Goal: Task Accomplishment & Management: Use online tool/utility

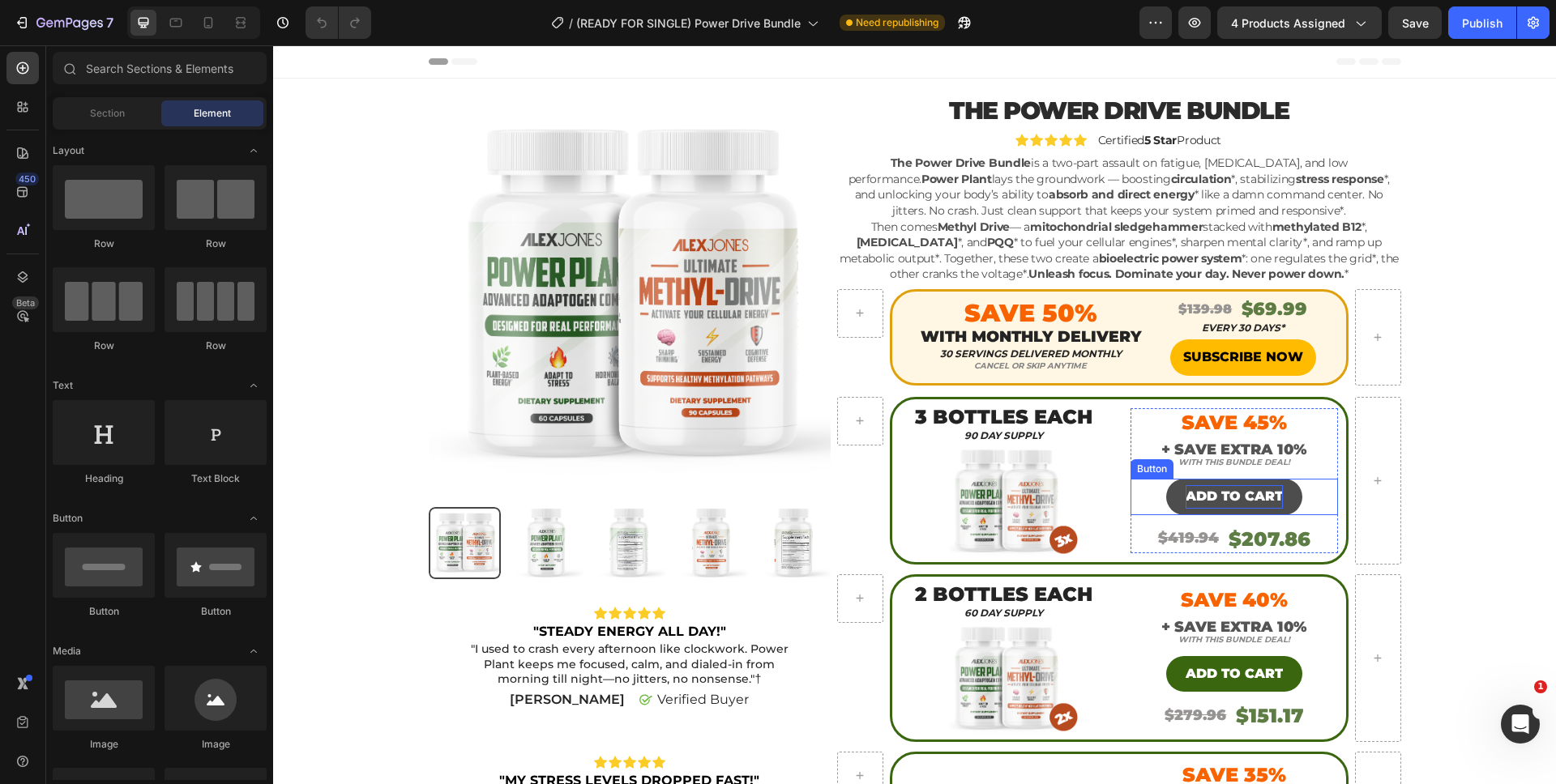
click at [1190, 485] on p "ADD TO CART" at bounding box center [1234, 497] width 97 height 24
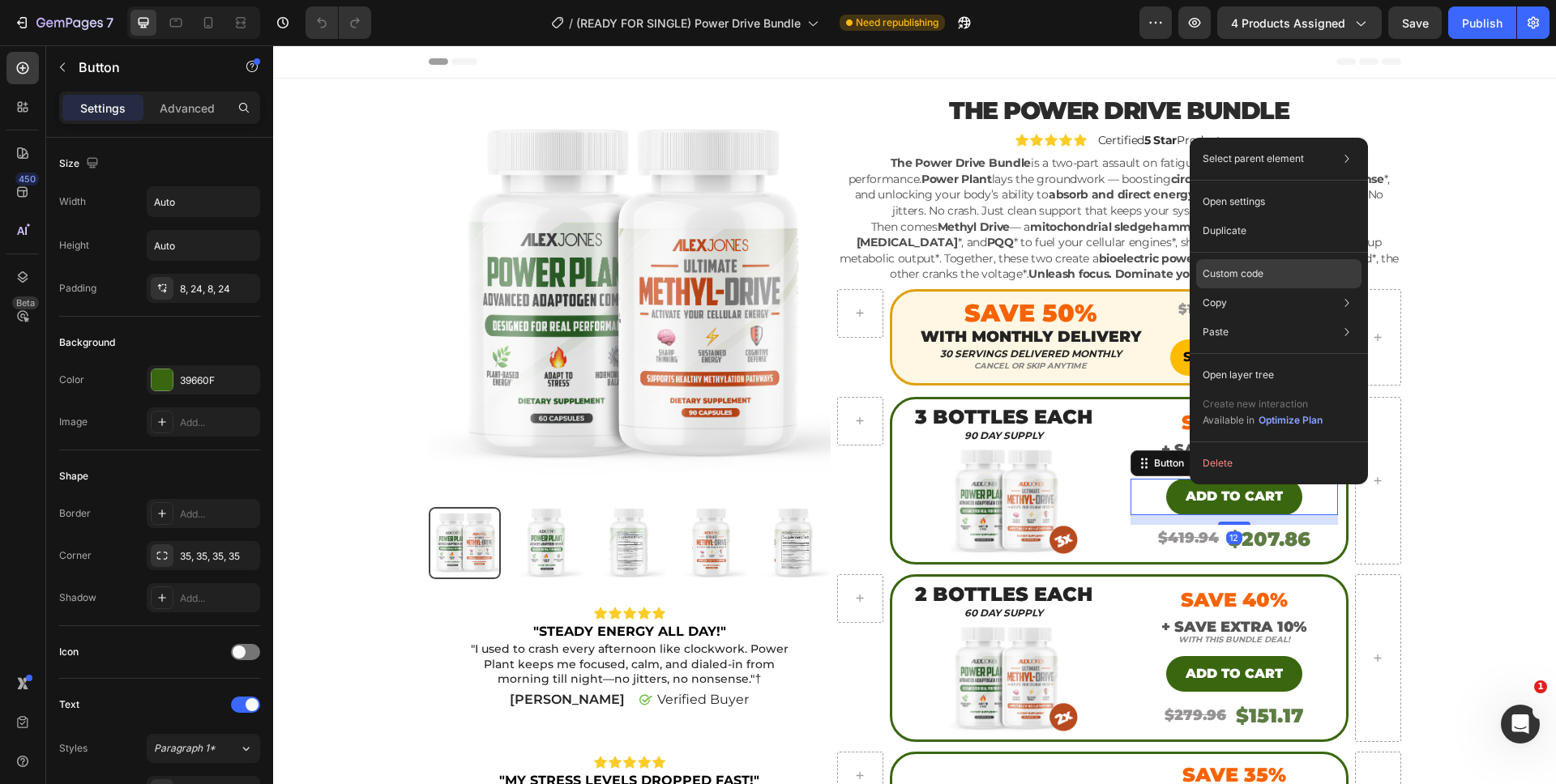
click at [1273, 317] on div "Custom code" at bounding box center [1279, 332] width 166 height 29
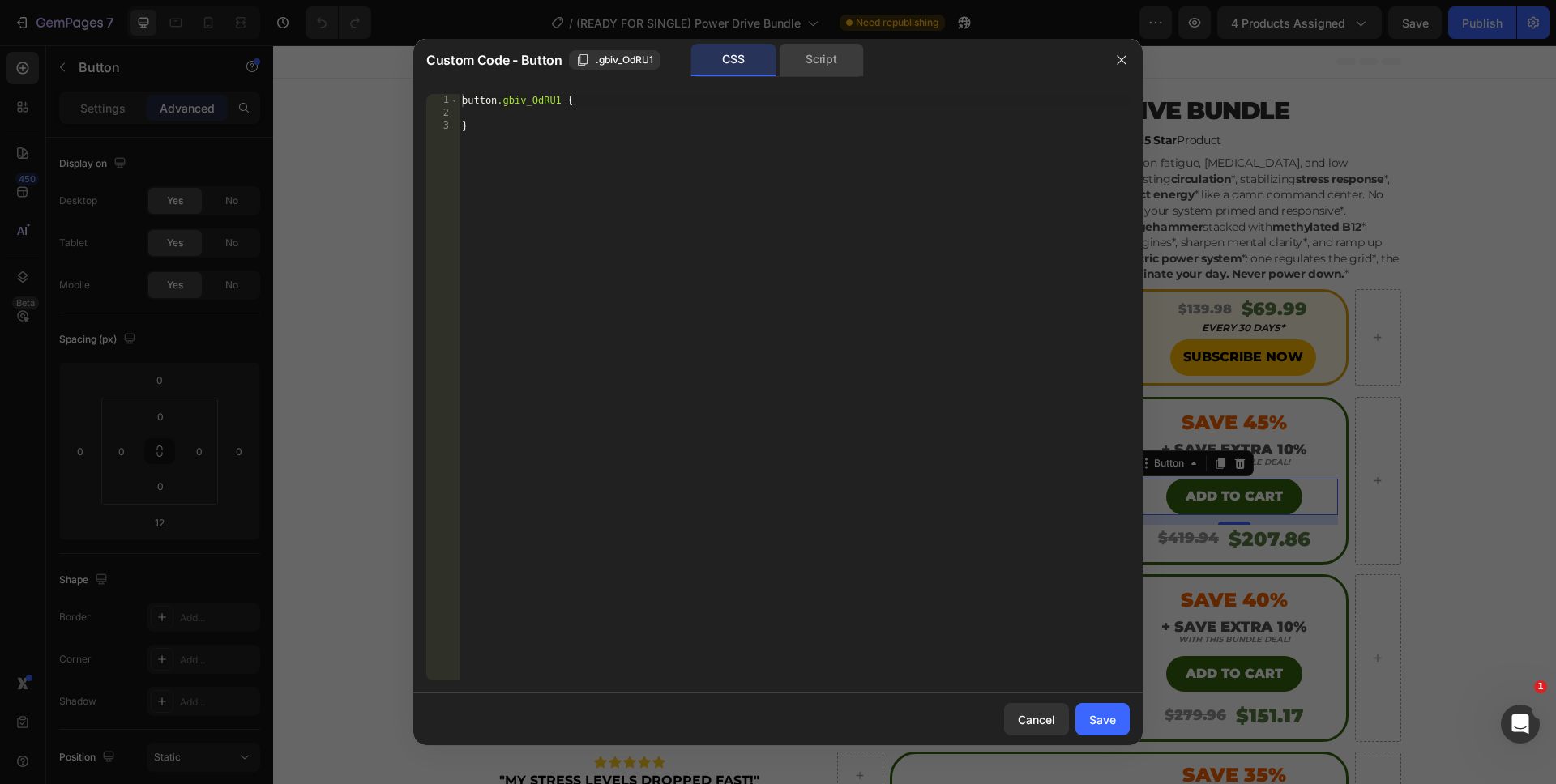
click at [820, 58] on div "Script" at bounding box center [821, 60] width 85 height 32
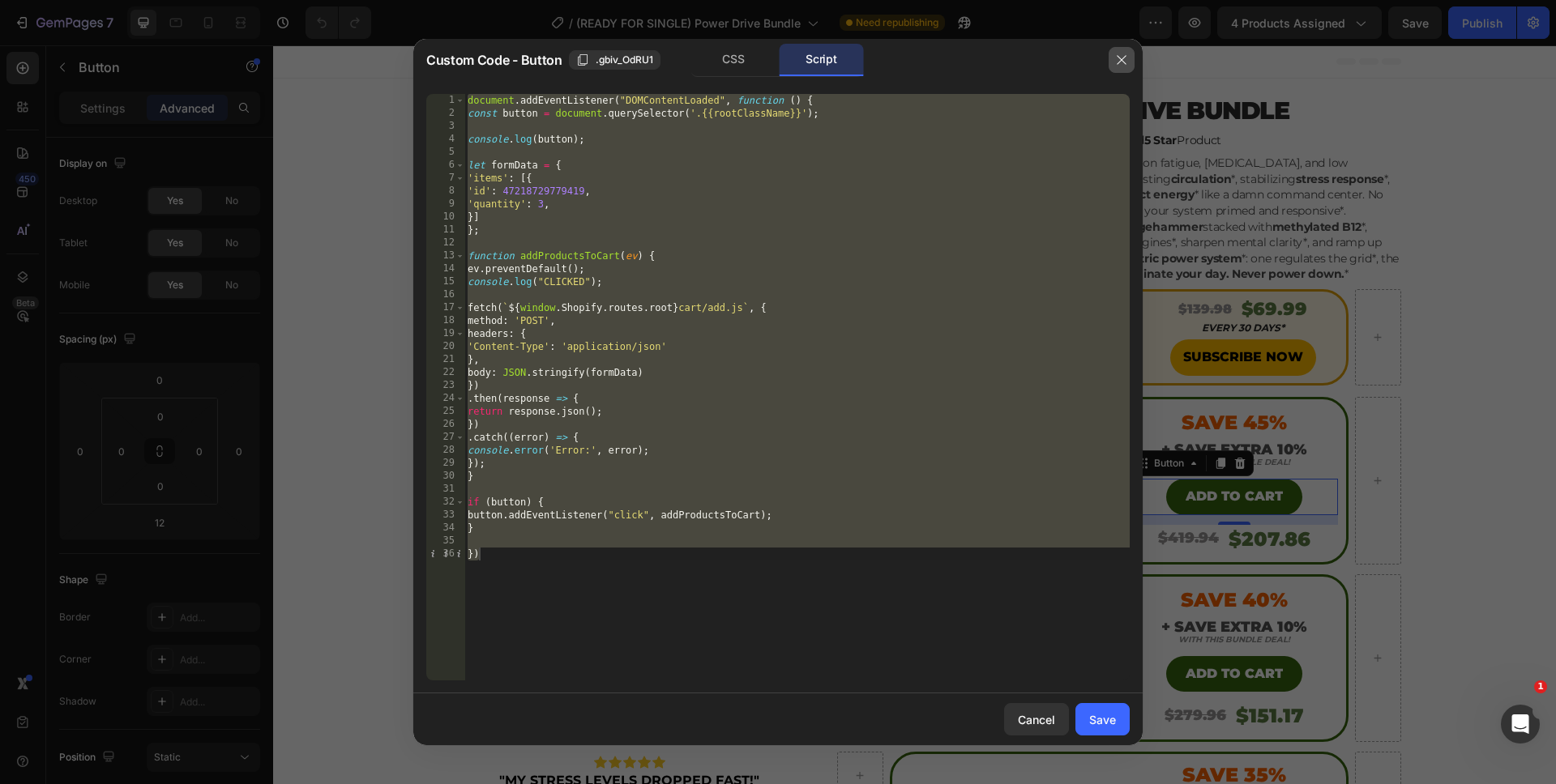
drag, startPoint x: 1128, startPoint y: 61, endPoint x: 854, endPoint y: 22, distance: 276.8
click at [1128, 61] on button "button" at bounding box center [1122, 60] width 26 height 26
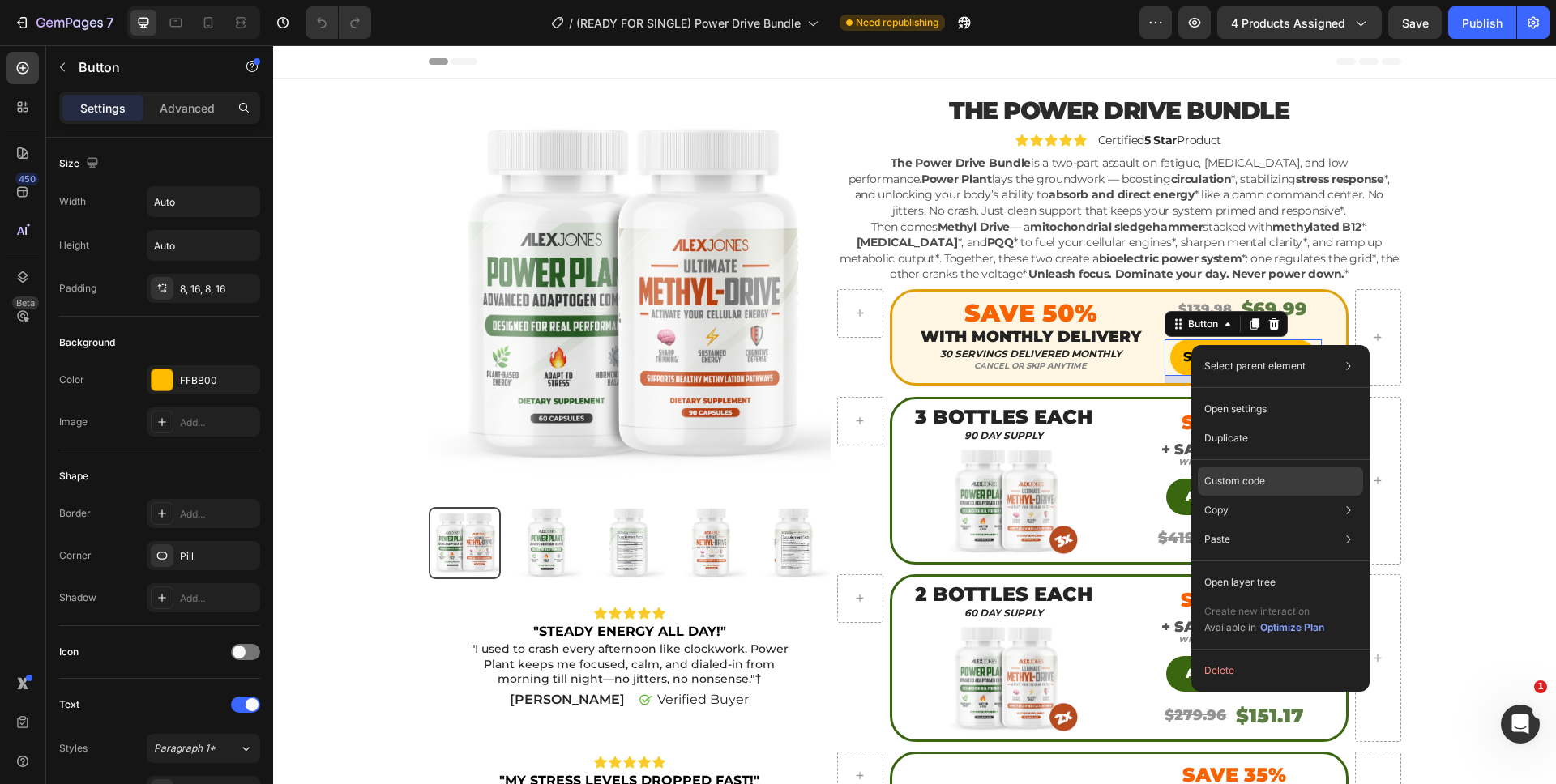
click at [1208, 480] on p "Custom code" at bounding box center [1234, 481] width 61 height 15
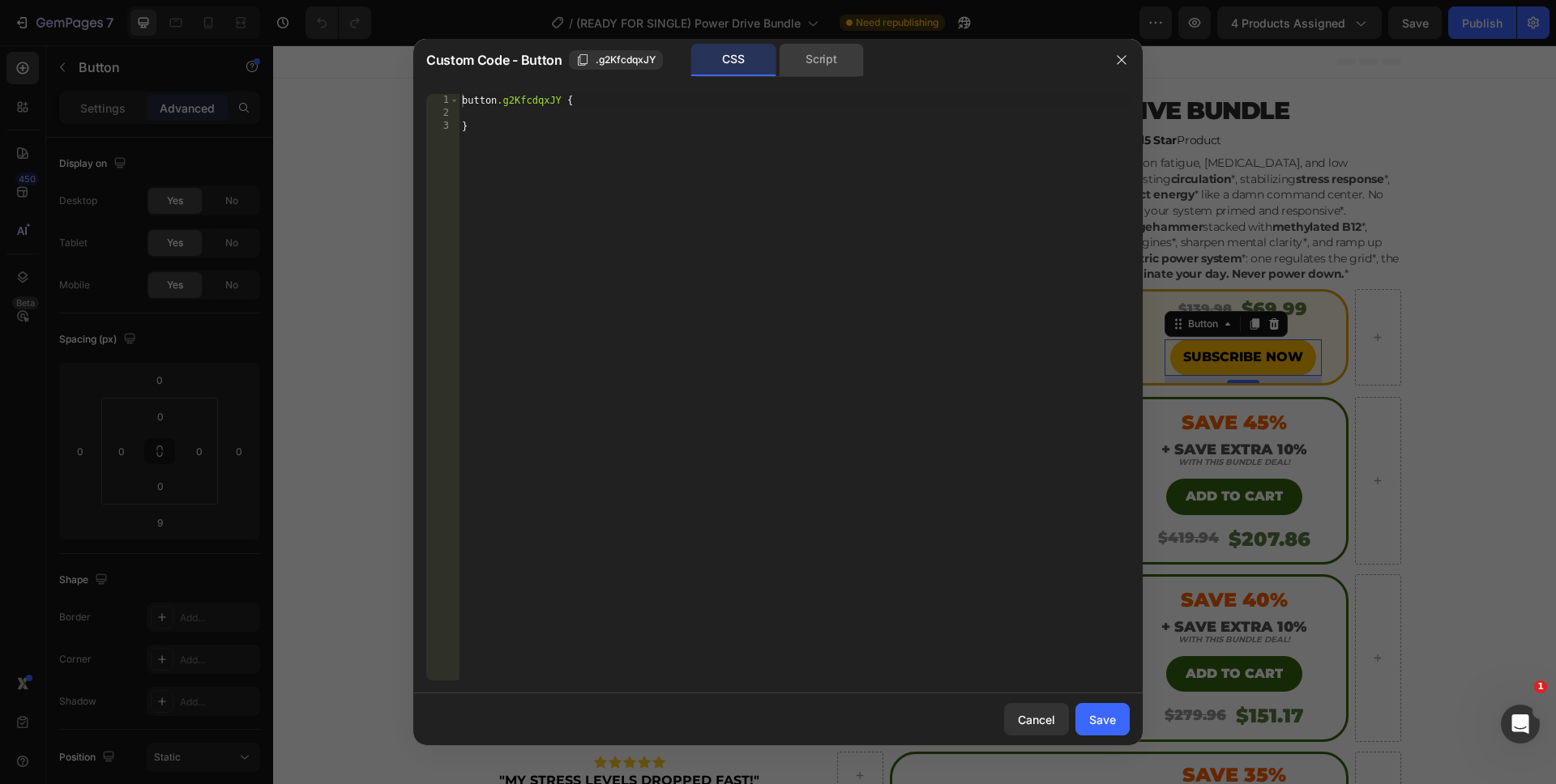
click at [814, 62] on div "Script" at bounding box center [821, 60] width 85 height 32
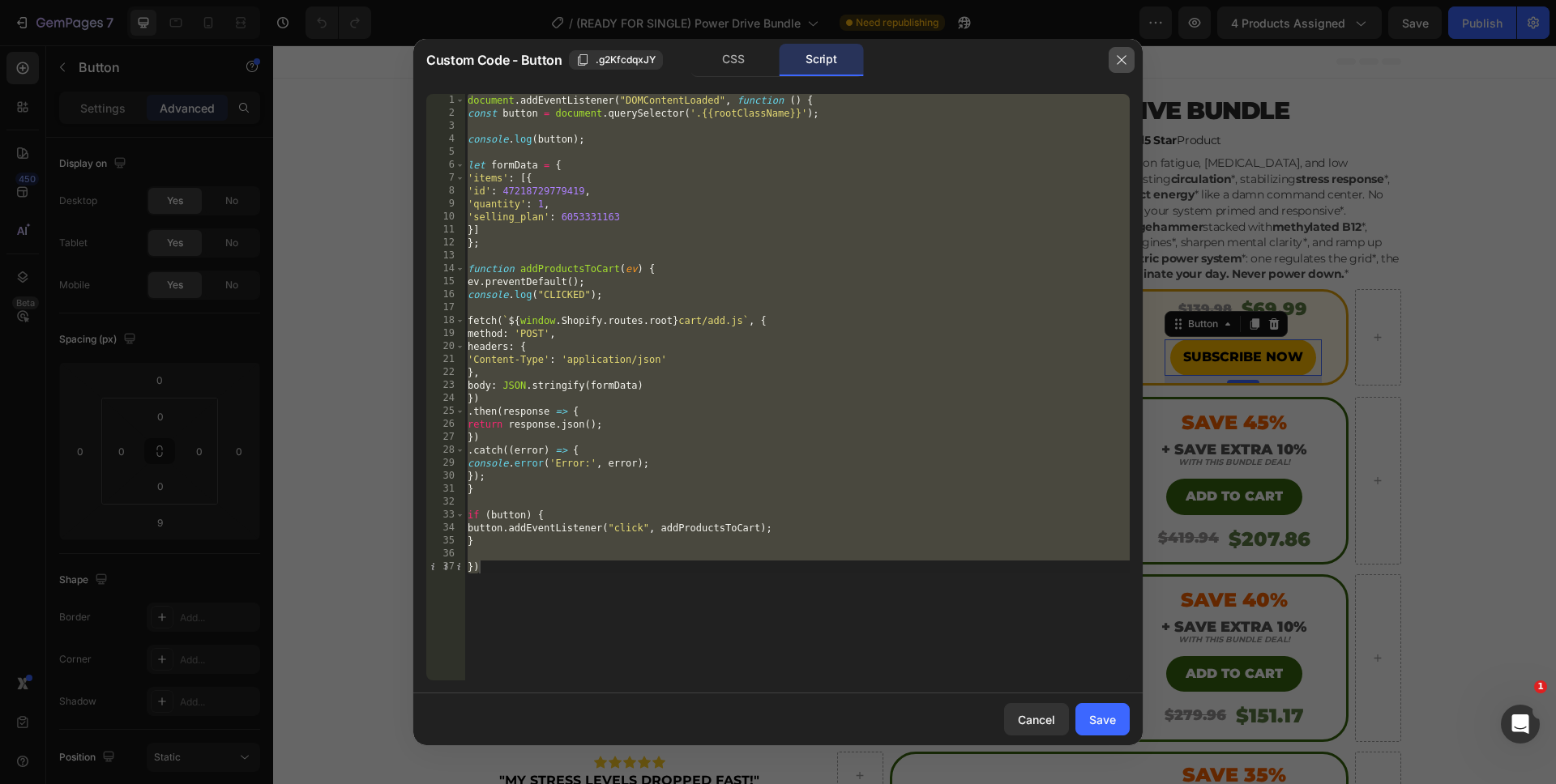
click at [1126, 63] on icon "button" at bounding box center [1122, 60] width 13 height 13
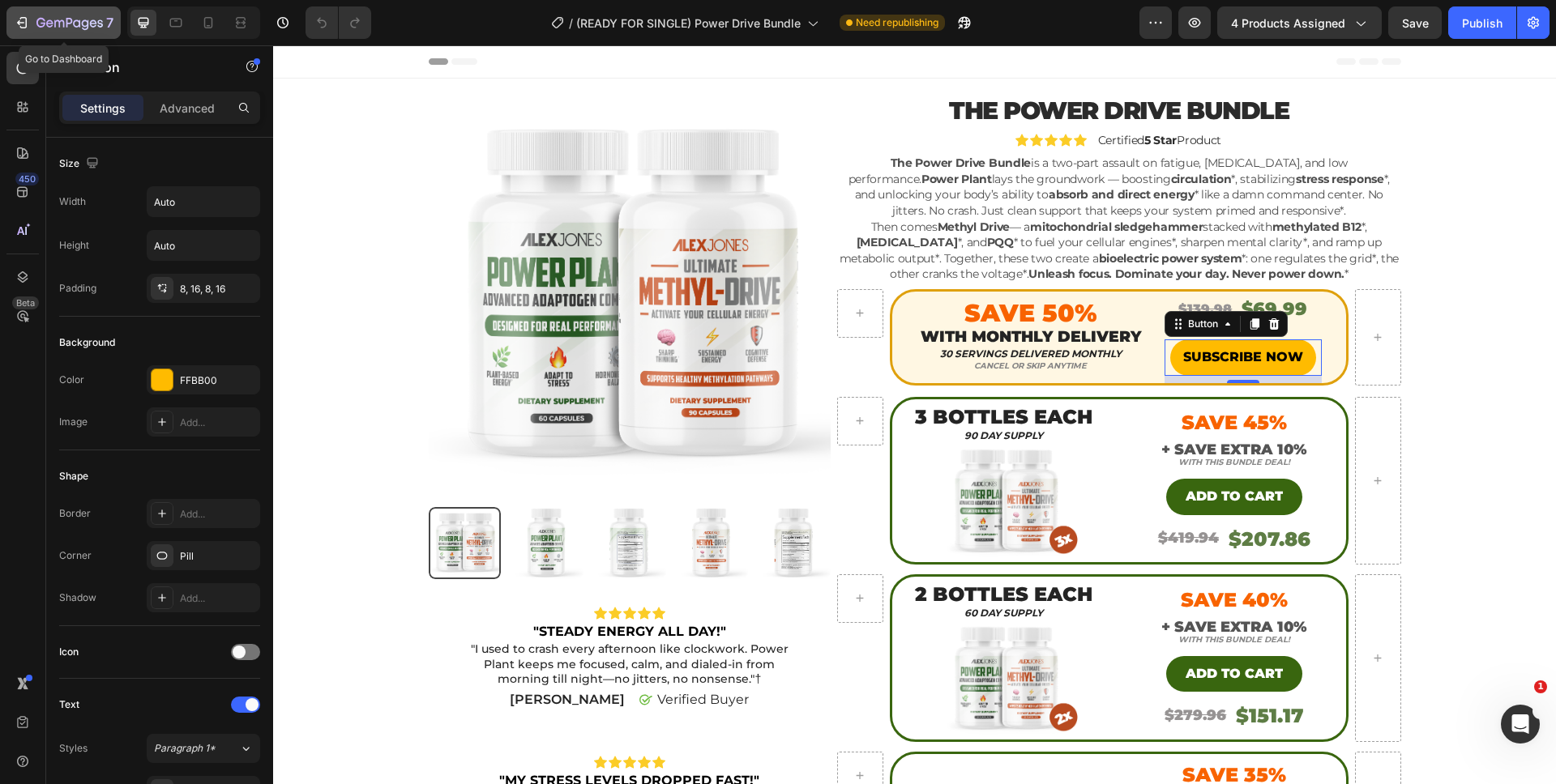
click at [20, 30] on icon "button" at bounding box center [22, 23] width 16 height 16
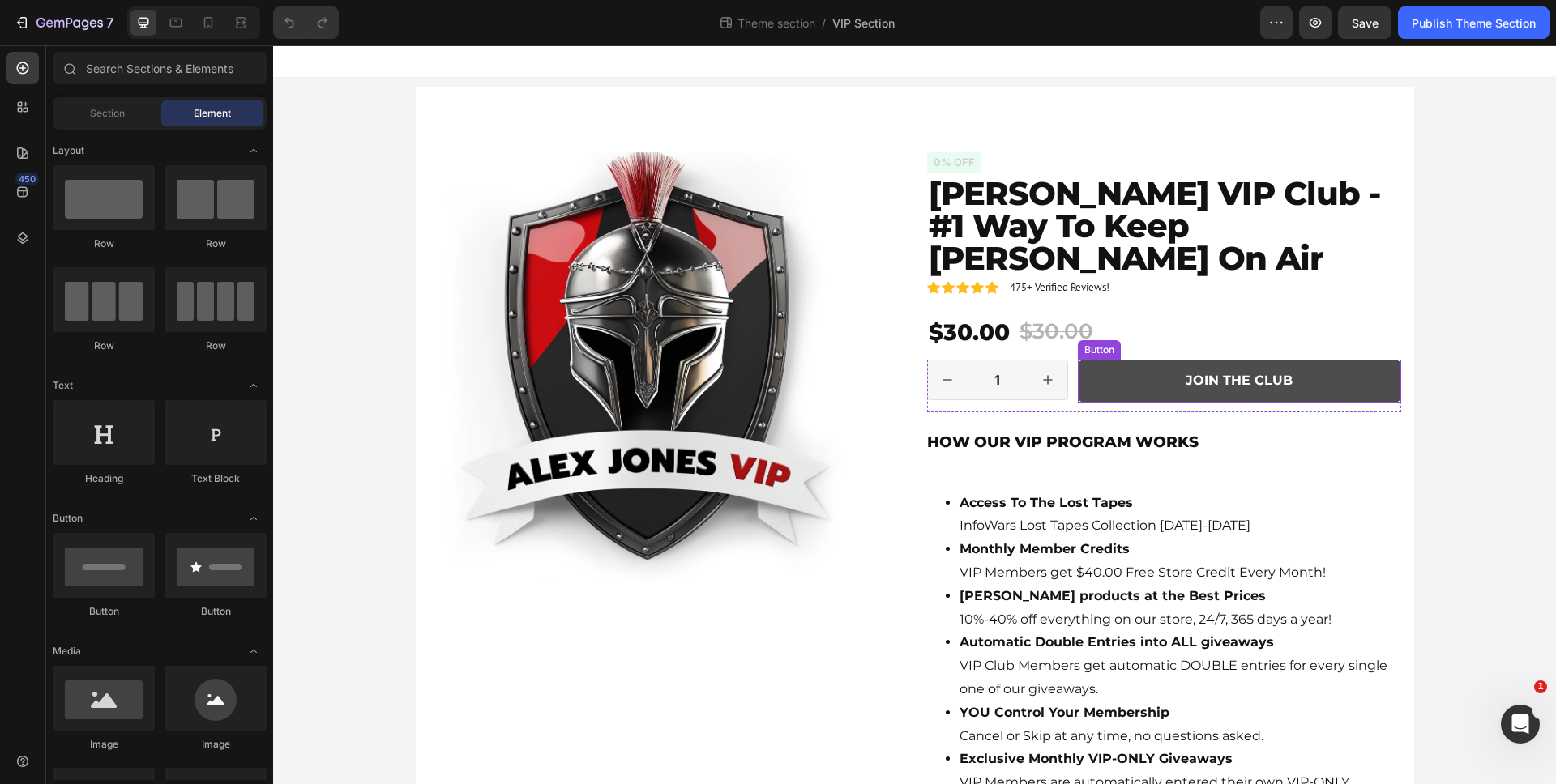
click at [1178, 360] on button "JOIN THE CLUB" at bounding box center [1239, 381] width 323 height 43
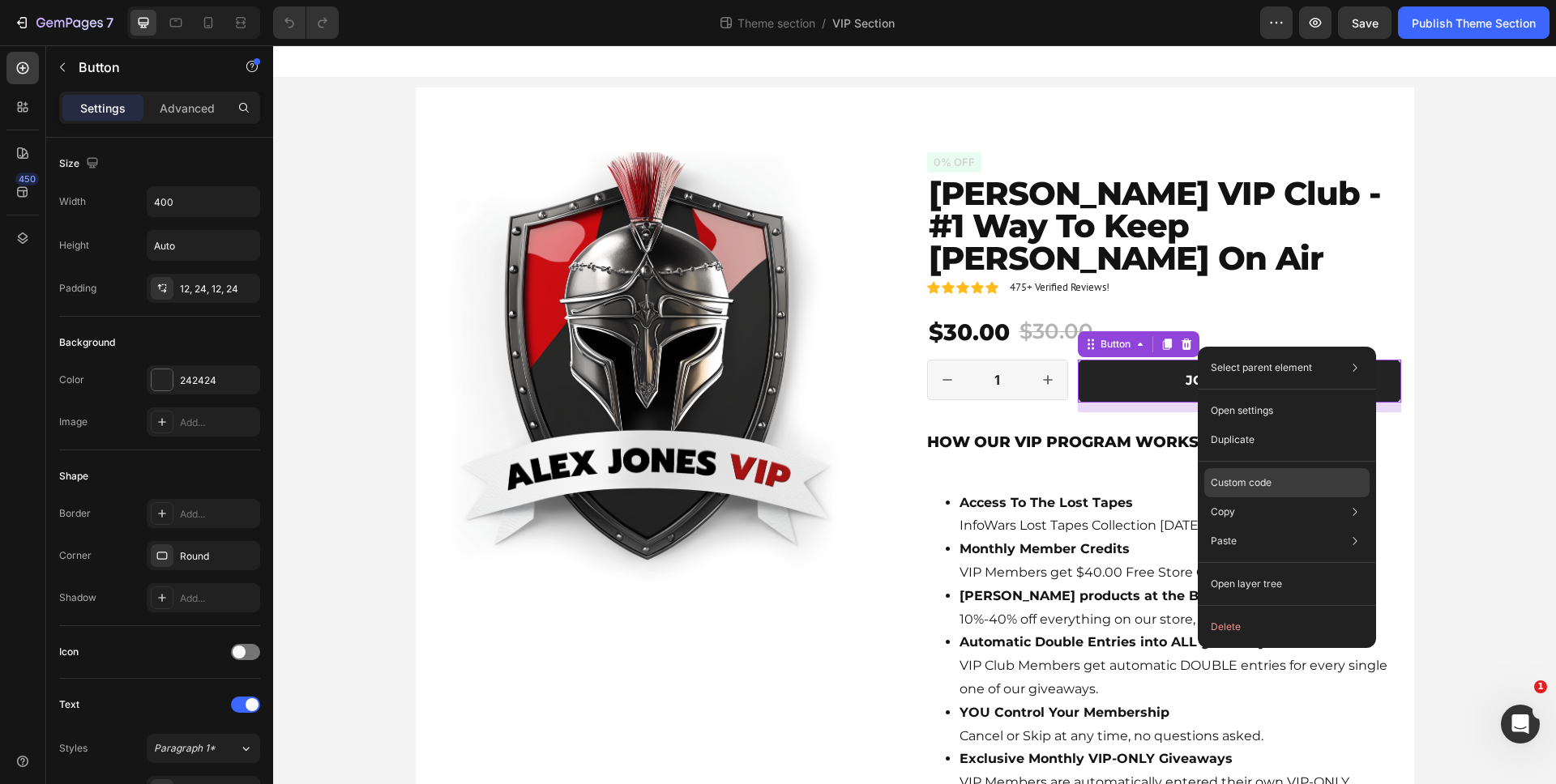
click at [1243, 477] on p "Custom code" at bounding box center [1241, 483] width 61 height 15
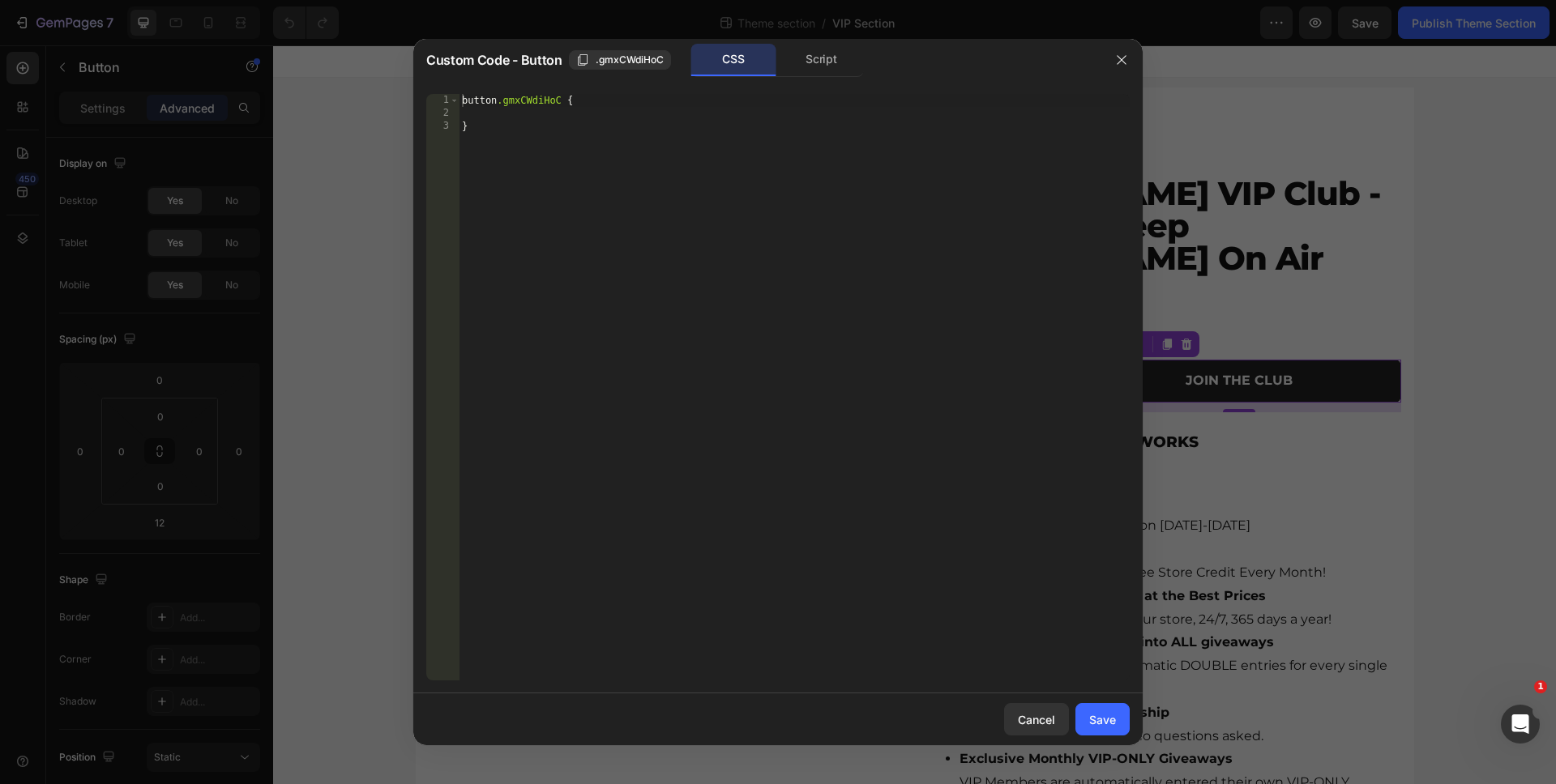
click at [806, 83] on div "1 2 3 button .gmxCWdiHoC { } הההההההההההההההההההההההההההההההההההההההההההההההההה…" at bounding box center [778, 387] width 729 height 612
click at [810, 72] on div "Script" at bounding box center [821, 60] width 85 height 32
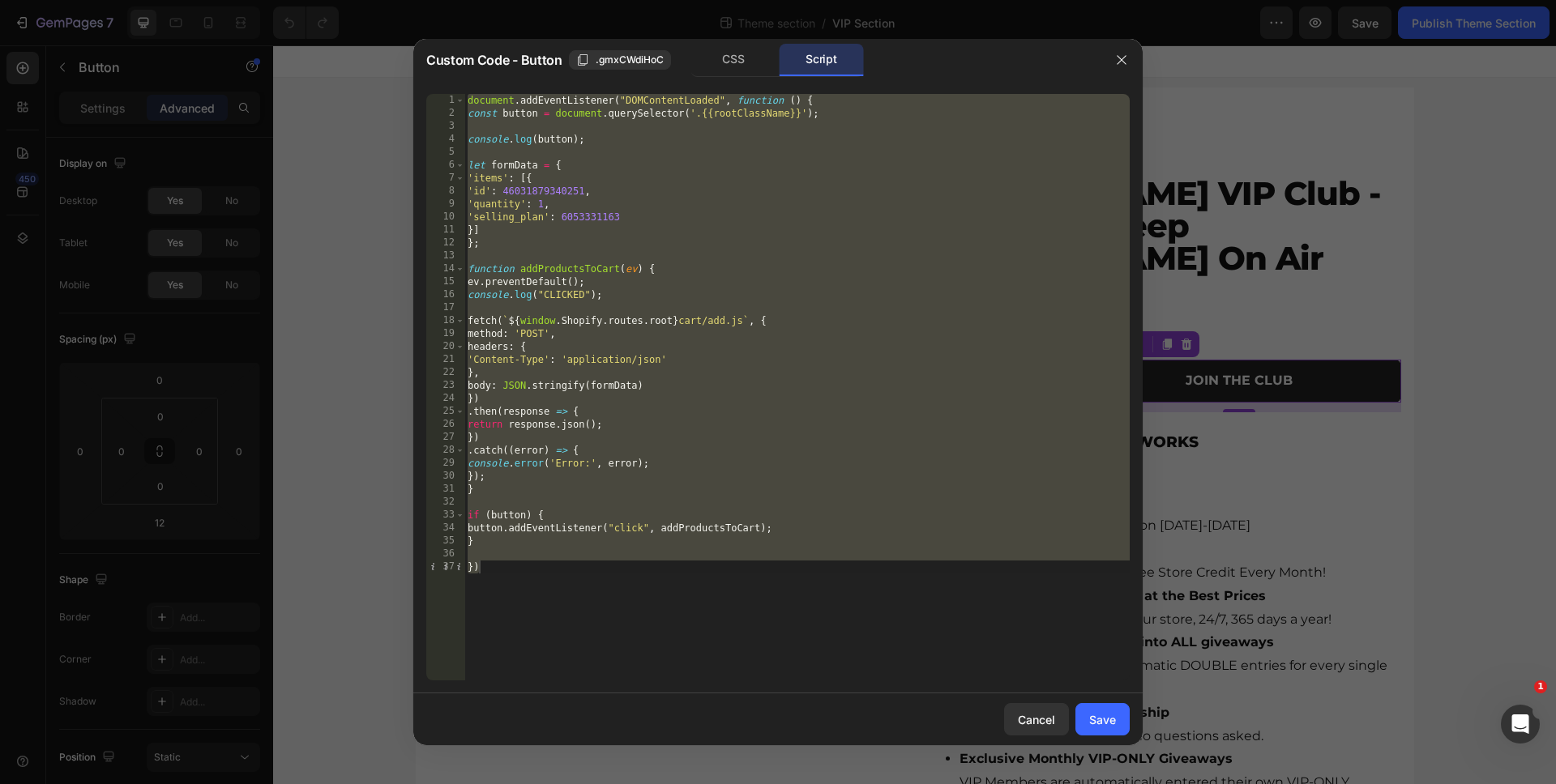
click at [588, 218] on div "document . addEventListener ( "DOMContentLoaded" , function ( ) { const button …" at bounding box center [797, 400] width 665 height 612
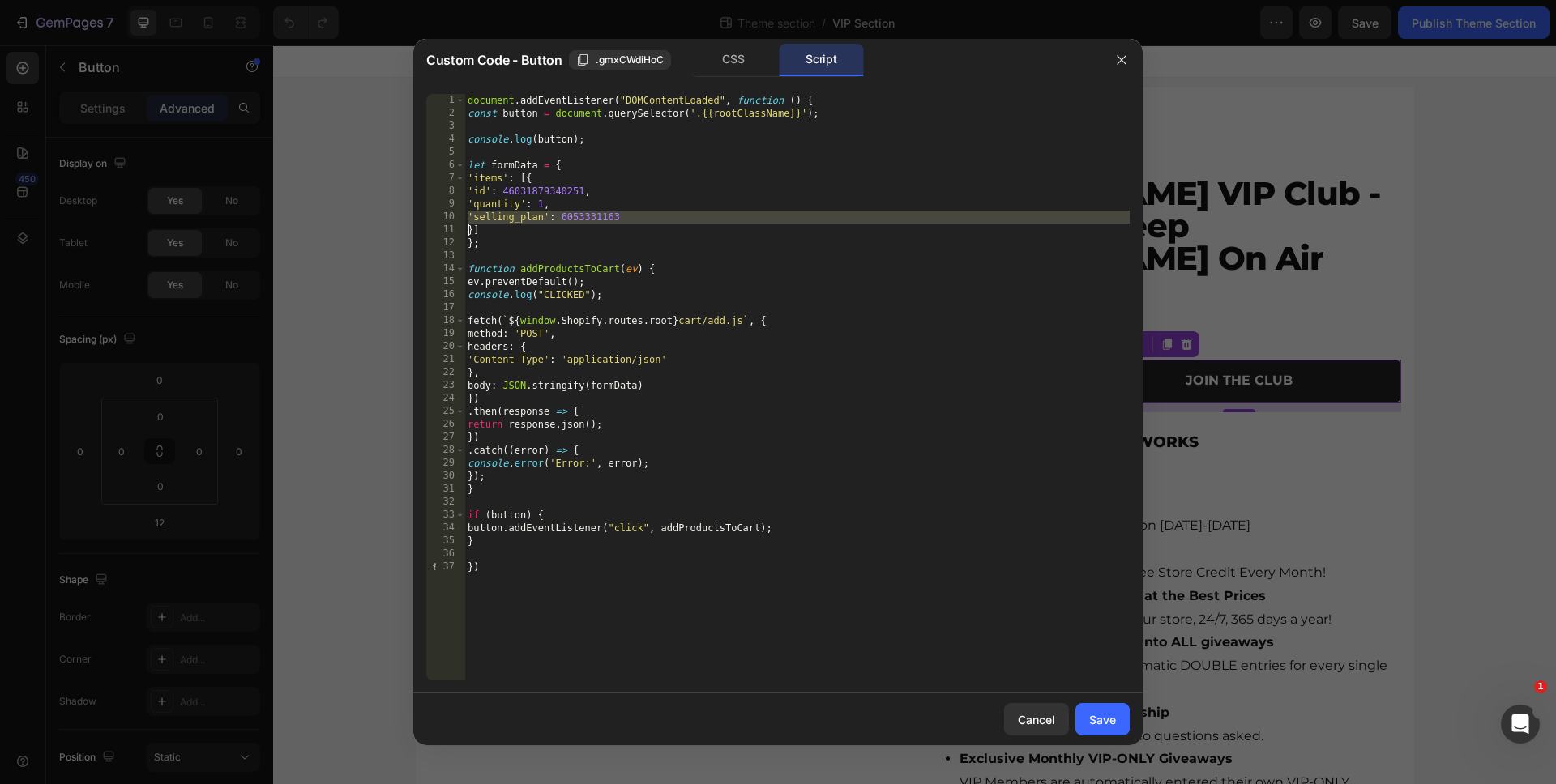
click at [588, 218] on div "document . addEventListener ( "DOMContentLoaded" , function ( ) { const button …" at bounding box center [797, 400] width 665 height 612
click at [586, 221] on div "document . addEventListener ( "DOMContentLoaded" , function ( ) { const button …" at bounding box center [797, 400] width 665 height 612
paste textarea "103597275"
type textarea "'selling_plan': 6103597275"
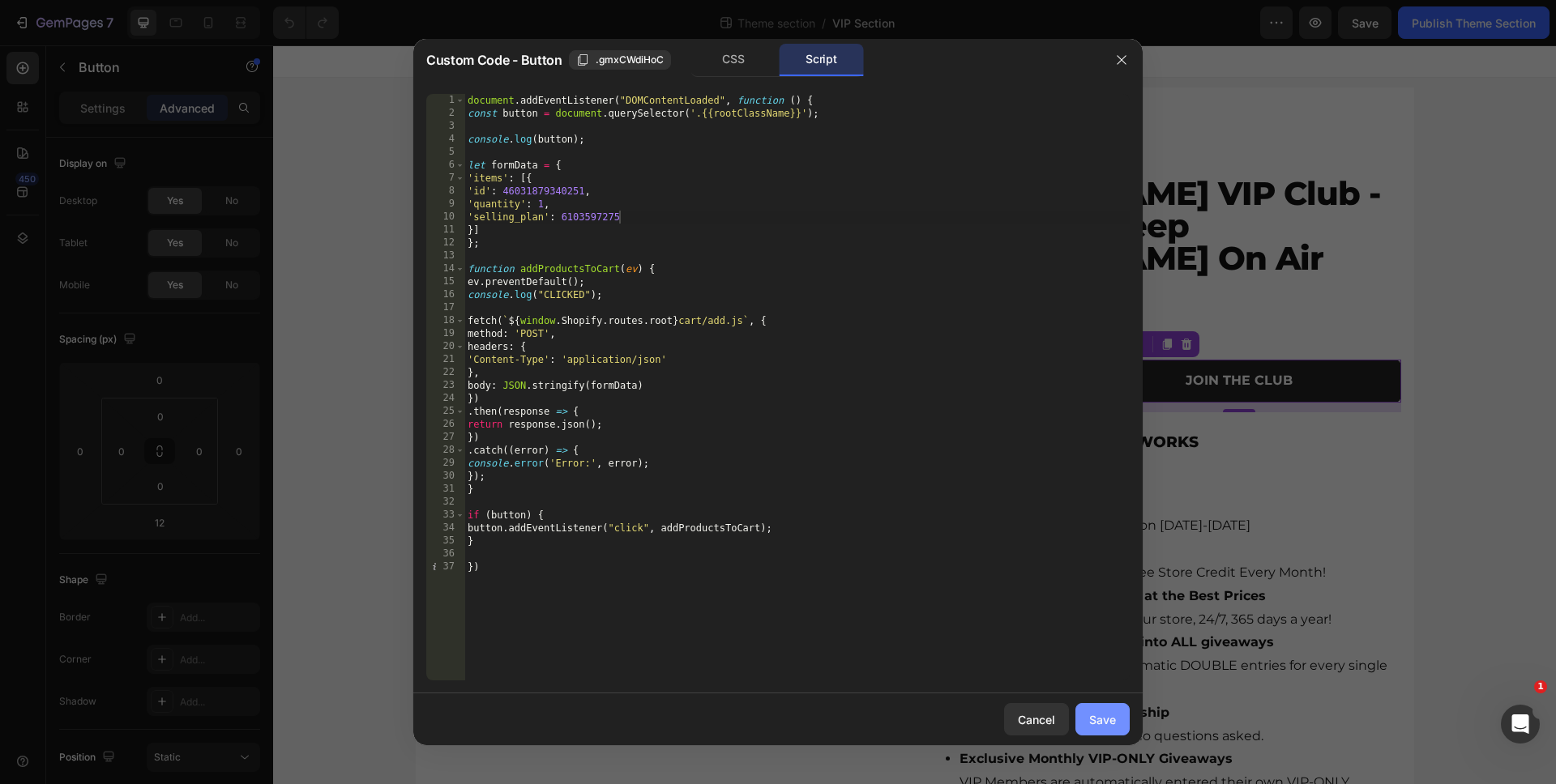
drag, startPoint x: 1124, startPoint y: 727, endPoint x: 849, endPoint y: 679, distance: 279.2
click at [1124, 727] on button "Save" at bounding box center [1102, 719] width 54 height 32
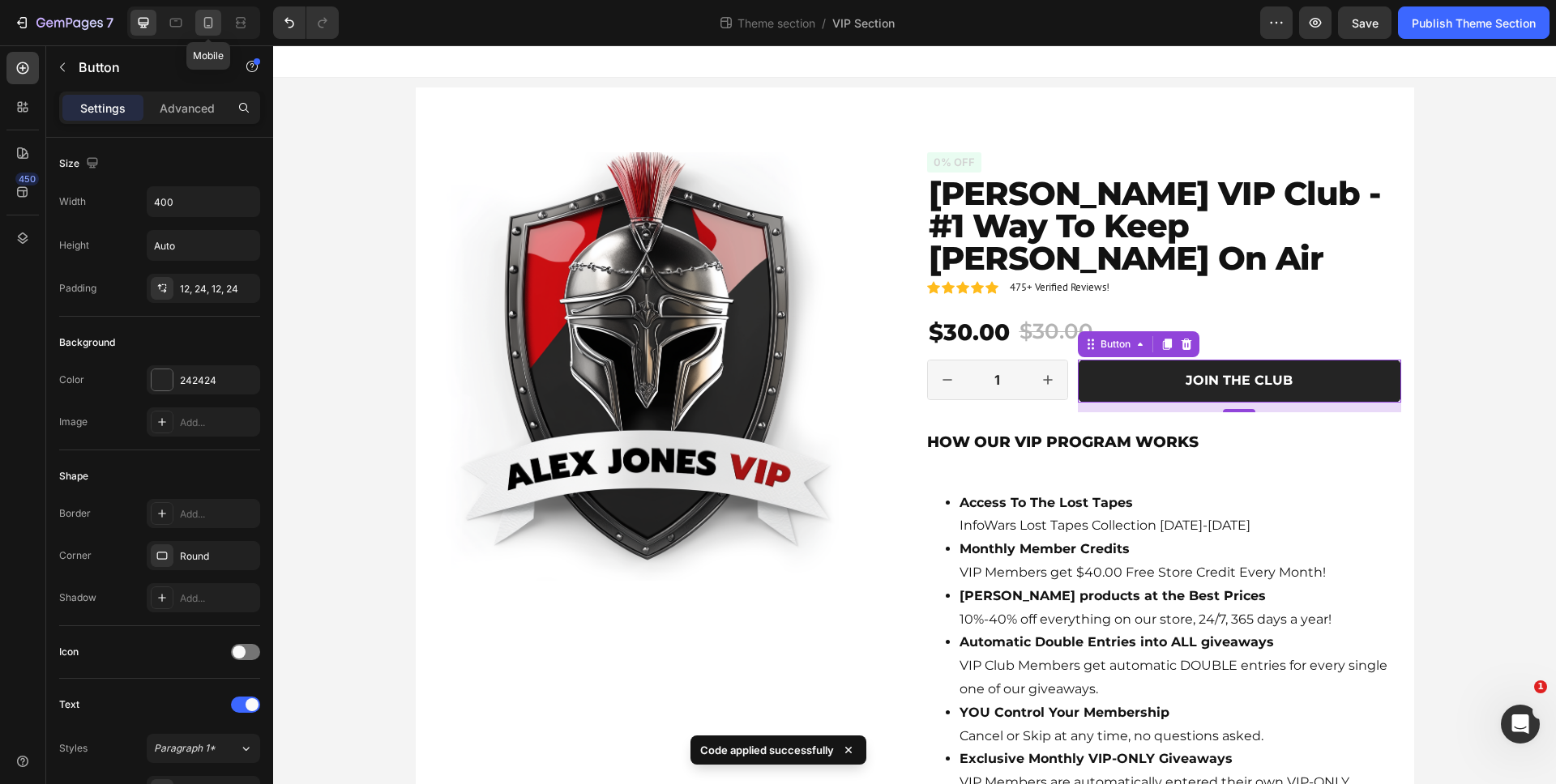
click at [214, 18] on icon at bounding box center [208, 23] width 16 height 16
type input "15"
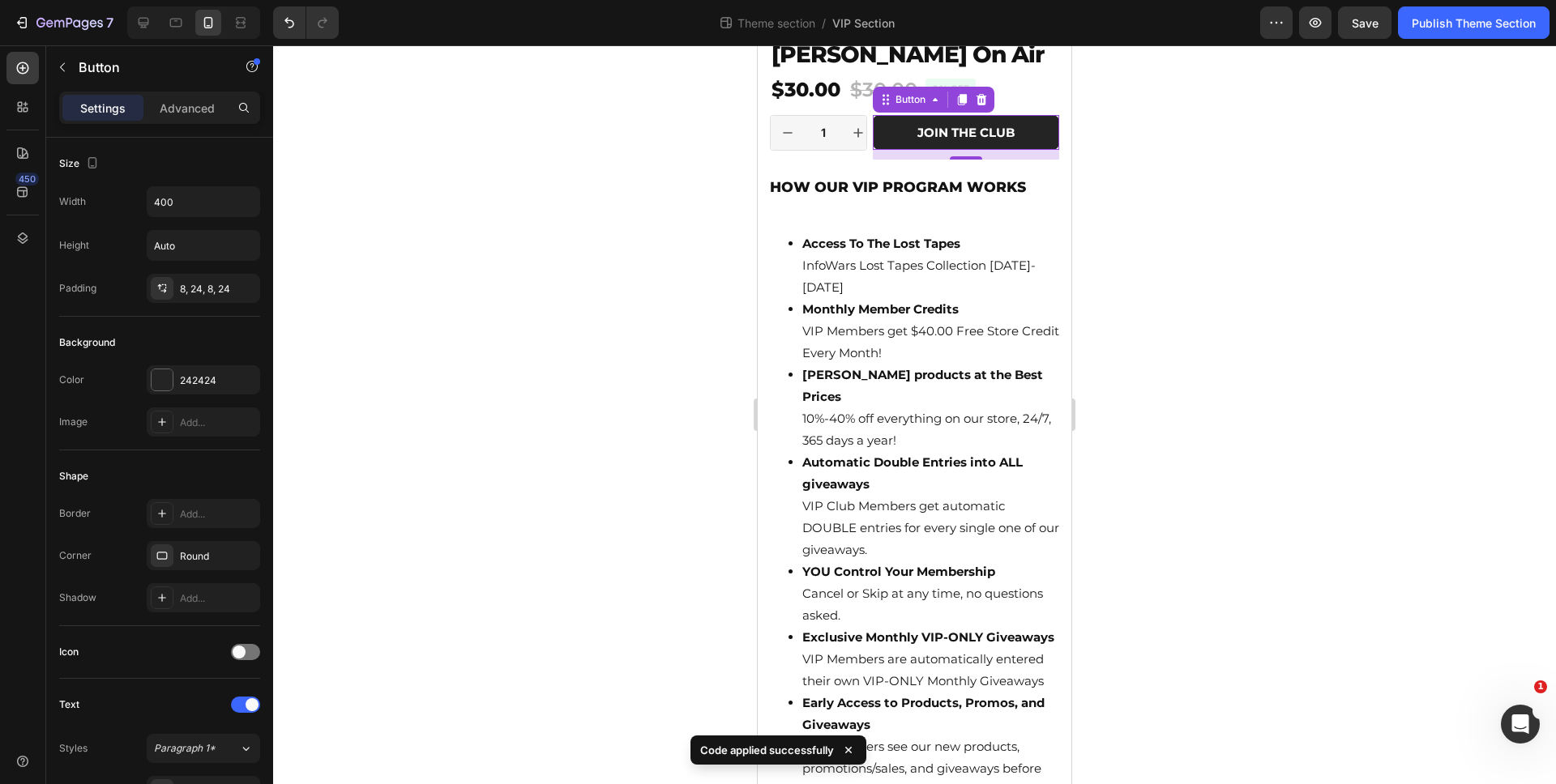
scroll to position [429, 0]
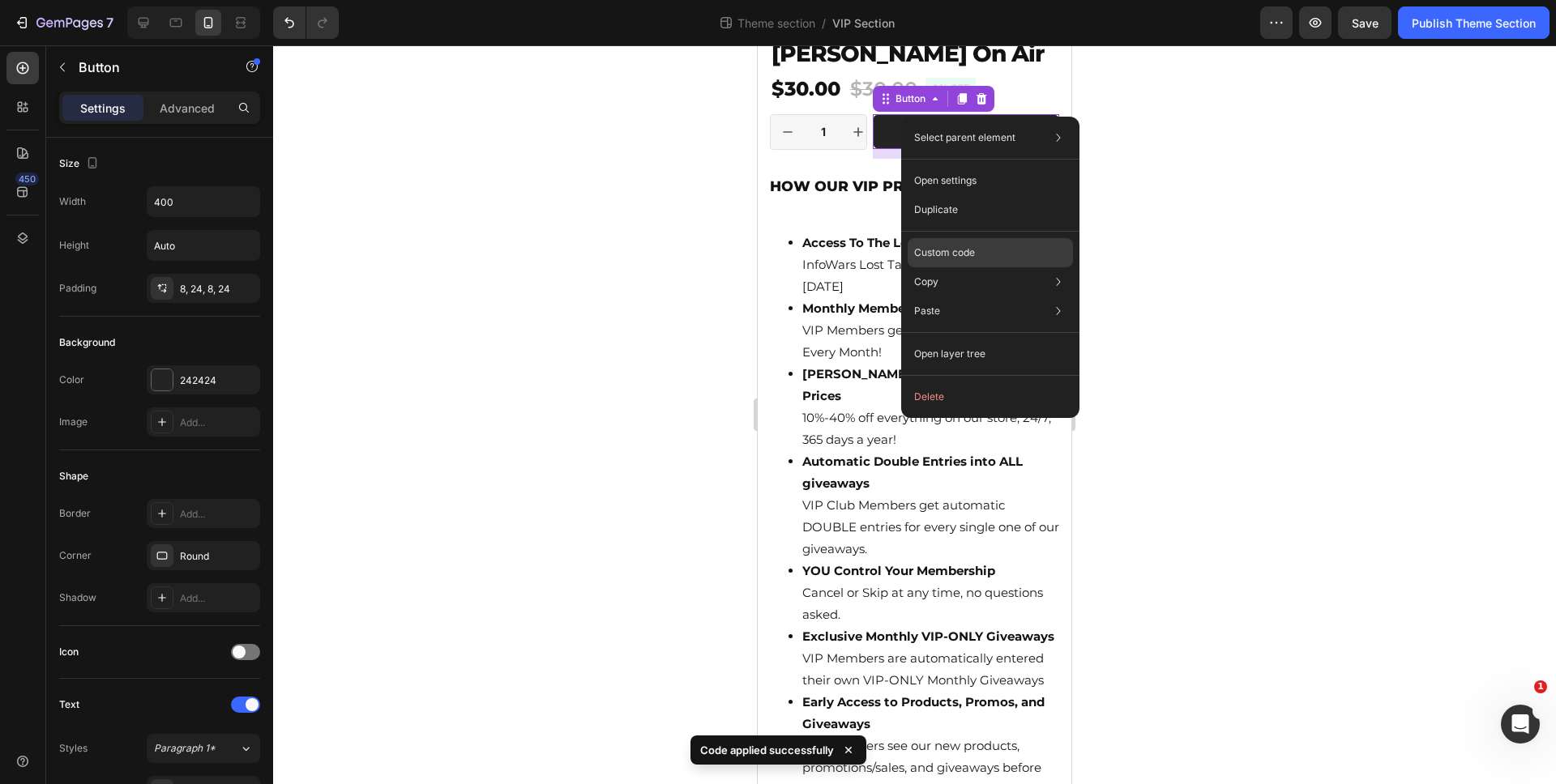
click at [987, 296] on div "Custom code" at bounding box center [990, 311] width 166 height 29
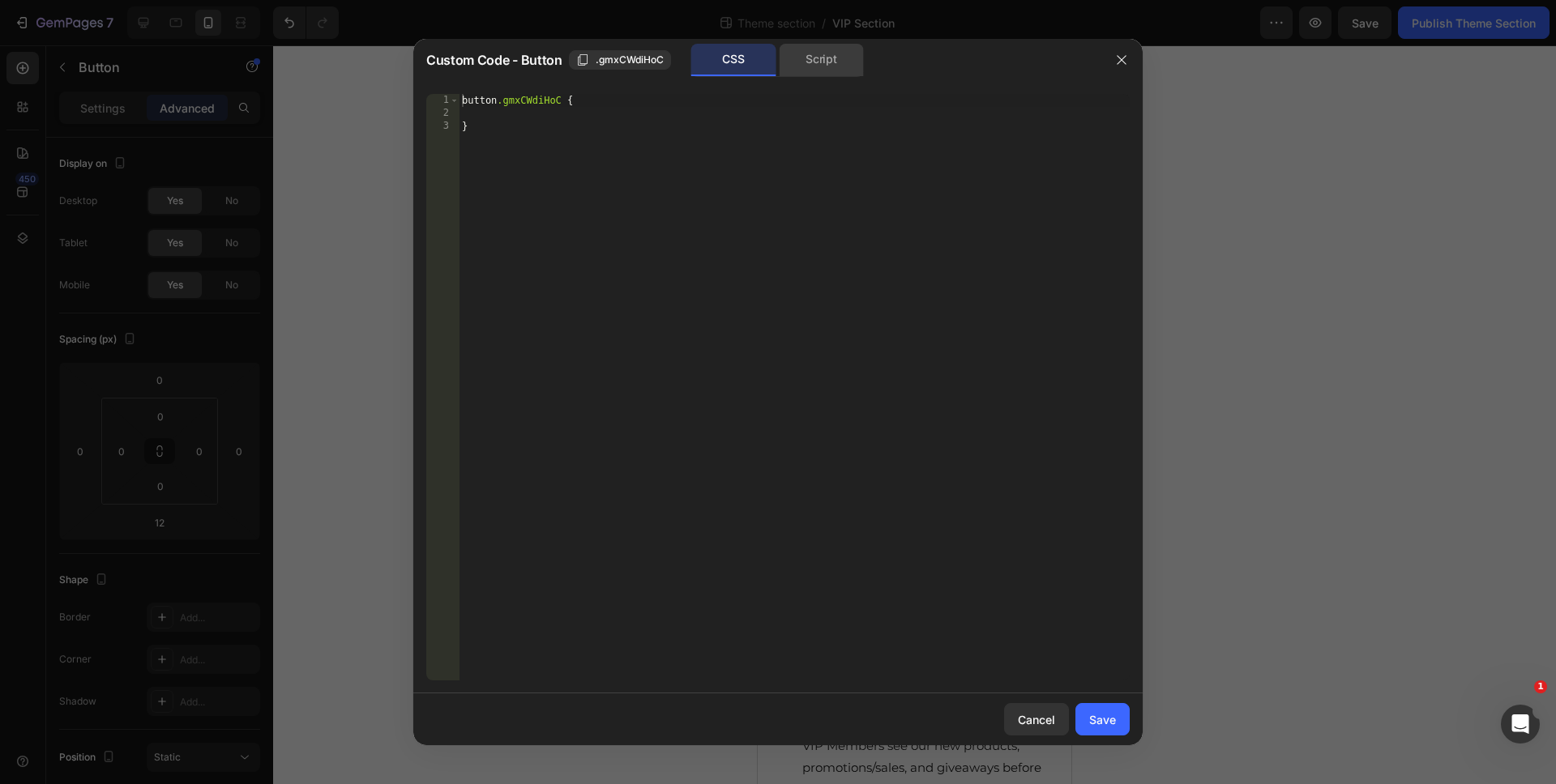
click at [826, 72] on div "Script" at bounding box center [821, 60] width 85 height 32
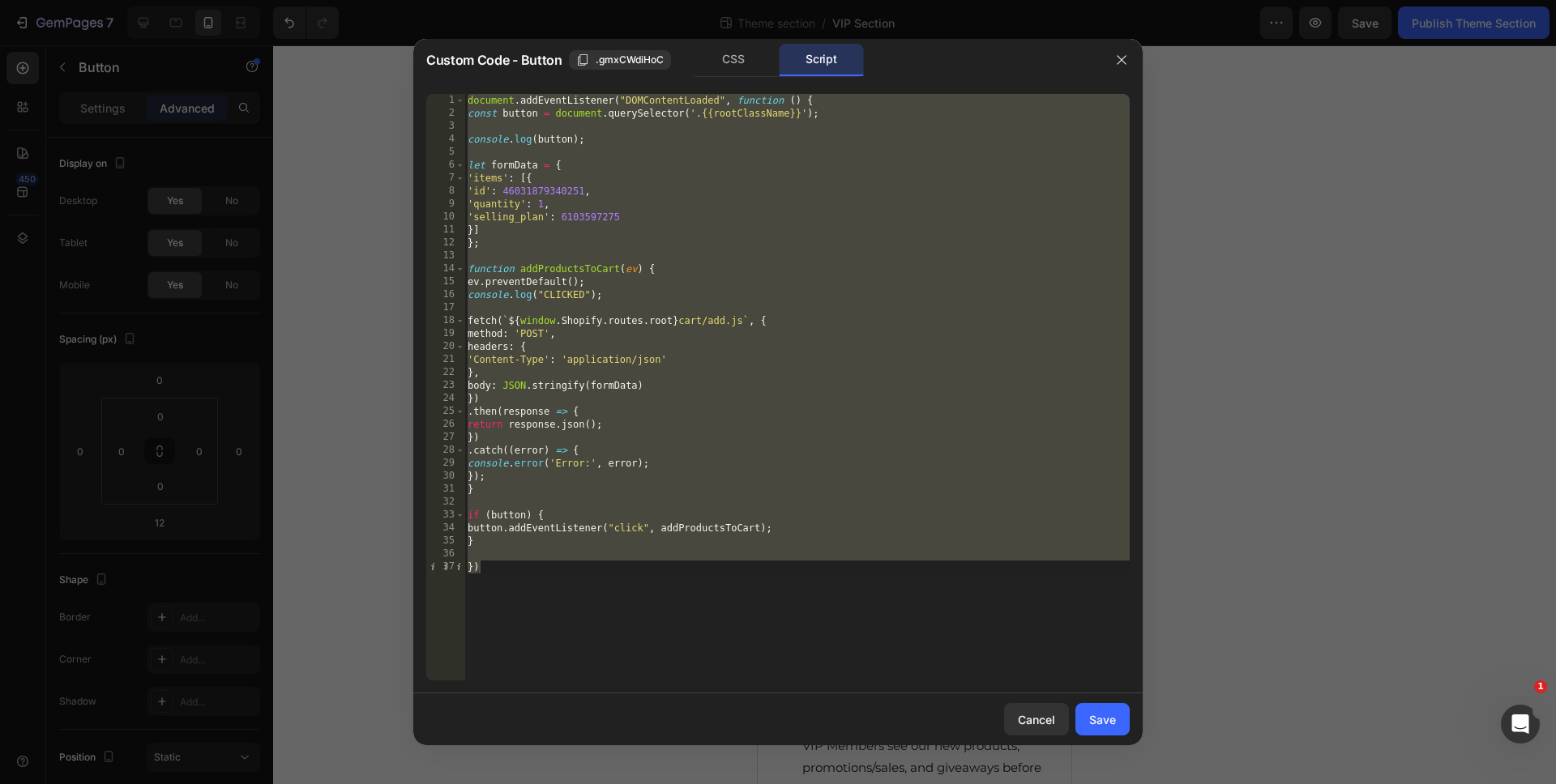
click at [578, 218] on div "document . addEventListener ( "DOMContentLoaded" , function ( ) { const button …" at bounding box center [797, 400] width 665 height 612
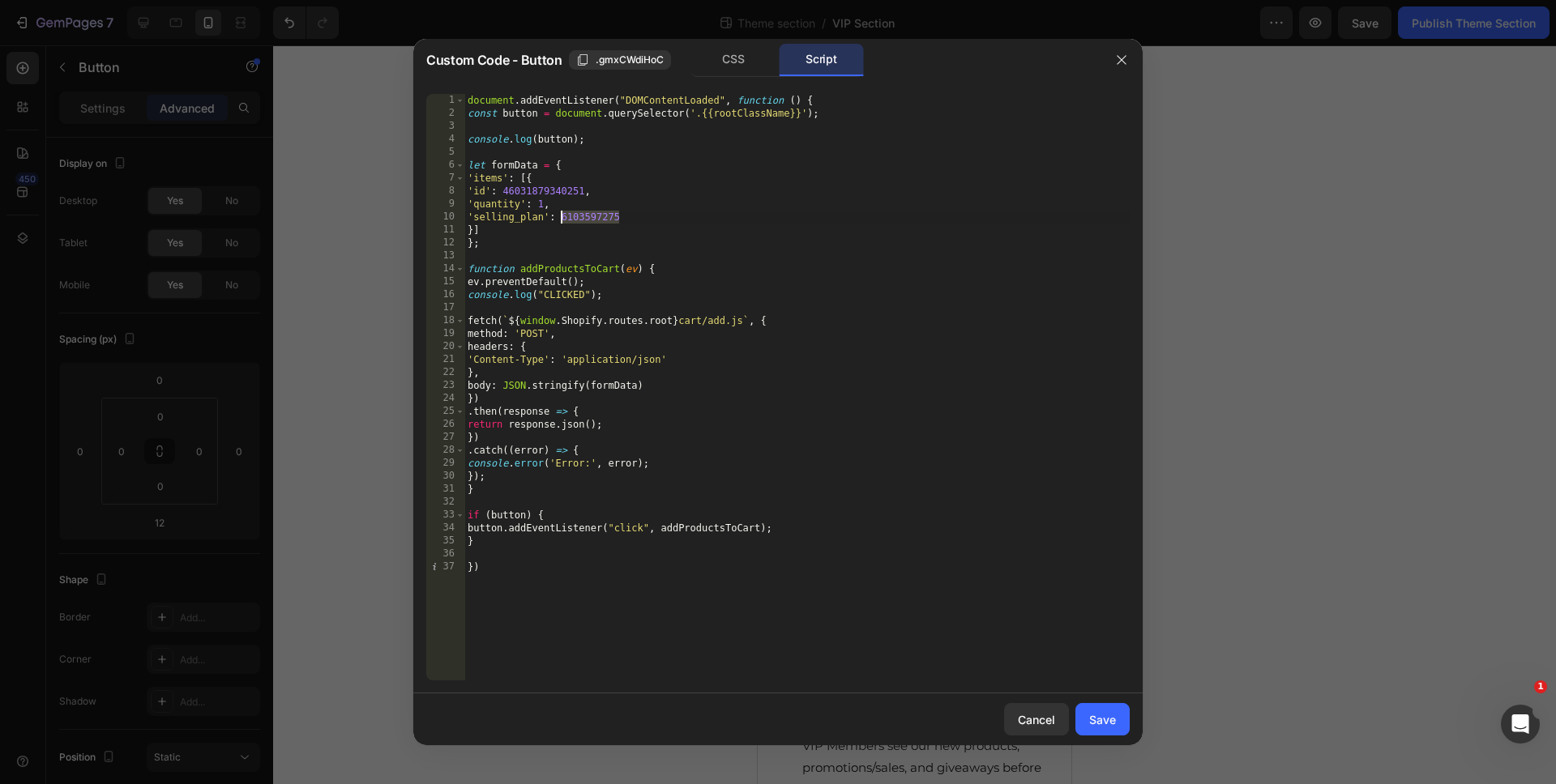
click at [578, 218] on div "document . addEventListener ( "DOMContentLoaded" , function ( ) { const button …" at bounding box center [797, 400] width 665 height 612
paste textarea "})"
click at [669, 661] on div "document . addEventListener ( "DOMContentLoaded" , function ( ) { const button …" at bounding box center [797, 400] width 665 height 612
type textarea "})"
click at [1121, 724] on button "Save" at bounding box center [1102, 719] width 54 height 32
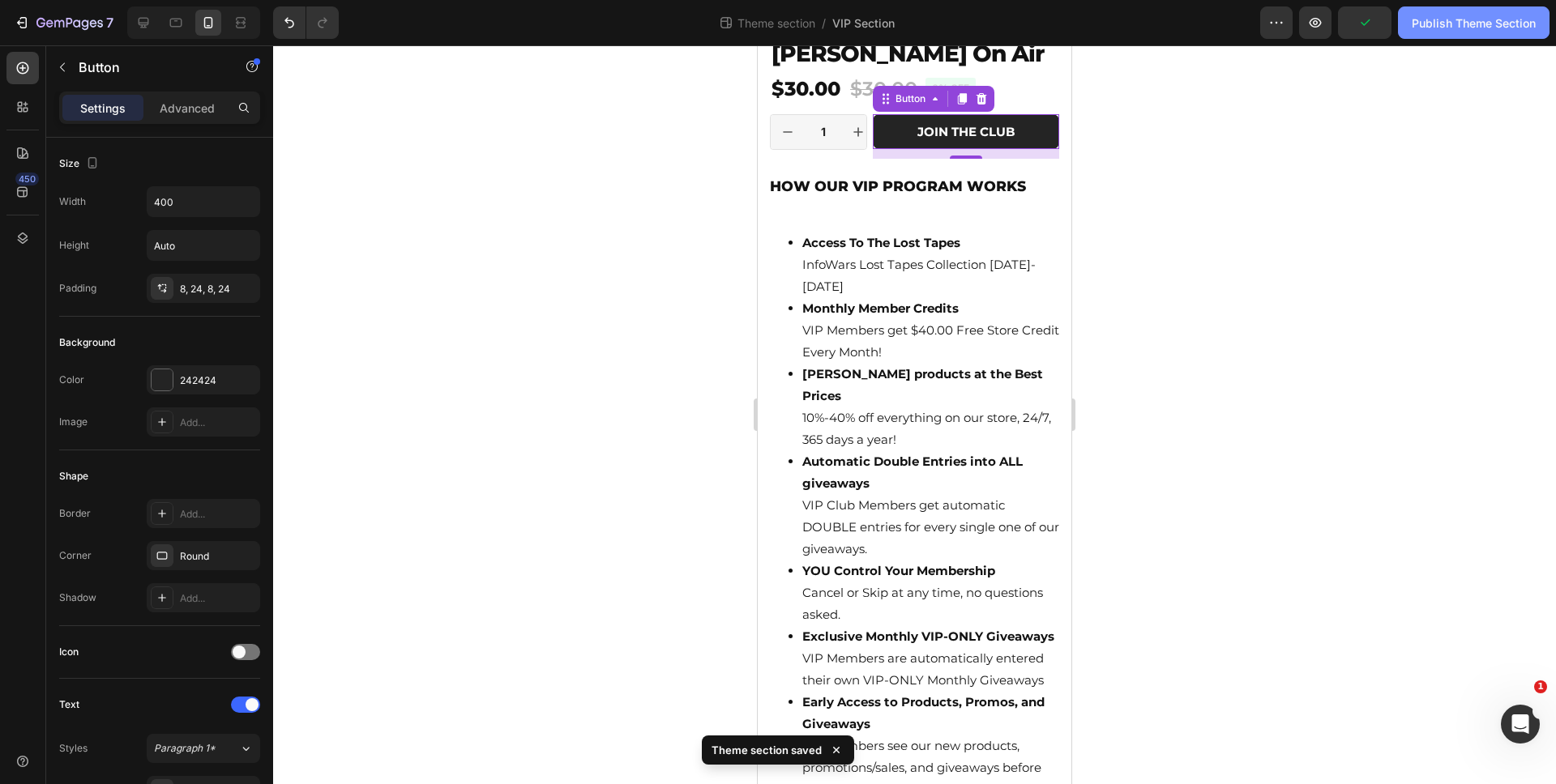
click at [1459, 32] on button "Publish Theme Section" at bounding box center [1473, 23] width 152 height 32
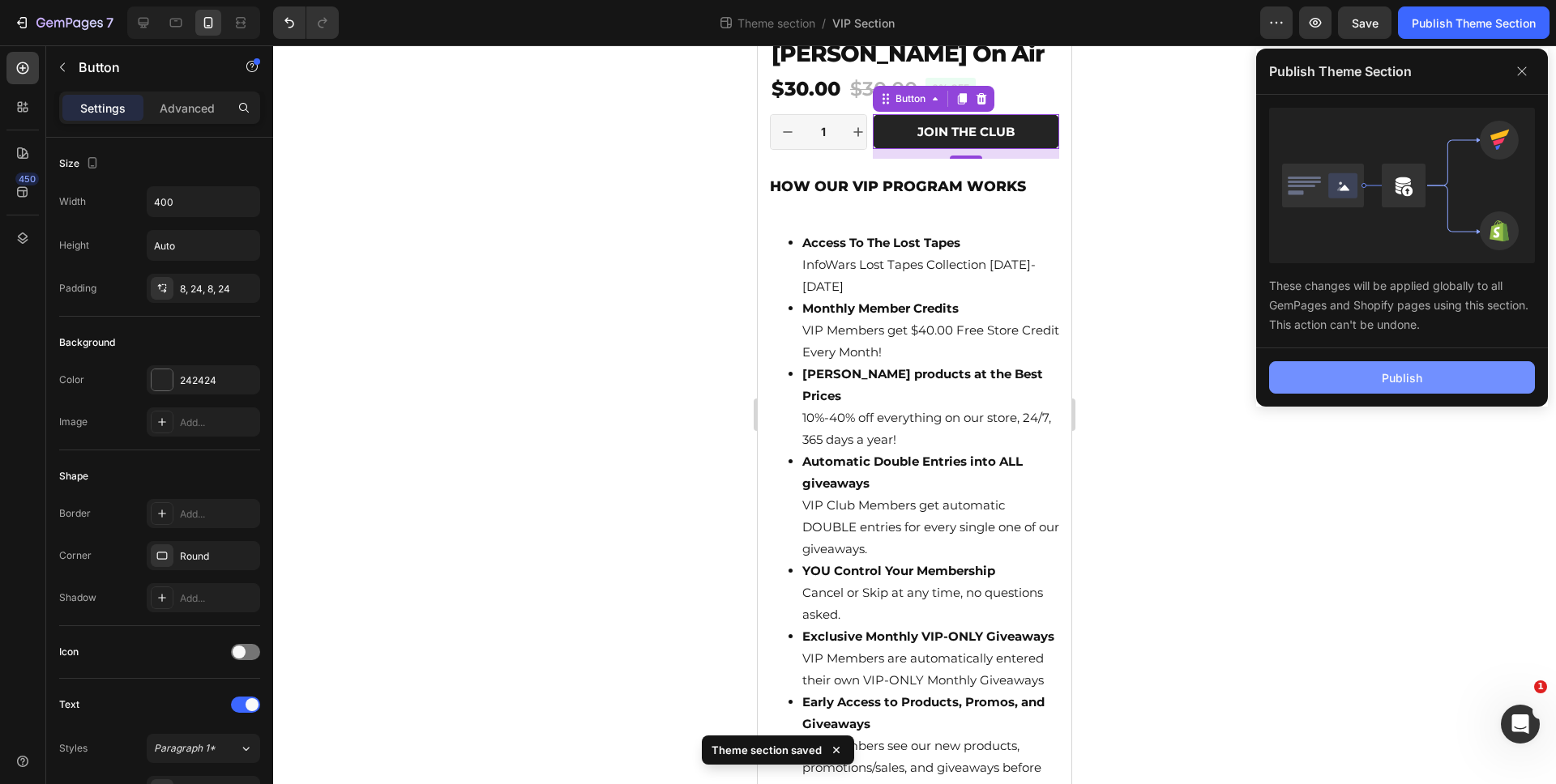
click at [1395, 387] on button "Publish" at bounding box center [1401, 377] width 266 height 32
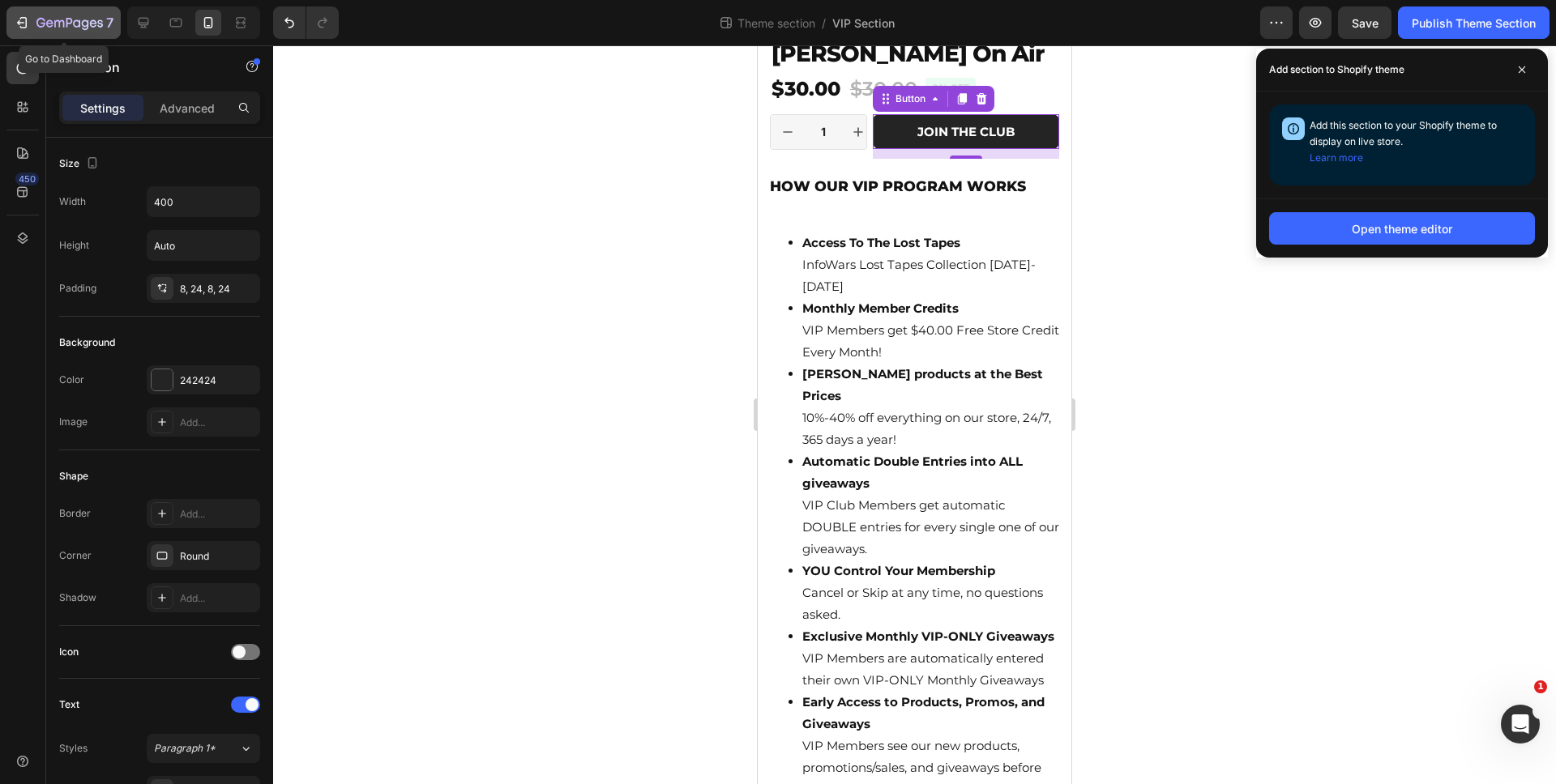
click at [67, 27] on icon "button" at bounding box center [70, 23] width 6 height 10
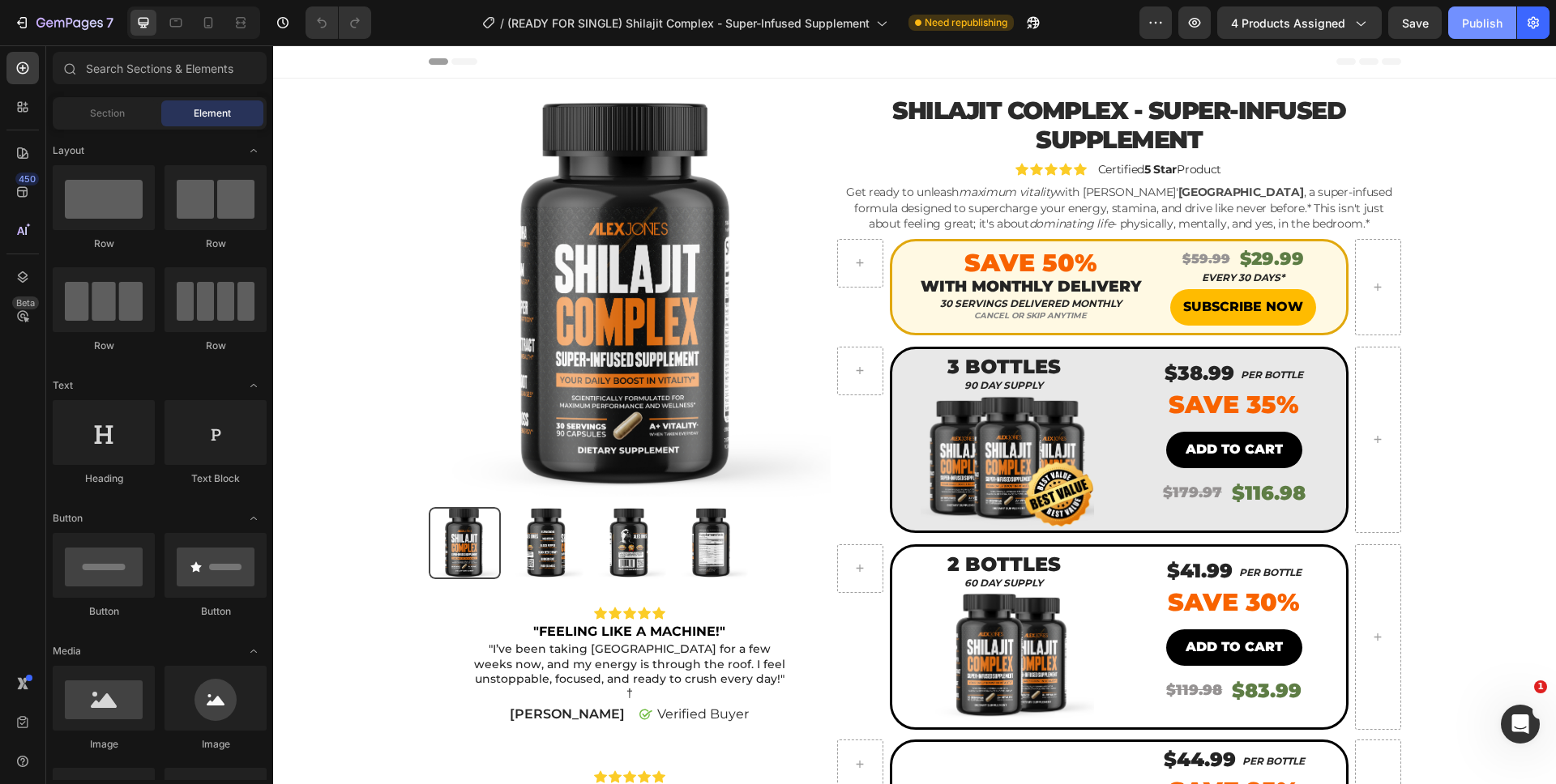
click at [1477, 32] on button "Publish" at bounding box center [1482, 23] width 68 height 32
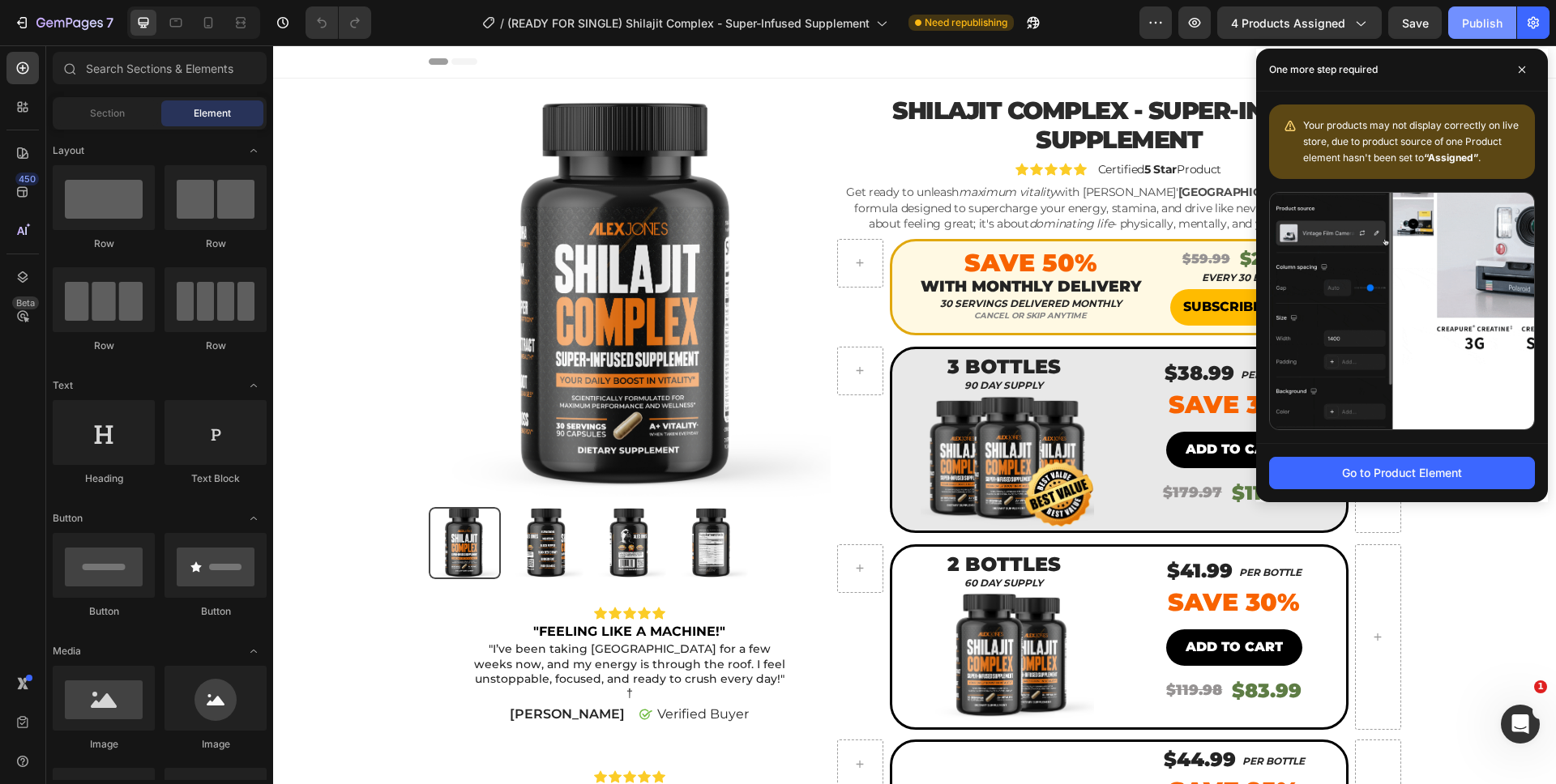
click at [1480, 22] on div "Publish" at bounding box center [1482, 23] width 41 height 17
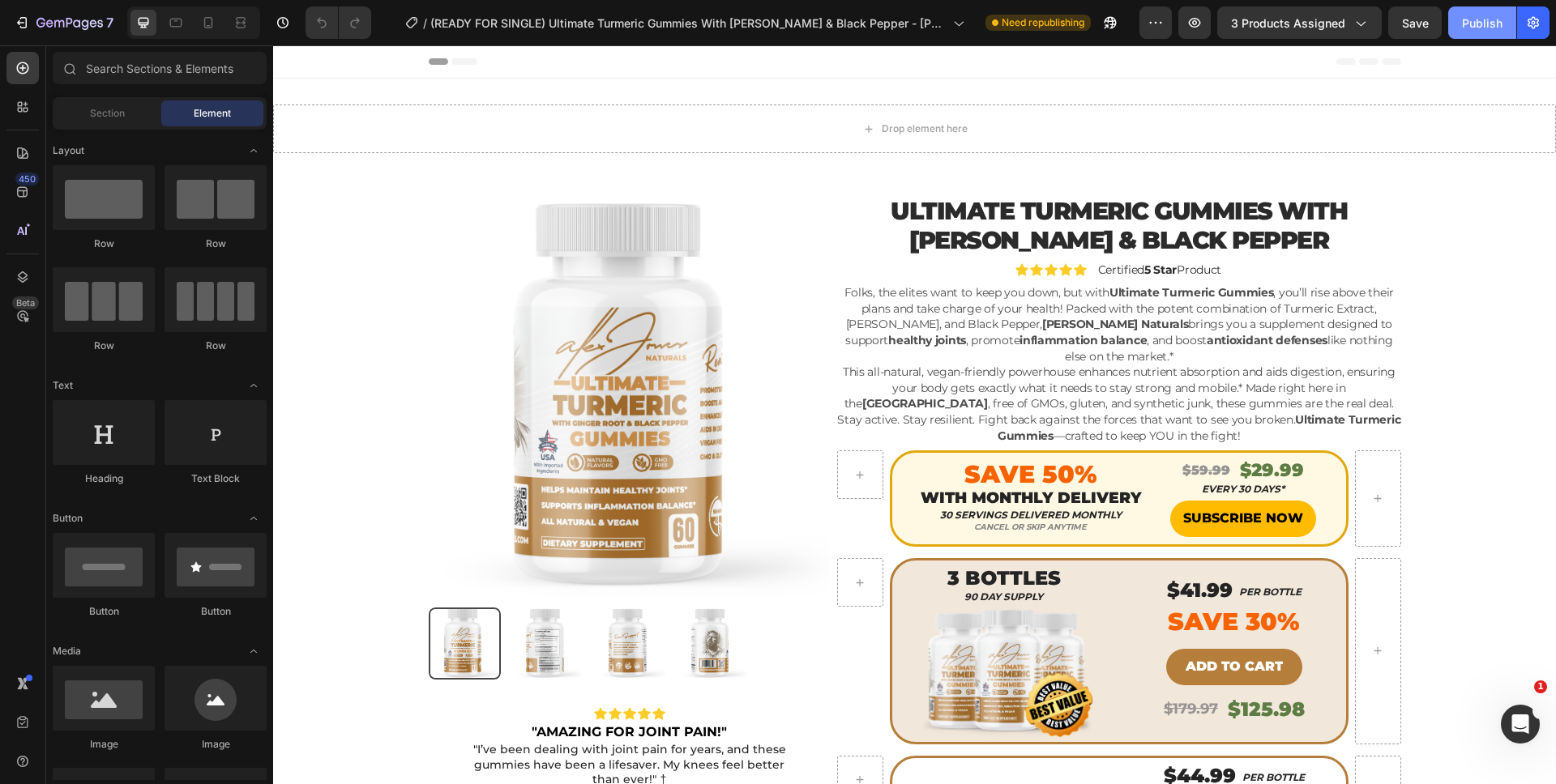
click at [1467, 32] on button "Publish" at bounding box center [1482, 23] width 68 height 32
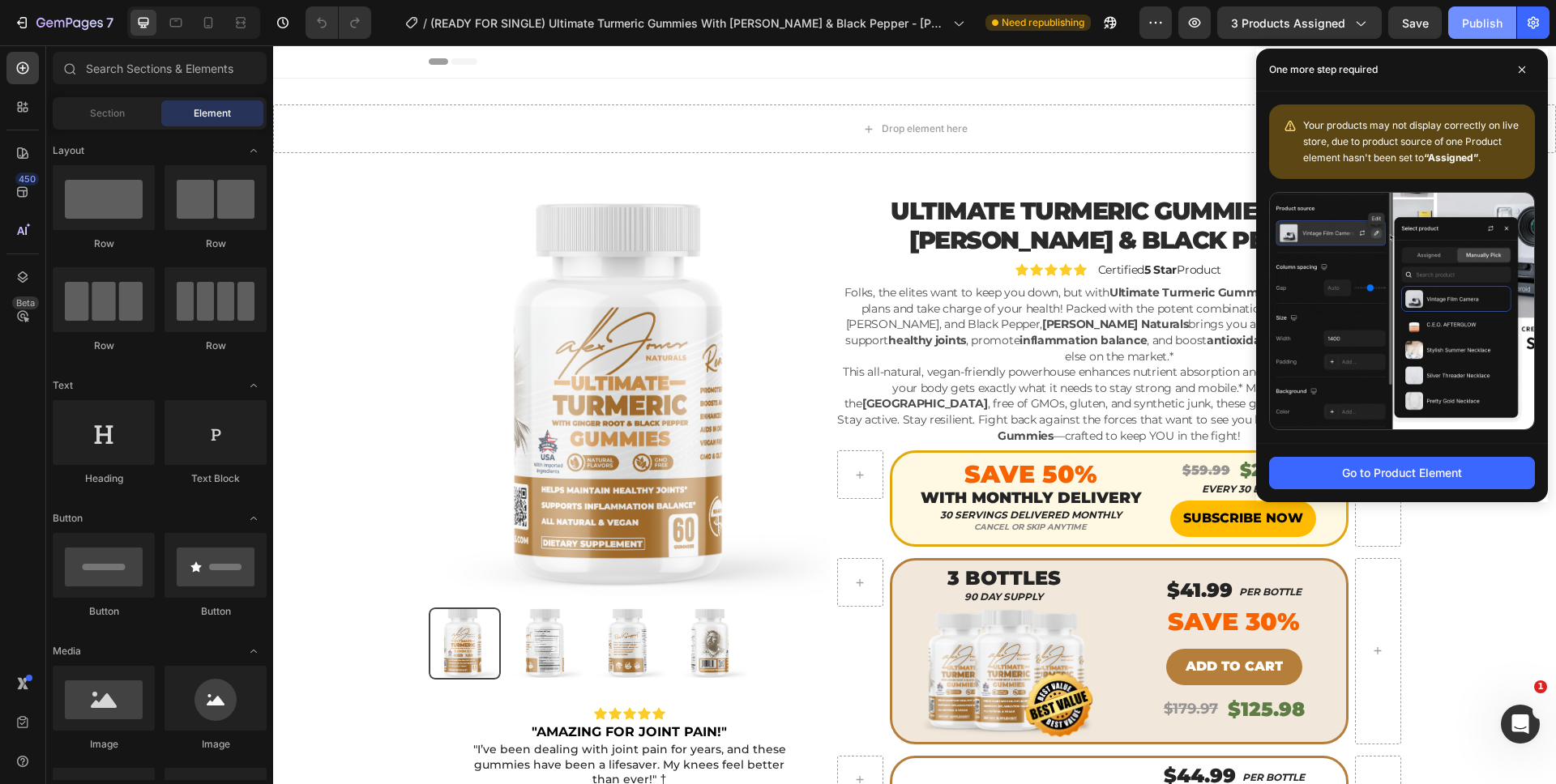
click at [1476, 31] on button "Publish" at bounding box center [1482, 23] width 68 height 32
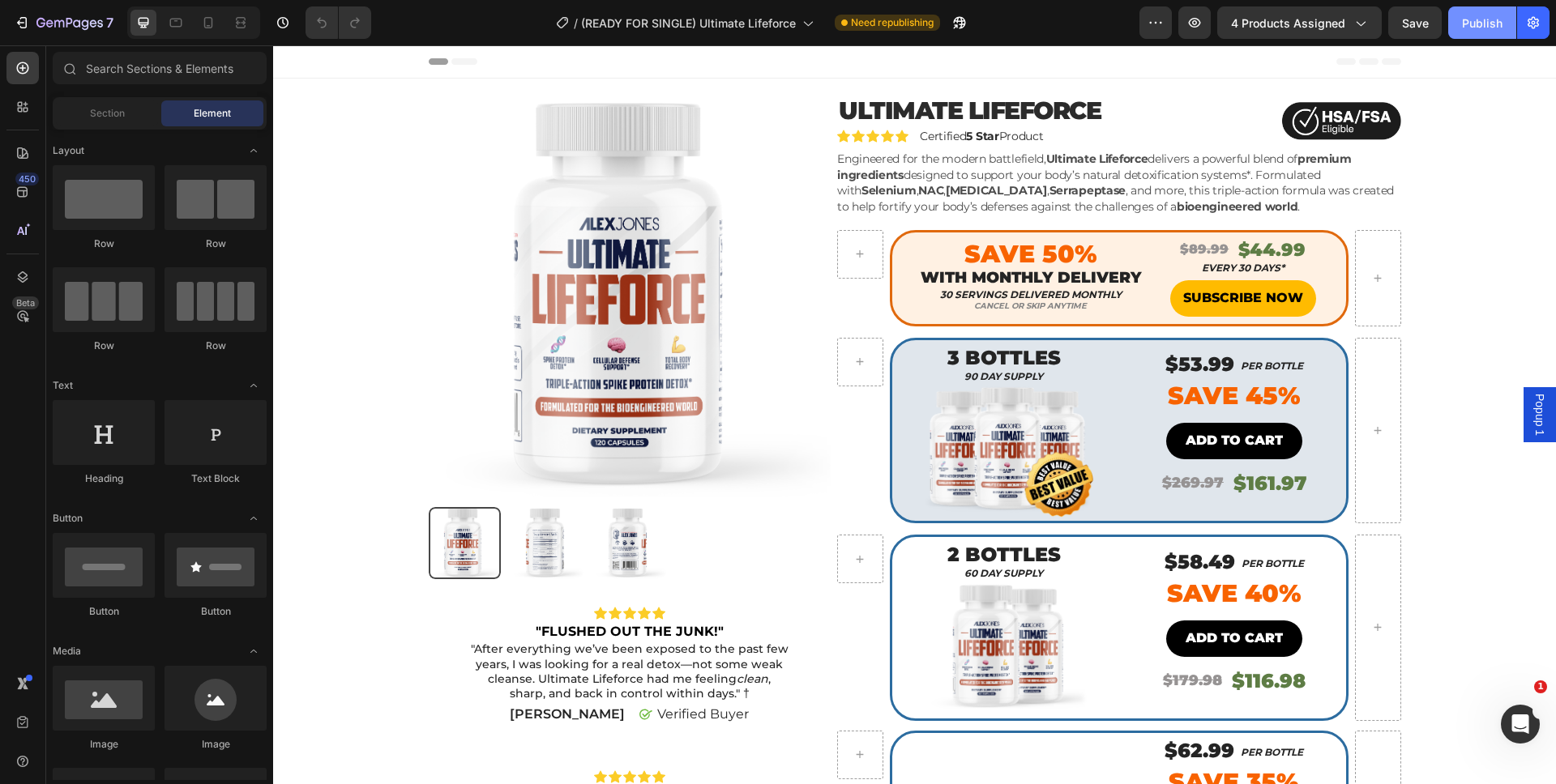
click at [1489, 32] on button "Publish" at bounding box center [1482, 23] width 68 height 32
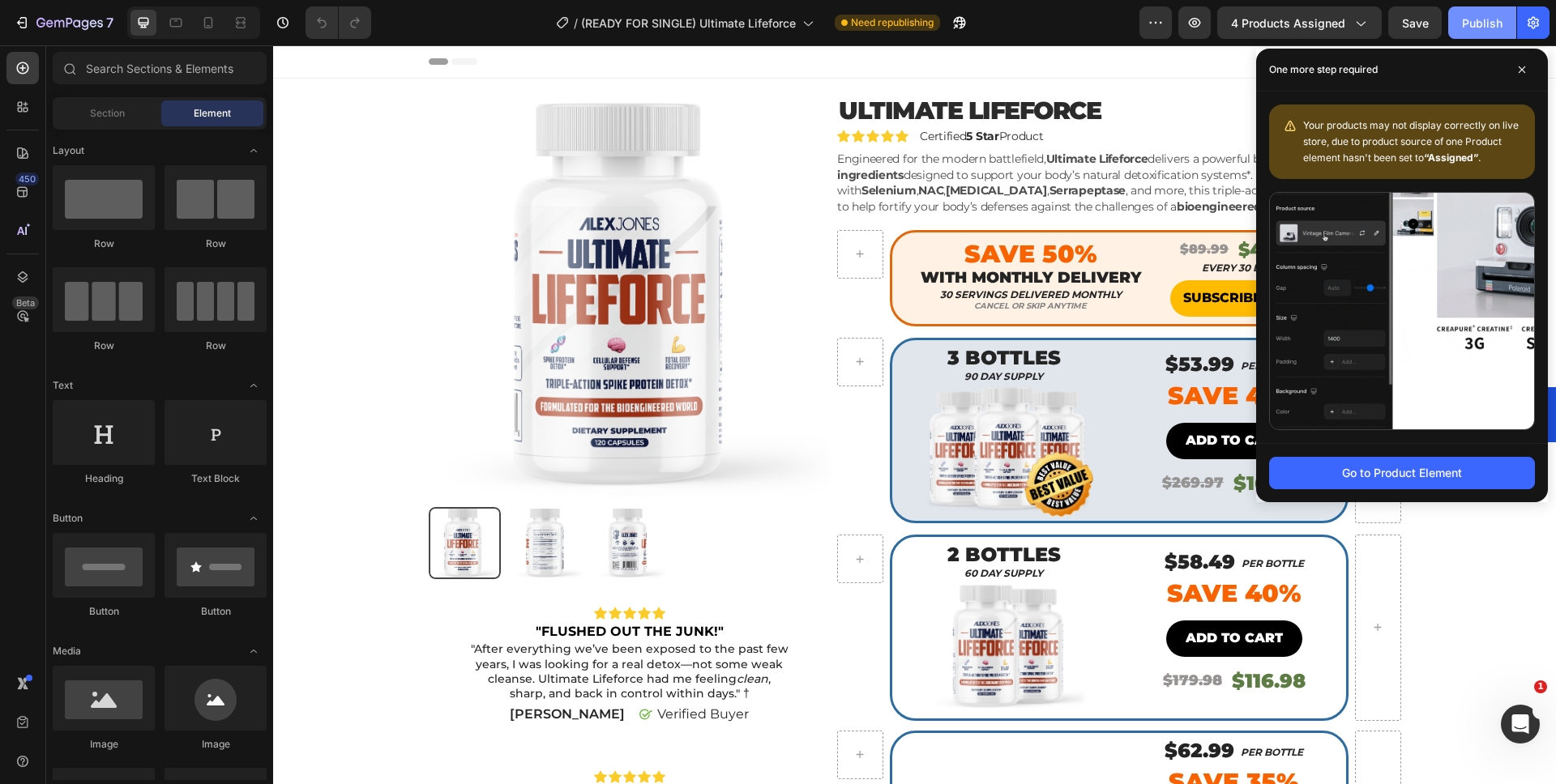
click at [1473, 34] on button "Publish" at bounding box center [1482, 23] width 68 height 32
click at [1516, 74] on span at bounding box center [1522, 70] width 26 height 26
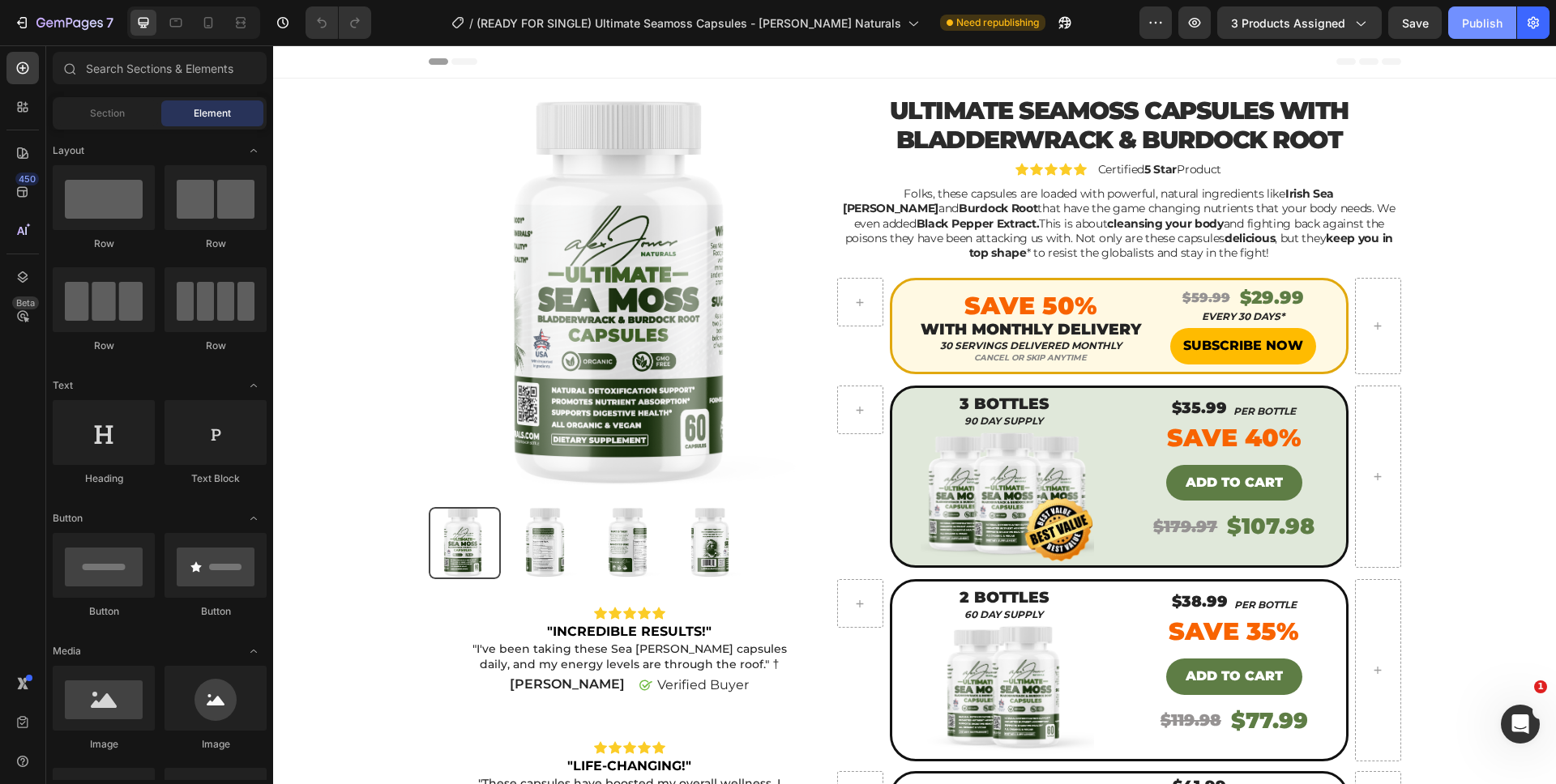
click at [1515, 37] on button "Publish" at bounding box center [1482, 23] width 68 height 32
click at [1488, 18] on div "Publish" at bounding box center [1482, 23] width 41 height 17
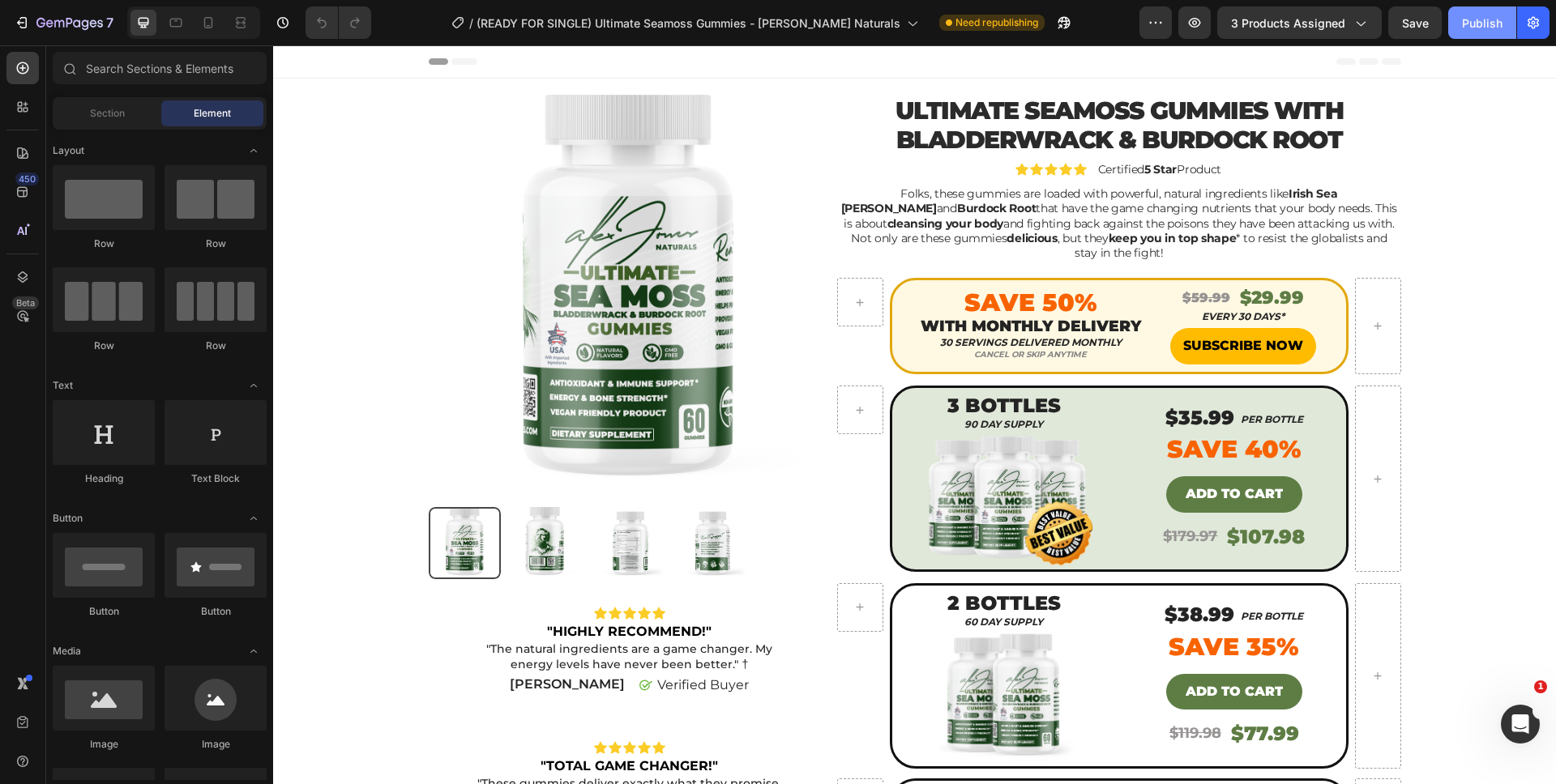
click at [1473, 32] on button "Publish" at bounding box center [1482, 23] width 68 height 32
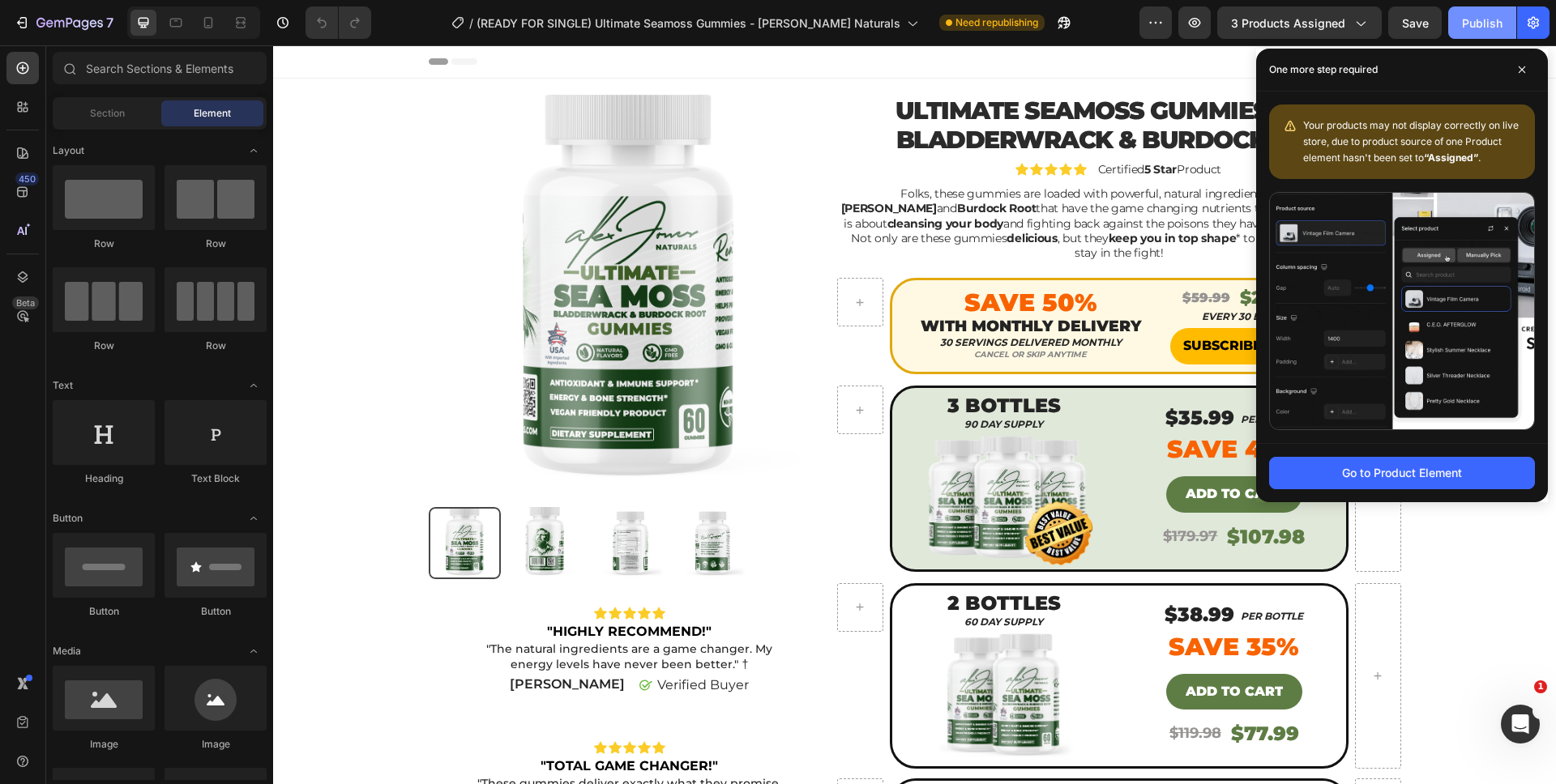
click at [1499, 36] on button "Publish" at bounding box center [1482, 23] width 68 height 32
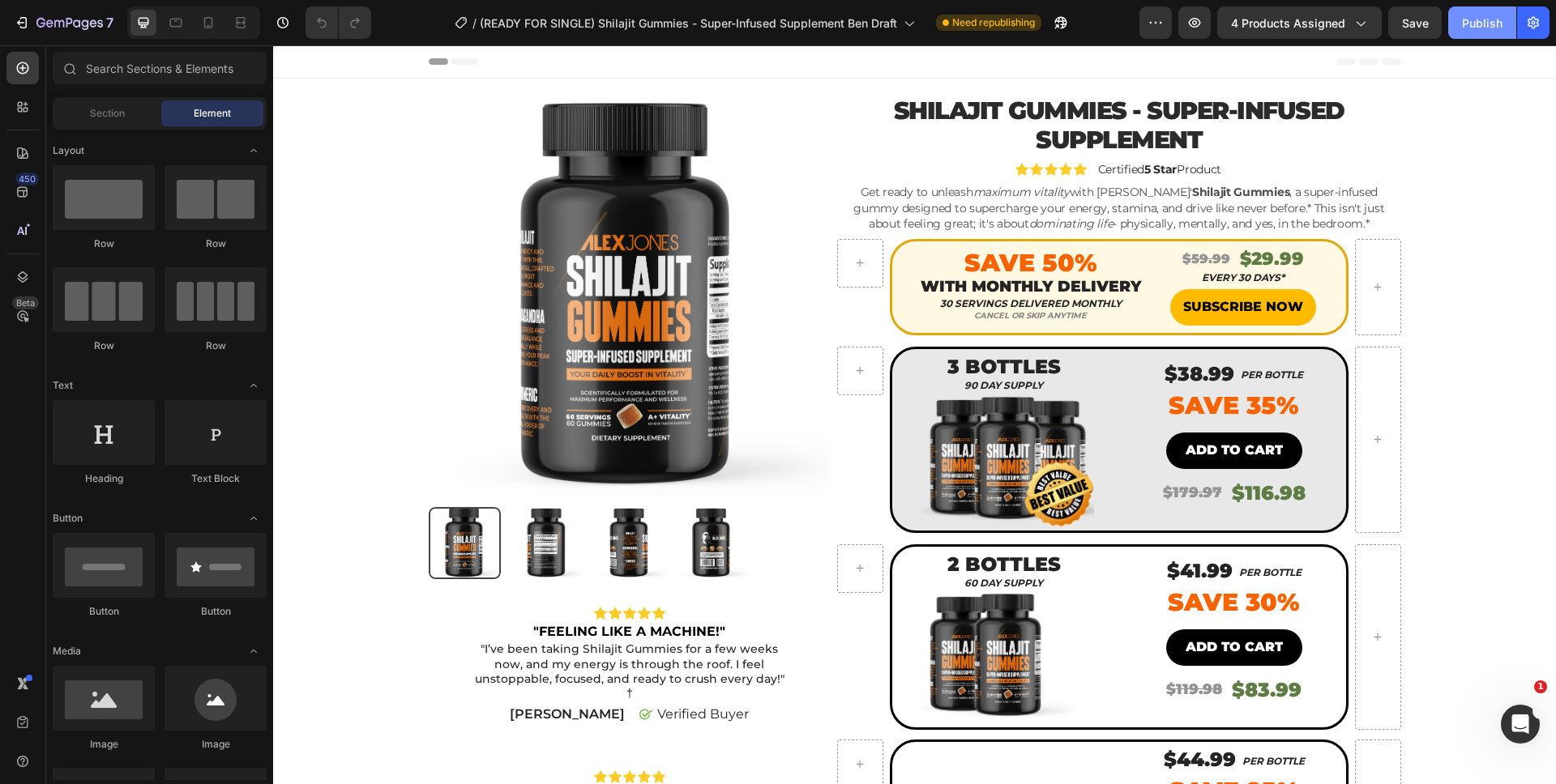
click at [1474, 28] on div "Publish" at bounding box center [1482, 23] width 41 height 17
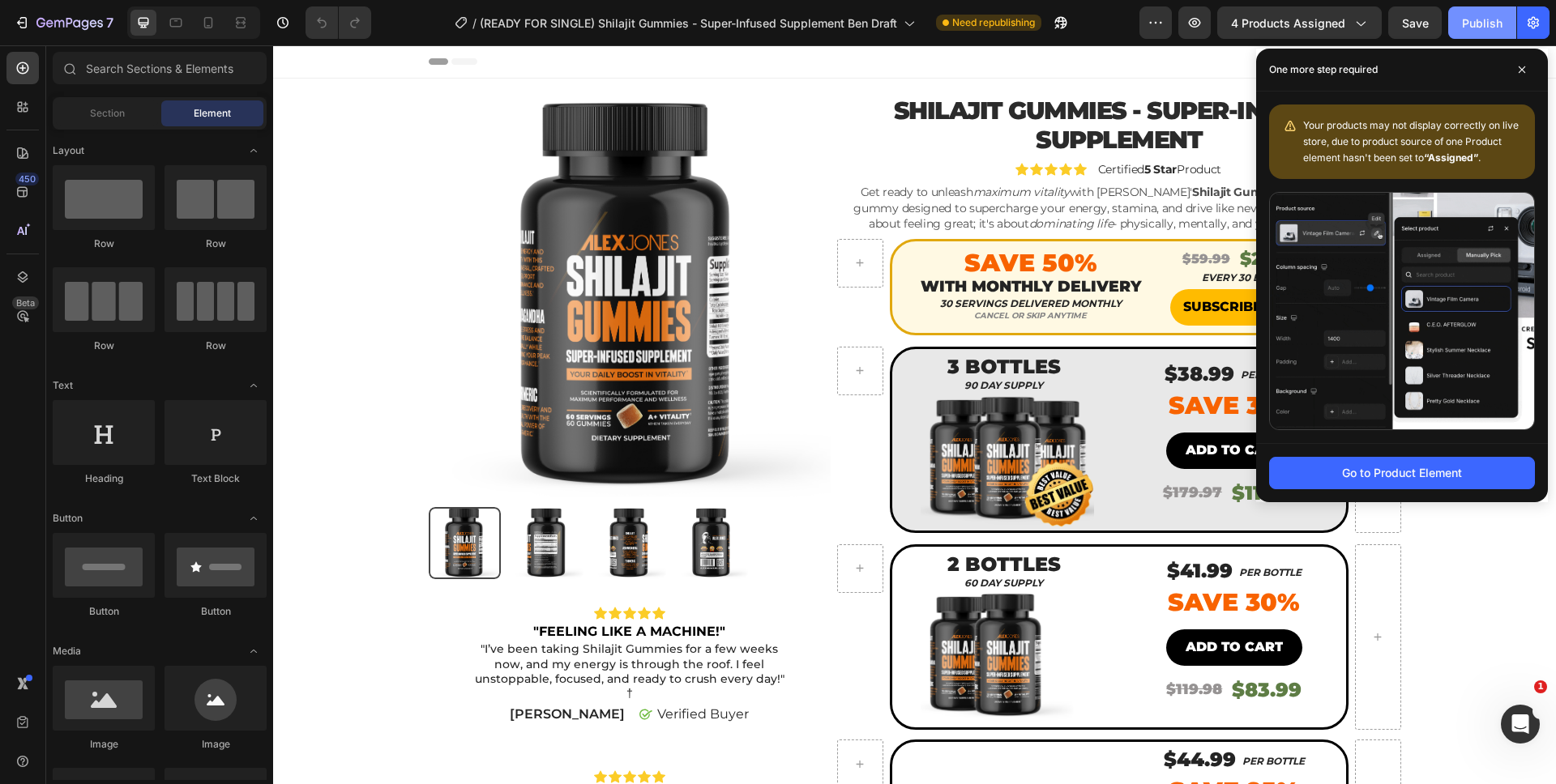
click at [1483, 23] on div "Publish" at bounding box center [1482, 23] width 41 height 17
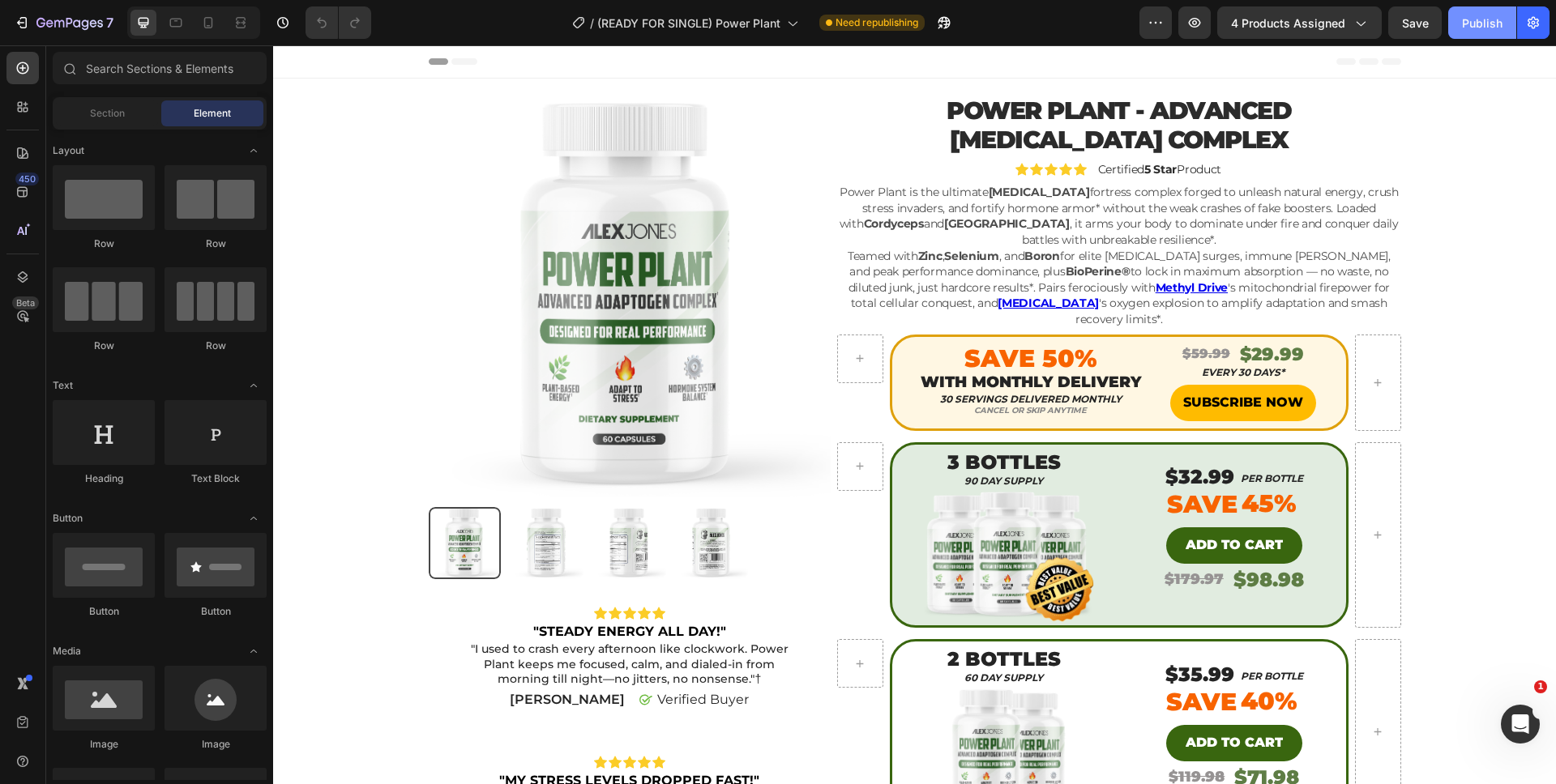
click at [1477, 22] on div "Publish" at bounding box center [1482, 23] width 41 height 17
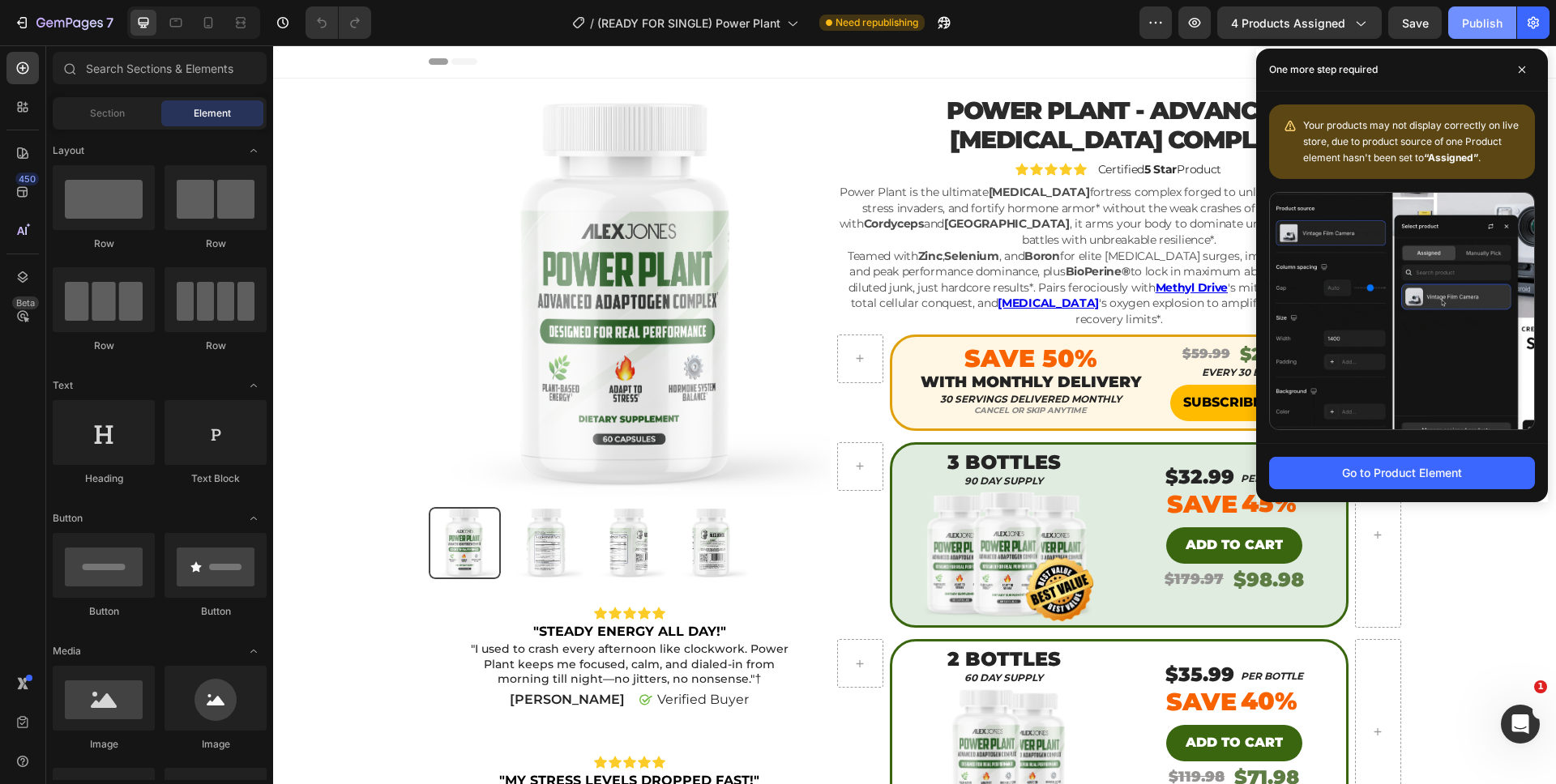
click at [1493, 29] on div "Publish" at bounding box center [1482, 23] width 41 height 17
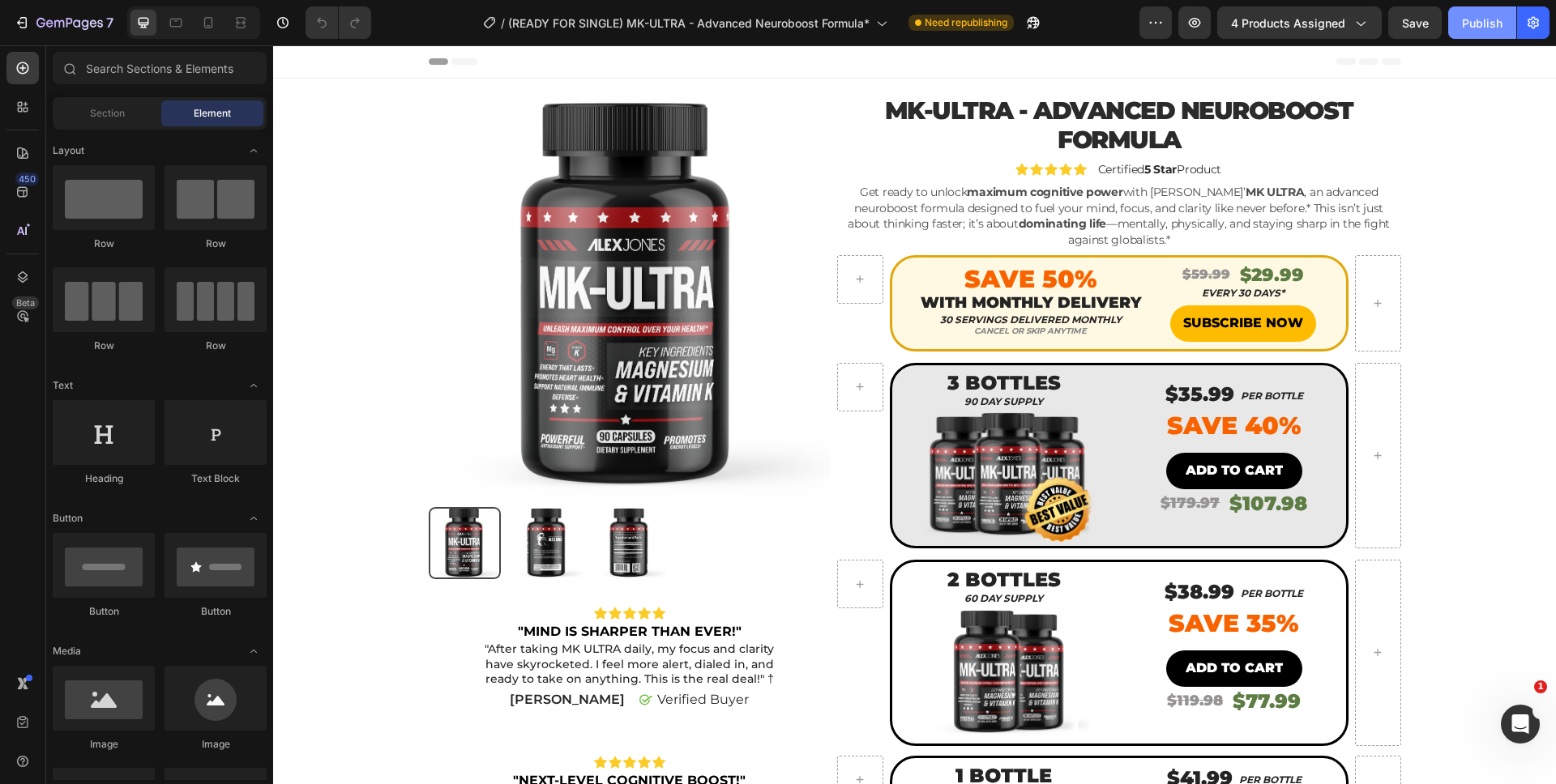
click at [1463, 24] on div "Publish" at bounding box center [1482, 23] width 41 height 17
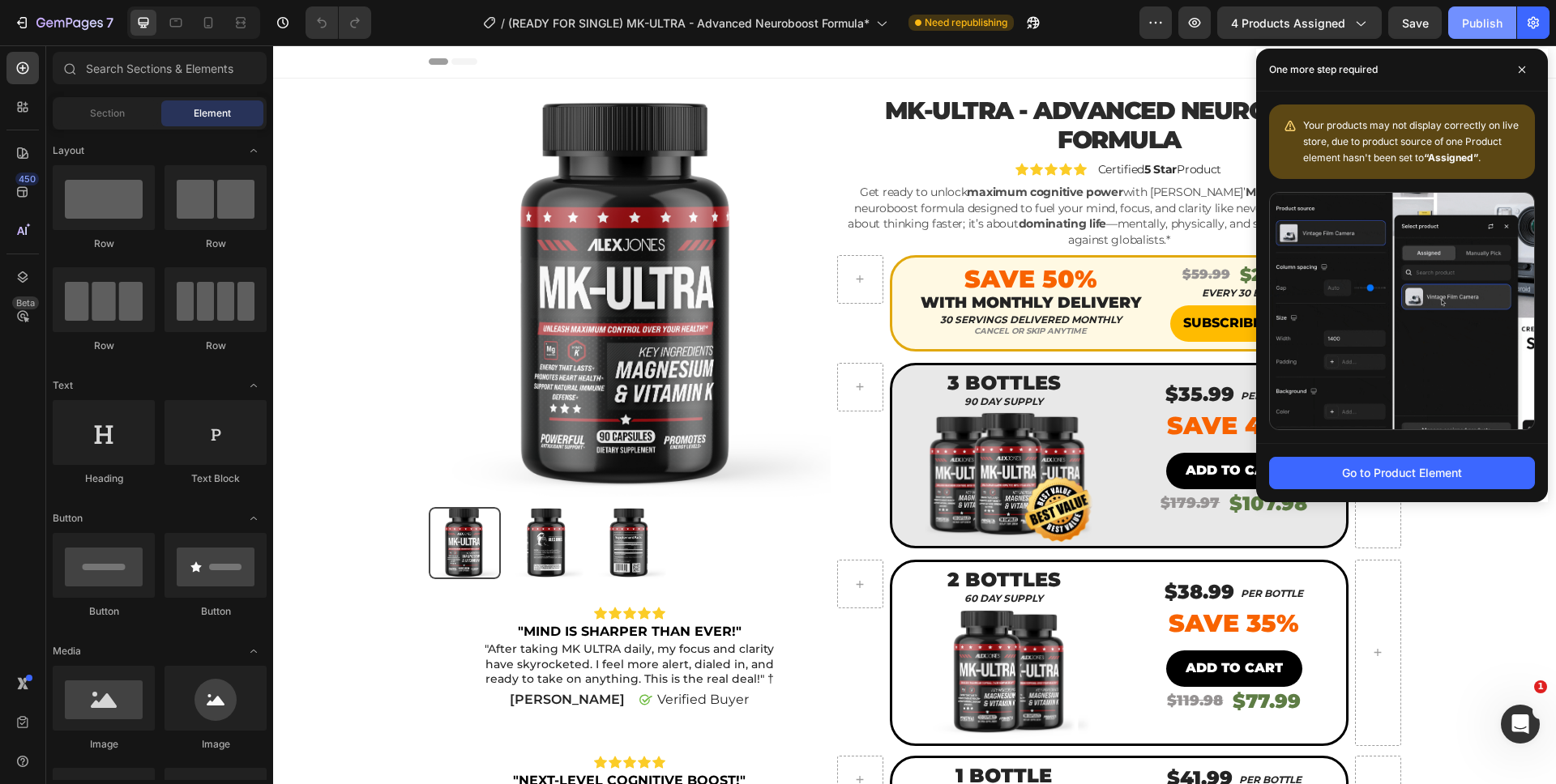
click at [1467, 27] on div "Publish" at bounding box center [1482, 23] width 41 height 17
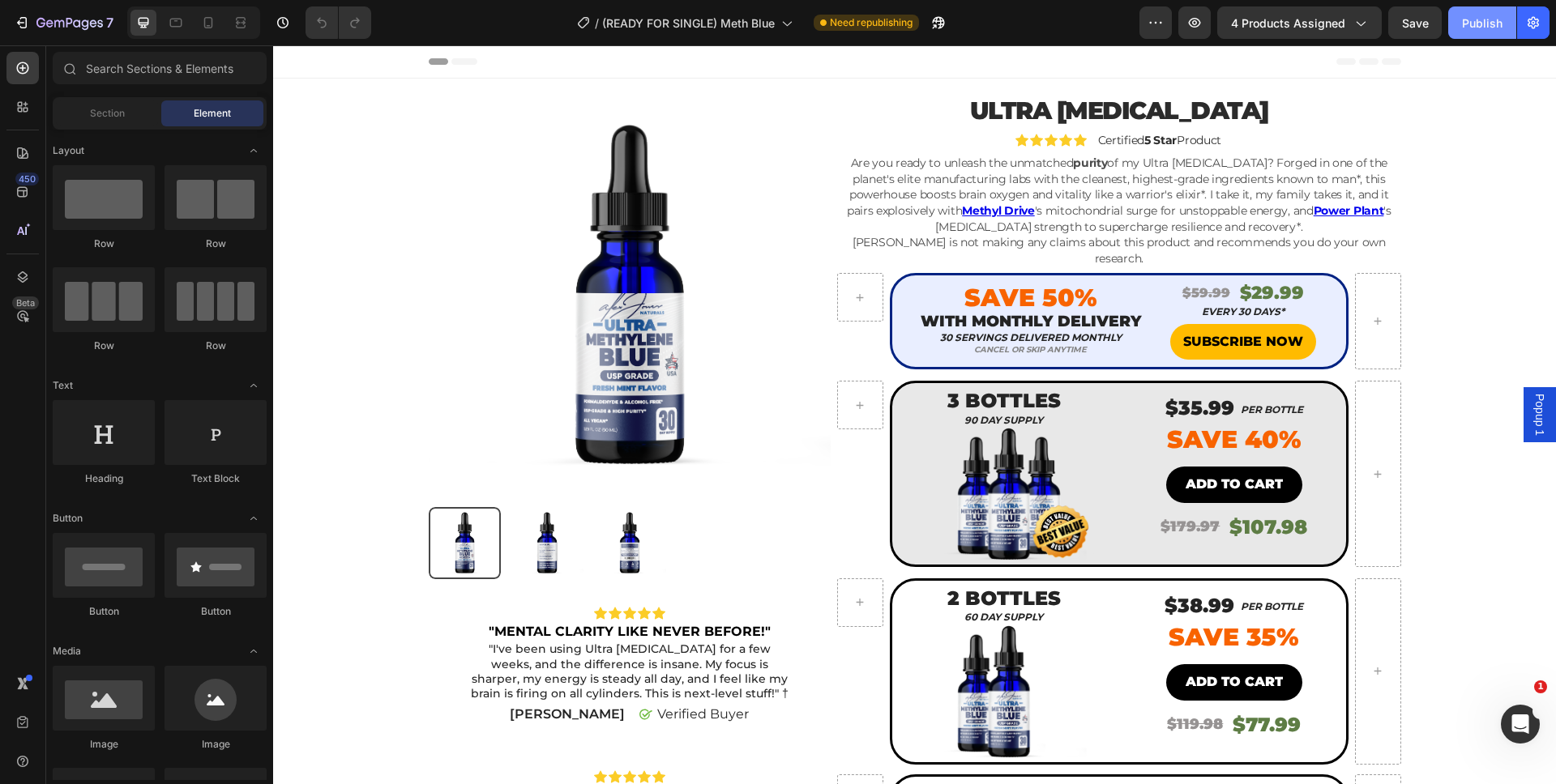
click at [1478, 19] on div "Publish" at bounding box center [1482, 23] width 41 height 17
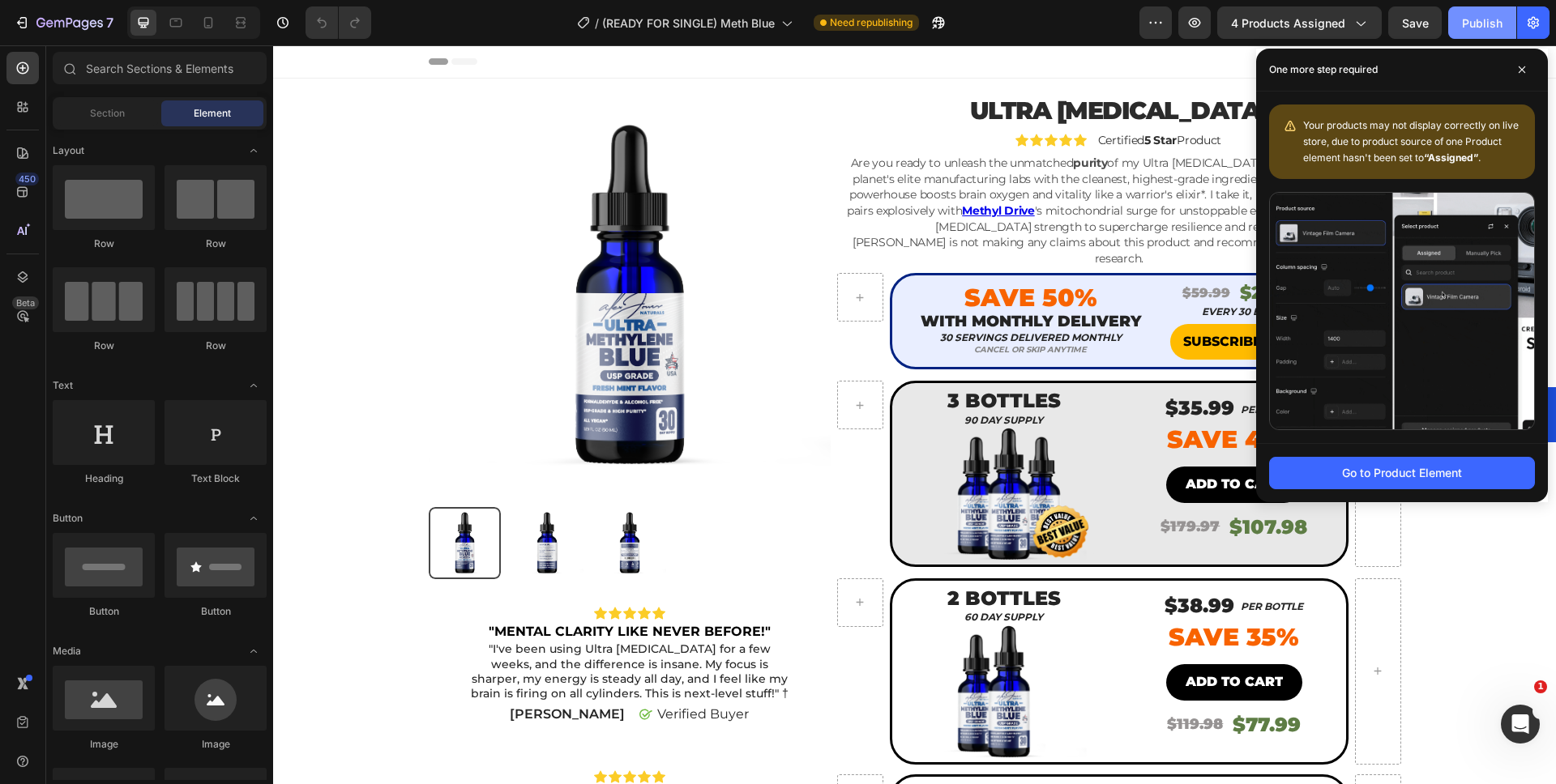
click at [1462, 25] on div "Publish" at bounding box center [1482, 23] width 41 height 17
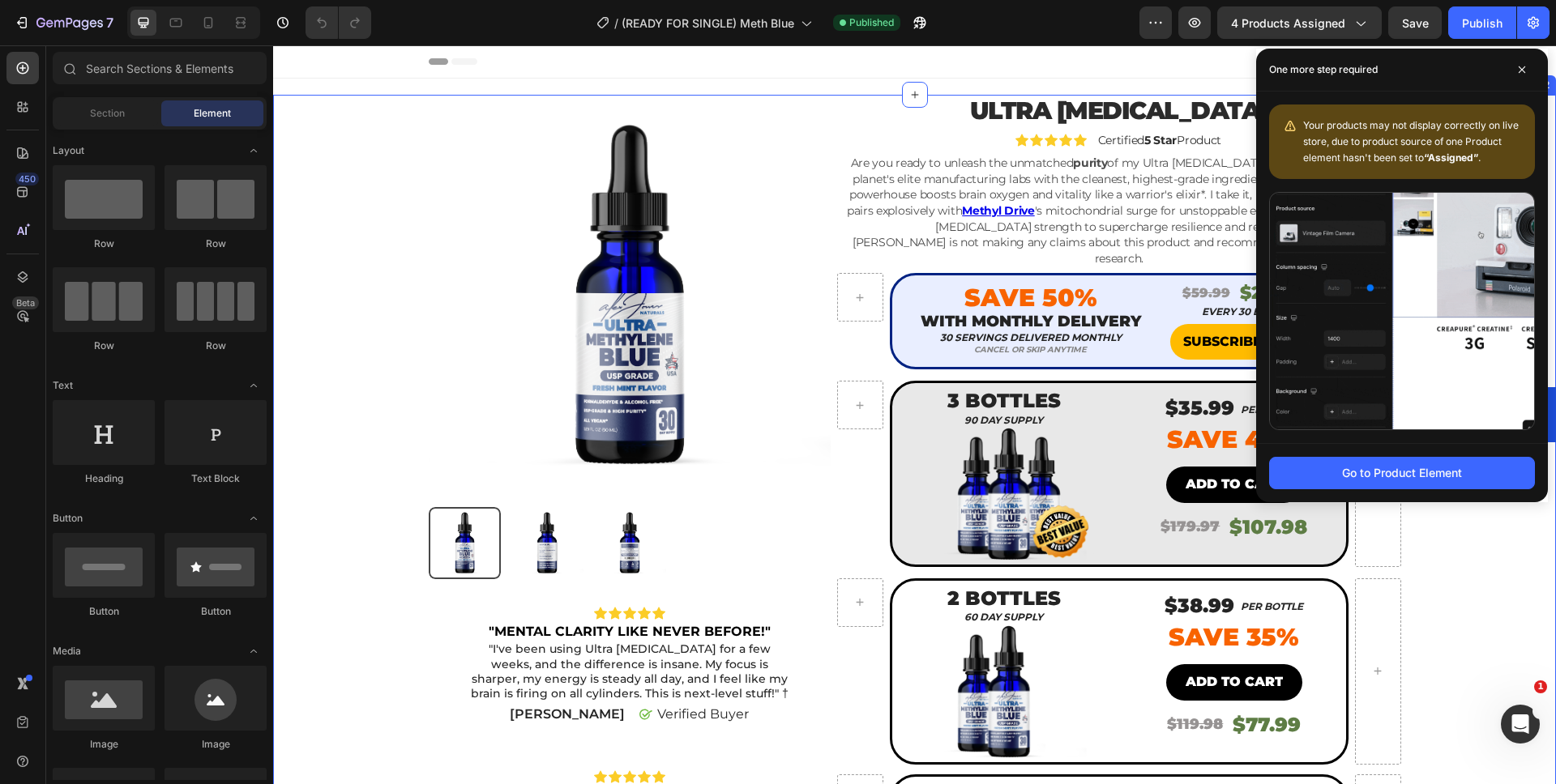
click at [1449, 597] on div "Product Images Icon Icon Icon Icon Icon Icon List "MENTAL CLARITY LIKE NEVER BE…" at bounding box center [914, 654] width 1259 height 1119
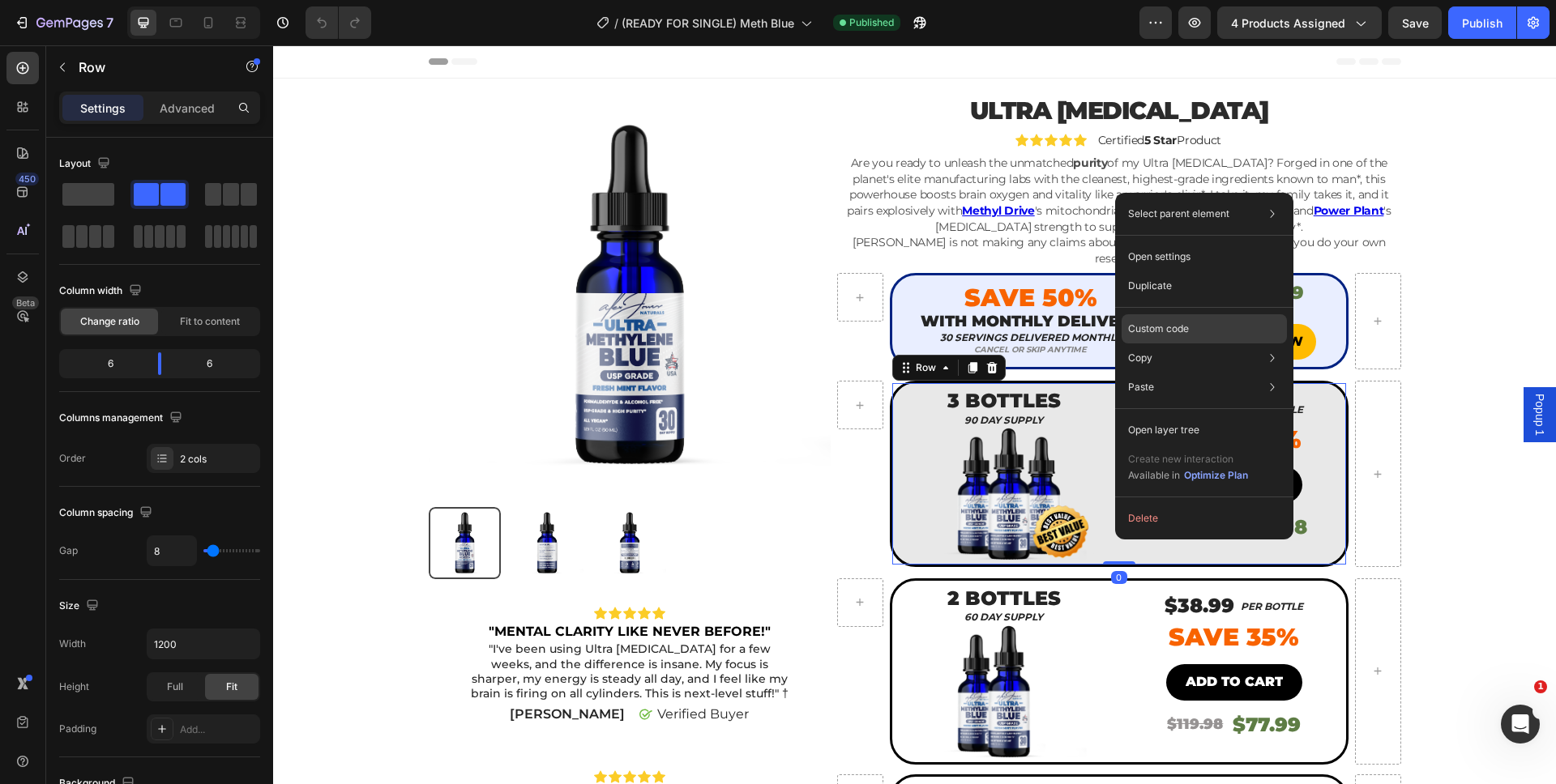
click at [1196, 373] on div "Custom code" at bounding box center [1204, 387] width 166 height 29
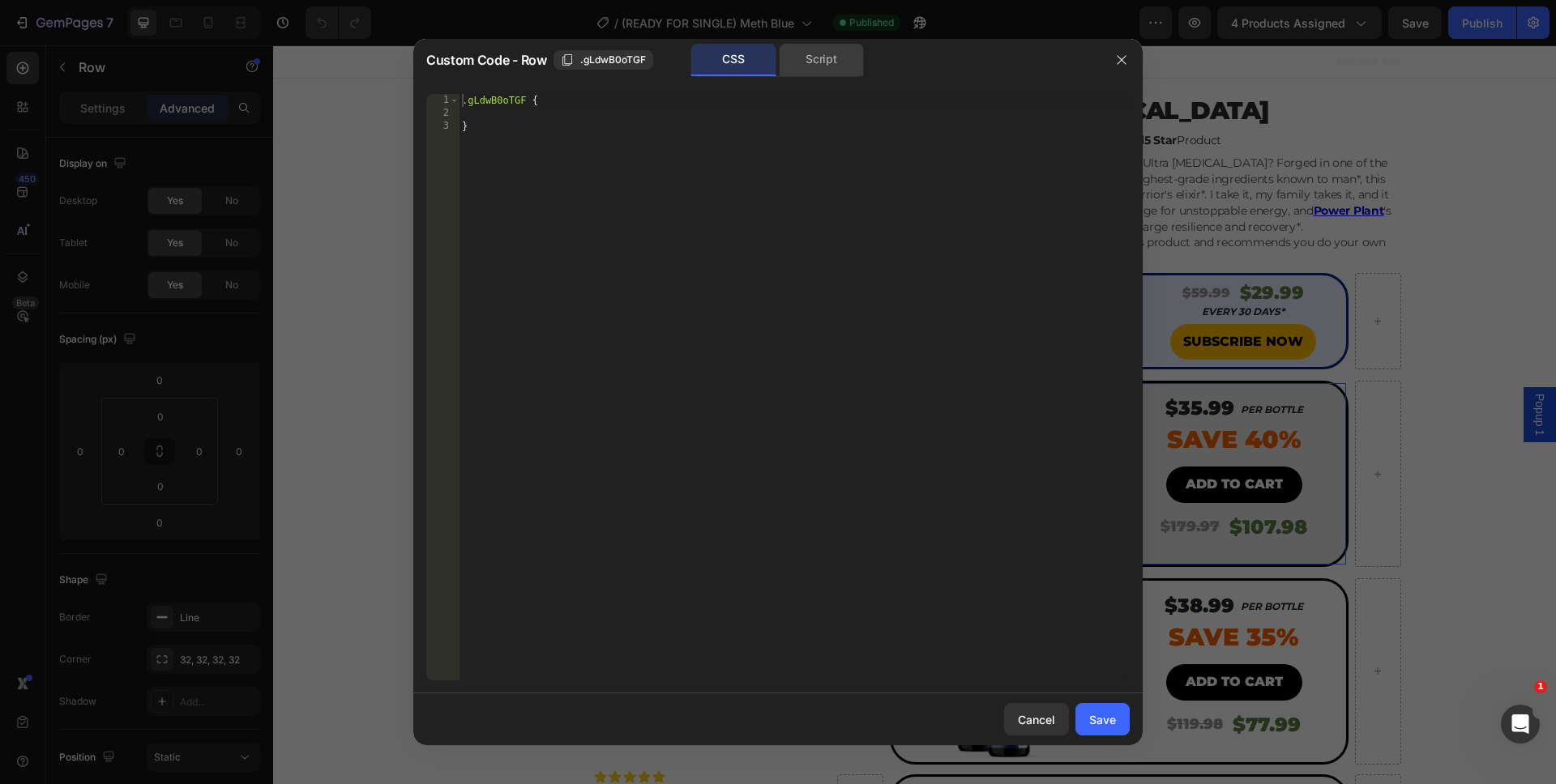
click at [810, 72] on div "Script" at bounding box center [821, 60] width 85 height 32
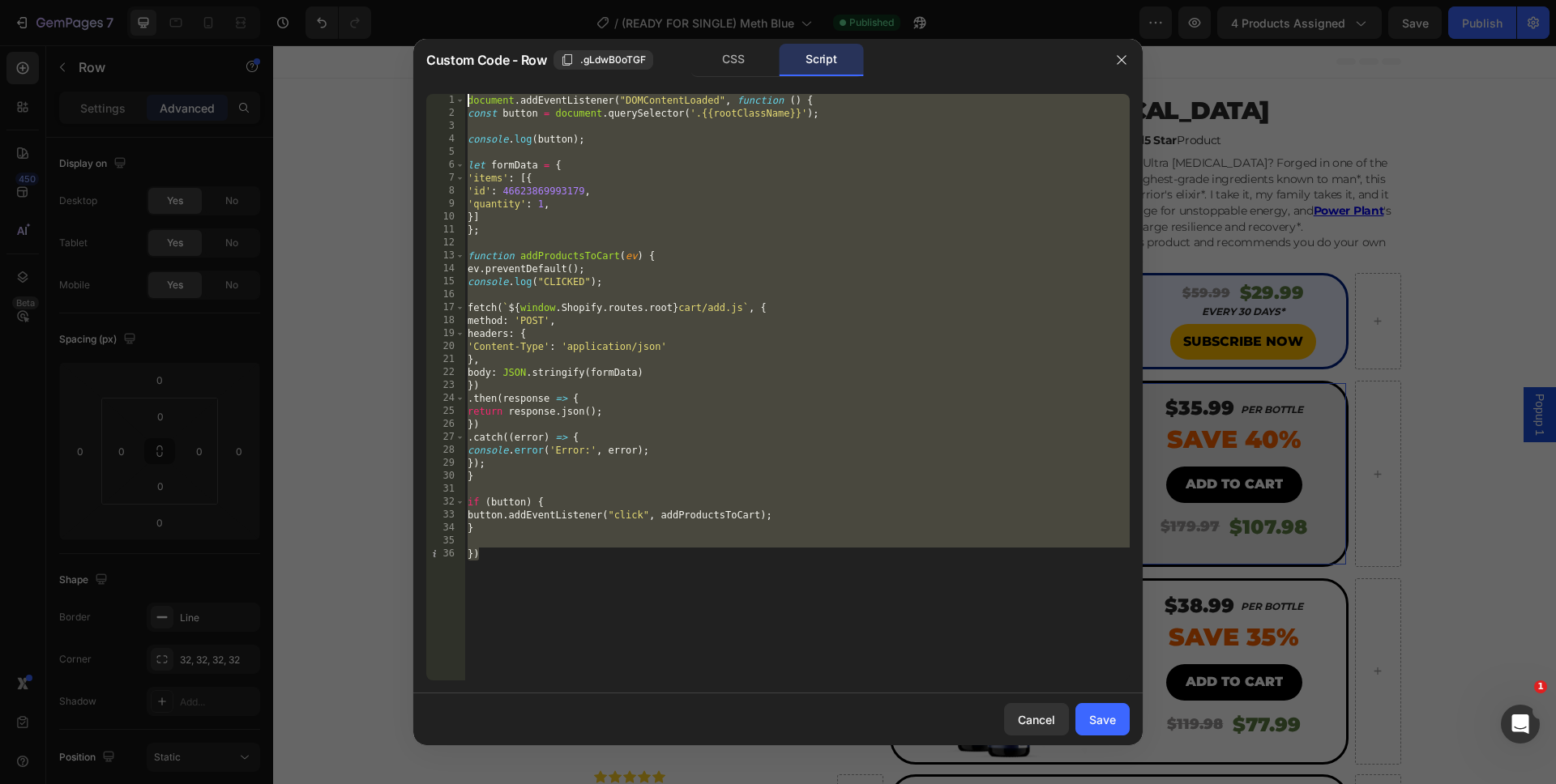
drag, startPoint x: 705, startPoint y: 592, endPoint x: 314, endPoint y: 34, distance: 681.4
click at [319, 37] on div "Custom Code - Row .gLdwB0oTGF CSS Script }) 1 2 3 4 5 6 7 8 9 10 11 12 13 14 15…" at bounding box center [778, 392] width 1556 height 784
click at [724, 603] on div "document . addEventListener ( "DOMContentLoaded" , function ( ) { const button …" at bounding box center [797, 400] width 665 height 612
drag, startPoint x: 679, startPoint y: 619, endPoint x: 352, endPoint y: 8, distance: 693.0
click at [352, 8] on div "Custom Code - Row .gLdwB0oTGF CSS Script }) 1 2 3 4 5 6 7 8 9 10 11 12 13 14 15…" at bounding box center [778, 392] width 1556 height 784
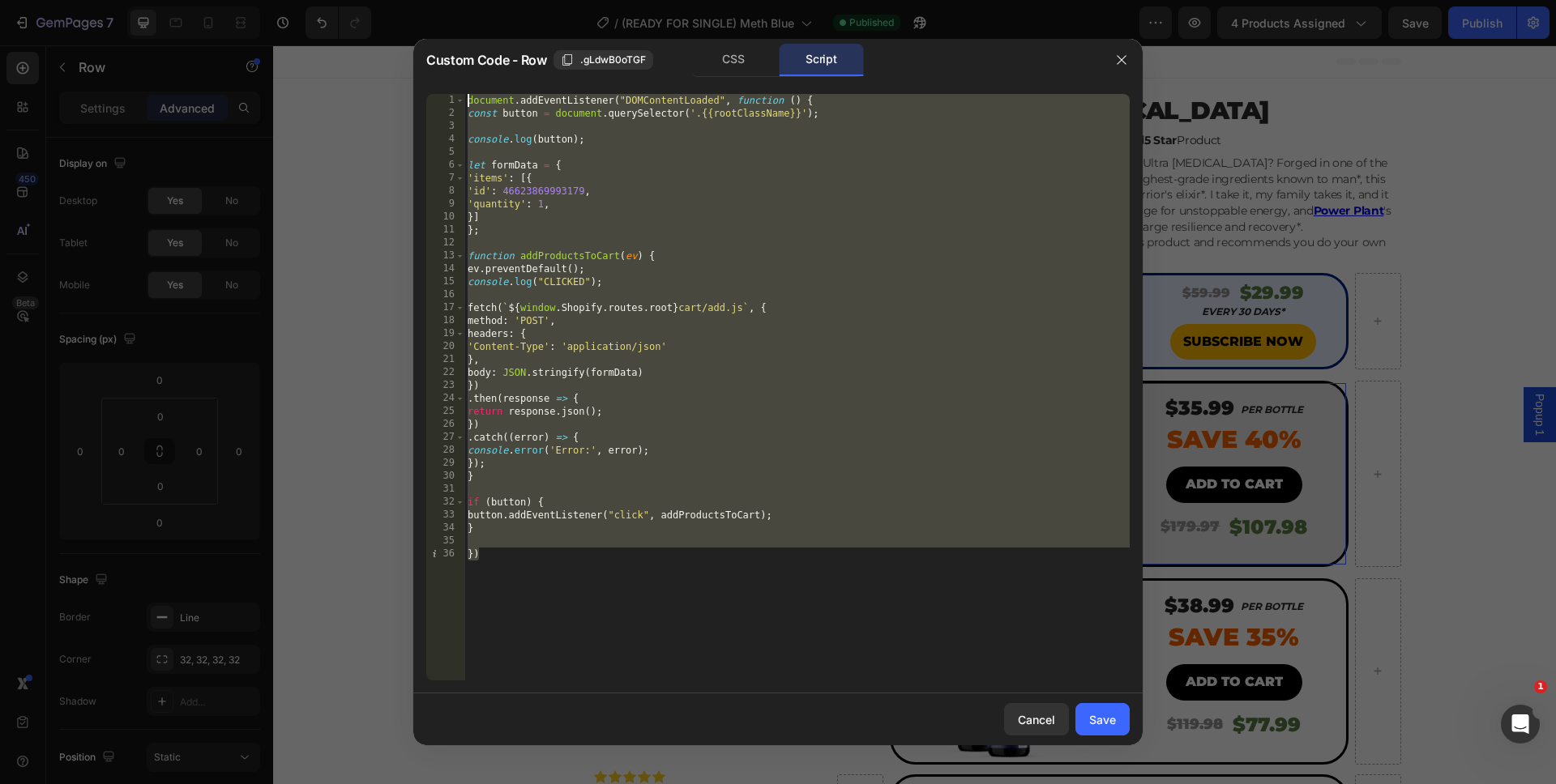
type textarea "document.addEventListener("DOMContentLoaded", function () { const button = docu…"
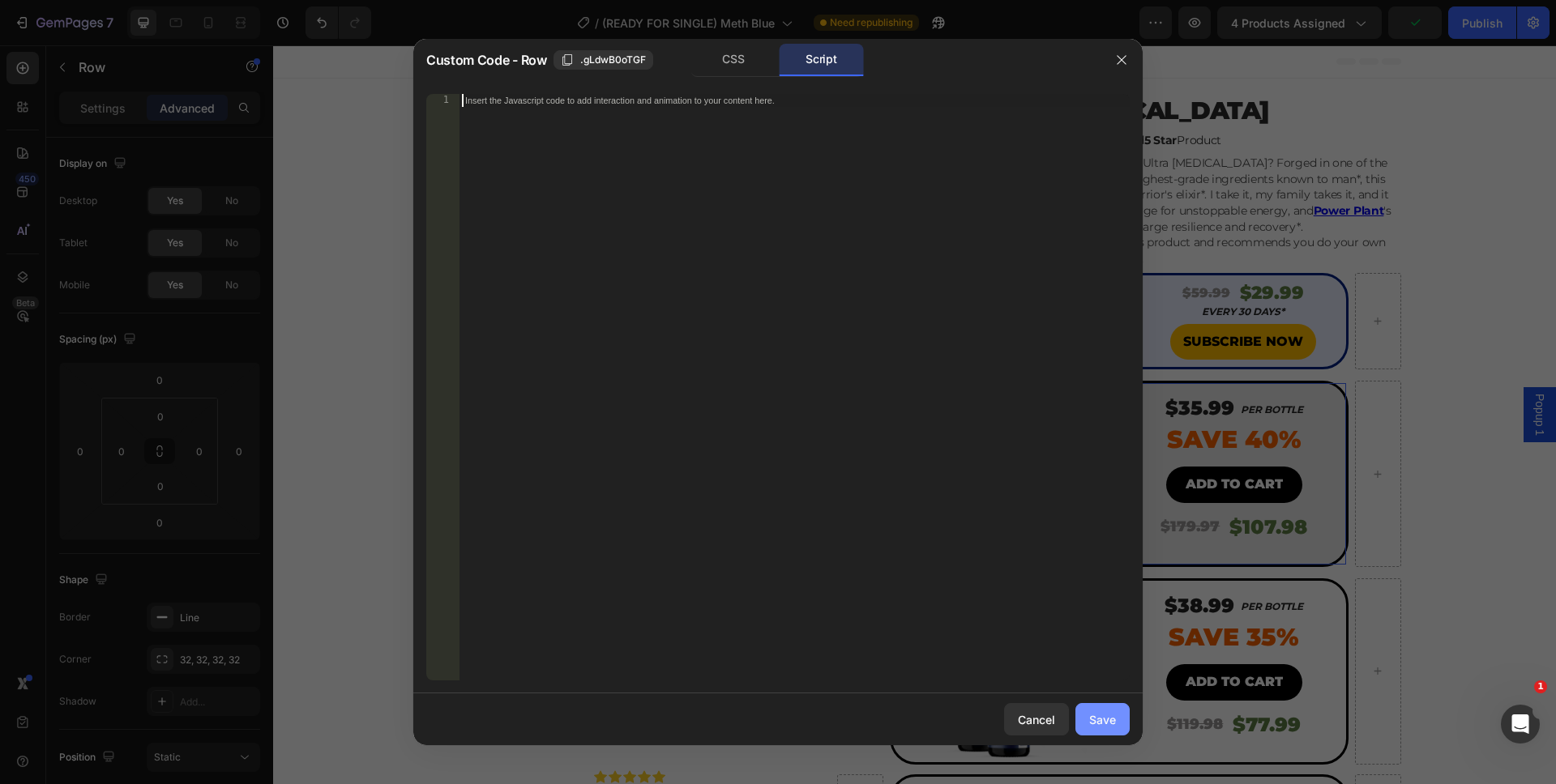
click at [1111, 717] on div "Save" at bounding box center [1102, 719] width 27 height 17
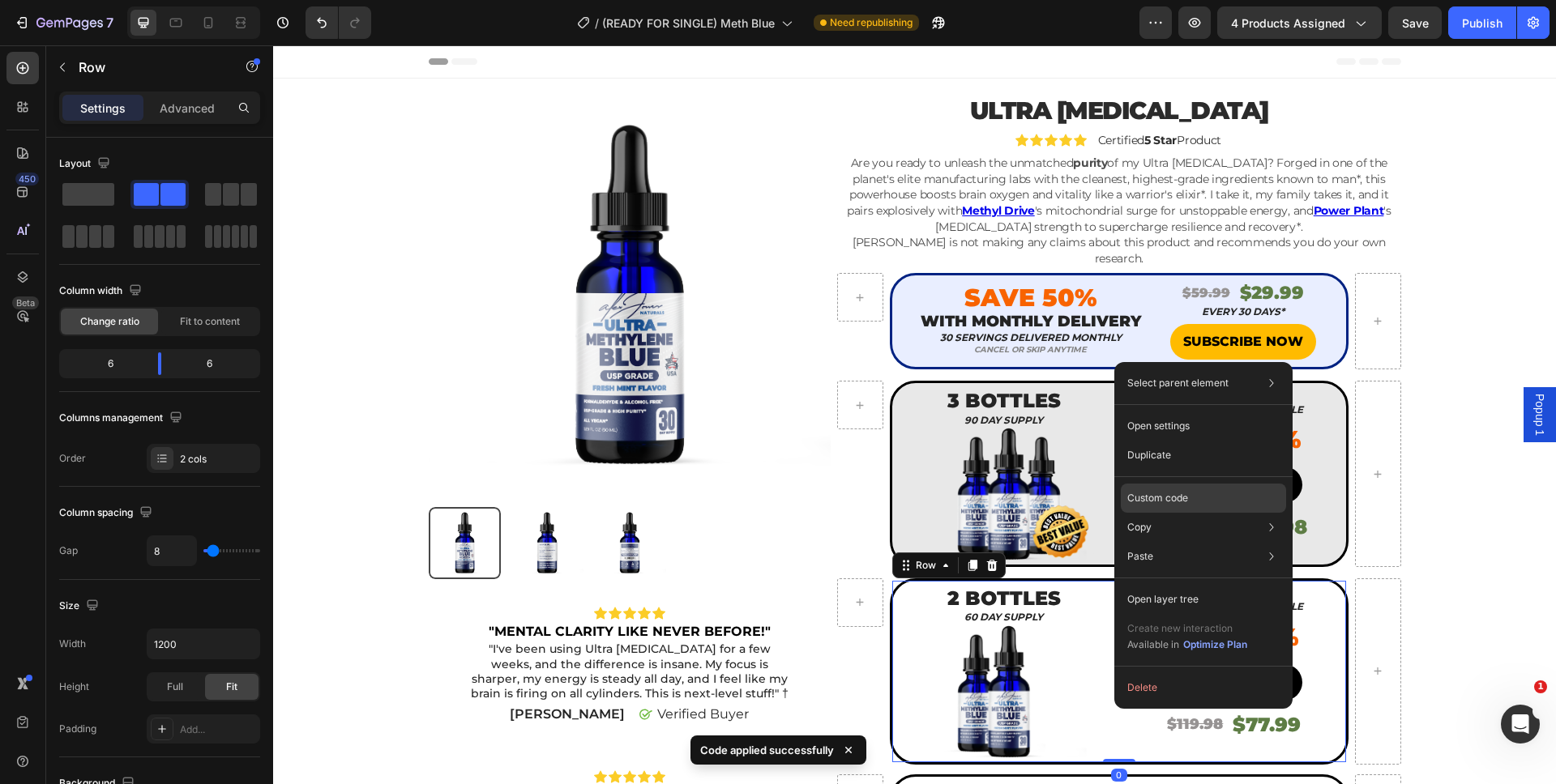
click at [1147, 505] on p "Custom code" at bounding box center [1157, 498] width 61 height 15
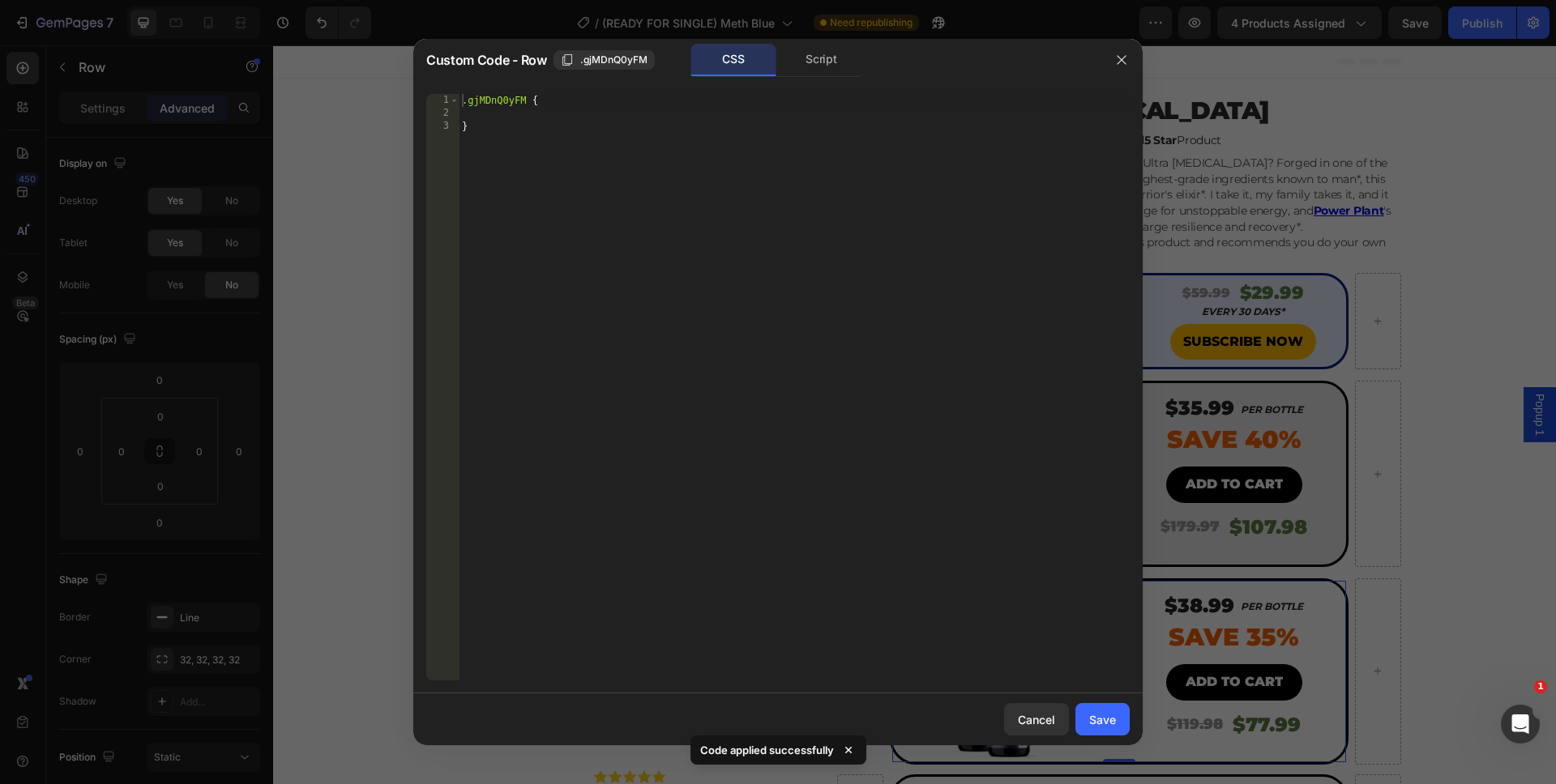
click at [816, 70] on div "Script" at bounding box center [821, 60] width 85 height 32
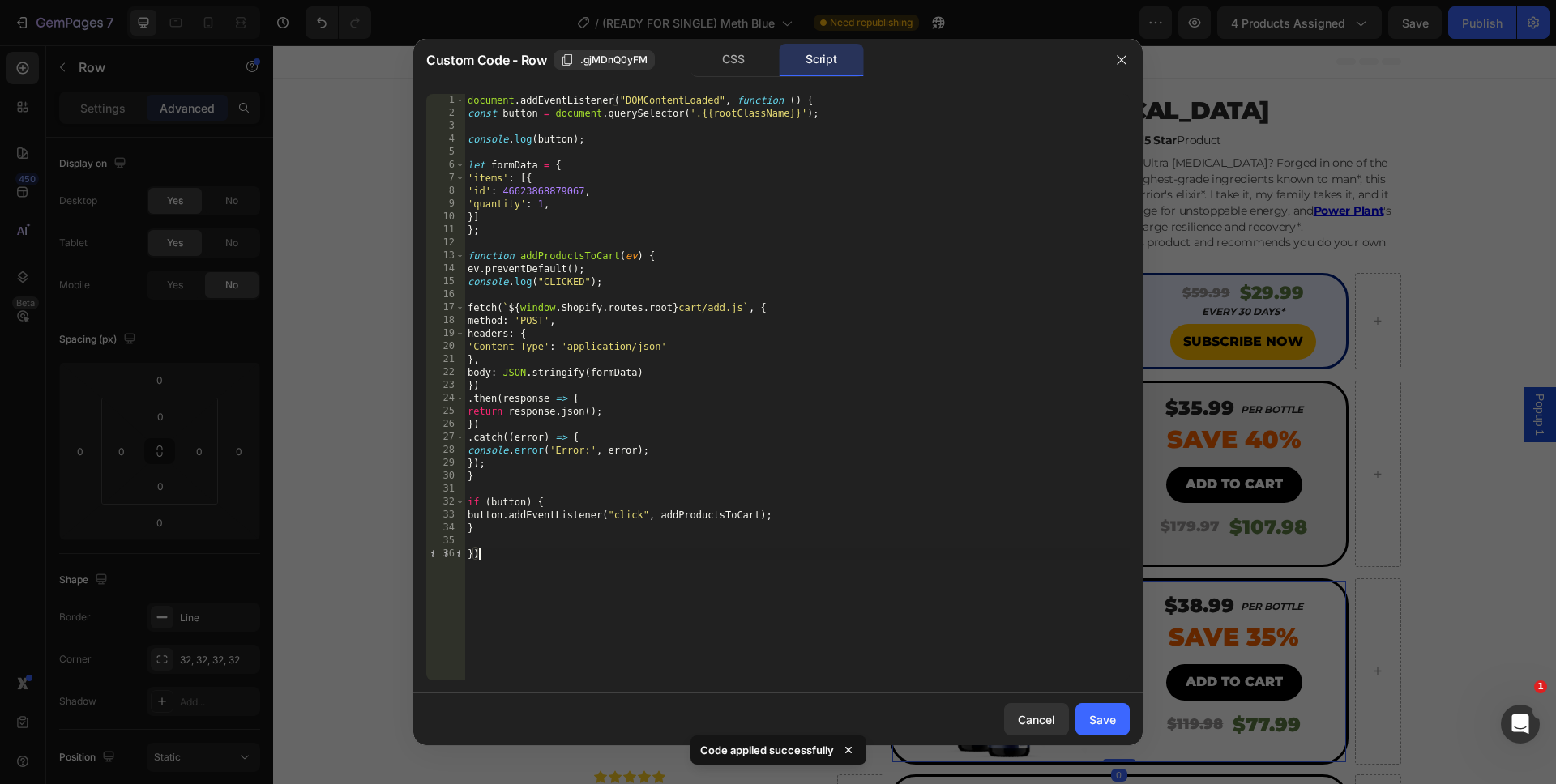
drag, startPoint x: 652, startPoint y: 637, endPoint x: 313, endPoint y: -32, distance: 750.0
click at [313, 0] on html "7 Version history / (READY FOR SINGLE) Meth Blue Need republishing Preview 4 pr…" at bounding box center [778, 0] width 1556 height 0
type textarea "document.addEventListener("DOMContentLoaded", function () { const button = docu…"
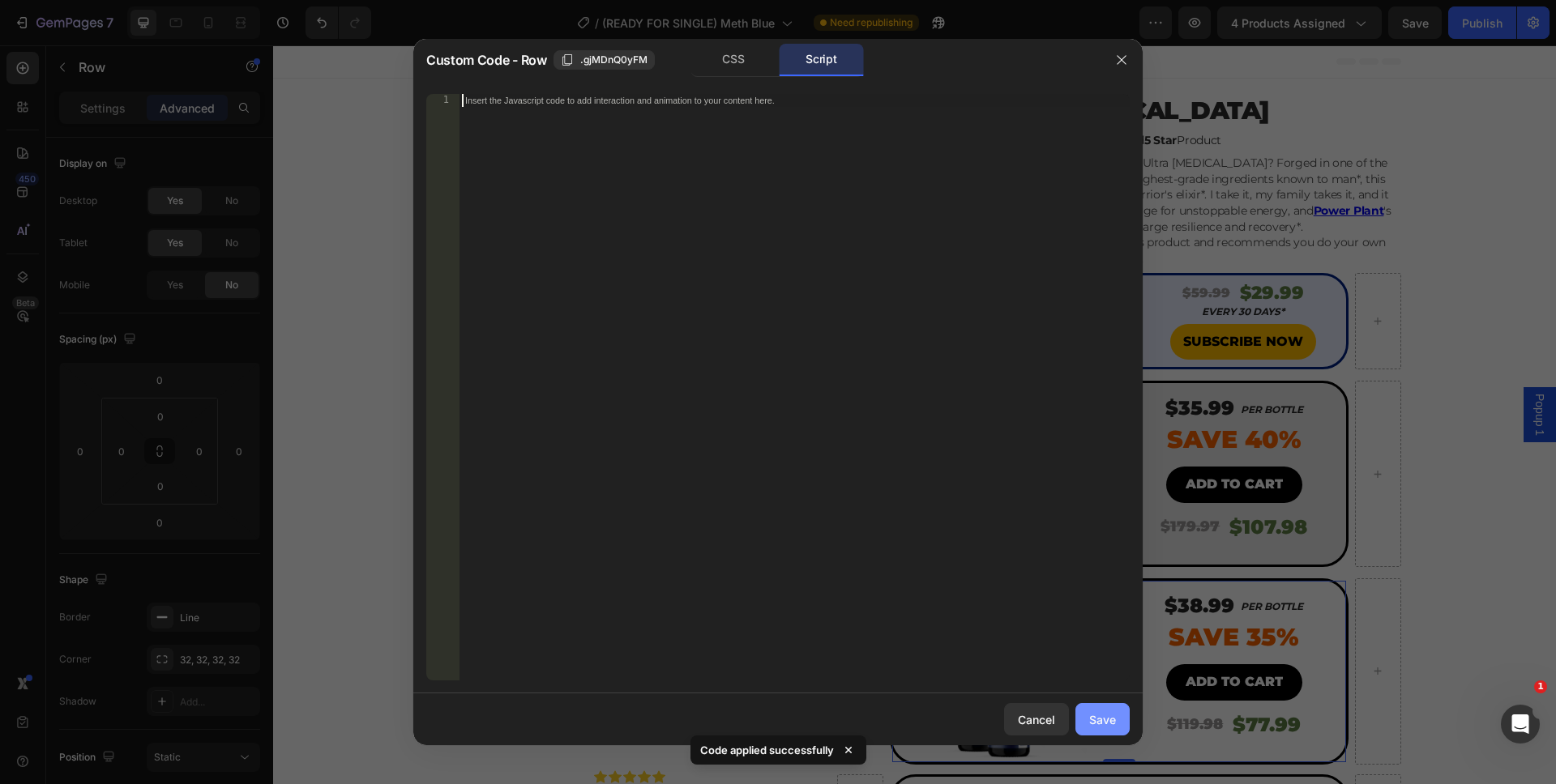
click at [1104, 723] on div "Save" at bounding box center [1102, 719] width 27 height 17
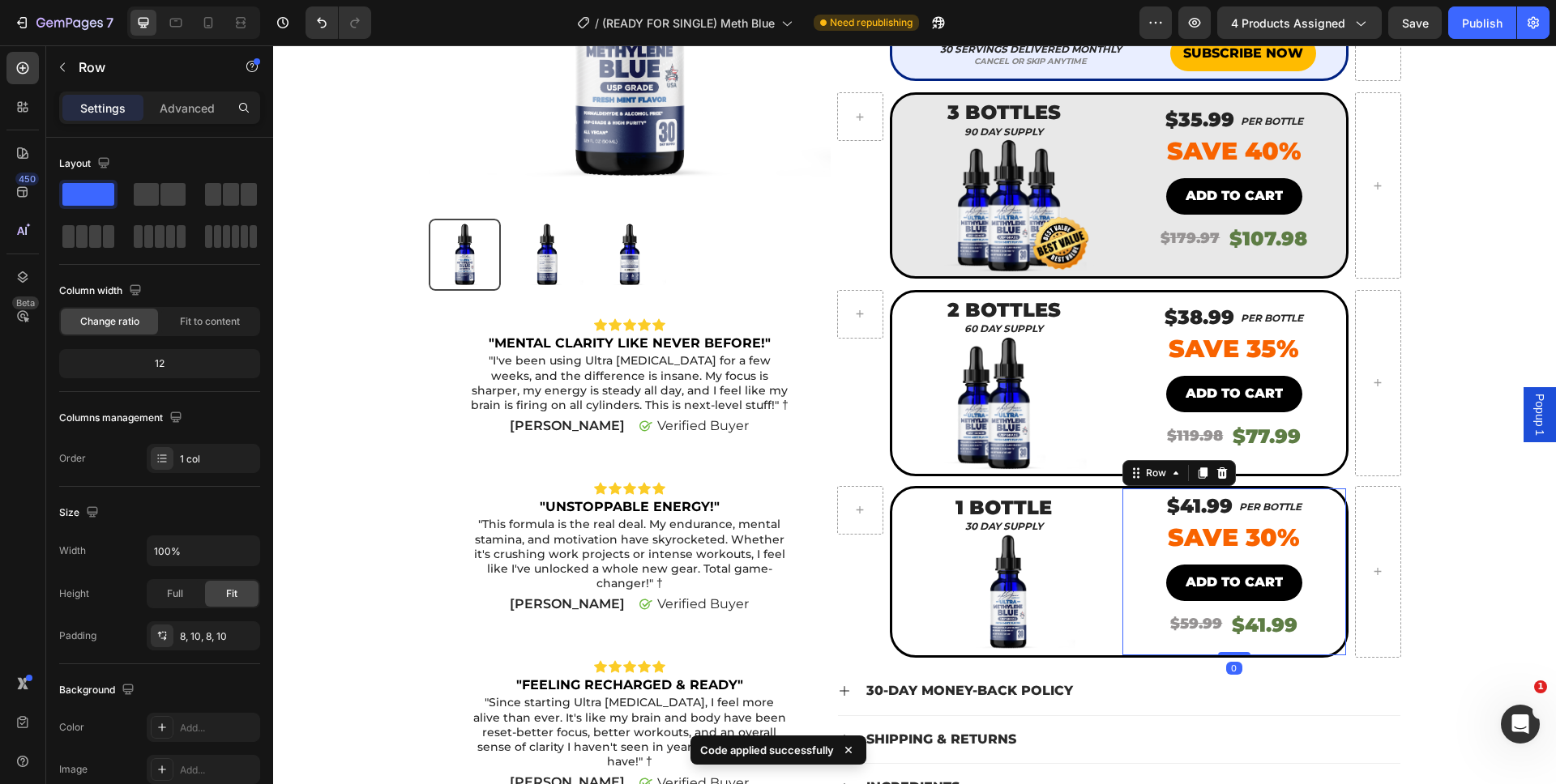
scroll to position [287, 0]
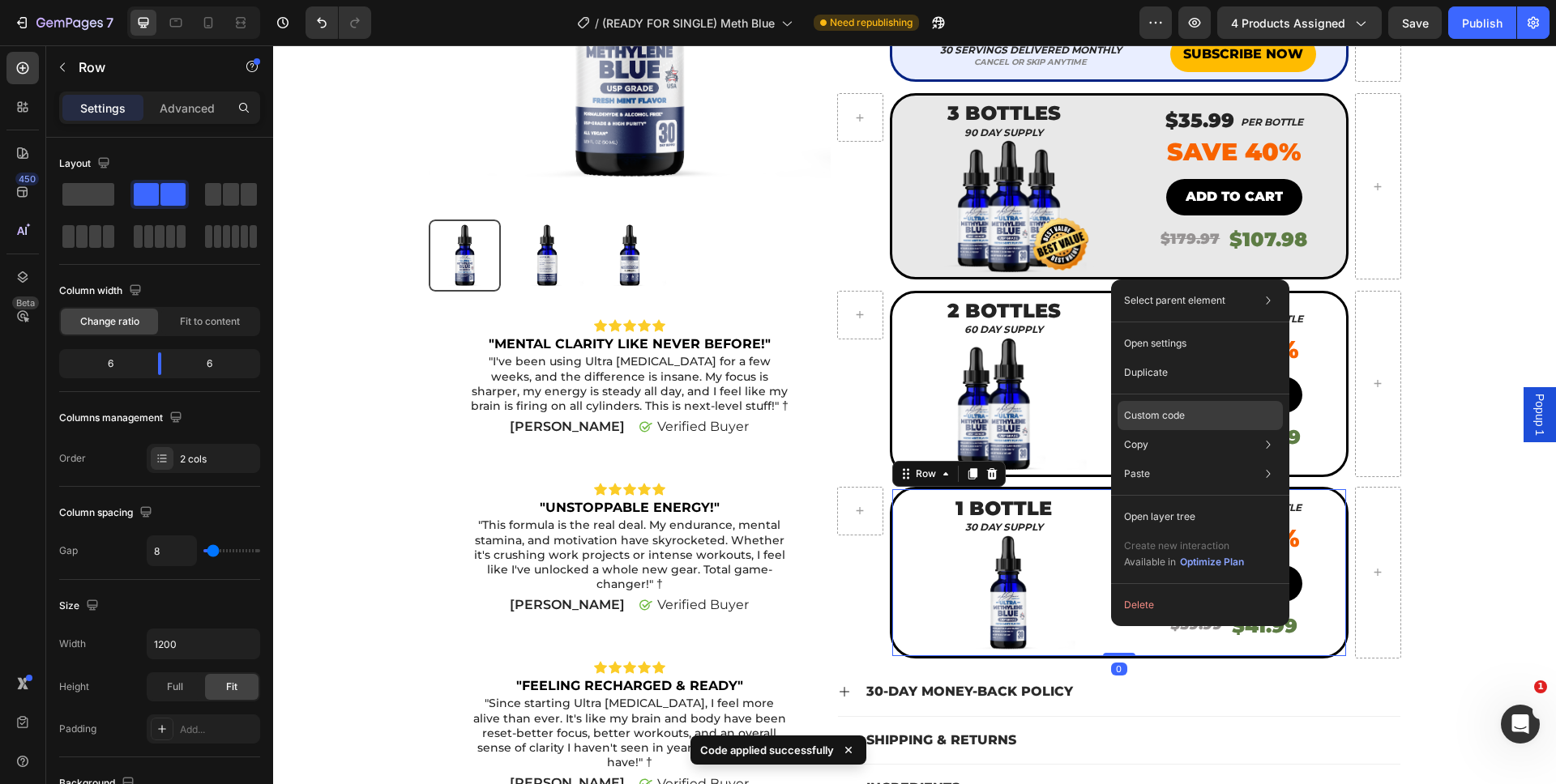
click at [1155, 413] on p "Custom code" at bounding box center [1154, 416] width 61 height 15
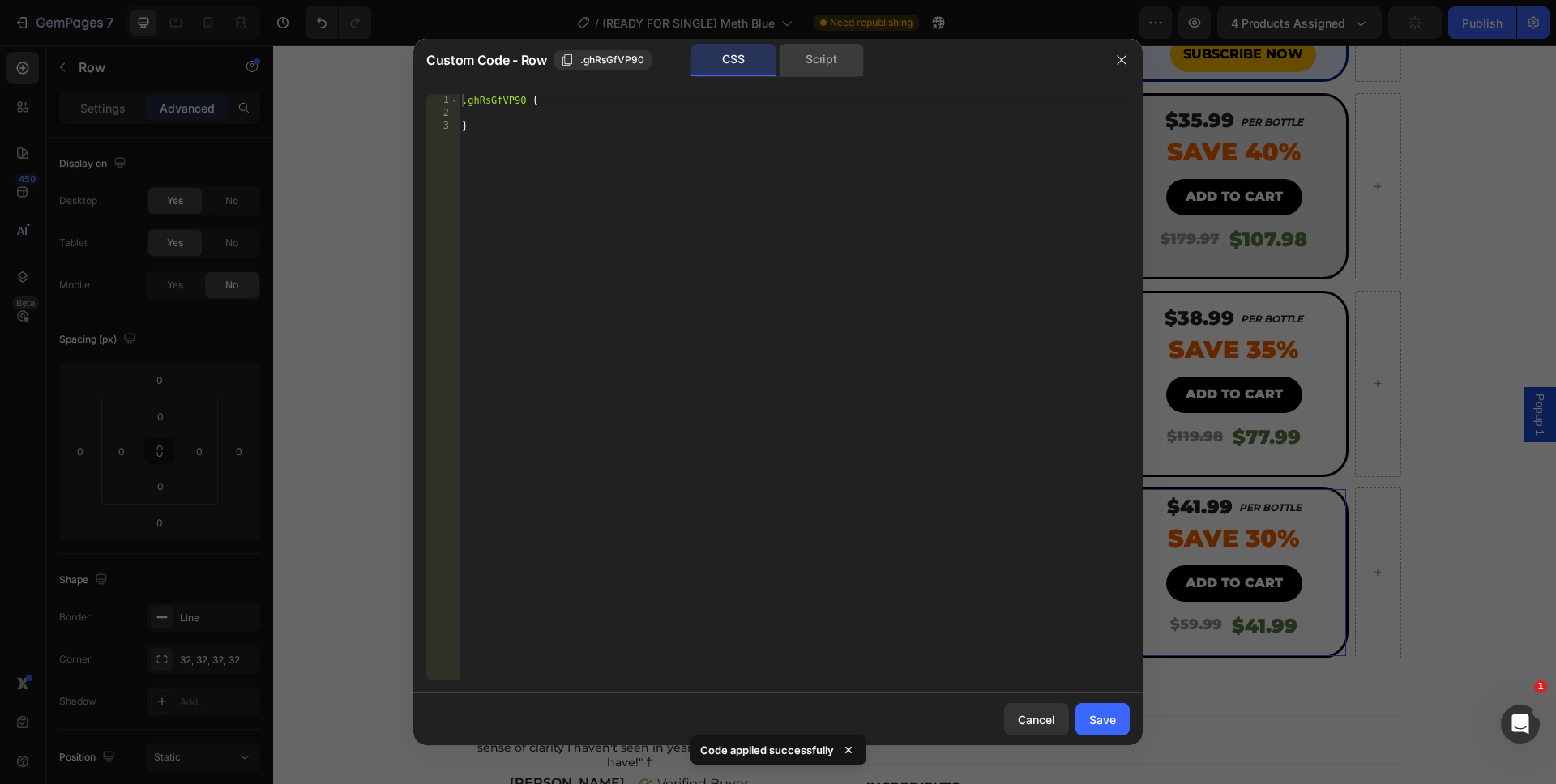
click at [832, 50] on div "Script" at bounding box center [821, 60] width 85 height 32
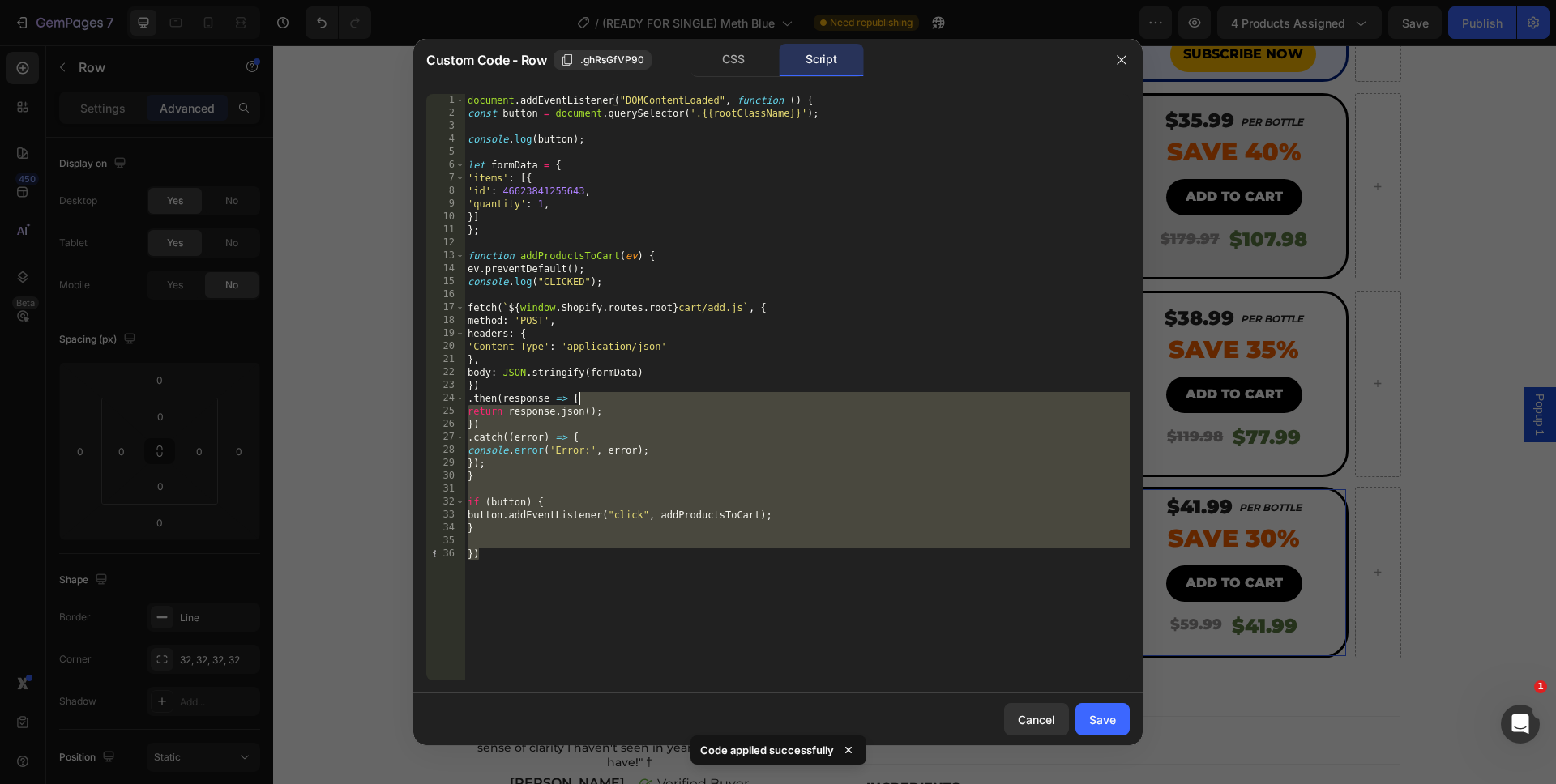
drag, startPoint x: 772, startPoint y: 614, endPoint x: 405, endPoint y: -24, distance: 736.0
click at [405, 0] on html "7 Version history / (READY FOR SINGLE) Meth Blue Need republishing Preview 4 pr…" at bounding box center [778, 0] width 1556 height 0
type textarea "document.addEventListener("DOMContentLoaded", function () { const button = docu…"
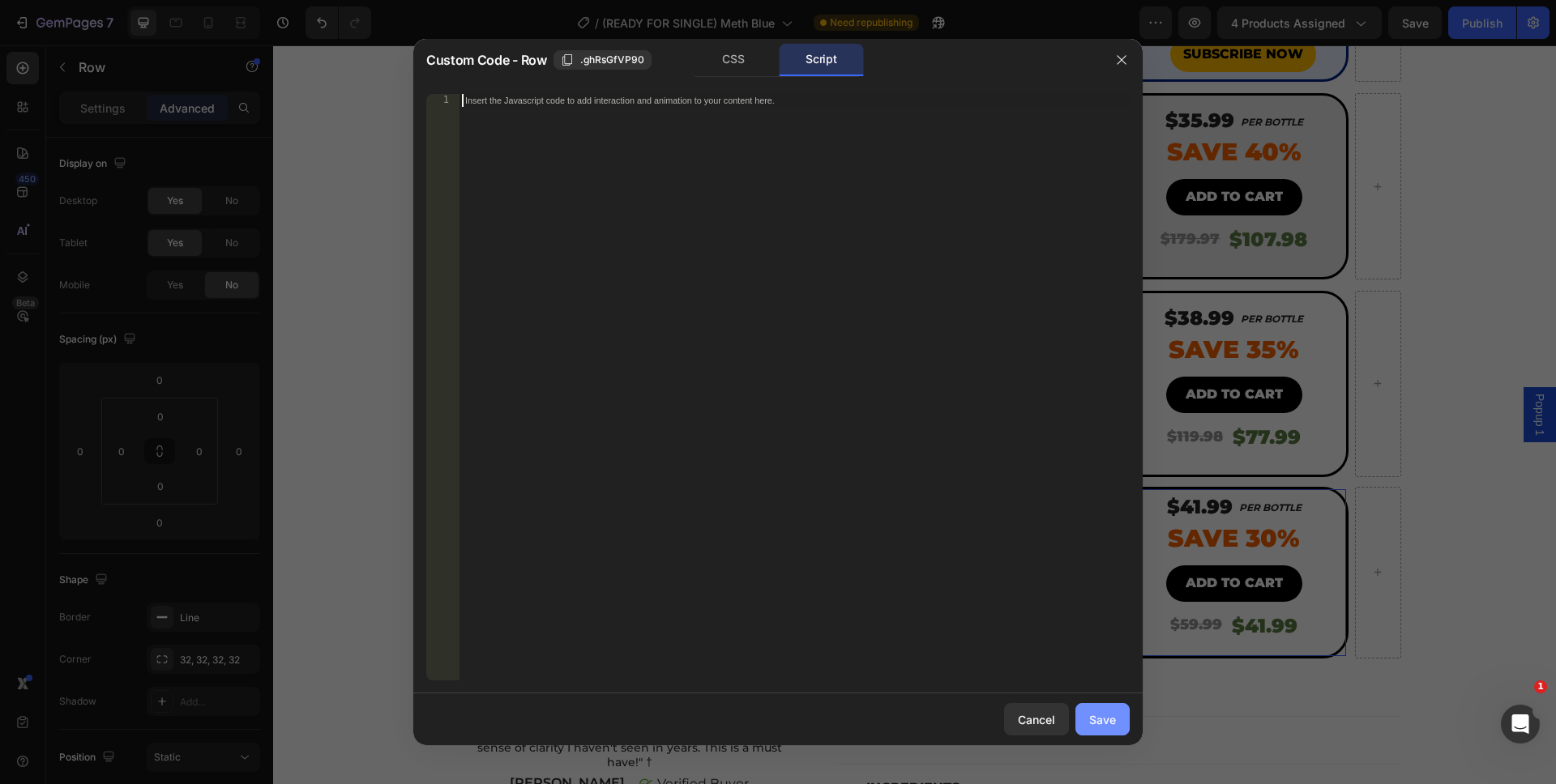
click at [1090, 711] on div "Save" at bounding box center [1102, 719] width 27 height 17
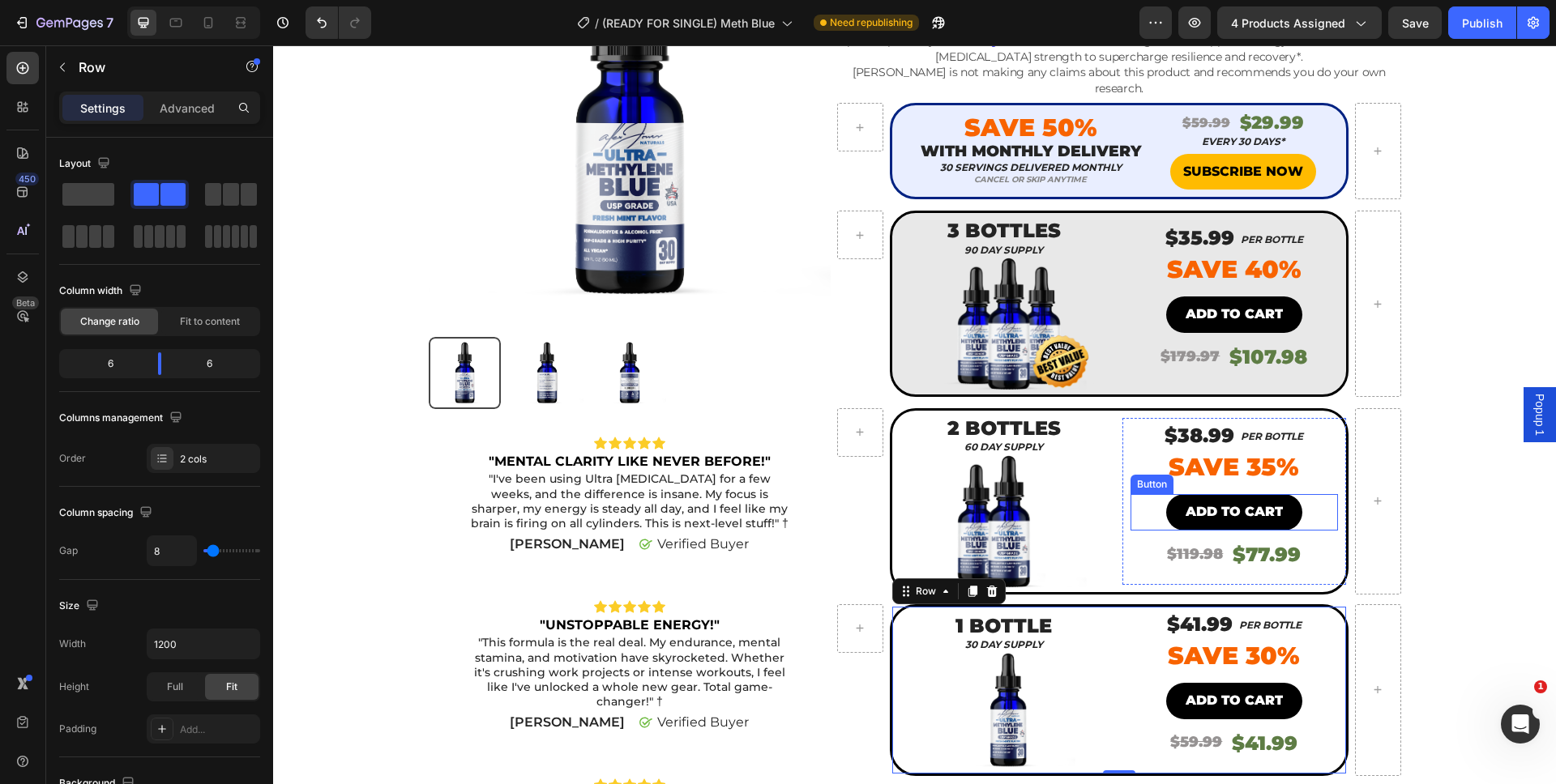
scroll to position [0, 0]
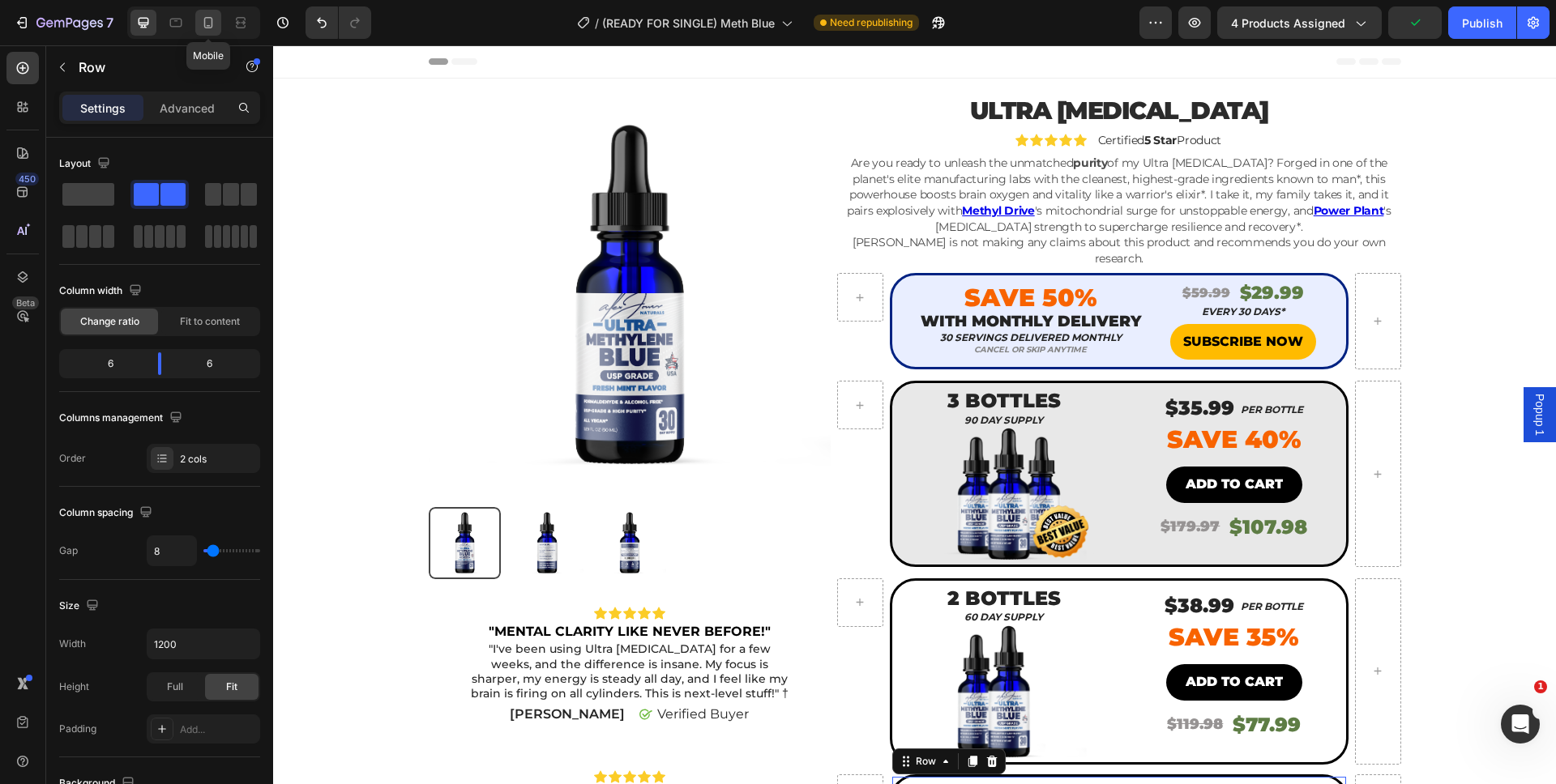
click at [197, 26] on div at bounding box center [208, 23] width 26 height 26
type input "100%"
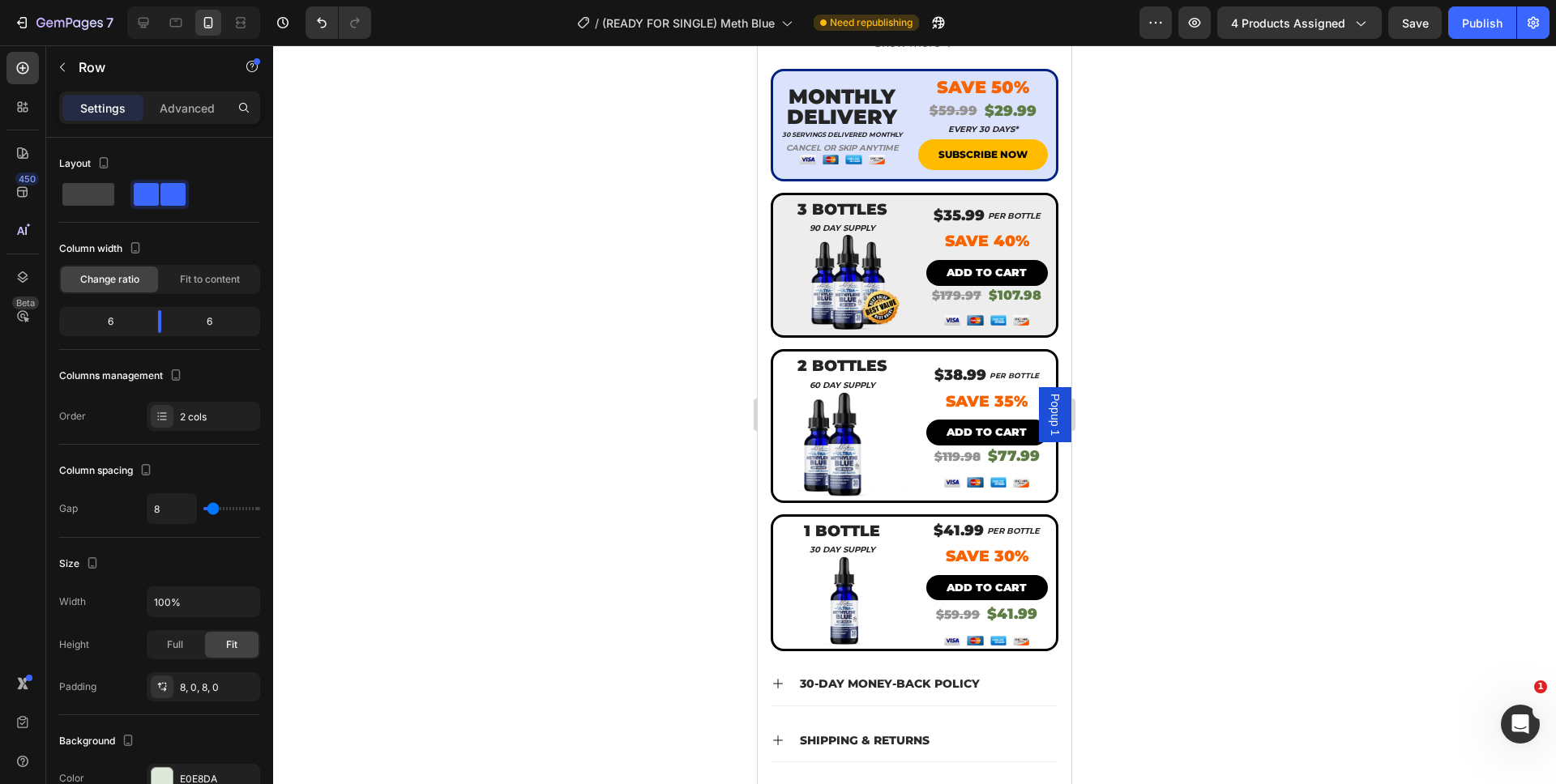
scroll to position [924, 0]
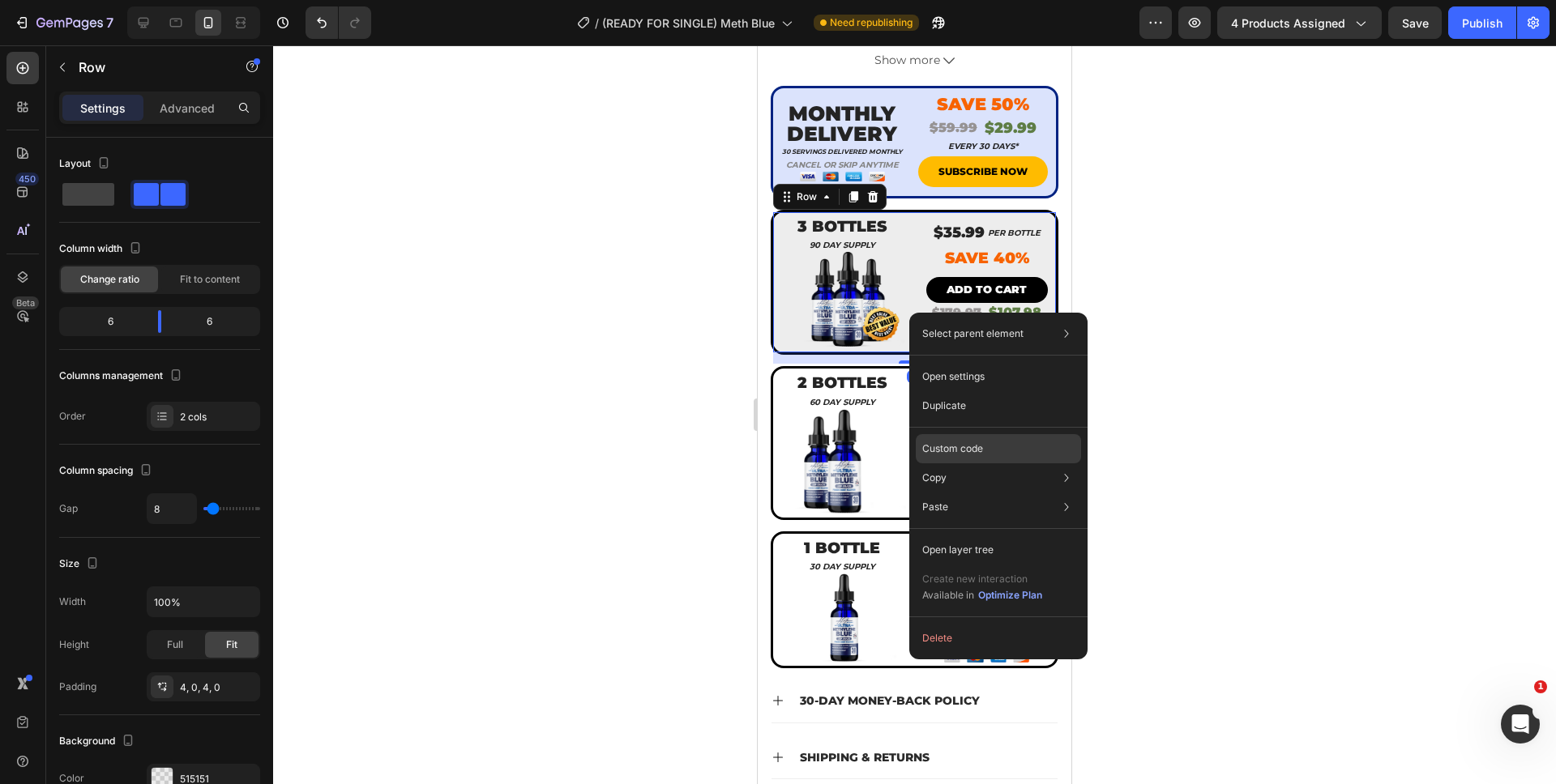
click at [954, 450] on p "Custom code" at bounding box center [952, 449] width 61 height 15
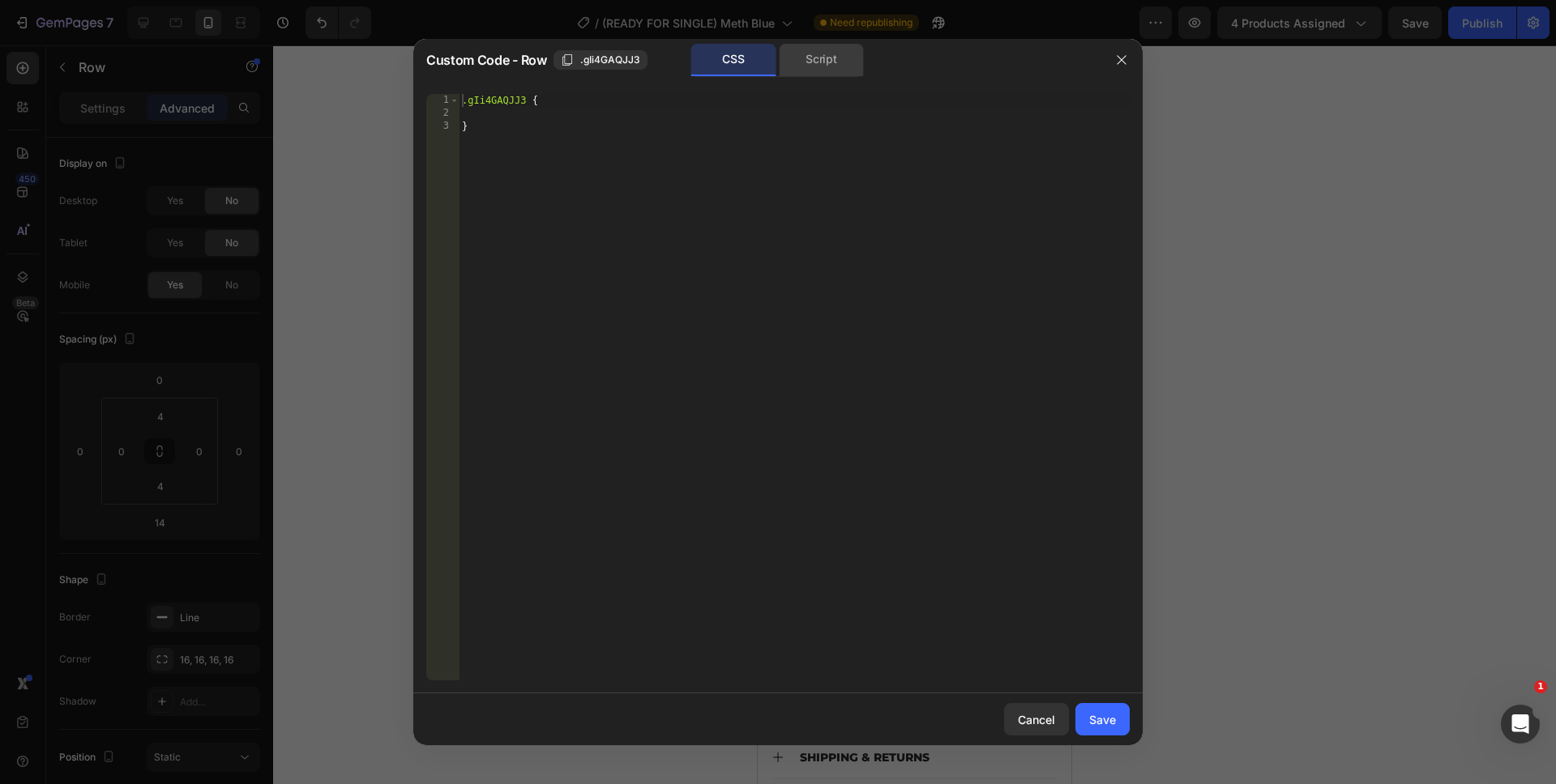
click at [809, 74] on div "Script" at bounding box center [821, 60] width 85 height 32
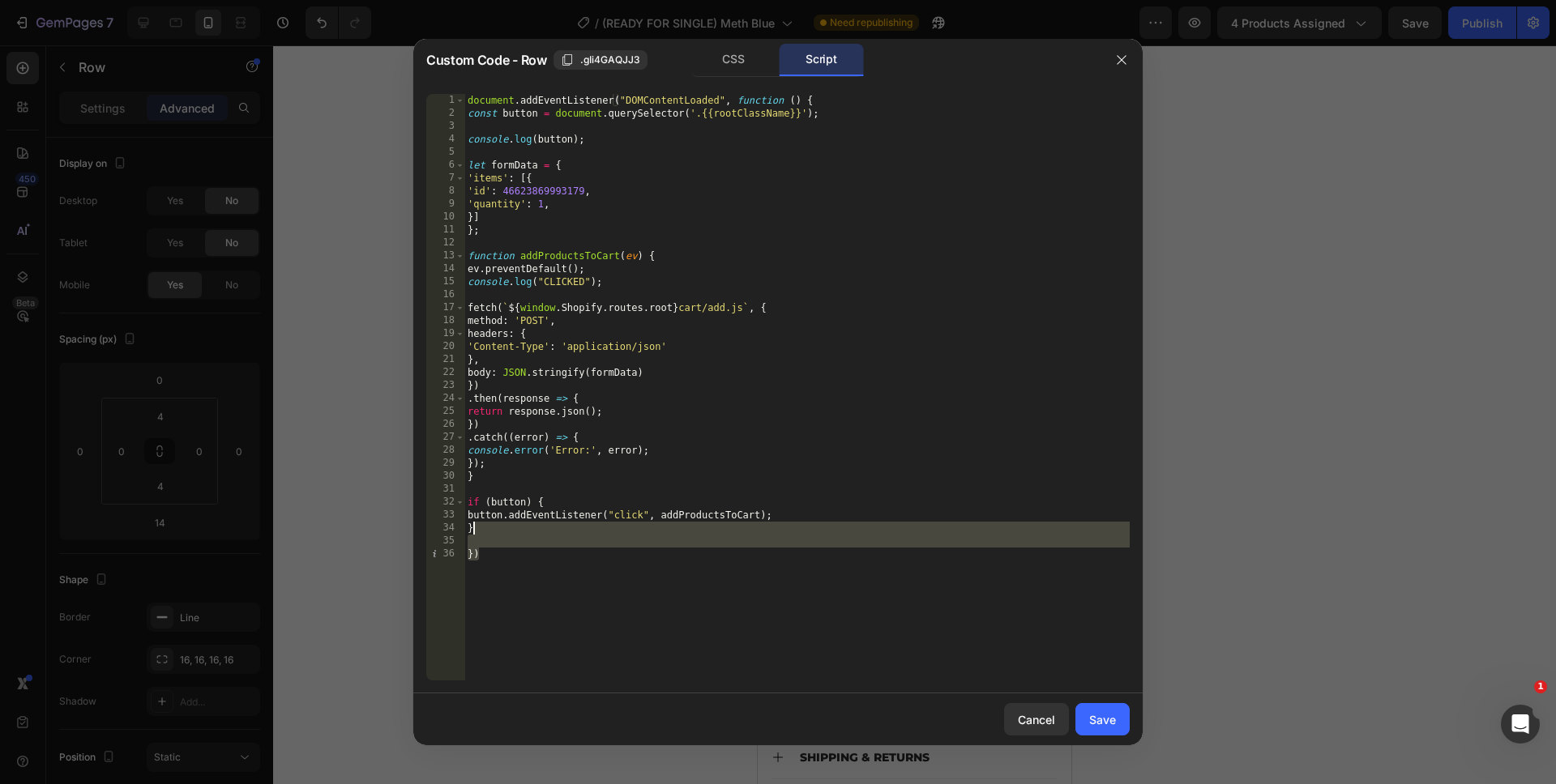
drag, startPoint x: 693, startPoint y: 640, endPoint x: 454, endPoint y: 83, distance: 606.1
click at [455, 84] on div "}) 1 2 3 4 5 6 7 8 9 10 11 12 13 14 15 16 17 18 19 20 21 22 23 24 25 26 27 28 2…" at bounding box center [778, 387] width 729 height 612
type textarea "document.addEventListener("DOMContentLoaded", function () { const button = docu…"
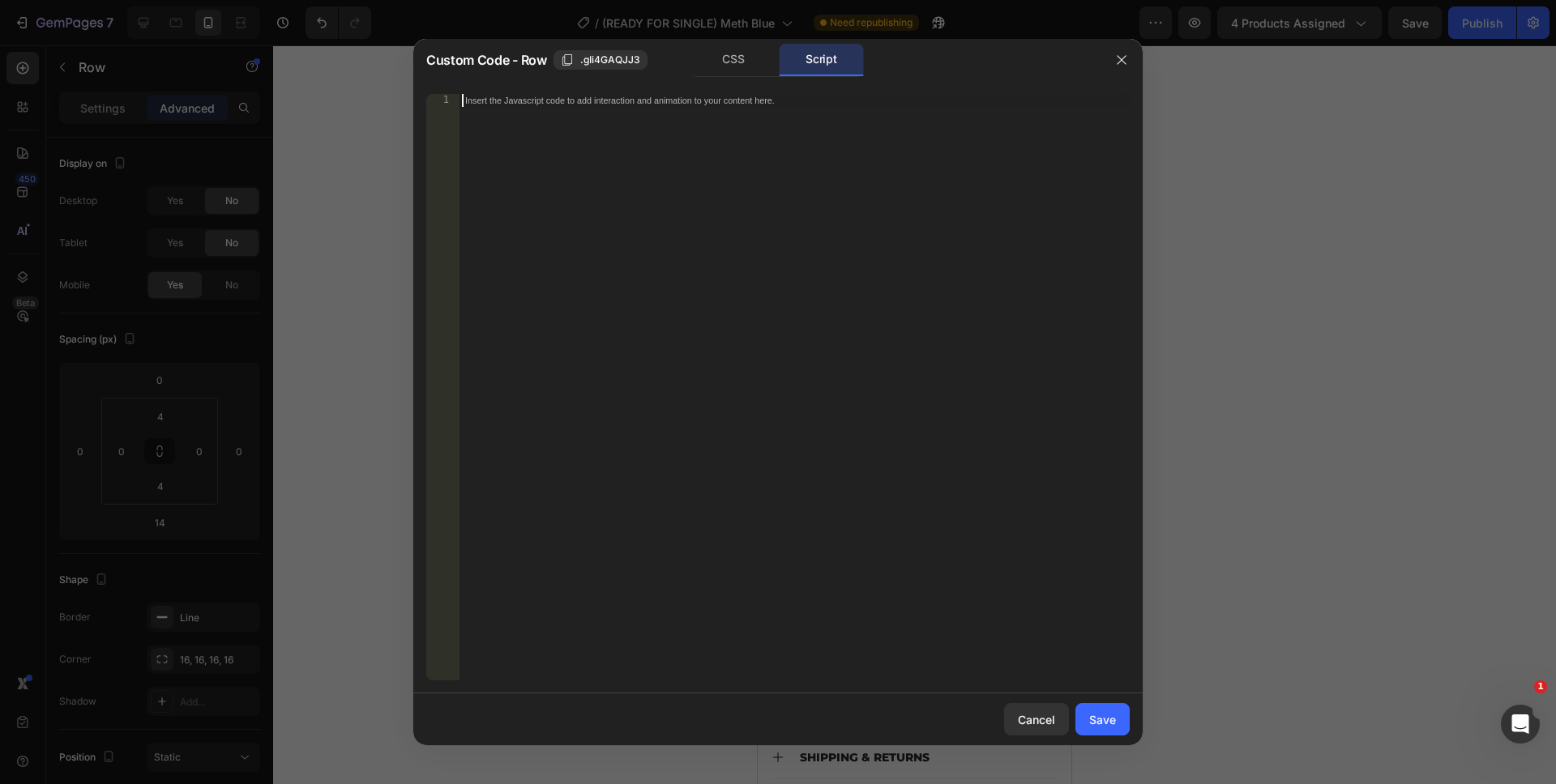
click at [1139, 724] on div "Cancel Save" at bounding box center [778, 719] width 729 height 52
click at [1117, 722] on button "Save" at bounding box center [1102, 719] width 54 height 32
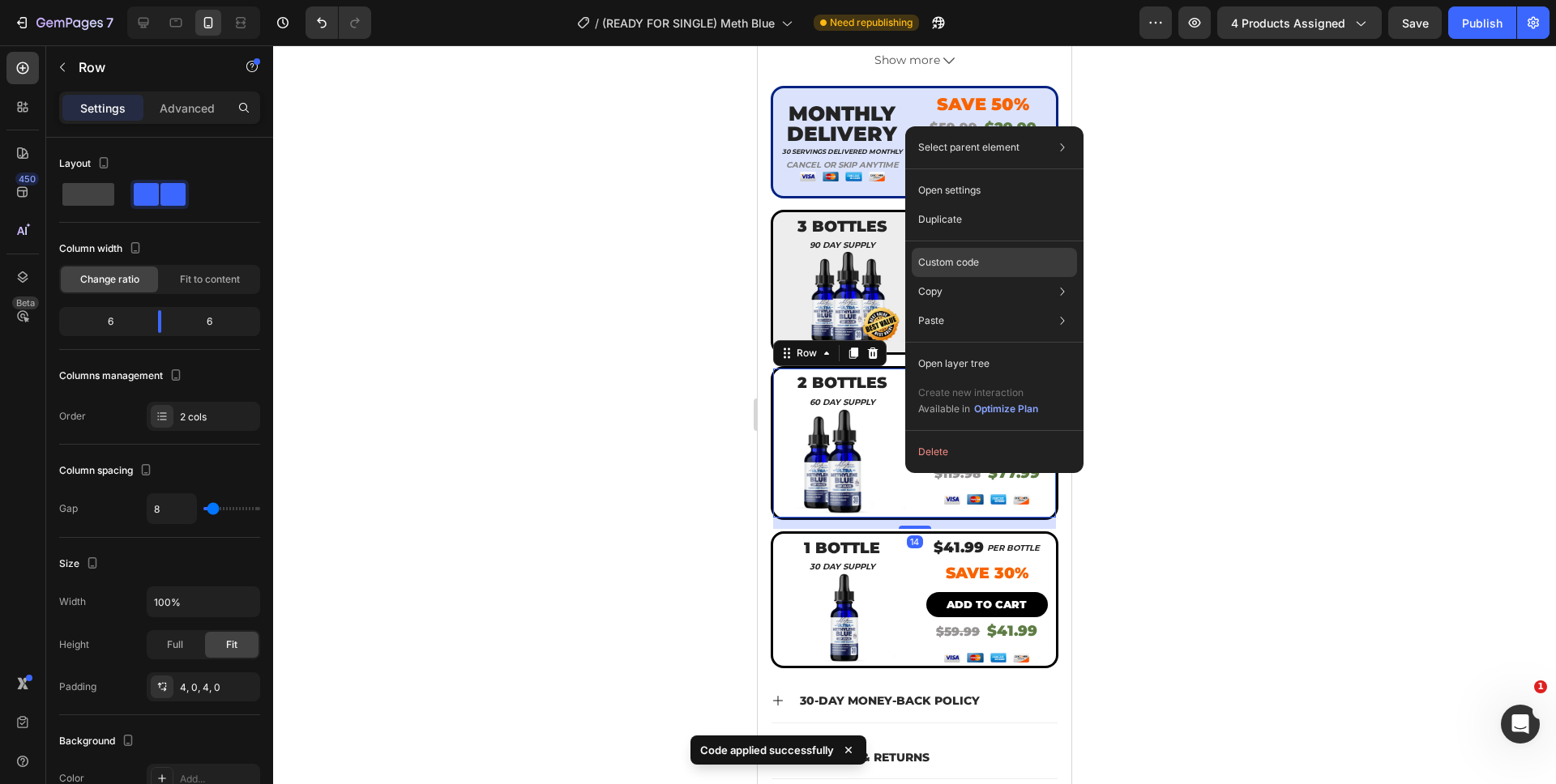
click at [935, 256] on p "Custom code" at bounding box center [948, 262] width 61 height 15
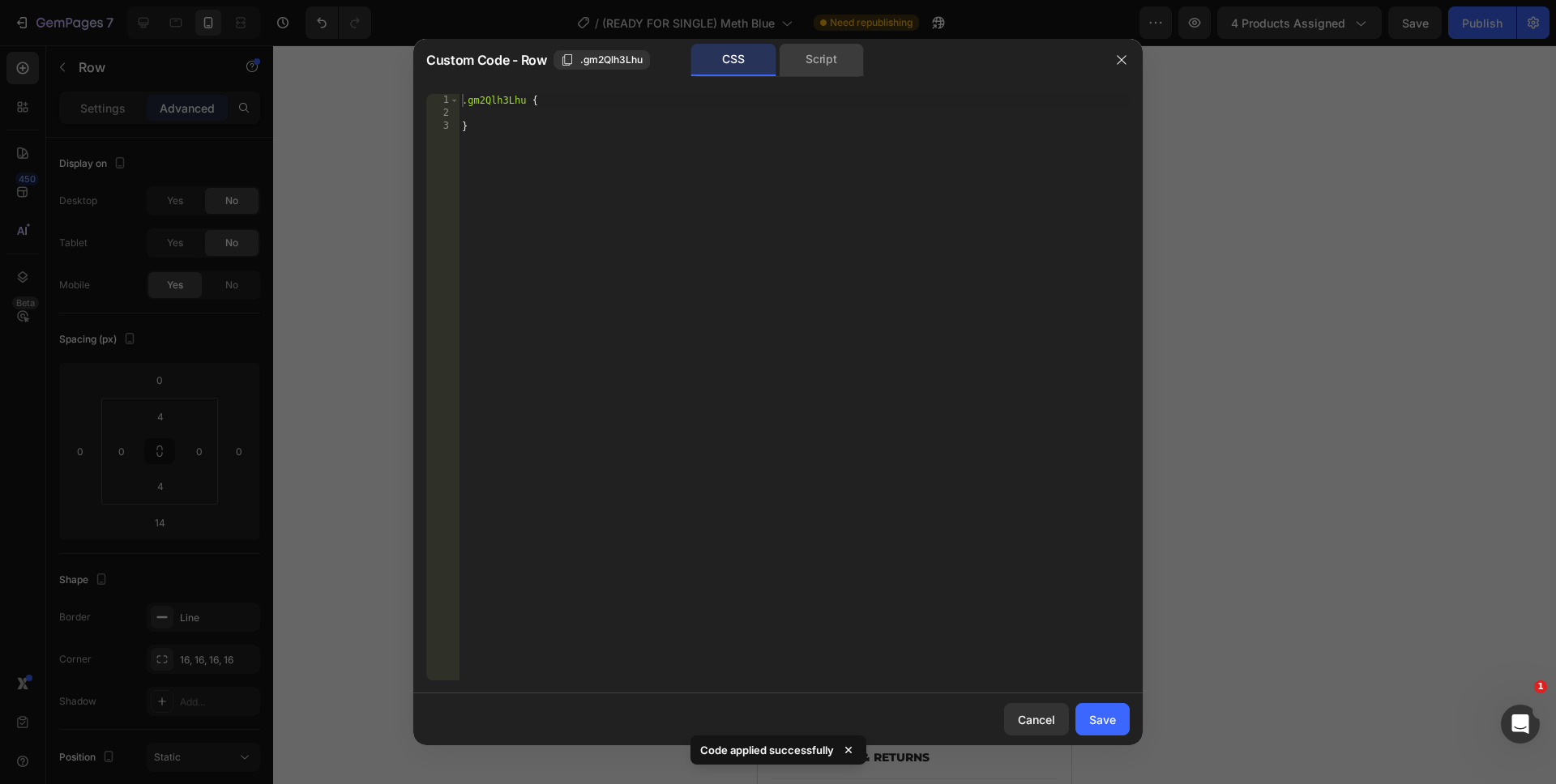
click at [812, 69] on div "Script" at bounding box center [821, 60] width 85 height 32
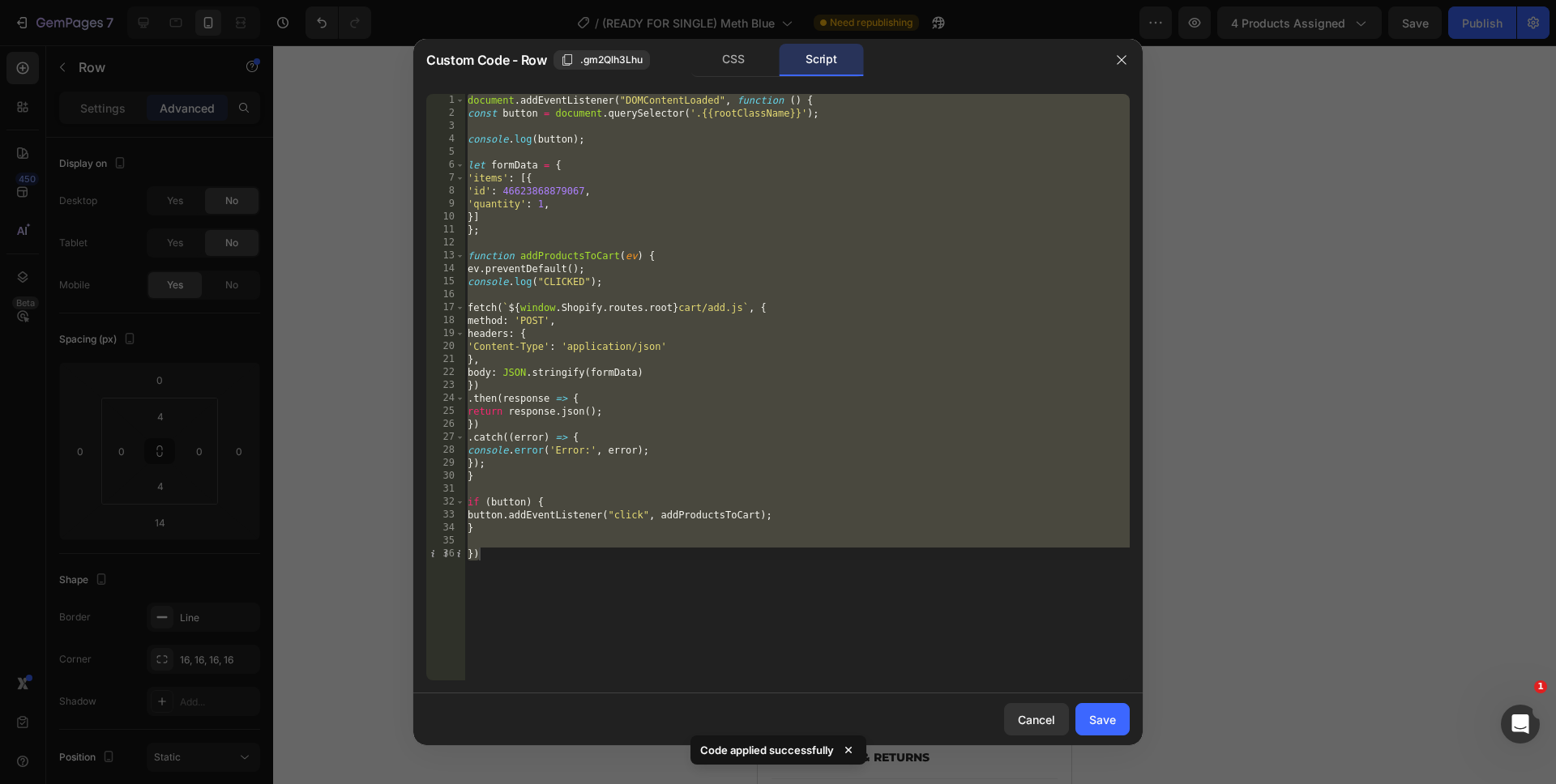
drag, startPoint x: 720, startPoint y: 708, endPoint x: 658, endPoint y: 621, distance: 106.8
click at [658, 621] on div "Custom Code - Row .gm2Qlh3Lhu CSS Script 1 2 3 4 5 6 7 8 9 10 11 12 13 14 15 16…" at bounding box center [778, 392] width 729 height 706
drag, startPoint x: 668, startPoint y: 638, endPoint x: 322, endPoint y: -8, distance: 732.8
click at [322, 0] on html "7 Version history / (READY FOR SINGLE) Meth Blue Need republishing Preview 4 pr…" at bounding box center [778, 0] width 1556 height 0
type textarea "document.addEventListener("DOMContentLoaded", function () { const button = docu…"
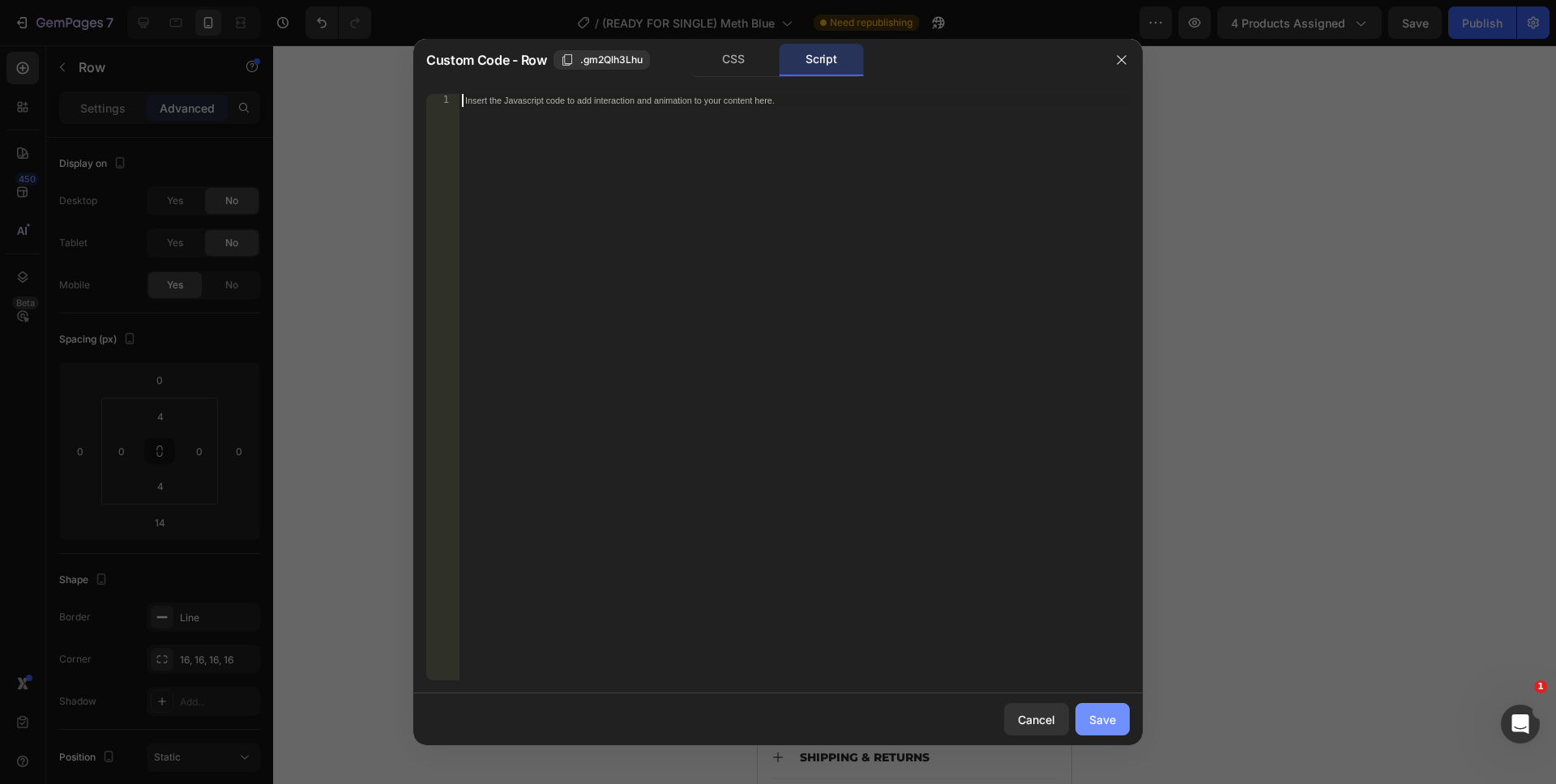
click at [1076, 715] on button "Save" at bounding box center [1102, 719] width 54 height 32
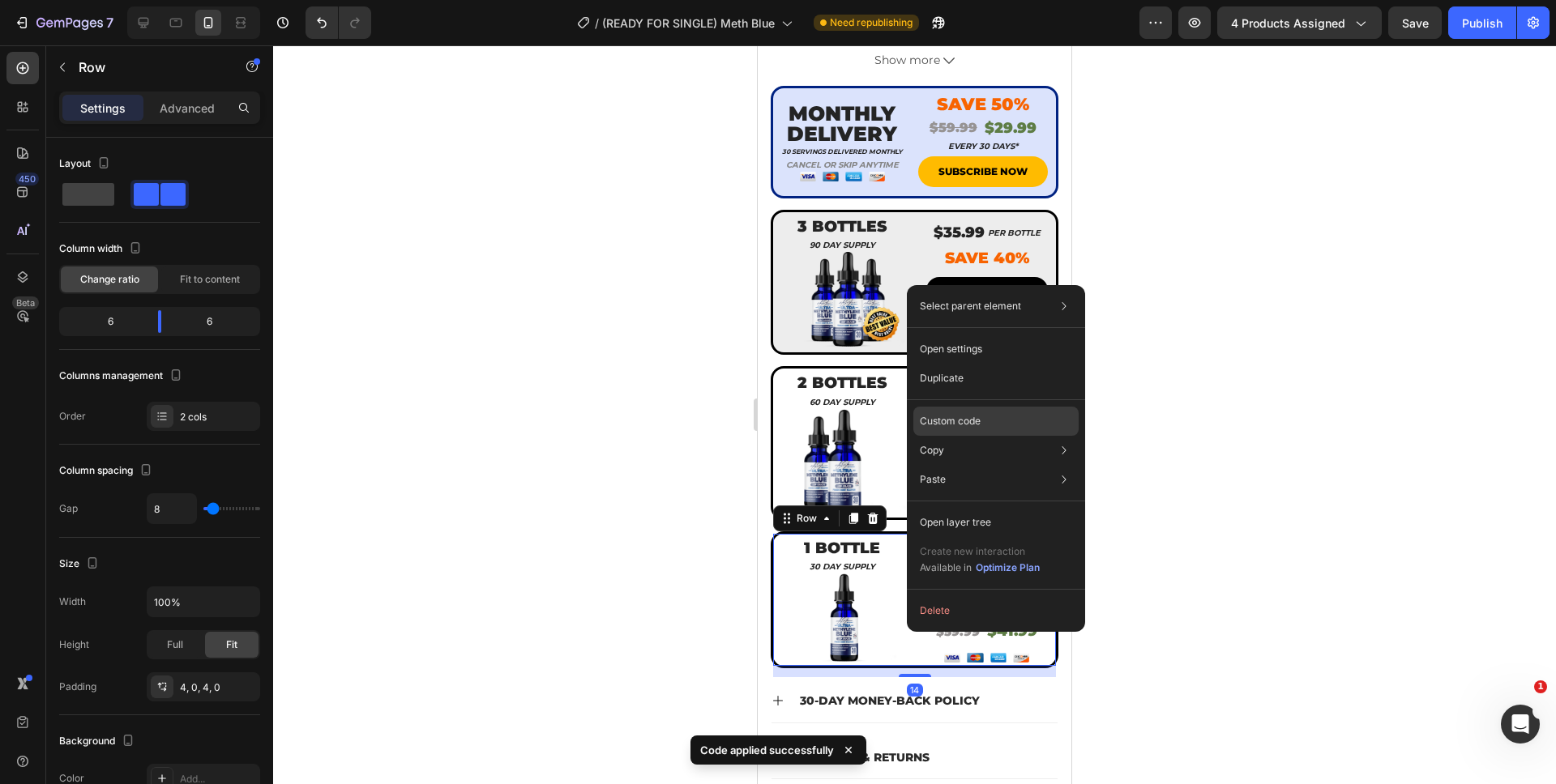
click at [951, 465] on div "Custom code" at bounding box center [996, 480] width 166 height 29
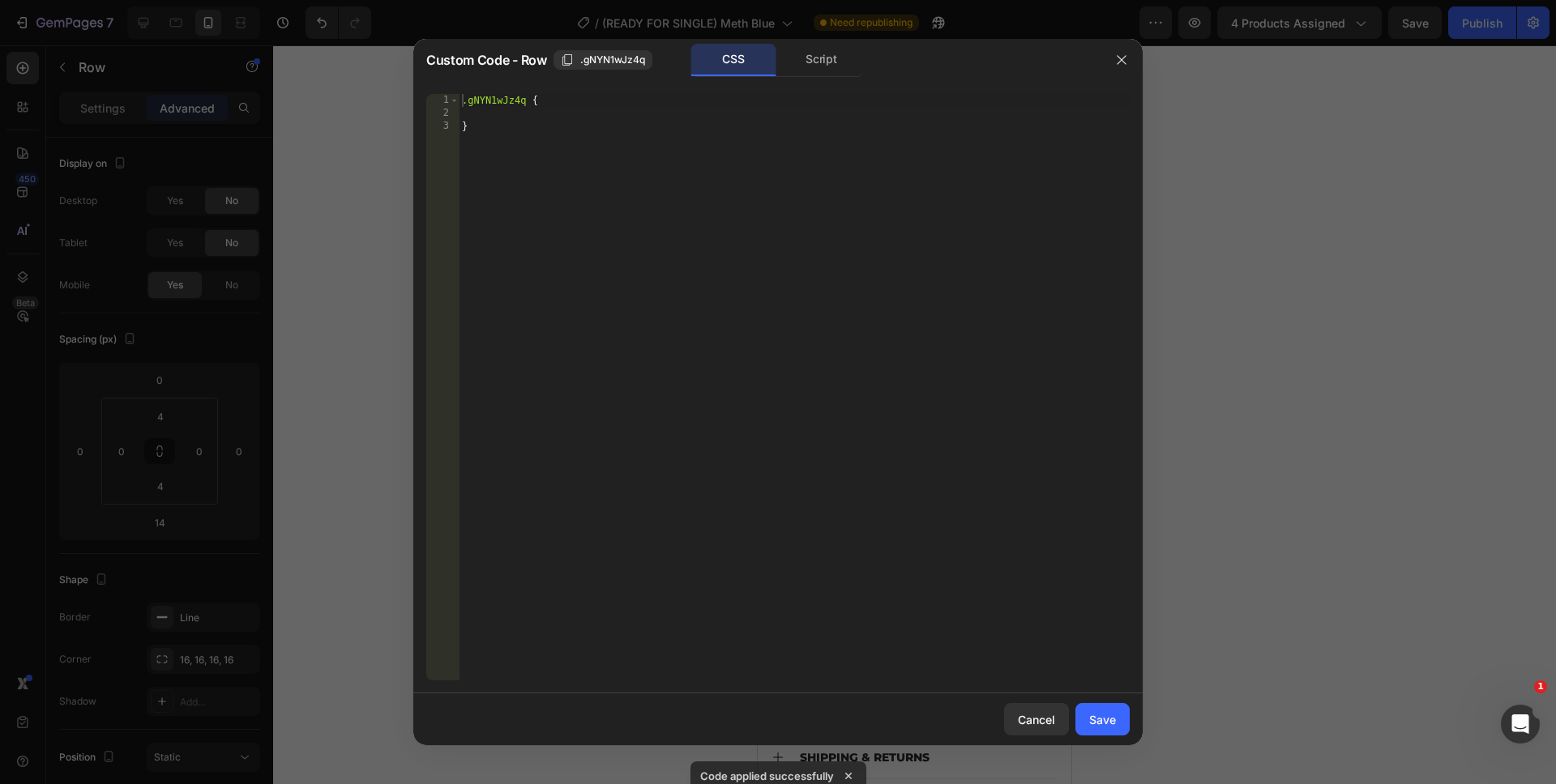
click at [754, 464] on div ".gNYN1wJz4q { }" at bounding box center [794, 400] width 671 height 612
click at [789, 66] on div "Script" at bounding box center [821, 60] width 85 height 32
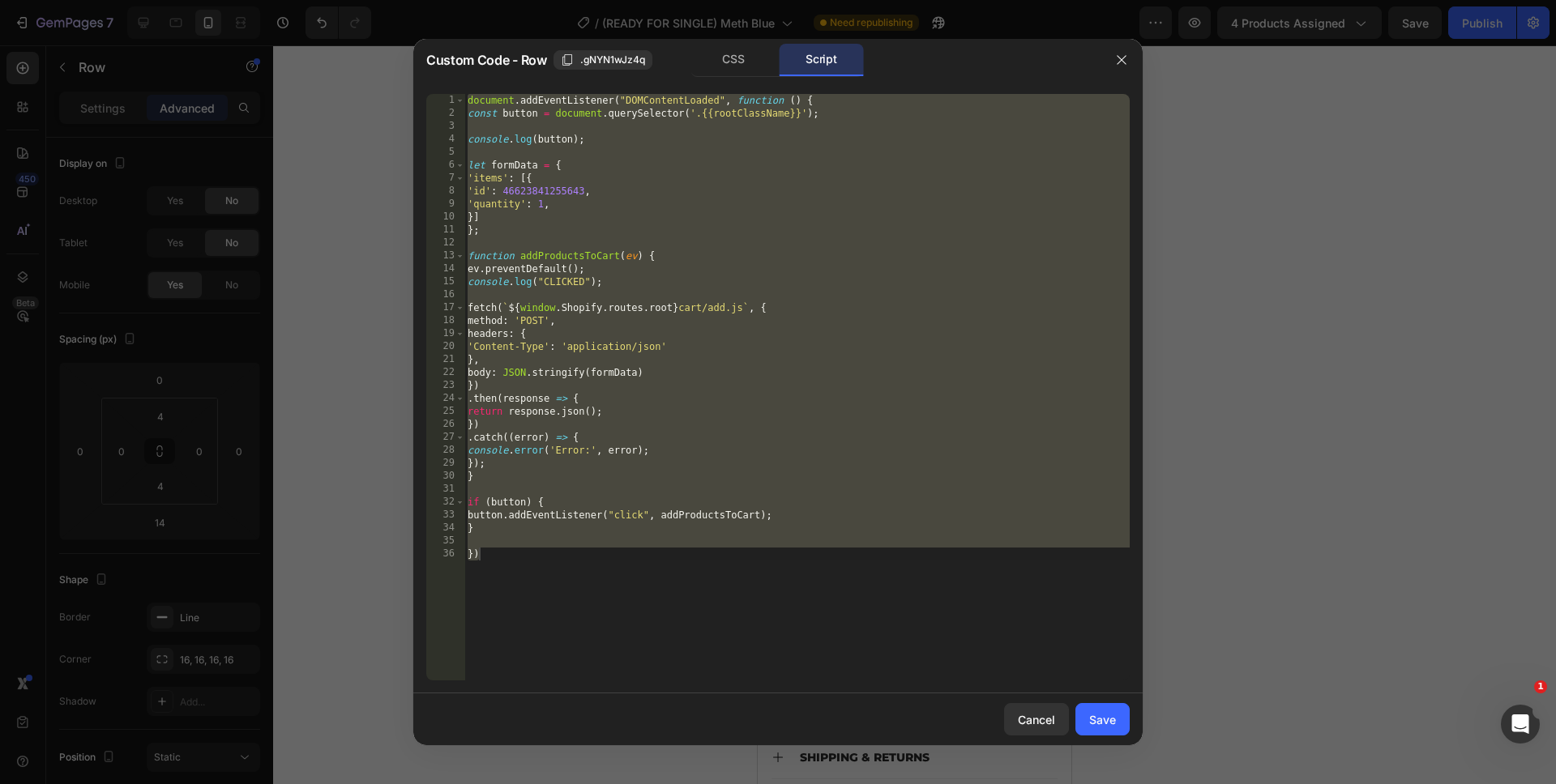
click at [715, 605] on div "document . addEventListener ( "DOMContentLoaded" , function ( ) { const button …" at bounding box center [797, 400] width 665 height 612
drag, startPoint x: 689, startPoint y: 652, endPoint x: 356, endPoint y: 48, distance: 689.7
click at [356, 48] on div "Custom Code - Row .gNYN1wJz4q CSS Script }) 1 2 3 4 5 6 7 8 9 10 11 12 13 14 15…" at bounding box center [778, 392] width 1556 height 784
type textarea "document.addEventListener("DOMContentLoaded", function () { const button = docu…"
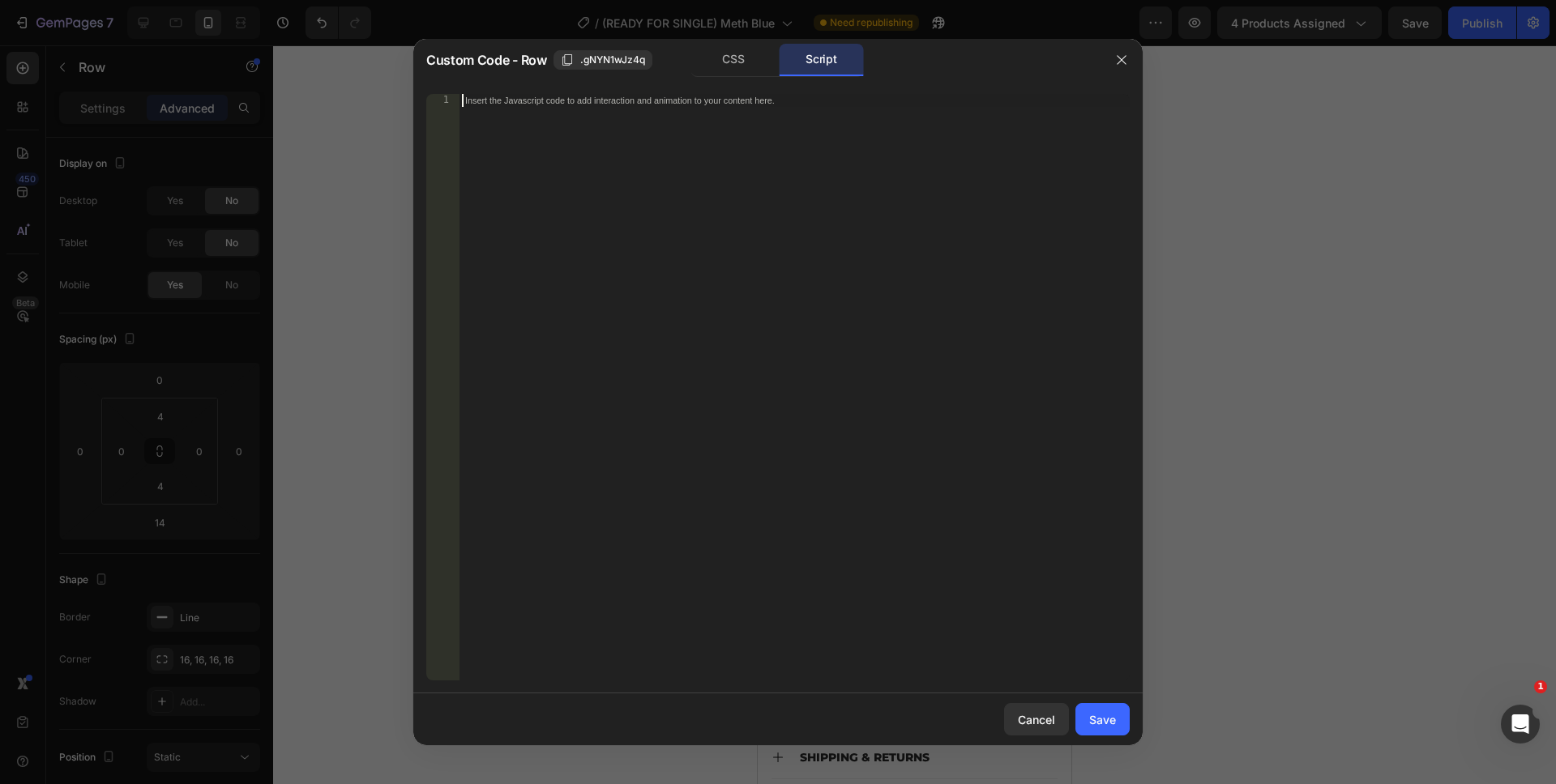
click at [884, 602] on div "Insert the Javascript code to add interaction and animation to your content her…" at bounding box center [794, 400] width 671 height 612
click at [1095, 711] on div "Save" at bounding box center [1102, 719] width 27 height 17
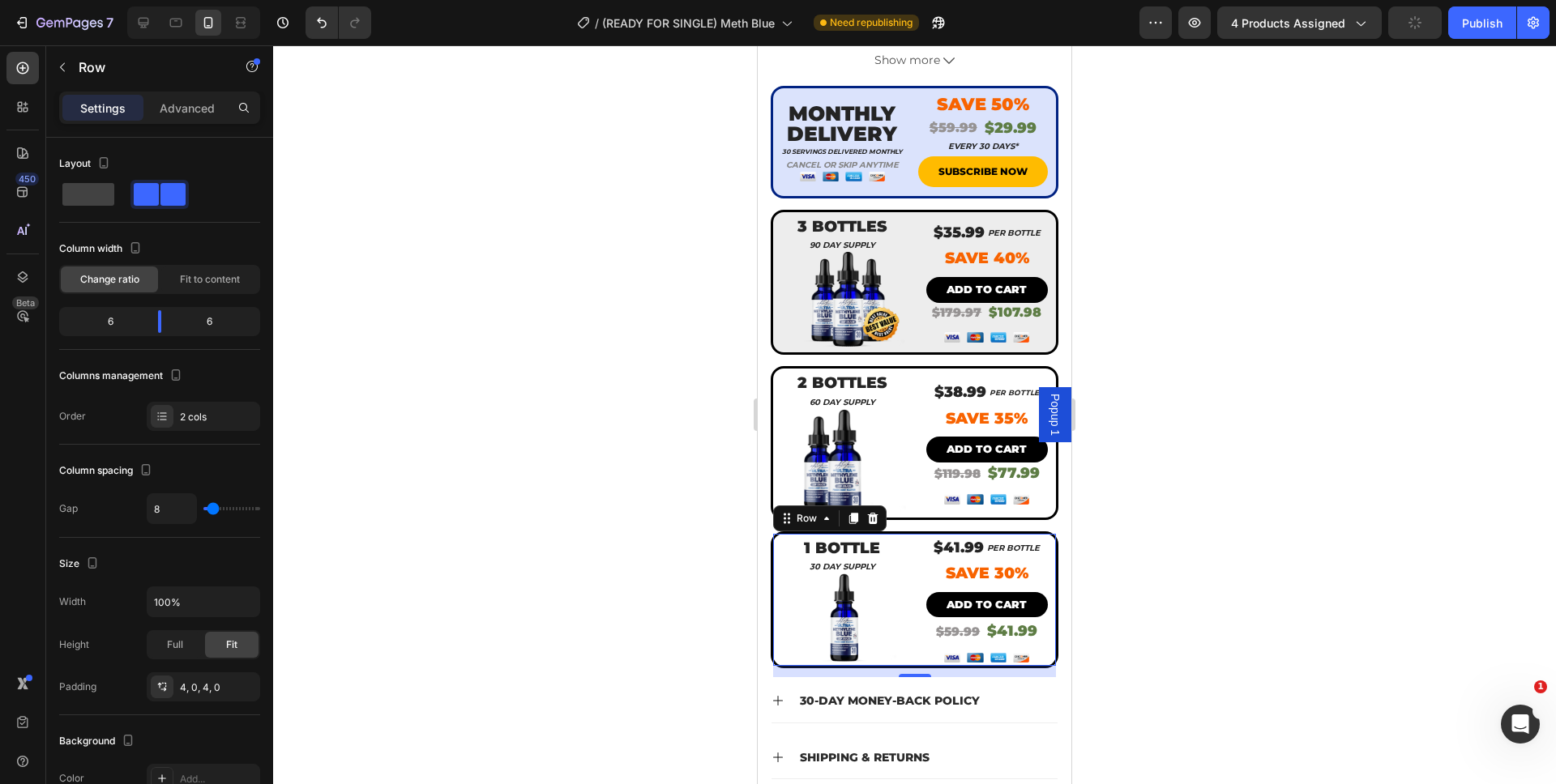
click at [1233, 656] on div at bounding box center [914, 415] width 1282 height 739
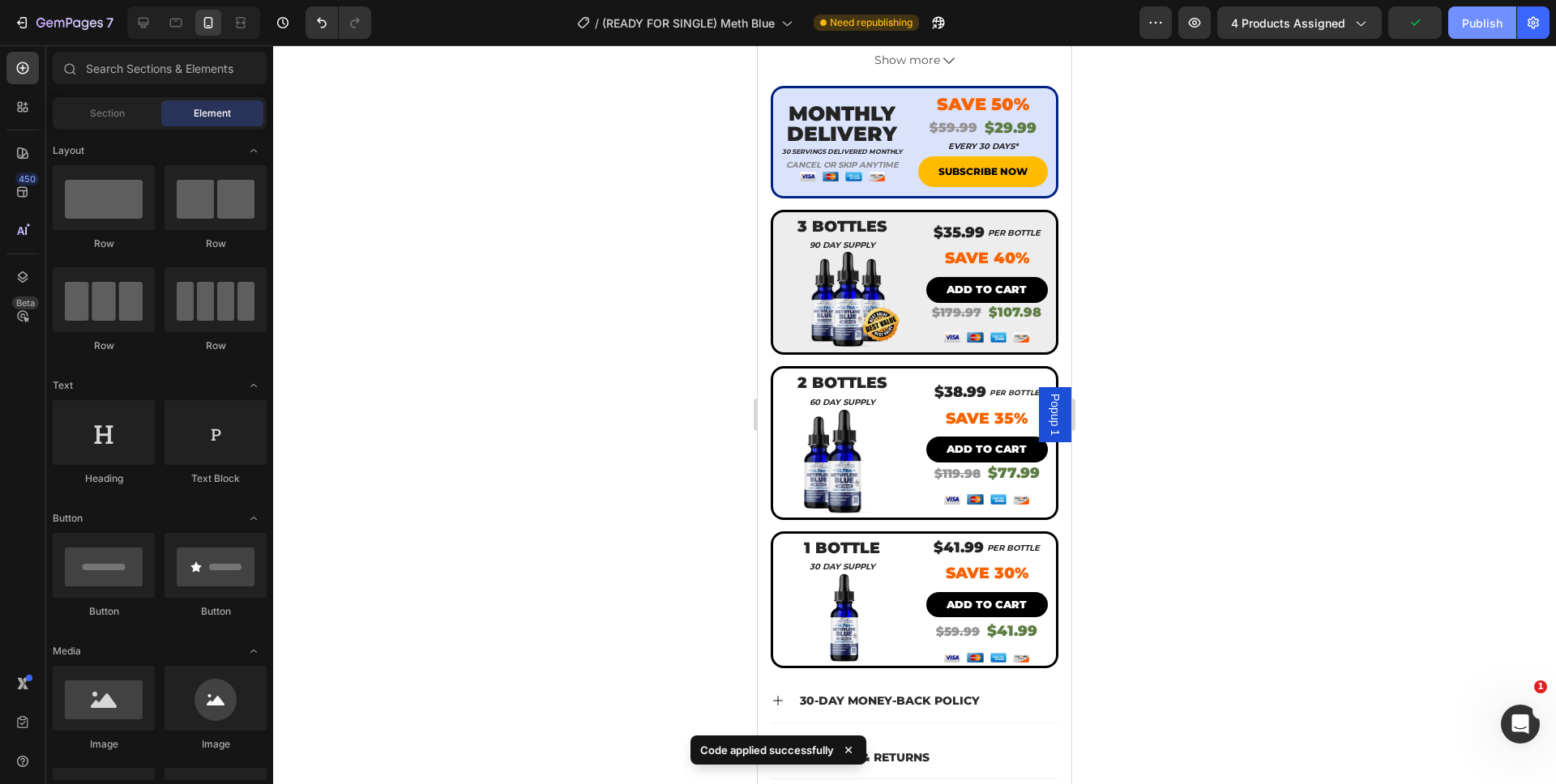
click at [1469, 22] on div "Publish" at bounding box center [1482, 23] width 41 height 17
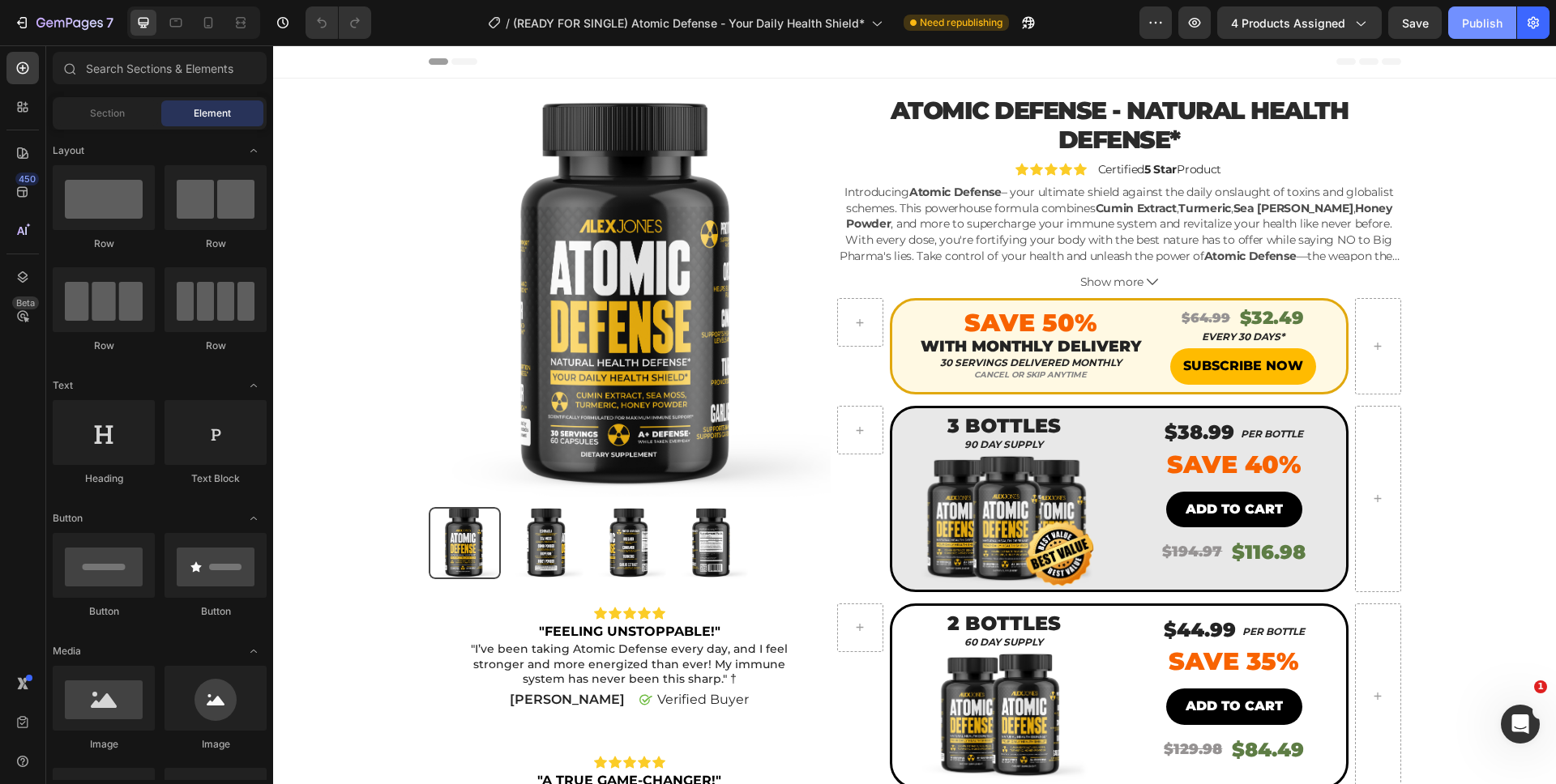
click at [1492, 19] on div "Publish" at bounding box center [1482, 23] width 41 height 17
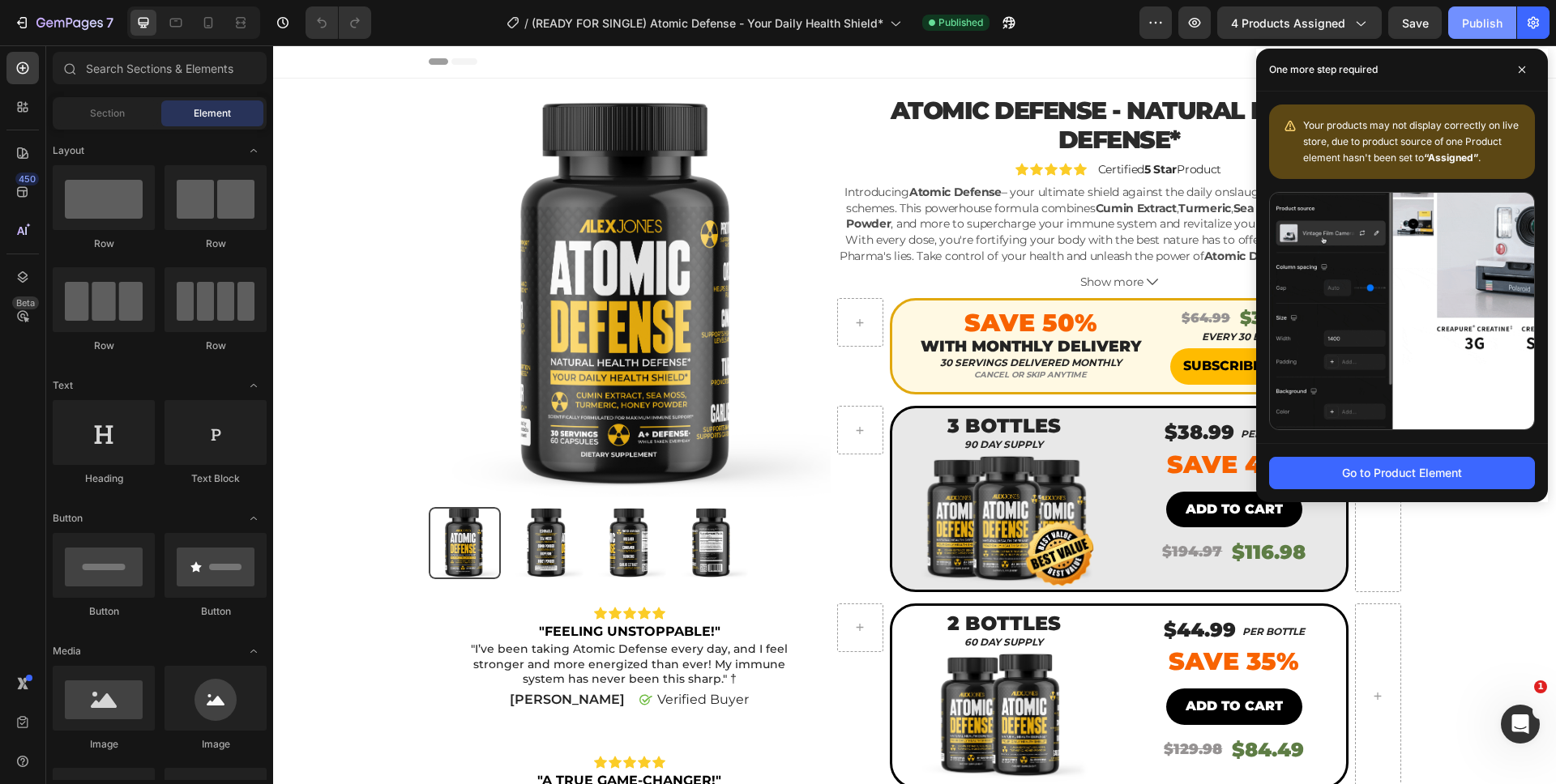
click at [1485, 21] on div "Publish" at bounding box center [1482, 23] width 41 height 17
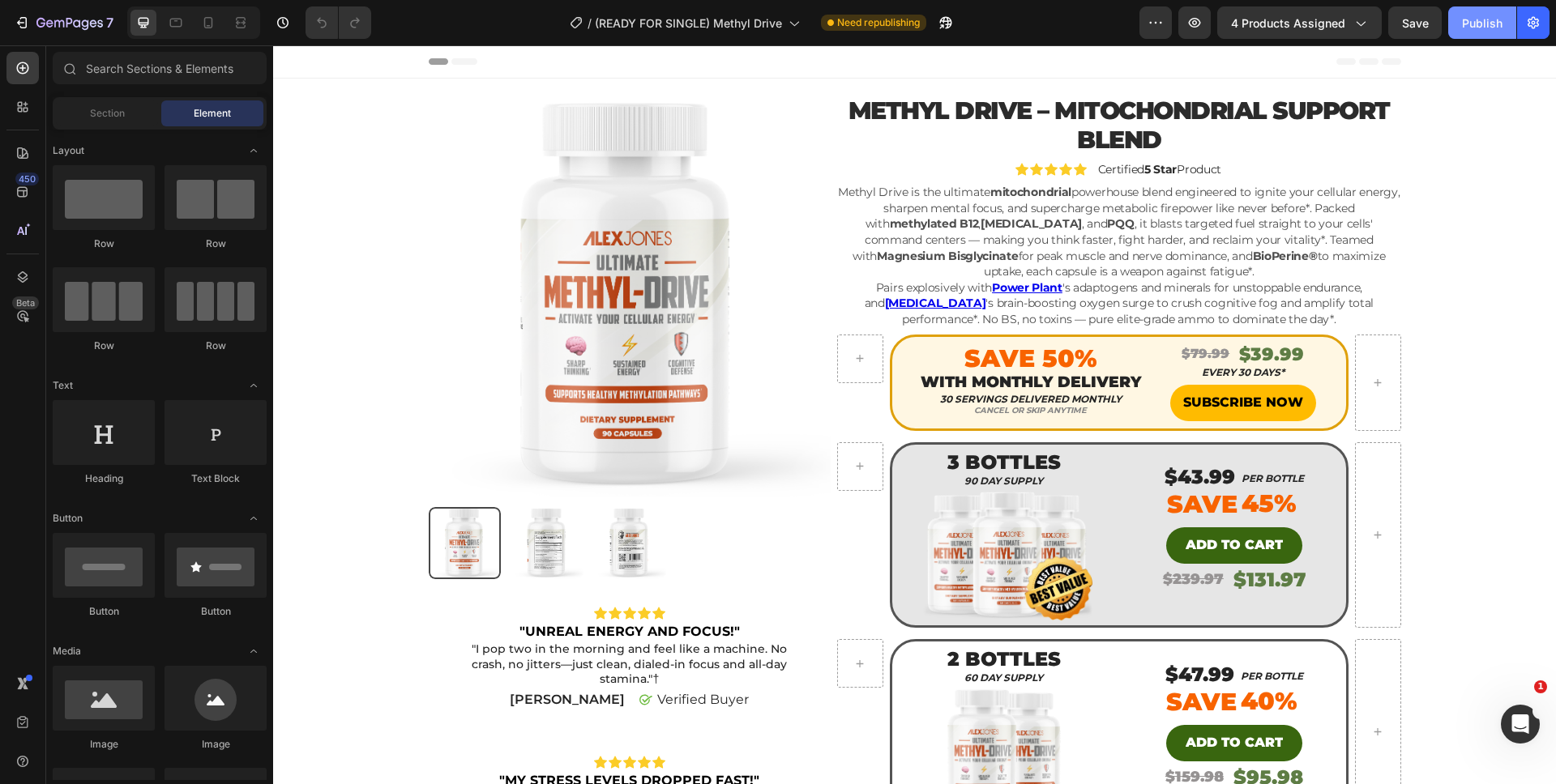
click at [1470, 24] on div "Publish" at bounding box center [1482, 23] width 41 height 17
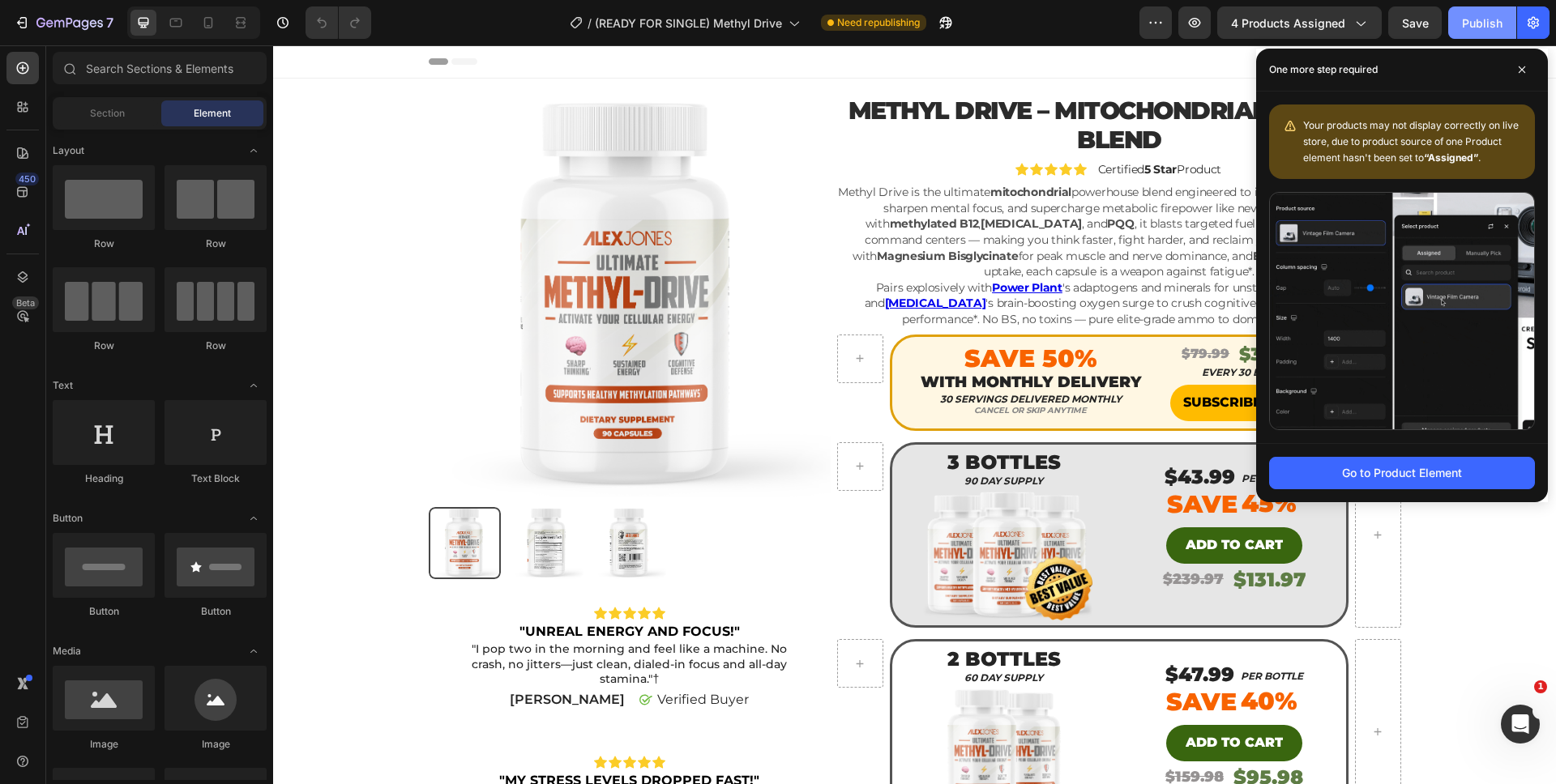
click at [1456, 24] on button "Publish" at bounding box center [1482, 23] width 68 height 32
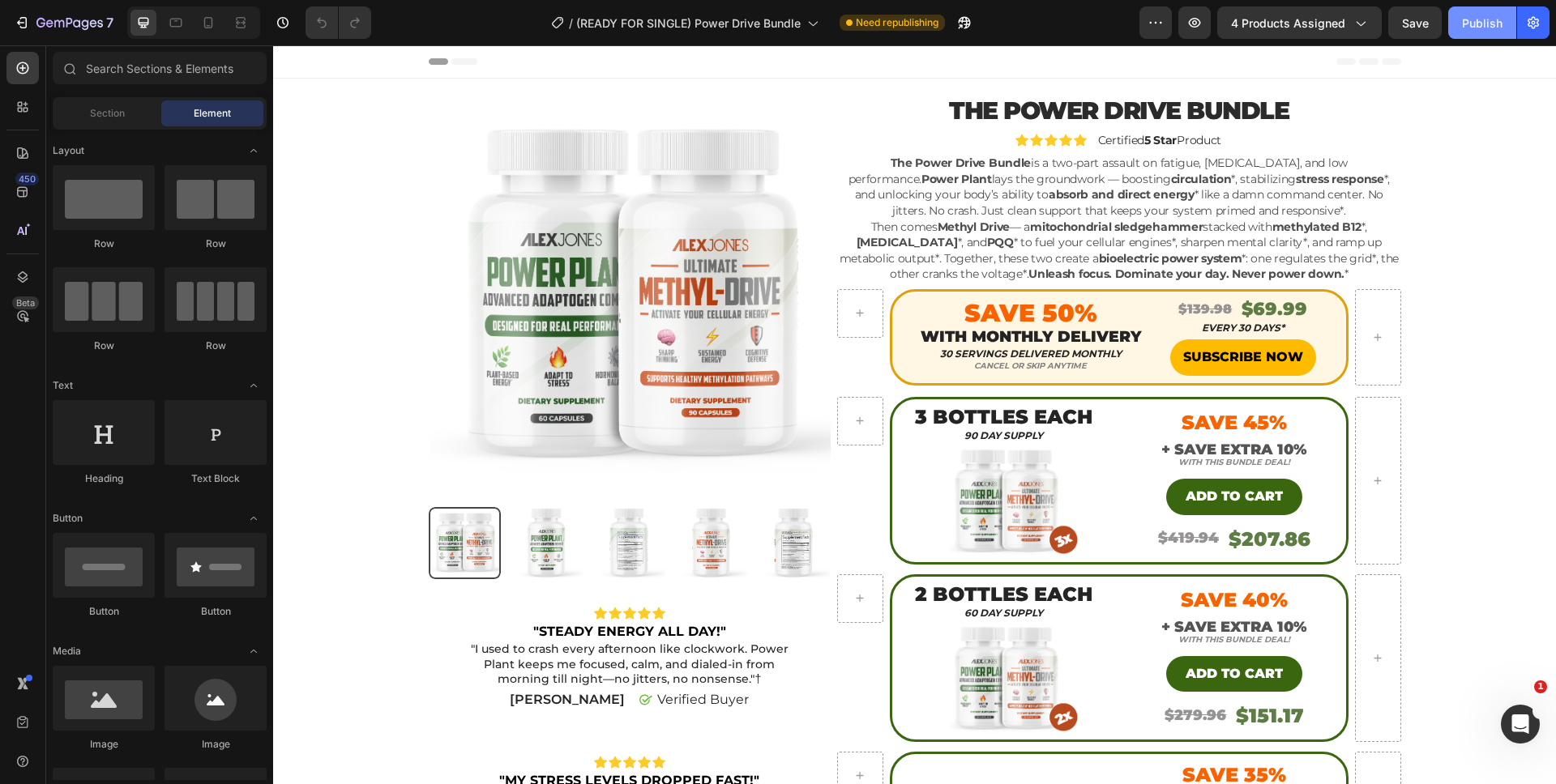
click at [1482, 23] on div "Publish" at bounding box center [1482, 23] width 41 height 17
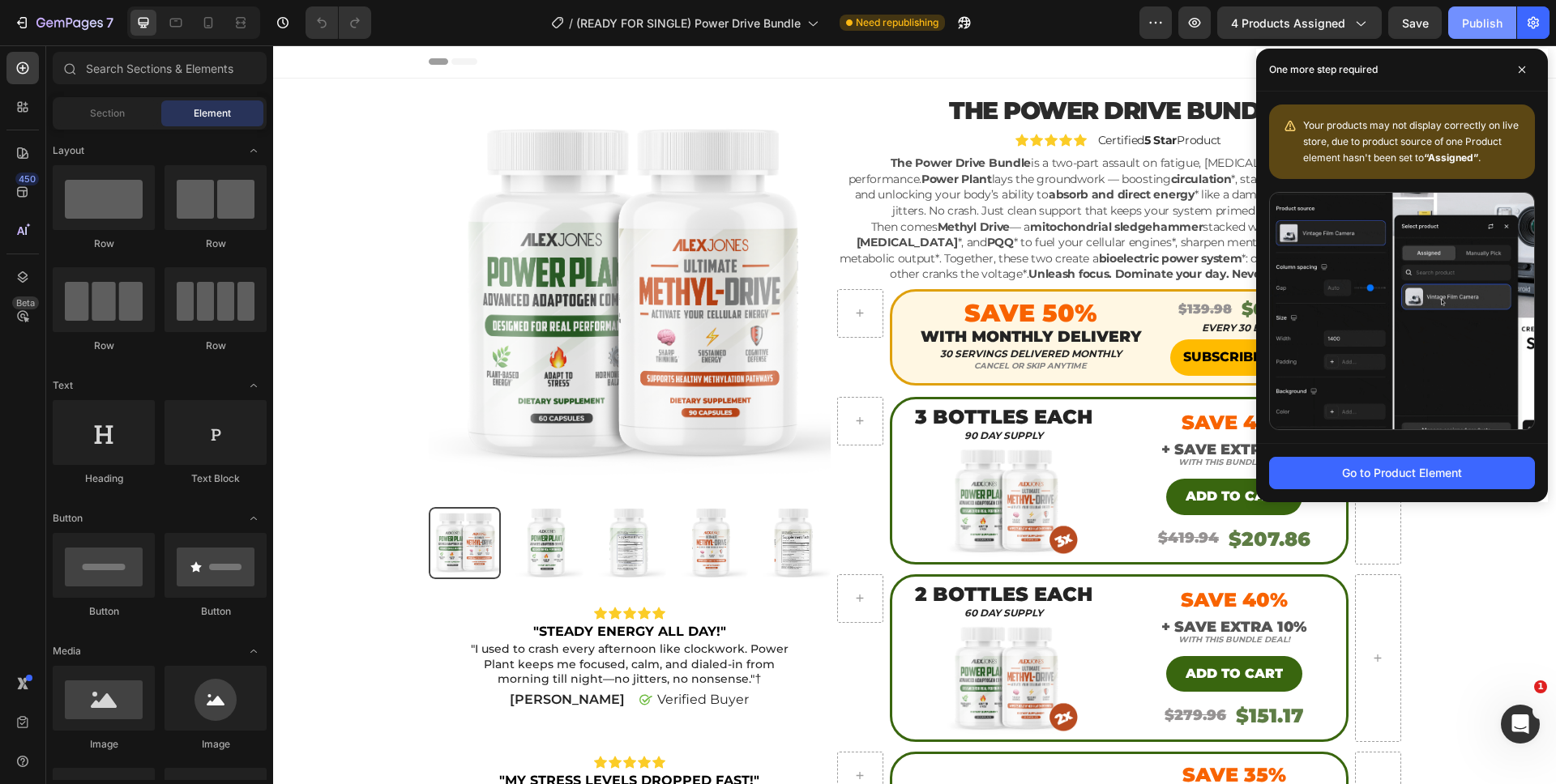
click at [1463, 26] on div "Publish" at bounding box center [1482, 23] width 41 height 17
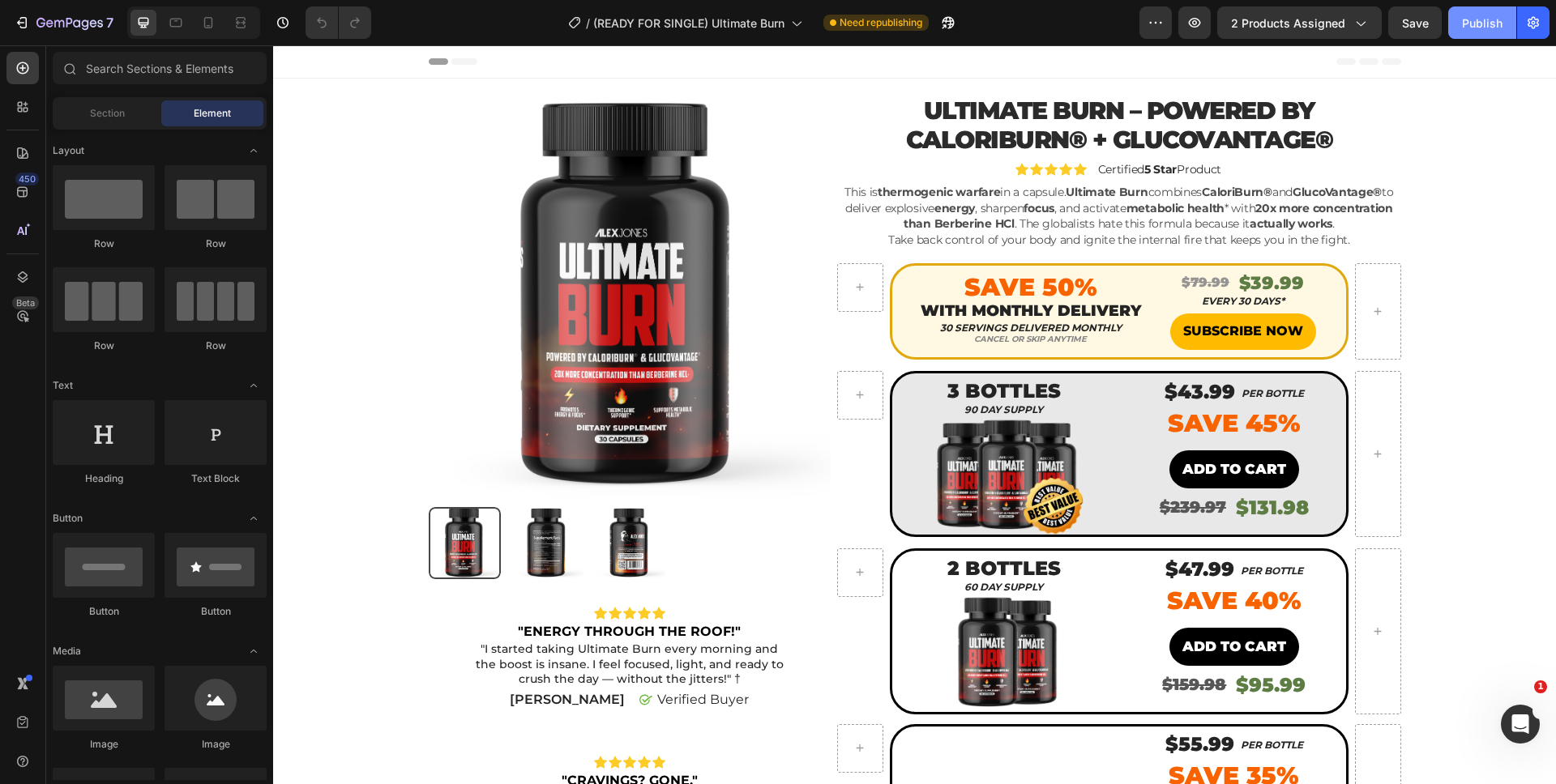
click at [1465, 17] on div "Publish" at bounding box center [1482, 23] width 41 height 17
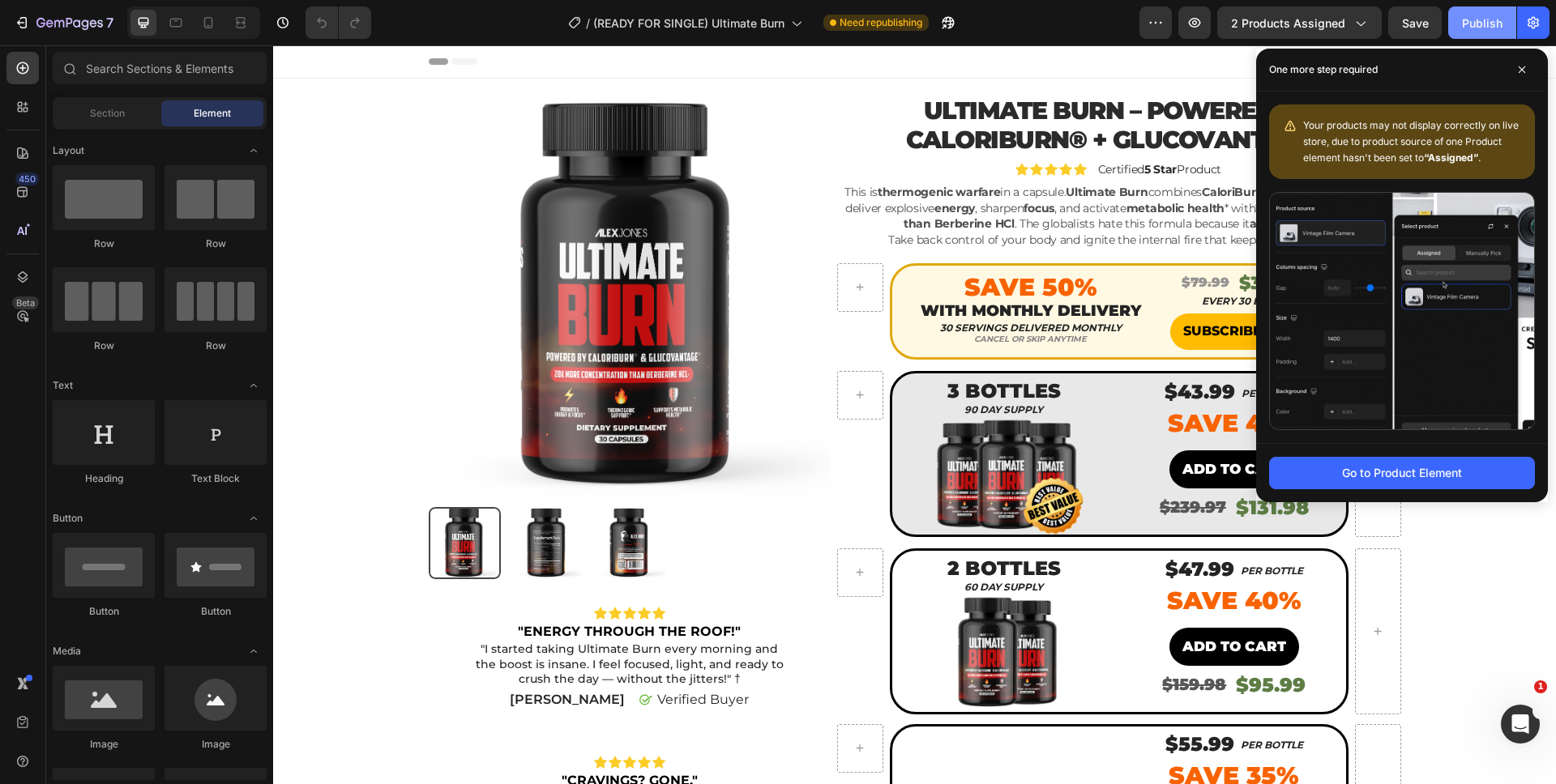
click at [1467, 31] on div "Publish" at bounding box center [1482, 23] width 41 height 17
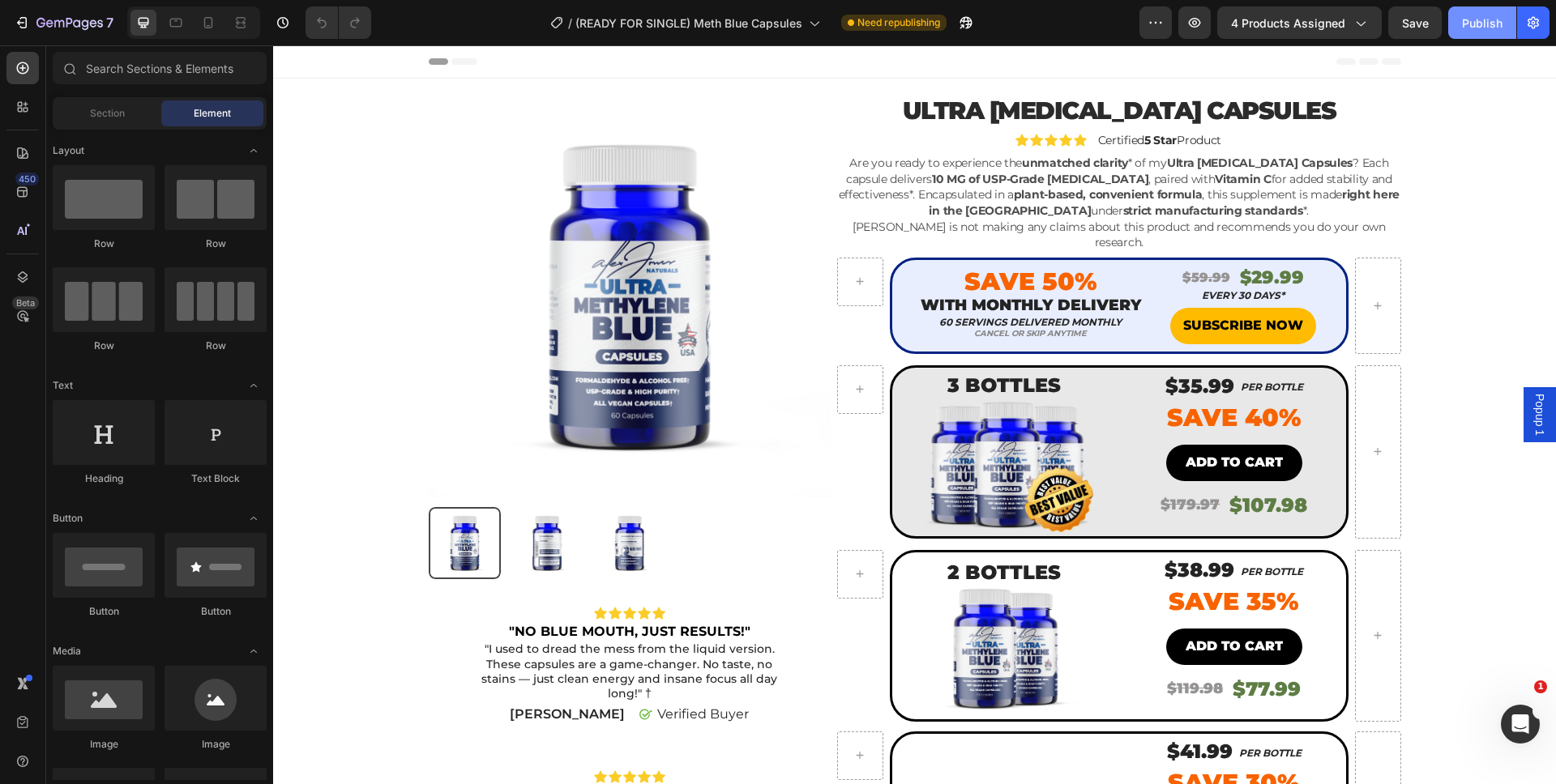
click at [1481, 18] on div "Publish" at bounding box center [1482, 23] width 41 height 17
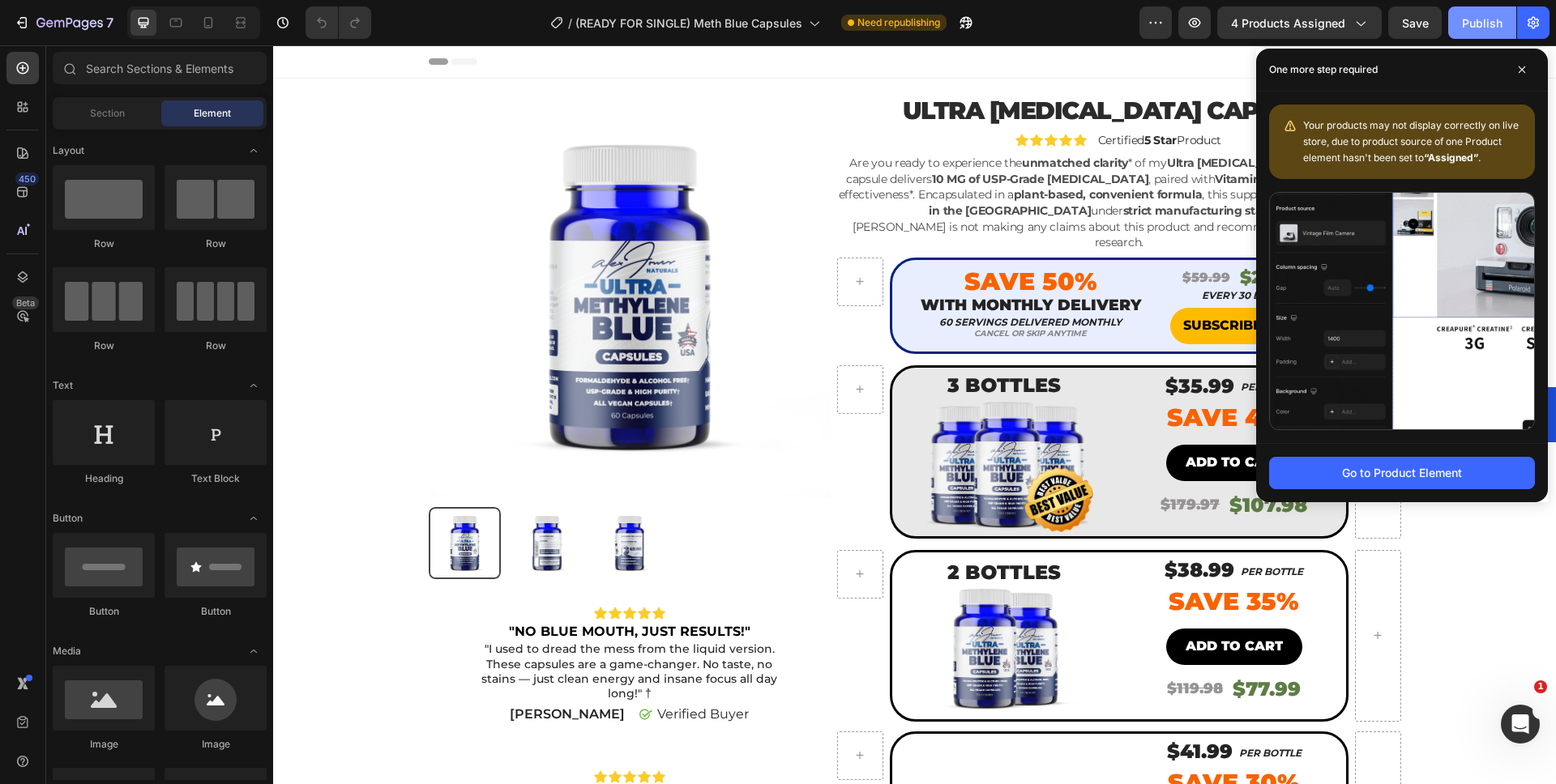
click at [1469, 28] on div "Publish" at bounding box center [1482, 23] width 41 height 17
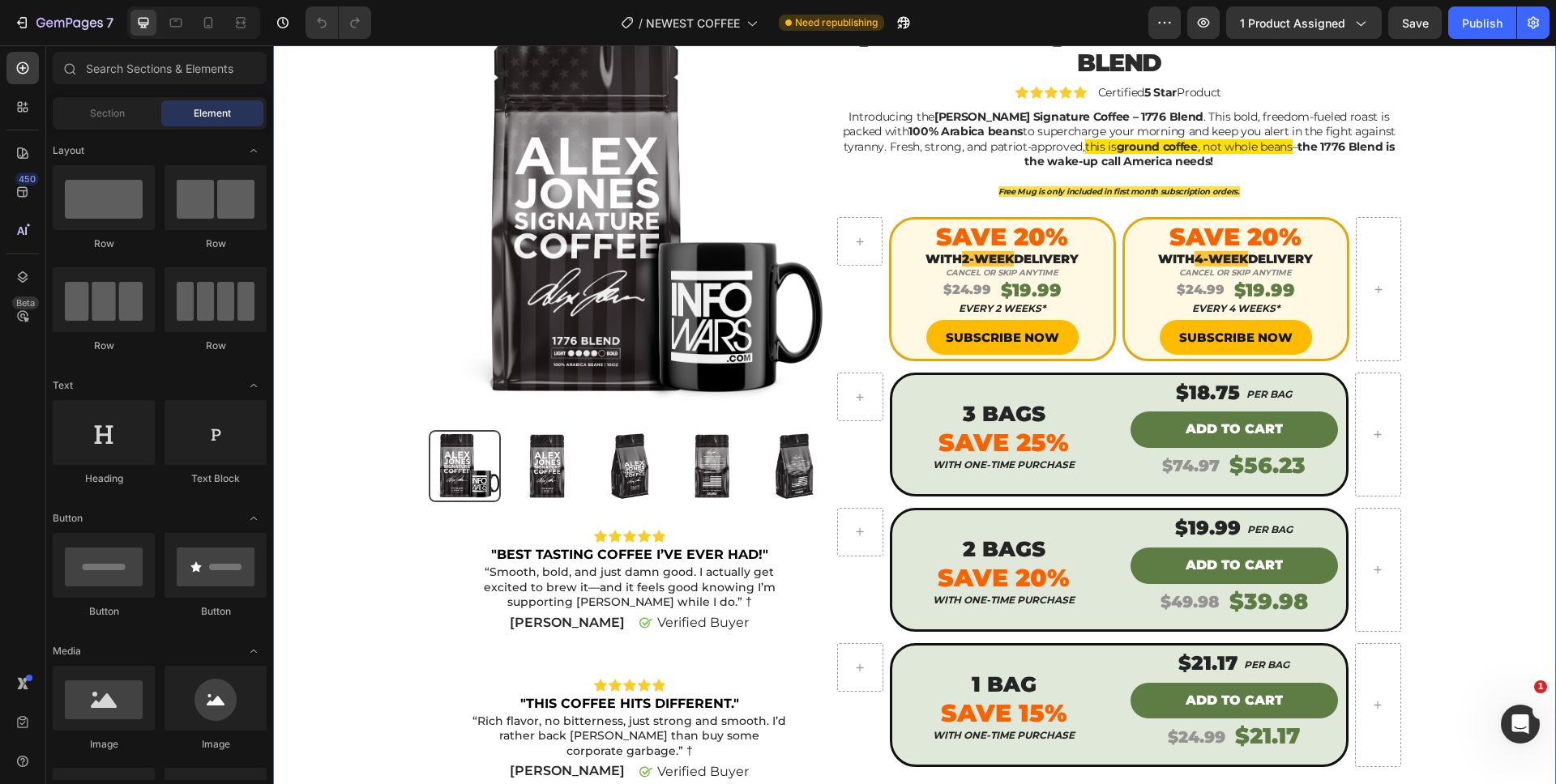
scroll to position [179, 0]
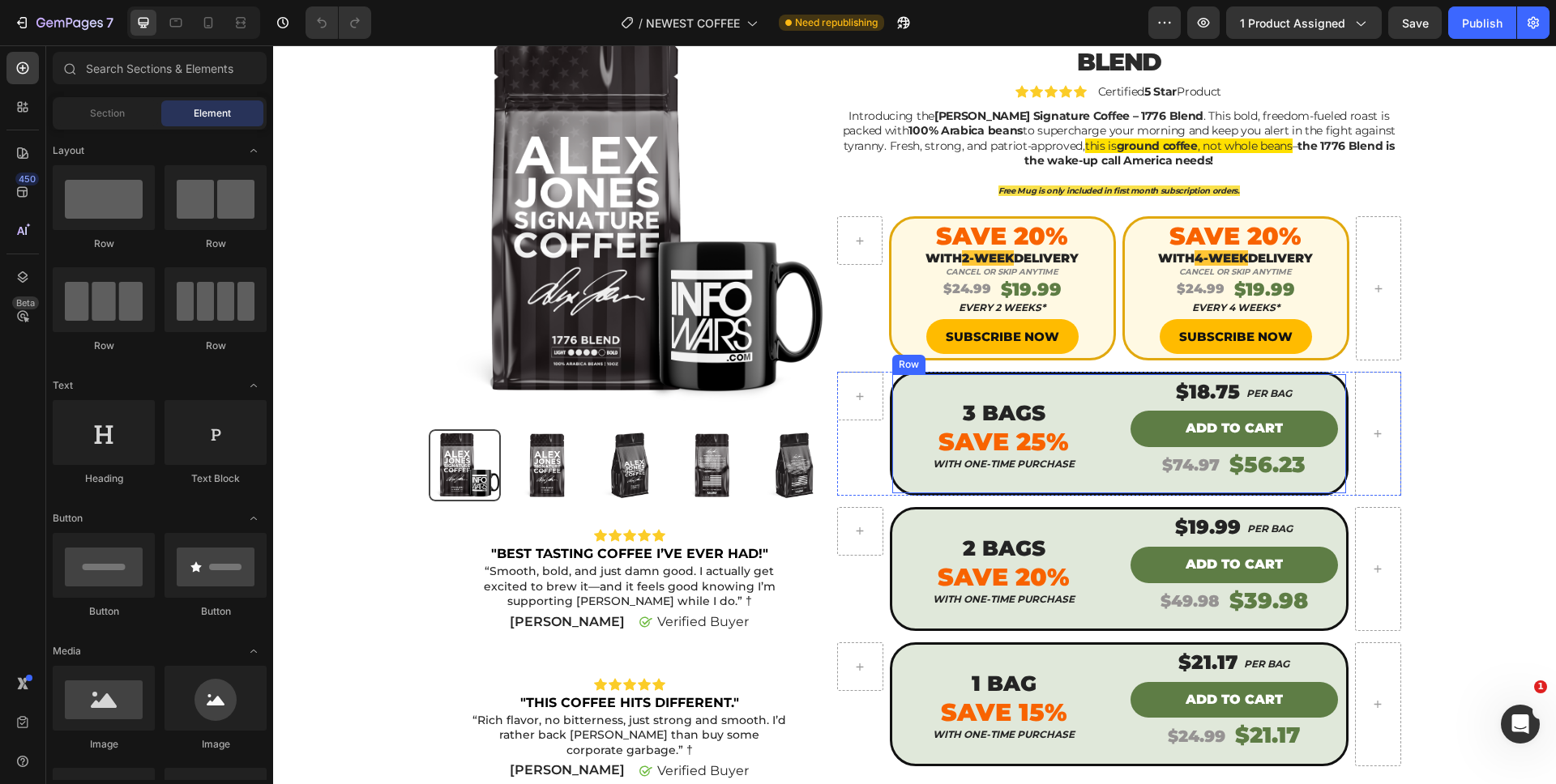
click at [988, 374] on div "3 BAGS Heading Save 25% Text block With One-time purchase Heading" at bounding box center [1004, 433] width 223 height 119
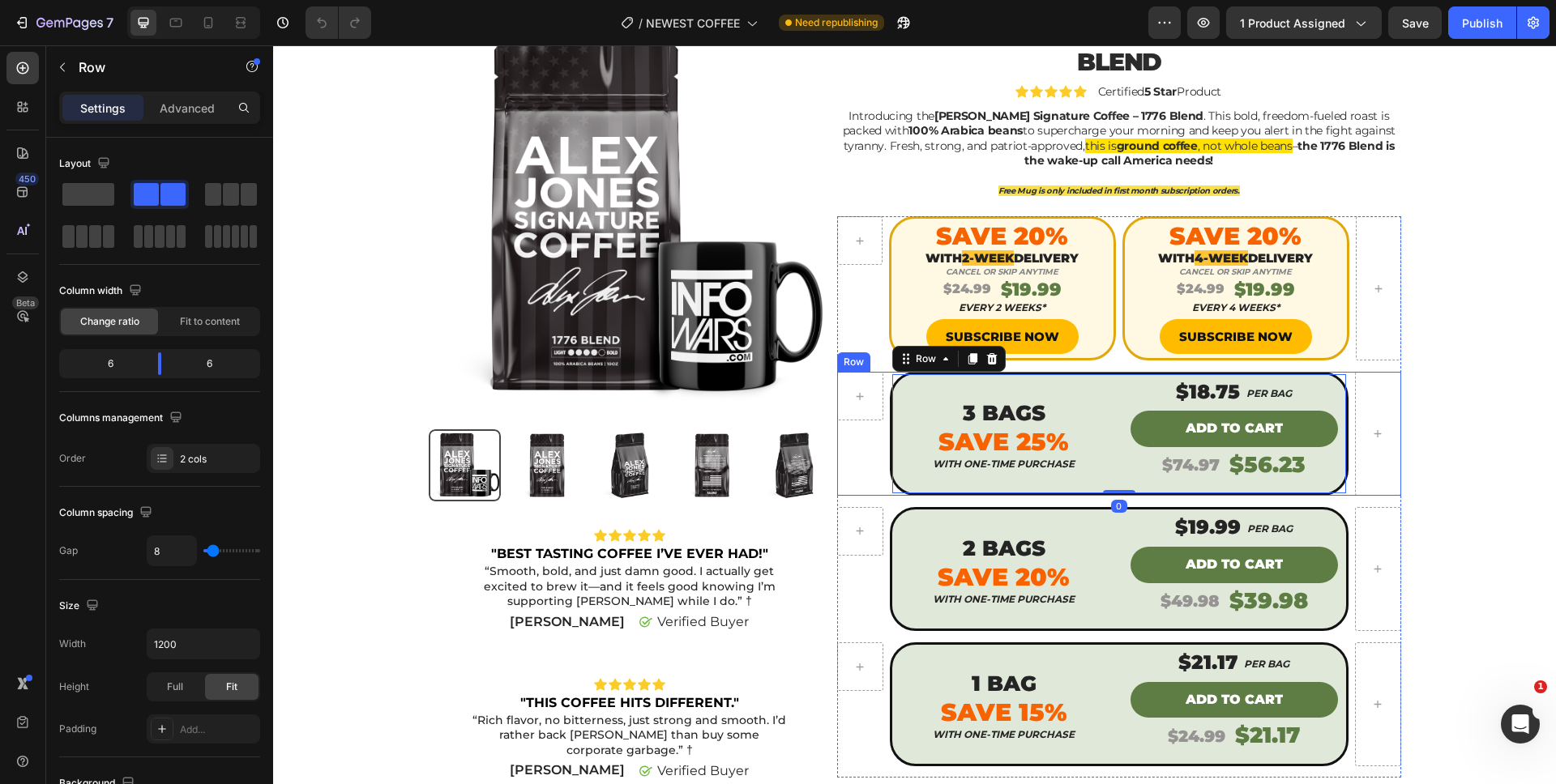
click at [871, 394] on div "Row" at bounding box center [860, 433] width 46 height 124
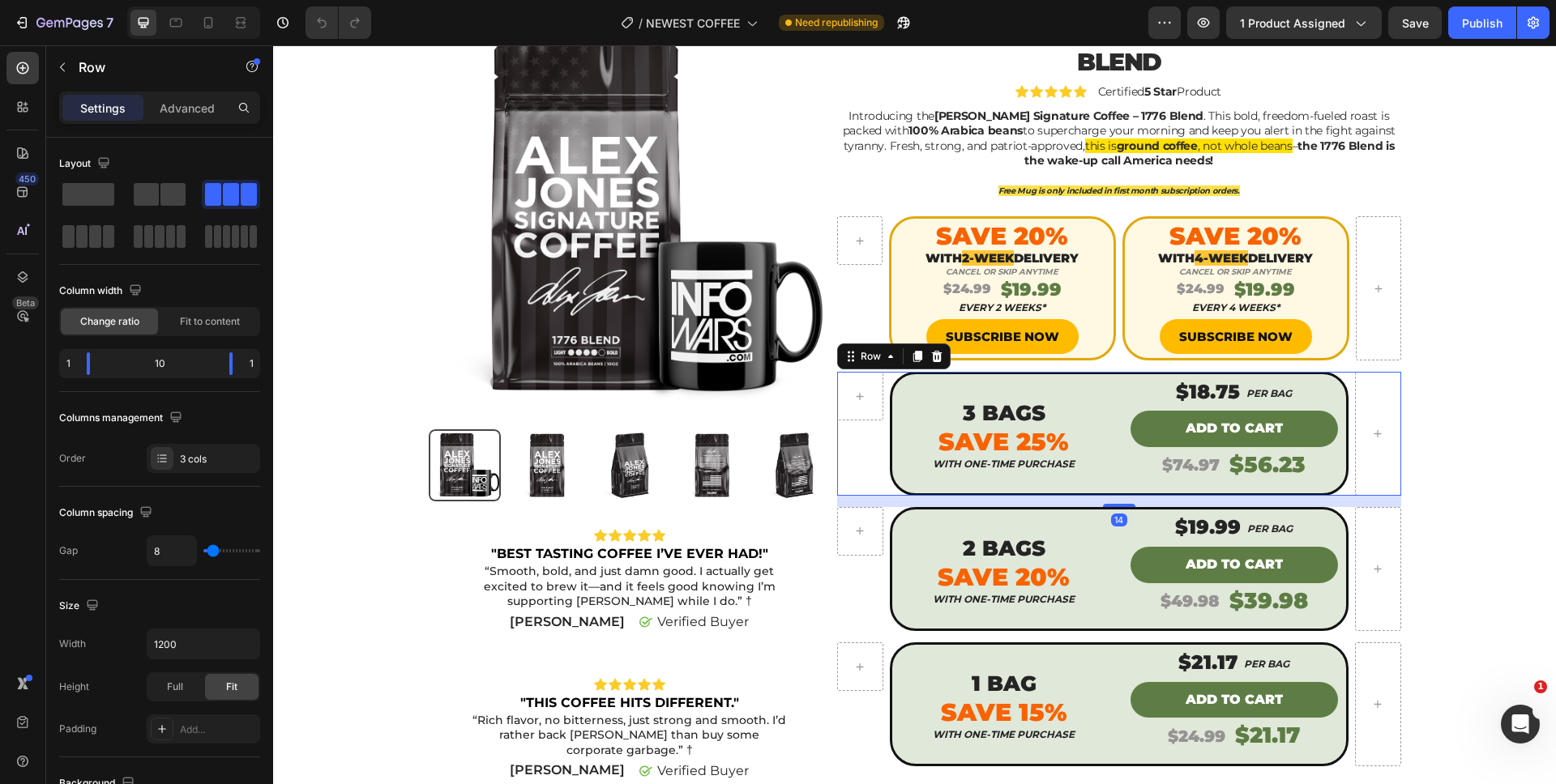
click at [939, 343] on div "Row" at bounding box center [894, 356] width 114 height 26
click at [931, 351] on icon at bounding box center [936, 356] width 11 height 11
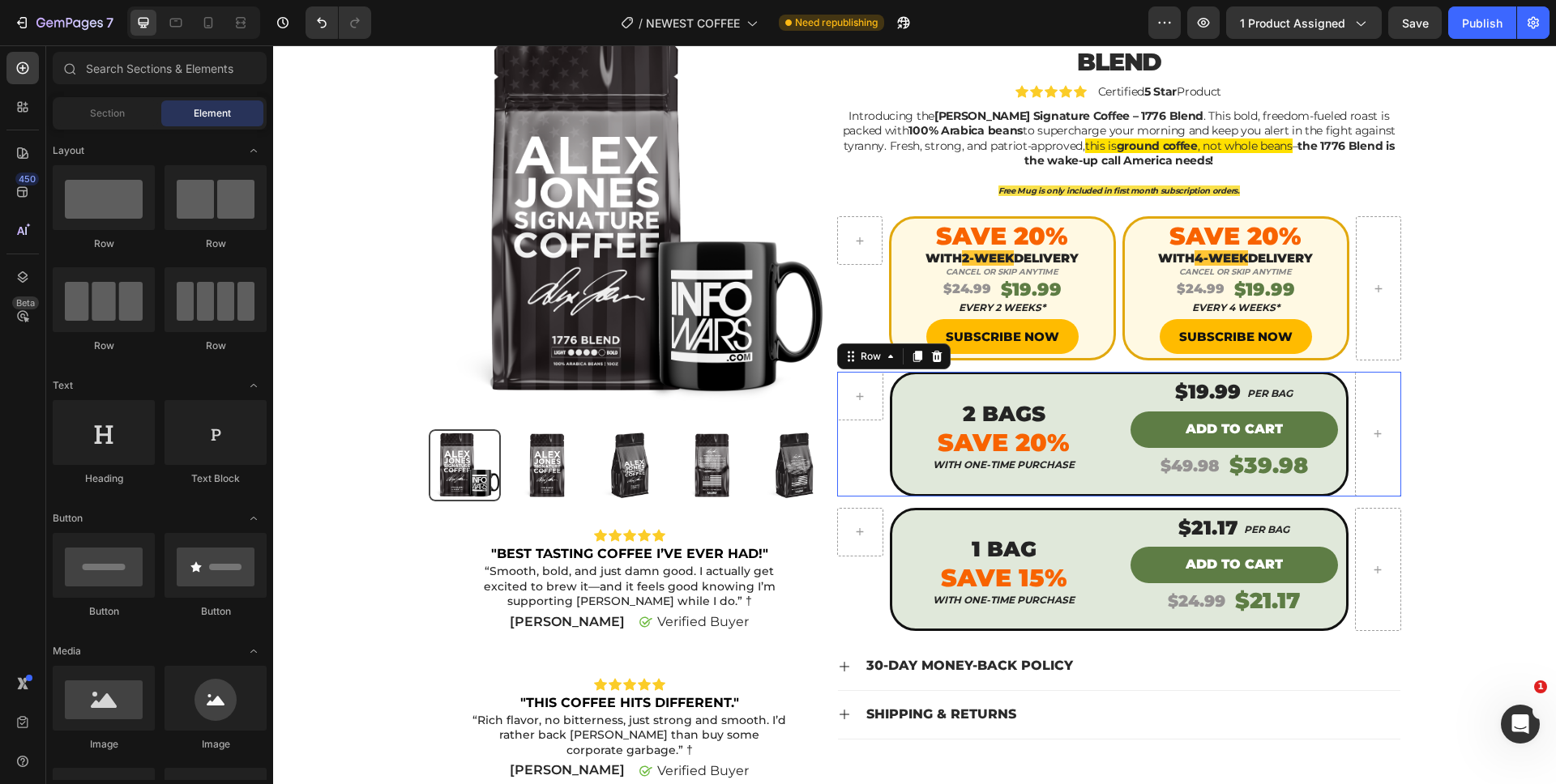
click at [880, 372] on div "Row 2 BAGS Heading Save 20% Text block With One-time purchase Heading $19.99 He…" at bounding box center [1118, 434] width 563 height 125
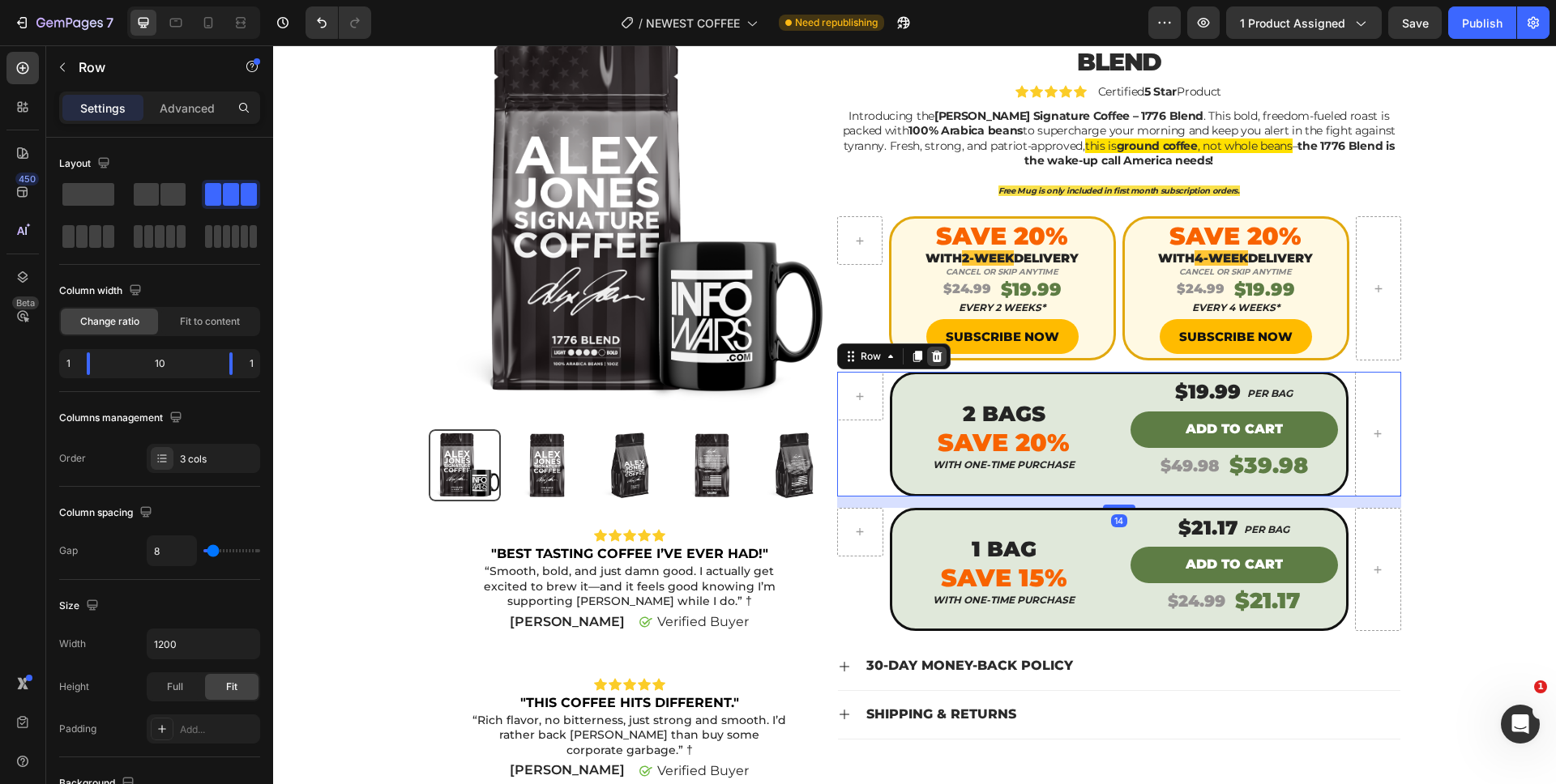
click at [936, 347] on div at bounding box center [936, 356] width 19 height 19
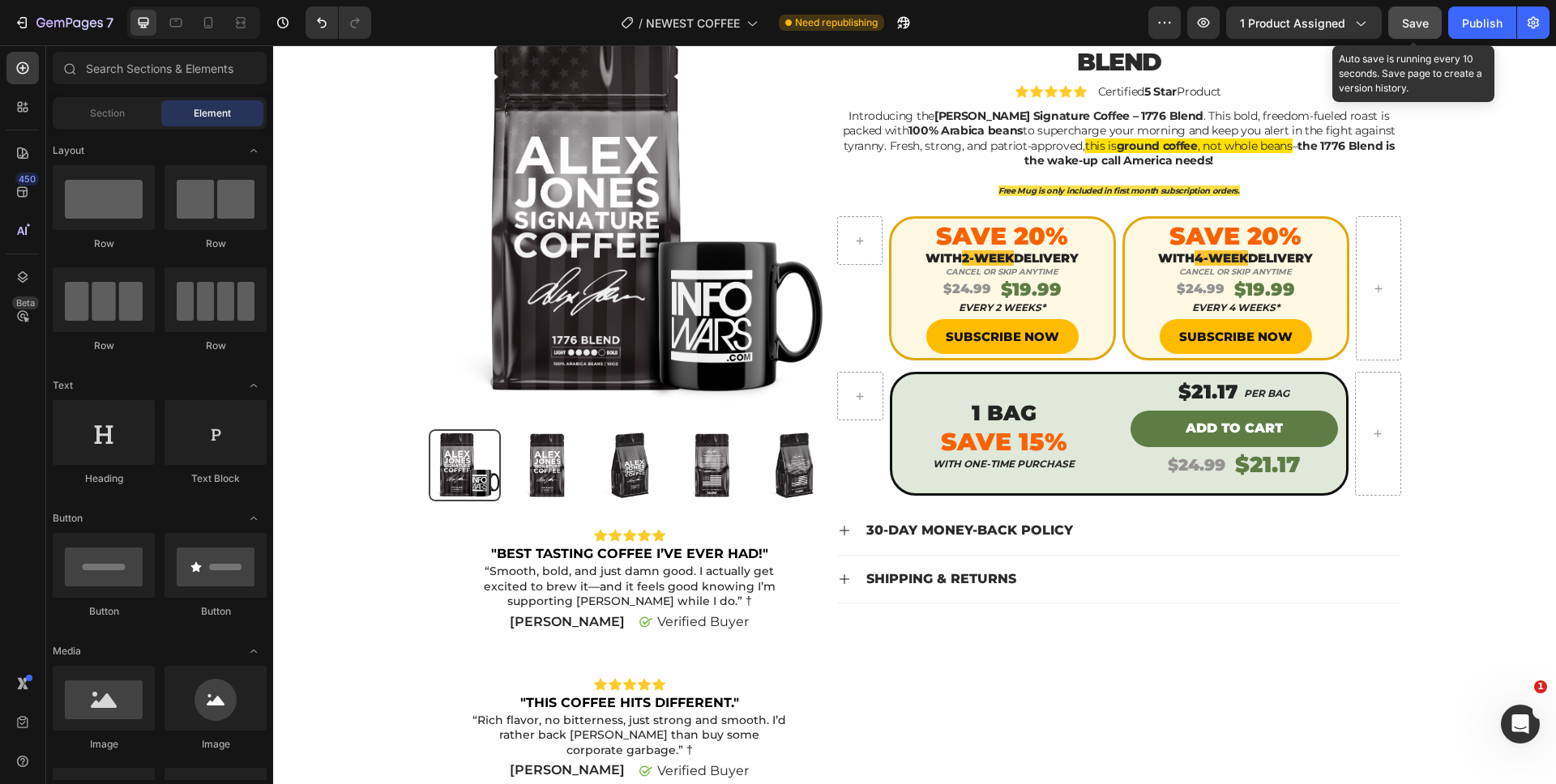
click at [1403, 19] on span "Save" at bounding box center [1415, 23] width 27 height 14
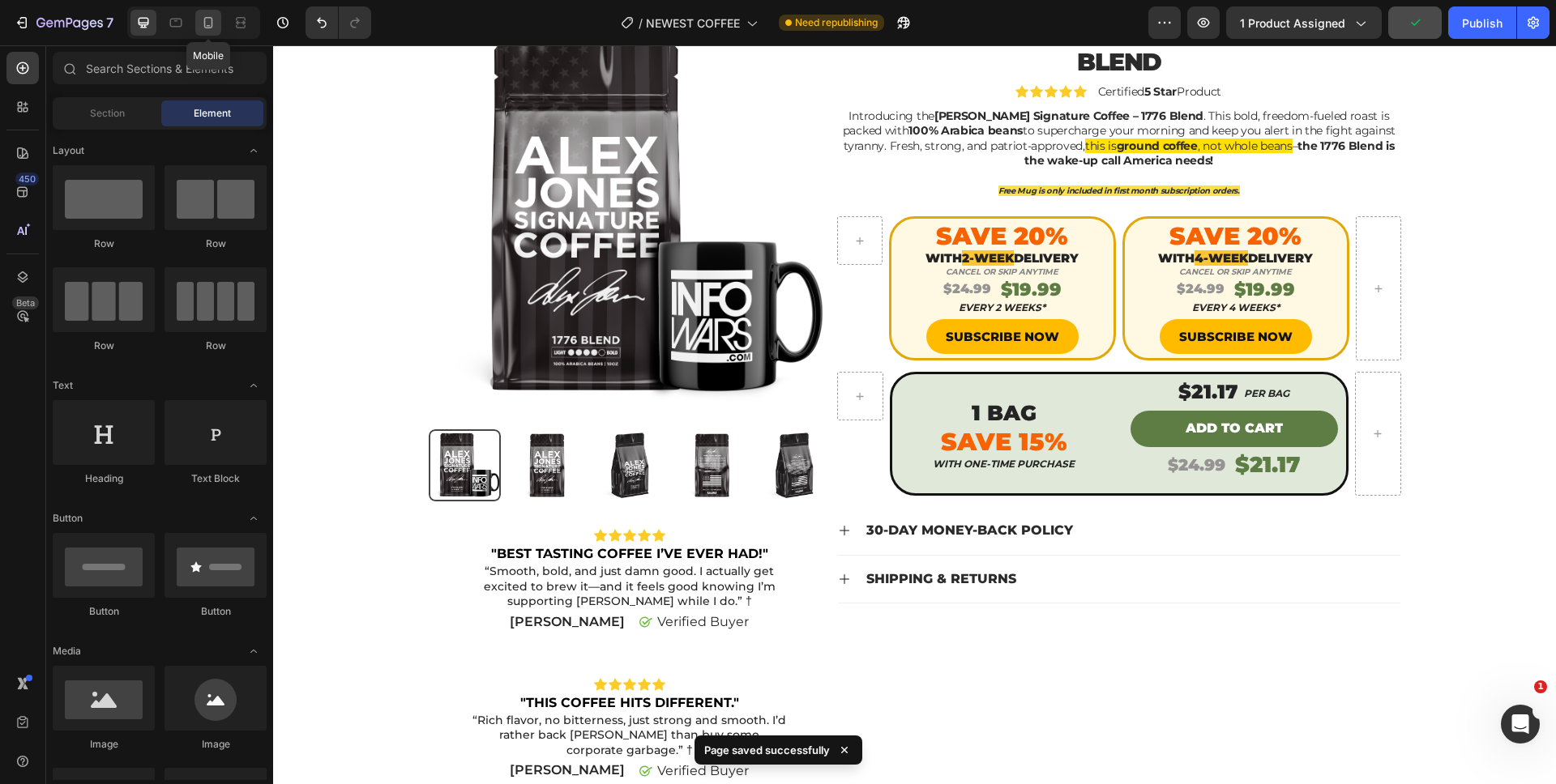
click at [212, 21] on icon at bounding box center [208, 23] width 16 height 16
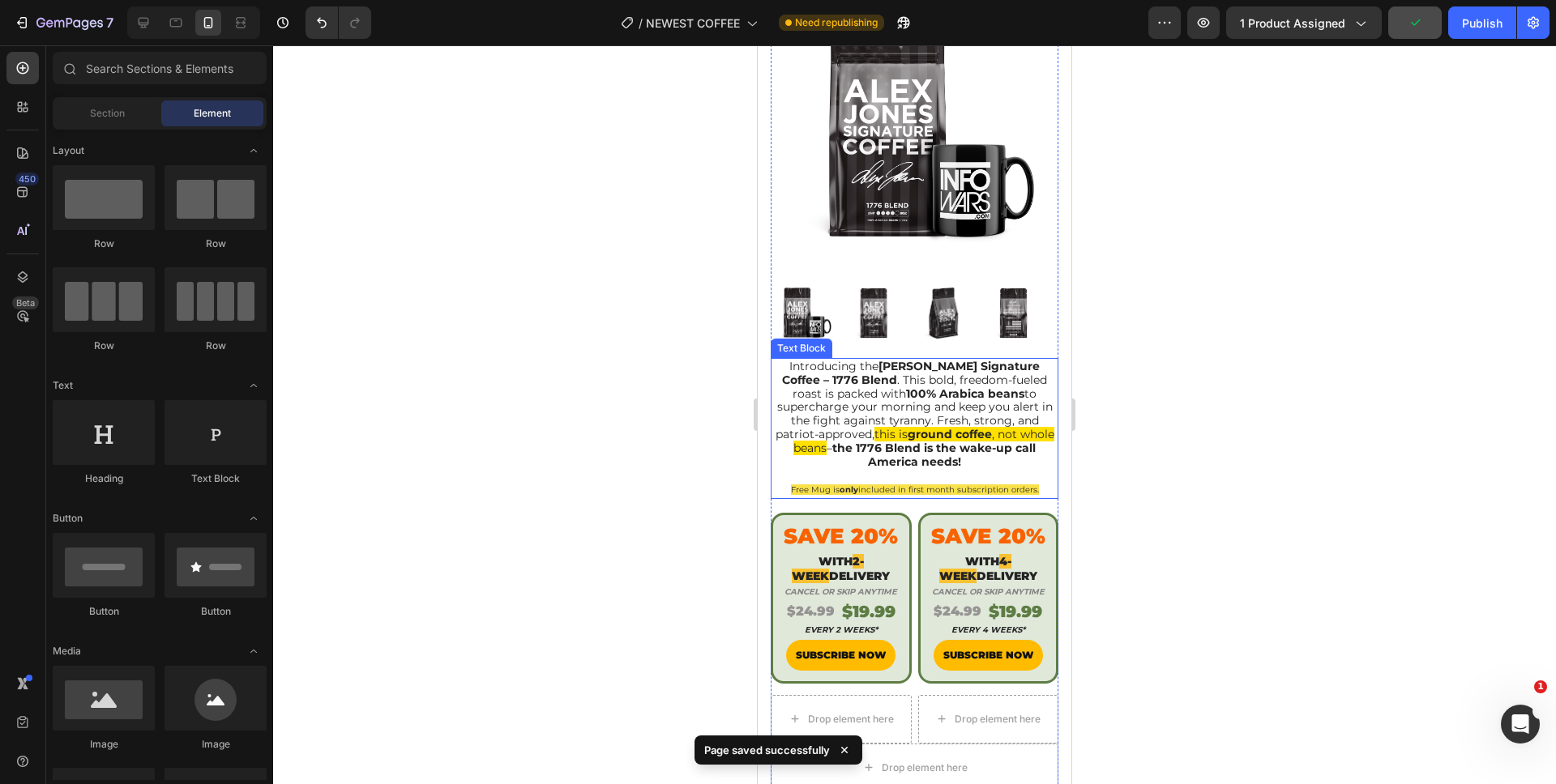
scroll to position [681, 0]
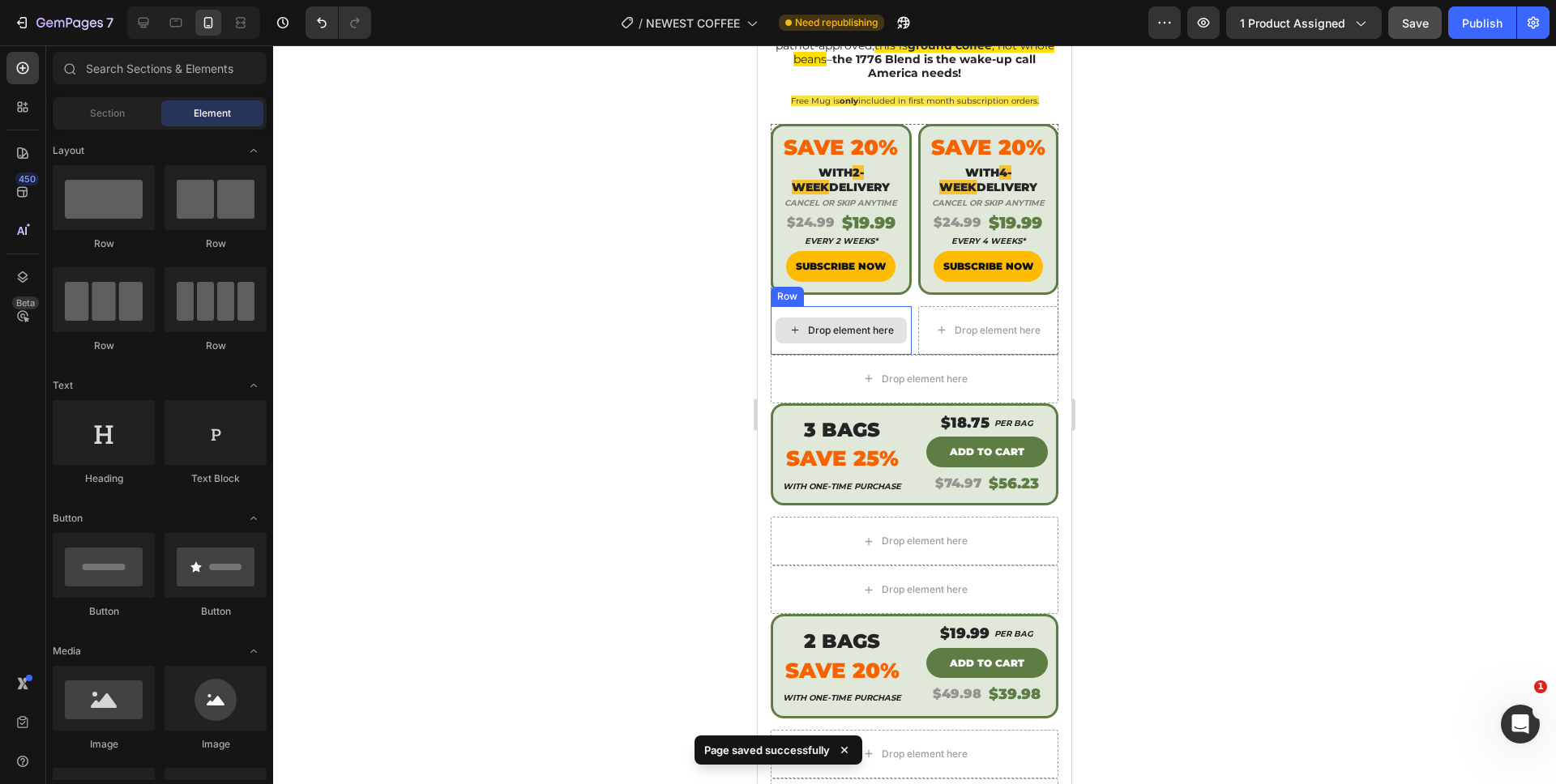
click at [793, 330] on div "Drop element here" at bounding box center [841, 330] width 132 height 26
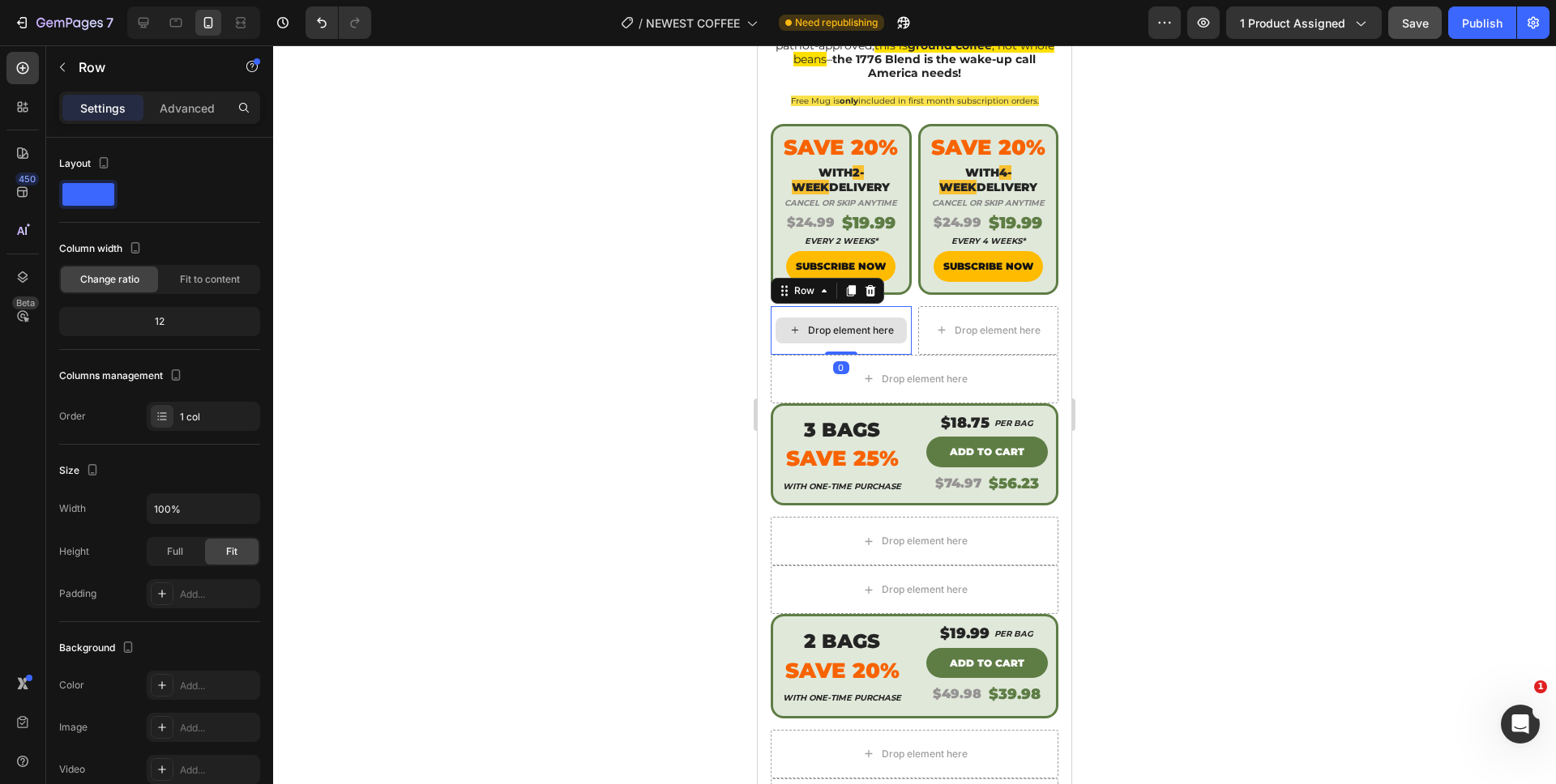
click at [797, 339] on div "Drop element here" at bounding box center [841, 330] width 141 height 49
click at [871, 284] on icon at bounding box center [871, 291] width 13 height 13
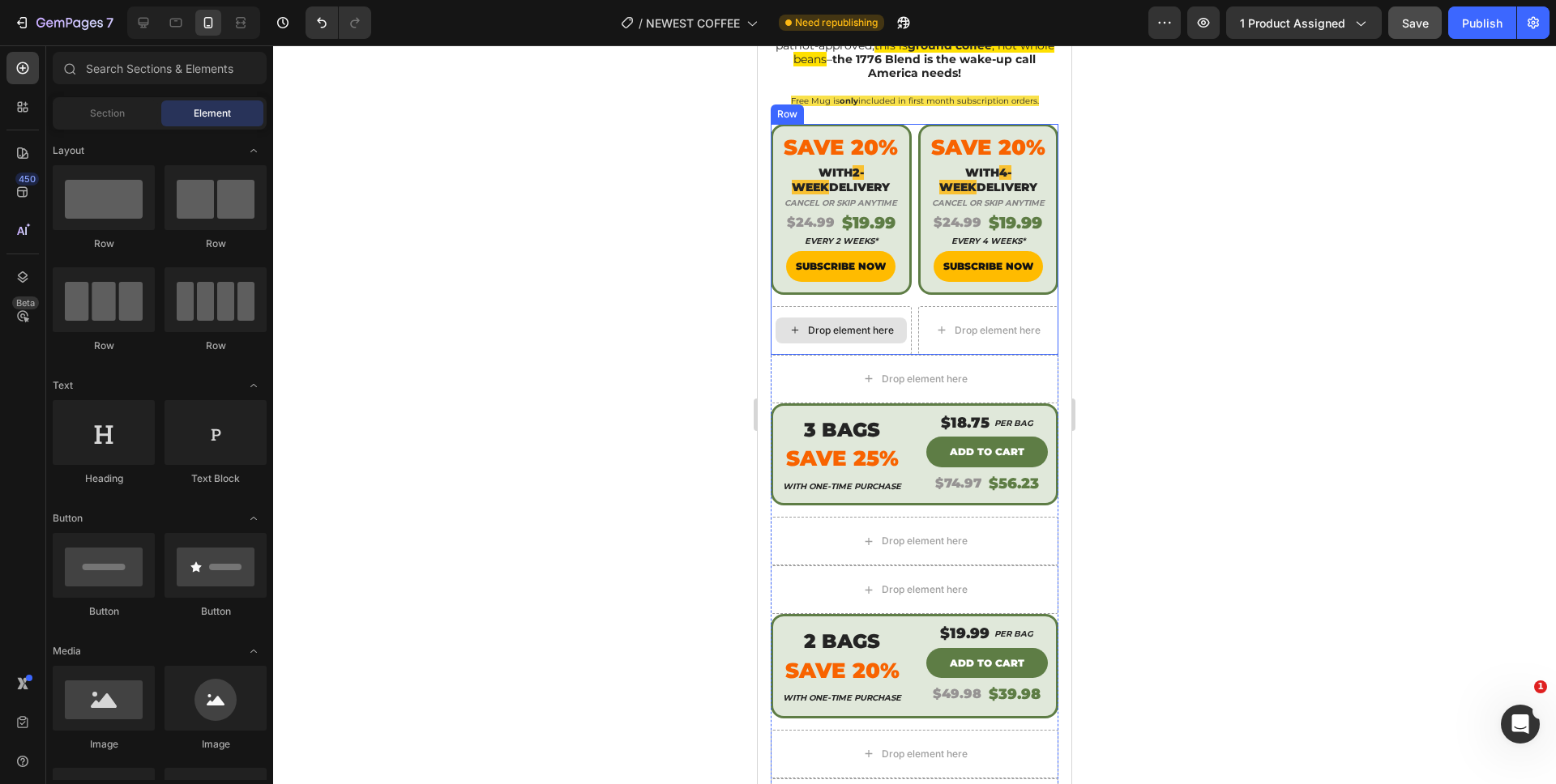
click at [829, 336] on div "Drop element here" at bounding box center [841, 330] width 141 height 49
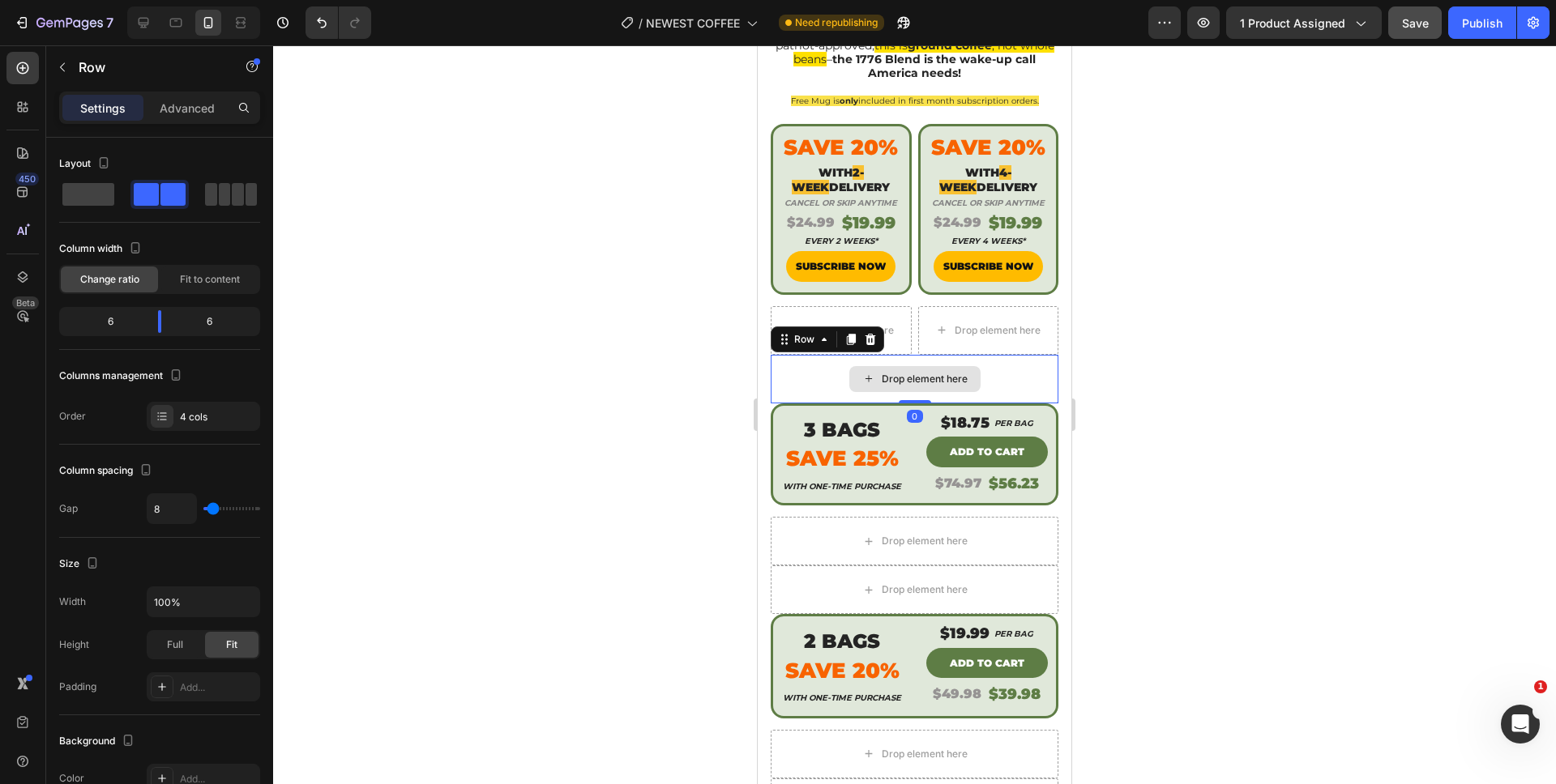
click at [829, 358] on div "Drop element here" at bounding box center [914, 379] width 287 height 49
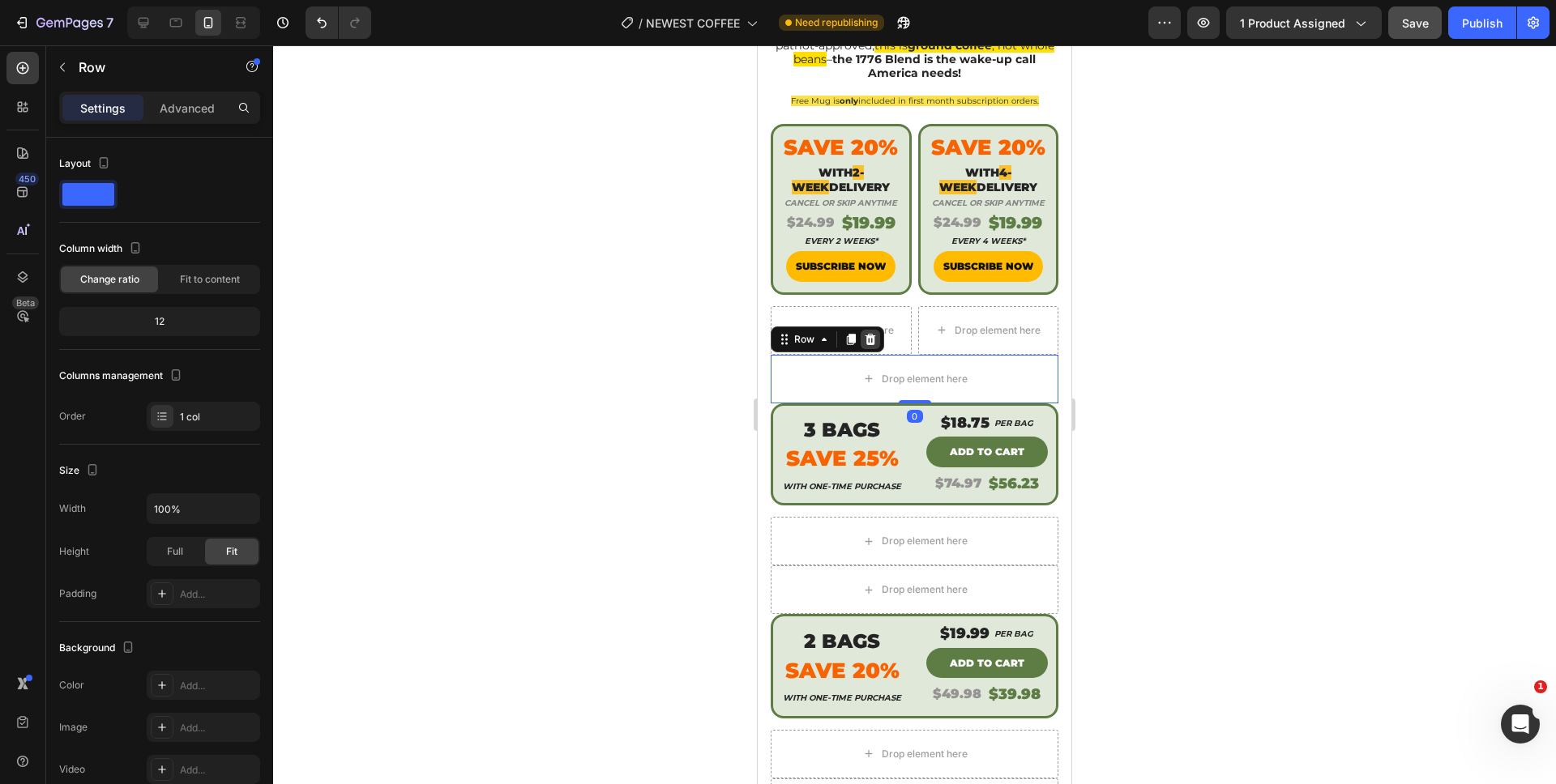
click at [868, 333] on icon at bounding box center [871, 339] width 13 height 13
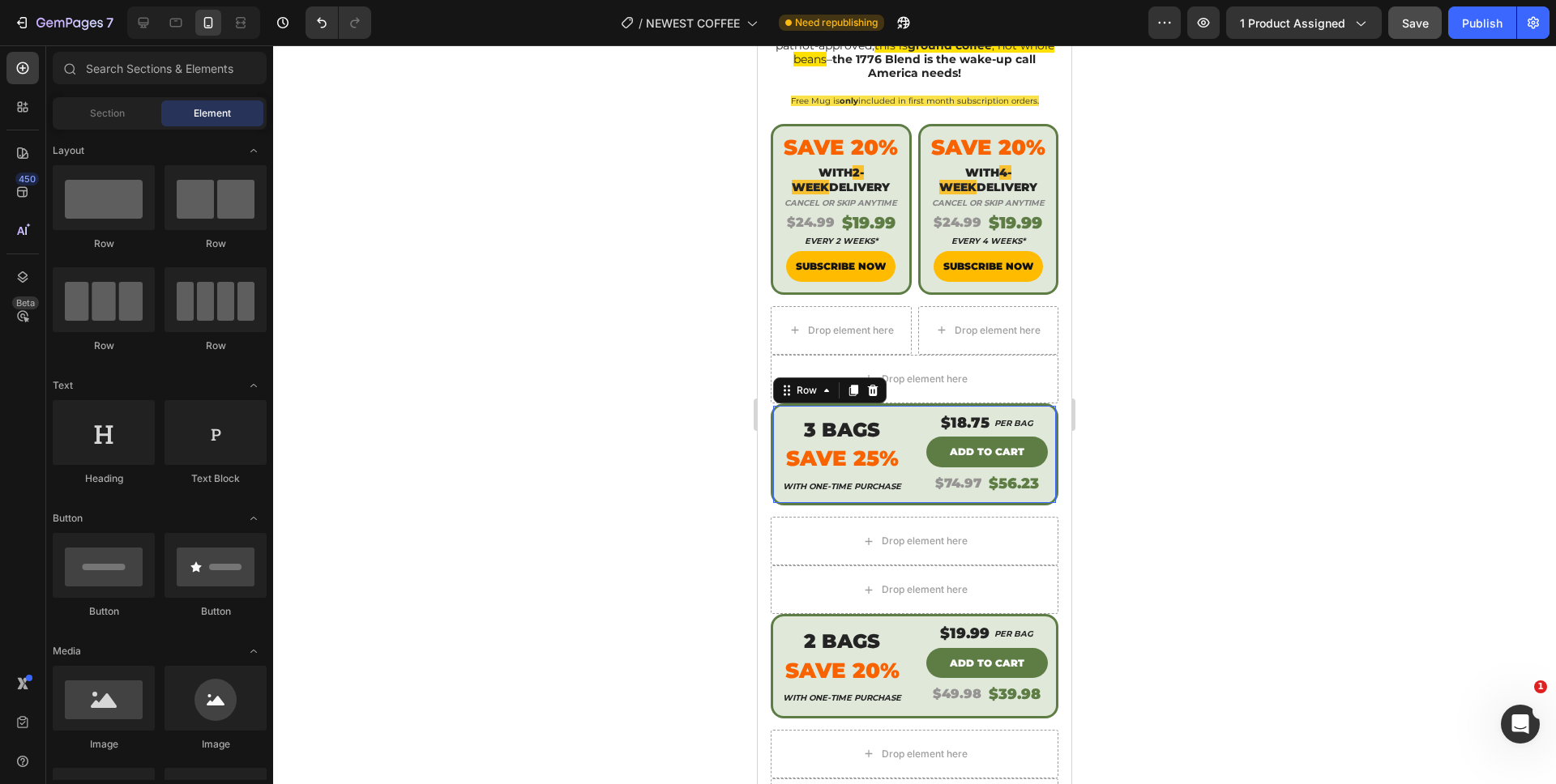
click at [838, 412] on div "3 BAGS Heading Save 25% Text block With One-time purchase Heading" at bounding box center [842, 454] width 139 height 84
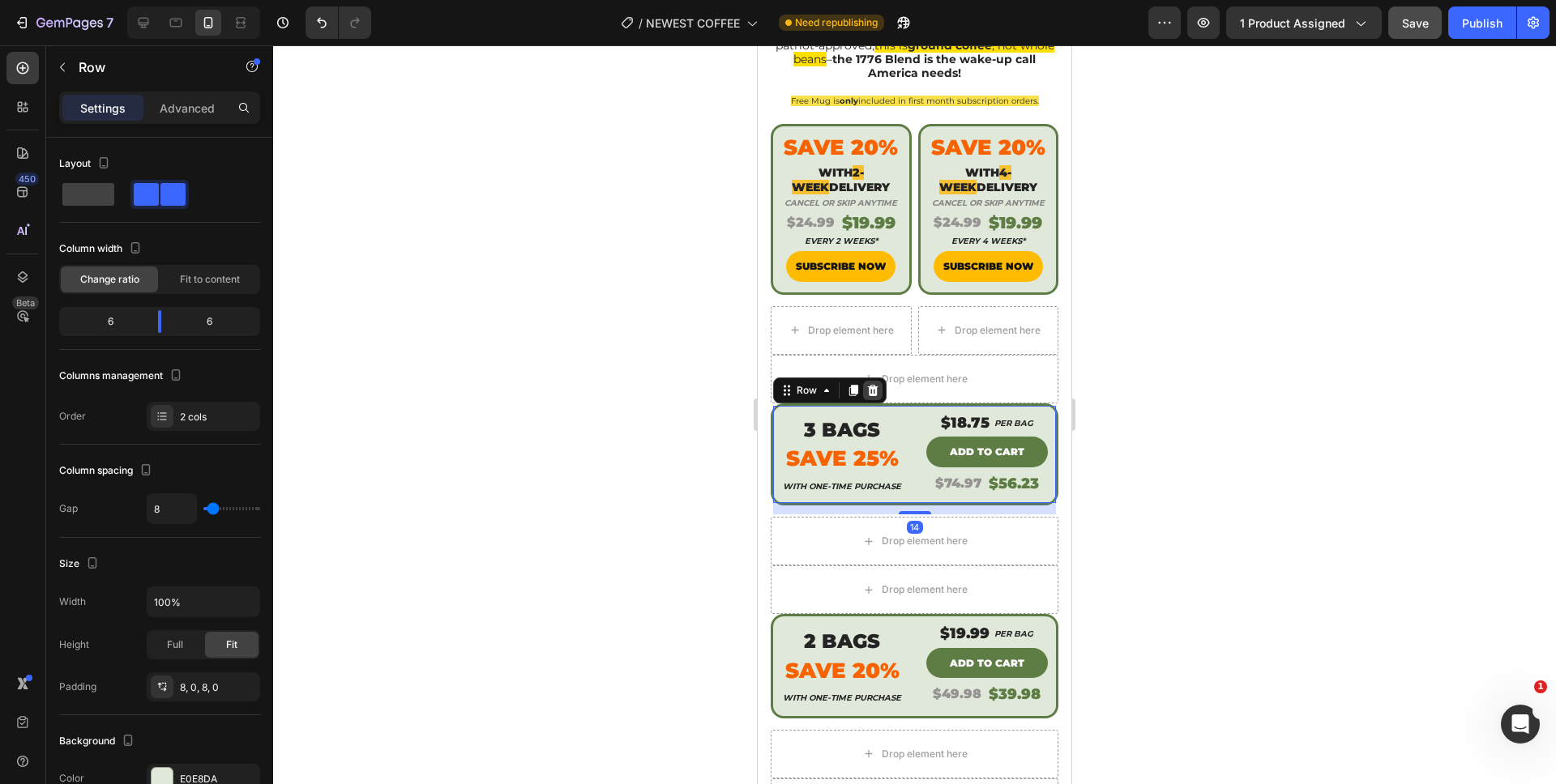
click at [871, 385] on icon at bounding box center [873, 390] width 11 height 11
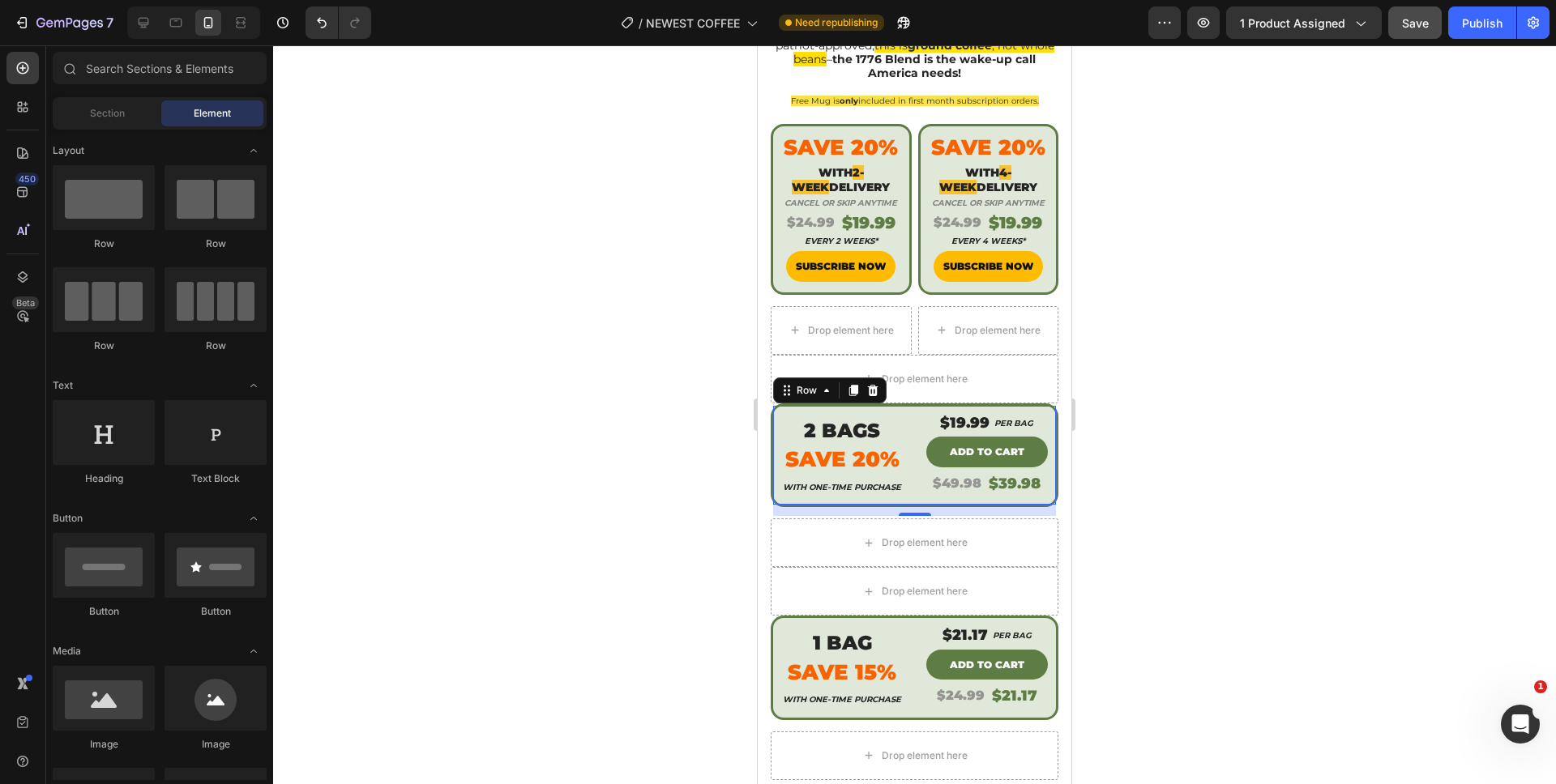
click at [830, 412] on div "2 BAGS Heading Save 20% Text block With One-time purchase Heading" at bounding box center [842, 455] width 139 height 86
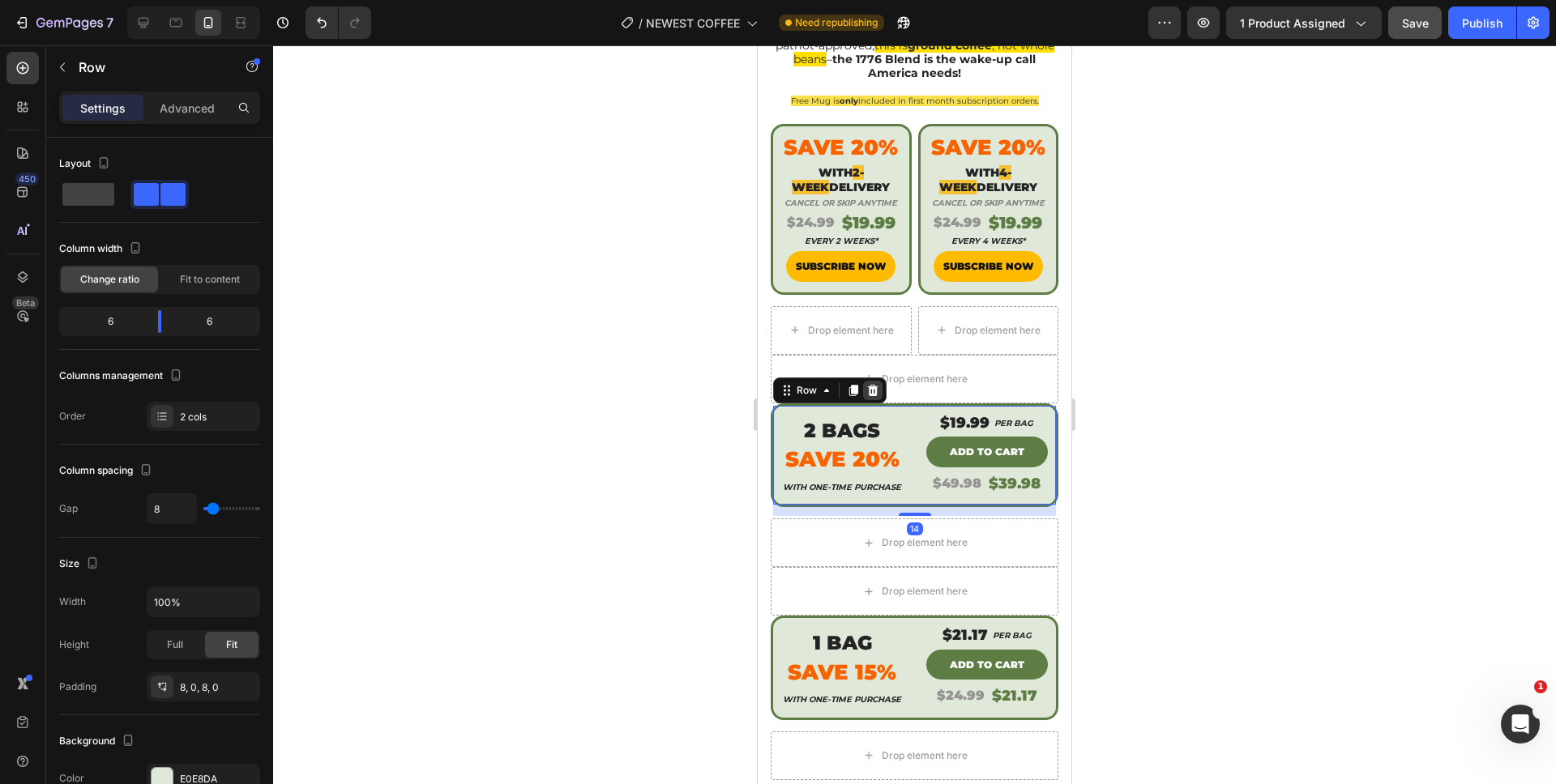
click at [872, 385] on icon at bounding box center [873, 390] width 11 height 11
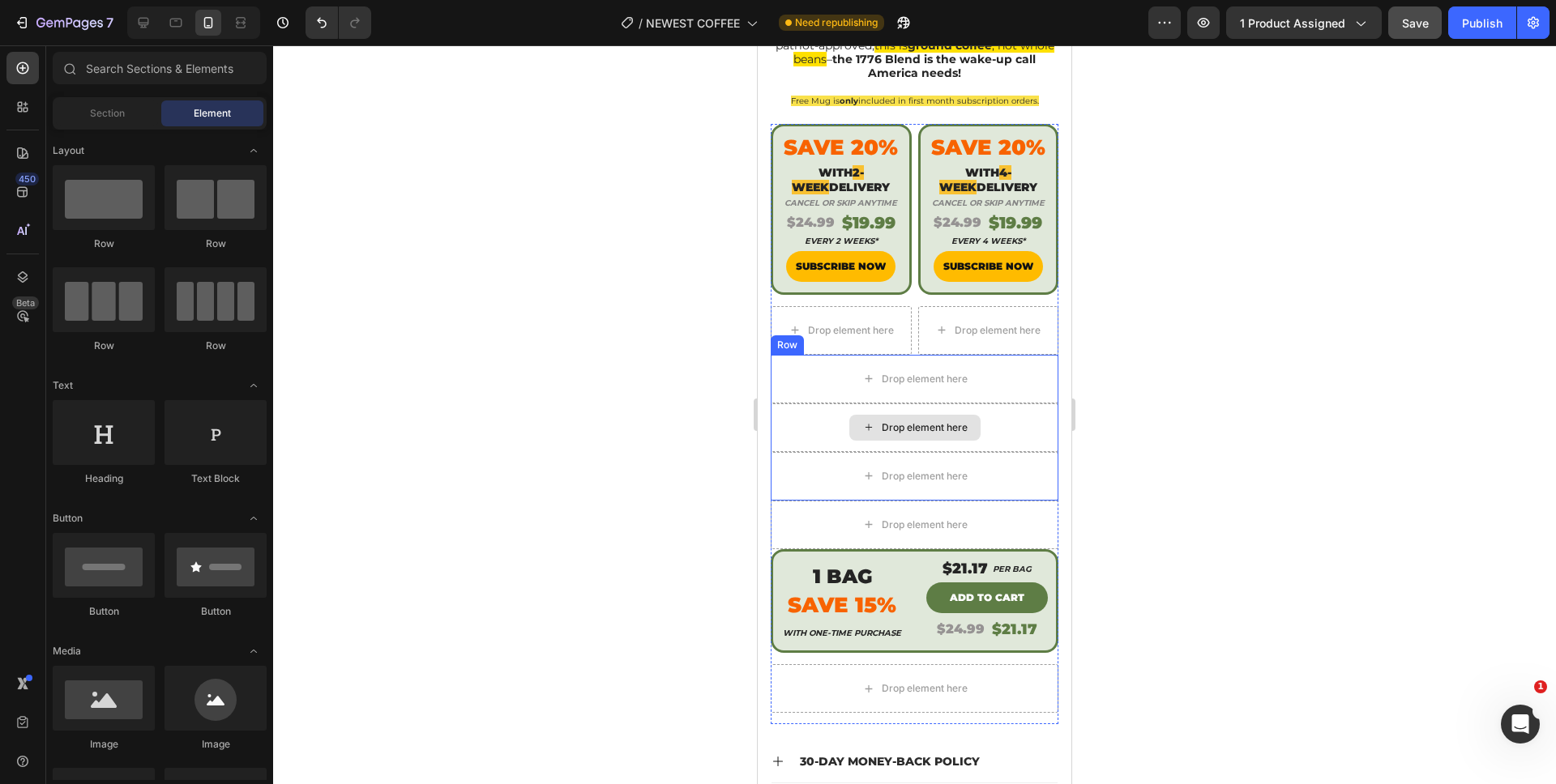
click at [817, 407] on div "Drop element here" at bounding box center [914, 428] width 287 height 49
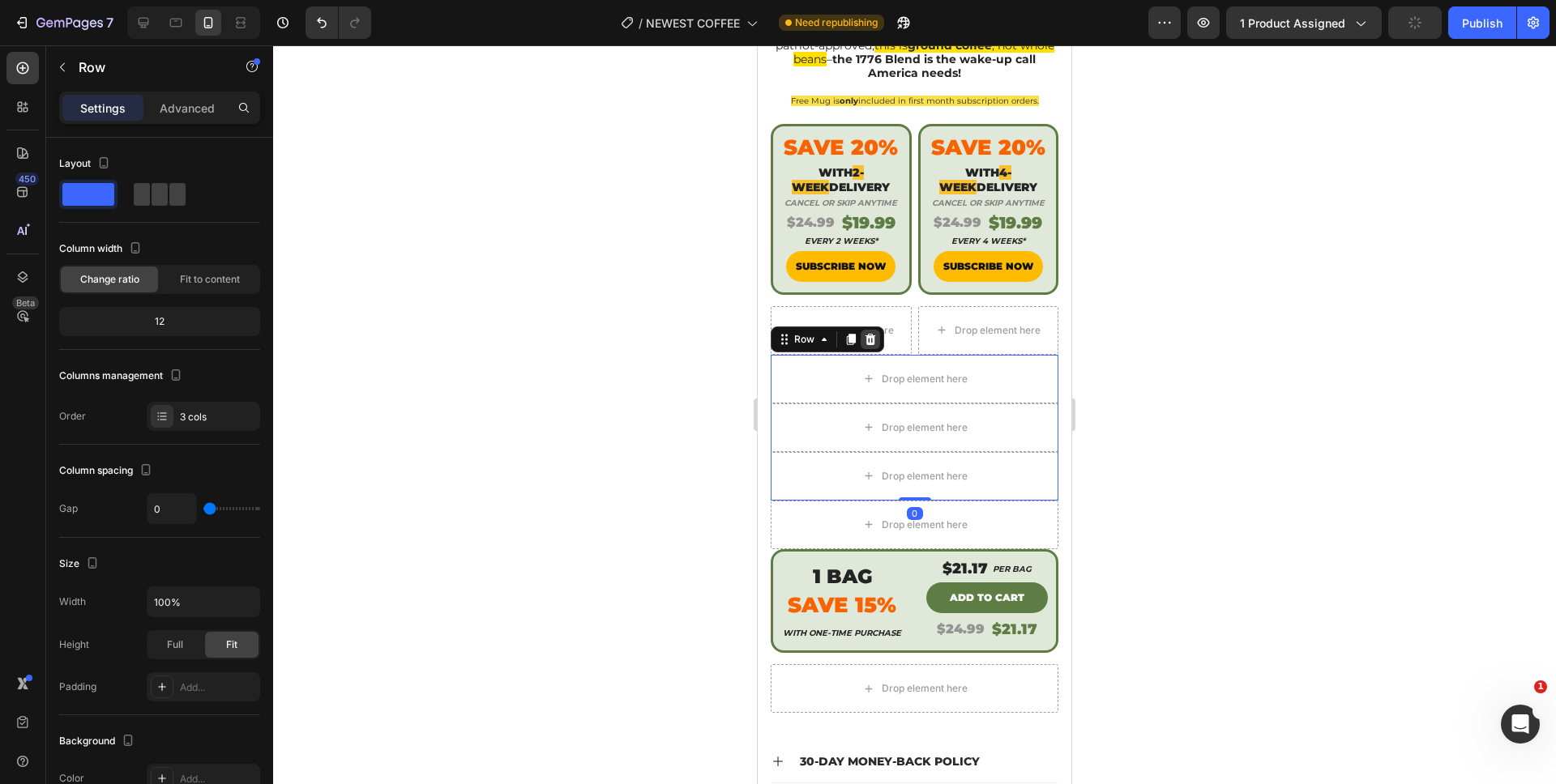
click at [869, 333] on icon at bounding box center [871, 339] width 13 height 13
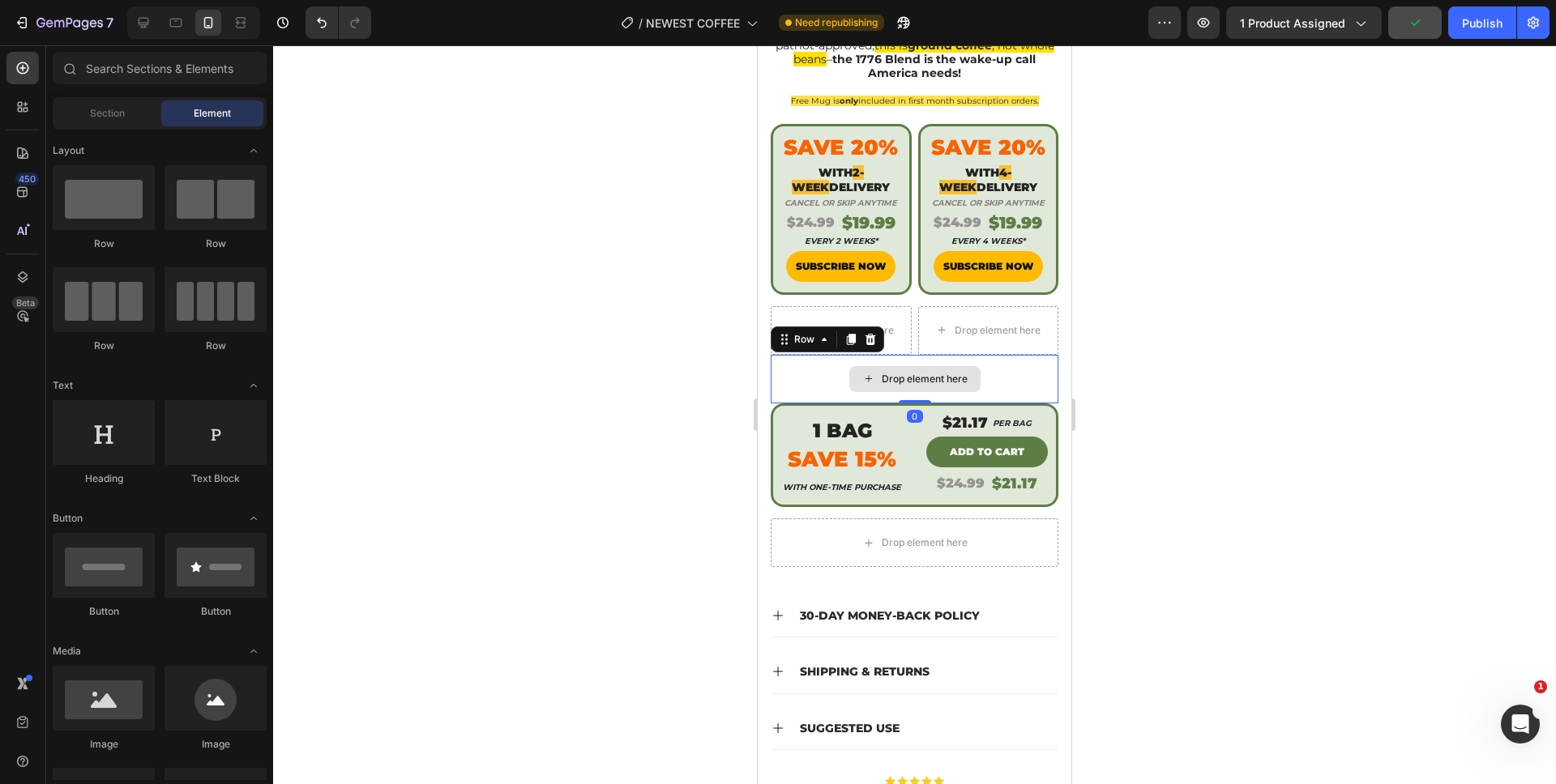
click at [833, 364] on div "Drop element here" at bounding box center [914, 379] width 287 height 49
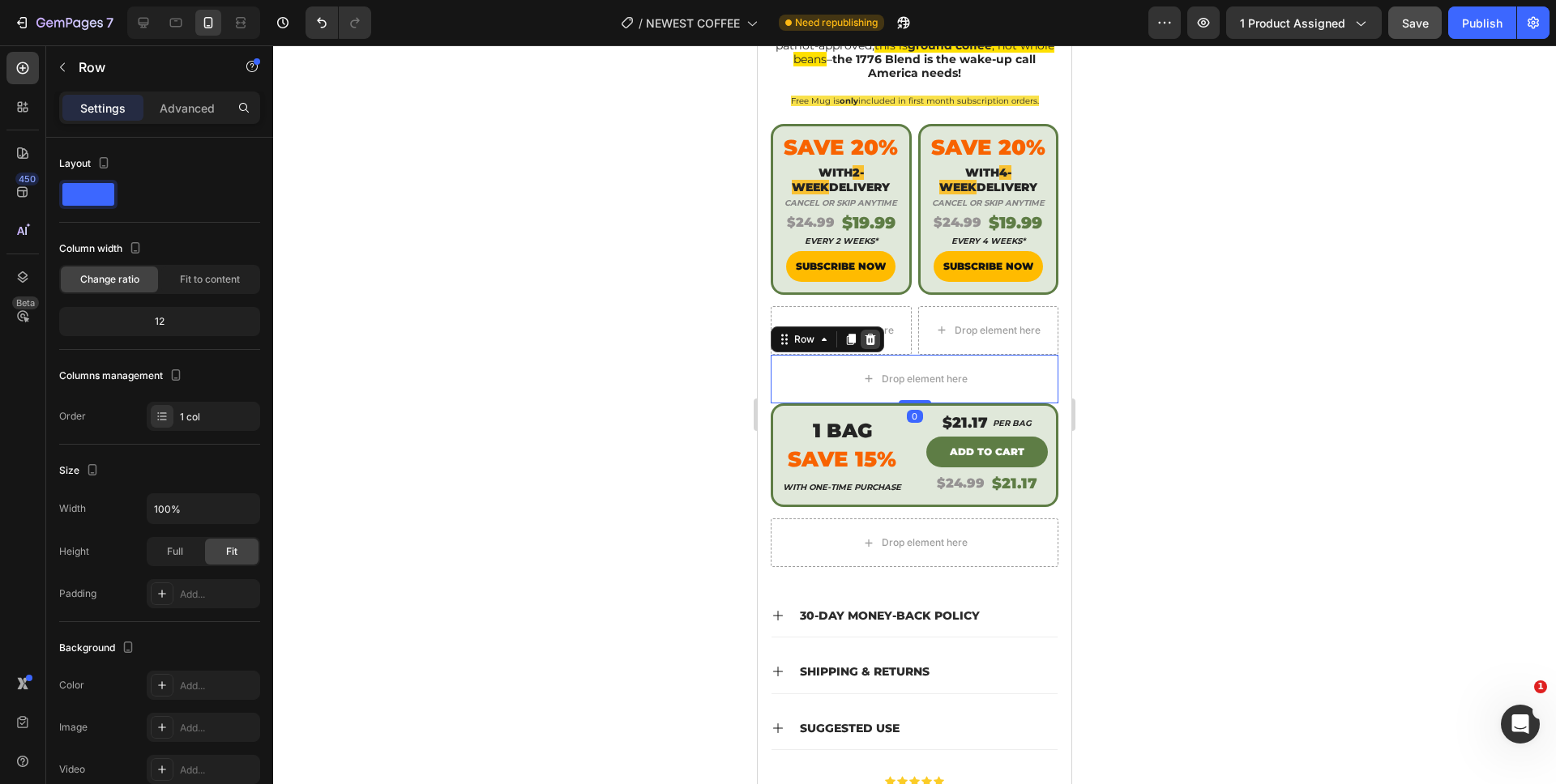
click at [867, 334] on icon at bounding box center [871, 339] width 11 height 11
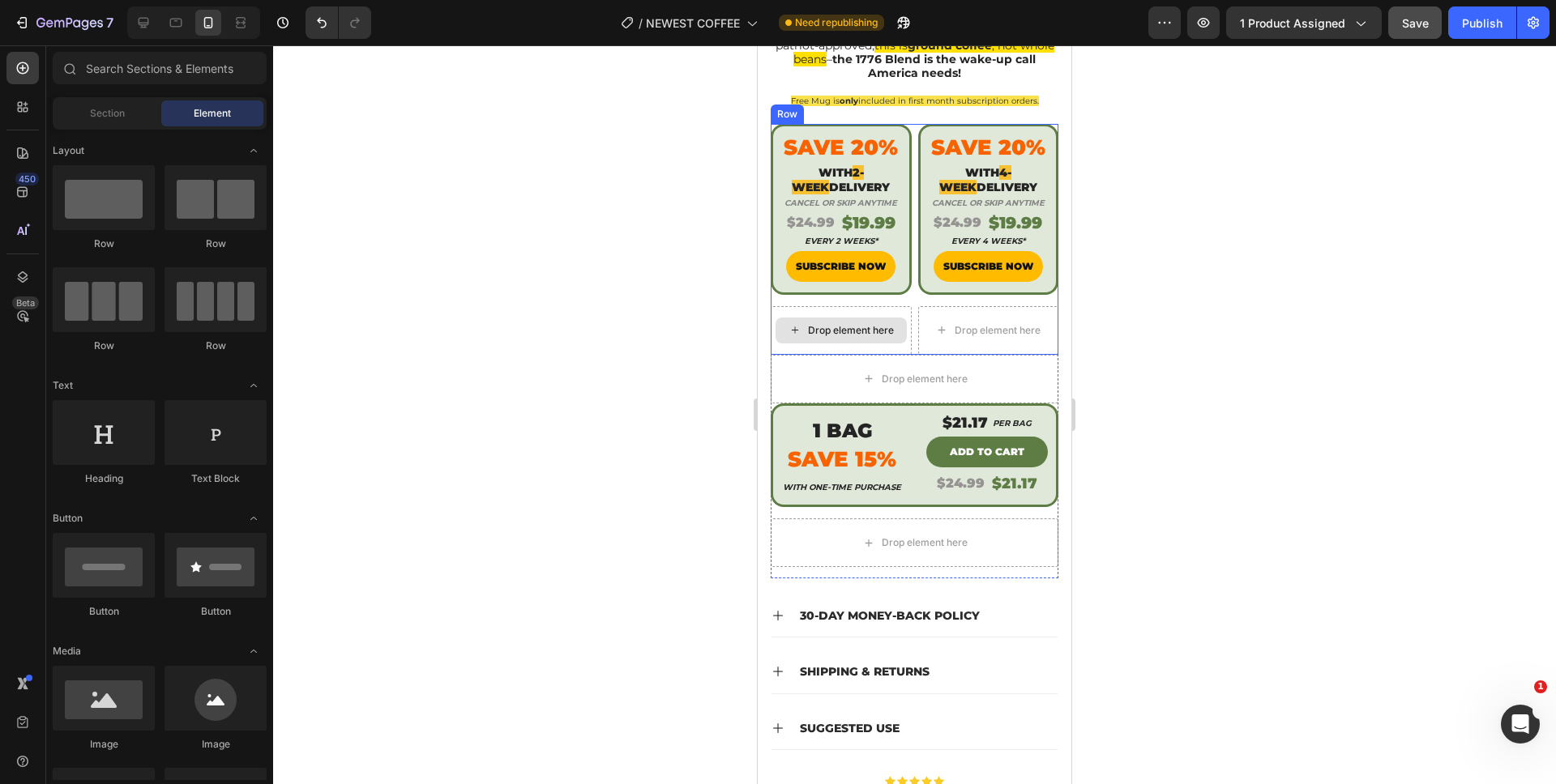
click at [819, 334] on div "Drop element here" at bounding box center [841, 330] width 141 height 49
click at [804, 326] on div "Drop element here" at bounding box center [841, 330] width 132 height 26
click at [797, 323] on icon at bounding box center [795, 330] width 13 height 14
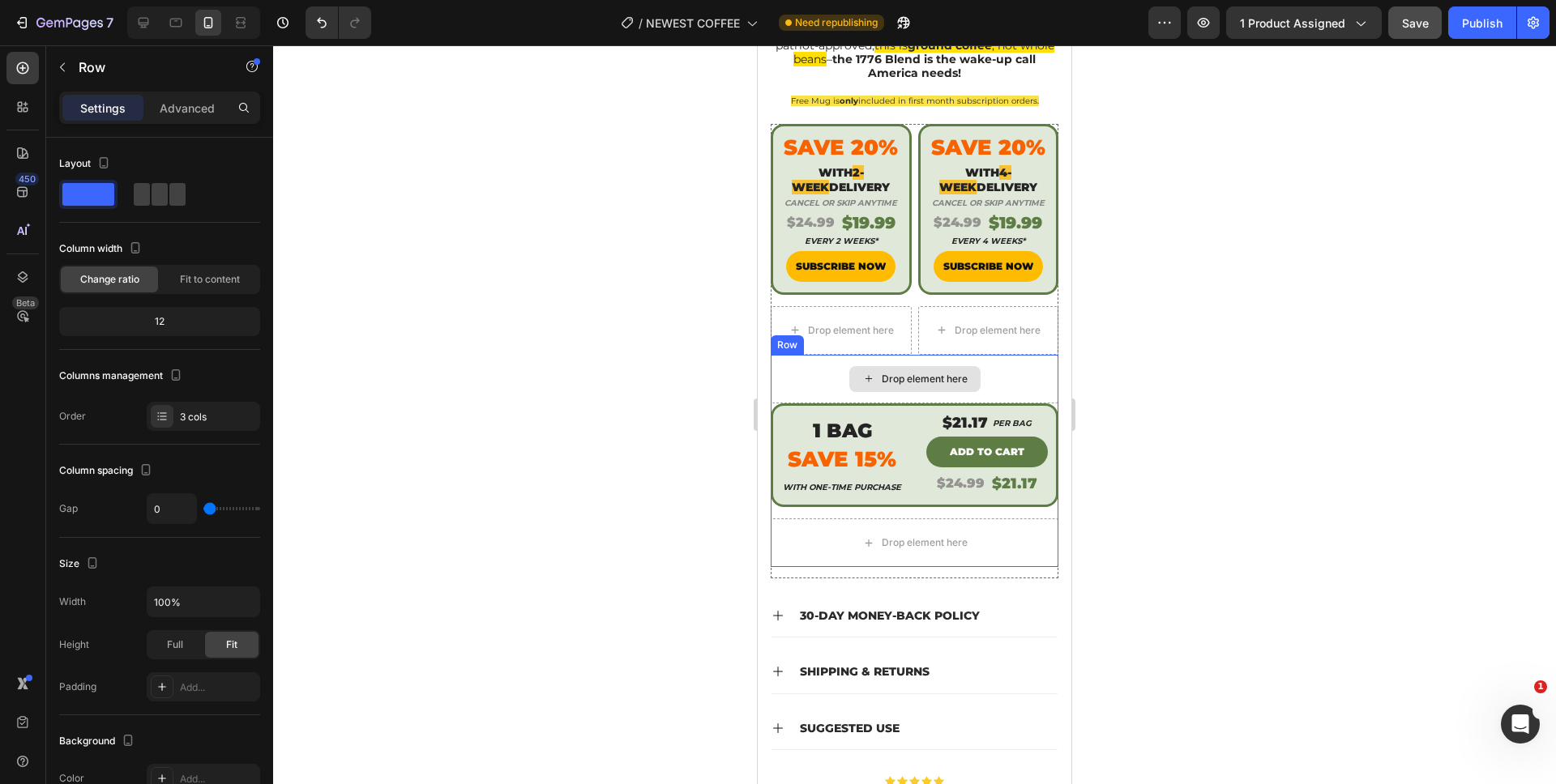
click at [821, 355] on div "Drop element here" at bounding box center [914, 379] width 287 height 49
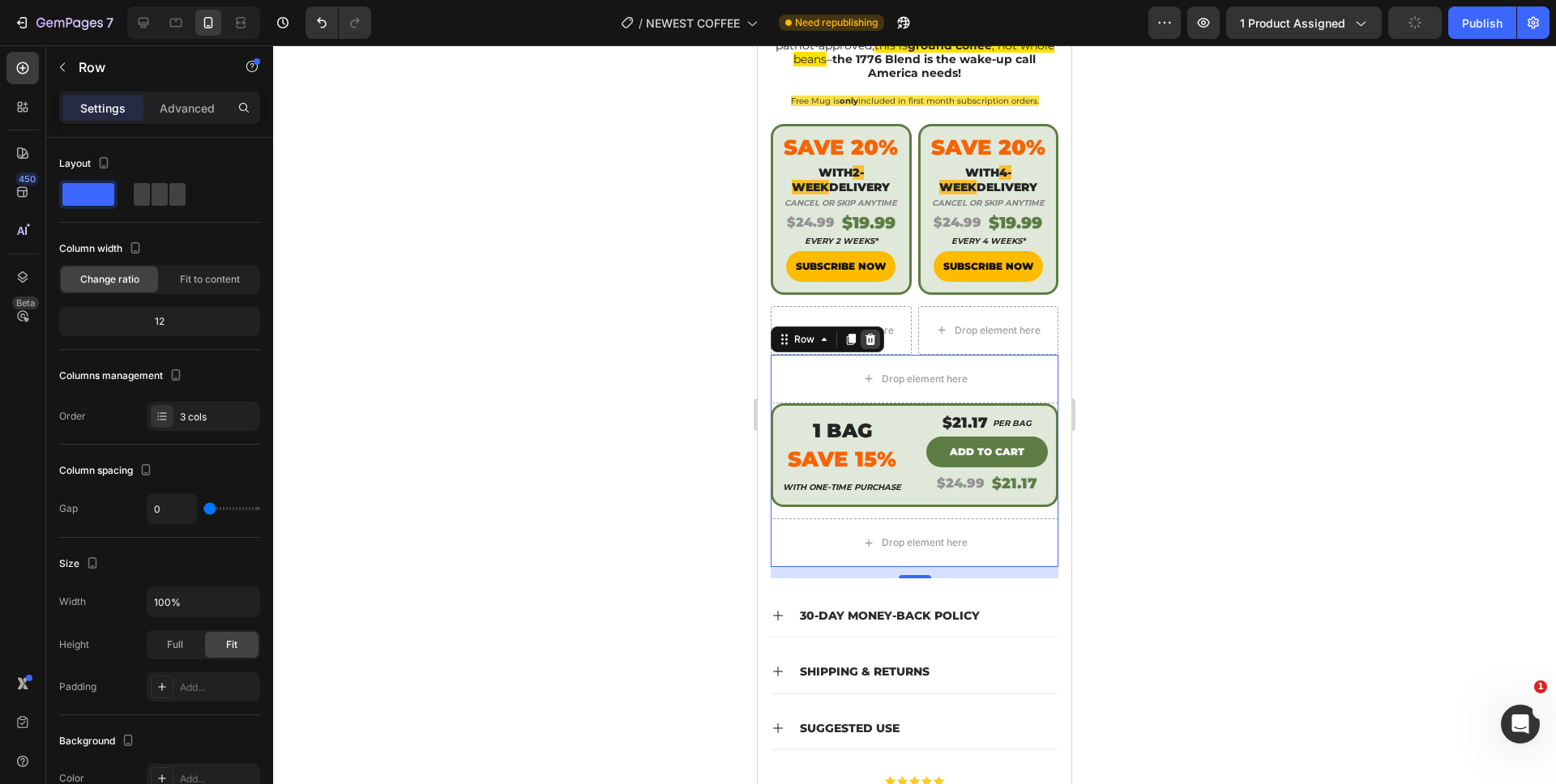
click at [866, 333] on icon at bounding box center [871, 339] width 13 height 13
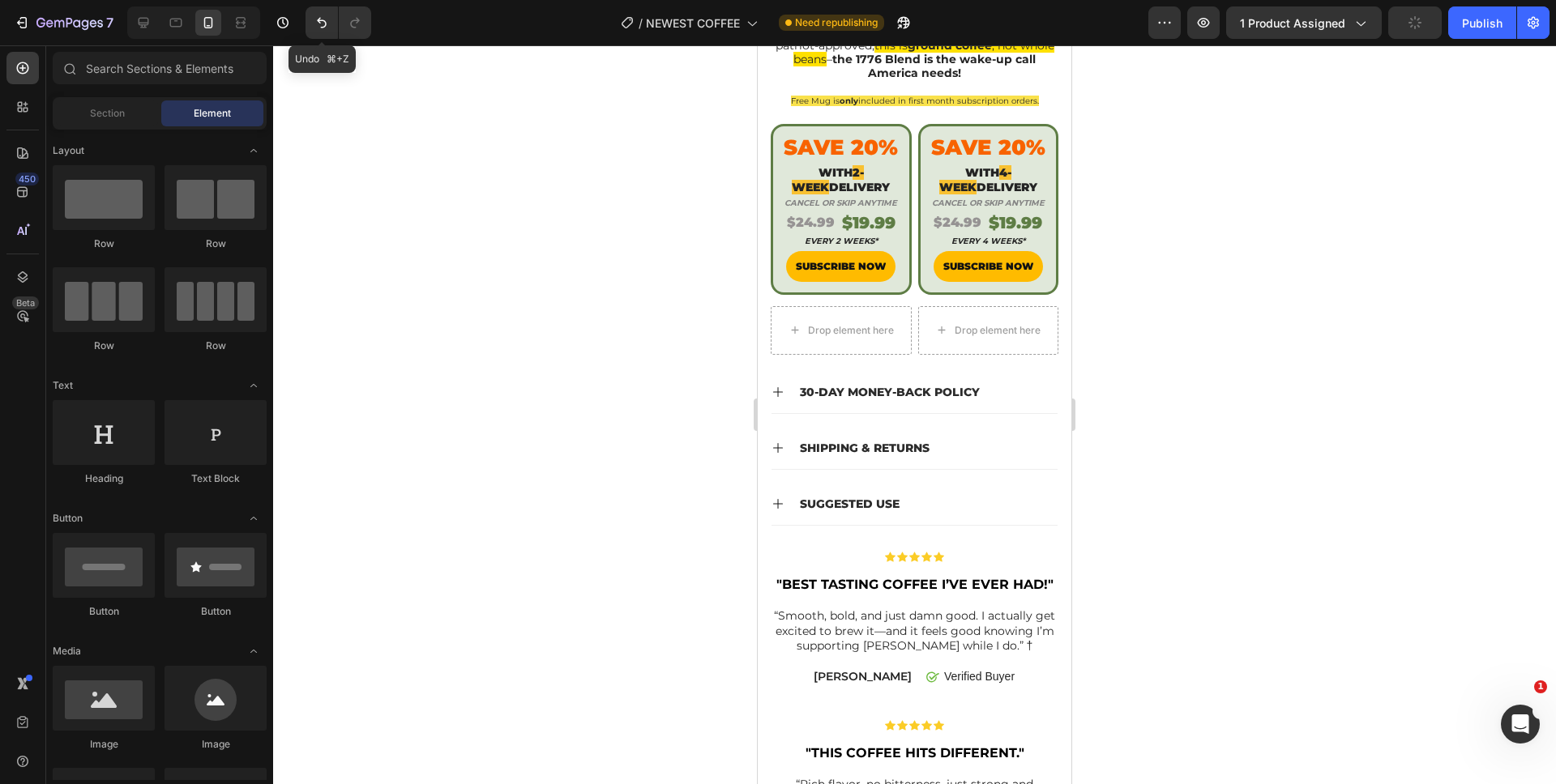
drag, startPoint x: 327, startPoint y: 37, endPoint x: 336, endPoint y: 44, distance: 11.4
click at [328, 36] on button "Undo/Redo" at bounding box center [322, 23] width 32 height 32
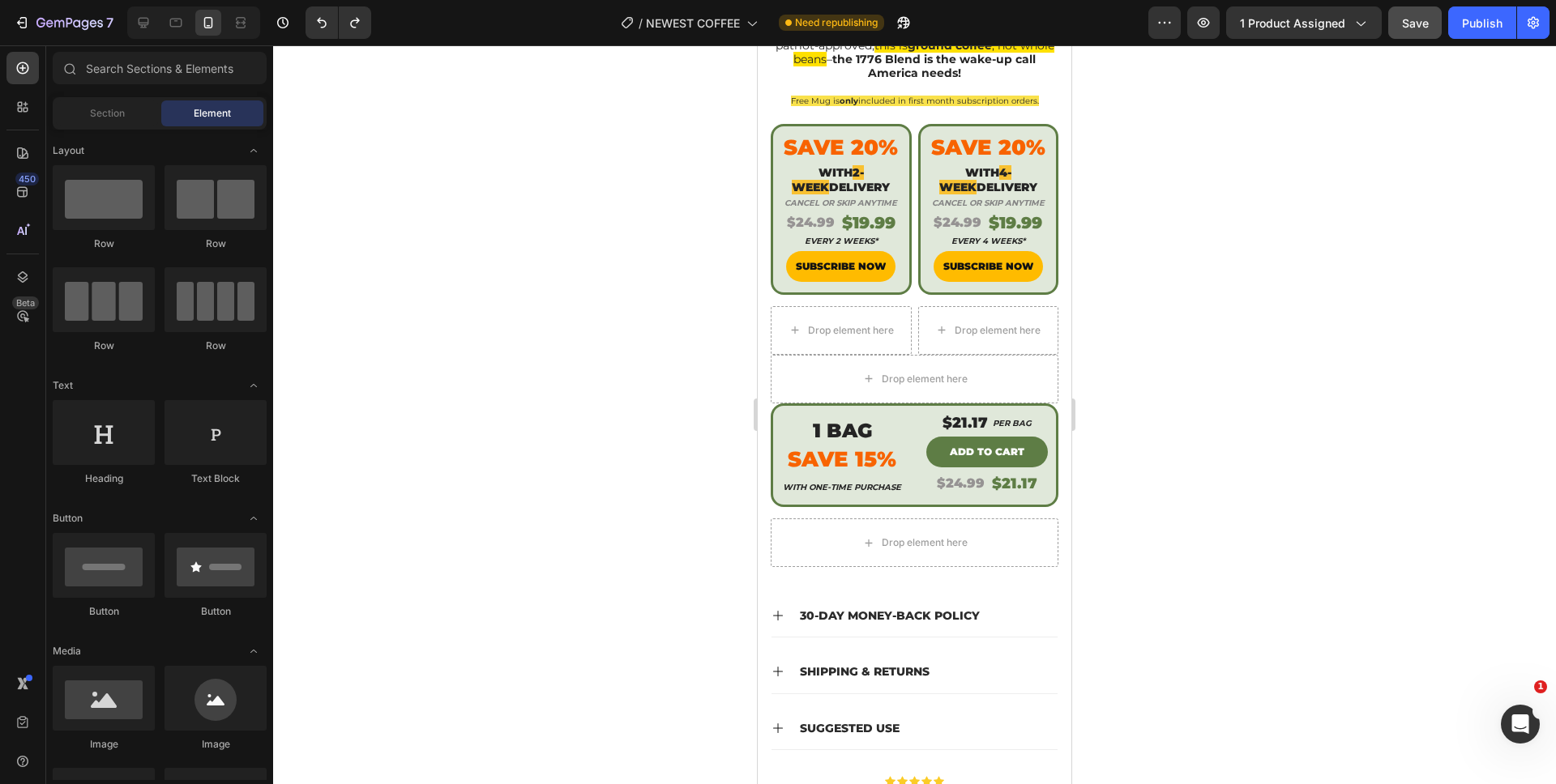
click at [558, 292] on div at bounding box center [914, 415] width 1282 height 739
click at [1404, 24] on span "Save" at bounding box center [1415, 23] width 27 height 14
click at [1453, 32] on button "Publish" at bounding box center [1482, 23] width 68 height 32
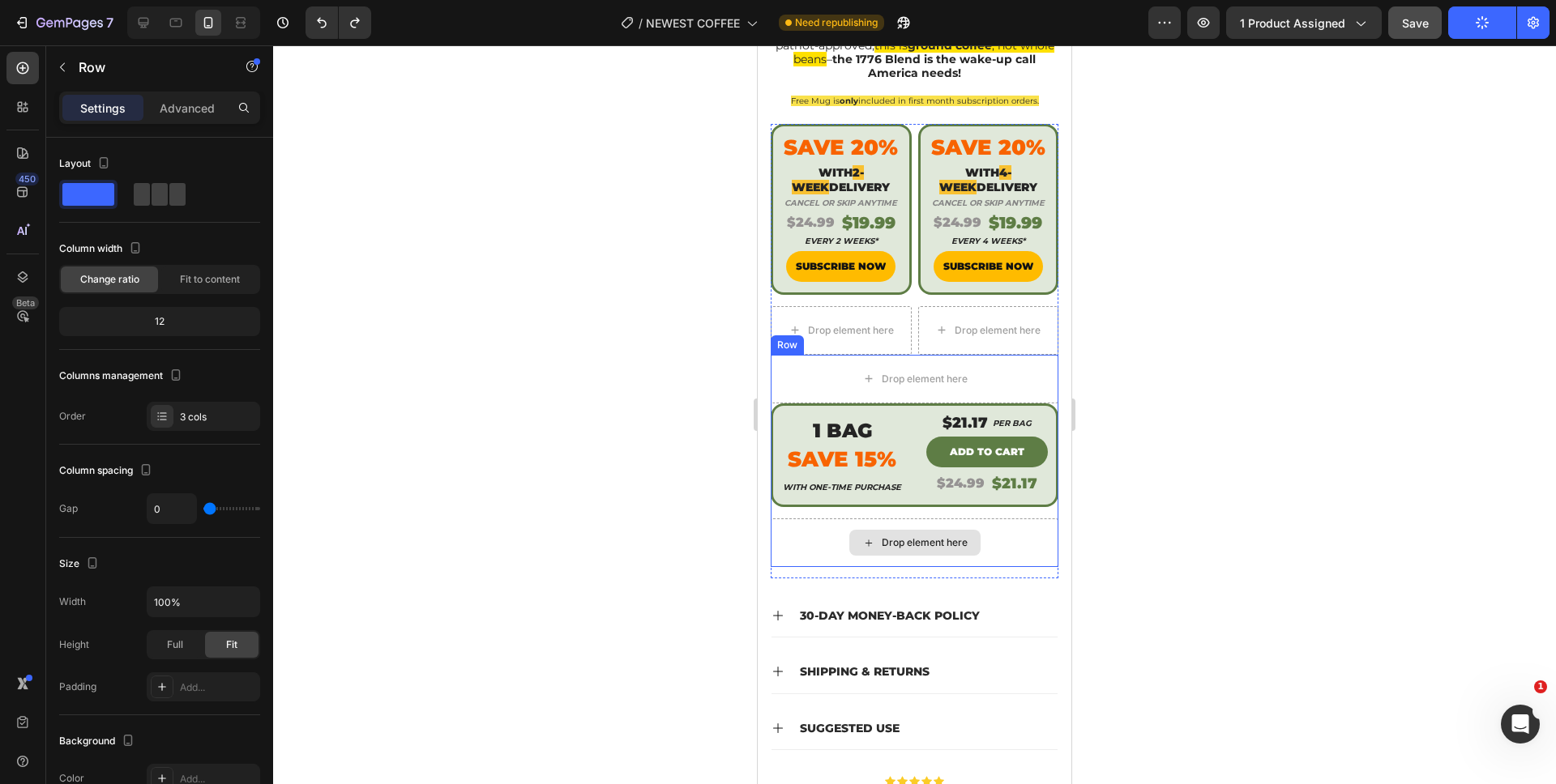
click at [823, 535] on div "Drop element here" at bounding box center [914, 543] width 287 height 49
click at [819, 533] on div "Drop element here" at bounding box center [914, 543] width 287 height 49
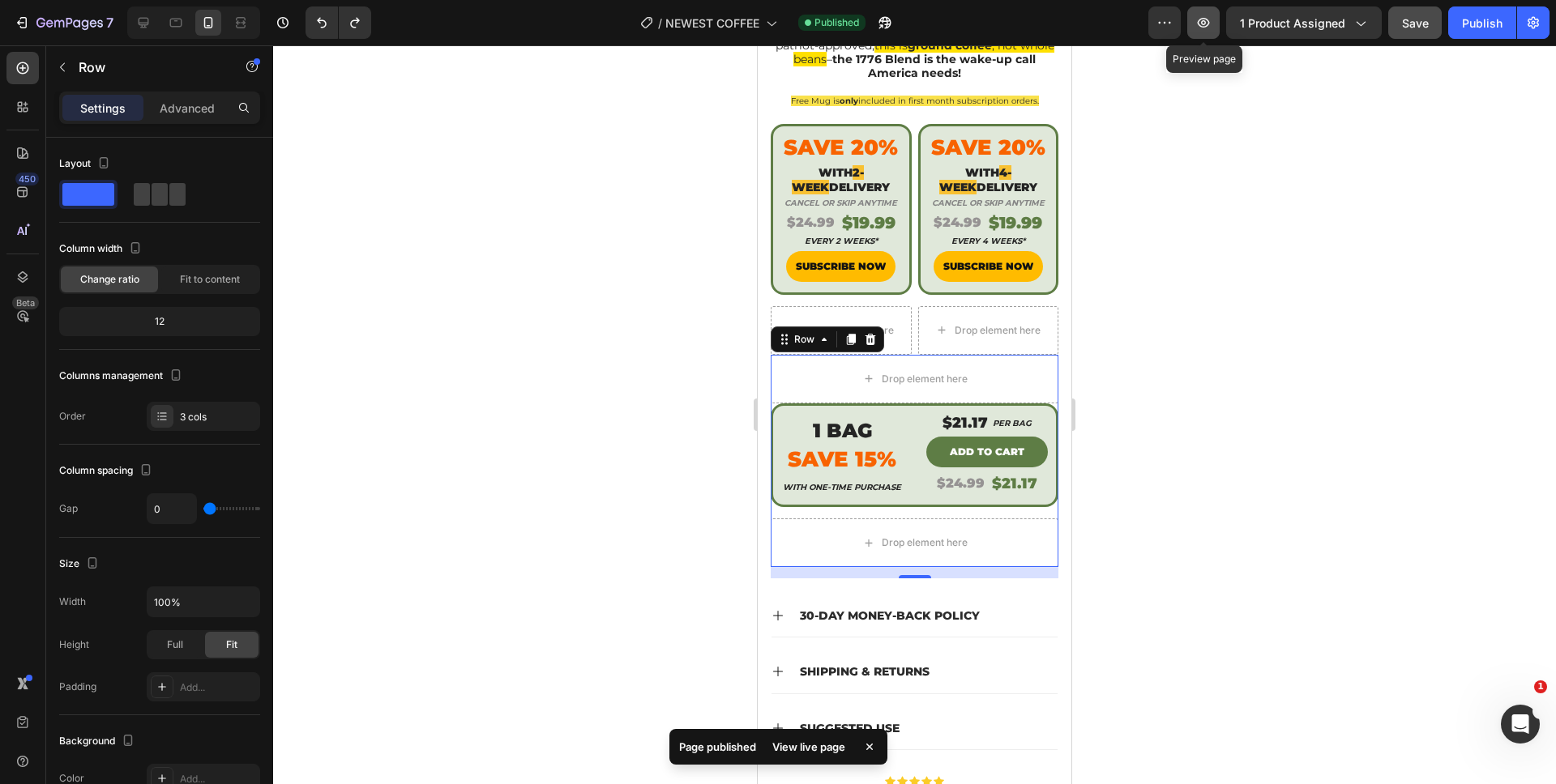
click at [1220, 36] on button "button" at bounding box center [1204, 23] width 32 height 32
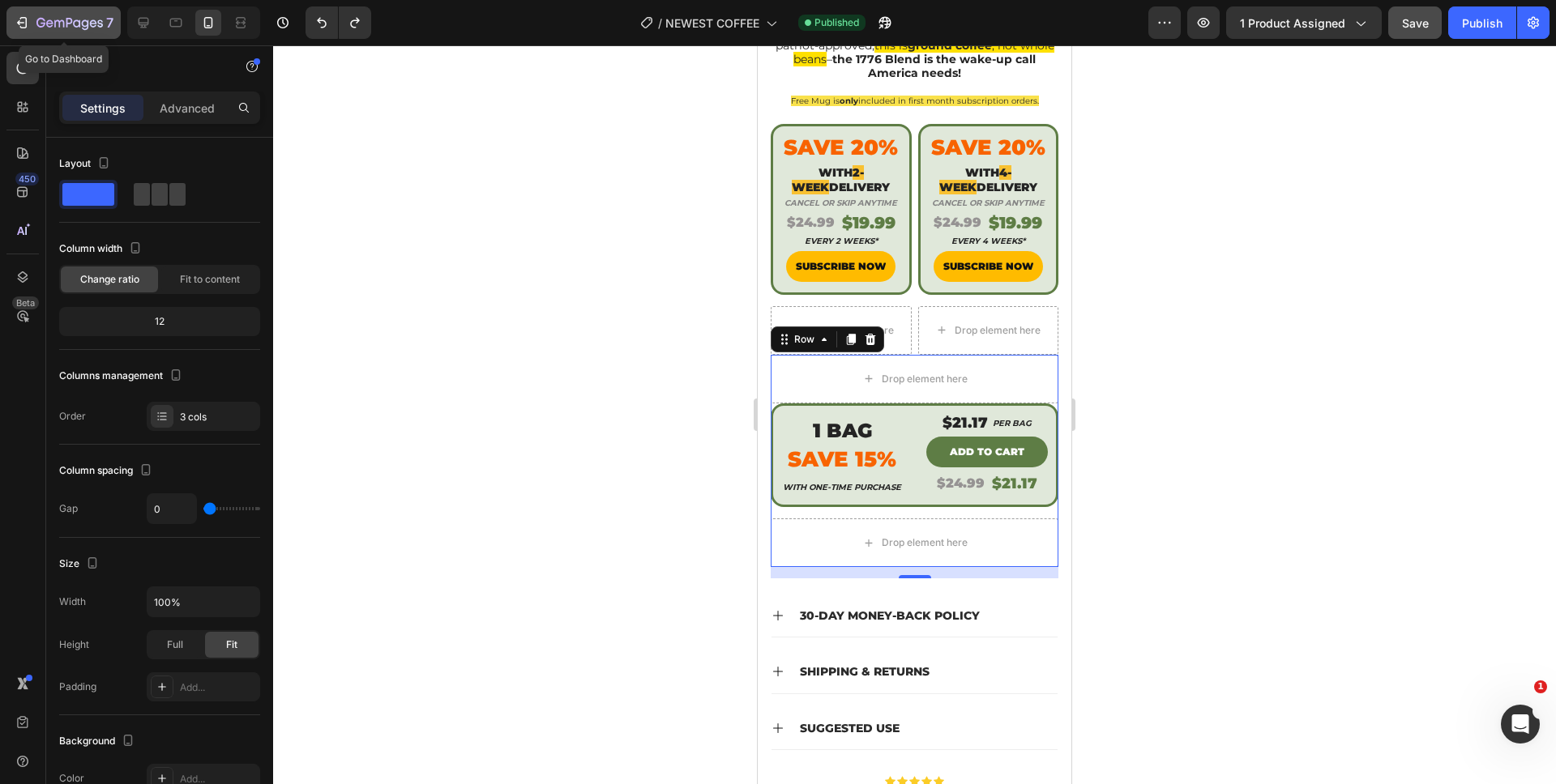
click at [15, 15] on icon "button" at bounding box center [22, 23] width 16 height 16
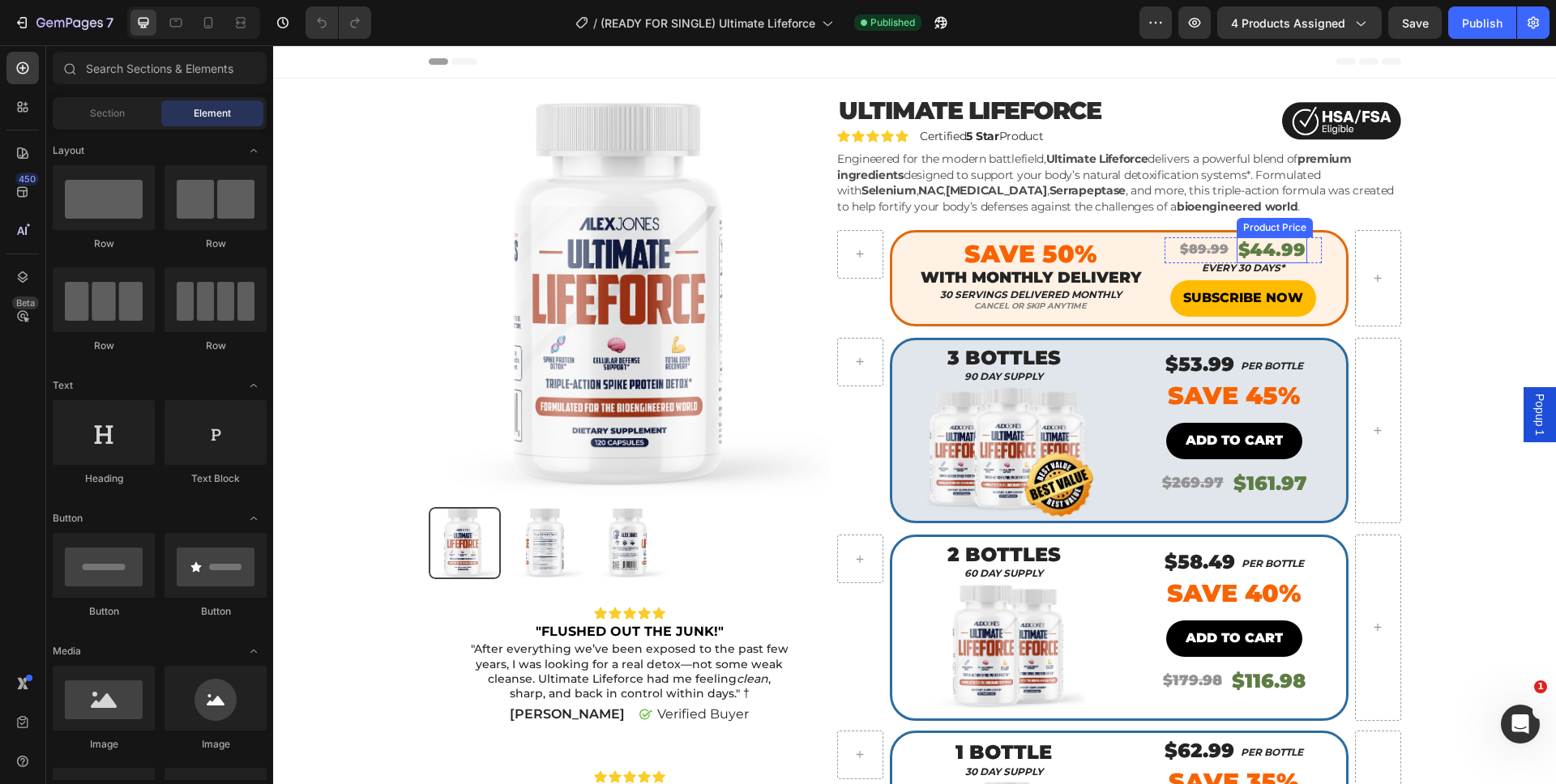
click at [1239, 249] on div "$44.99" at bounding box center [1272, 250] width 71 height 27
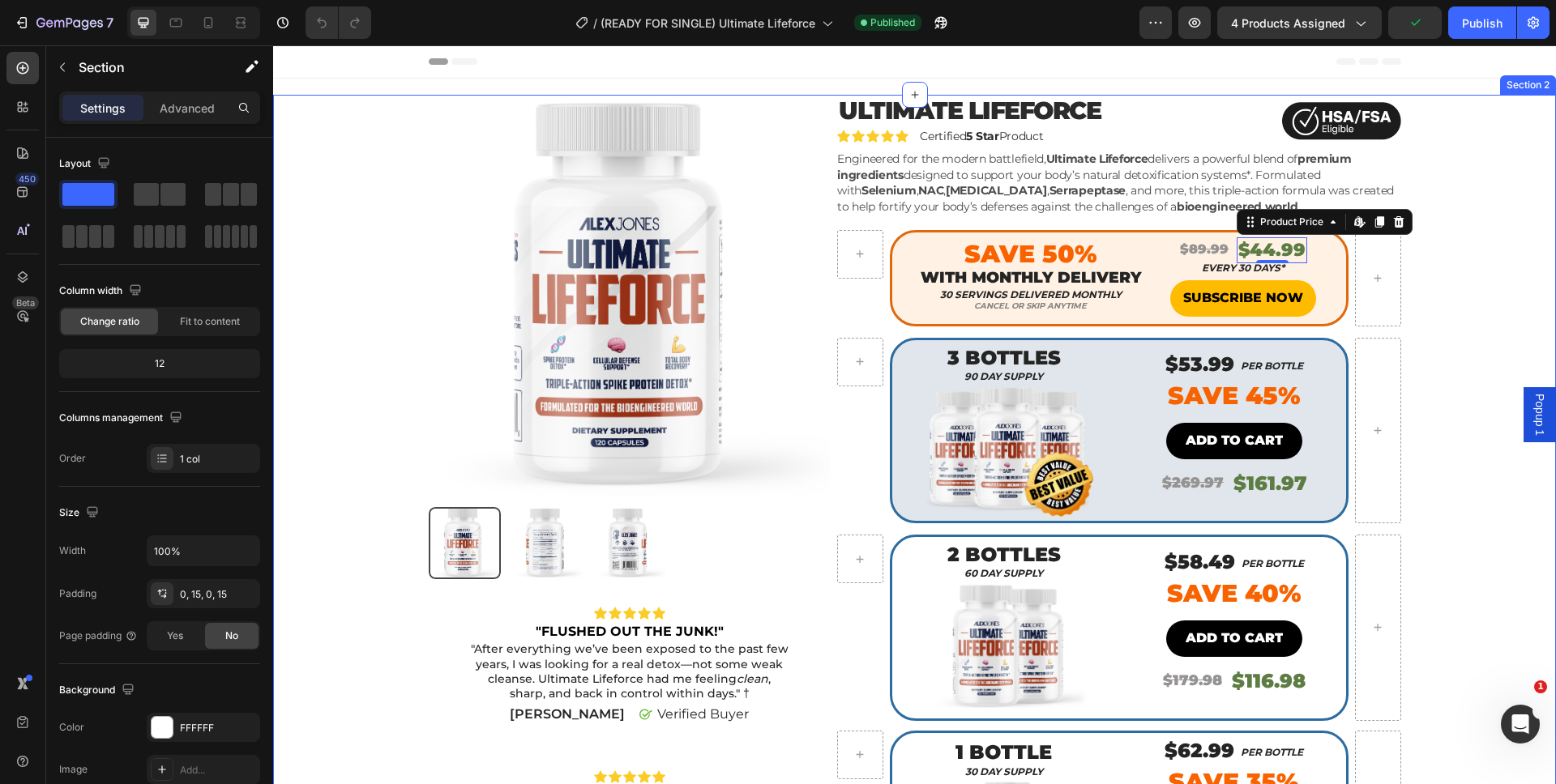
click at [1486, 462] on div "Product Images Icon Icon Icon Icon Icon Icon List "FLUSHED OUT THE JUNK!" Text …" at bounding box center [914, 632] width 1259 height 1075
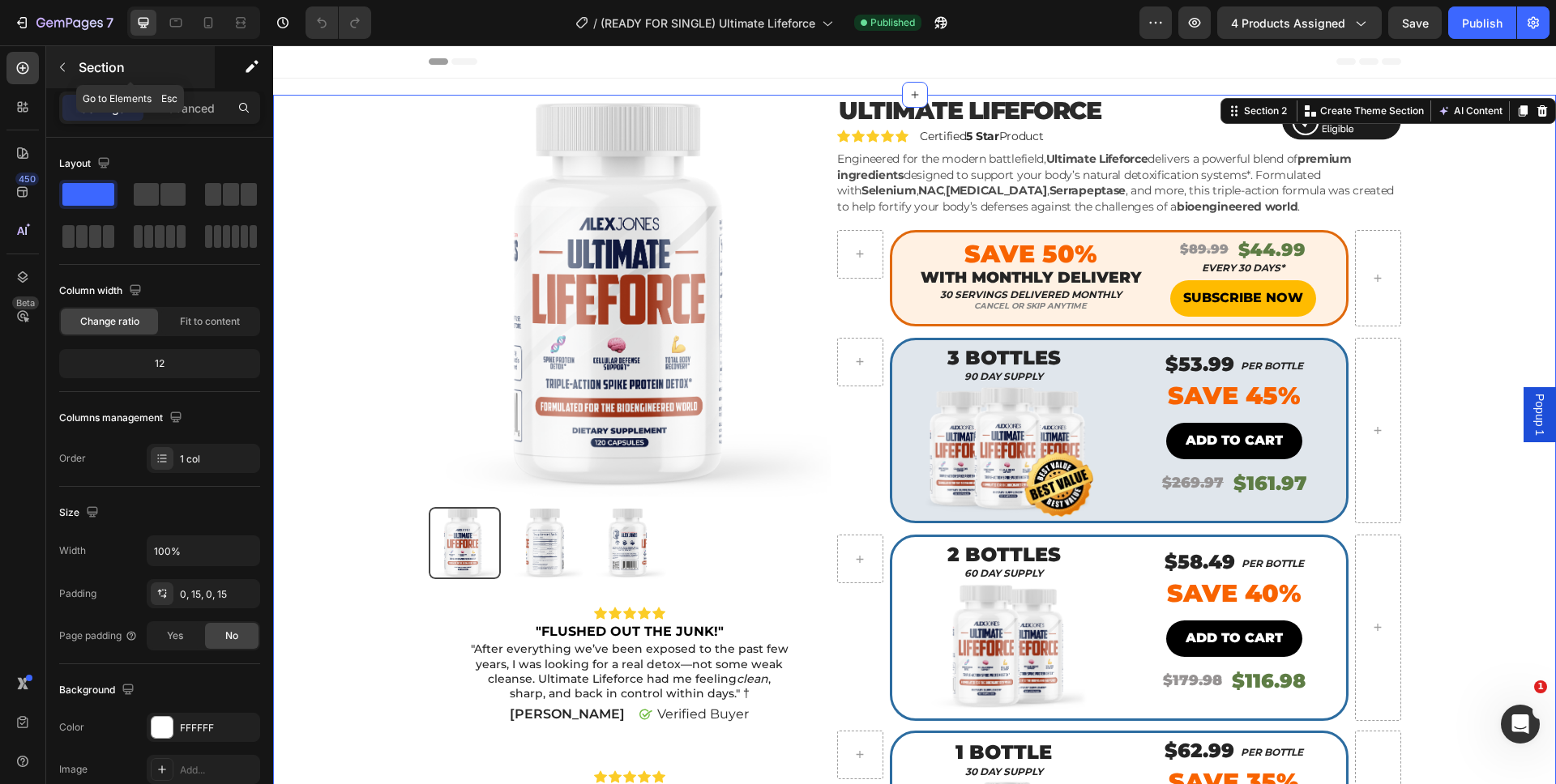
click at [68, 75] on button "button" at bounding box center [63, 67] width 26 height 26
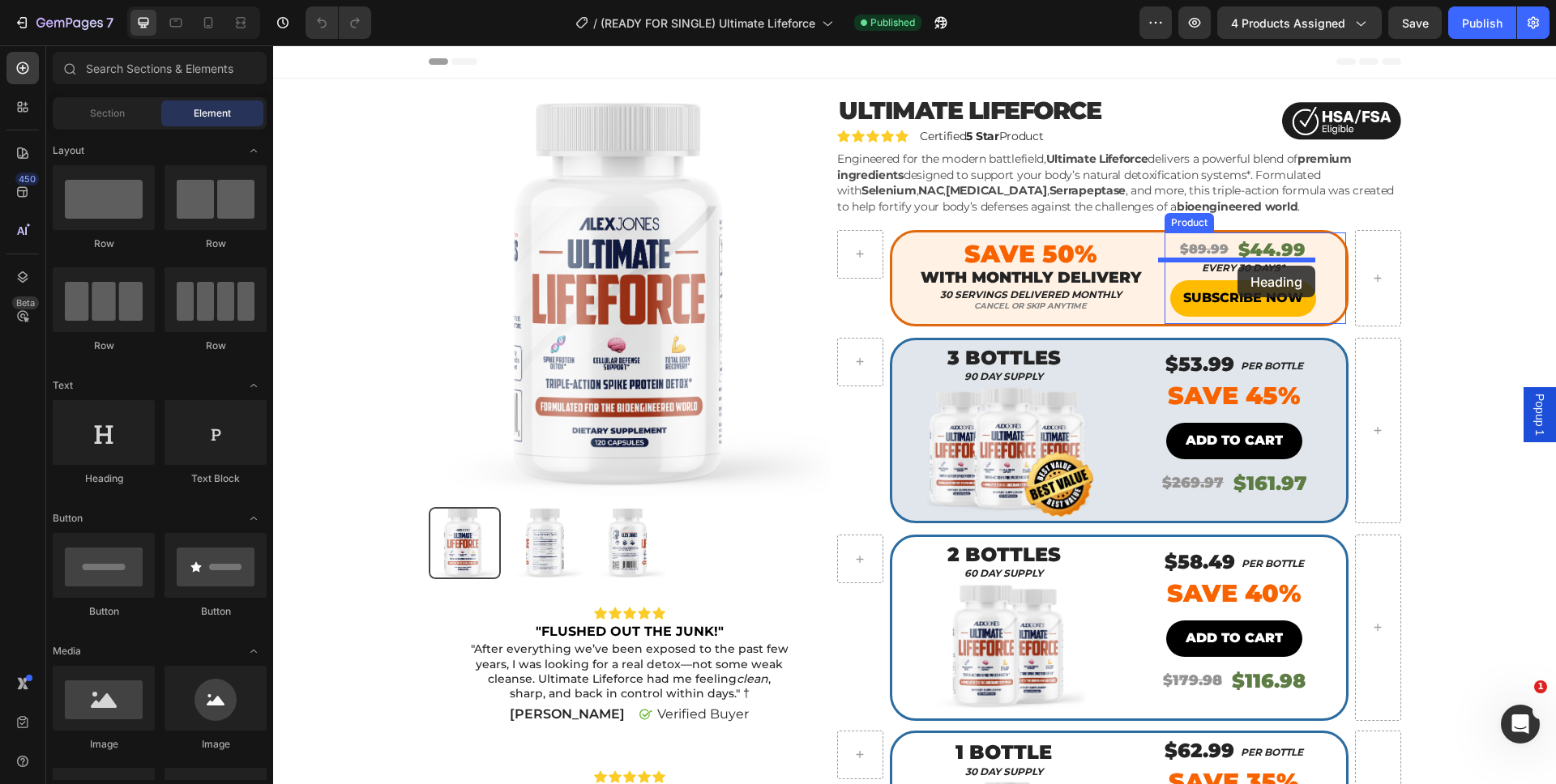
drag, startPoint x: 417, startPoint y: 492, endPoint x: 1238, endPoint y: 265, distance: 851.8
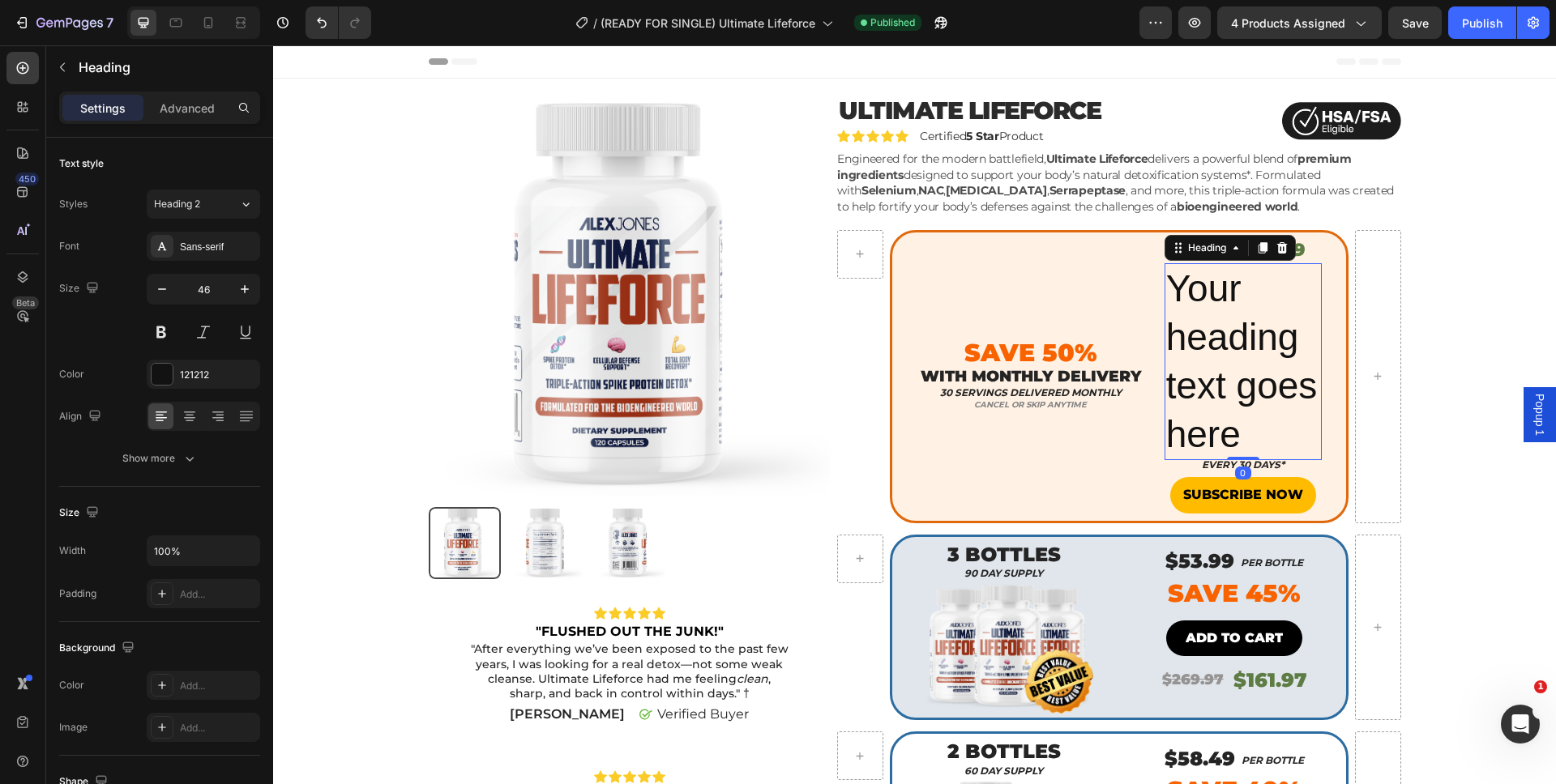
click at [1218, 285] on h2 "Your heading text goes here" at bounding box center [1243, 361] width 158 height 196
click at [1218, 285] on p "Your heading text goes here" at bounding box center [1243, 361] width 154 height 193
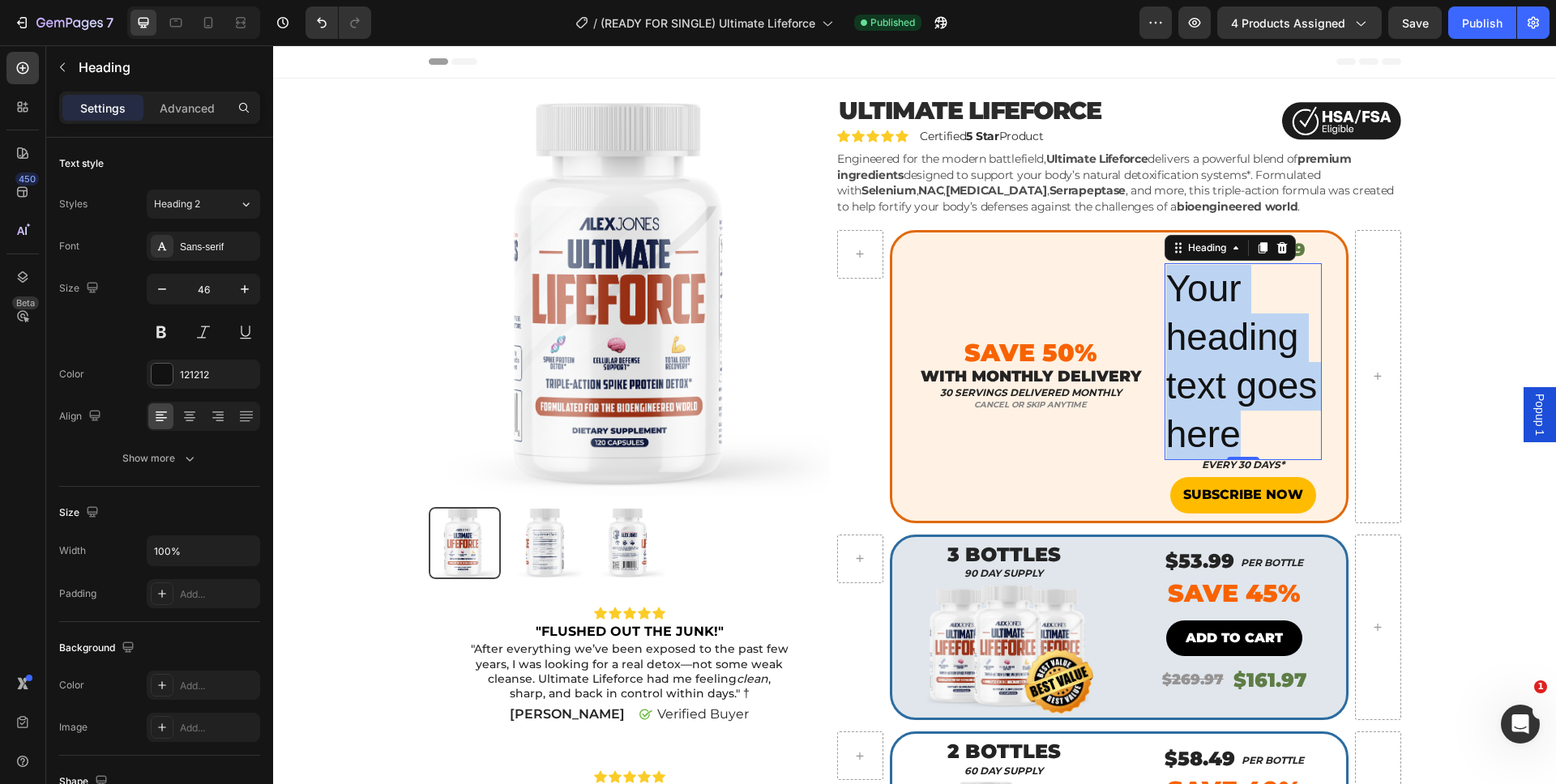
click at [1218, 285] on p "Your heading text goes here" at bounding box center [1243, 361] width 154 height 193
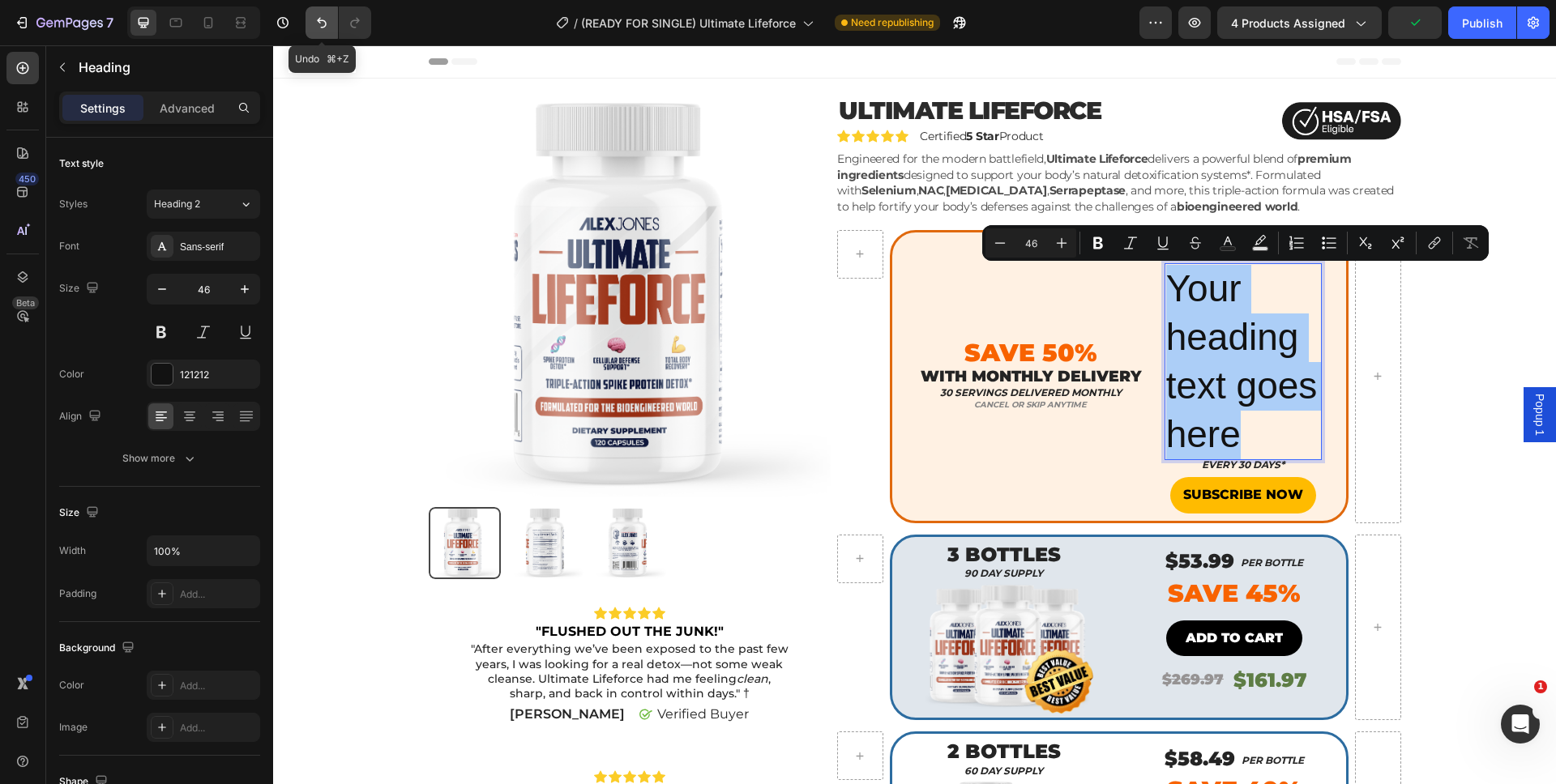
click at [321, 29] on icon "Undo/Redo" at bounding box center [322, 23] width 16 height 16
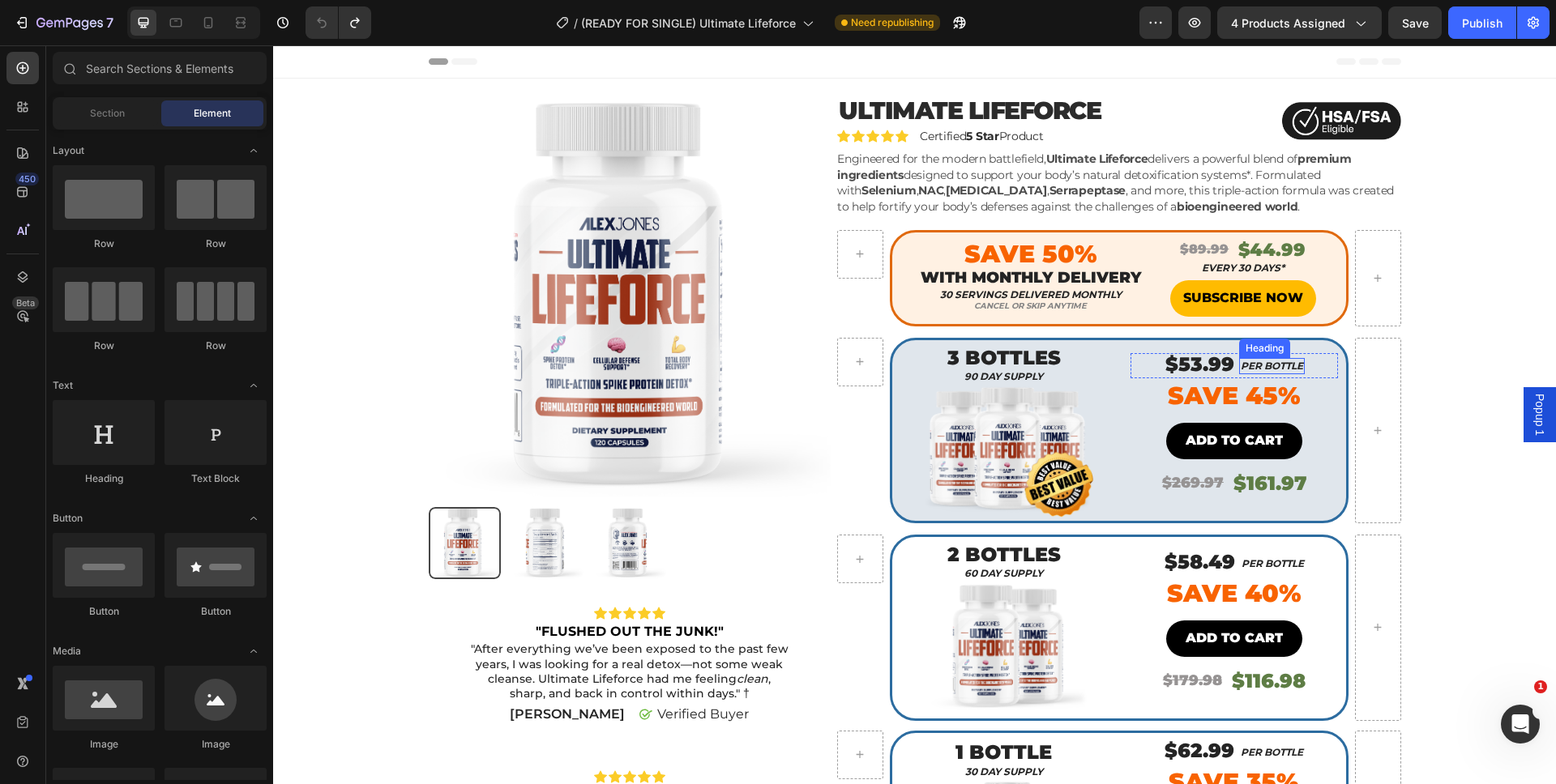
click at [1239, 367] on h2 "PER BOTTLE" at bounding box center [1272, 366] width 66 height 16
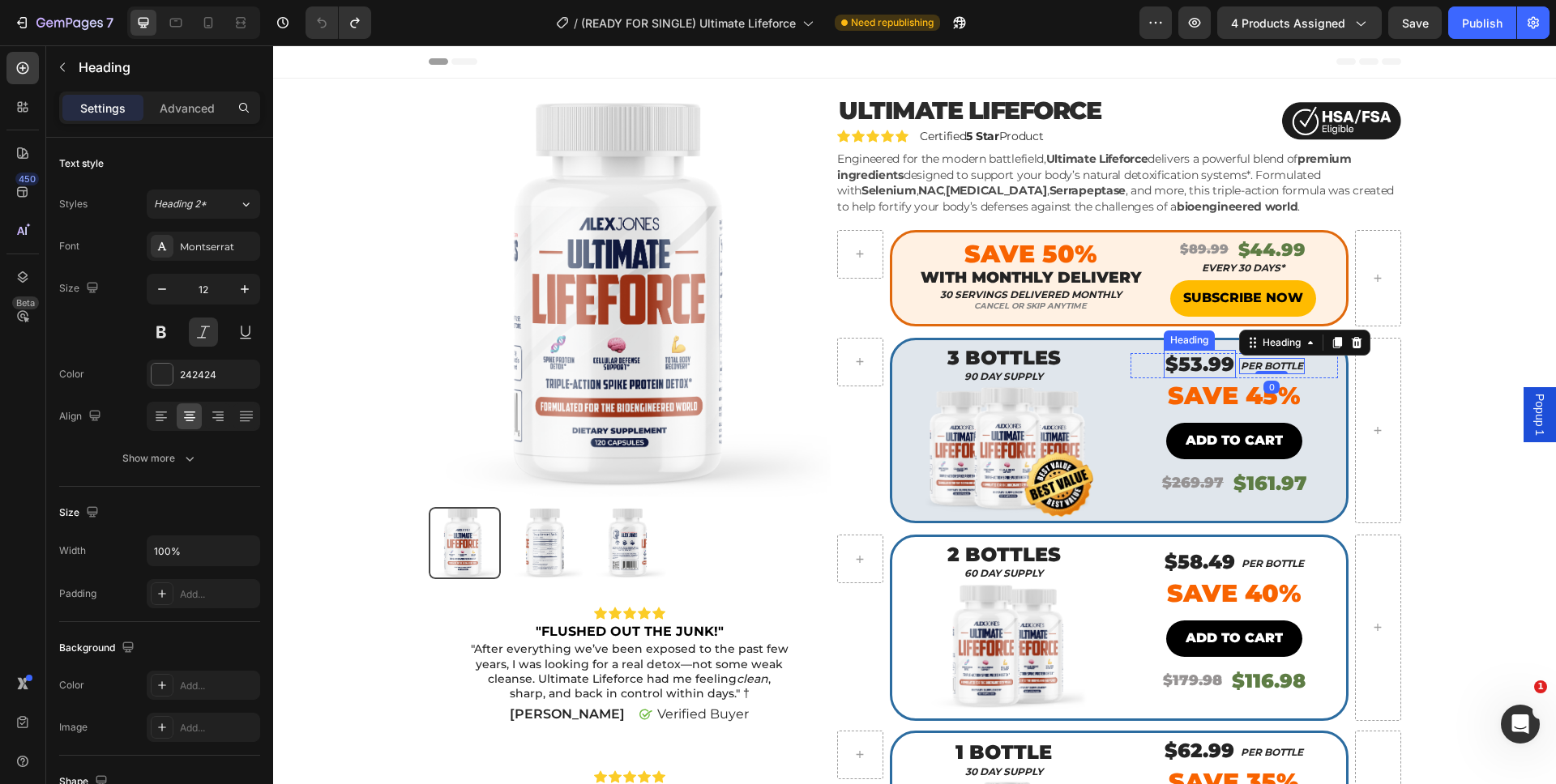
click at [1217, 368] on h2 "$53.99" at bounding box center [1199, 364] width 72 height 28
click at [1303, 368] on div "$53.99 Heading 0 PER BOTTLE Heading Row" at bounding box center [1234, 365] width 207 height 25
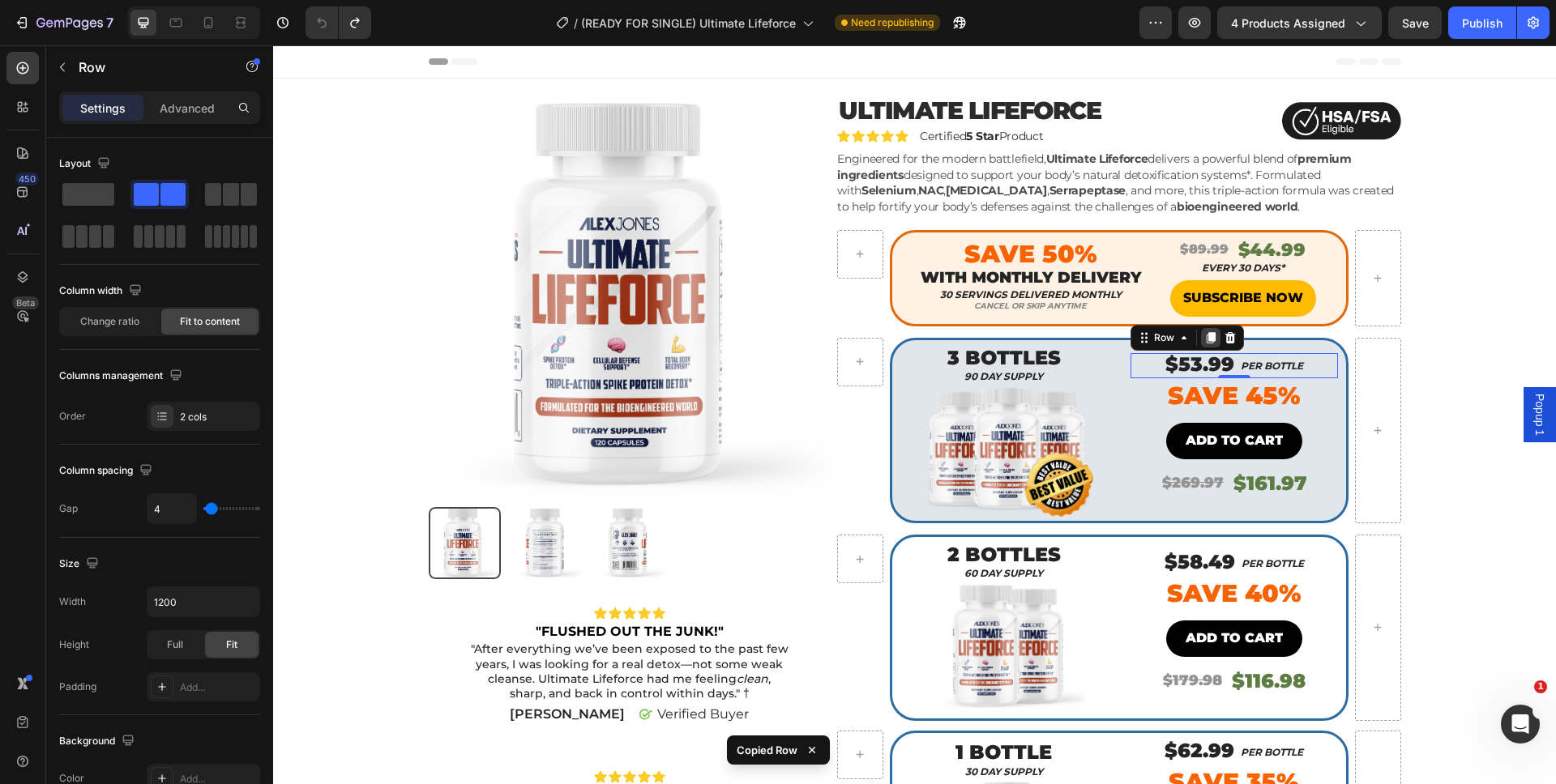
click at [1207, 338] on icon at bounding box center [1211, 338] width 9 height 11
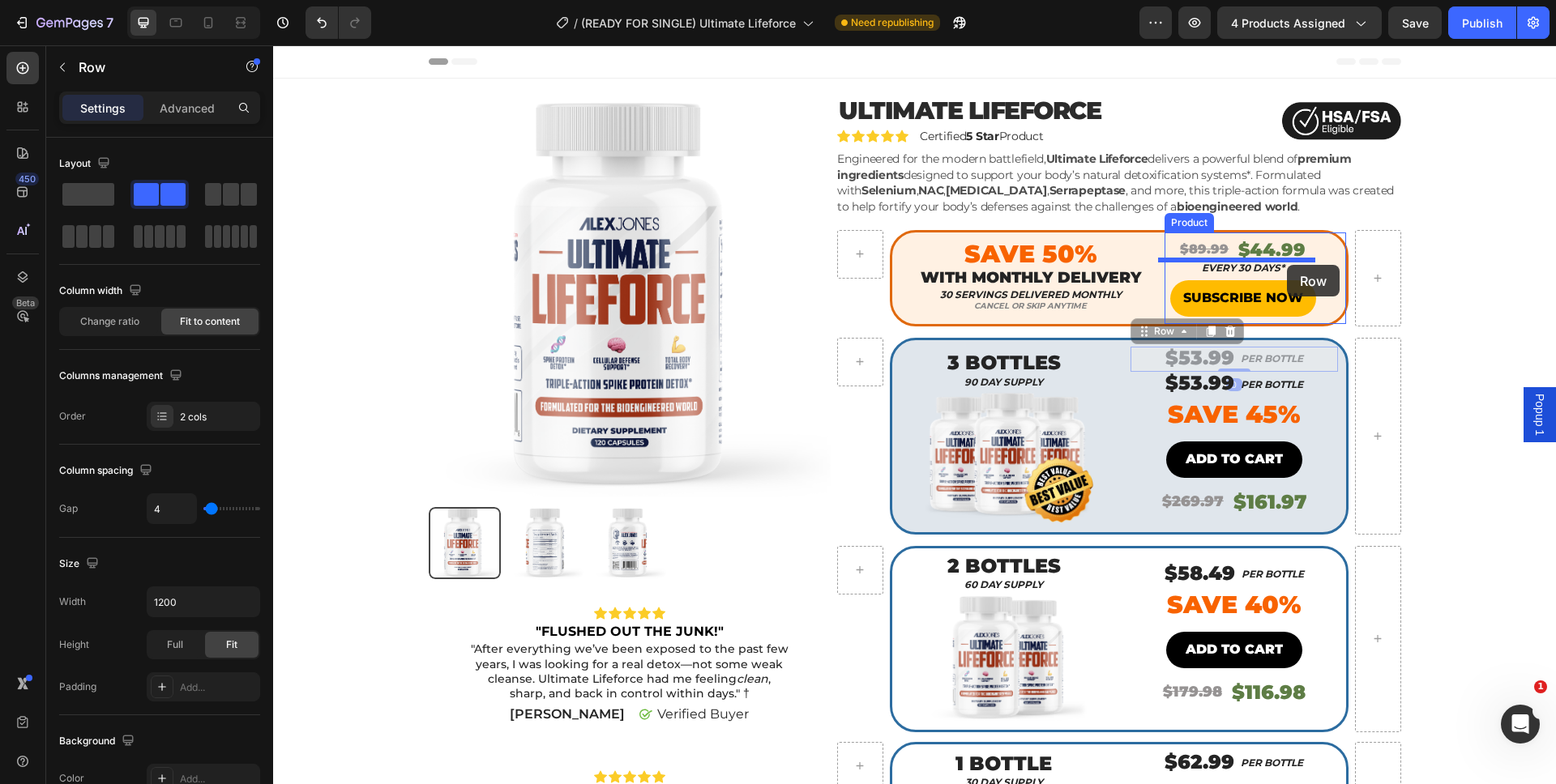
drag, startPoint x: 1302, startPoint y: 363, endPoint x: 1286, endPoint y: 265, distance: 99.3
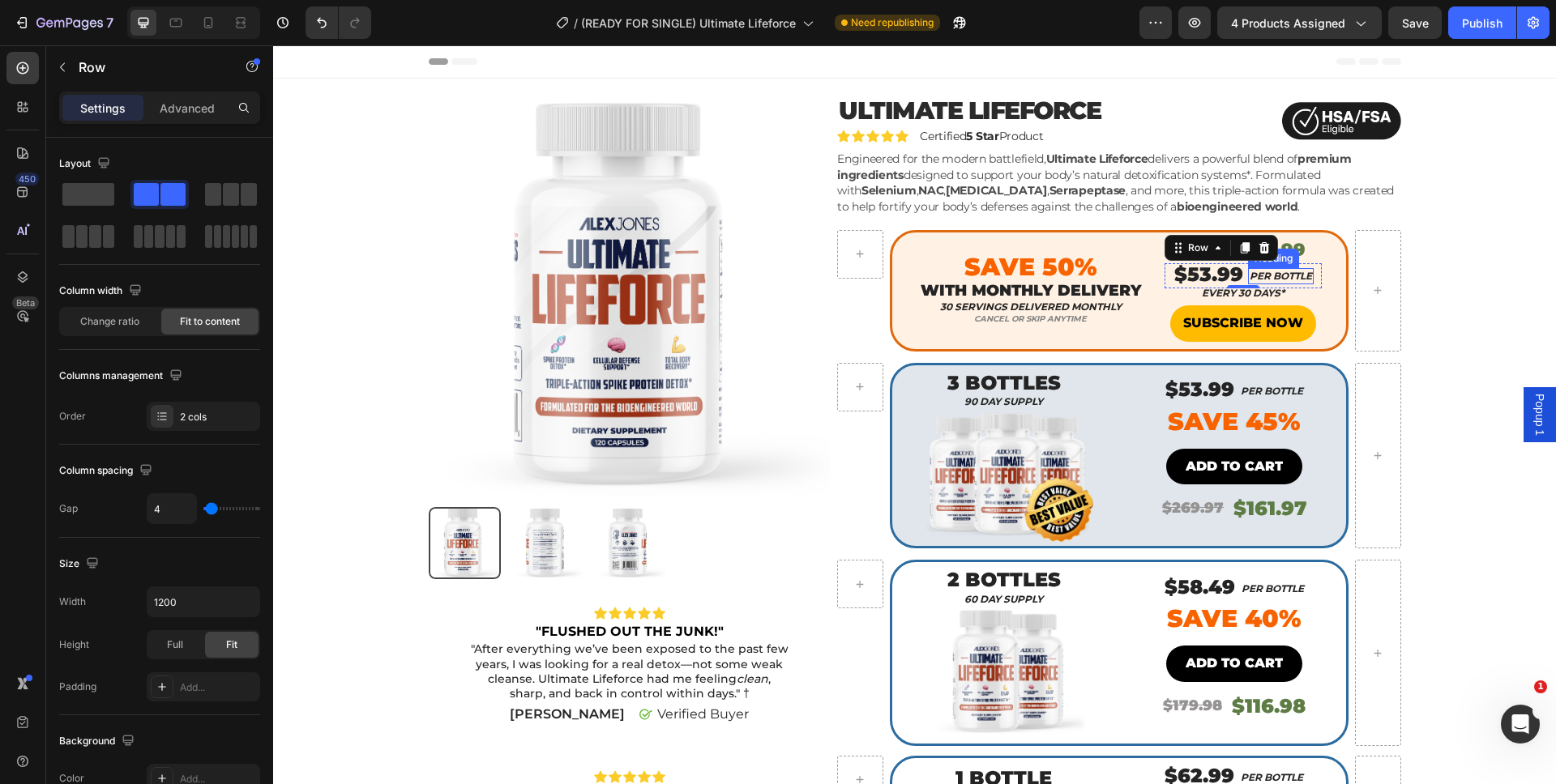
click at [1292, 274] on h2 "PER BOTTLE" at bounding box center [1281, 276] width 66 height 16
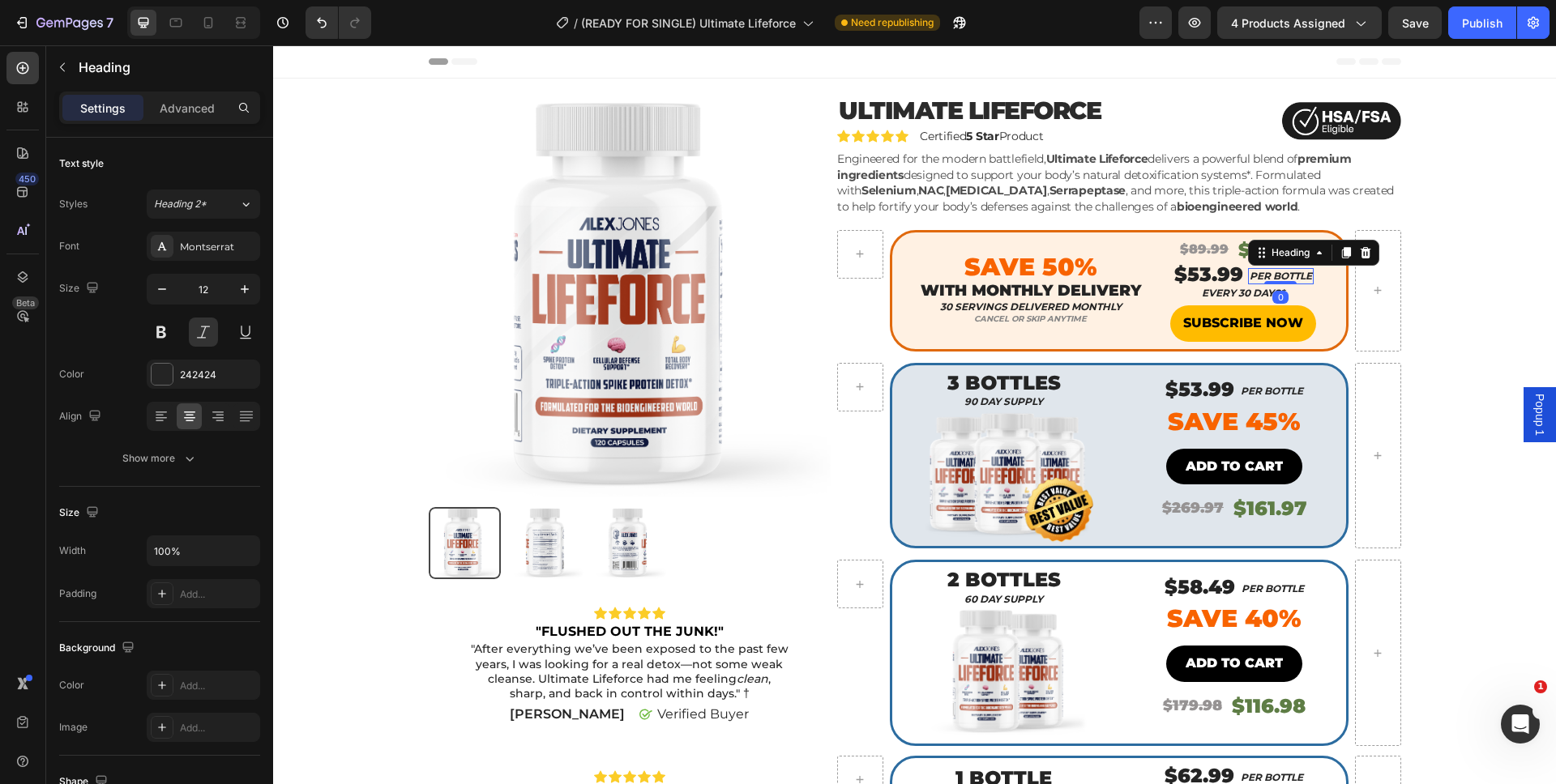
click at [1292, 274] on h2 "PER BOTTLE" at bounding box center [1281, 276] width 66 height 16
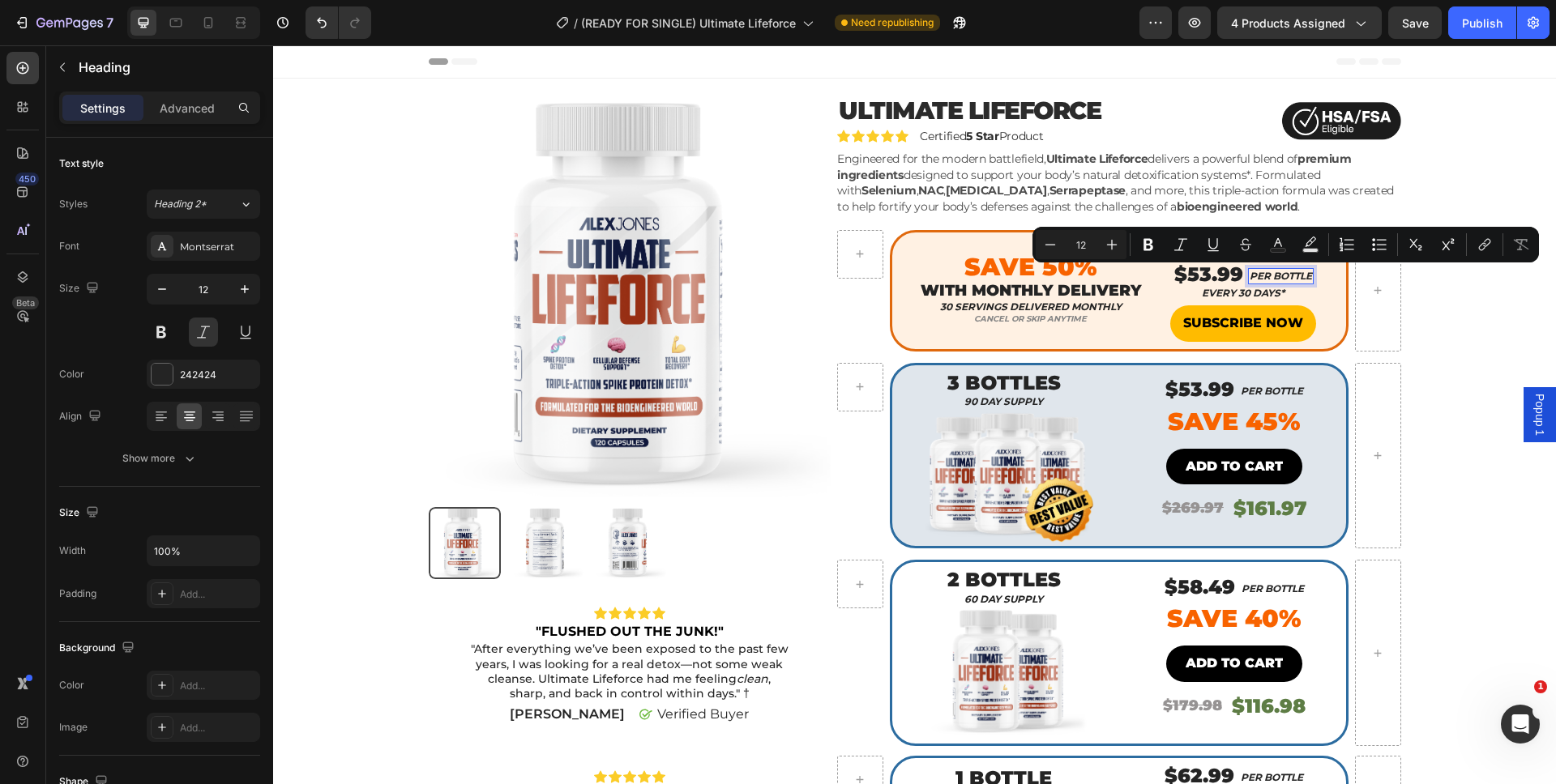
click at [1291, 274] on p "PER BOTTLE" at bounding box center [1281, 276] width 63 height 13
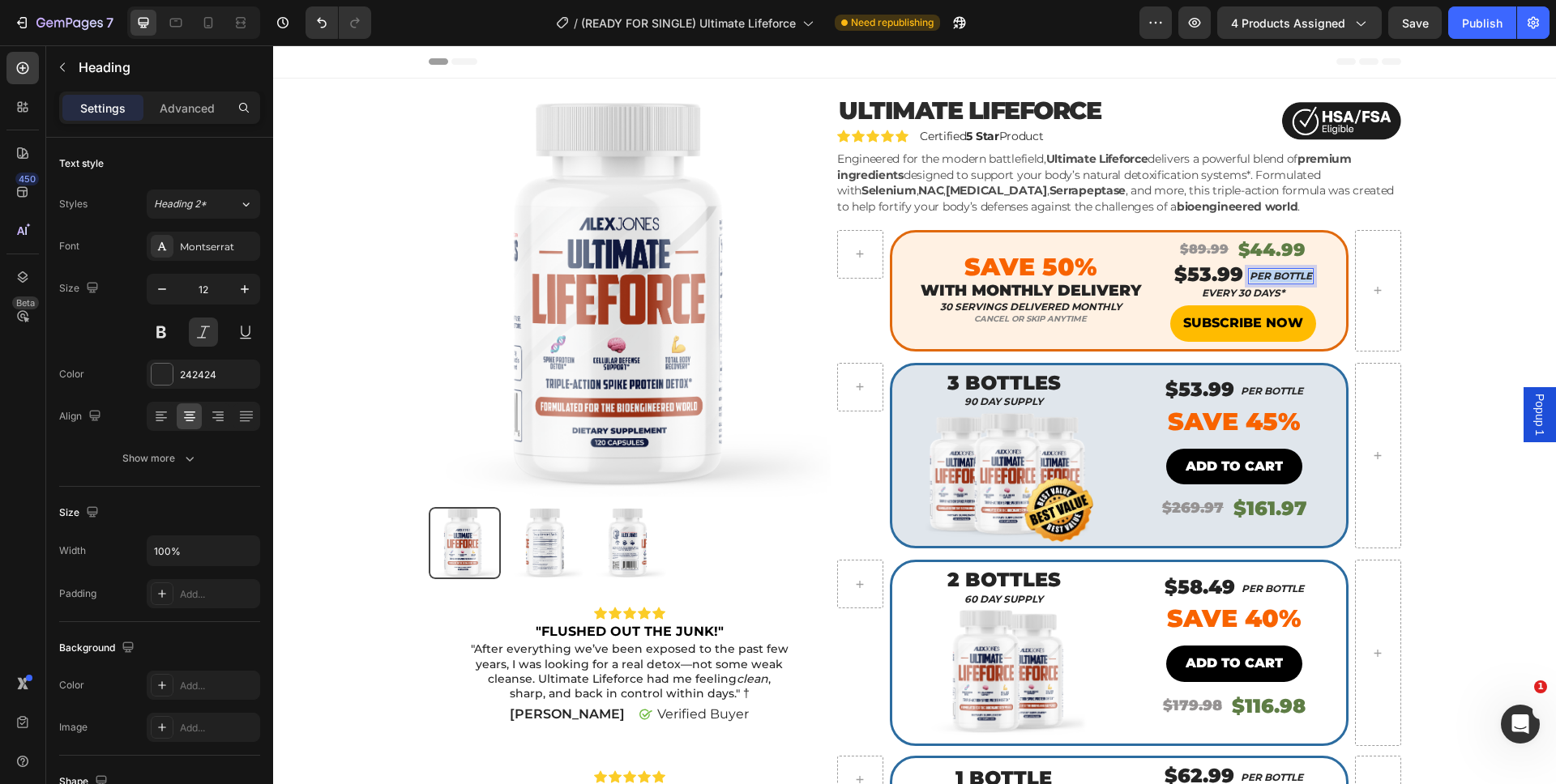
click at [1291, 274] on p "PER BOTTLE" at bounding box center [1281, 276] width 63 height 13
click at [1205, 278] on h2 "$53.99" at bounding box center [1222, 274] width 72 height 28
click at [1205, 278] on p "$53.99" at bounding box center [1222, 274] width 69 height 25
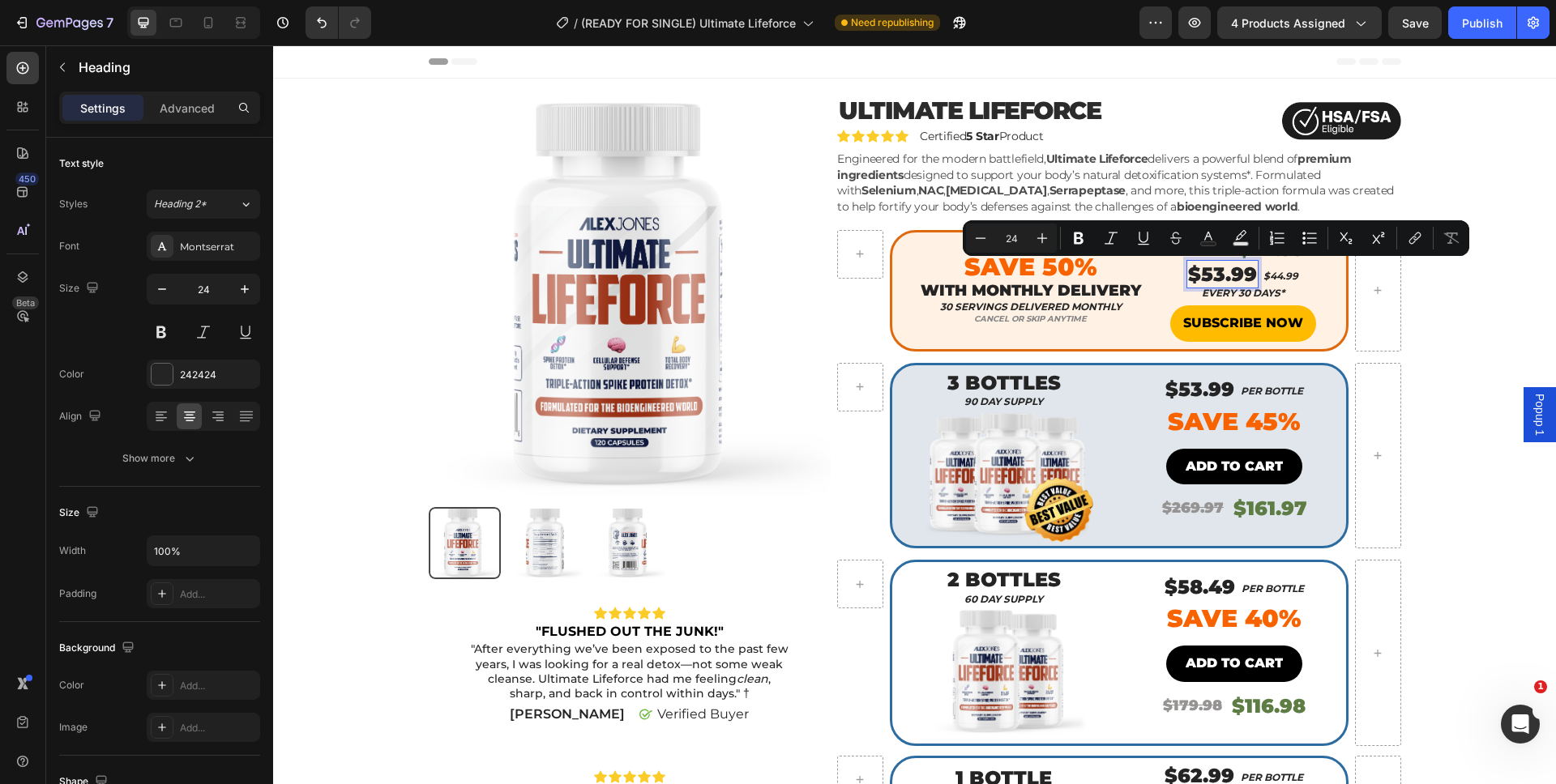
click at [1205, 278] on p "$53.99" at bounding box center [1222, 274] width 69 height 25
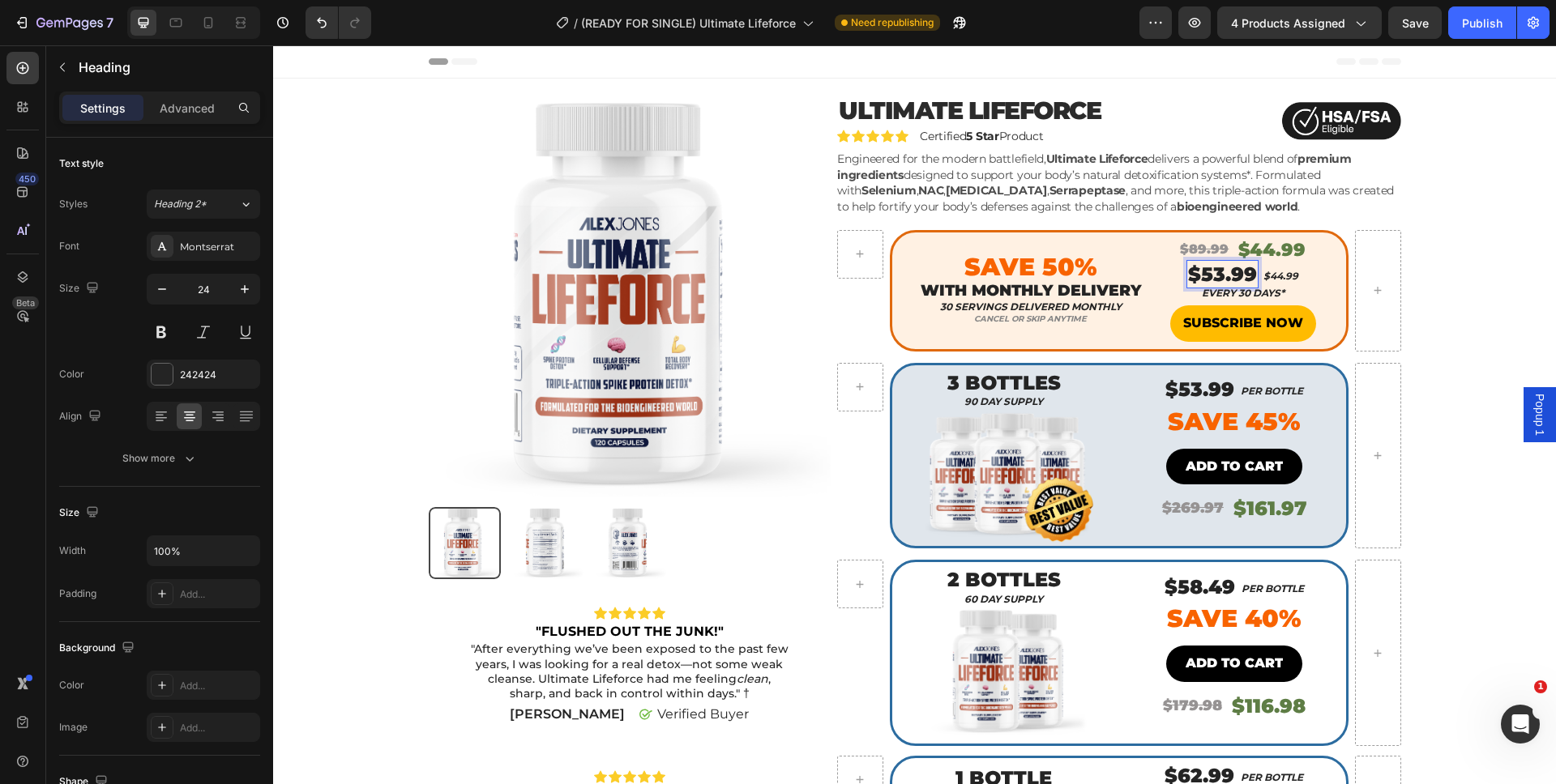
click at [1204, 277] on p "$53.99" at bounding box center [1222, 274] width 69 height 25
click at [1204, 277] on p "$89.99" at bounding box center [1222, 274] width 71 height 25
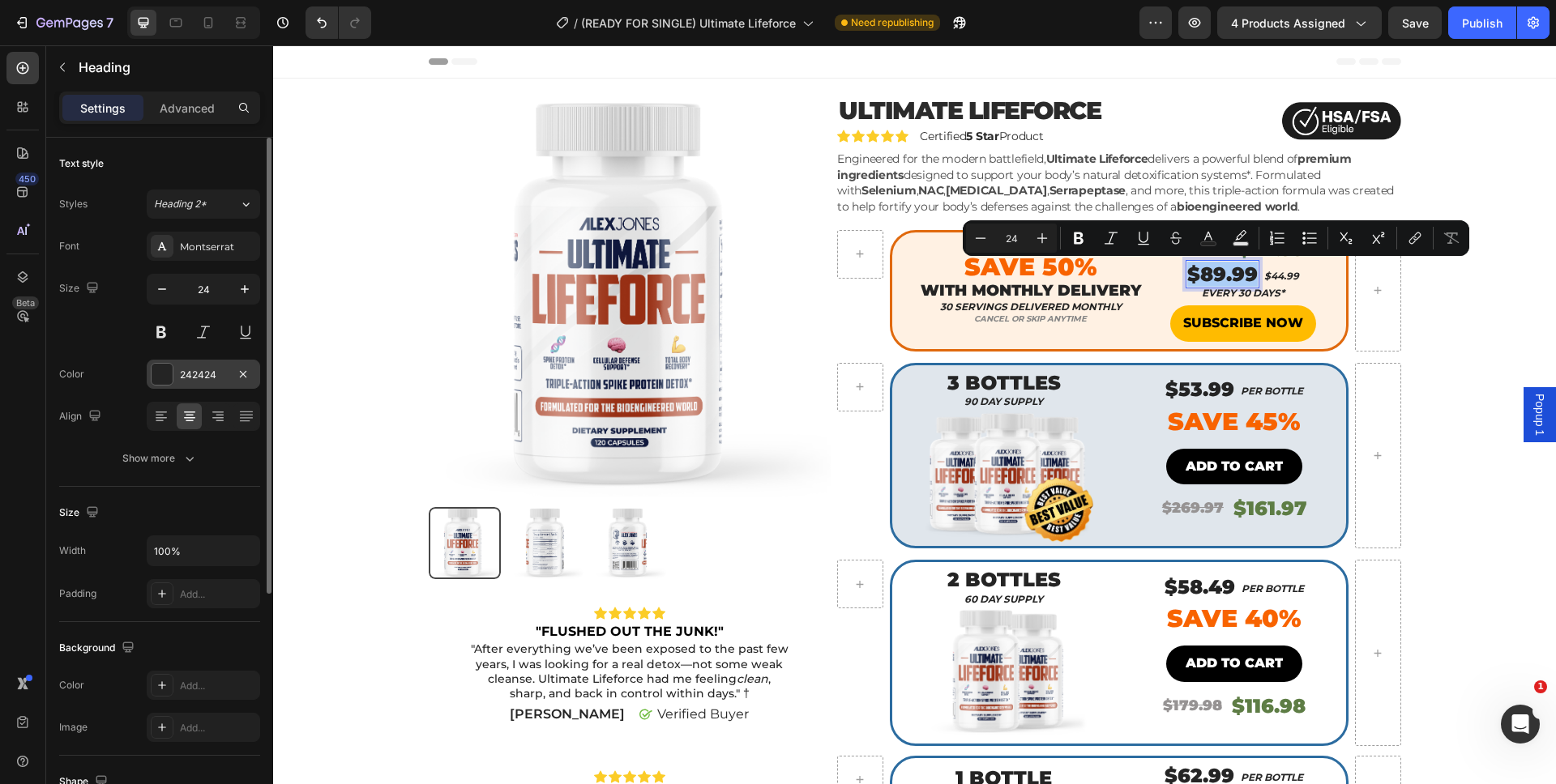
click at [171, 366] on div at bounding box center [162, 374] width 21 height 21
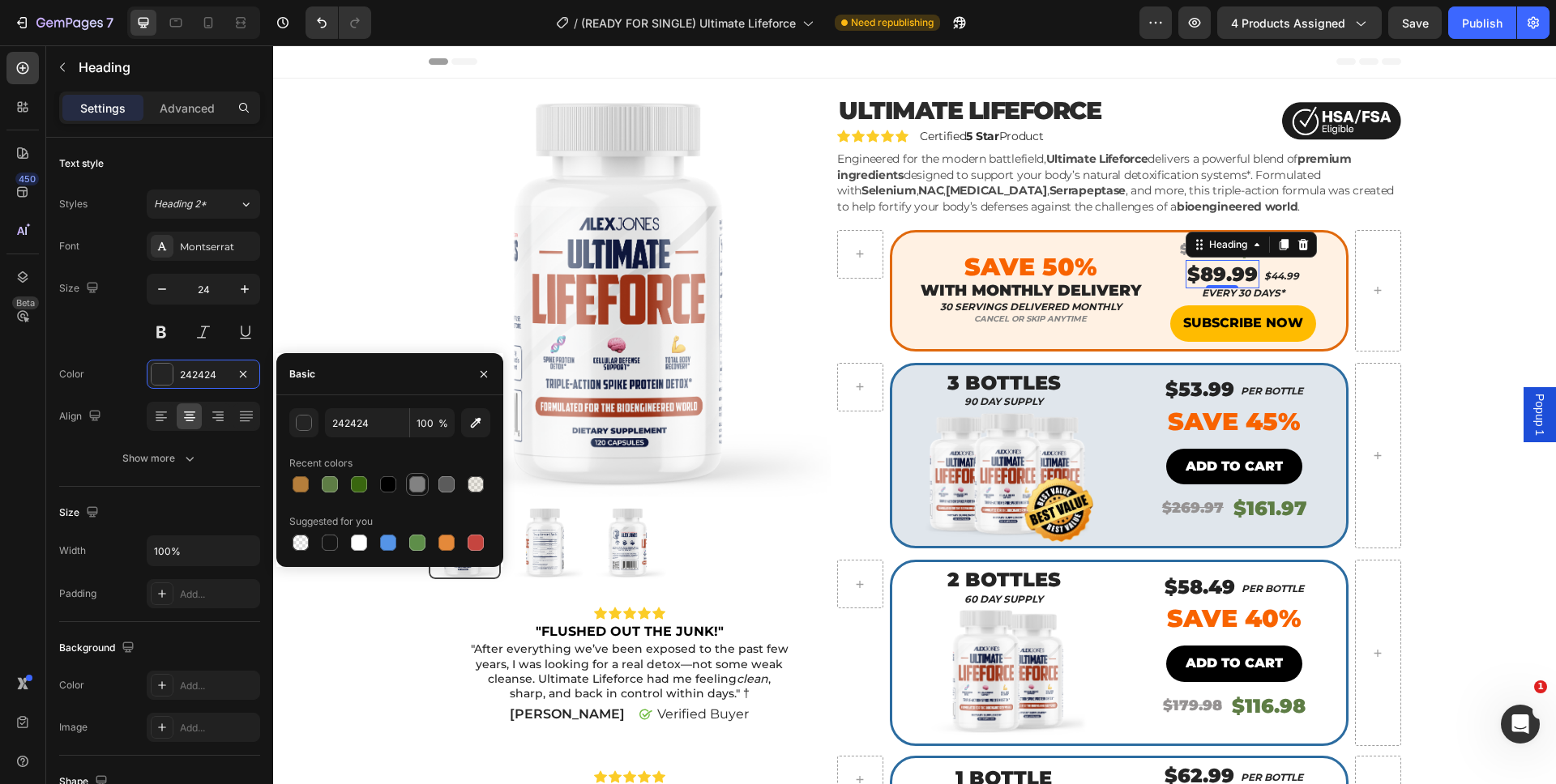
click at [421, 482] on div at bounding box center [417, 485] width 16 height 16
type input "828282"
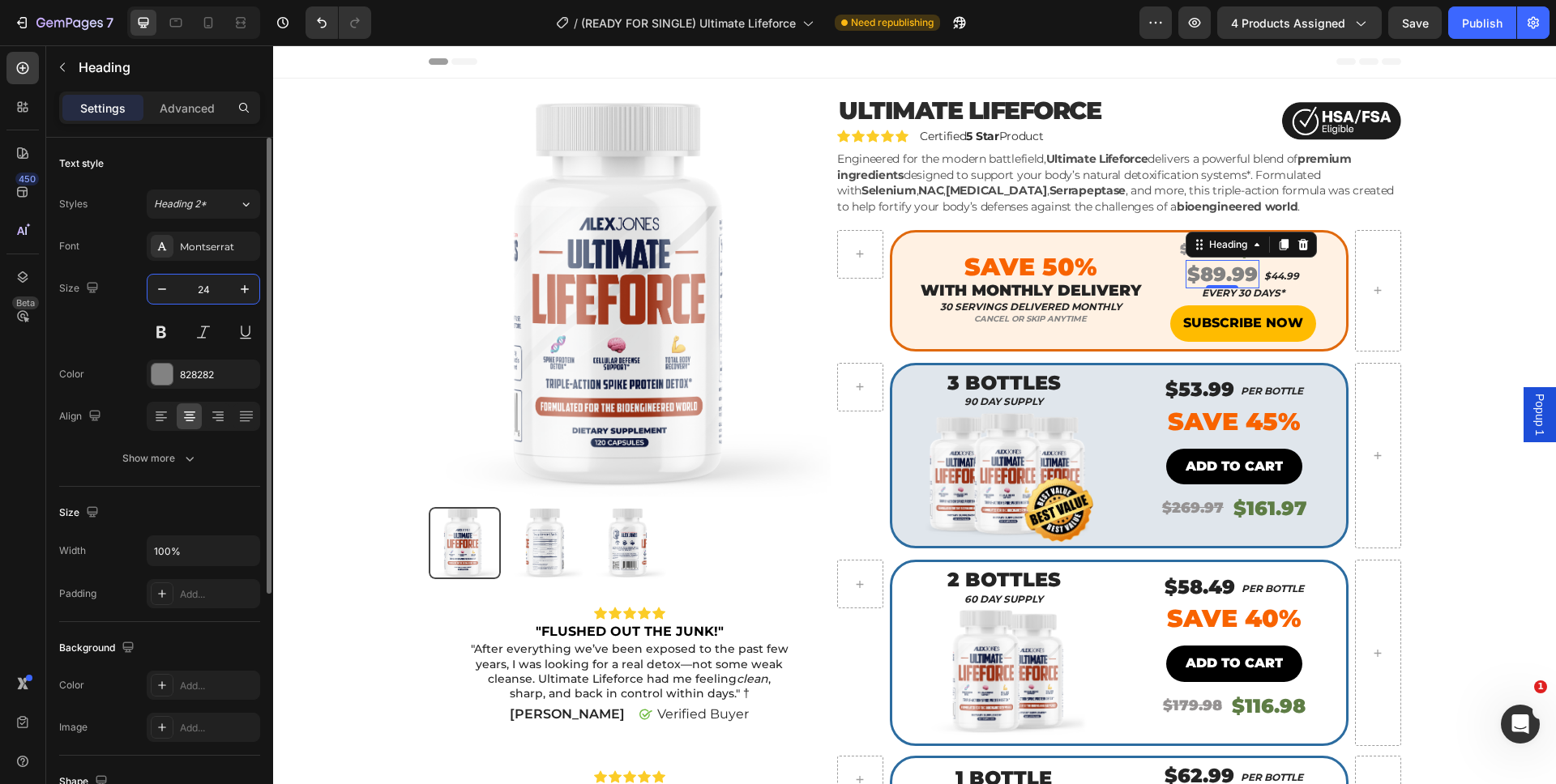
click at [177, 298] on input "24" at bounding box center [204, 289] width 54 height 29
click at [172, 295] on button "button" at bounding box center [162, 289] width 29 height 29
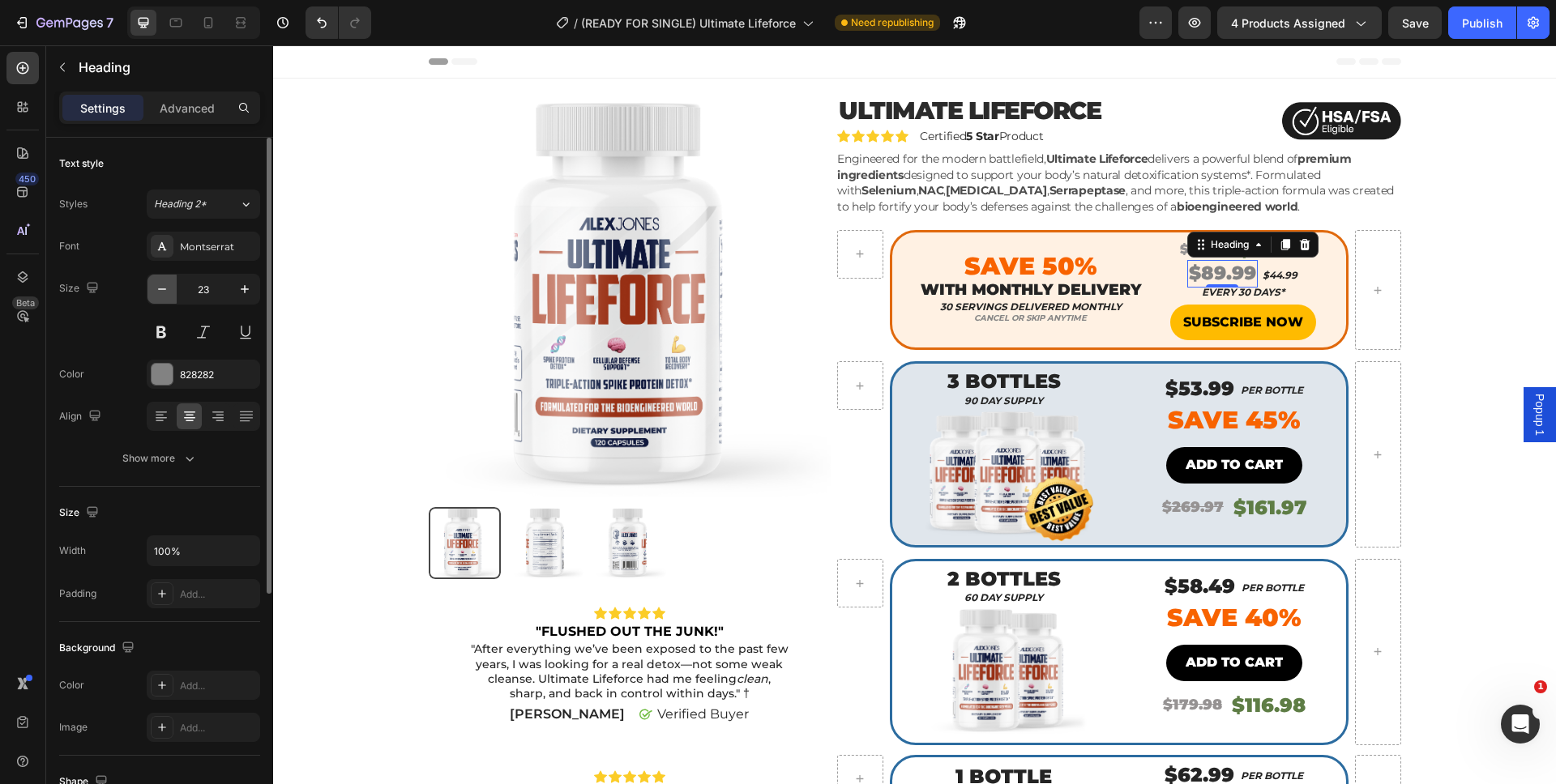
click at [172, 295] on button "button" at bounding box center [162, 289] width 29 height 29
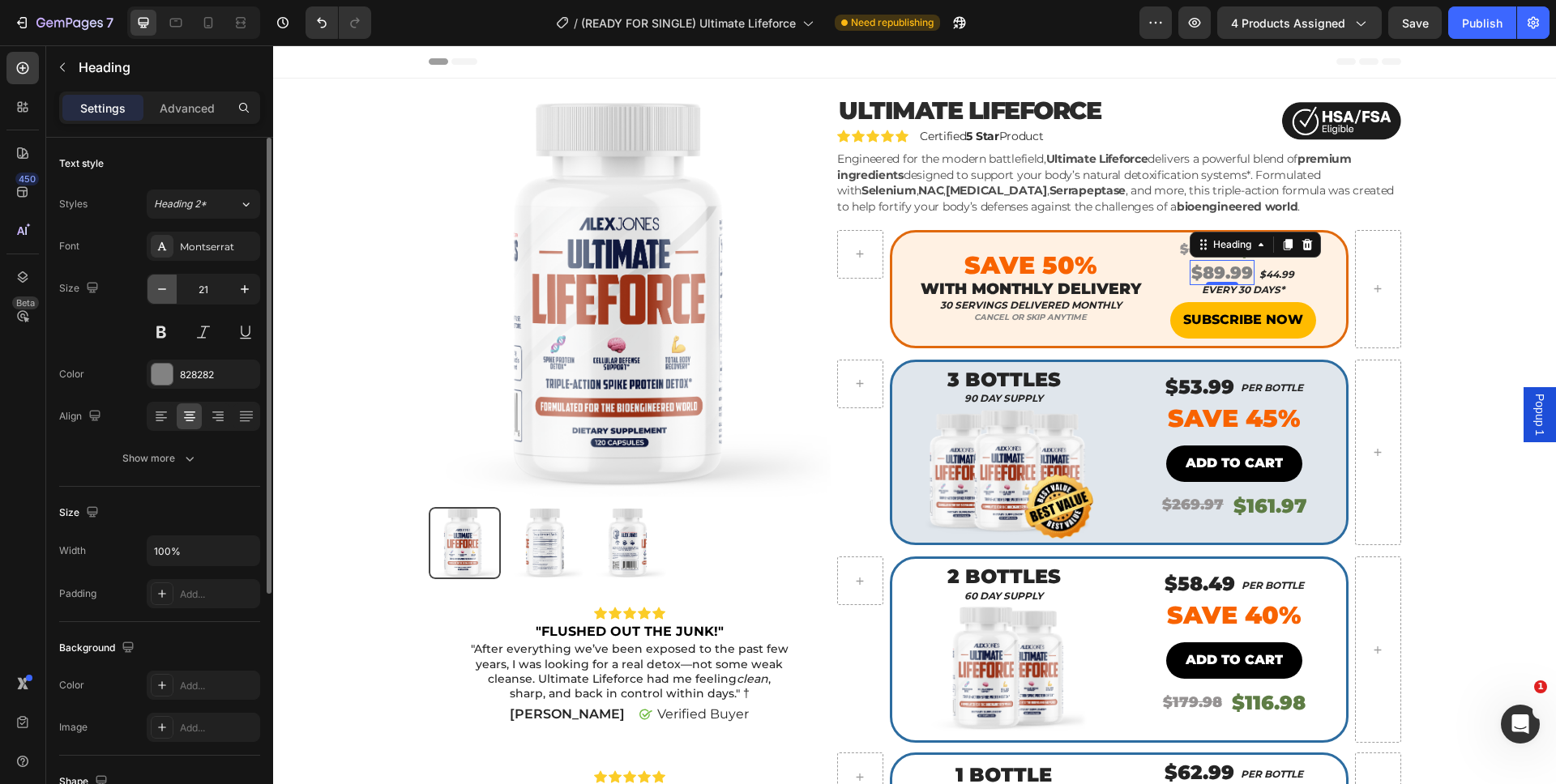
click at [172, 295] on button "button" at bounding box center [162, 289] width 29 height 29
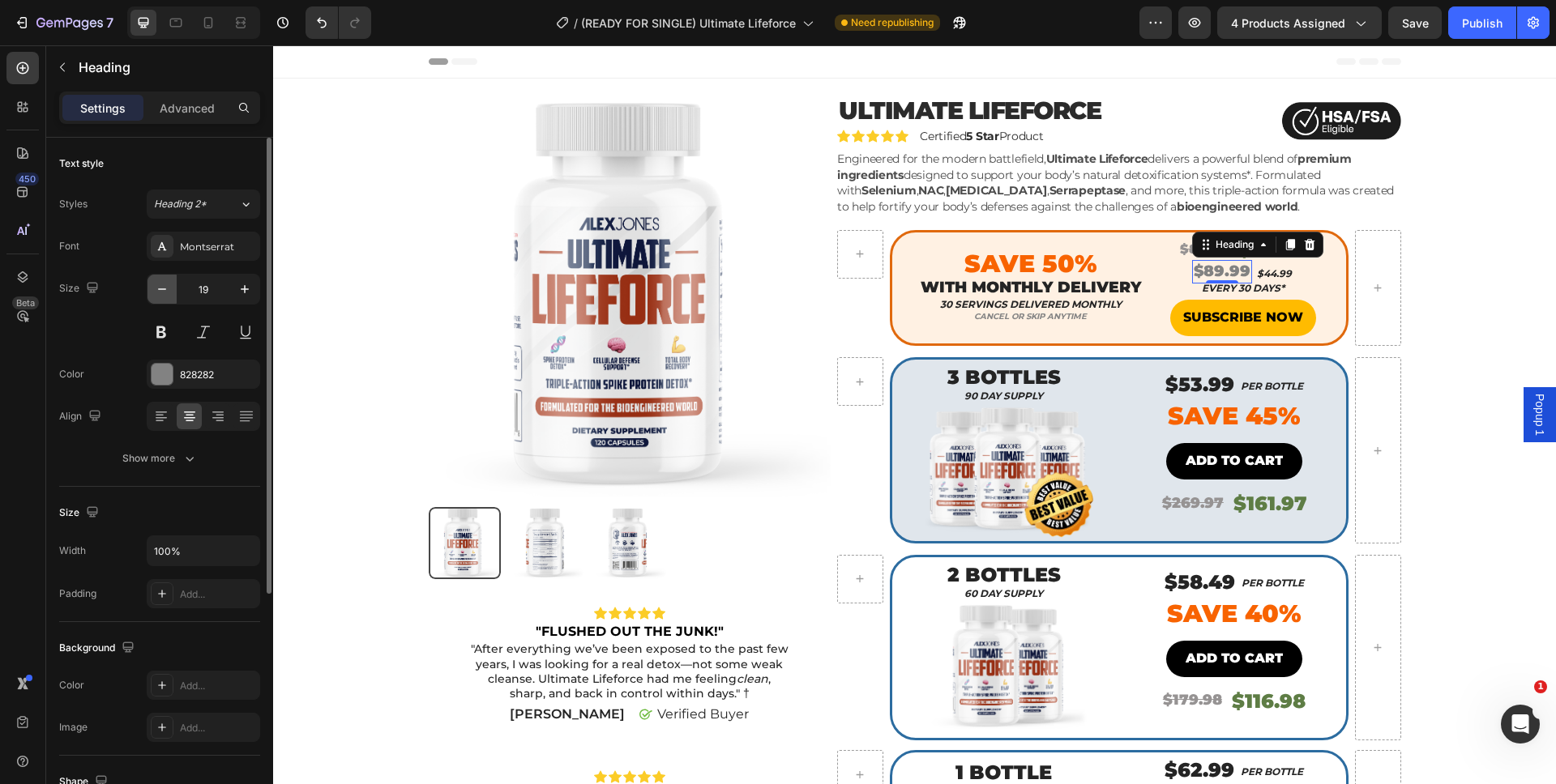
click at [172, 295] on button "button" at bounding box center [162, 289] width 29 height 29
type input "18"
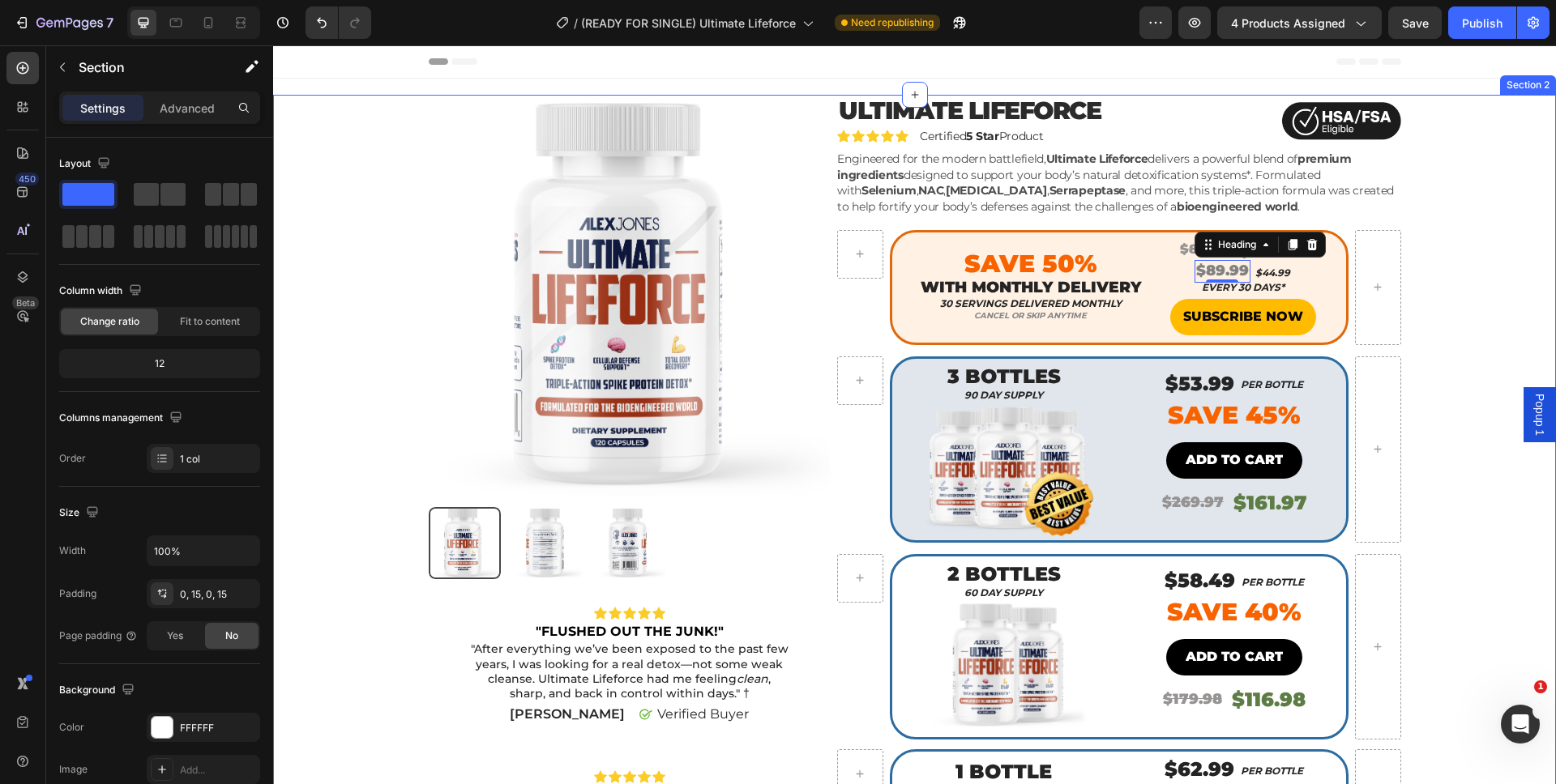
click at [1464, 304] on div "Product Images Icon Icon Icon Icon Icon Icon List "FLUSHED OUT THE JUNK!" Text …" at bounding box center [914, 642] width 1259 height 1094
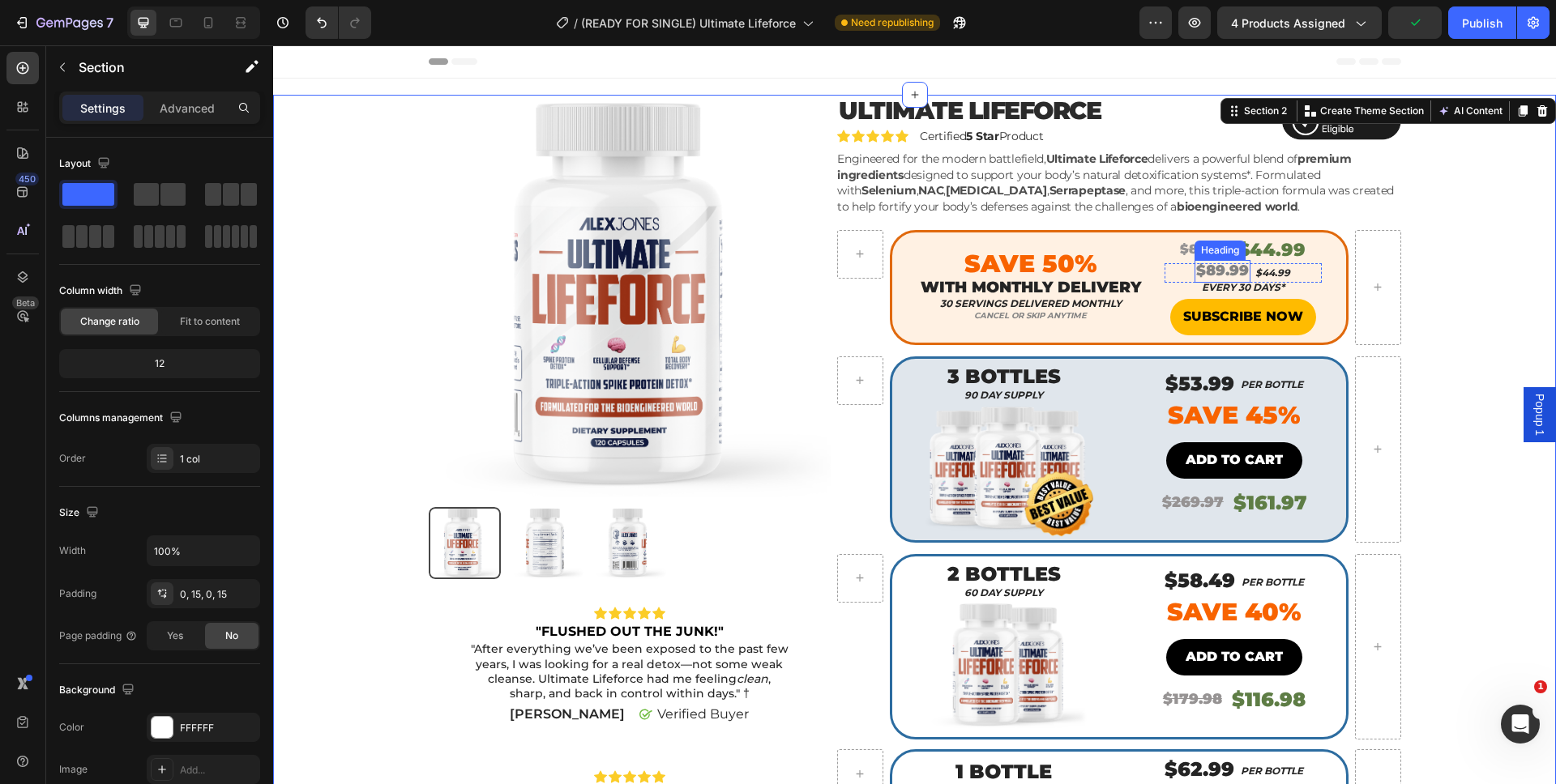
click at [1214, 274] on p "$89.99" at bounding box center [1222, 270] width 53 height 19
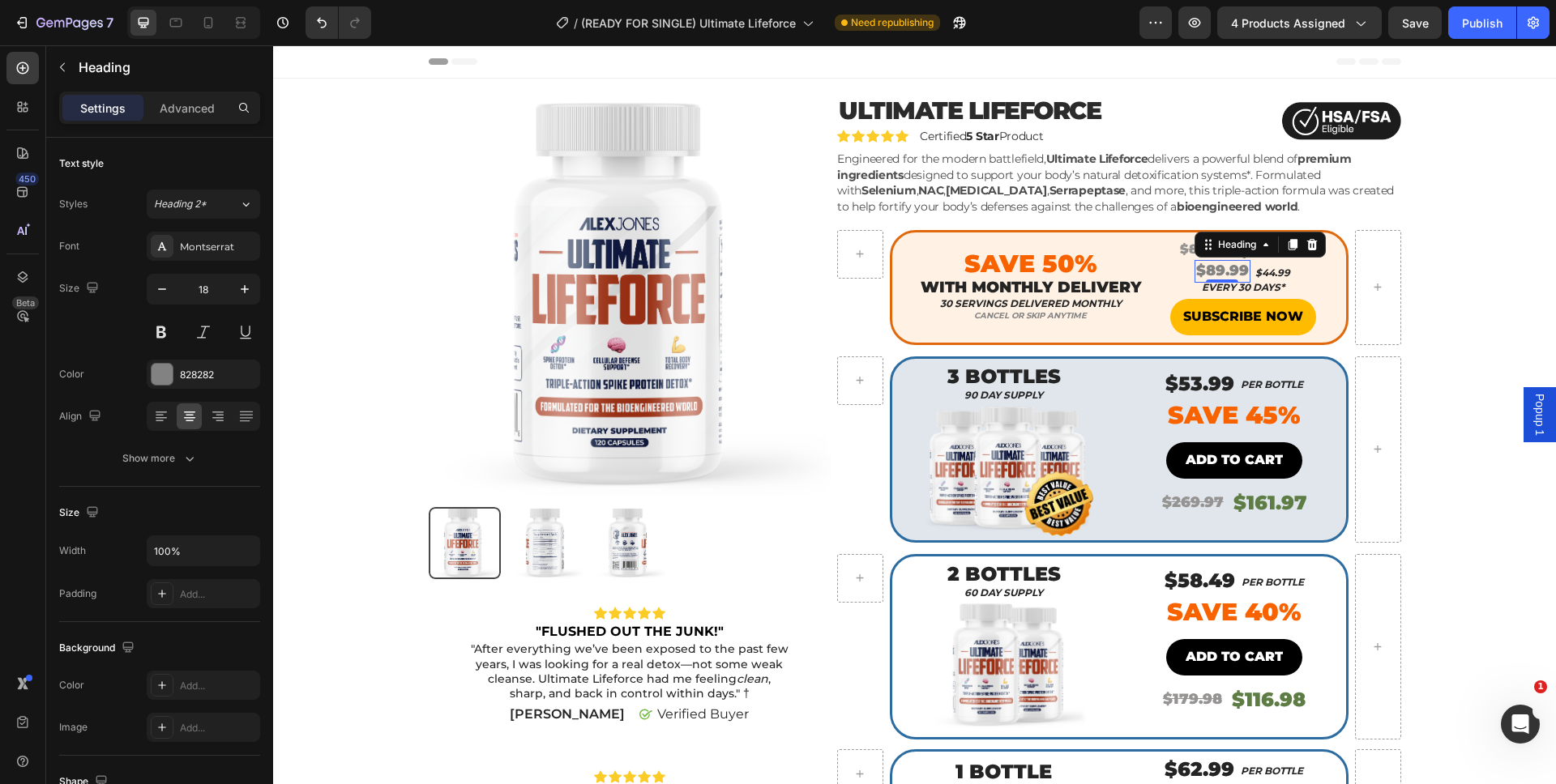
click at [161, 122] on div "Settings Advanced" at bounding box center [159, 108] width 201 height 32
click at [166, 118] on div "Advanced" at bounding box center [188, 108] width 81 height 26
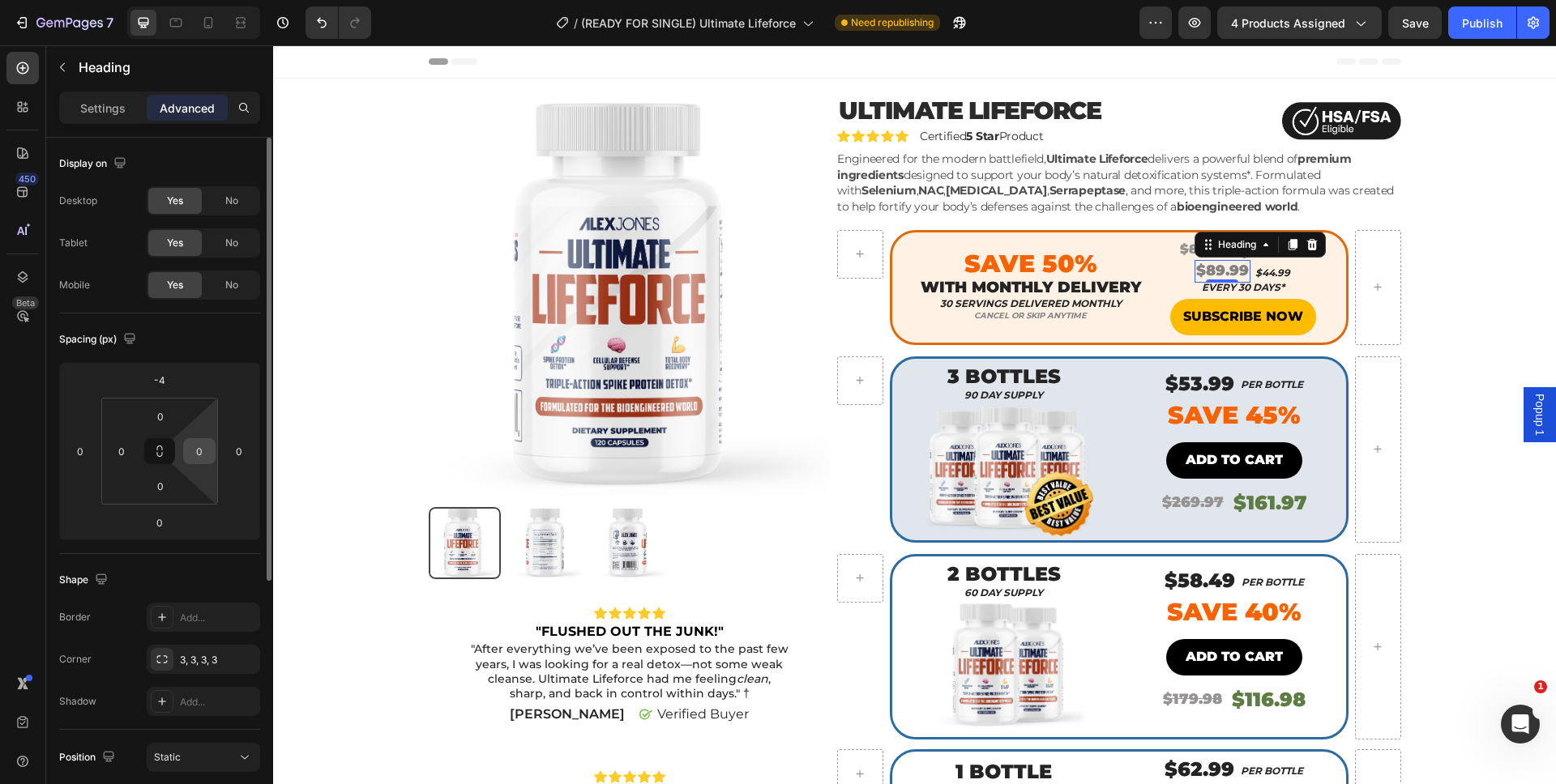
click at [186, 461] on div "0" at bounding box center [199, 451] width 32 height 26
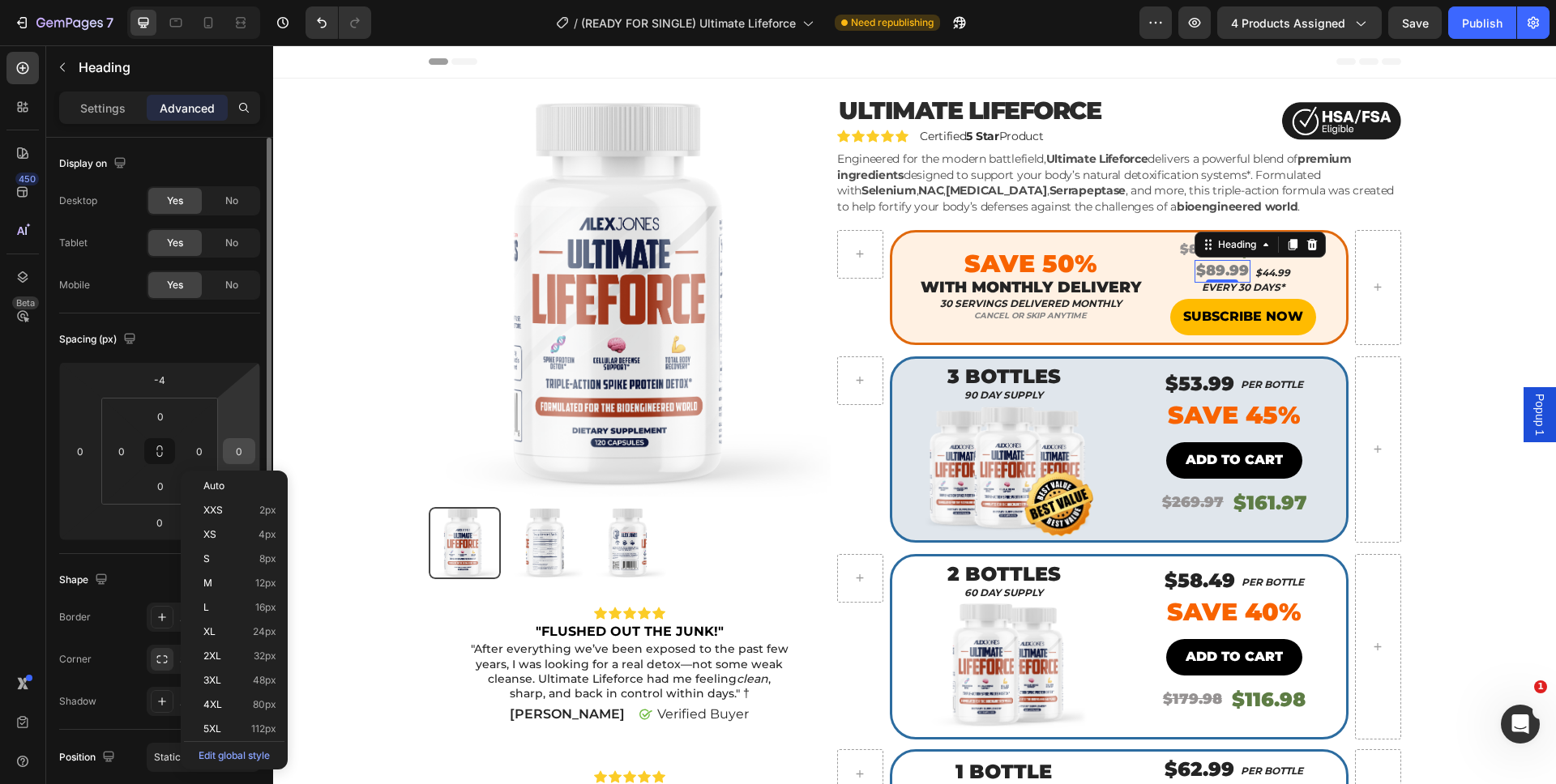
click at [227, 444] on input "0" at bounding box center [239, 451] width 24 height 24
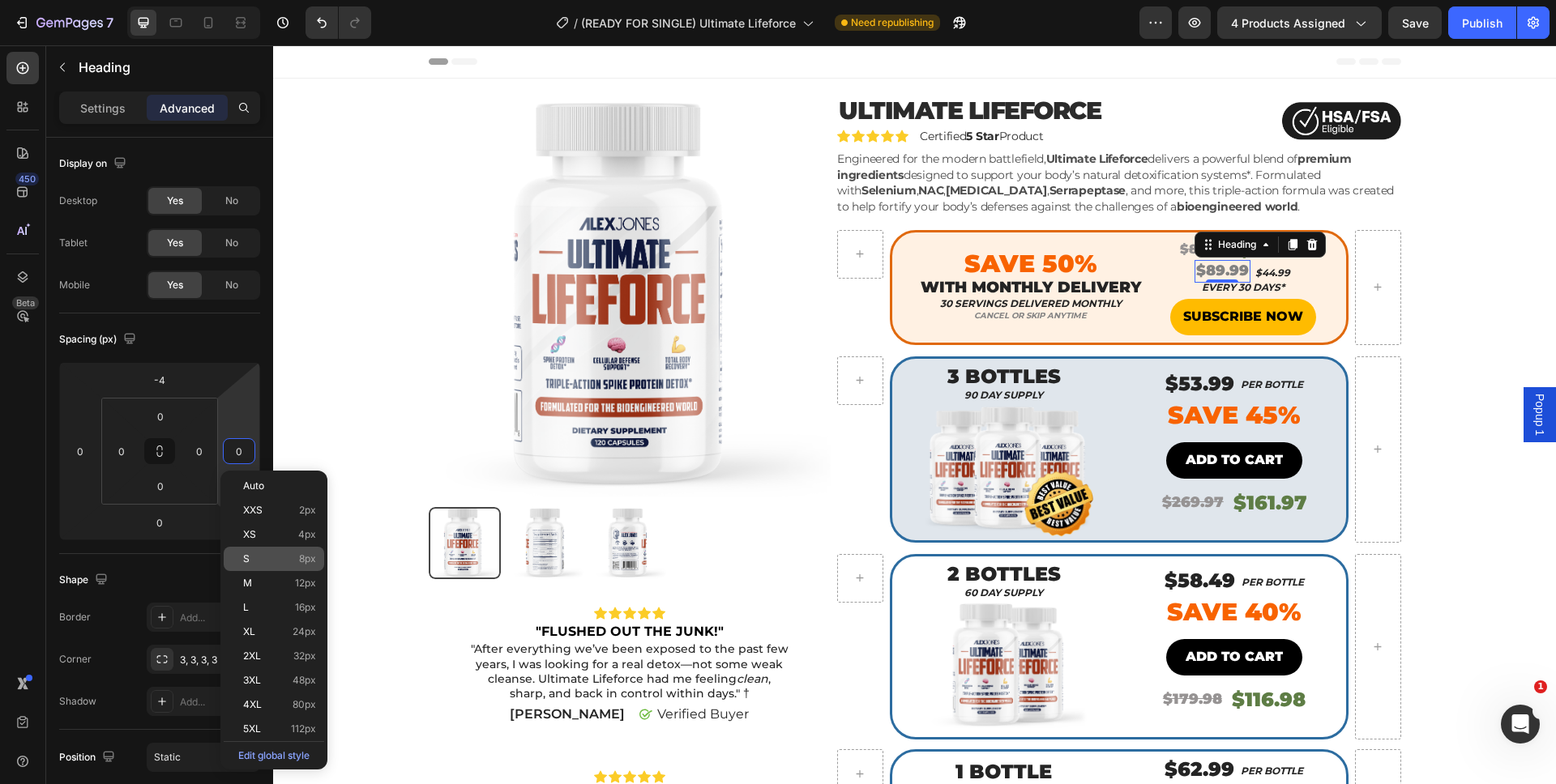
click at [278, 549] on div "S 8px" at bounding box center [274, 558] width 101 height 24
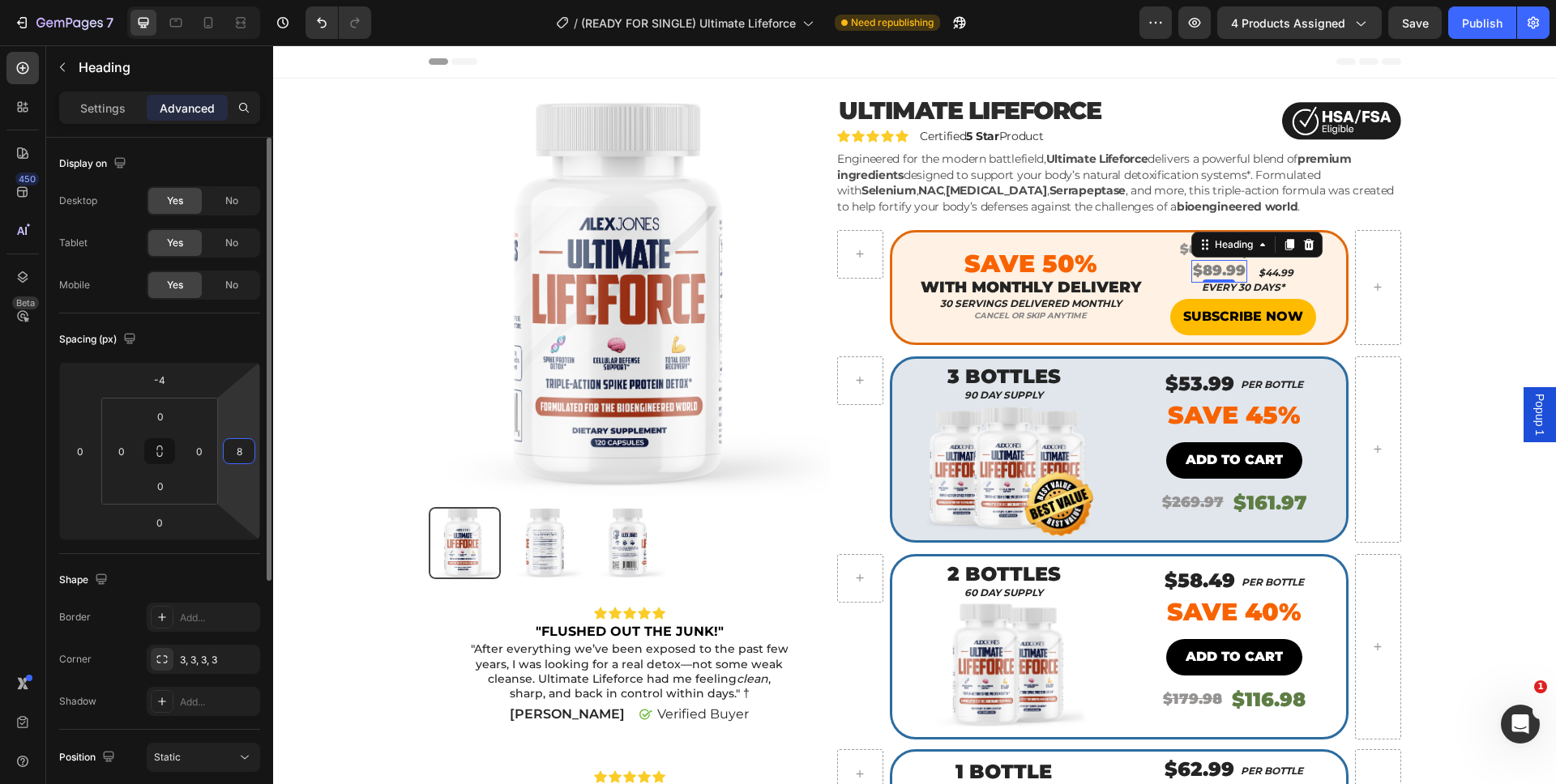
click at [240, 457] on input "8" at bounding box center [239, 451] width 24 height 24
click at [244, 459] on input "8" at bounding box center [239, 451] width 24 height 24
drag, startPoint x: 241, startPoint y: 458, endPoint x: 242, endPoint y: 441, distance: 17.0
click at [242, 441] on input "8" at bounding box center [239, 451] width 24 height 24
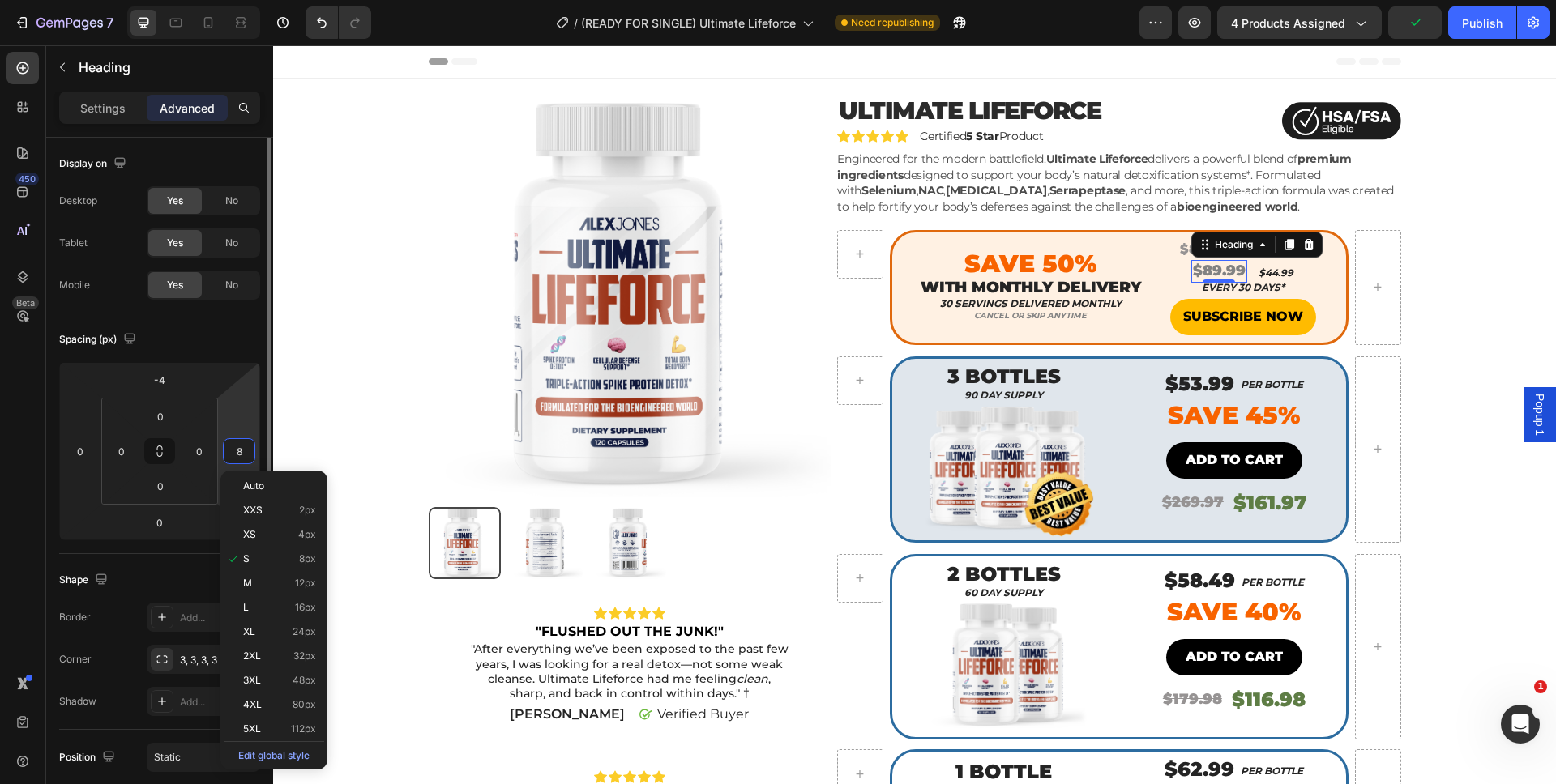
click at [230, 0] on html "7 Version history / (READY FOR SINGLE) Ultimate Lifeforce Need republishing Pre…" at bounding box center [778, 0] width 1556 height 0
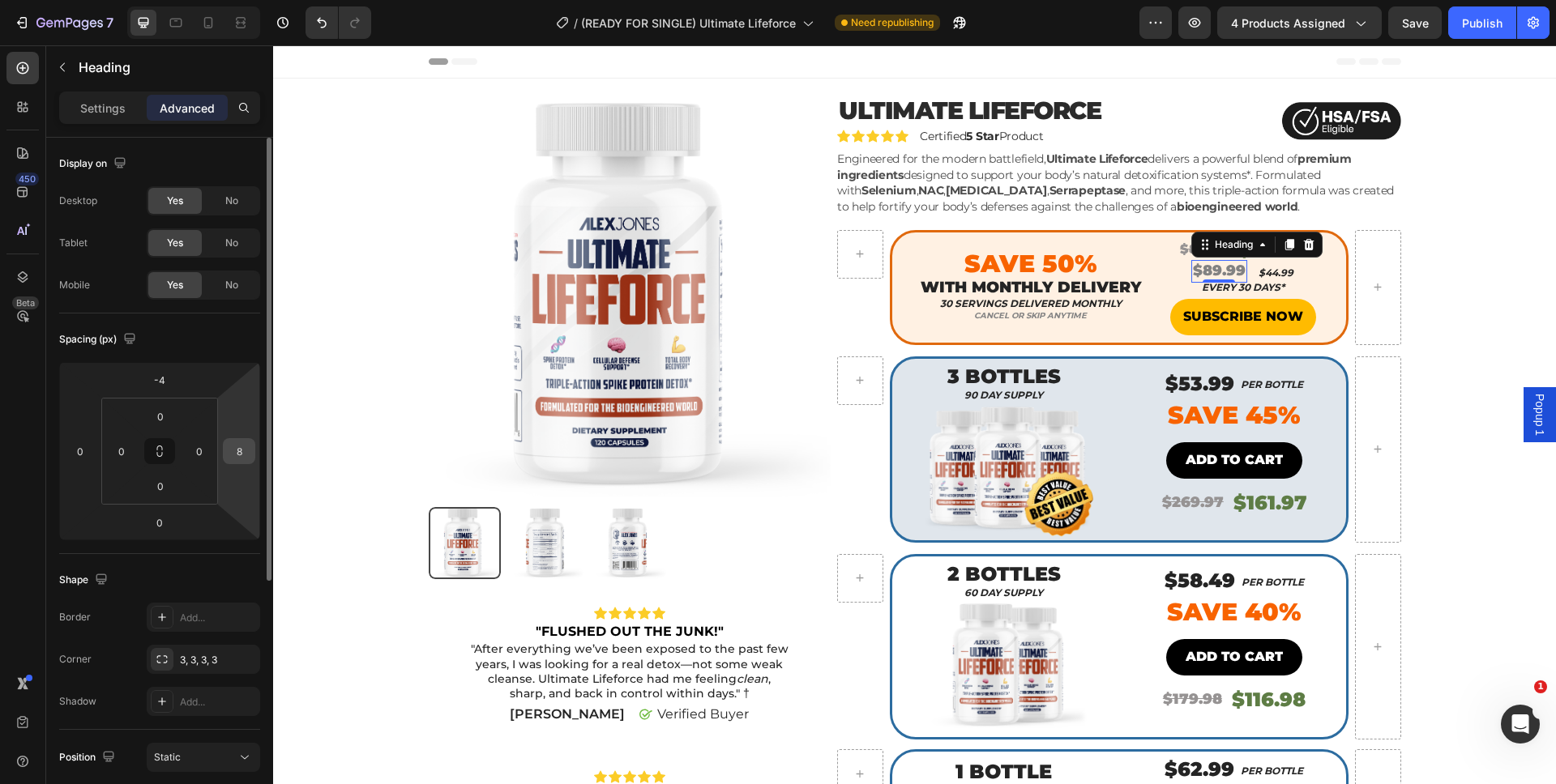
click at [238, 454] on input "8" at bounding box center [239, 451] width 24 height 24
type input "28"
drag, startPoint x: 244, startPoint y: 466, endPoint x: 244, endPoint y: 458, distance: 8.0
click at [244, 0] on html "7 Version history / (READY FOR SINGLE) Ultimate Lifeforce Need republishing Pre…" at bounding box center [778, 0] width 1556 height 0
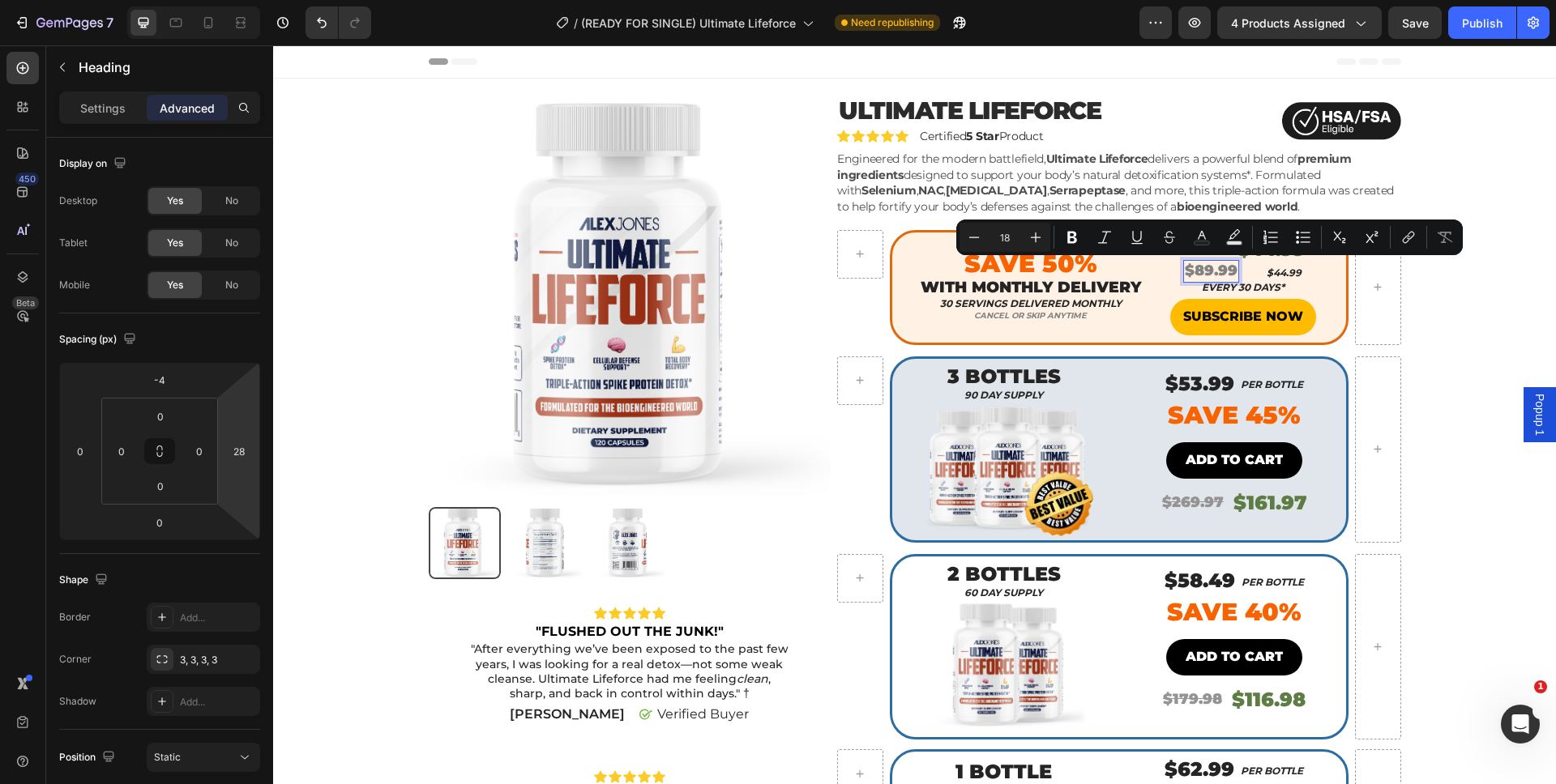
click at [1204, 269] on p "$89.99" at bounding box center [1211, 270] width 53 height 19
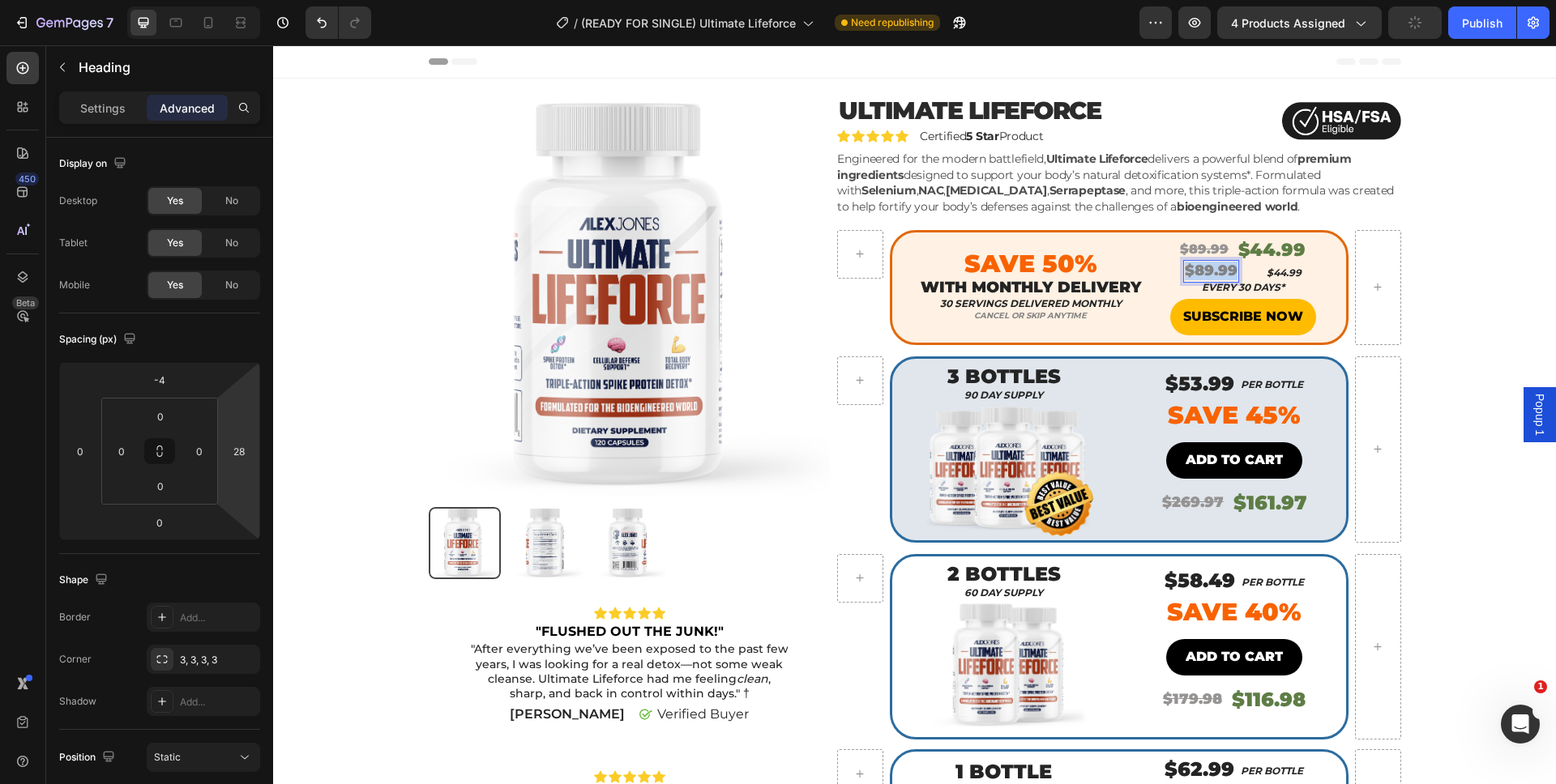
click at [1204, 269] on p "$89.99" at bounding box center [1211, 270] width 53 height 19
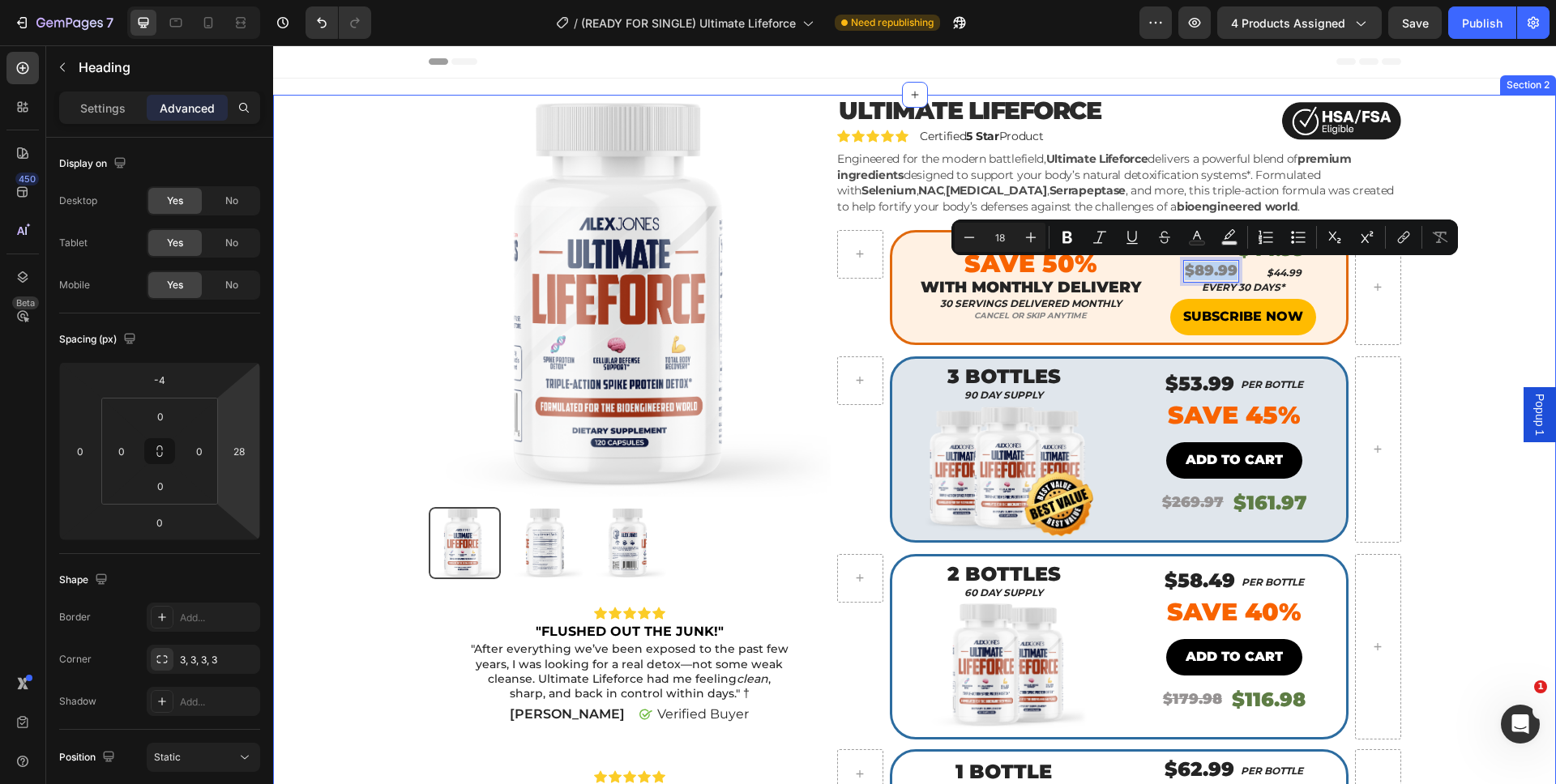
click at [1439, 330] on div "Product Images Icon Icon Icon Icon Icon Icon List "FLUSHED OUT THE JUNK!" Text …" at bounding box center [914, 642] width 1259 height 1094
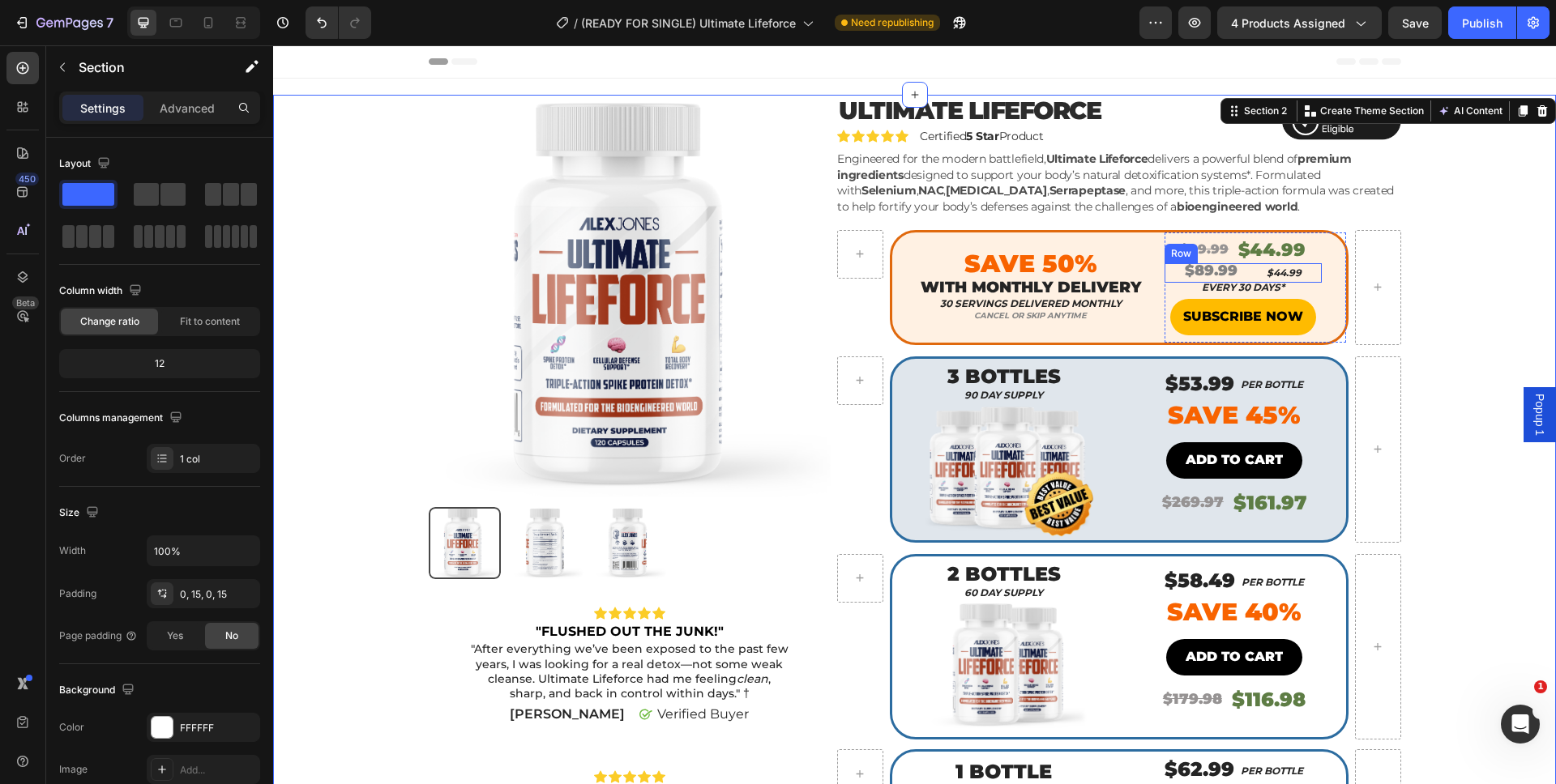
click at [1206, 270] on p "$89.99" at bounding box center [1211, 270] width 53 height 19
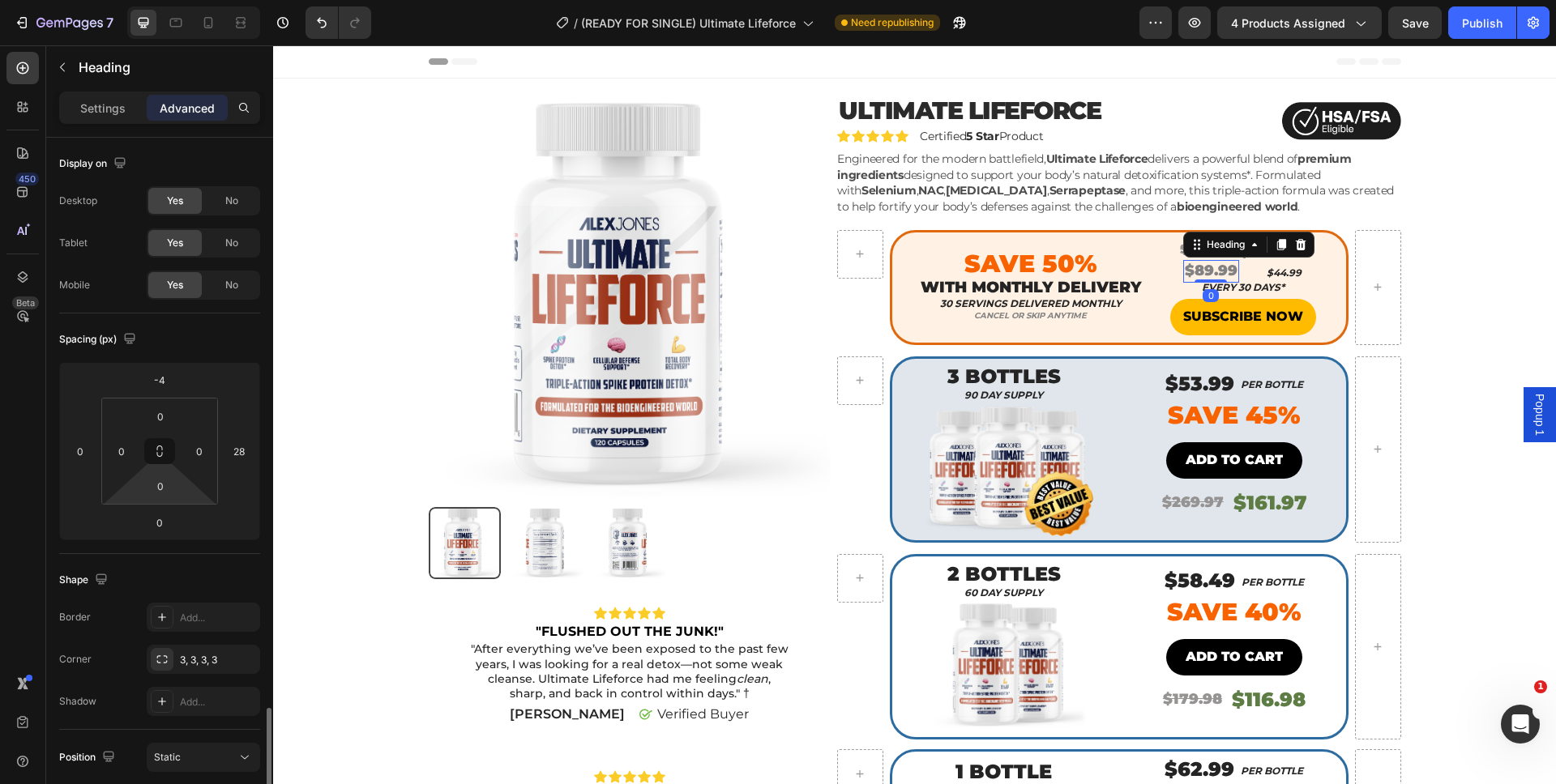
scroll to position [347, 0]
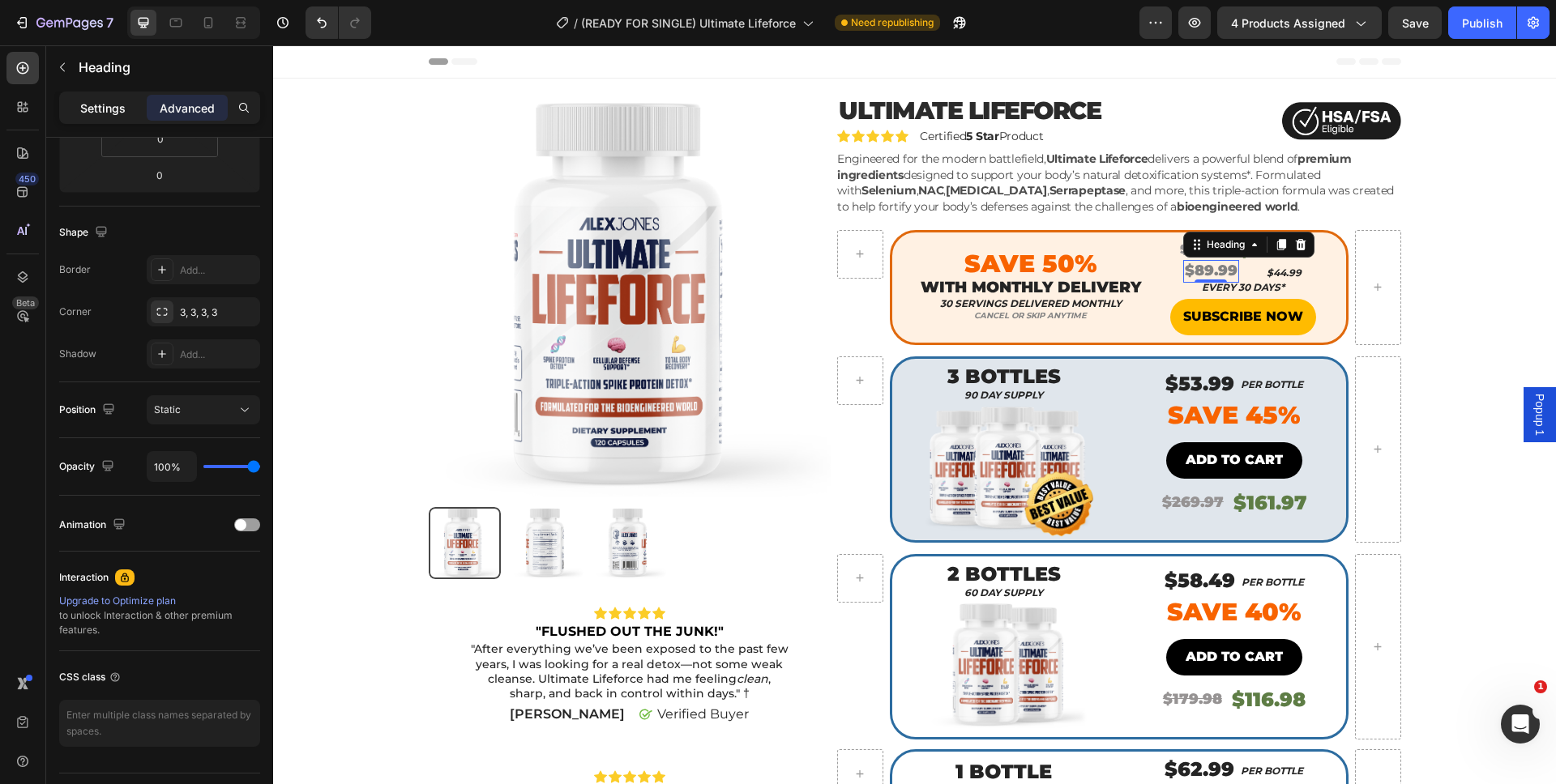
click at [96, 109] on p "Settings" at bounding box center [103, 108] width 45 height 17
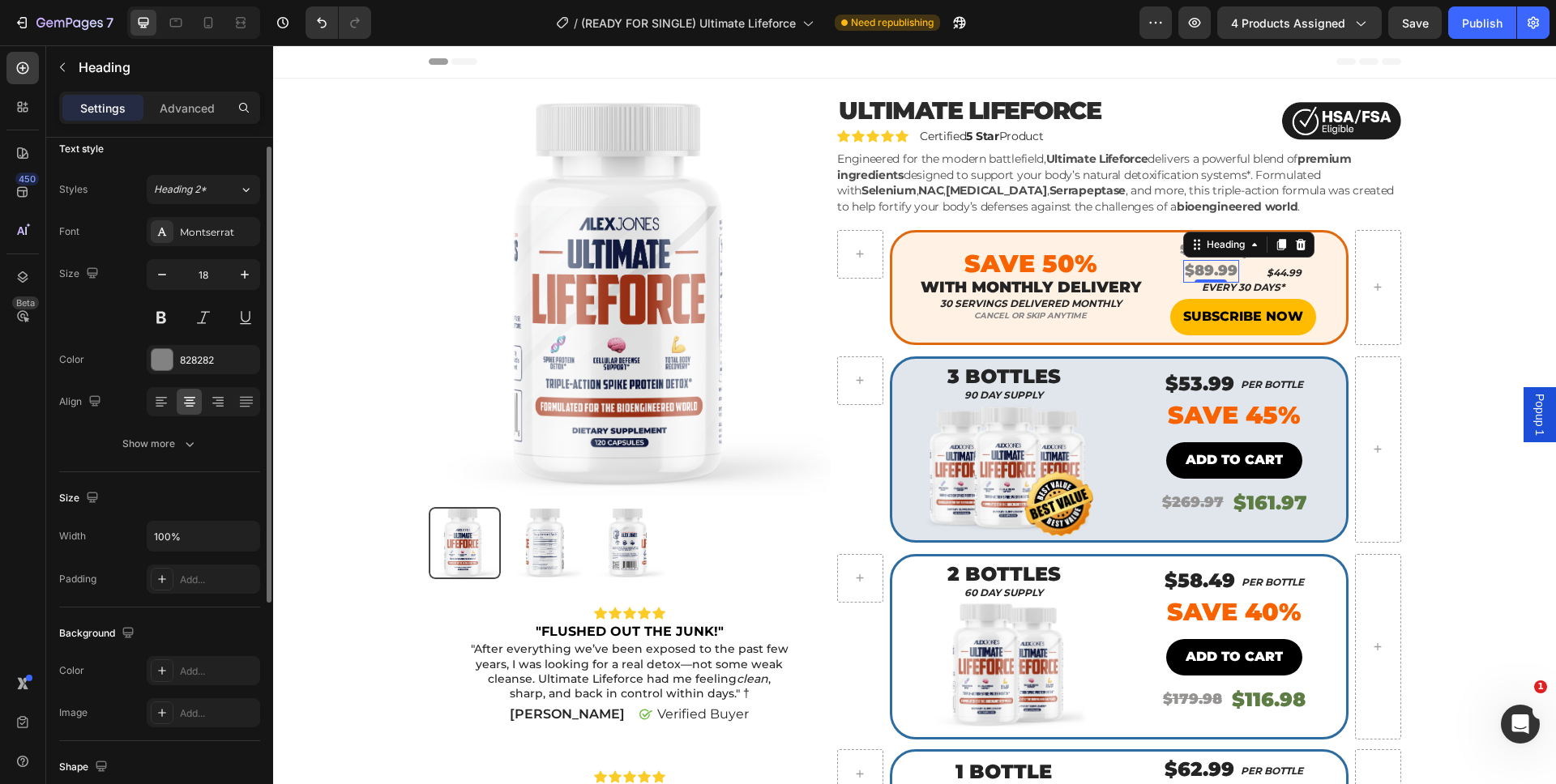
scroll to position [0, 0]
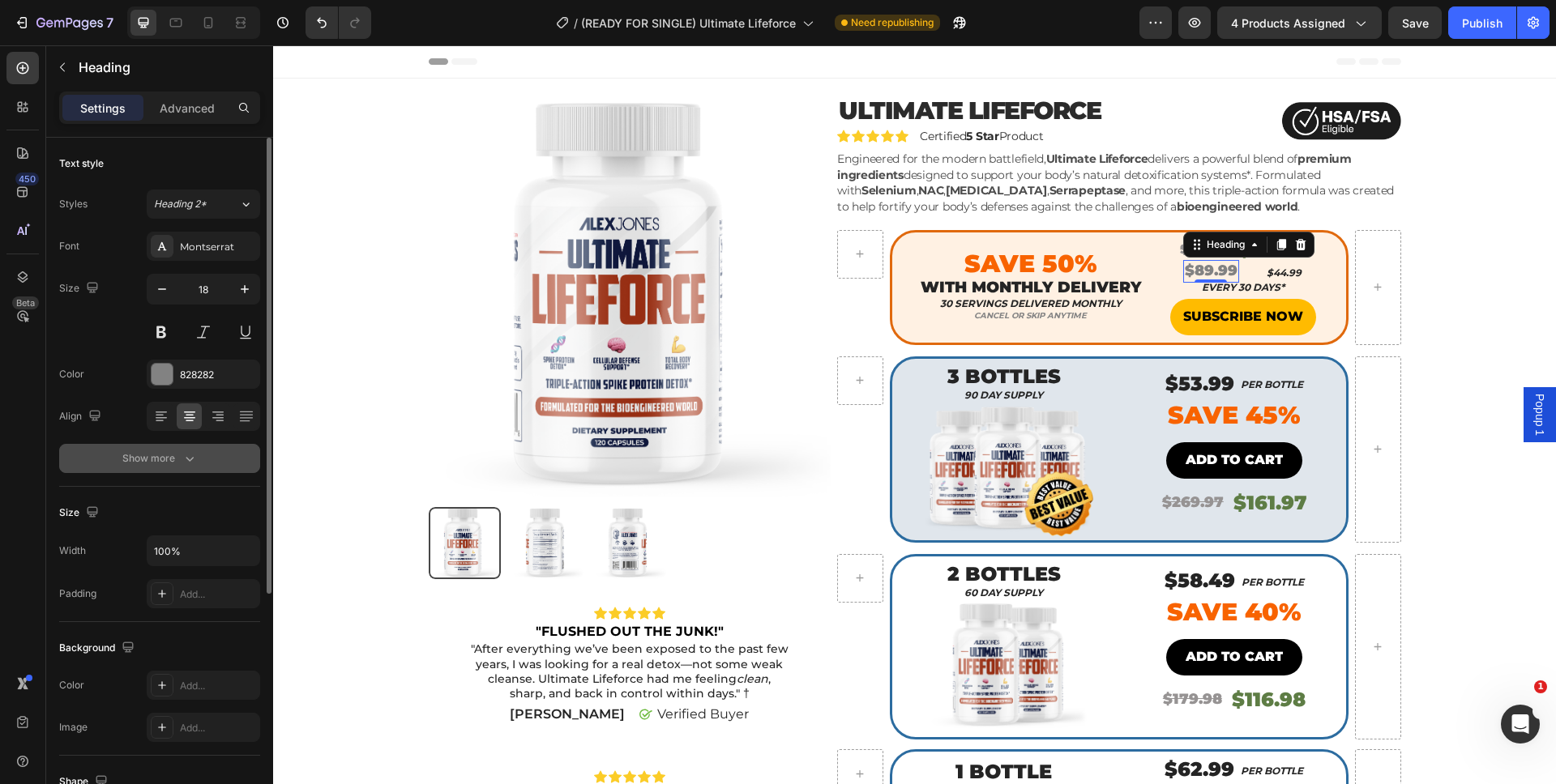
click at [123, 454] on div "Show more" at bounding box center [160, 459] width 76 height 16
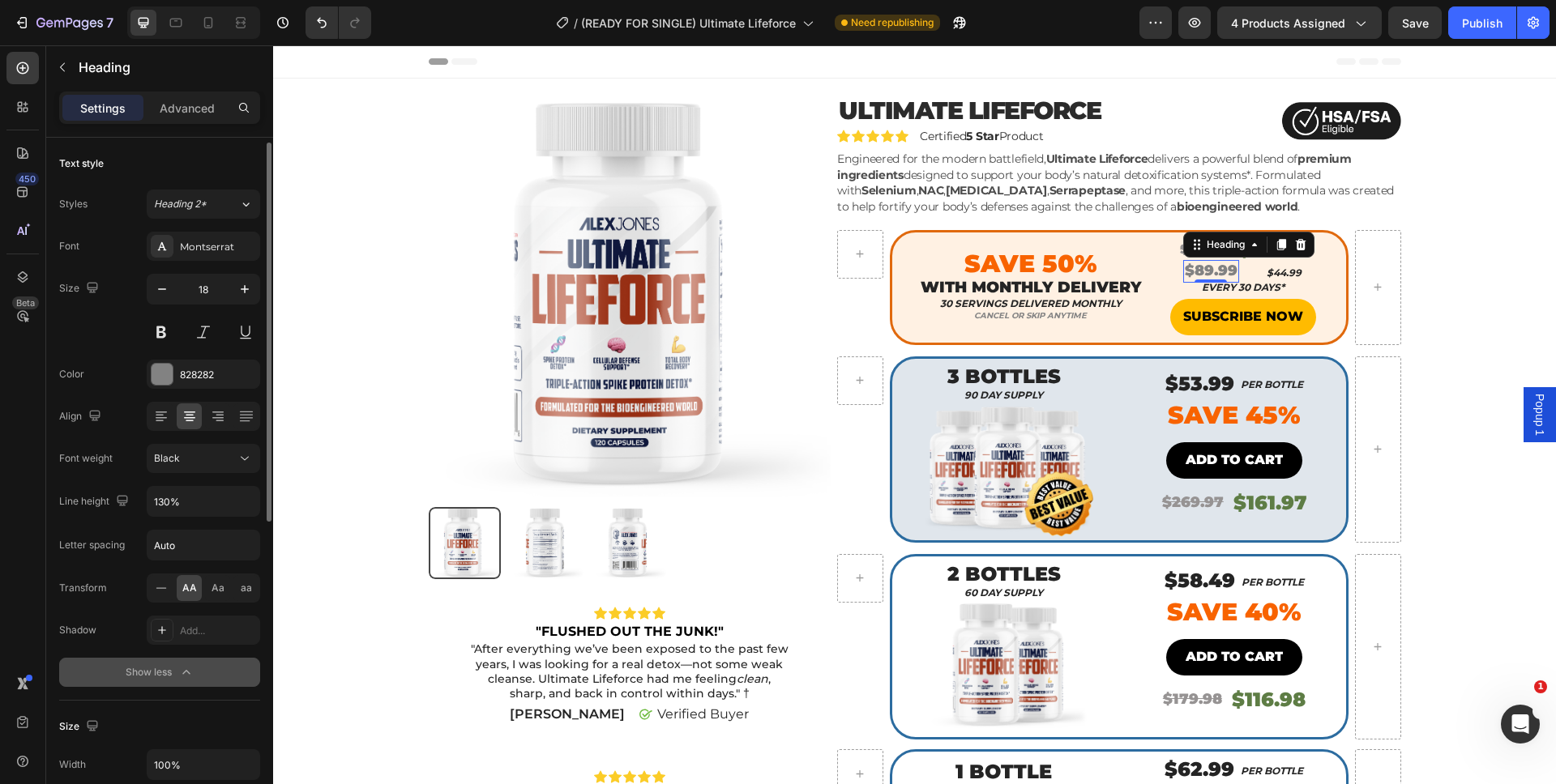
scroll to position [120, 0]
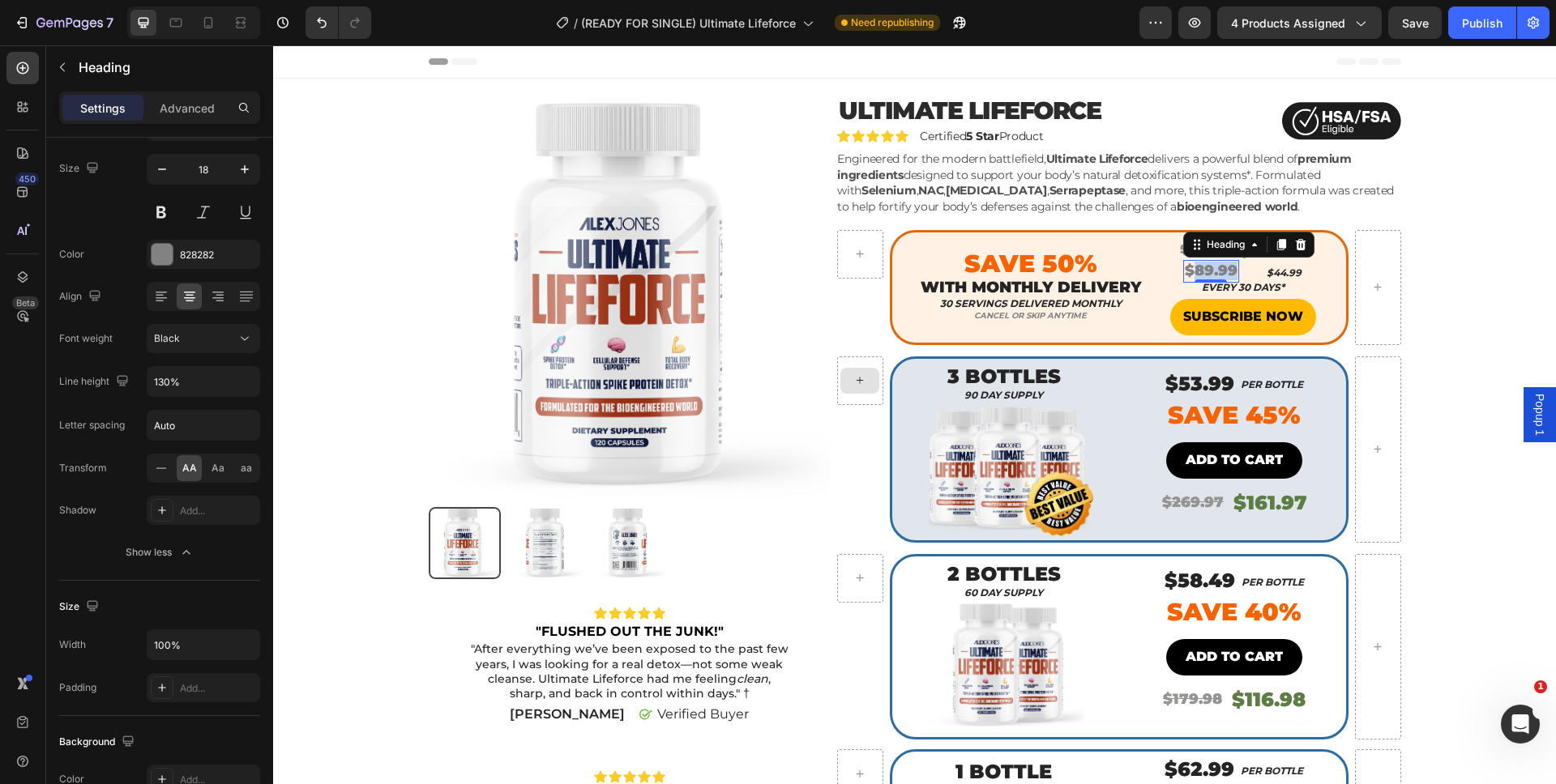
click at [1211, 271] on p "$89.99" at bounding box center [1211, 270] width 53 height 19
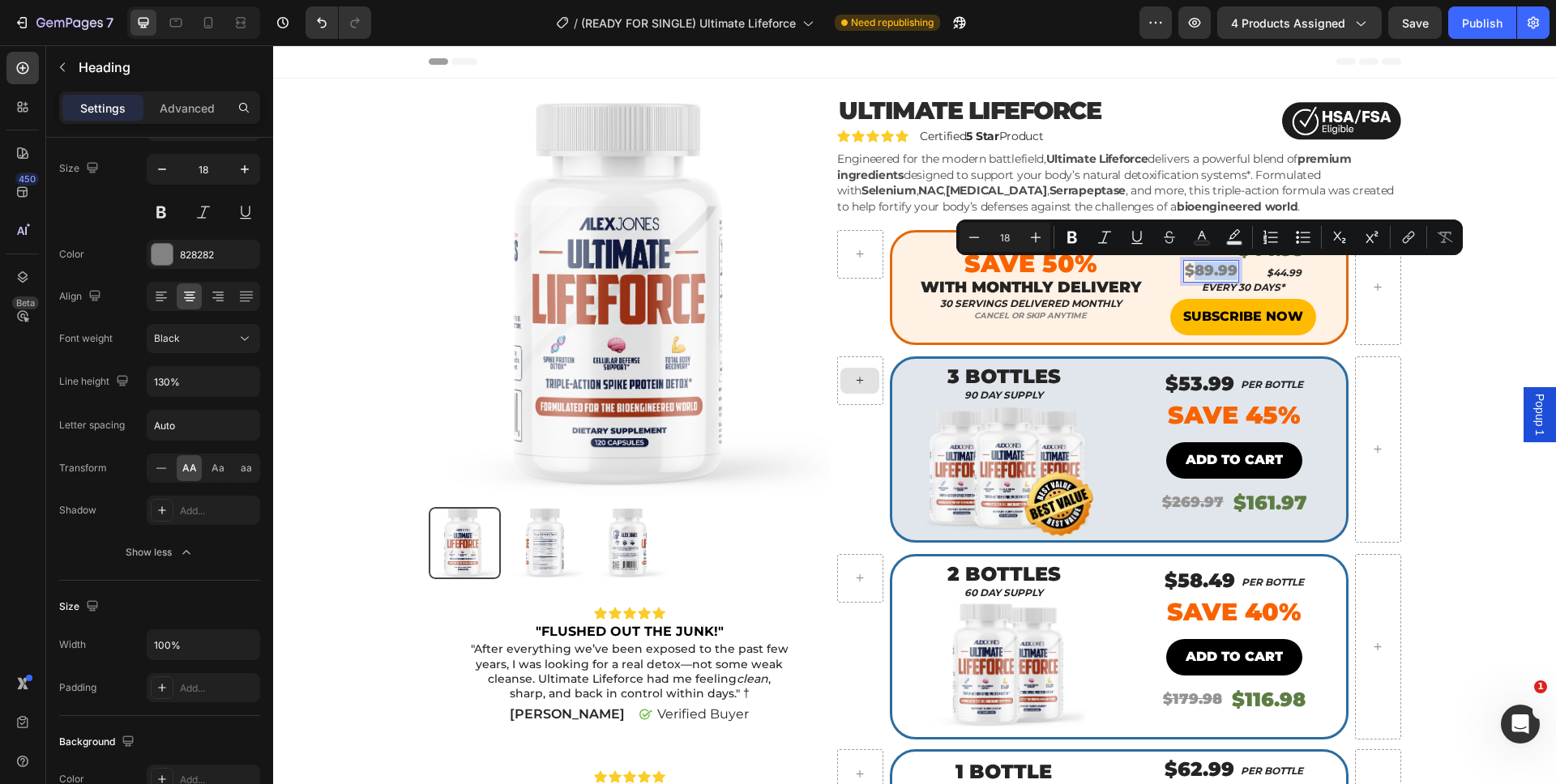
click at [1211, 271] on p "$89.99" at bounding box center [1211, 270] width 53 height 19
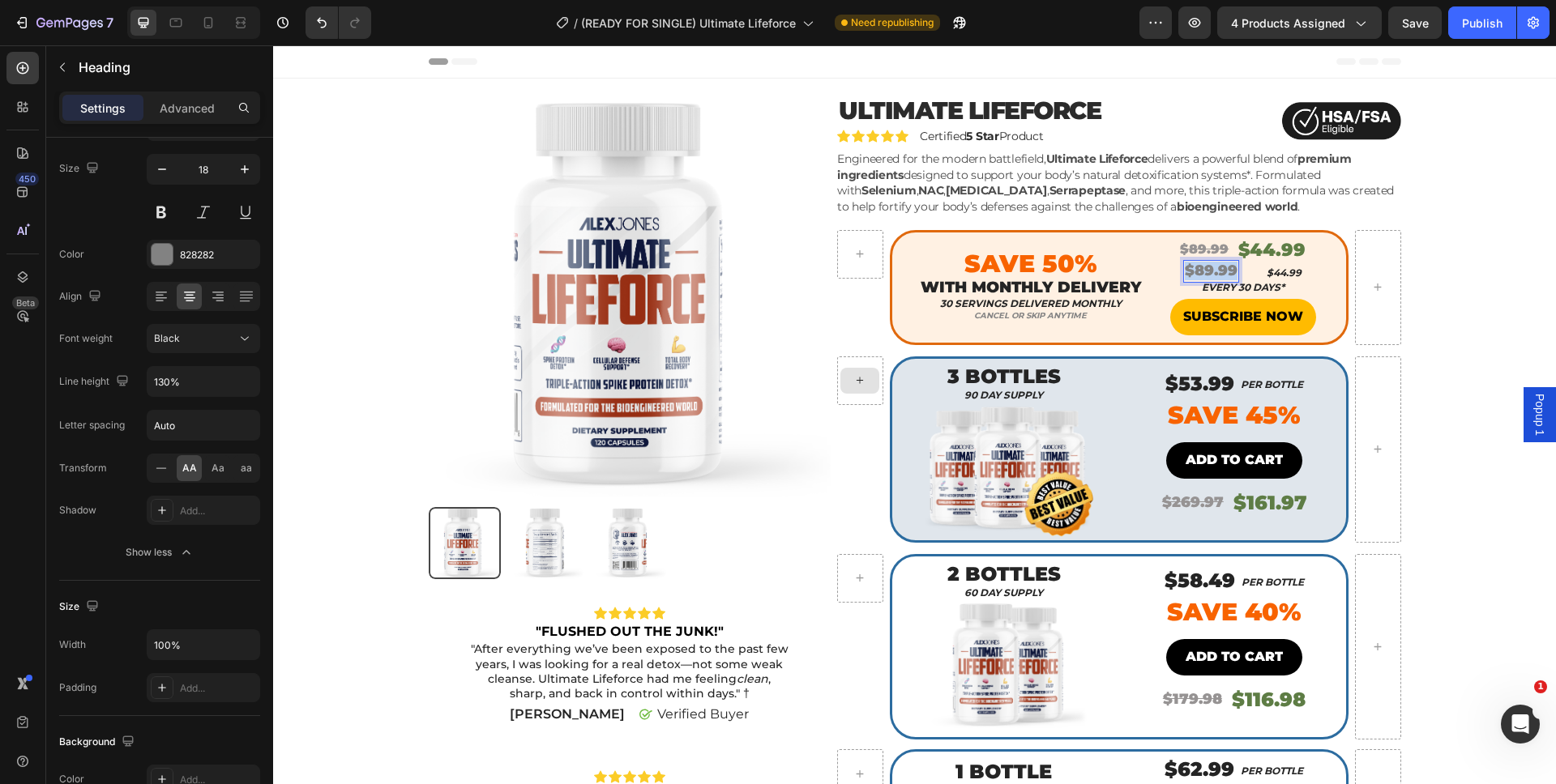
click at [1211, 271] on p "$89.99" at bounding box center [1211, 270] width 53 height 19
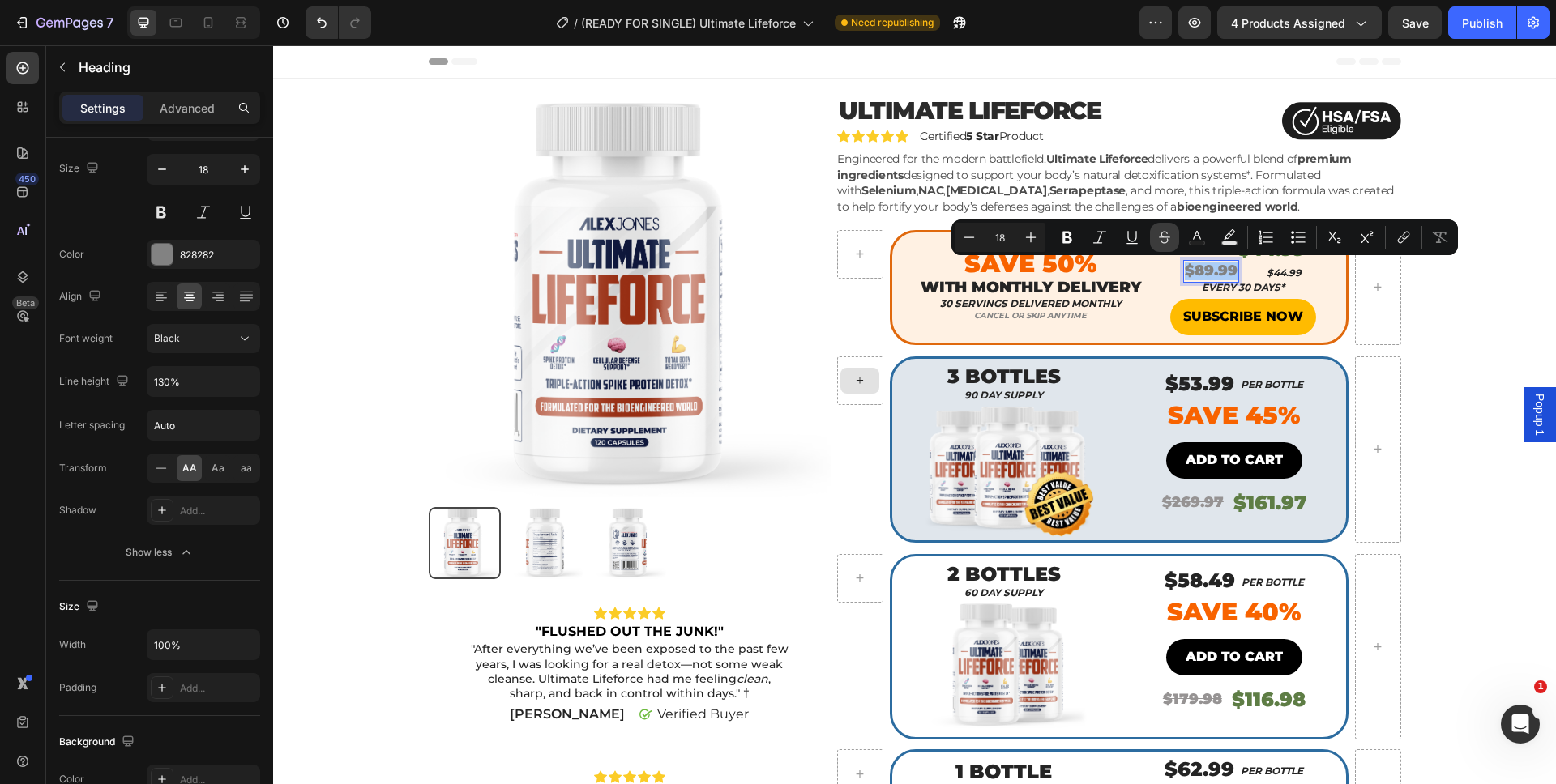
click at [1156, 239] on icon "Editor contextual toolbar" at bounding box center [1165, 237] width 16 height 16
click at [1416, 287] on div "Product Images Icon Icon Icon Icon Icon Icon List "FLUSHED OUT THE JUNK!" Text …" at bounding box center [914, 642] width 1259 height 1094
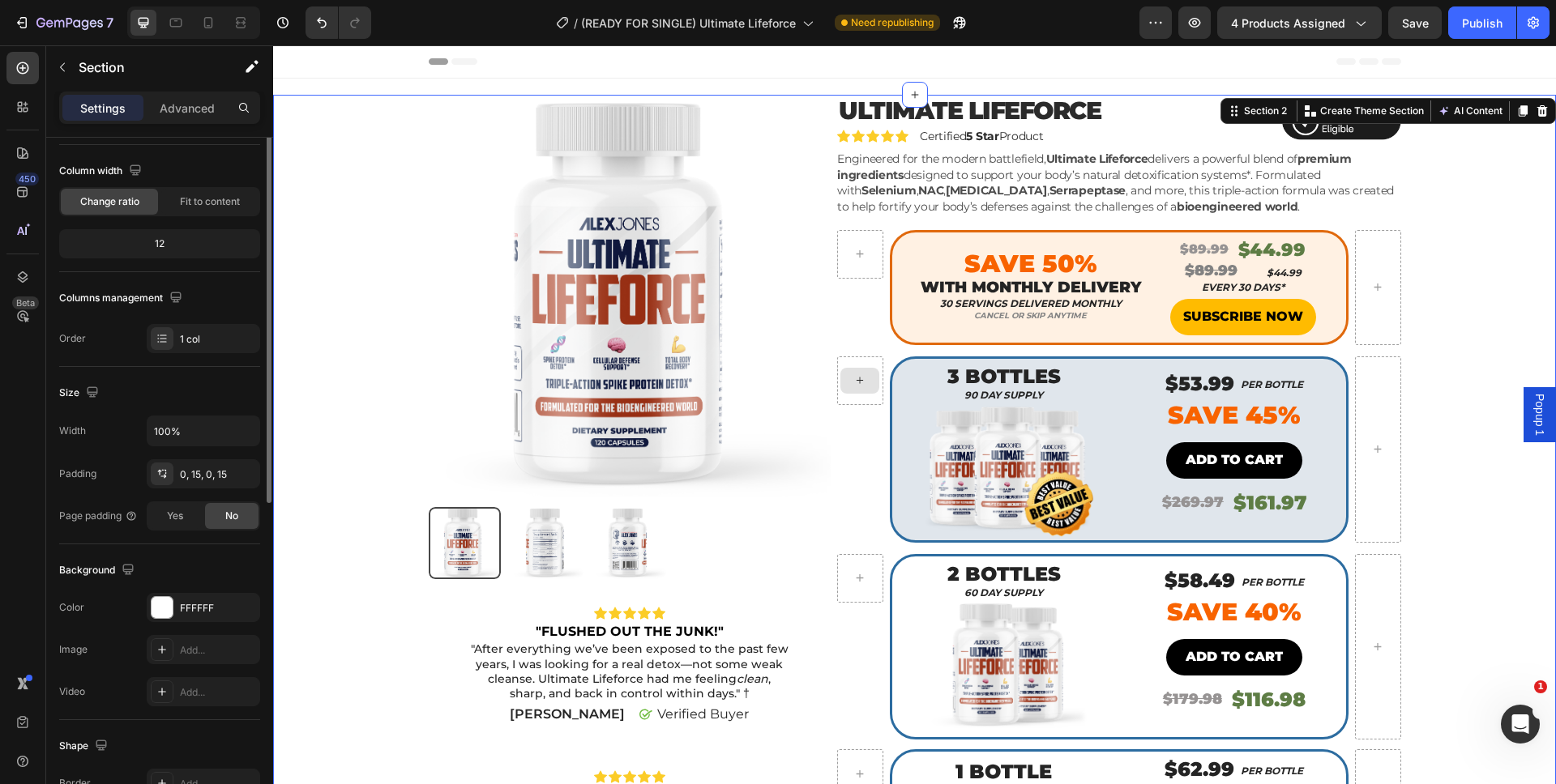
scroll to position [0, 0]
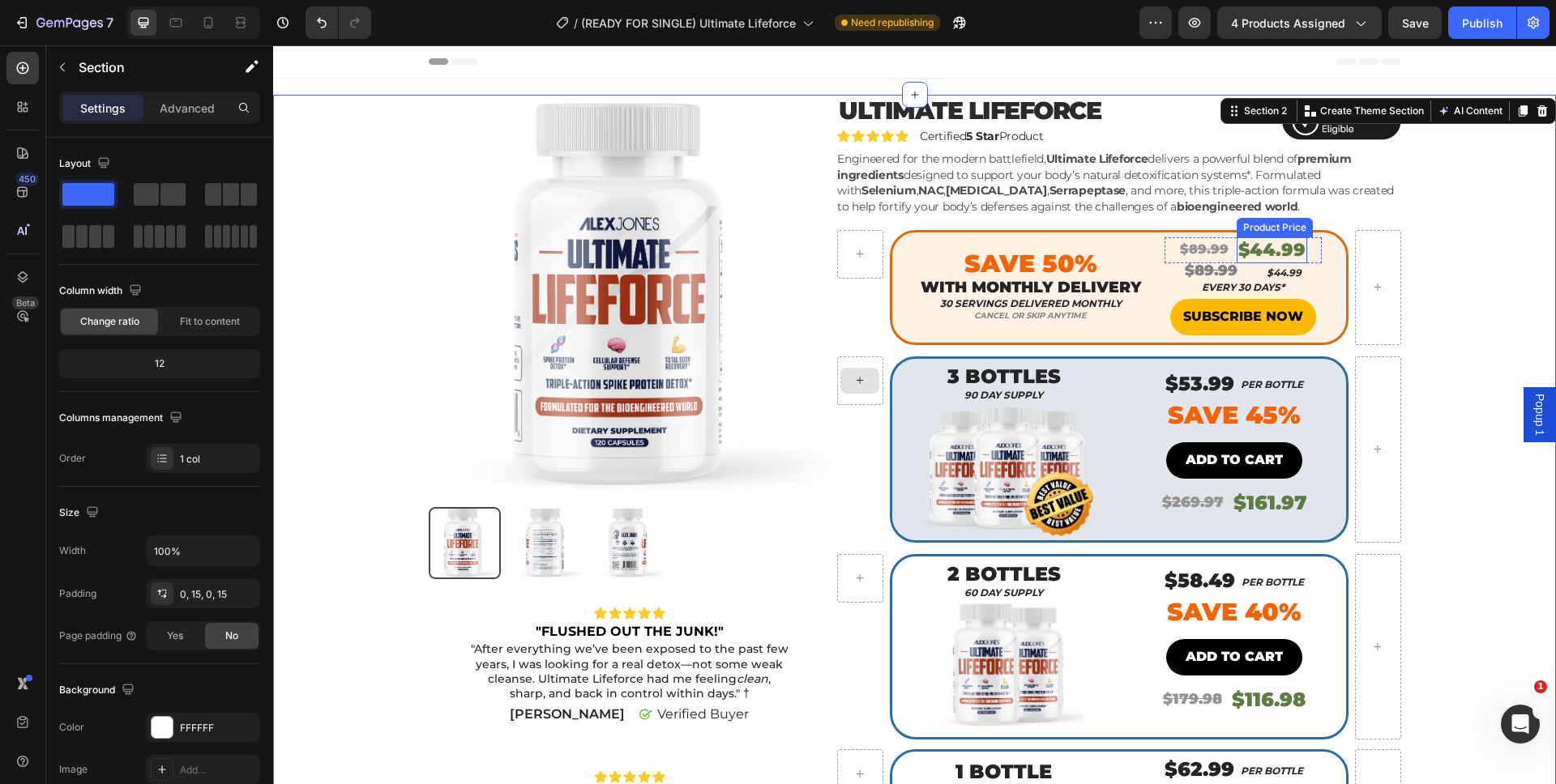
click at [1251, 250] on div "$44.99" at bounding box center [1272, 250] width 71 height 27
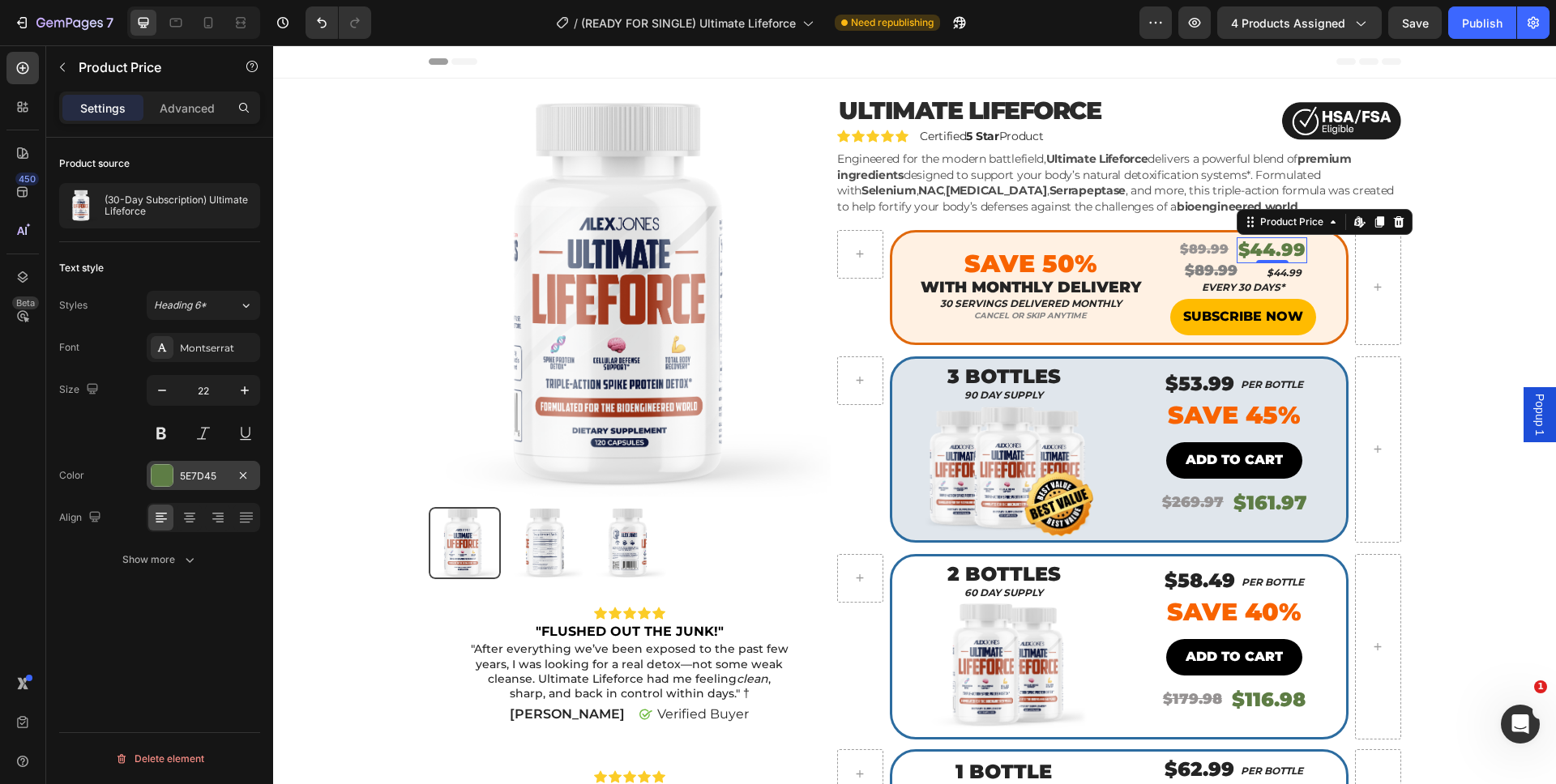
click at [196, 482] on div "5E7D45" at bounding box center [204, 476] width 47 height 15
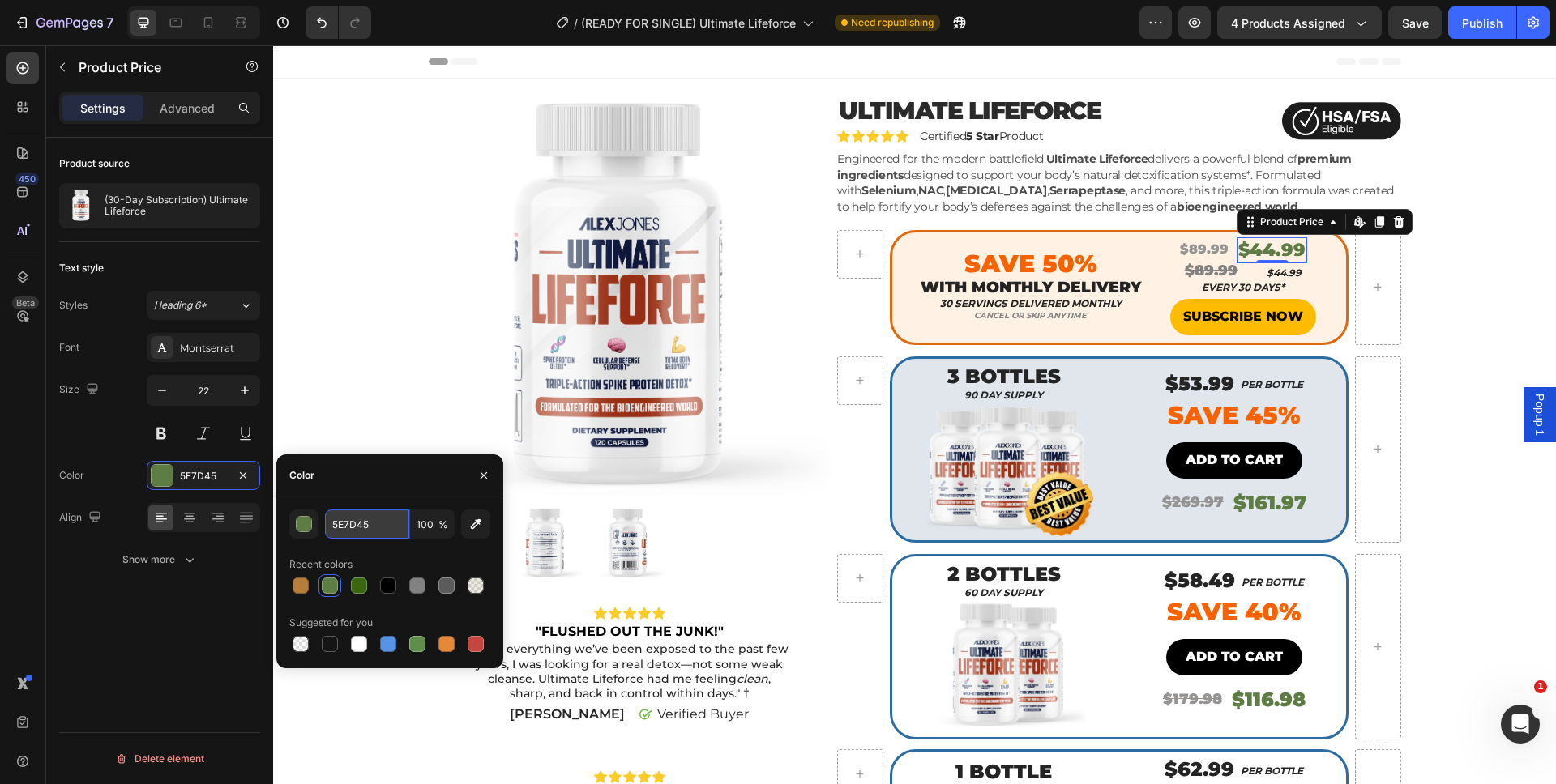
click at [343, 519] on input "5E7D45" at bounding box center [367, 524] width 84 height 29
click at [343, 519] on input "5E7D45" at bounding box center [367, 524] width 84 height 29
click at [1267, 270] on div "0" at bounding box center [1272, 276] width 16 height 13
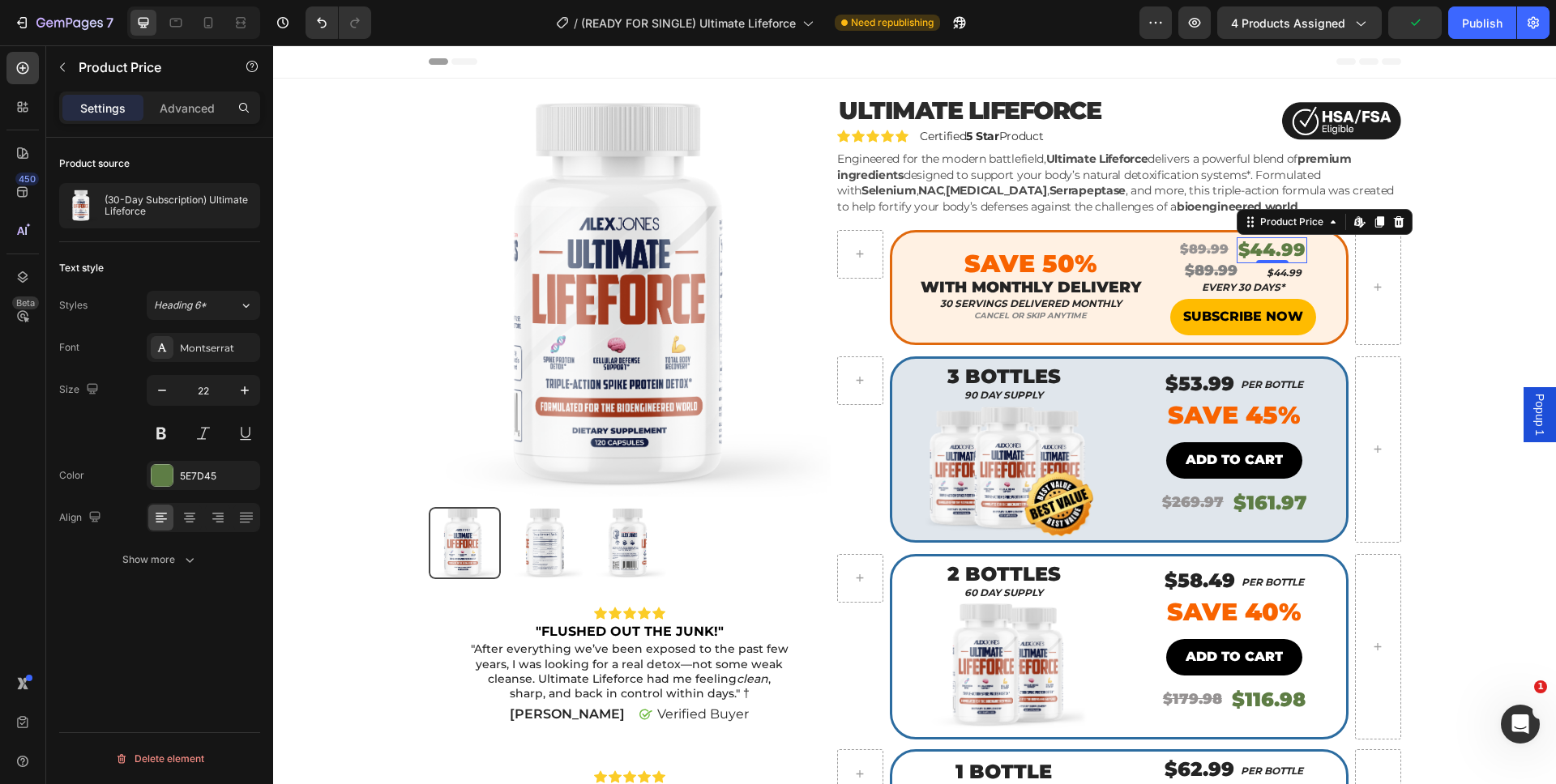
click at [1269, 271] on div "0" at bounding box center [1272, 276] width 16 height 13
click at [1272, 274] on div "0" at bounding box center [1272, 276] width 16 height 13
click at [1282, 274] on p "$44.99" at bounding box center [1283, 273] width 35 height 13
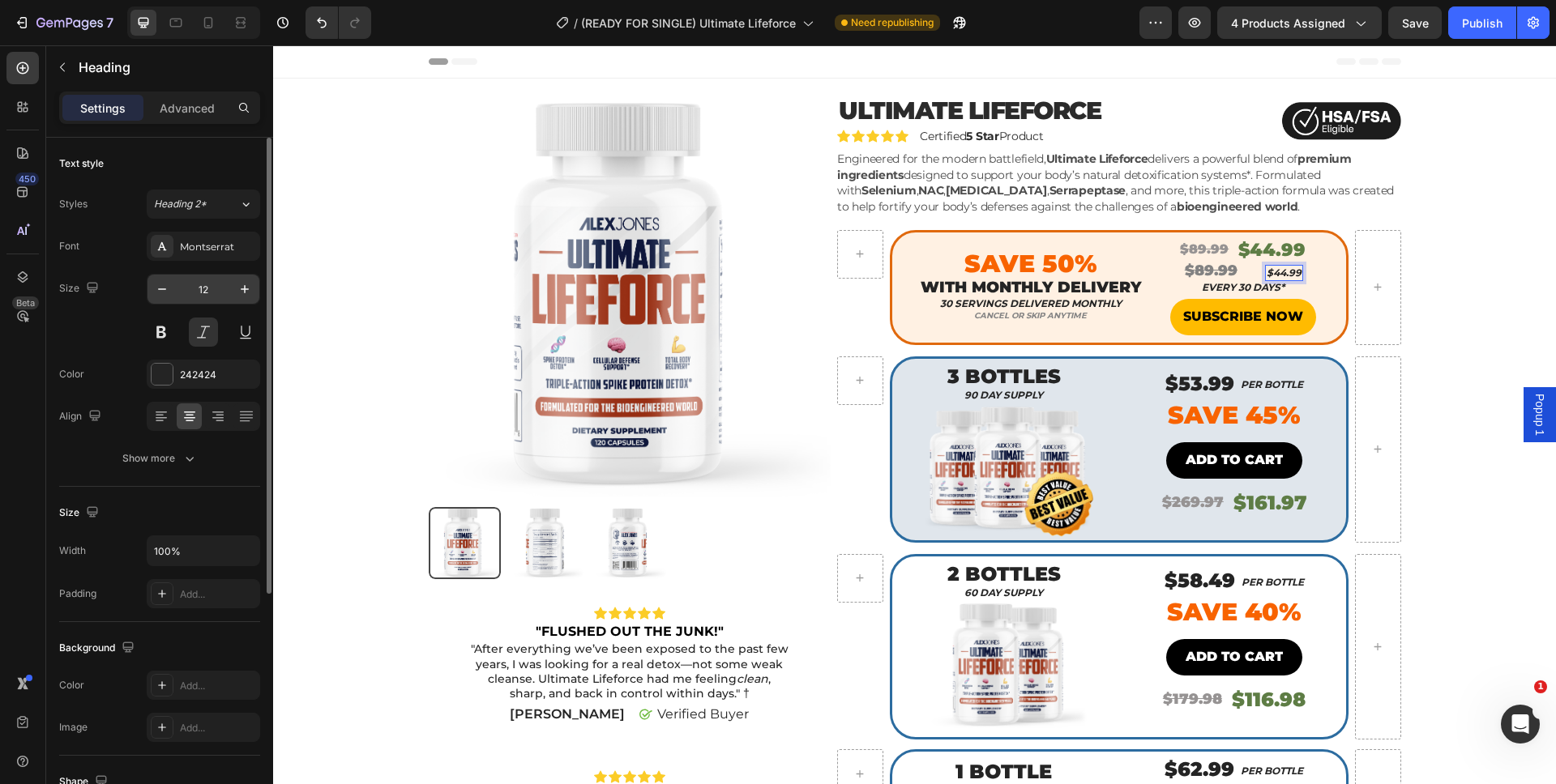
click at [224, 288] on input "12" at bounding box center [204, 289] width 54 height 29
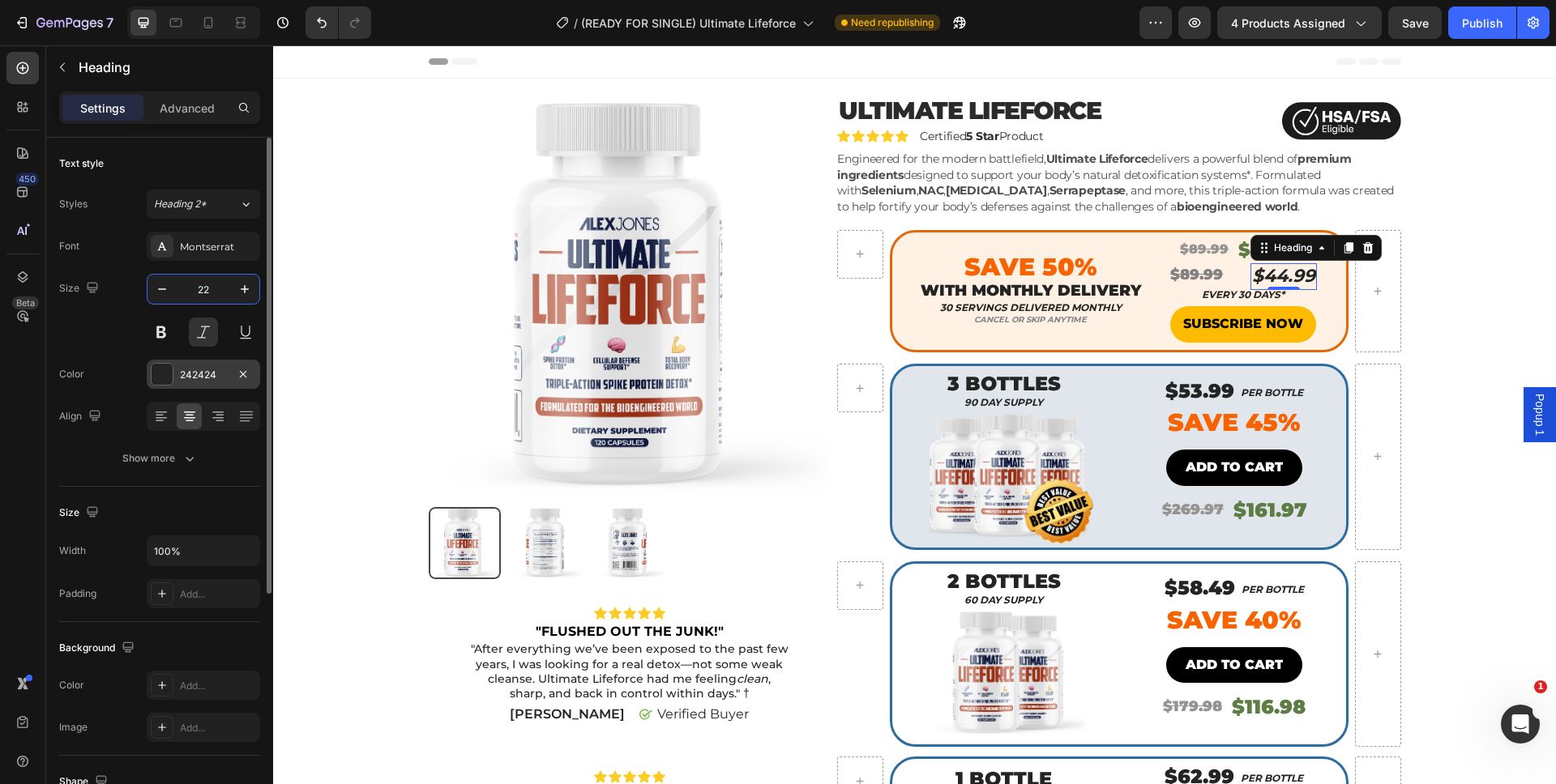
type input "22"
click at [195, 377] on div "242424" at bounding box center [204, 375] width 47 height 15
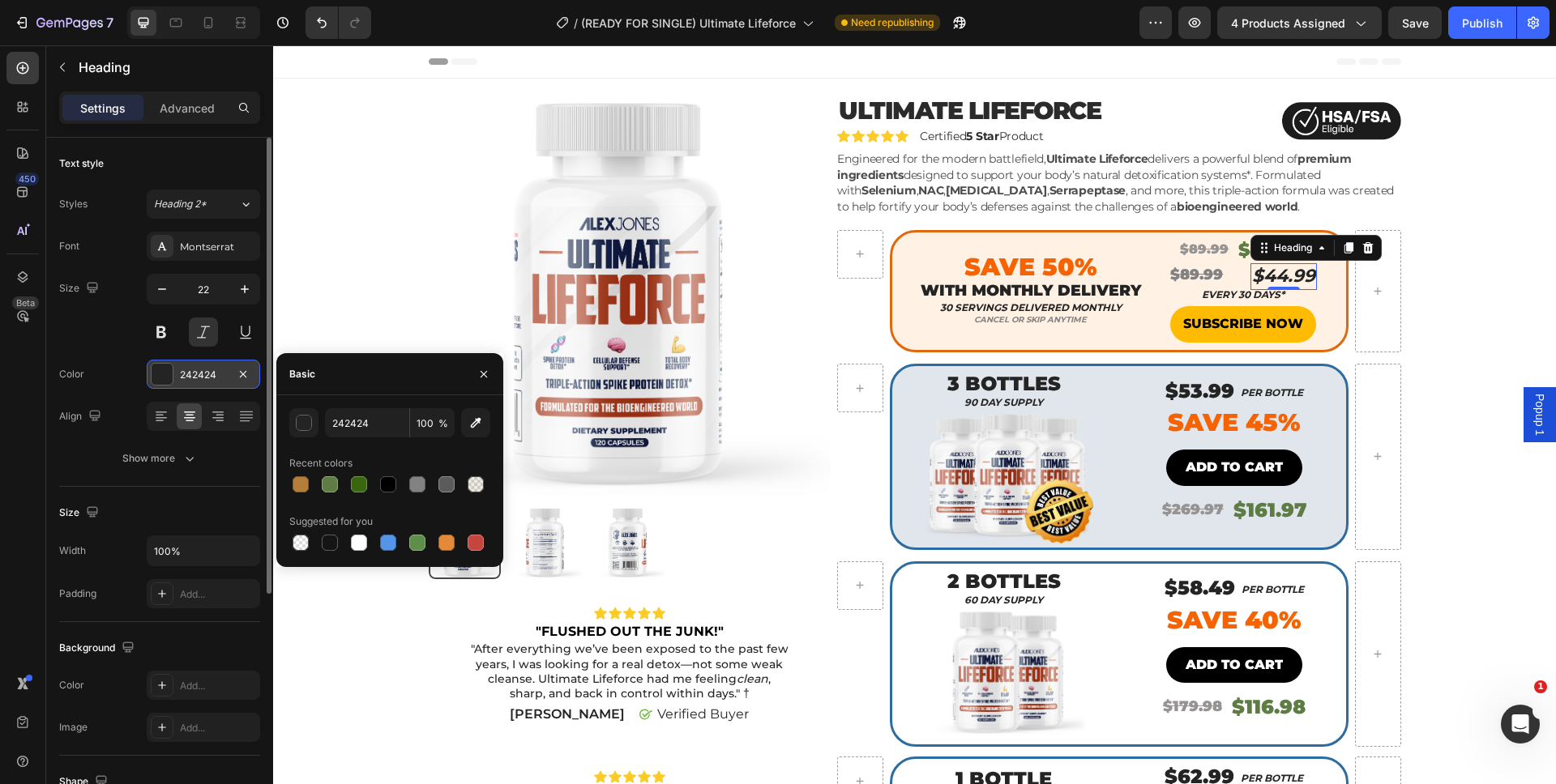
click at [195, 377] on div "242424" at bounding box center [204, 375] width 47 height 15
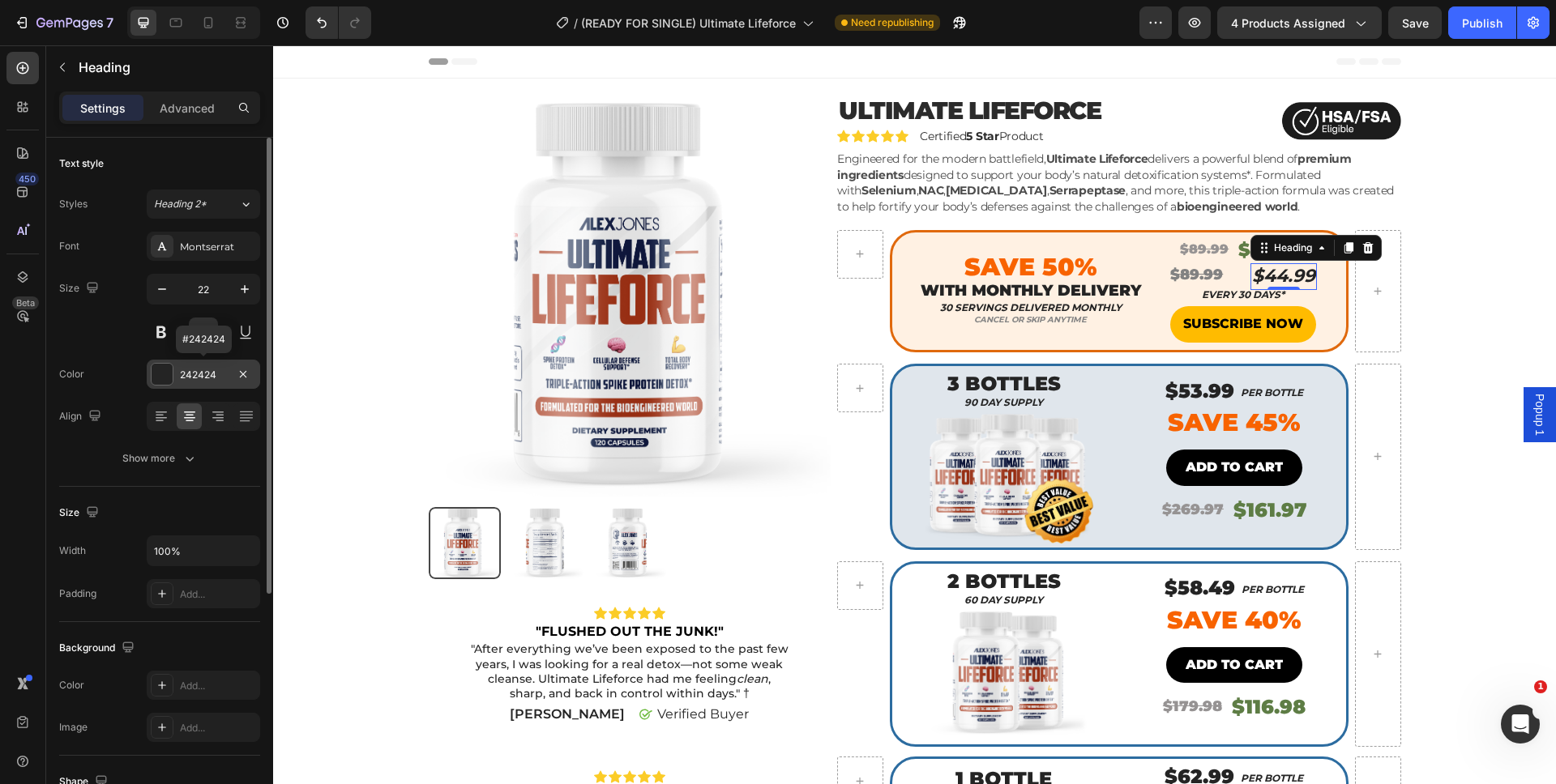
click at [195, 376] on div "242424" at bounding box center [204, 375] width 47 height 15
click at [196, 373] on div "242424" at bounding box center [204, 375] width 47 height 15
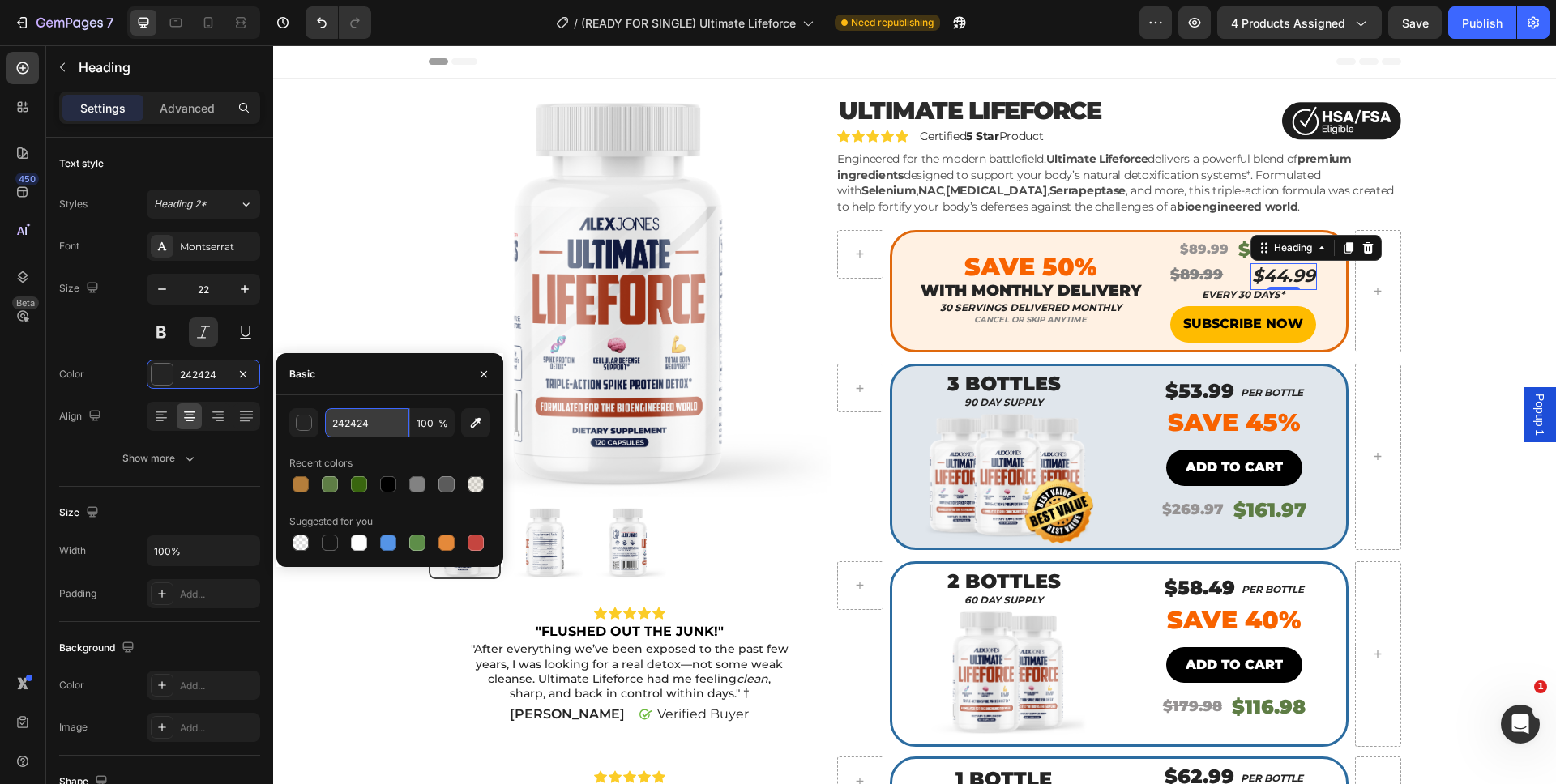
click at [355, 422] on input "242424" at bounding box center [367, 423] width 84 height 29
paste input "5E7D45"
type input "5E7D45"
click at [108, 371] on div "Color 242424" at bounding box center [159, 374] width 201 height 29
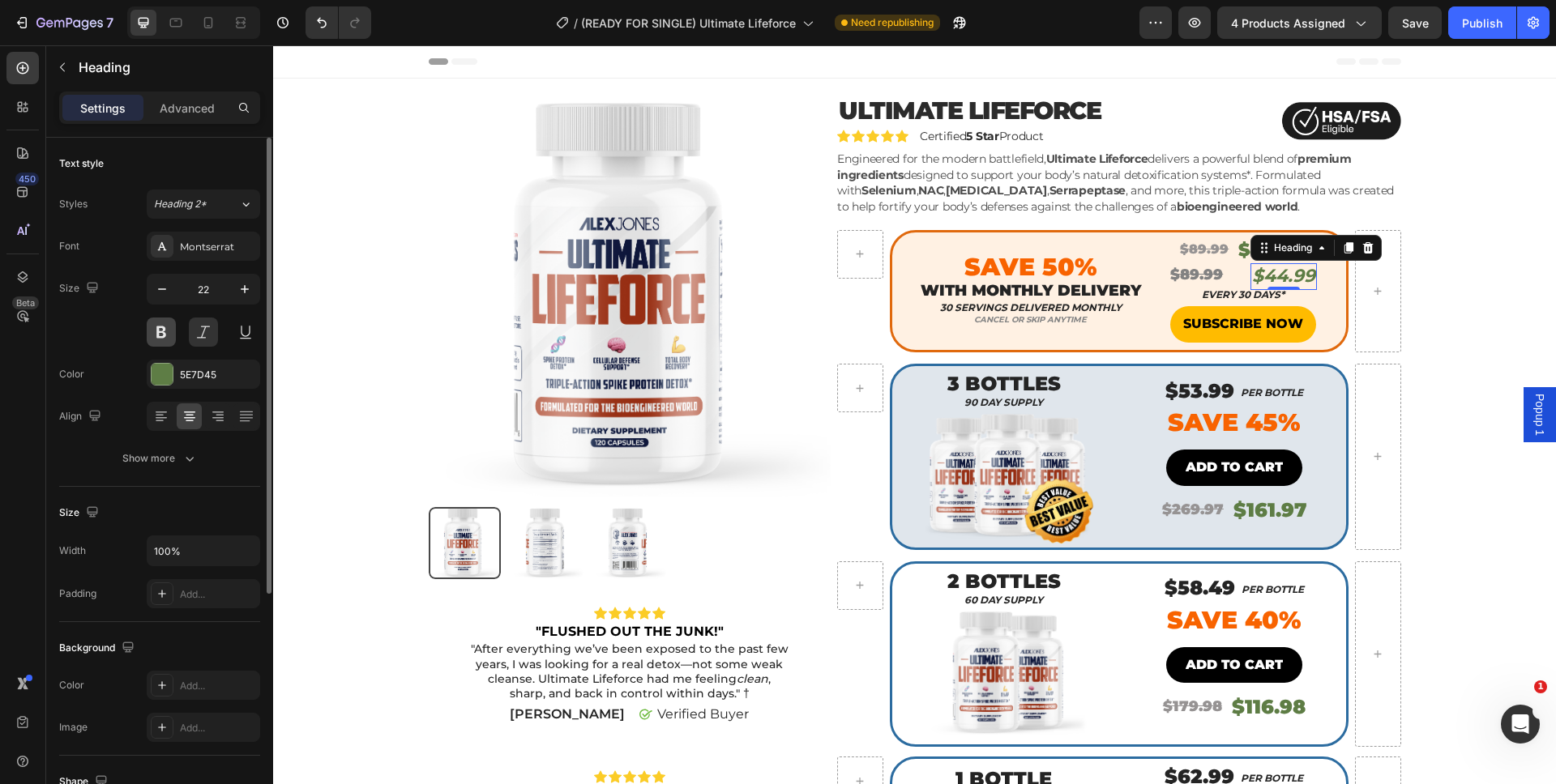
click at [159, 334] on button at bounding box center [162, 332] width 29 height 29
click at [173, 339] on button at bounding box center [162, 332] width 29 height 29
click at [178, 458] on div "Show more" at bounding box center [160, 455] width 76 height 16
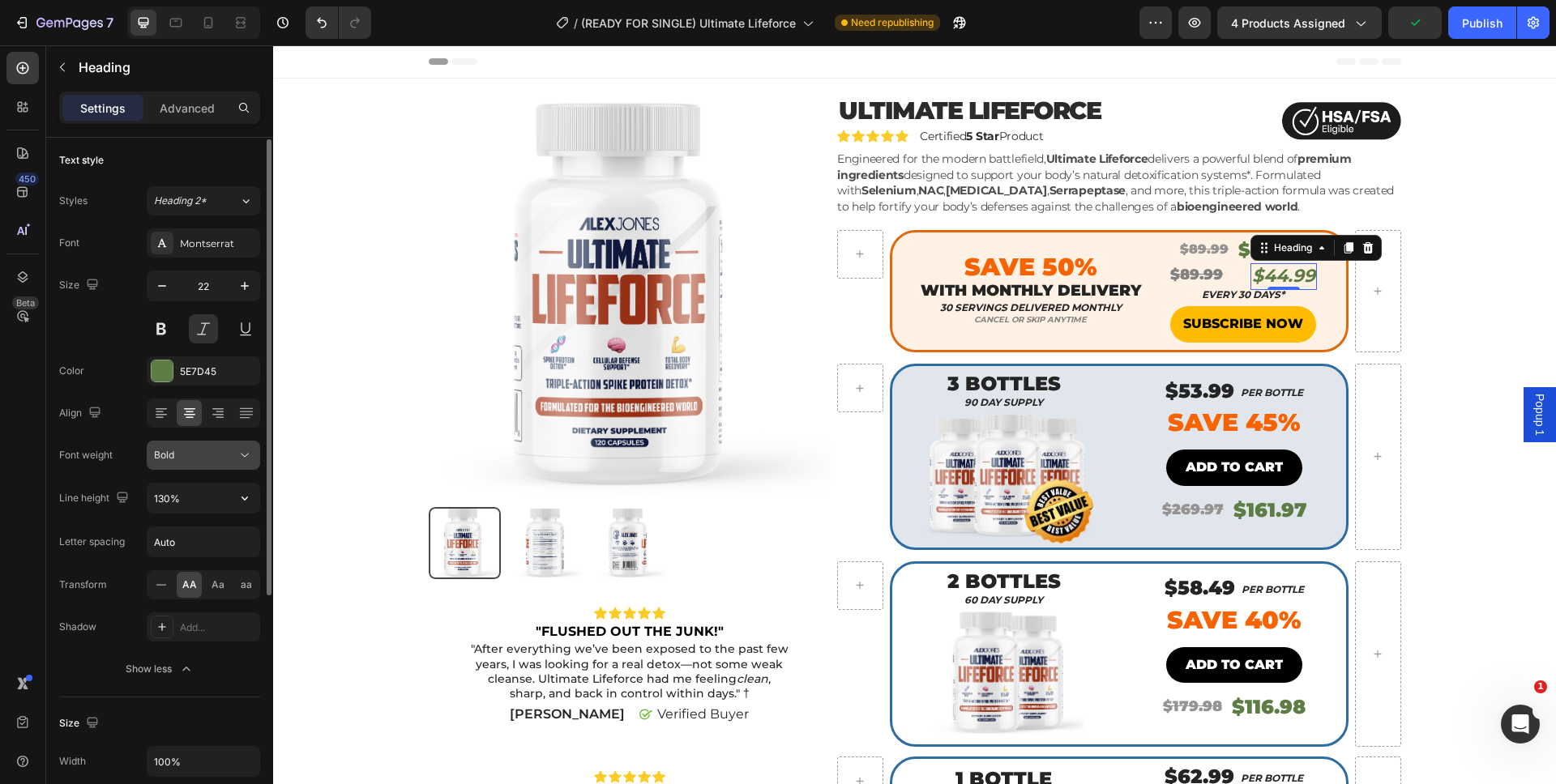
click at [205, 457] on div "Bold" at bounding box center [196, 455] width 83 height 15
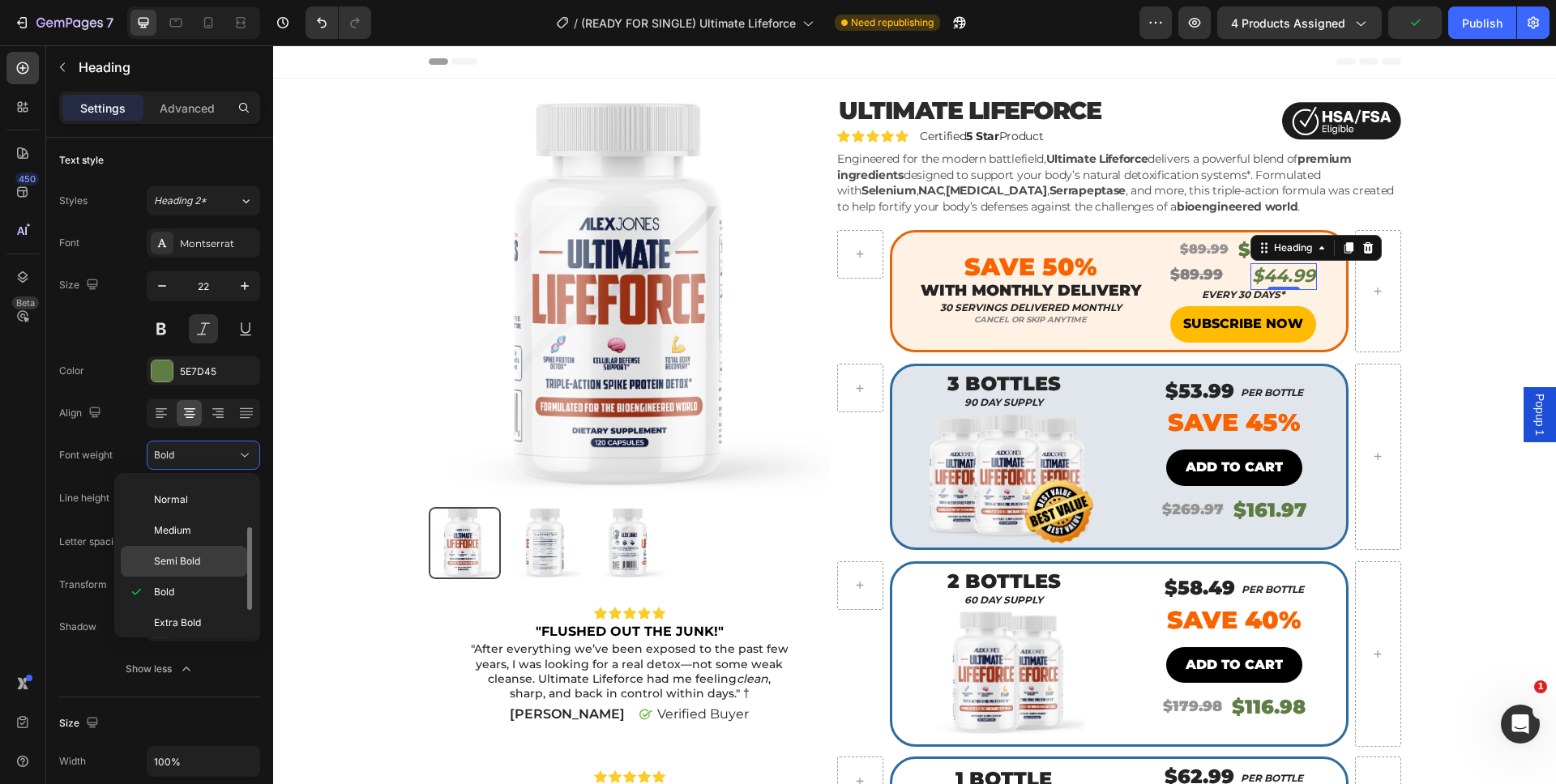
scroll to position [126, 0]
click at [184, 608] on p "Black" at bounding box center [197, 615] width 86 height 15
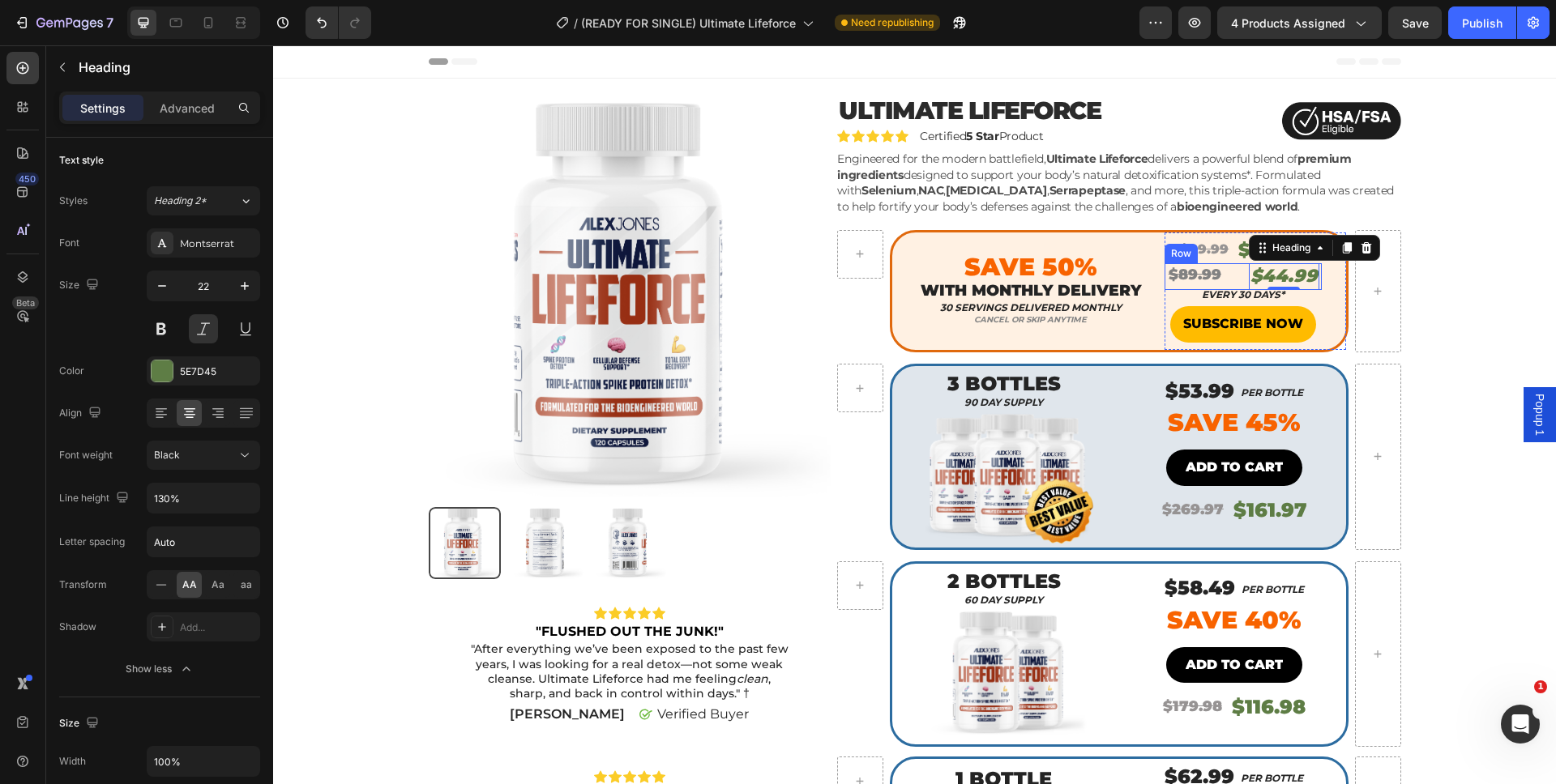
click at [1232, 275] on div "⁠⁠⁠⁠⁠⁠⁠ $89.99 Heading" at bounding box center [1206, 276] width 79 height 27
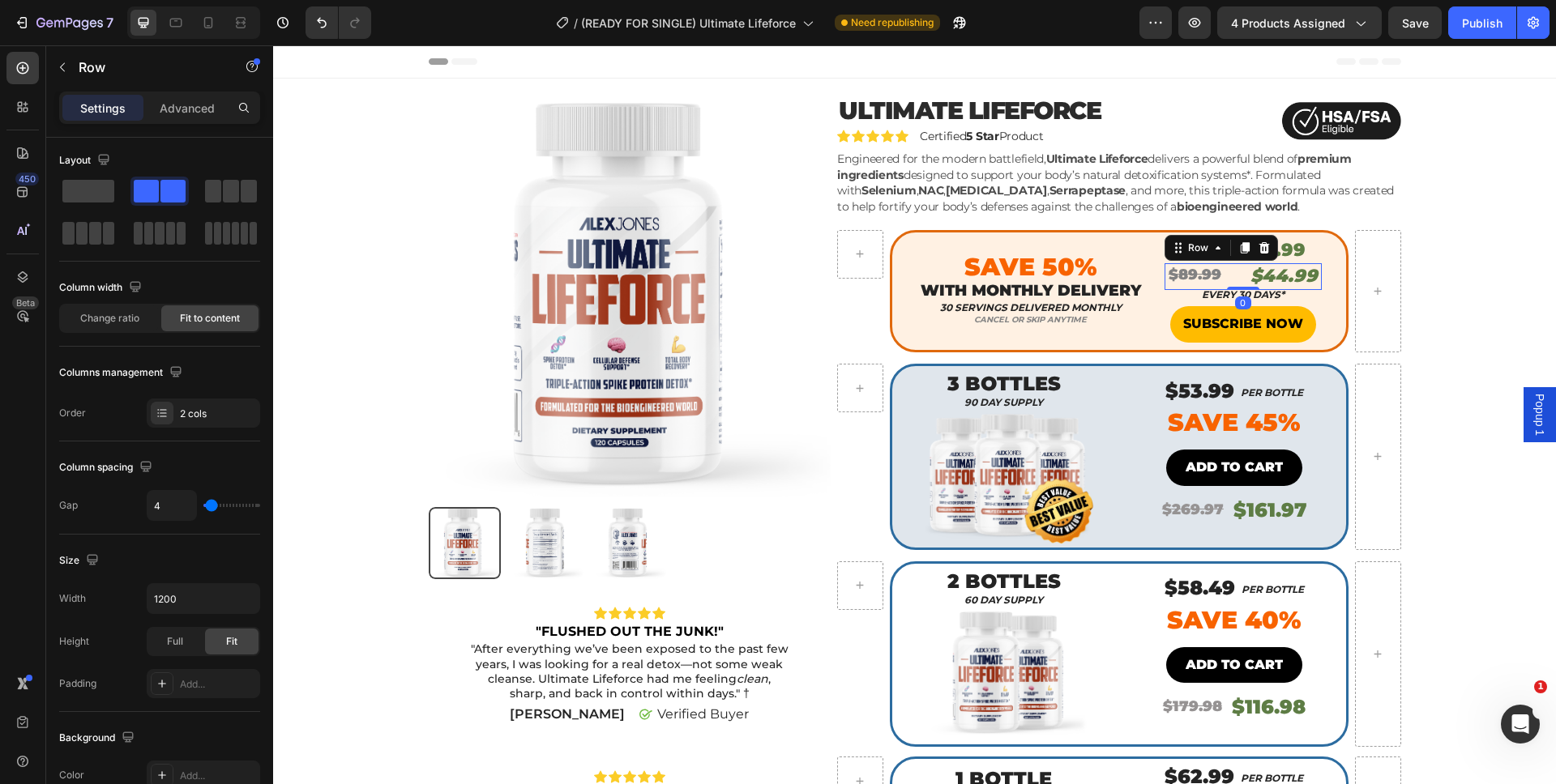
scroll to position [0, 0]
click at [171, 118] on div "Advanced" at bounding box center [188, 108] width 81 height 26
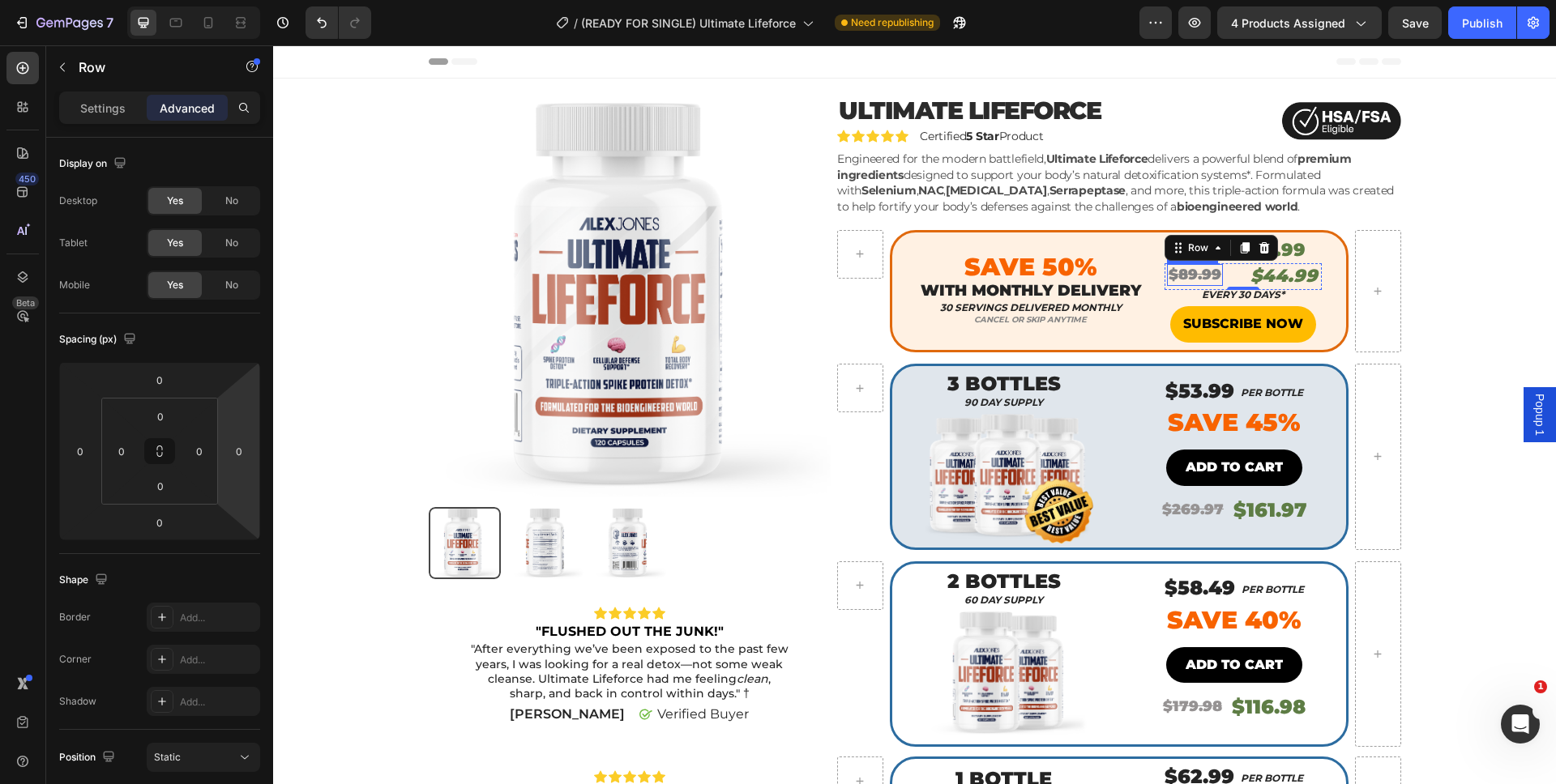
click at [1191, 273] on s "$89.99" at bounding box center [1195, 274] width 53 height 18
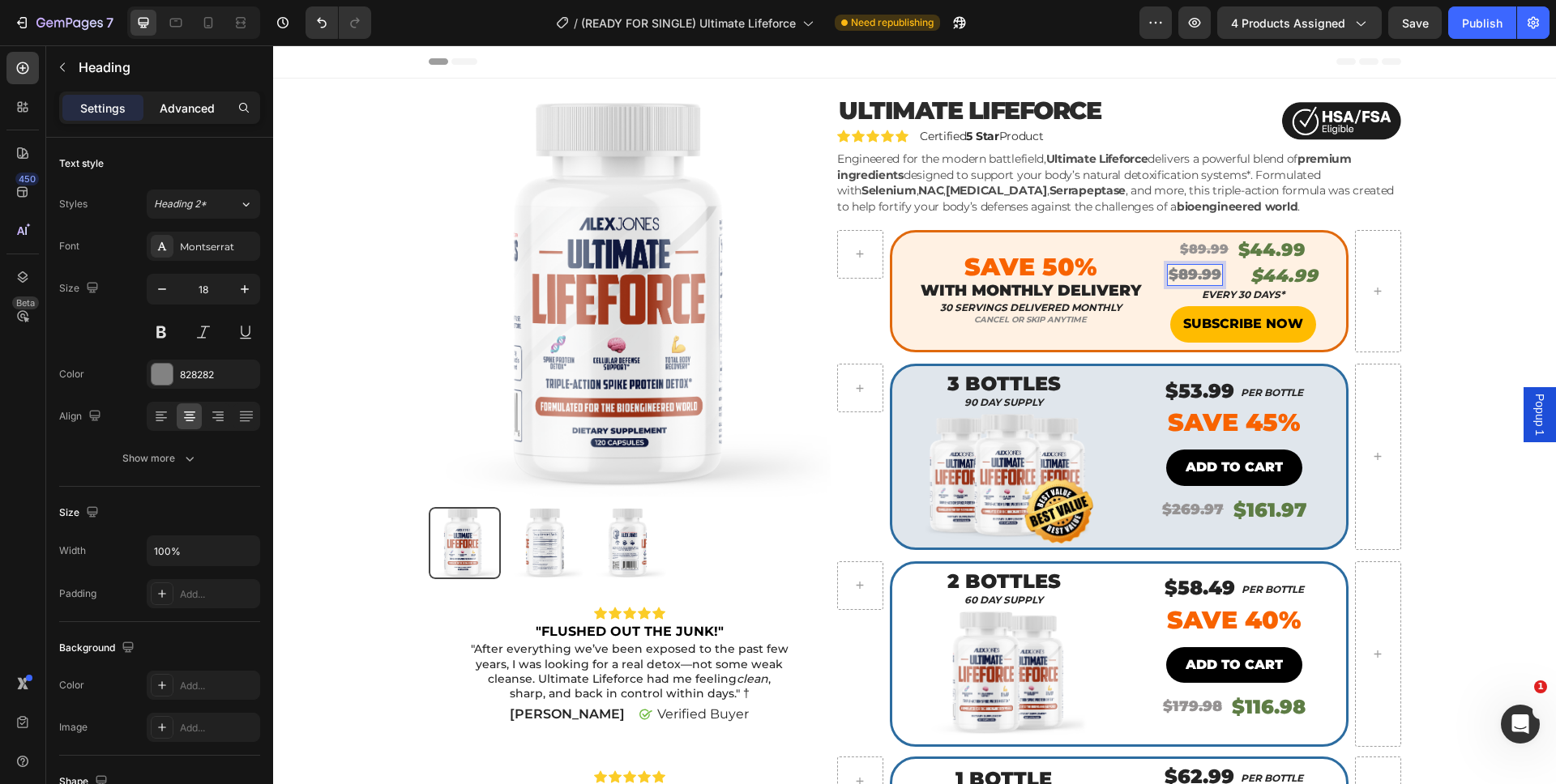
click at [177, 103] on p "Advanced" at bounding box center [188, 108] width 55 height 17
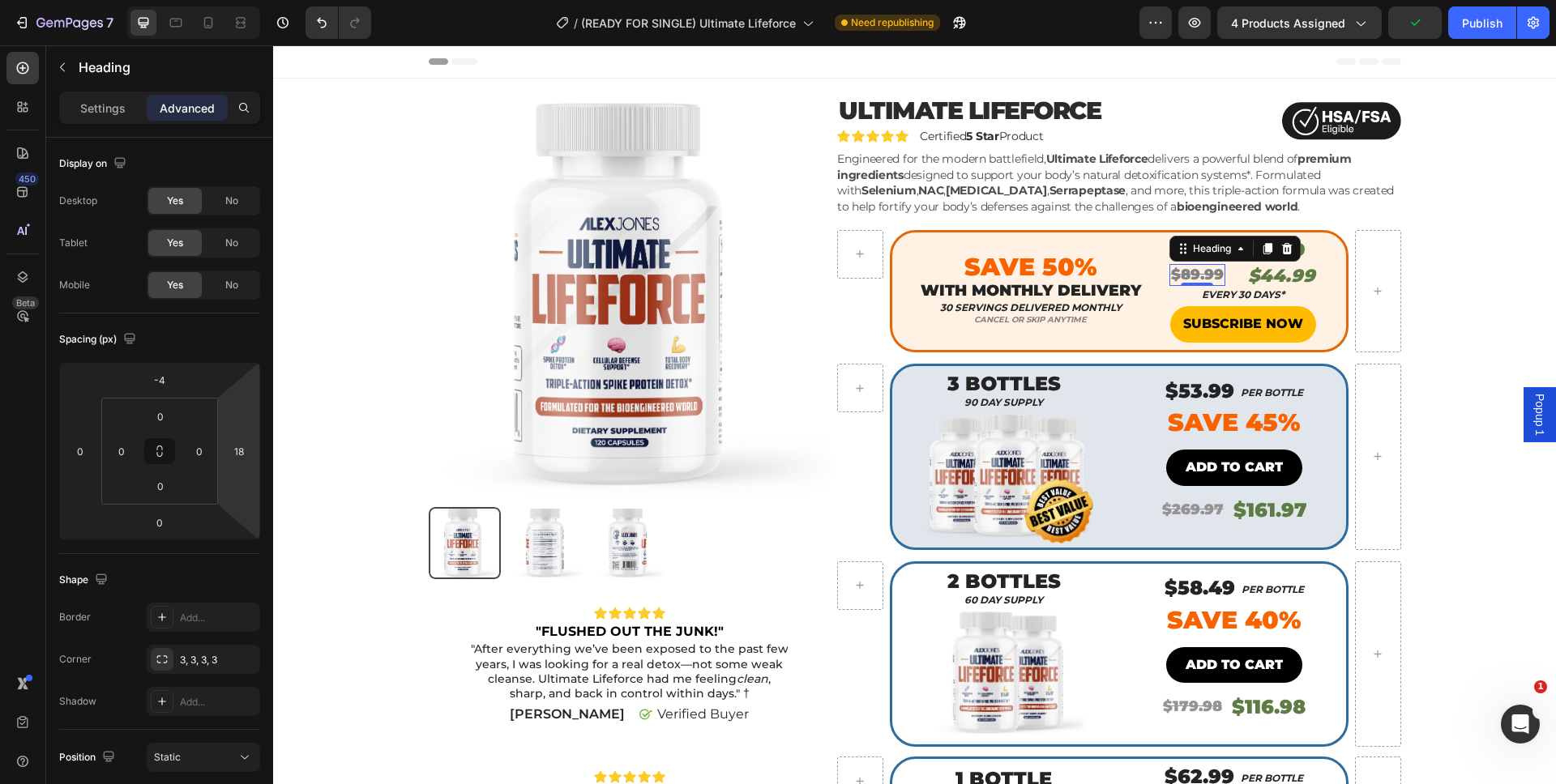
type input "16"
click at [240, 0] on html "7 Version history / (READY FOR SINGLE) Ultimate Lifeforce Need republishing Pre…" at bounding box center [778, 0] width 1556 height 0
click at [1426, 309] on div "Product Images Icon Icon Icon Icon Icon Icon List "FLUSHED OUT THE JUNK!" Text …" at bounding box center [914, 646] width 1259 height 1102
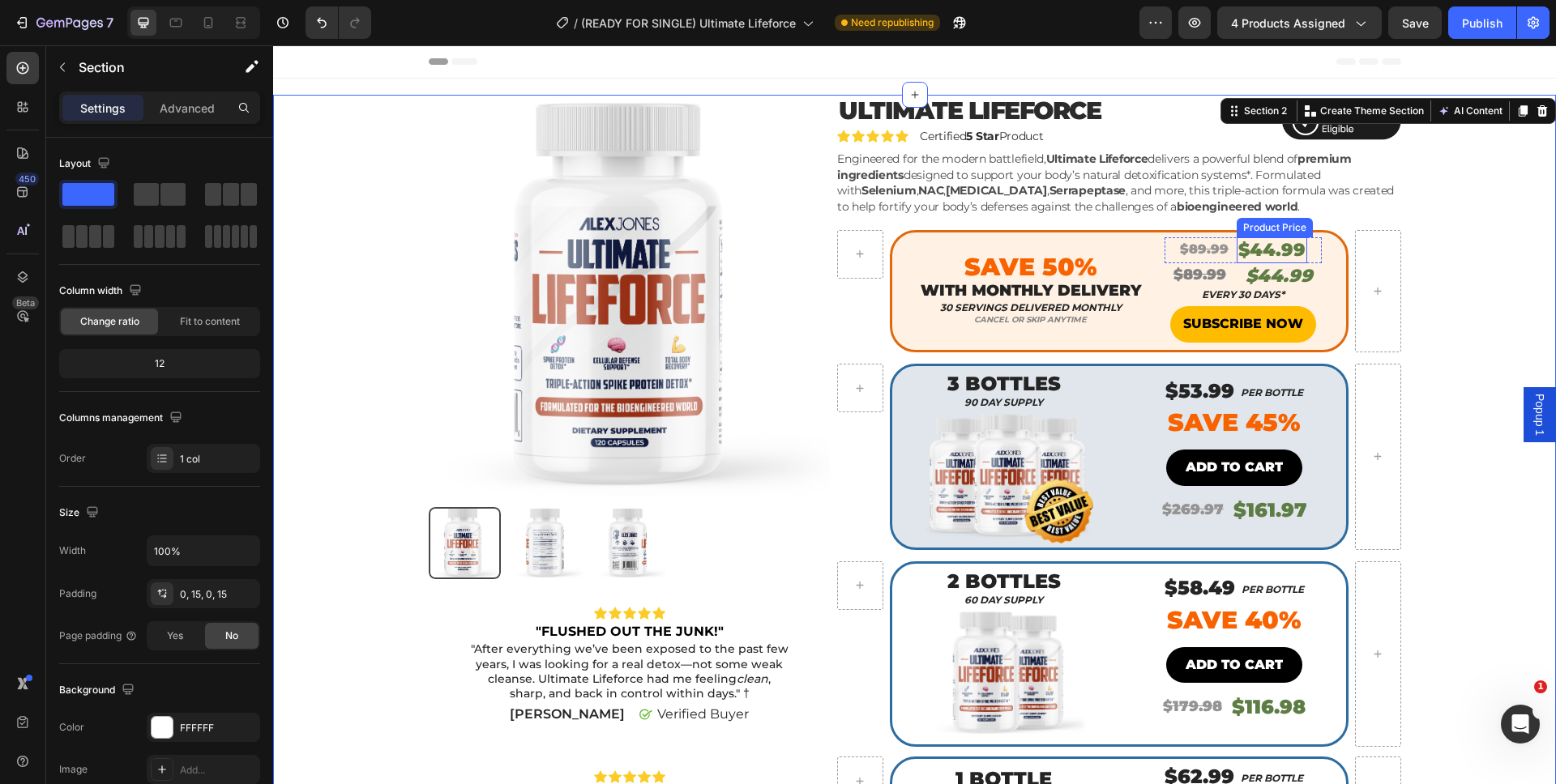
click at [1251, 252] on div "$44.99" at bounding box center [1272, 250] width 71 height 27
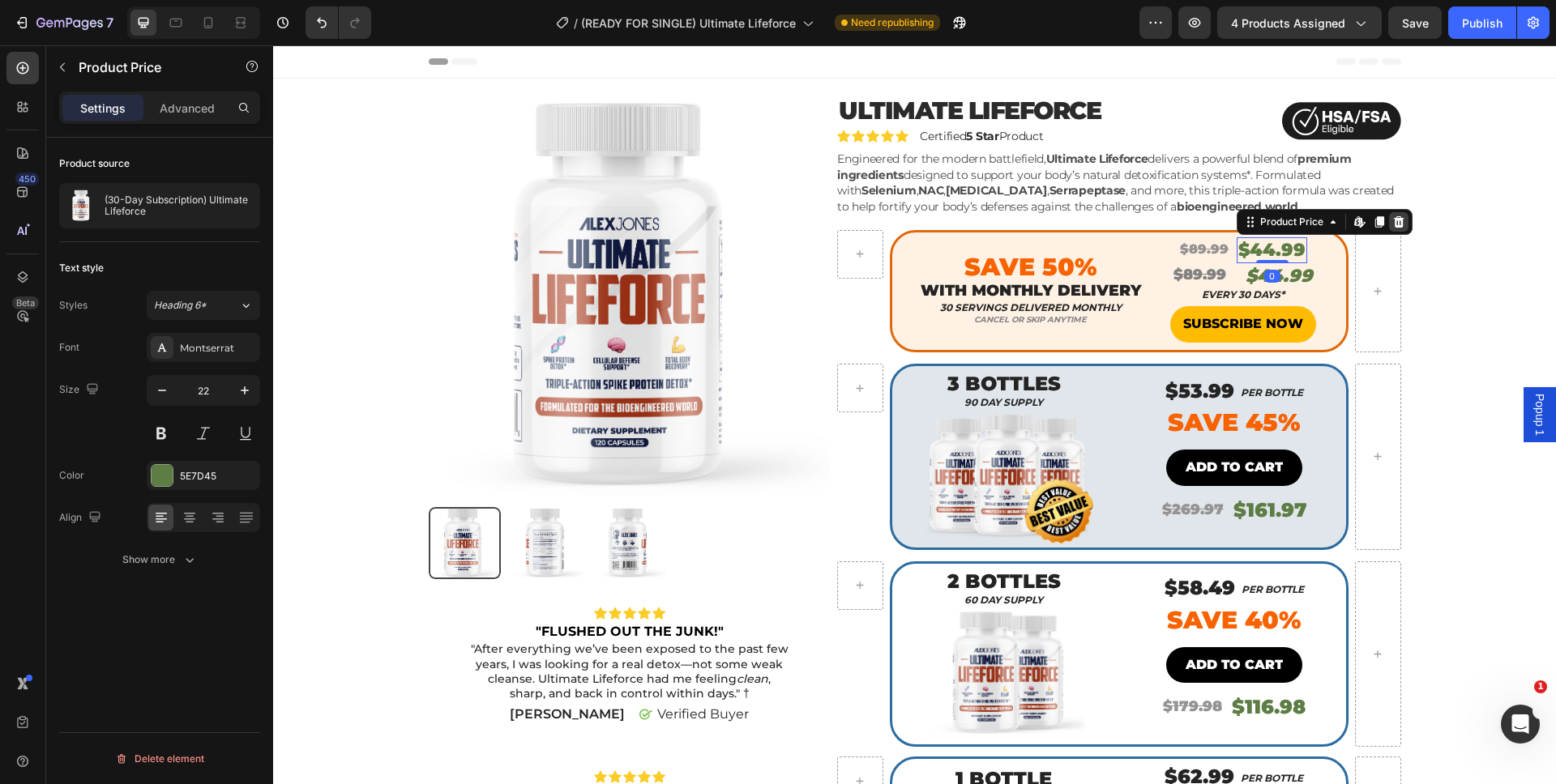
click at [1394, 222] on icon at bounding box center [1398, 221] width 11 height 11
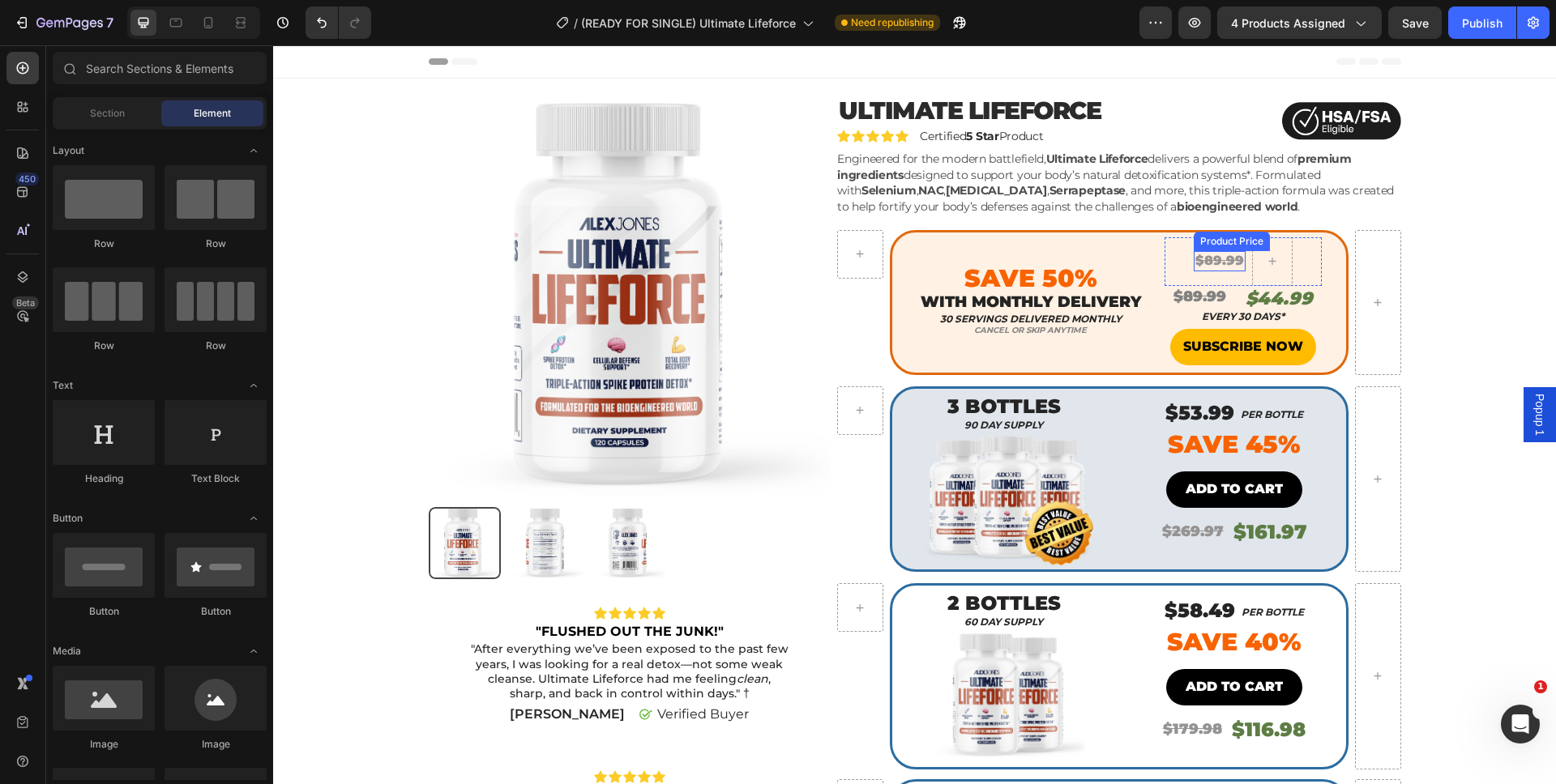
click at [1224, 255] on div "$89.99" at bounding box center [1220, 261] width 52 height 20
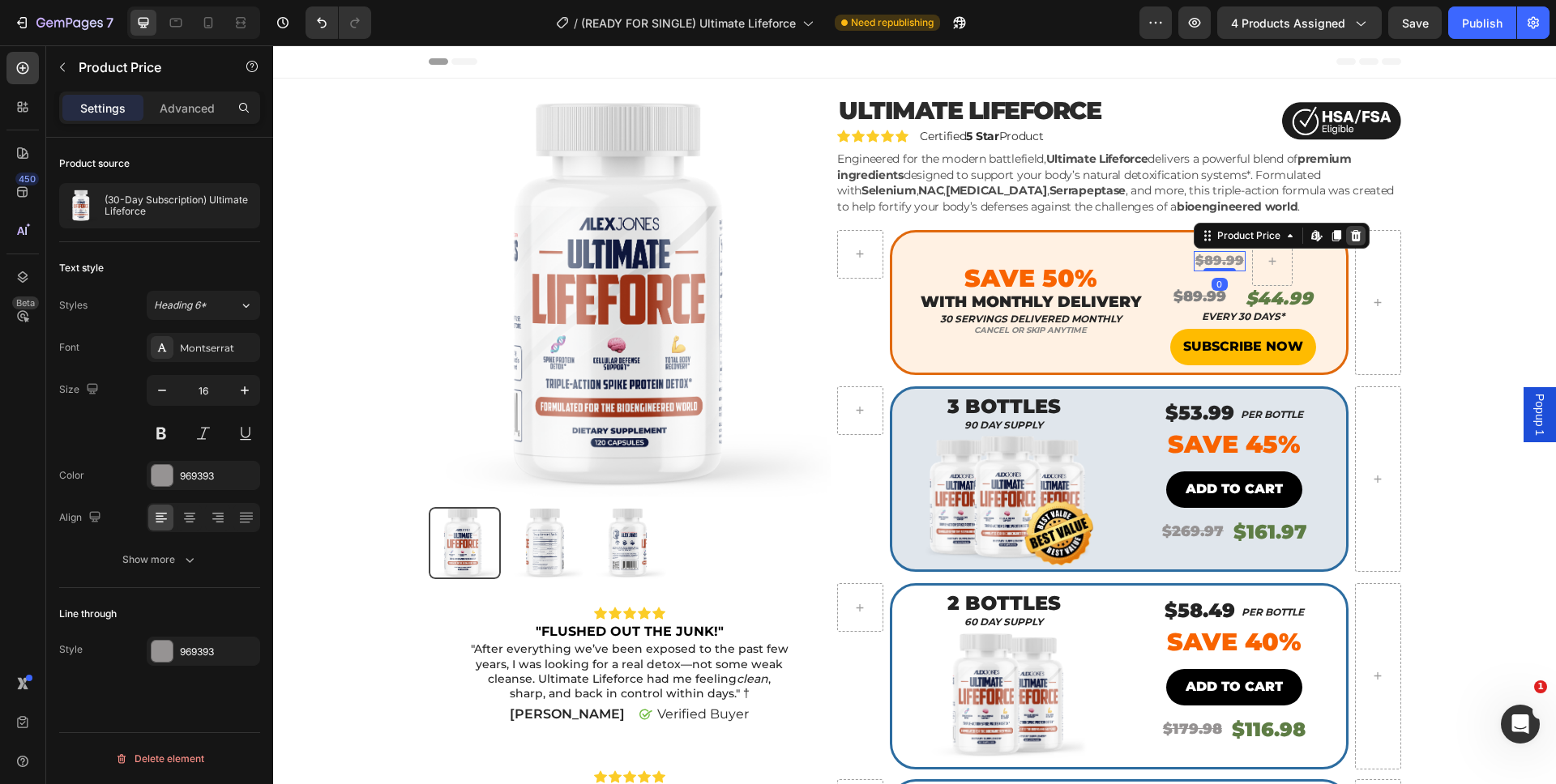
click at [1356, 235] on div at bounding box center [1355, 235] width 19 height 19
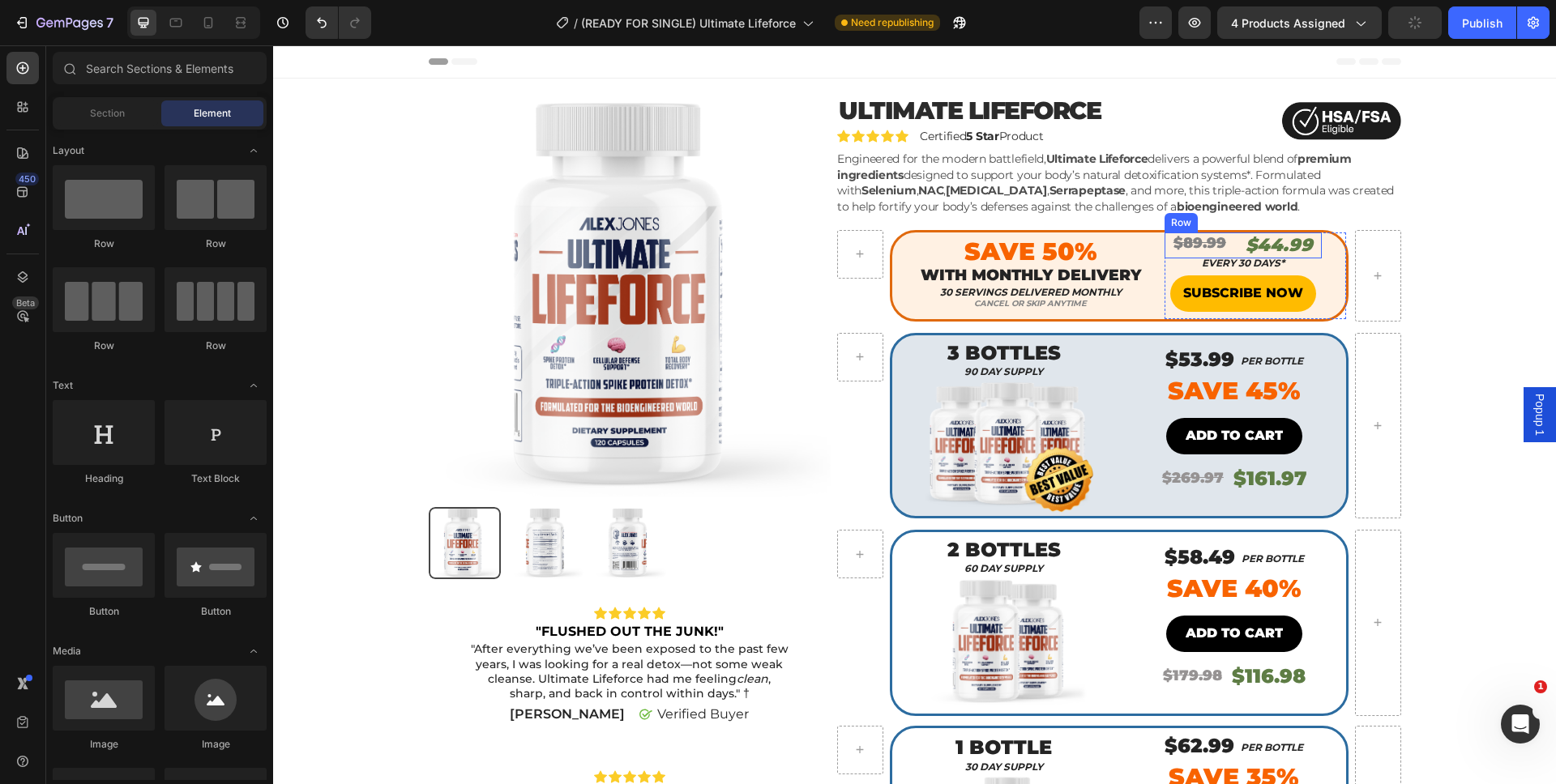
click at [1228, 241] on div "⁠⁠⁠⁠⁠⁠⁠ $89.99 Heading" at bounding box center [1206, 245] width 69 height 27
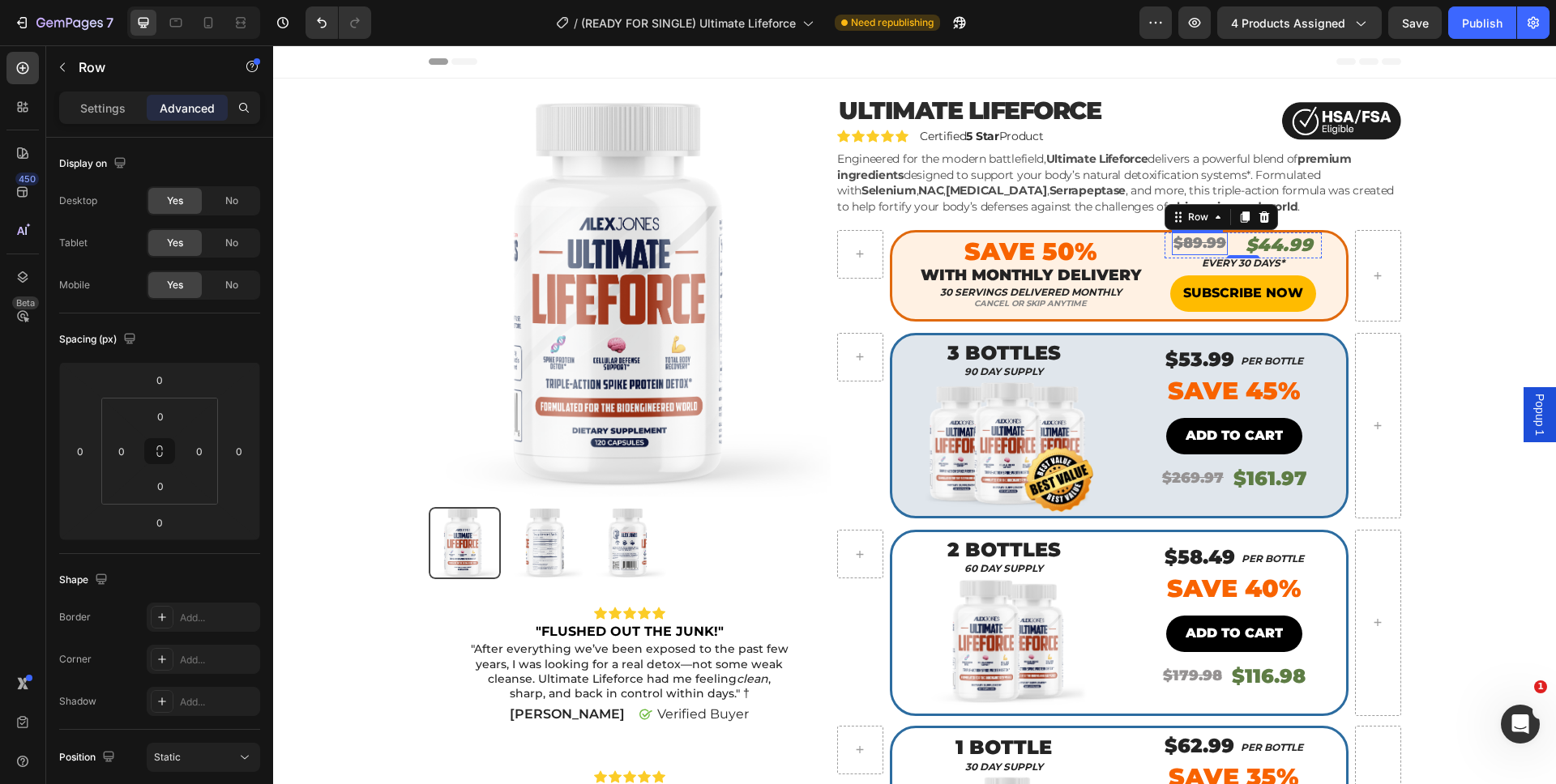
click at [1184, 242] on s "$89.99" at bounding box center [1199, 243] width 53 height 18
type input "4"
click at [250, 0] on html "7 Version history / (READY FOR SINGLE) Ultimate Lifeforce Need republishing Pre…" at bounding box center [778, 0] width 1556 height 0
click at [1307, 248] on div "$89.99 Heading 0 $44.99 Heading Row" at bounding box center [1243, 245] width 158 height 27
type input "6"
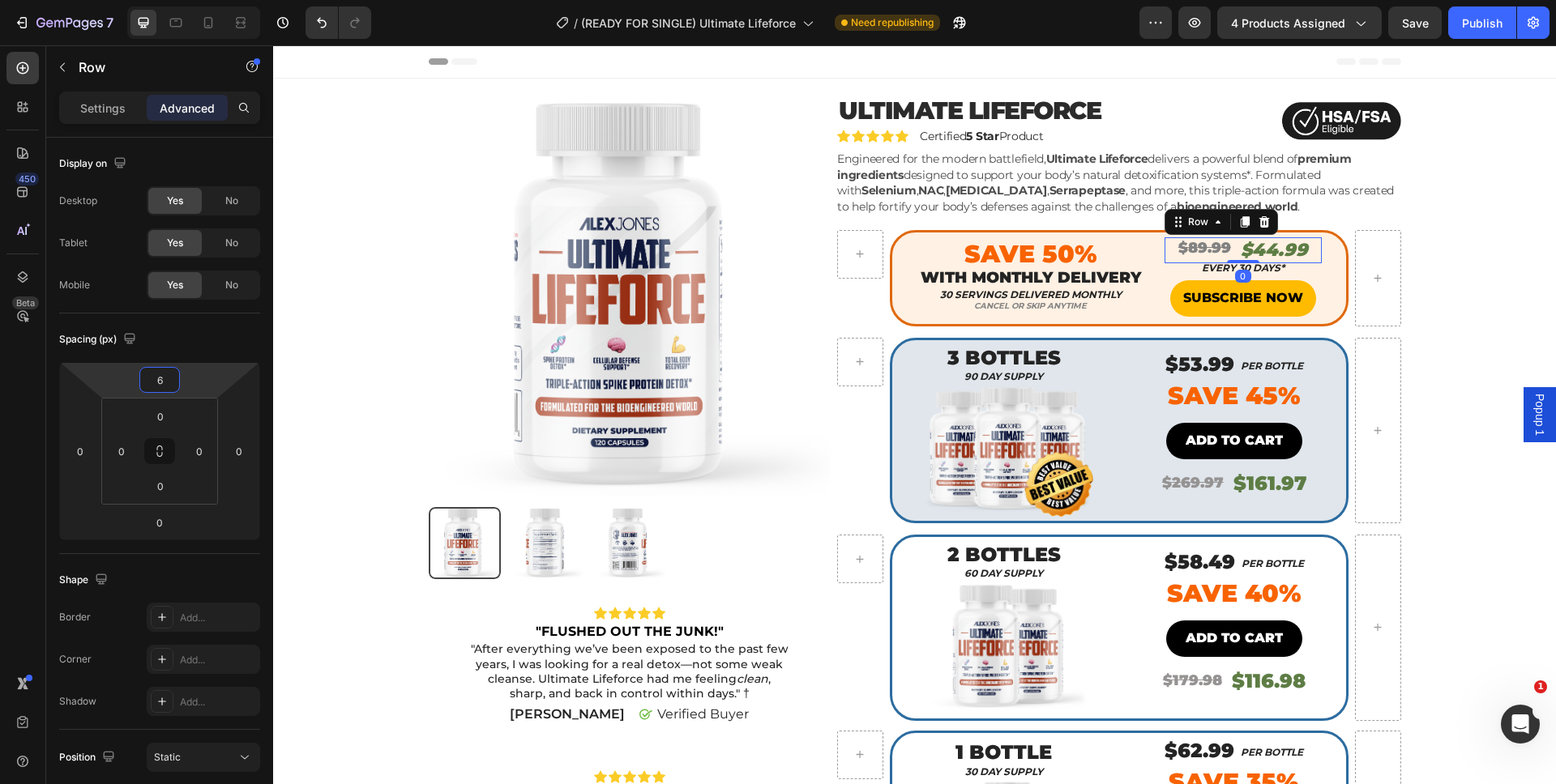
click at [184, 0] on html "7 Version history / (READY FOR SINGLE) Ultimate Lifeforce Need republishing Pre…" at bounding box center [778, 0] width 1556 height 0
click at [1440, 292] on div "Product Images Icon Icon Icon Icon Icon Icon List "FLUSHED OUT THE JUNK!" Text …" at bounding box center [914, 632] width 1259 height 1075
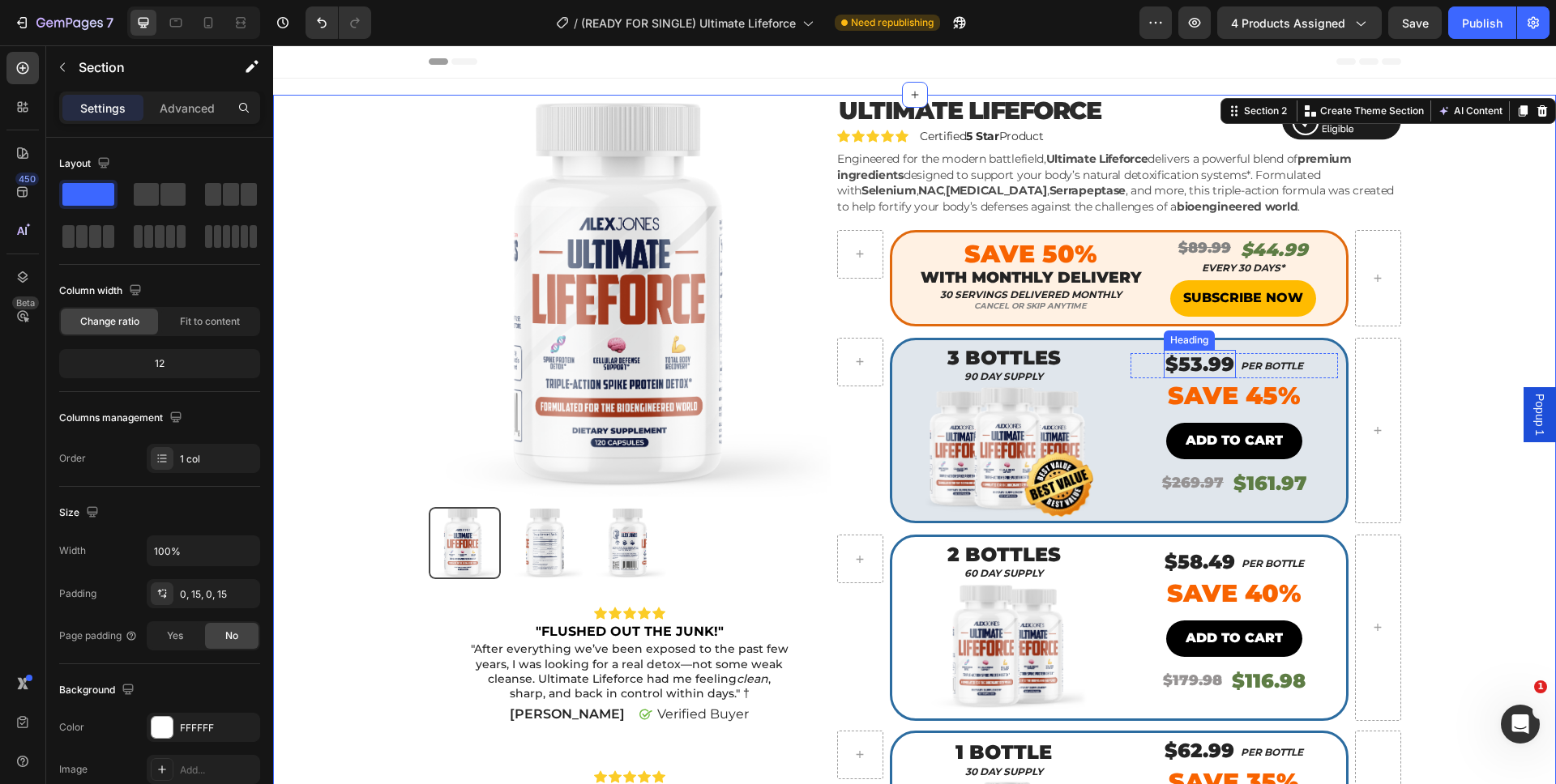
click at [1196, 364] on h2 "$53.99" at bounding box center [1199, 364] width 72 height 28
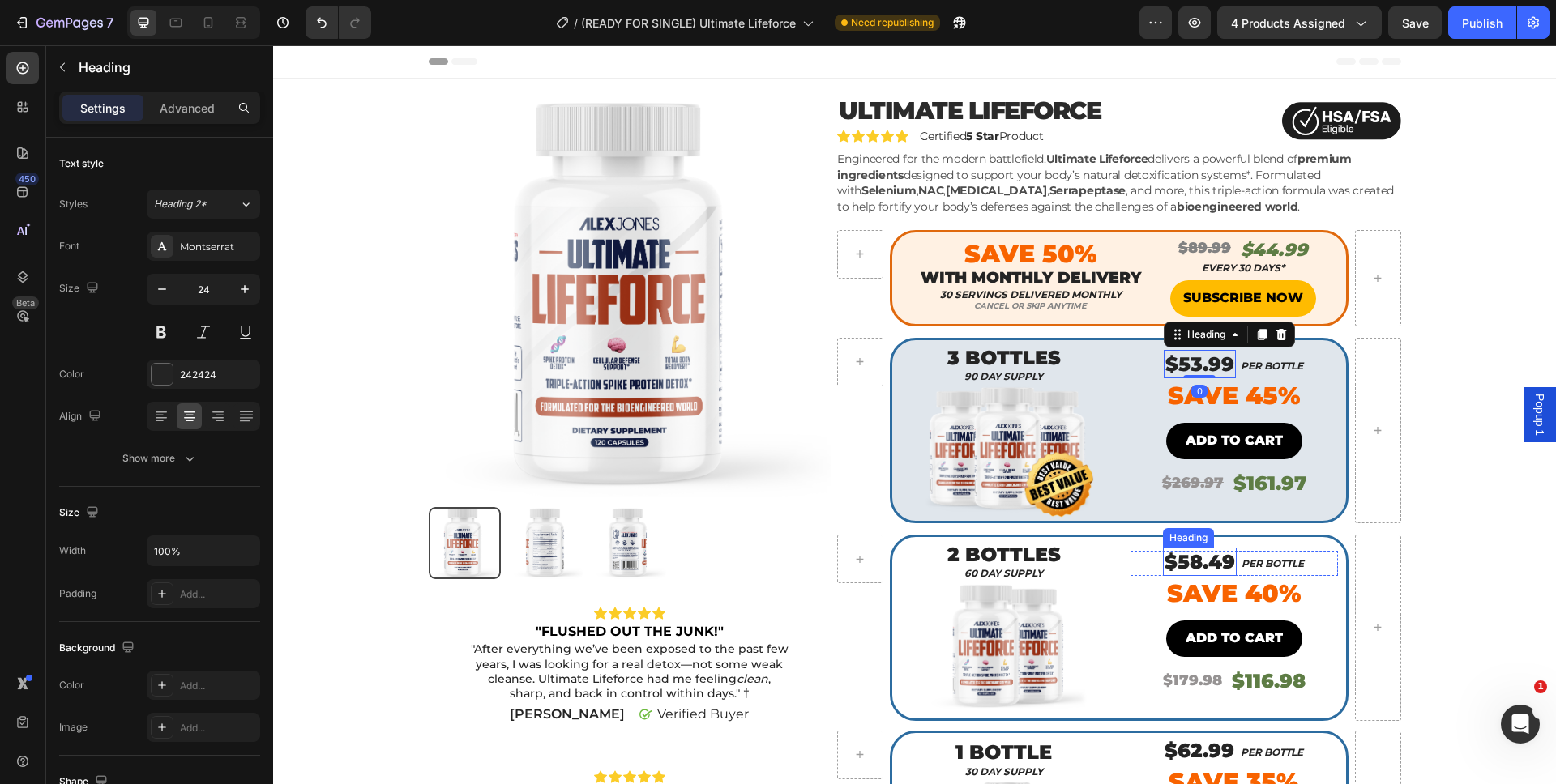
click at [1203, 560] on h2 "$58.49" at bounding box center [1199, 561] width 74 height 28
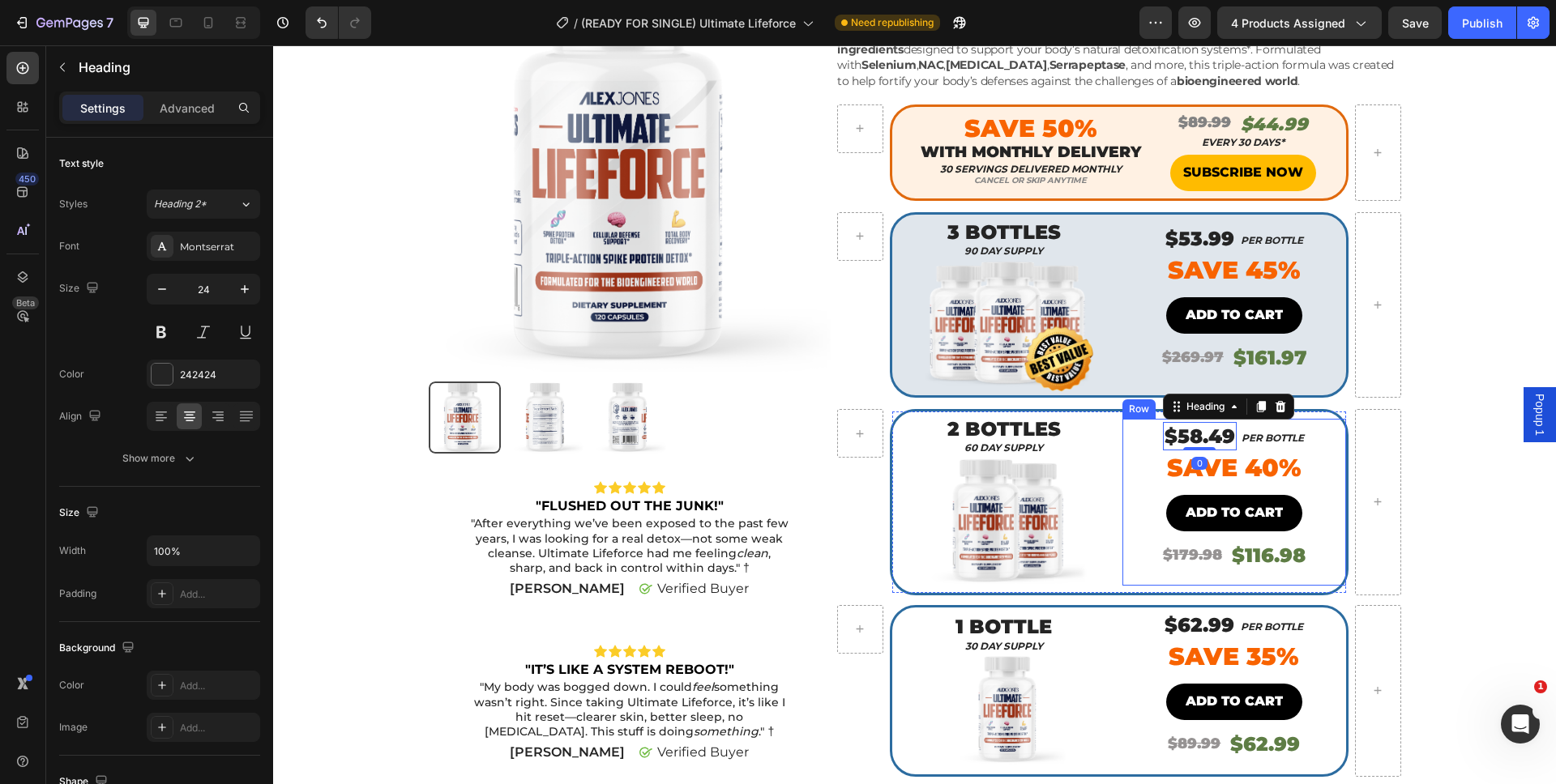
scroll to position [136, 0]
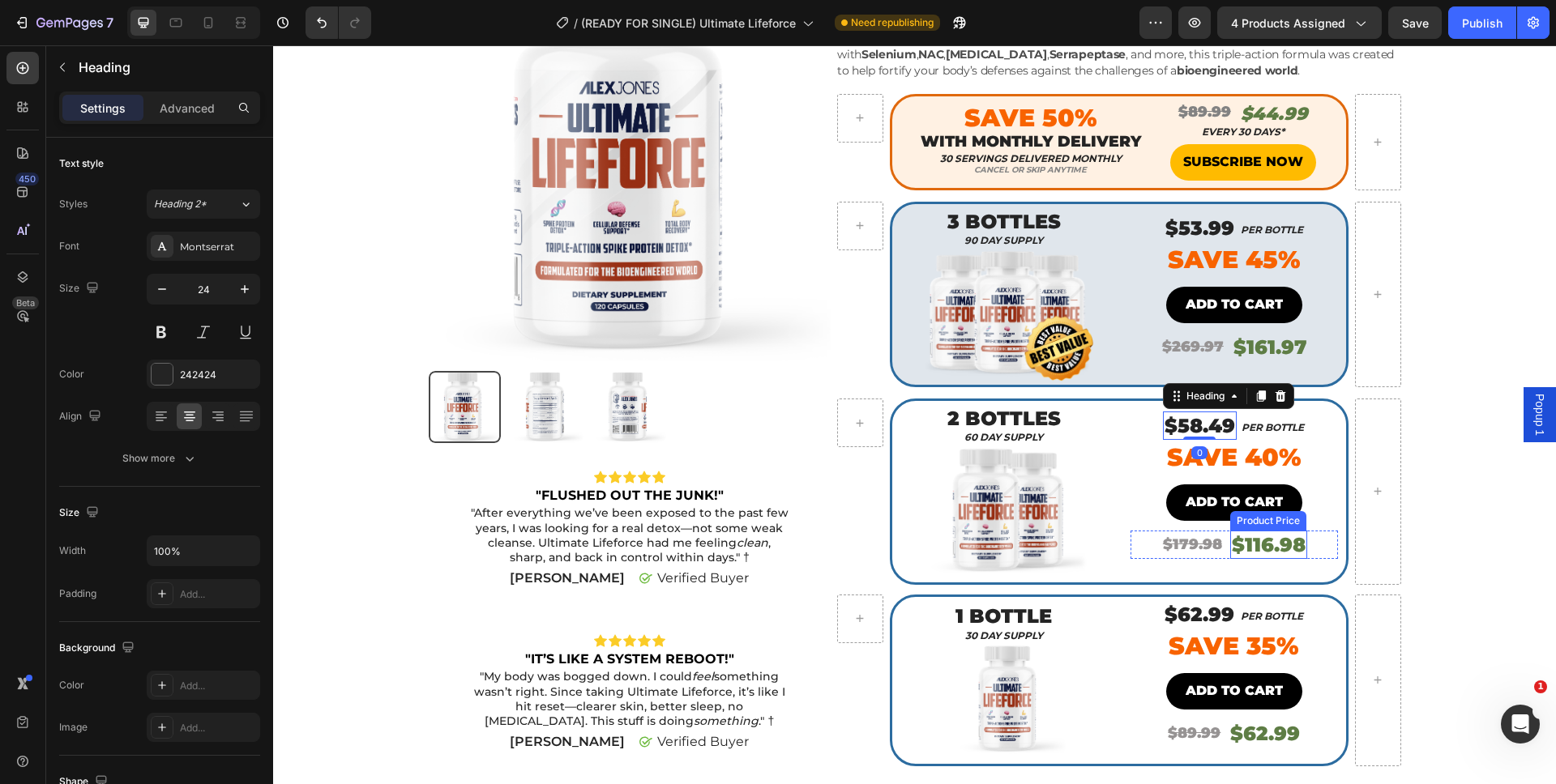
click at [1257, 545] on div "$116.98" at bounding box center [1269, 545] width 77 height 28
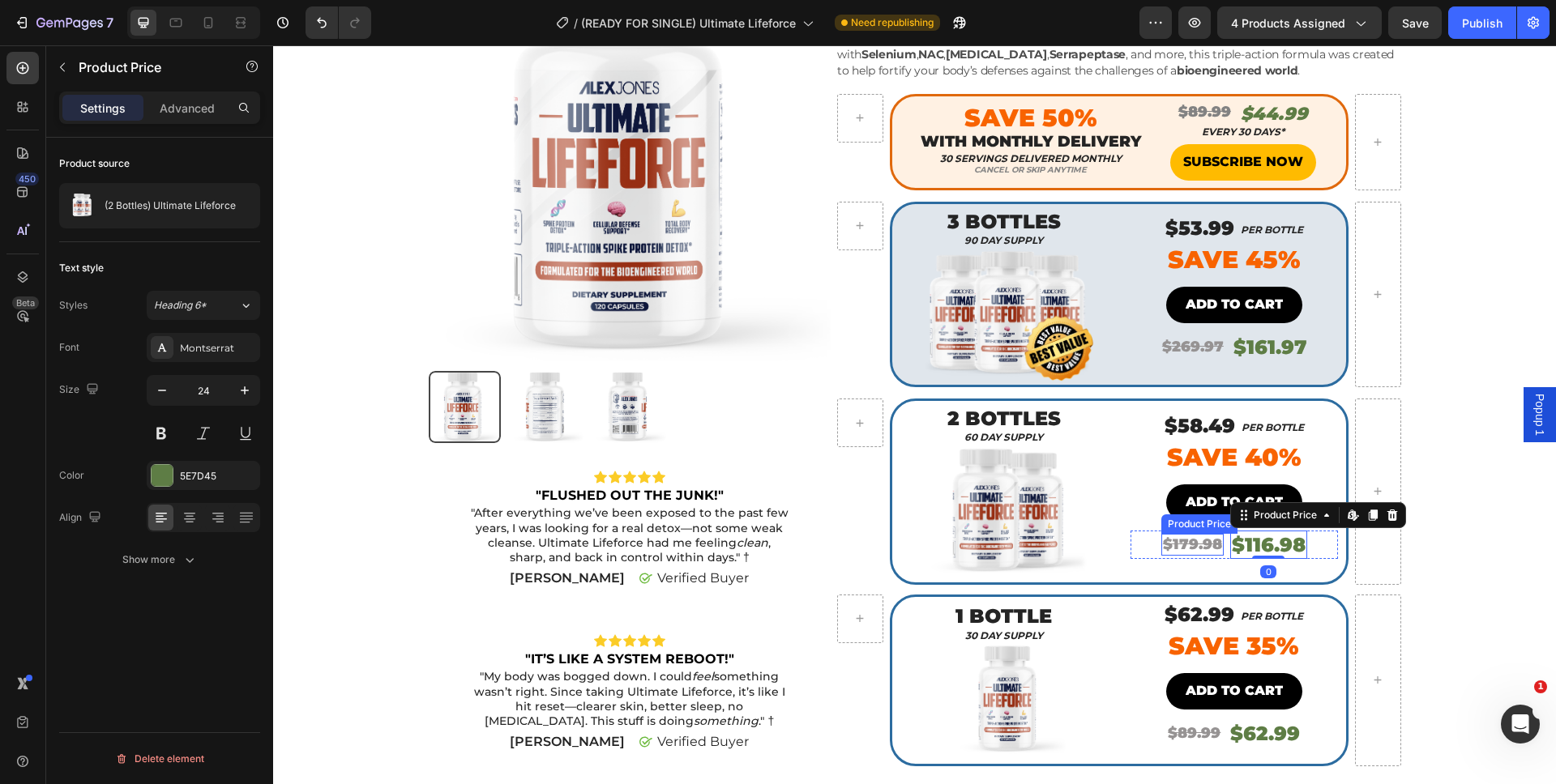
click at [1205, 546] on div "$179.98" at bounding box center [1192, 545] width 63 height 22
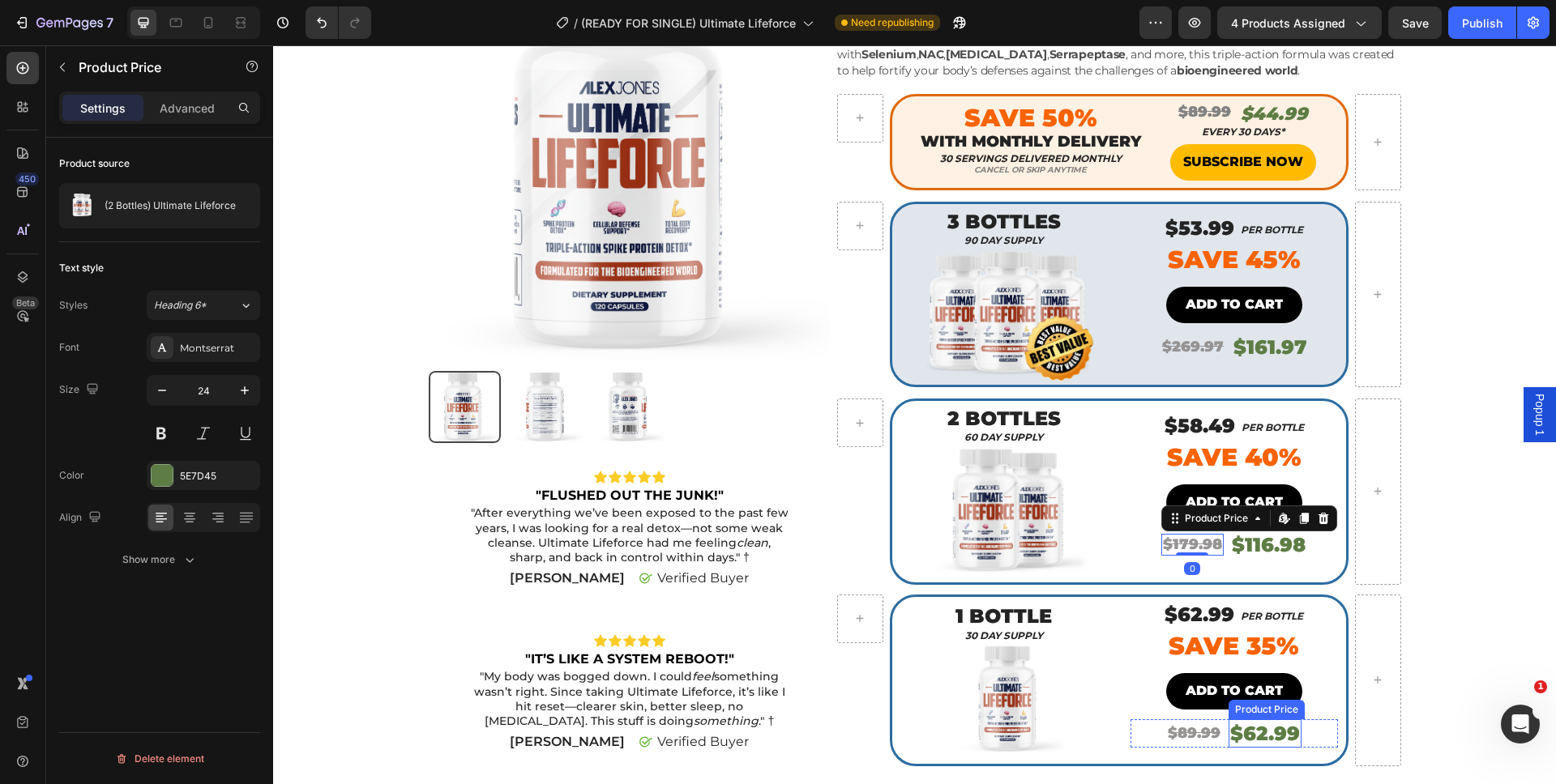
click at [1237, 726] on div "$62.99" at bounding box center [1265, 733] width 73 height 28
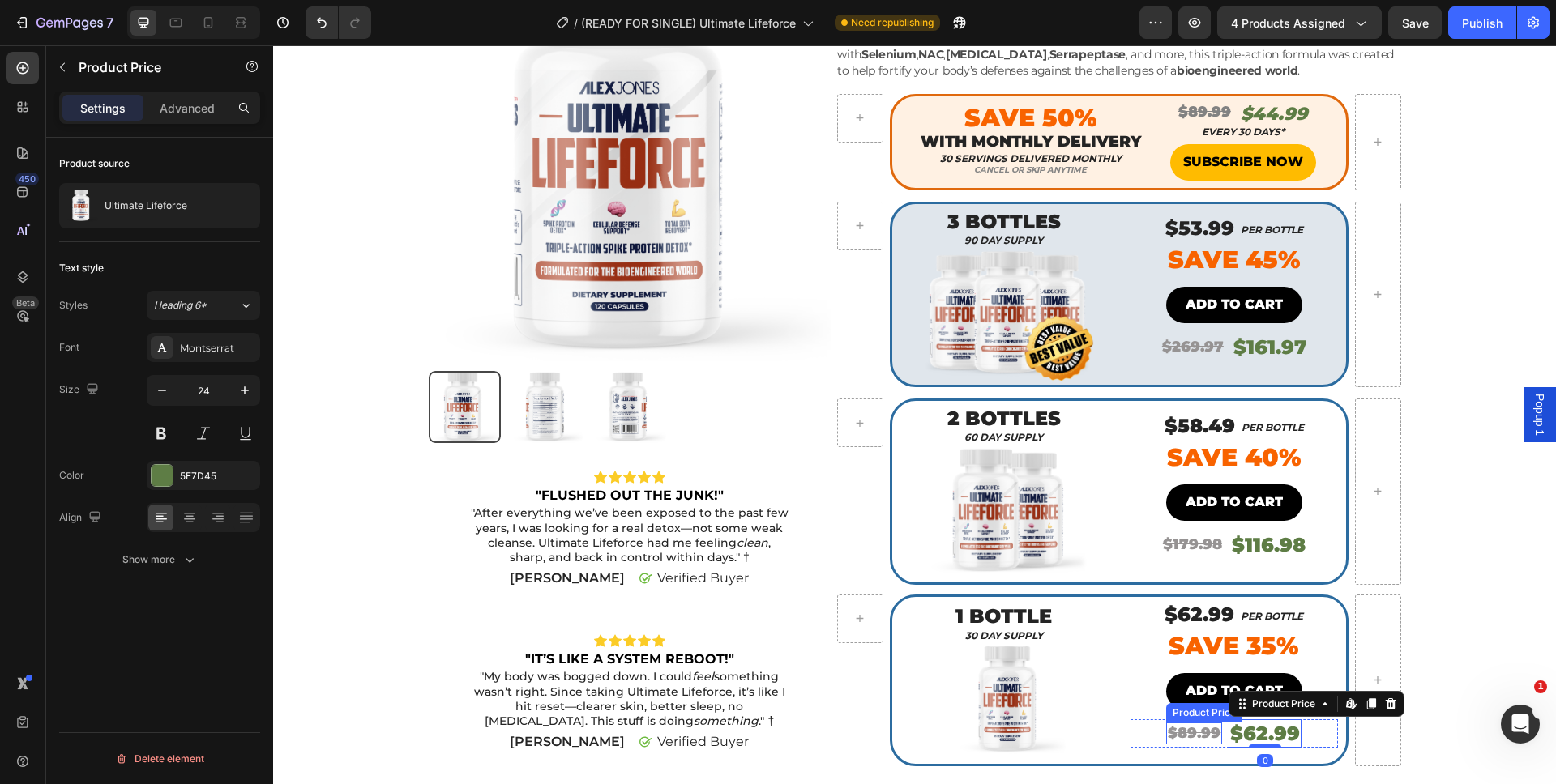
click at [1192, 730] on div "$89.99" at bounding box center [1194, 733] width 56 height 22
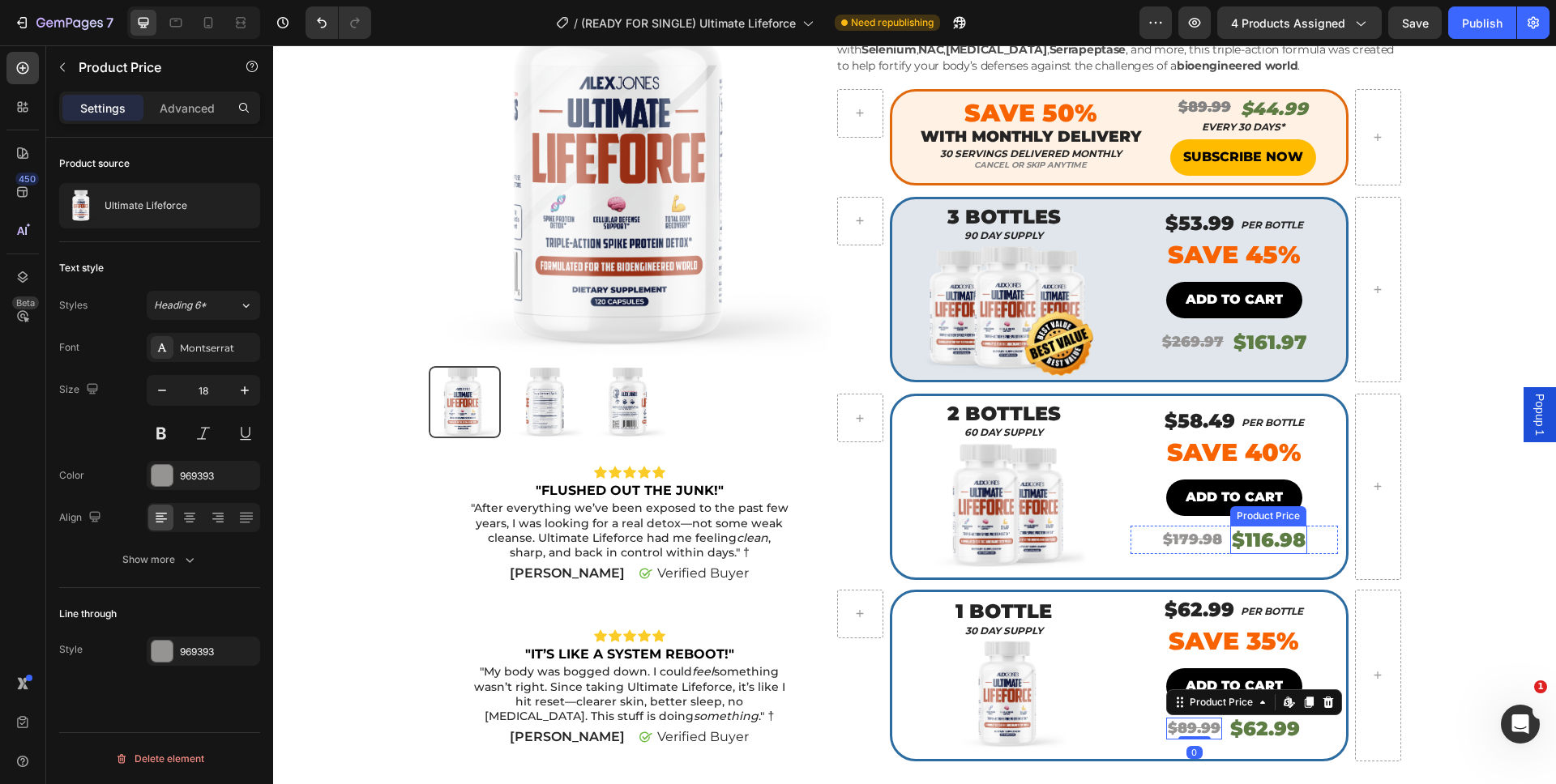
scroll to position [146, 0]
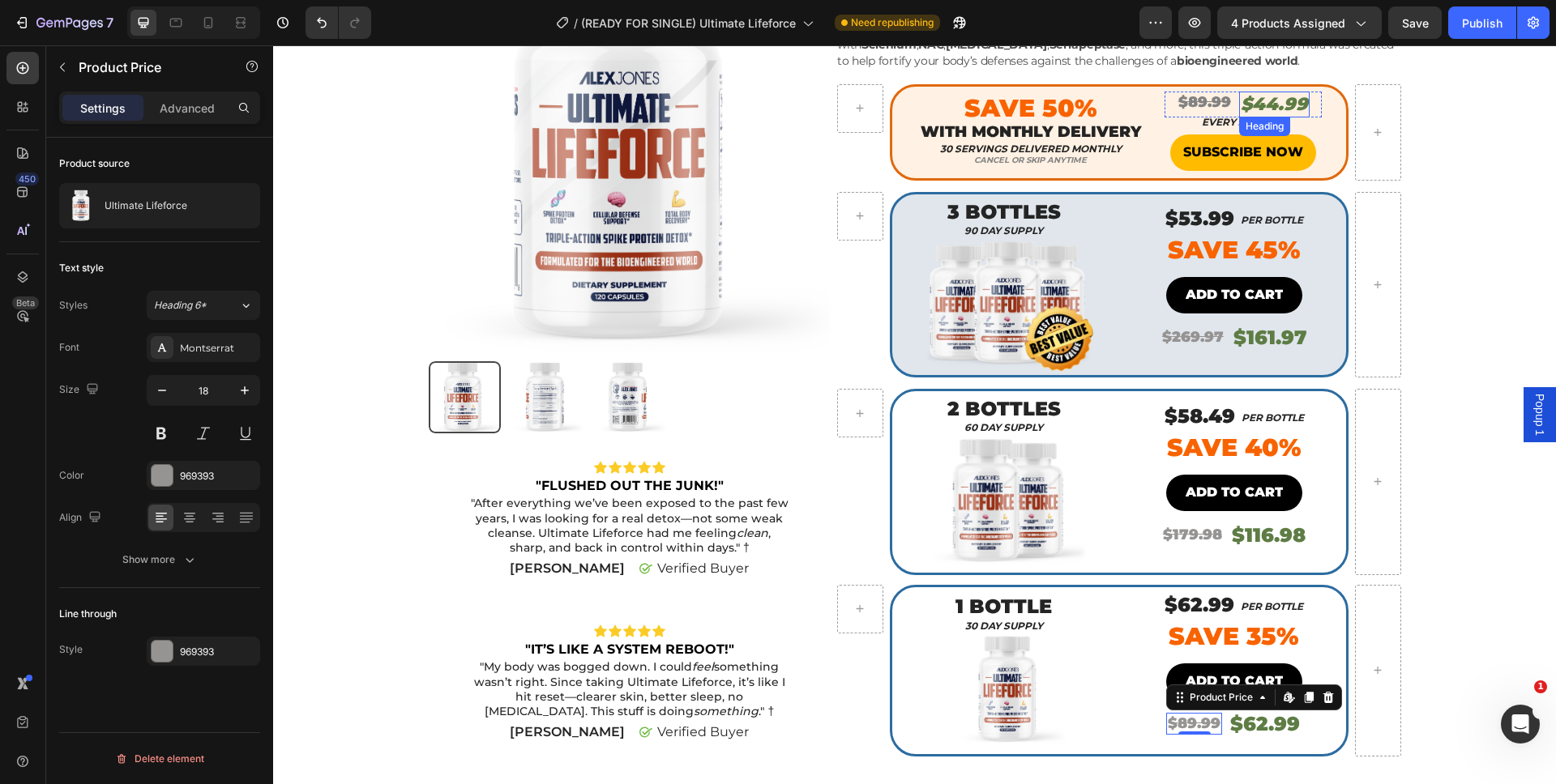
click at [1245, 97] on p "$44.99" at bounding box center [1274, 105] width 67 height 24
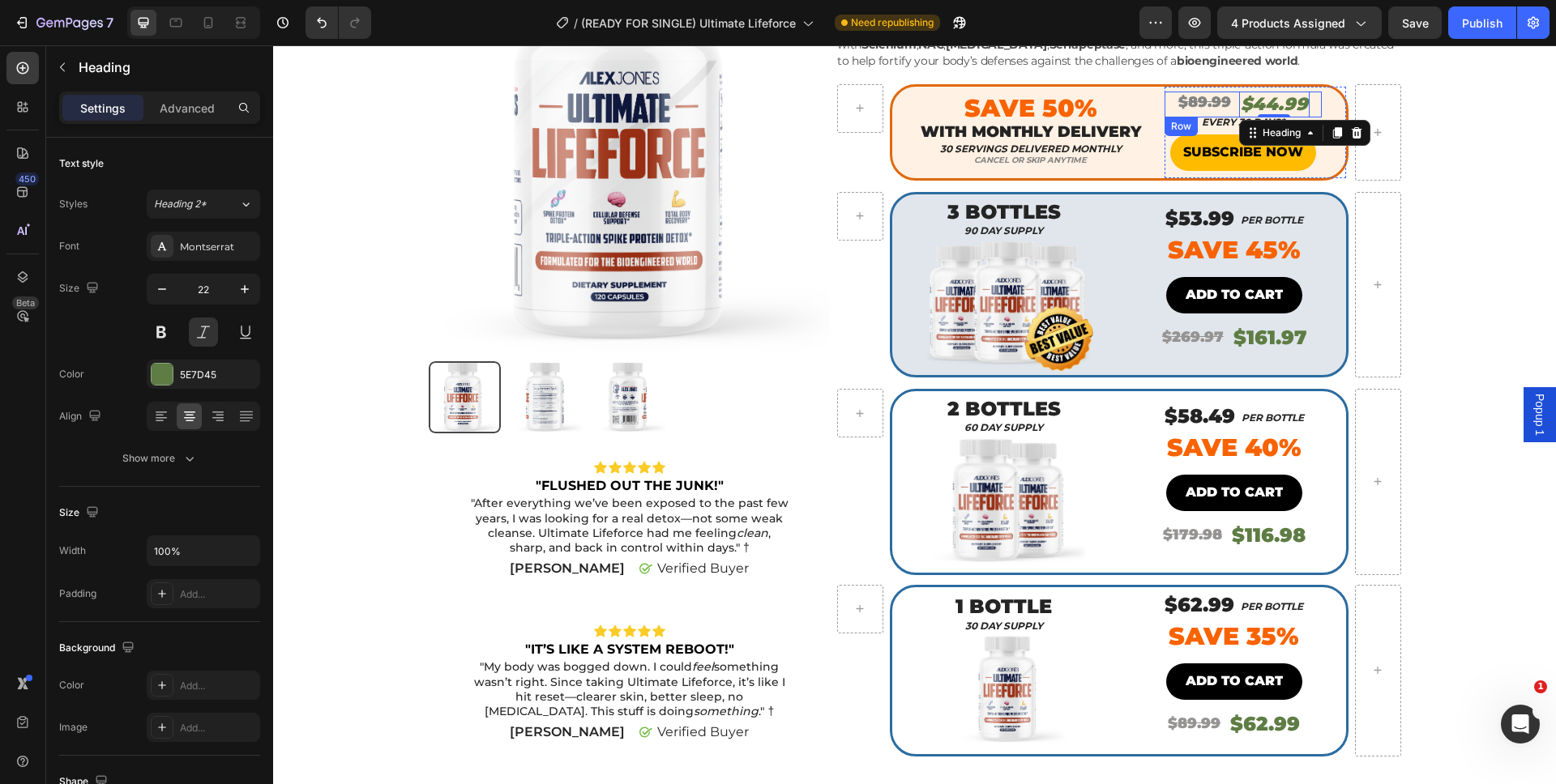
click at [1168, 109] on div "⁠⁠⁠⁠⁠⁠⁠ $89.99 Heading $44.99 Heading 0 Row" at bounding box center [1243, 105] width 158 height 27
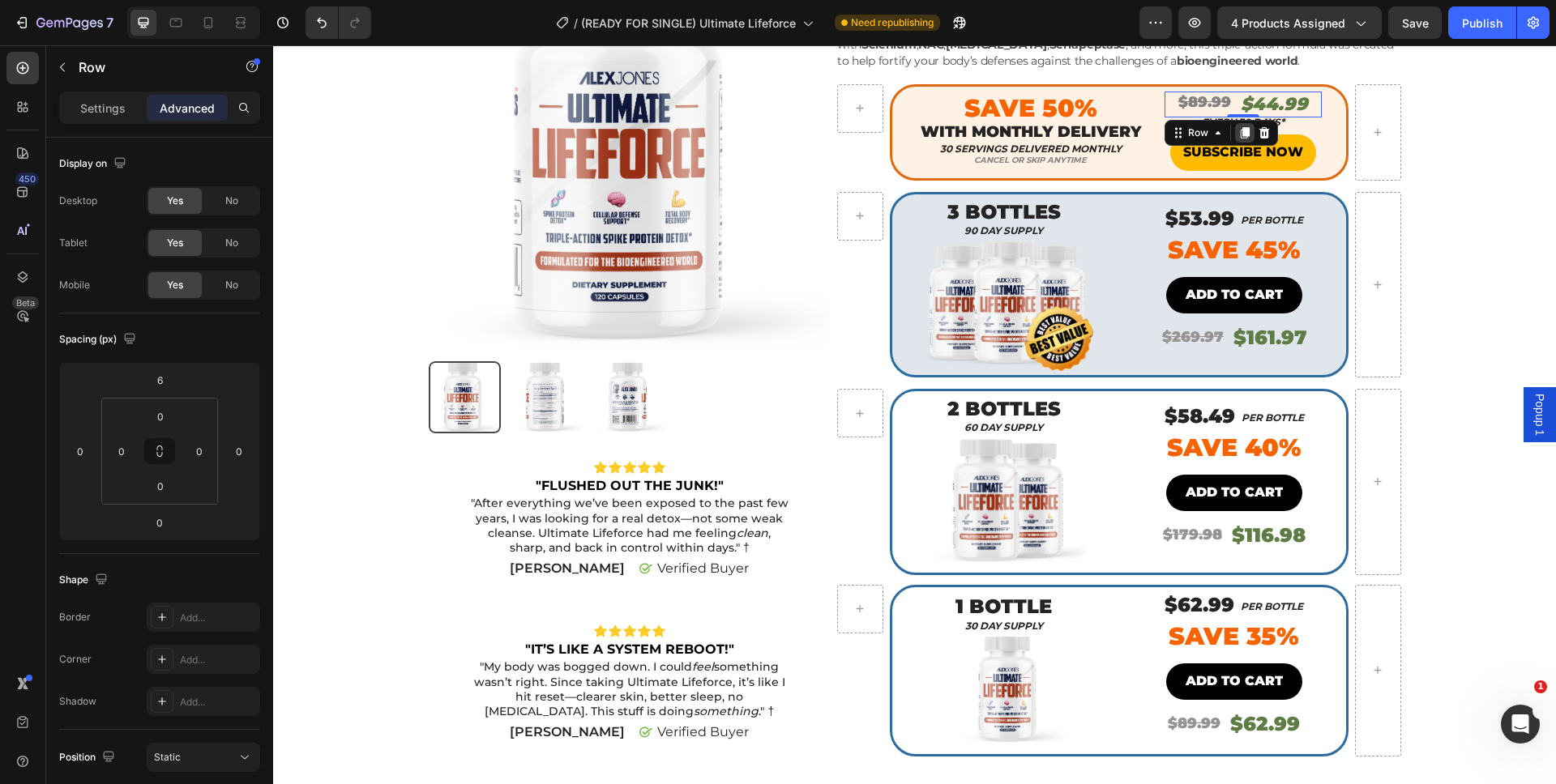
click at [1243, 129] on icon at bounding box center [1245, 133] width 13 height 13
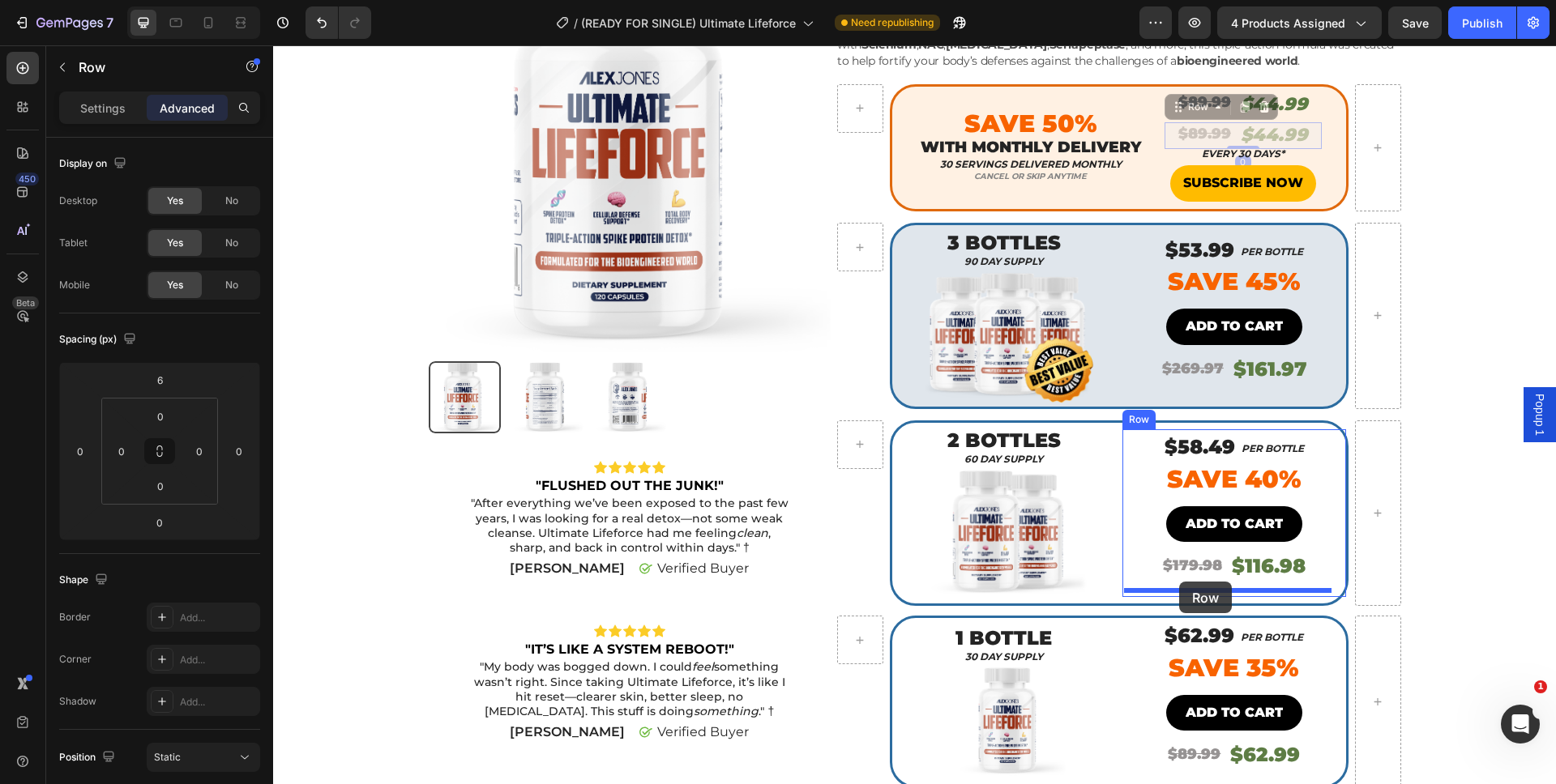
drag, startPoint x: 1168, startPoint y: 138, endPoint x: 1179, endPoint y: 581, distance: 443.1
type input "12"
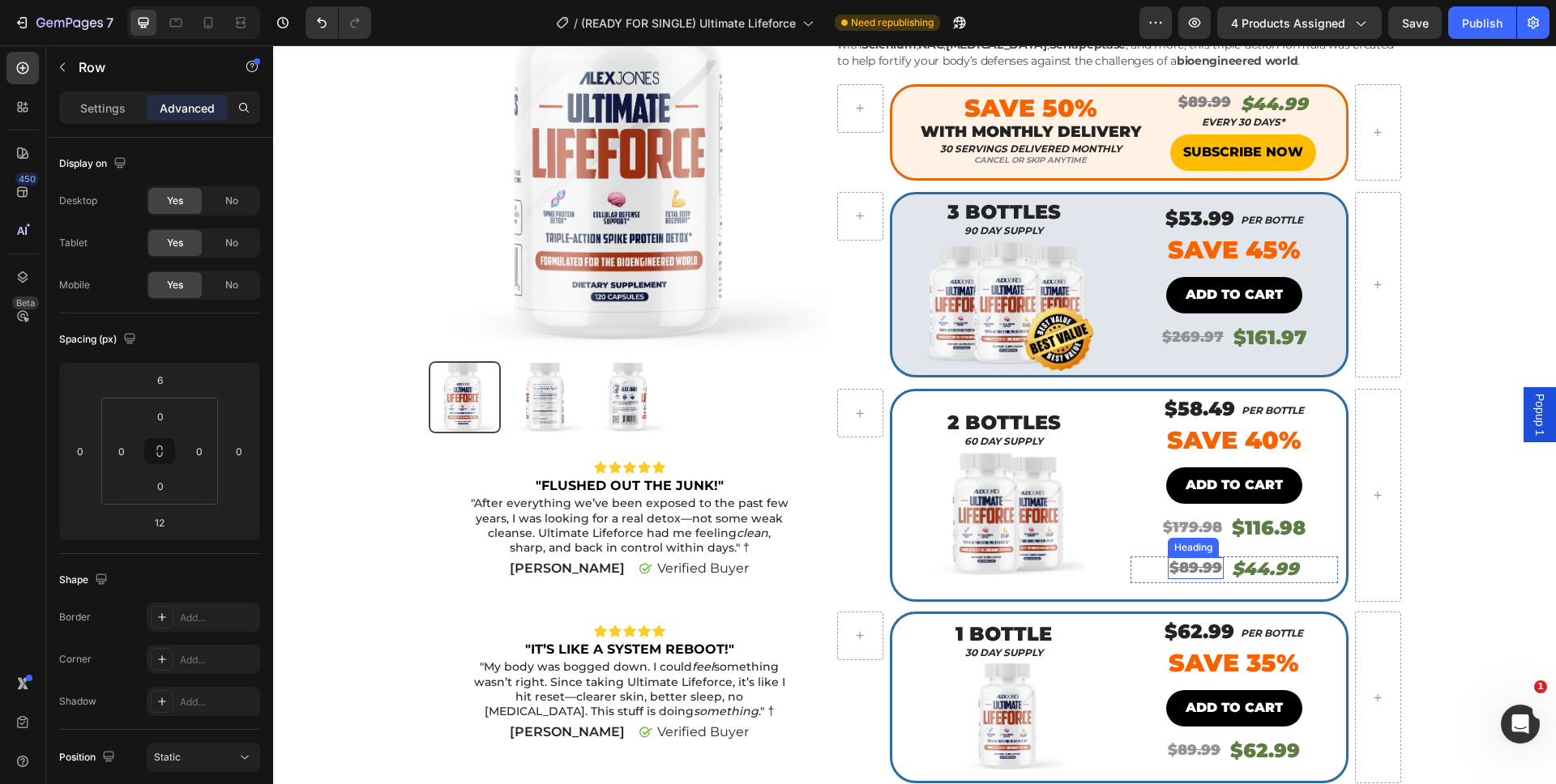
click at [1183, 571] on s "$89.99" at bounding box center [1195, 567] width 53 height 18
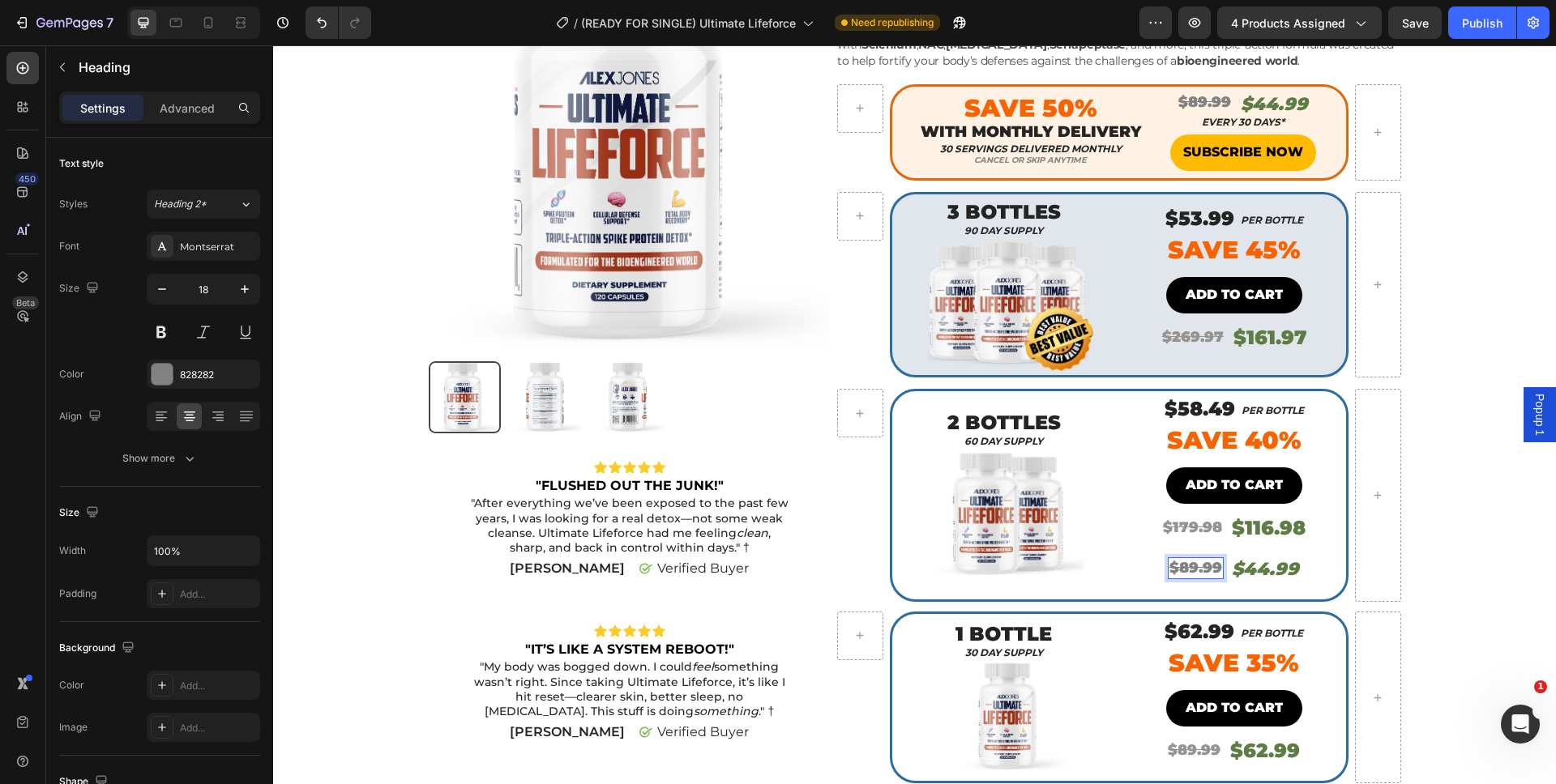
click at [1184, 566] on s "$89.99" at bounding box center [1195, 567] width 53 height 18
click at [1271, 568] on h2 "$44.99" at bounding box center [1269, 569] width 71 height 27
click at [1251, 534] on div "$116.98" at bounding box center [1269, 528] width 77 height 28
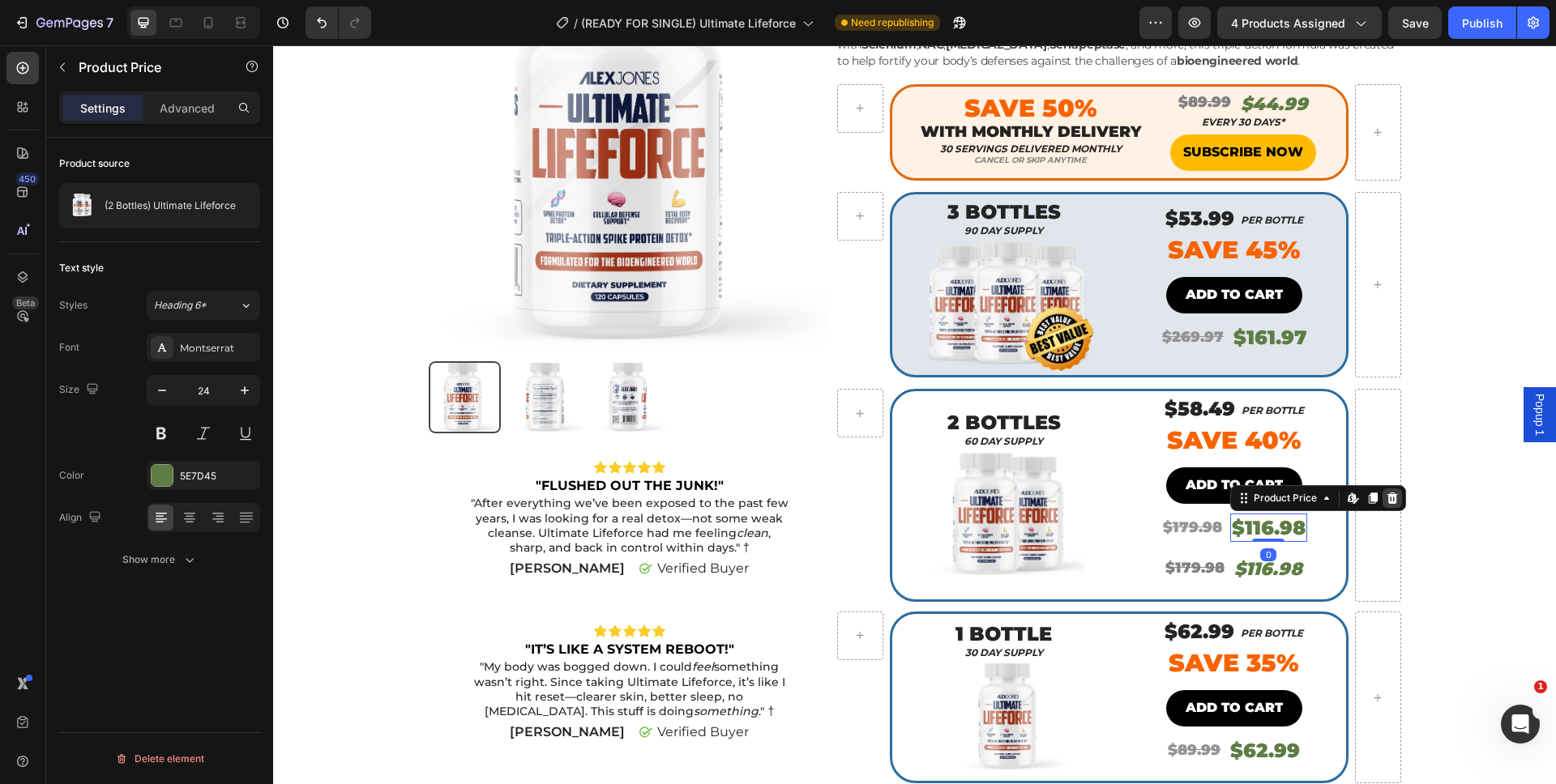
click at [1392, 498] on div at bounding box center [1392, 498] width 19 height 19
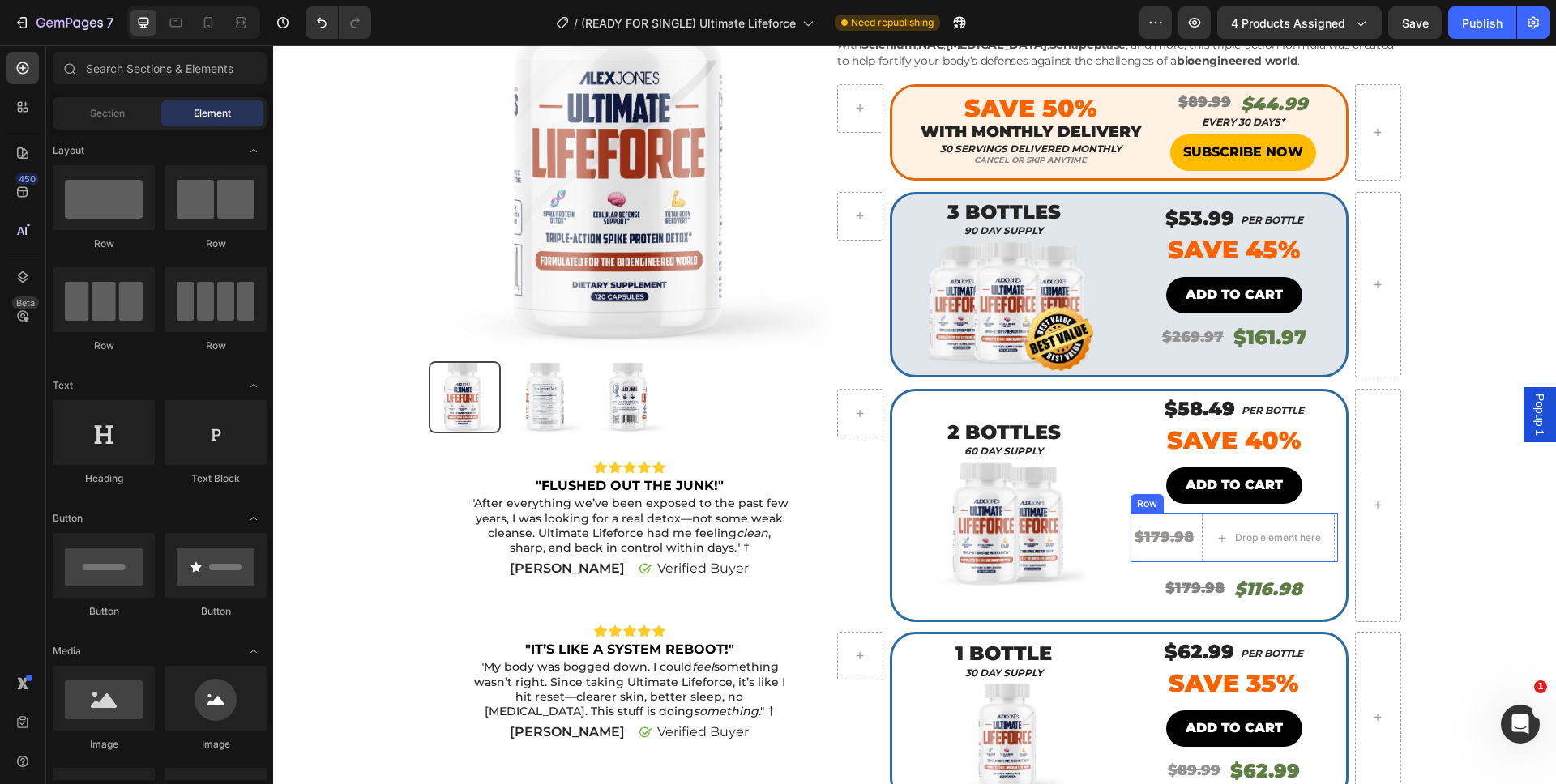
click at [1184, 554] on div "$179.98 Product Price Product Price" at bounding box center [1164, 538] width 63 height 49
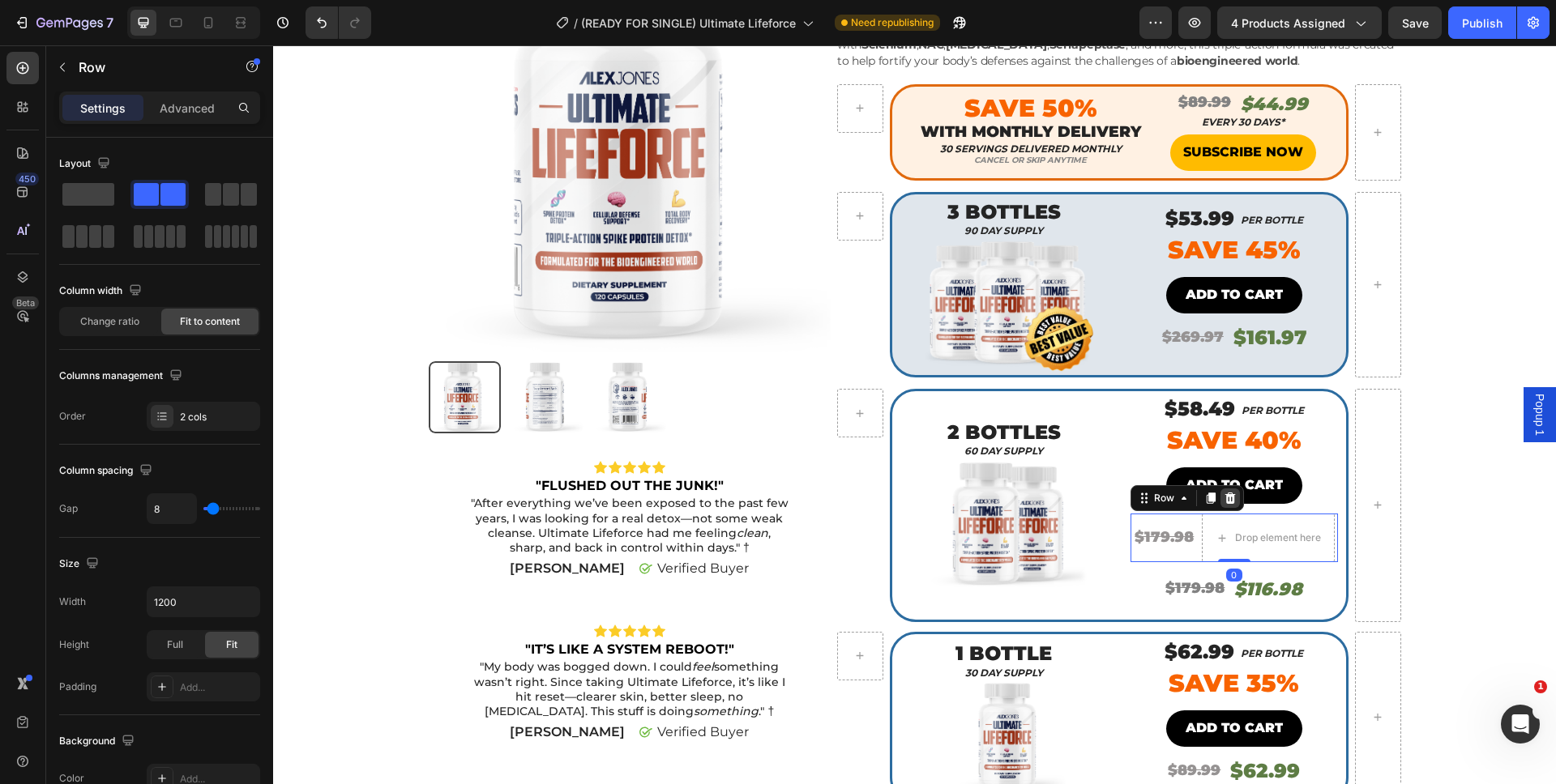
click at [1225, 504] on icon at bounding box center [1230, 498] width 11 height 11
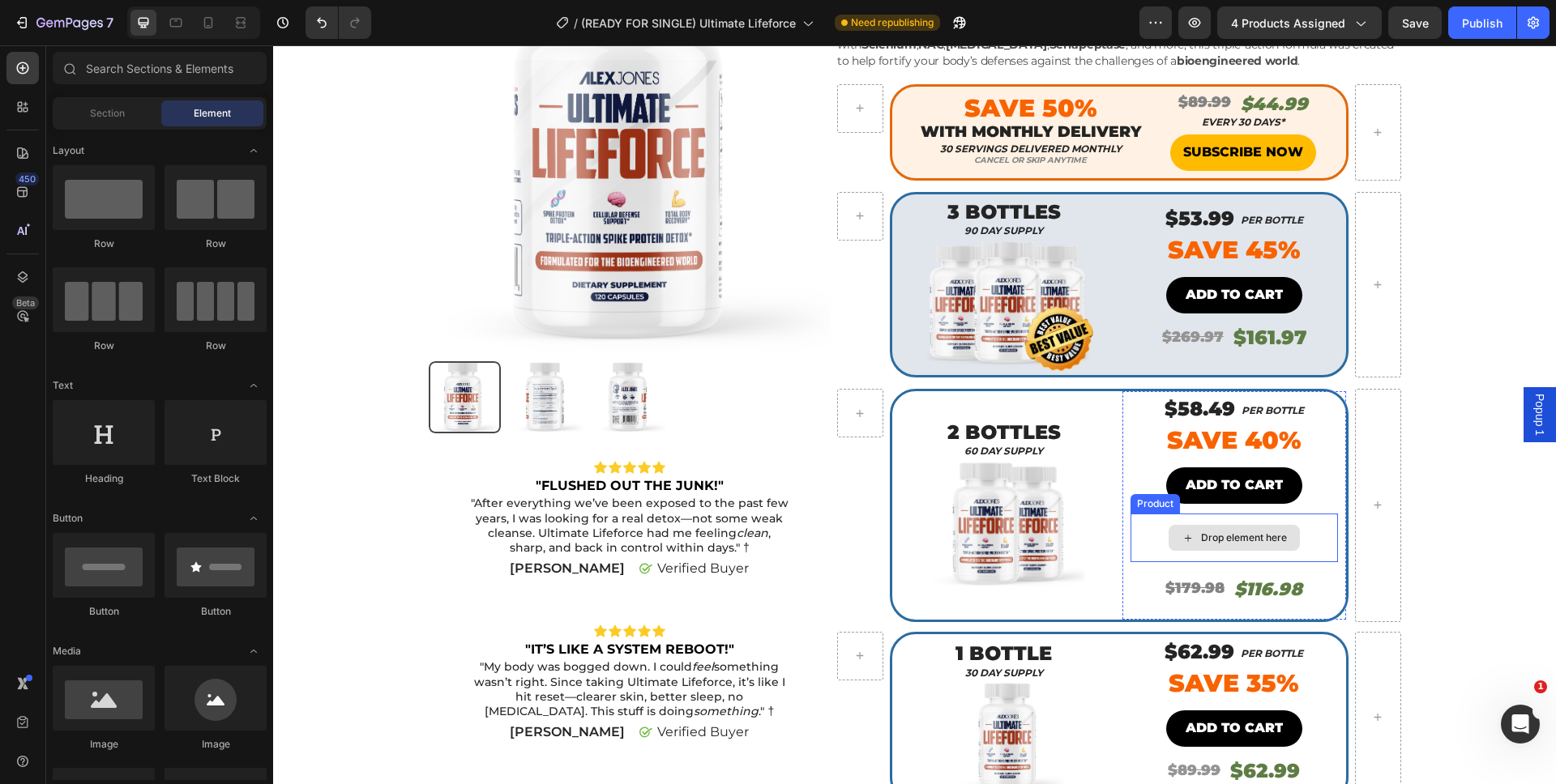
click at [1130, 543] on div "Drop element here" at bounding box center [1234, 538] width 207 height 49
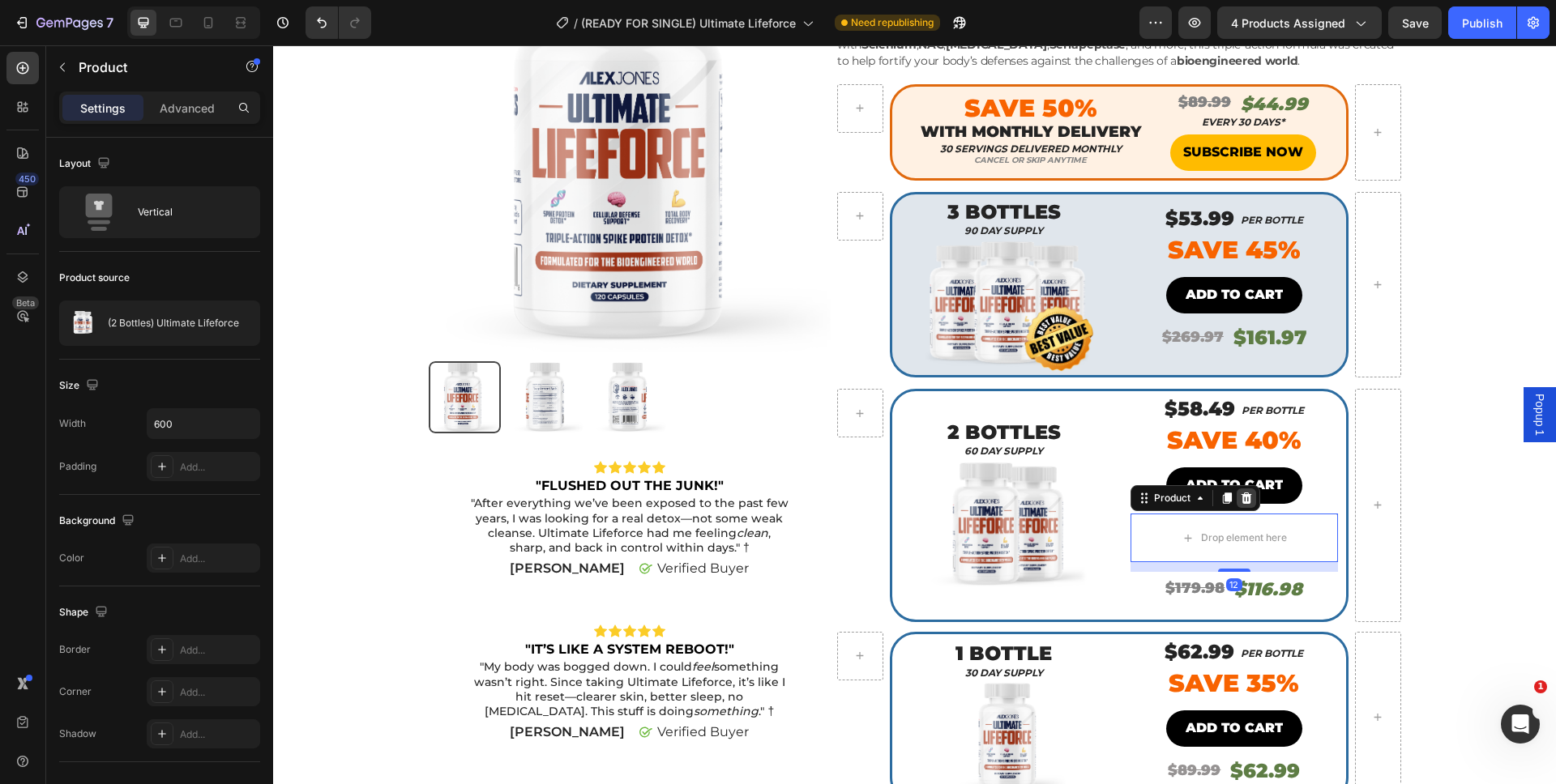
click at [1247, 500] on div at bounding box center [1247, 498] width 19 height 19
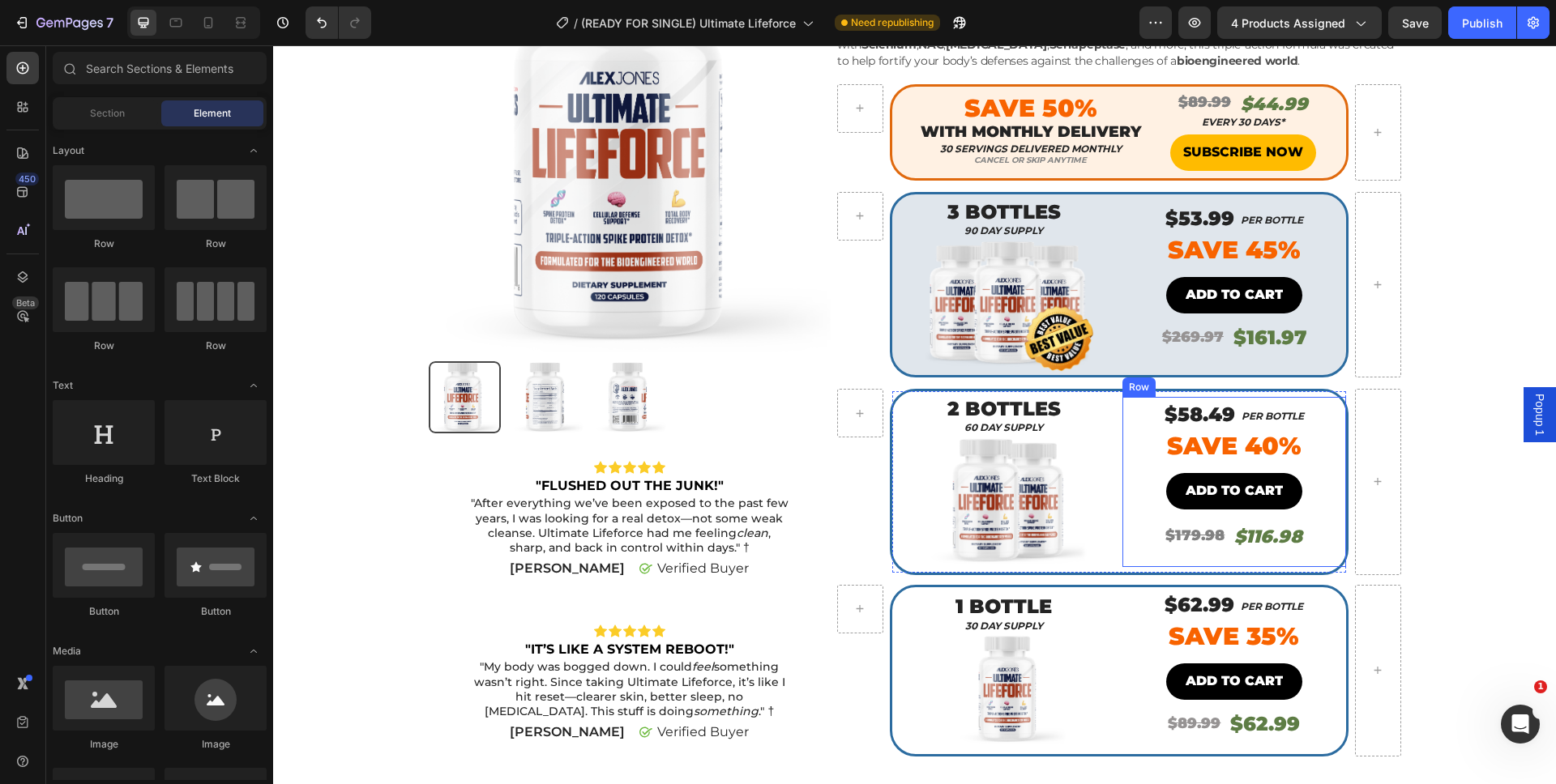
click at [1251, 545] on p "$116.98" at bounding box center [1269, 537] width 68 height 24
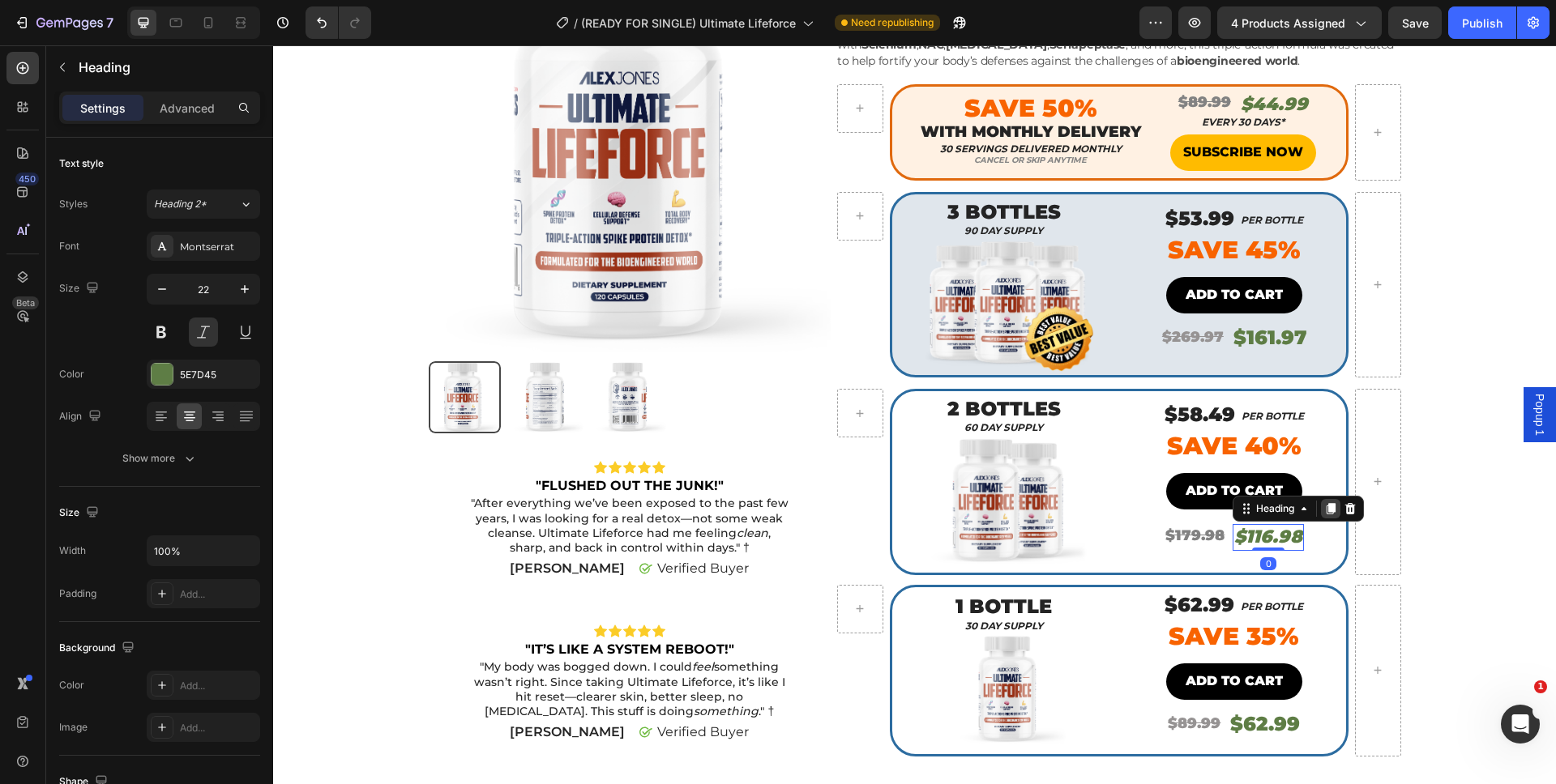
click at [1330, 509] on icon at bounding box center [1330, 509] width 13 height 13
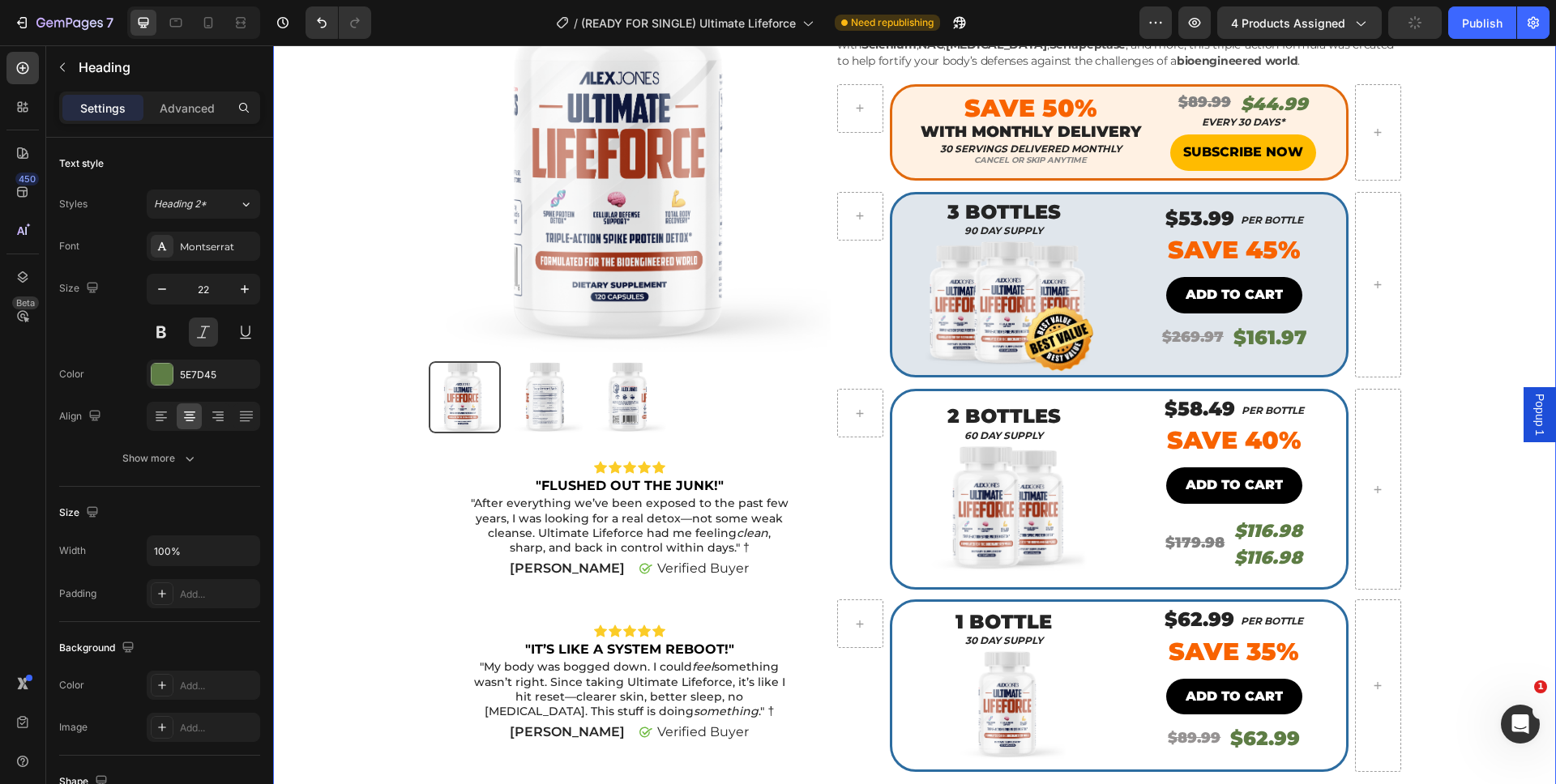
click at [1472, 554] on div "Product Images Icon Icon Icon Icon Icon Icon List "FLUSHED OUT THE JUNK!" Text …" at bounding box center [914, 494] width 1259 height 1091
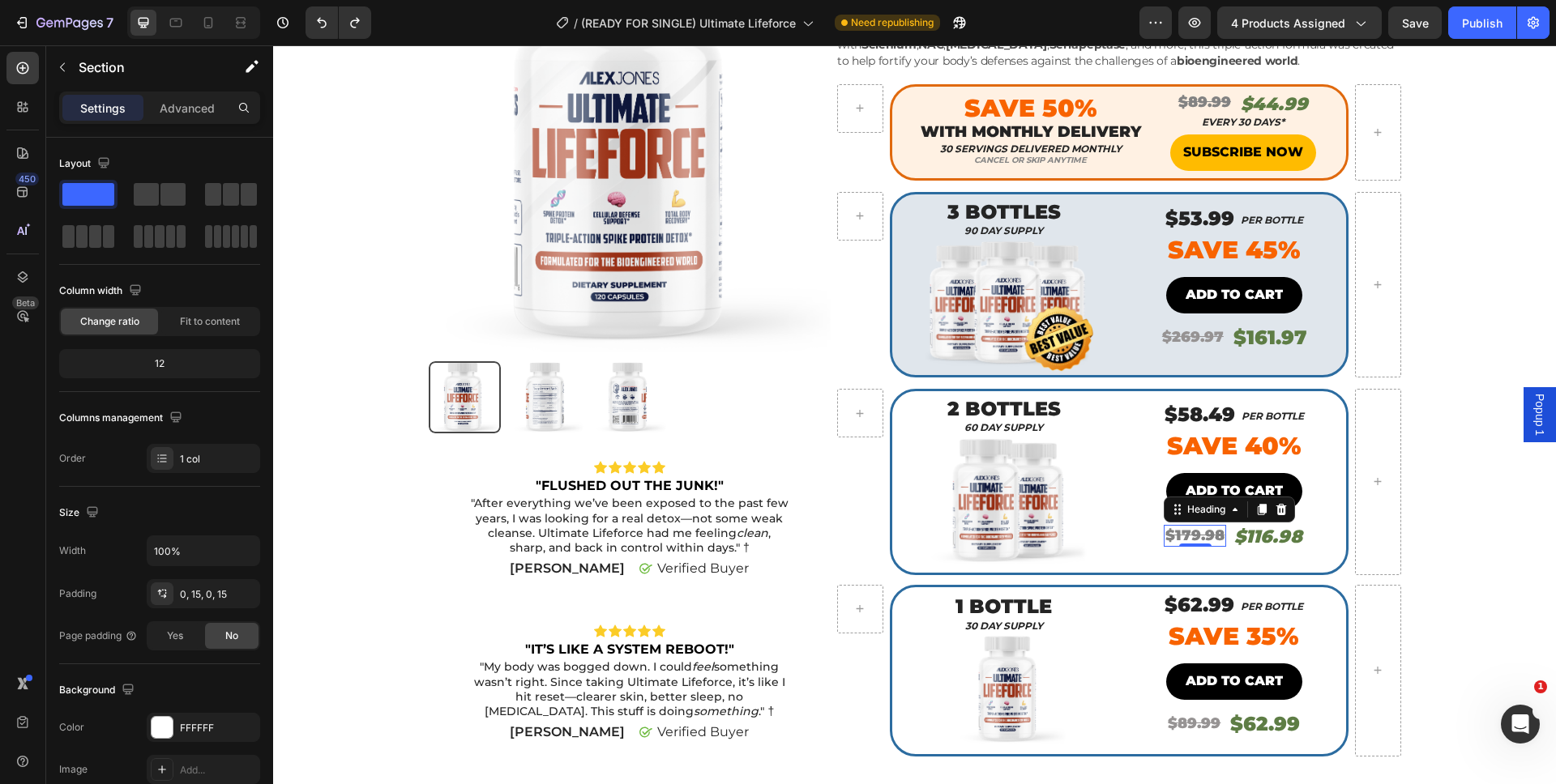
click at [1217, 545] on p "⁠⁠⁠⁠⁠⁠⁠ $179.98" at bounding box center [1195, 536] width 59 height 19
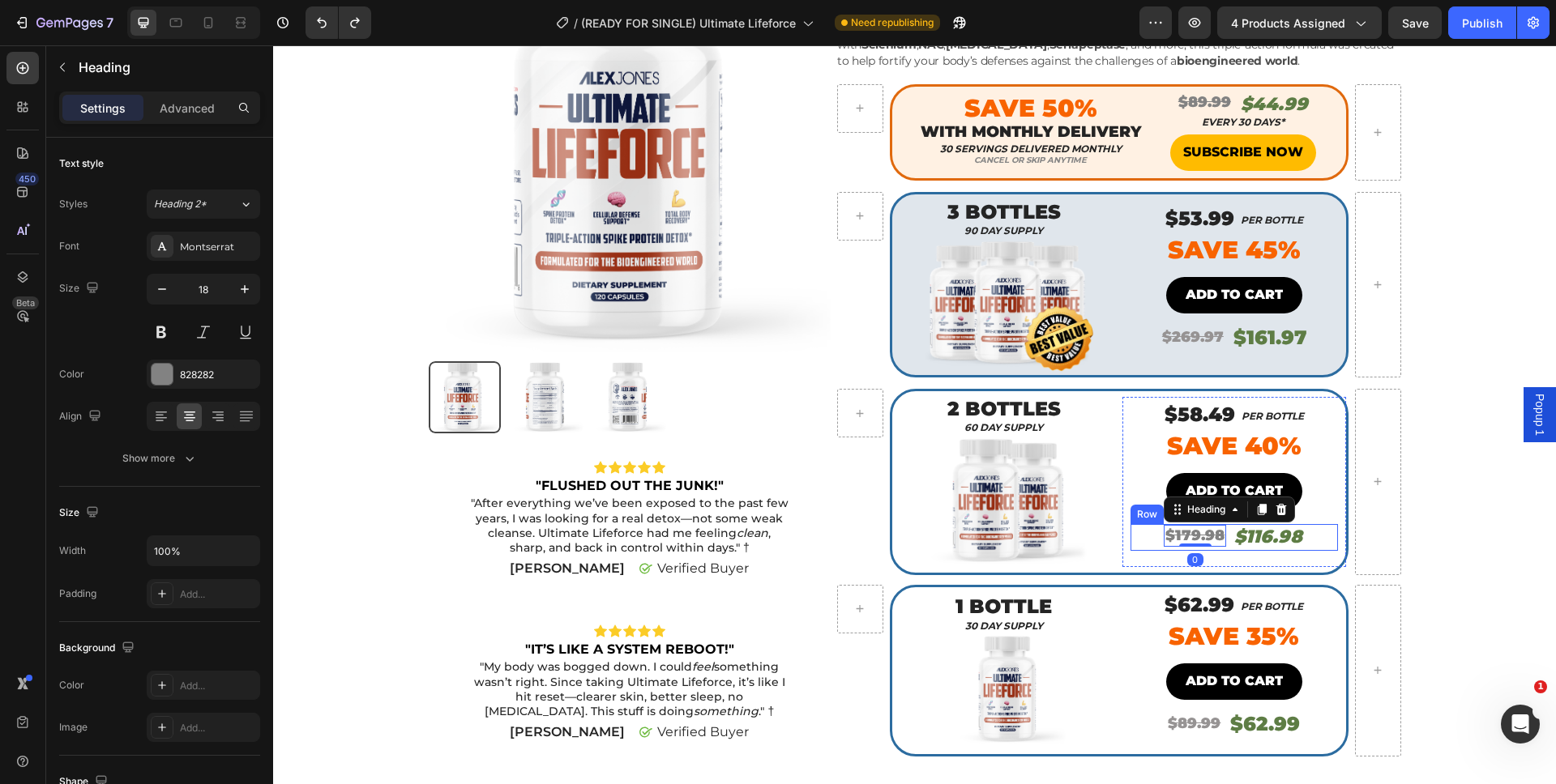
click at [1225, 547] on div "⁠⁠⁠⁠⁠⁠⁠ $179.98 Heading 0 $116.98 Heading Row" at bounding box center [1234, 537] width 207 height 27
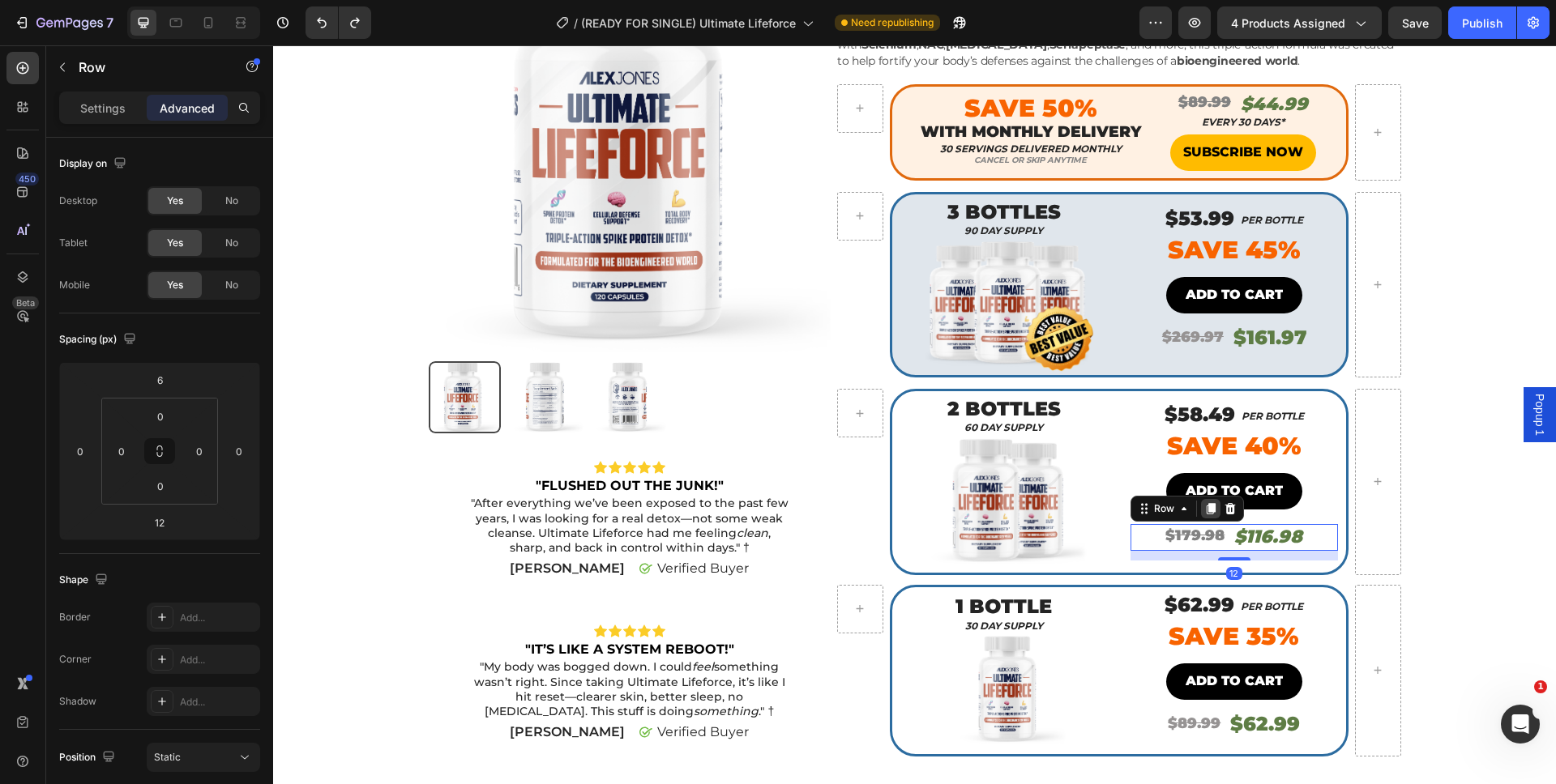
click at [1208, 514] on icon at bounding box center [1211, 509] width 13 height 13
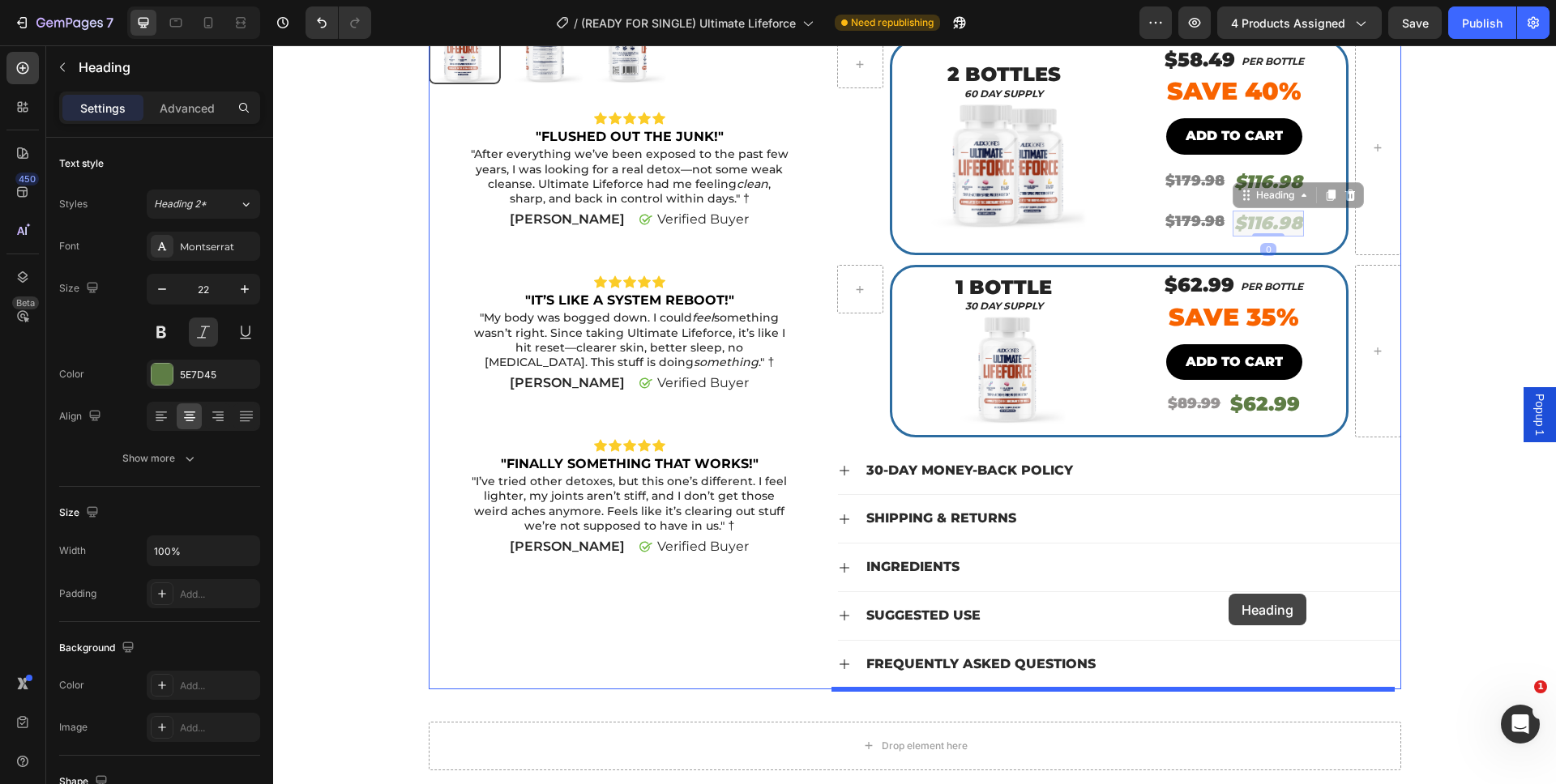
scroll to position [572, 0]
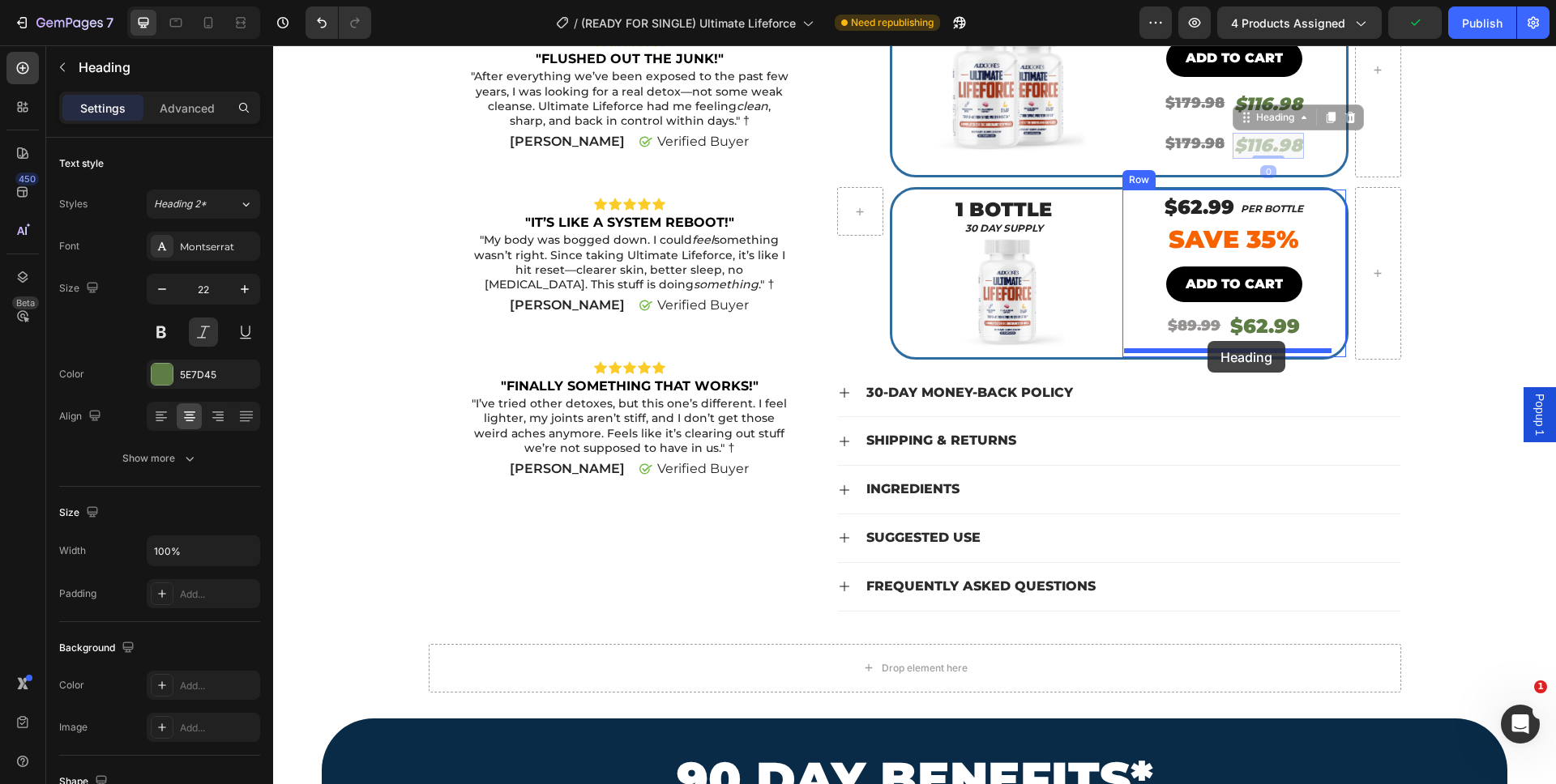
drag, startPoint x: 1225, startPoint y: 566, endPoint x: 1208, endPoint y: 341, distance: 225.6
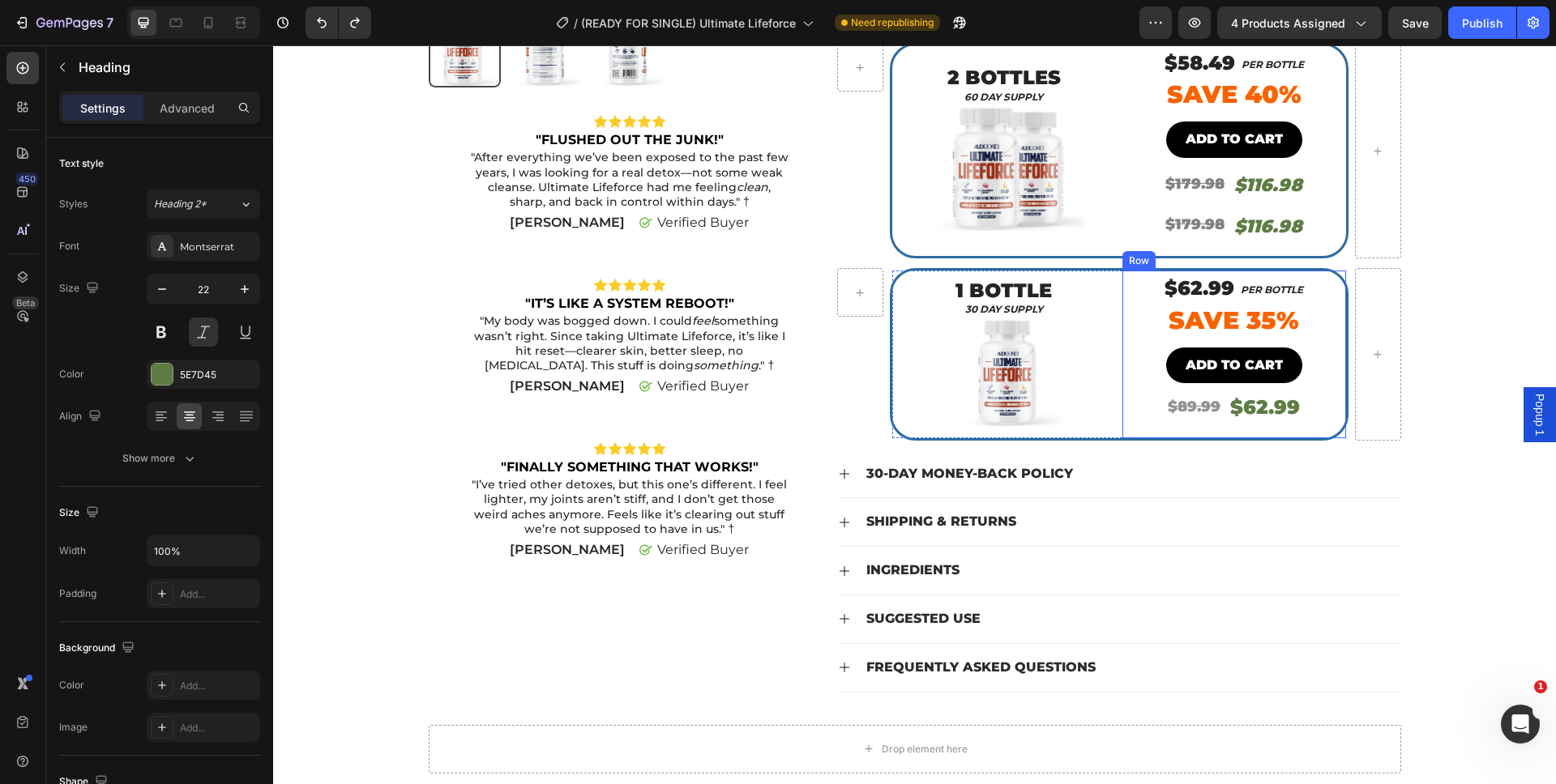
scroll to position [472, 0]
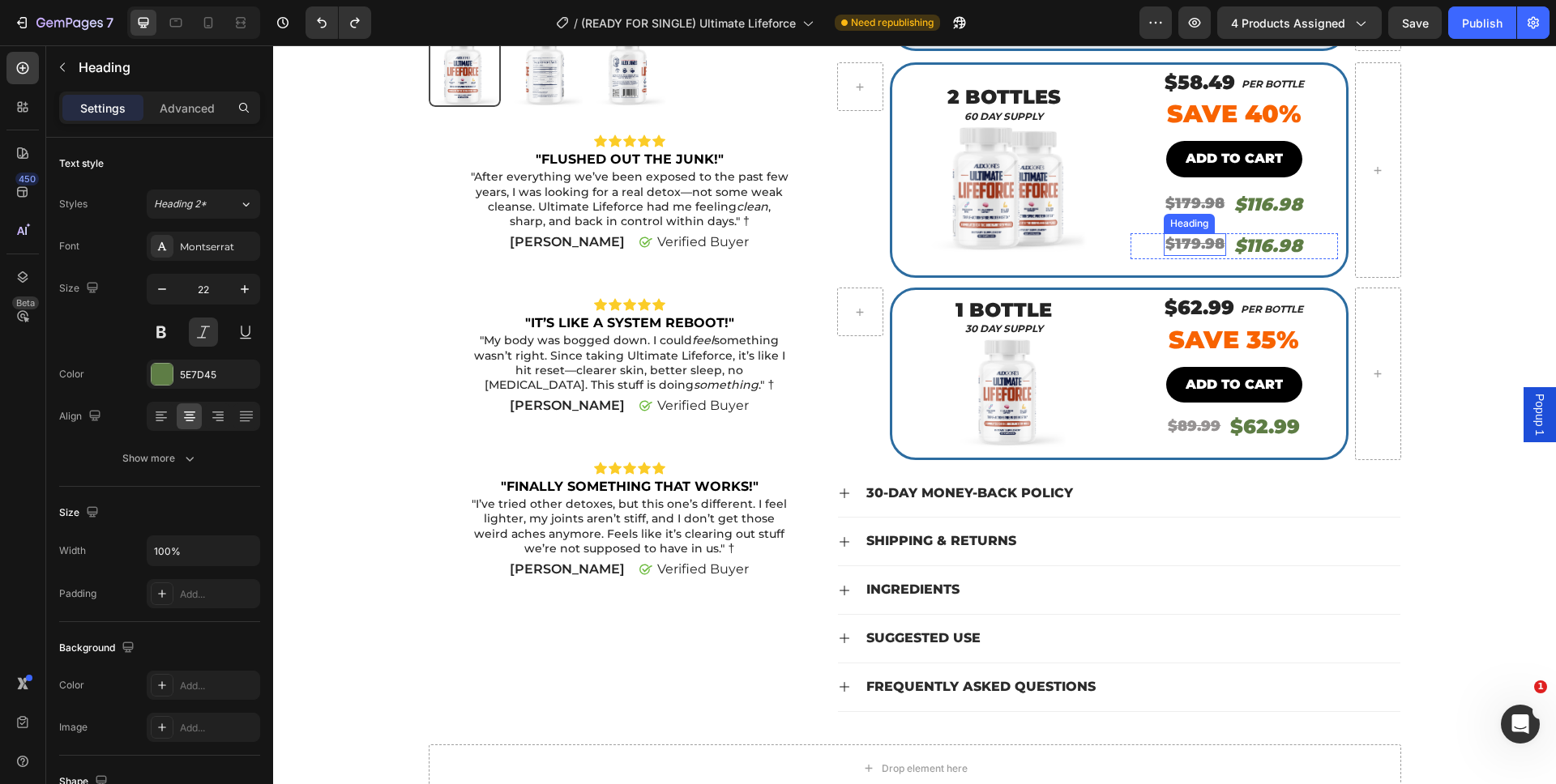
click at [1206, 241] on s "$179.98" at bounding box center [1195, 243] width 59 height 18
click at [1152, 244] on div "$179.98 Heading 0 $116.98 Heading Row" at bounding box center [1234, 246] width 207 height 27
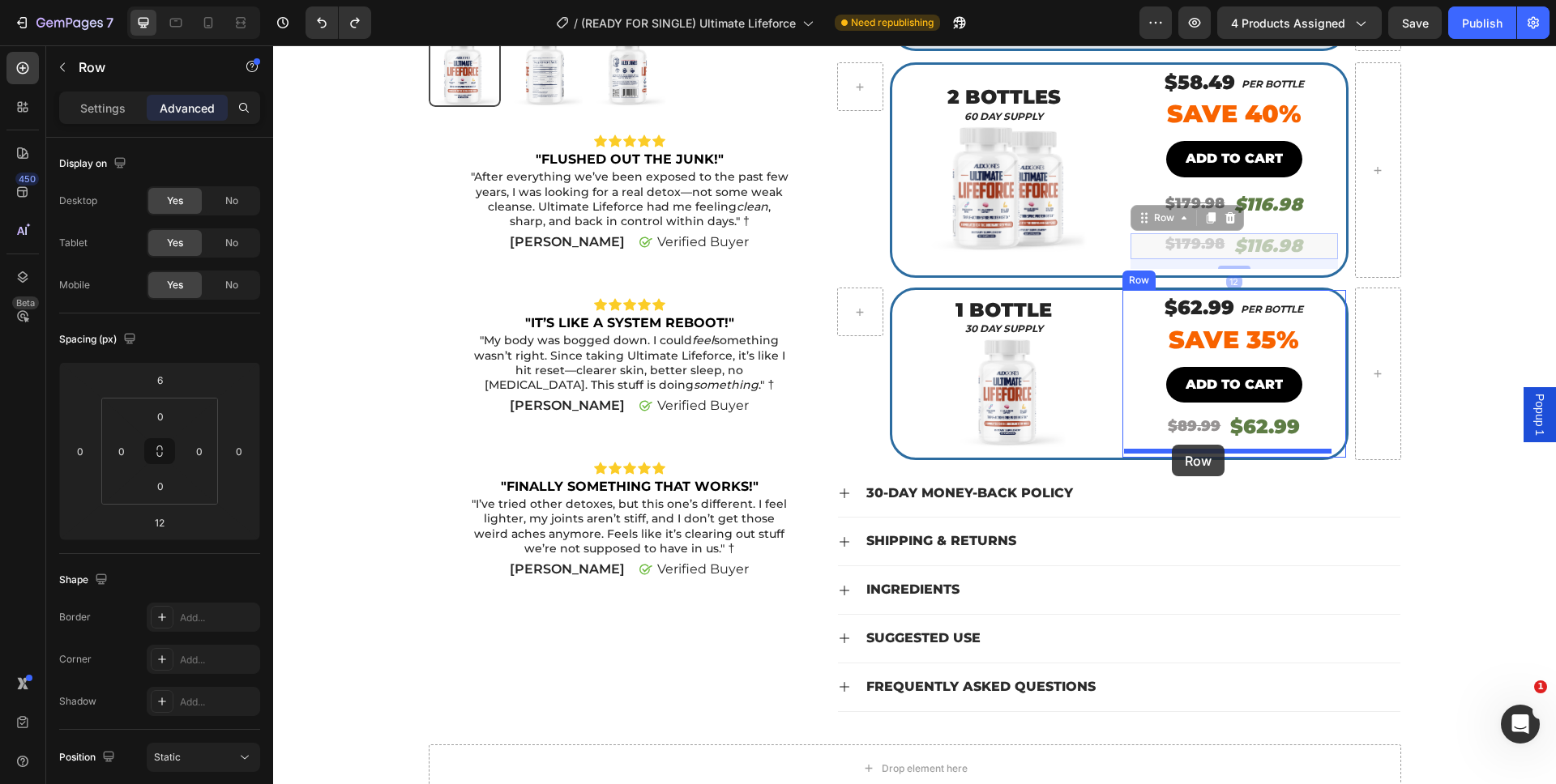
drag, startPoint x: 1152, startPoint y: 244, endPoint x: 1172, endPoint y: 445, distance: 202.0
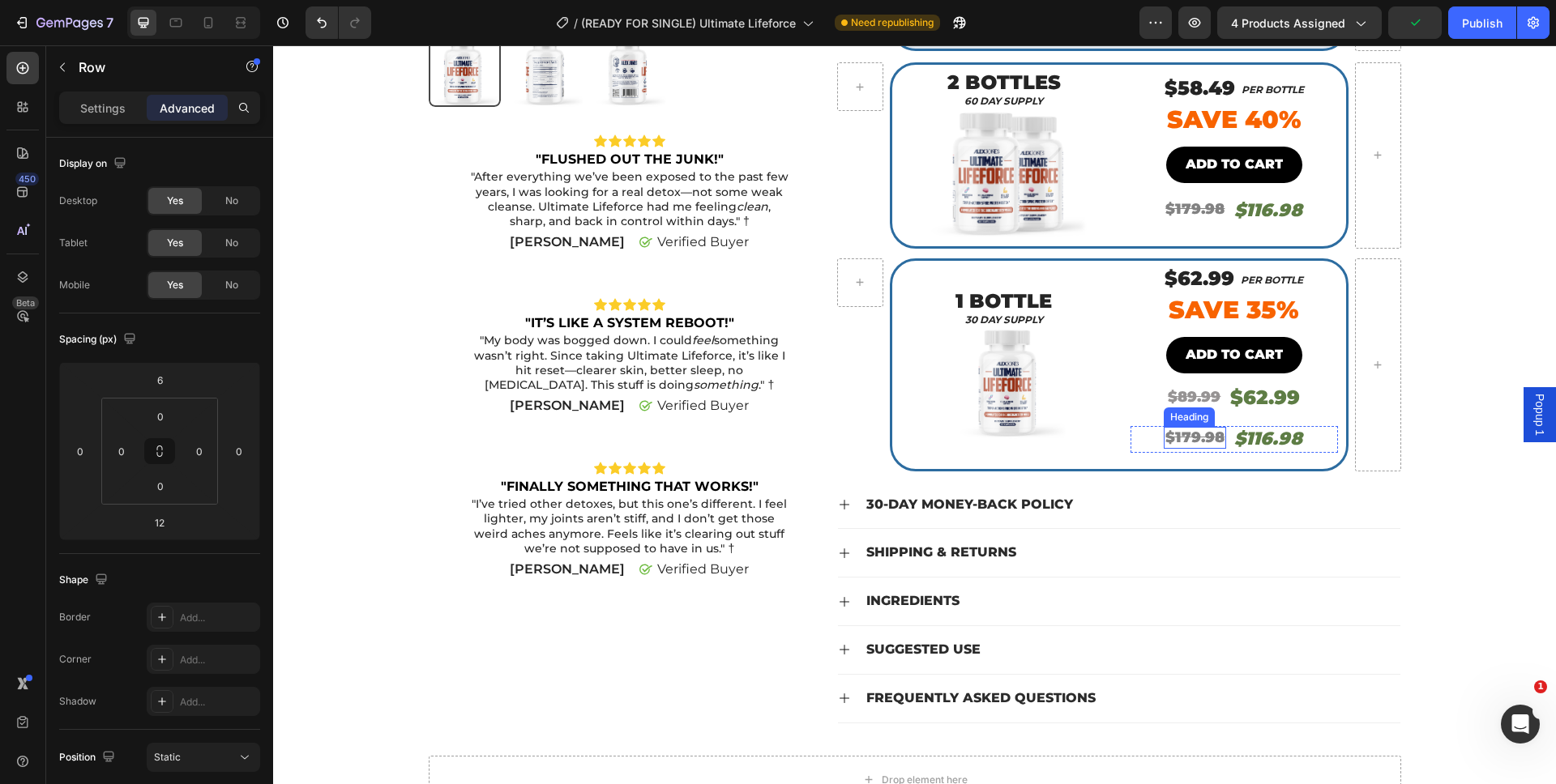
click at [1191, 444] on s "$179.98" at bounding box center [1195, 437] width 59 height 18
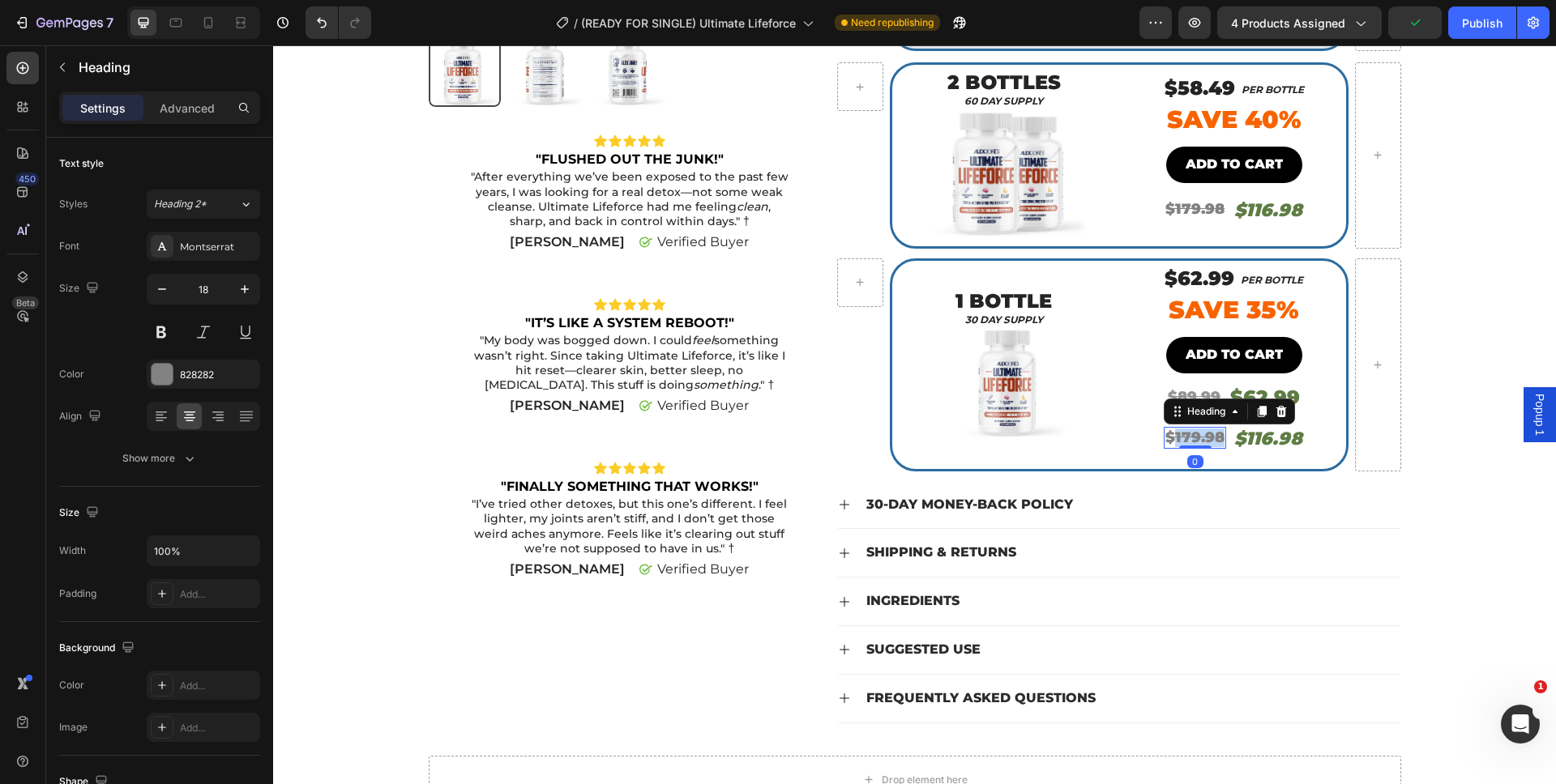
click at [1187, 437] on s "$179.98" at bounding box center [1195, 437] width 59 height 18
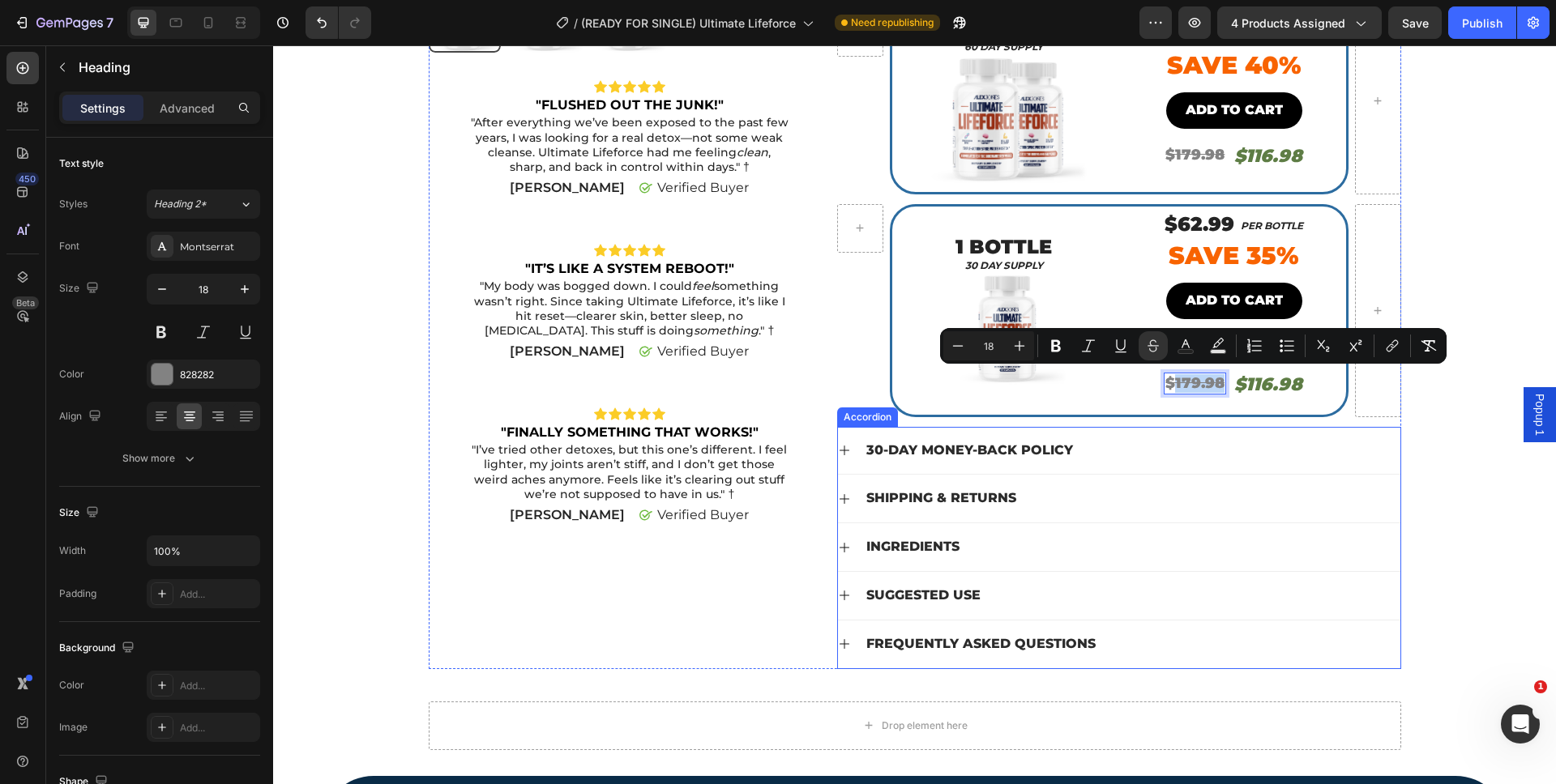
scroll to position [525, 0]
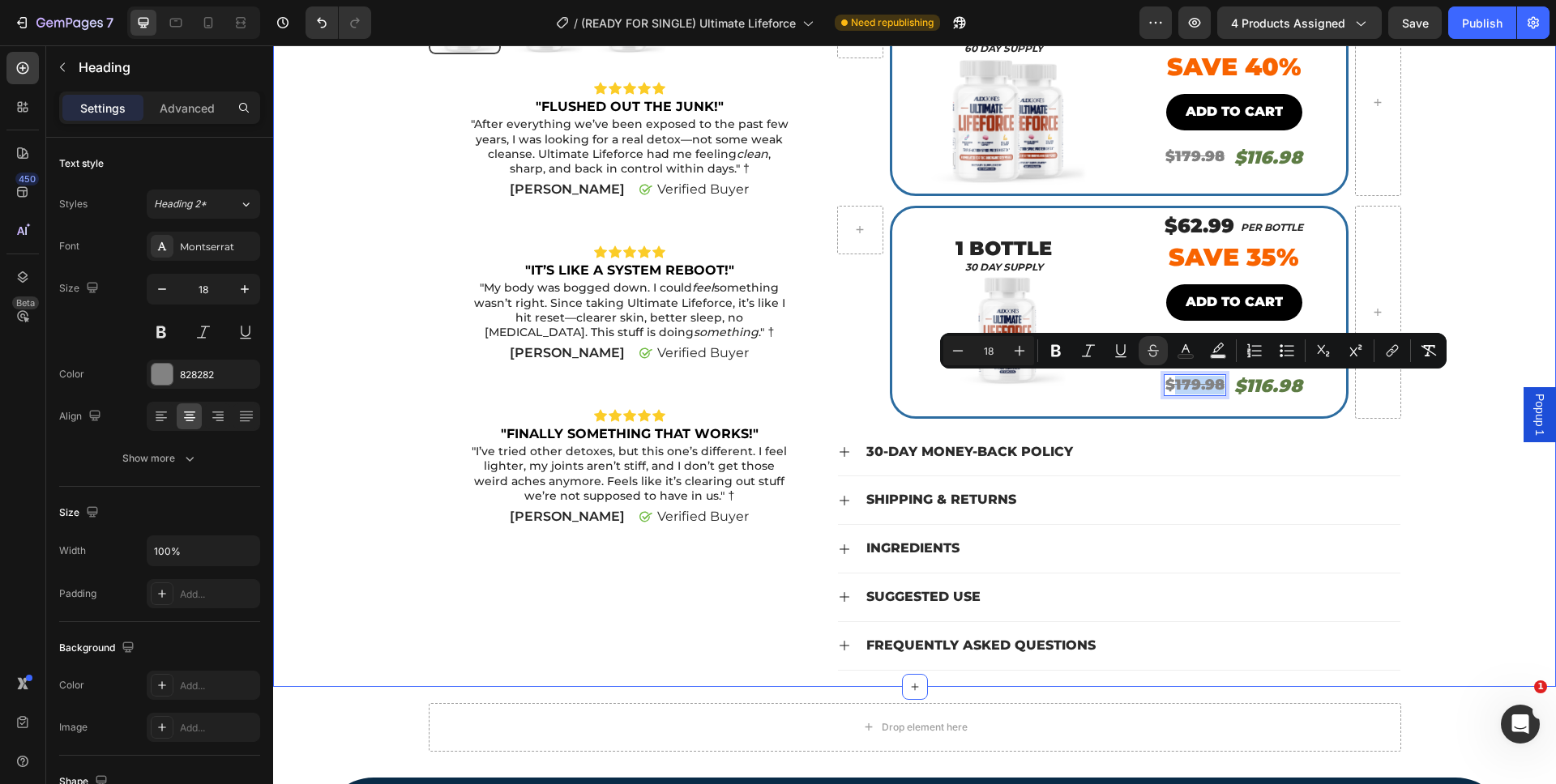
click at [1448, 427] on div "Product Images Icon Icon Icon Icon Icon Icon List "FLUSHED OUT THE JUNK!" Text …" at bounding box center [914, 128] width 1259 height 1117
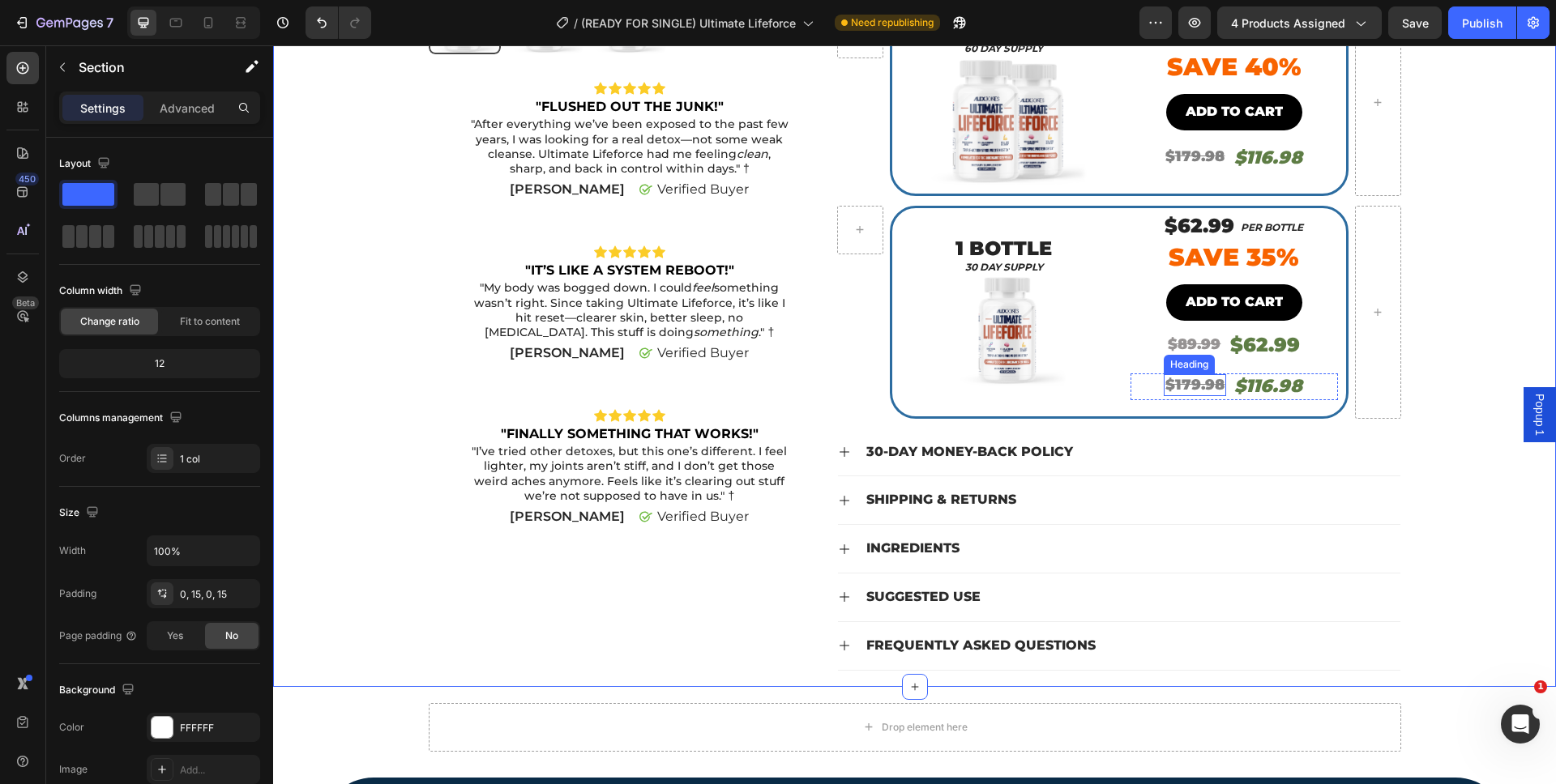
click at [1201, 380] on s "$179.98" at bounding box center [1195, 385] width 59 height 18
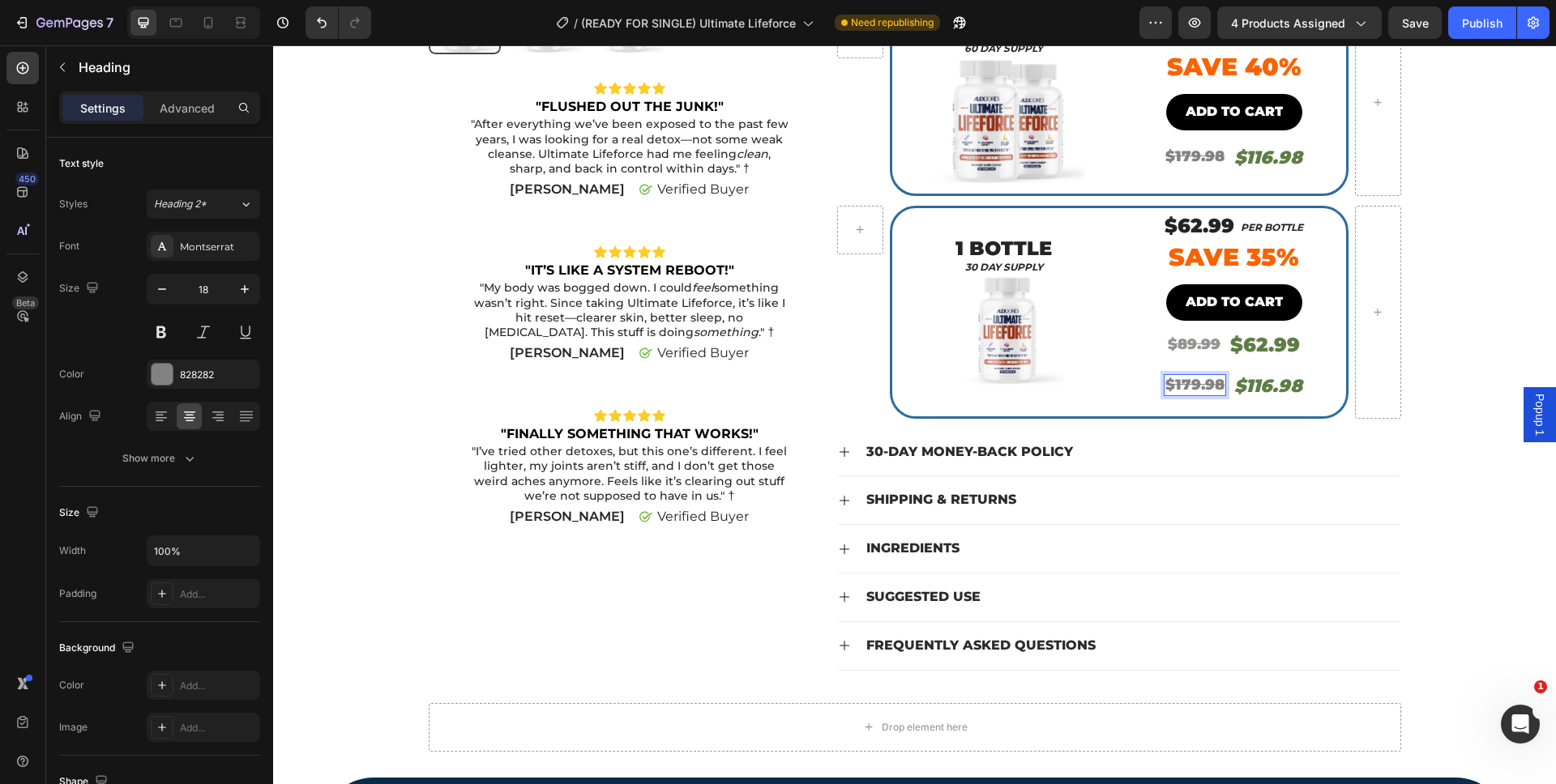
click at [1184, 381] on s "$179.98" at bounding box center [1195, 385] width 59 height 18
click at [1256, 383] on h2 "$116.98" at bounding box center [1265, 386] width 71 height 27
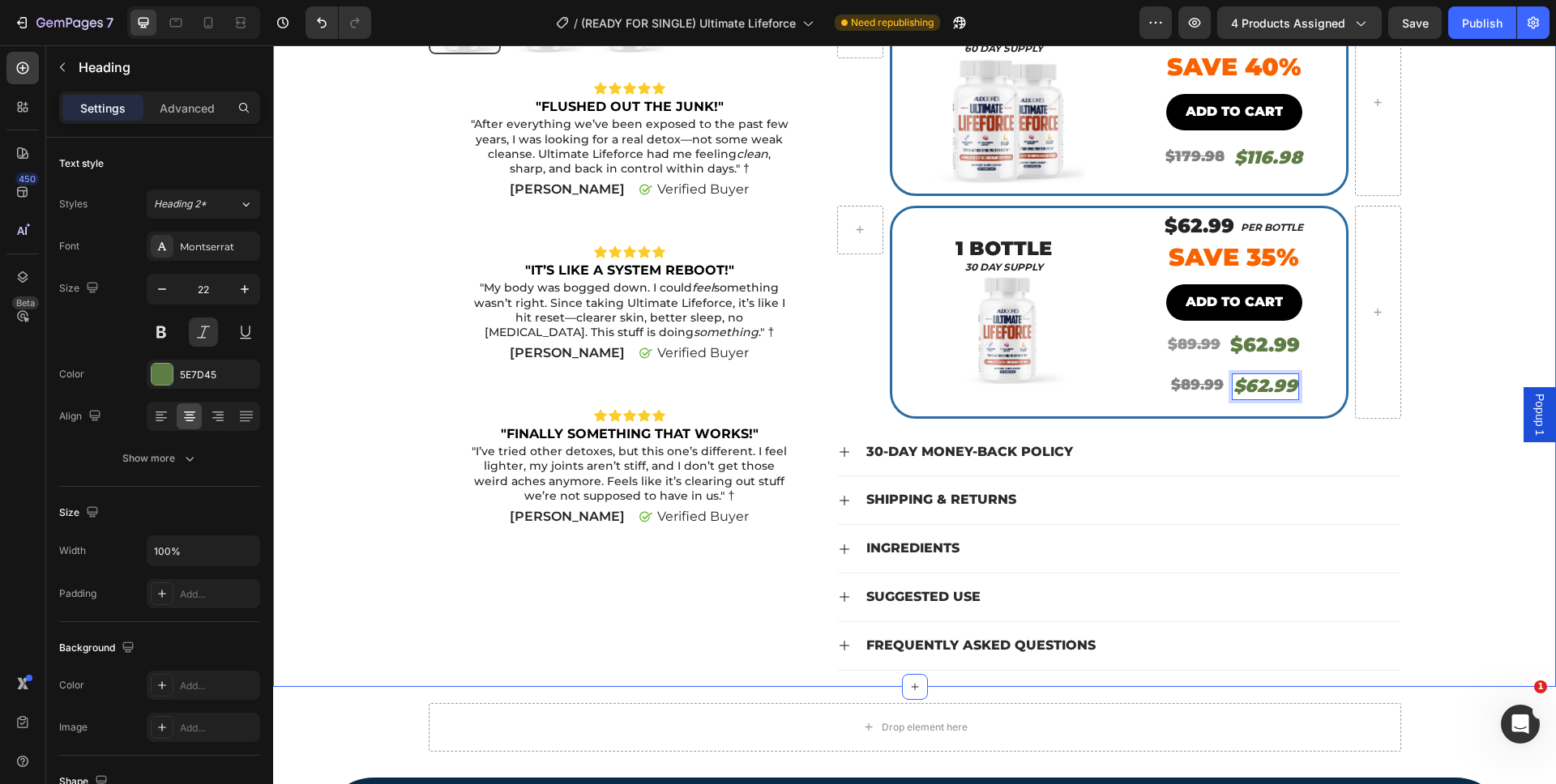
click at [1481, 320] on div "Product Images Icon Icon Icon Icon Icon Icon List "FLUSHED OUT THE JUNK!" Text …" at bounding box center [914, 128] width 1259 height 1117
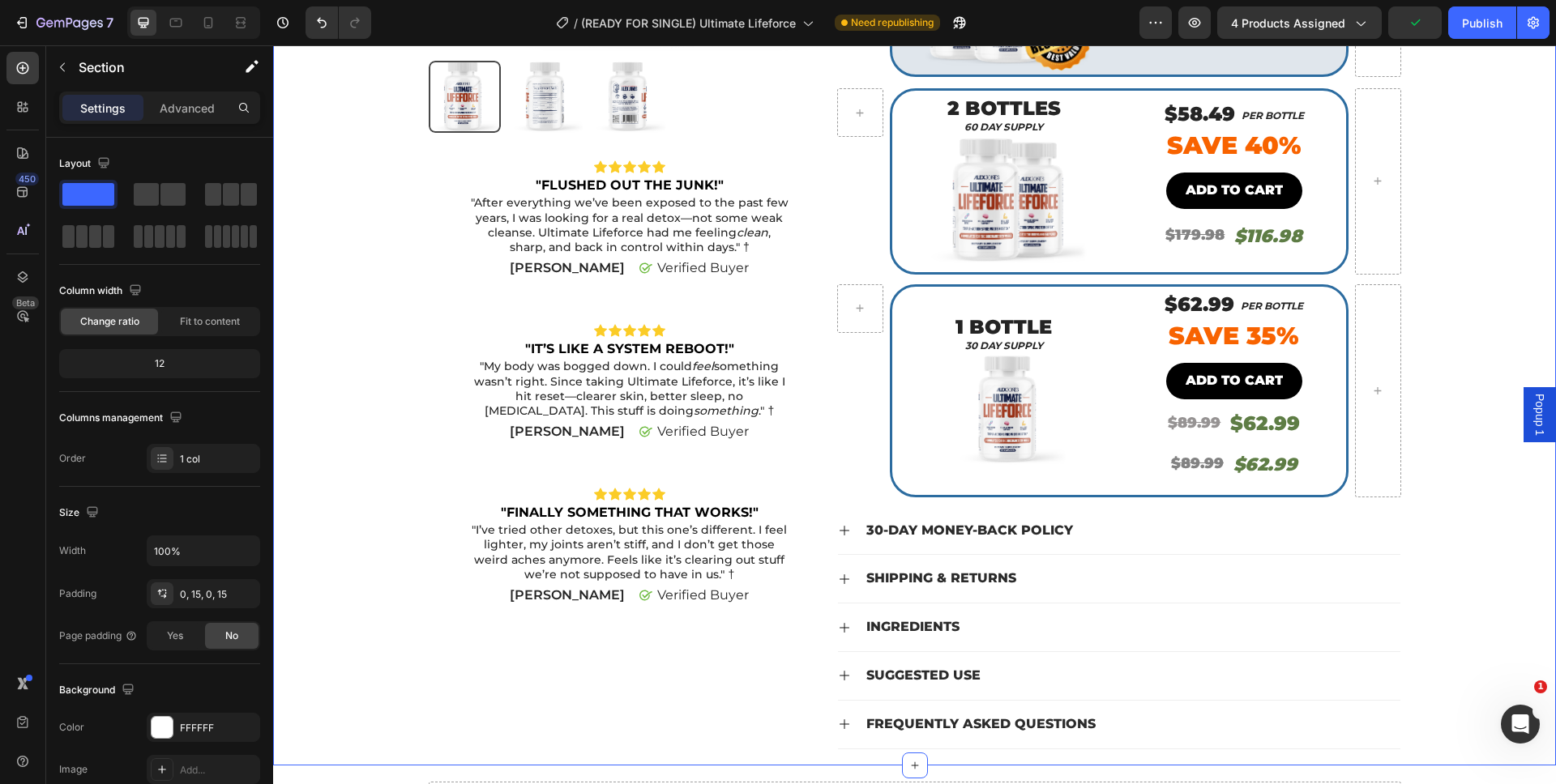
scroll to position [445, 0]
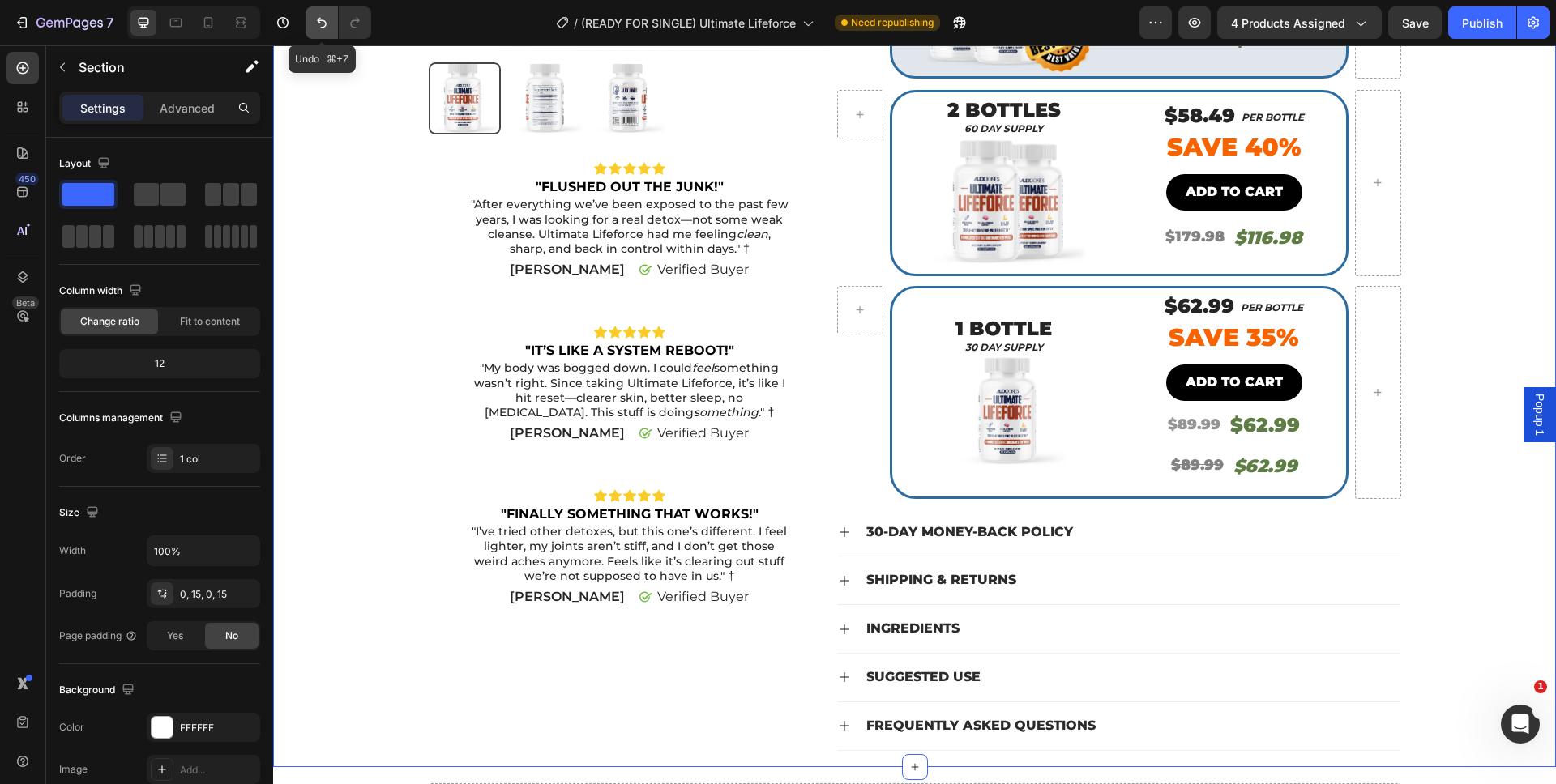
click at [327, 25] on icon "Undo/Redo" at bounding box center [322, 23] width 16 height 16
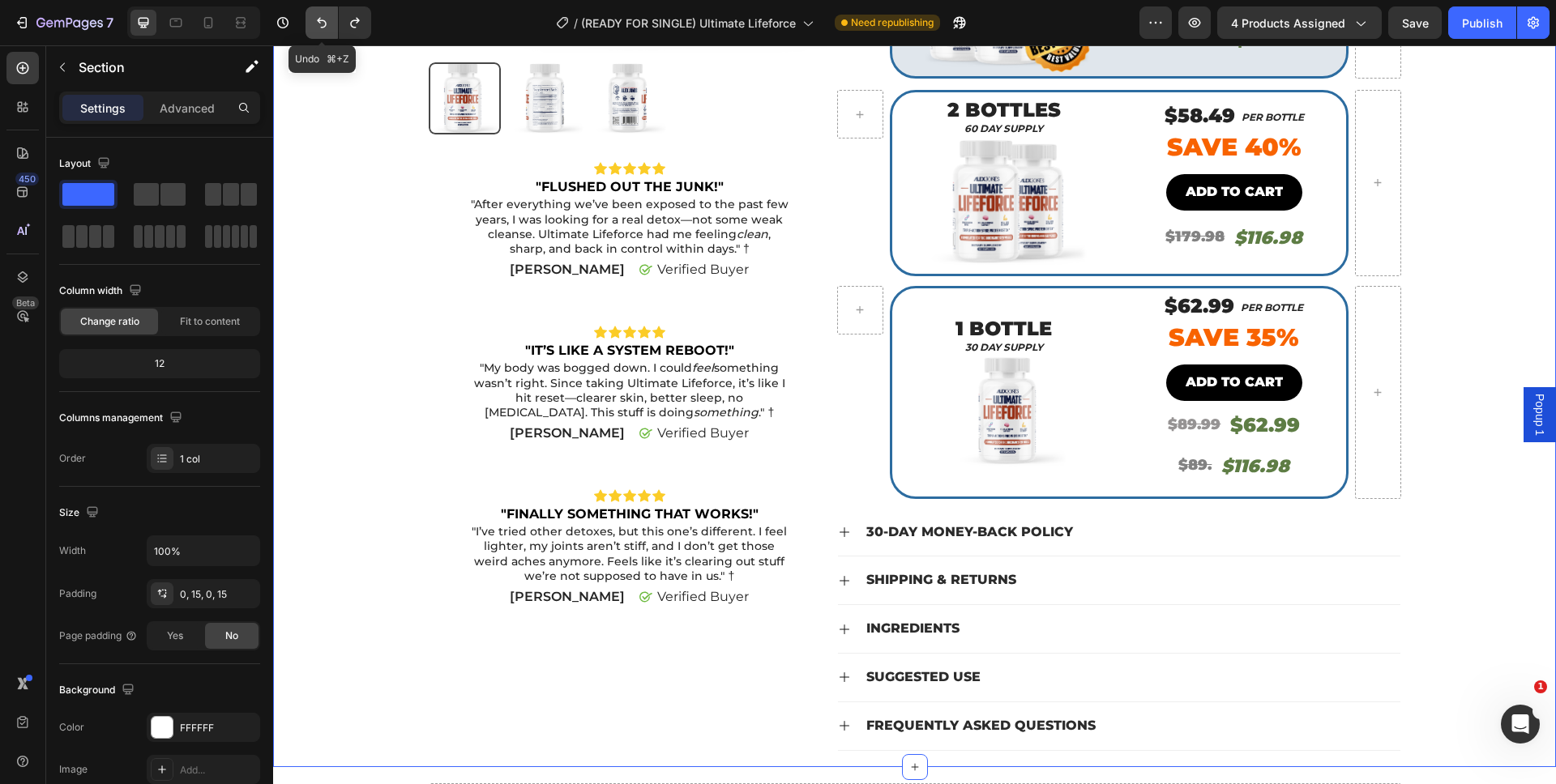
click at [327, 25] on icon "Undo/Redo" at bounding box center [322, 23] width 16 height 16
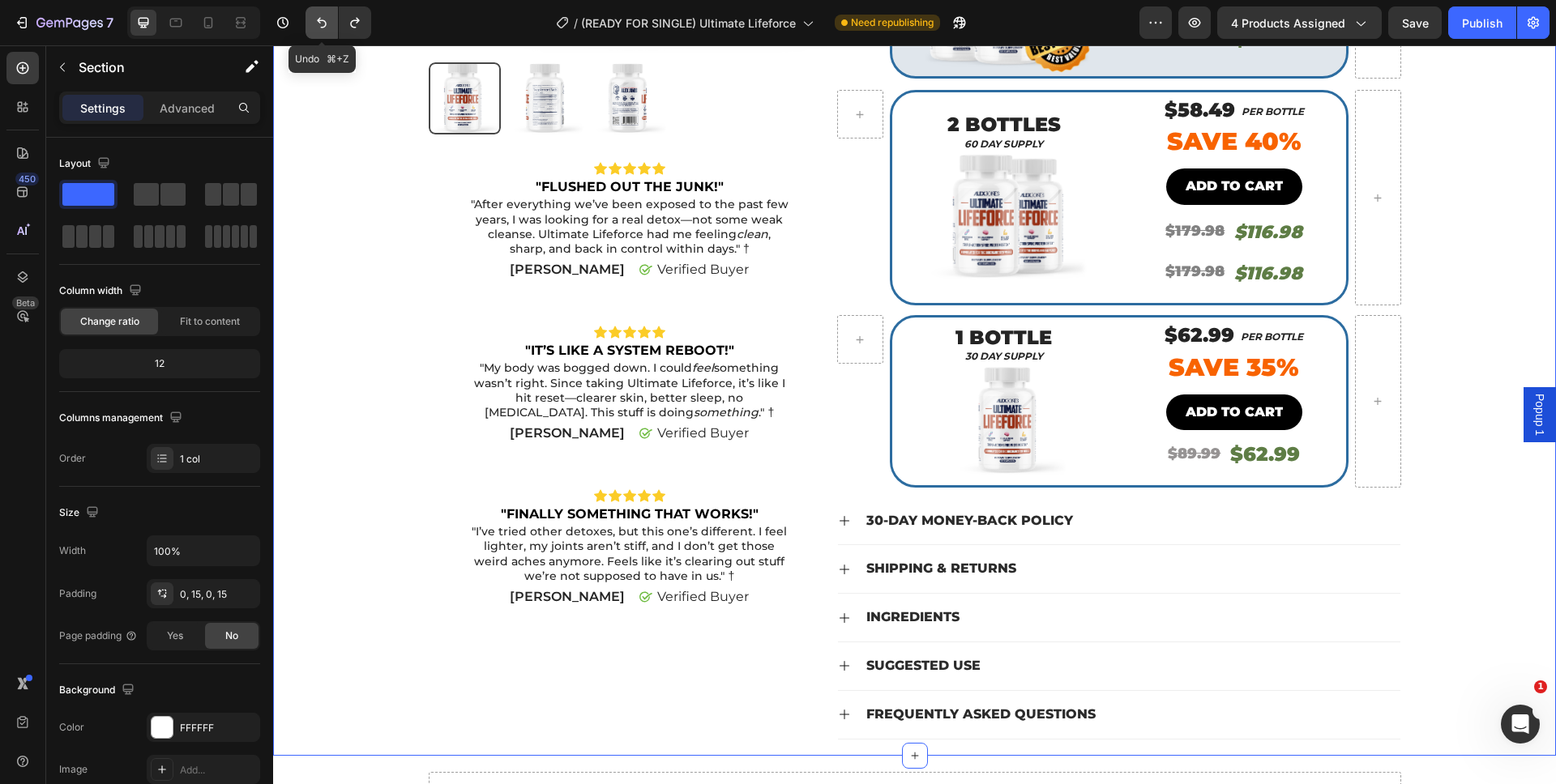
click at [327, 25] on icon "Undo/Redo" at bounding box center [322, 23] width 16 height 16
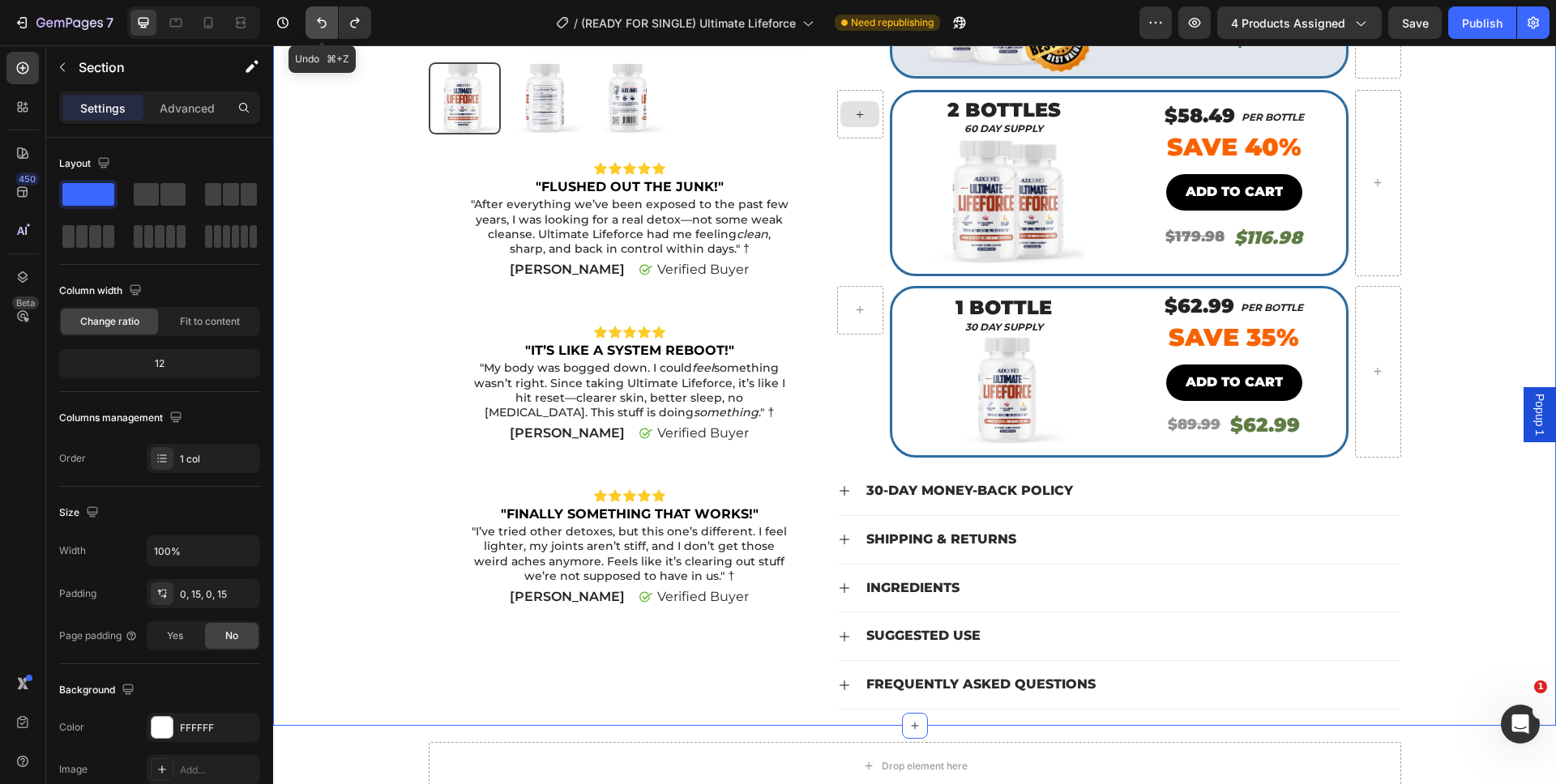
click at [313, 25] on icon "Undo/Redo" at bounding box center [322, 23] width 16 height 16
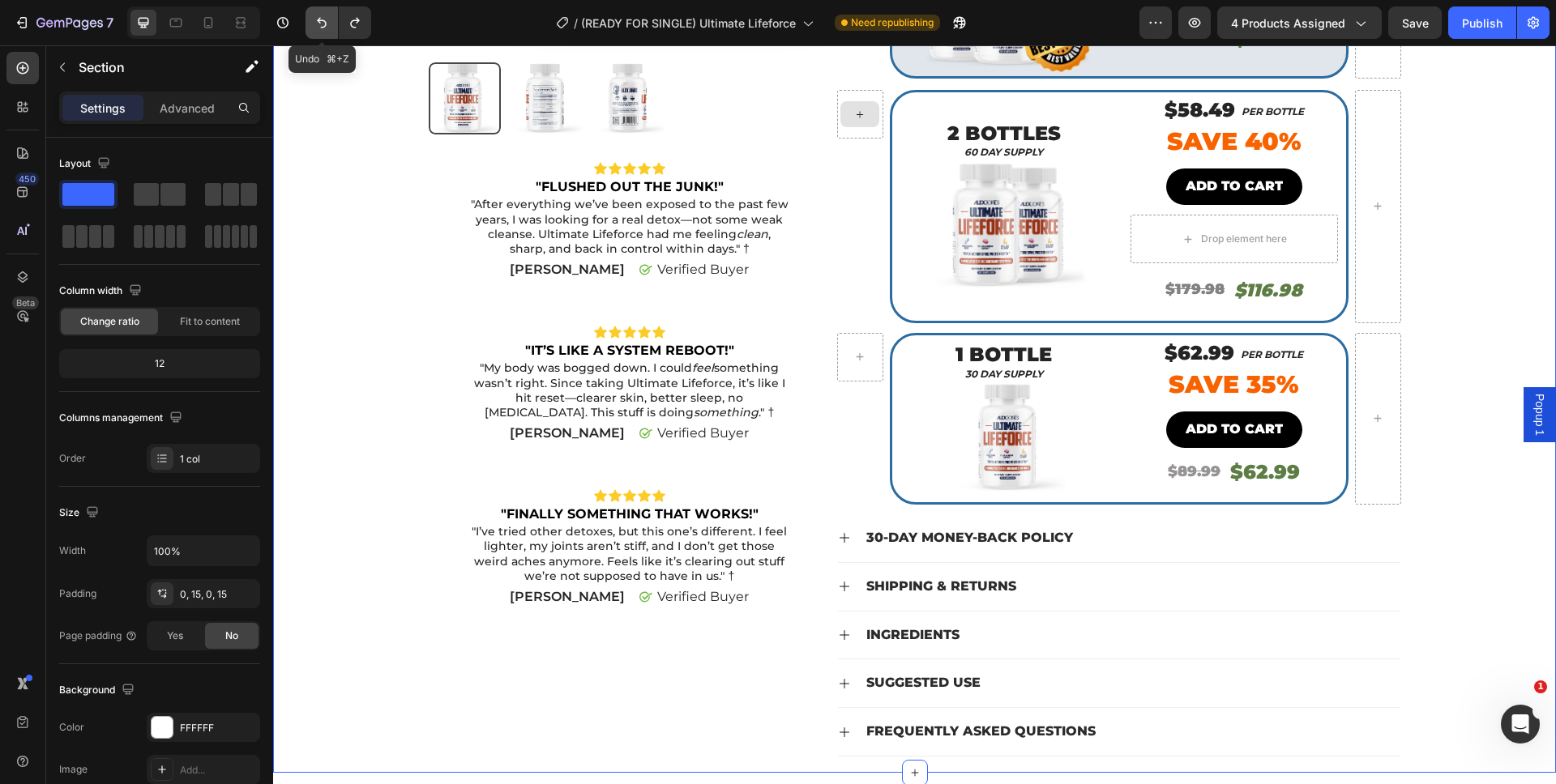
click at [313, 25] on icon "Undo/Redo" at bounding box center [322, 23] width 16 height 16
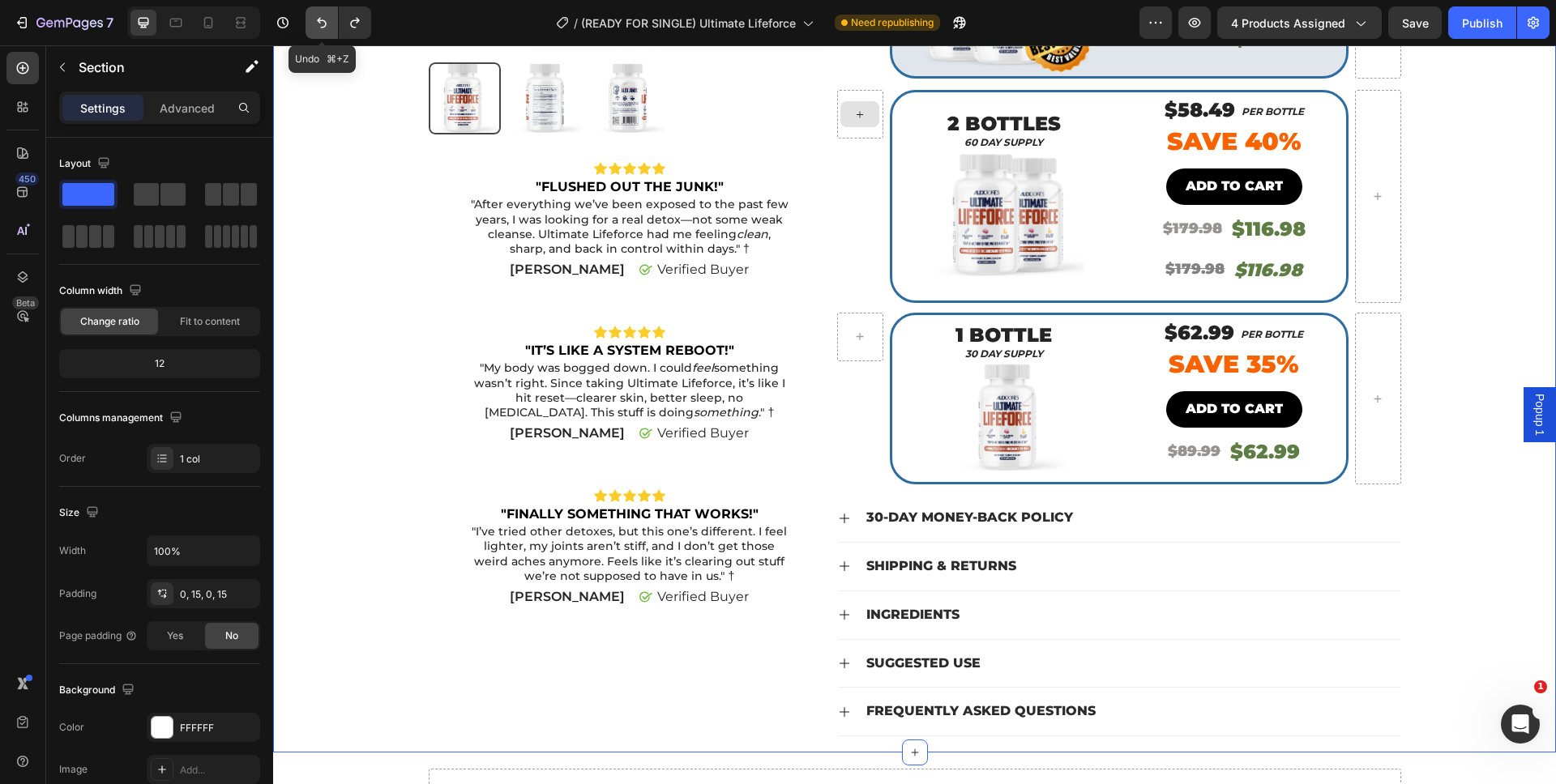
click at [313, 25] on icon "Undo/Redo" at bounding box center [322, 23] width 16 height 16
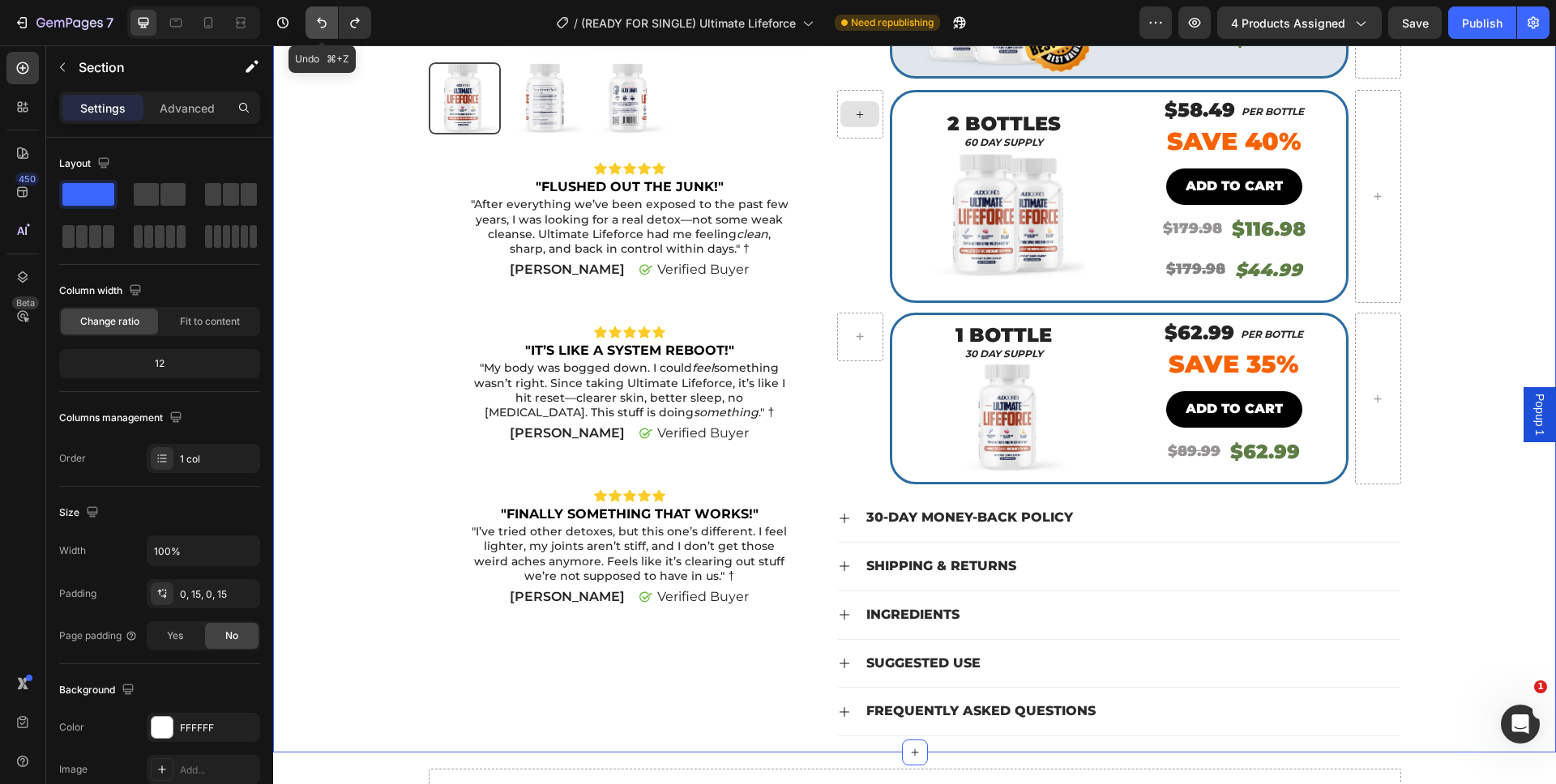
click at [313, 25] on icon "Undo/Redo" at bounding box center [322, 23] width 16 height 16
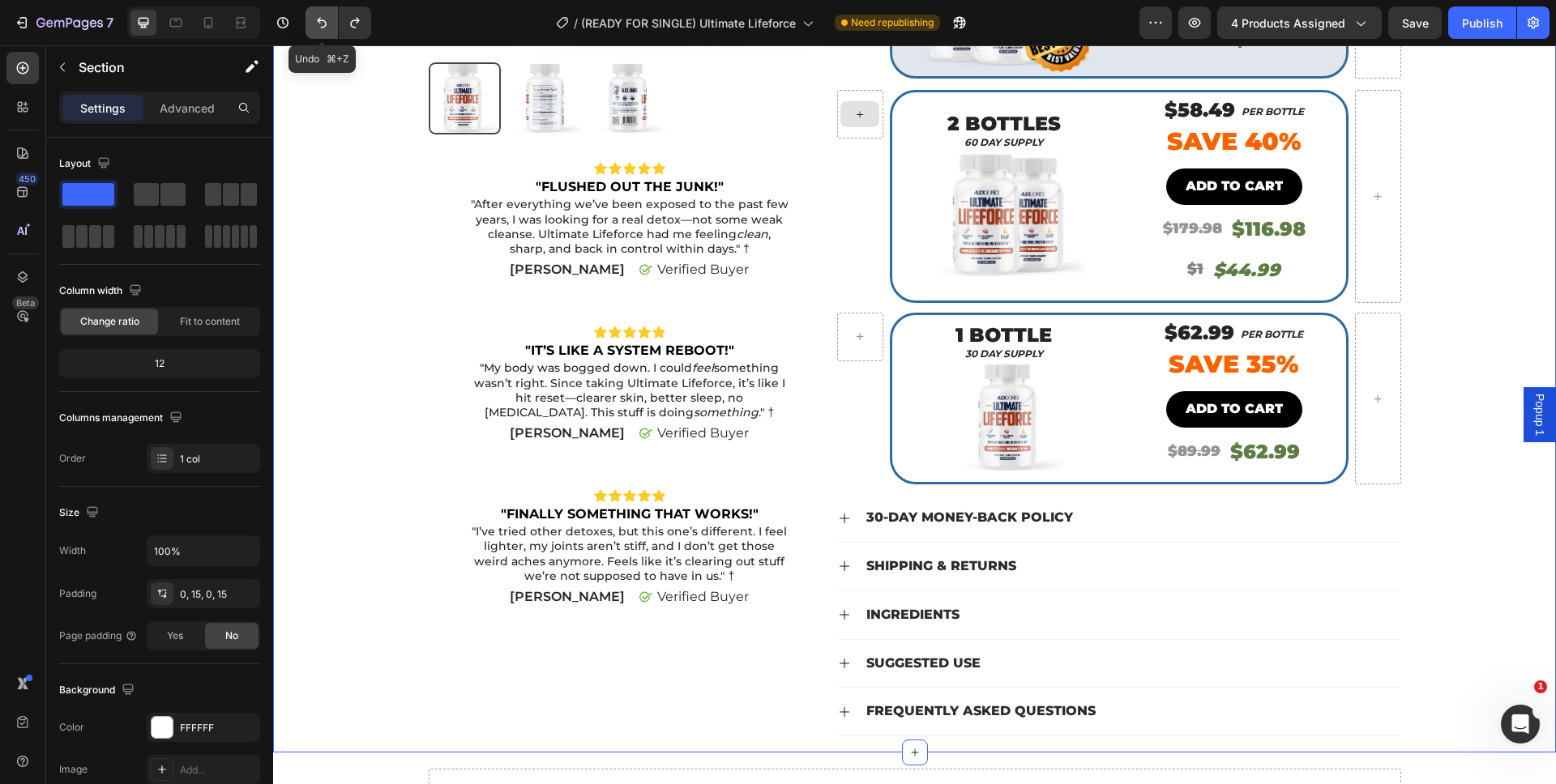
click at [313, 25] on icon "Undo/Redo" at bounding box center [322, 23] width 16 height 16
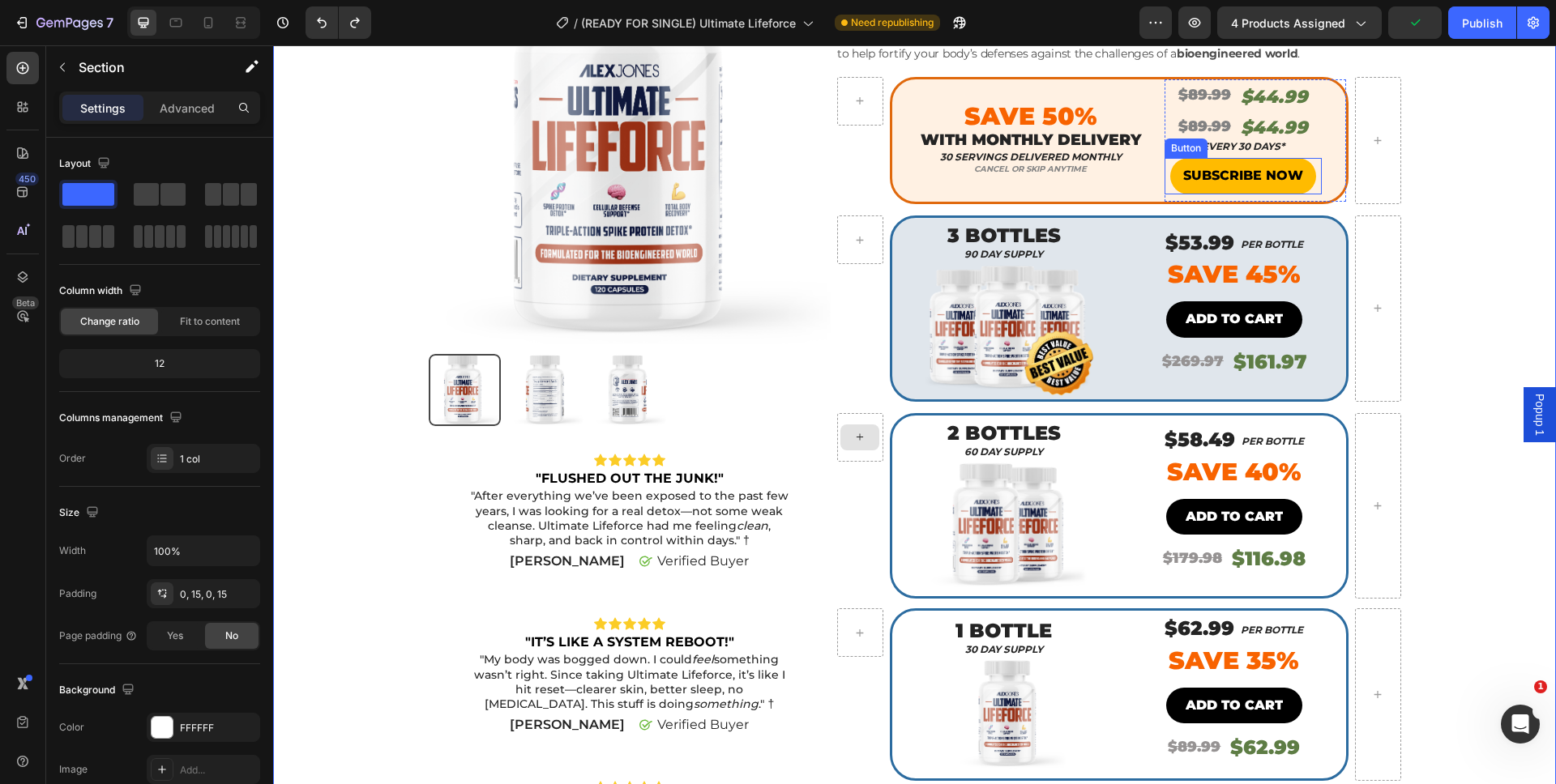
scroll to position [151, 0]
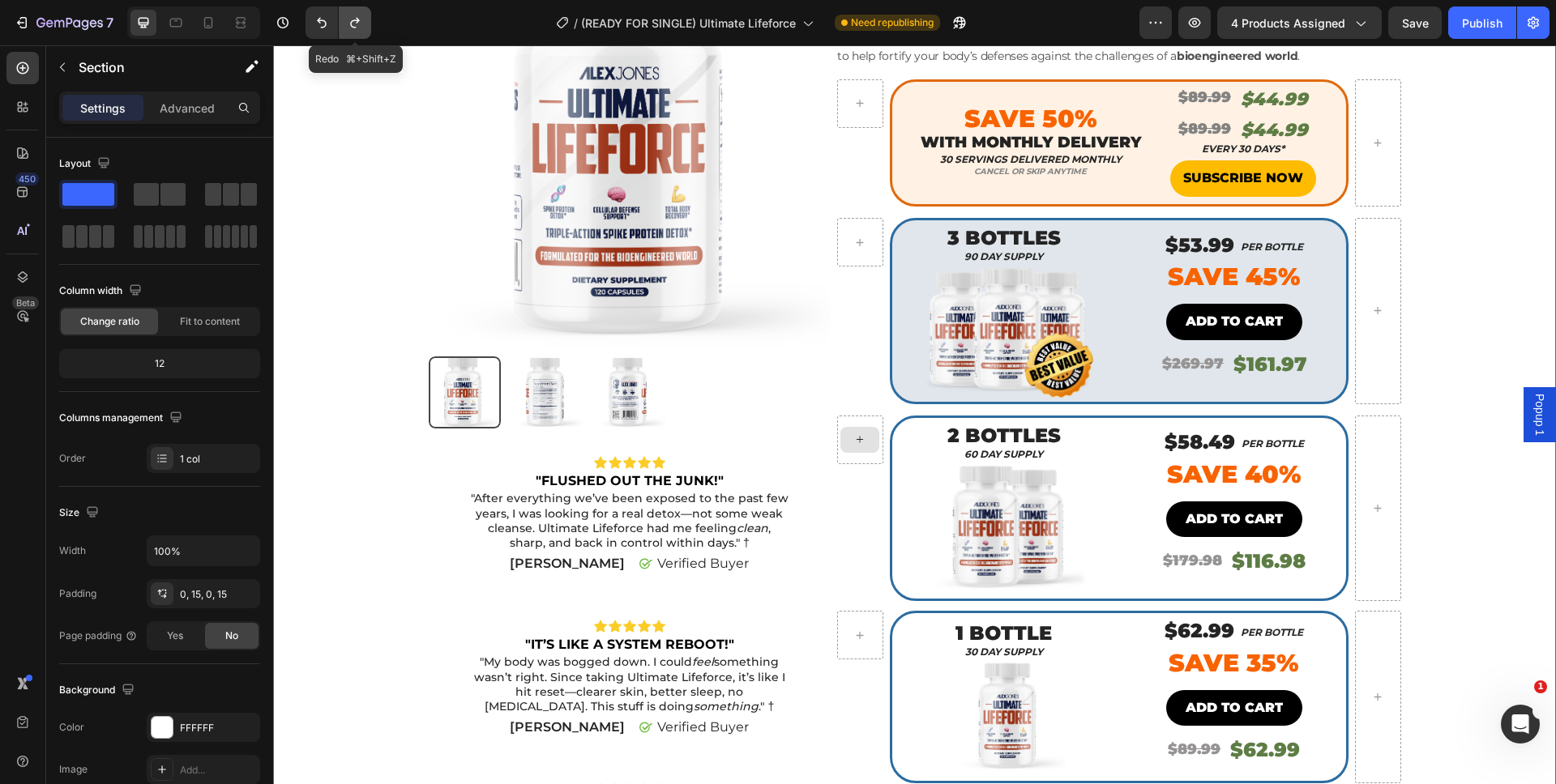
click at [356, 24] on icon "Undo/Redo" at bounding box center [355, 23] width 16 height 16
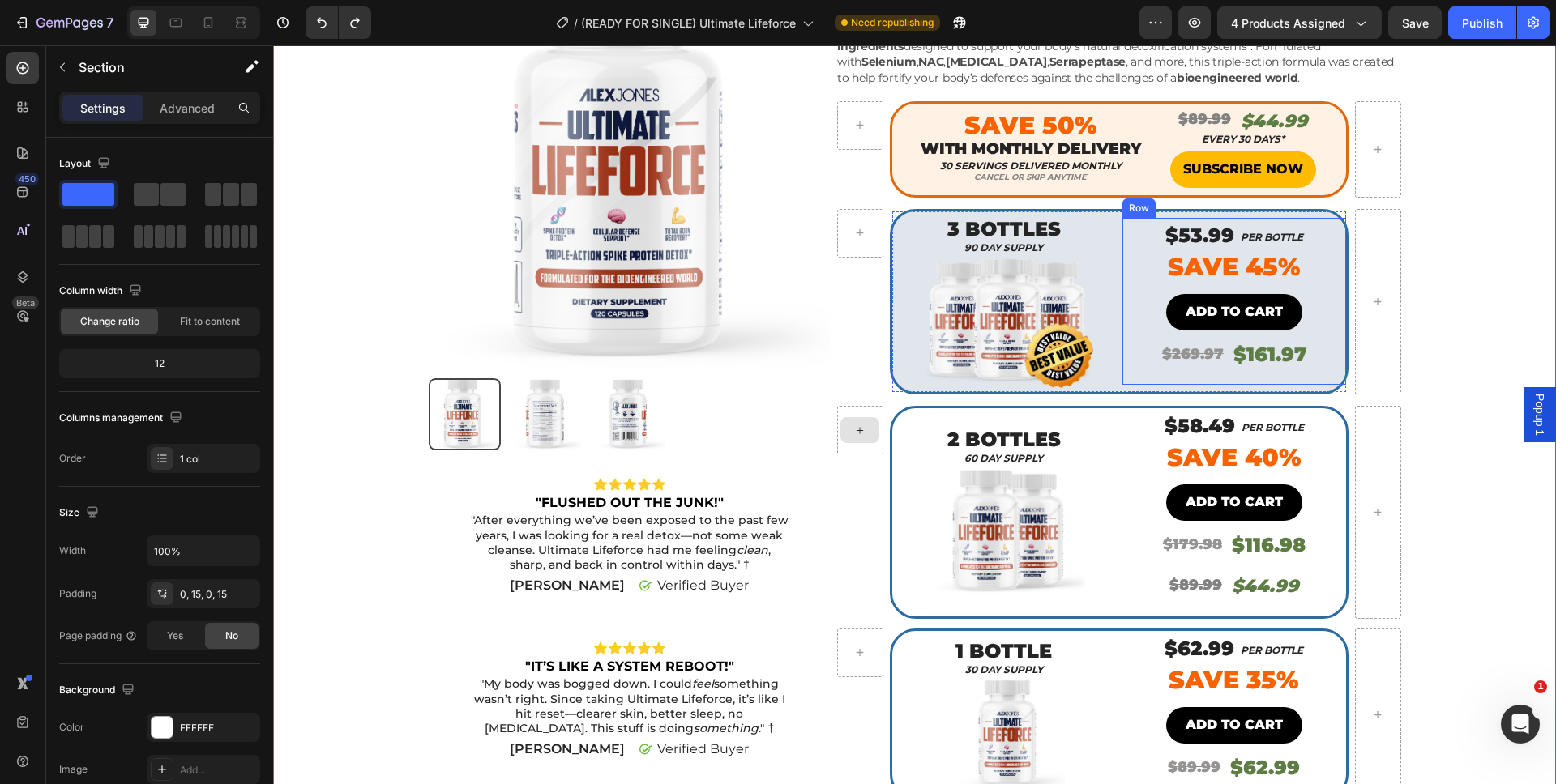
scroll to position [50, 0]
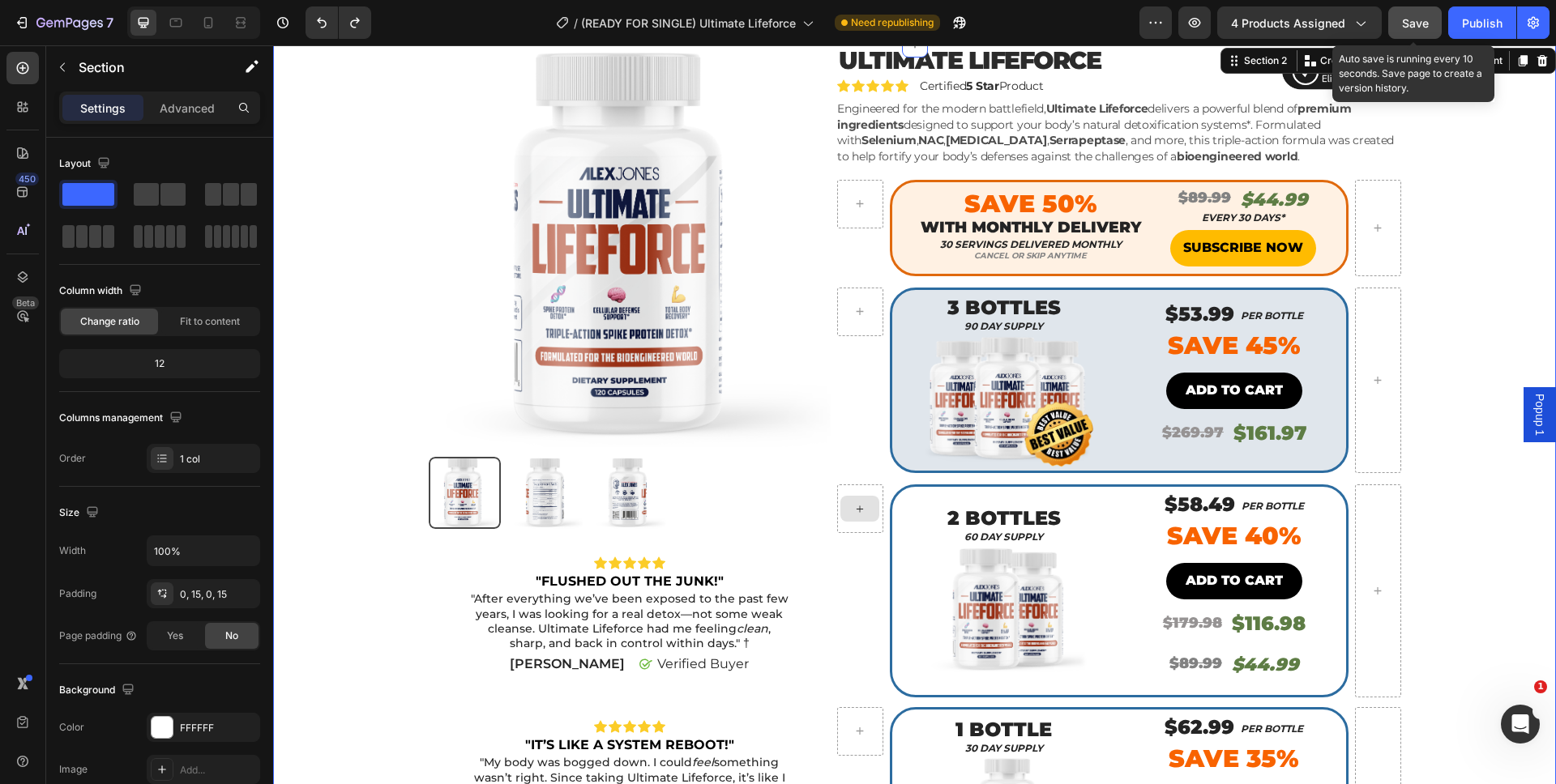
click at [1415, 18] on span "Save" at bounding box center [1415, 23] width 27 height 14
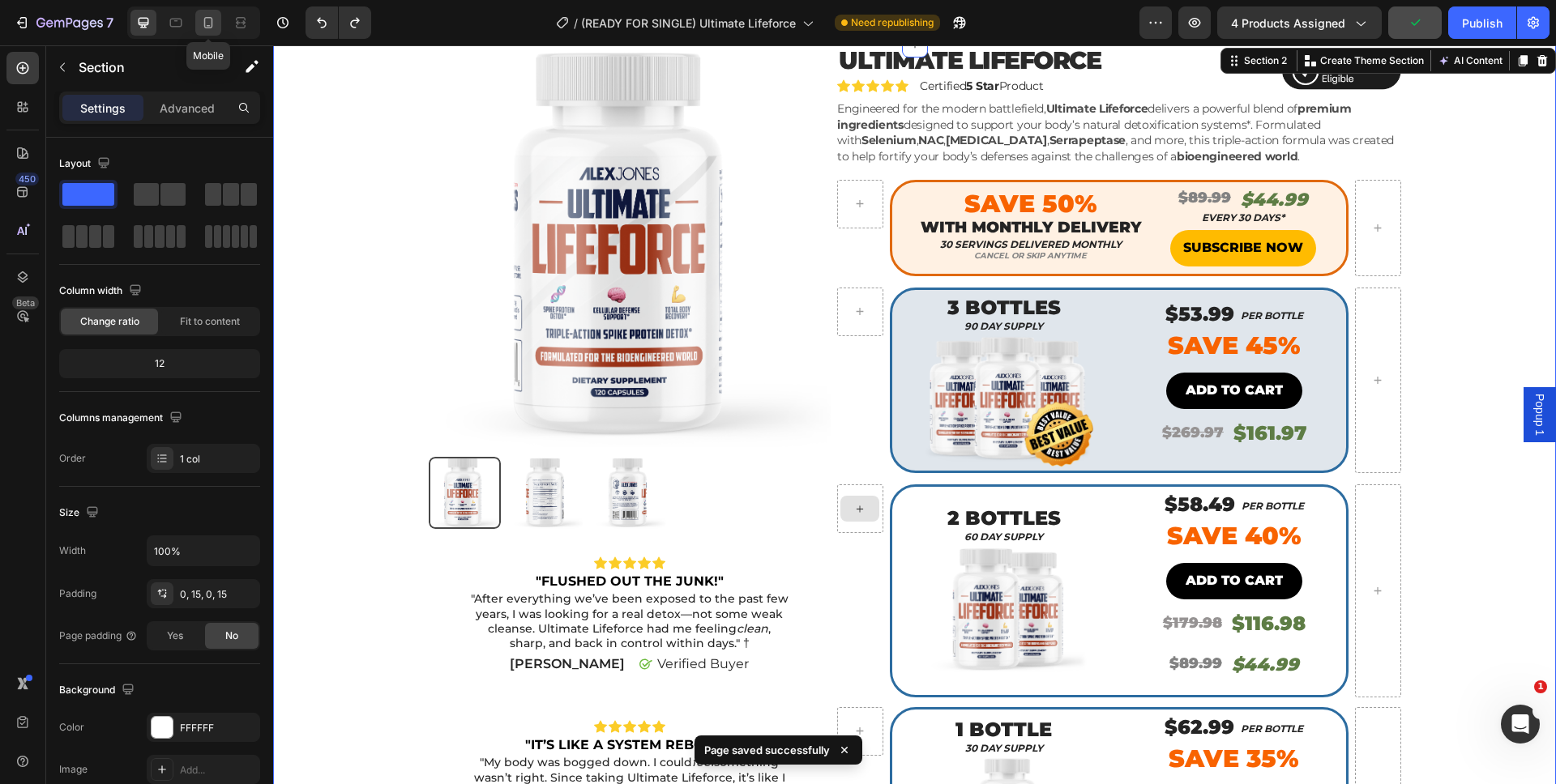
click at [214, 32] on div at bounding box center [208, 23] width 26 height 26
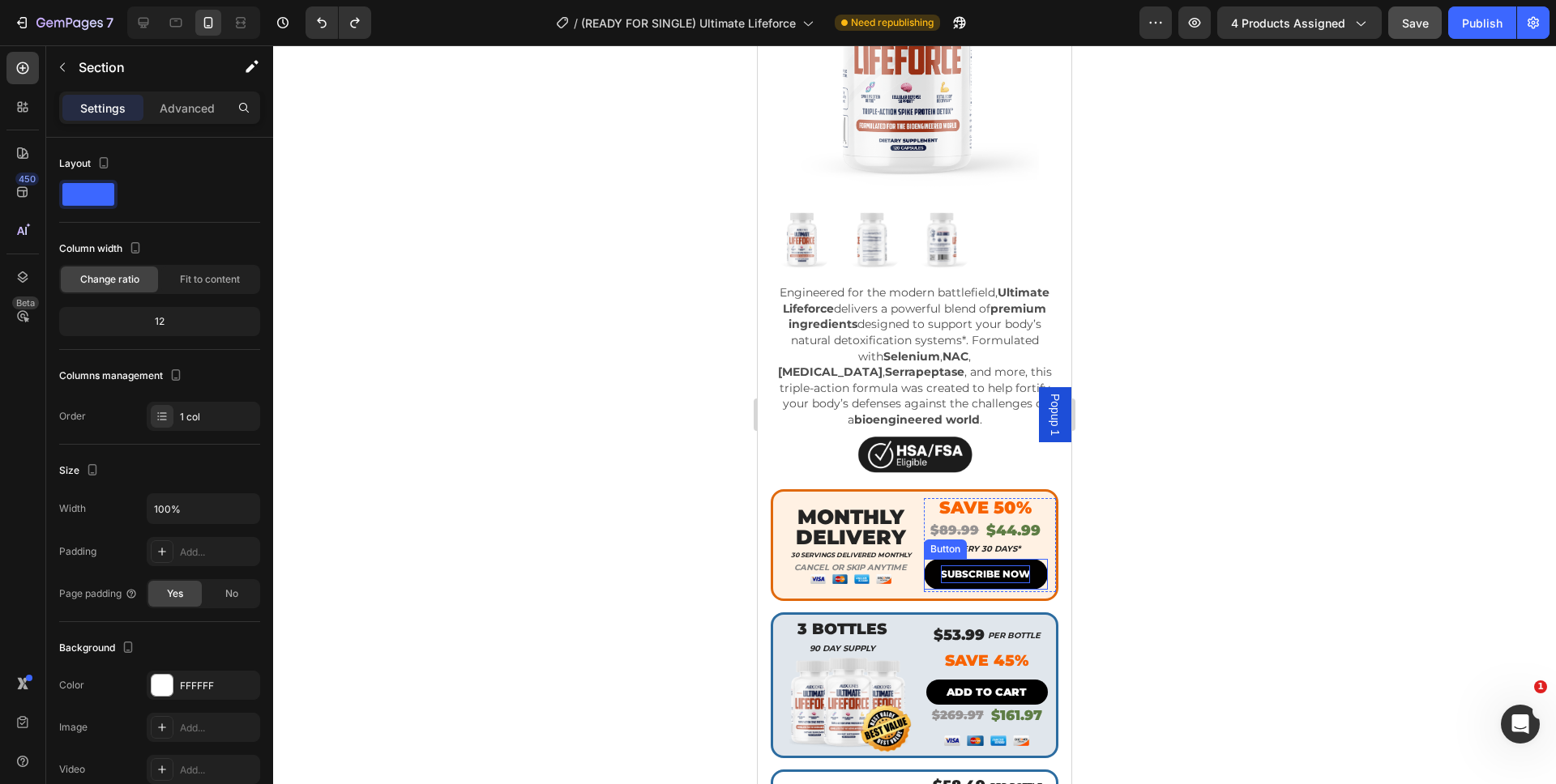
scroll to position [233, 0]
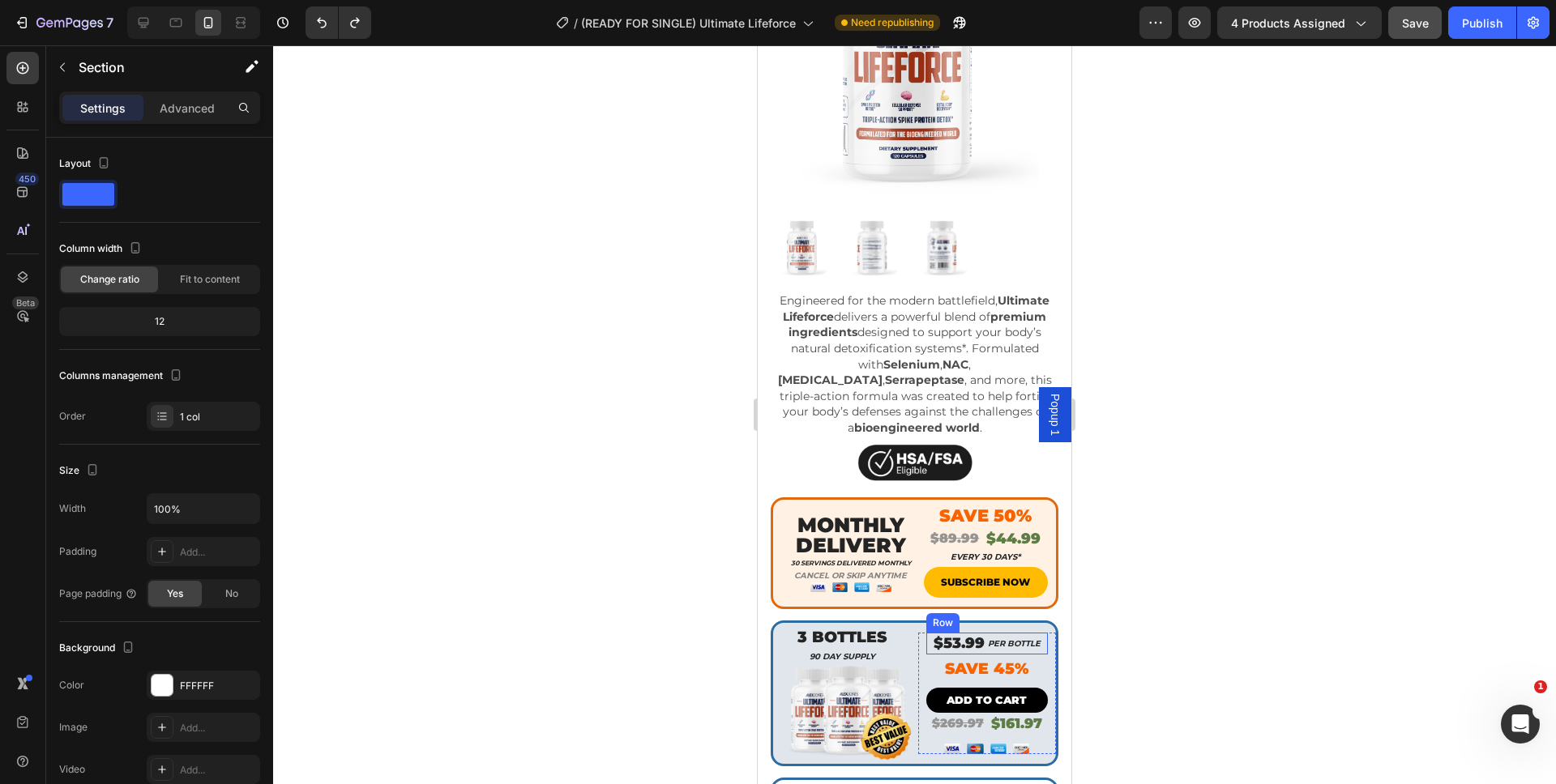
click at [996, 632] on div "PER BOTTLE Heading" at bounding box center [1014, 643] width 56 height 22
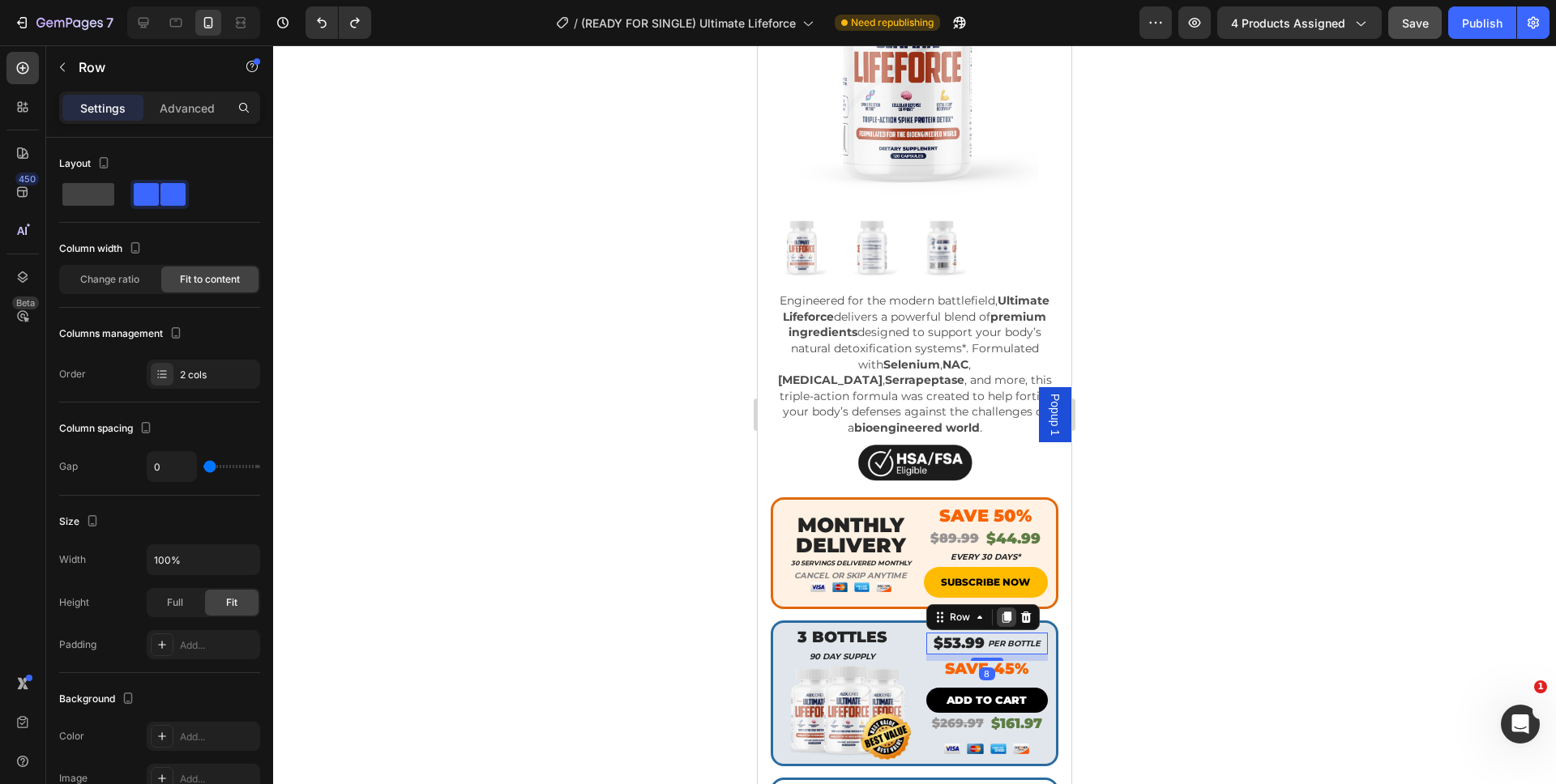
click at [1001, 611] on icon at bounding box center [1005, 617] width 9 height 11
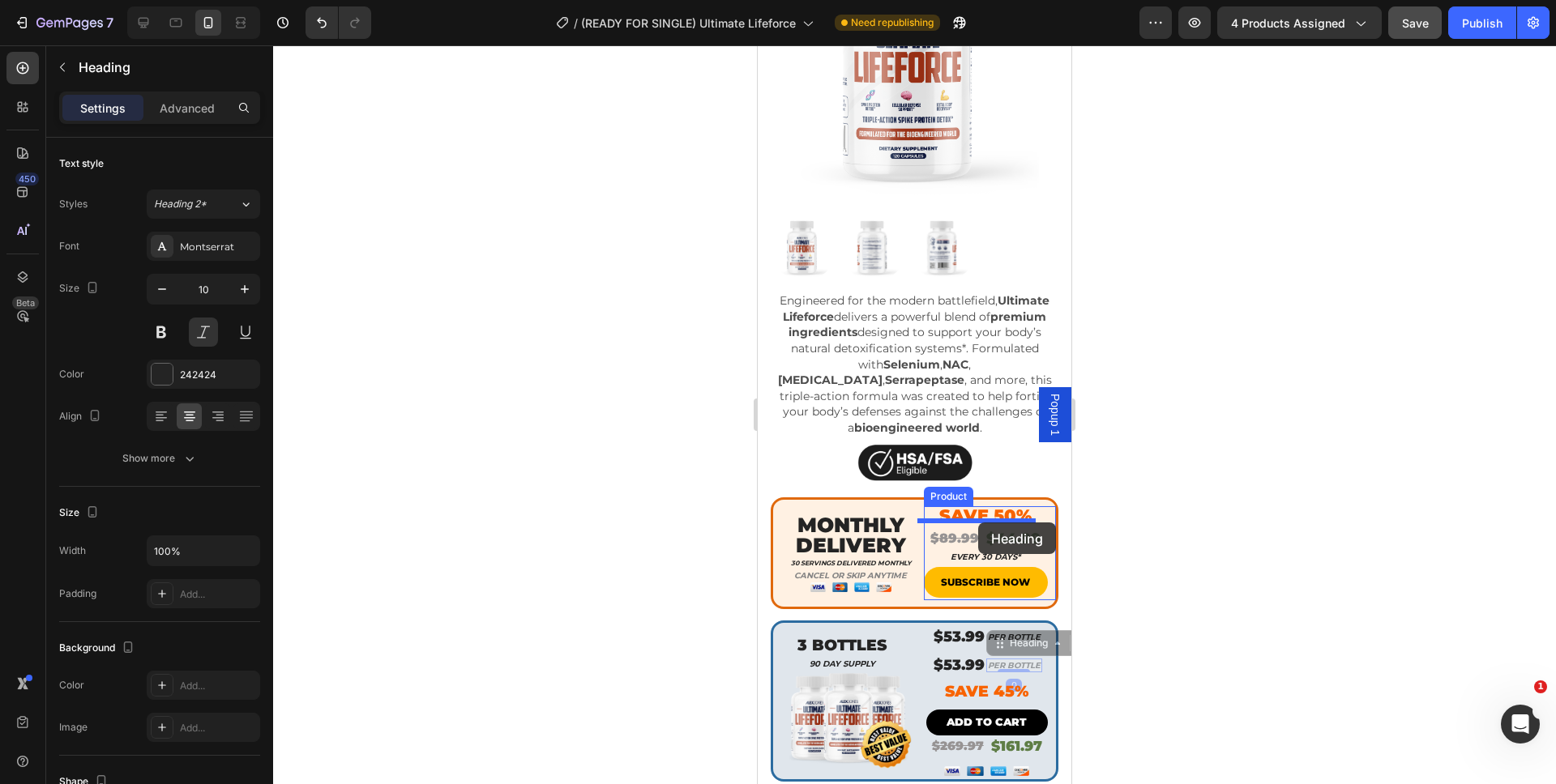
drag, startPoint x: 992, startPoint y: 629, endPoint x: 978, endPoint y: 523, distance: 106.9
click at [986, 654] on div "PER BOTTLE Heading" at bounding box center [1014, 665] width 56 height 22
drag, startPoint x: 976, startPoint y: 642, endPoint x: 975, endPoint y: 631, distance: 11.0
click at [1005, 658] on h2 "PER BOTTLE" at bounding box center [1014, 665] width 56 height 14
click at [926, 654] on div "$53.99 Heading PER BOTTLE Heading Row" at bounding box center [987, 665] width 123 height 22
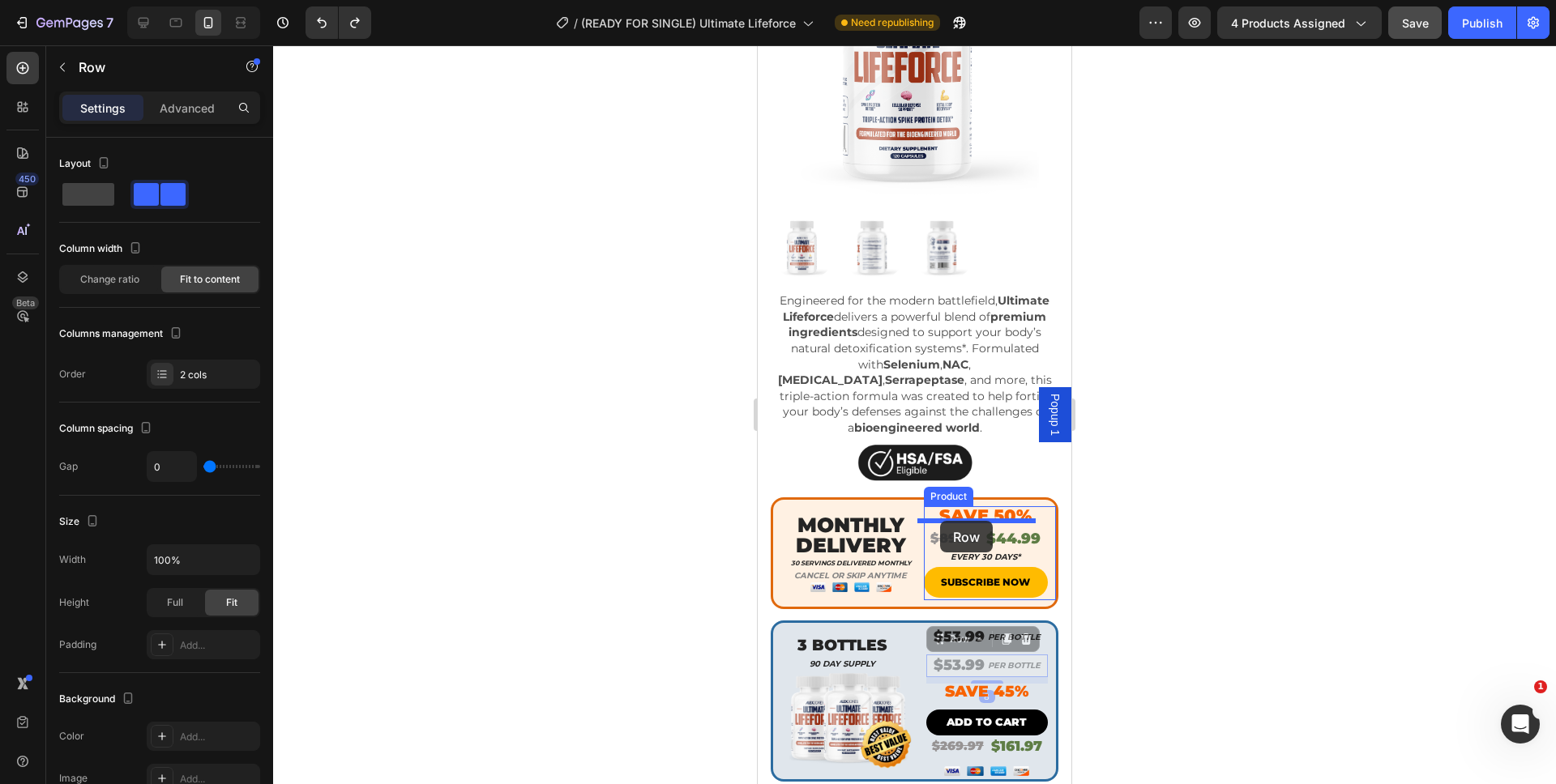
drag, startPoint x: 920, startPoint y: 635, endPoint x: 940, endPoint y: 521, distance: 115.7
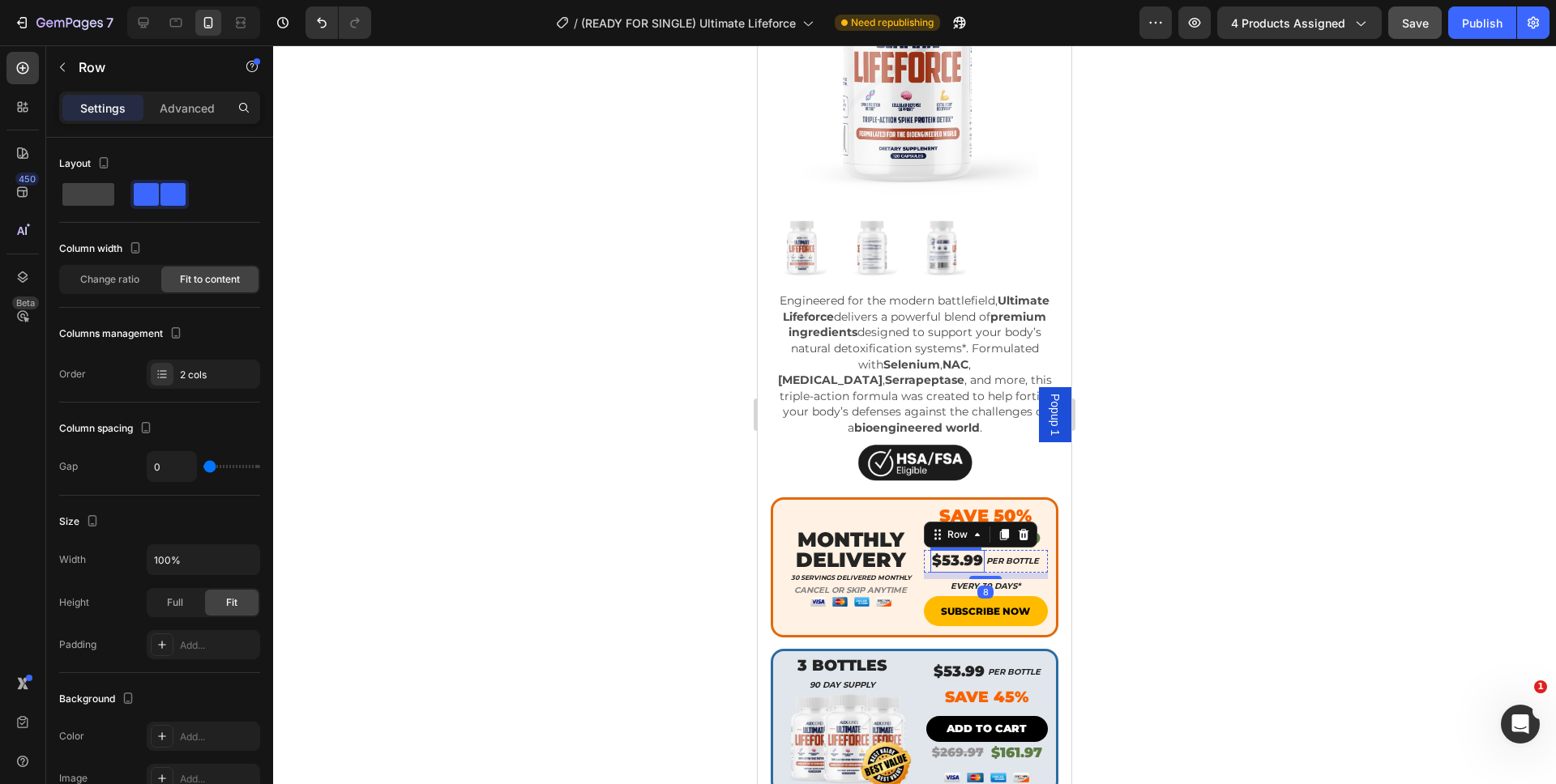
click at [948, 549] on h2 "$53.99" at bounding box center [957, 560] width 54 height 22
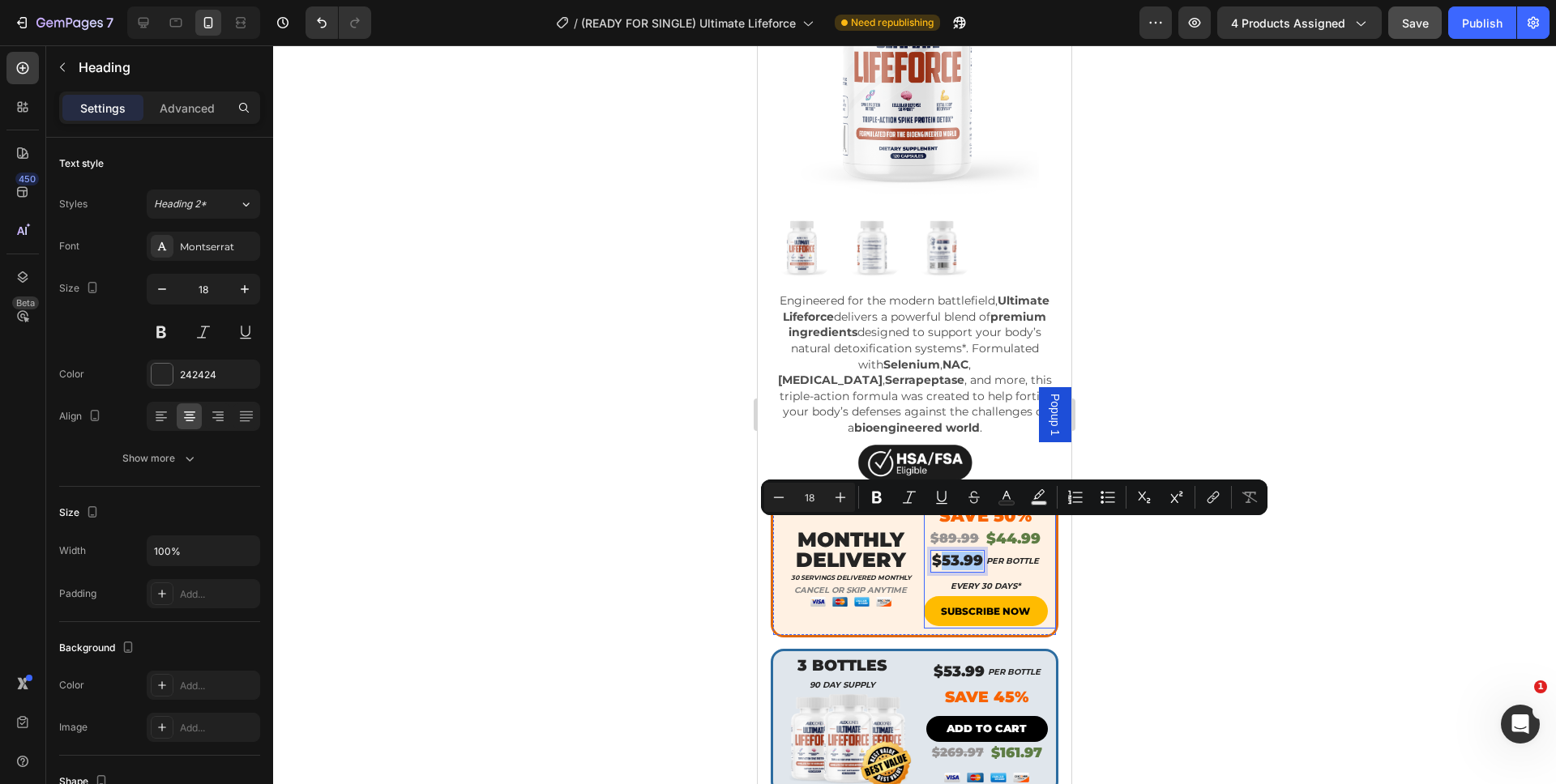
click at [1142, 552] on div at bounding box center [914, 415] width 1282 height 739
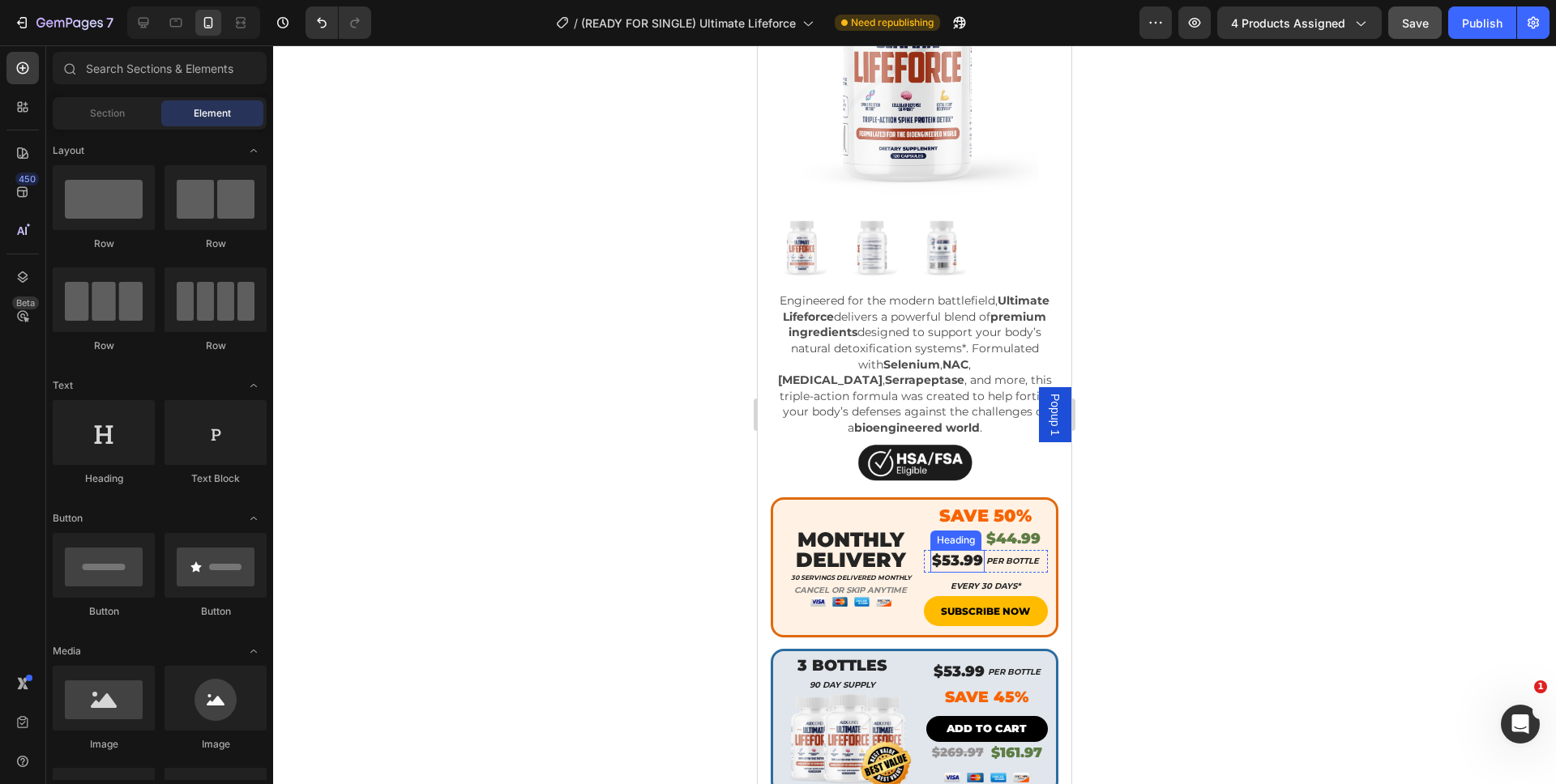
click at [931, 551] on p "$53.99" at bounding box center [957, 560] width 51 height 19
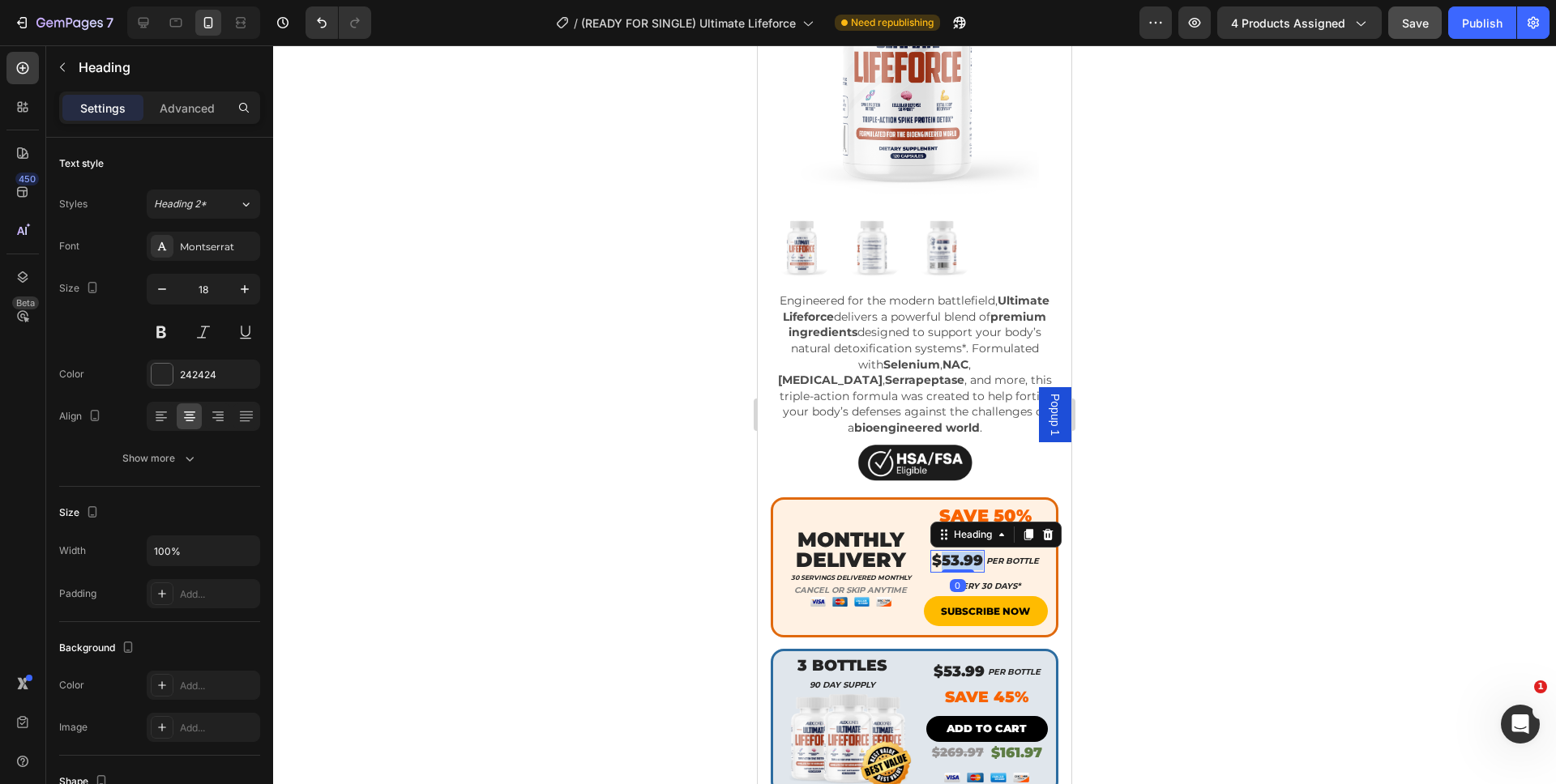
click at [932, 551] on p "$53.99" at bounding box center [957, 560] width 51 height 19
click at [955, 529] on div "$89.99" at bounding box center [954, 539] width 52 height 20
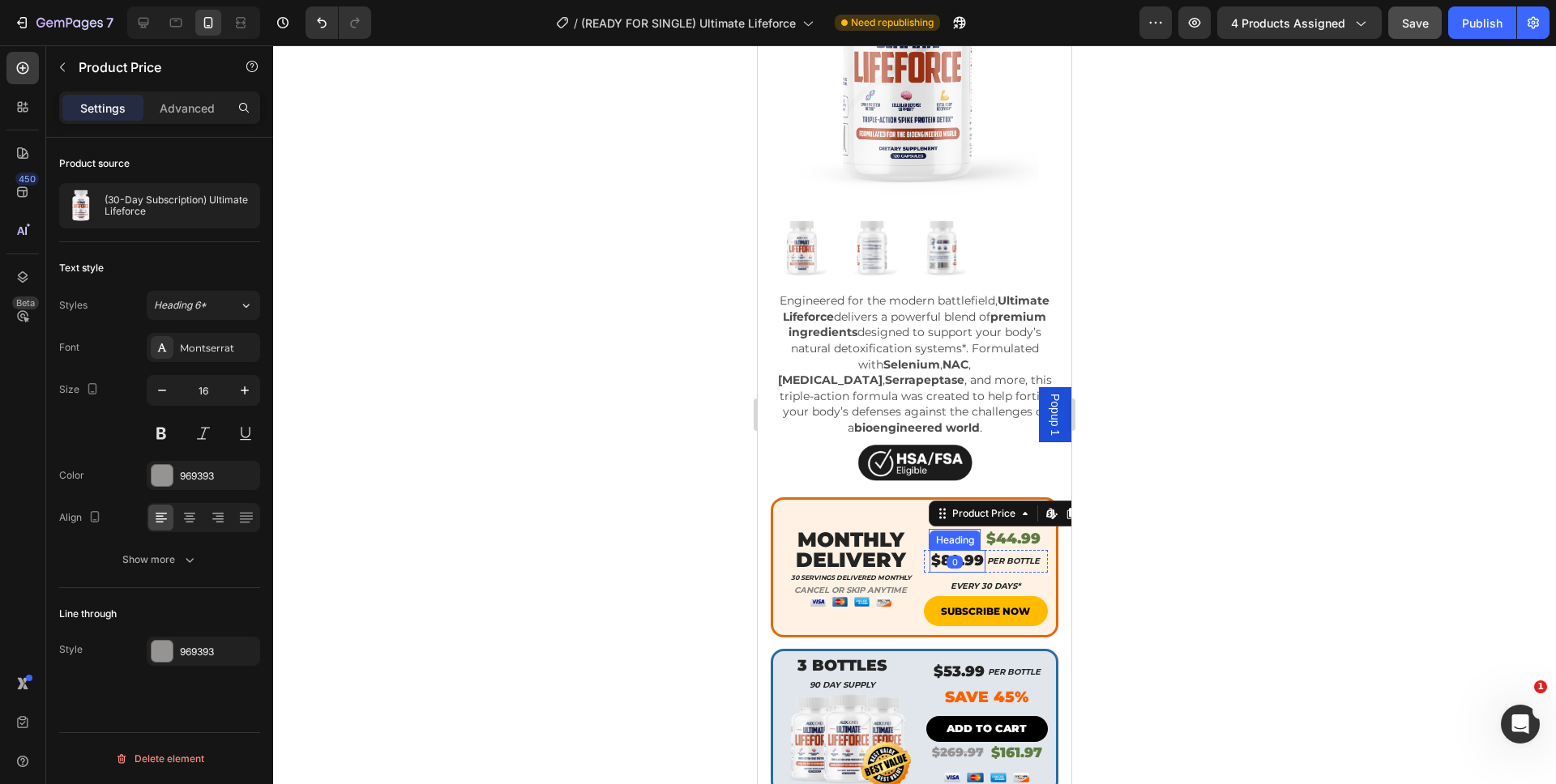
click at [966, 551] on p "$89.99" at bounding box center [957, 560] width 53 height 19
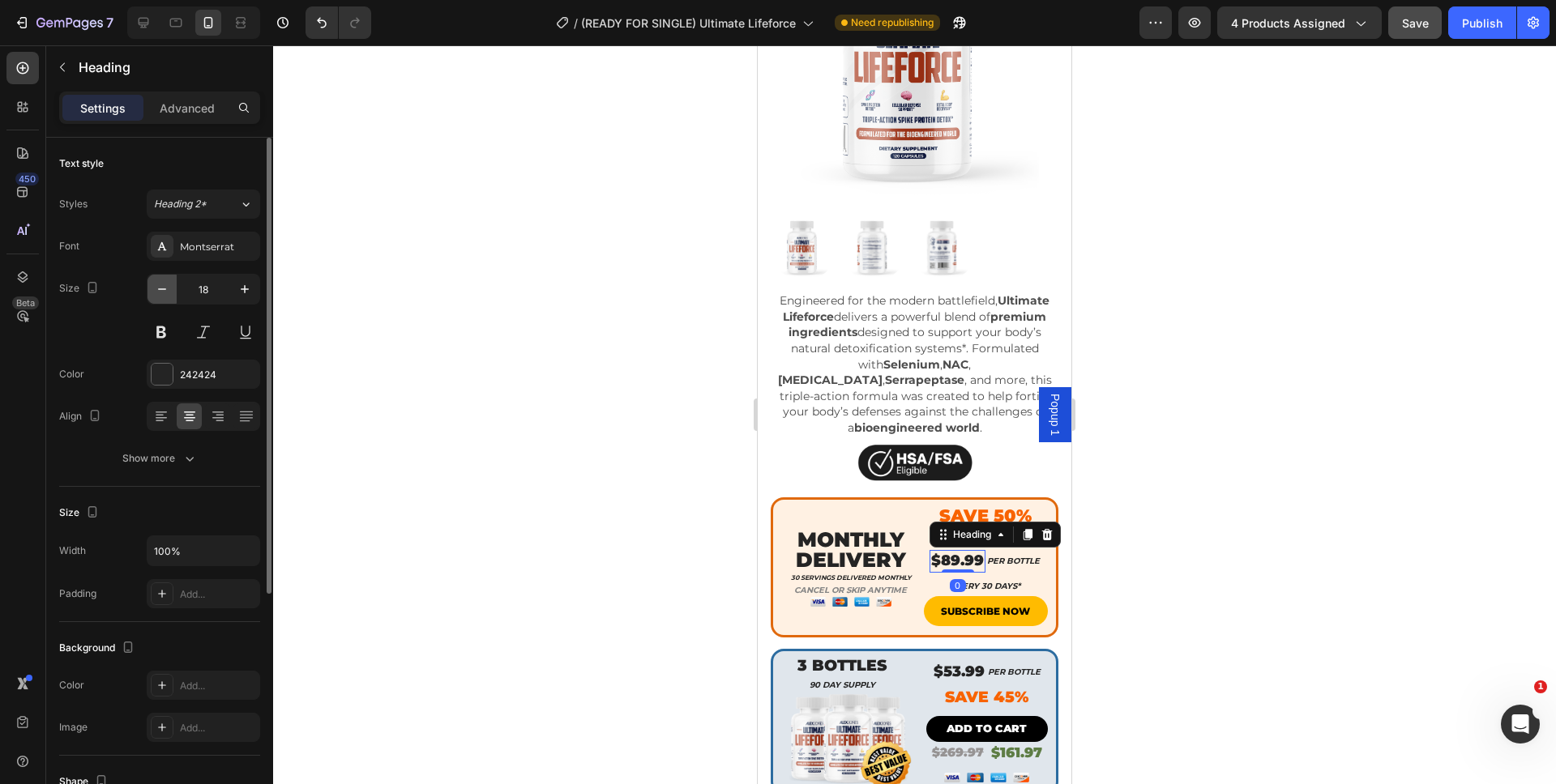
click at [170, 287] on icon "button" at bounding box center [162, 289] width 16 height 16
type input "16"
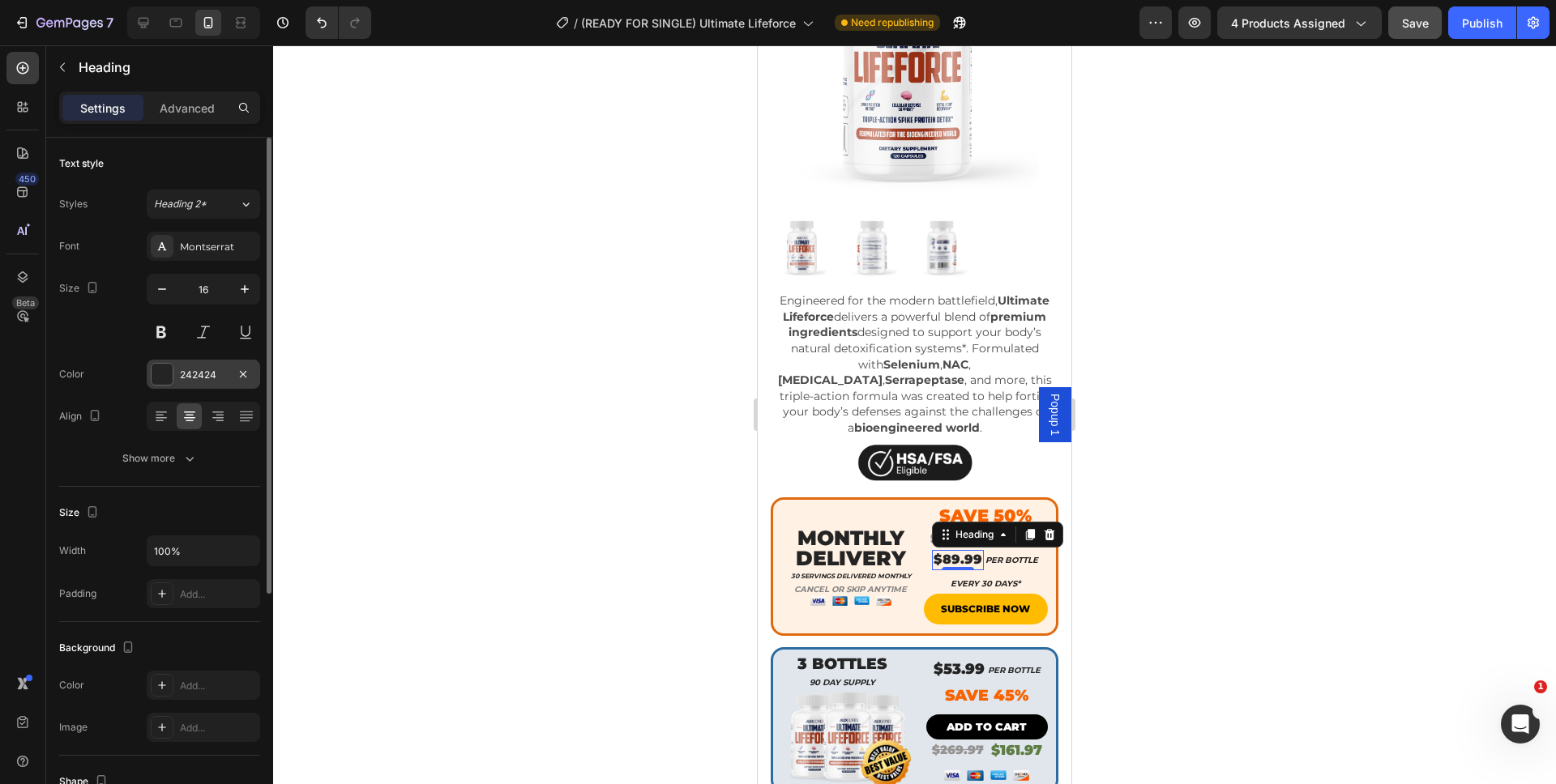
click at [171, 371] on div at bounding box center [162, 374] width 21 height 21
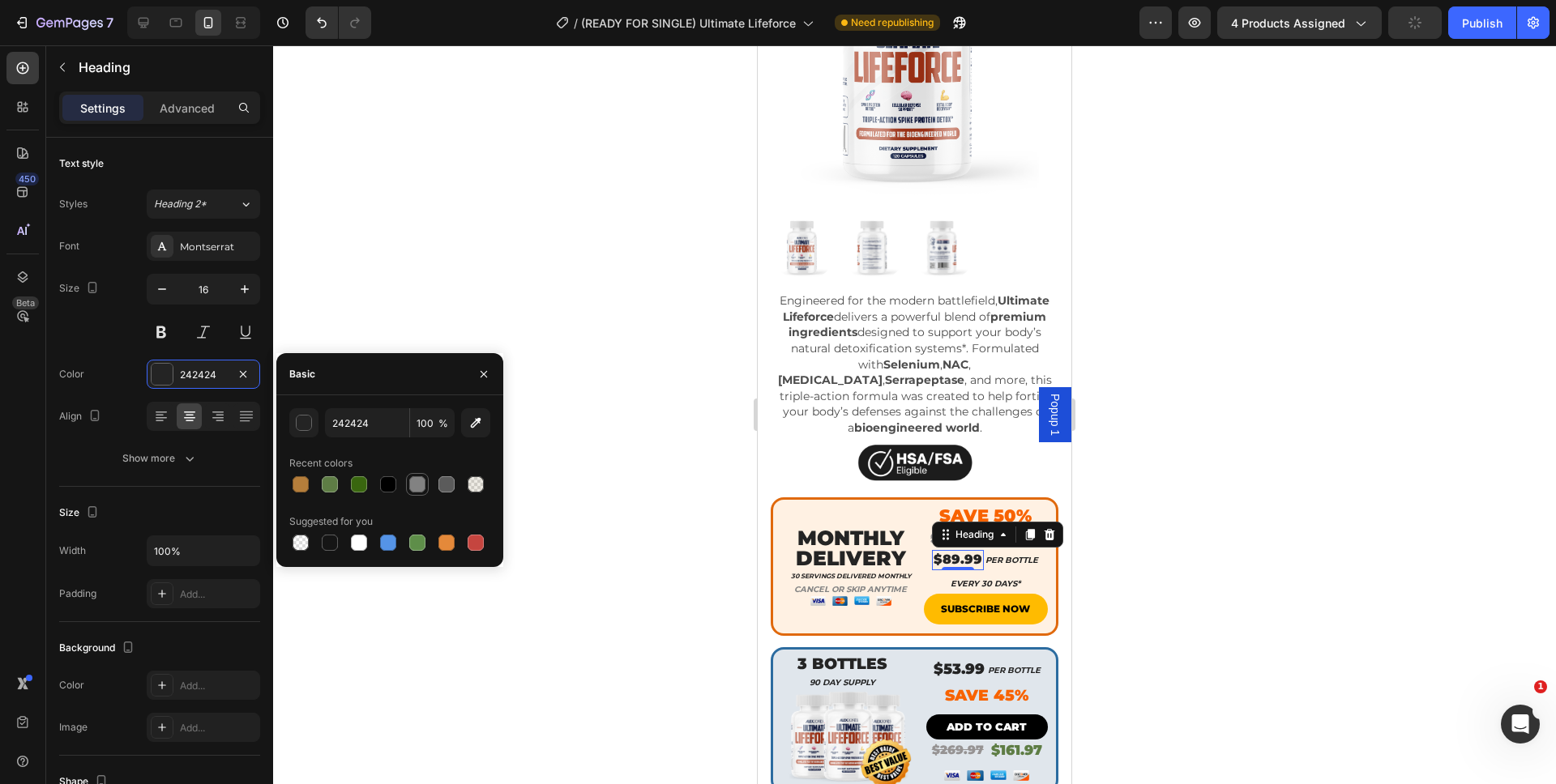
click at [427, 485] on div at bounding box center [417, 485] width 23 height 23
type input "828282"
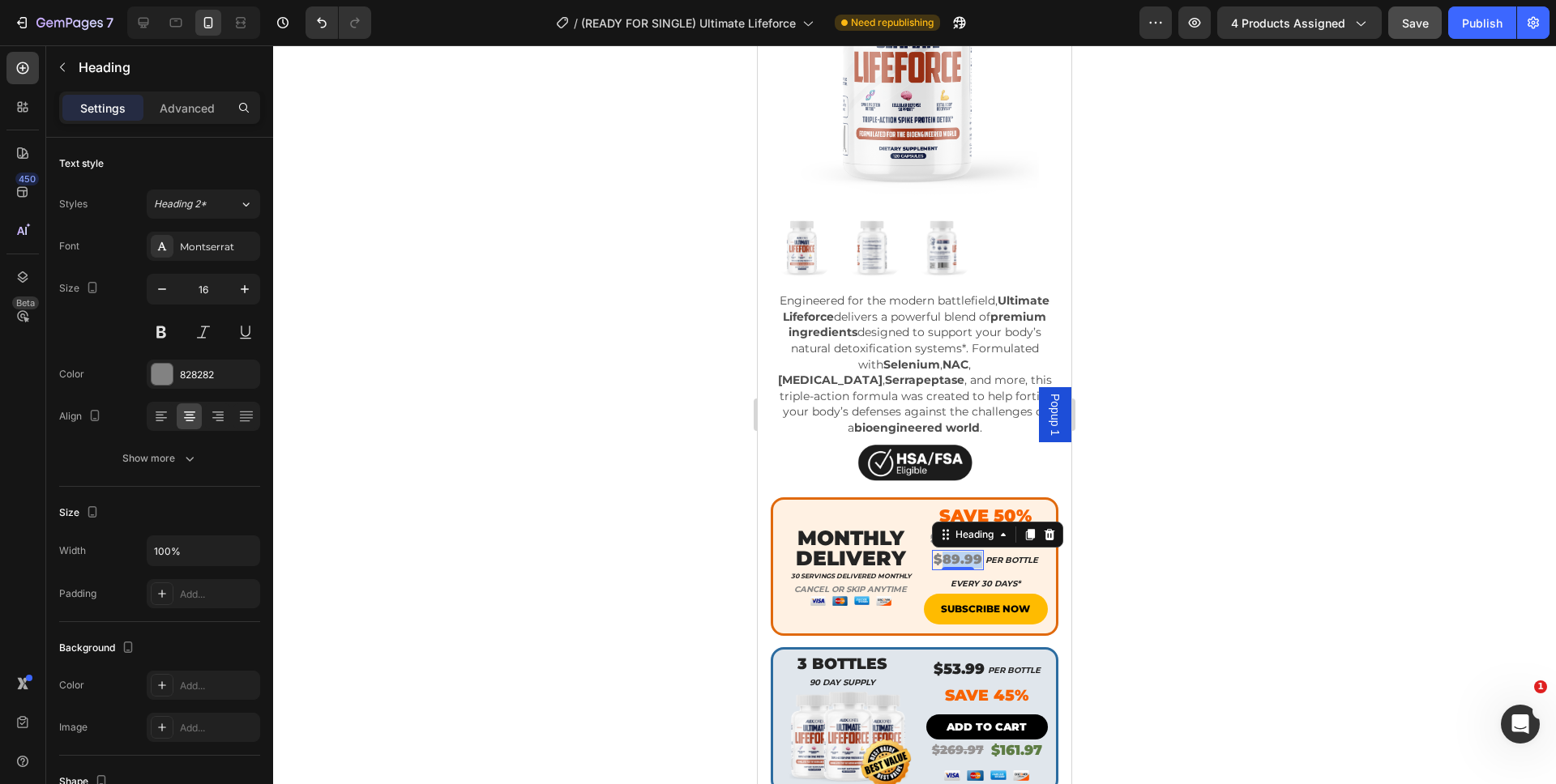
click at [933, 551] on p "$89.99" at bounding box center [957, 559] width 49 height 17
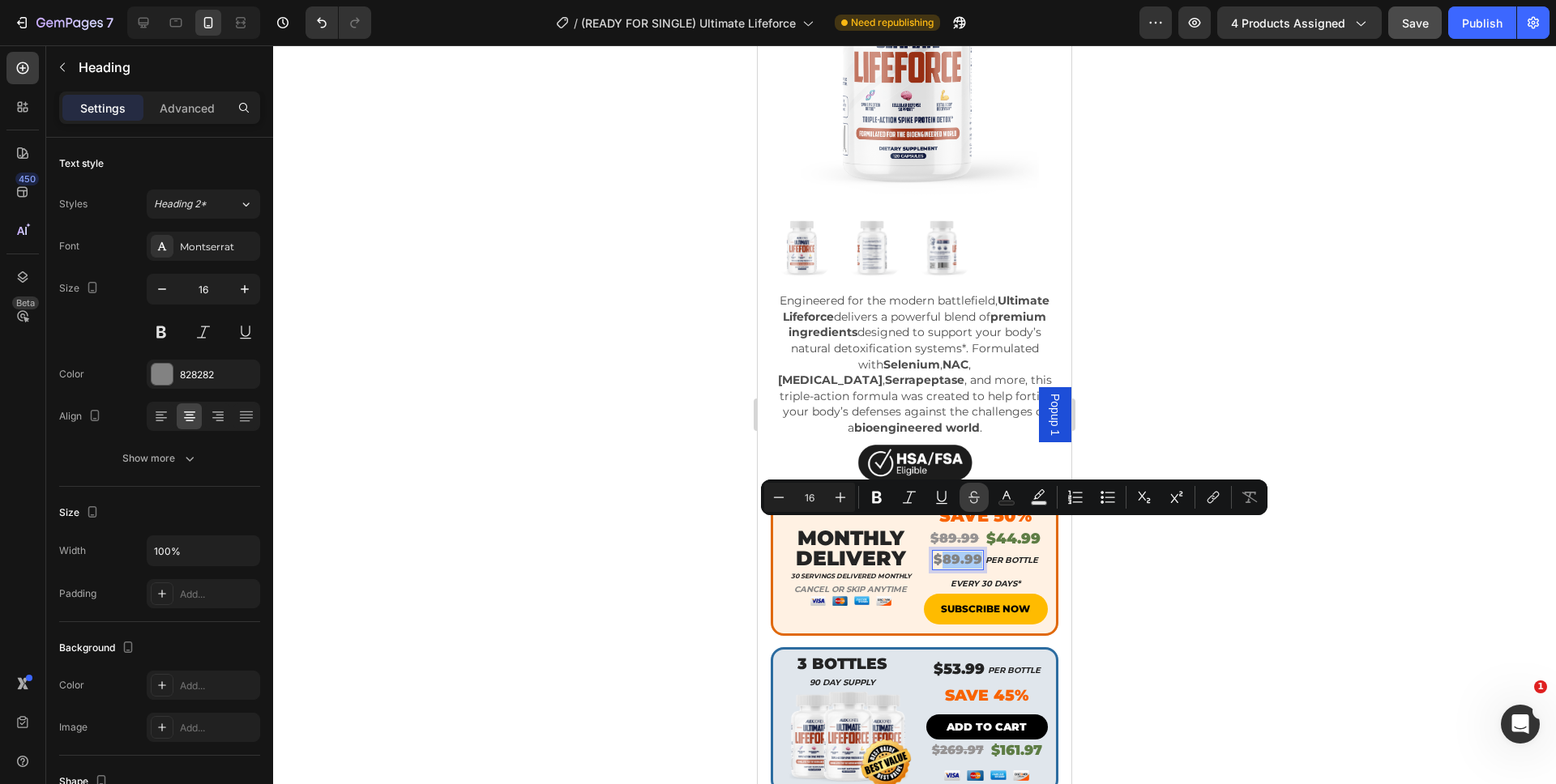
click at [975, 504] on icon "Editor contextual toolbar" at bounding box center [974, 498] width 16 height 16
click at [1100, 573] on div at bounding box center [914, 415] width 1282 height 739
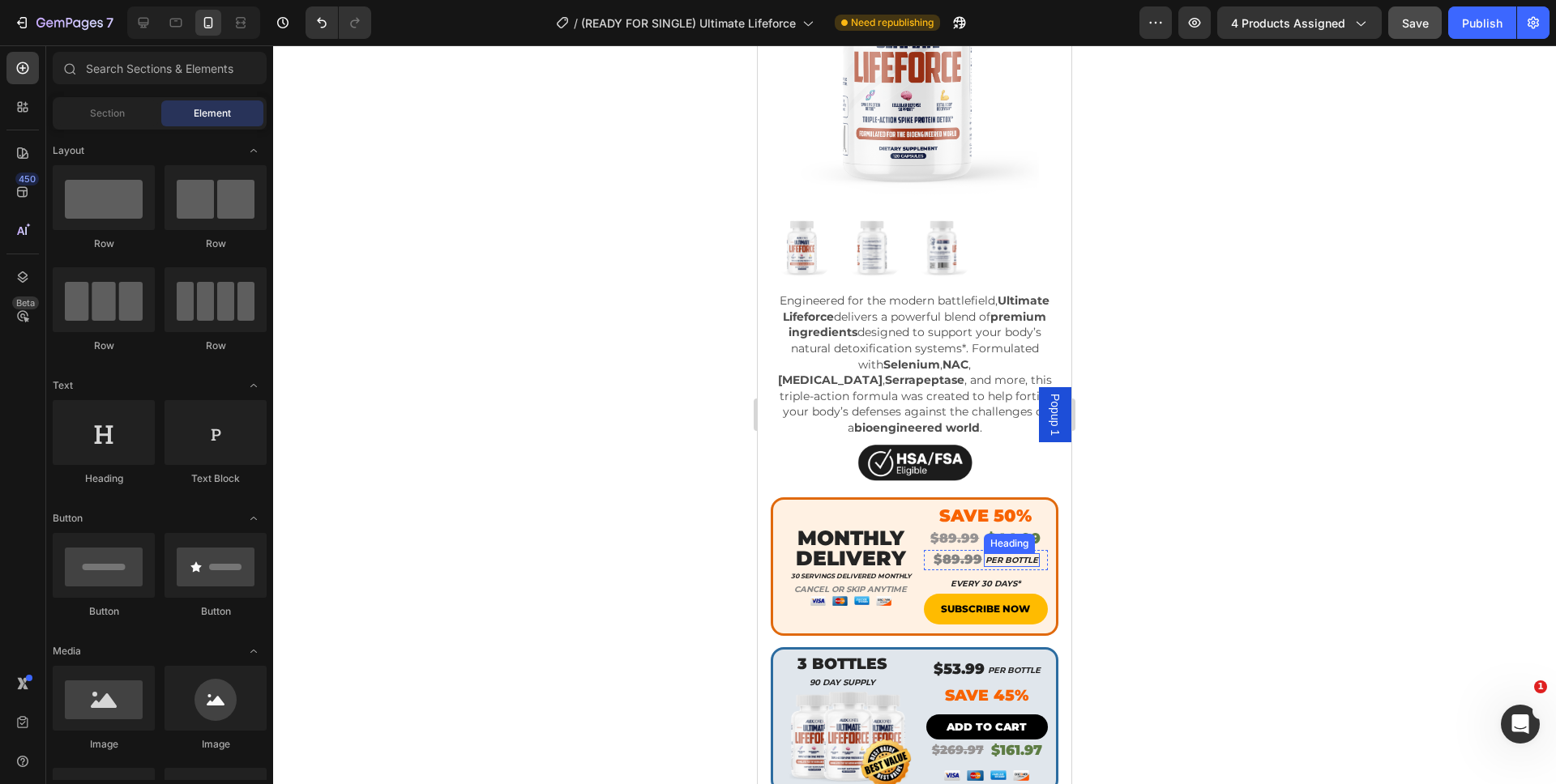
click at [996, 553] on h2 "PER BOTTLE" at bounding box center [1011, 559] width 56 height 14
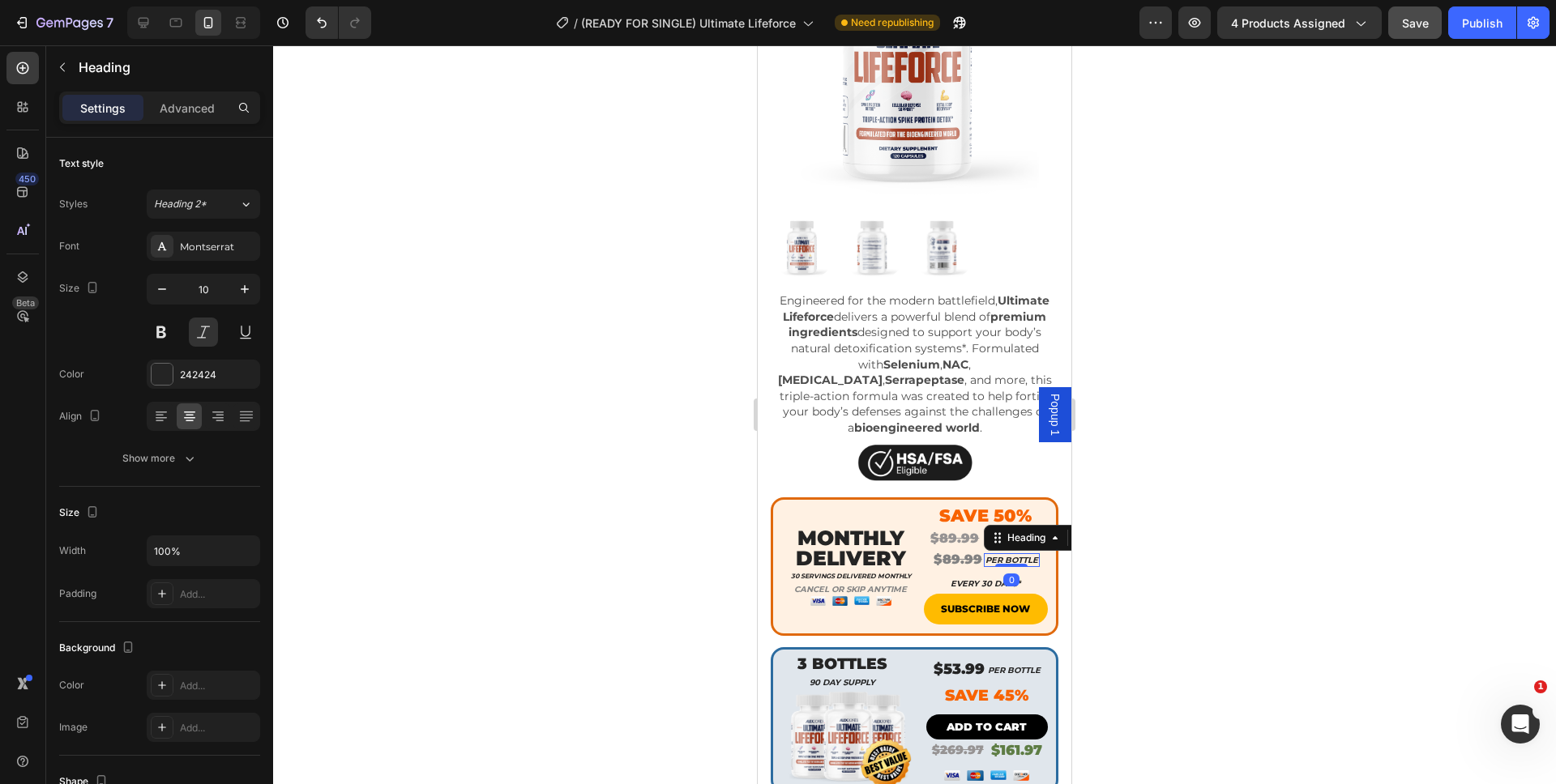
click at [996, 553] on h2 "PER BOTTLE" at bounding box center [1011, 559] width 56 height 14
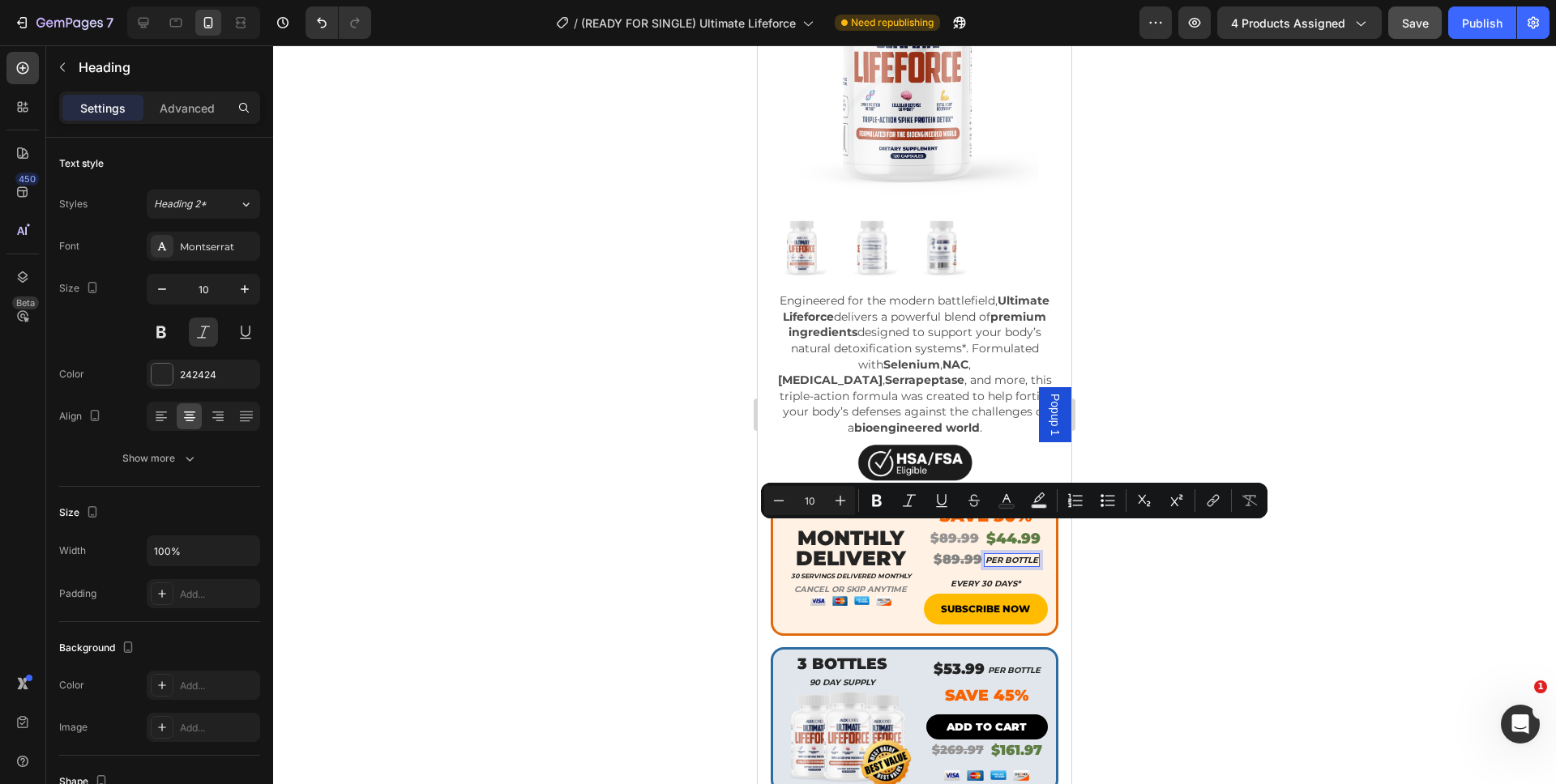
click at [1091, 543] on div at bounding box center [914, 415] width 1282 height 739
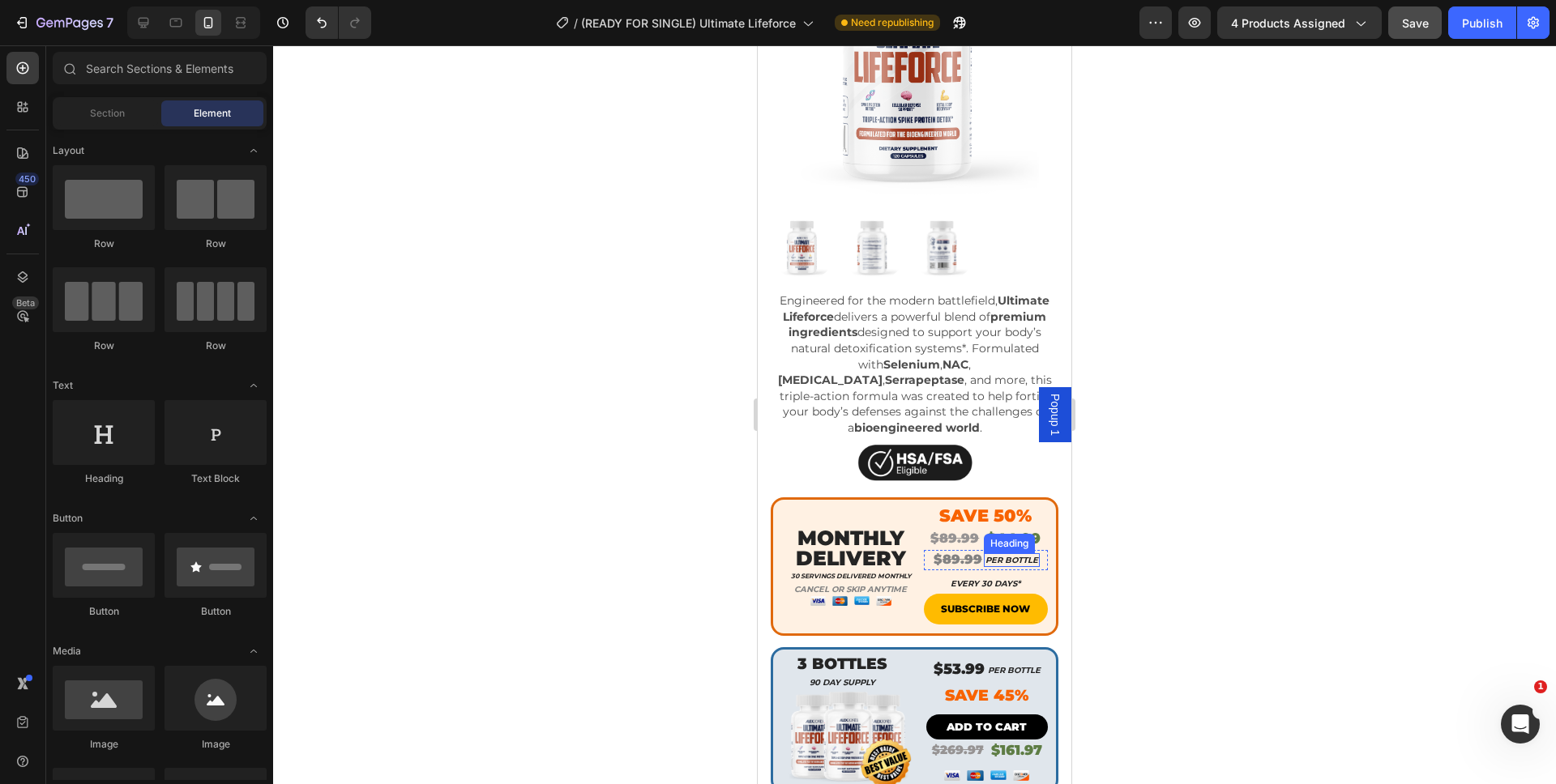
click at [999, 554] on p "PER BOTTLE" at bounding box center [1011, 559] width 53 height 11
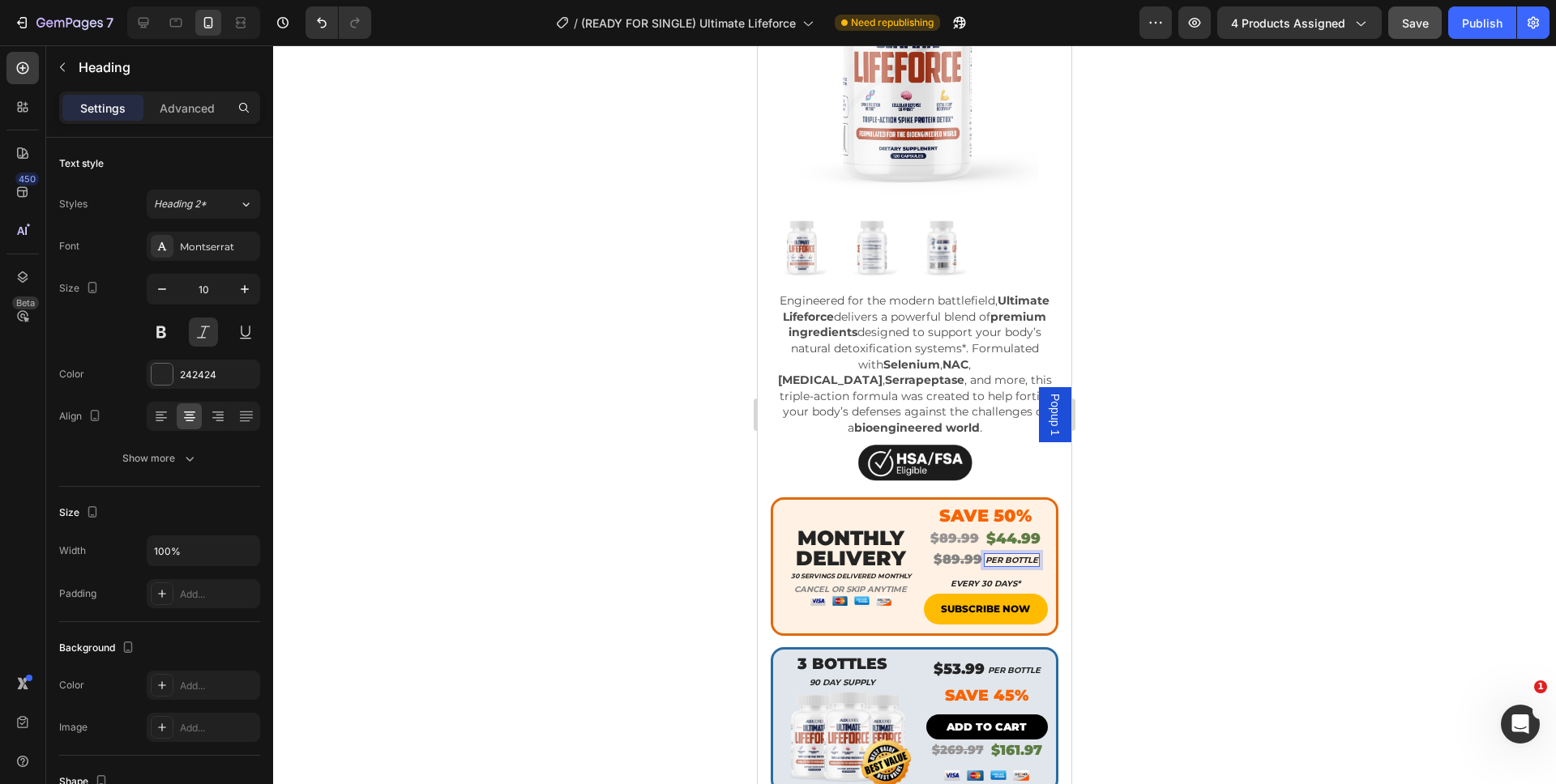
click at [999, 554] on p "PER BOTTLE" at bounding box center [1011, 559] width 53 height 11
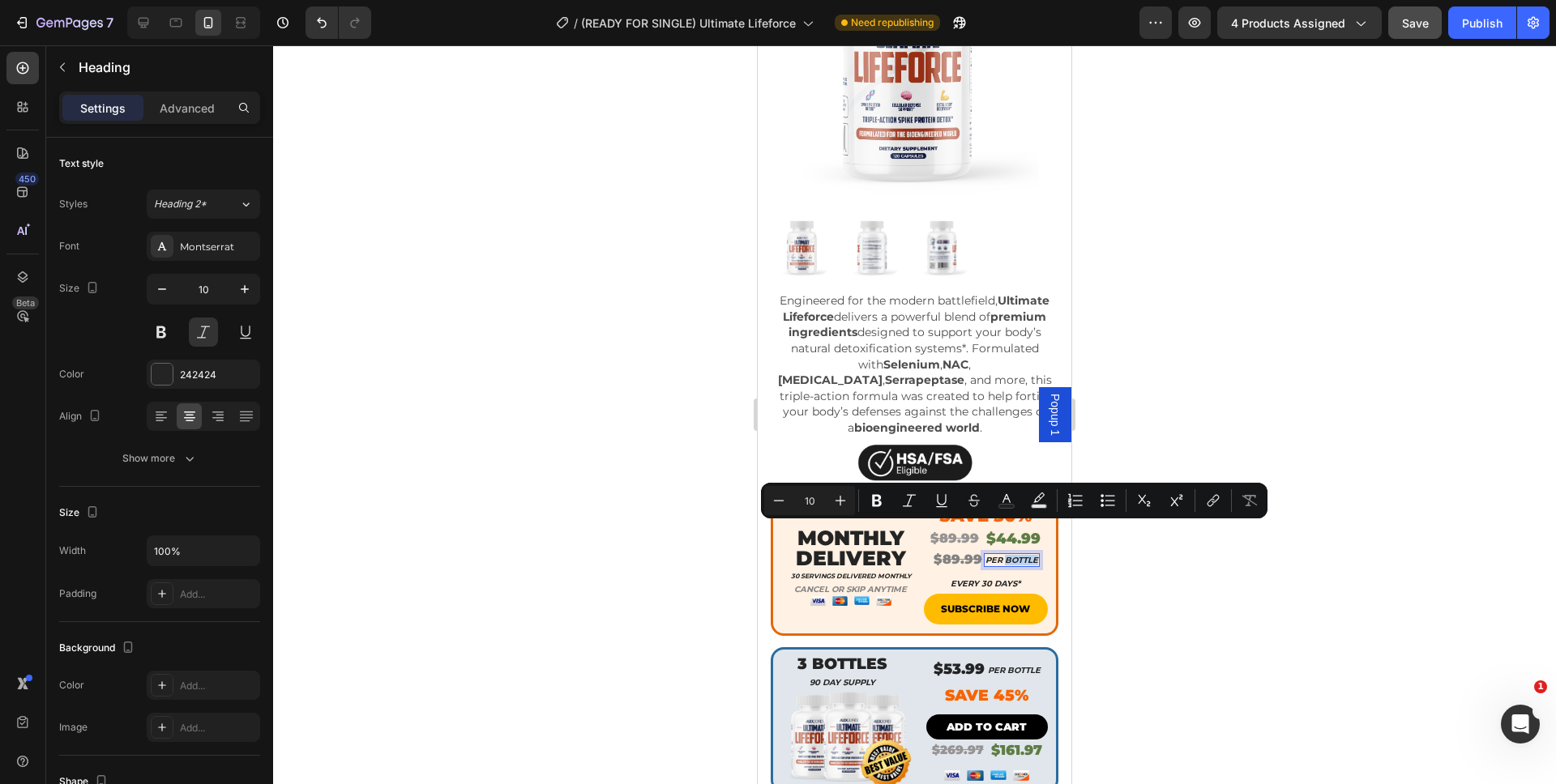
click at [999, 554] on p "PER BOTTLE" at bounding box center [1011, 559] width 53 height 11
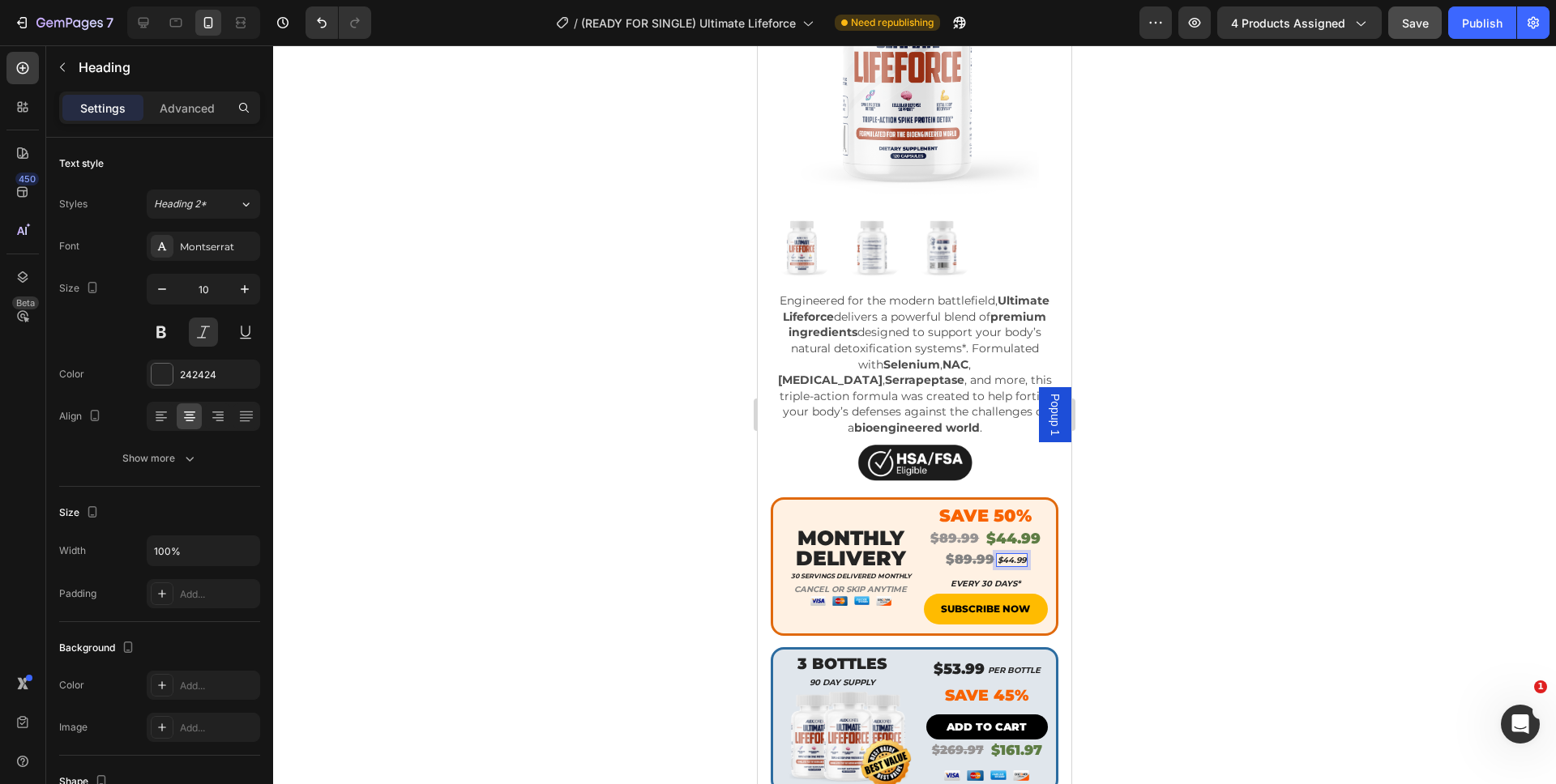
click at [997, 554] on p "$44.99" at bounding box center [1011, 559] width 28 height 11
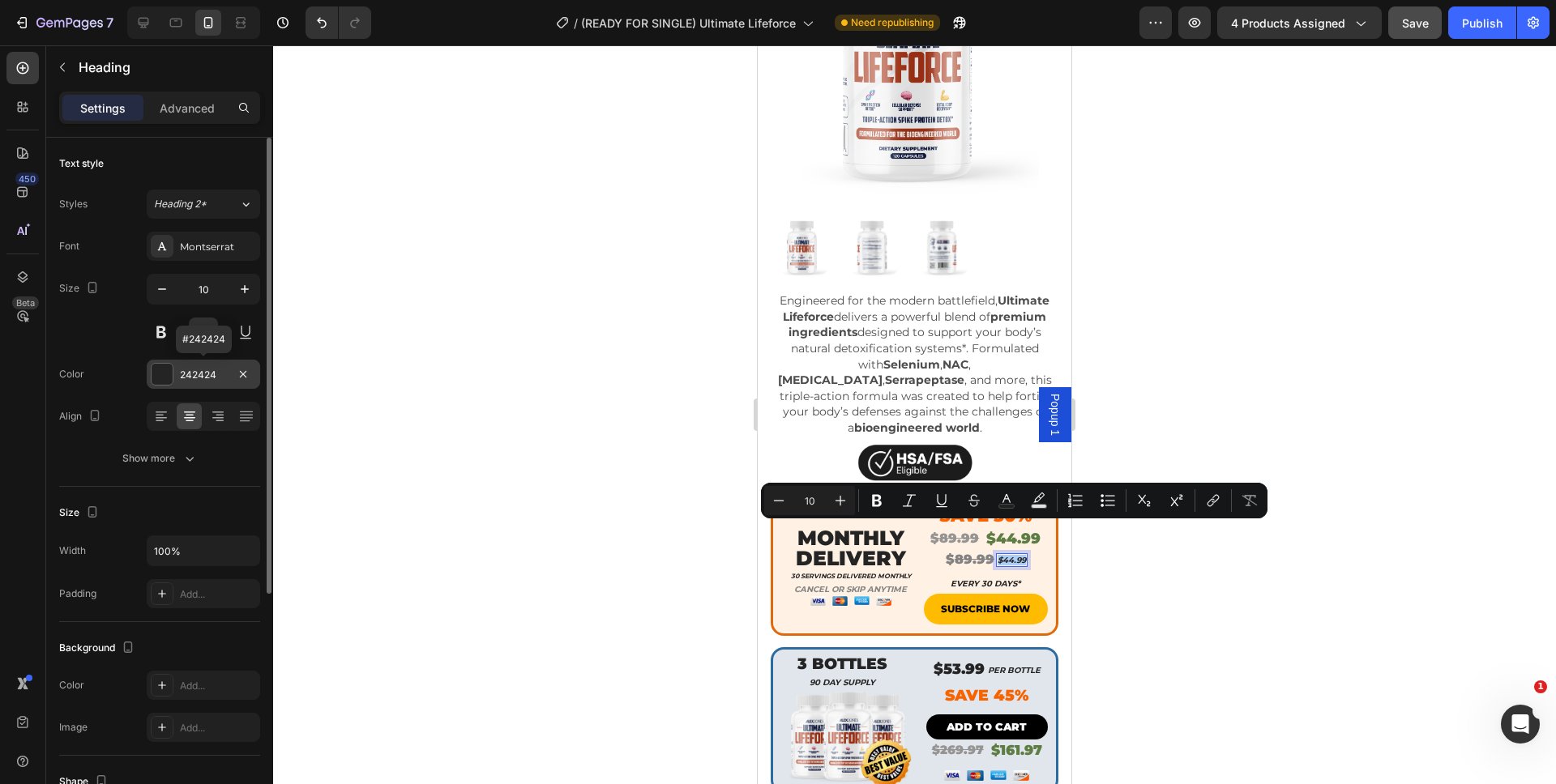
click at [181, 377] on div "242424" at bounding box center [204, 375] width 47 height 15
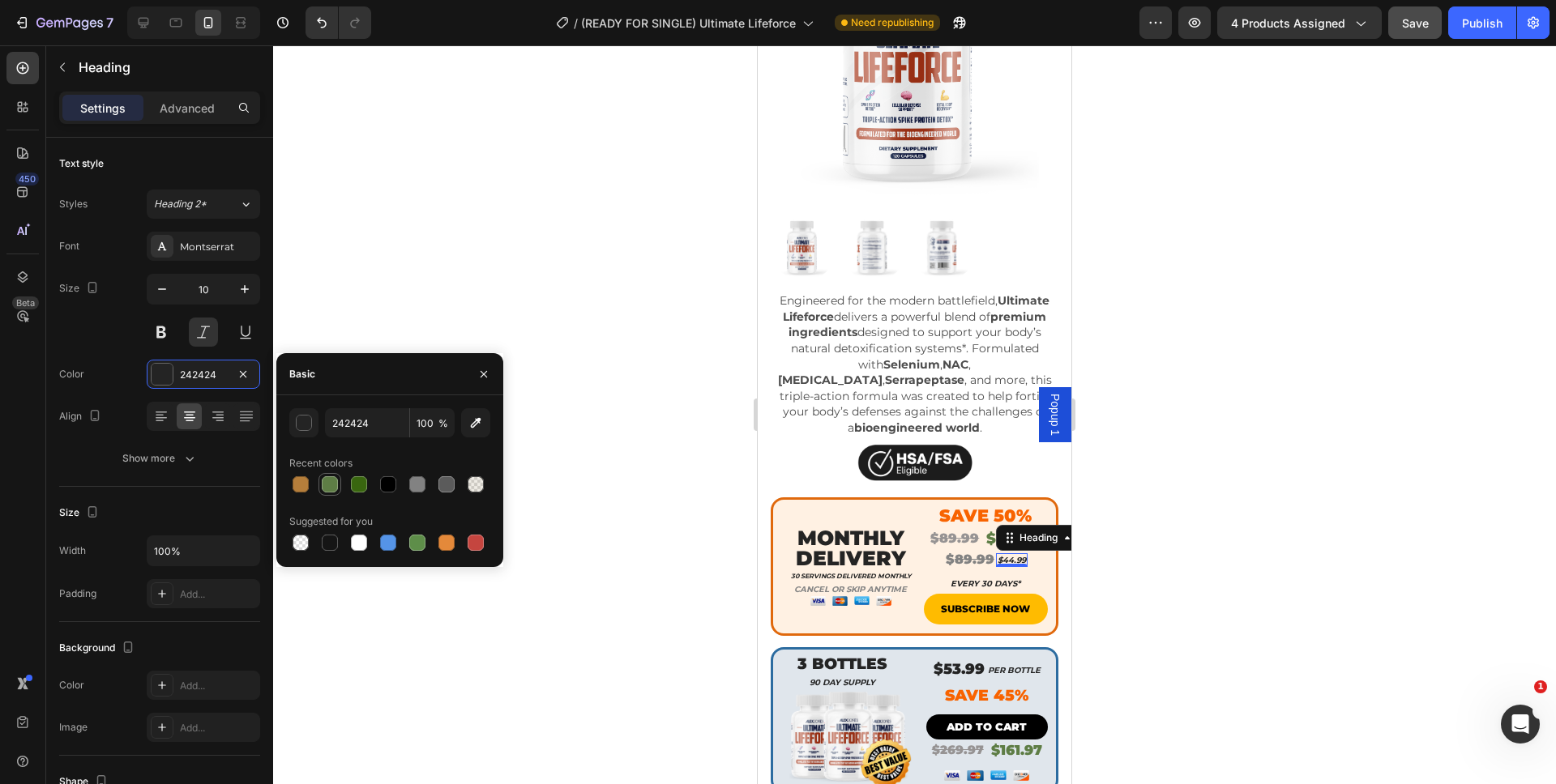
click at [335, 485] on div at bounding box center [330, 485] width 16 height 16
type input "5E7D45"
click at [1147, 557] on div at bounding box center [914, 415] width 1282 height 739
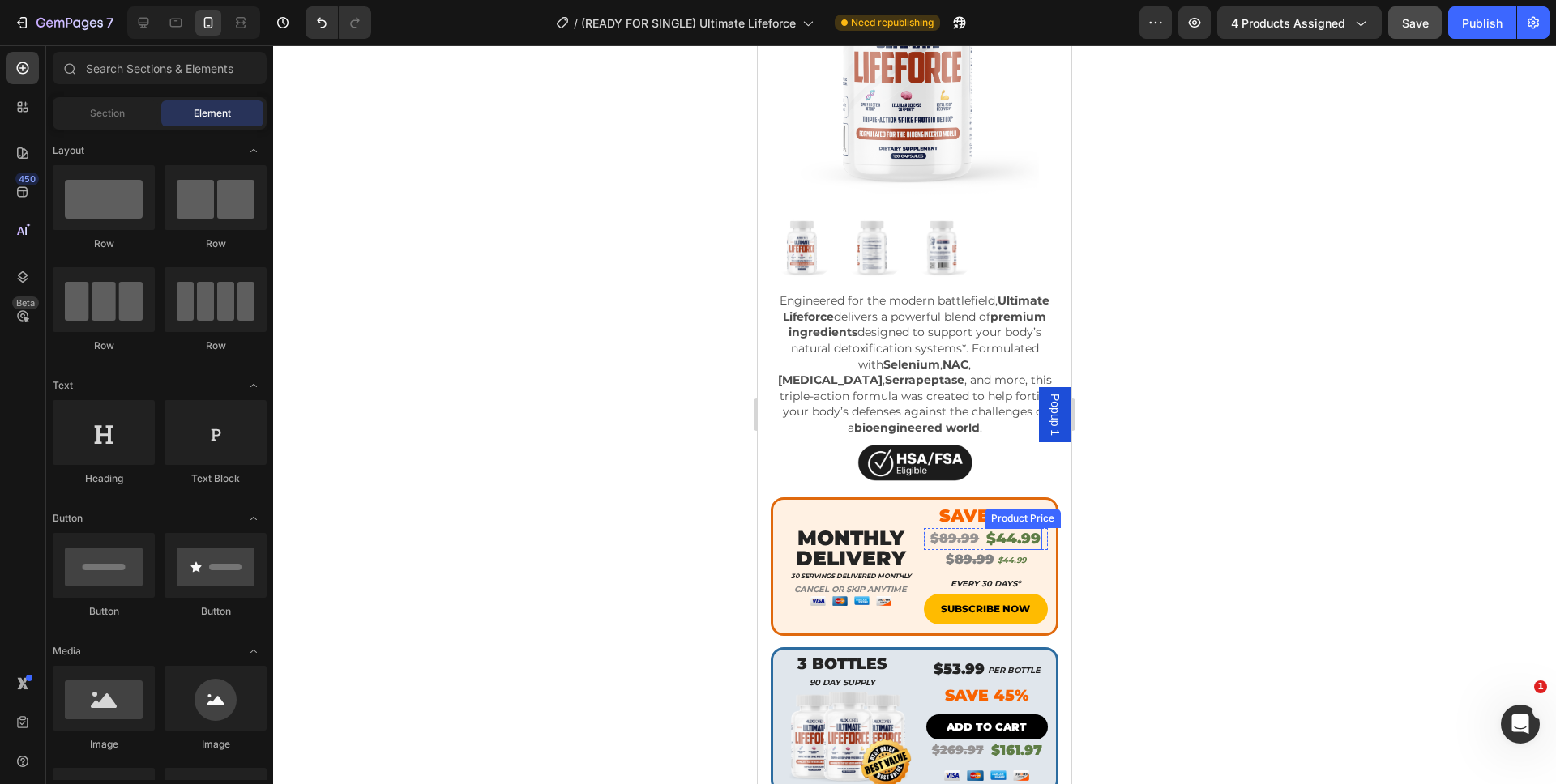
click at [1012, 528] on div "$44.99" at bounding box center [1013, 539] width 58 height 22
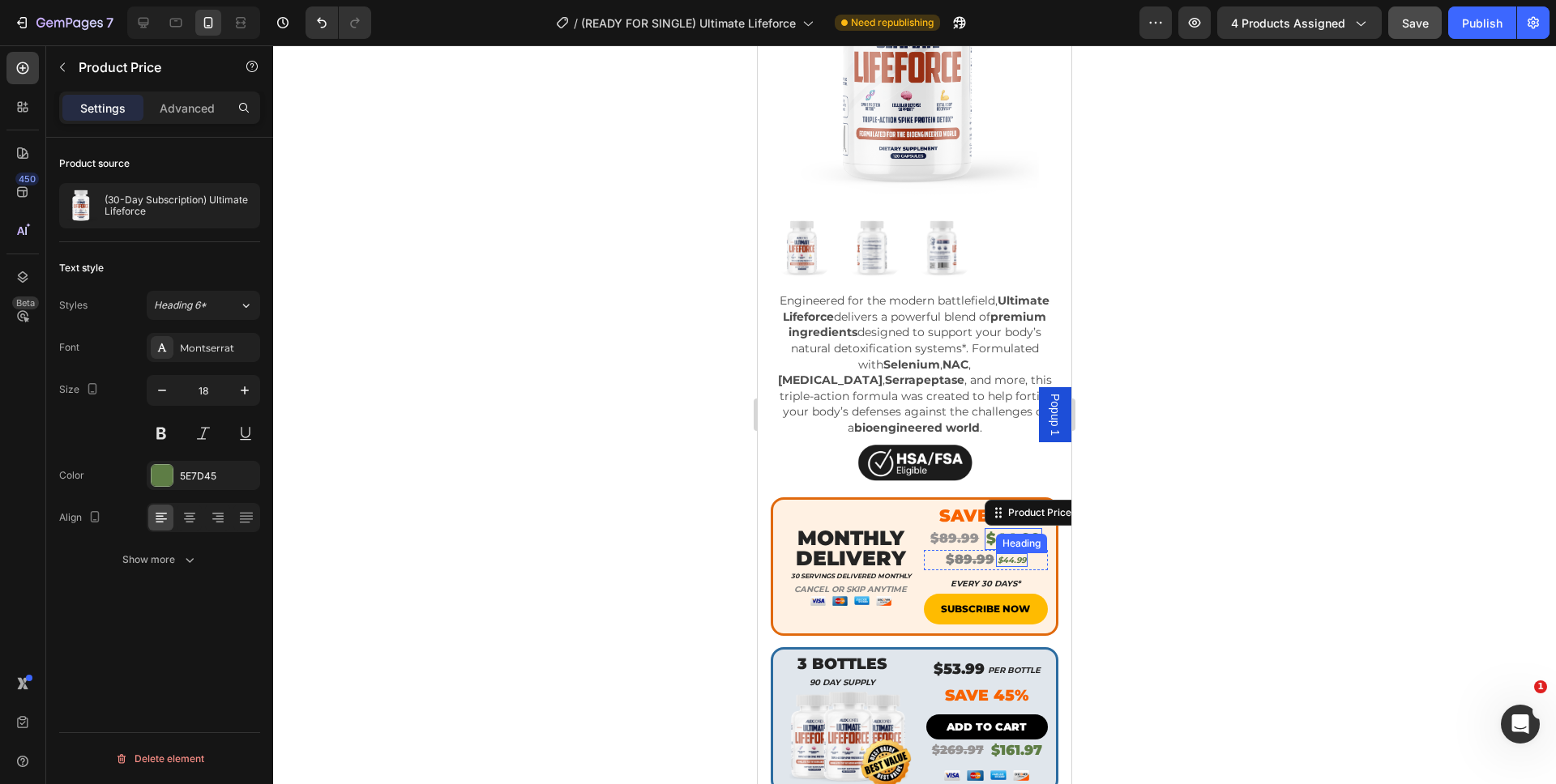
click at [1012, 554] on p "$44.99" at bounding box center [1011, 559] width 28 height 11
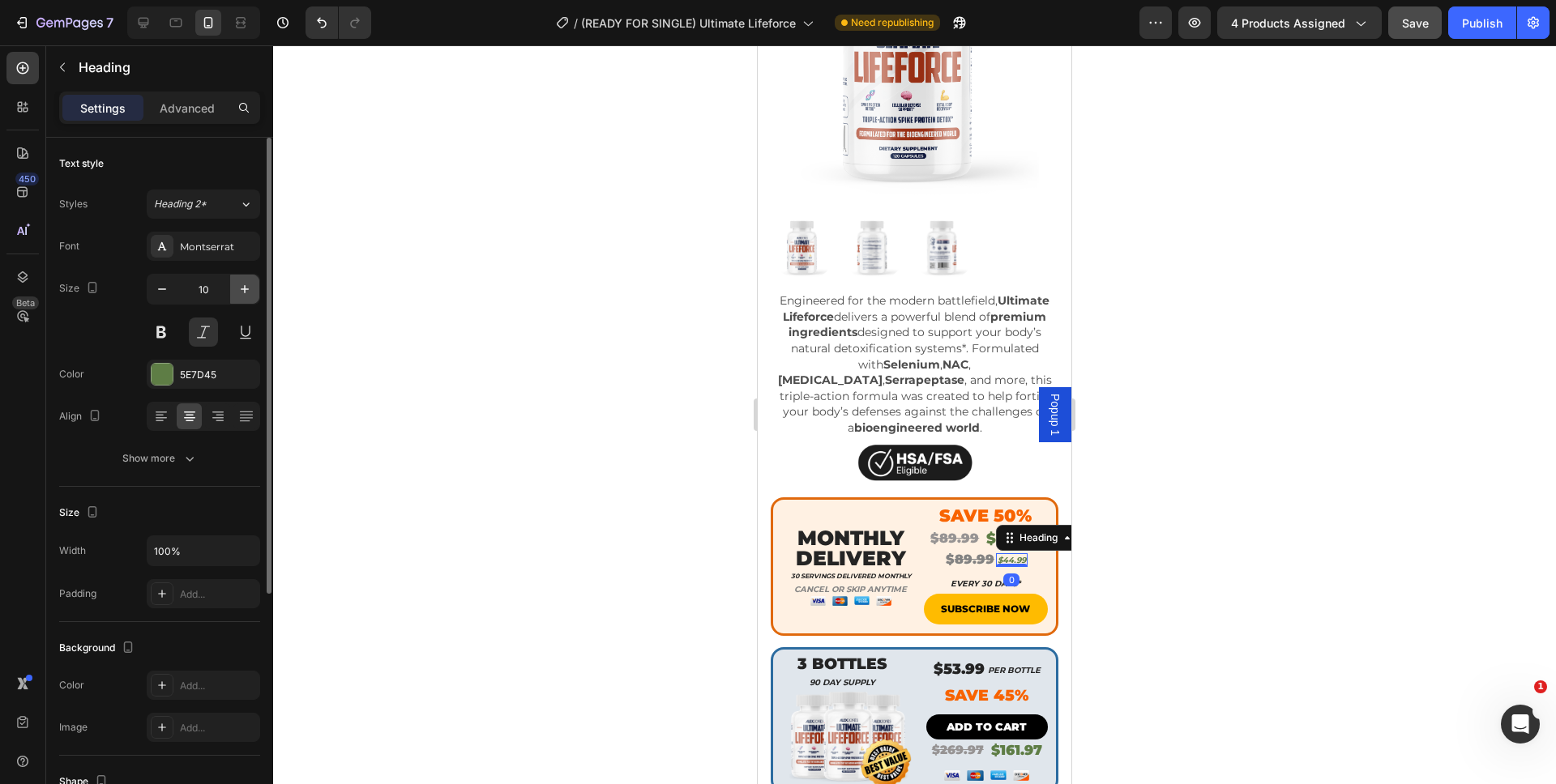
click at [249, 290] on icon "button" at bounding box center [244, 289] width 16 height 16
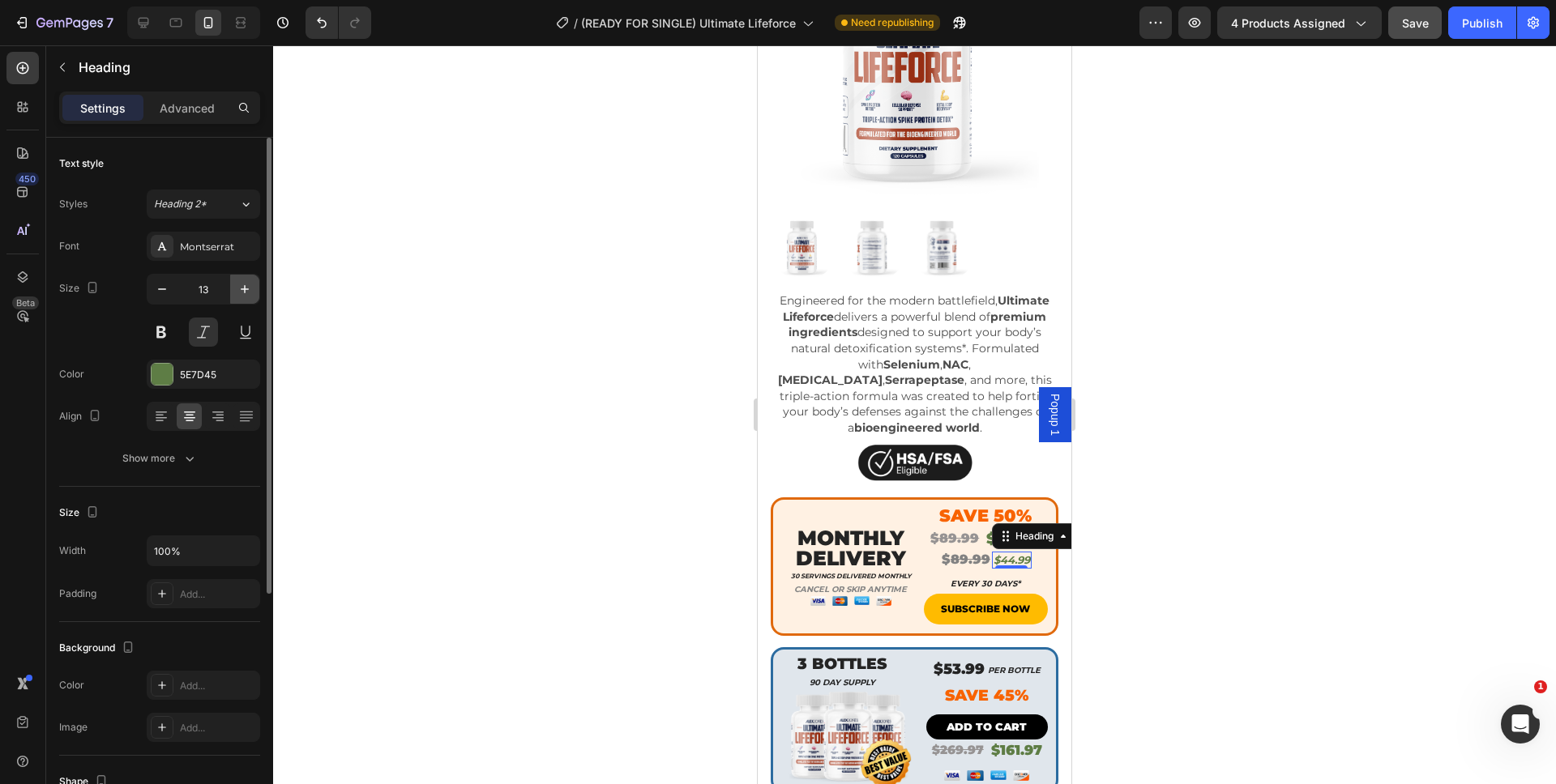
click at [249, 290] on icon "button" at bounding box center [244, 289] width 16 height 16
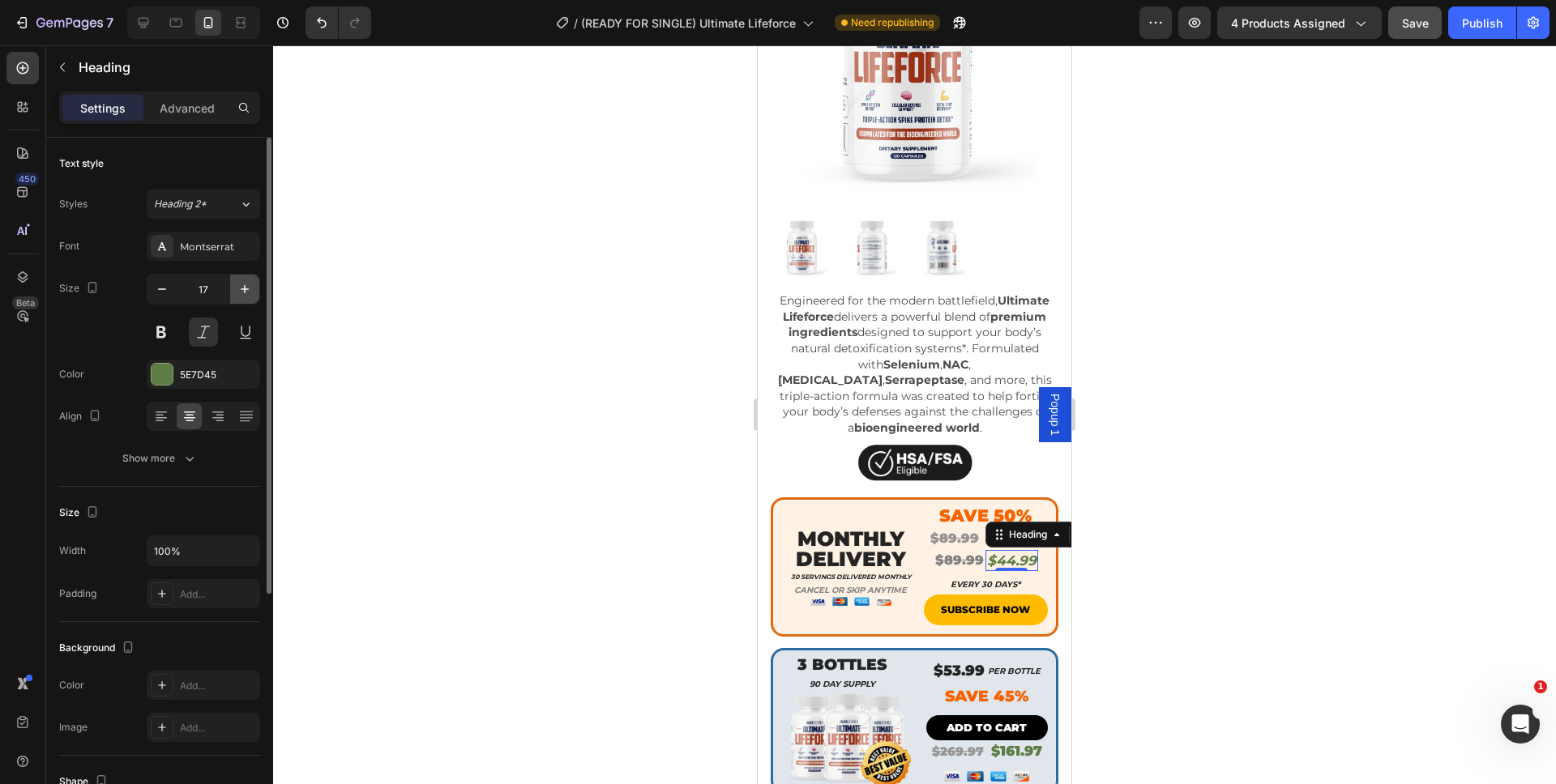
type input "18"
click at [172, 465] on div "Show more" at bounding box center [160, 459] width 76 height 16
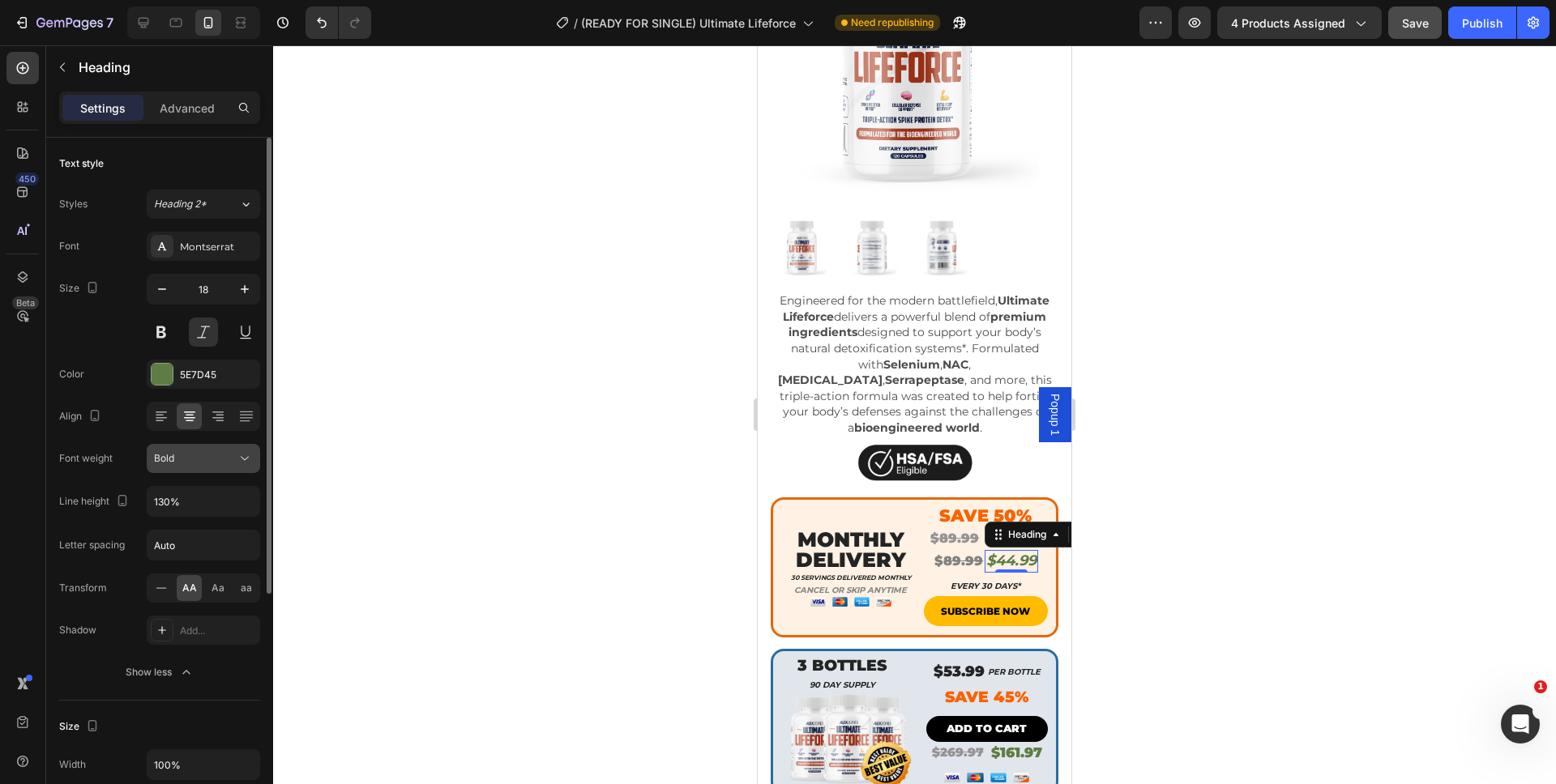
click at [190, 456] on div "Bold" at bounding box center [196, 459] width 83 height 15
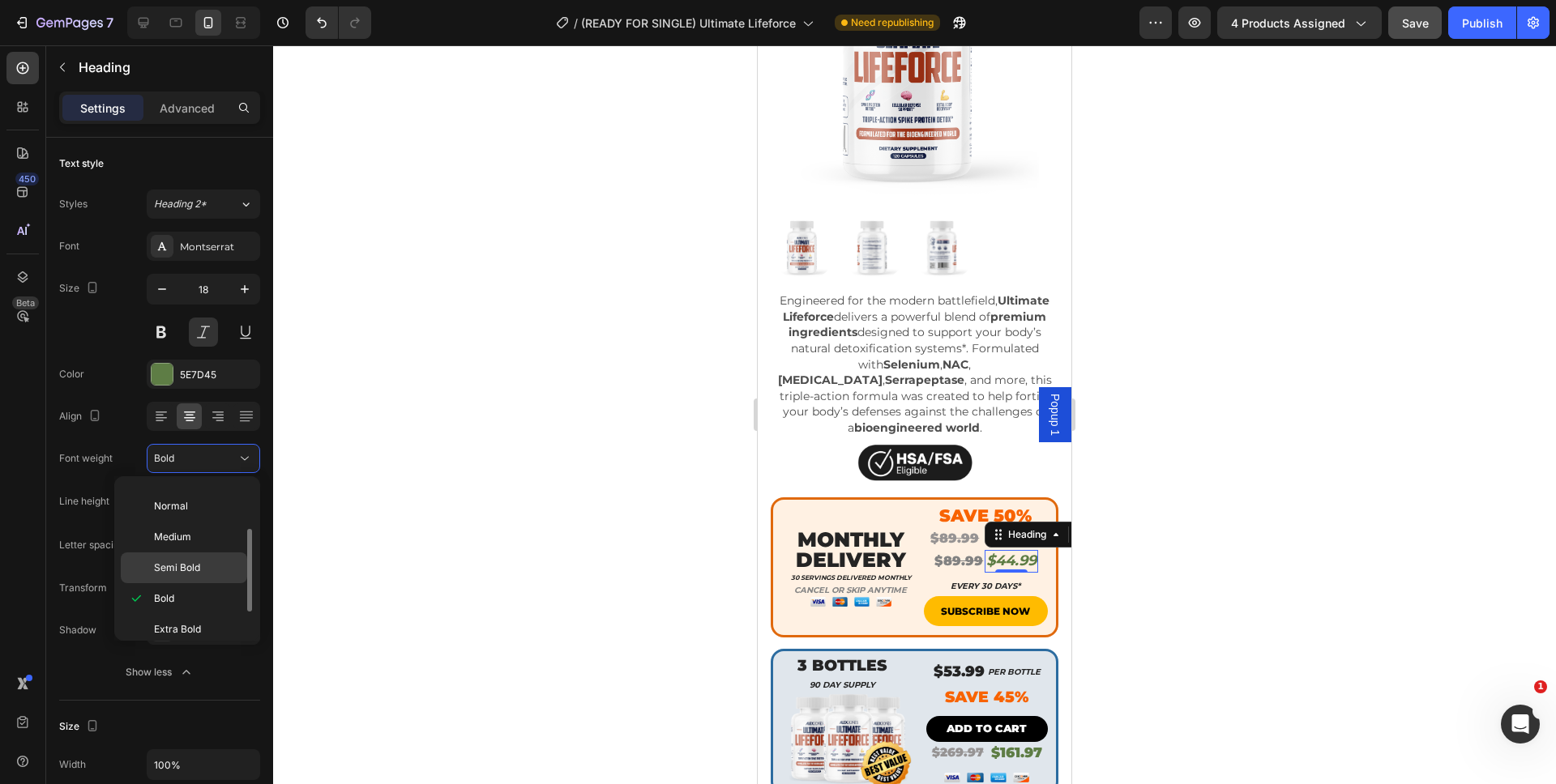
scroll to position [126, 0]
click at [178, 611] on span "Black" at bounding box center [167, 618] width 26 height 15
click at [1145, 557] on div at bounding box center [914, 415] width 1282 height 739
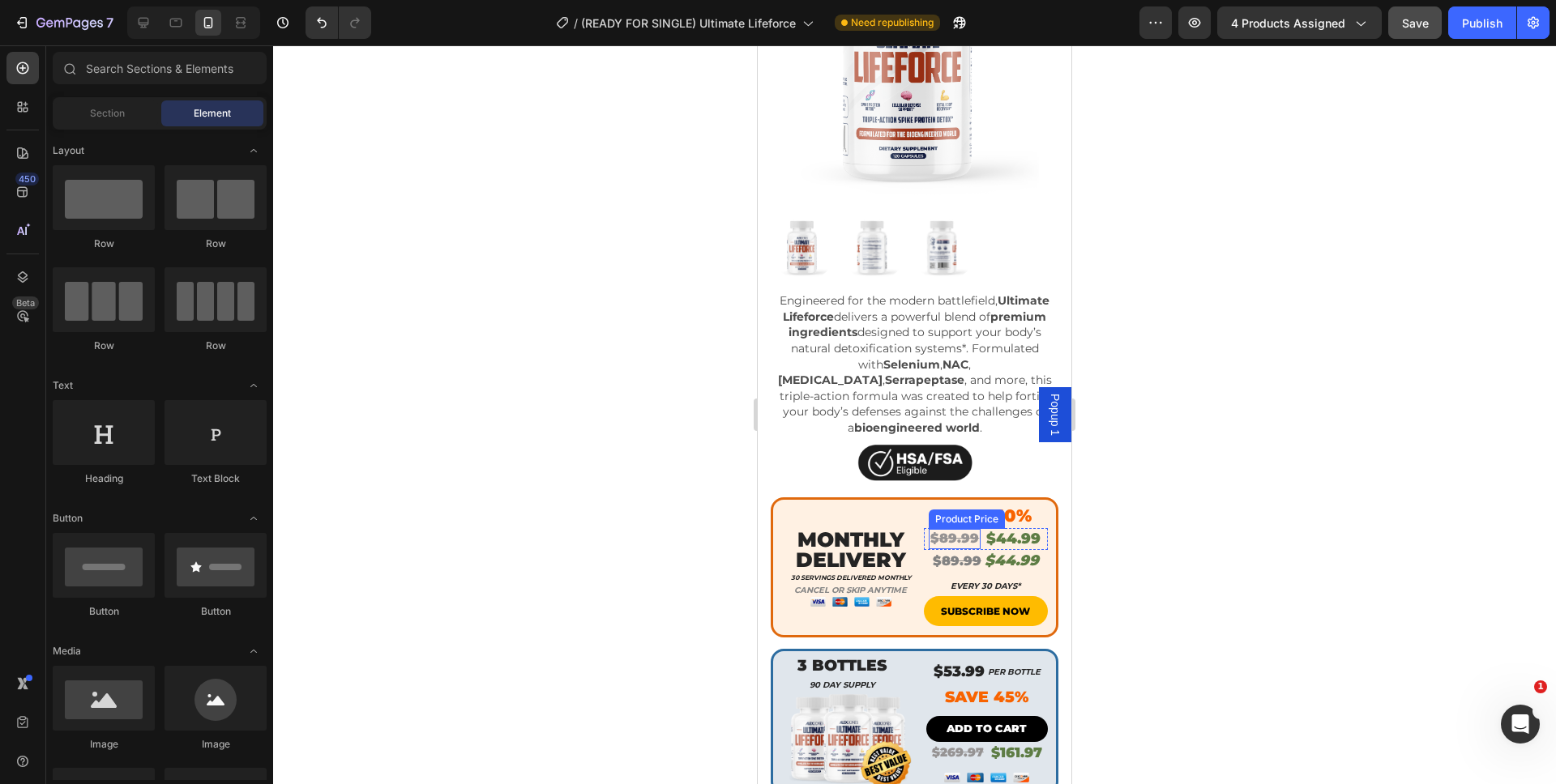
click at [957, 529] on div "$89.99" at bounding box center [954, 539] width 52 height 20
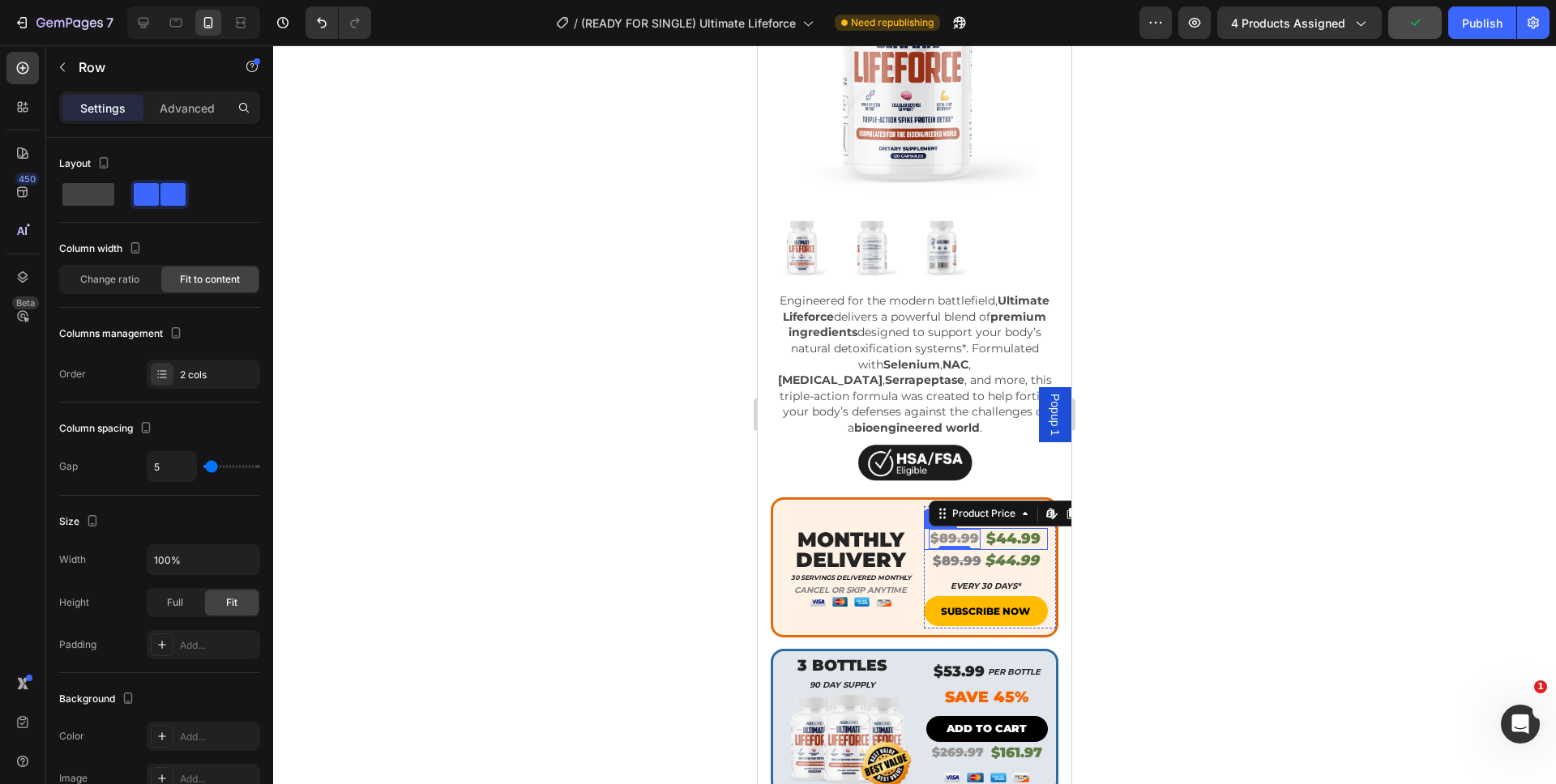
click at [973, 528] on div "$89.99 Product Price Edit content in Shopify 0 Product Price Edit content in Sh…" at bounding box center [986, 539] width 125 height 22
click at [1018, 507] on icon at bounding box center [1022, 513] width 11 height 11
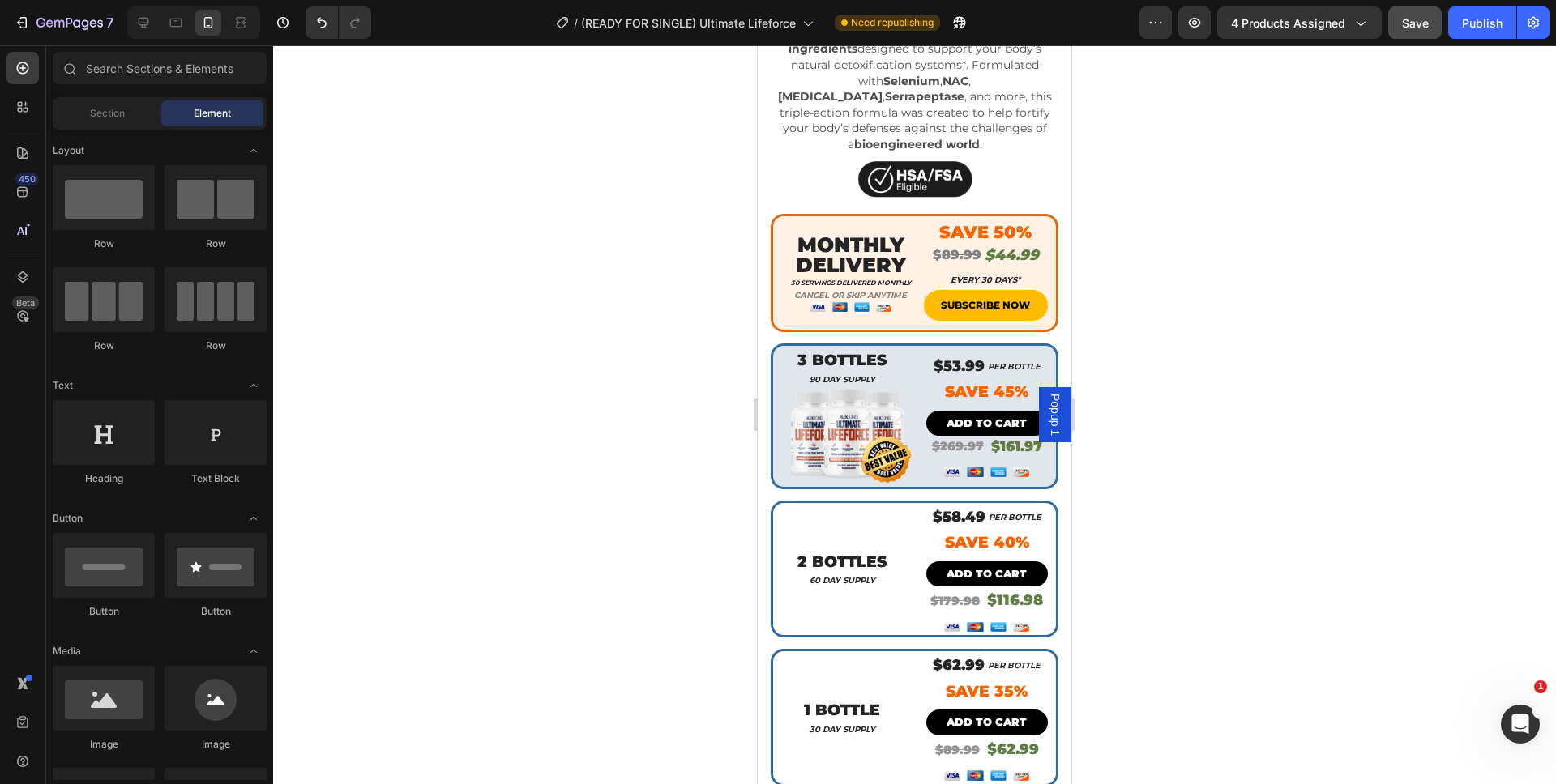
scroll to position [939, 0]
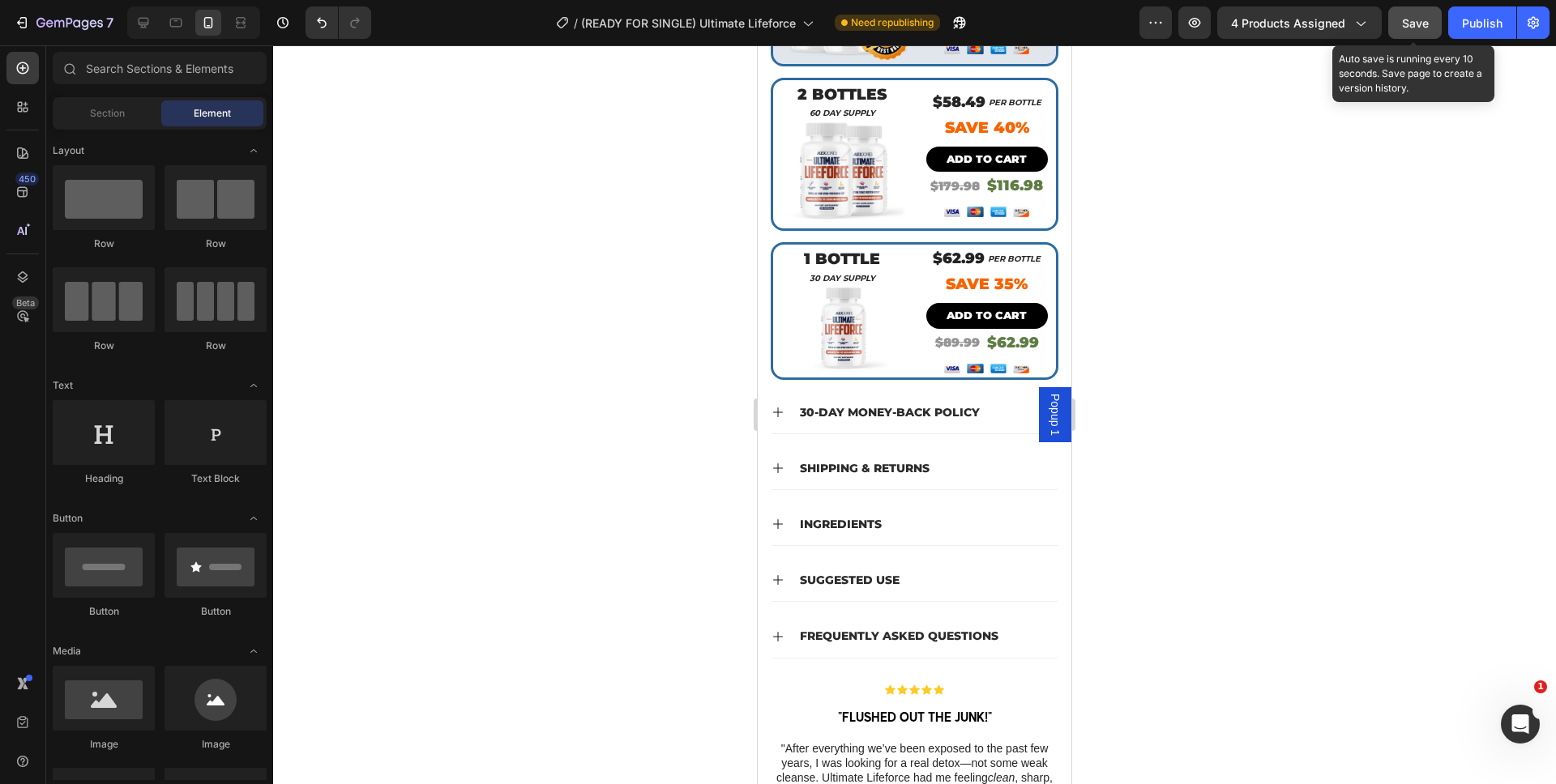
click at [1421, 31] on div "Save" at bounding box center [1415, 23] width 27 height 17
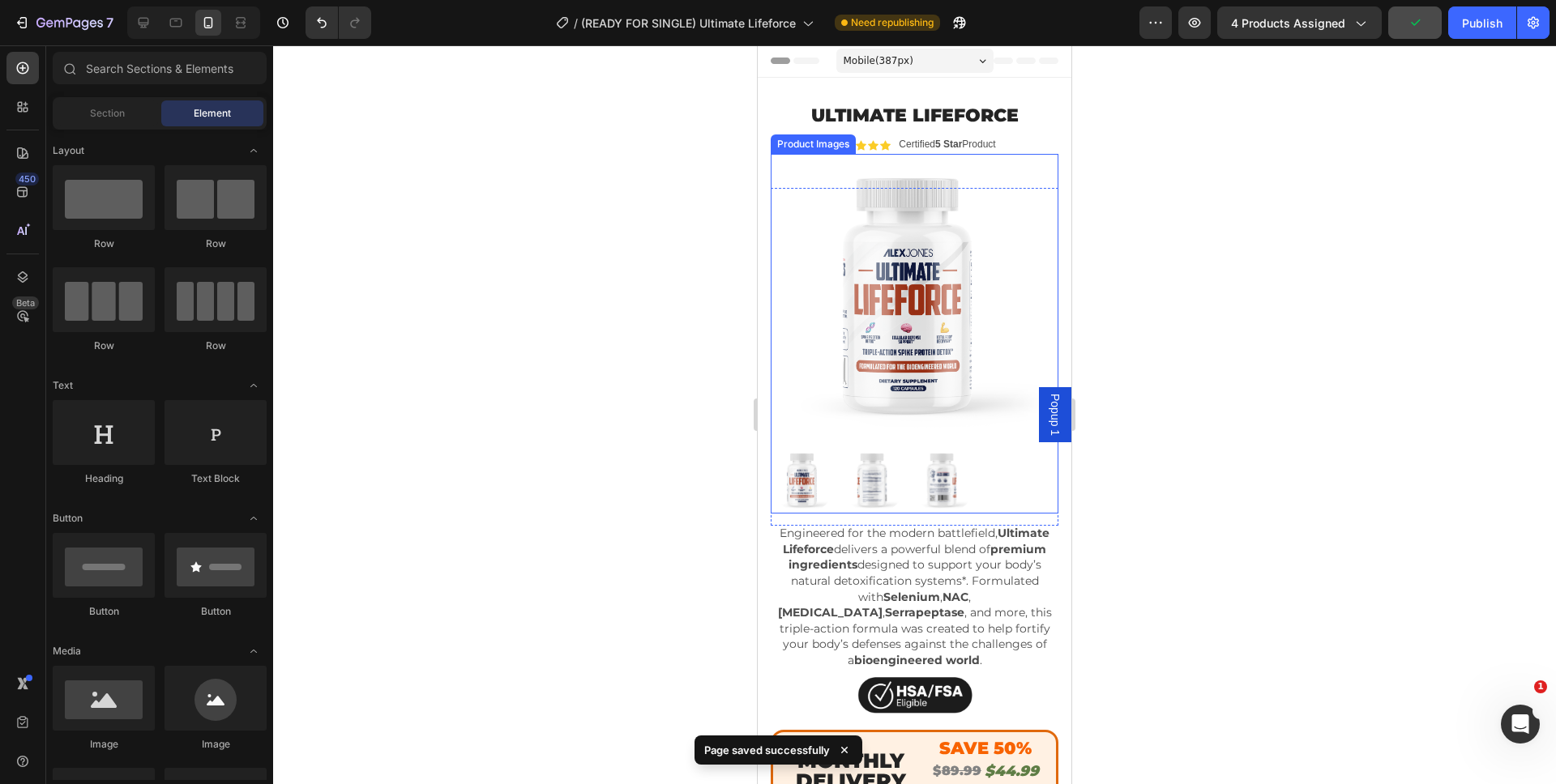
scroll to position [0, 0]
click at [1480, 23] on div "Publish" at bounding box center [1482, 23] width 41 height 17
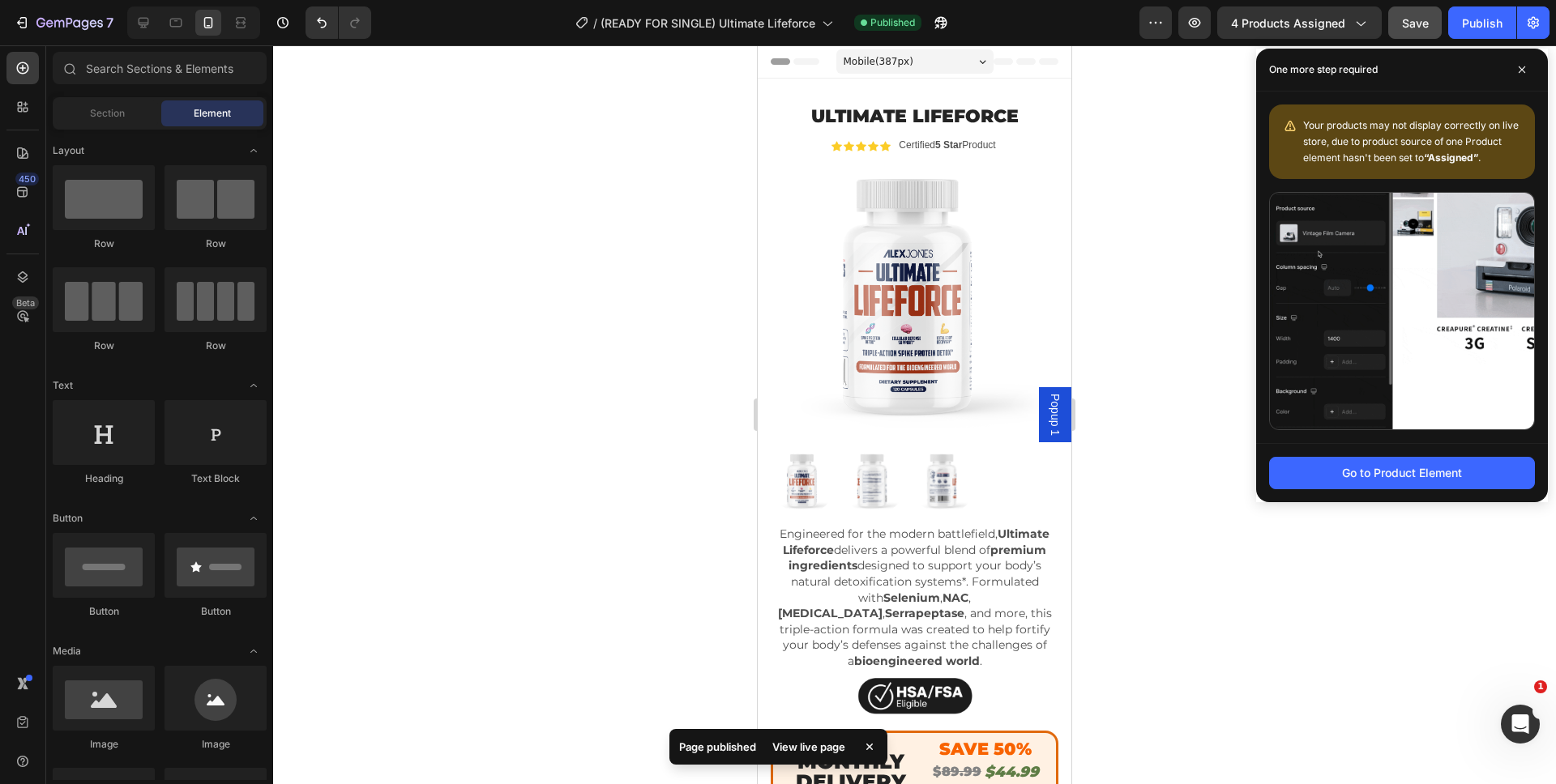
click at [1225, 179] on div at bounding box center [914, 415] width 1282 height 739
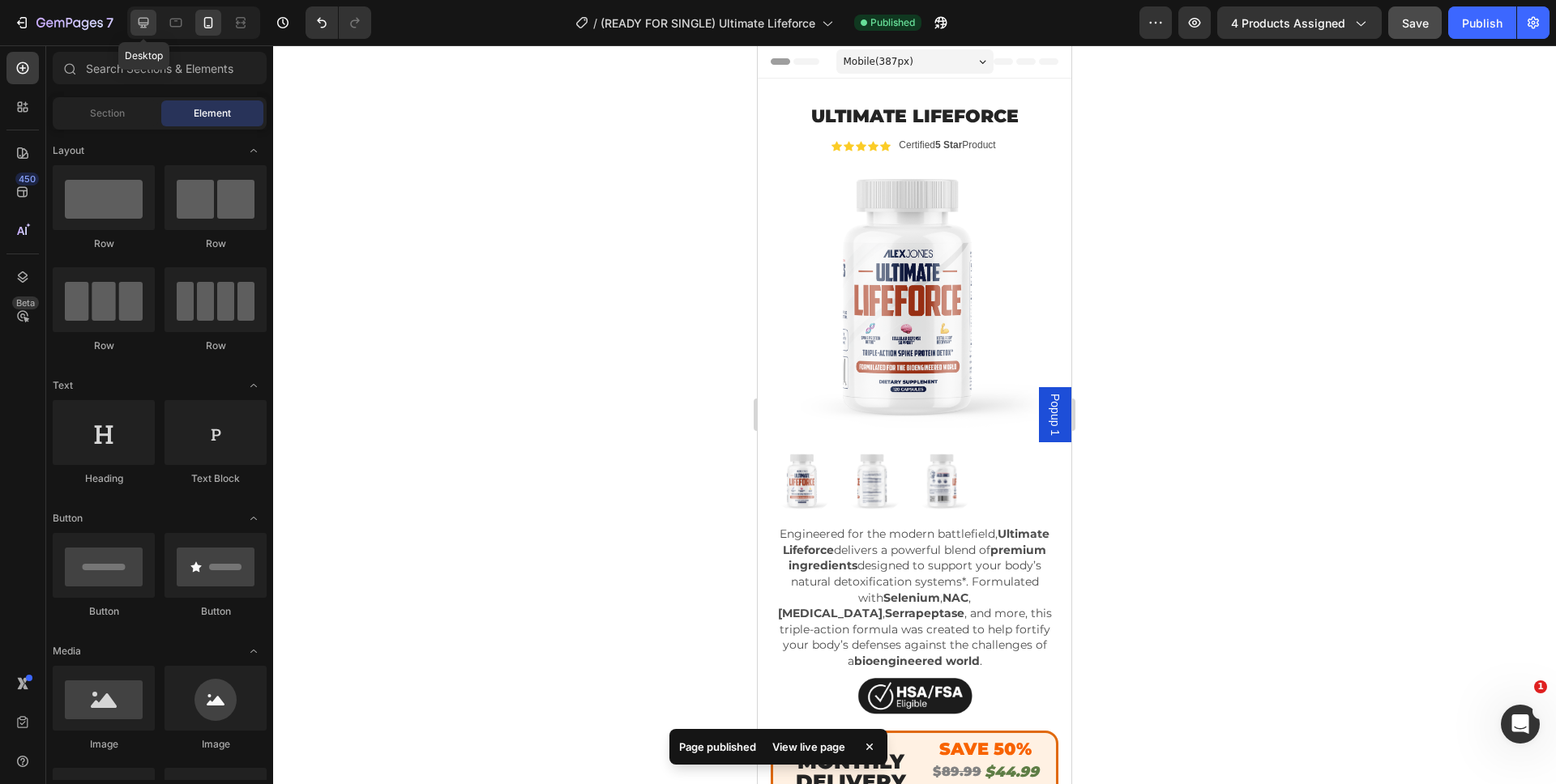
click at [142, 21] on icon at bounding box center [144, 23] width 16 height 16
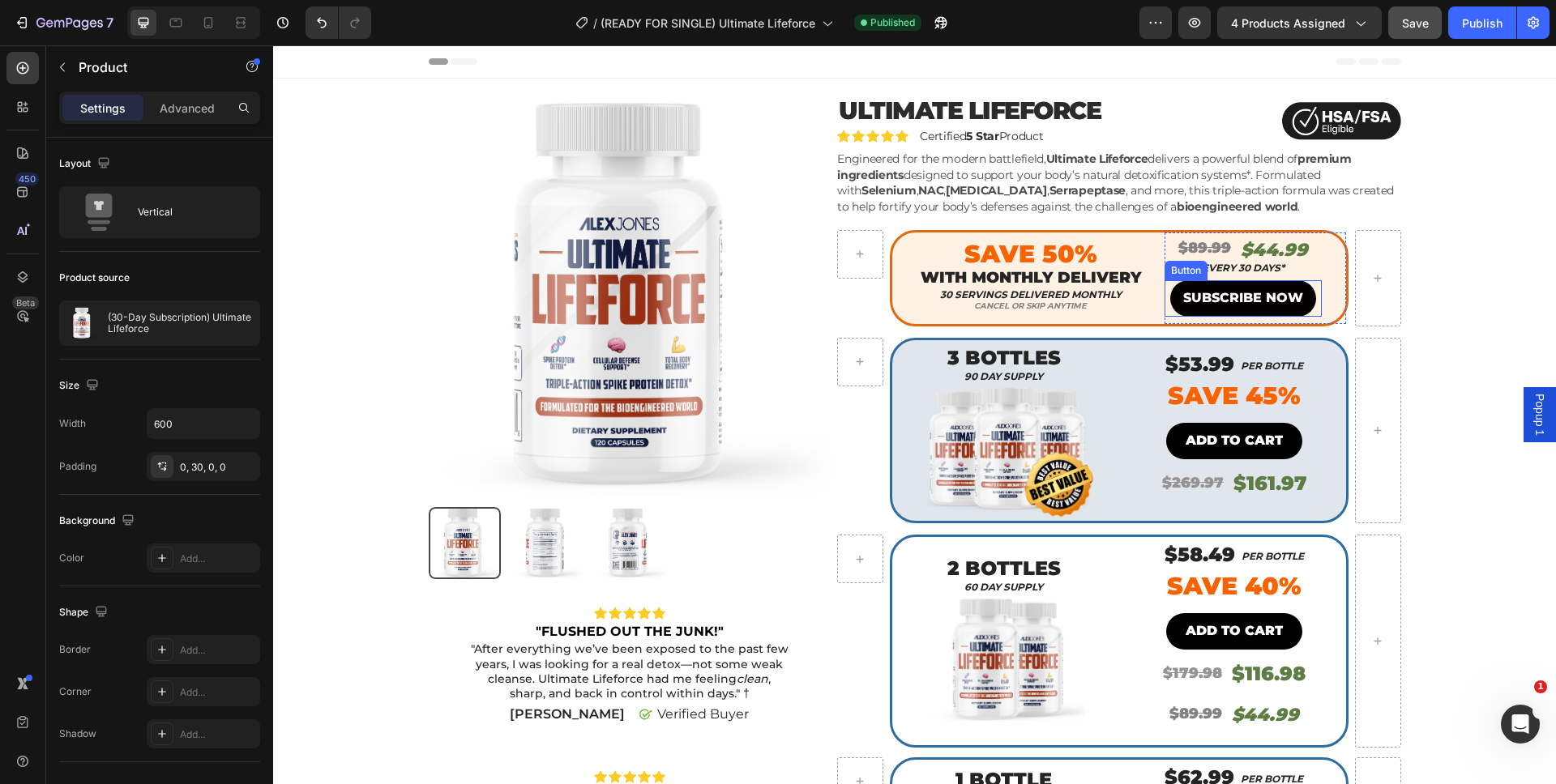
click at [1170, 301] on button "SUBSCRIBE NOW" at bounding box center [1243, 298] width 146 height 37
click at [1318, 289] on div "$89.99 Heading $44.99 Heading Row EVERY 30 DAYS* Heading SUBSCRIBE NOW Button 9…" at bounding box center [1255, 278] width 181 height 92
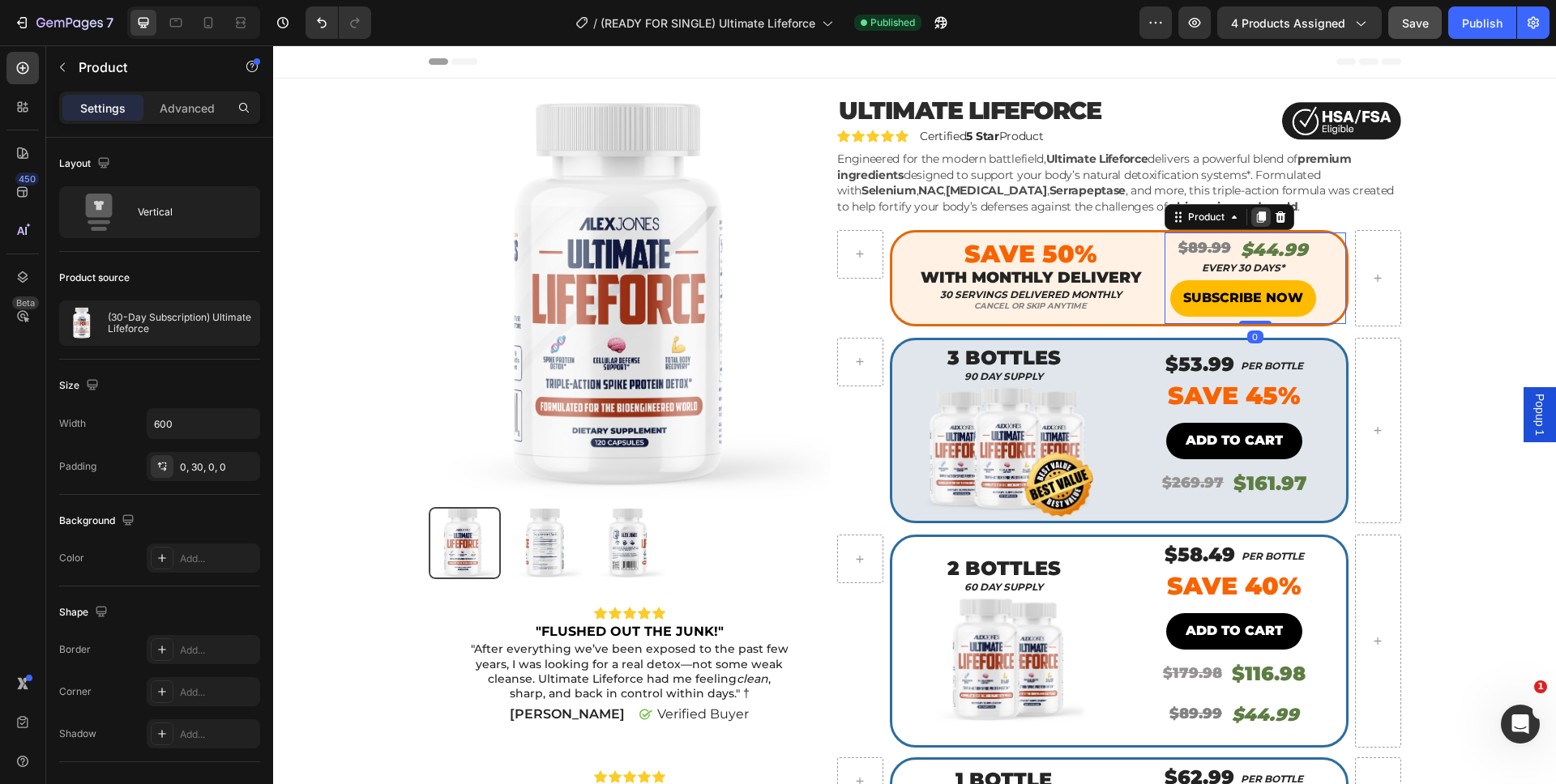
click at [1258, 218] on icon at bounding box center [1260, 217] width 9 height 11
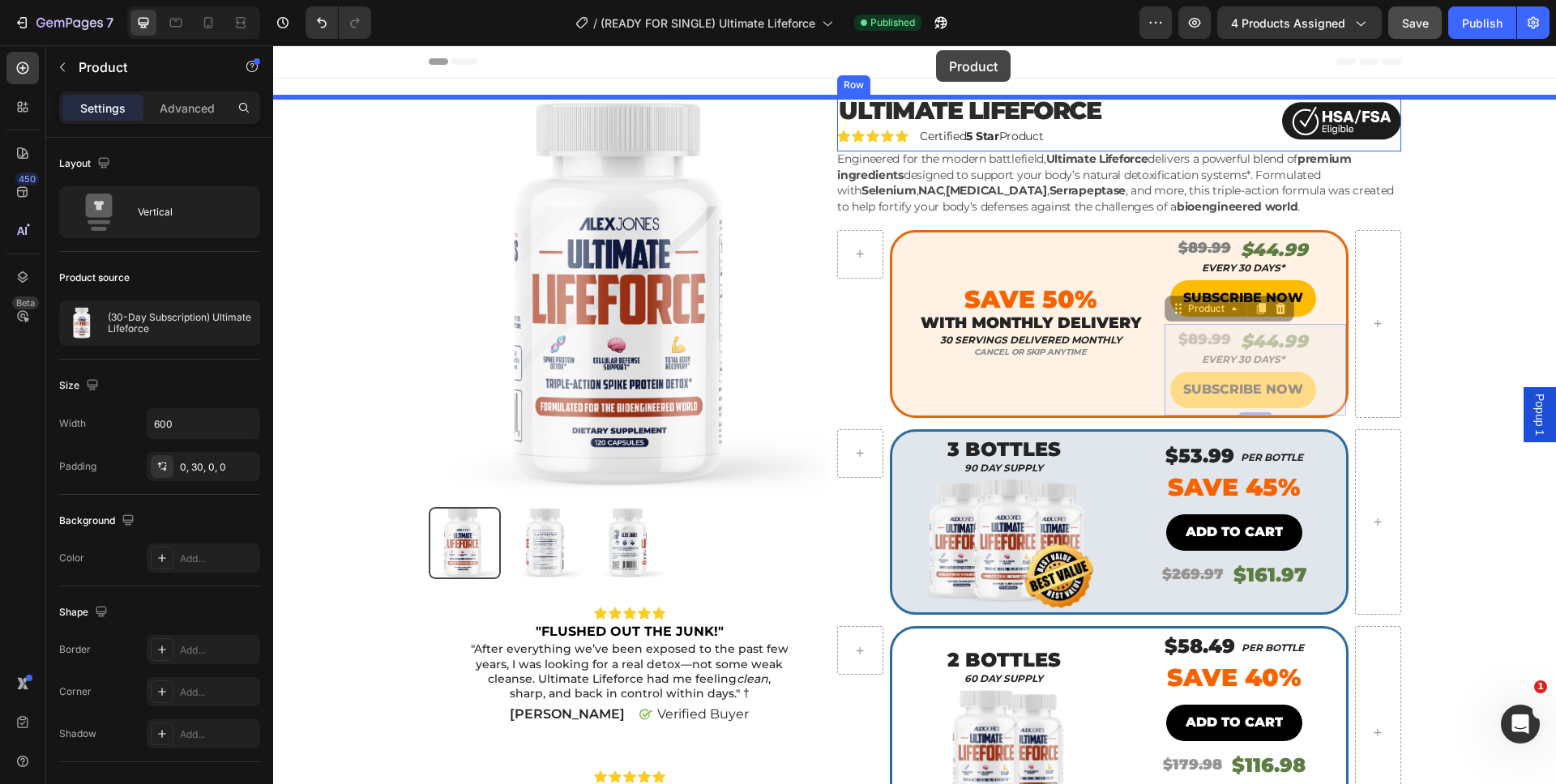
drag, startPoint x: 1320, startPoint y: 352, endPoint x: 932, endPoint y: 52, distance: 490.5
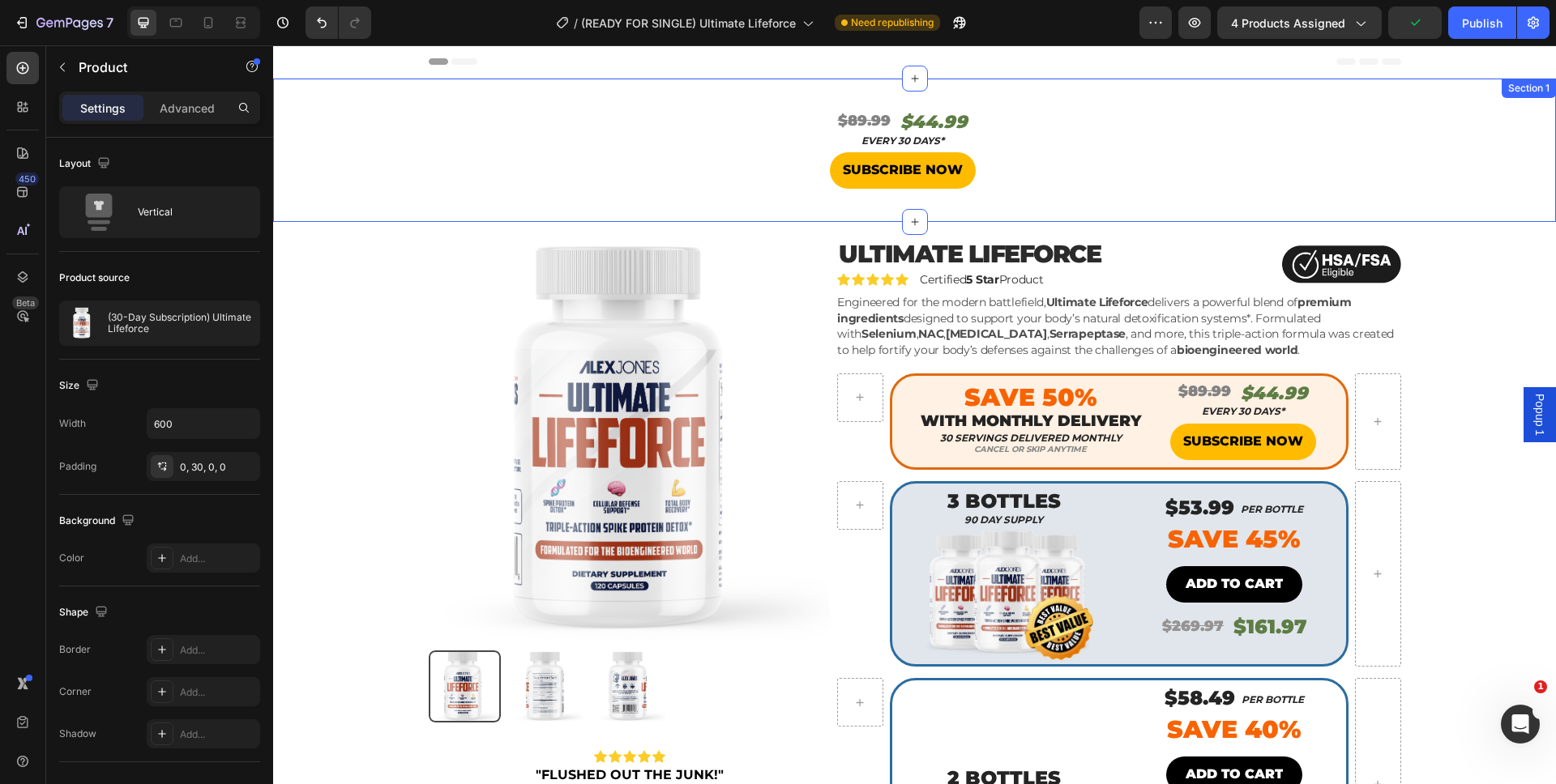
click at [1515, 88] on div "Section 1" at bounding box center [1528, 88] width 48 height 15
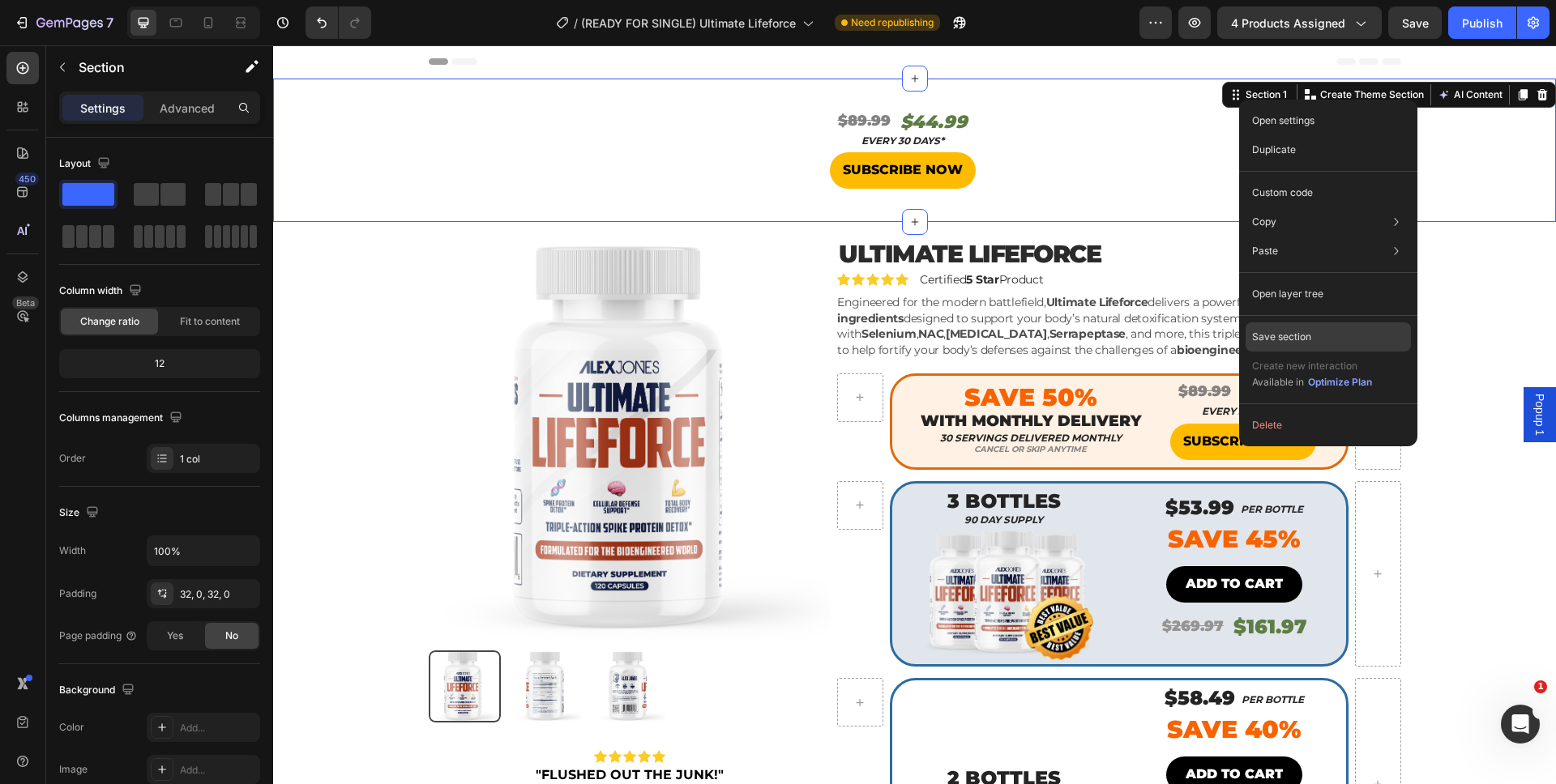
click at [1280, 327] on div "Save section" at bounding box center [1329, 337] width 166 height 29
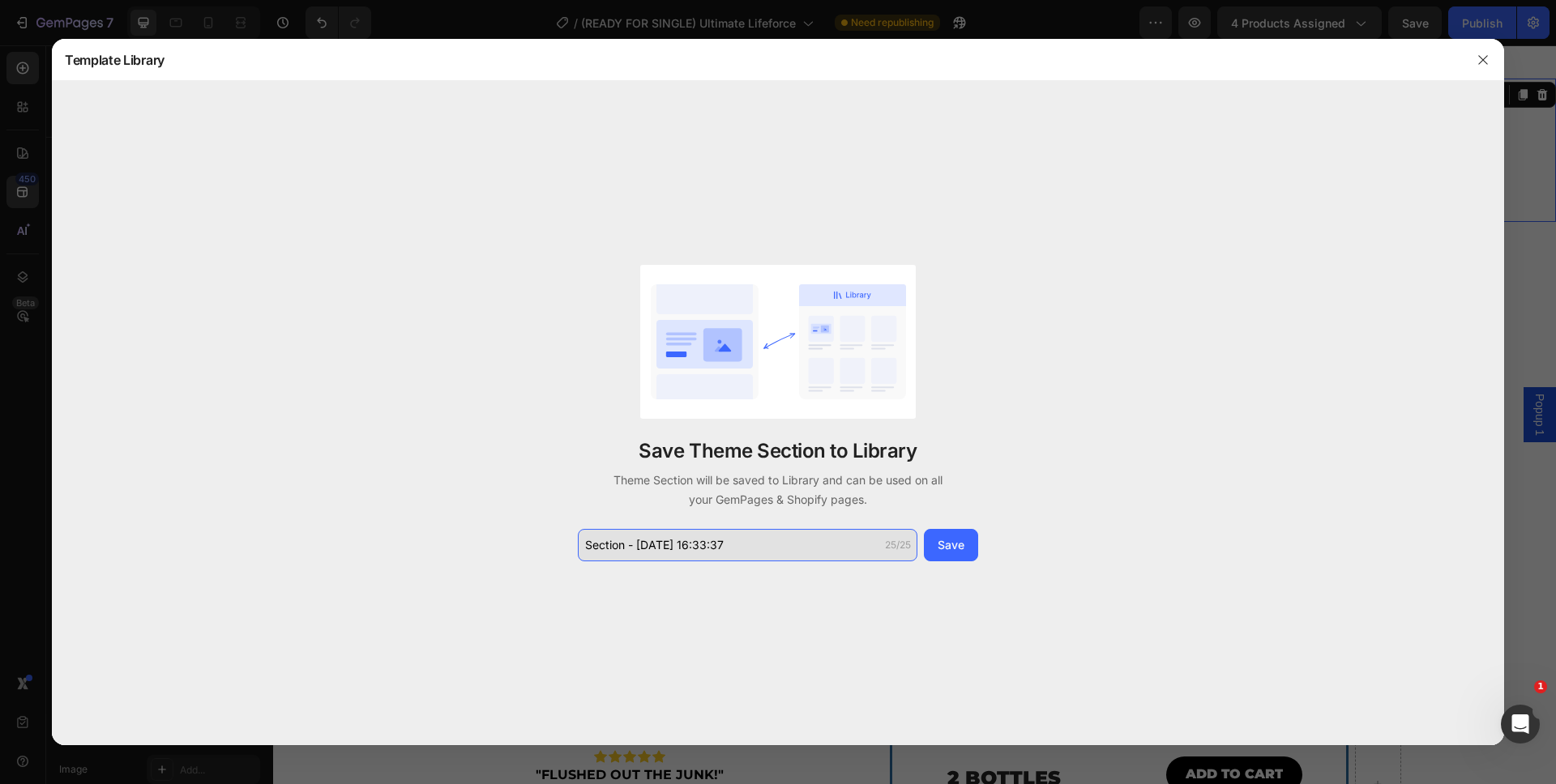
click at [718, 558] on input "Section - Aug 27 16:33:37" at bounding box center [747, 545] width 339 height 32
type input "subscription page price"
click at [990, 539] on div "Save Theme Section to Library Theme Section will be saved to Library and can be…" at bounding box center [778, 412] width 1452 height 663
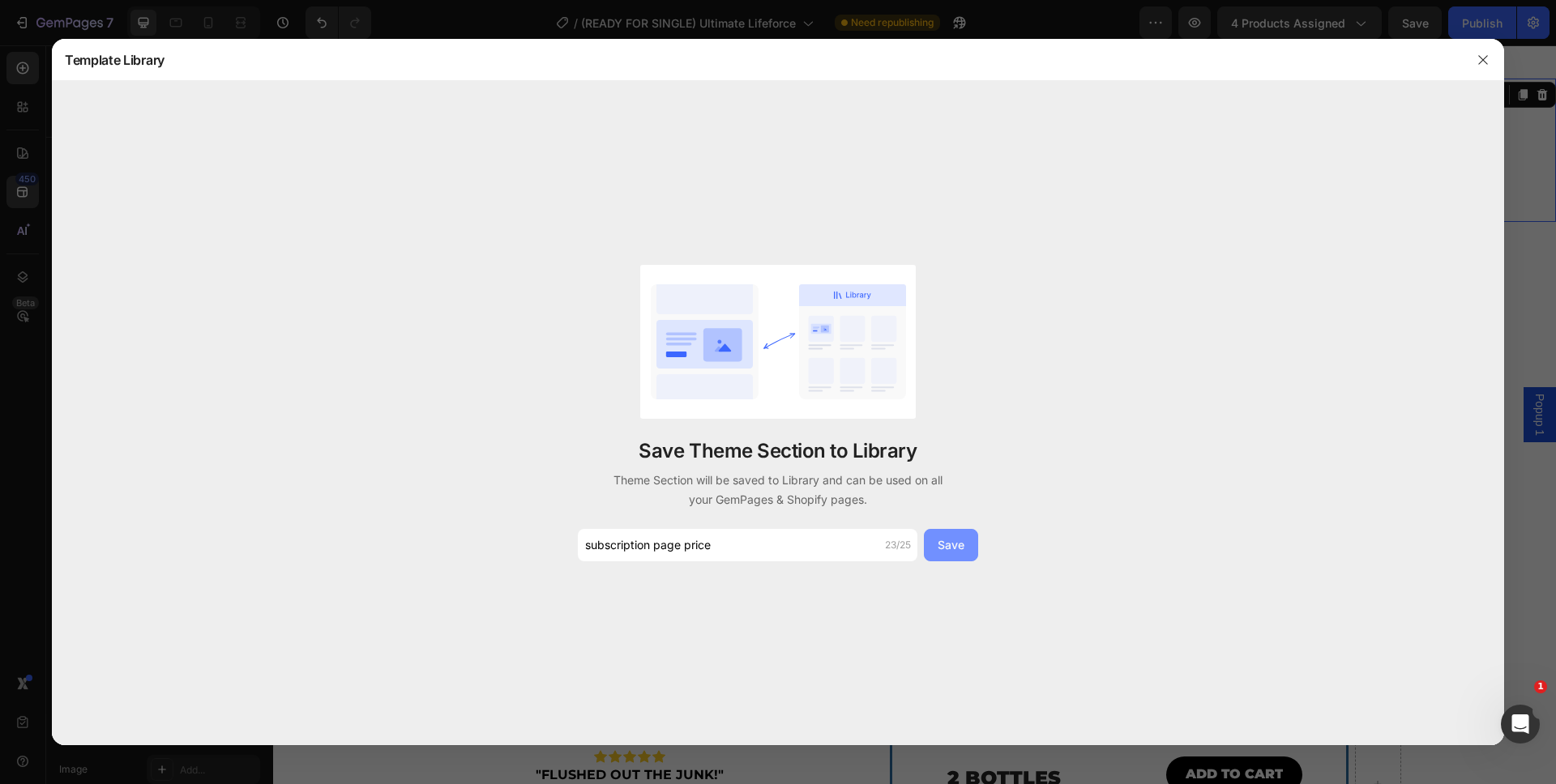
click at [931, 546] on button "Save" at bounding box center [950, 545] width 54 height 32
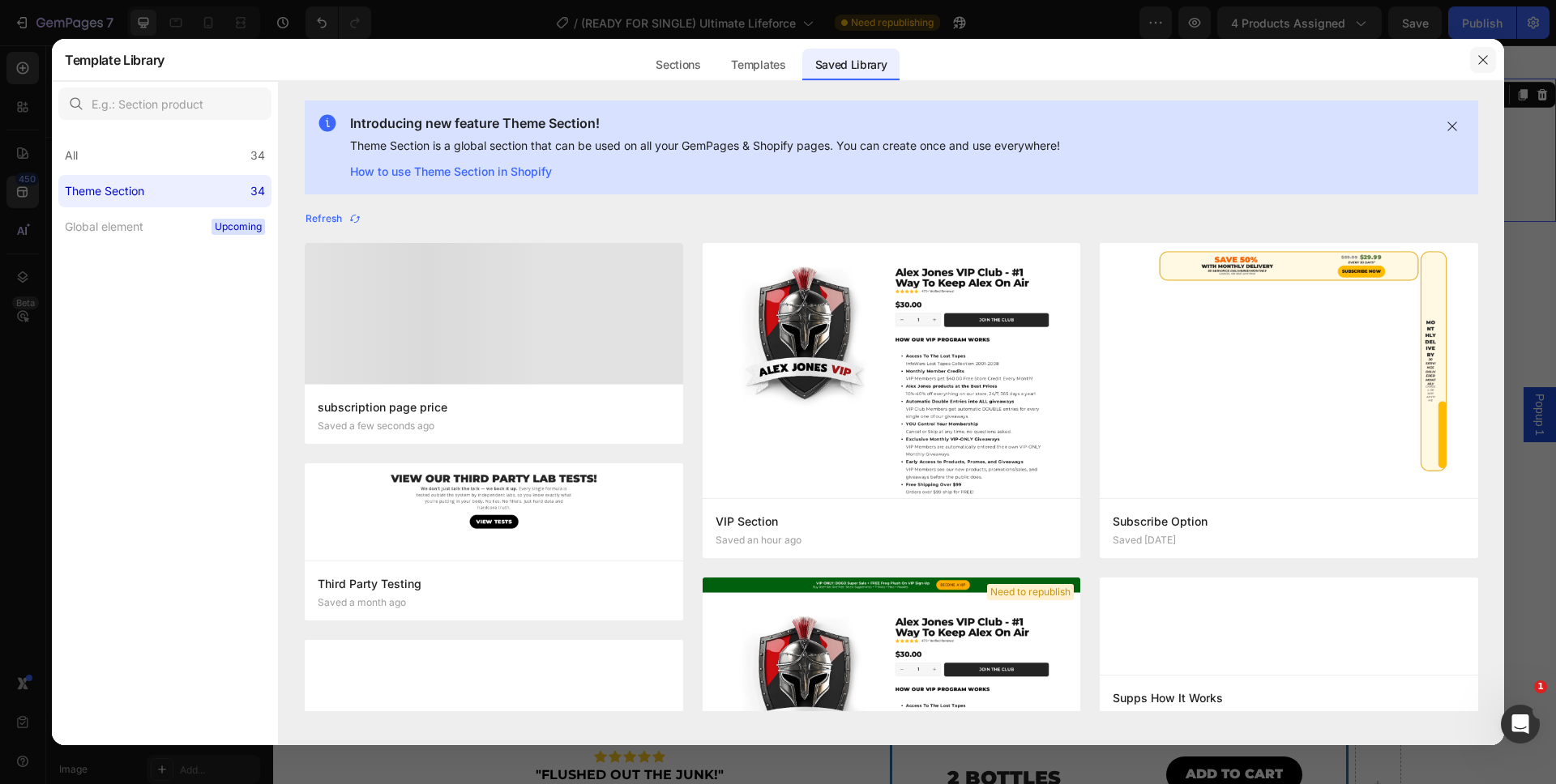
click at [1478, 65] on icon "button" at bounding box center [1483, 60] width 13 height 13
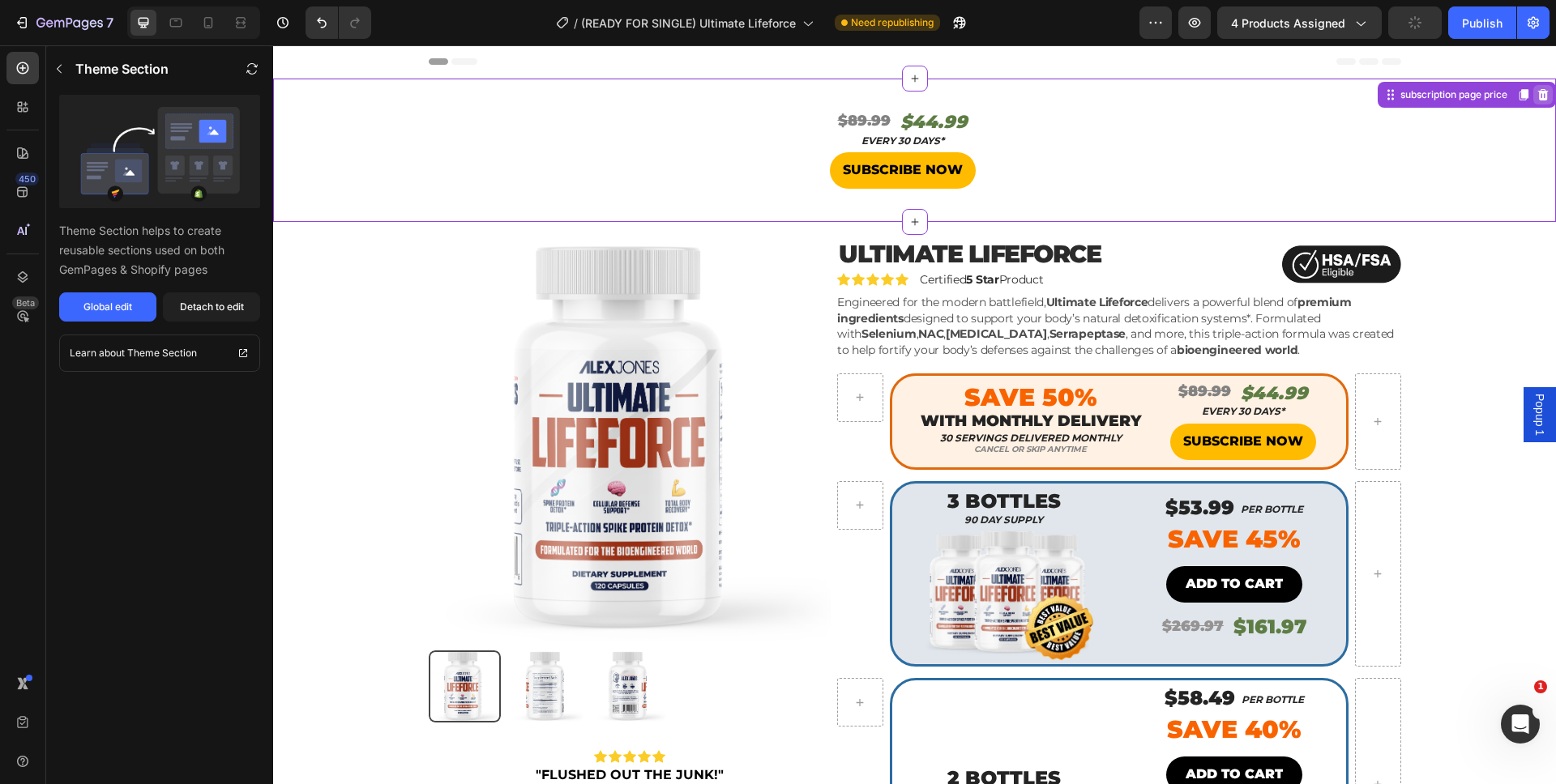
click at [1539, 95] on div at bounding box center [1543, 95] width 19 height 19
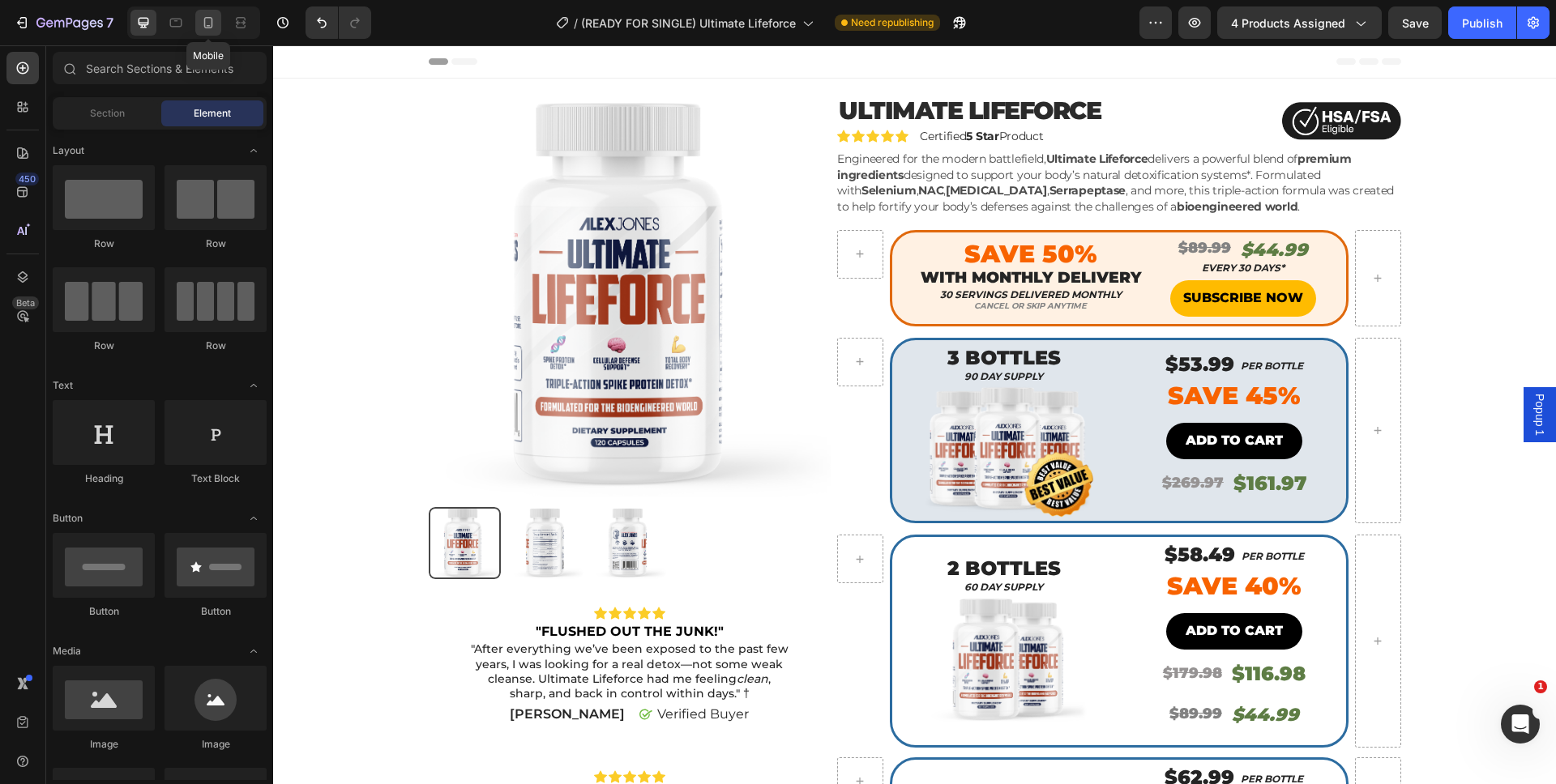
click at [210, 32] on div at bounding box center [208, 23] width 26 height 26
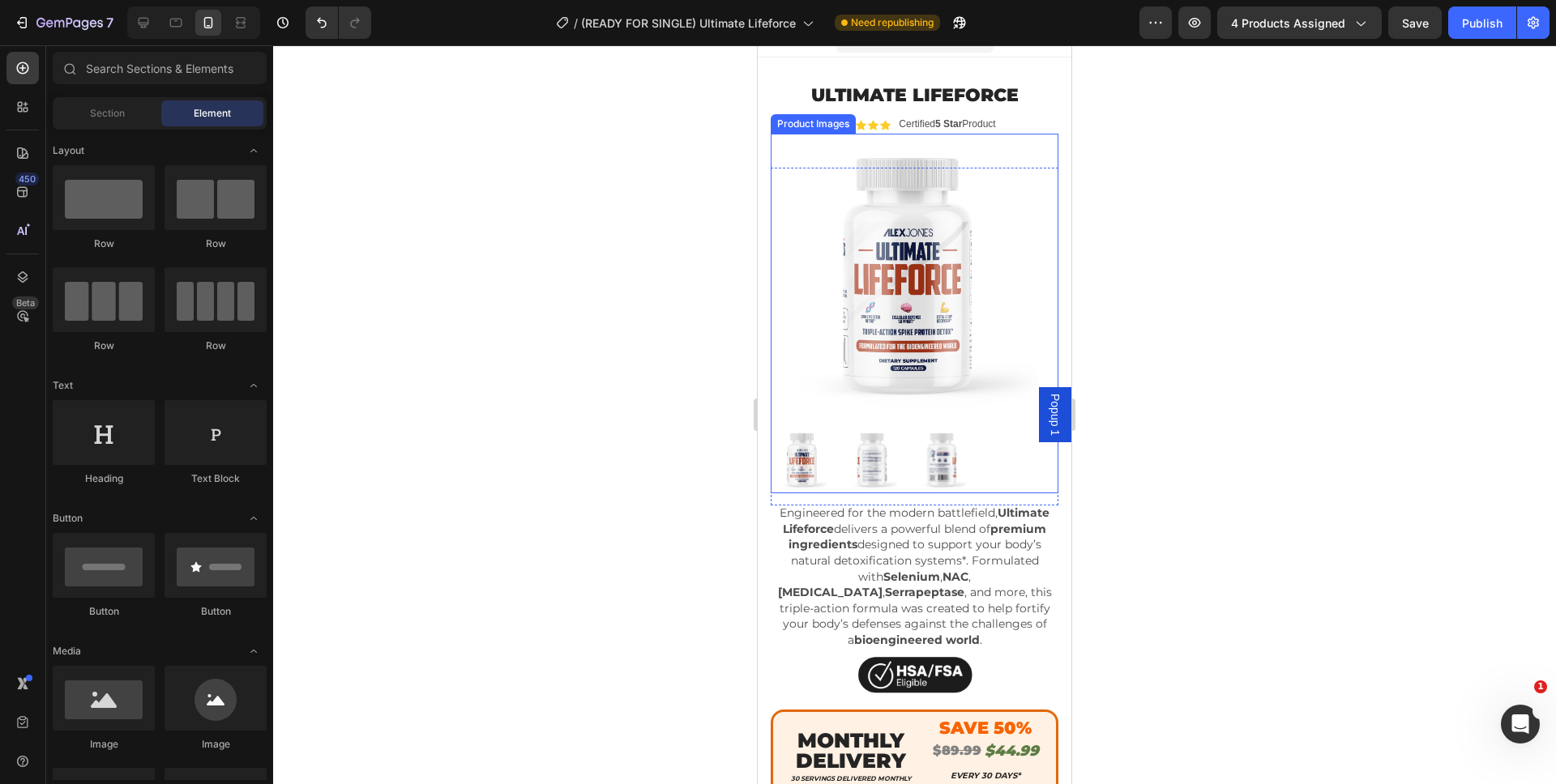
scroll to position [240, 0]
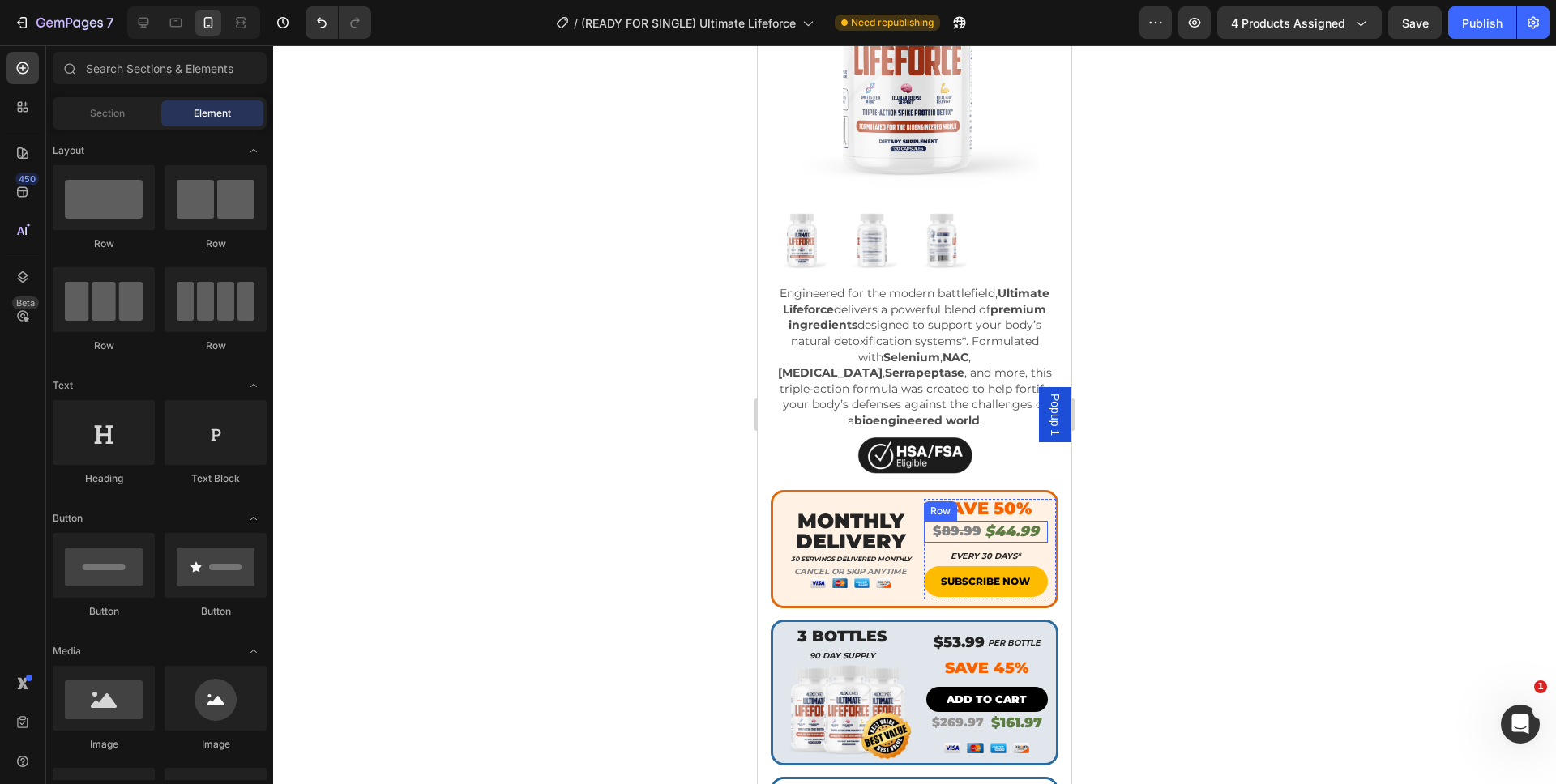
click at [1031, 521] on div "$ 89.99 Heading $44.99 Heading Row" at bounding box center [986, 532] width 125 height 22
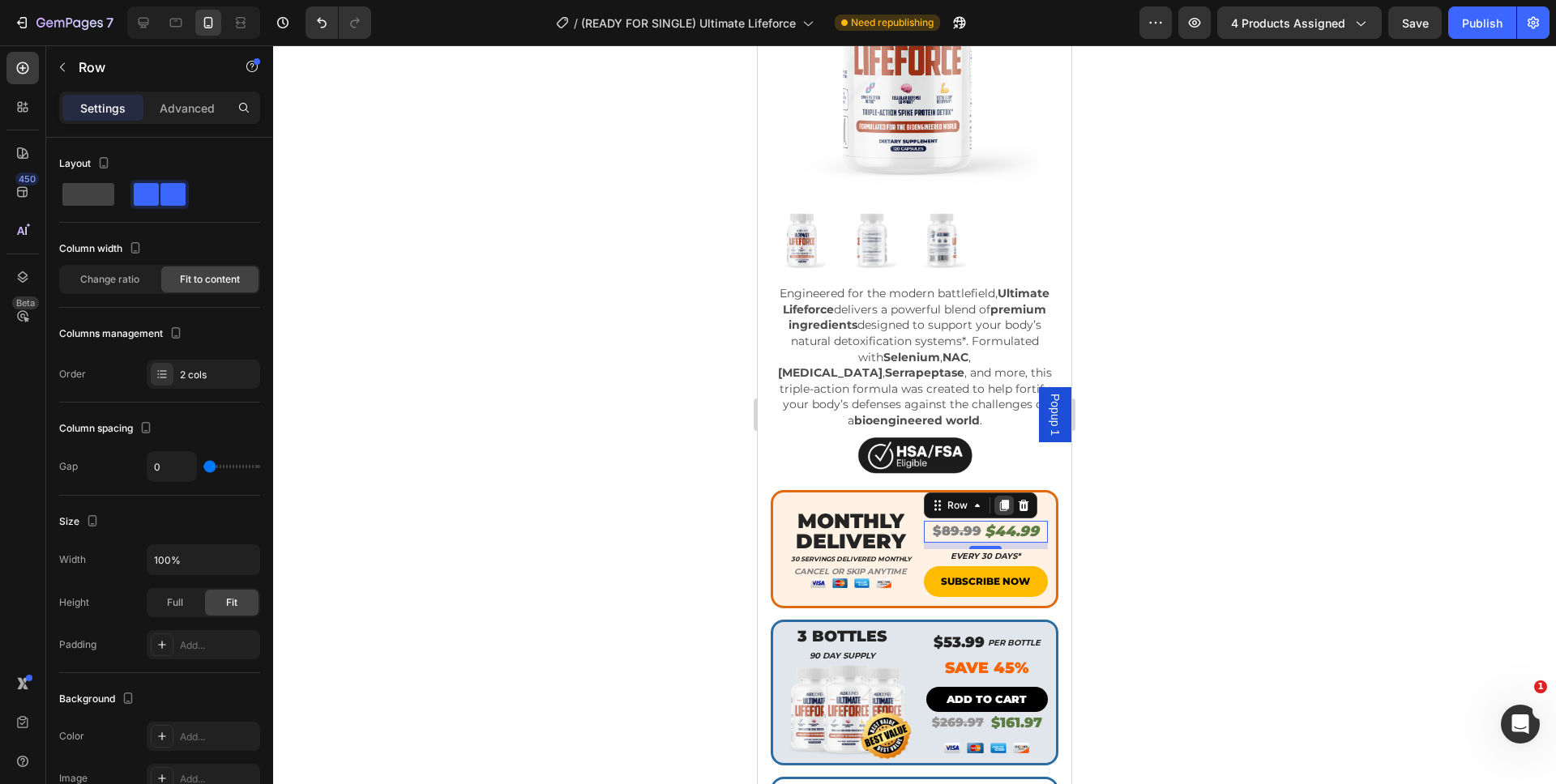
click at [1003, 499] on icon at bounding box center [1004, 506] width 13 height 13
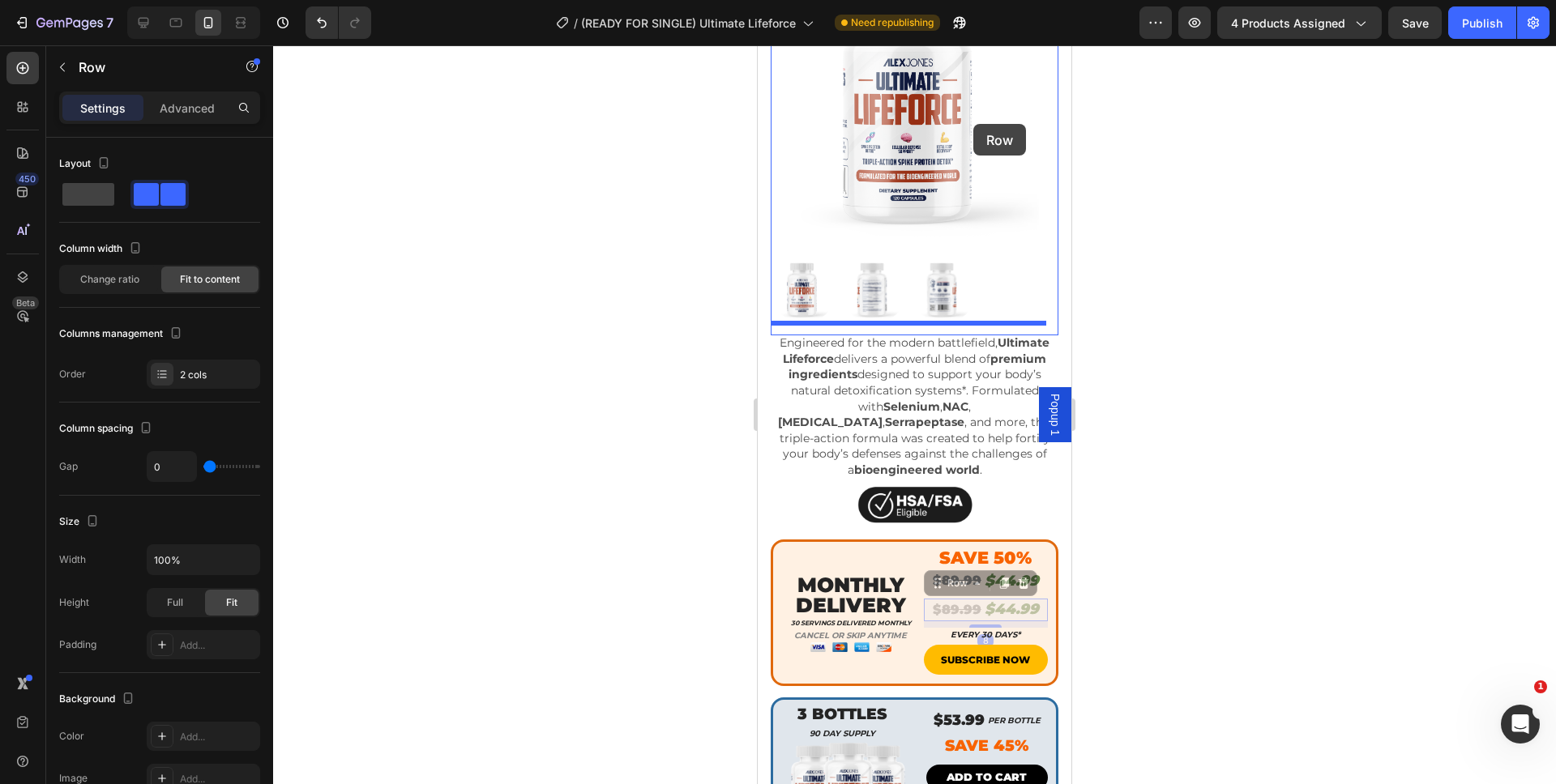
scroll to position [0, 0]
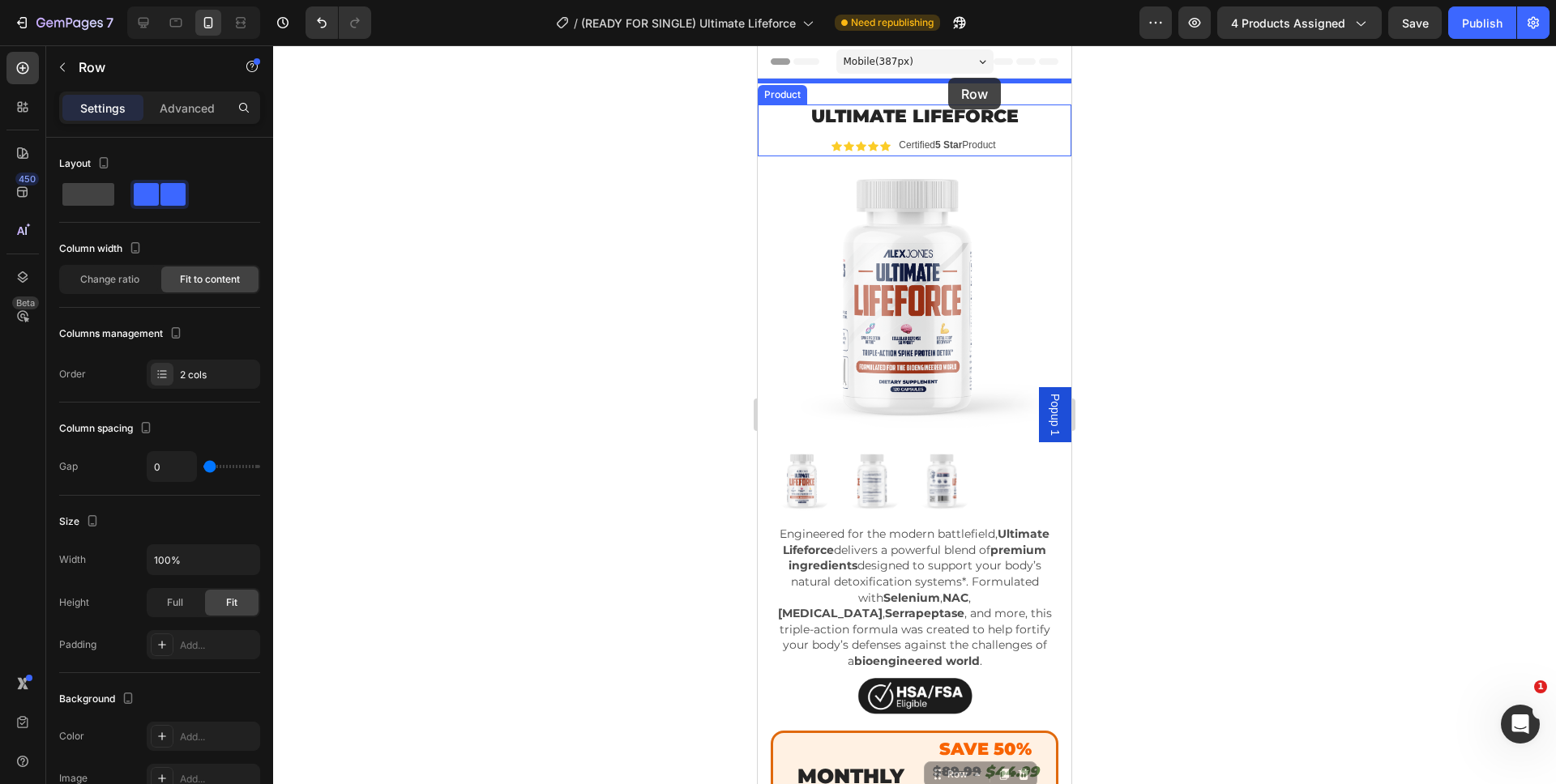
drag, startPoint x: 1031, startPoint y: 529, endPoint x: 948, endPoint y: 78, distance: 458.6
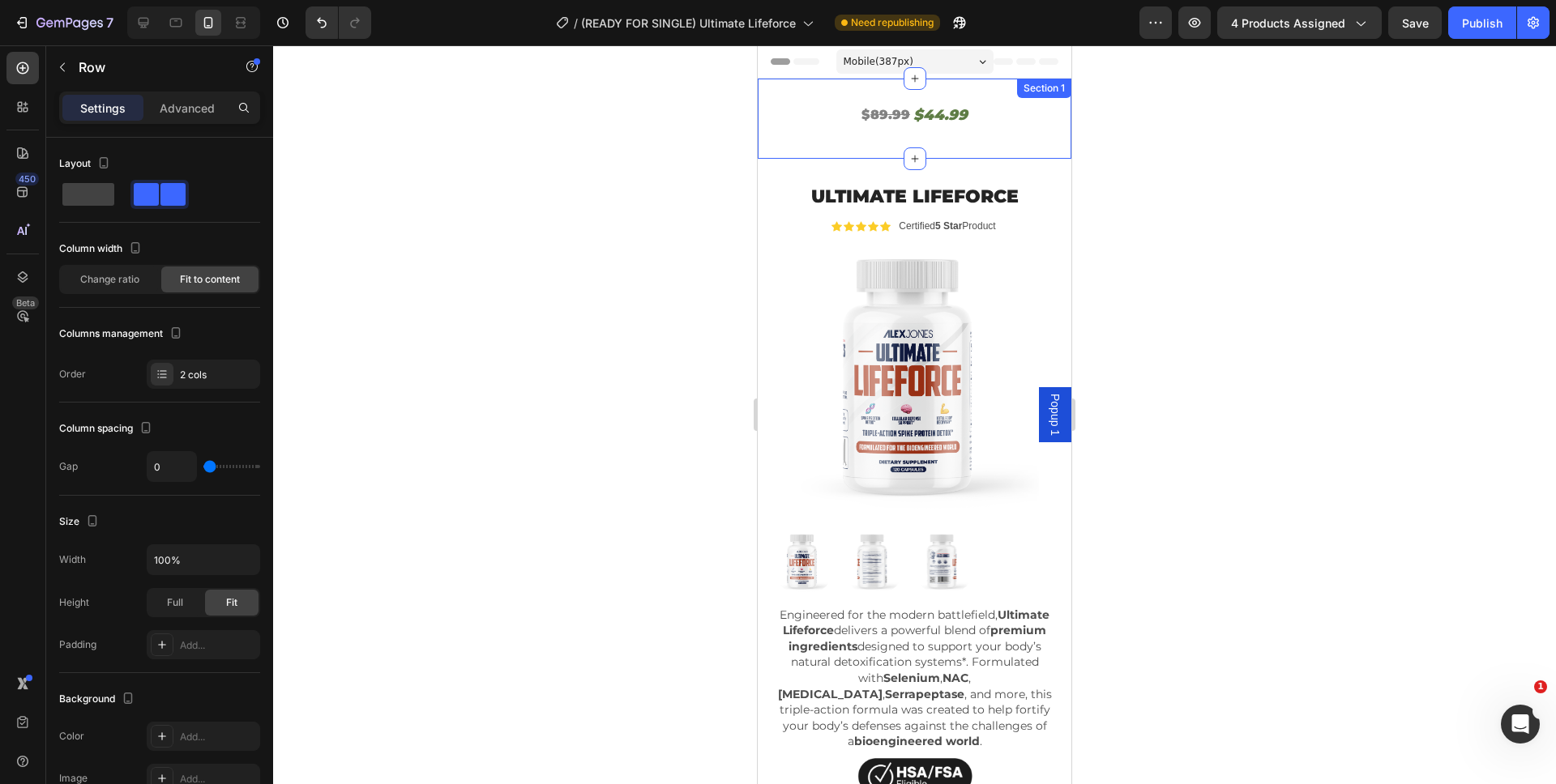
click at [988, 95] on div "$ 89.99 Heading $44.99 Heading Row 0 Section 1" at bounding box center [914, 118] width 313 height 80
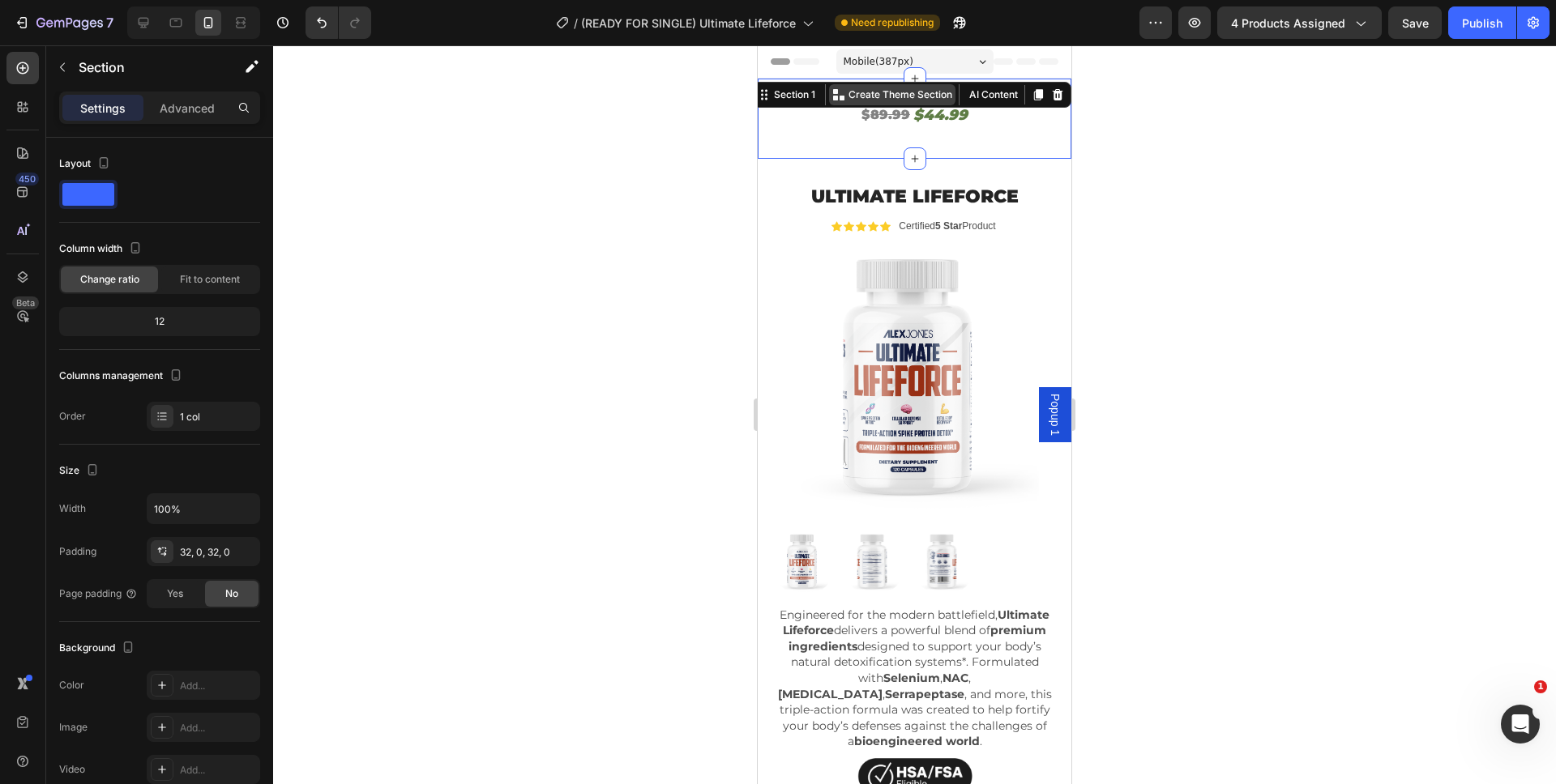
click at [857, 97] on p "Create Theme Section" at bounding box center [901, 95] width 104 height 15
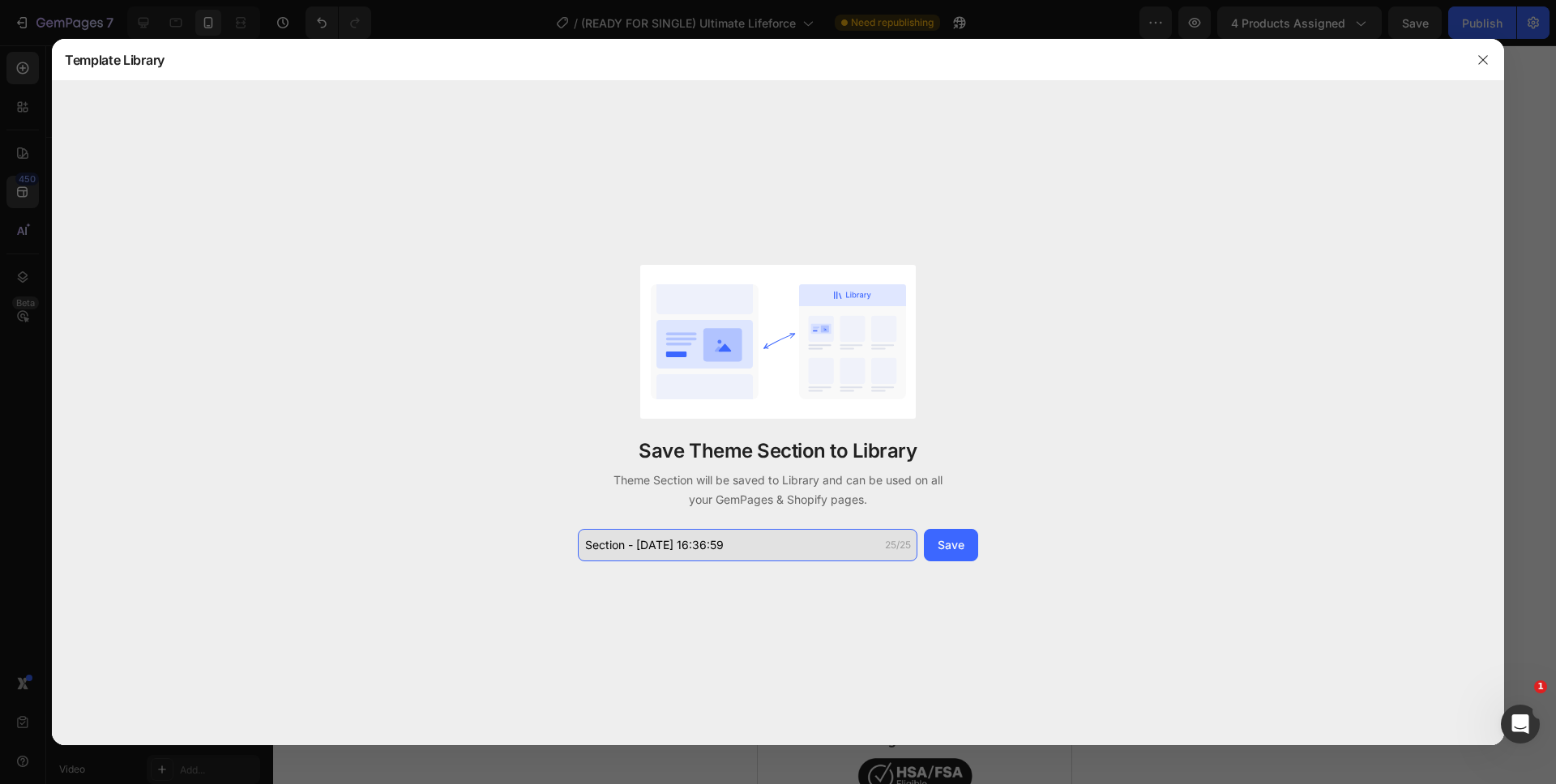
click at [681, 541] on input "Section - Aug 27 16:36:59" at bounding box center [747, 545] width 339 height 32
type input "mobile sub price temp"
click at [973, 525] on div "Save Theme Section to Library Theme Section will be saved to Library and can be…" at bounding box center [777, 412] width 405 height 296
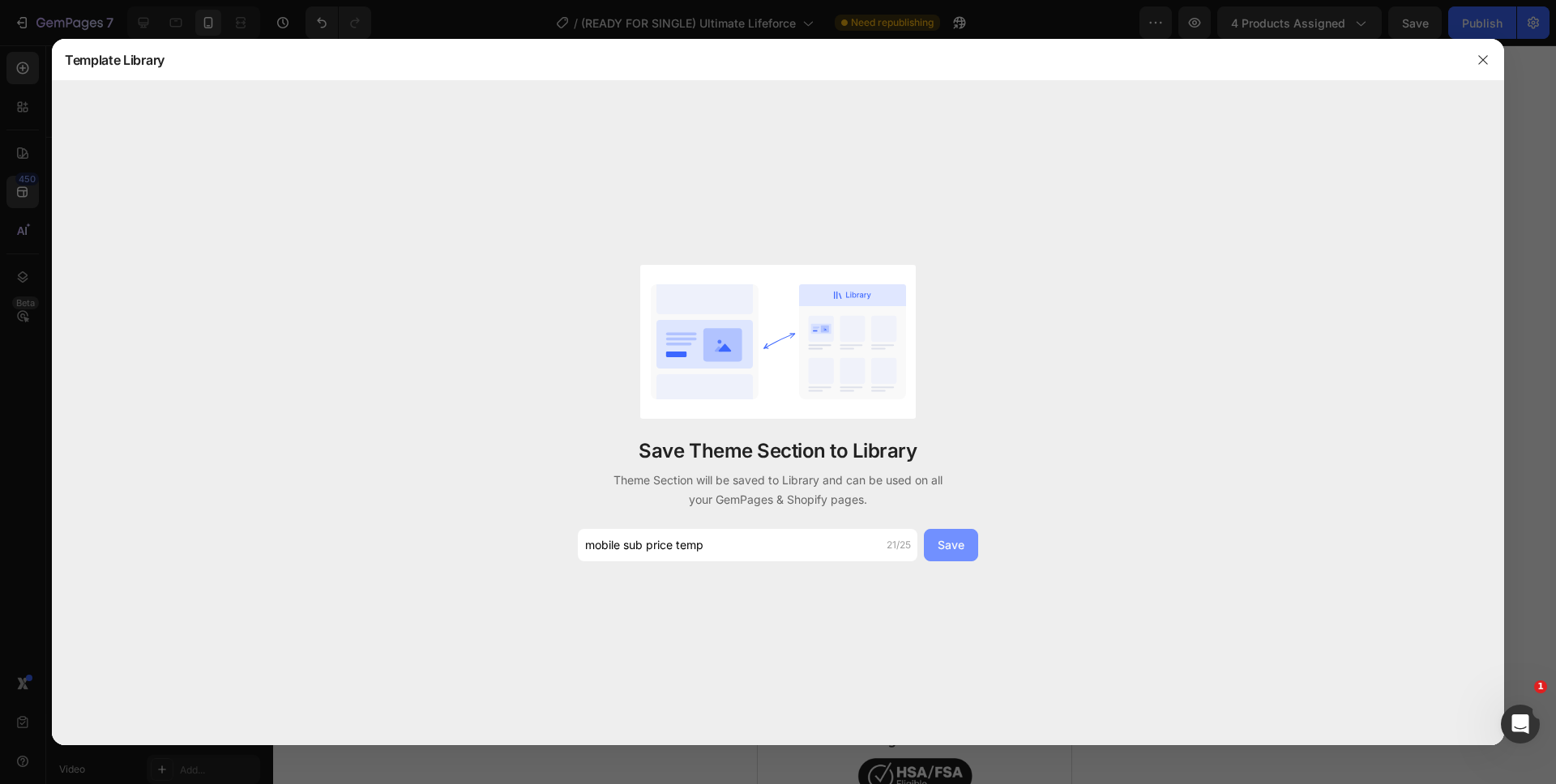
click at [962, 540] on div "Save" at bounding box center [950, 545] width 27 height 17
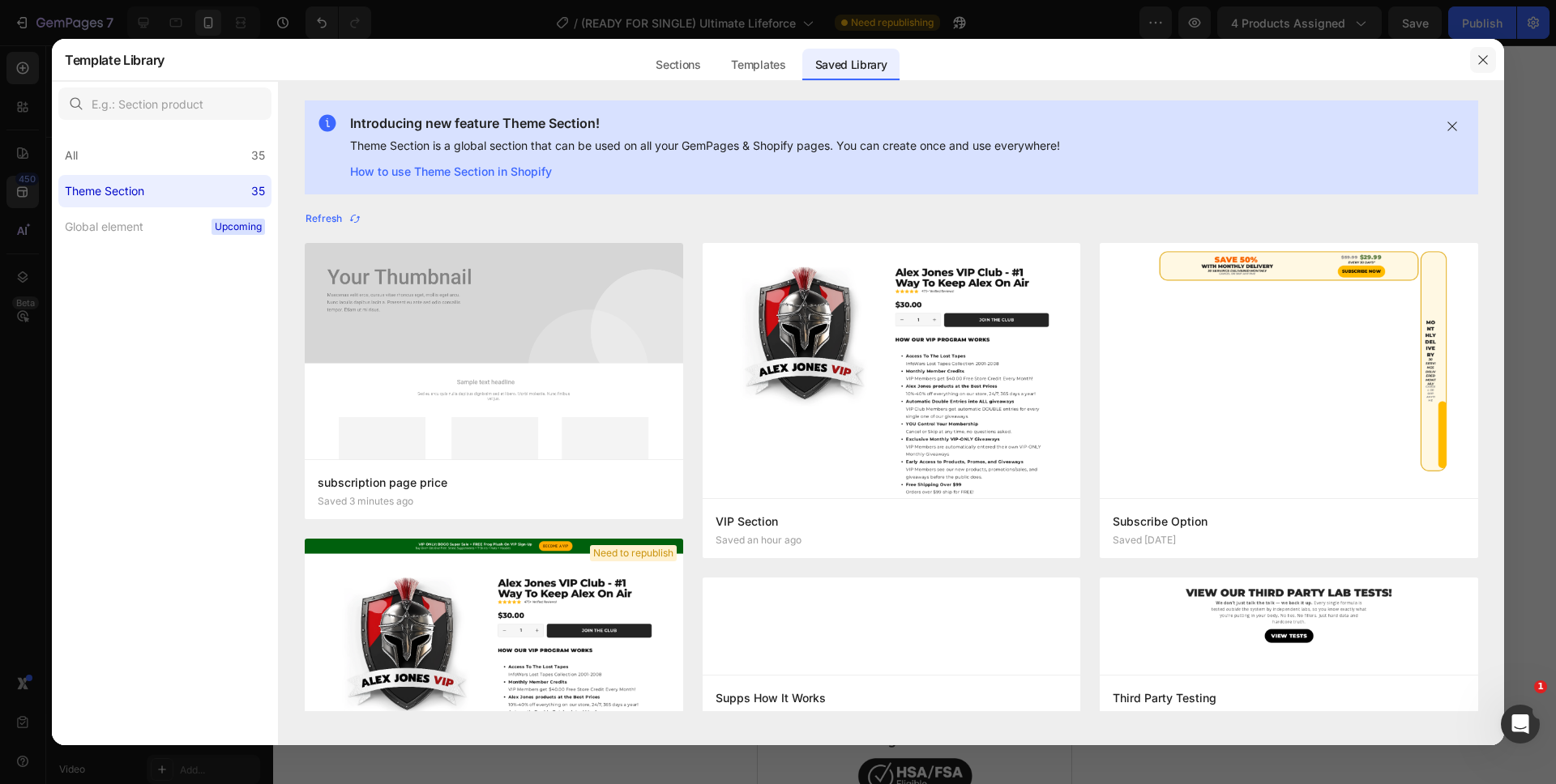
click at [1477, 58] on icon "button" at bounding box center [1483, 60] width 13 height 13
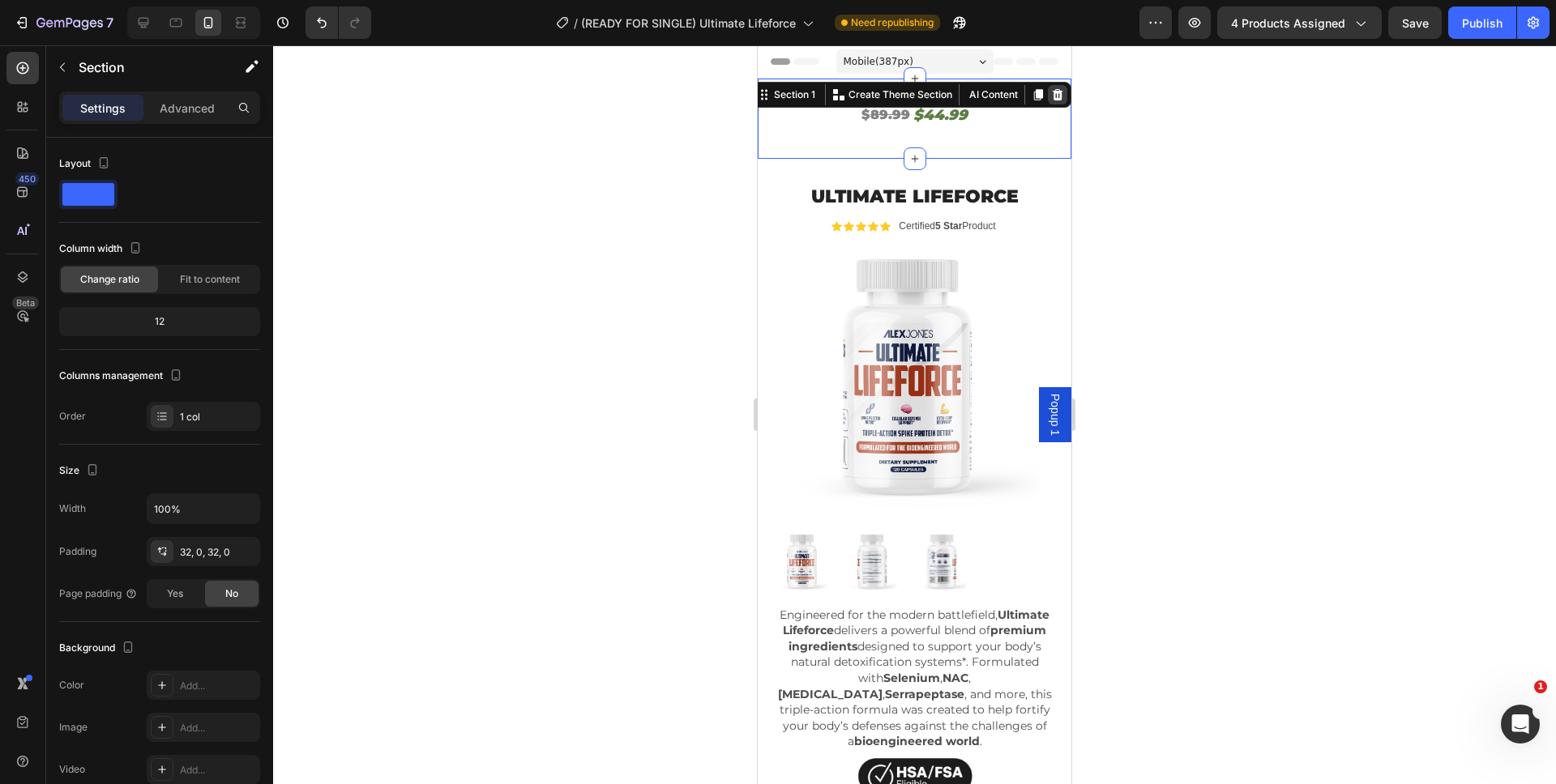
click at [1051, 100] on icon at bounding box center [1057, 95] width 13 height 13
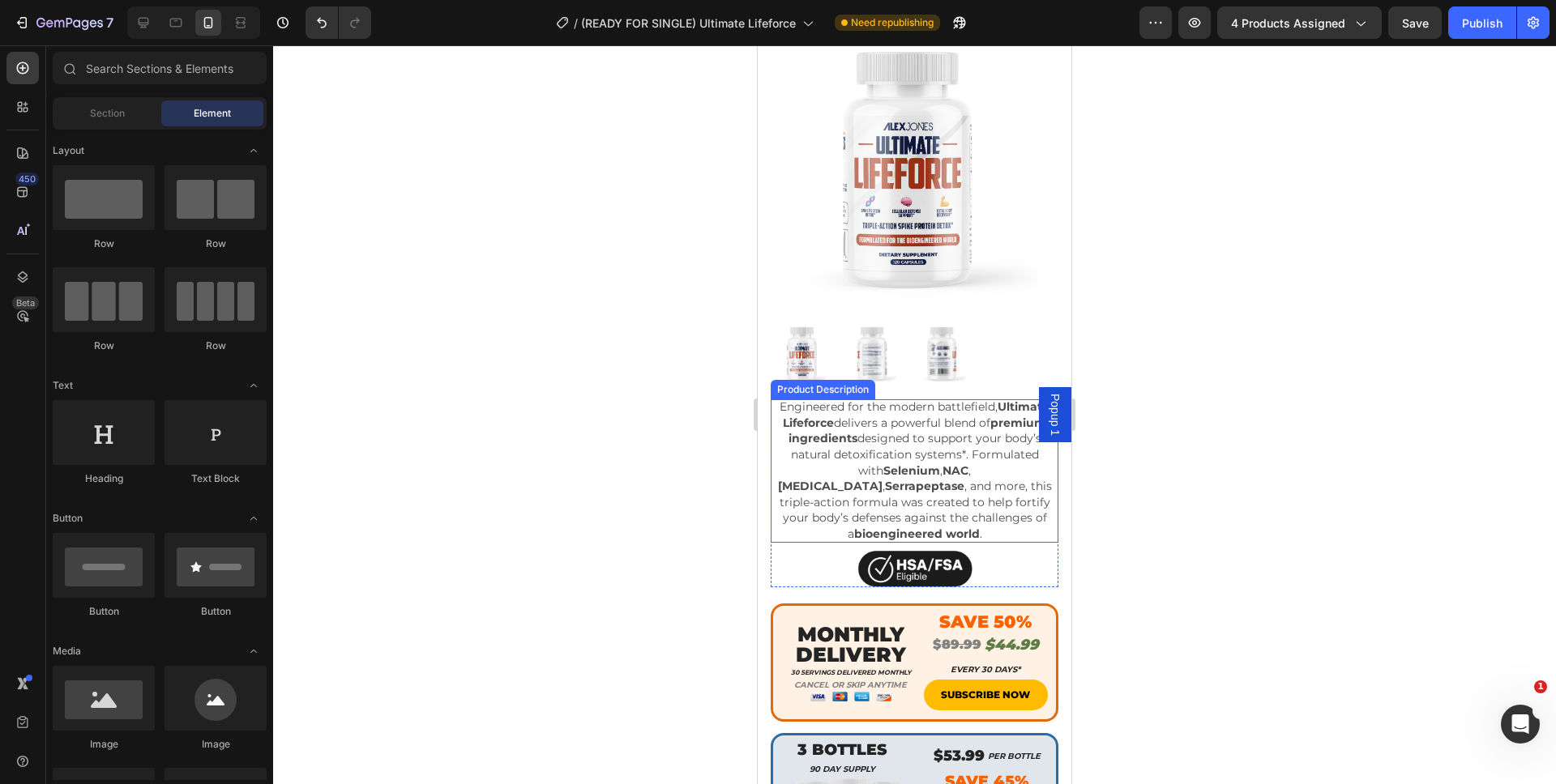
scroll to position [136, 0]
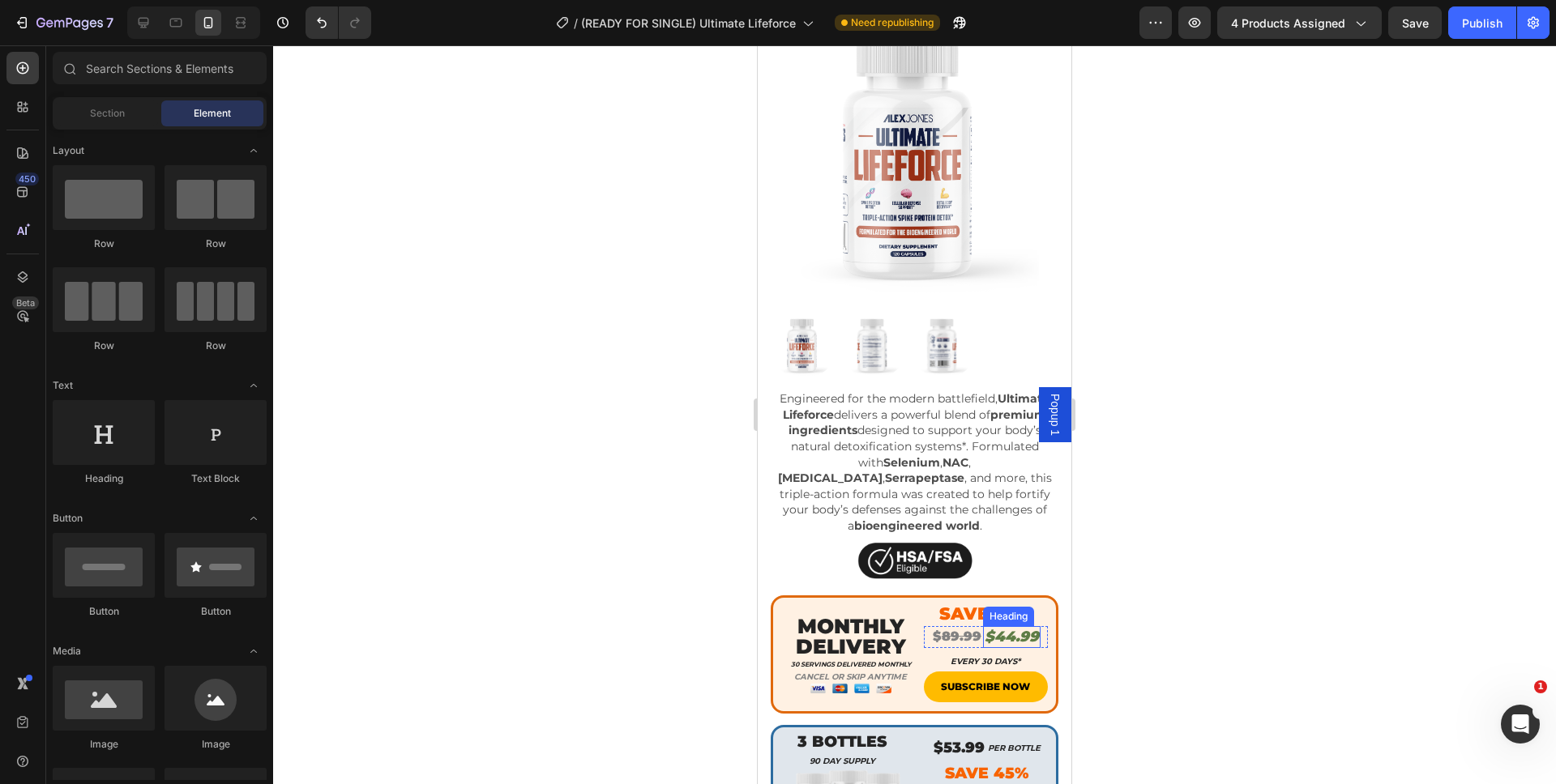
click at [983, 626] on h2 "$44.99" at bounding box center [1011, 636] width 58 height 22
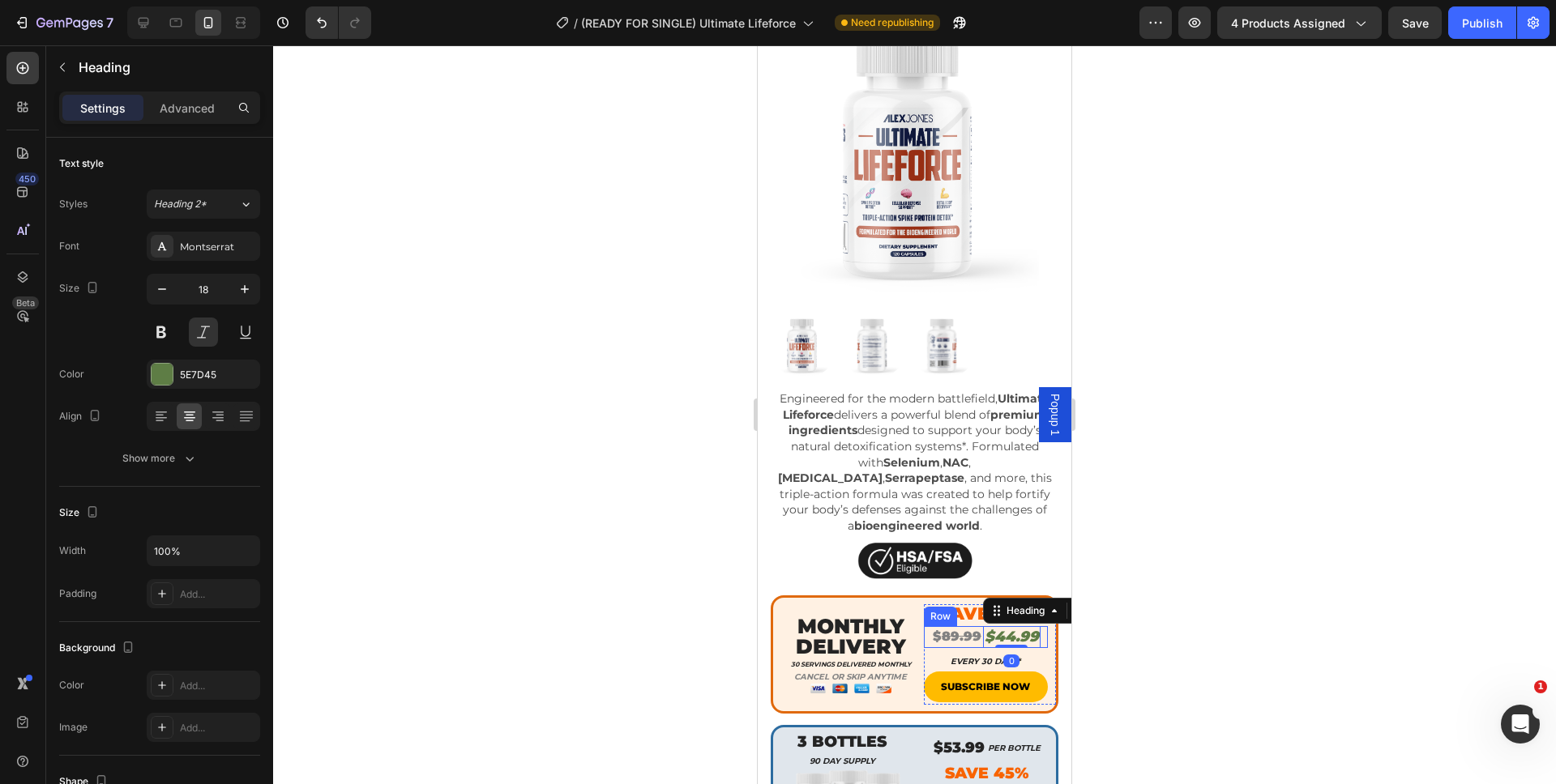
click at [923, 626] on div "$ 89.99 Heading $44.99 Heading 0 Row" at bounding box center [986, 636] width 125 height 22
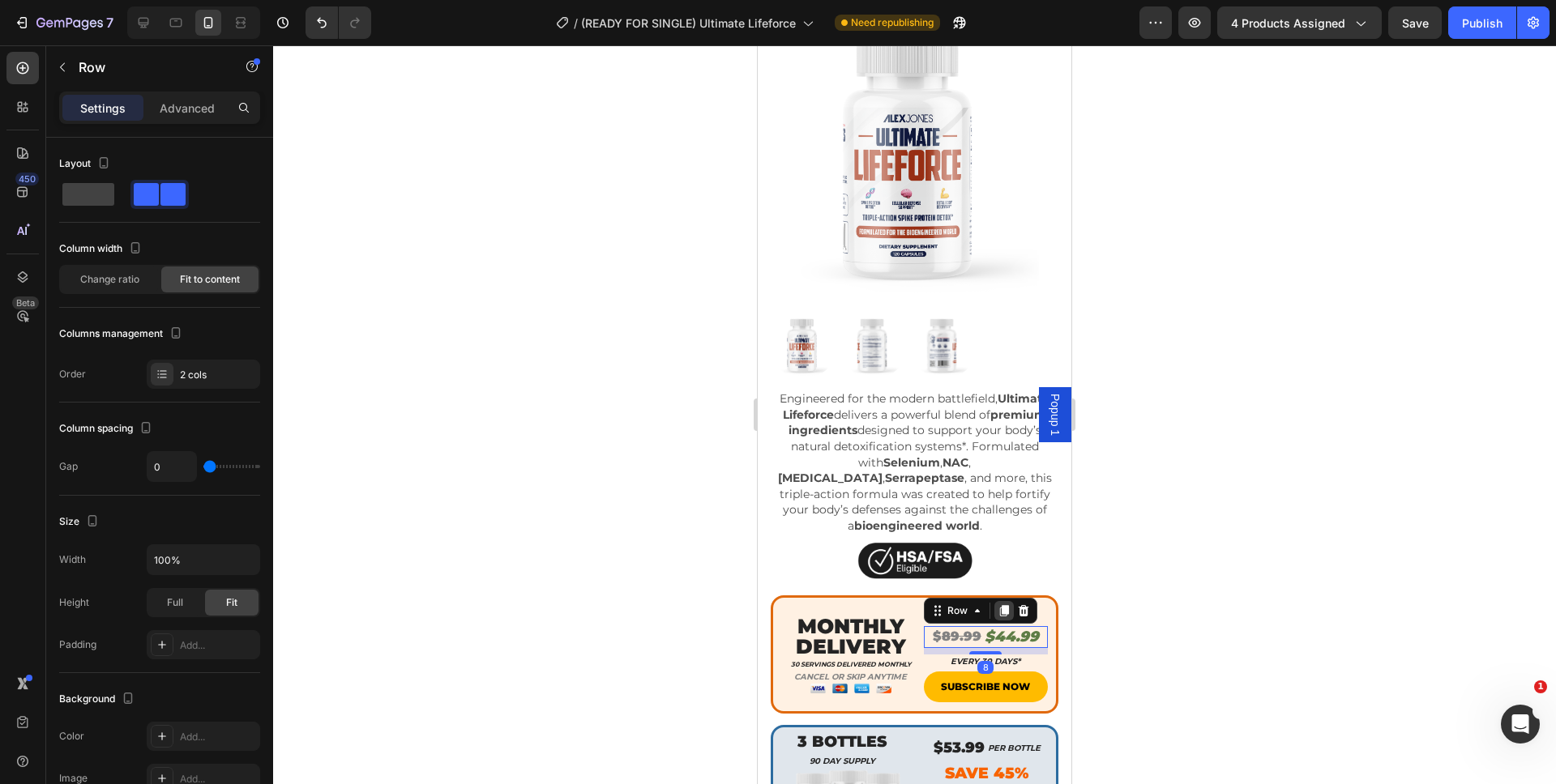
click at [1002, 604] on icon at bounding box center [1004, 610] width 13 height 13
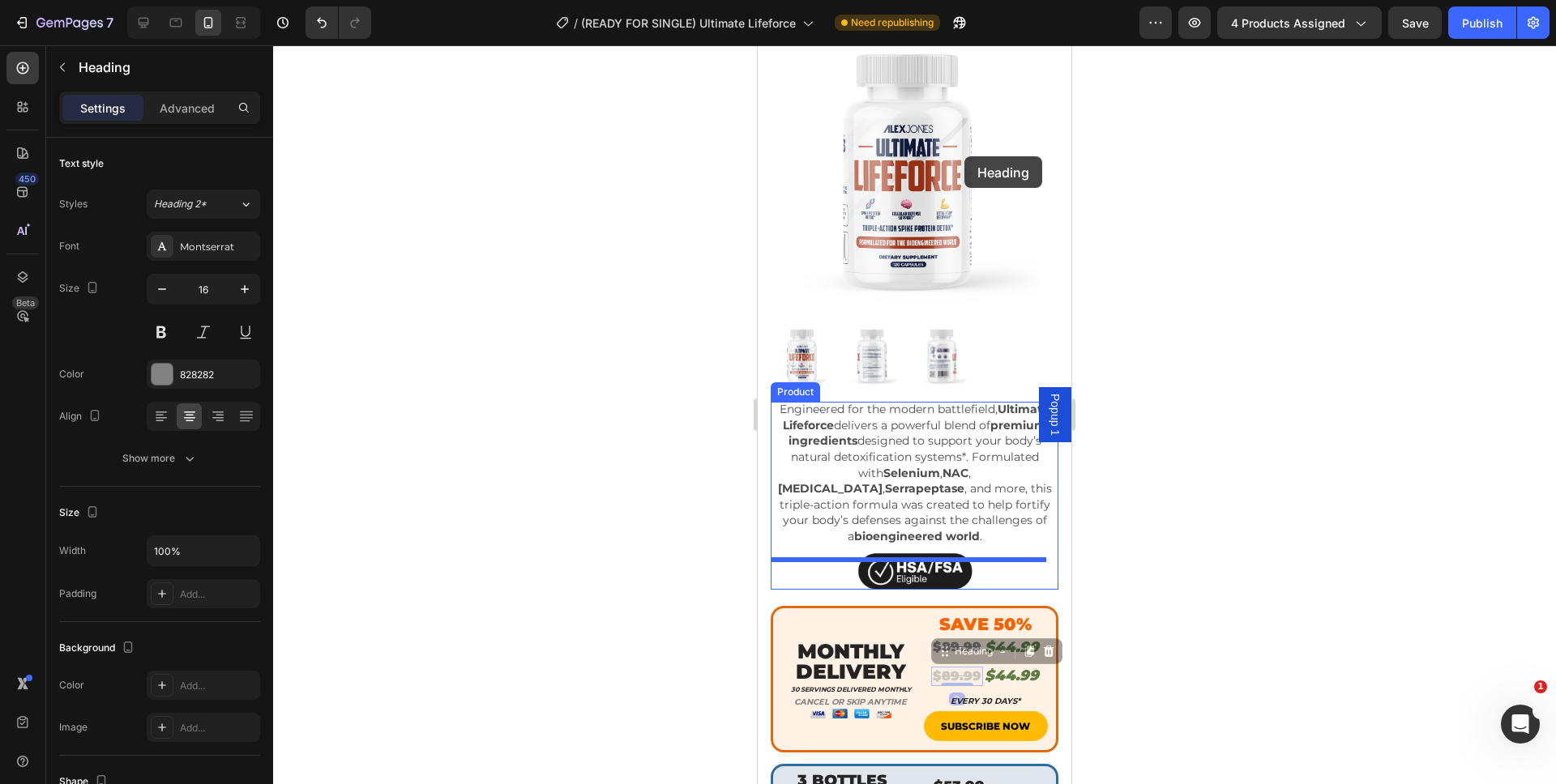
scroll to position [0, 0]
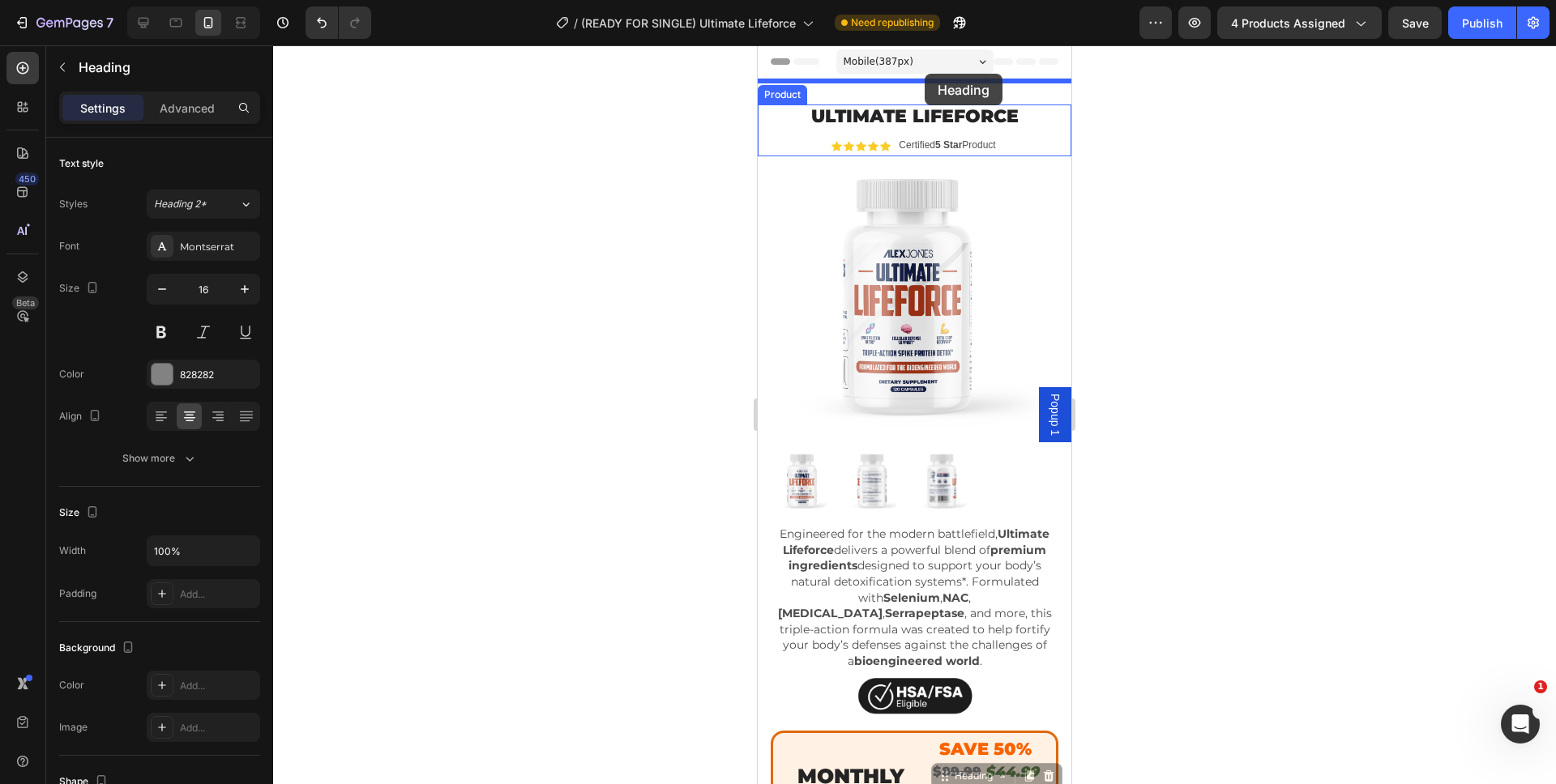
drag, startPoint x: 970, startPoint y: 634, endPoint x: 924, endPoint y: 74, distance: 561.9
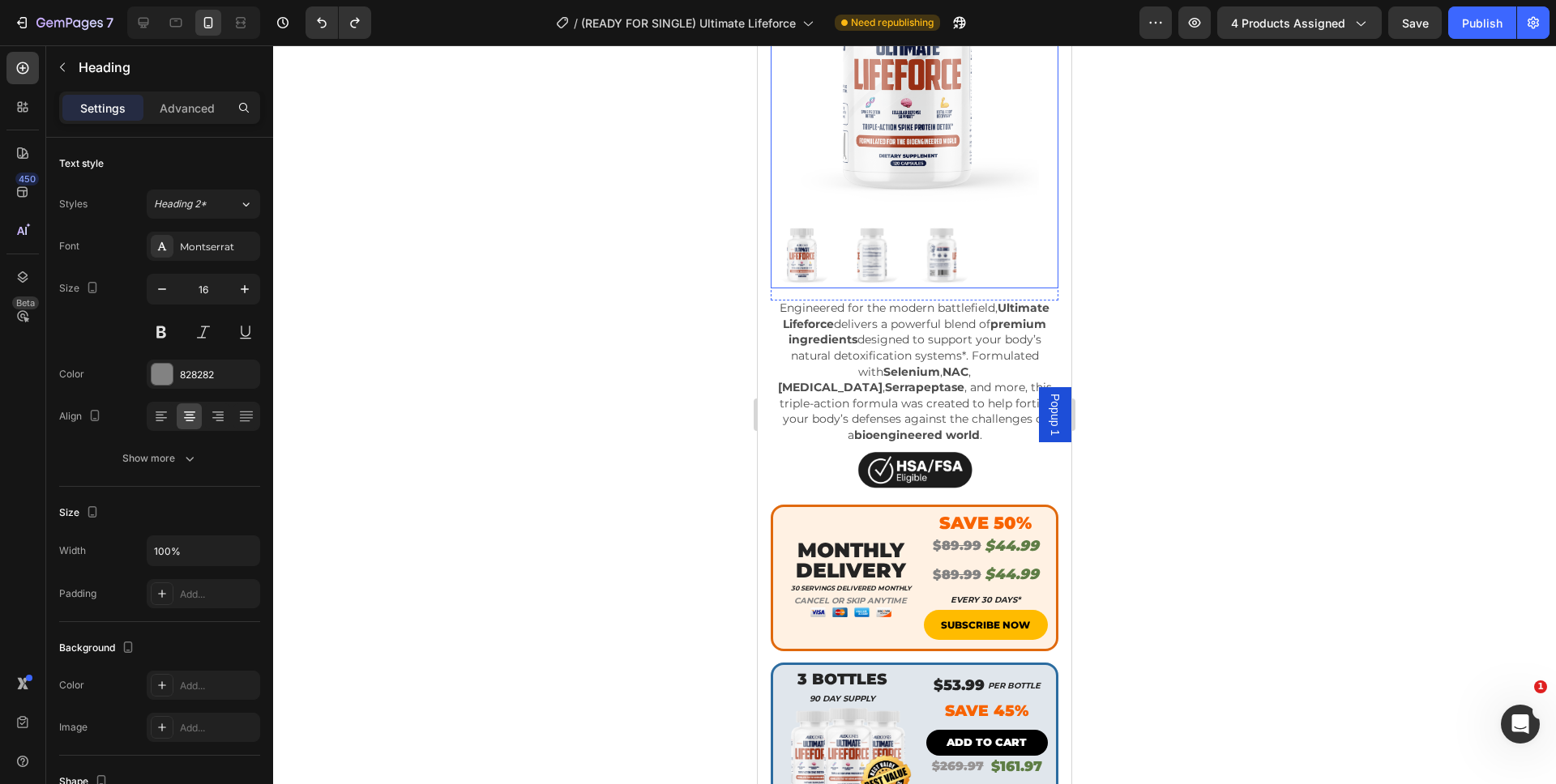
scroll to position [334, 0]
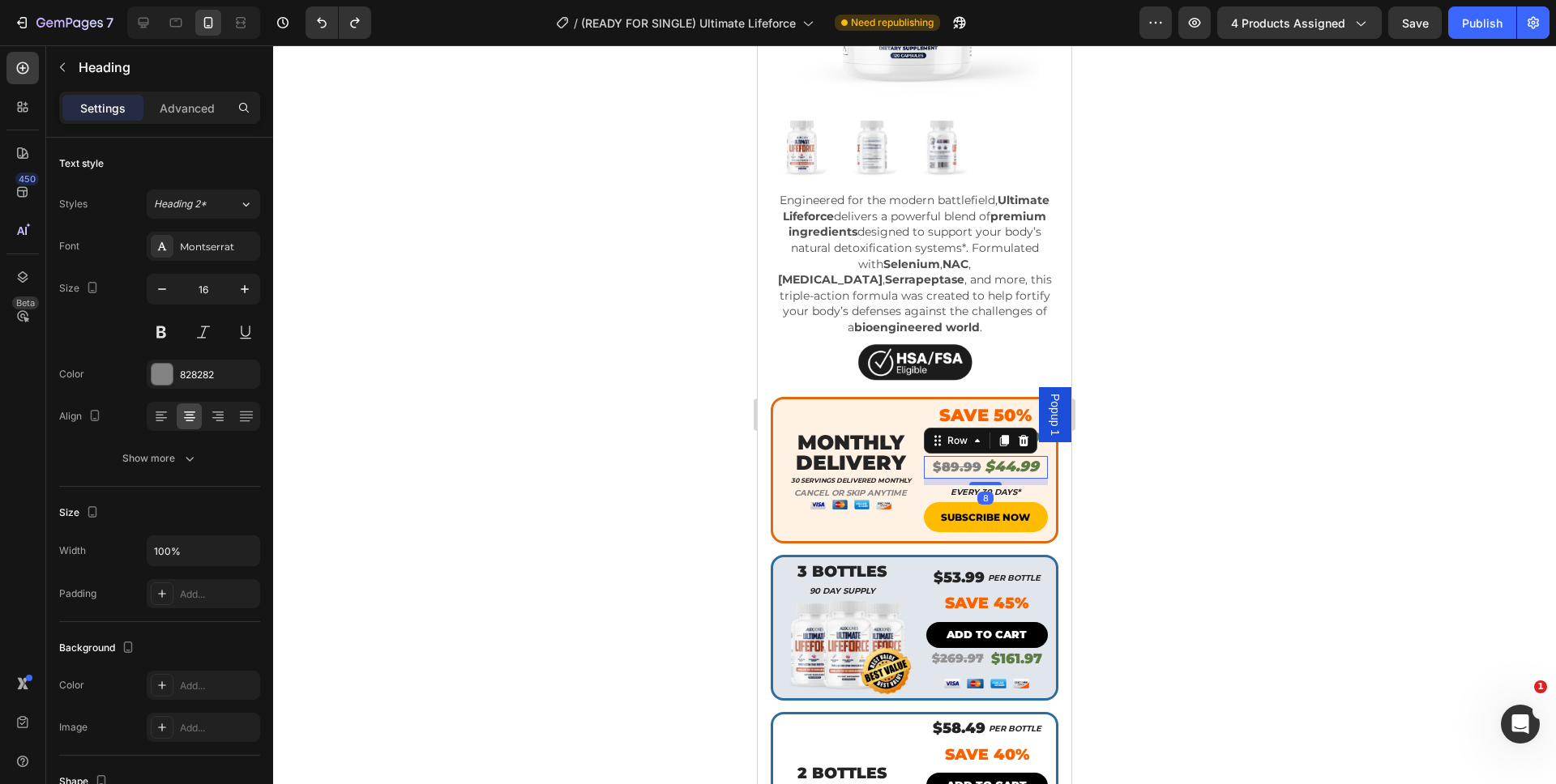
click at [923, 456] on div "$ 89.99 Heading $44.99 Heading Row 8" at bounding box center [986, 467] width 125 height 22
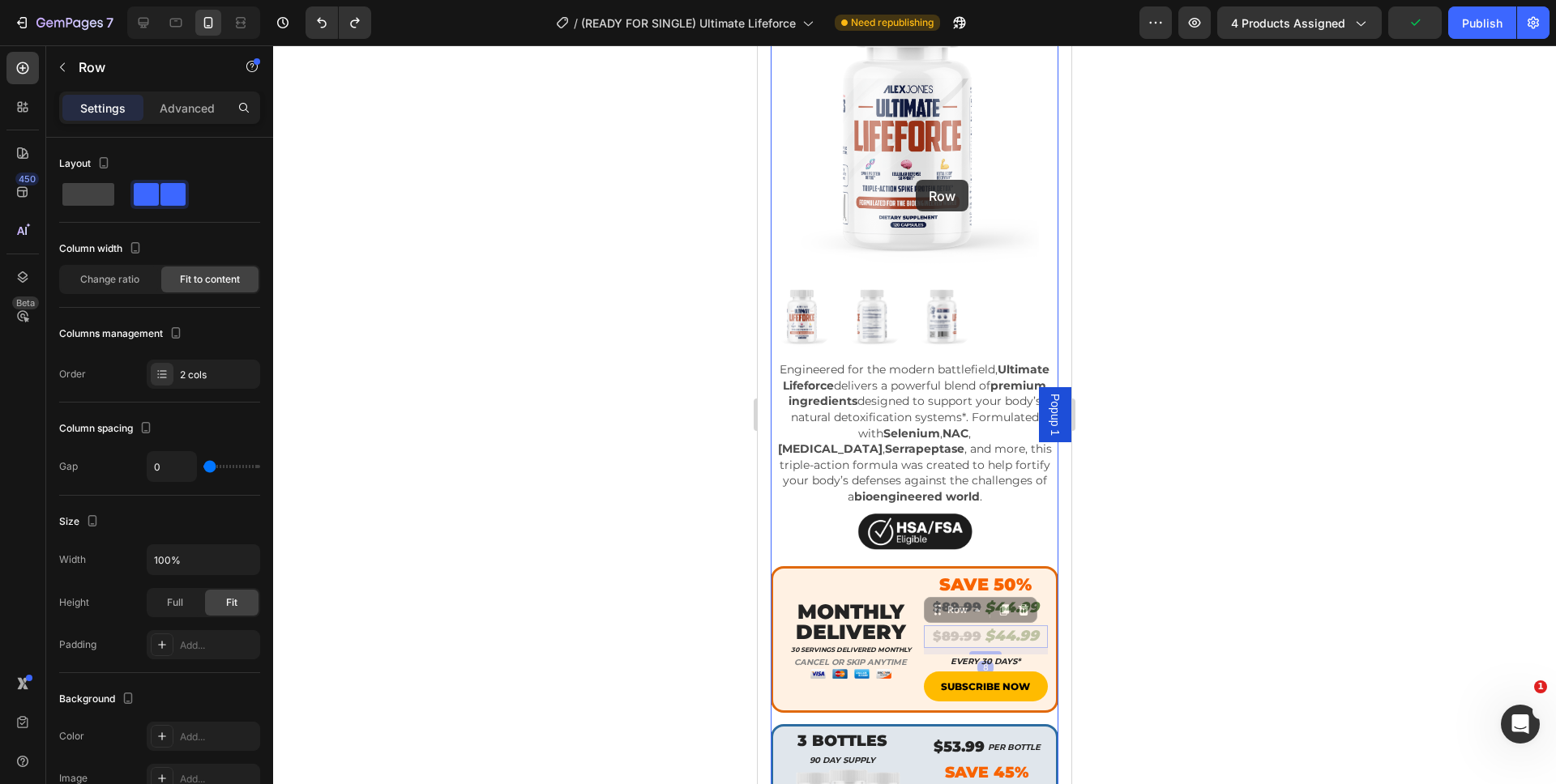
scroll to position [0, 0]
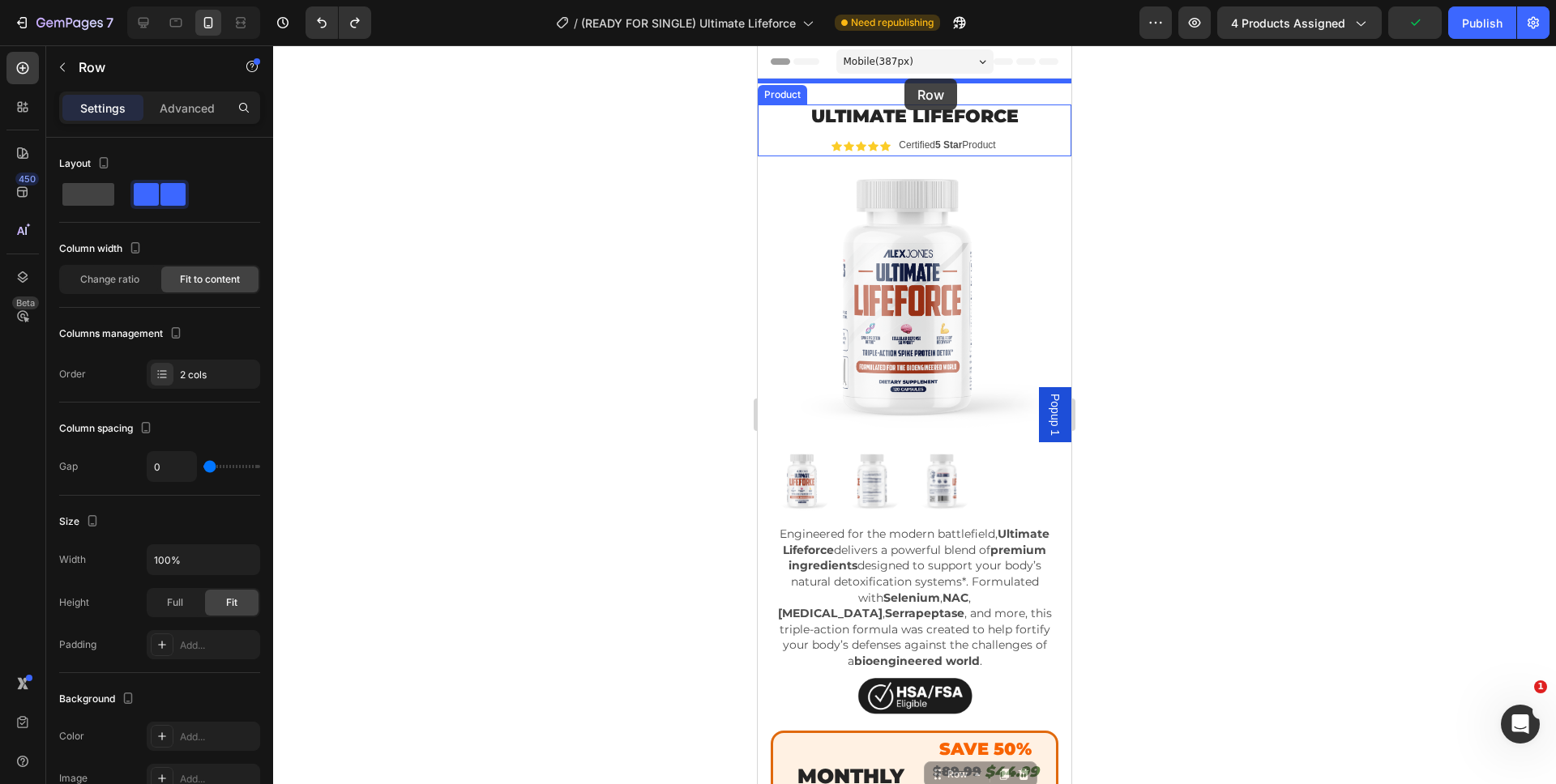
drag, startPoint x: 920, startPoint y: 441, endPoint x: 904, endPoint y: 79, distance: 362.4
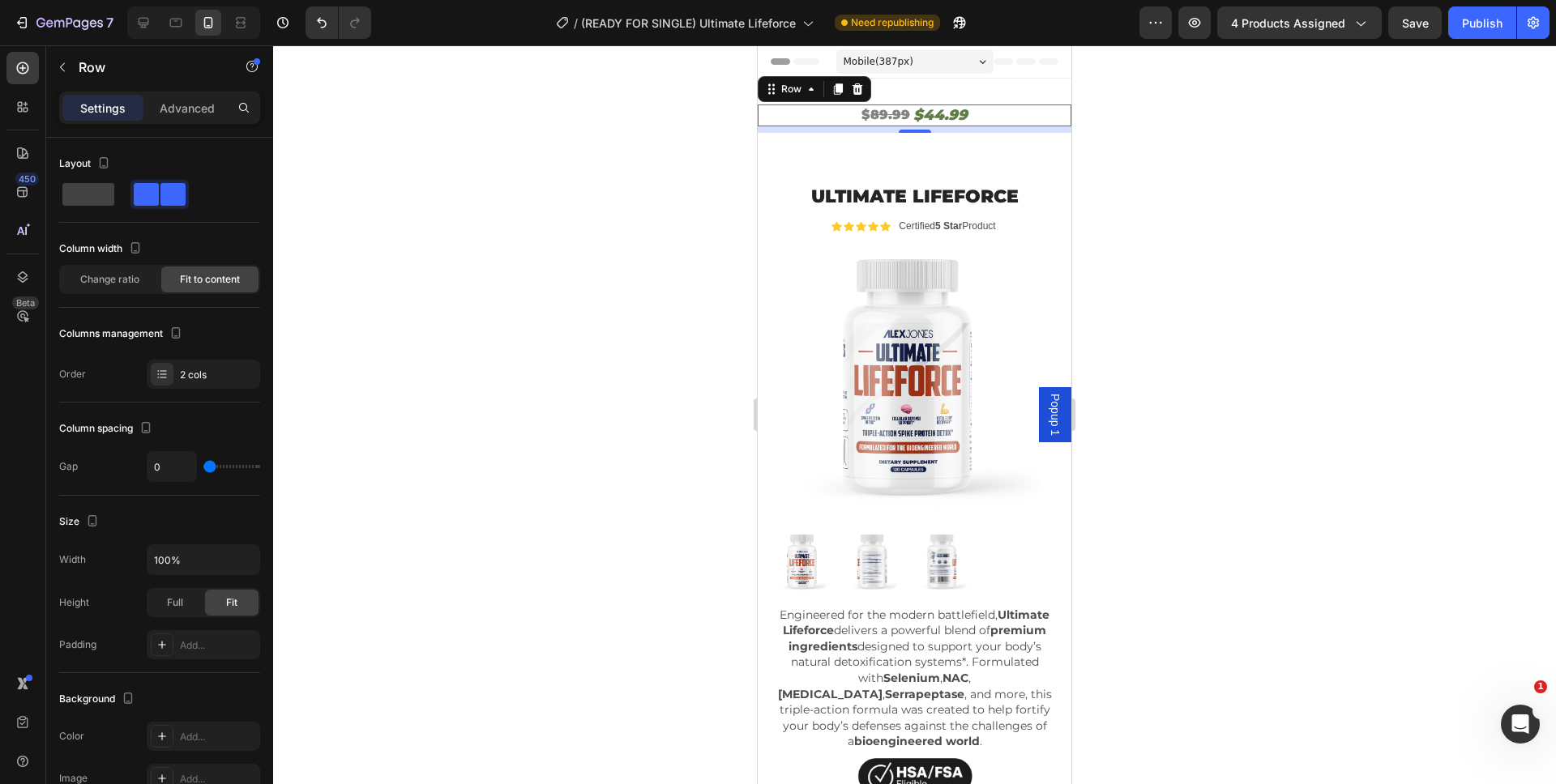
click at [979, 118] on div "$ 89.99 Heading $44.99 Heading Row 0" at bounding box center [914, 115] width 313 height 22
click at [966, 141] on div "$ 89.99 Heading $44.99 Heading Row 0 Section 1" at bounding box center [914, 118] width 313 height 80
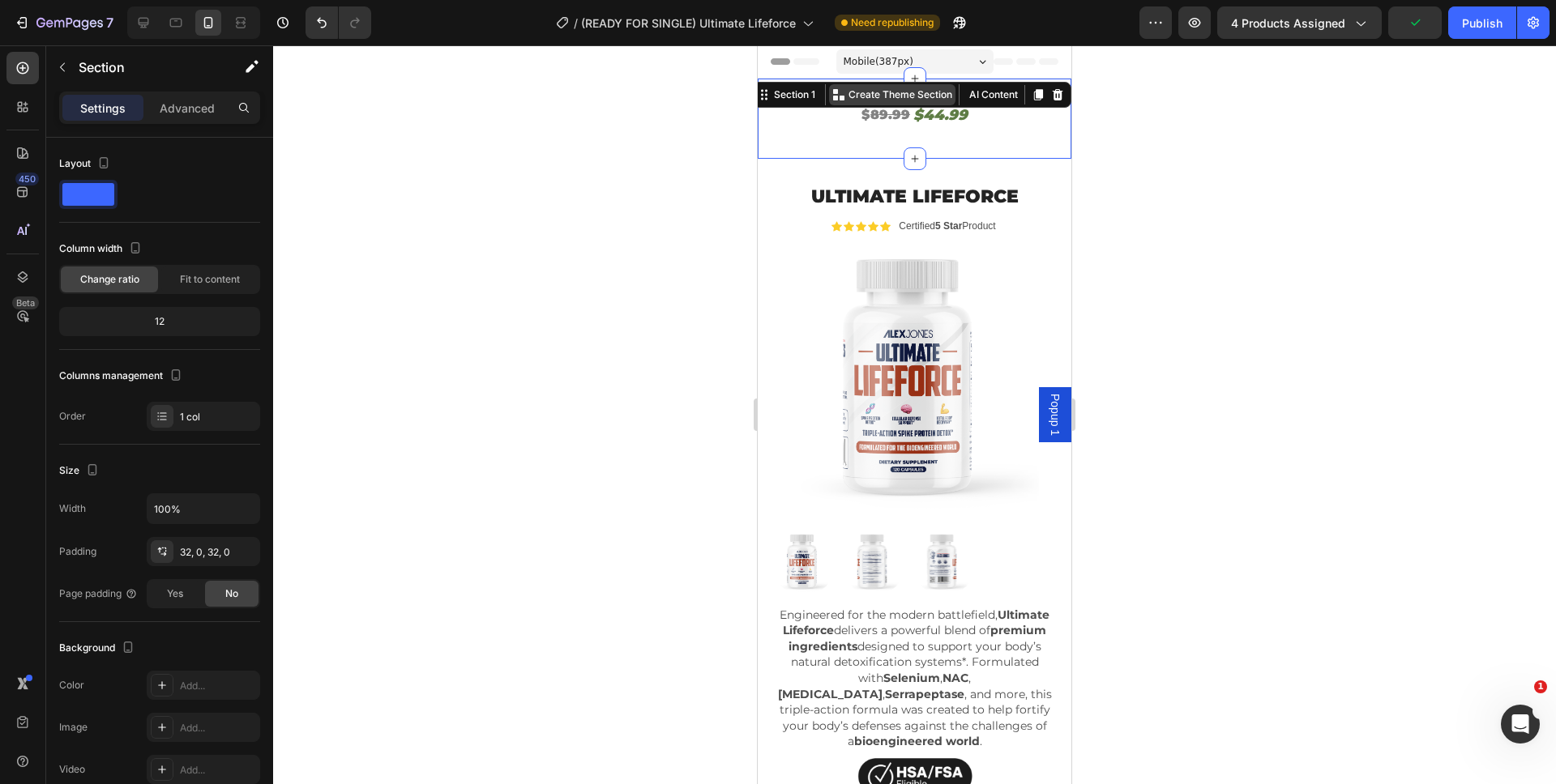
click at [875, 100] on p "Create Theme Section" at bounding box center [901, 95] width 104 height 15
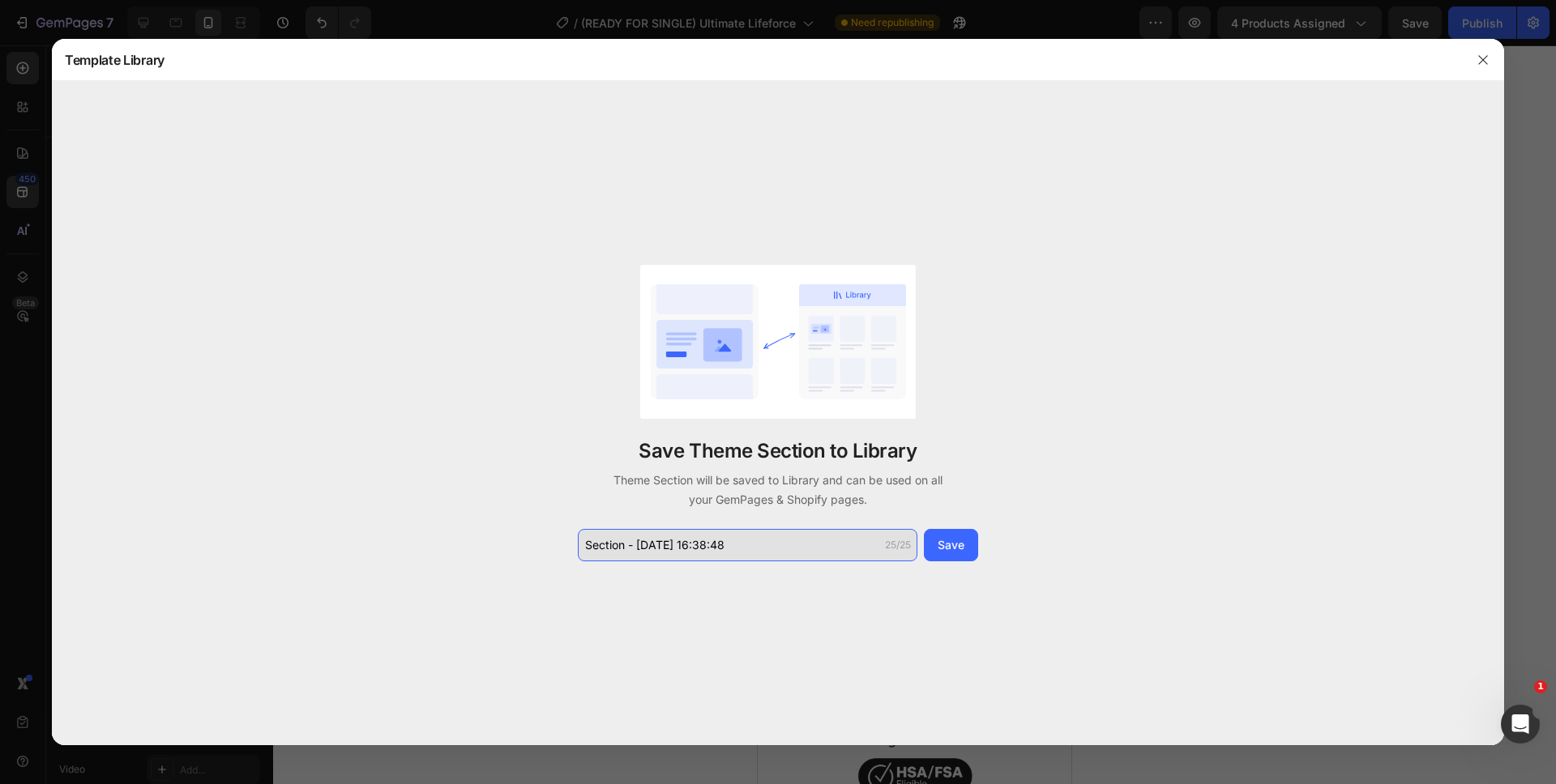
click at [734, 549] on input "Section - Aug 27 16:38:48" at bounding box center [747, 545] width 339 height 32
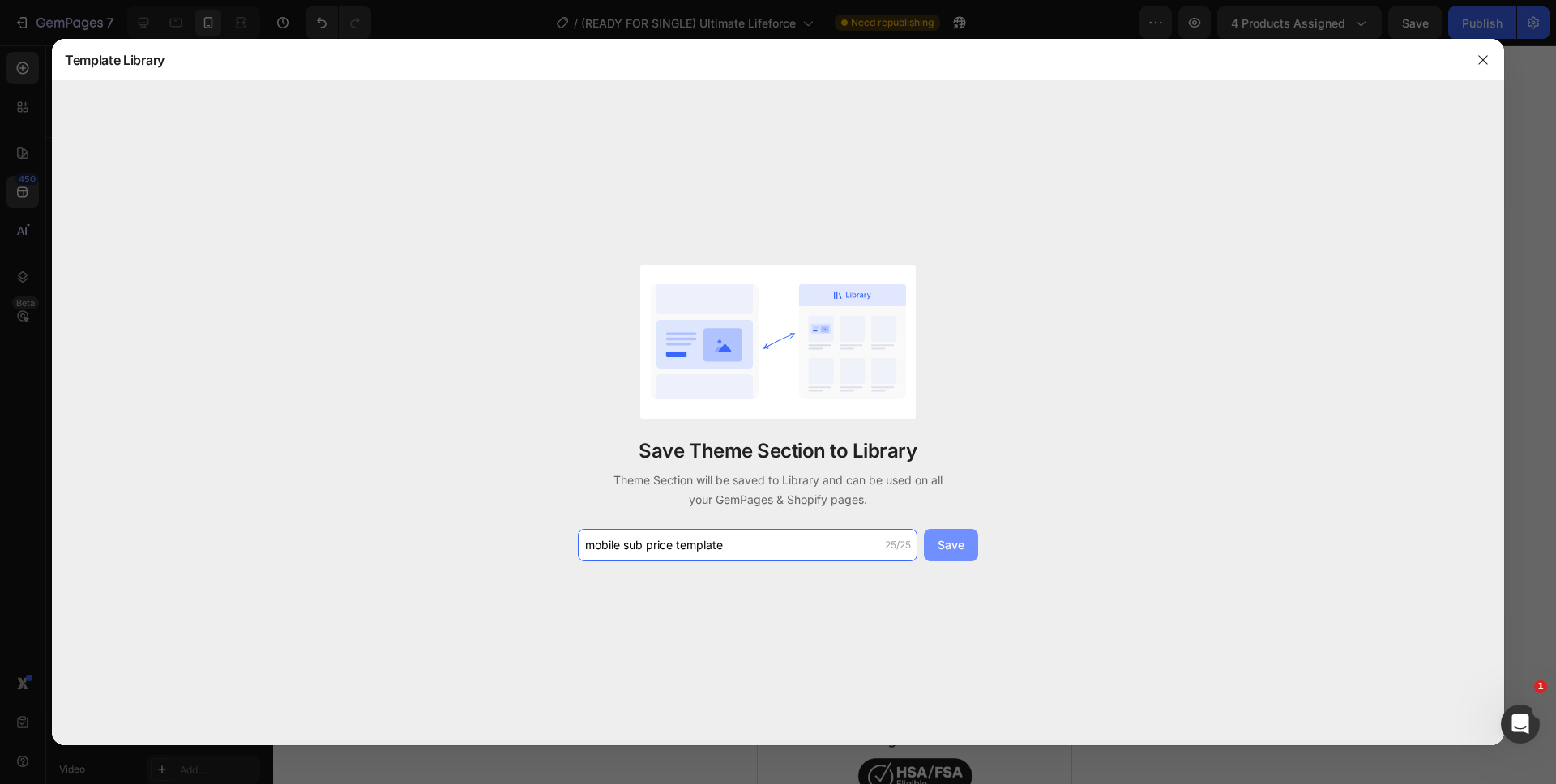
type input "mobile sub price template"
click at [956, 539] on div "Save" at bounding box center [950, 545] width 27 height 17
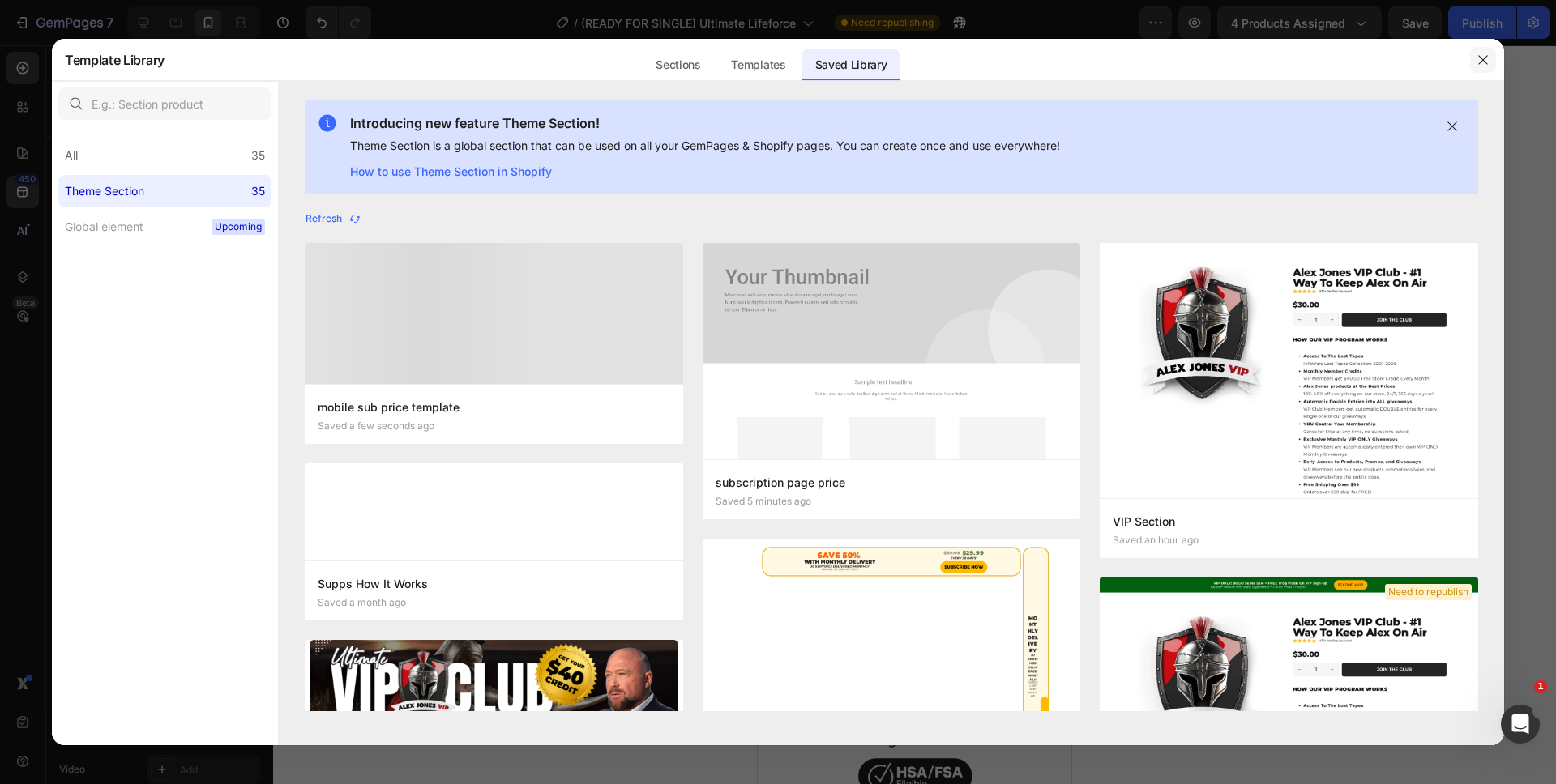
click at [1483, 63] on icon "button" at bounding box center [1483, 60] width 13 height 13
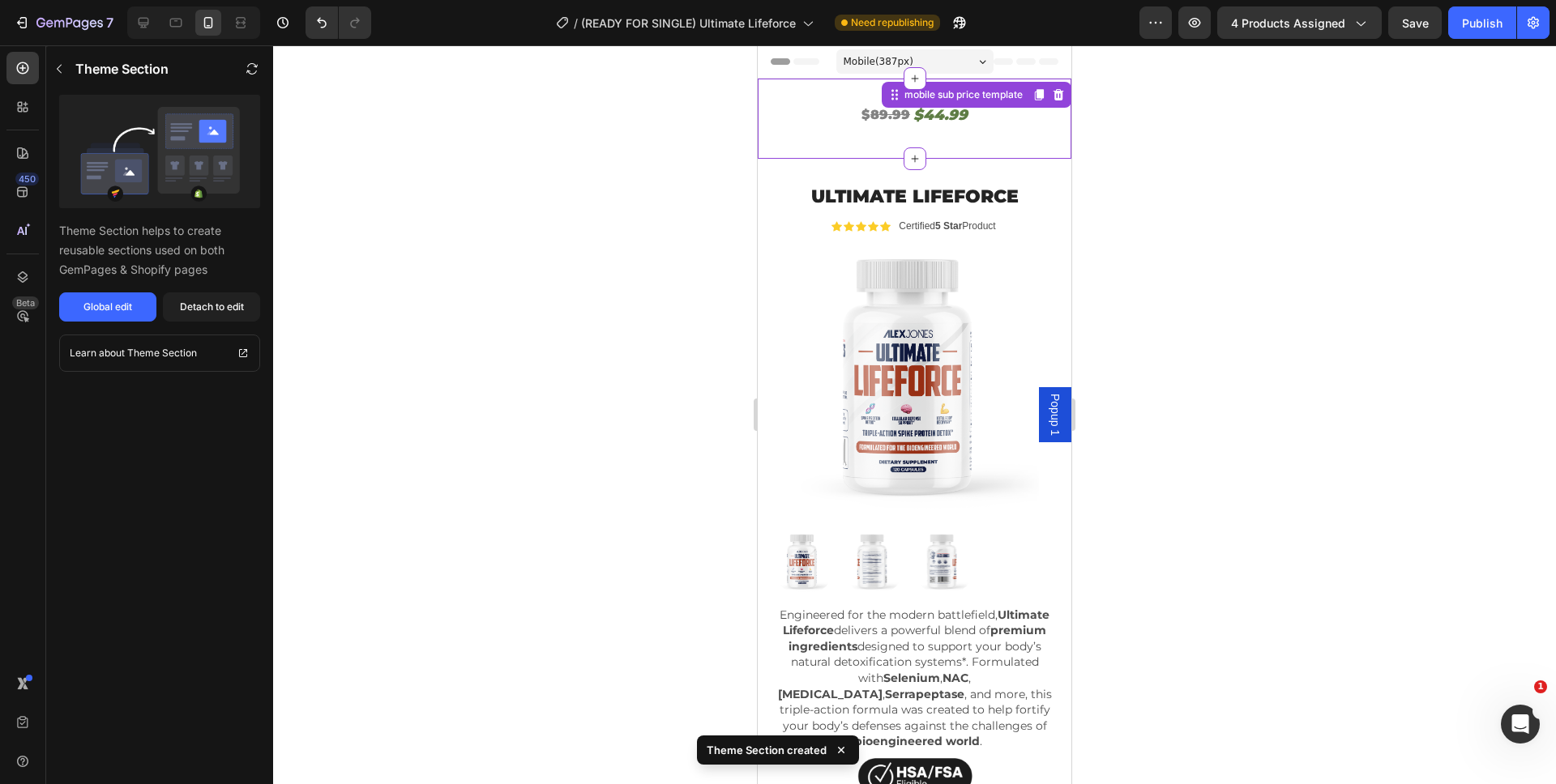
click at [1018, 138] on div "$ 89.99 Heading $44.99 Heading Row mobile sub price template" at bounding box center [914, 118] width 313 height 80
click at [174, 317] on button "Detach to edit" at bounding box center [212, 307] width 97 height 29
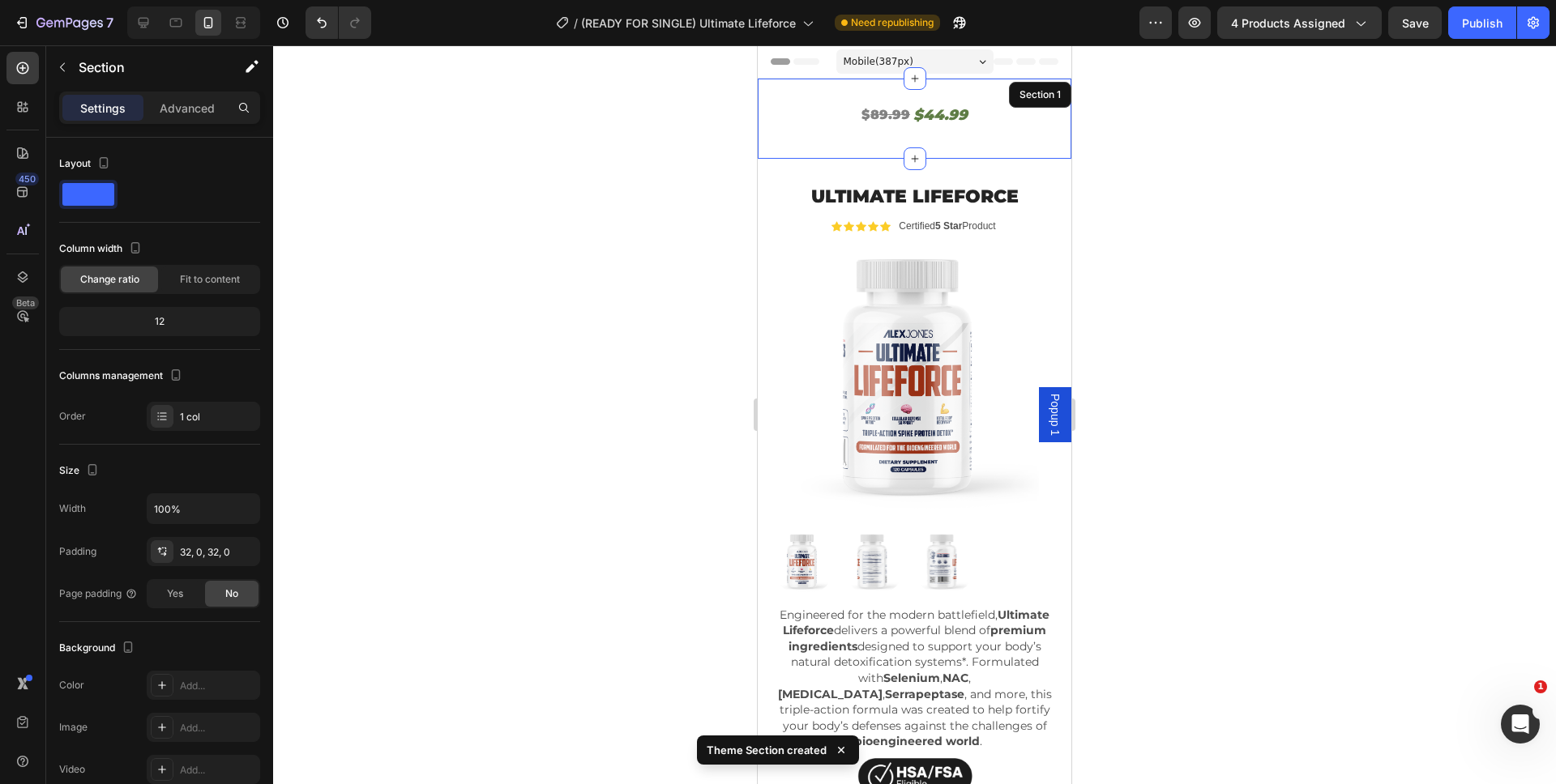
click at [957, 133] on div "$ 89.99 Heading $44.99 Heading Row" at bounding box center [914, 118] width 313 height 28
click at [980, 131] on div "$ 89.99 Heading $44.99 Heading Row" at bounding box center [914, 118] width 313 height 28
click at [1147, 141] on div at bounding box center [914, 415] width 1282 height 739
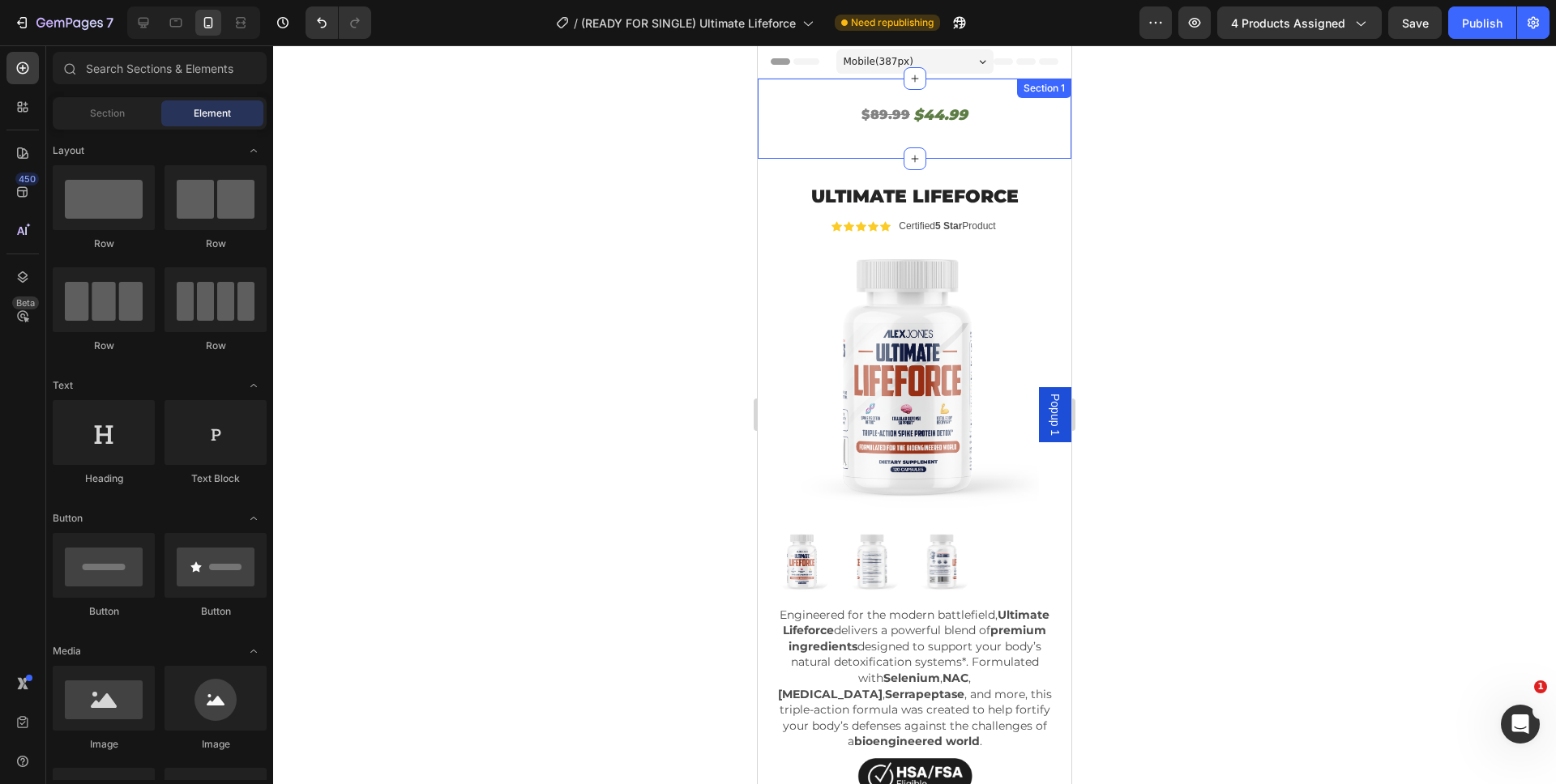
click at [966, 144] on div "$ 89.99 Heading $44.99 Heading Row Section 1" at bounding box center [914, 118] width 313 height 80
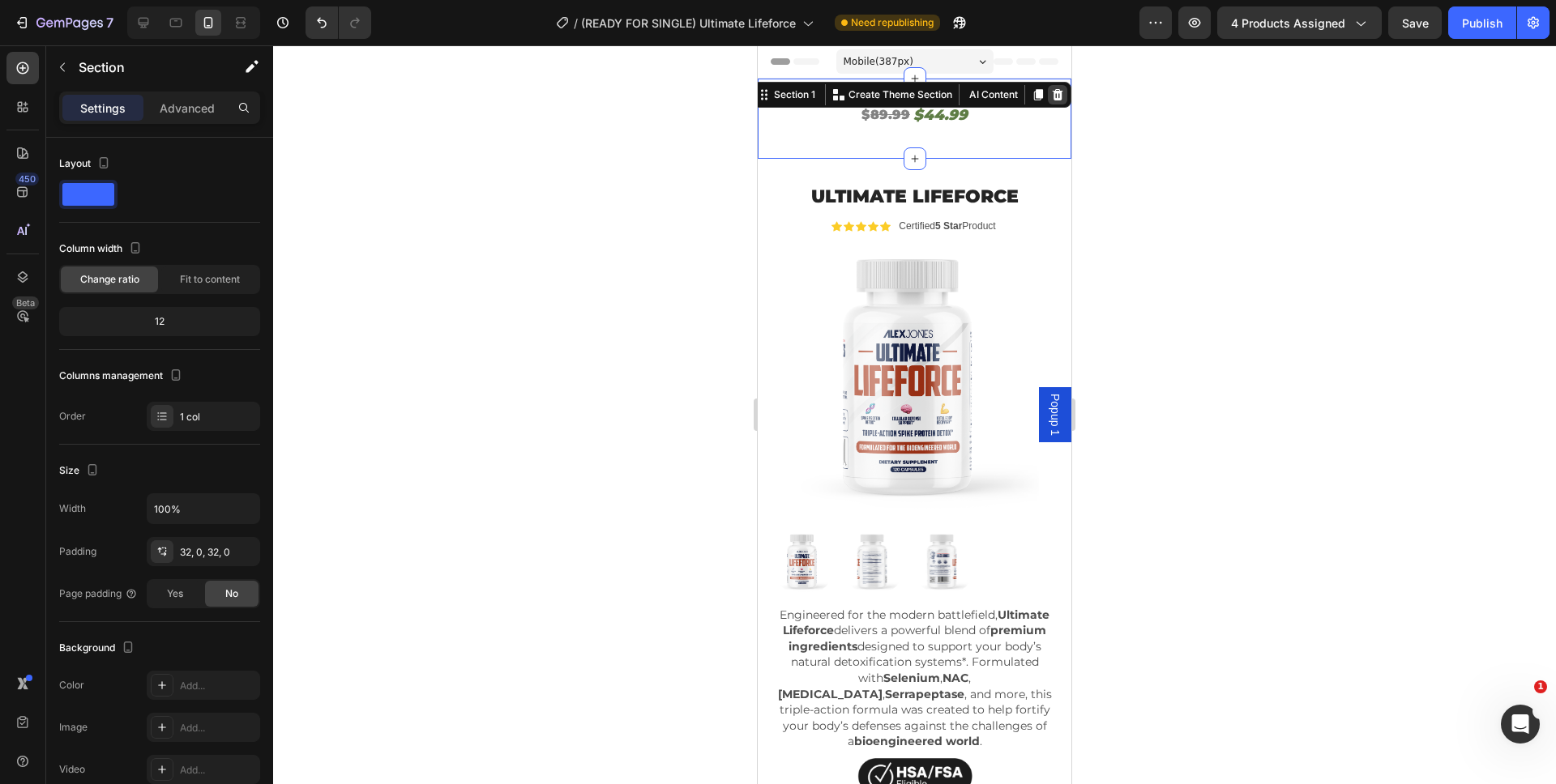
click at [1052, 98] on icon at bounding box center [1057, 95] width 11 height 11
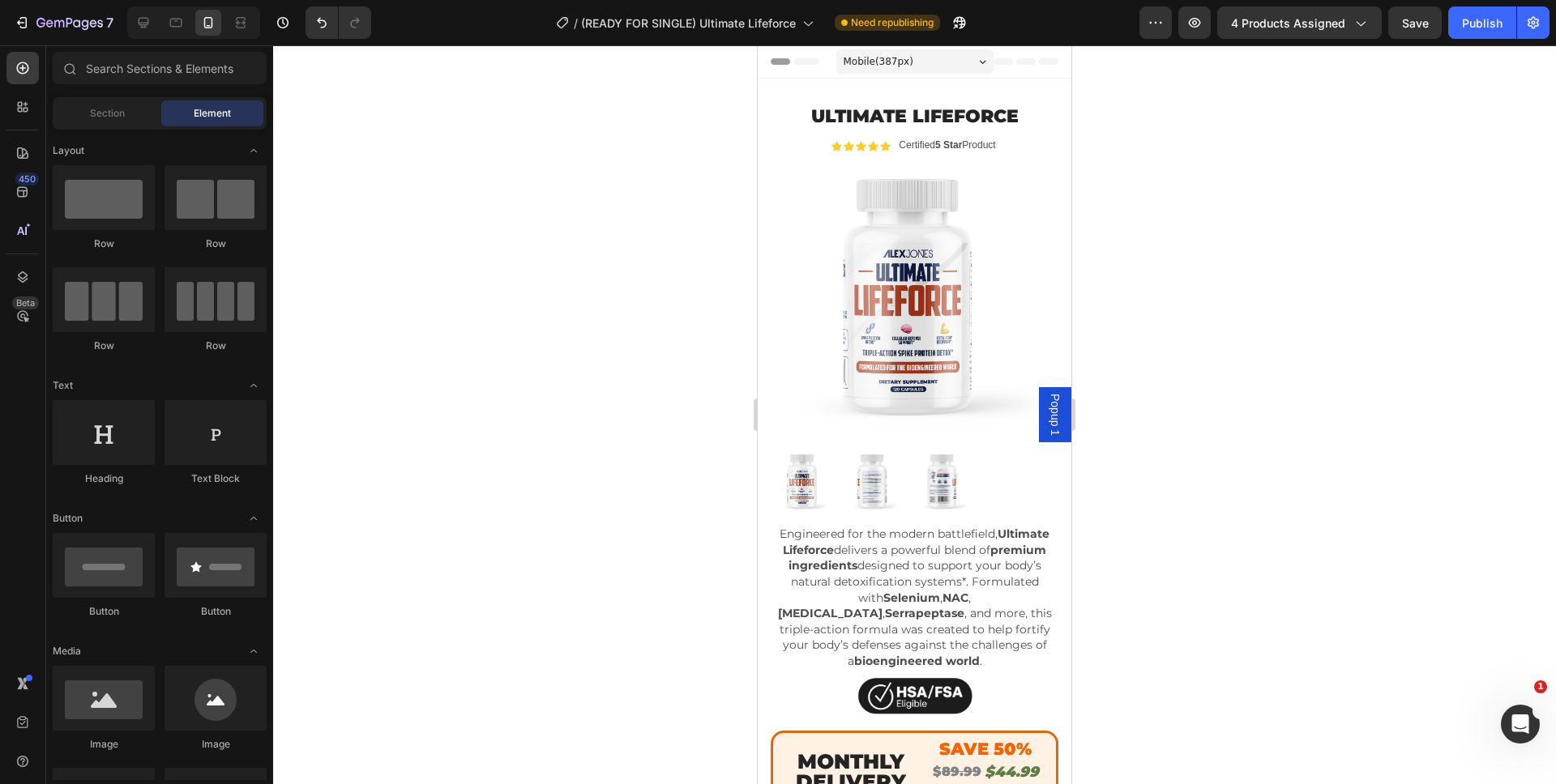
click at [1135, 186] on div at bounding box center [914, 415] width 1282 height 739
click at [1485, 37] on button "Publish" at bounding box center [1482, 23] width 68 height 32
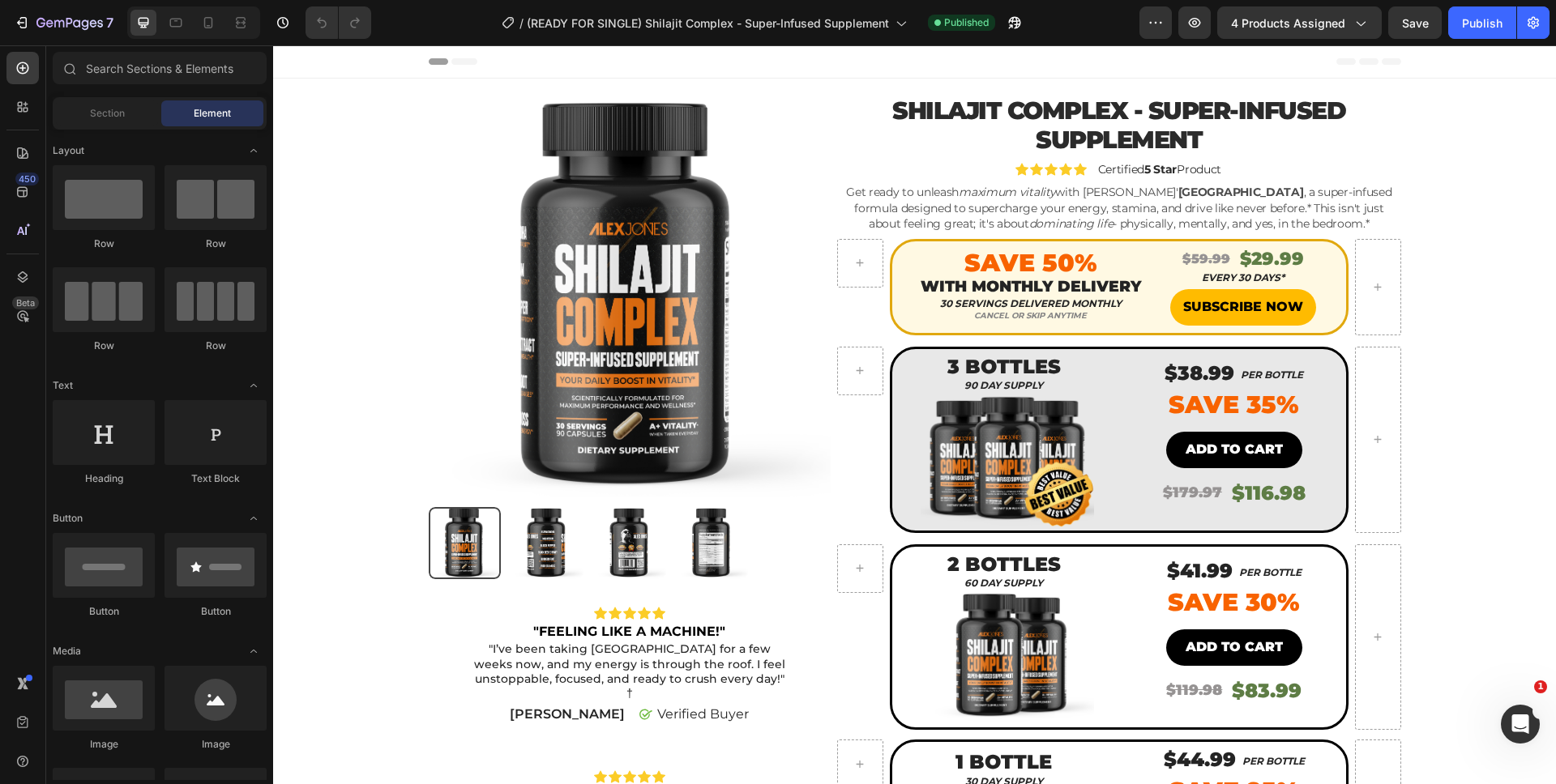
click at [944, 62] on div "Header" at bounding box center [914, 62] width 972 height 32
click at [849, 75] on div "Header" at bounding box center [914, 62] width 972 height 32
click at [689, 97] on img at bounding box center [630, 296] width 403 height 403
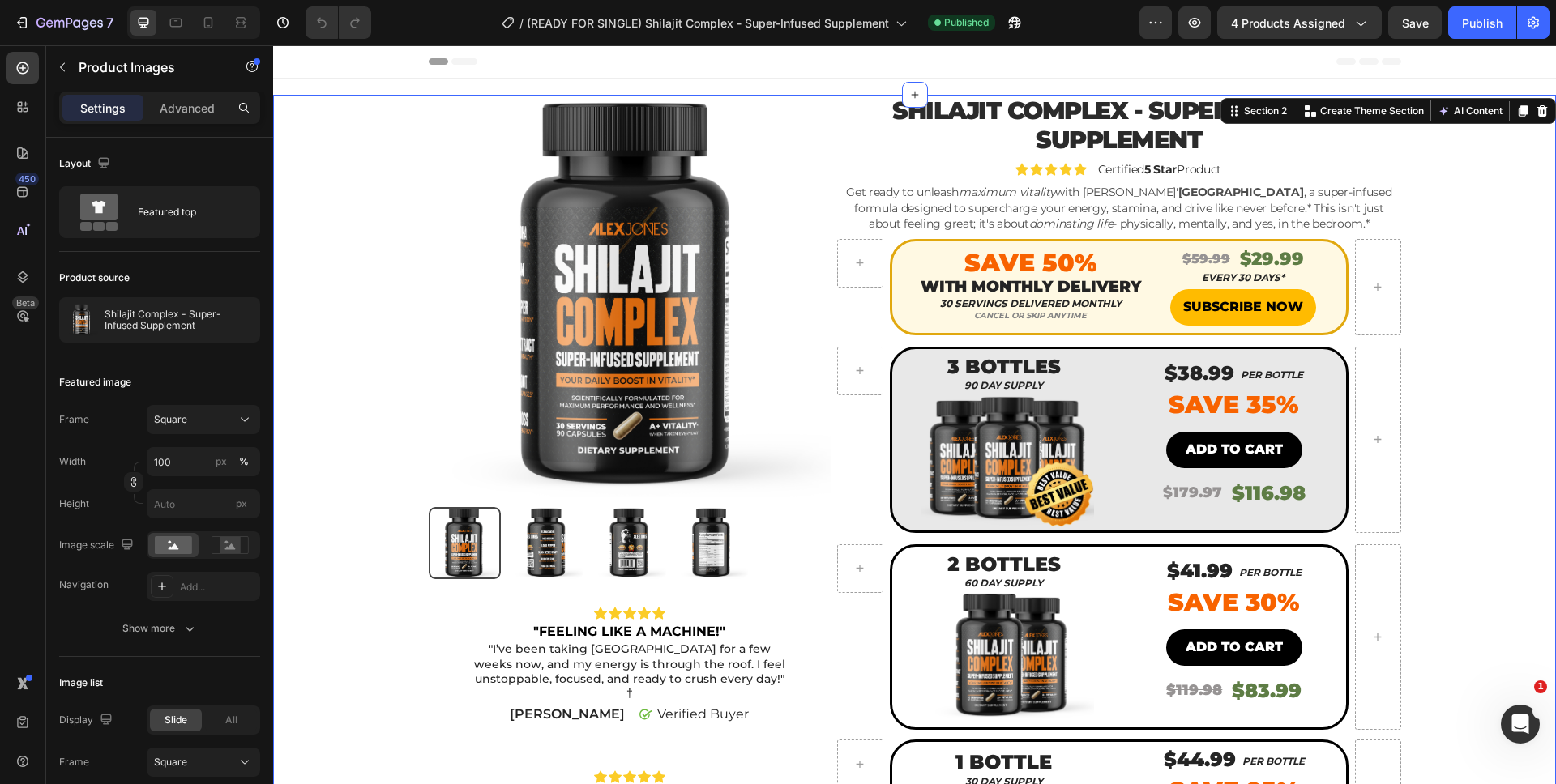
click at [1452, 242] on div "Product Images Icon Icon Icon Icon Icon Icon List "FEELING LIKE A MACHINE!" Tex…" at bounding box center [914, 589] width 1259 height 989
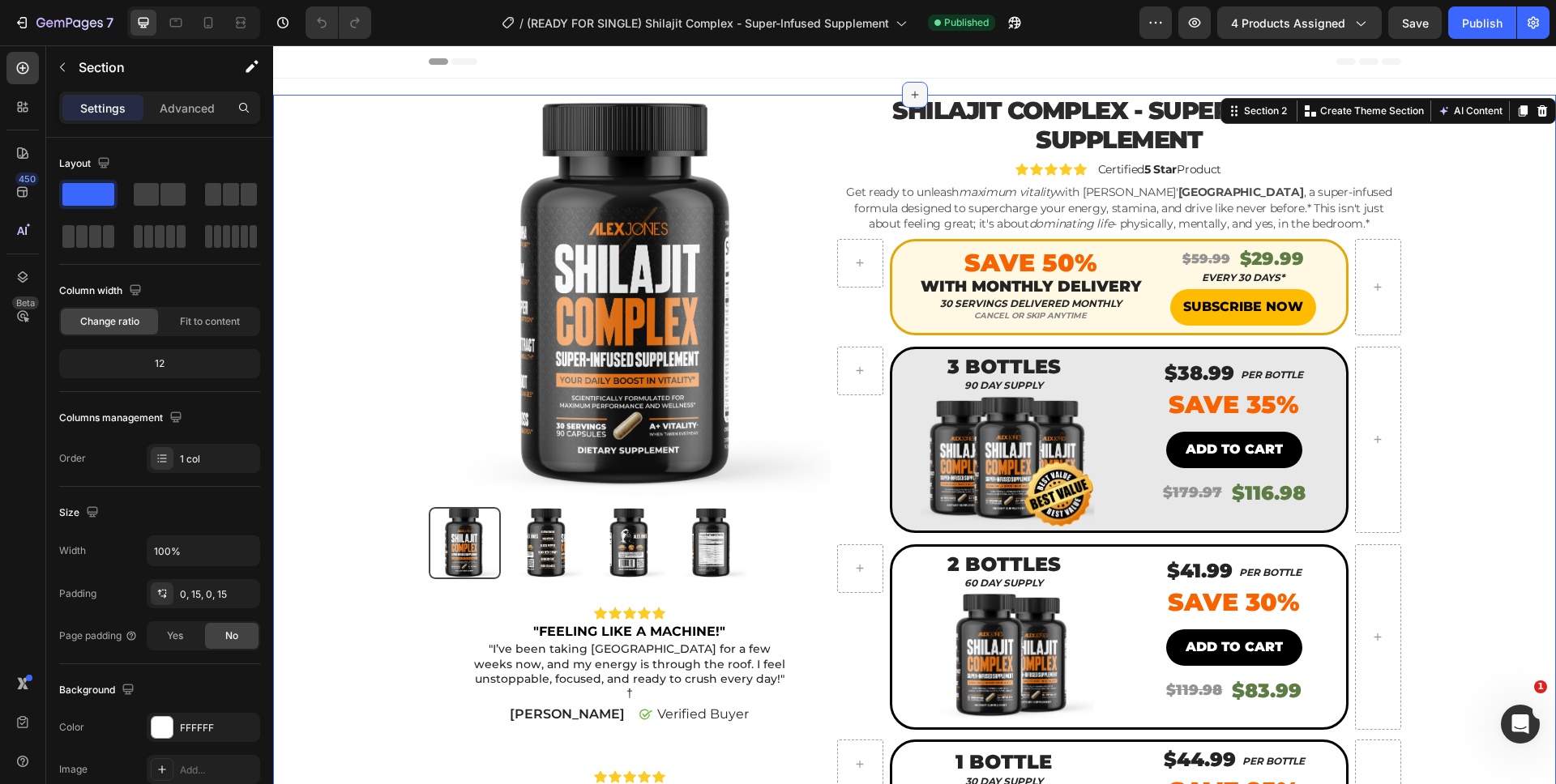
click at [908, 88] on icon at bounding box center [914, 95] width 13 height 13
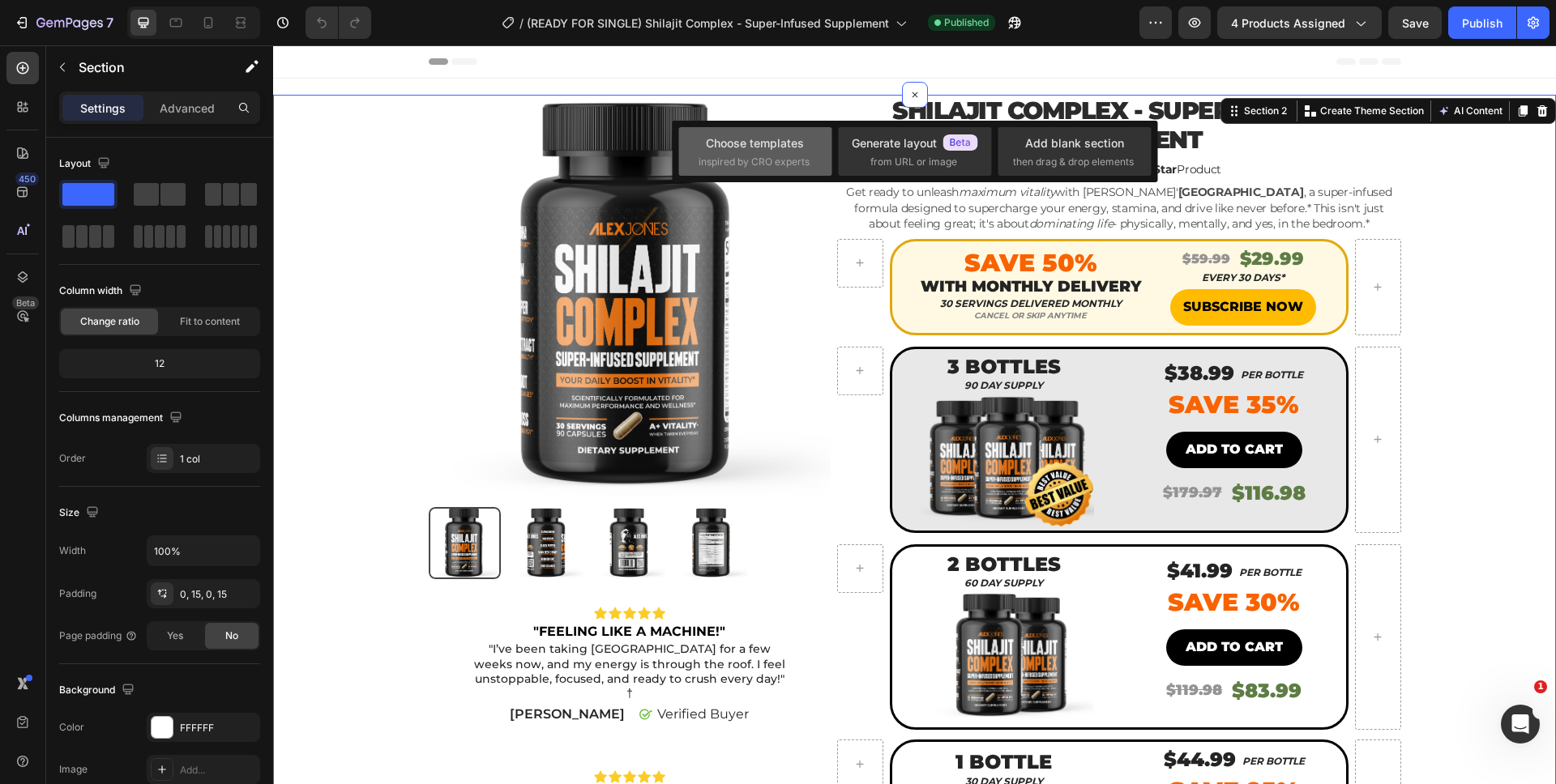
click at [838, 151] on div "Choose templates inspired by CRO experts" at bounding box center [914, 152] width 153 height 49
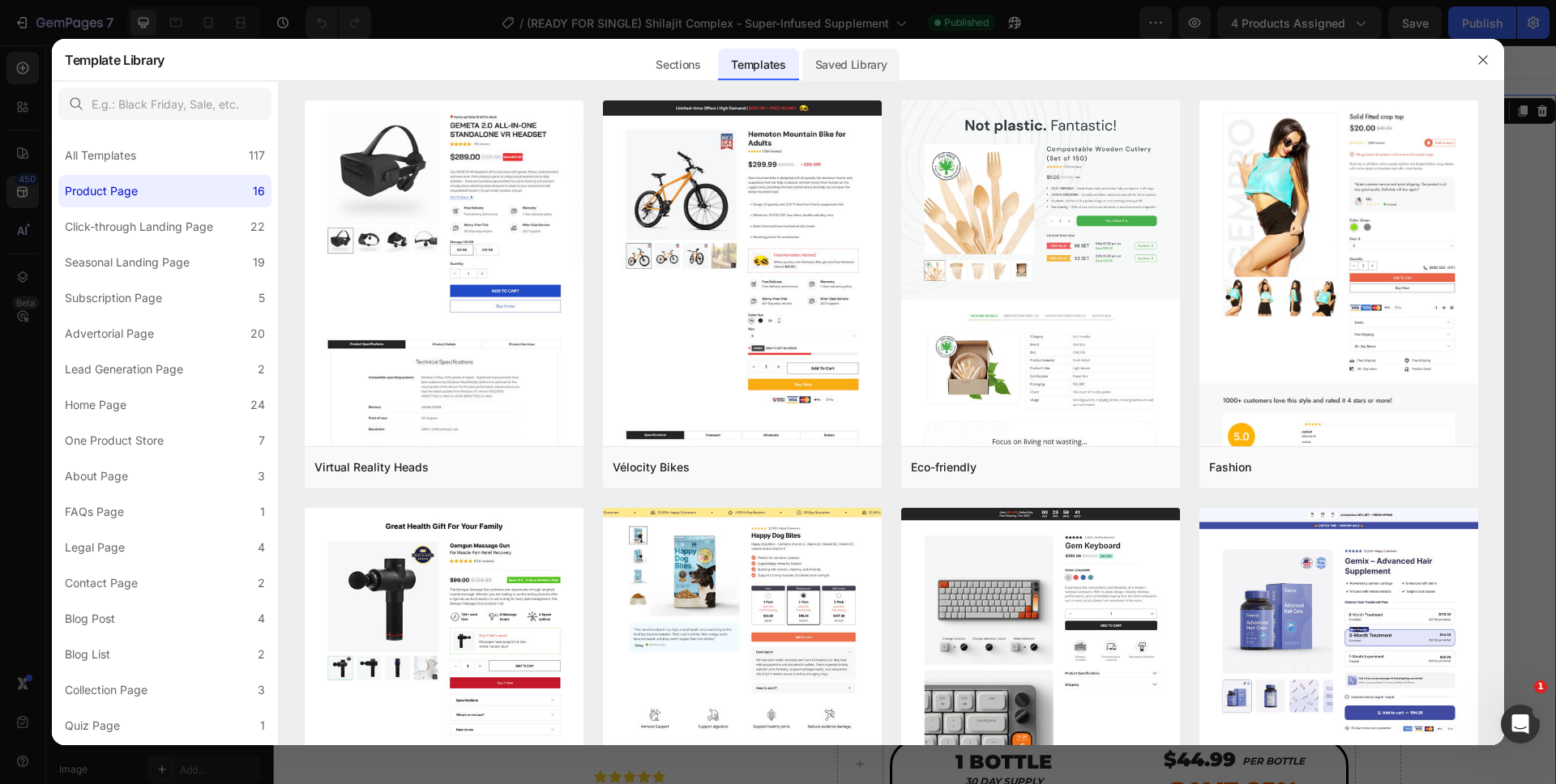
click at [828, 67] on div "Saved Library" at bounding box center [851, 65] width 98 height 32
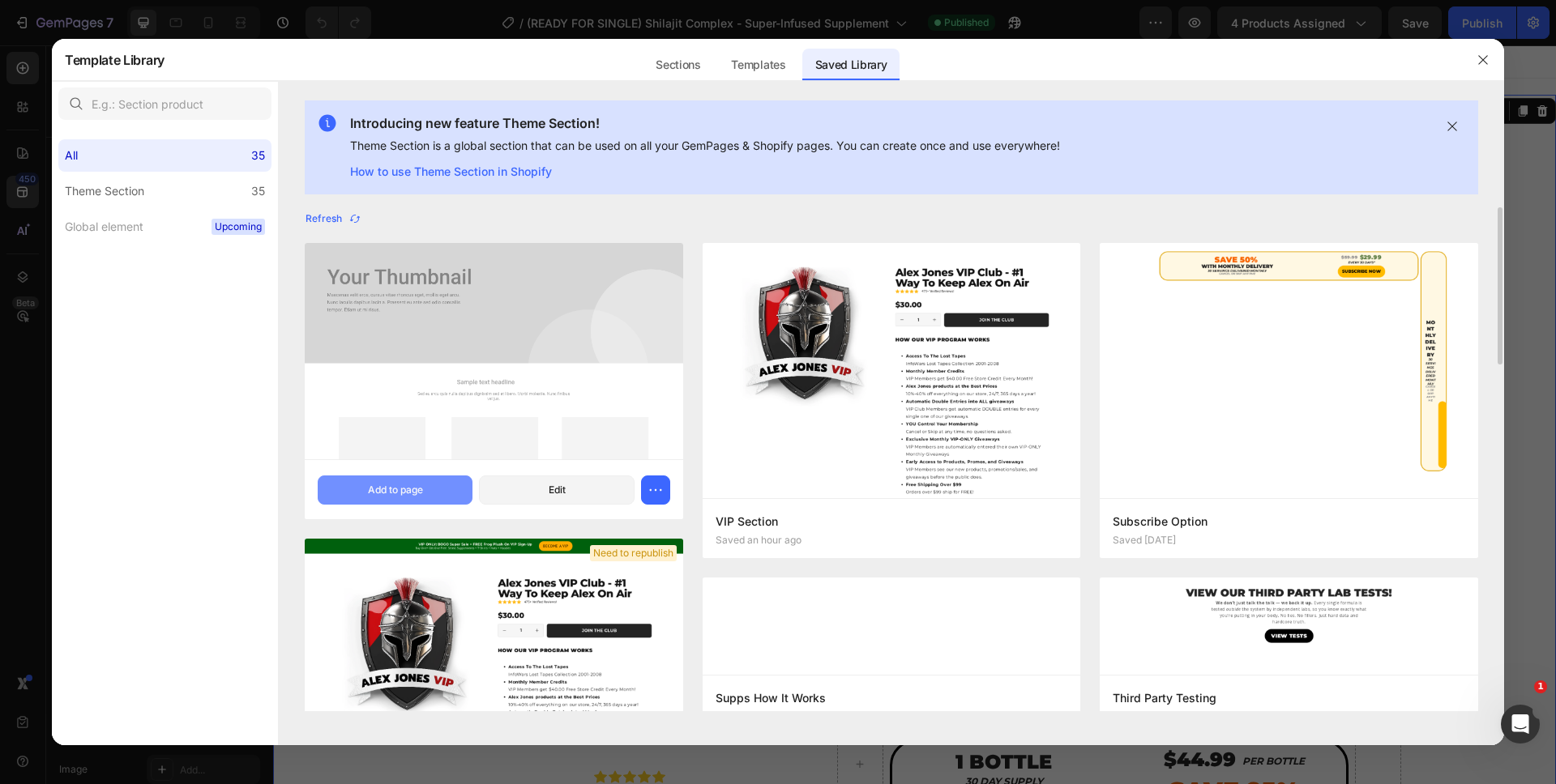
click at [434, 483] on button "Add to page" at bounding box center [395, 490] width 155 height 29
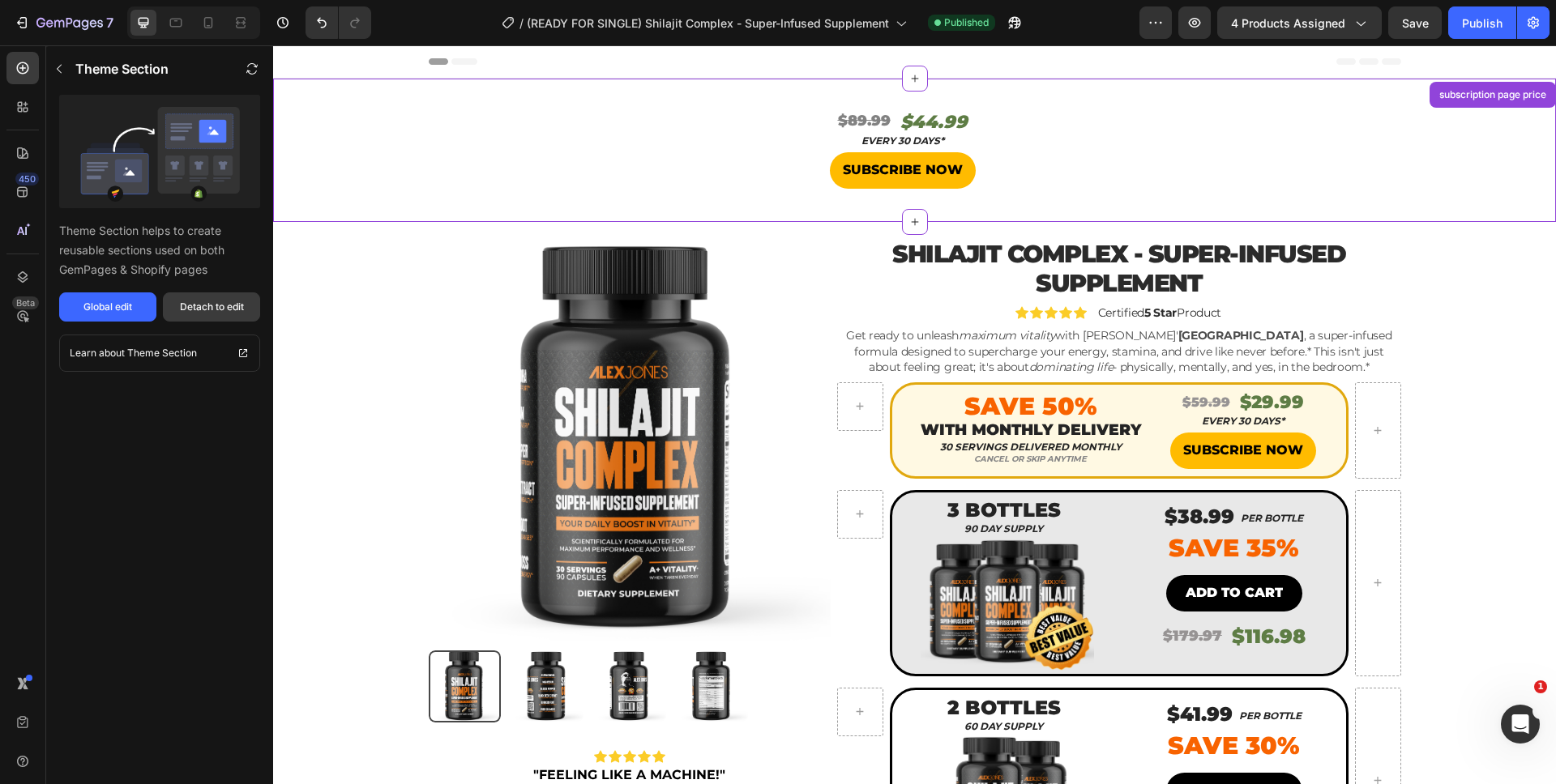
click at [180, 307] on div "Detach to edit" at bounding box center [212, 307] width 64 height 15
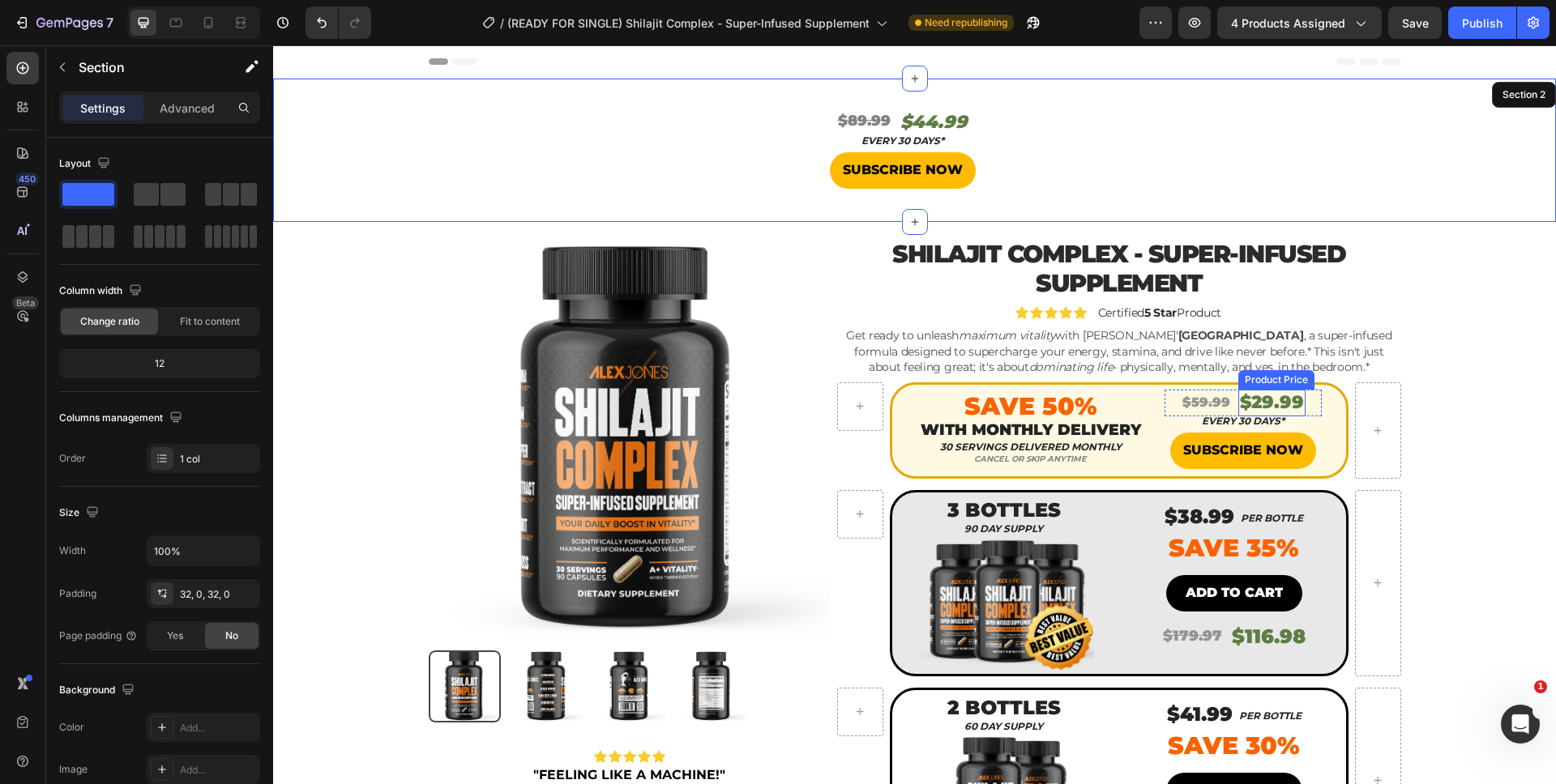
click at [1285, 411] on div "$29.99" at bounding box center [1272, 403] width 67 height 27
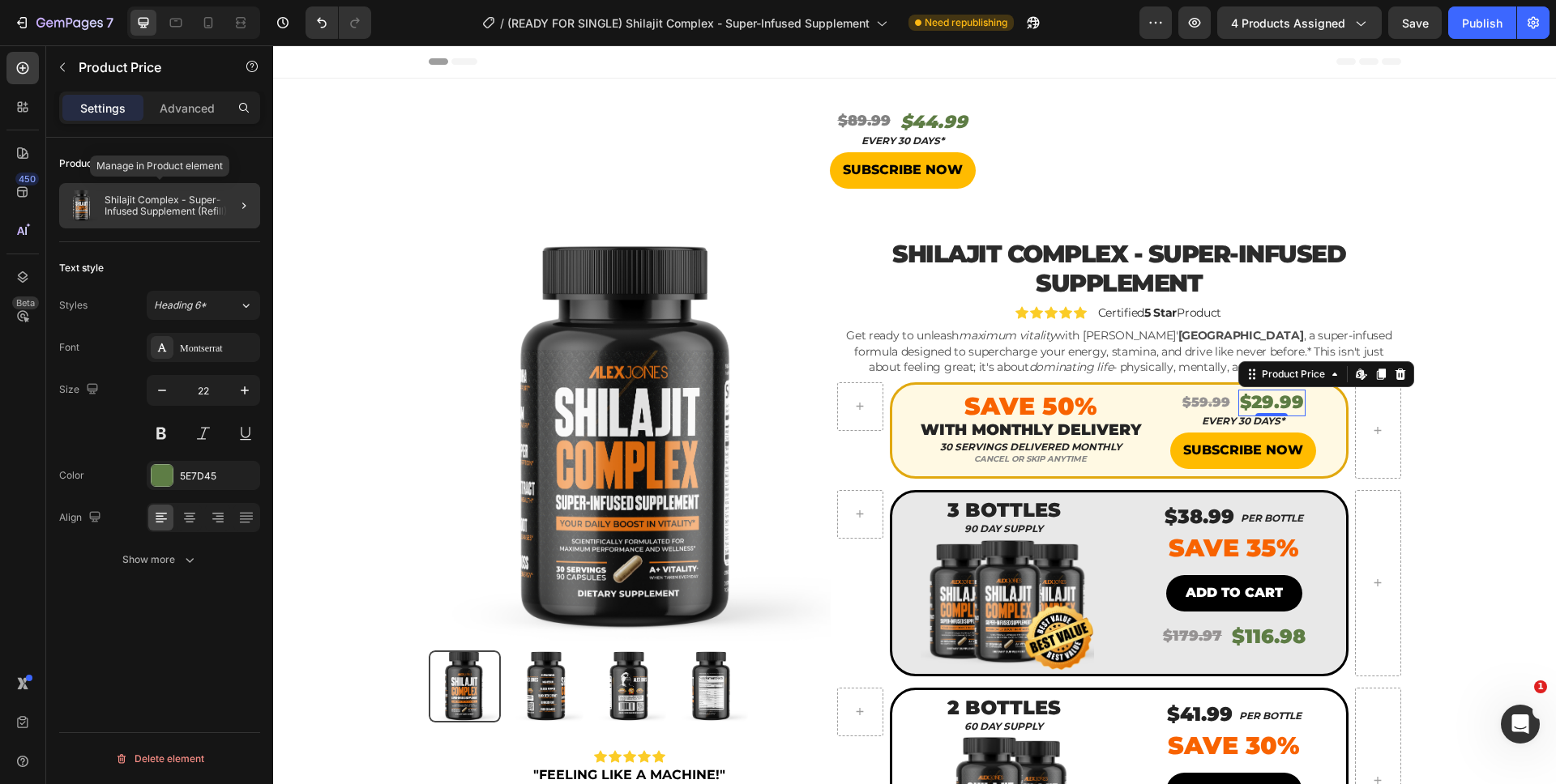
click at [170, 205] on p "Shilajit Complex - Super-Infused Supplement (Refill)" at bounding box center [179, 205] width 149 height 23
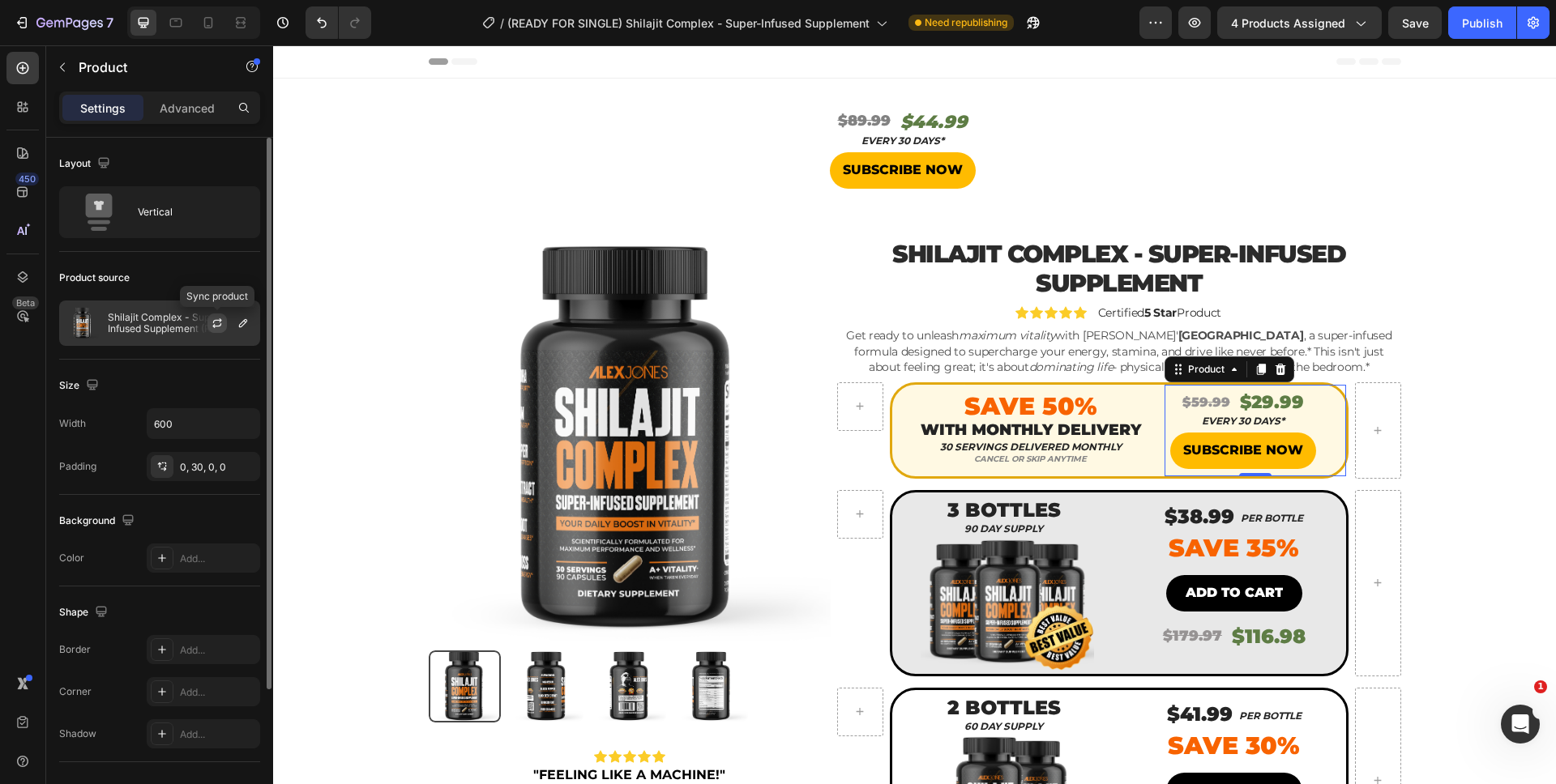
click at [212, 320] on icon "button" at bounding box center [217, 323] width 13 height 13
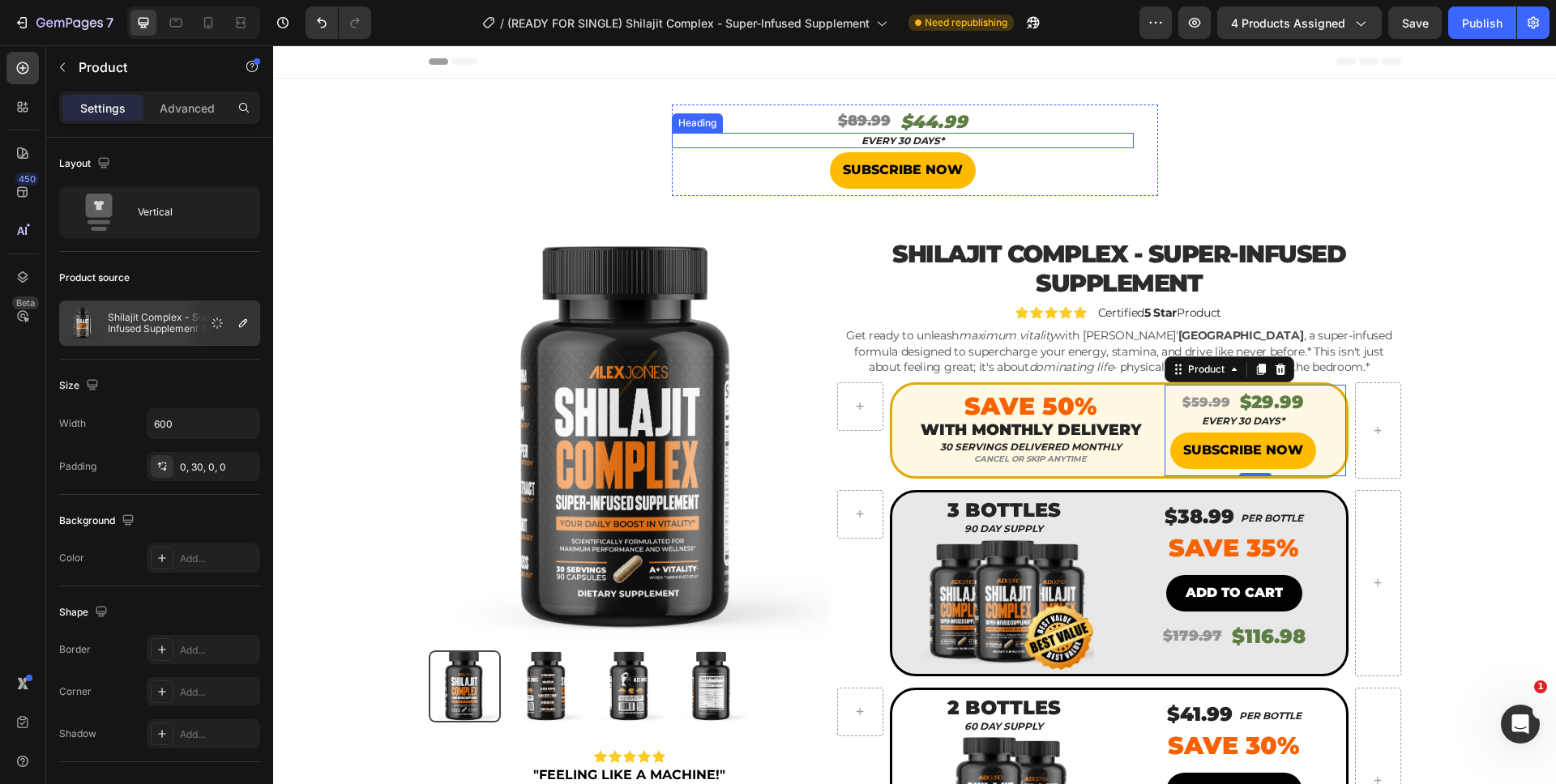
click at [862, 118] on s "$89.99" at bounding box center [864, 121] width 53 height 18
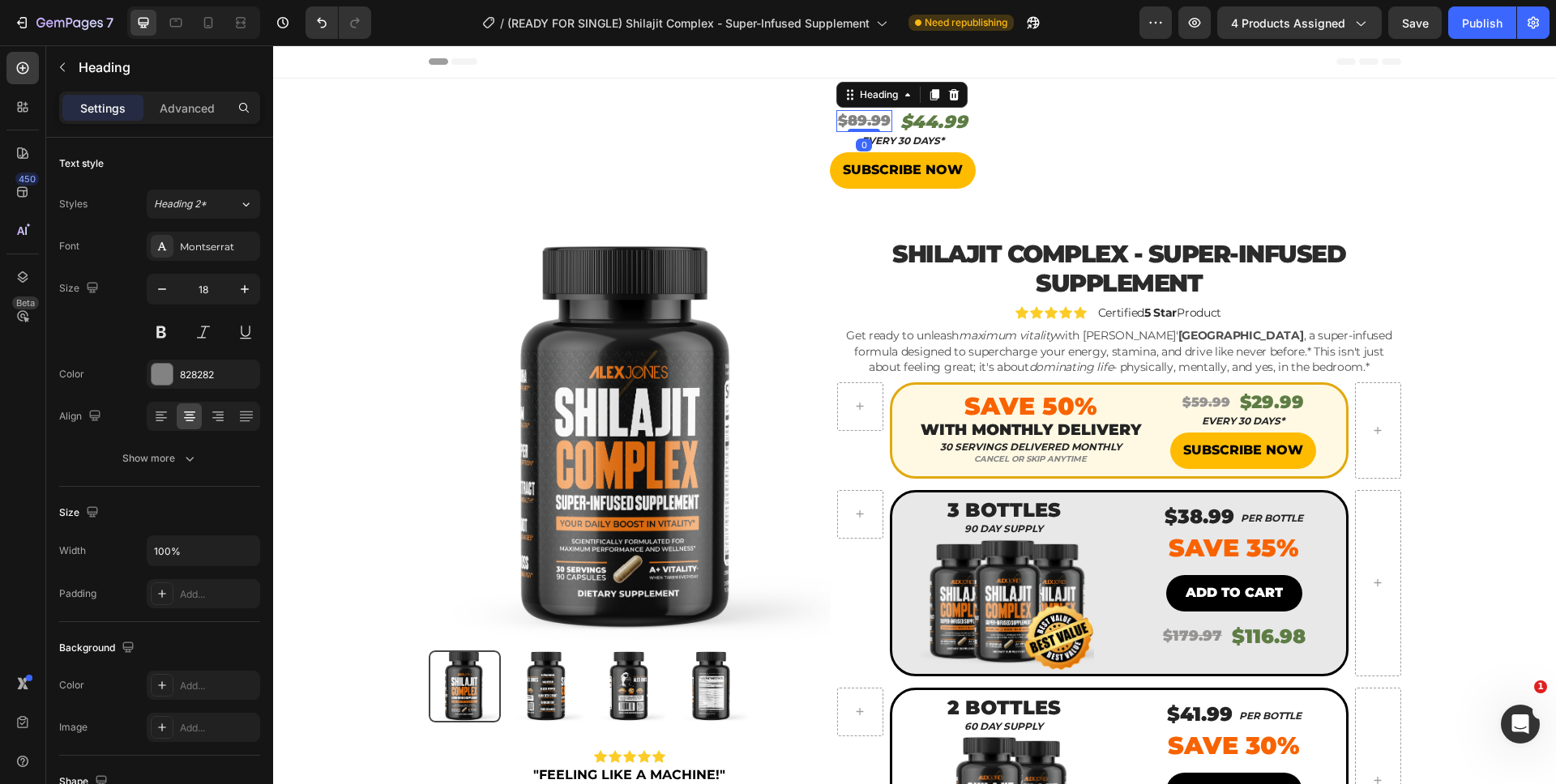
click at [853, 118] on s "$89.99" at bounding box center [864, 121] width 53 height 18
click at [927, 119] on h2 "$44.99" at bounding box center [933, 123] width 71 height 27
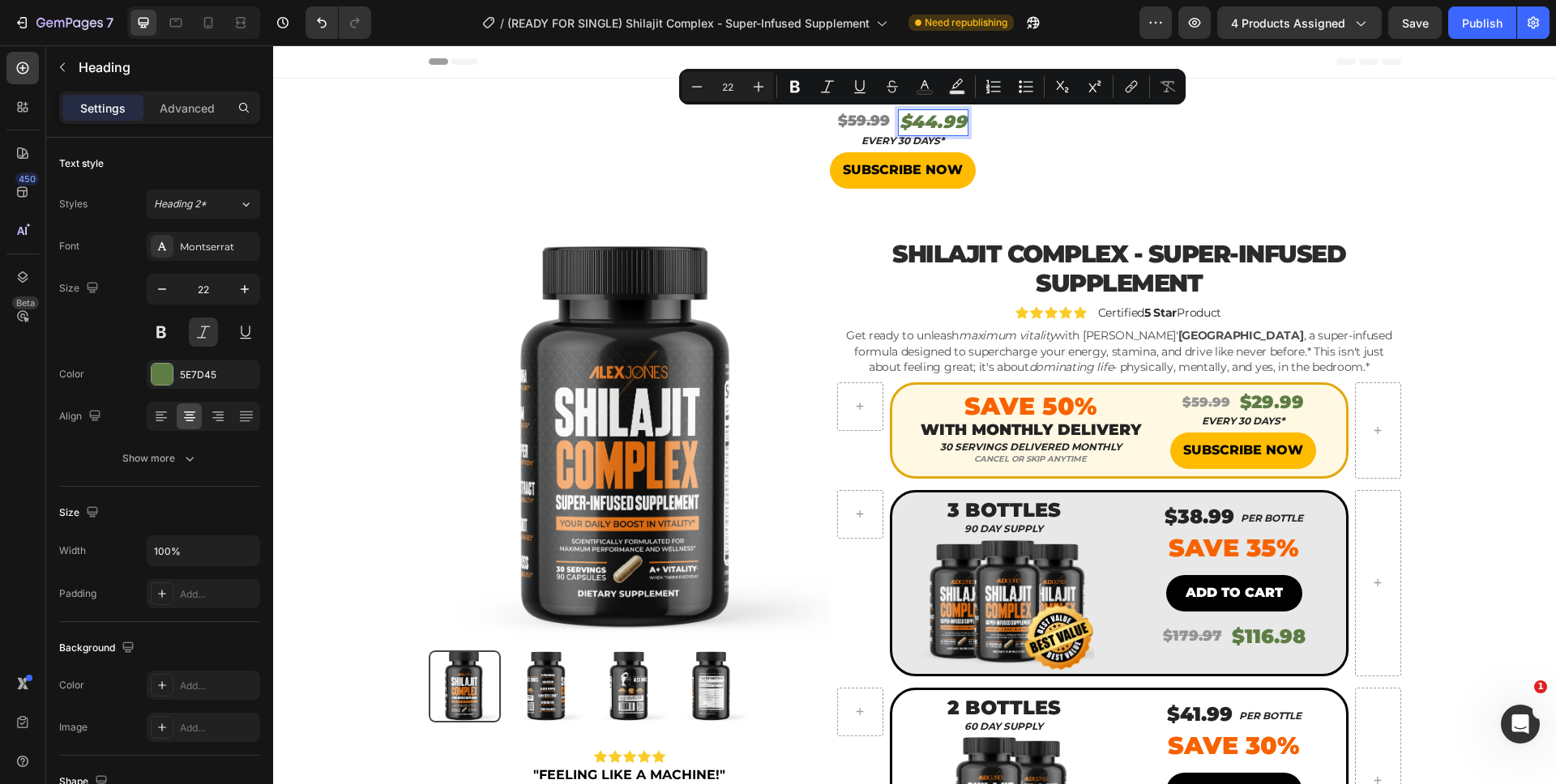
click at [923, 122] on p "$44.99" at bounding box center [933, 123] width 67 height 24
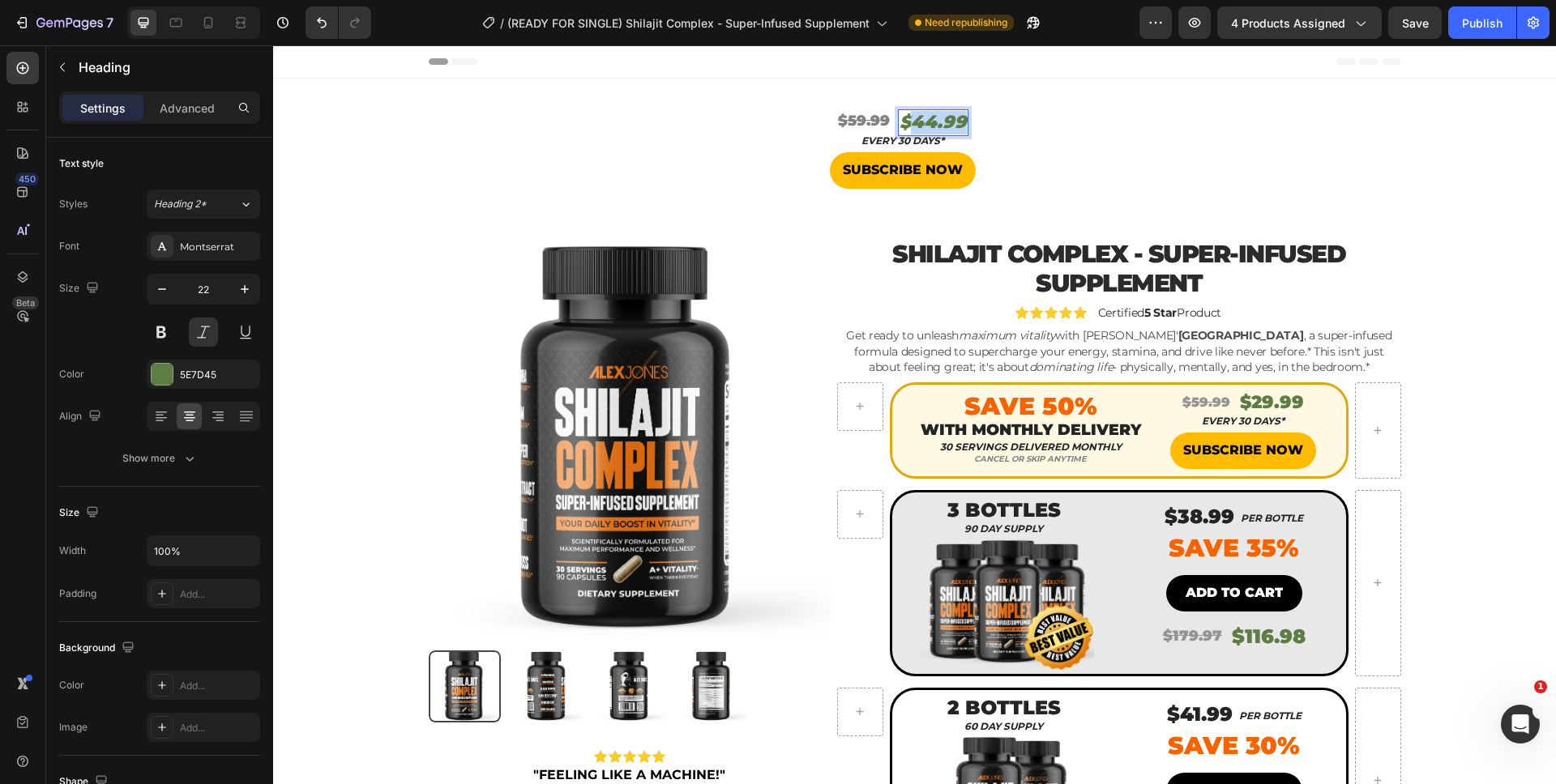
click at [923, 122] on p "$44.99" at bounding box center [933, 123] width 67 height 24
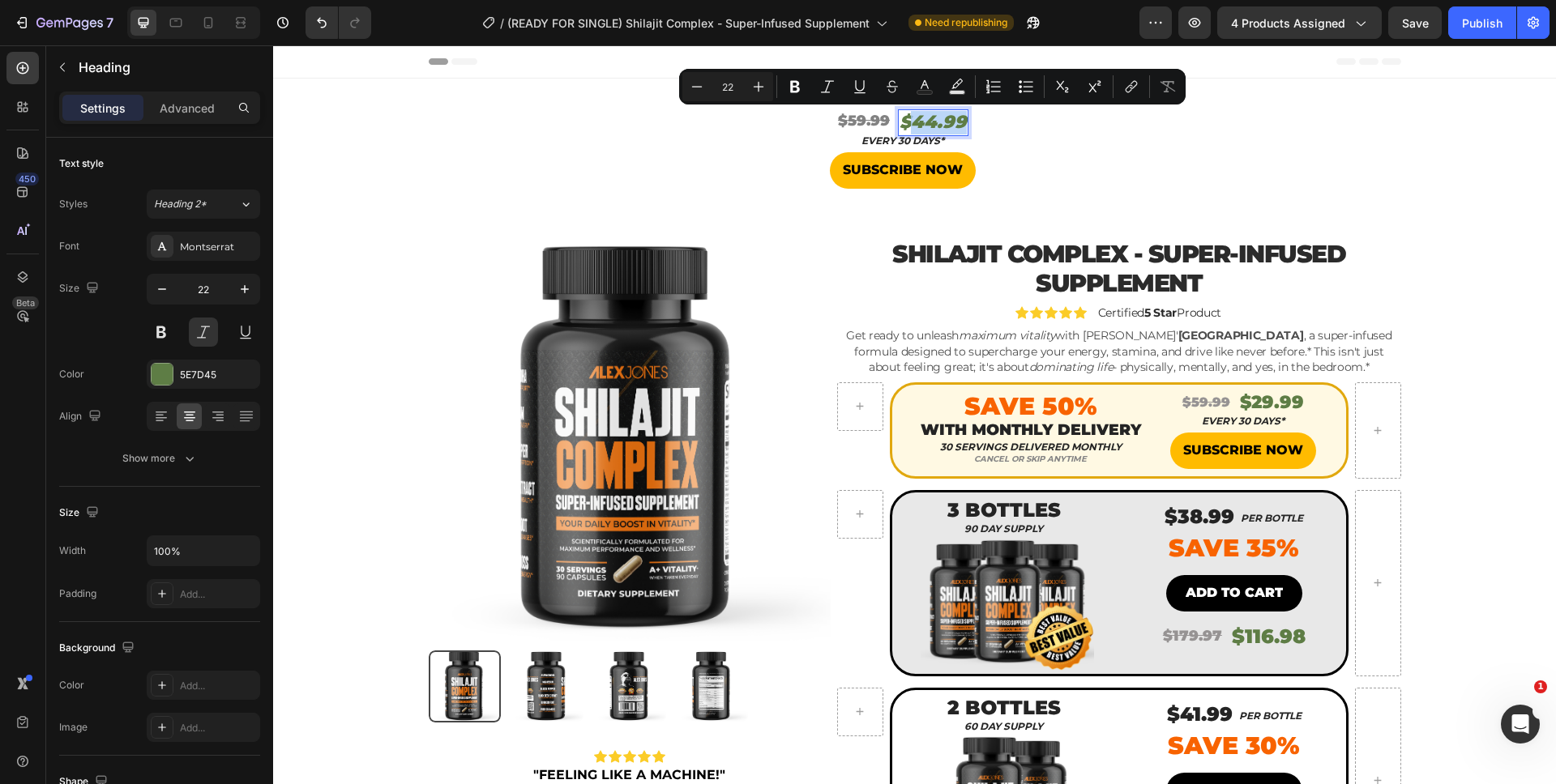
click at [919, 123] on p "$44.99" at bounding box center [933, 123] width 67 height 24
click at [926, 123] on p "$44.99" at bounding box center [933, 123] width 67 height 24
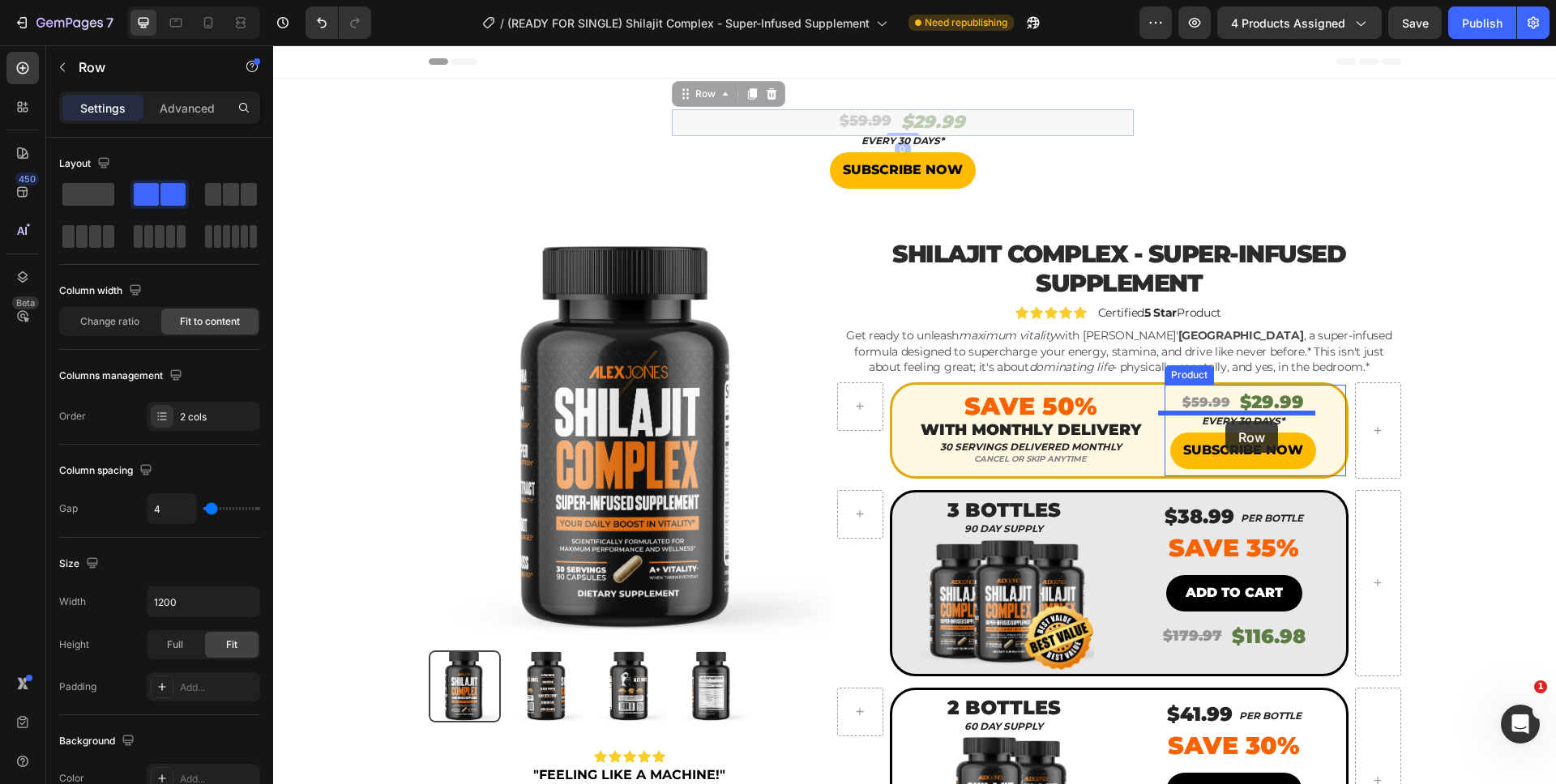
drag, startPoint x: 976, startPoint y: 123, endPoint x: 1225, endPoint y: 421, distance: 388.3
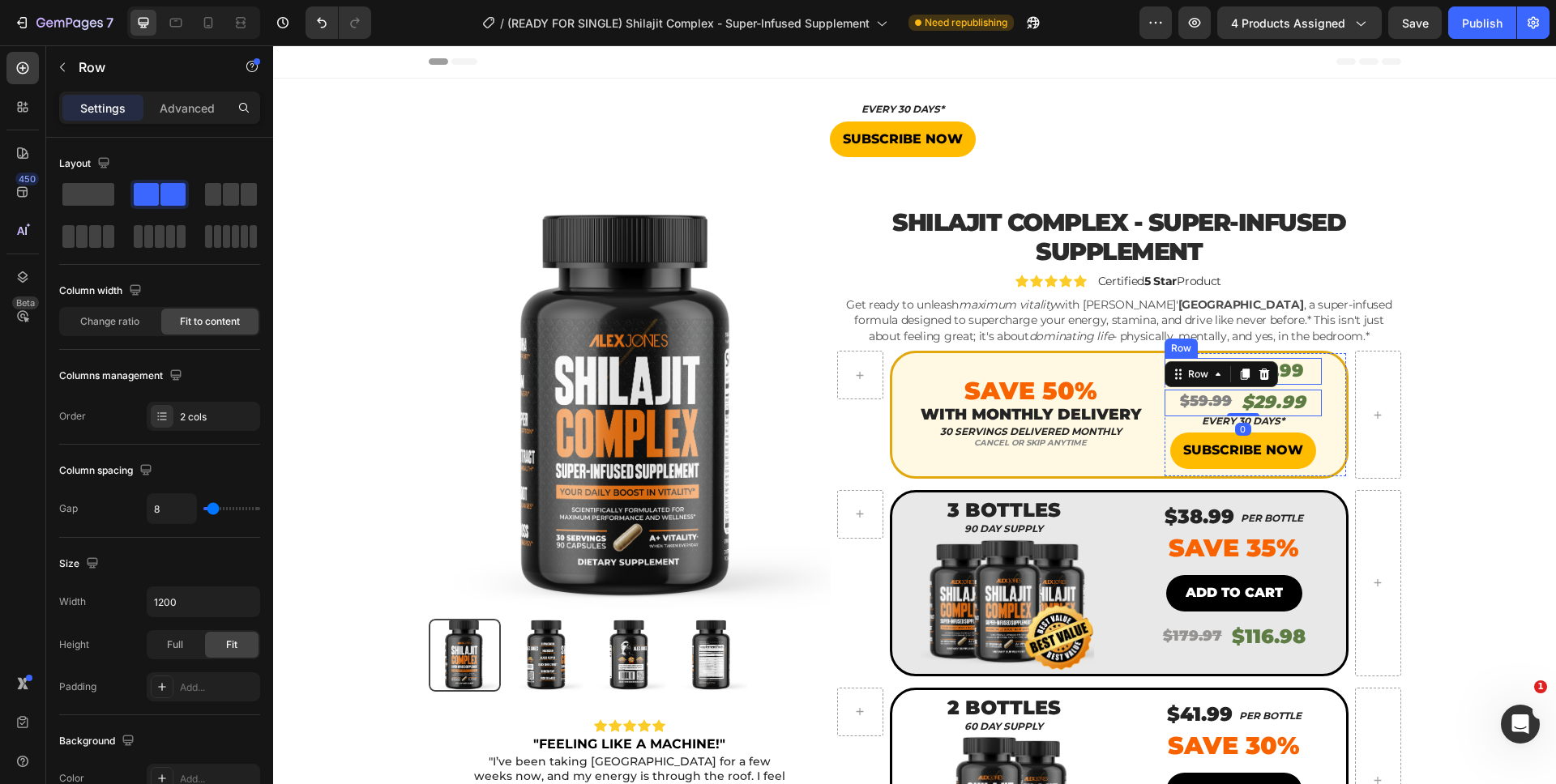
click at [1299, 377] on div "$59.99 Product Price Product Price $29.99 Product Price Product Price Row" at bounding box center [1243, 371] width 158 height 27
click at [1259, 347] on icon at bounding box center [1264, 342] width 11 height 11
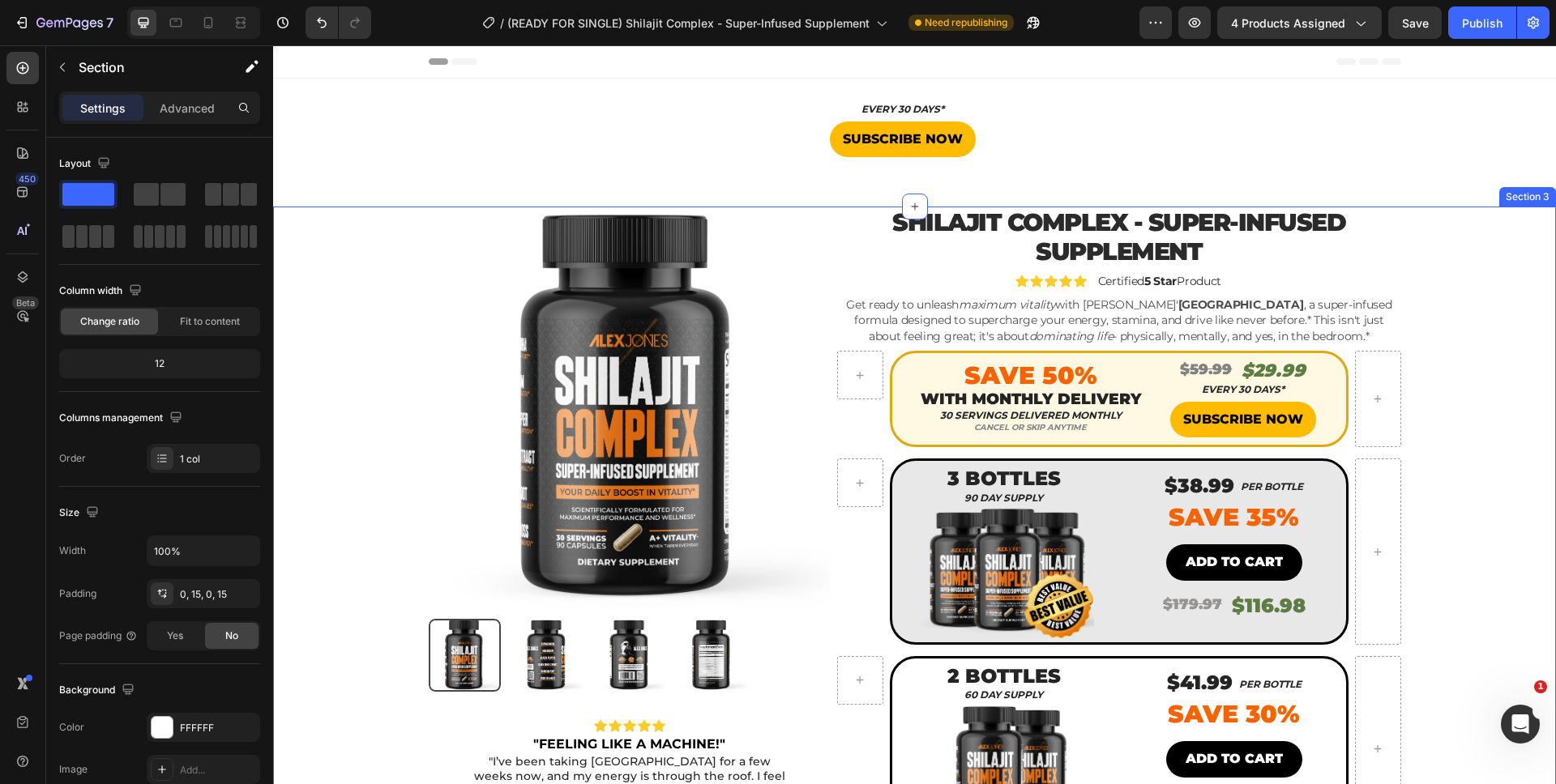
click at [1433, 392] on div "Product Images Icon Icon Icon Icon Icon Icon List "FEELING LIKE A MACHINE!" Tex…" at bounding box center [914, 700] width 1259 height 989
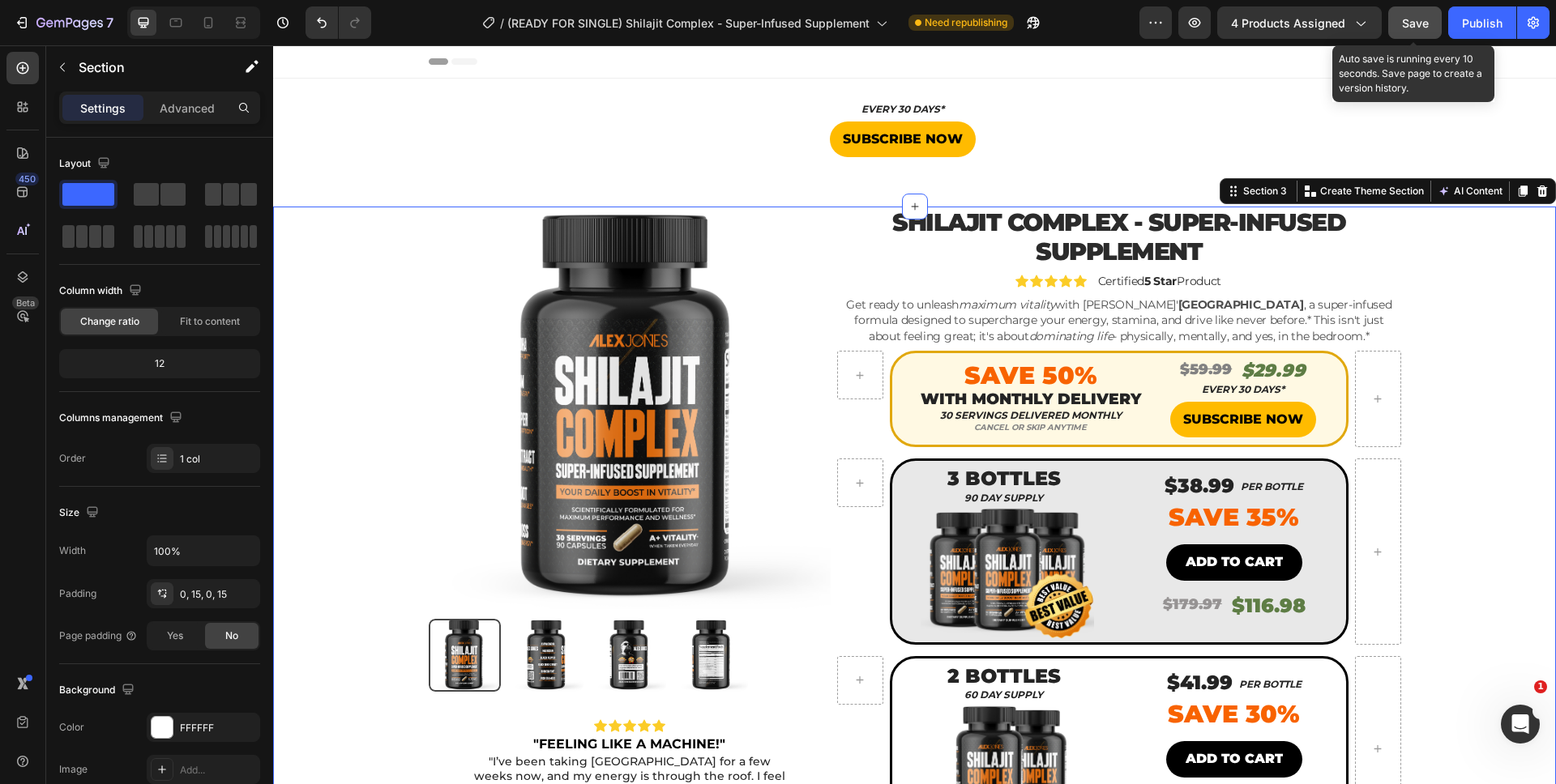
click at [1402, 25] on span "Save" at bounding box center [1415, 23] width 27 height 14
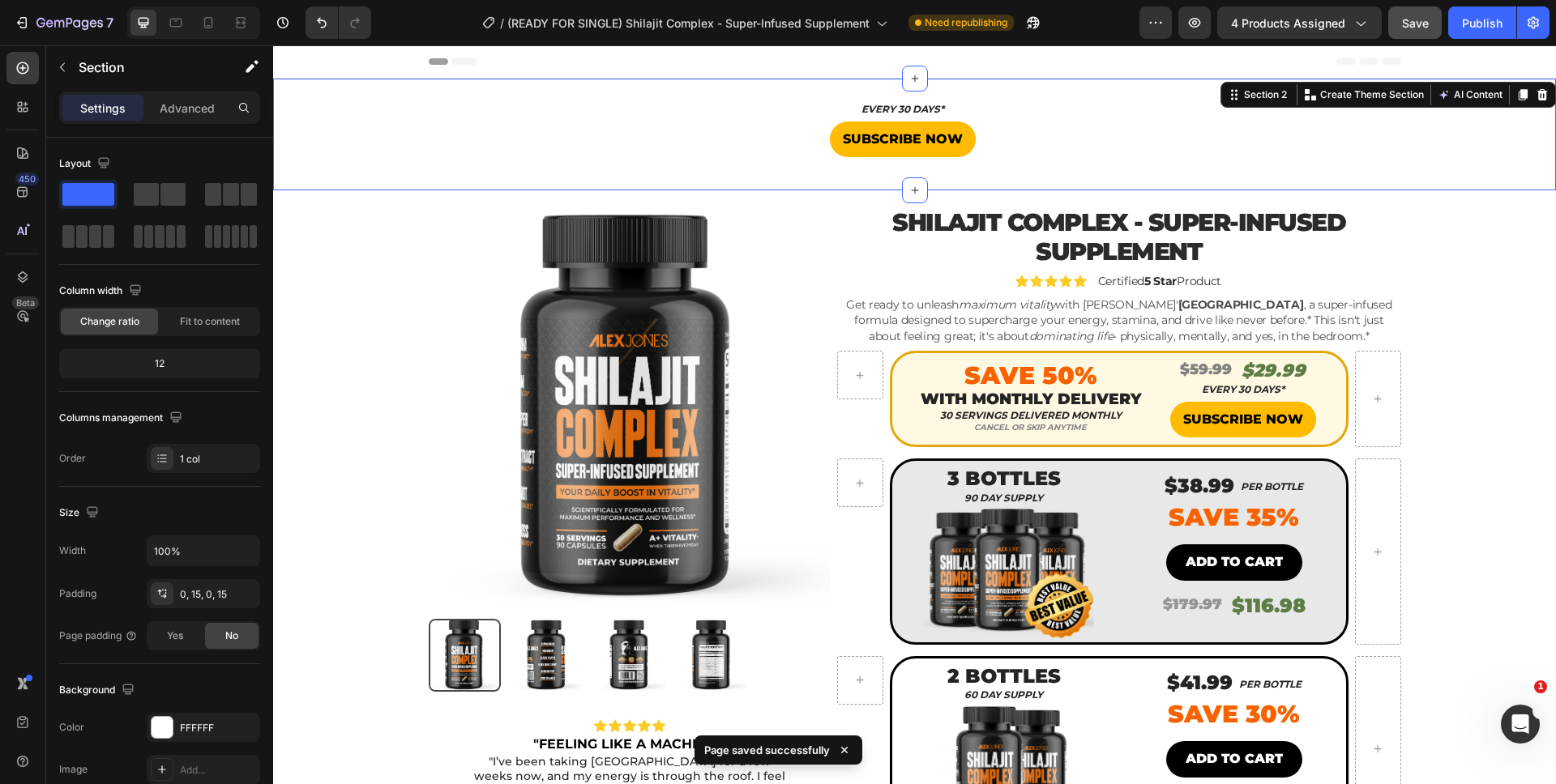
click at [1485, 112] on div "EVERY 30 DAYS* Heading SUBSCRIBE NOW Button Product" at bounding box center [914, 135] width 1282 height 60
click at [1537, 94] on icon at bounding box center [1542, 95] width 11 height 11
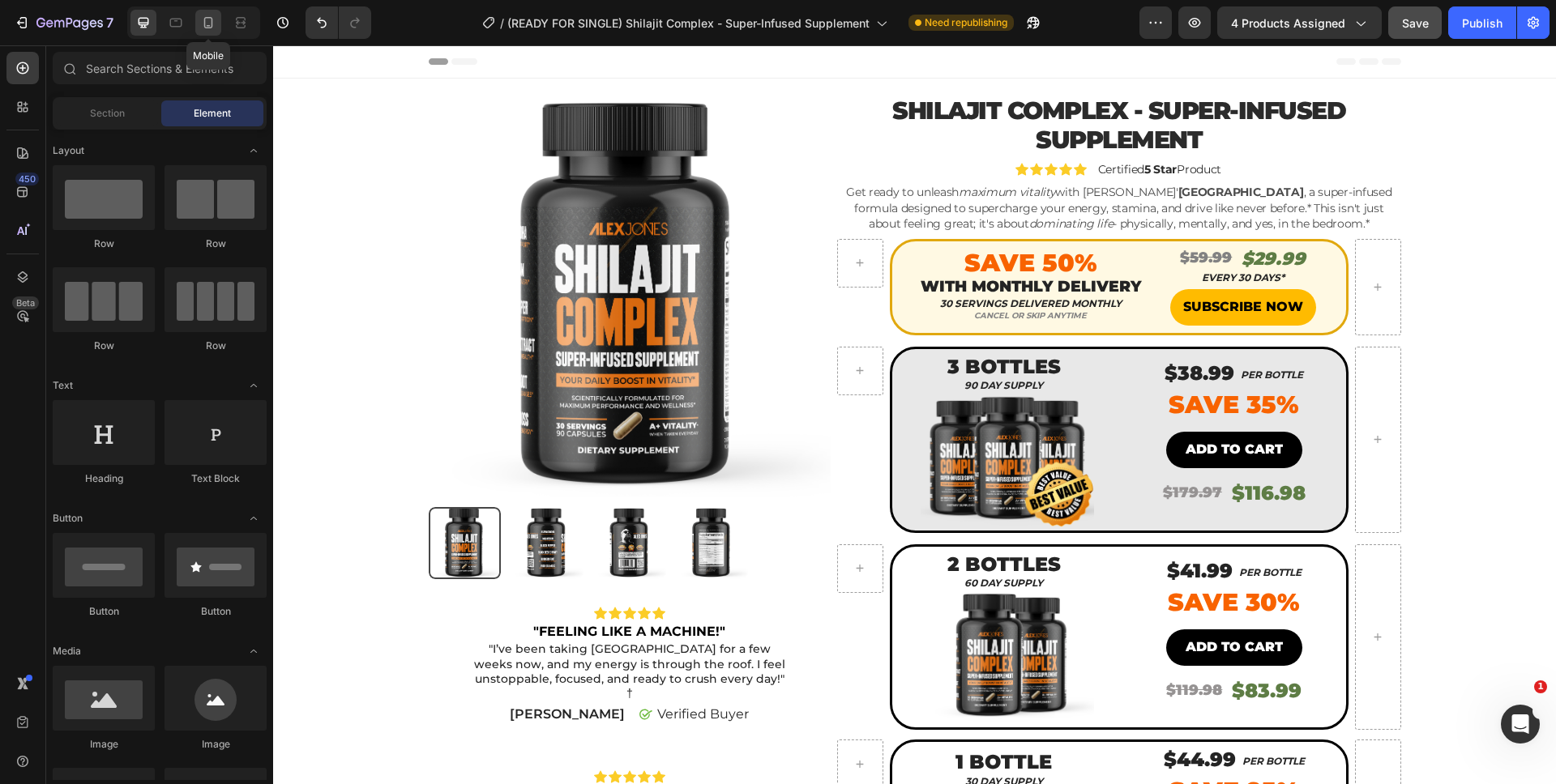
click at [206, 28] on icon at bounding box center [208, 23] width 9 height 11
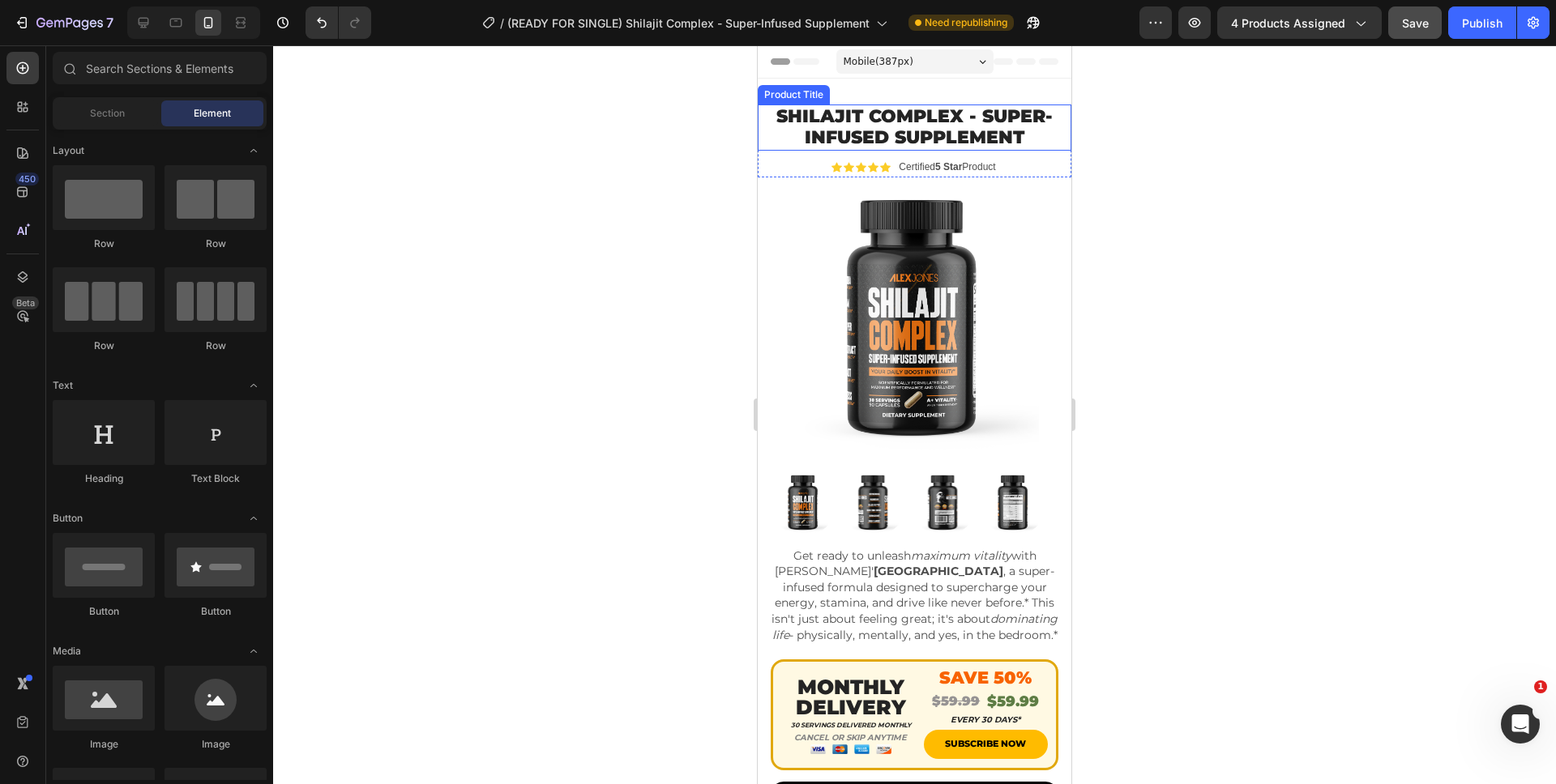
click at [1055, 118] on h1 "Shilajit Complex - Super-Infused Supplement" at bounding box center [914, 127] width 313 height 46
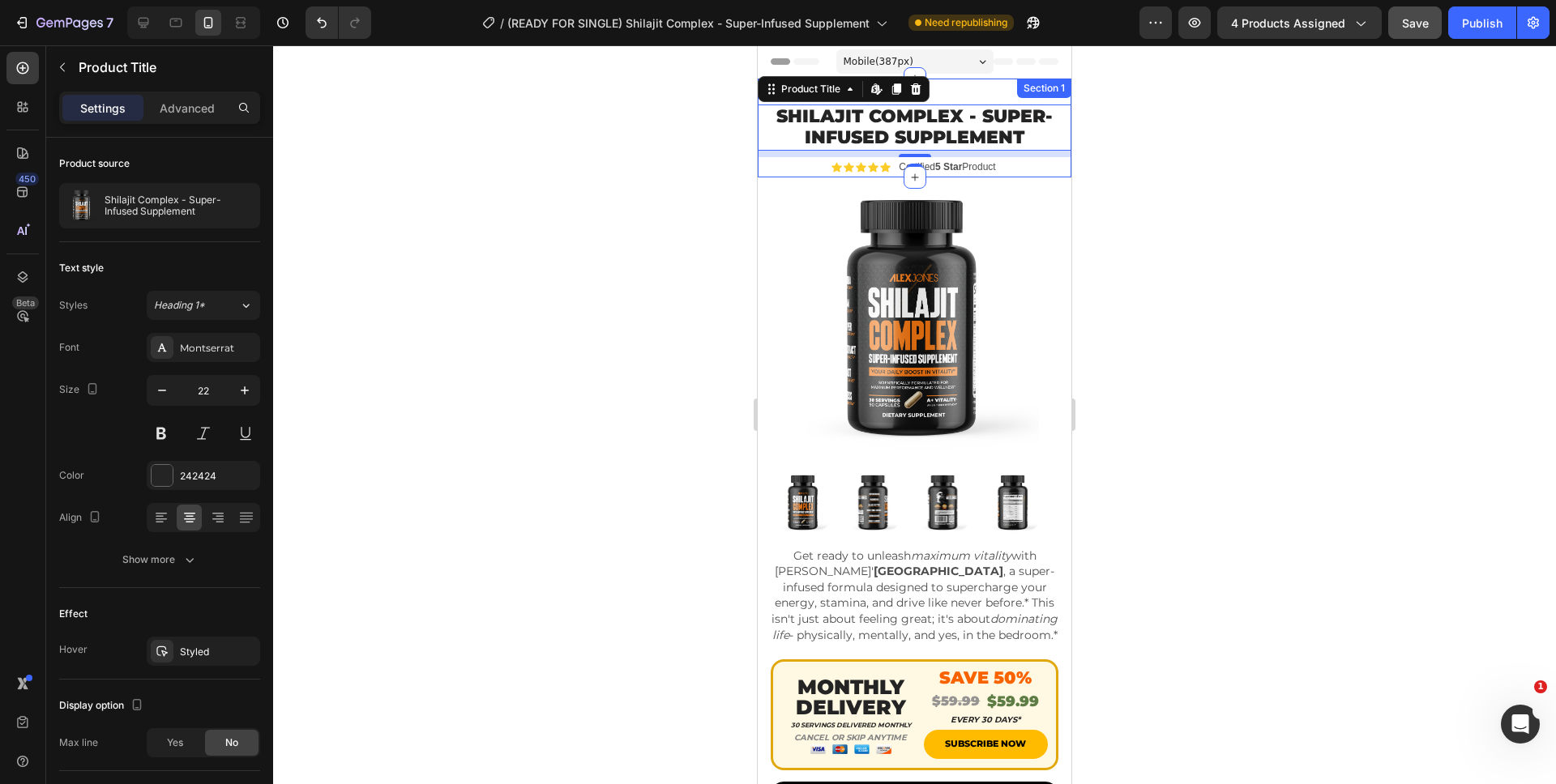
click at [1051, 93] on div "Section 1" at bounding box center [1044, 88] width 54 height 19
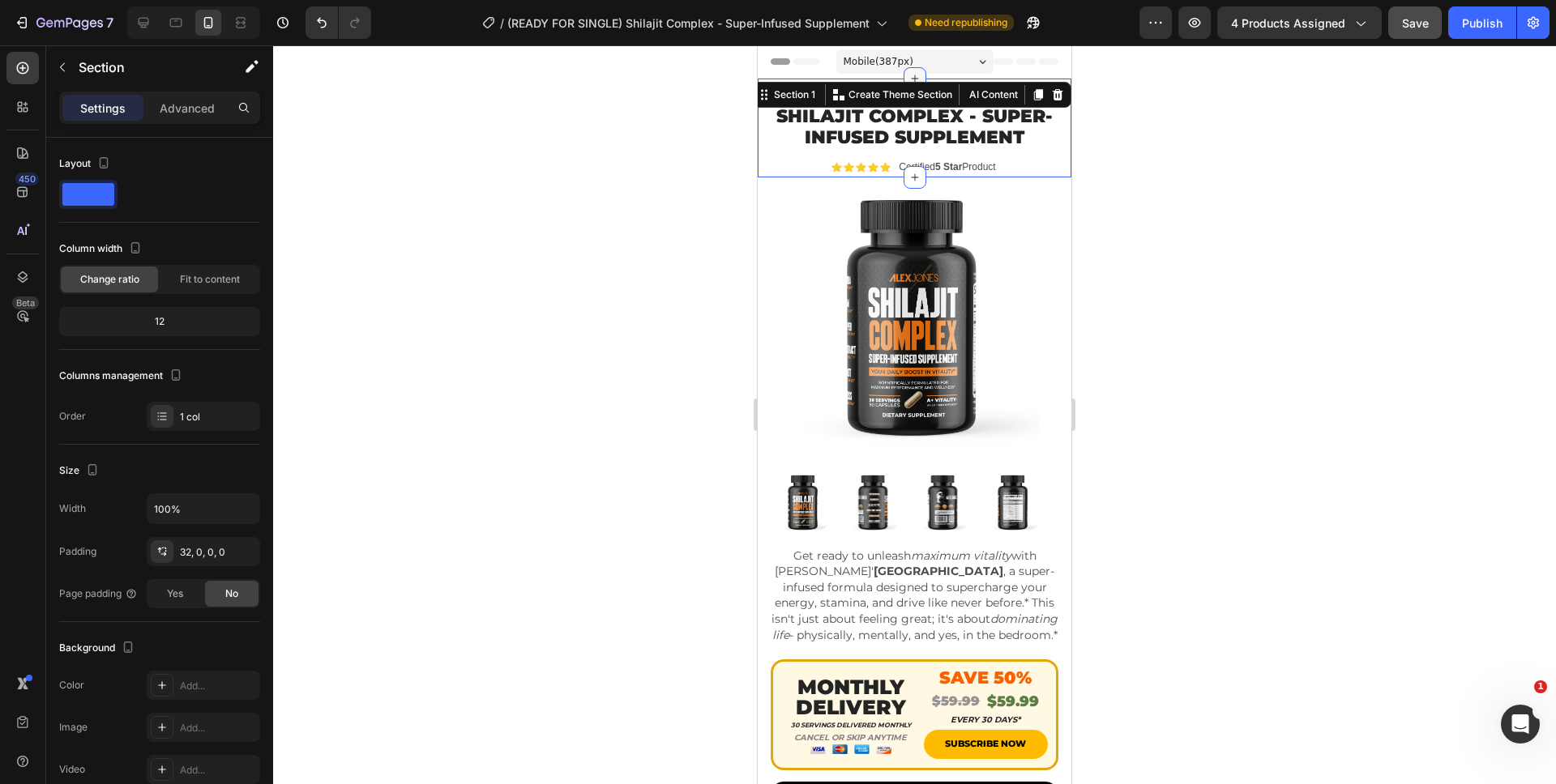
click at [910, 72] on icon at bounding box center [914, 79] width 13 height 13
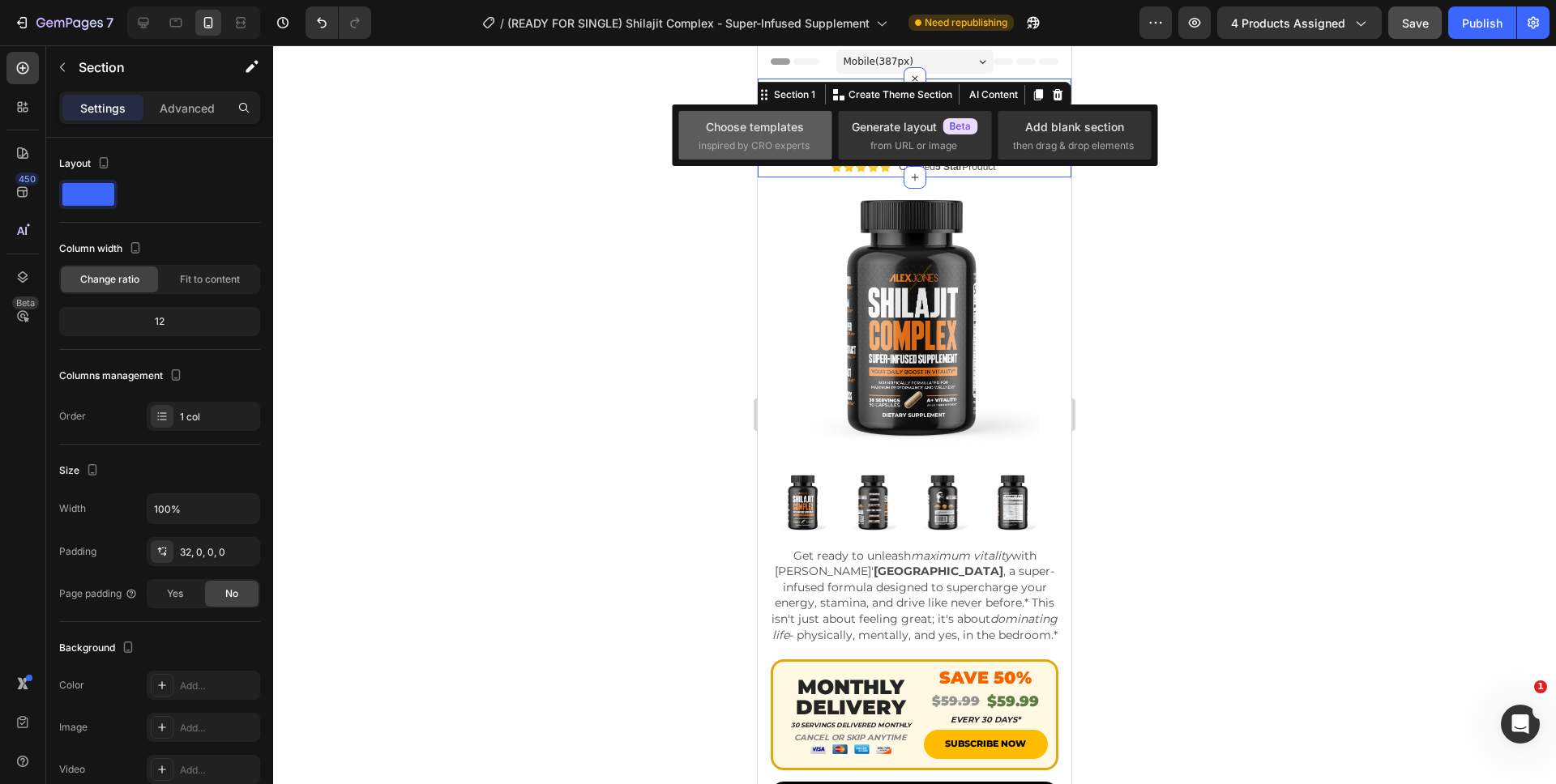
click at [767, 132] on div "Choose templates" at bounding box center [754, 127] width 98 height 17
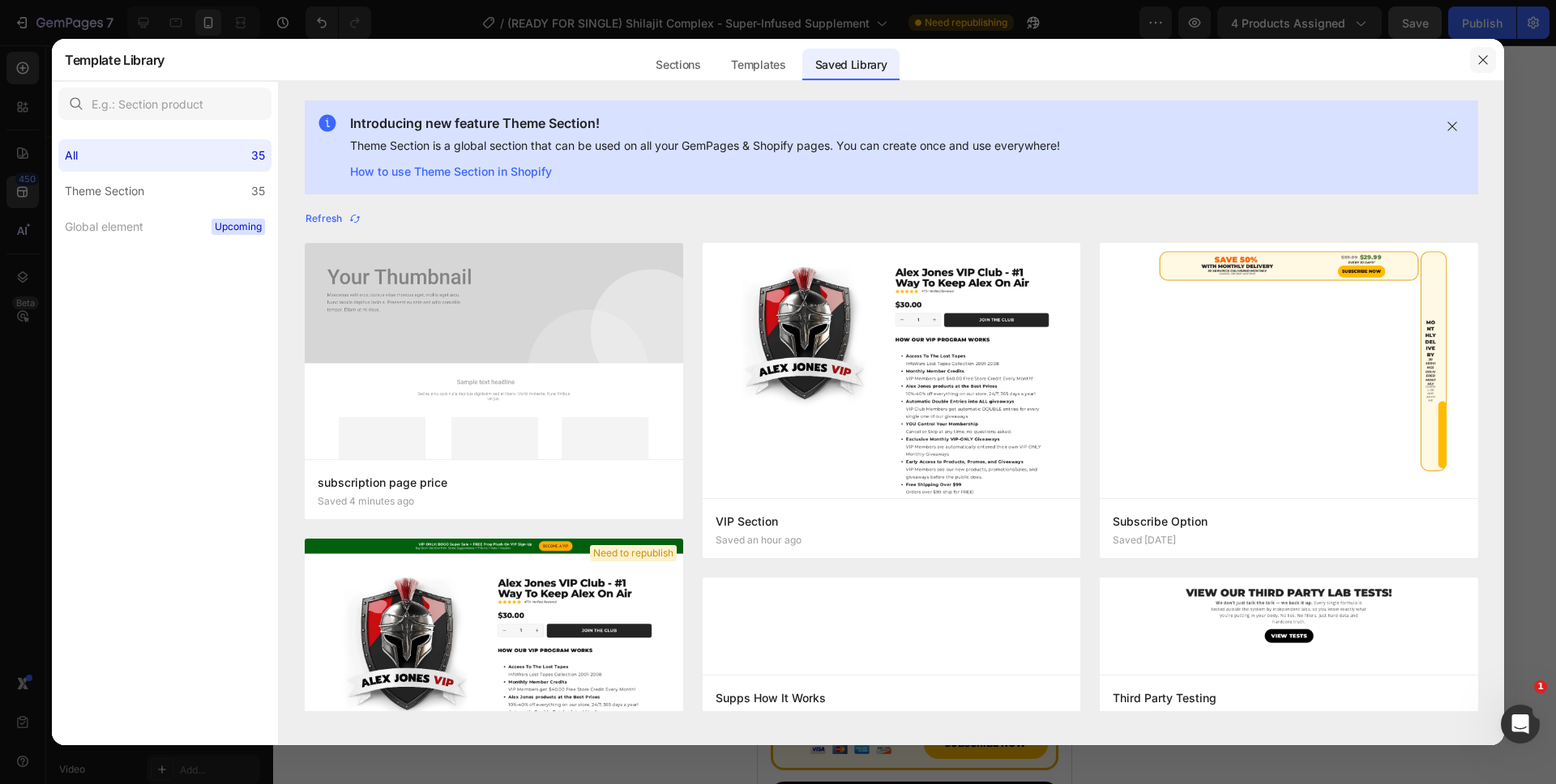
click at [1473, 62] on button "button" at bounding box center [1483, 60] width 26 height 26
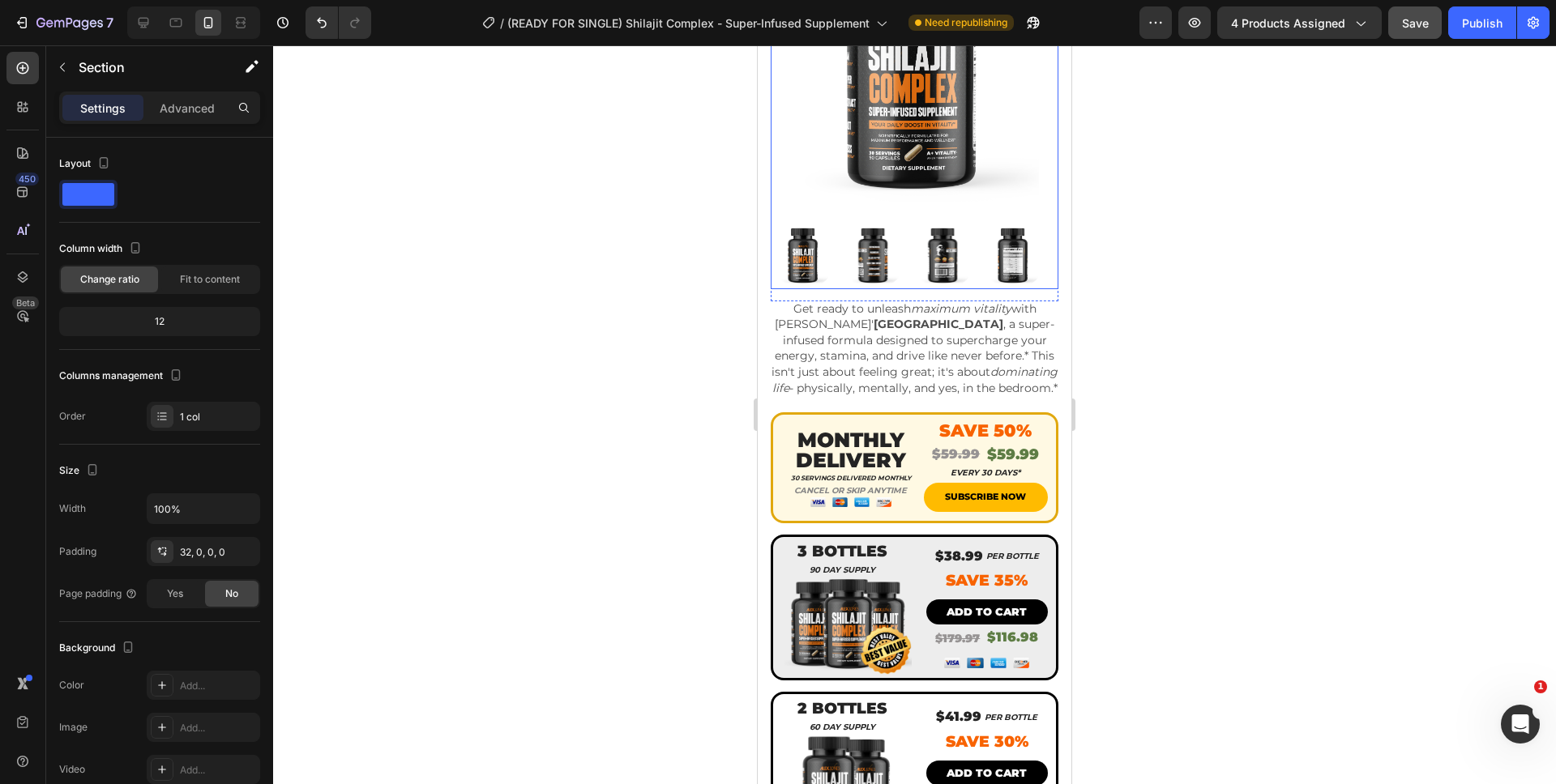
scroll to position [288, 0]
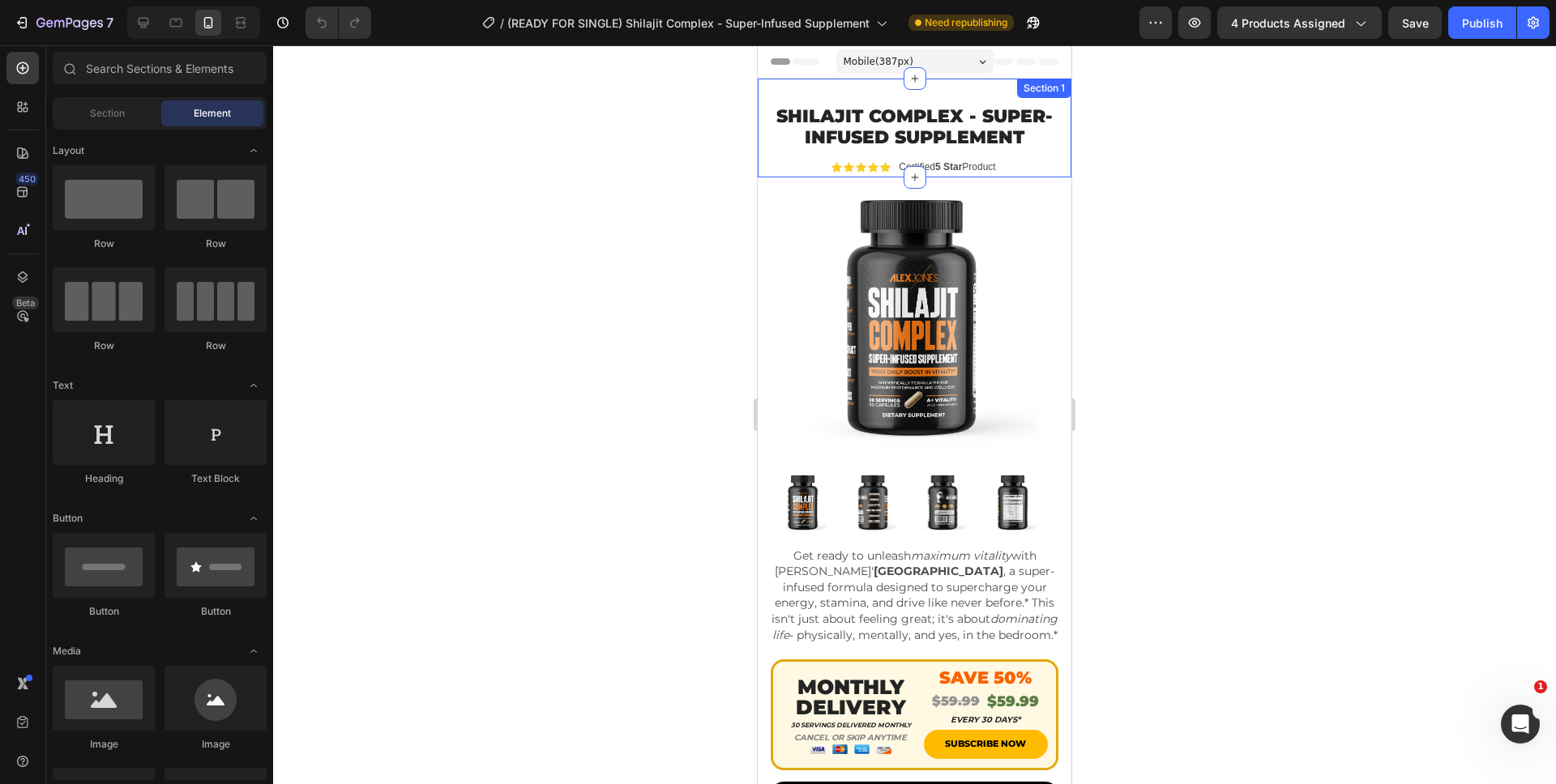
click at [974, 93] on div "Shilajit Complex - Super-Infused Supplement Product Title Icon Icon Icon Icon I…" at bounding box center [914, 128] width 313 height 99
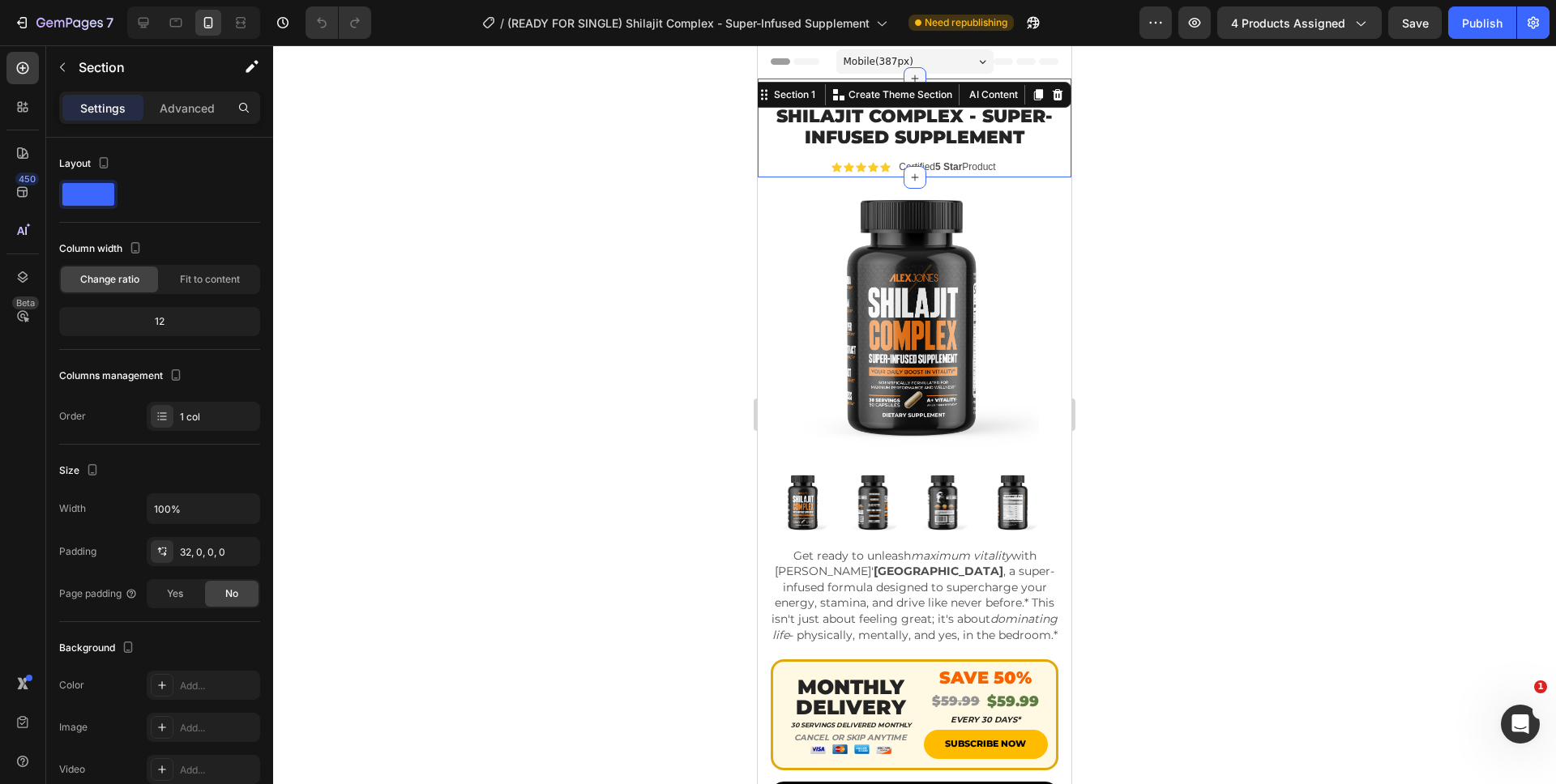
click at [913, 76] on icon at bounding box center [914, 79] width 13 height 13
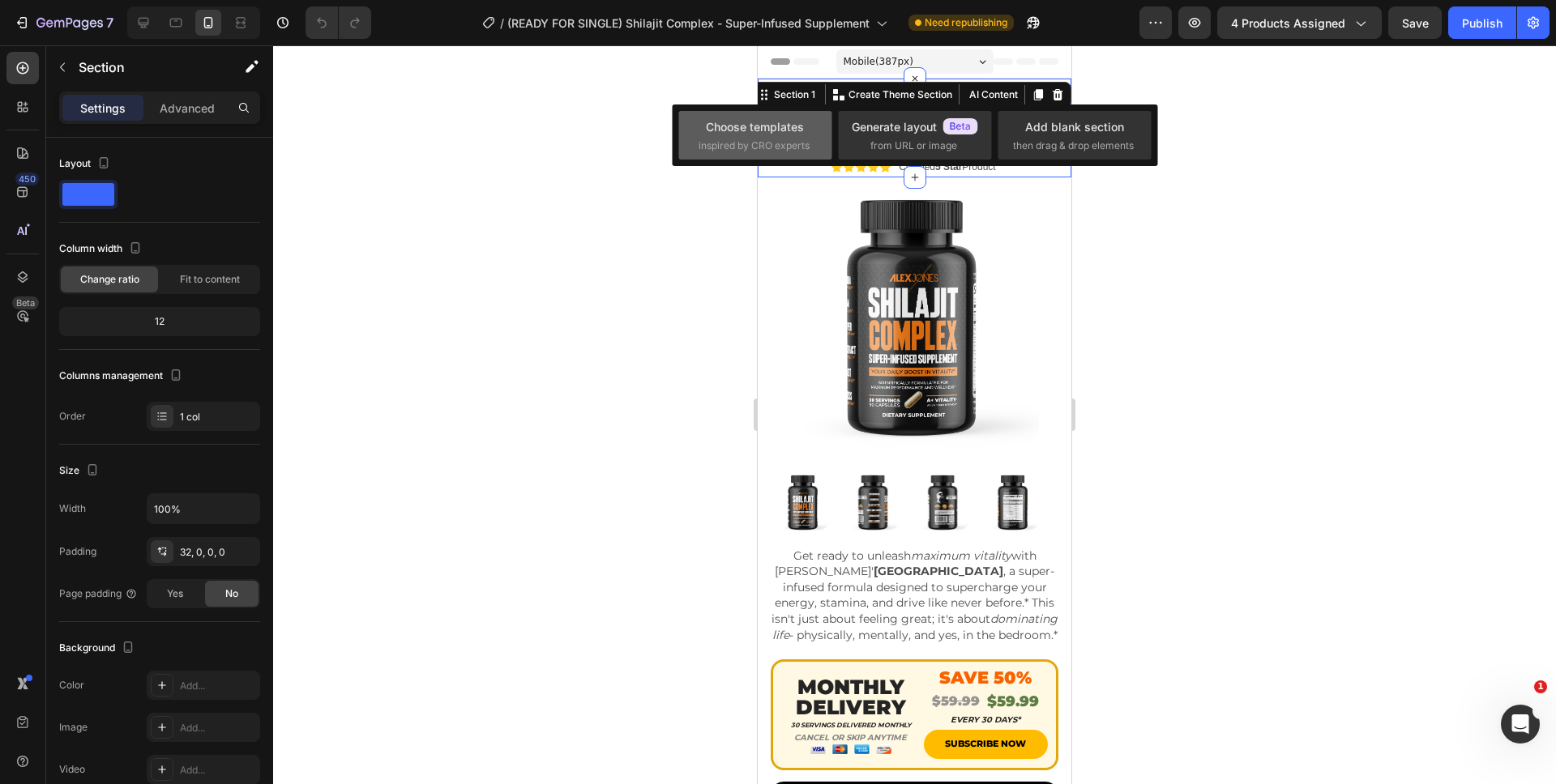
click at [762, 120] on div "Choose templates" at bounding box center [754, 127] width 98 height 17
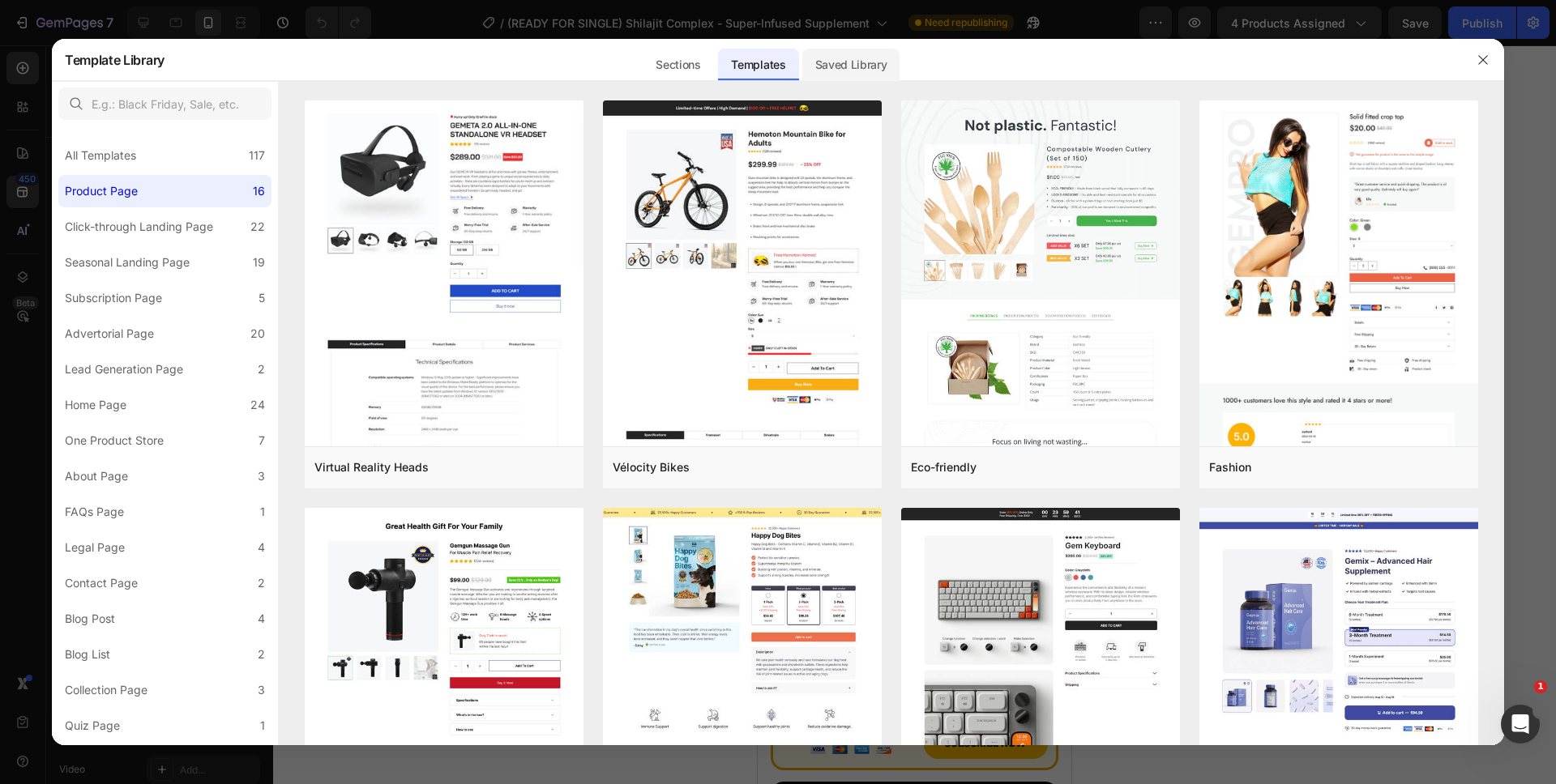
click at [815, 58] on div "Saved Library" at bounding box center [851, 65] width 98 height 32
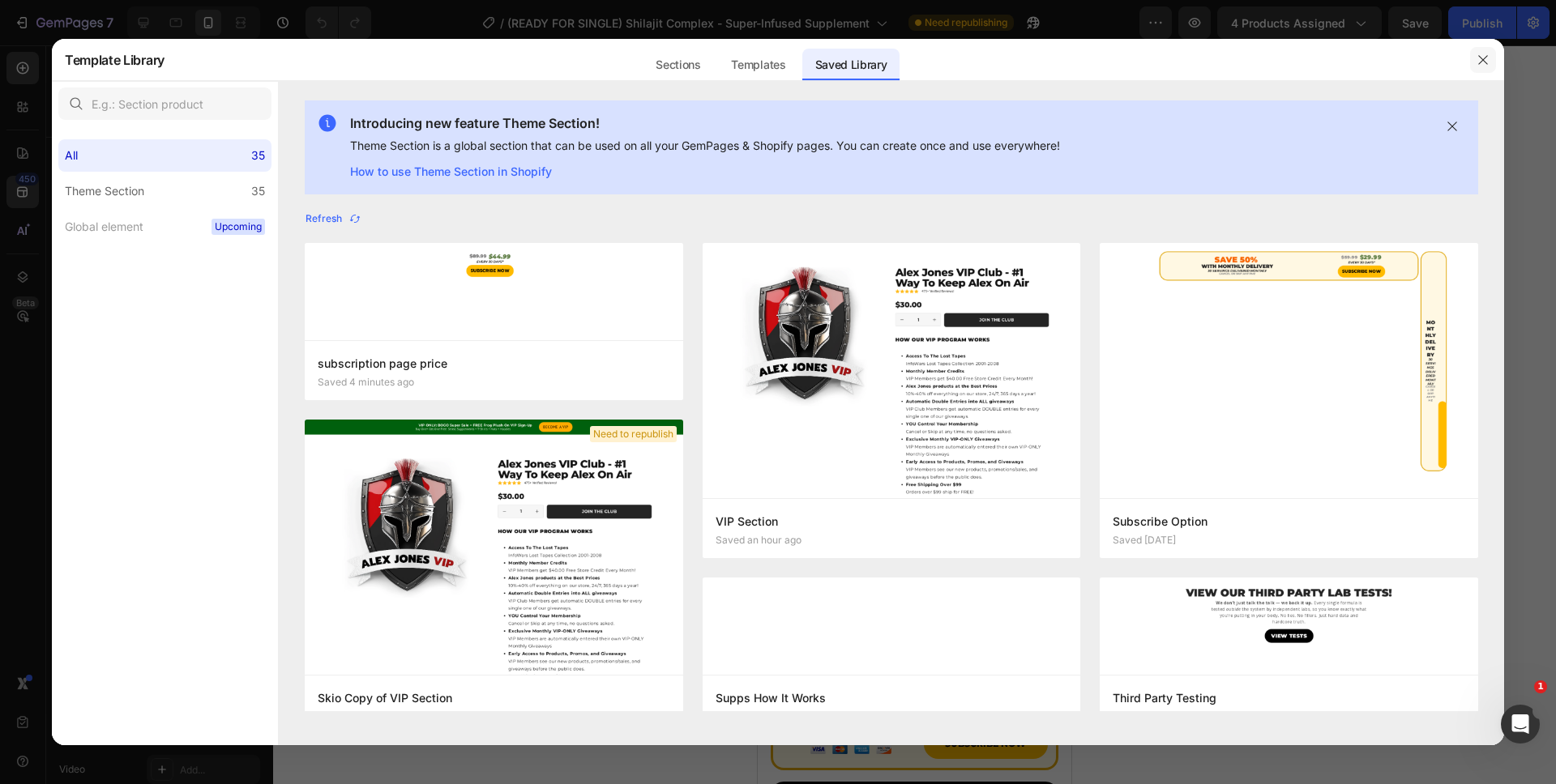
click at [1488, 57] on icon "button" at bounding box center [1483, 60] width 13 height 13
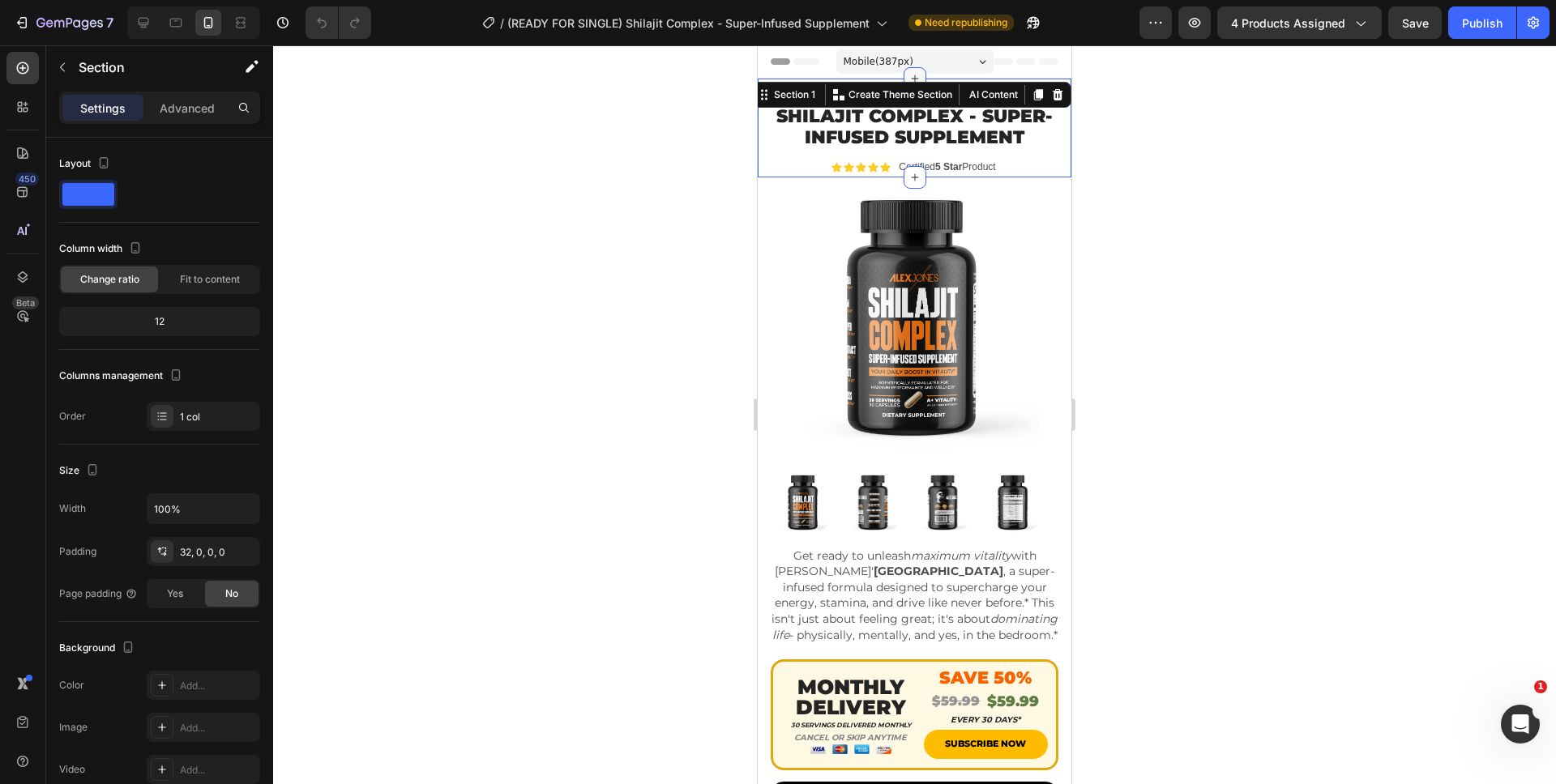
click at [910, 75] on icon at bounding box center [914, 79] width 7 height 7
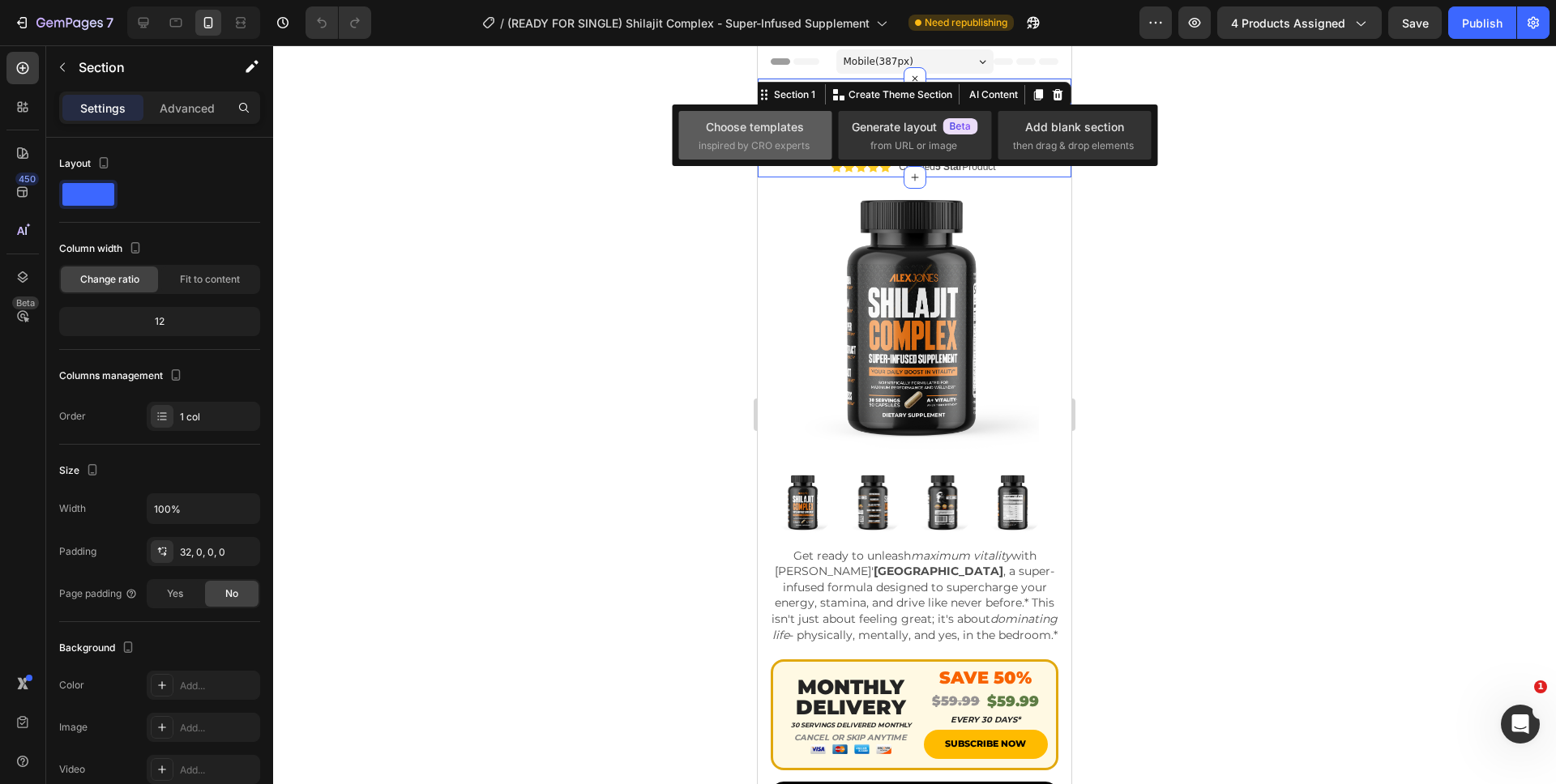
click at [770, 143] on span "inspired by CRO experts" at bounding box center [754, 146] width 111 height 15
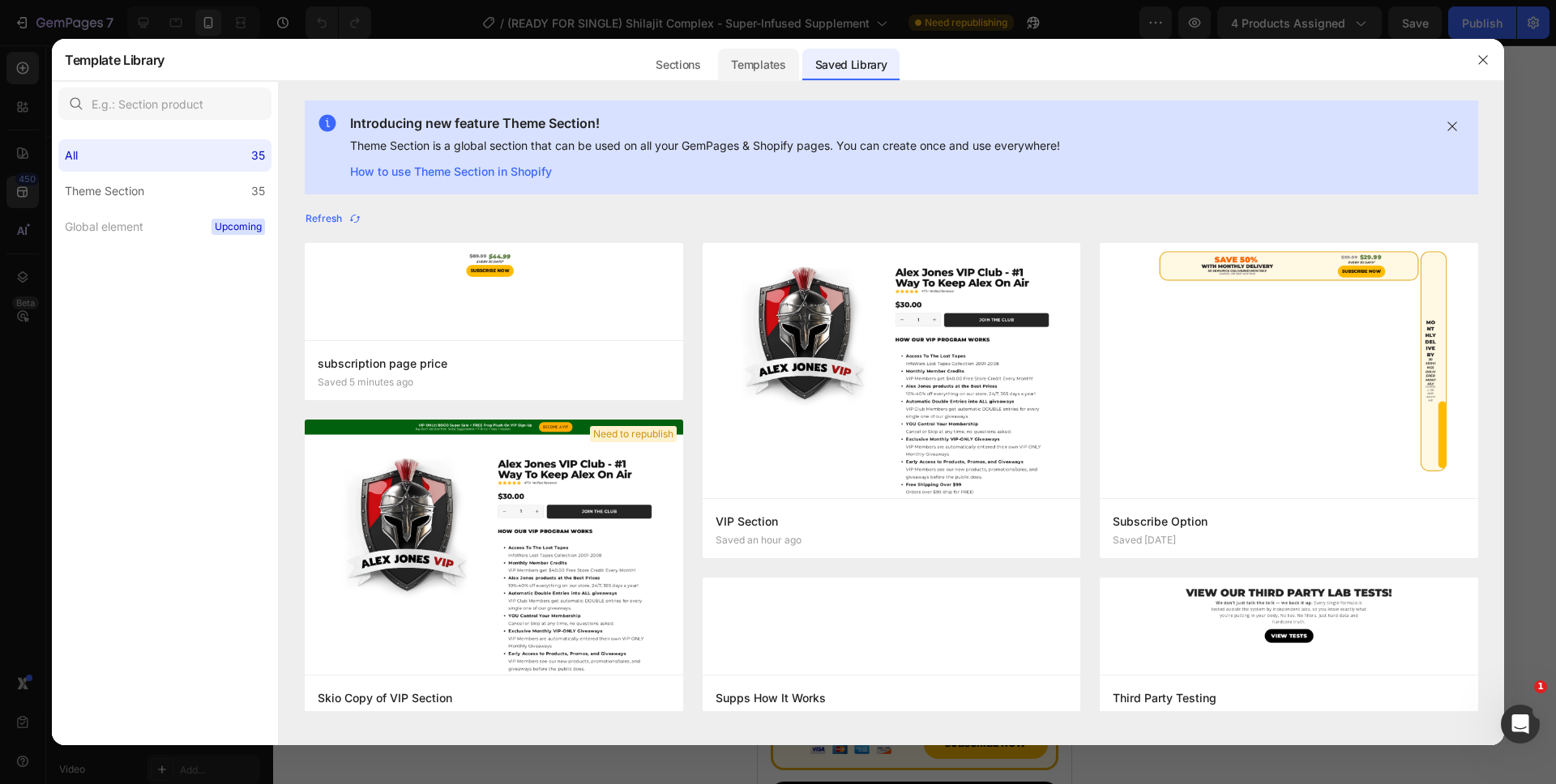
click at [785, 69] on div "Templates" at bounding box center [758, 65] width 80 height 32
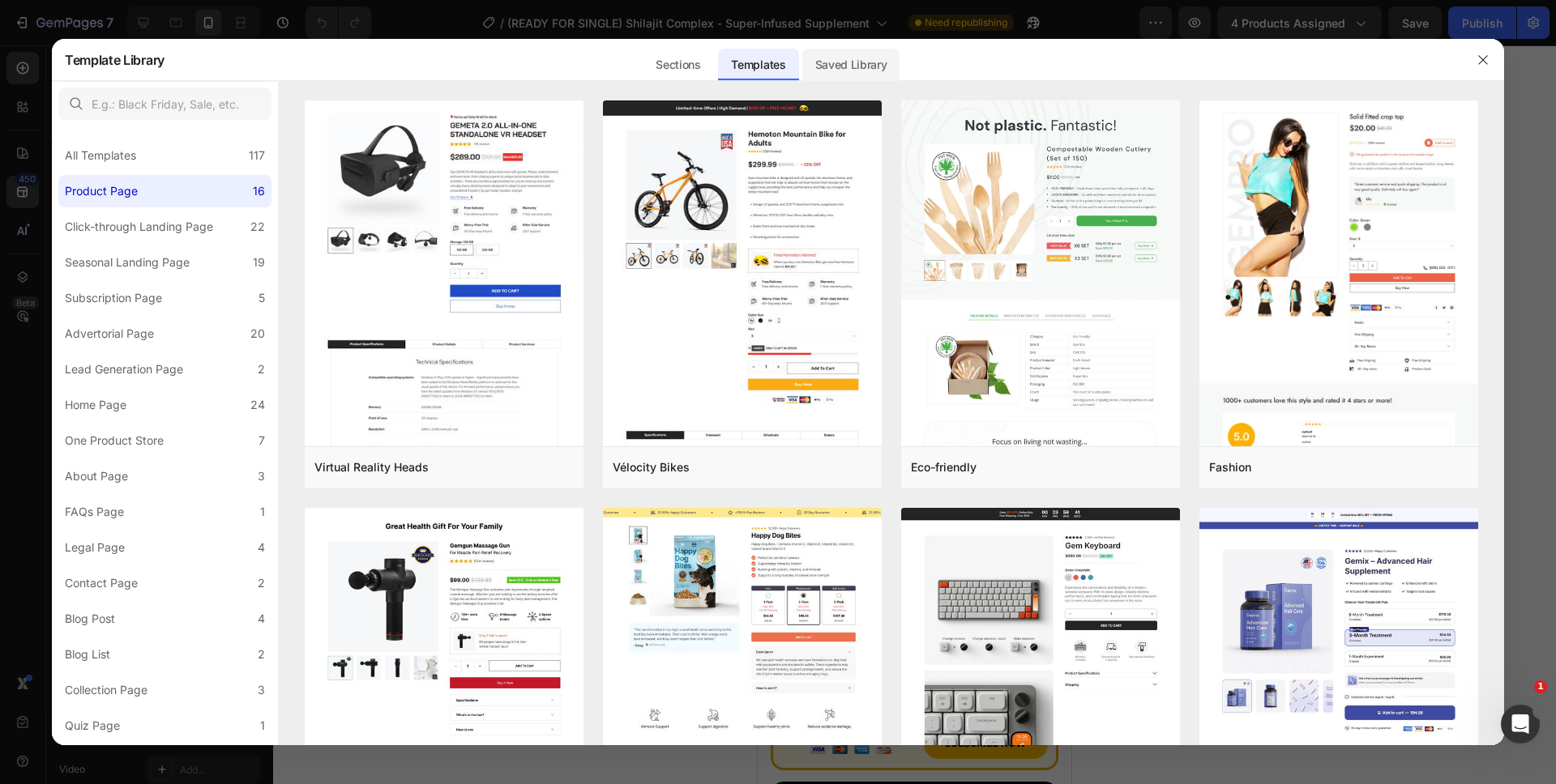
click at [823, 70] on div "Saved Library" at bounding box center [851, 65] width 98 height 32
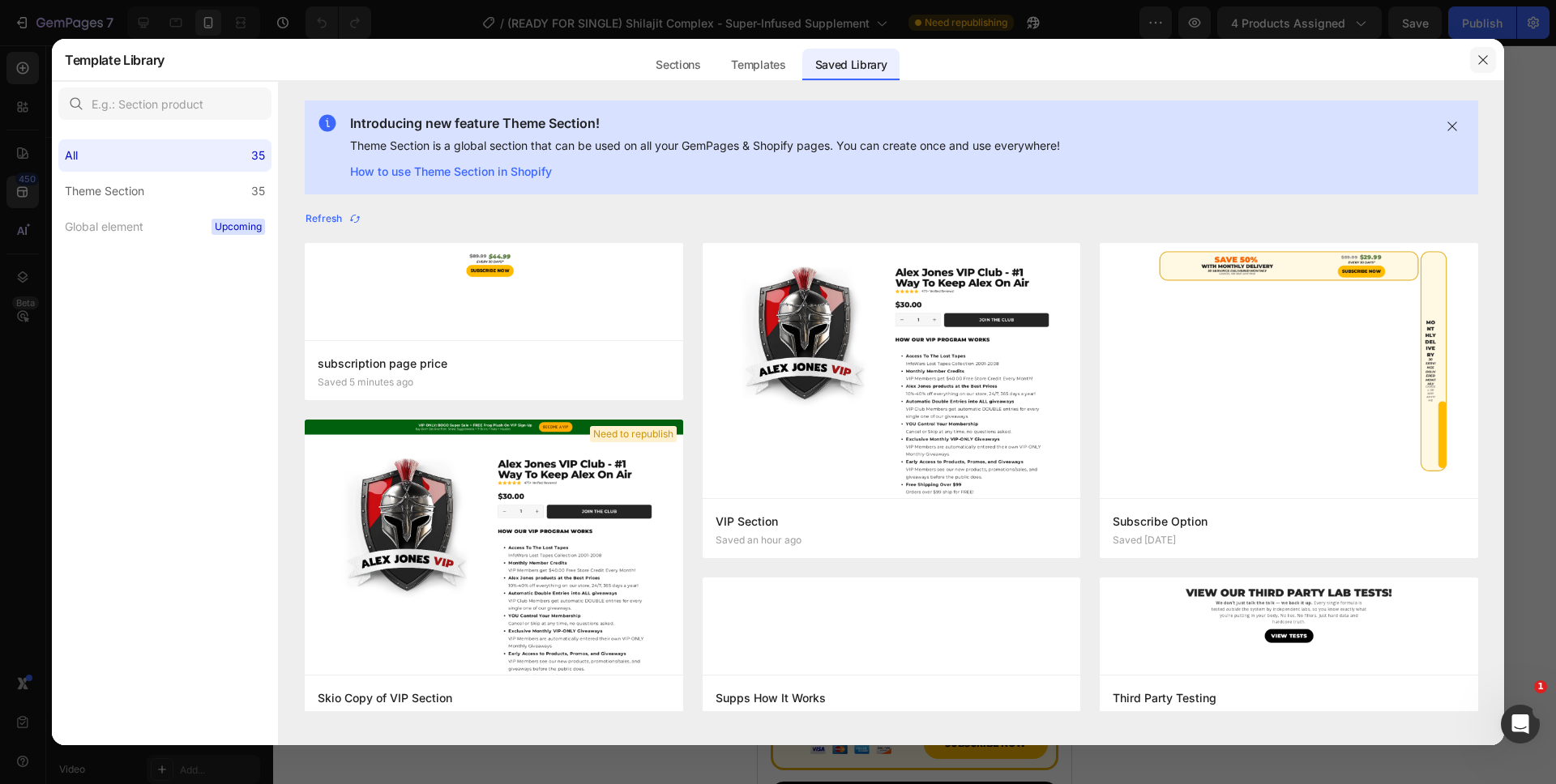
click at [1480, 67] on button "button" at bounding box center [1483, 60] width 26 height 26
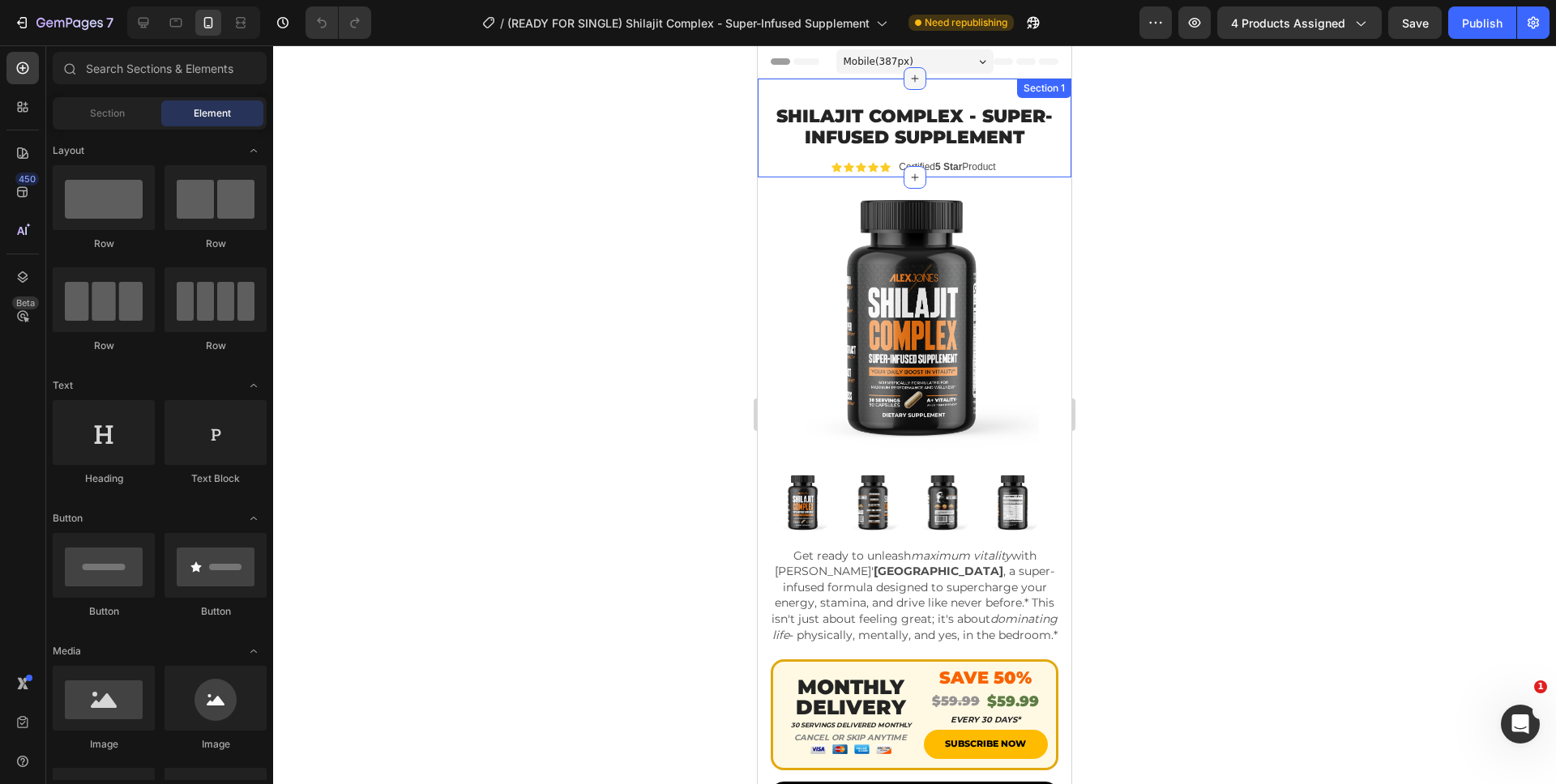
click at [906, 85] on div at bounding box center [914, 79] width 23 height 23
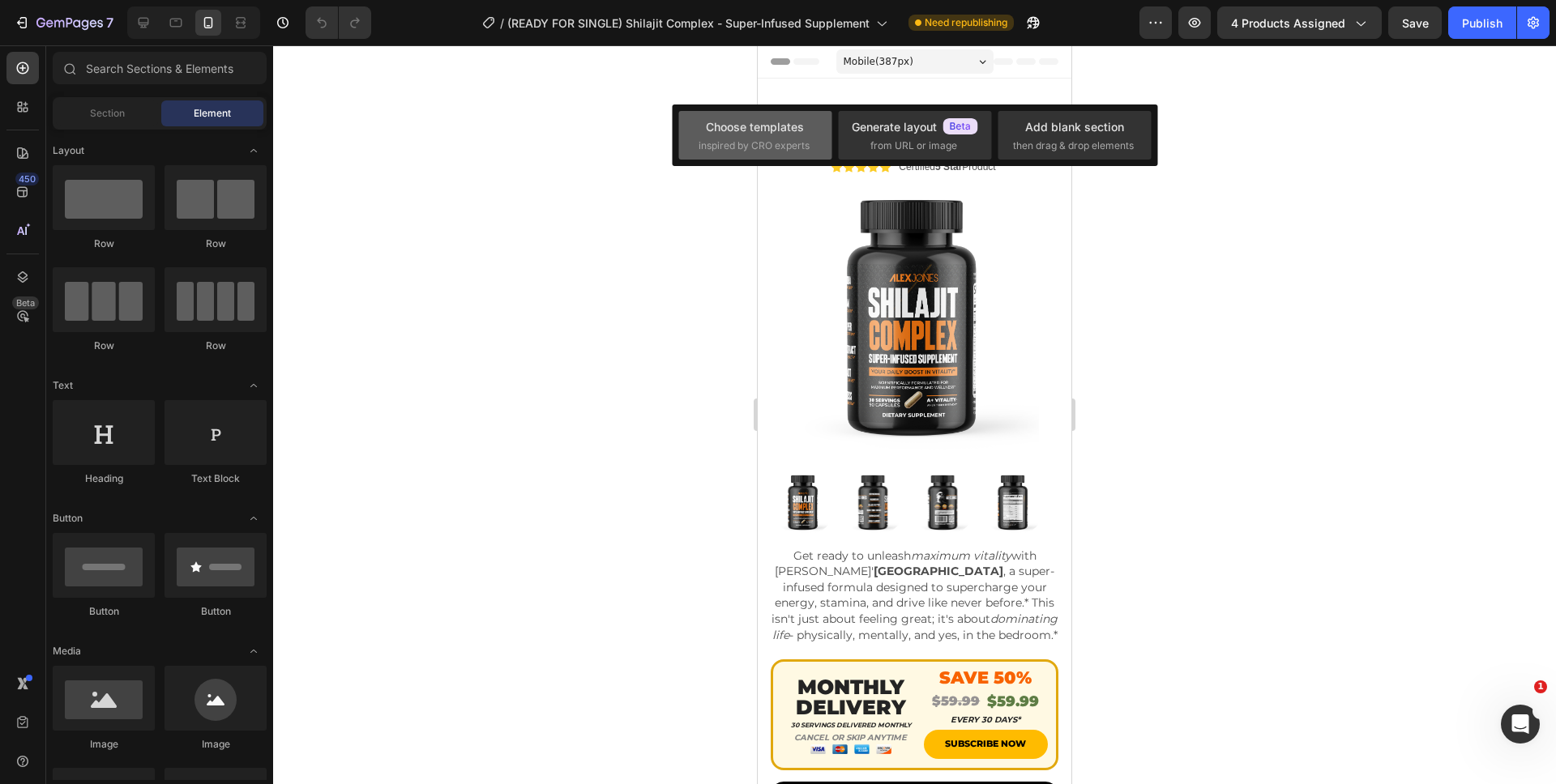
click at [838, 117] on div "Choose templates inspired by CRO experts" at bounding box center [914, 136] width 153 height 49
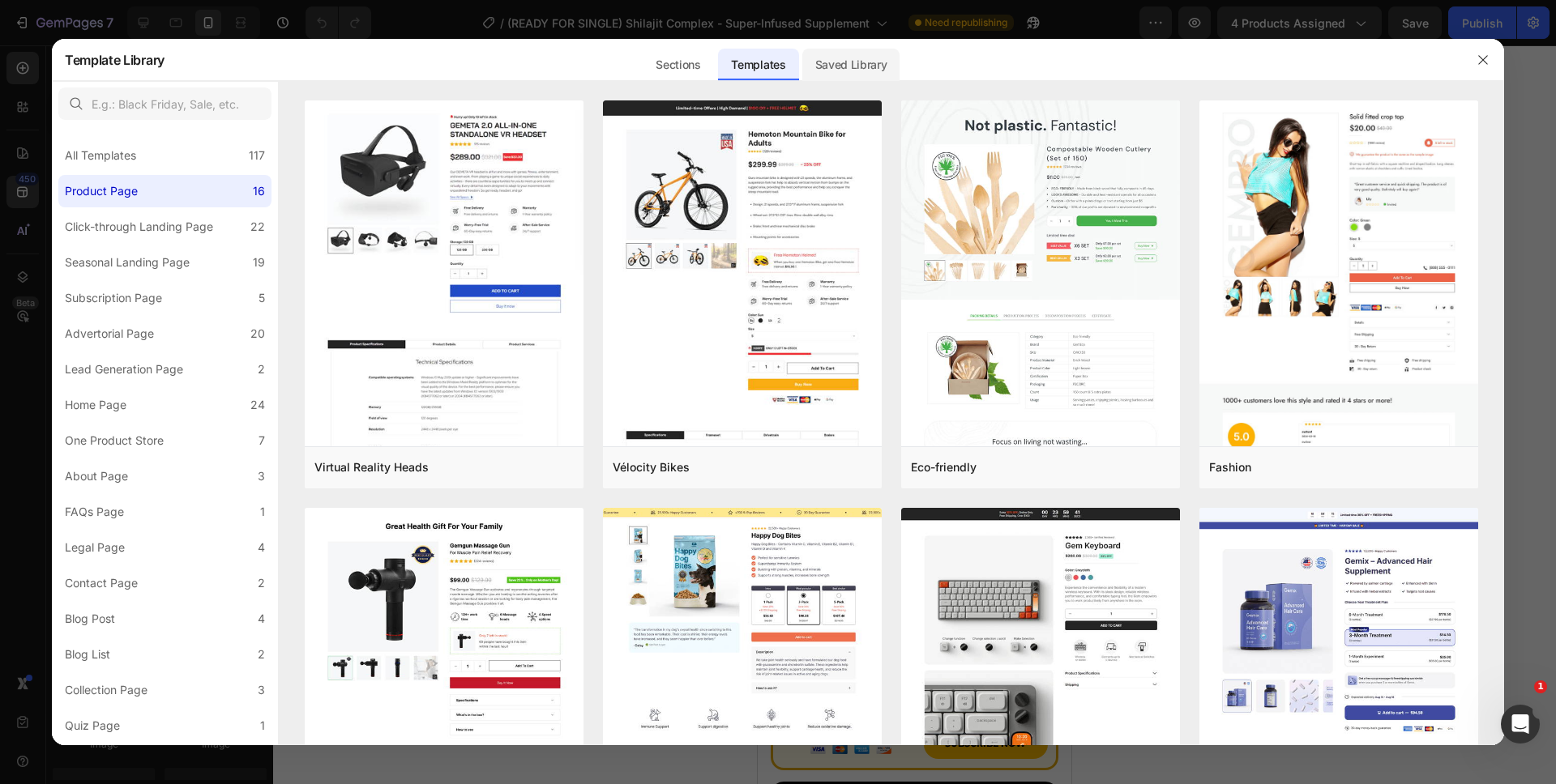
click at [0, 0] on div "Saved Library" at bounding box center [0, 0] width 0 height 0
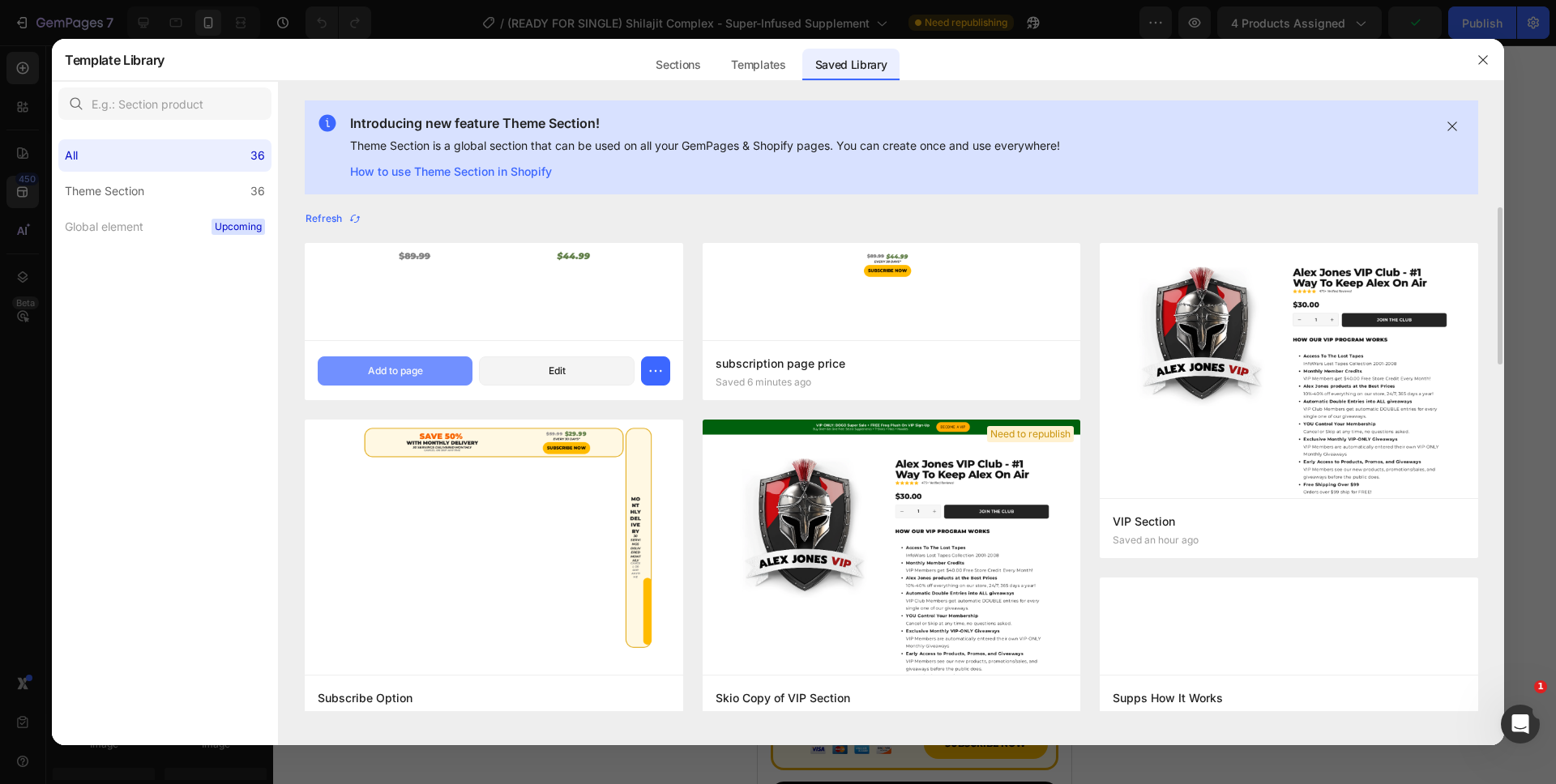
click at [391, 365] on div "Add to page" at bounding box center [395, 371] width 55 height 15
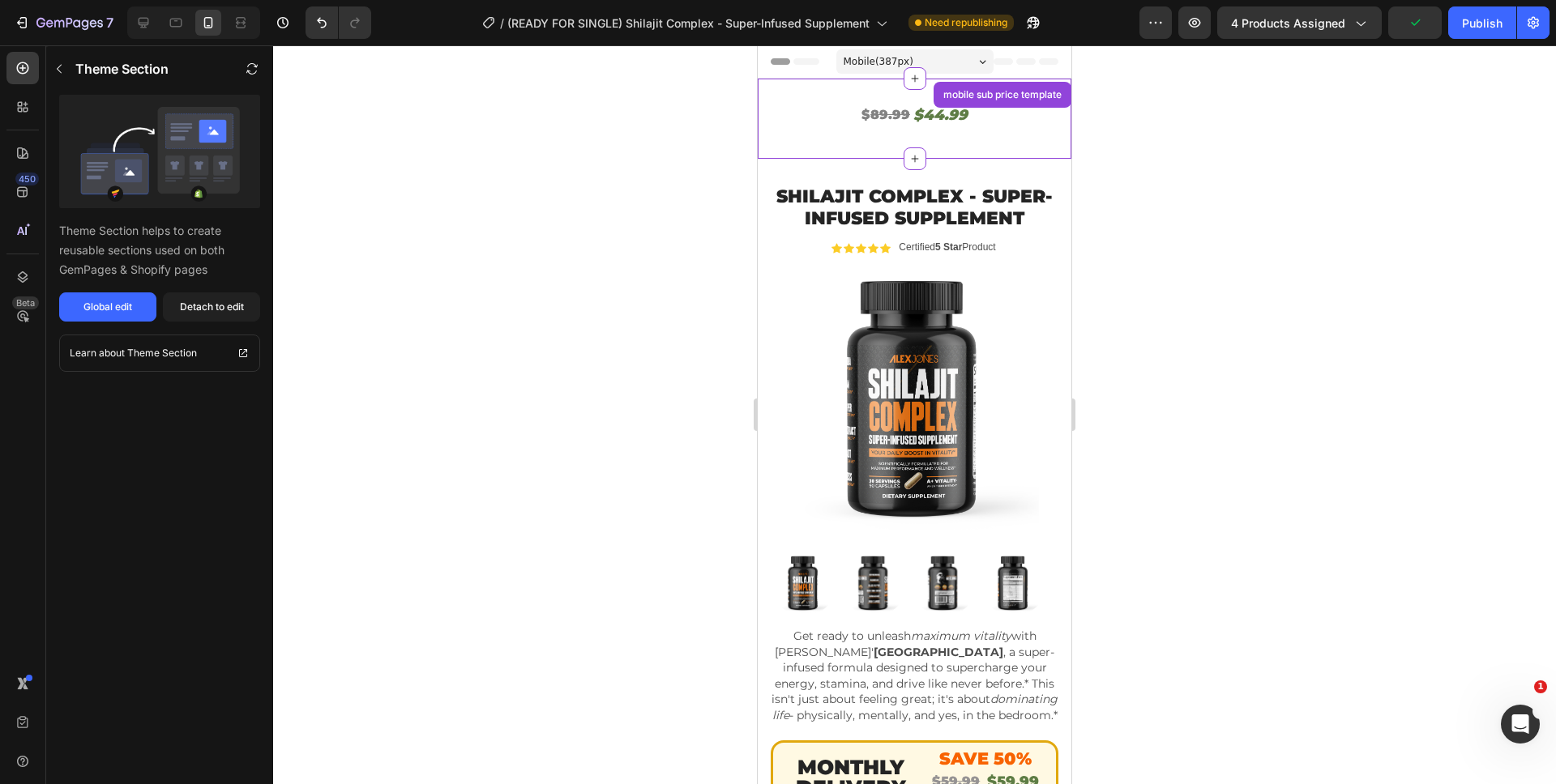
scroll to position [33, 0]
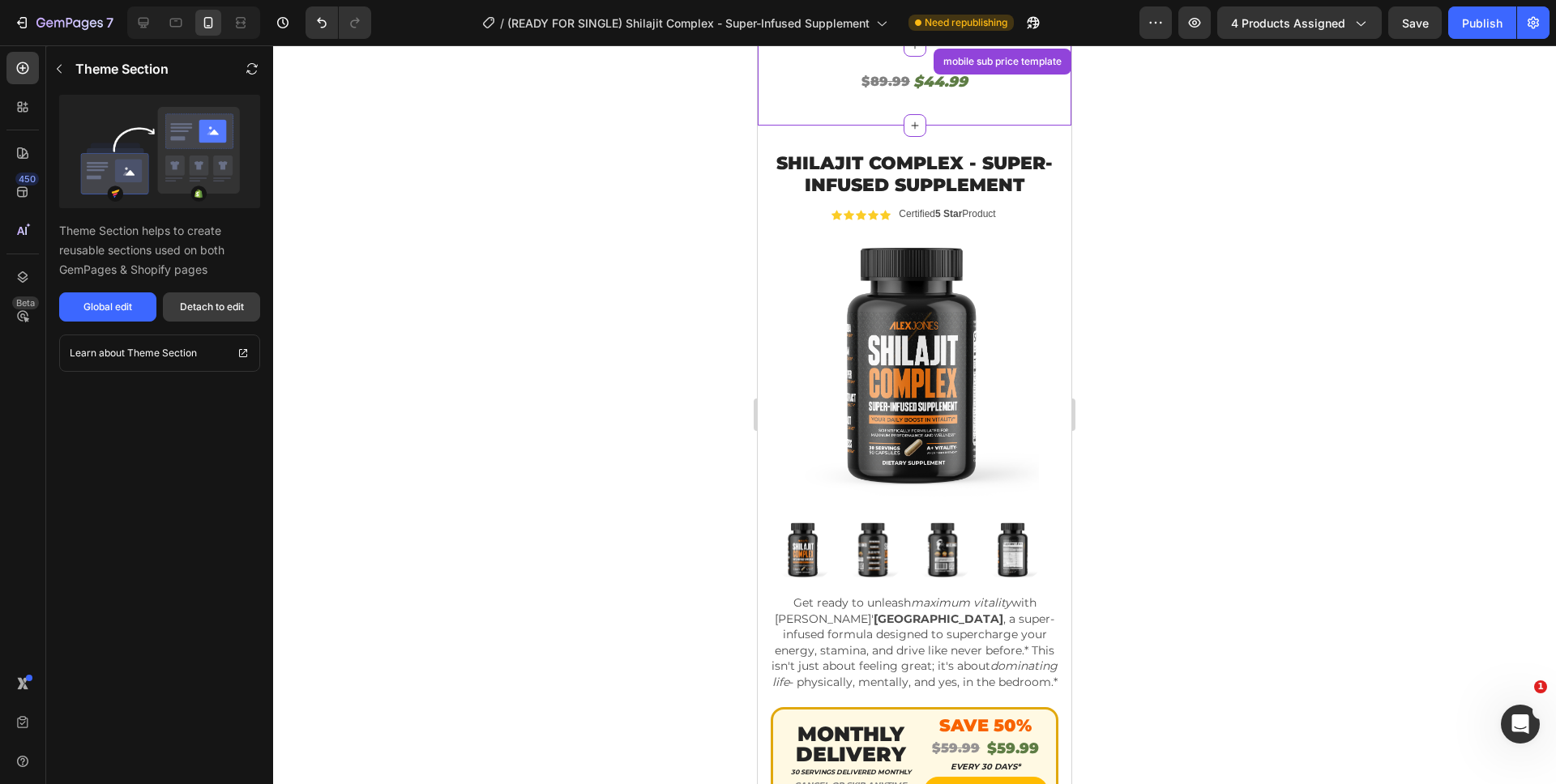
click at [198, 315] on button "Detach to edit" at bounding box center [212, 307] width 97 height 29
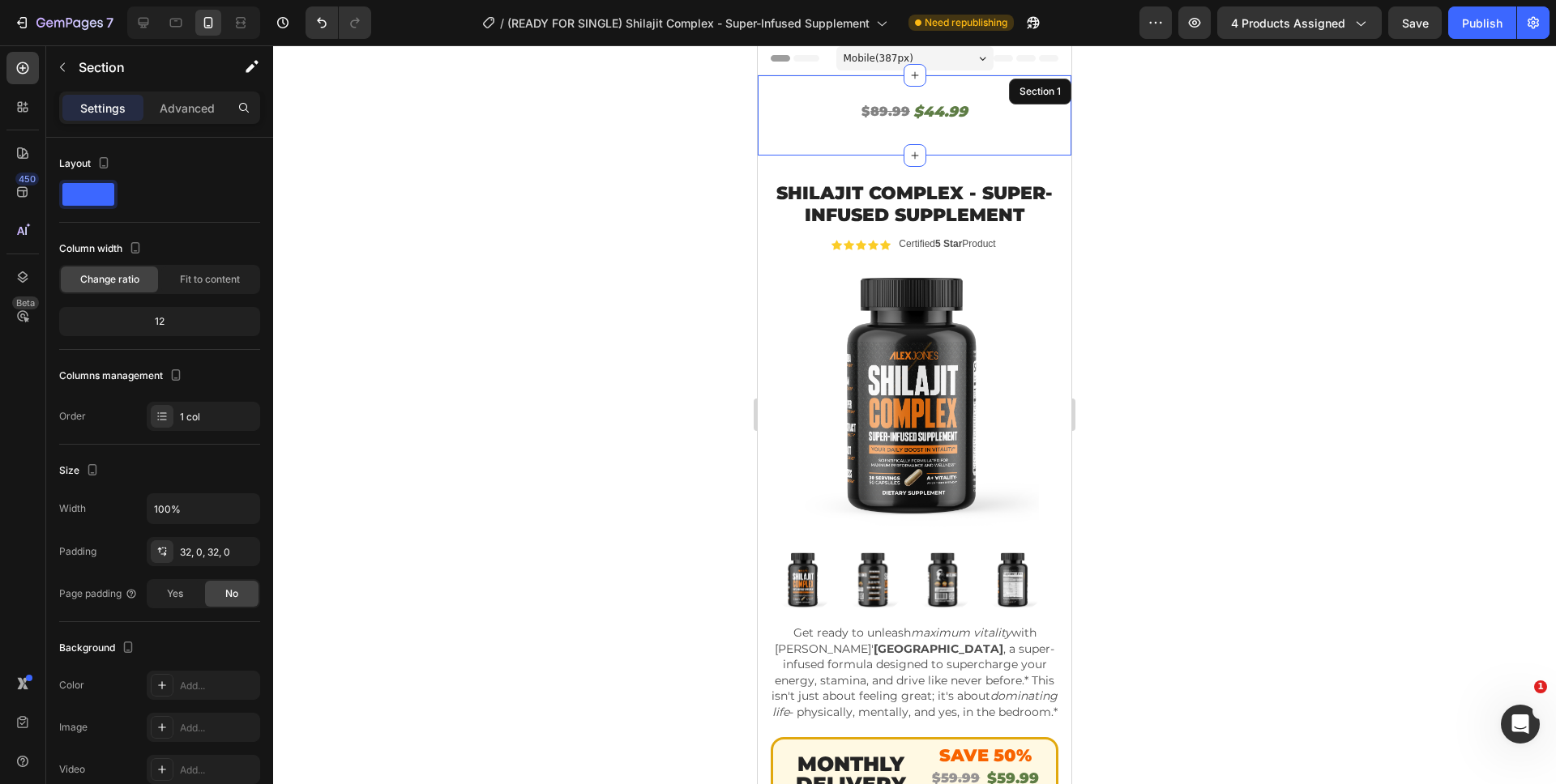
scroll to position [0, 0]
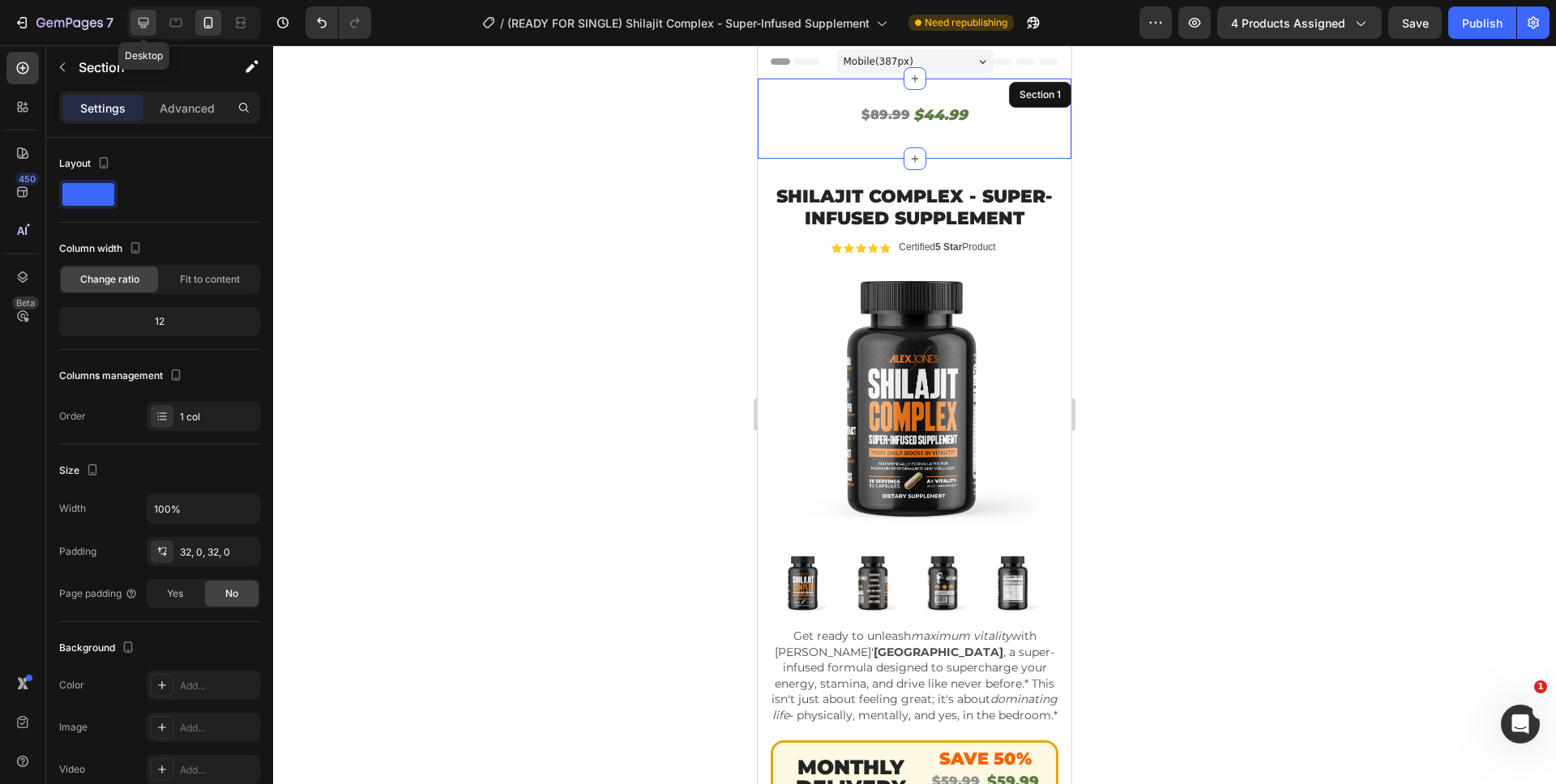
click at [149, 15] on icon at bounding box center [144, 23] width 16 height 16
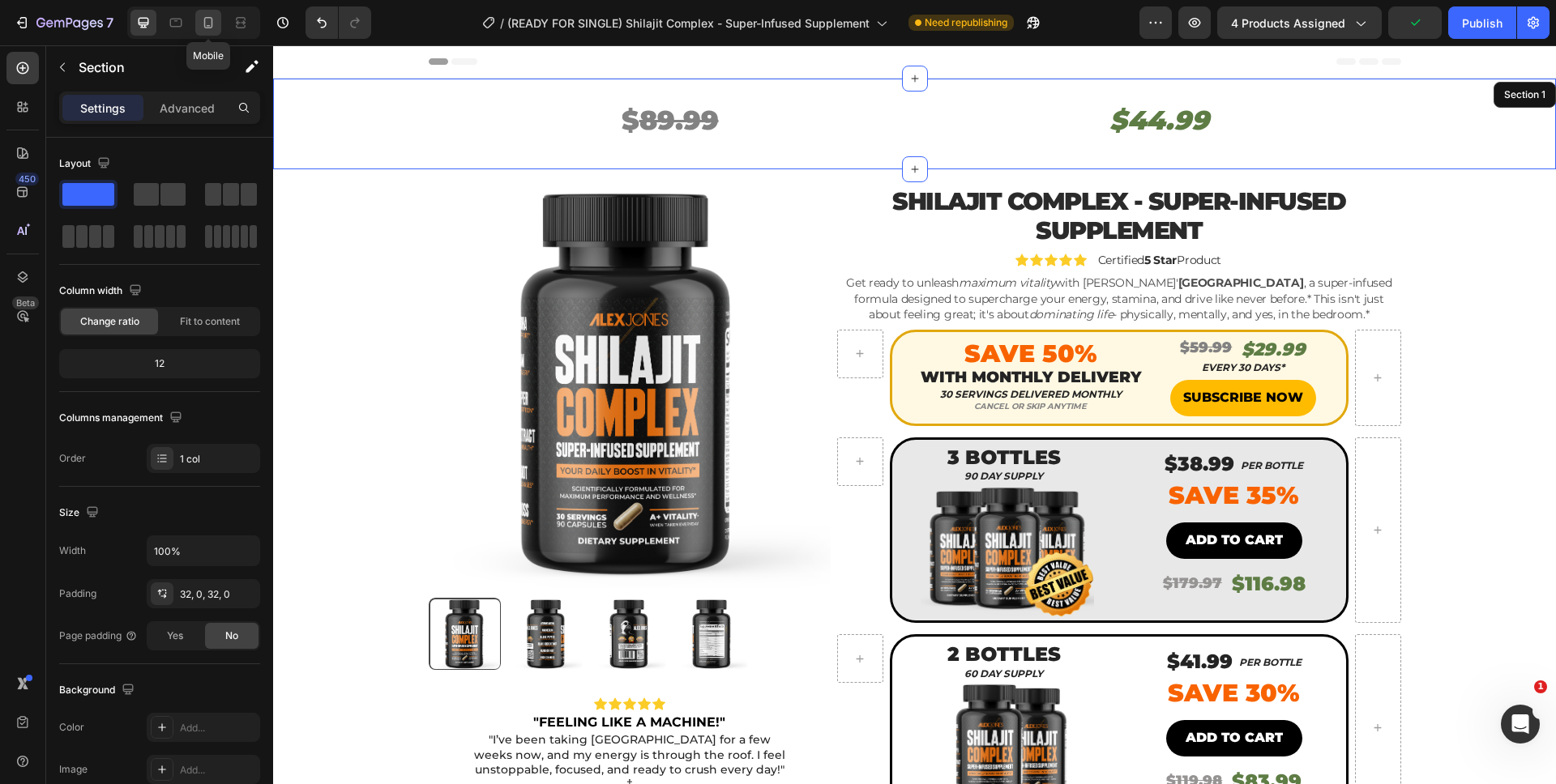
click at [199, 24] on div at bounding box center [208, 23] width 26 height 26
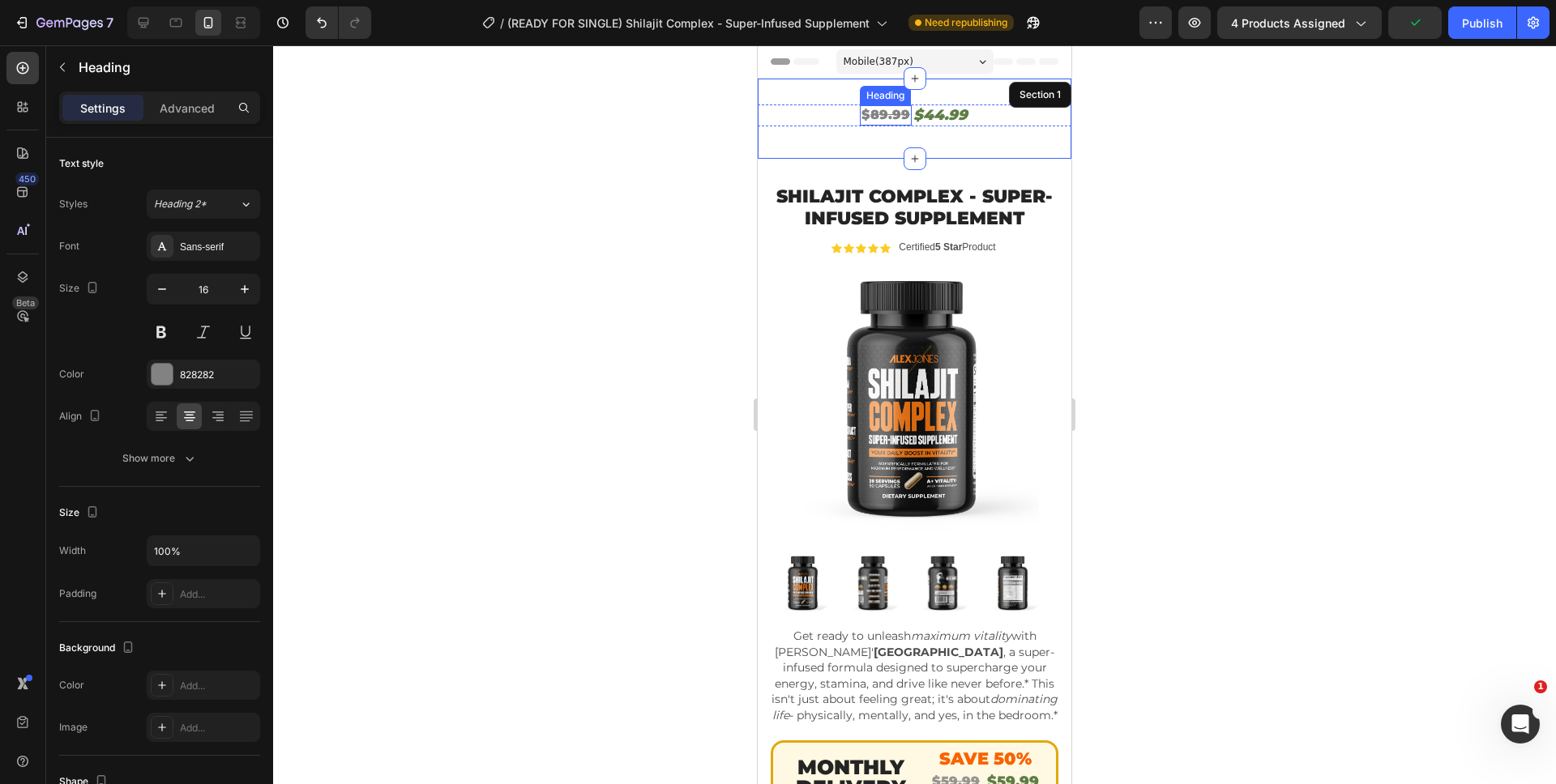
click at [871, 112] on s "89.99" at bounding box center [890, 114] width 40 height 15
click at [871, 114] on s "89.99" at bounding box center [890, 114] width 40 height 15
click at [933, 117] on h2 "$44.99" at bounding box center [940, 115] width 58 height 22
click at [933, 118] on h2 "$44.99" at bounding box center [940, 115] width 58 height 22
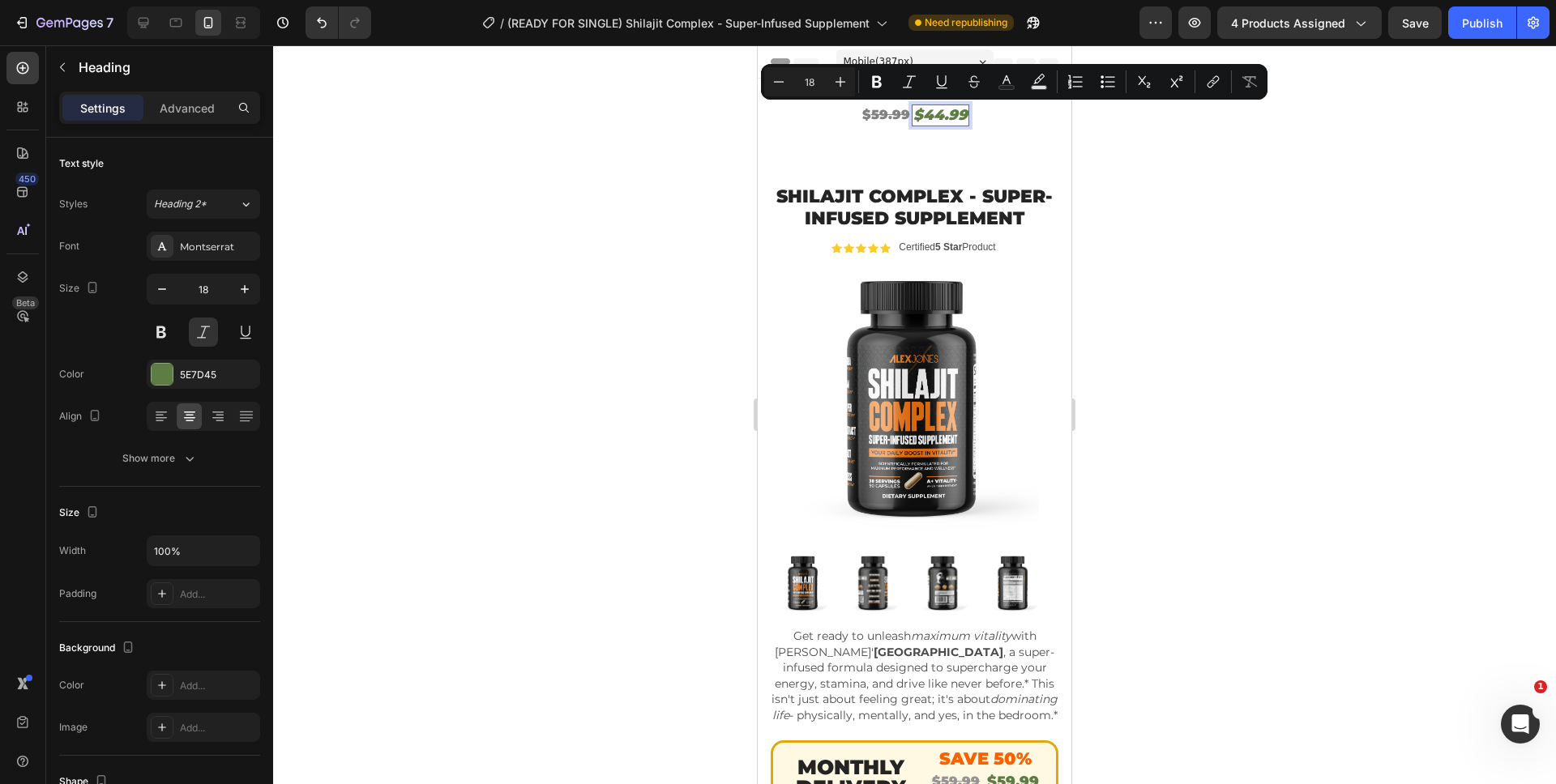
click at [927, 116] on p "$44.99" at bounding box center [940, 115] width 54 height 19
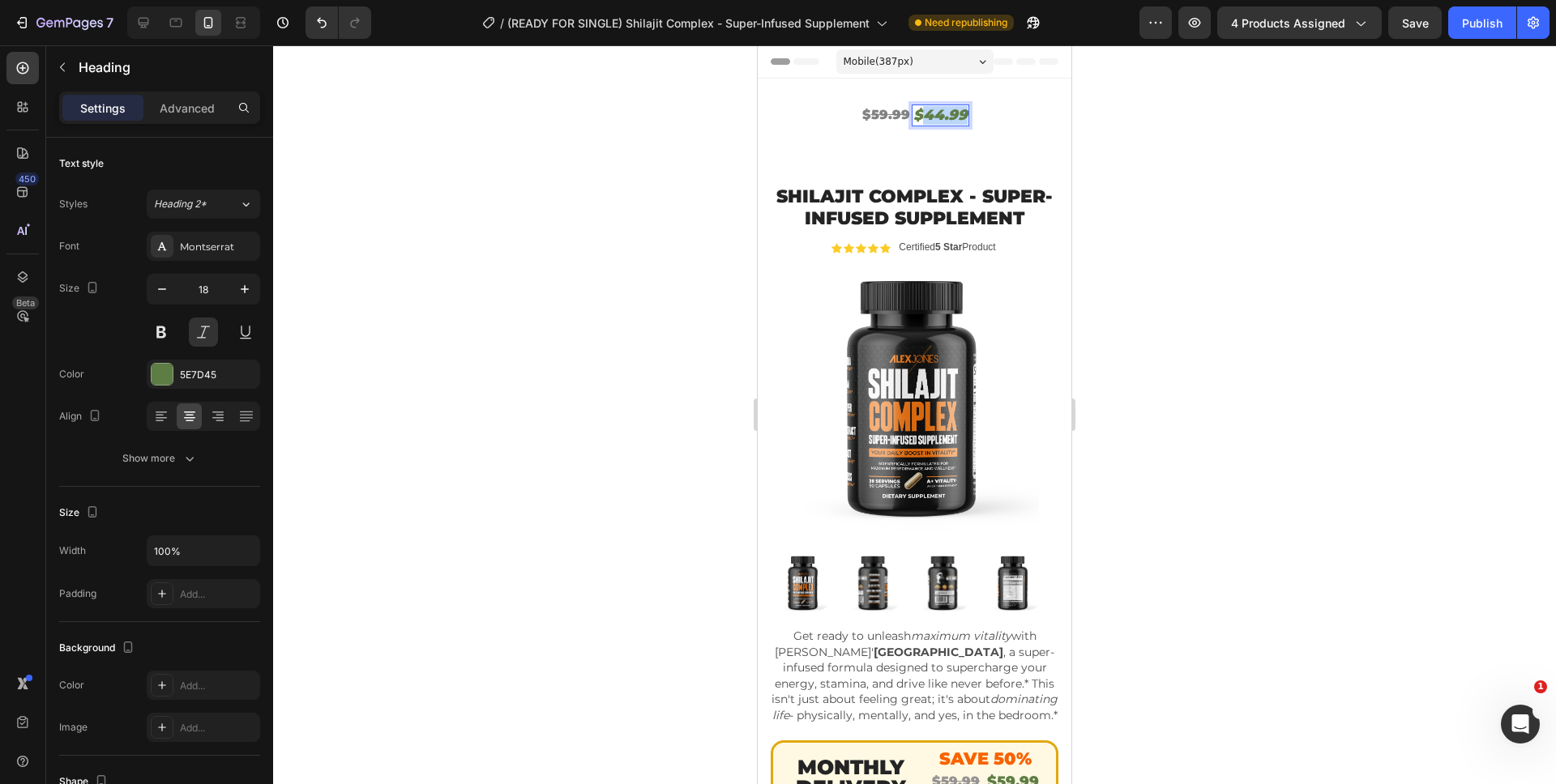
click at [927, 116] on p "$44.99" at bounding box center [940, 115] width 54 height 19
click at [994, 117] on div "$ 59.99 Heading $29.99 Heading Row 8" at bounding box center [914, 115] width 313 height 22
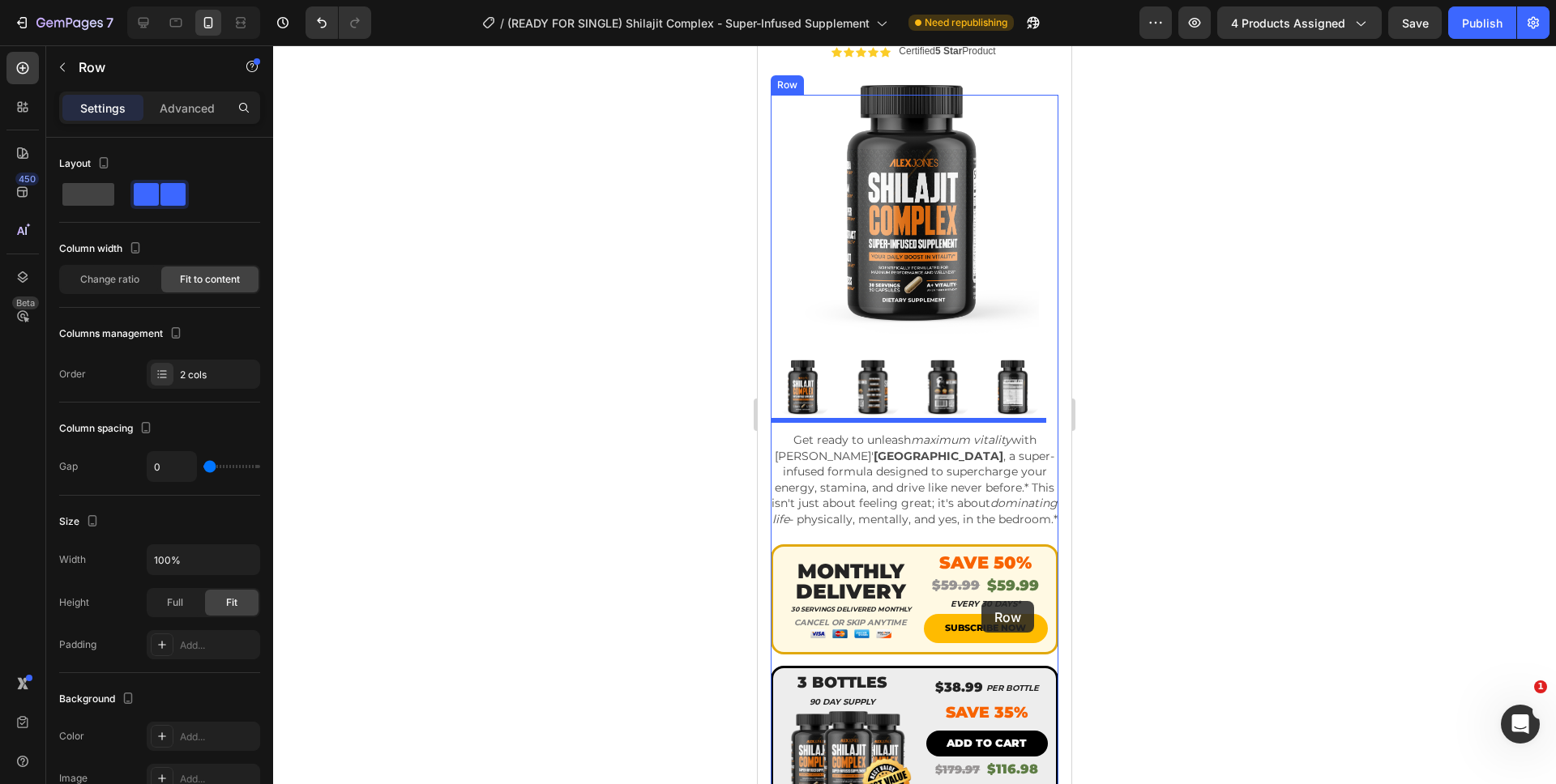
scroll to position [386, 0]
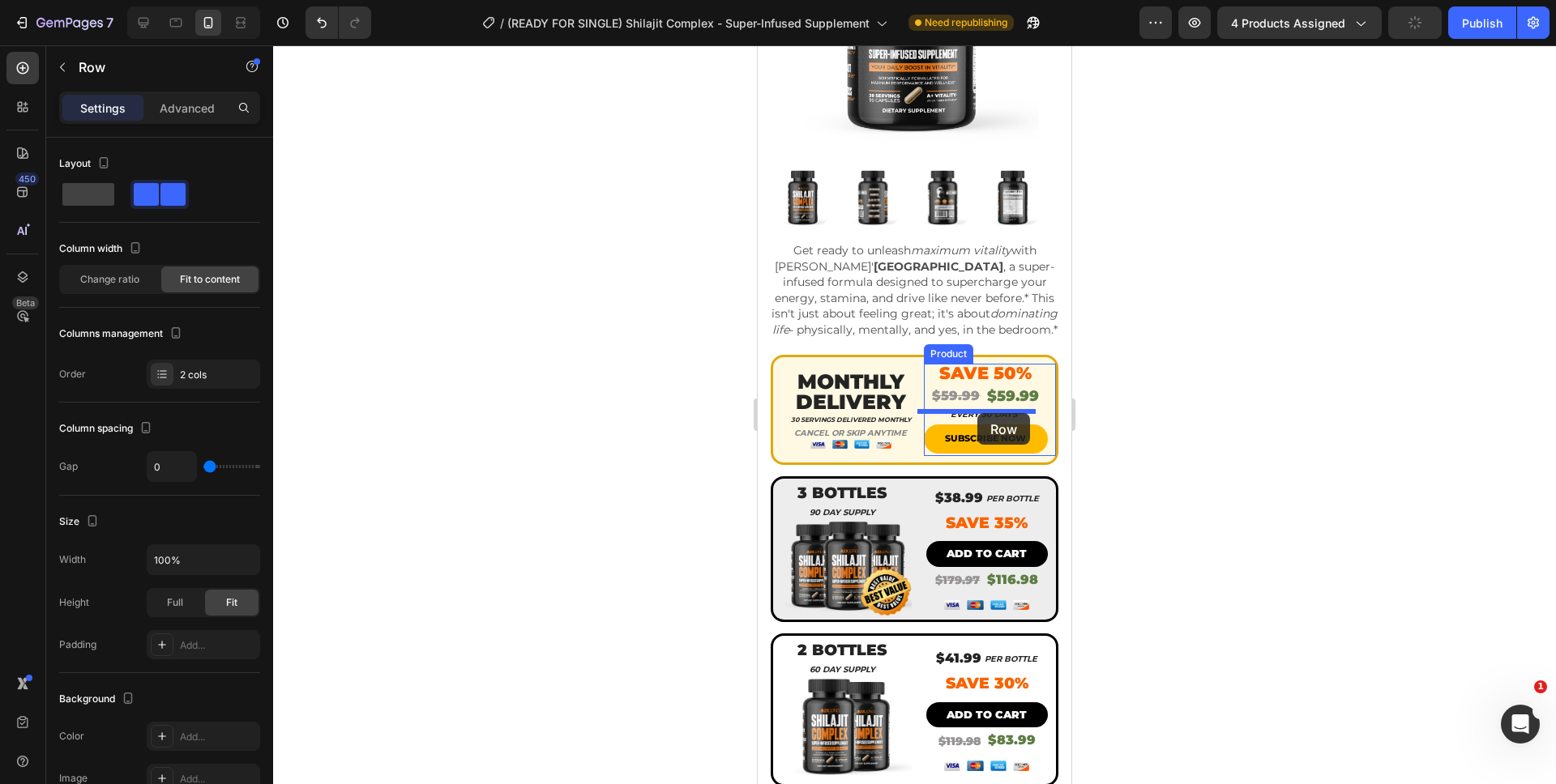
drag, startPoint x: 994, startPoint y: 117, endPoint x: 977, endPoint y: 413, distance: 296.5
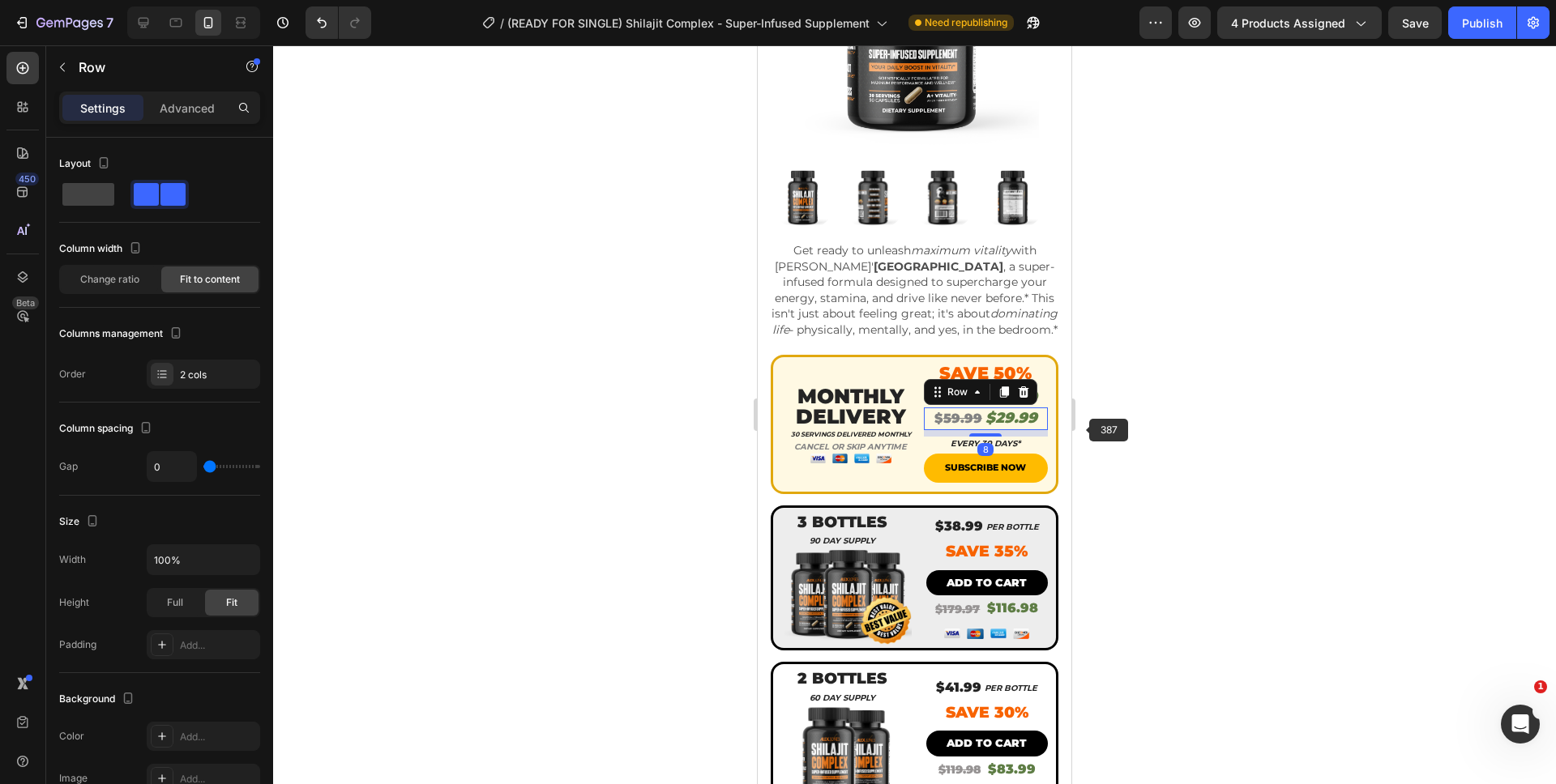
click at [1114, 426] on div at bounding box center [914, 415] width 1282 height 739
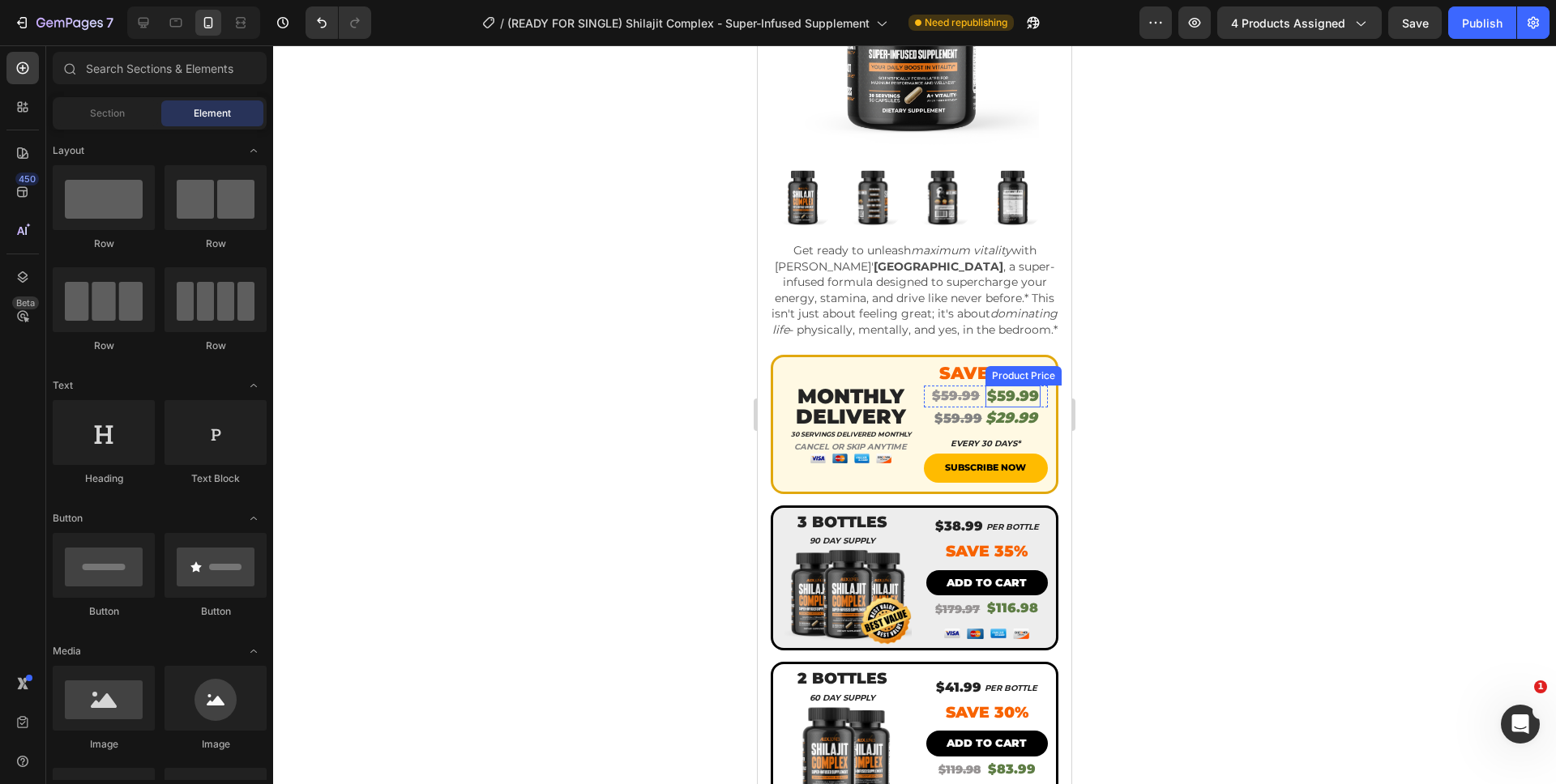
click at [1014, 403] on div "$59.99" at bounding box center [1013, 396] width 55 height 22
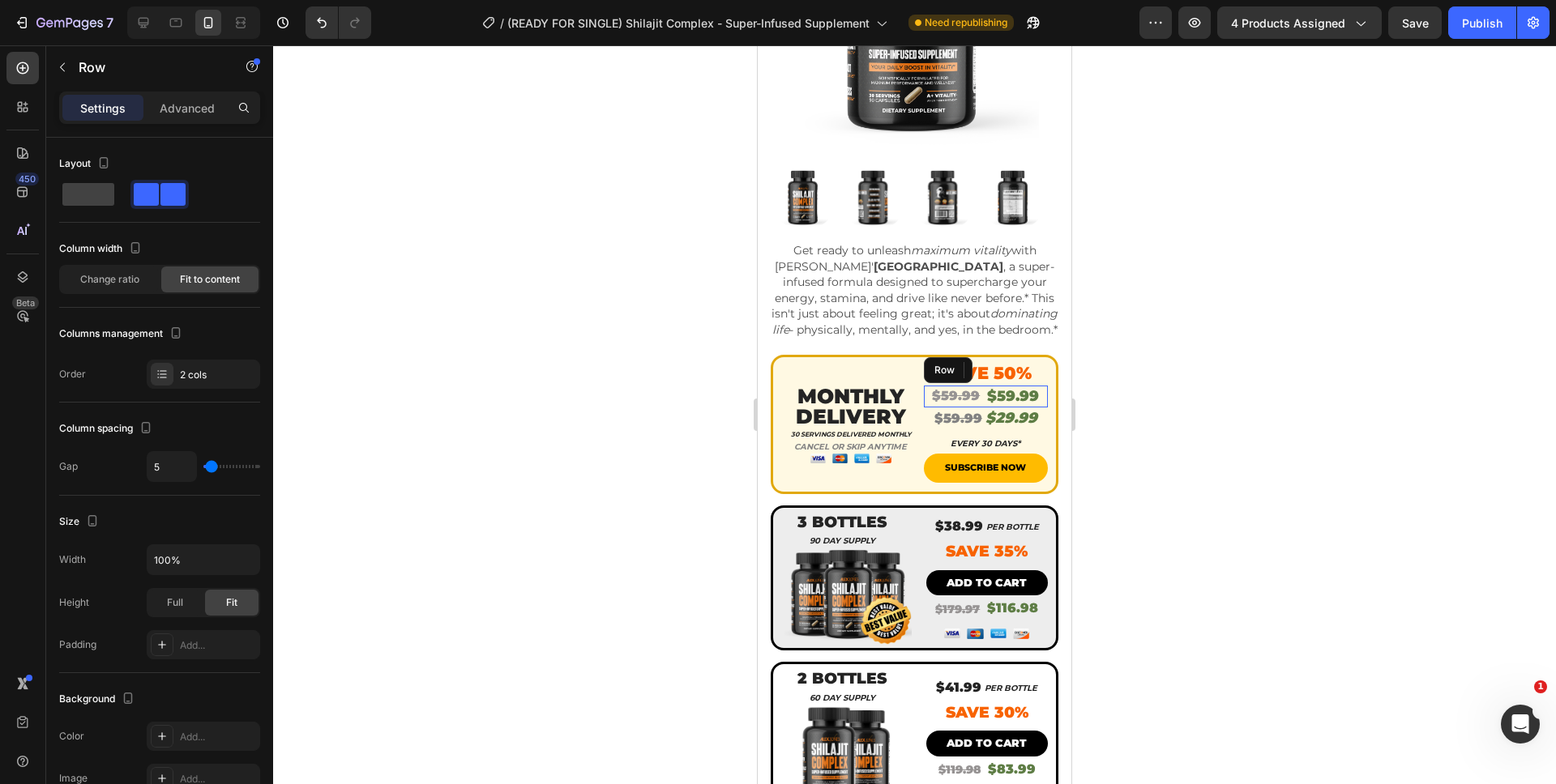
click at [923, 400] on div "$59.99 Product Price Product Price $59.99 Product Price Edit content in Shopify…" at bounding box center [986, 396] width 125 height 22
click at [1018, 376] on icon at bounding box center [1022, 370] width 11 height 11
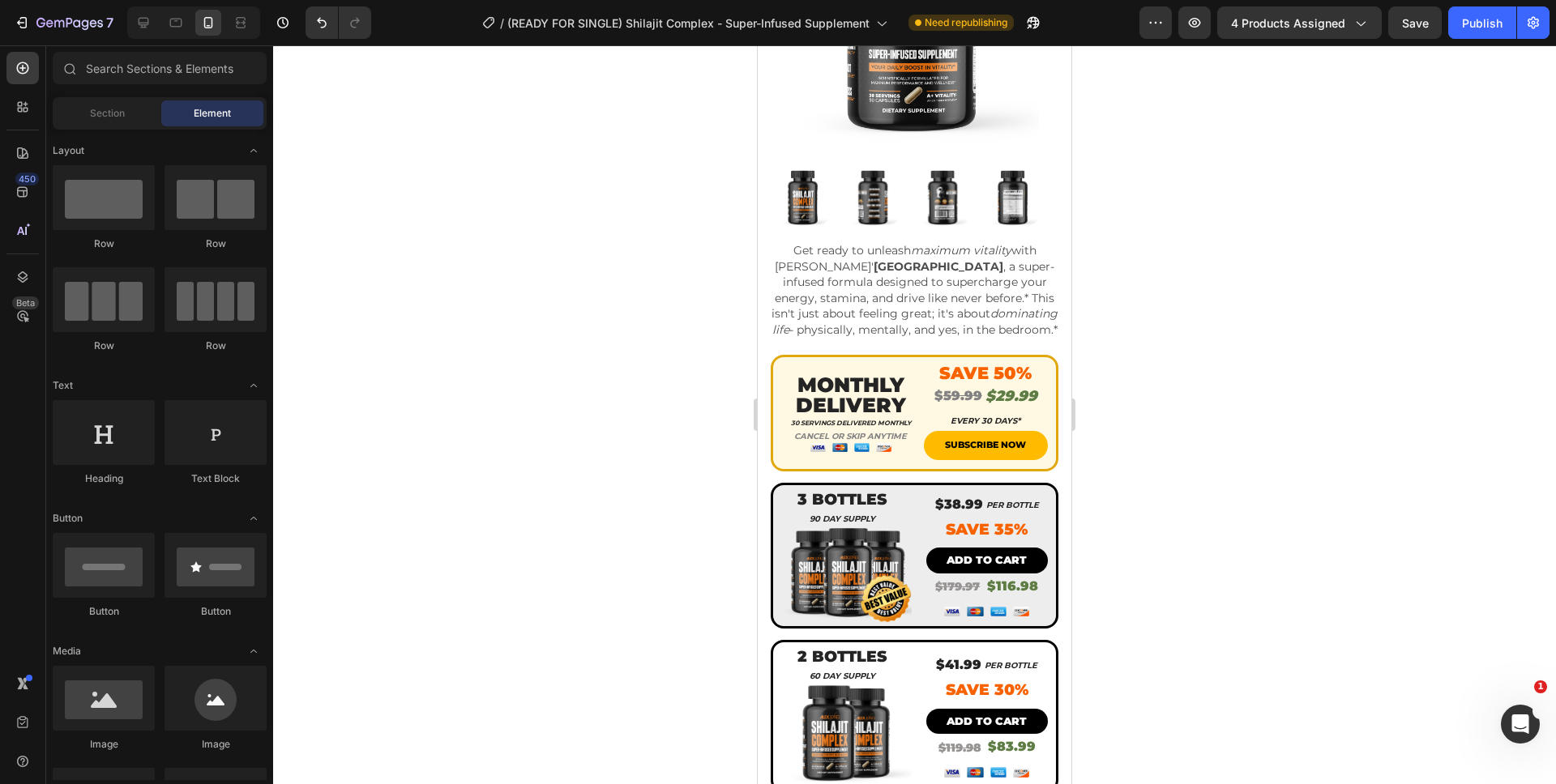
click at [1136, 418] on div at bounding box center [914, 415] width 1282 height 739
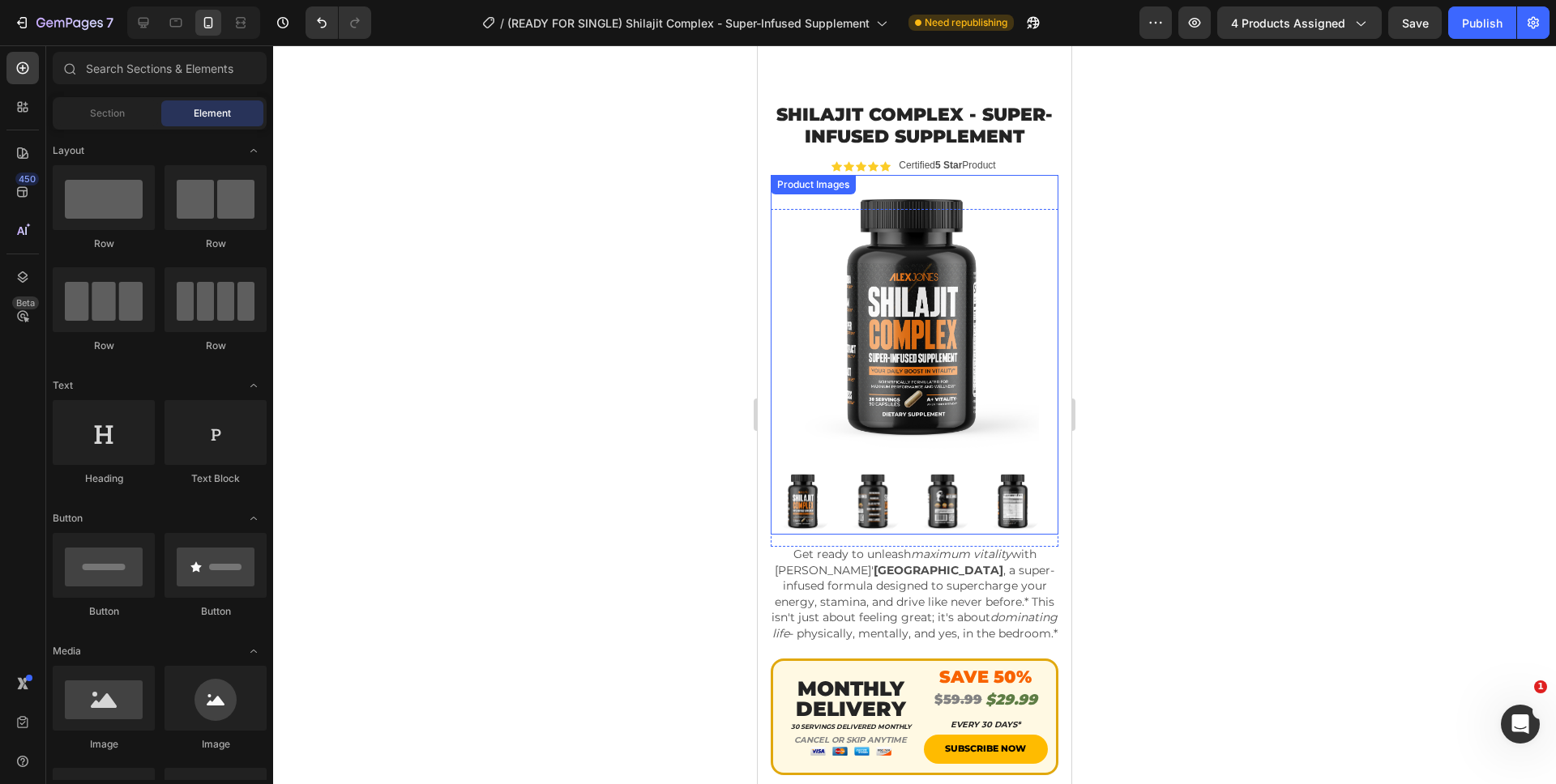
scroll to position [0, 0]
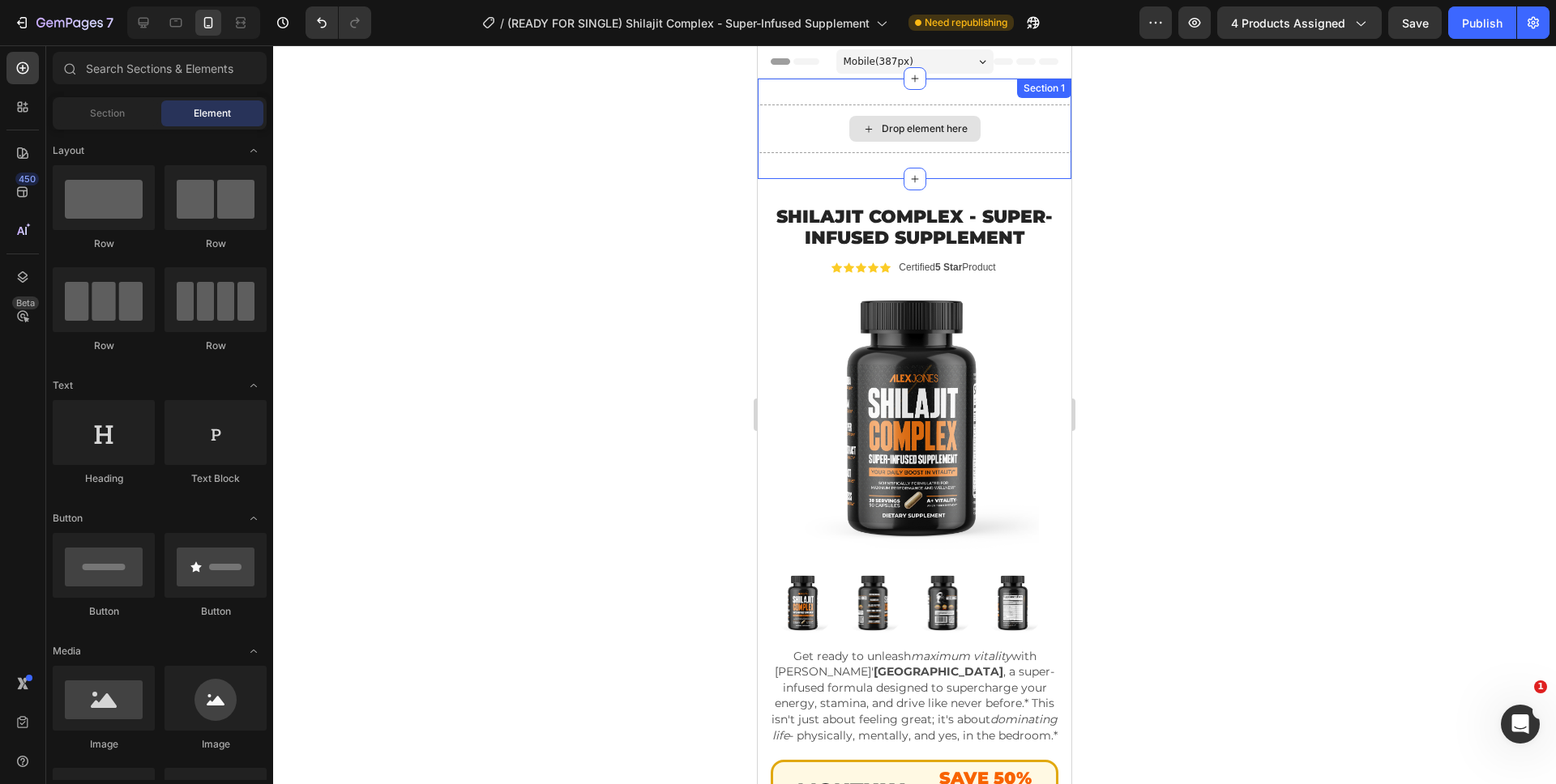
click at [996, 121] on div "Drop element here" at bounding box center [914, 129] width 313 height 49
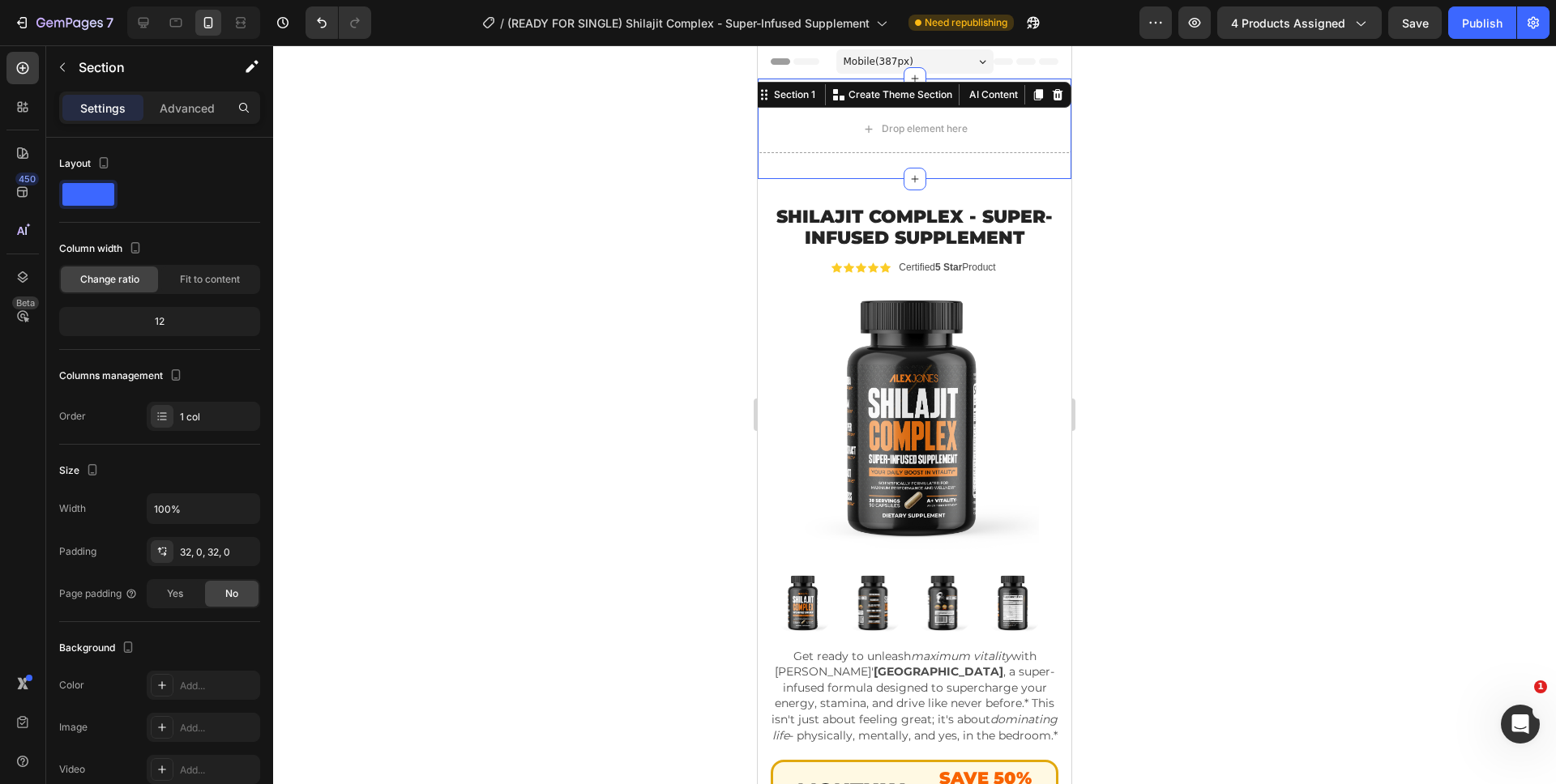
click at [1051, 97] on icon at bounding box center [1057, 95] width 13 height 13
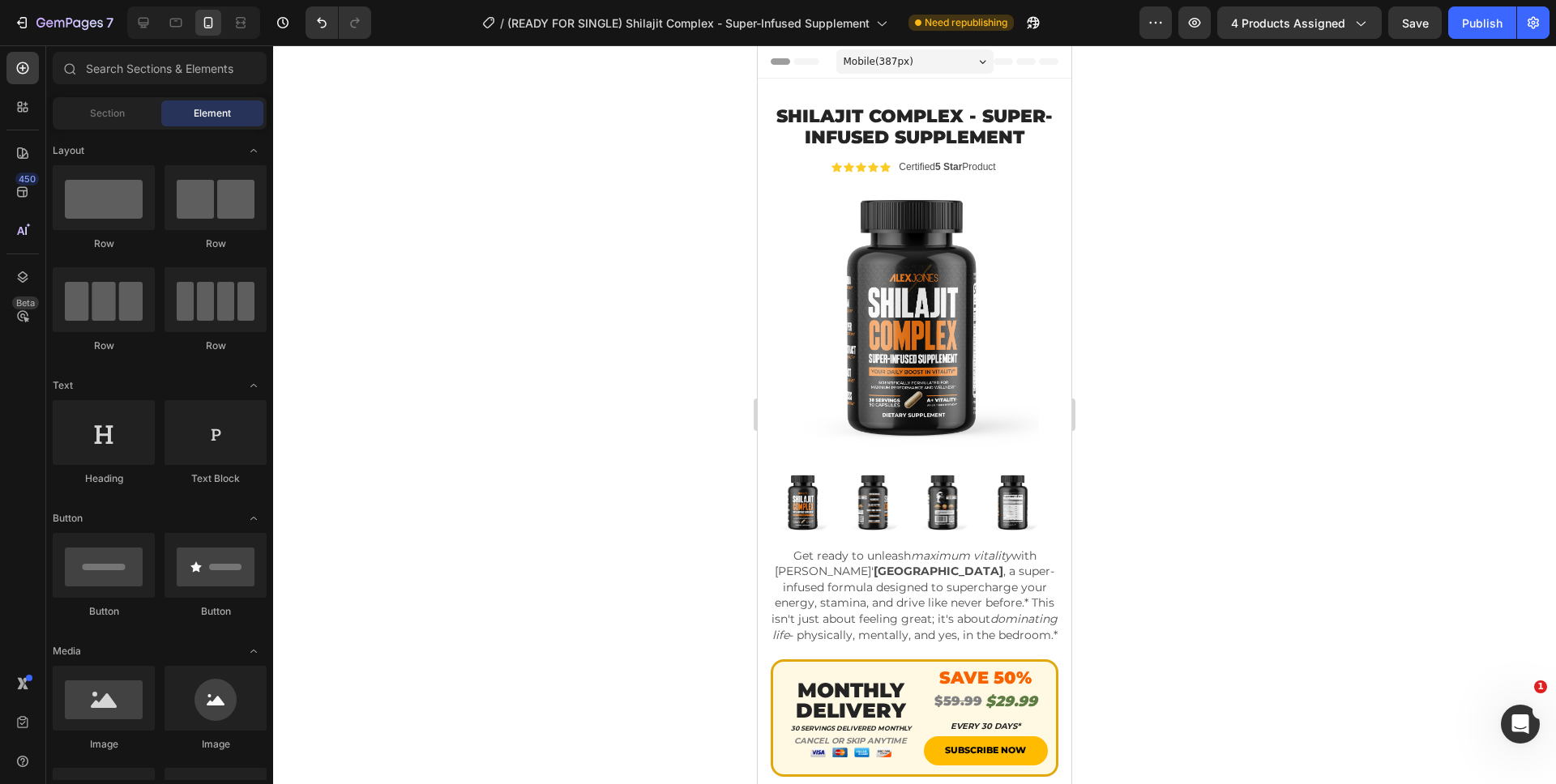
click at [1156, 244] on div at bounding box center [914, 415] width 1282 height 739
click at [1465, 32] on button "Publish" at bounding box center [1482, 23] width 68 height 32
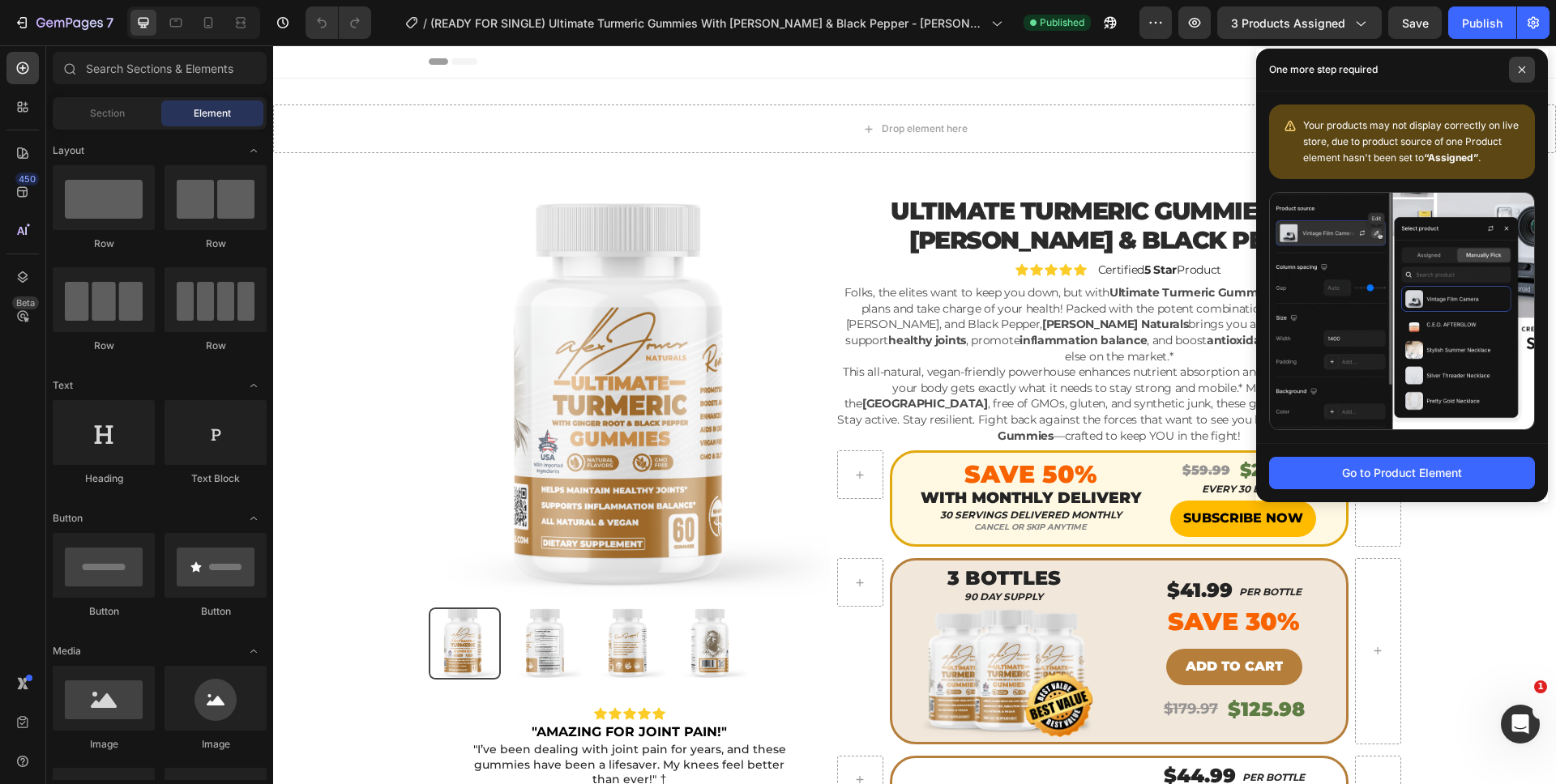
click at [1532, 73] on span at bounding box center [1522, 70] width 26 height 26
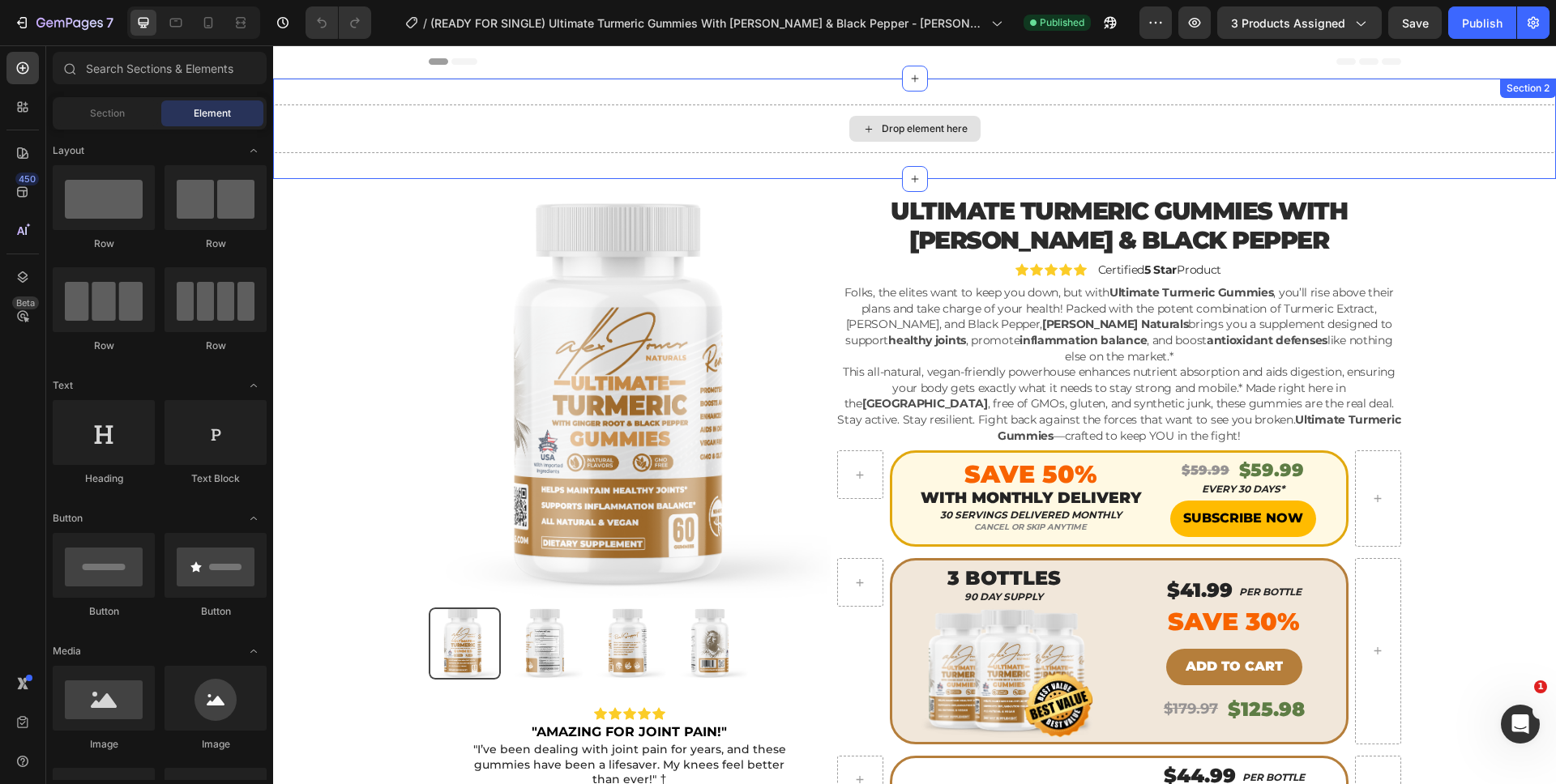
click at [893, 118] on div "Drop element here" at bounding box center [915, 129] width 132 height 26
click at [850, 135] on div "Drop element here" at bounding box center [915, 129] width 132 height 26
click at [910, 81] on icon at bounding box center [914, 79] width 13 height 13
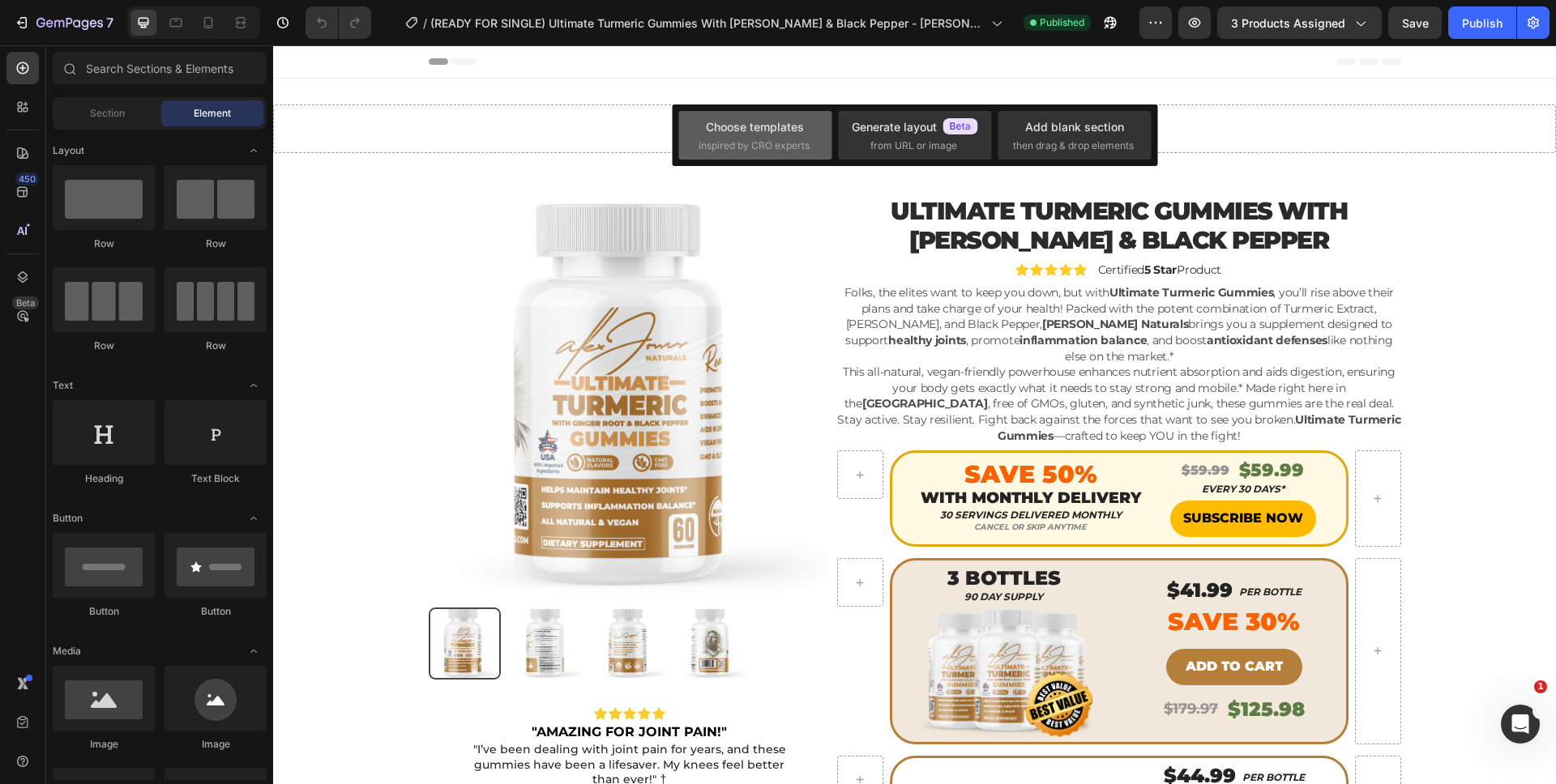
click at [730, 135] on div "Choose templates" at bounding box center [754, 127] width 98 height 17
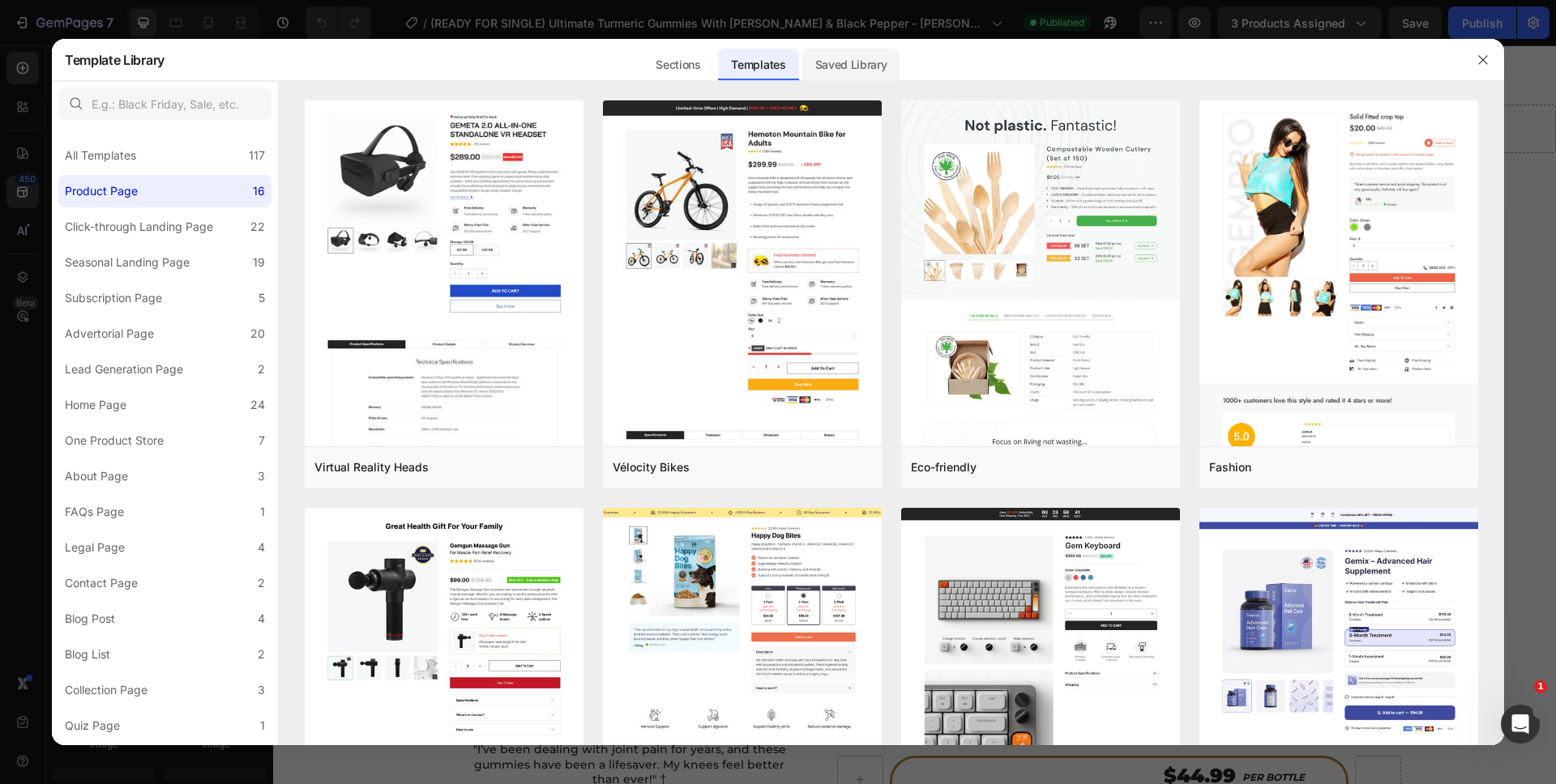
click at [862, 62] on div "Saved Library" at bounding box center [851, 65] width 98 height 32
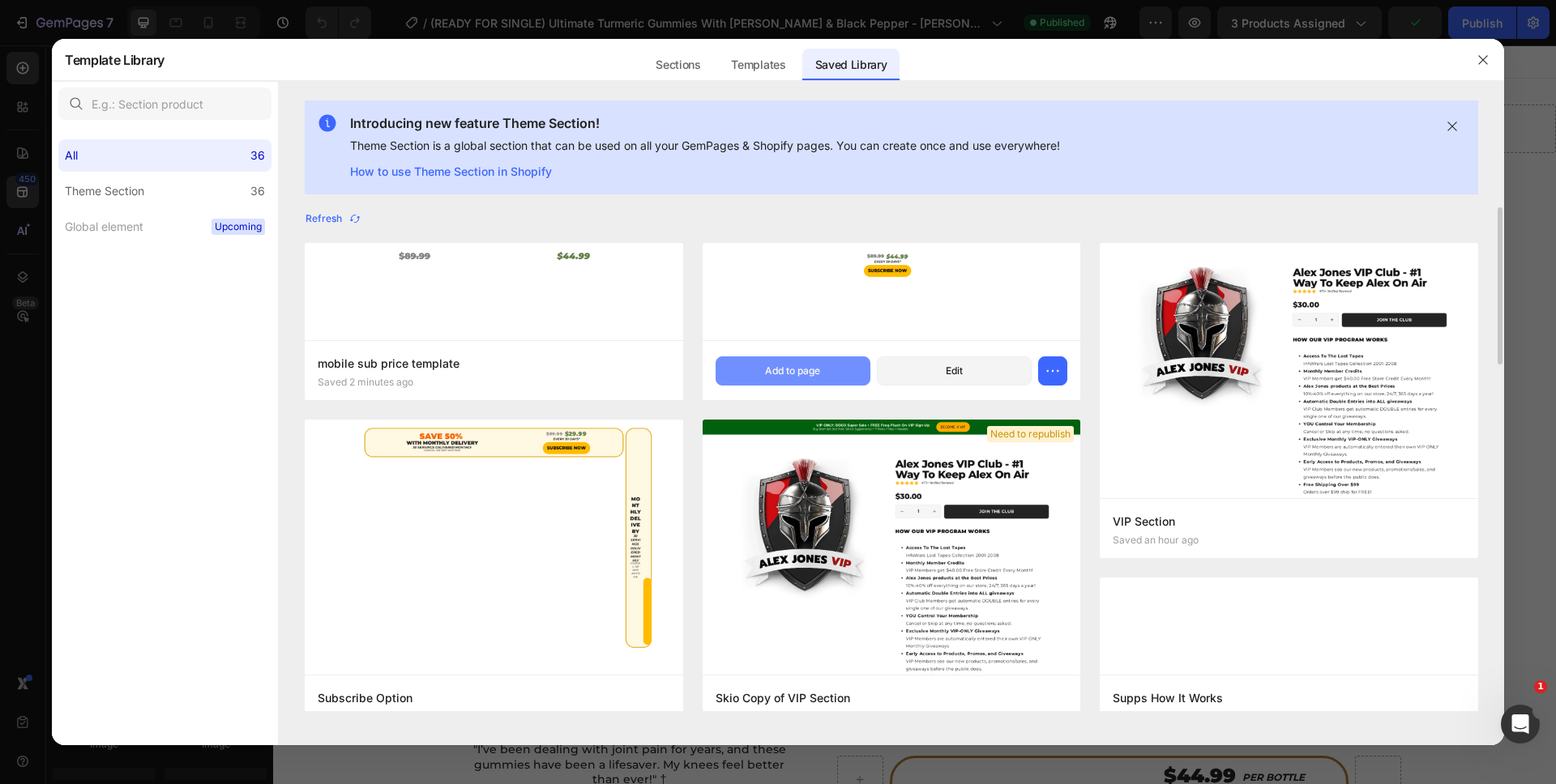
click at [783, 370] on div "Add to page" at bounding box center [793, 371] width 55 height 15
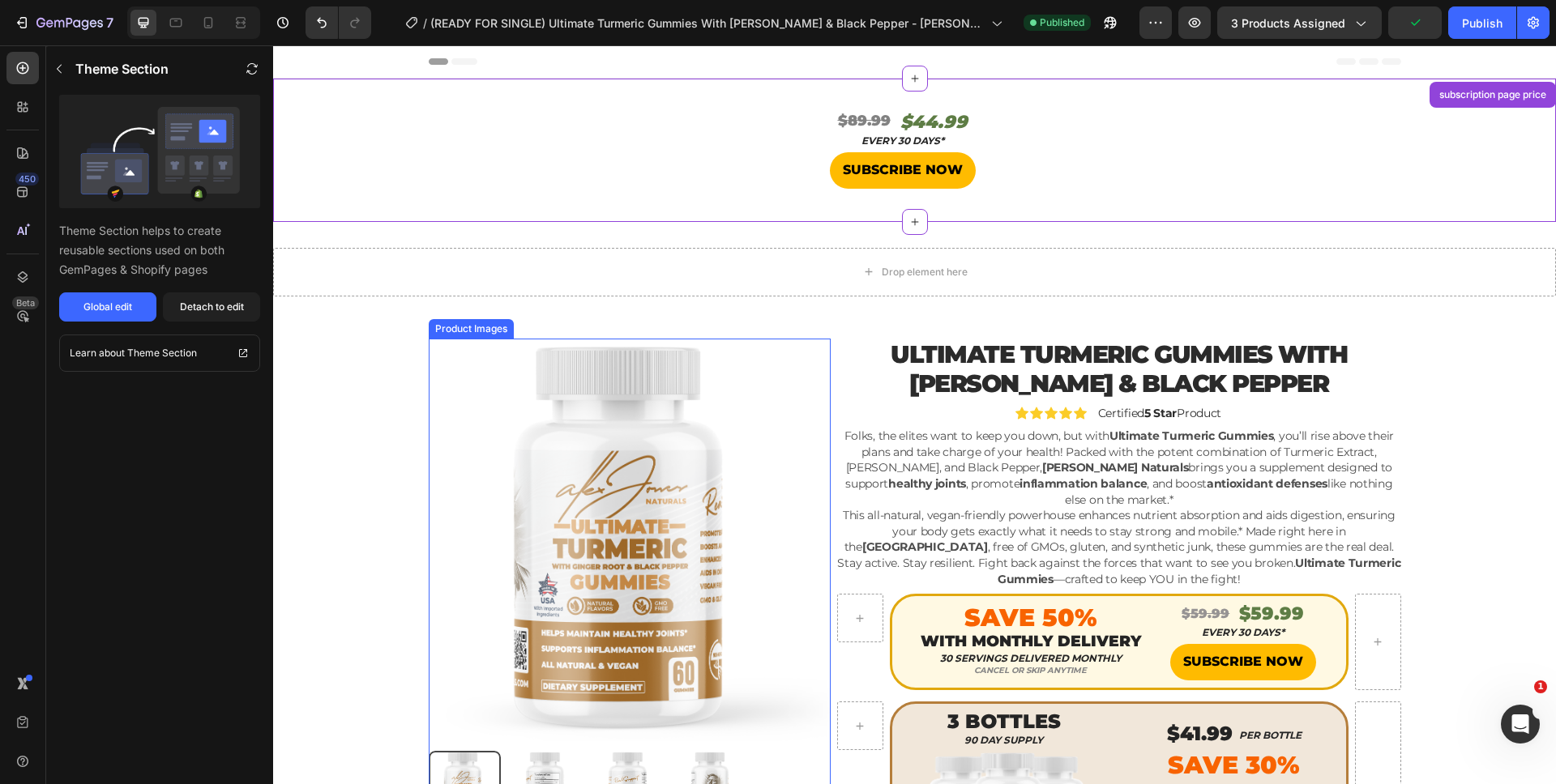
scroll to position [33, 0]
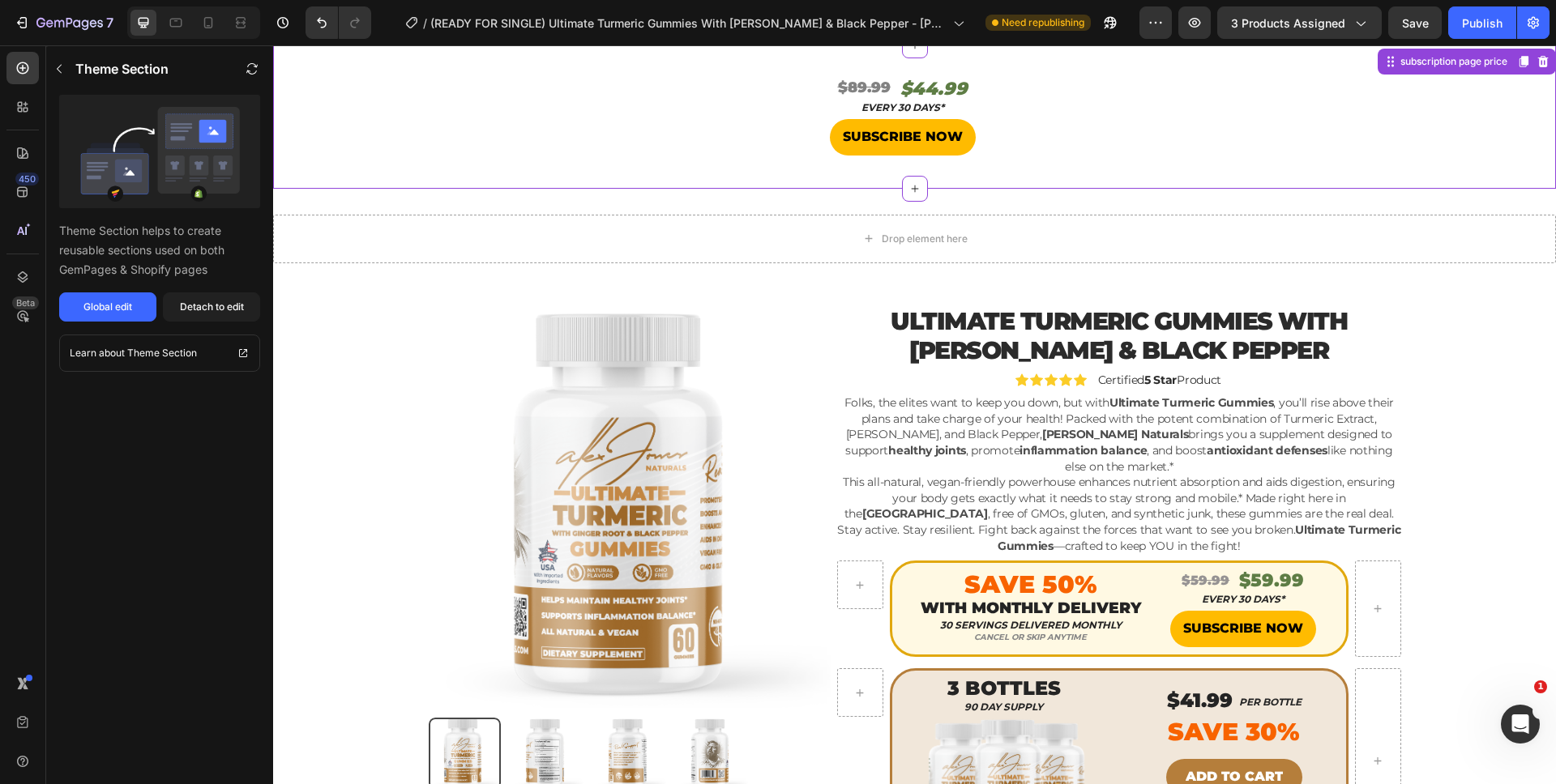
click at [847, 82] on s "$89.99" at bounding box center [864, 88] width 53 height 18
click at [849, 82] on s "$89.99" at bounding box center [864, 88] width 53 height 18
click at [875, 88] on s "$89.99" at bounding box center [864, 88] width 53 height 18
click at [849, 88] on s "$89.99" at bounding box center [864, 88] width 53 height 18
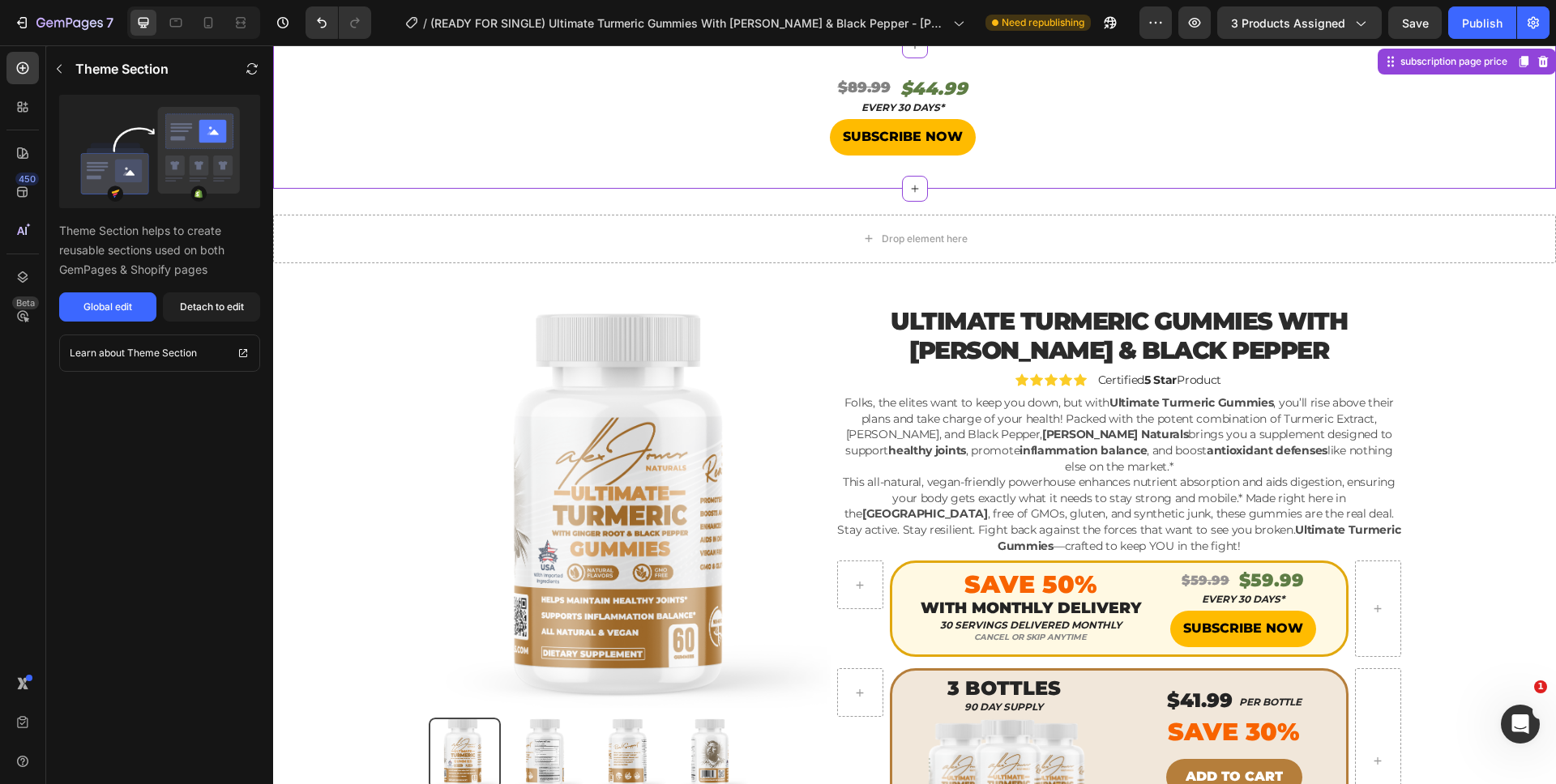
click at [849, 88] on s "$89.99" at bounding box center [864, 88] width 53 height 18
drag, startPoint x: 182, startPoint y: 319, endPoint x: 80, endPoint y: 252, distance: 122.0
click at [182, 319] on button "Detach to edit" at bounding box center [212, 307] width 97 height 29
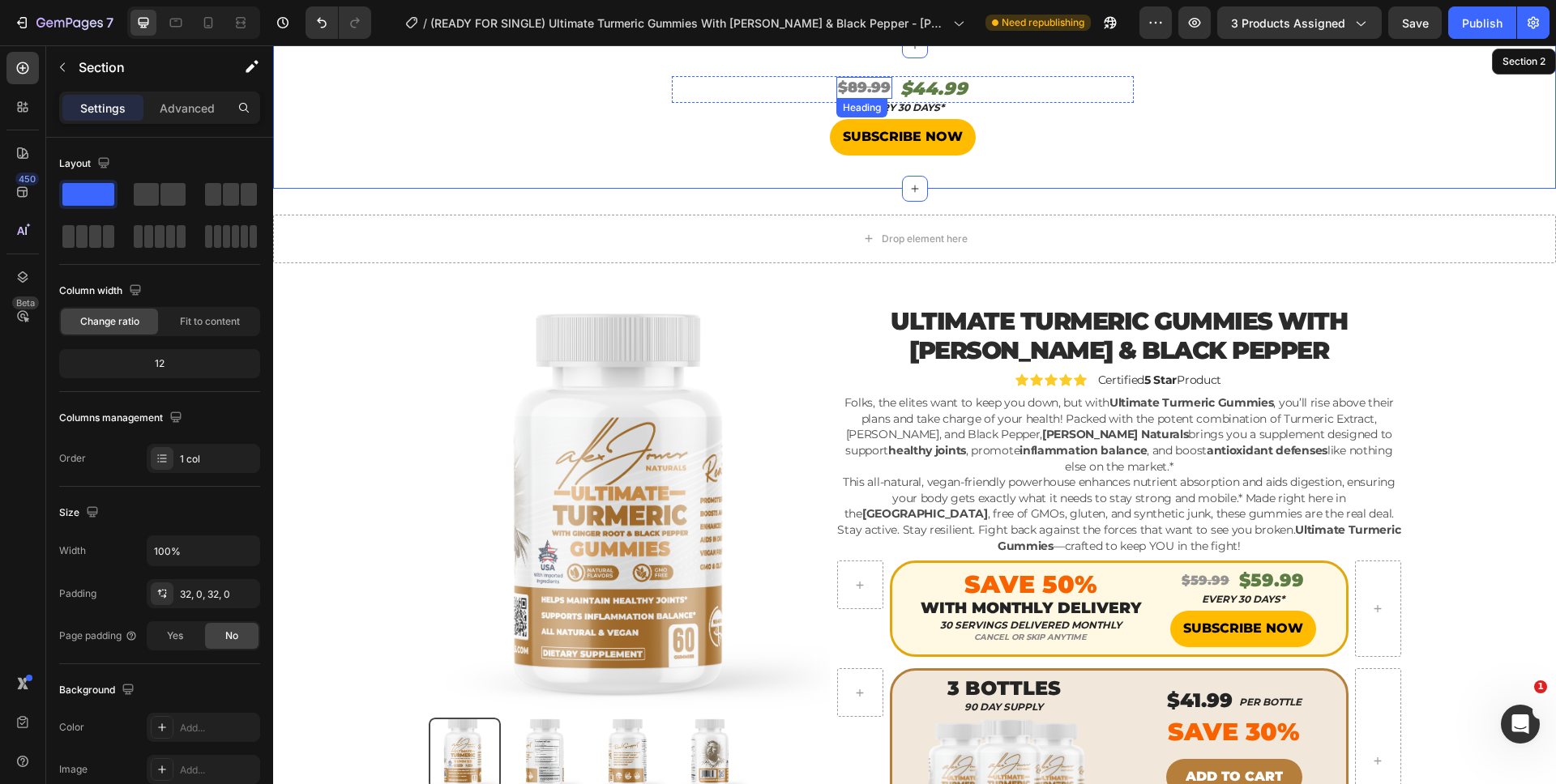
click at [852, 77] on h2 "$89.99" at bounding box center [864, 88] width 56 height 22
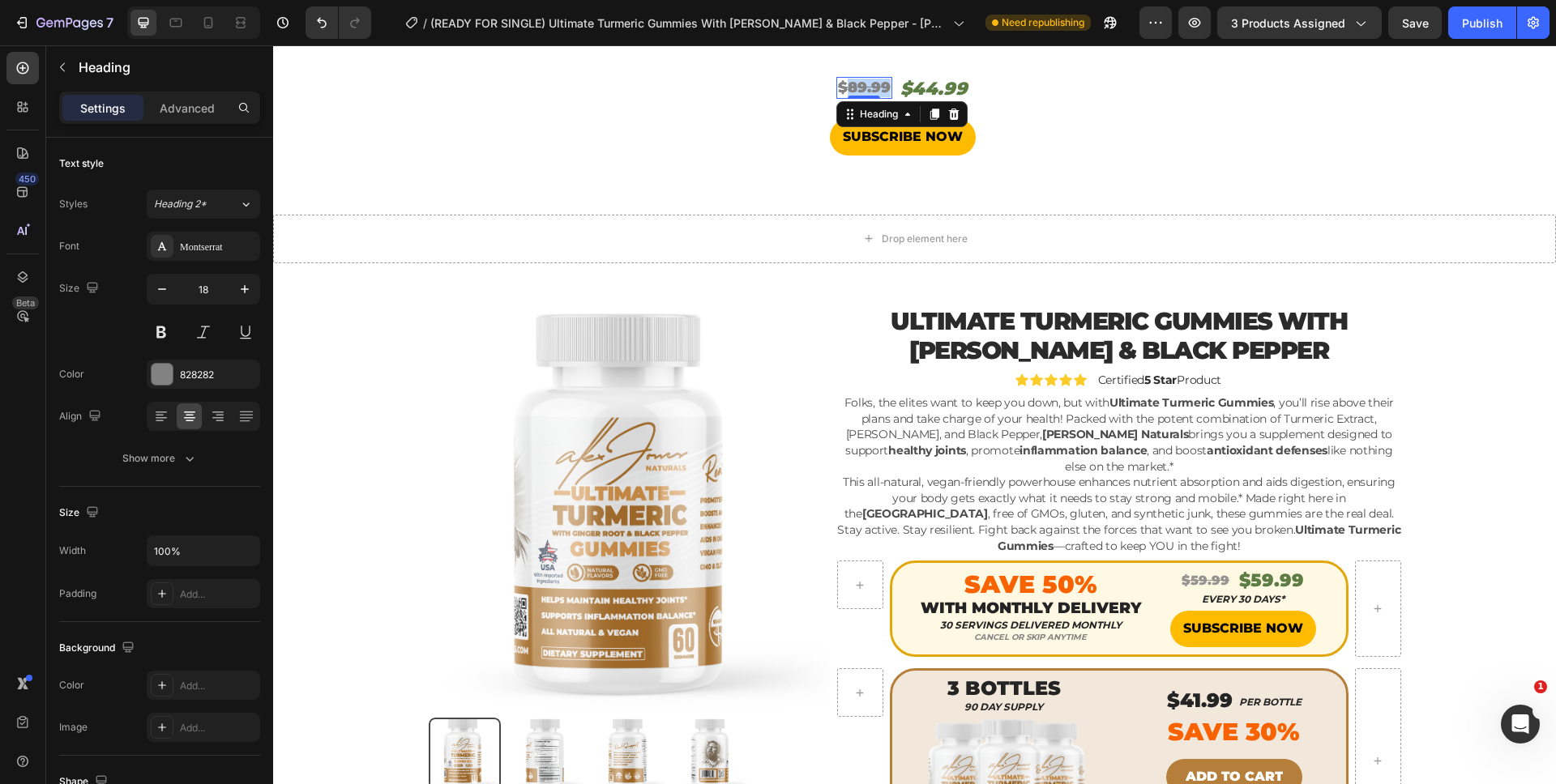
click at [851, 80] on s "$89.99" at bounding box center [864, 88] width 53 height 18
click at [914, 87] on h2 "$44.99" at bounding box center [933, 89] width 71 height 27
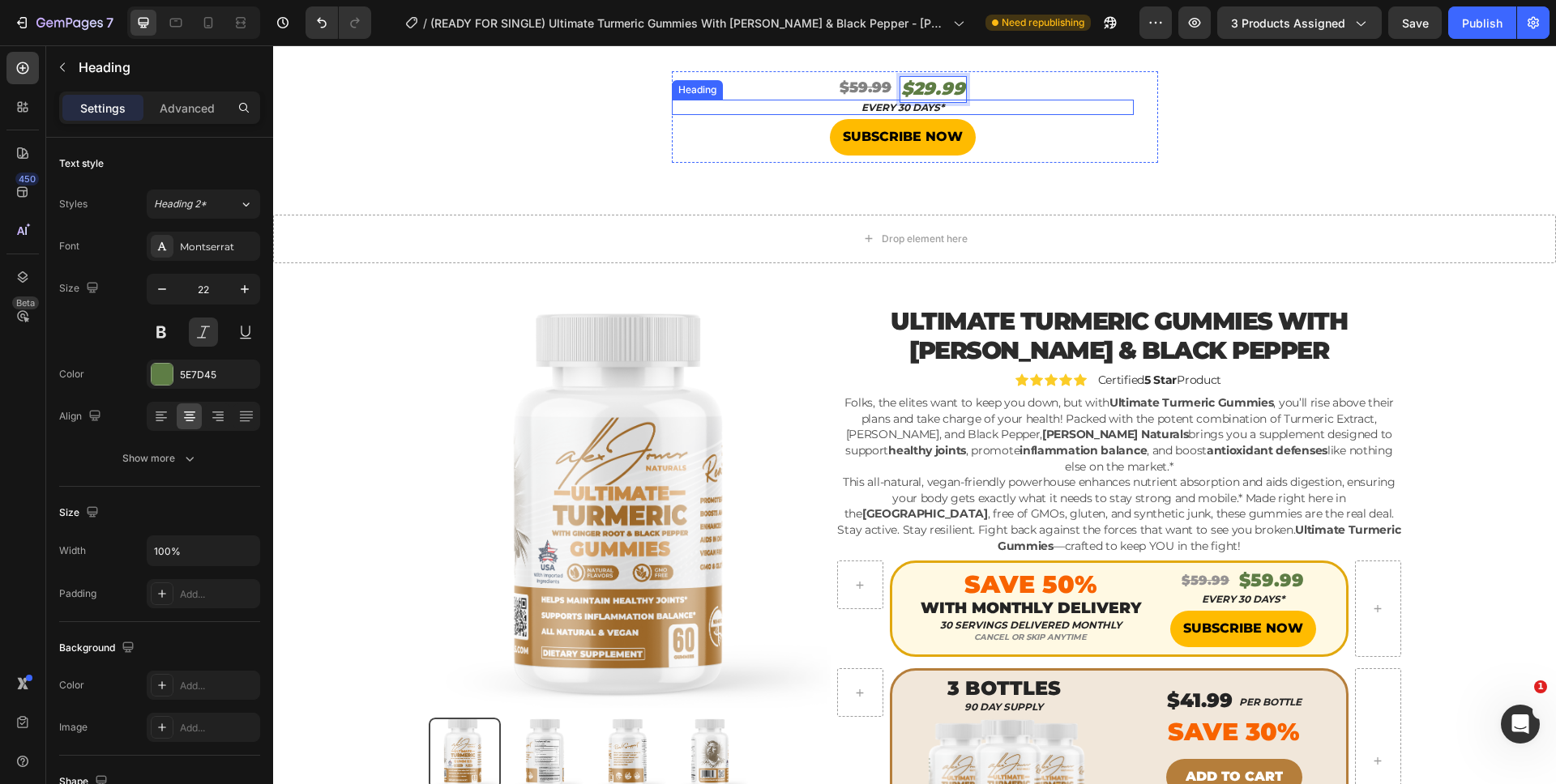
click at [1061, 114] on h2 "EVERY 30 DAYS*" at bounding box center [902, 108] width 462 height 16
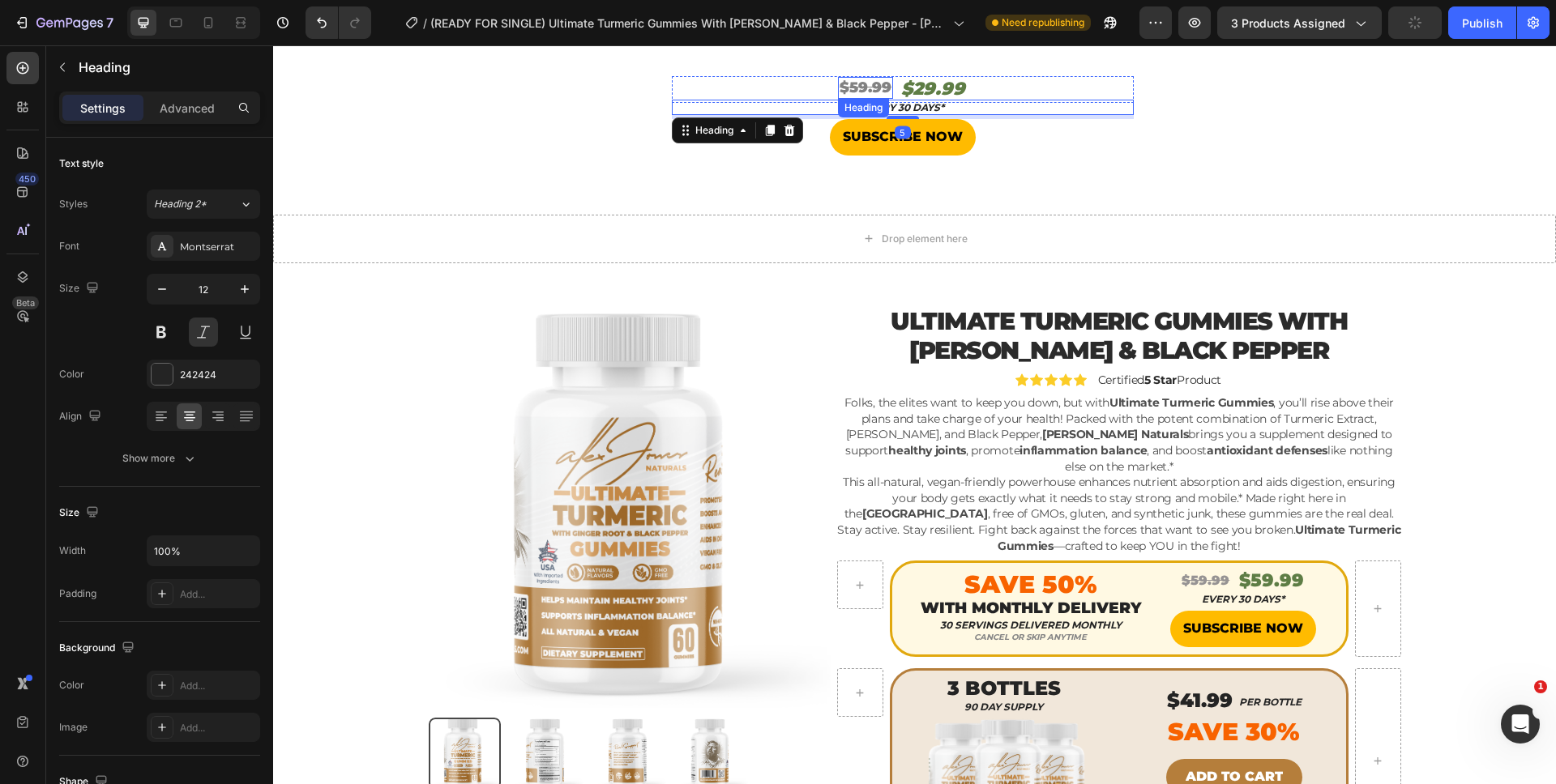
click at [848, 83] on s "$59.99" at bounding box center [866, 88] width 52 height 18
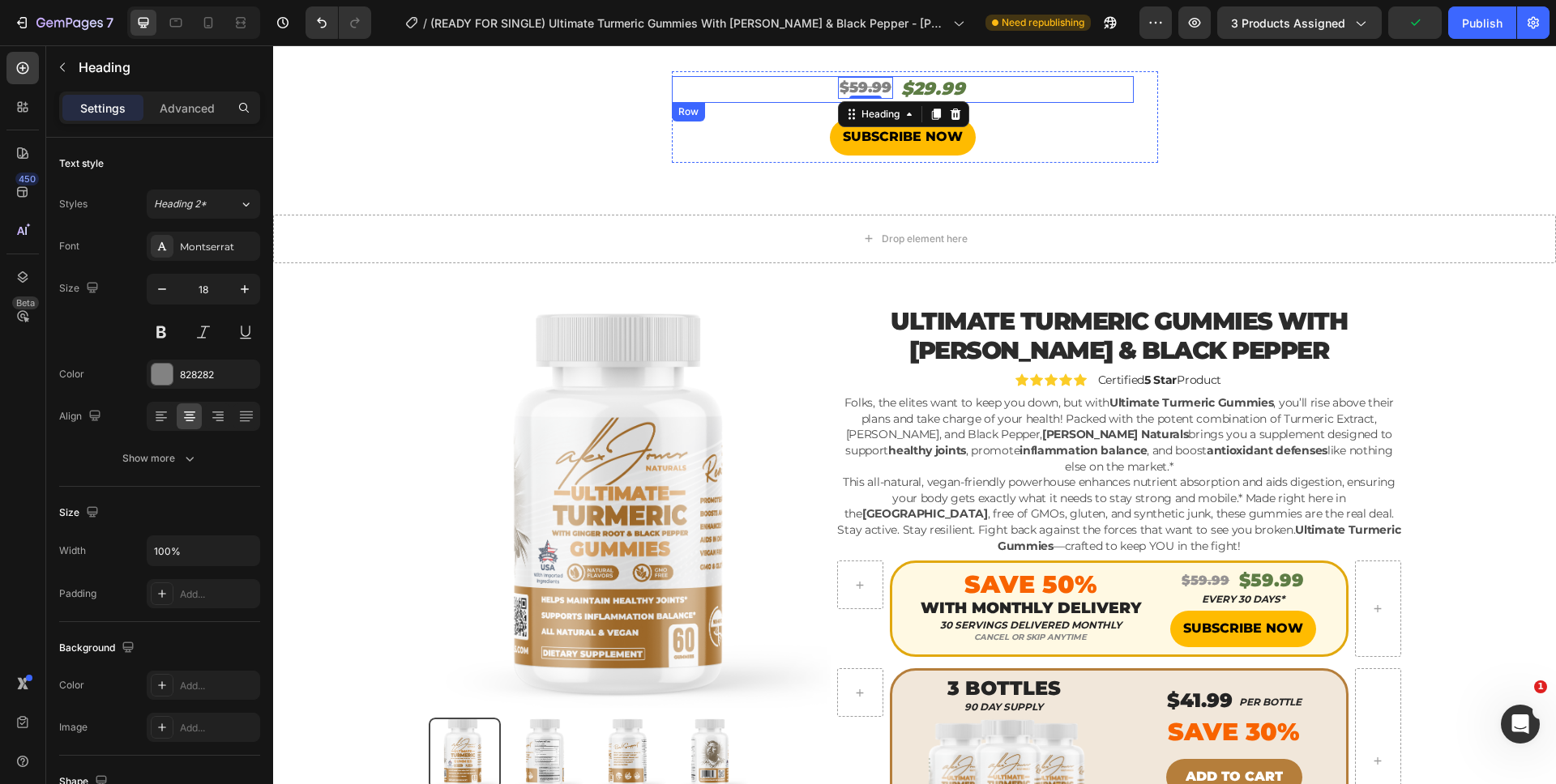
click at [996, 84] on div "⁠⁠⁠⁠⁠⁠⁠ $59.99 Heading 0 $29.99 Heading Row" at bounding box center [902, 89] width 462 height 27
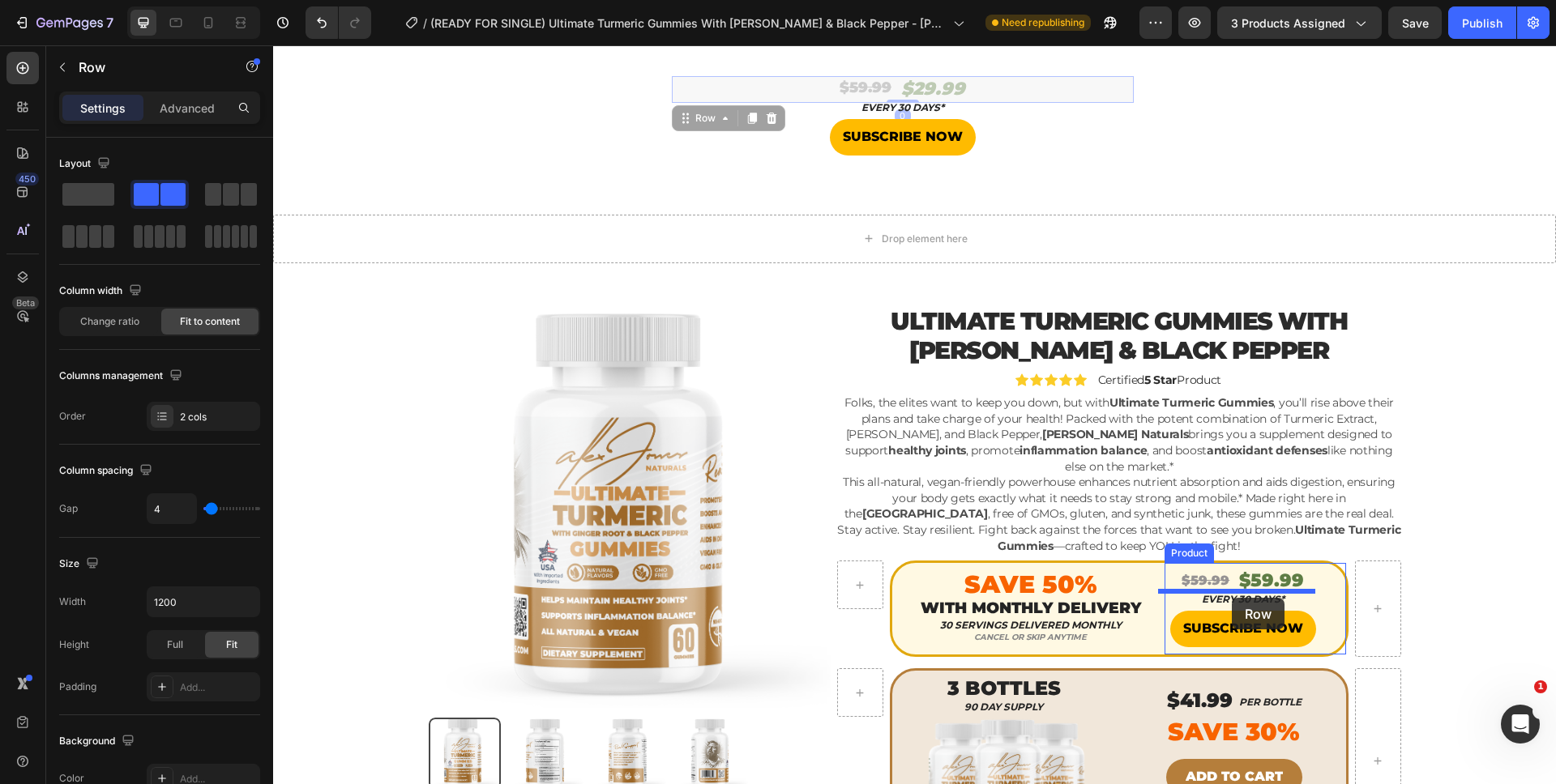
drag, startPoint x: 996, startPoint y: 84, endPoint x: 1232, endPoint y: 597, distance: 564.7
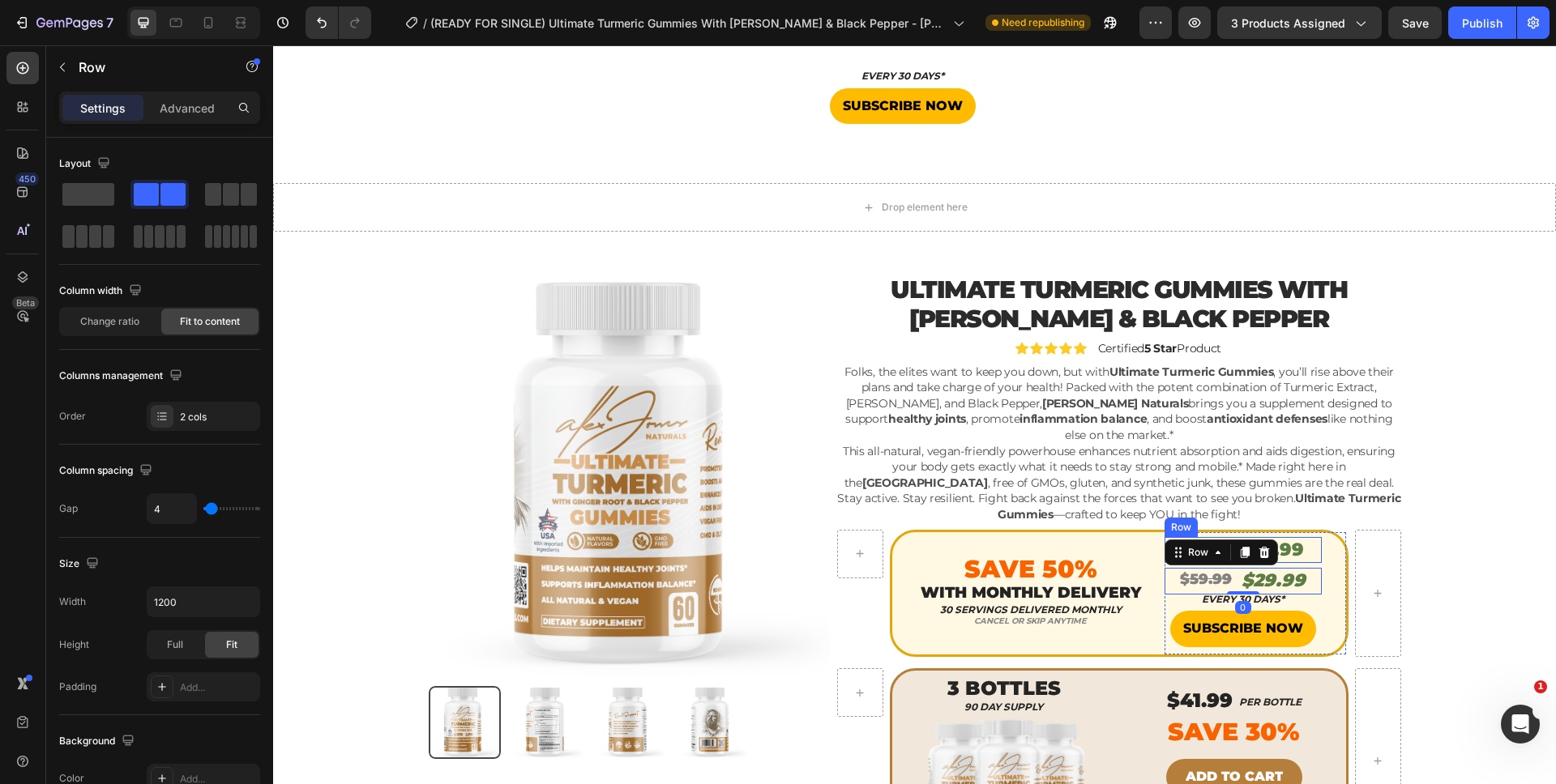
click at [1304, 554] on div "$59.99 Product Price Product Price $59.99 Product Price Product Price Row" at bounding box center [1243, 550] width 158 height 27
click at [1258, 524] on icon at bounding box center [1264, 522] width 13 height 13
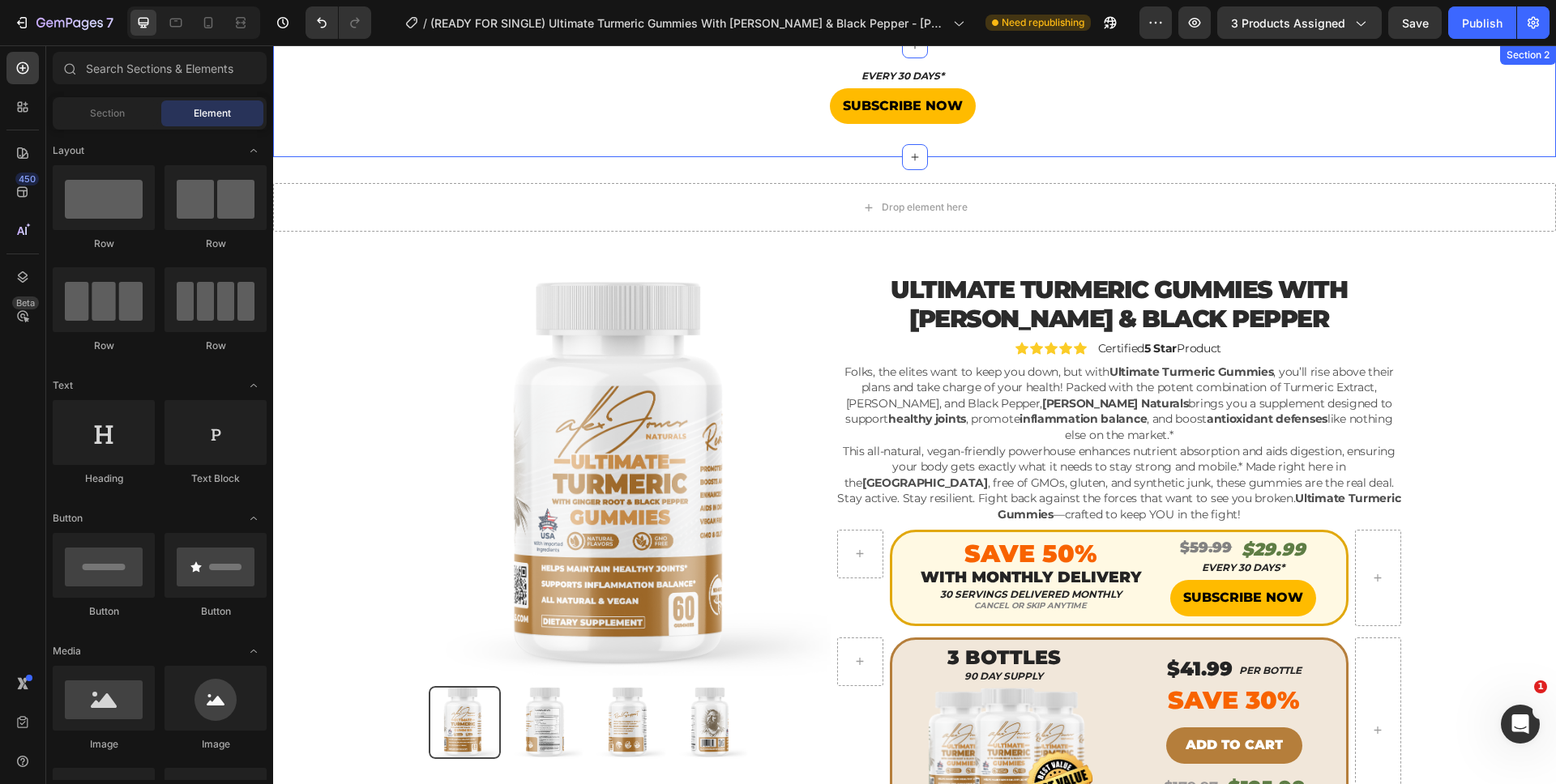
click at [1206, 120] on div "EVERY 30 DAYS* Heading SUBSCRIBE NOW Button Product" at bounding box center [914, 101] width 1282 height 60
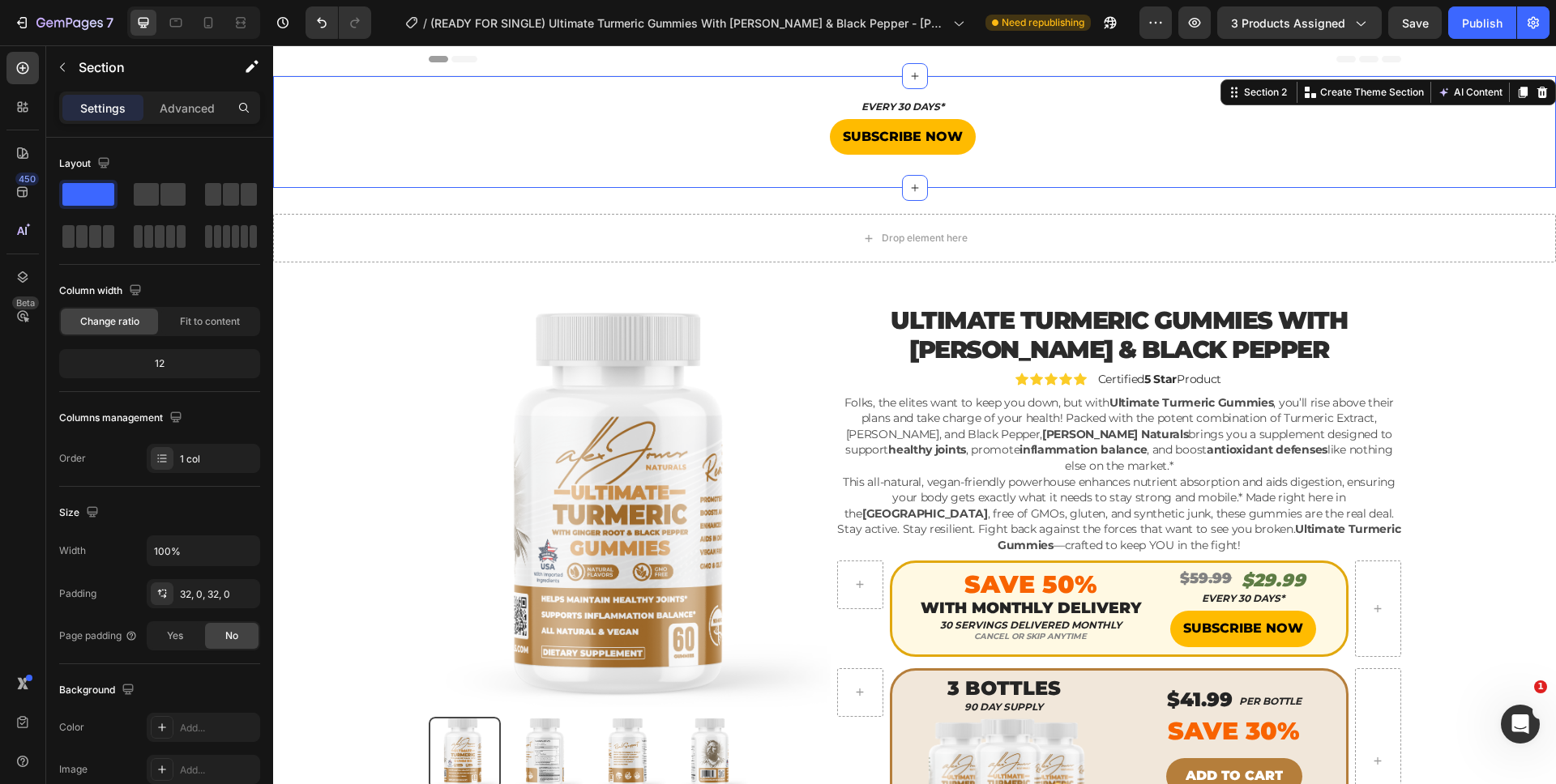
scroll to position [0, 0]
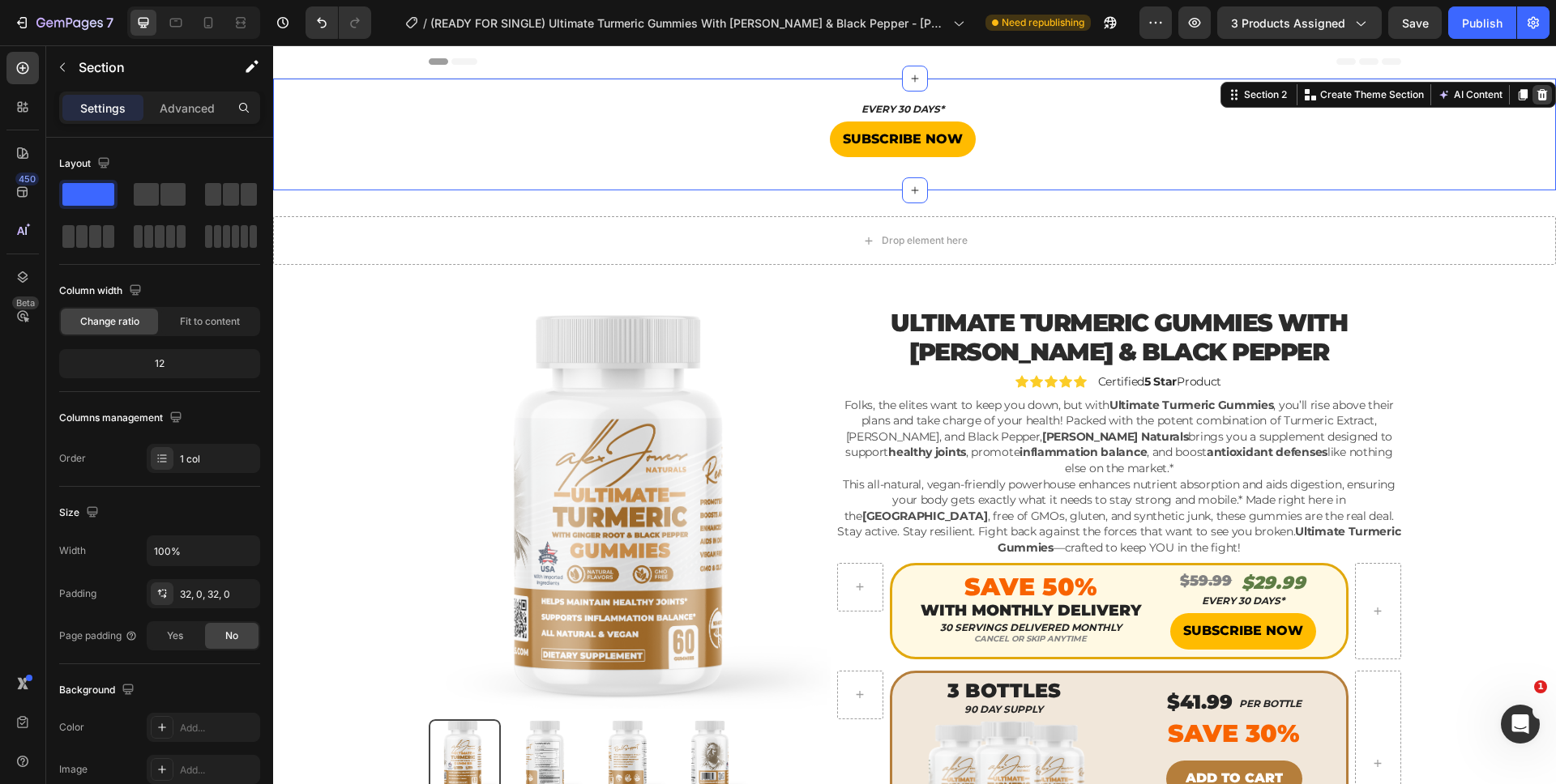
click at [1536, 88] on icon at bounding box center [1542, 95] width 13 height 13
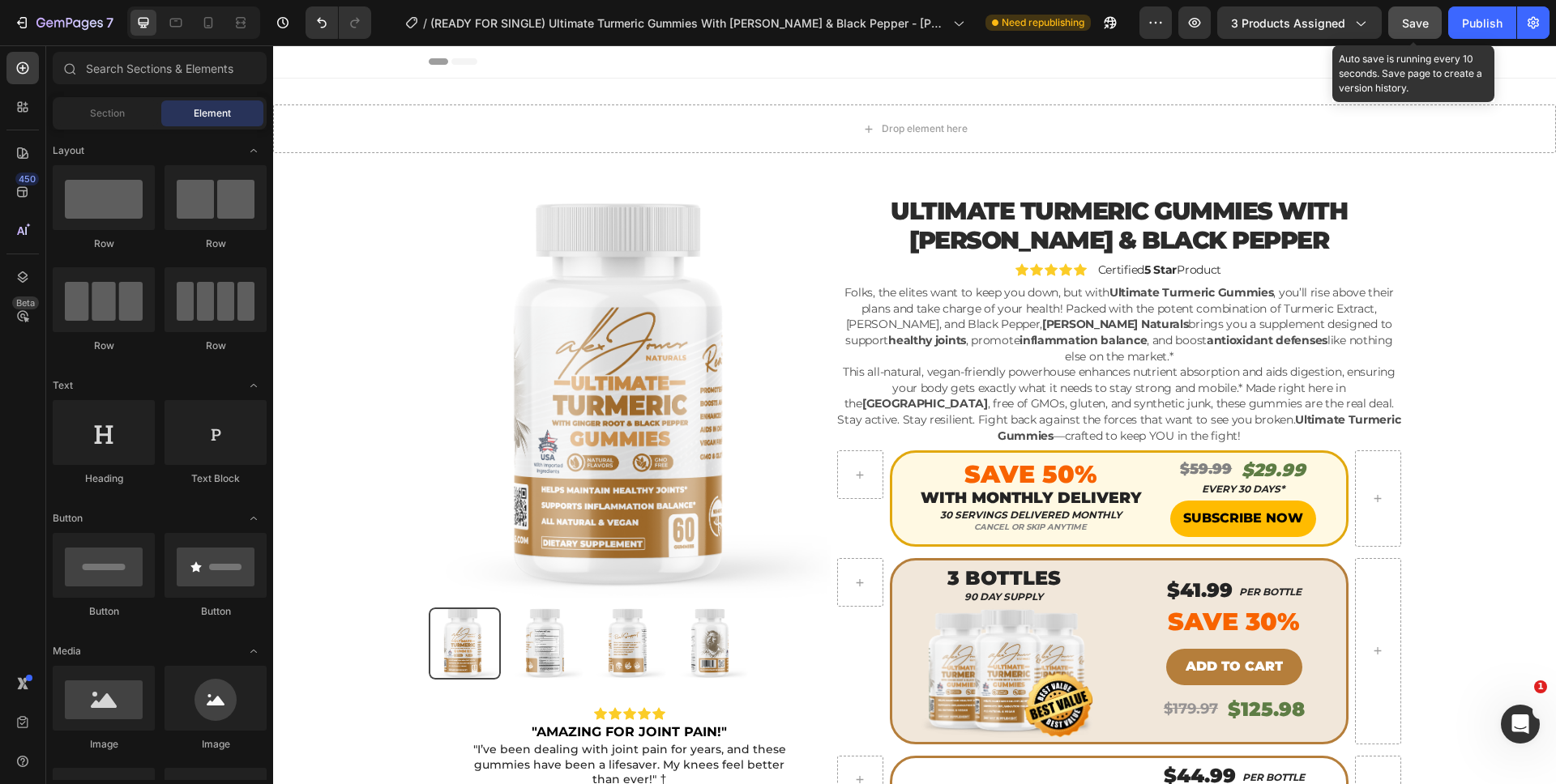
click at [1435, 19] on button "Save" at bounding box center [1415, 23] width 54 height 32
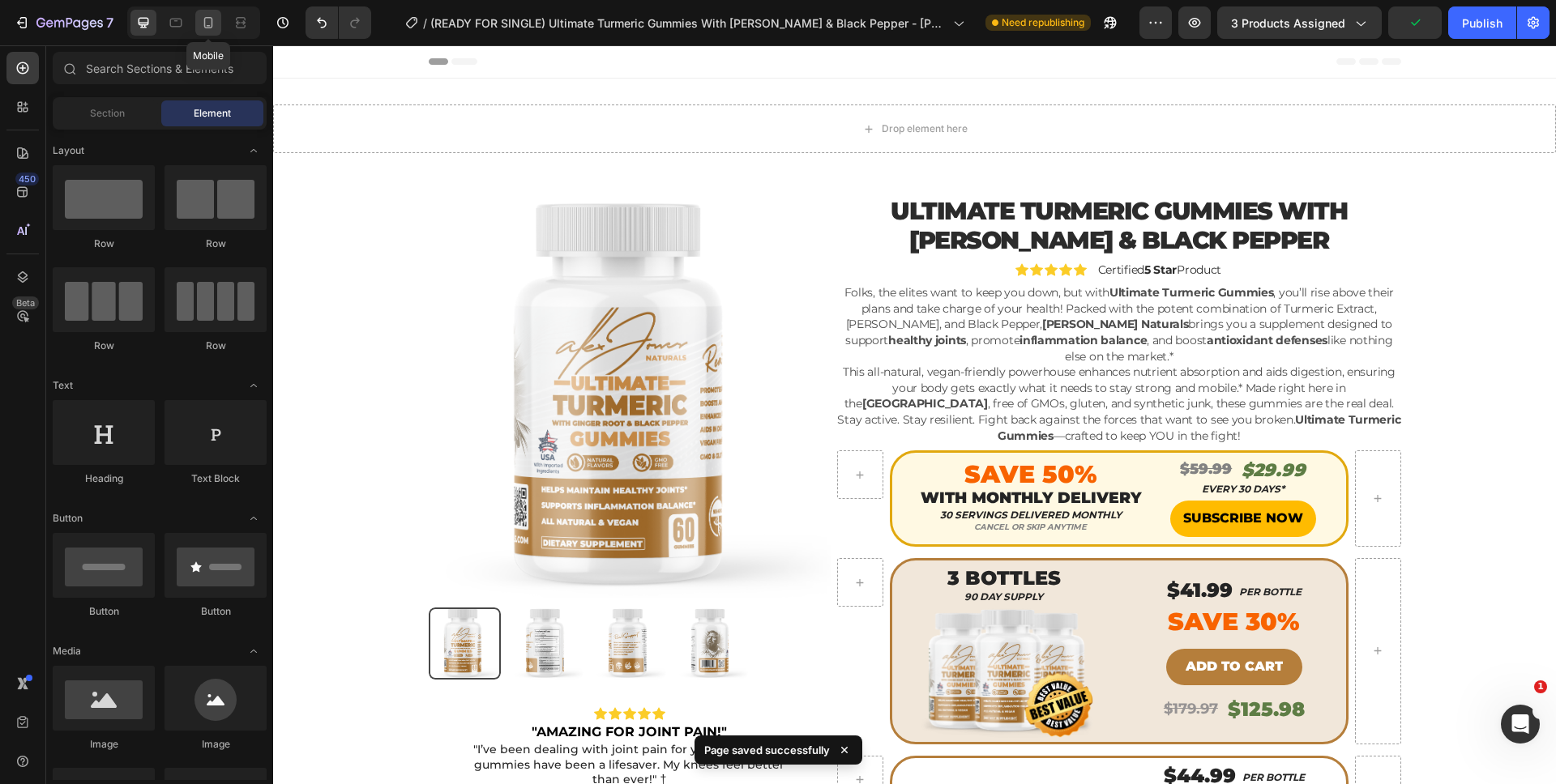
click at [213, 24] on icon at bounding box center [208, 23] width 16 height 16
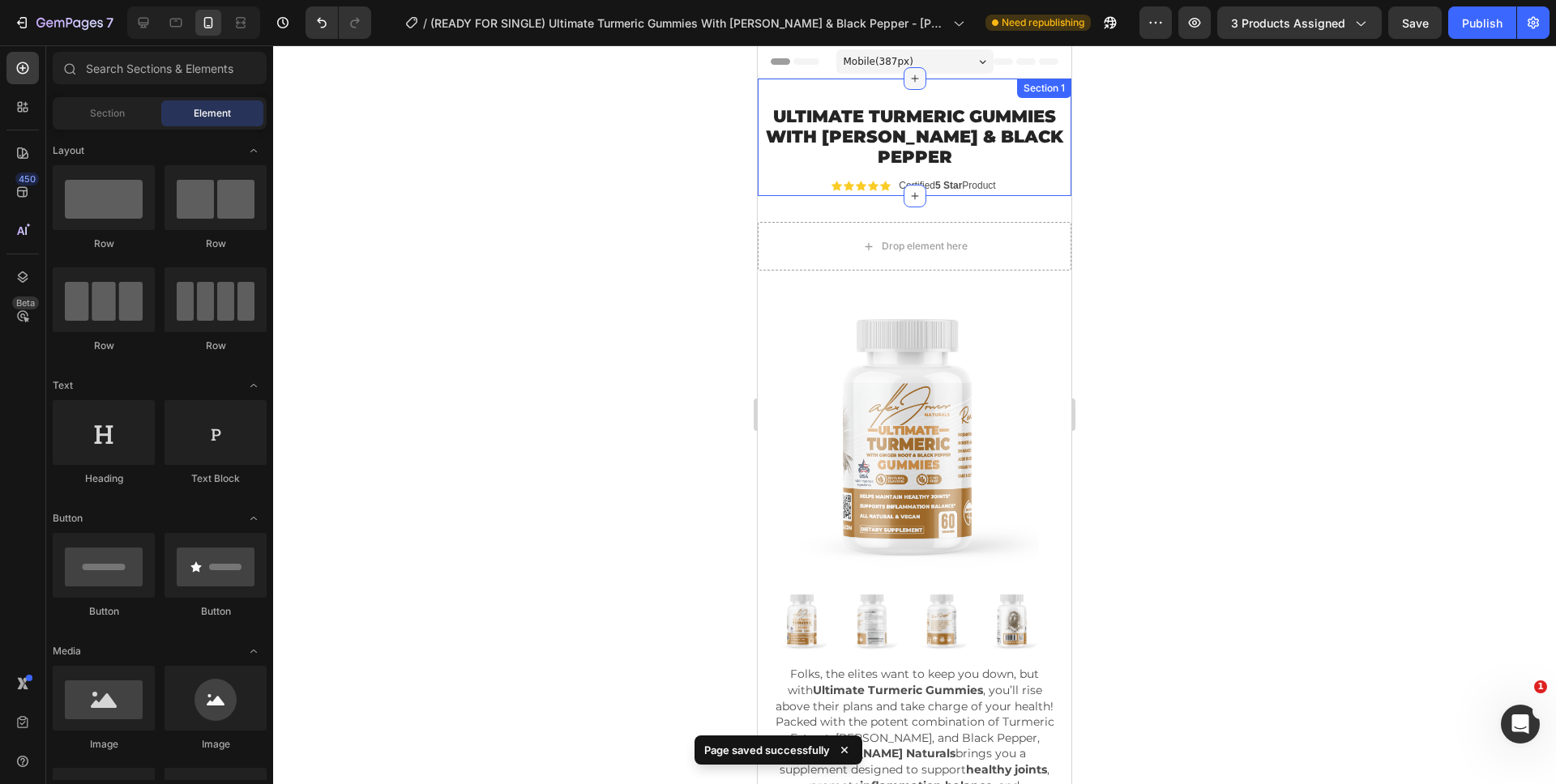
click at [908, 84] on icon at bounding box center [914, 79] width 13 height 13
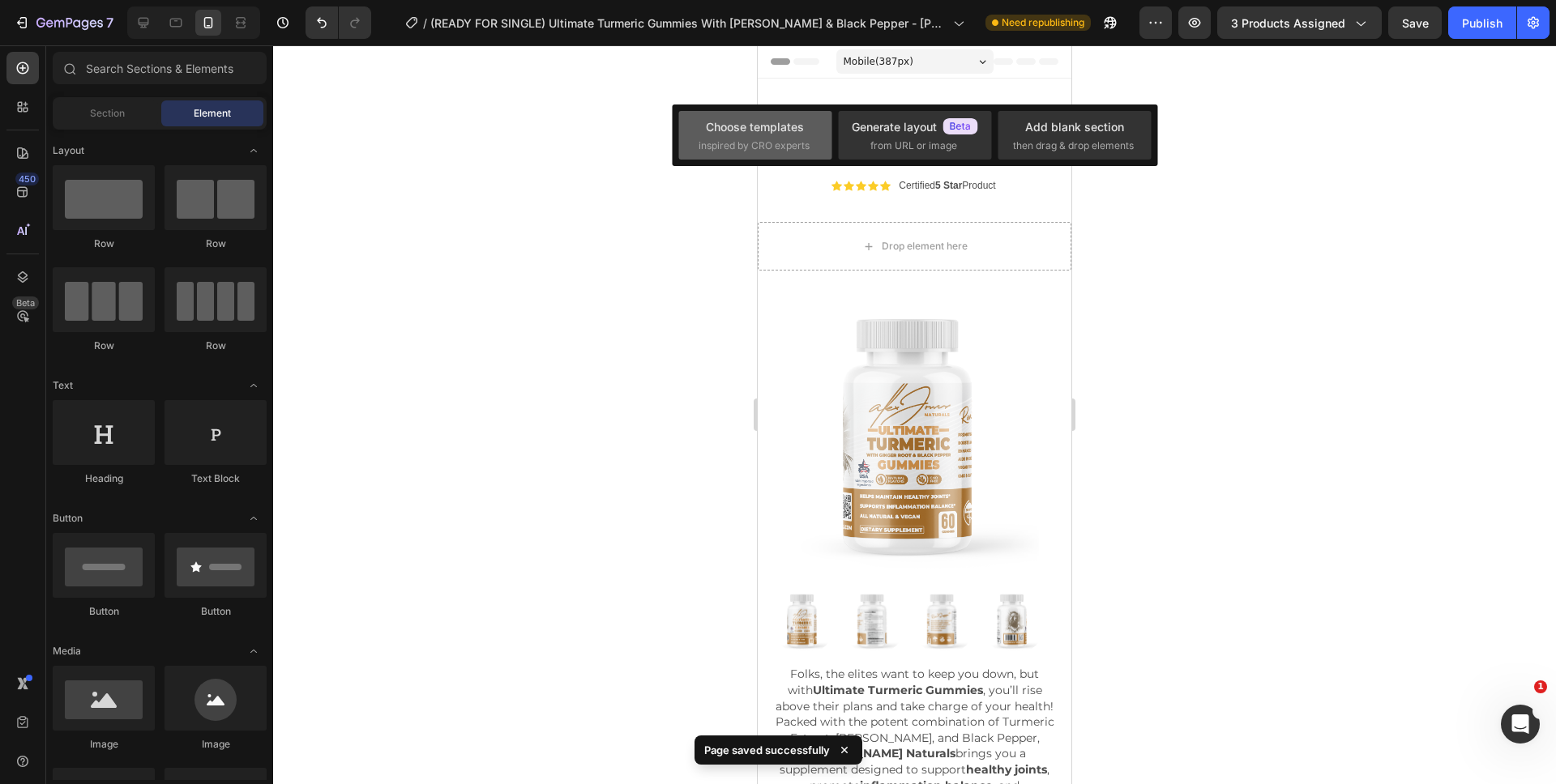
click at [735, 124] on div "Choose templates" at bounding box center [754, 127] width 98 height 17
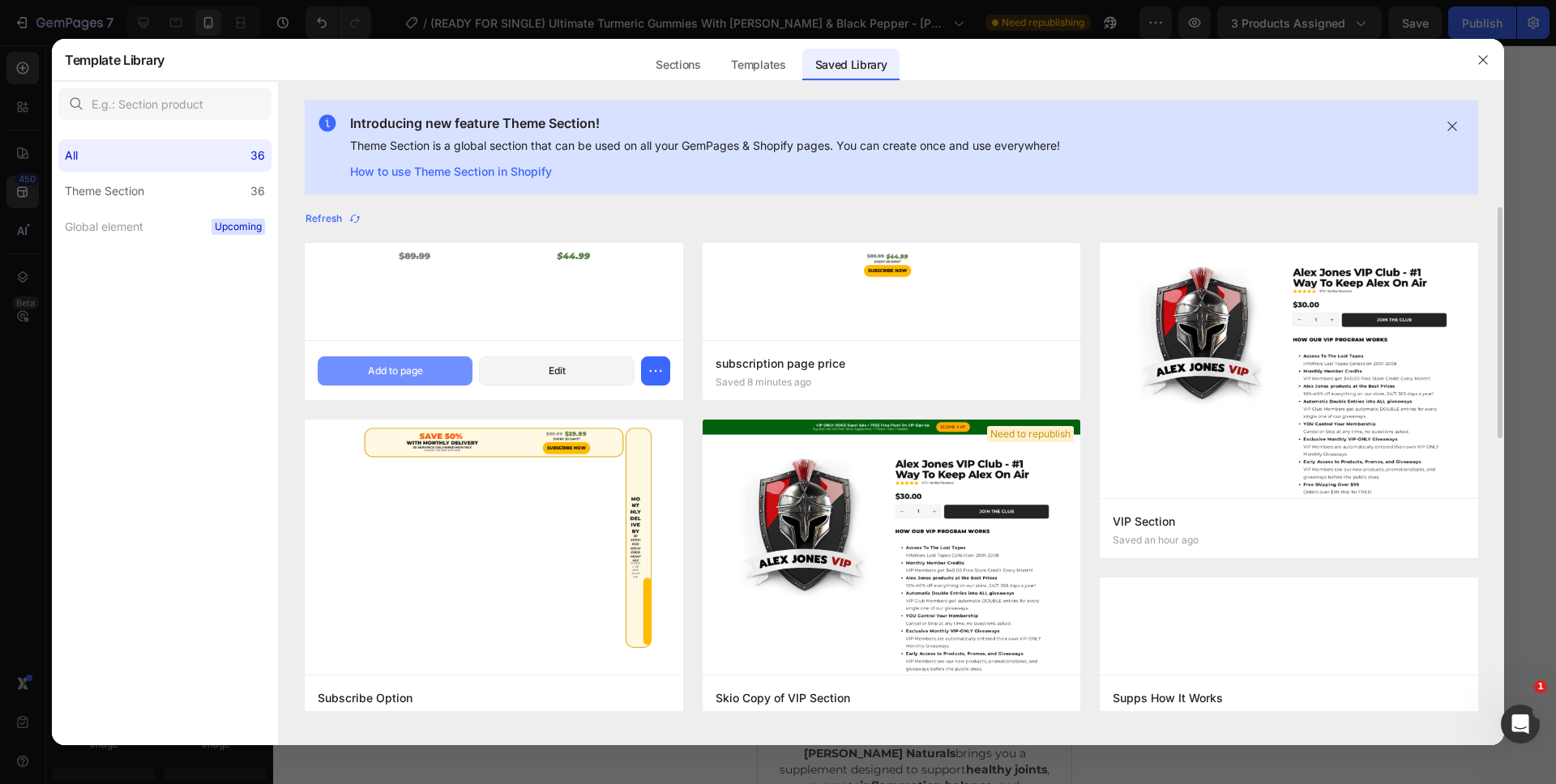
click at [370, 369] on div "Add to page" at bounding box center [395, 371] width 55 height 15
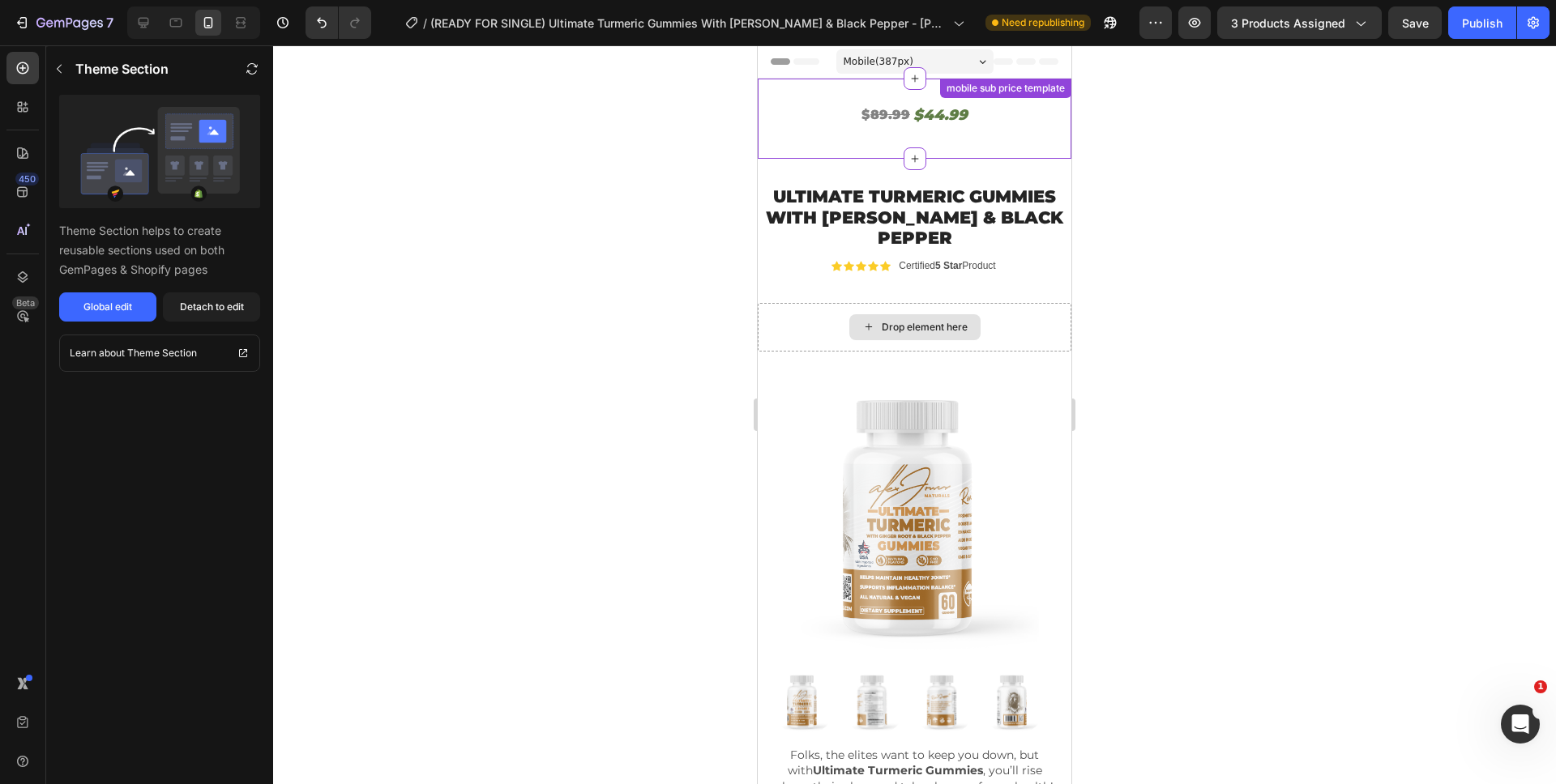
click at [880, 108] on s "89.99" at bounding box center [890, 114] width 40 height 15
click at [877, 113] on s "89.99" at bounding box center [890, 114] width 40 height 15
click at [180, 301] on div "Detach to edit" at bounding box center [212, 307] width 64 height 15
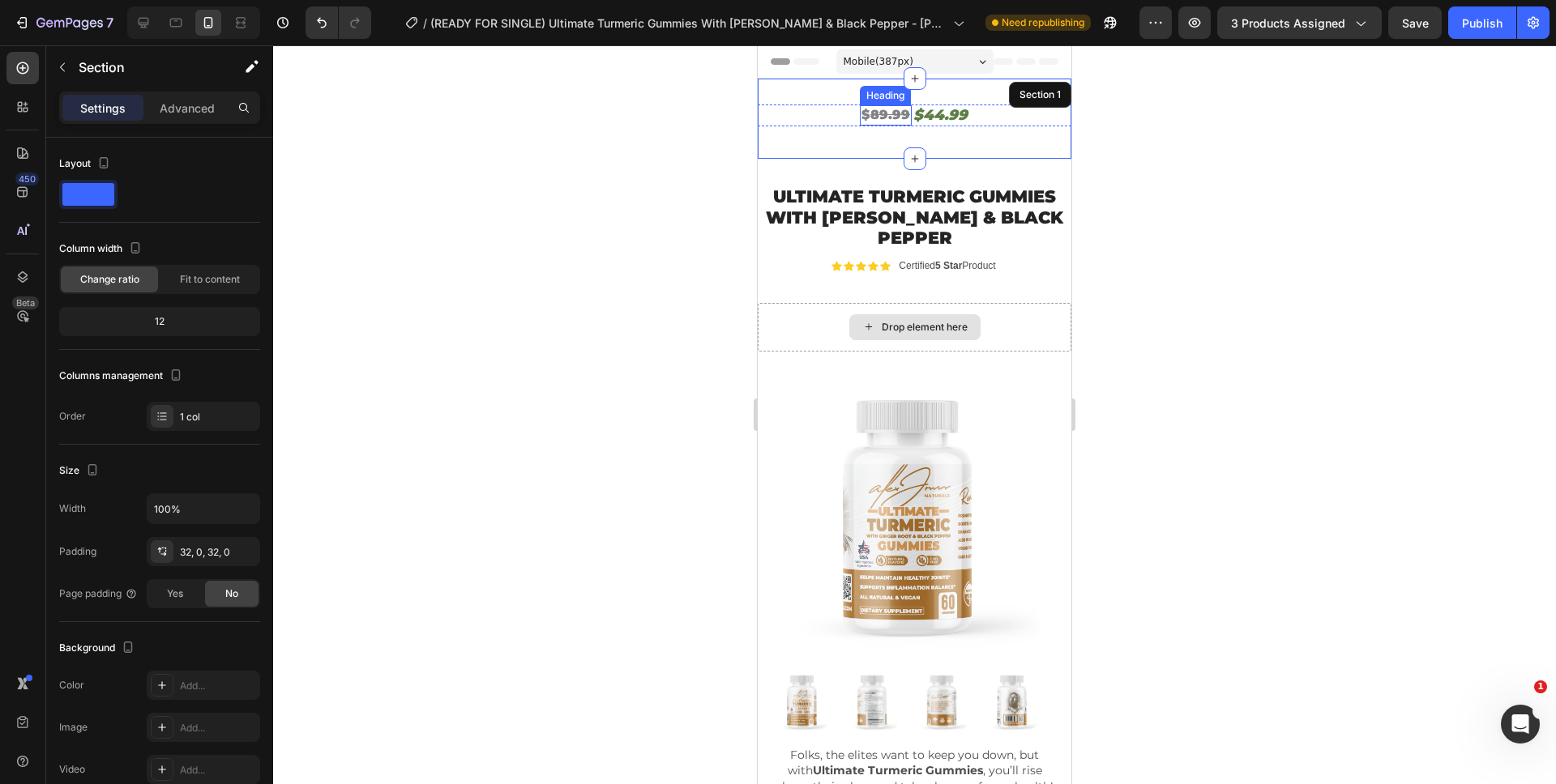
click at [878, 115] on s "89.99" at bounding box center [890, 114] width 40 height 15
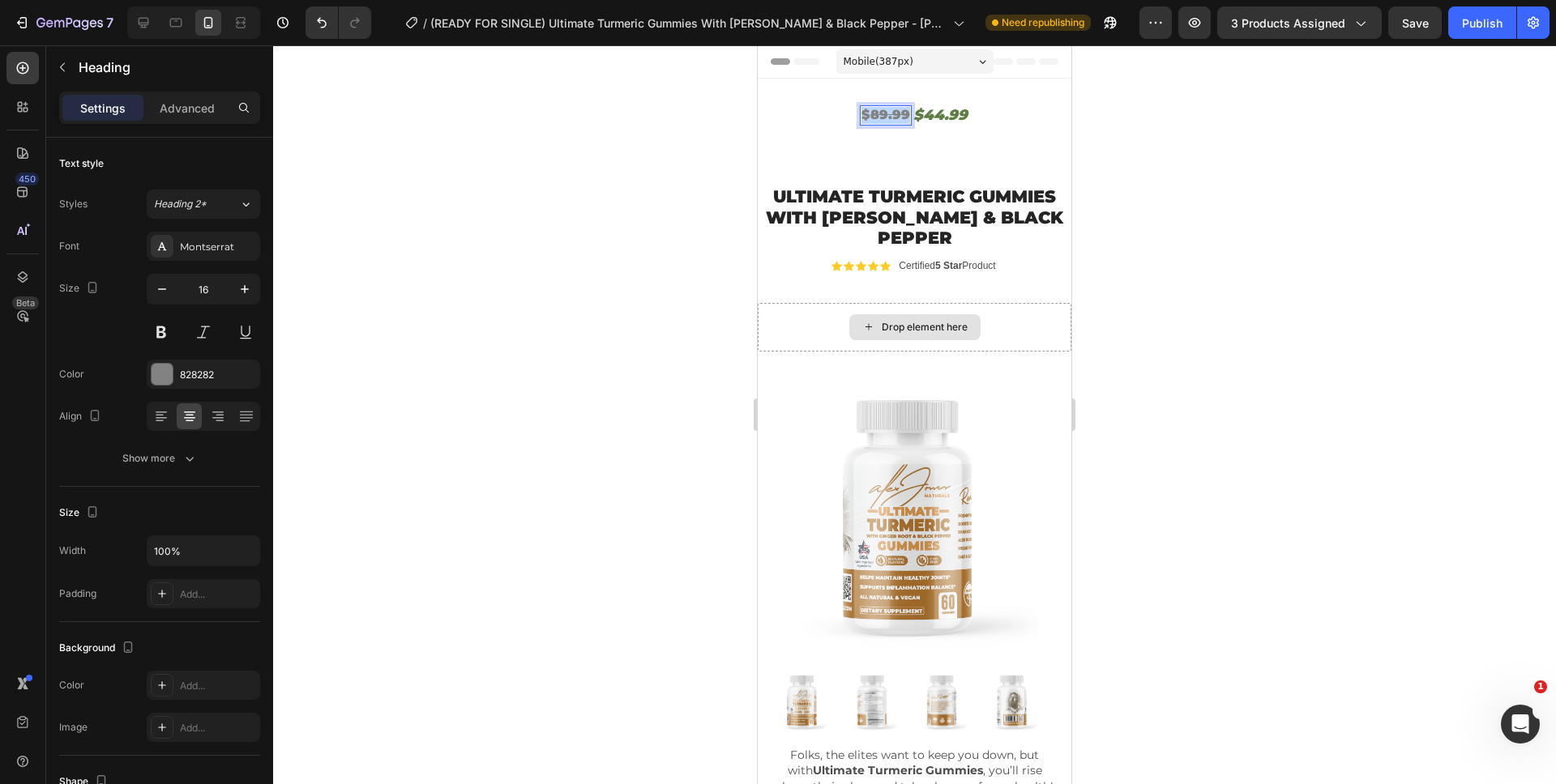
click at [878, 115] on s "89.99" at bounding box center [890, 114] width 40 height 15
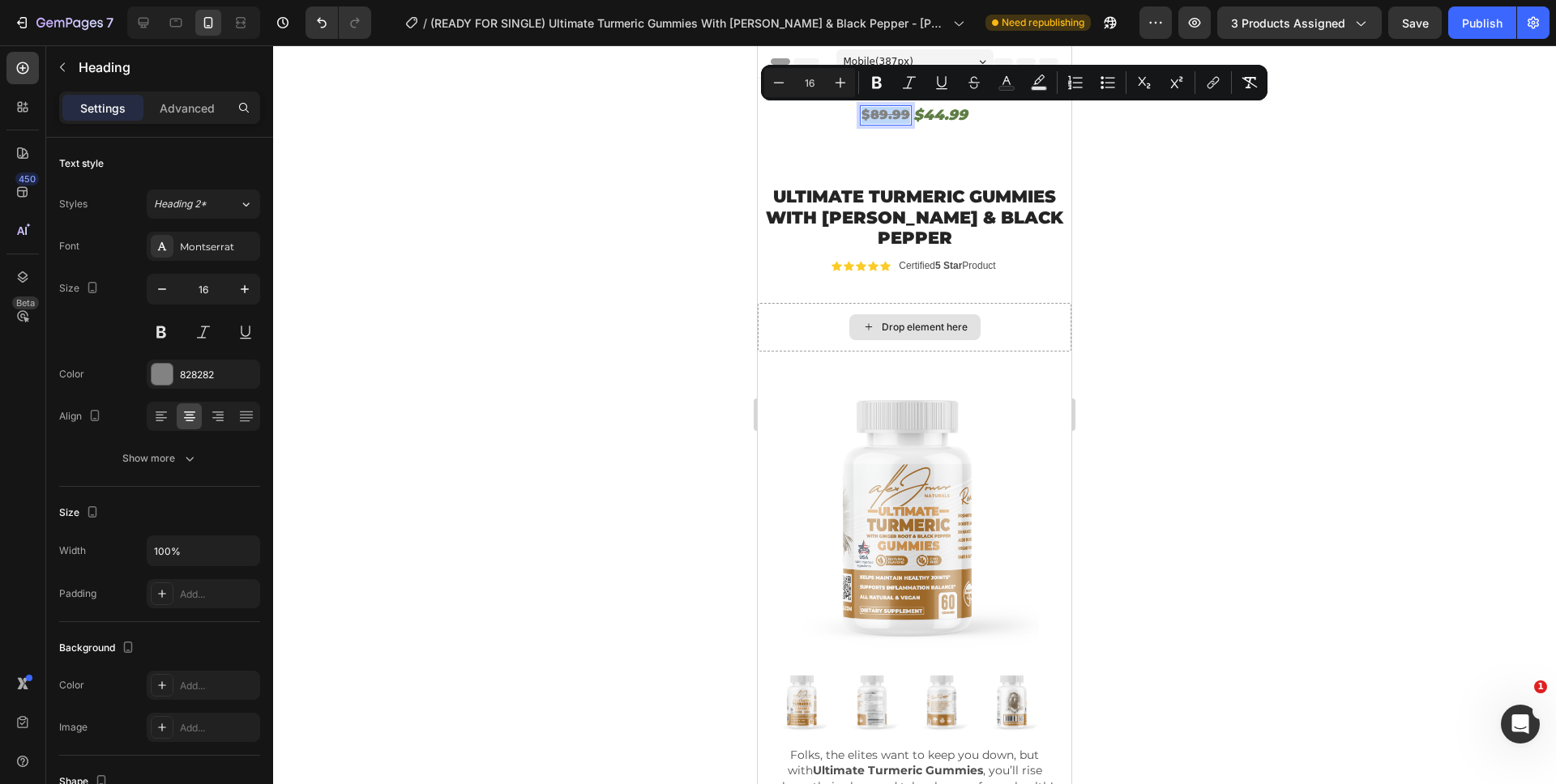
click at [878, 115] on s "89.99" at bounding box center [890, 114] width 40 height 15
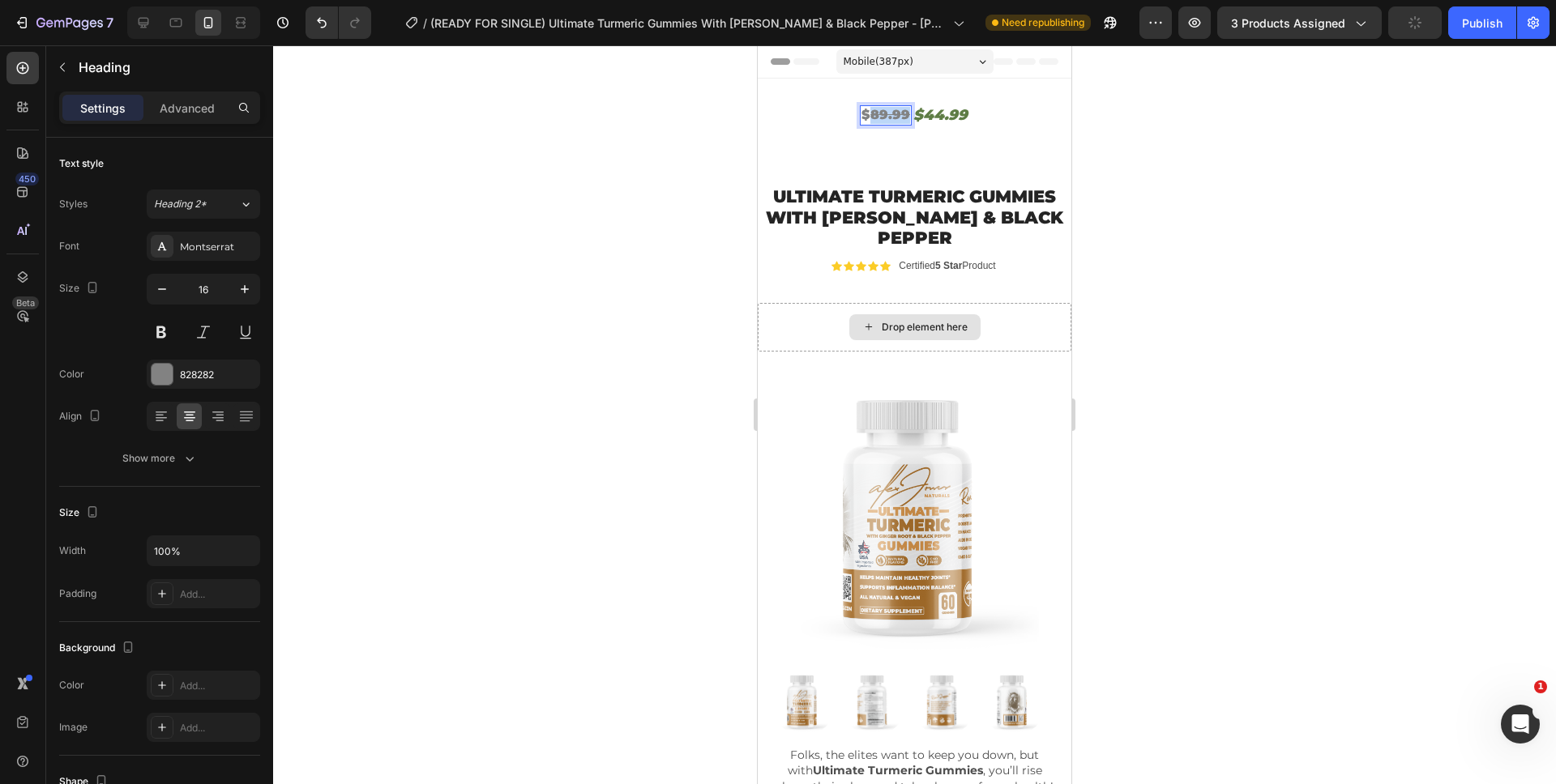
click at [878, 115] on s "89.99" at bounding box center [890, 114] width 40 height 15
click at [940, 114] on h2 "$44.99" at bounding box center [940, 115] width 58 height 22
click at [974, 129] on div "$ 59.99 Heading $29.99 Heading 0 Row" at bounding box center [914, 118] width 313 height 28
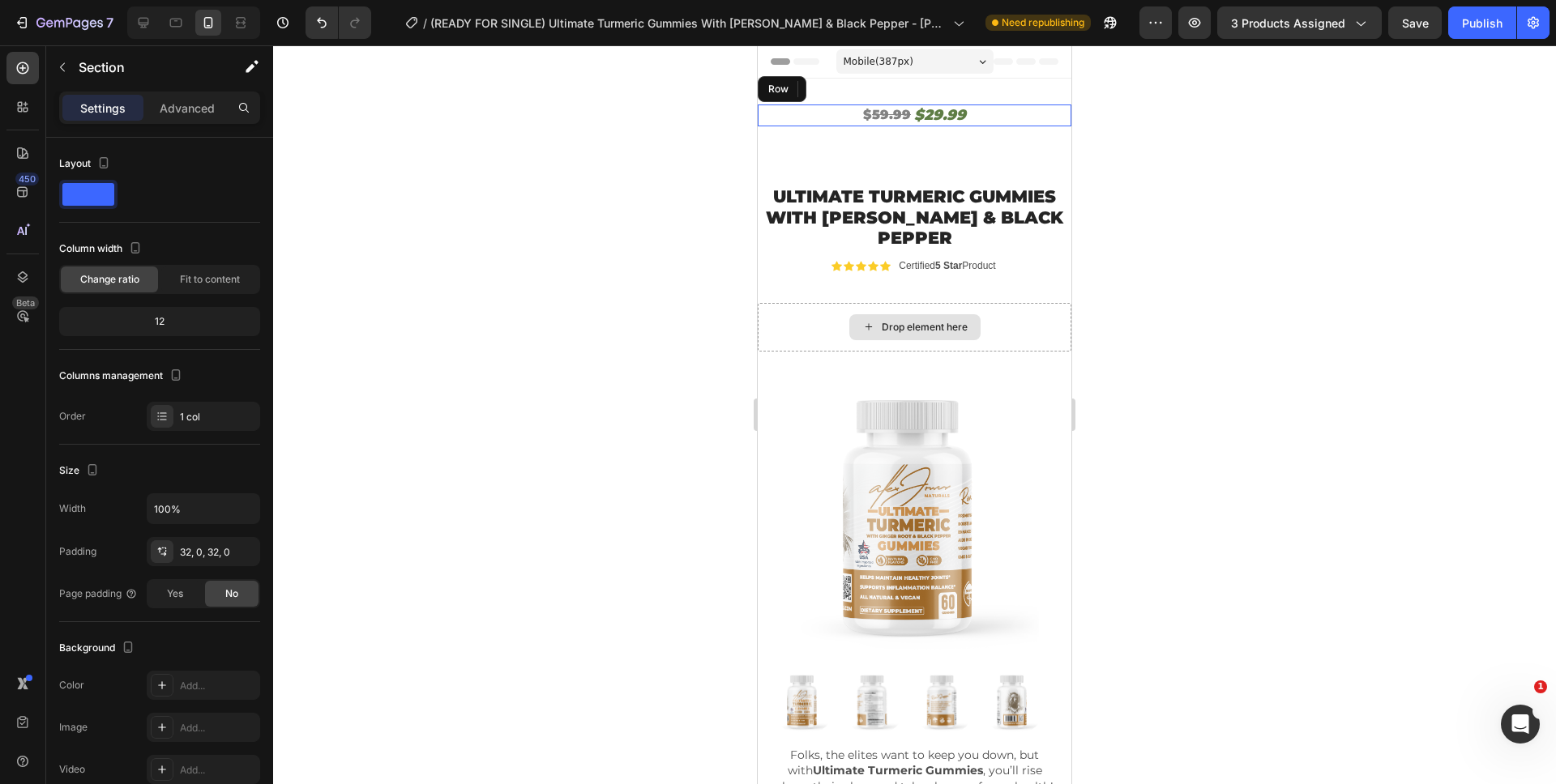
click at [973, 114] on div "$ 59.99 Heading $29.99 Heading Row" at bounding box center [914, 115] width 313 height 22
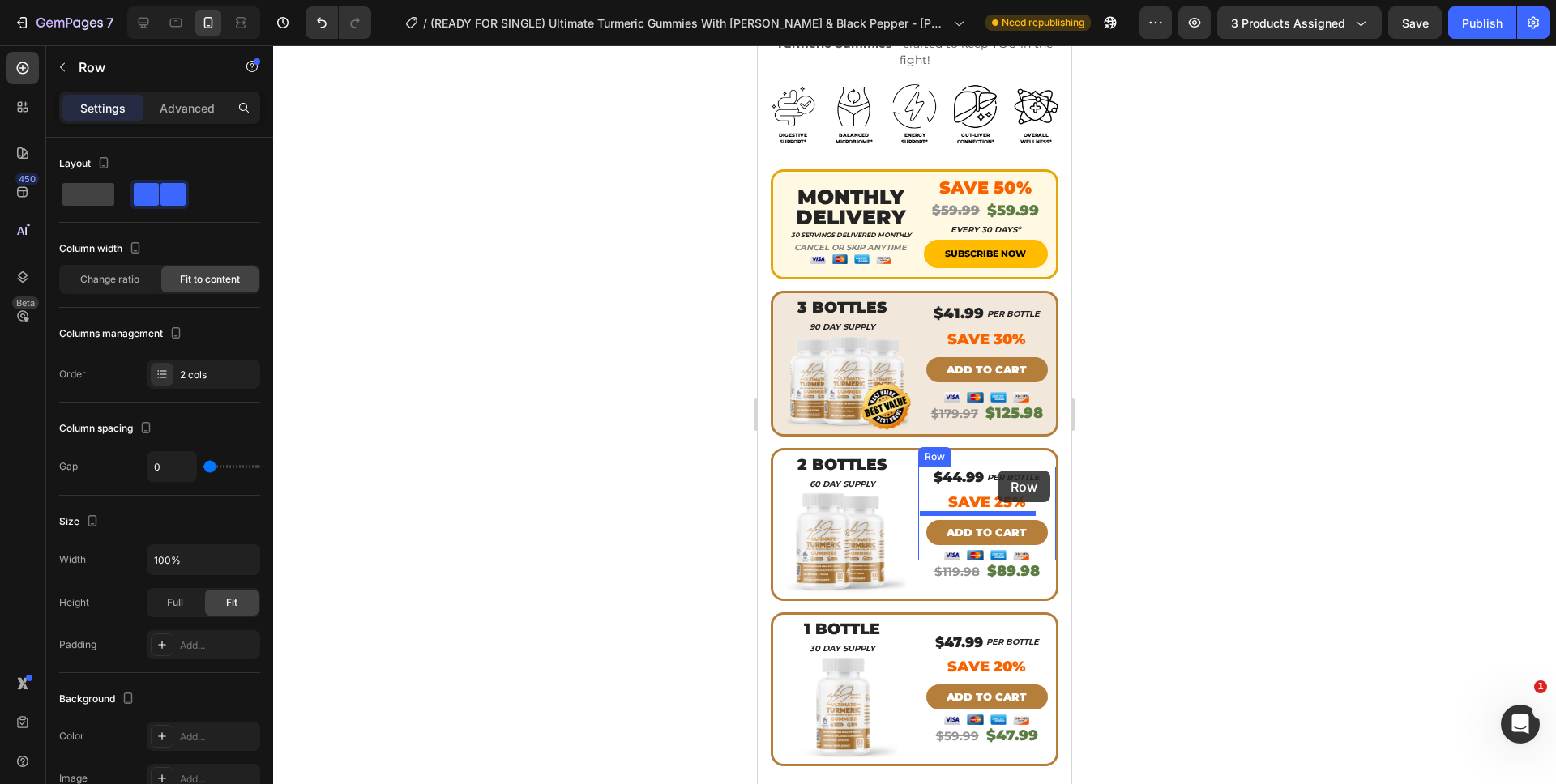
scroll to position [1011, 0]
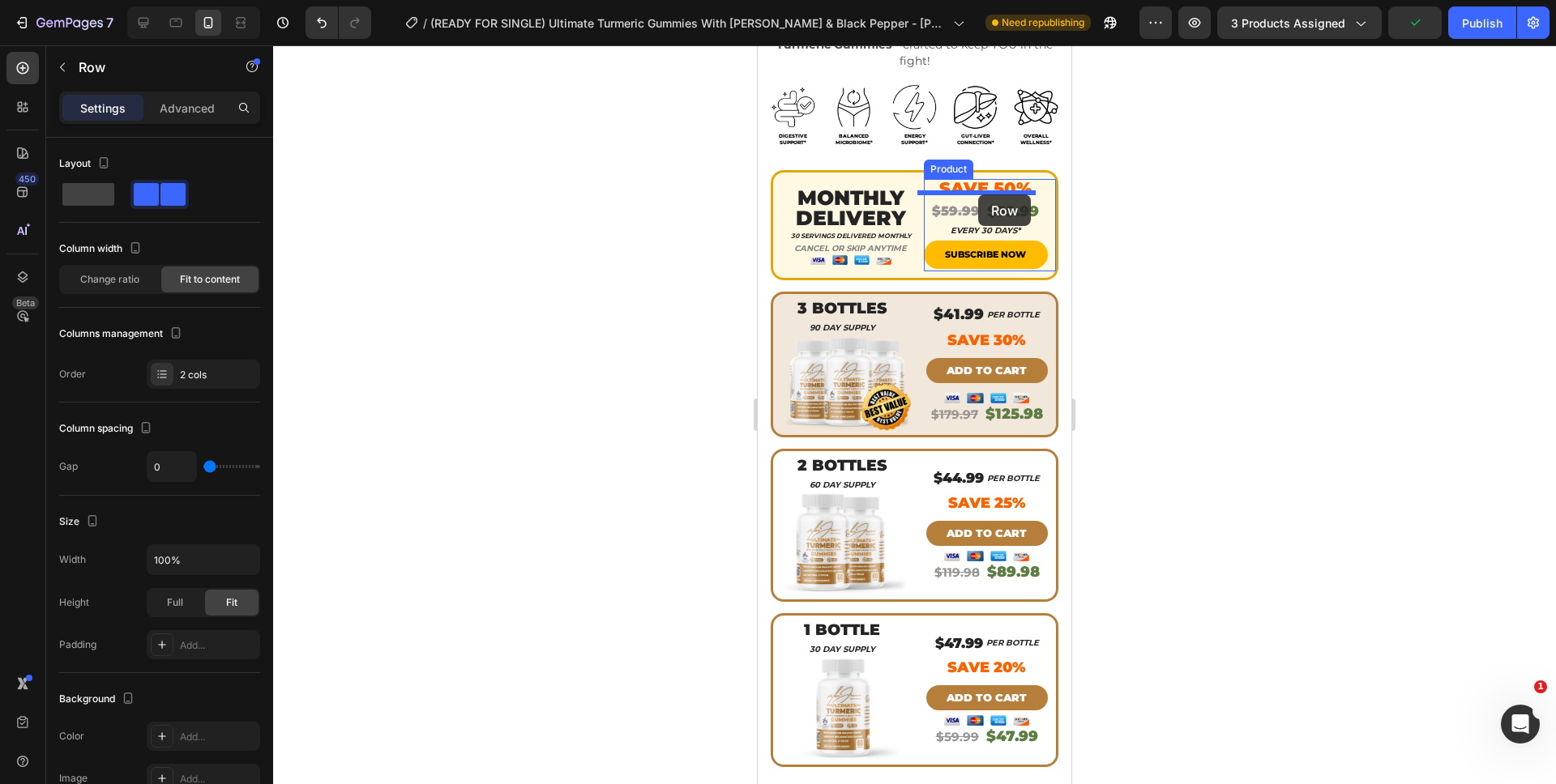
drag, startPoint x: 973, startPoint y: 114, endPoint x: 978, endPoint y: 194, distance: 80.2
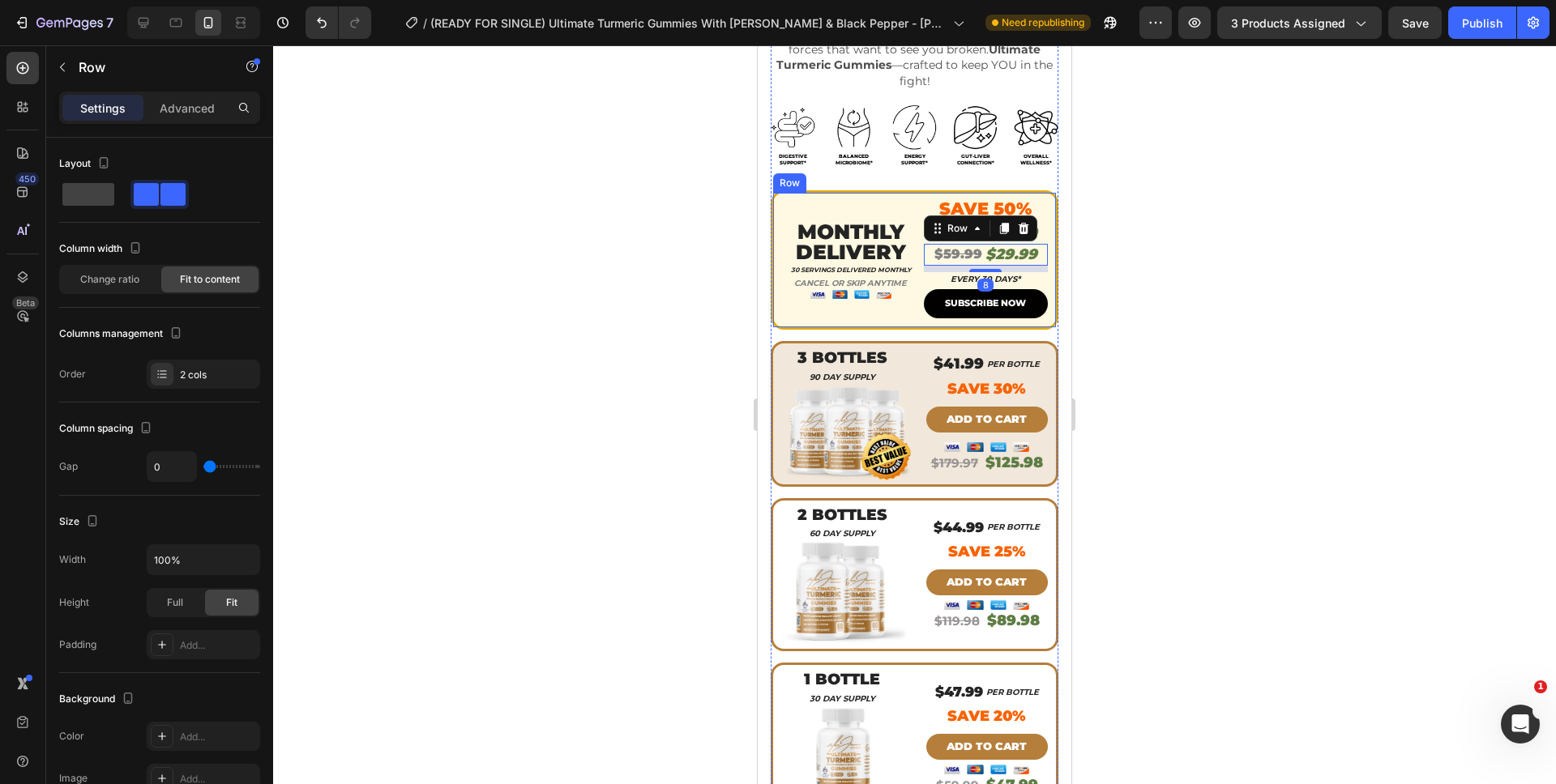
scroll to position [978, 0]
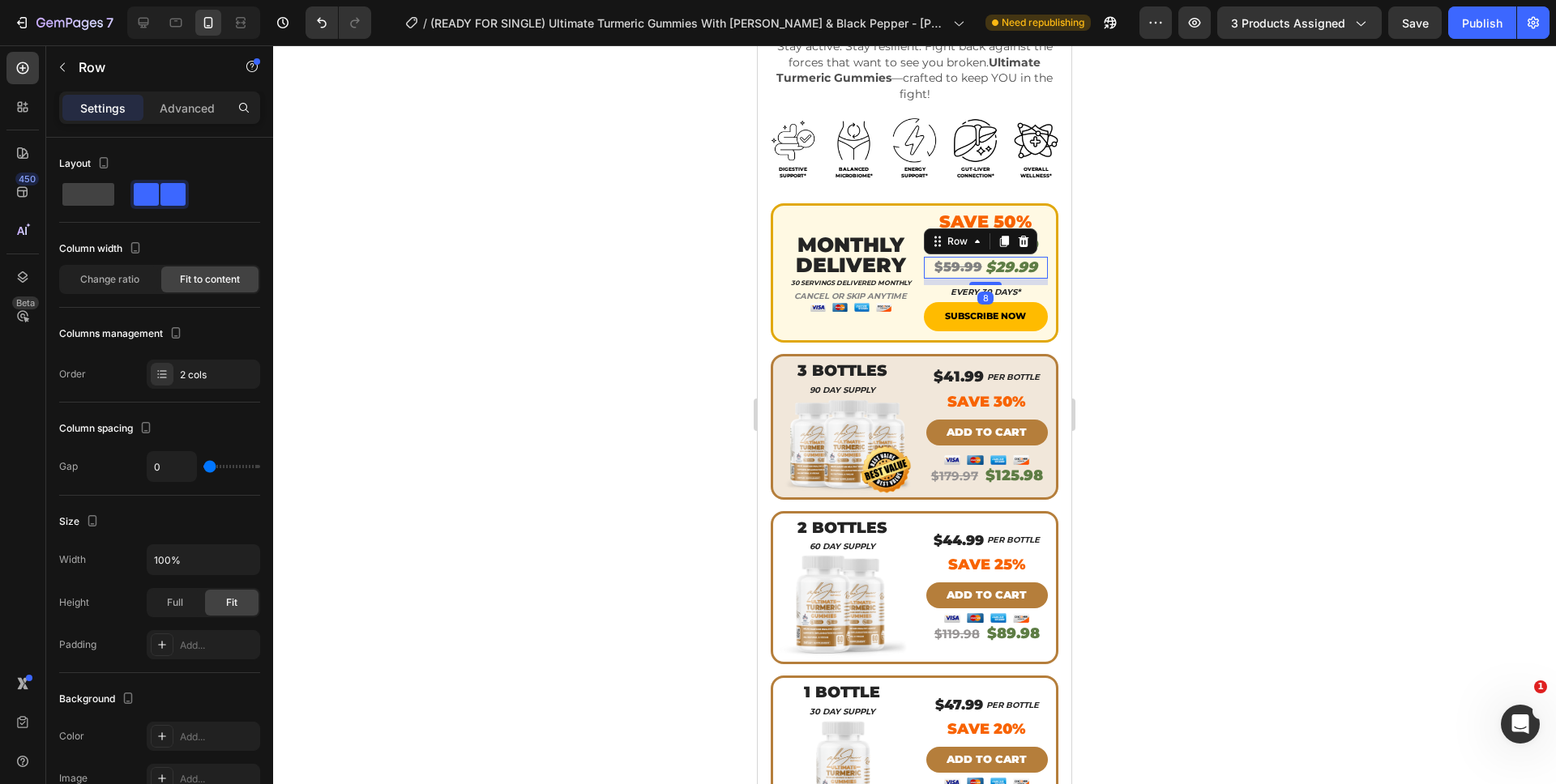
click at [1185, 266] on div at bounding box center [914, 415] width 1282 height 739
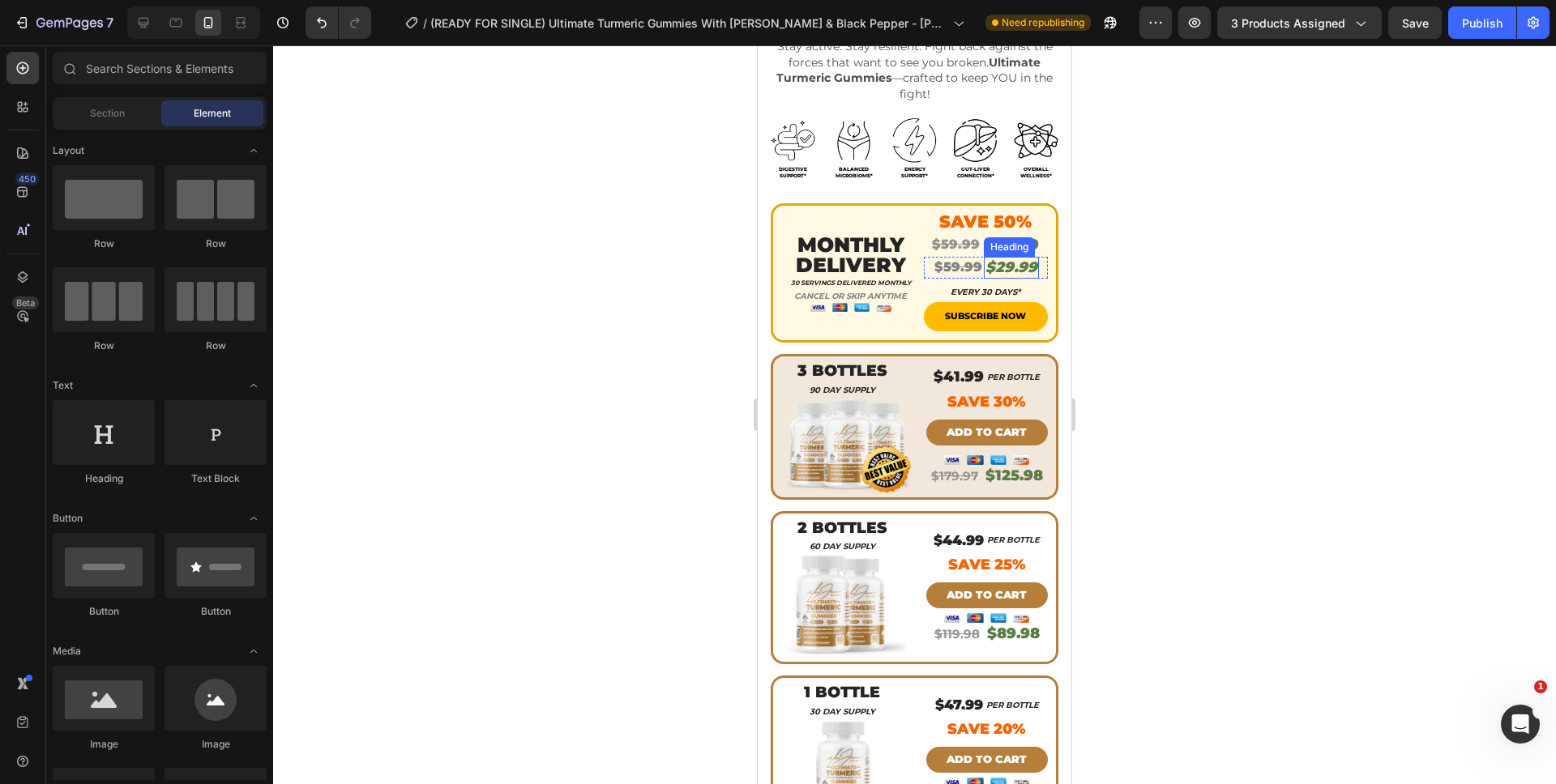
click at [1018, 239] on div "Heading" at bounding box center [1009, 247] width 45 height 15
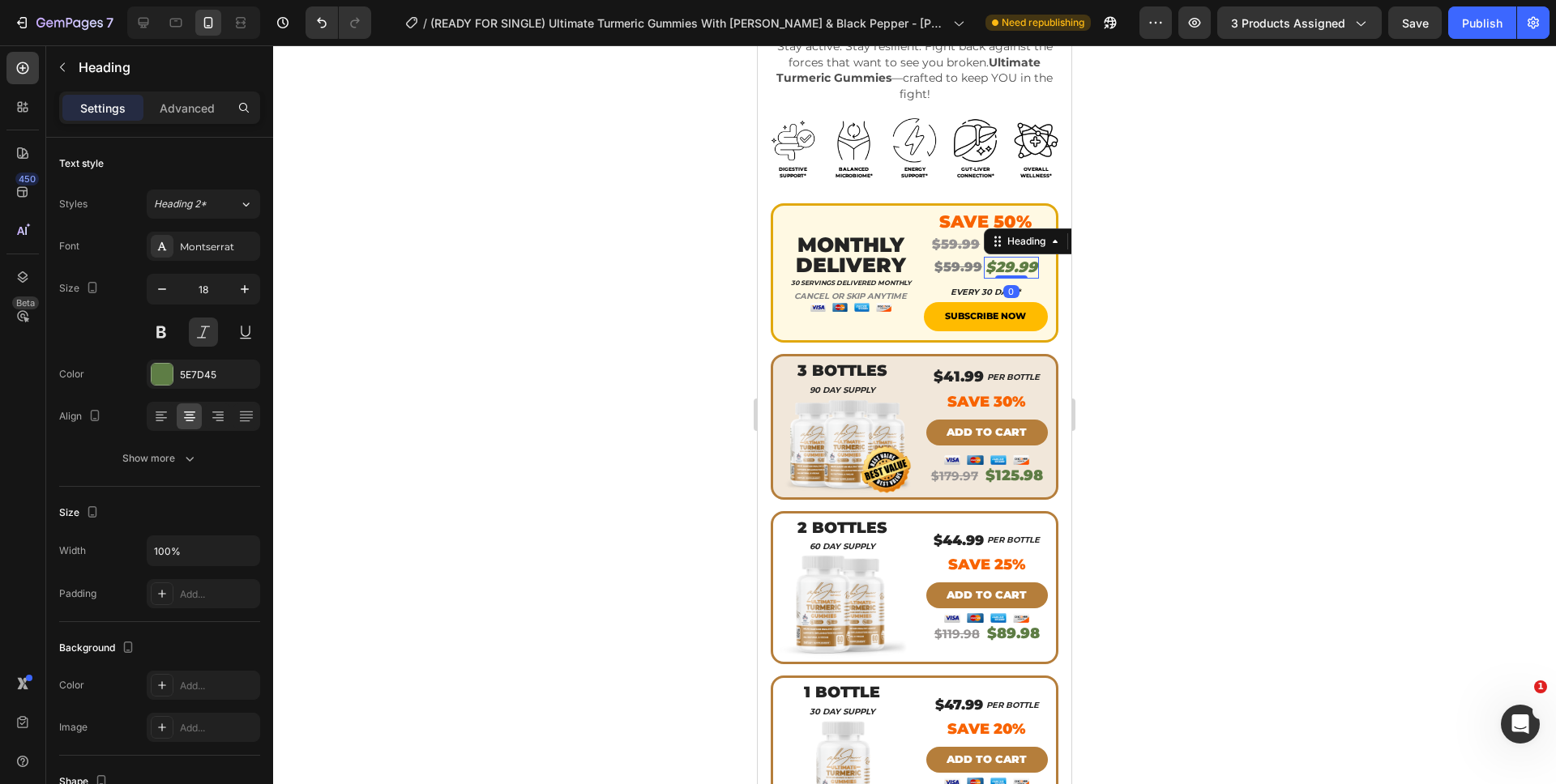
click at [1111, 234] on div at bounding box center [914, 415] width 1282 height 739
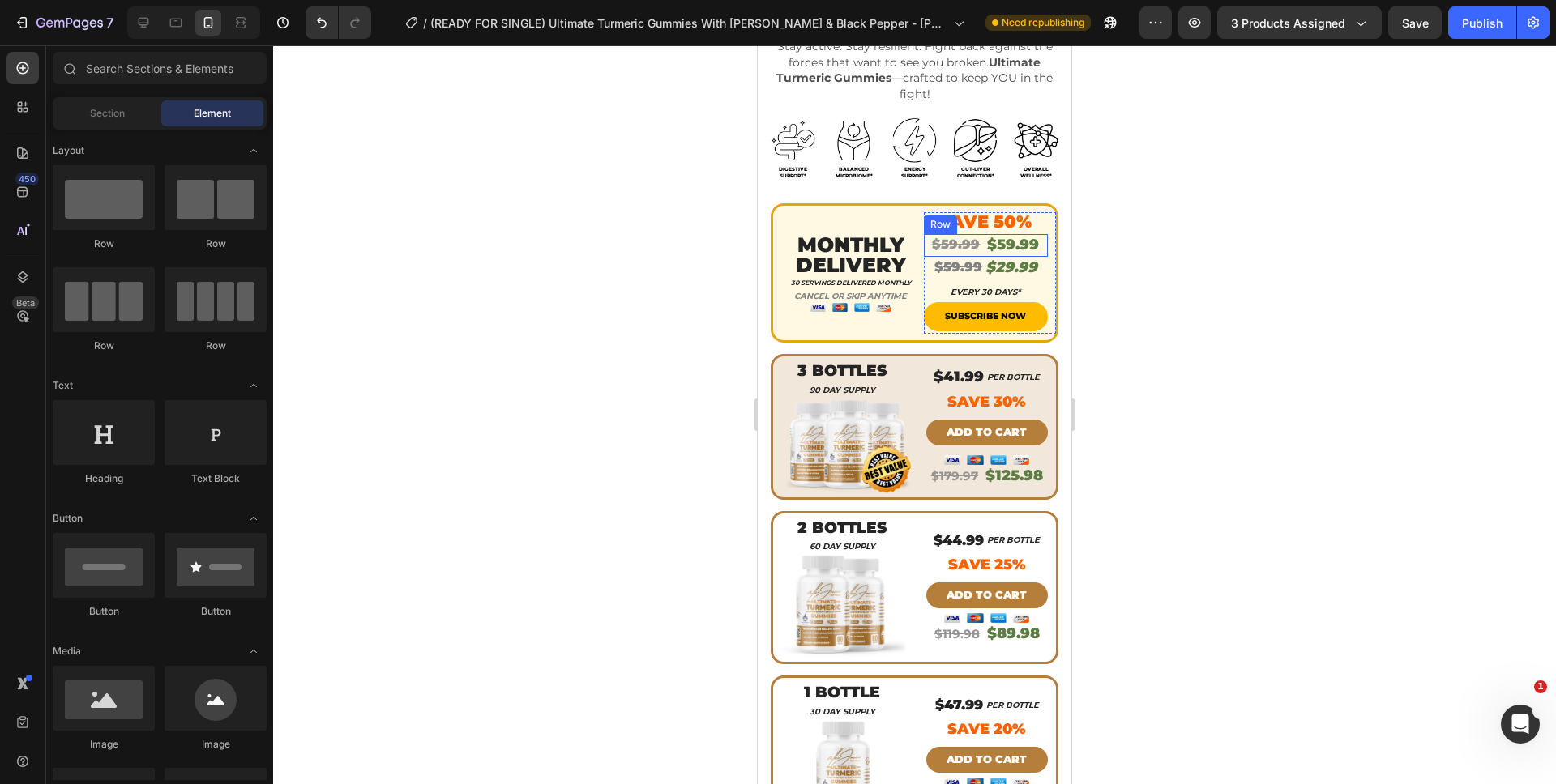
click at [1032, 234] on div "$59.99 Product Price Product Price $59.99 Product Price Product Price Row" at bounding box center [986, 244] width 125 height 22
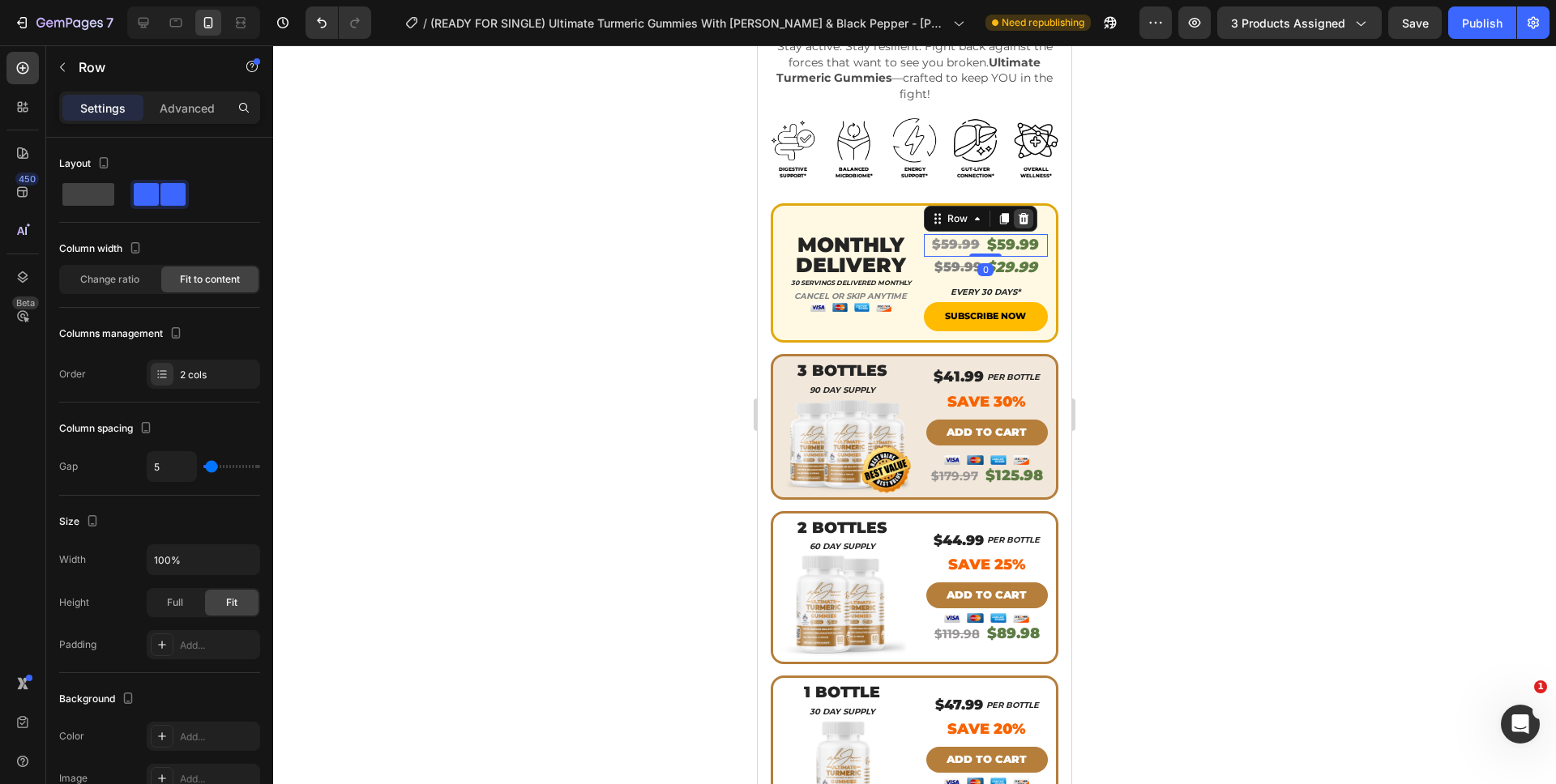
click at [1018, 213] on icon at bounding box center [1022, 218] width 11 height 11
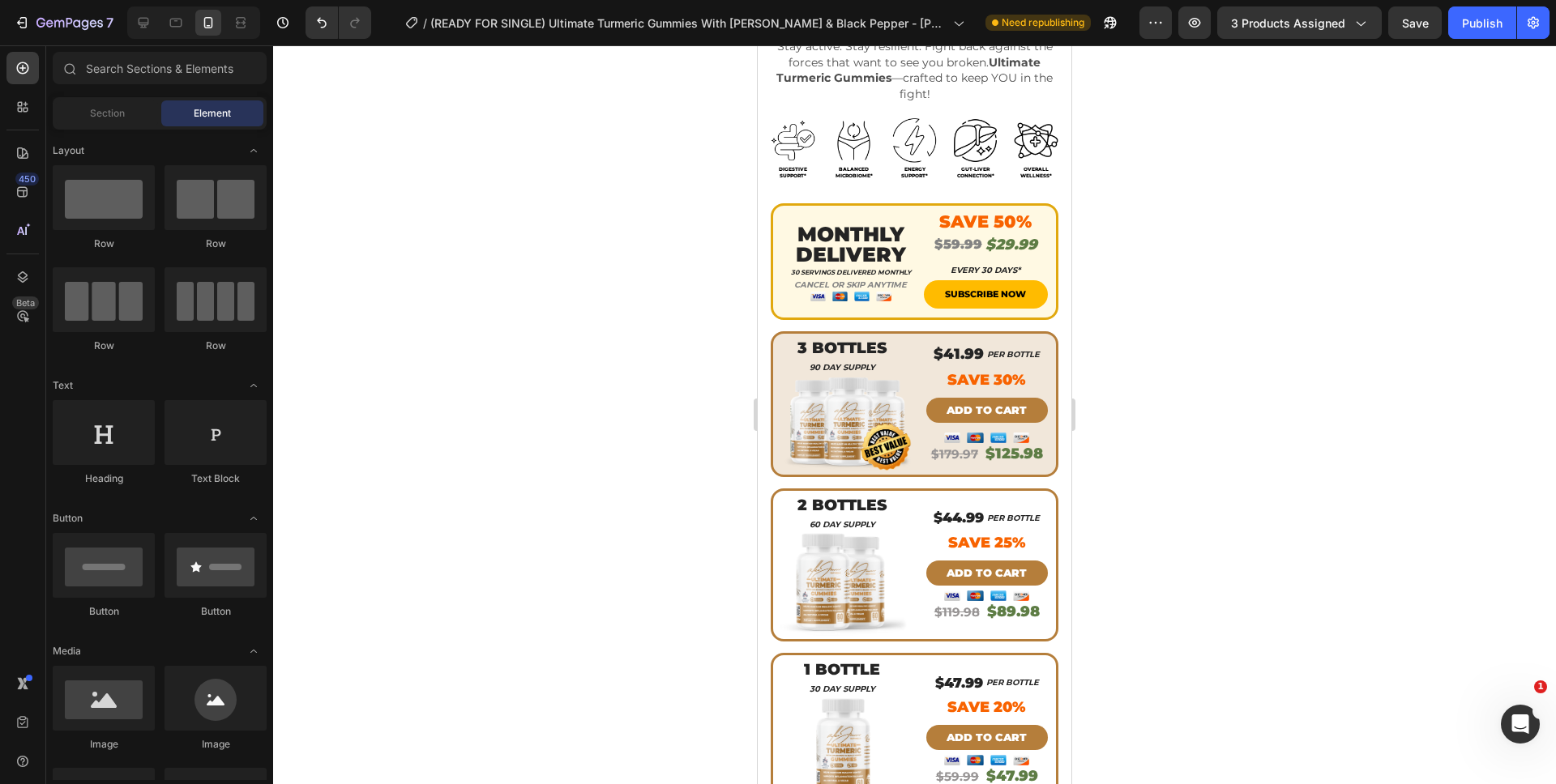
click at [1131, 274] on div at bounding box center [914, 415] width 1282 height 739
click at [1433, 29] on button "Save" at bounding box center [1415, 23] width 54 height 32
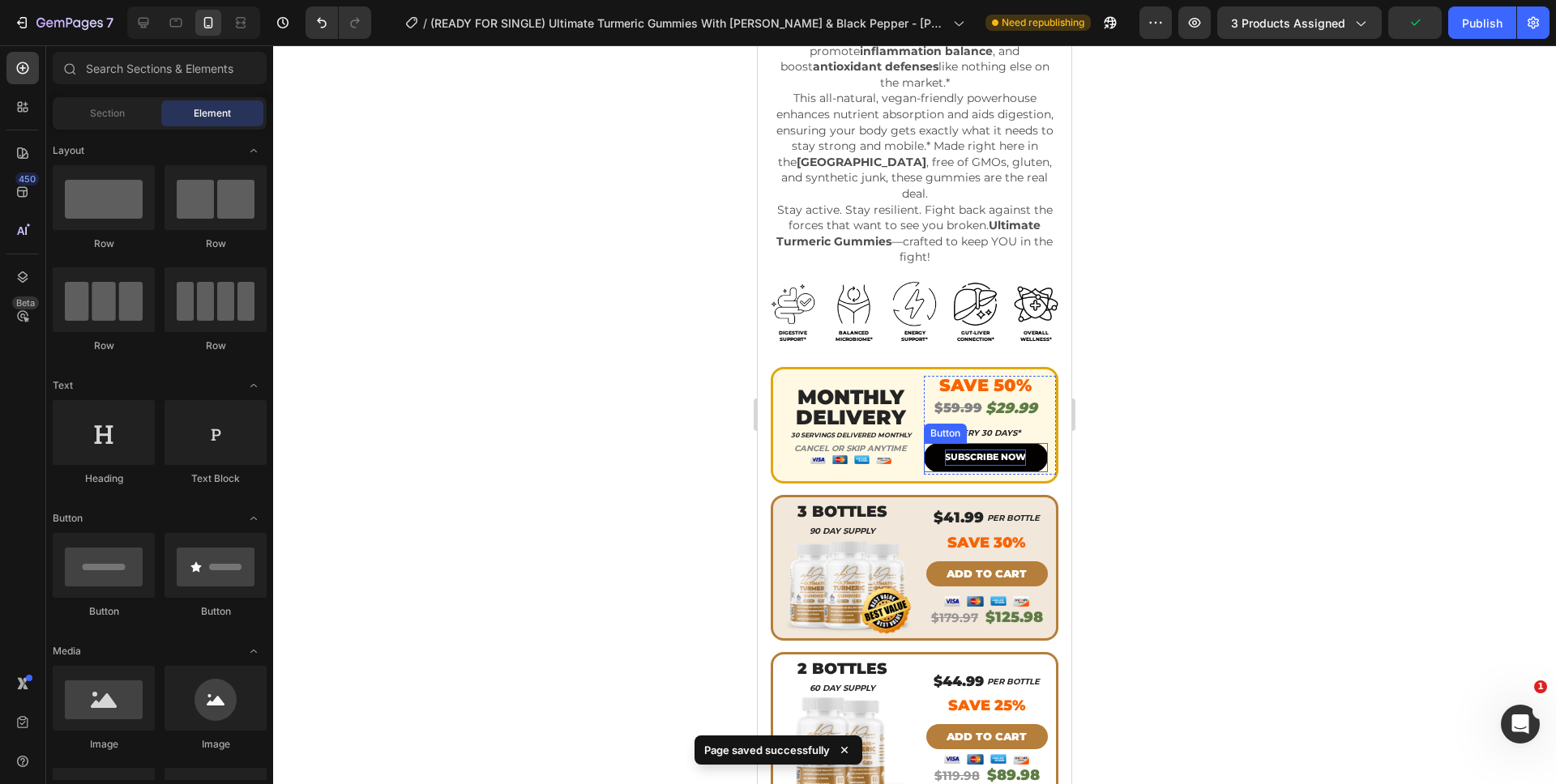
scroll to position [0, 0]
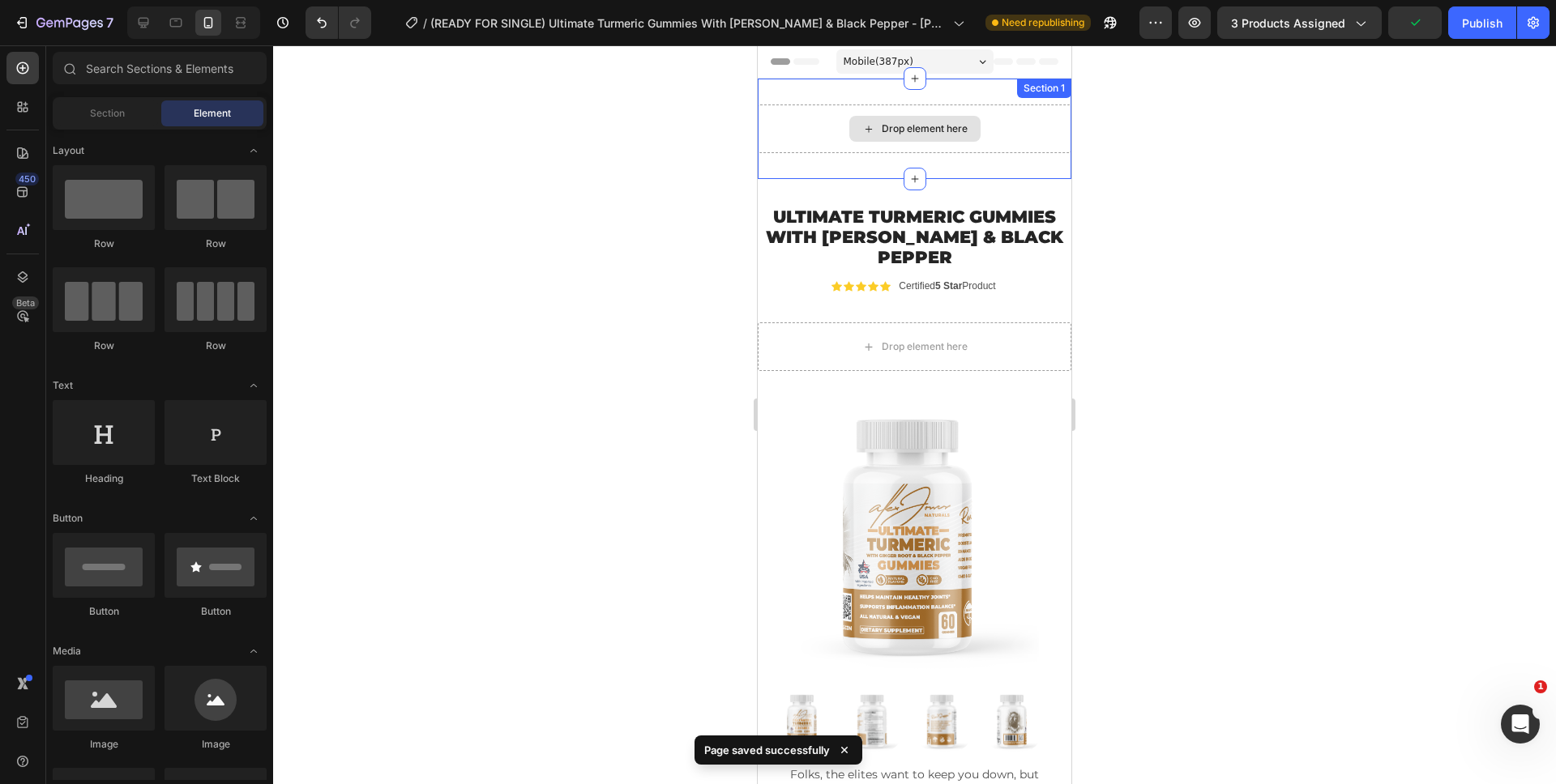
click at [991, 110] on div "Drop element here" at bounding box center [914, 129] width 313 height 49
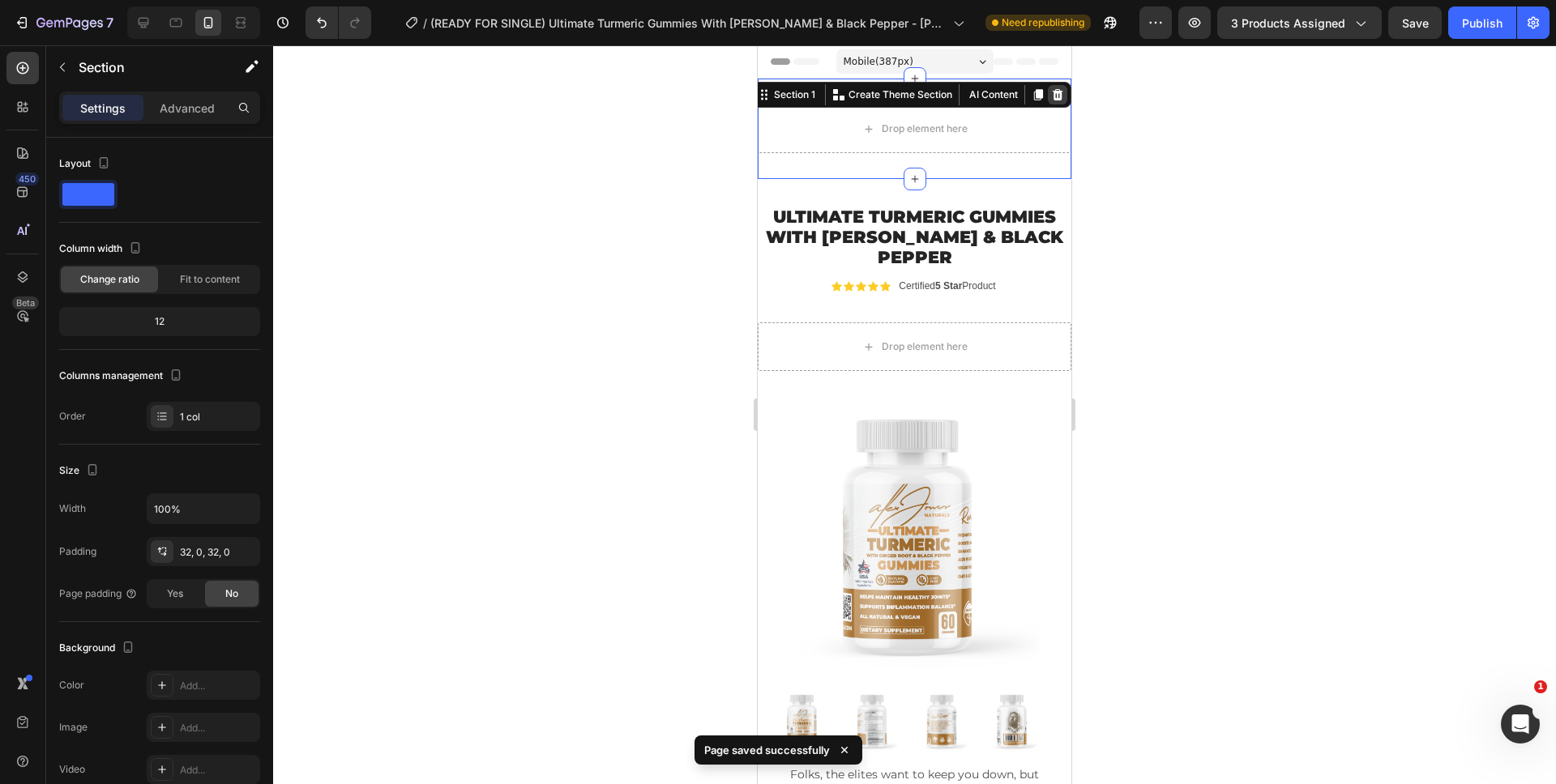
click at [1052, 95] on icon at bounding box center [1057, 95] width 11 height 11
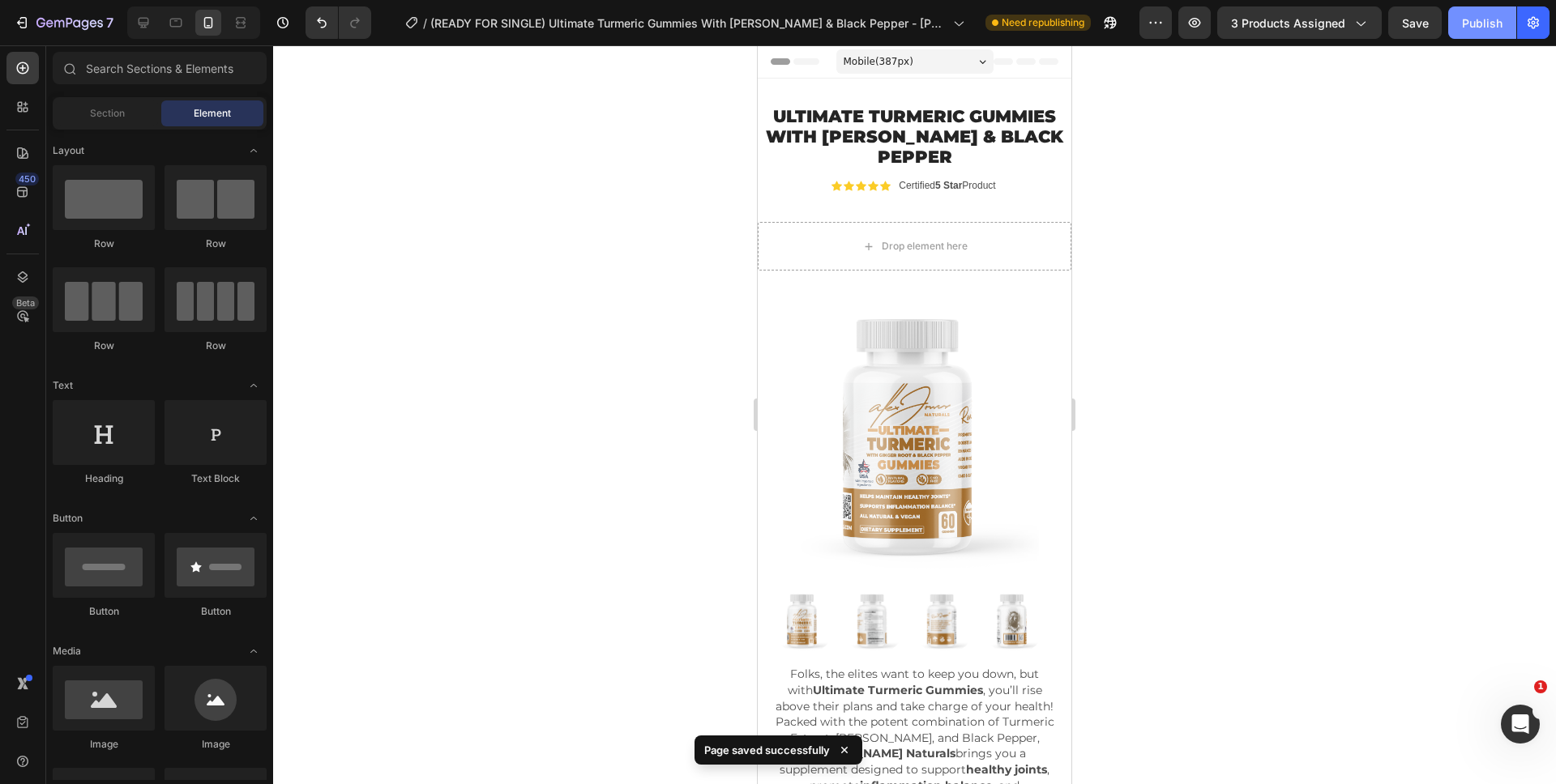
click at [1493, 25] on div "Publish" at bounding box center [1482, 23] width 41 height 17
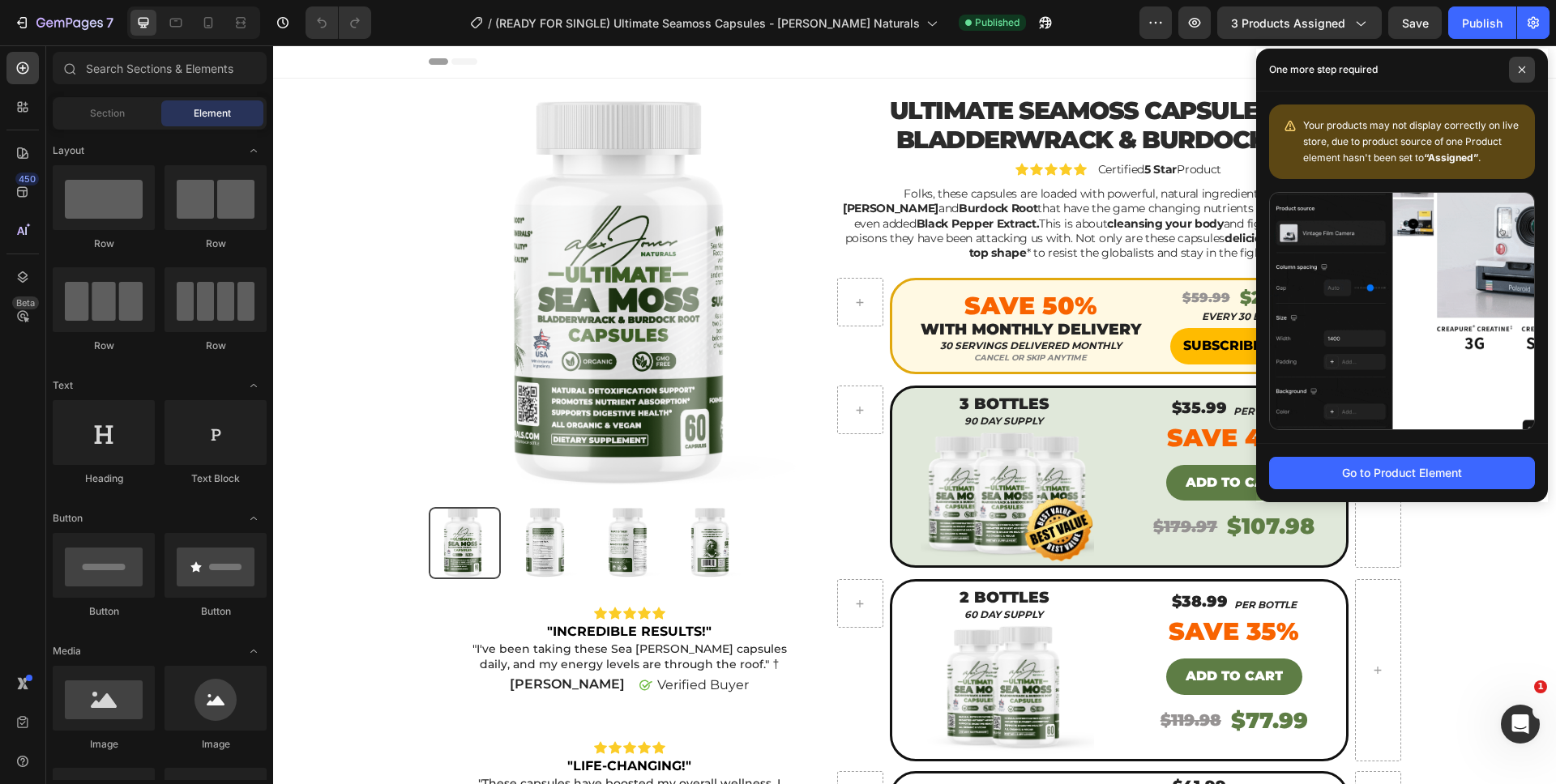
click at [1518, 73] on icon at bounding box center [1522, 70] width 8 height 8
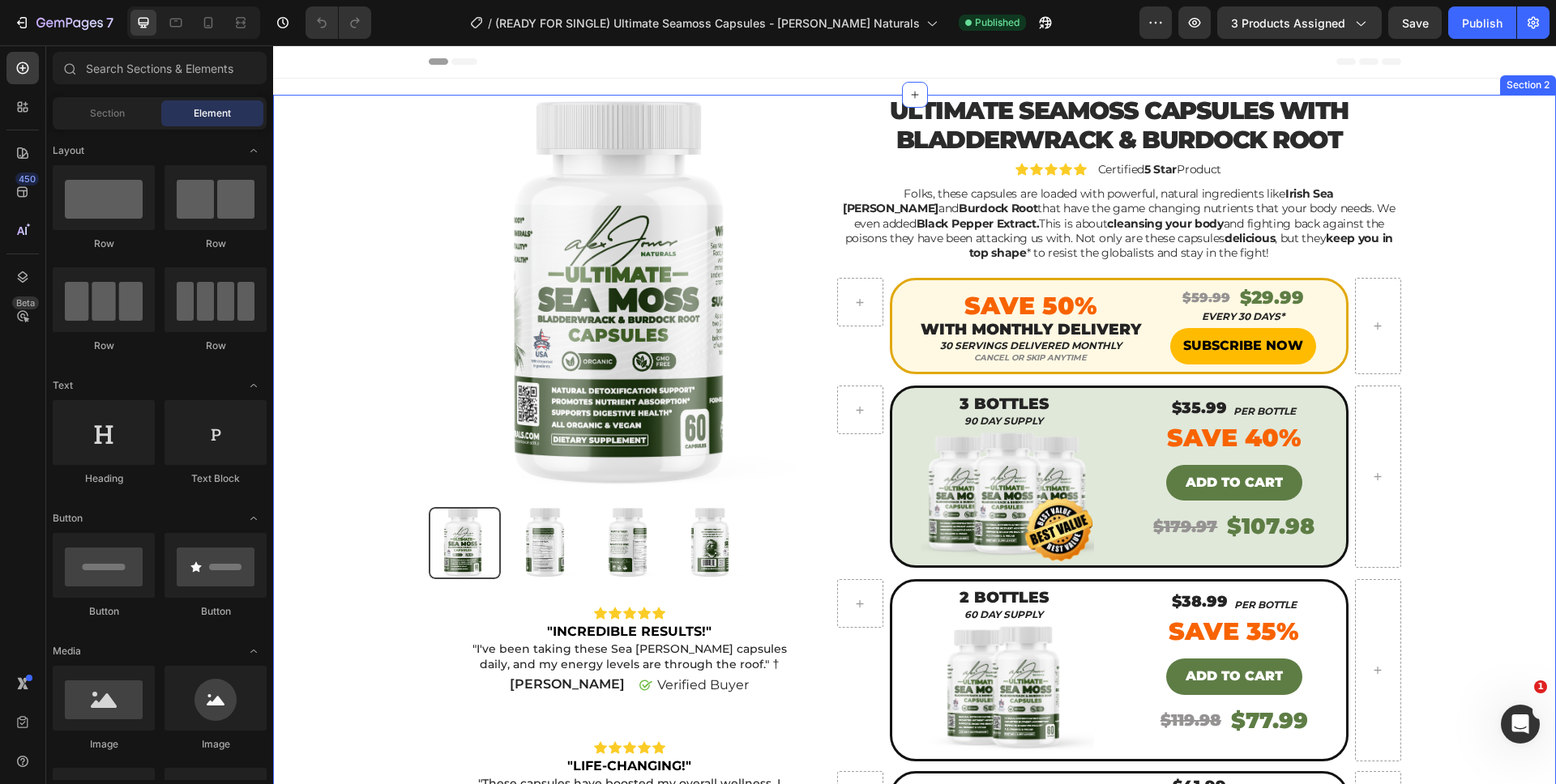
click at [1485, 177] on div "Product Images Icon Icon Icon Icon Icon Icon List "INCREDIBLE RESULTS!" Text Bl…" at bounding box center [914, 700] width 1259 height 1211
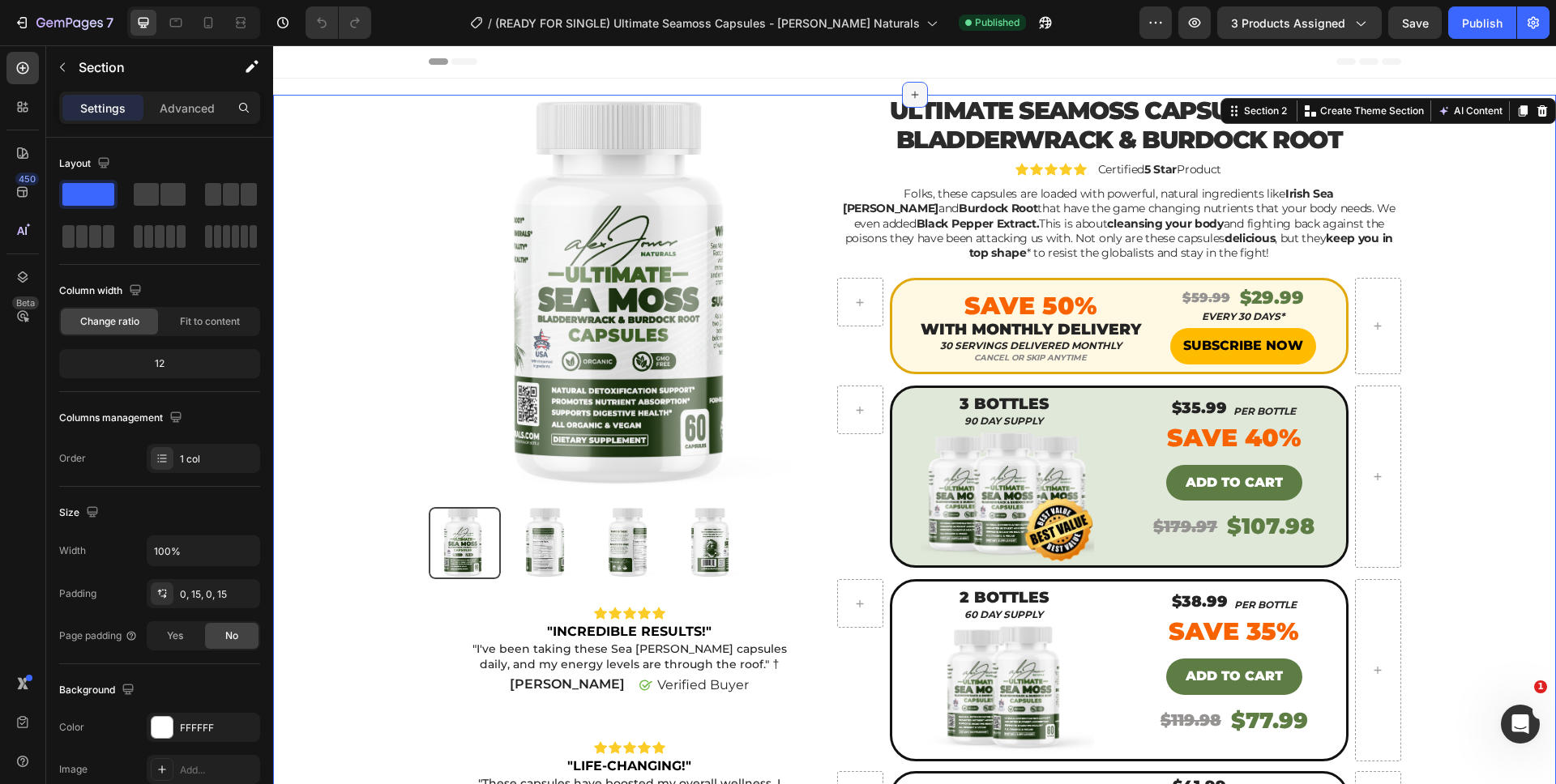
click at [920, 91] on div at bounding box center [914, 95] width 26 height 26
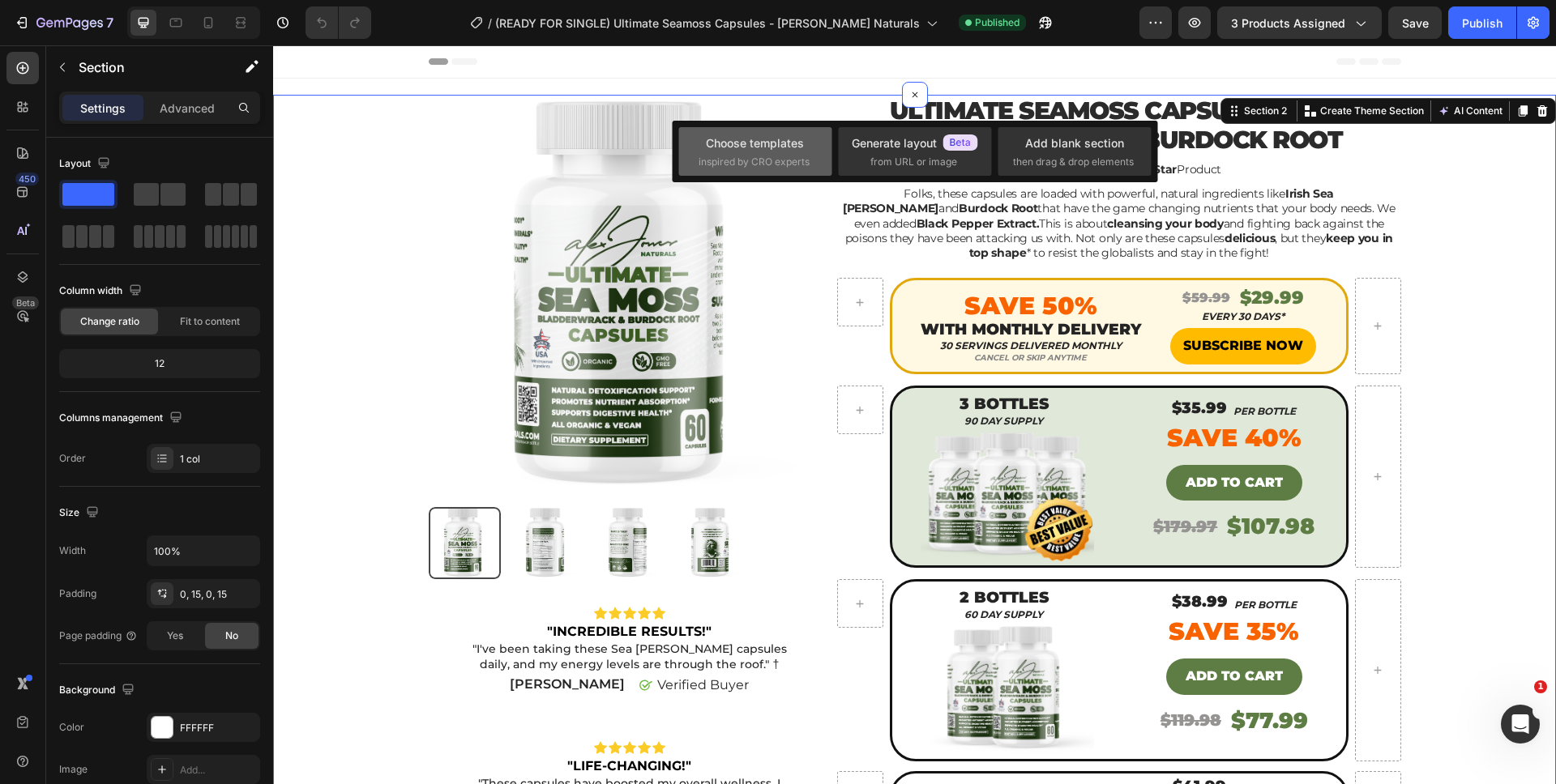
click at [779, 145] on div "Choose templates" at bounding box center [754, 143] width 98 height 17
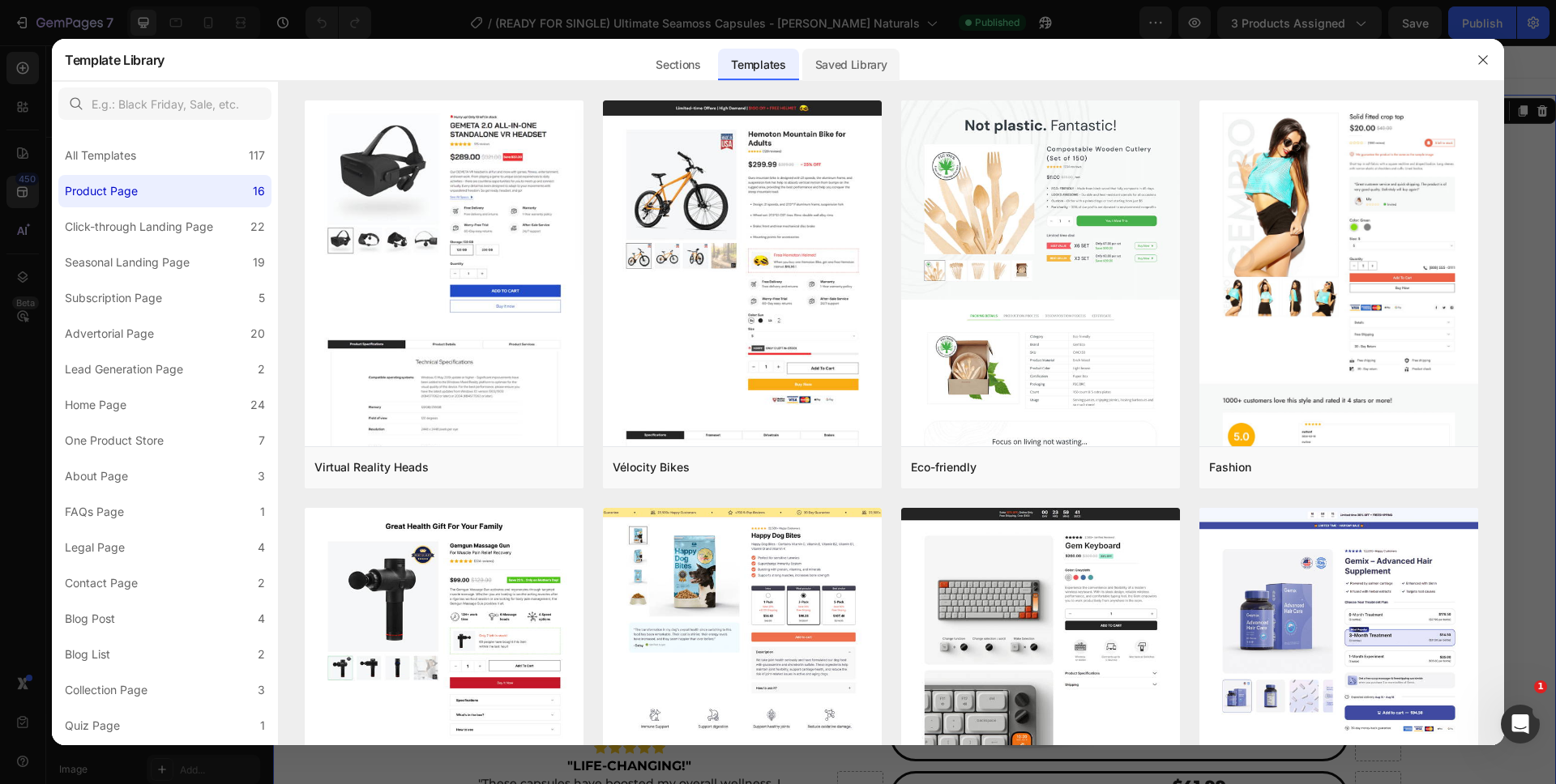
click at [829, 66] on div "Saved Library" at bounding box center [851, 65] width 98 height 32
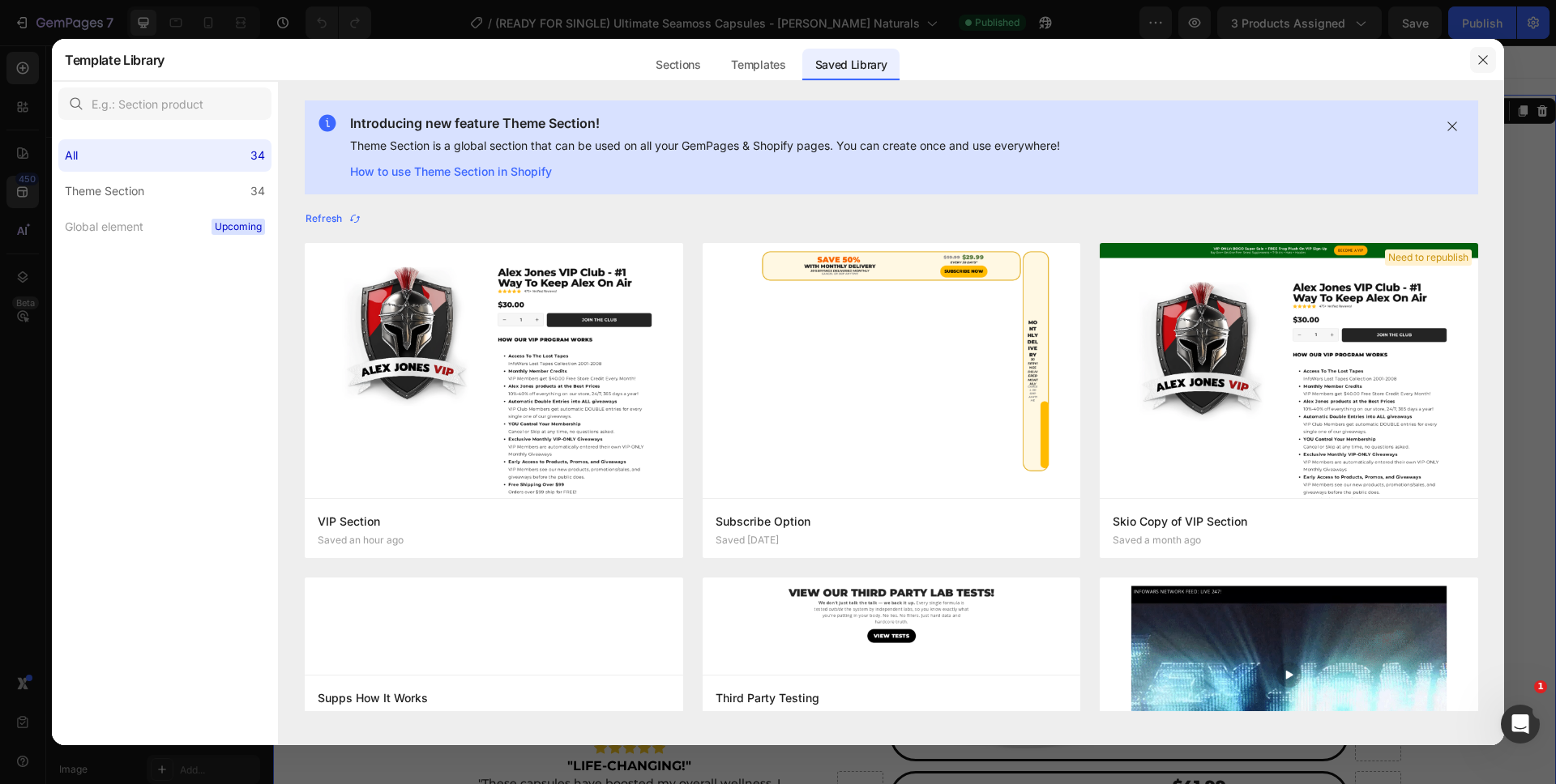
click at [1485, 68] on button "button" at bounding box center [1483, 60] width 26 height 26
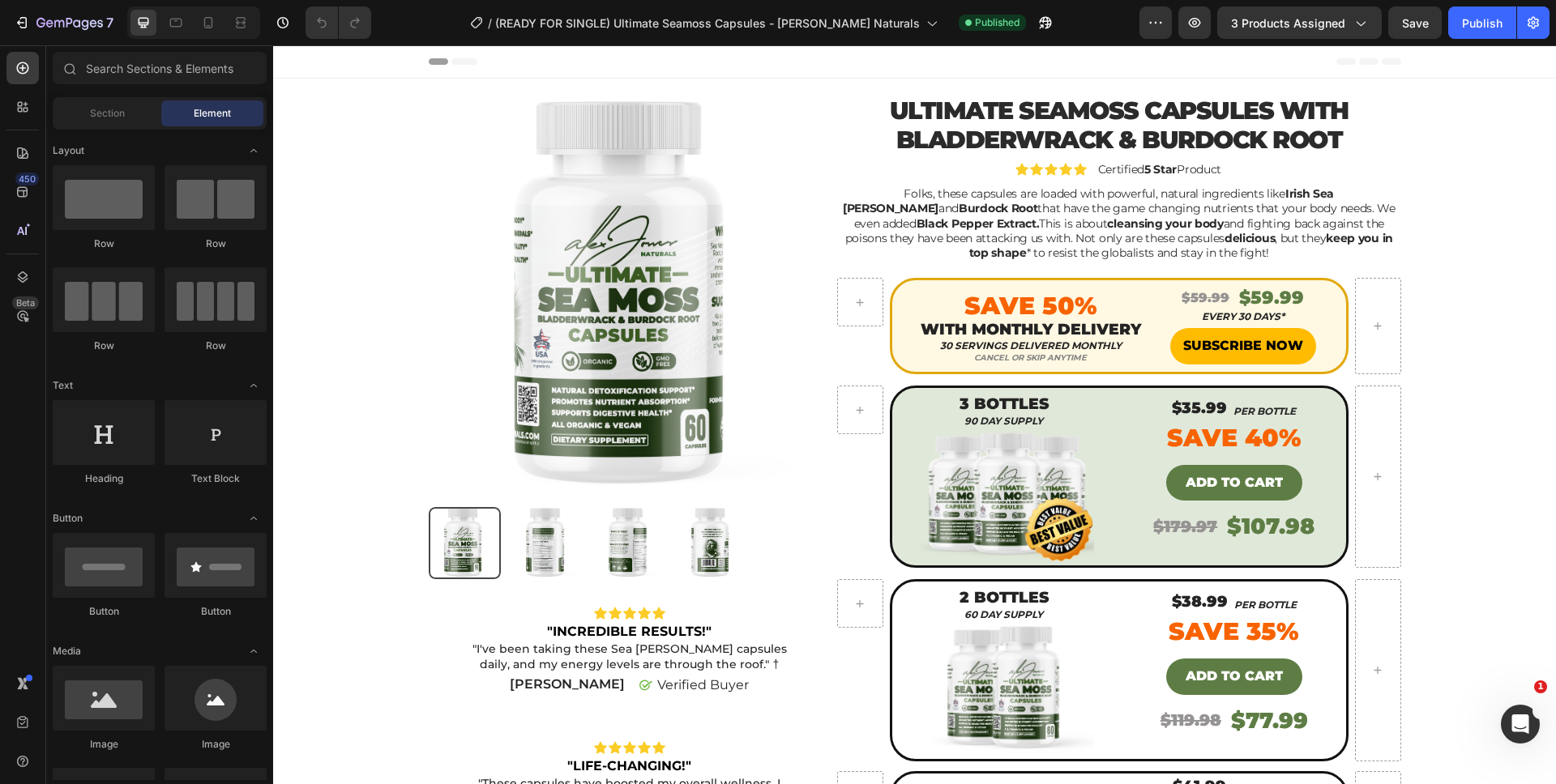
click at [1404, 120] on div "Product Images Icon Icon Icon Icon Icon Icon List "INCREDIBLE RESULTS!" Text Bl…" at bounding box center [914, 700] width 1259 height 1211
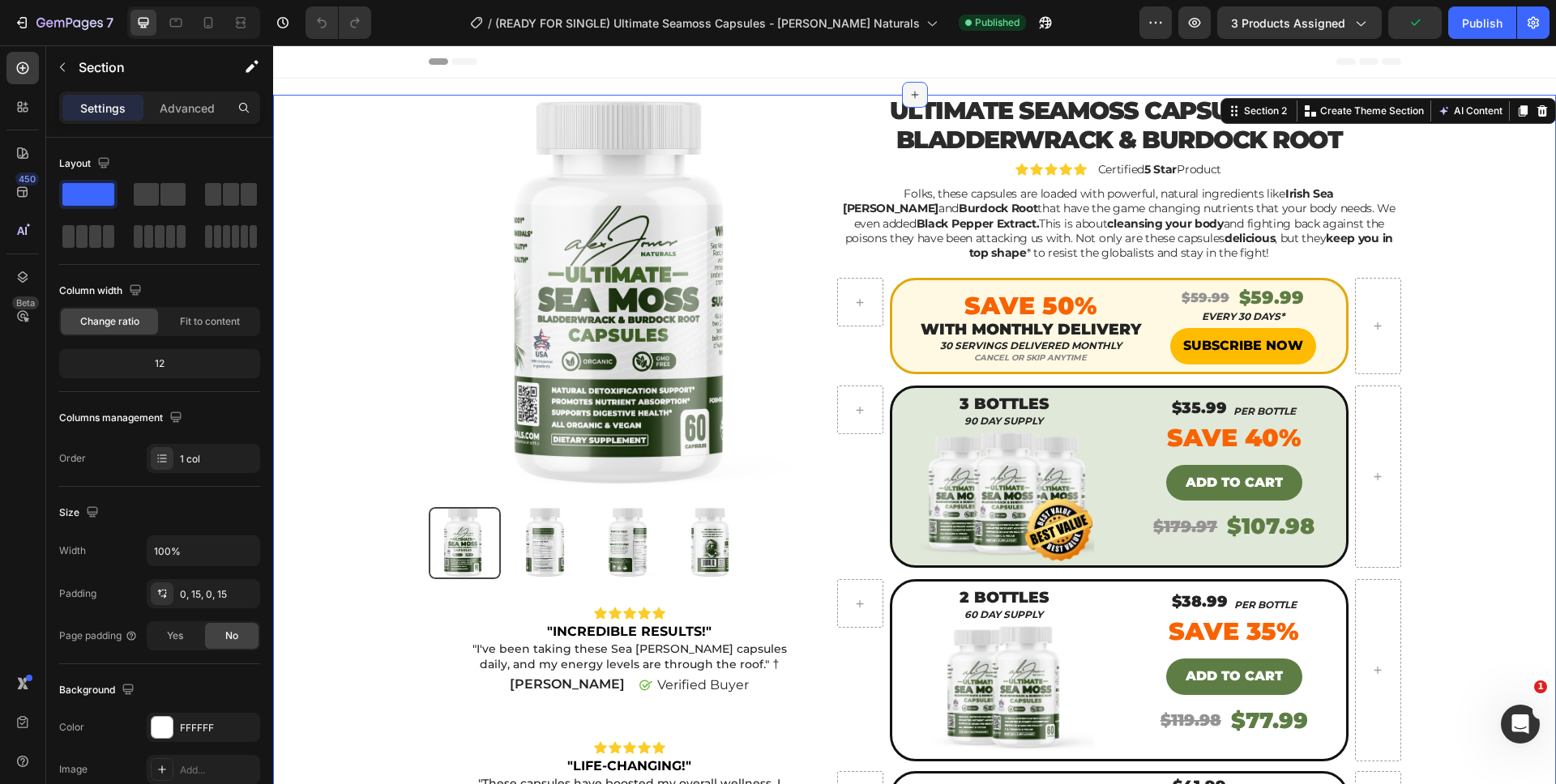
click at [909, 85] on div at bounding box center [914, 95] width 26 height 26
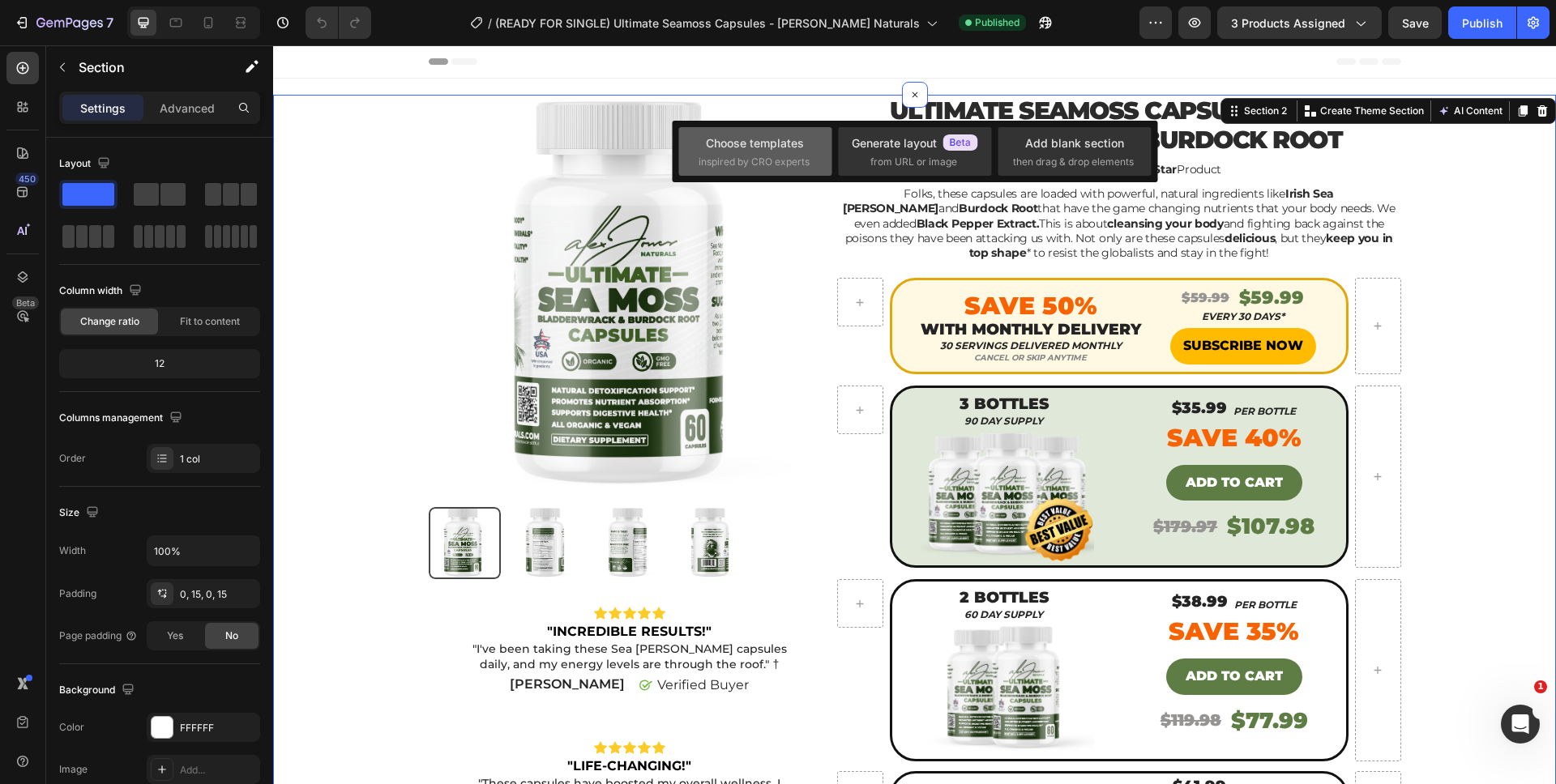
click at [767, 145] on div "Choose templates" at bounding box center [754, 143] width 98 height 17
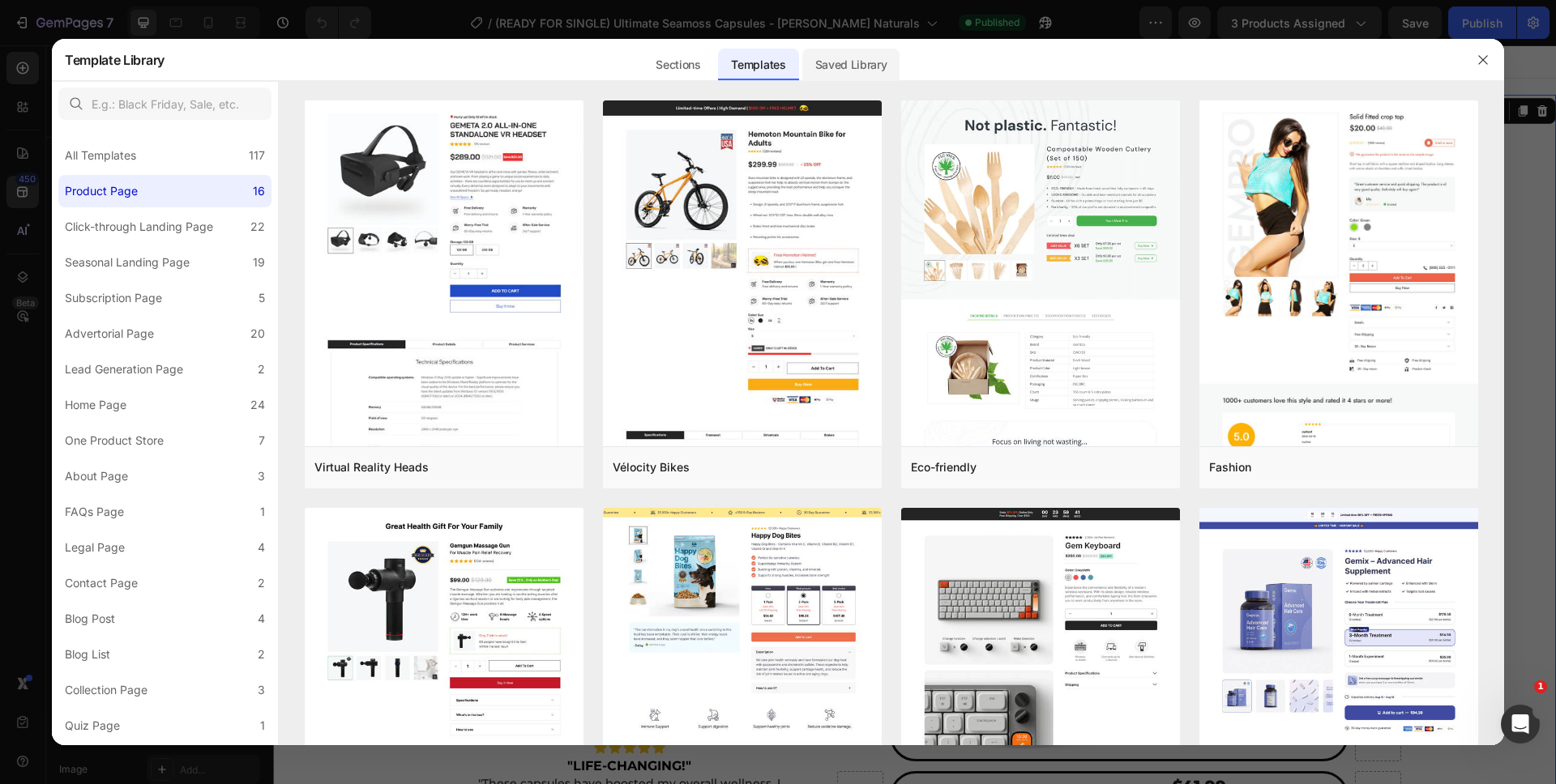
click at [825, 49] on div "Saved Library" at bounding box center [851, 65] width 98 height 32
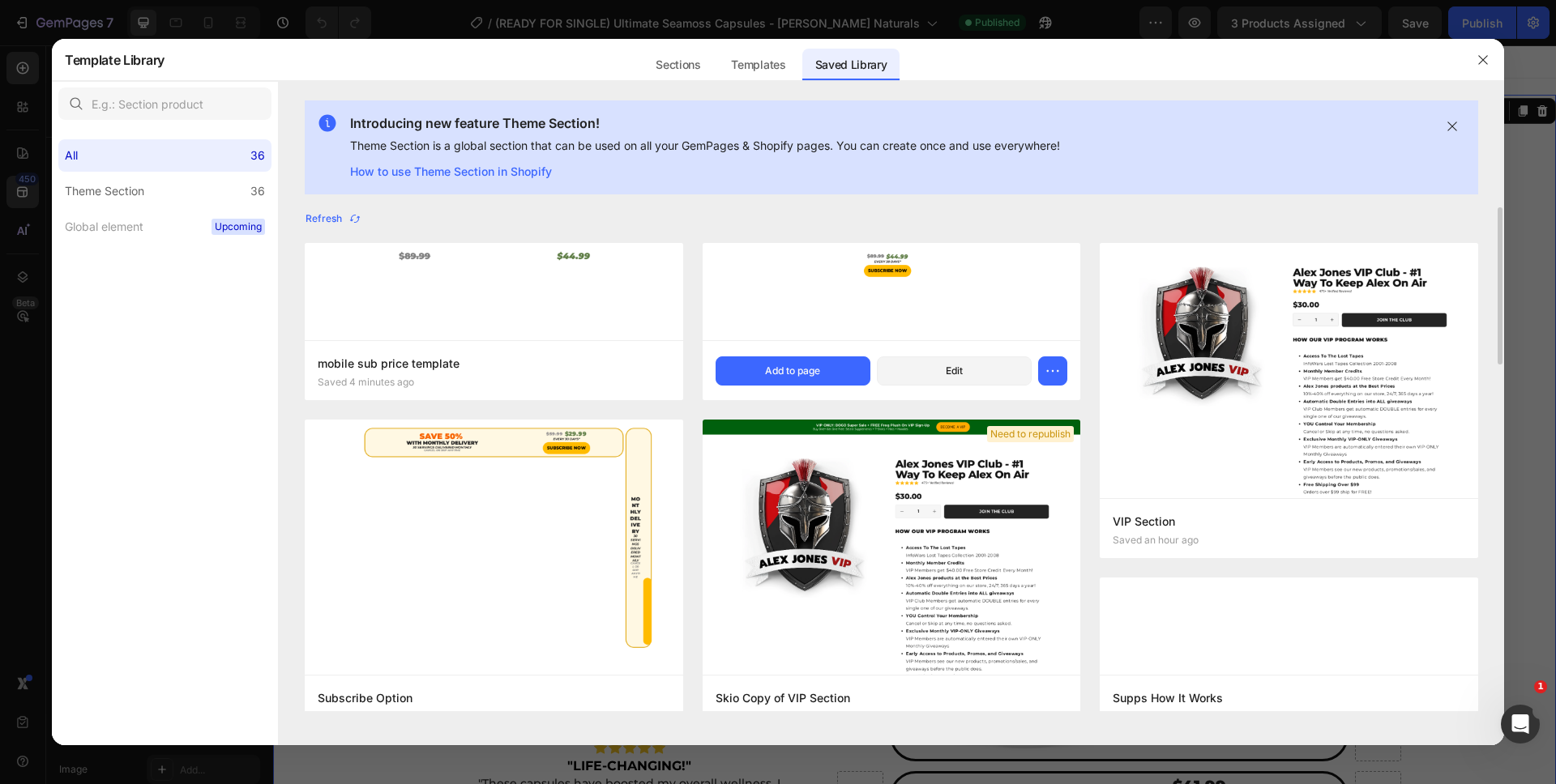
drag, startPoint x: 771, startPoint y: 366, endPoint x: 812, endPoint y: 355, distance: 42.4
click at [771, 366] on div "Add to page" at bounding box center [793, 371] width 55 height 15
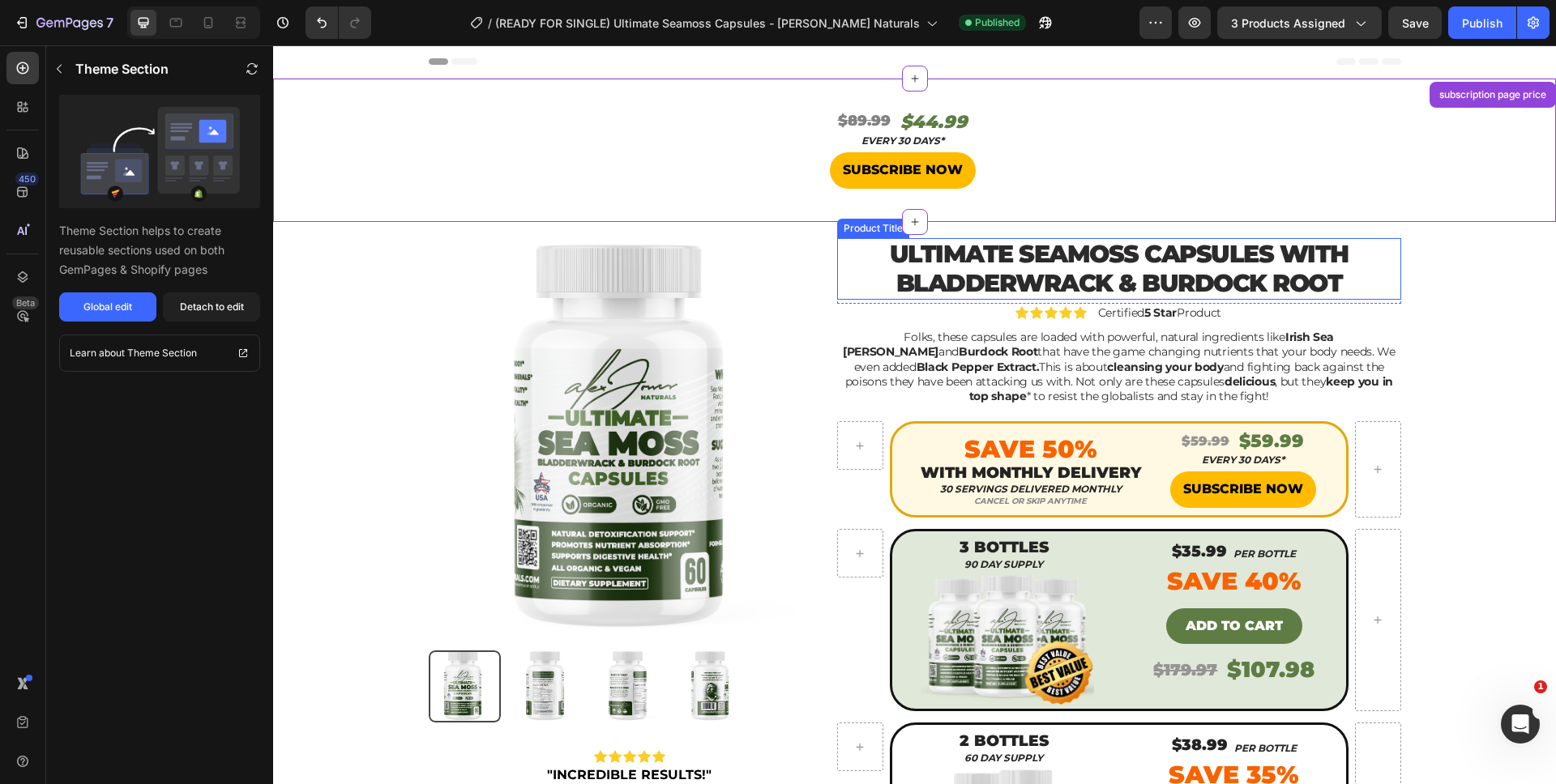
scroll to position [33, 0]
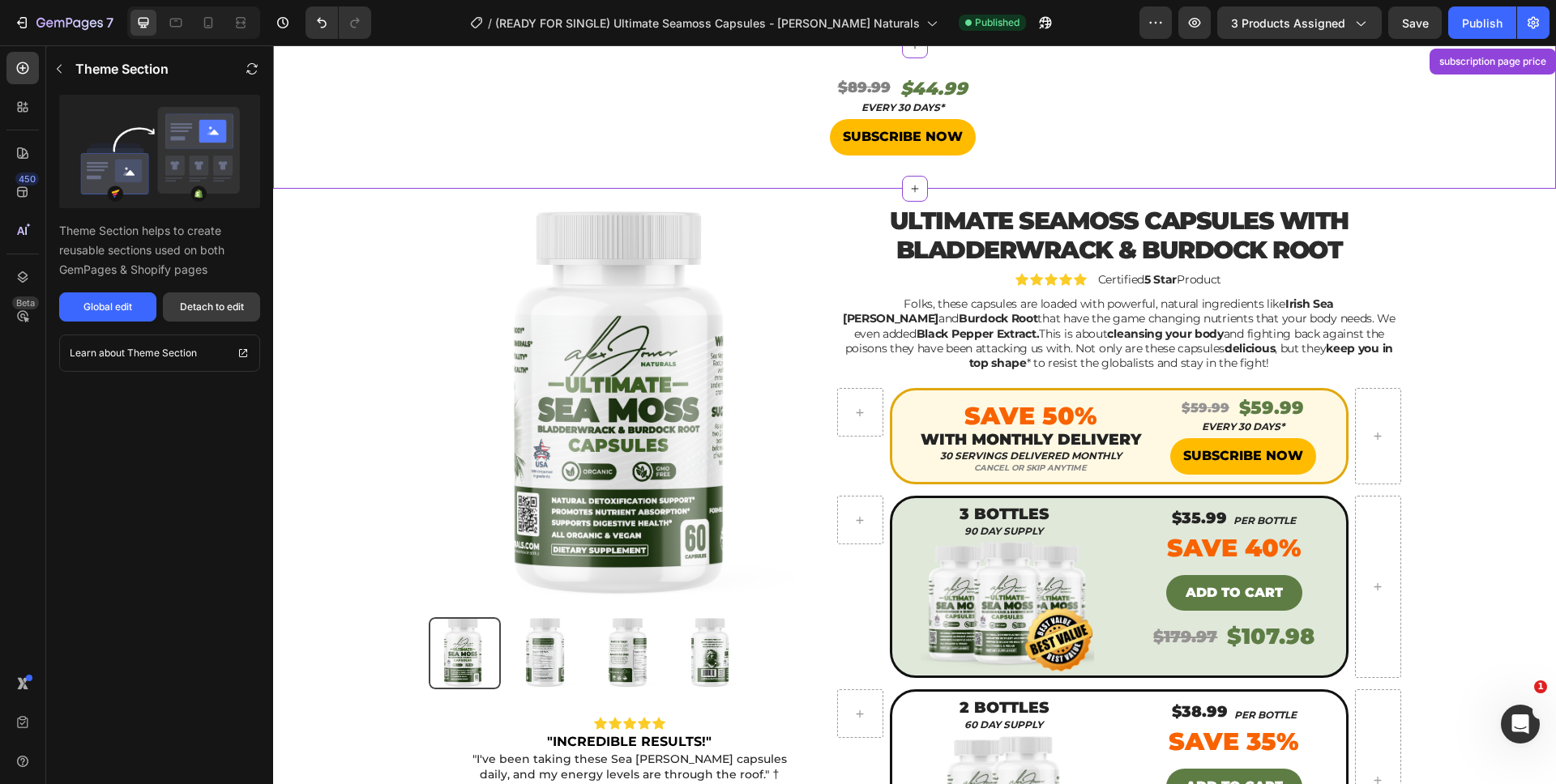
click at [231, 304] on div "Detach to edit" at bounding box center [212, 307] width 64 height 15
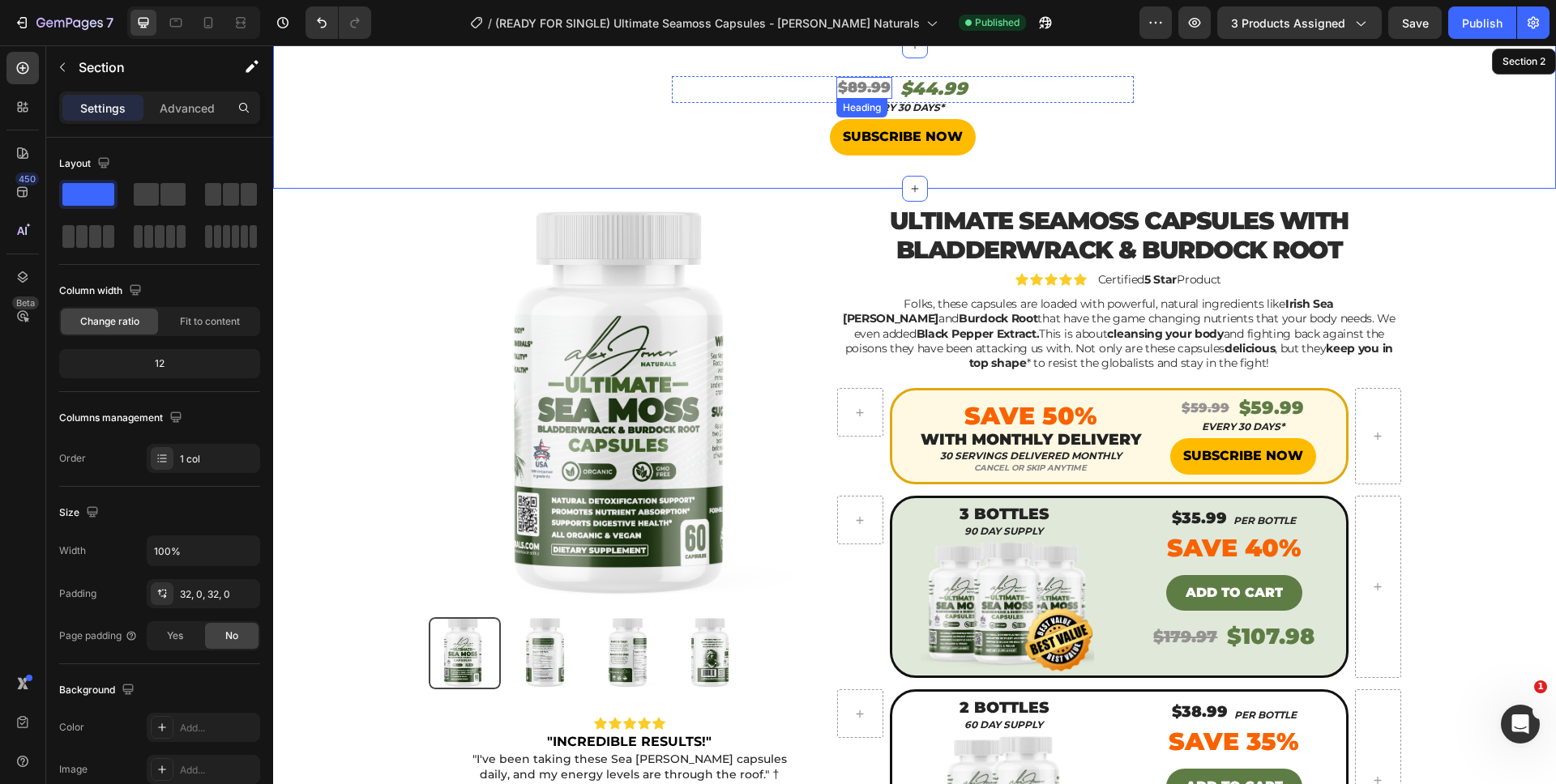
click at [848, 85] on s "$89.99" at bounding box center [864, 88] width 53 height 18
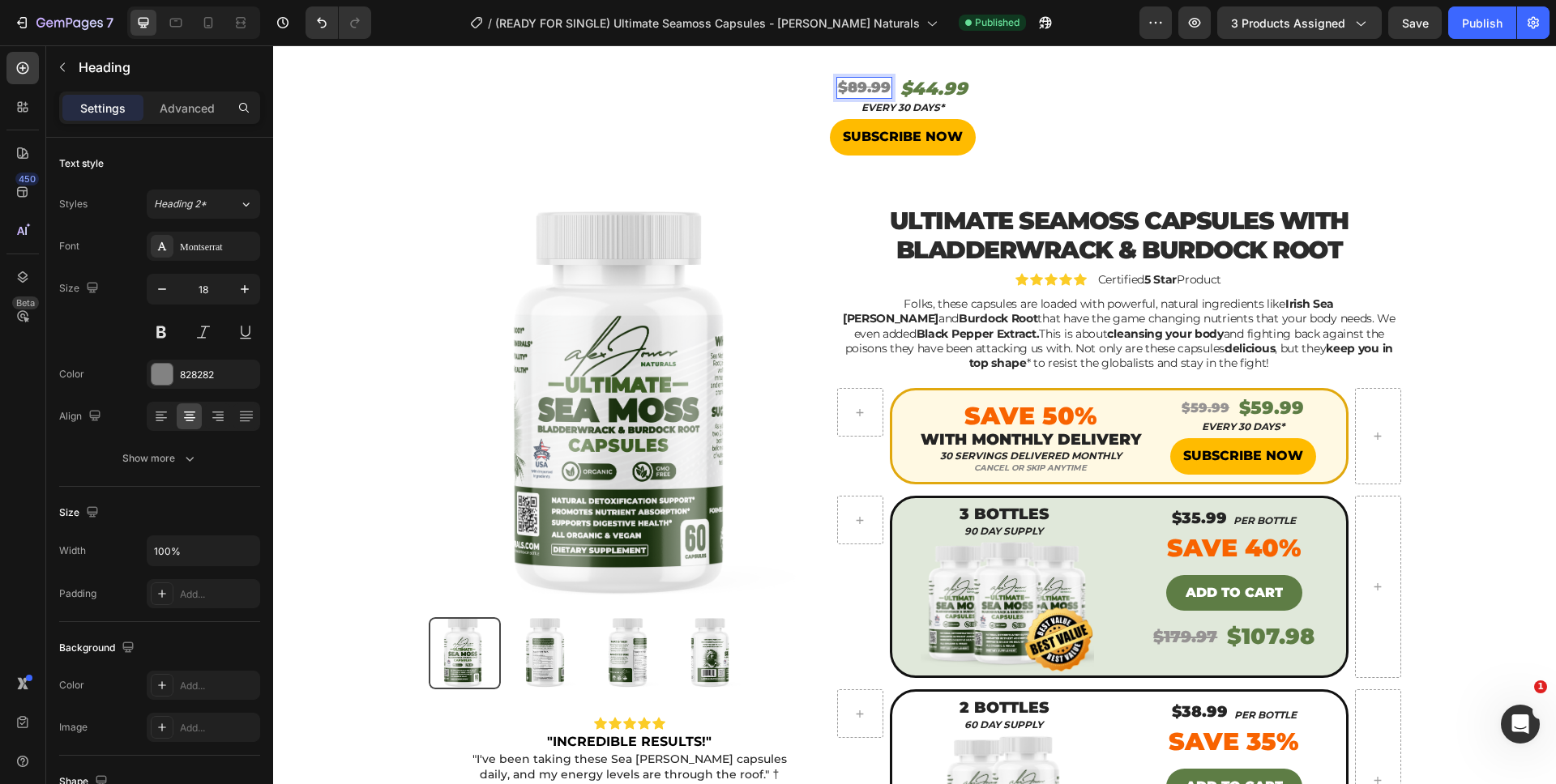
click at [862, 86] on s "$89.99" at bounding box center [864, 88] width 53 height 18
click at [923, 83] on h2 "$44.99" at bounding box center [933, 89] width 71 height 27
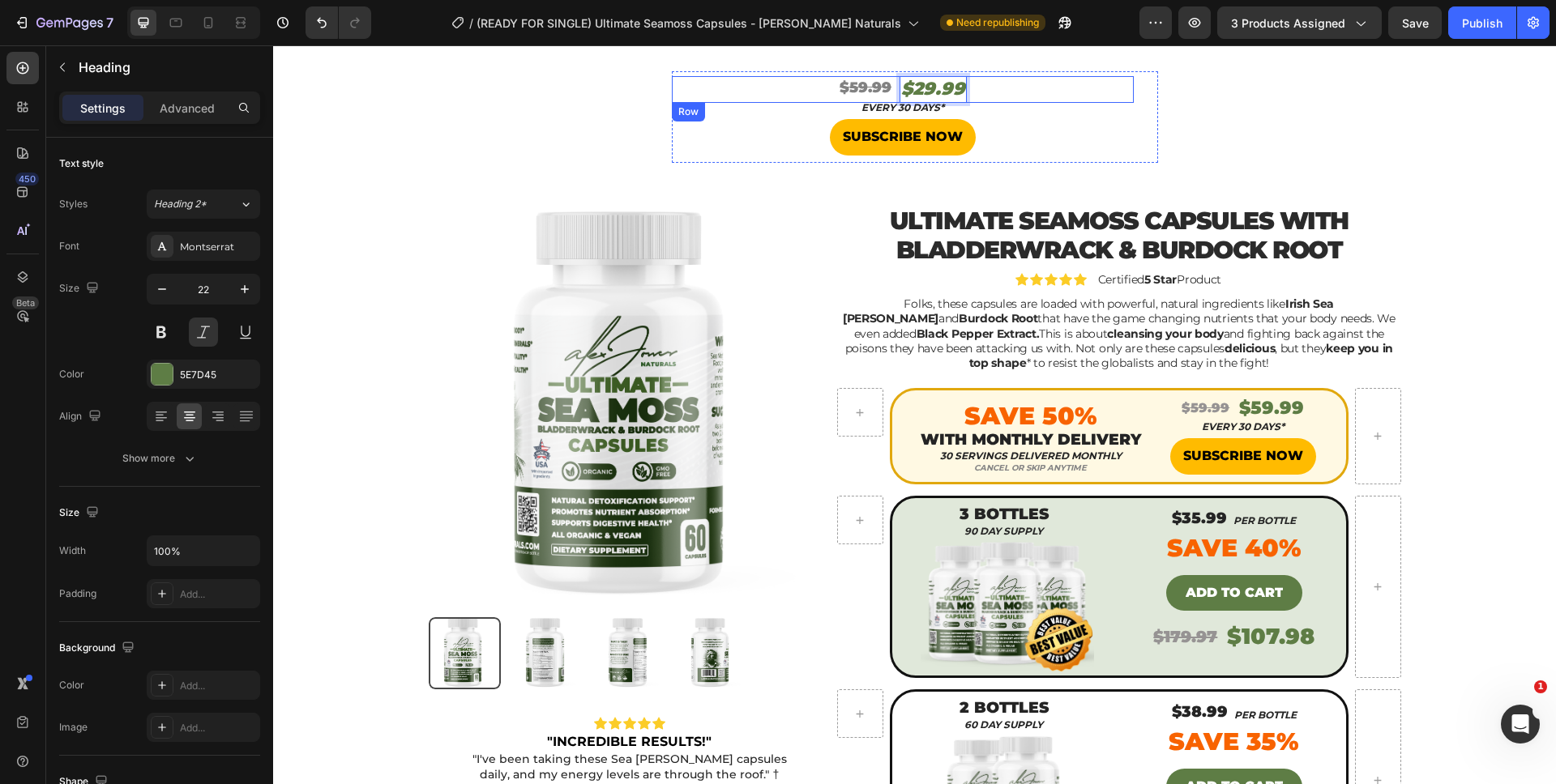
click at [987, 83] on div "⁠⁠⁠⁠⁠⁠⁠ $59.99 Heading $29.99 Heading 0 Row" at bounding box center [902, 89] width 462 height 27
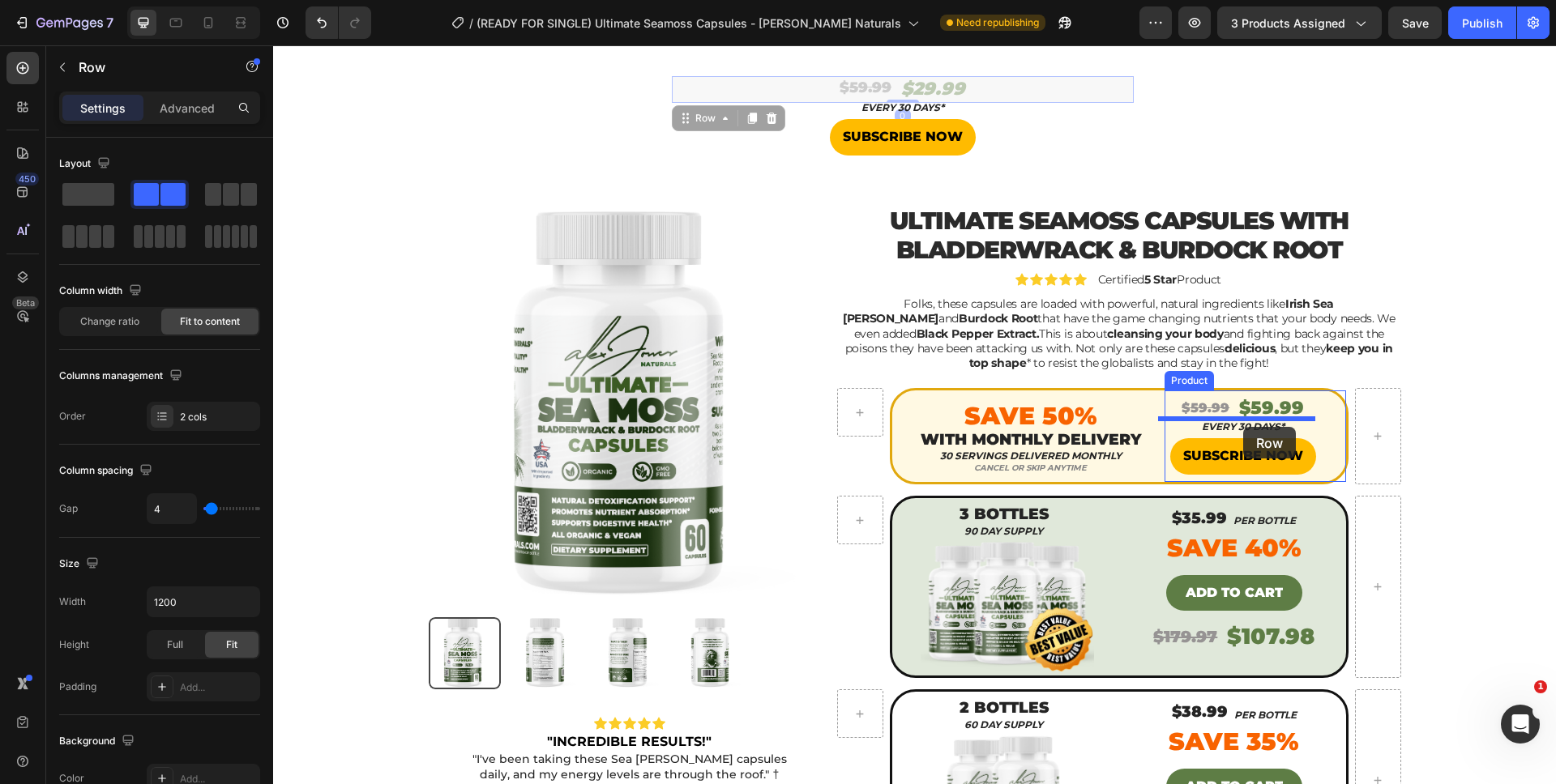
drag, startPoint x: 987, startPoint y: 83, endPoint x: 1243, endPoint y: 424, distance: 426.4
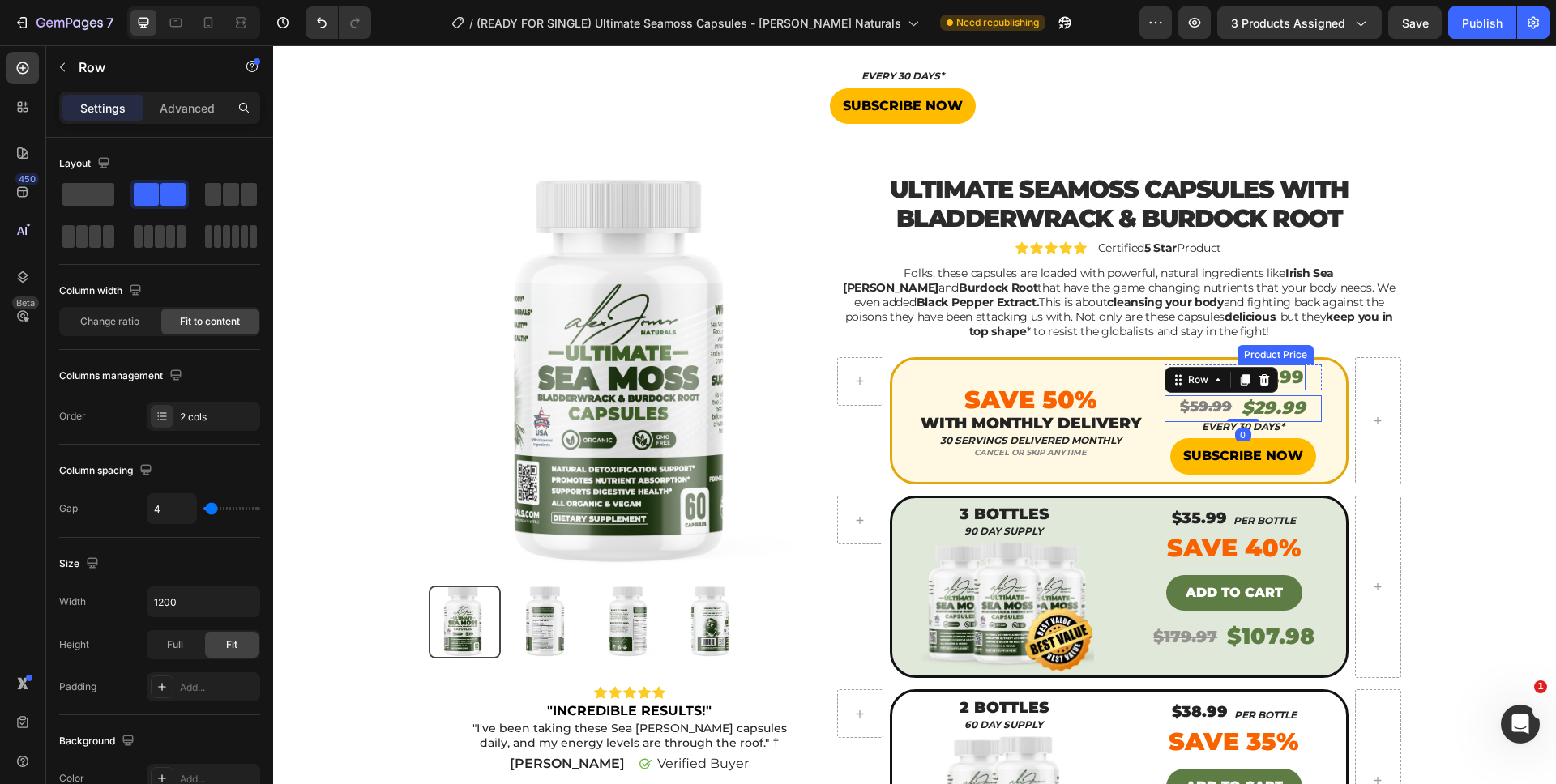
click at [1296, 387] on div "$59.99" at bounding box center [1272, 377] width 68 height 27
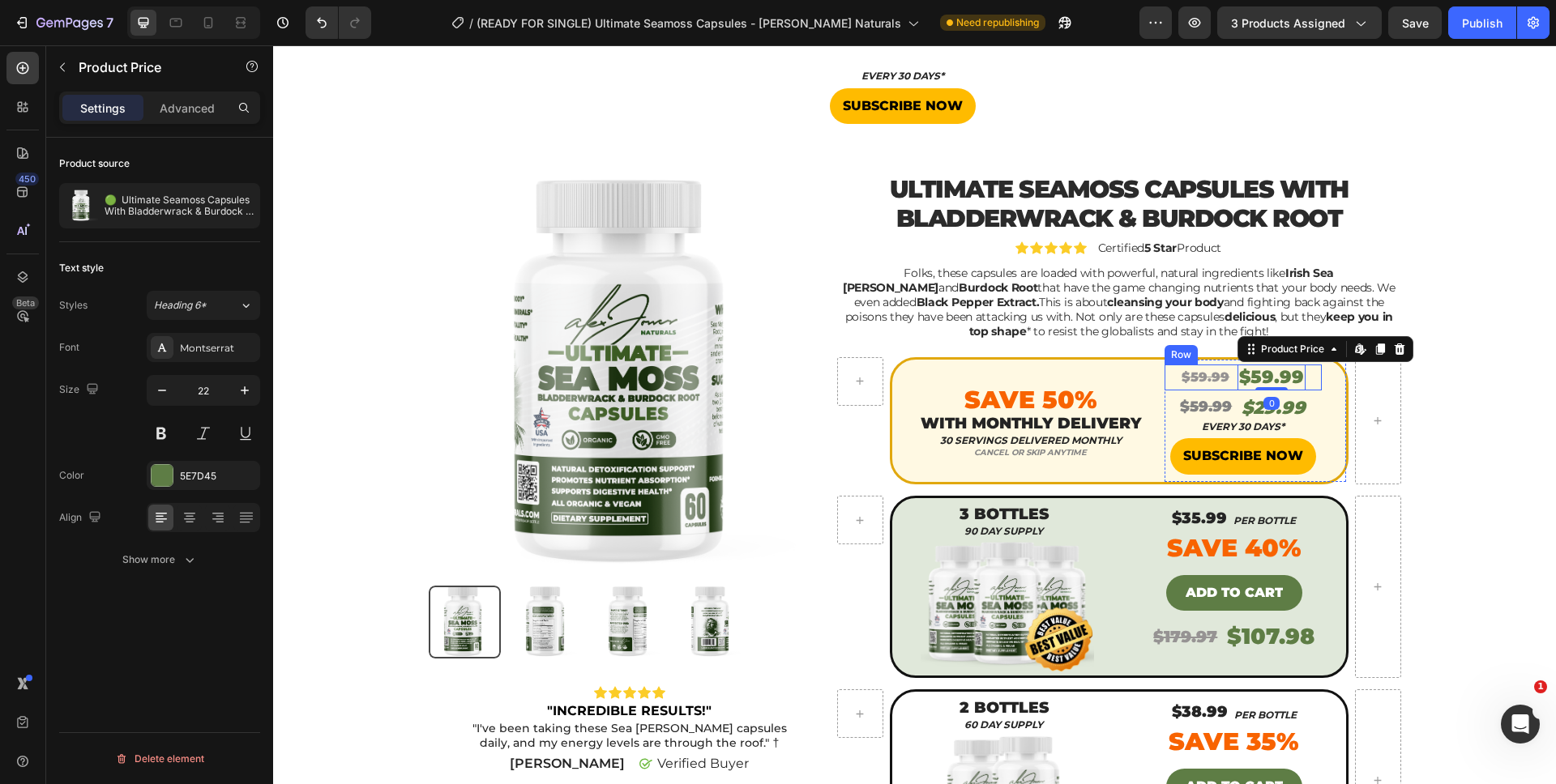
click at [1301, 382] on div "$59.99 Product Price Product Price $59.99 Product Price Edit content in Shopify…" at bounding box center [1243, 377] width 158 height 27
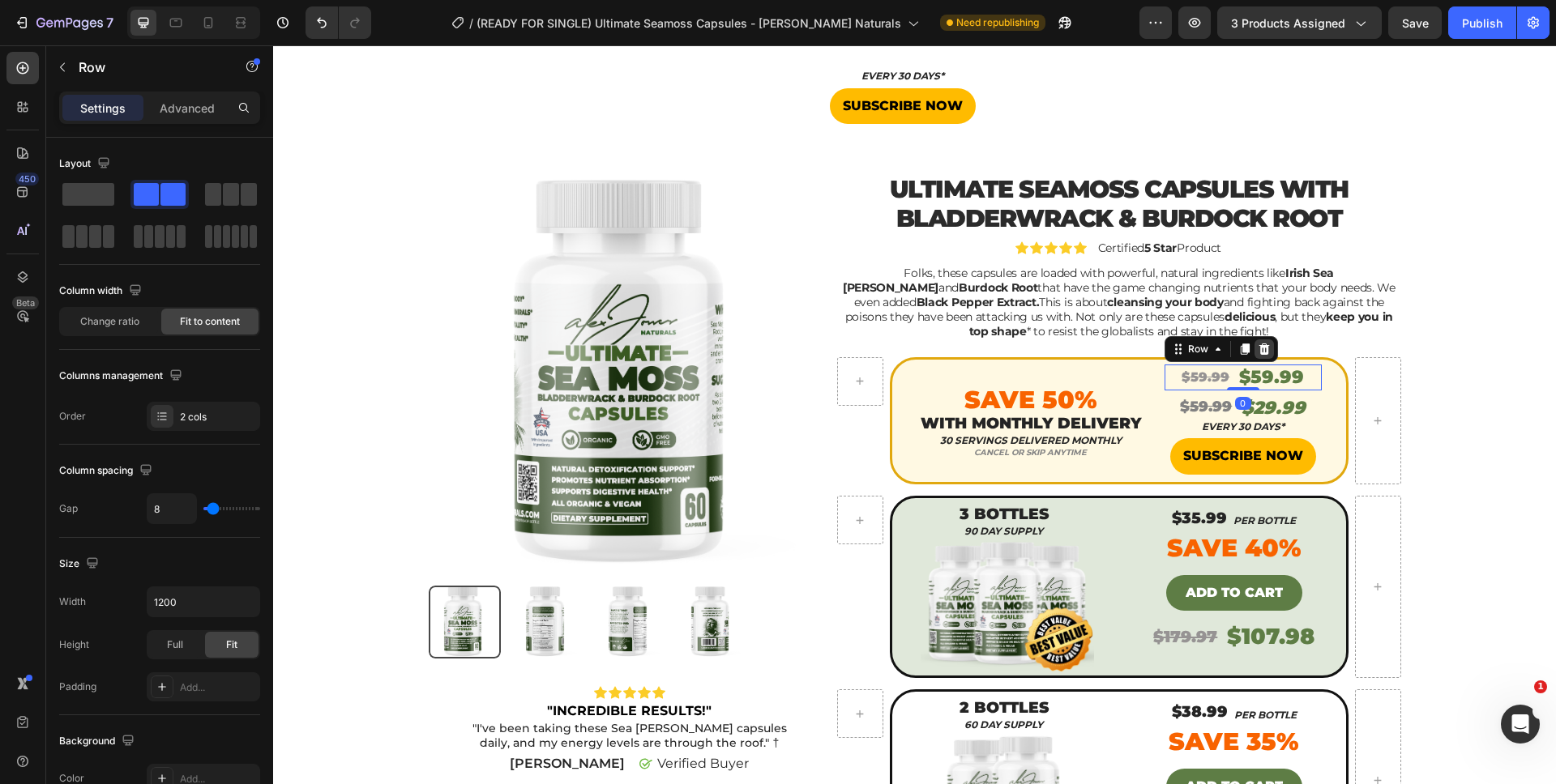
click at [1259, 351] on icon at bounding box center [1264, 348] width 11 height 11
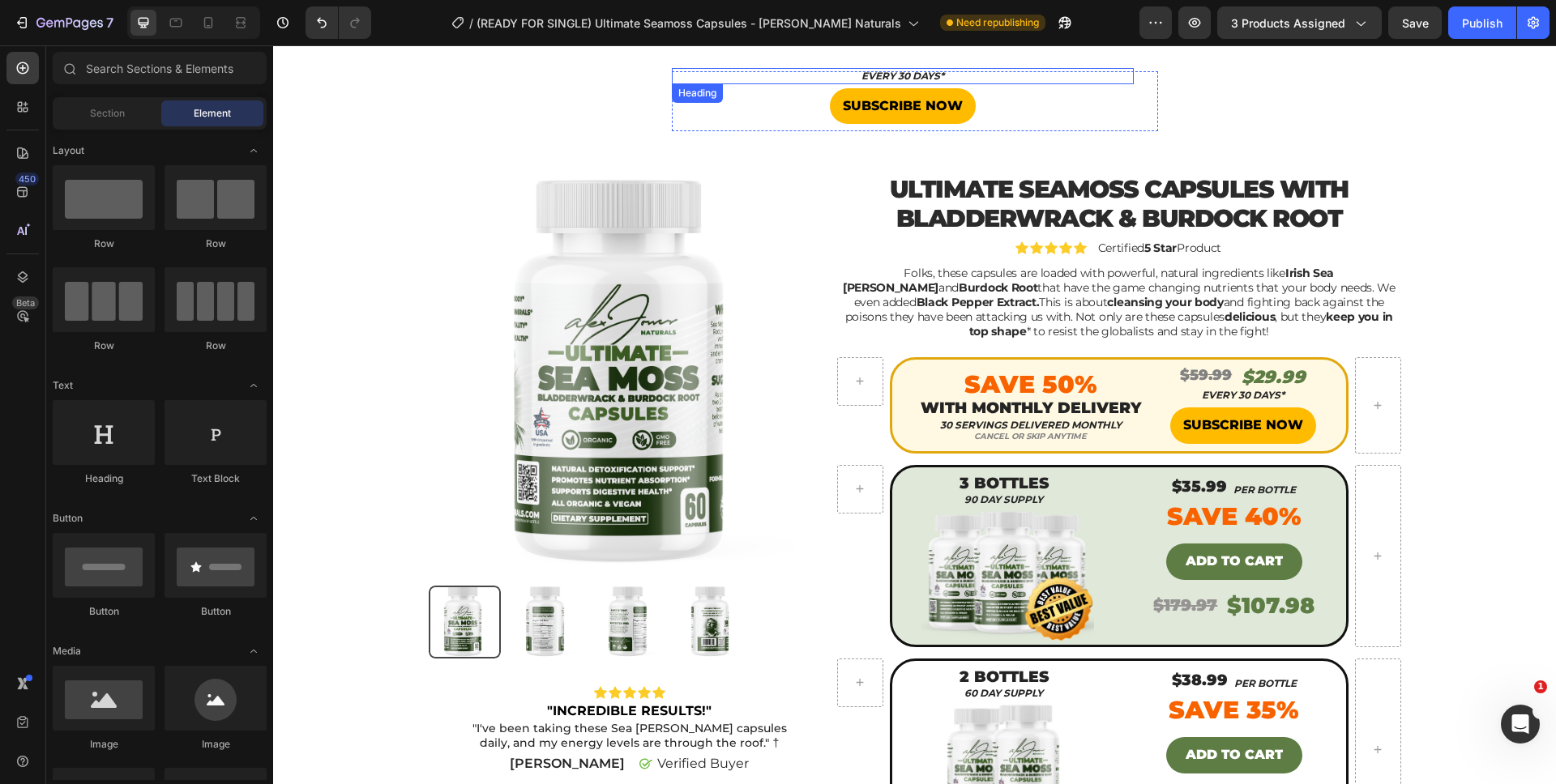
click at [993, 88] on div "SUBSCRIBE NOW Button" at bounding box center [902, 106] width 462 height 37
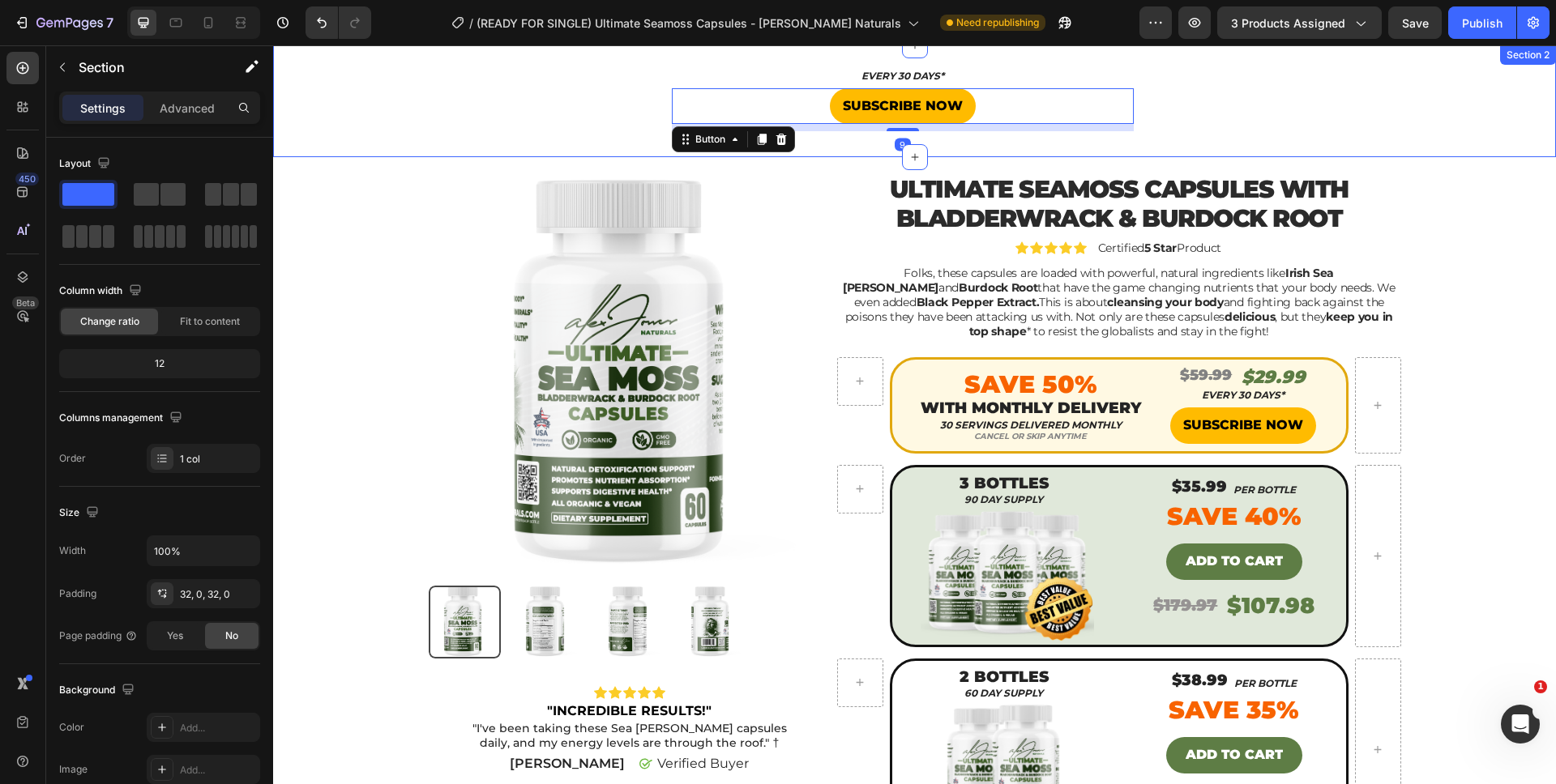
click at [1203, 97] on div "EVERY 30 DAYS* Heading SUBSCRIBE NOW Button 9 Product" at bounding box center [914, 101] width 1282 height 60
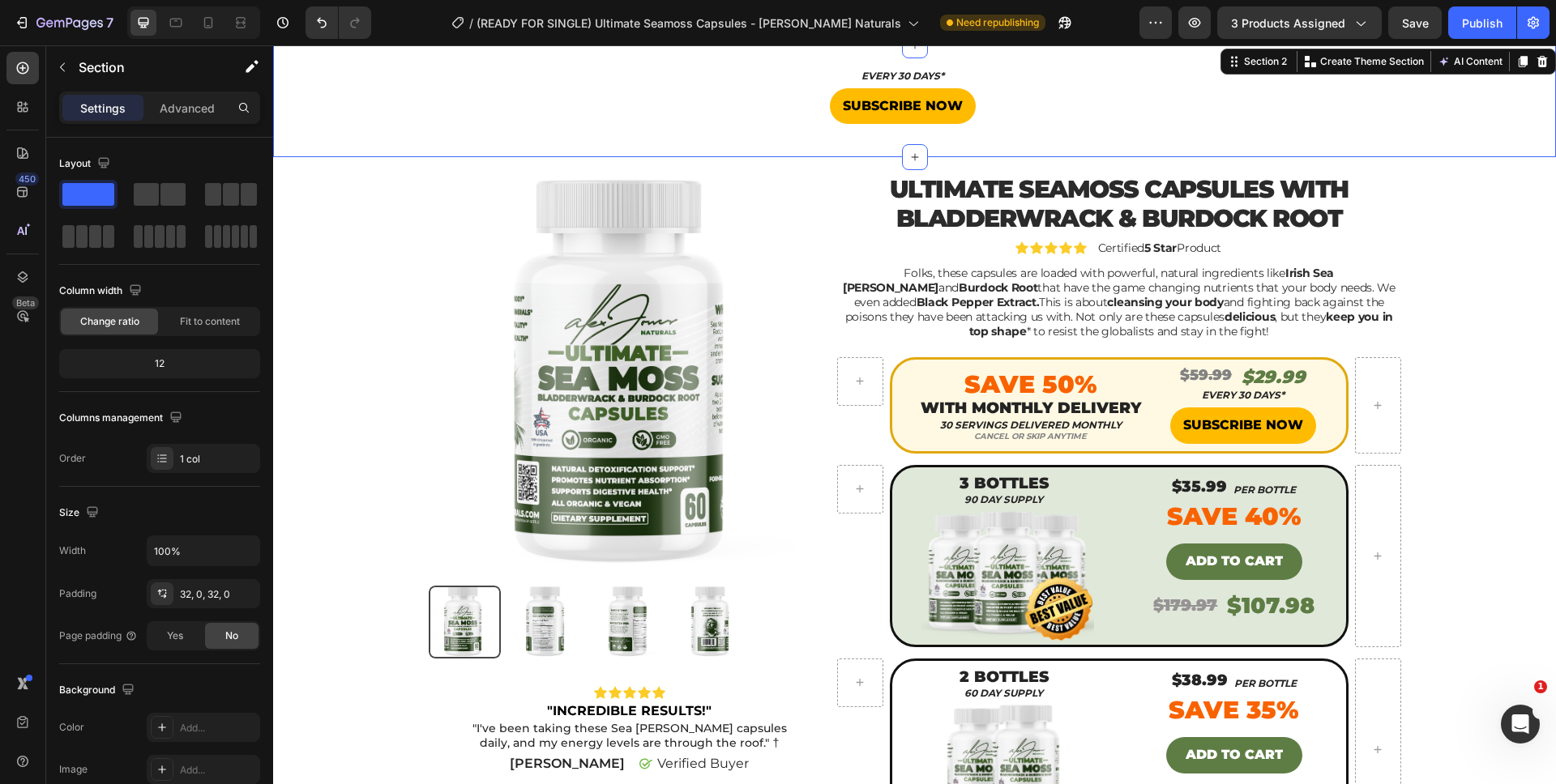
click at [1540, 62] on div "Section 2 Create Theme Section AI Content Write with GemAI What would you like …" at bounding box center [1388, 62] width 335 height 26
click at [1537, 64] on icon at bounding box center [1542, 62] width 11 height 11
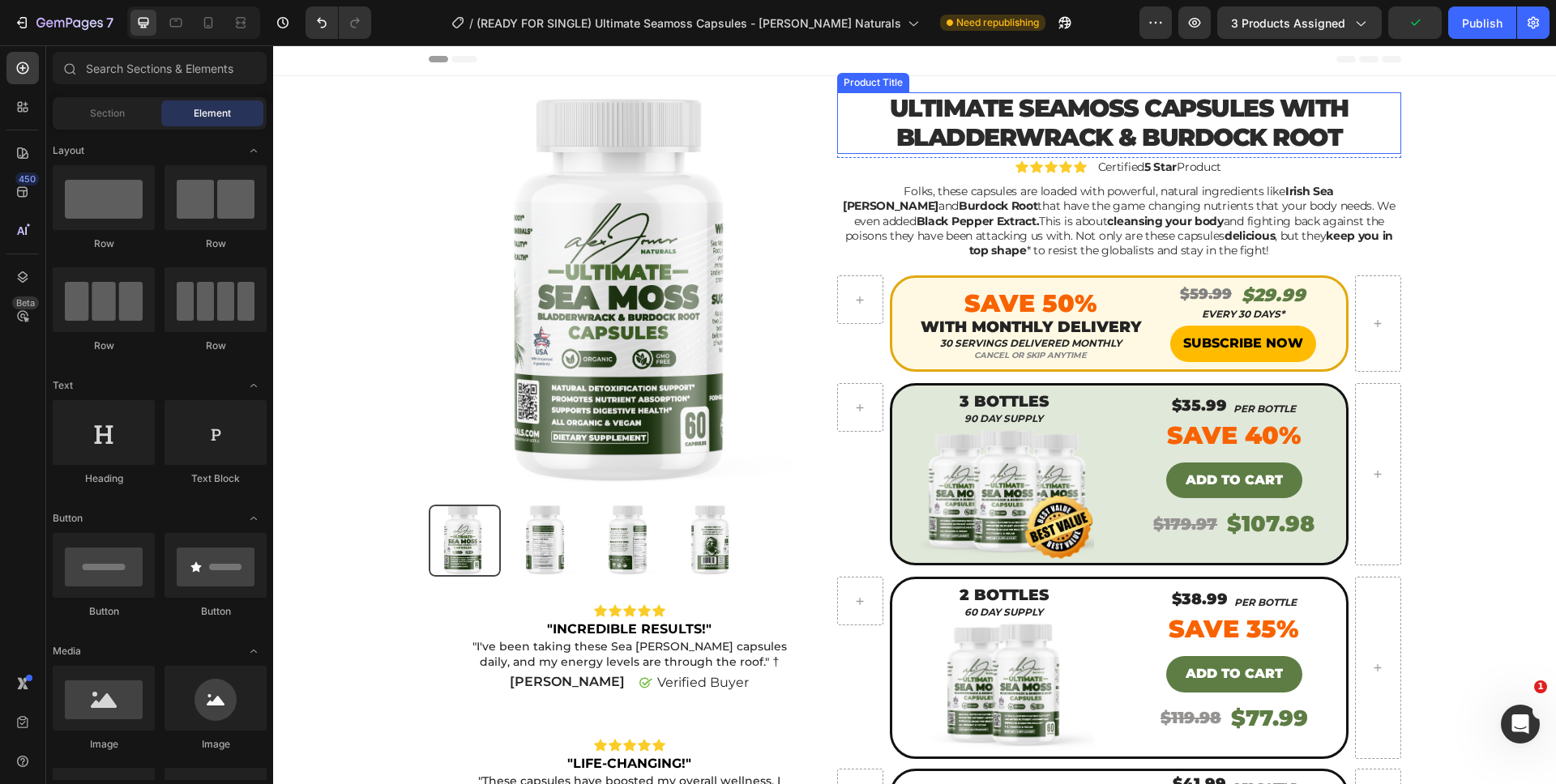
scroll to position [3, 0]
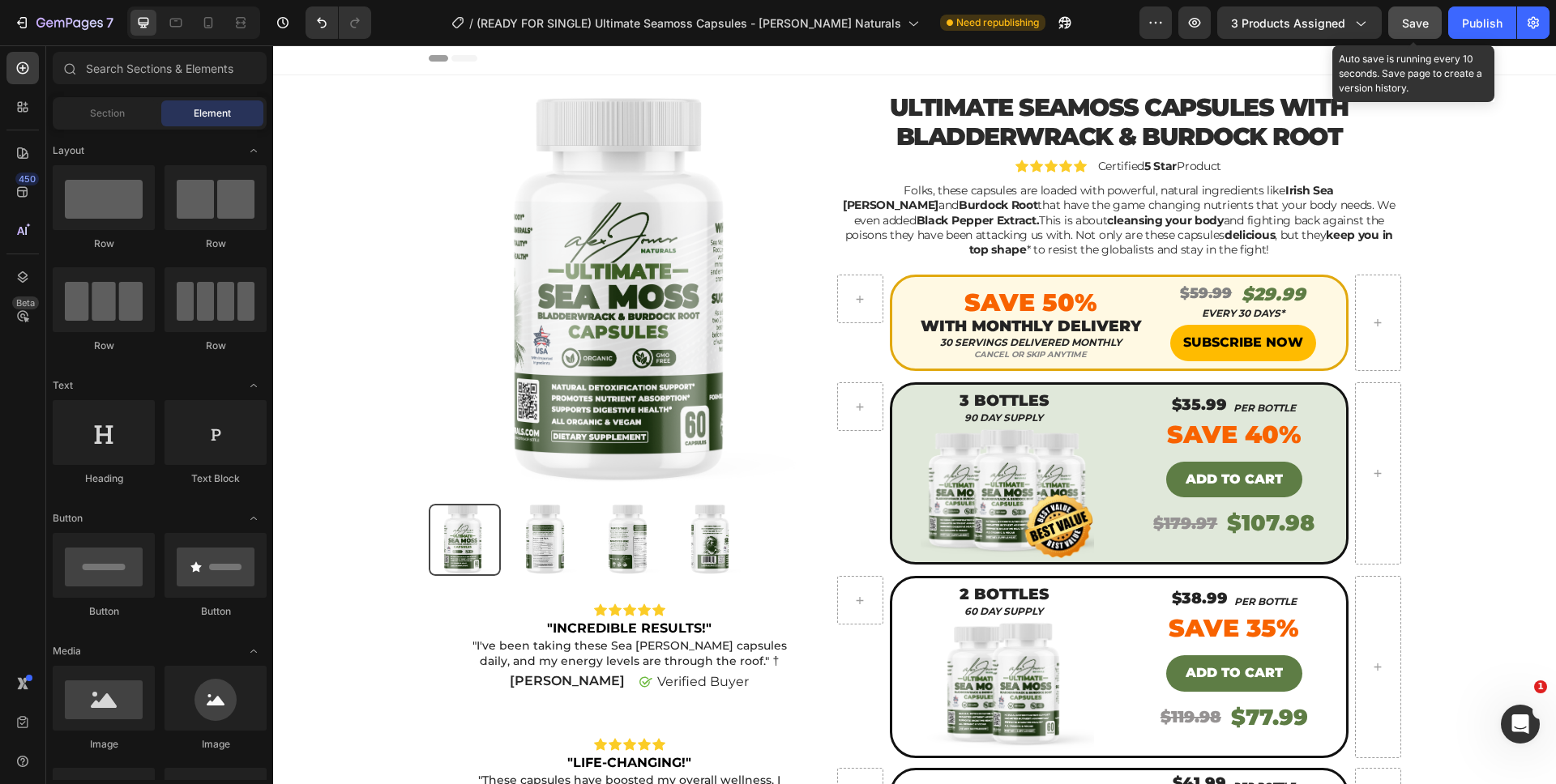
click at [1426, 21] on span "Save" at bounding box center [1415, 23] width 27 height 14
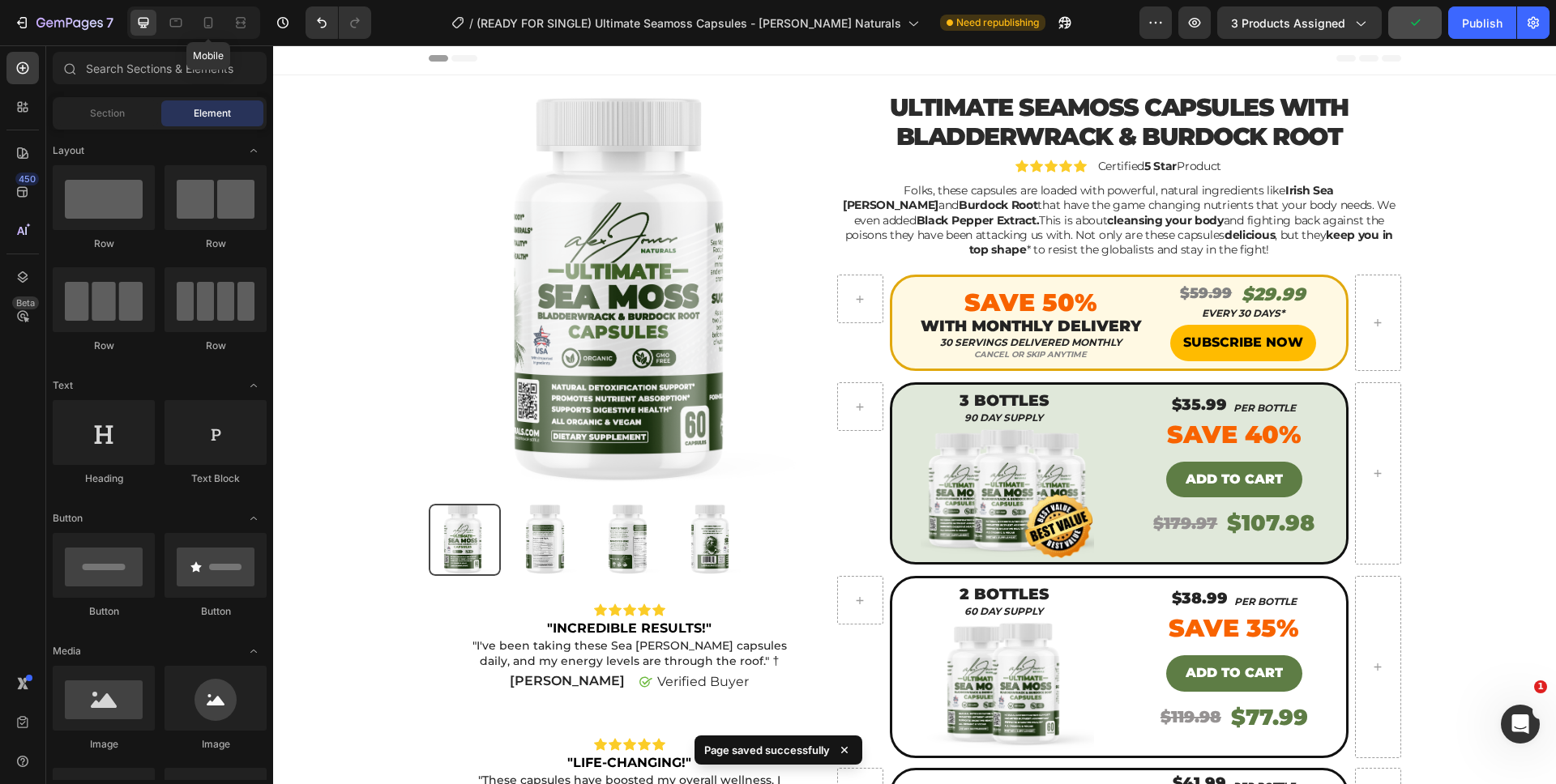
drag, startPoint x: 215, startPoint y: 19, endPoint x: 604, endPoint y: 177, distance: 419.9
click at [215, 19] on icon at bounding box center [208, 23] width 16 height 16
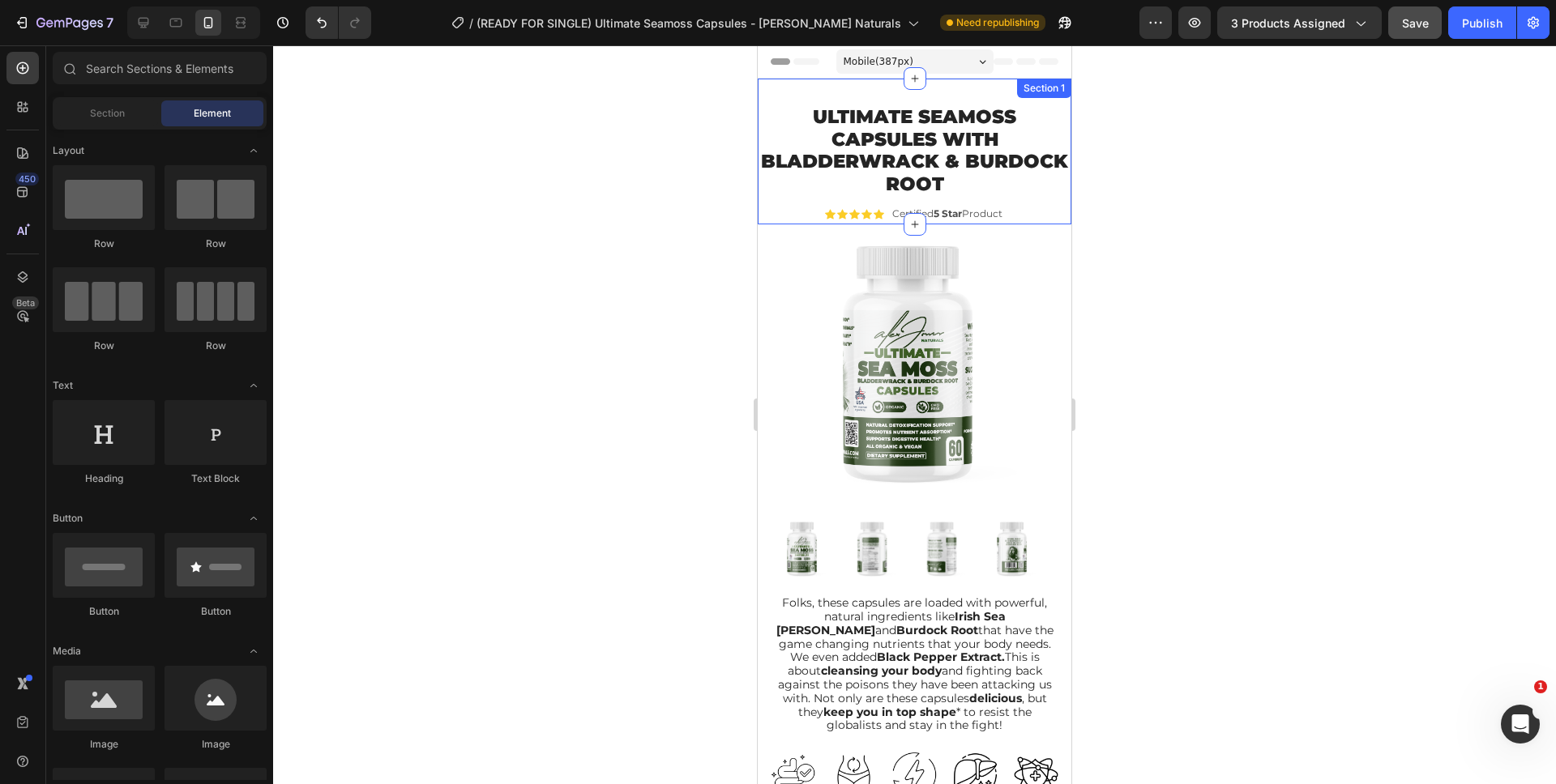
click at [1050, 99] on div "Ultimate Seamoss Capsules With Bladderwrack & Burdock Root Product Title Icon I…" at bounding box center [914, 152] width 313 height 146
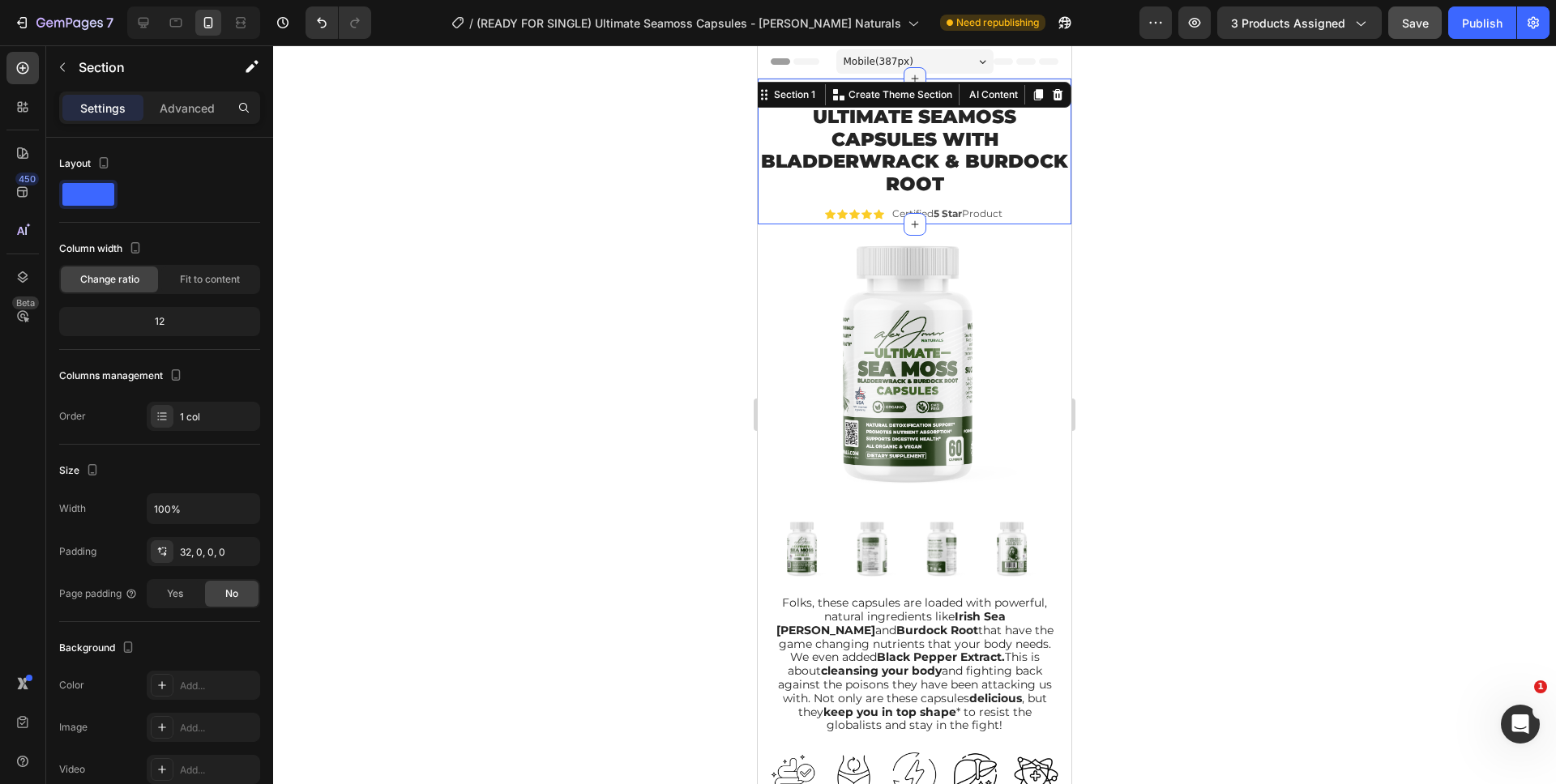
click at [908, 80] on icon at bounding box center [914, 79] width 13 height 13
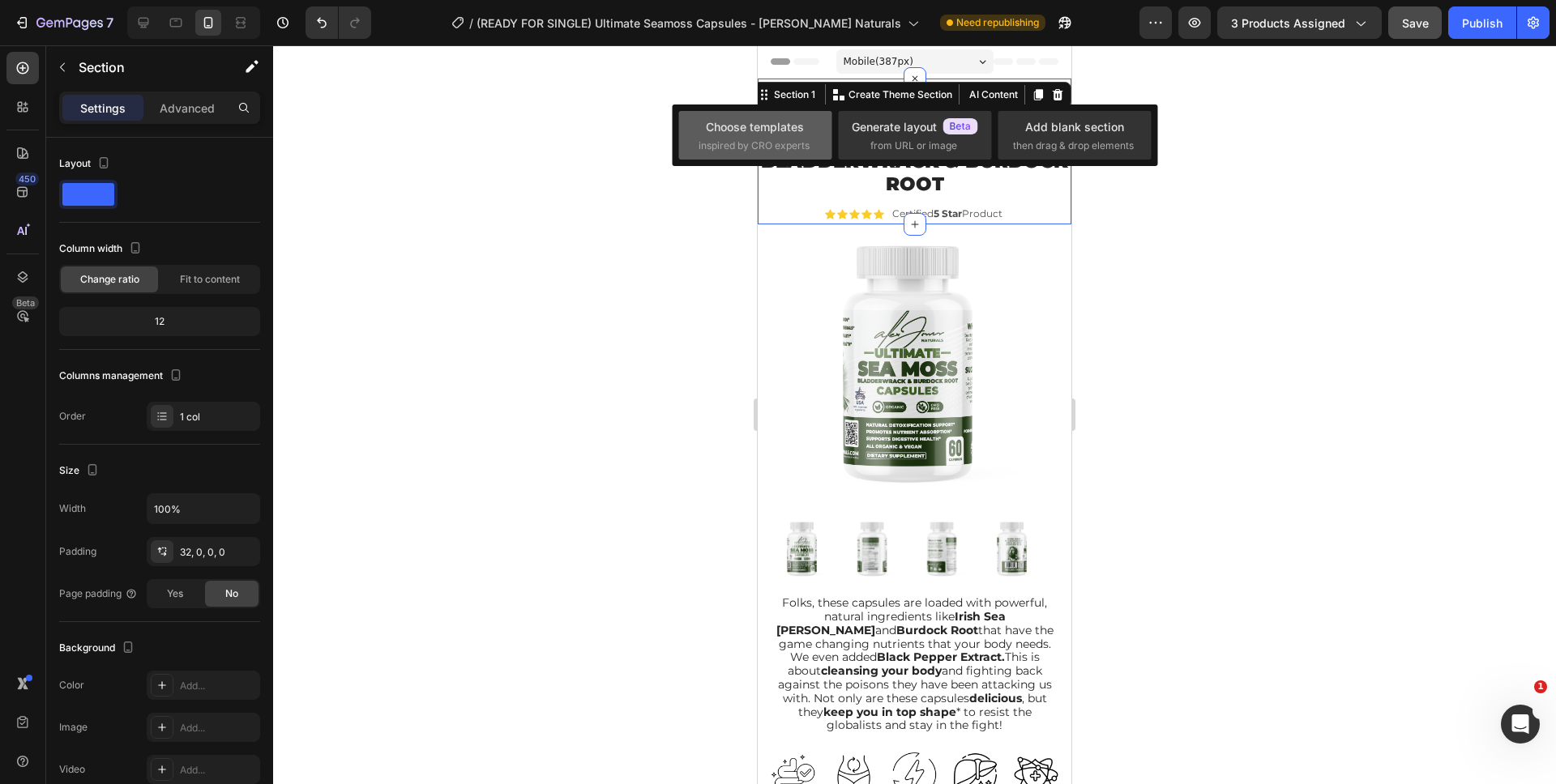
click at [784, 129] on div "Choose templates" at bounding box center [754, 127] width 98 height 17
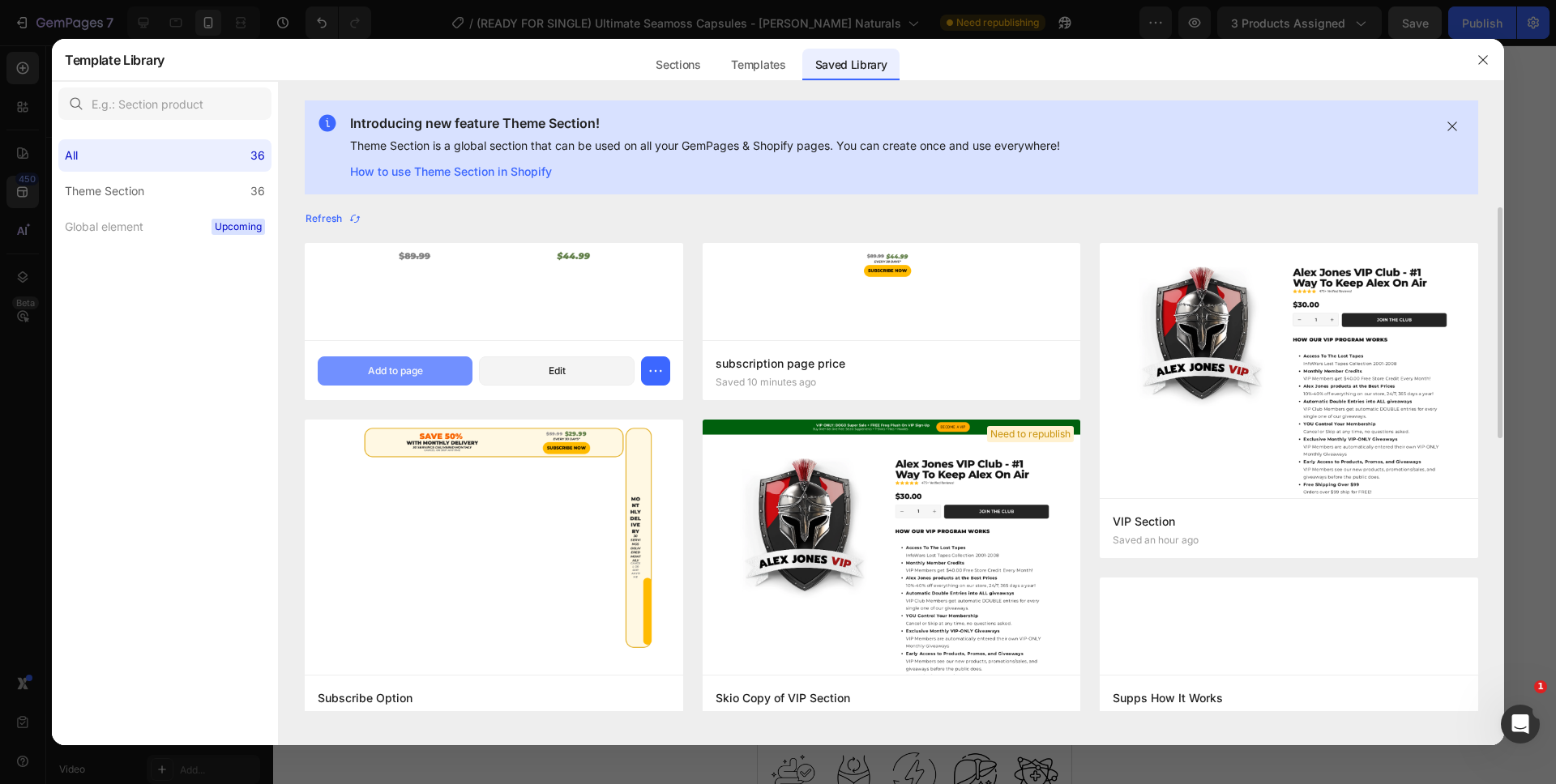
click at [385, 370] on div "Add to page" at bounding box center [395, 371] width 55 height 15
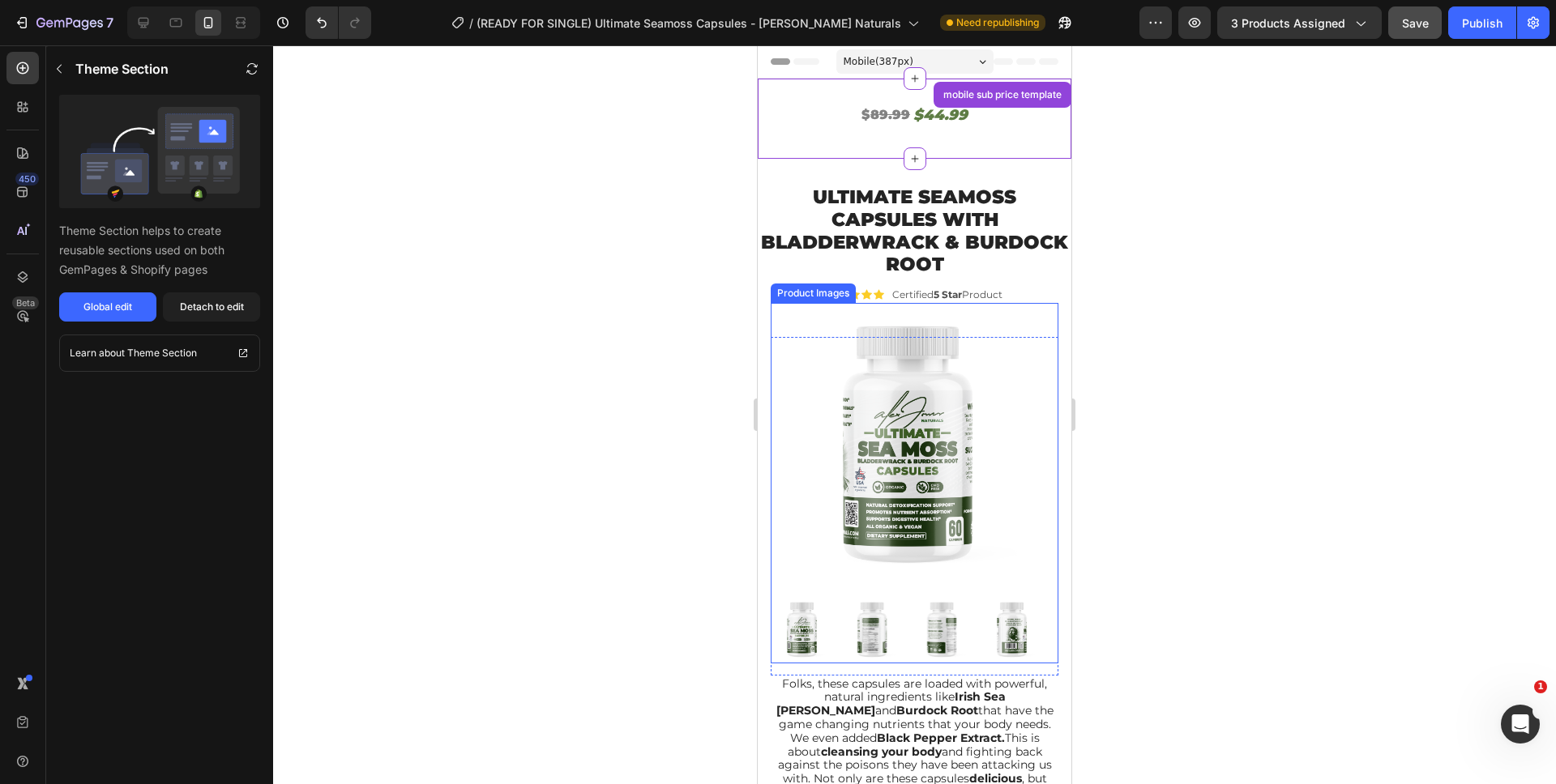
scroll to position [33, 0]
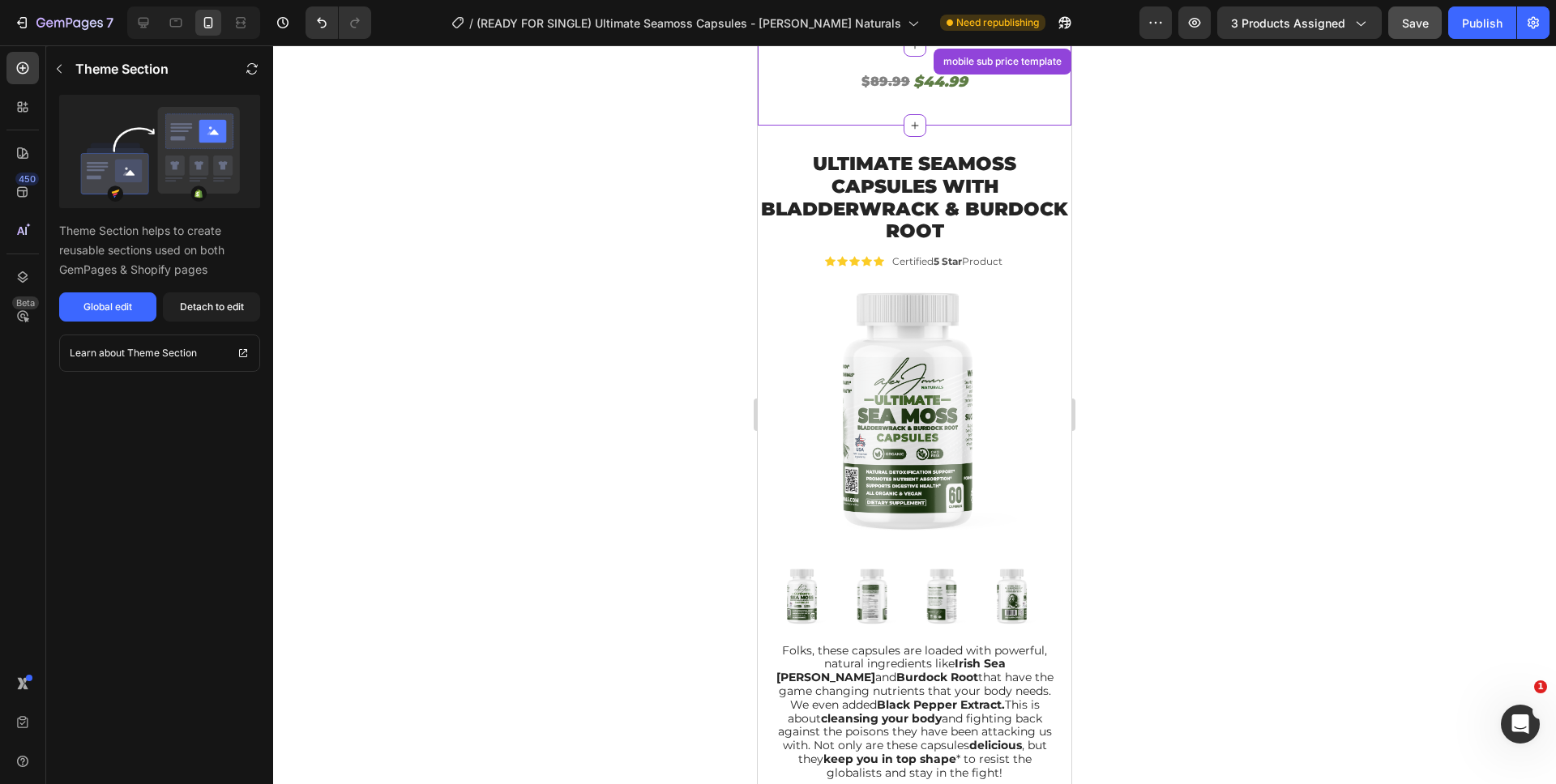
click at [893, 83] on s "89.99" at bounding box center [890, 81] width 40 height 15
click at [190, 301] on div "Detach to edit" at bounding box center [212, 307] width 64 height 15
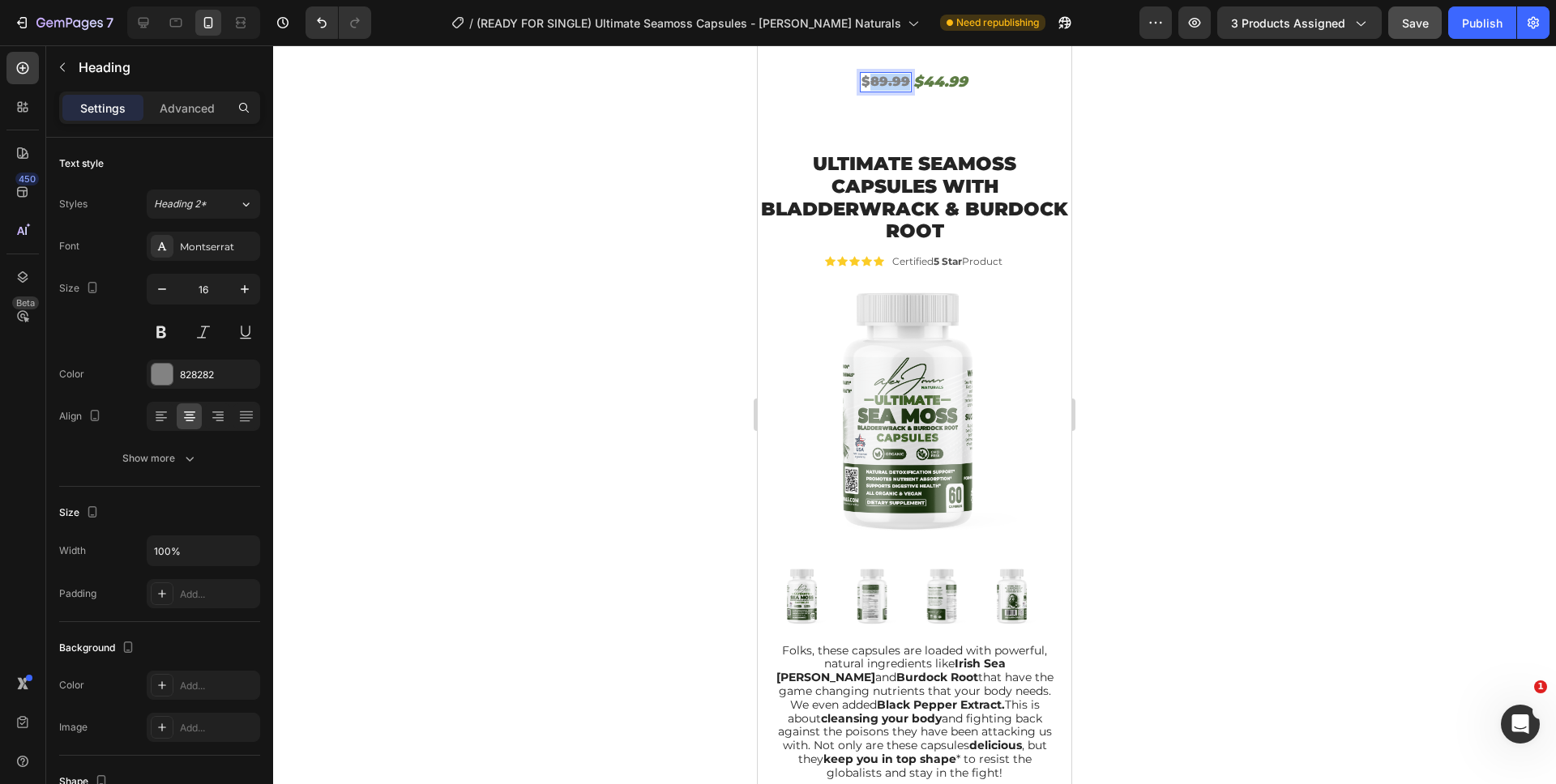
click at [886, 82] on s "89.99" at bounding box center [890, 81] width 40 height 15
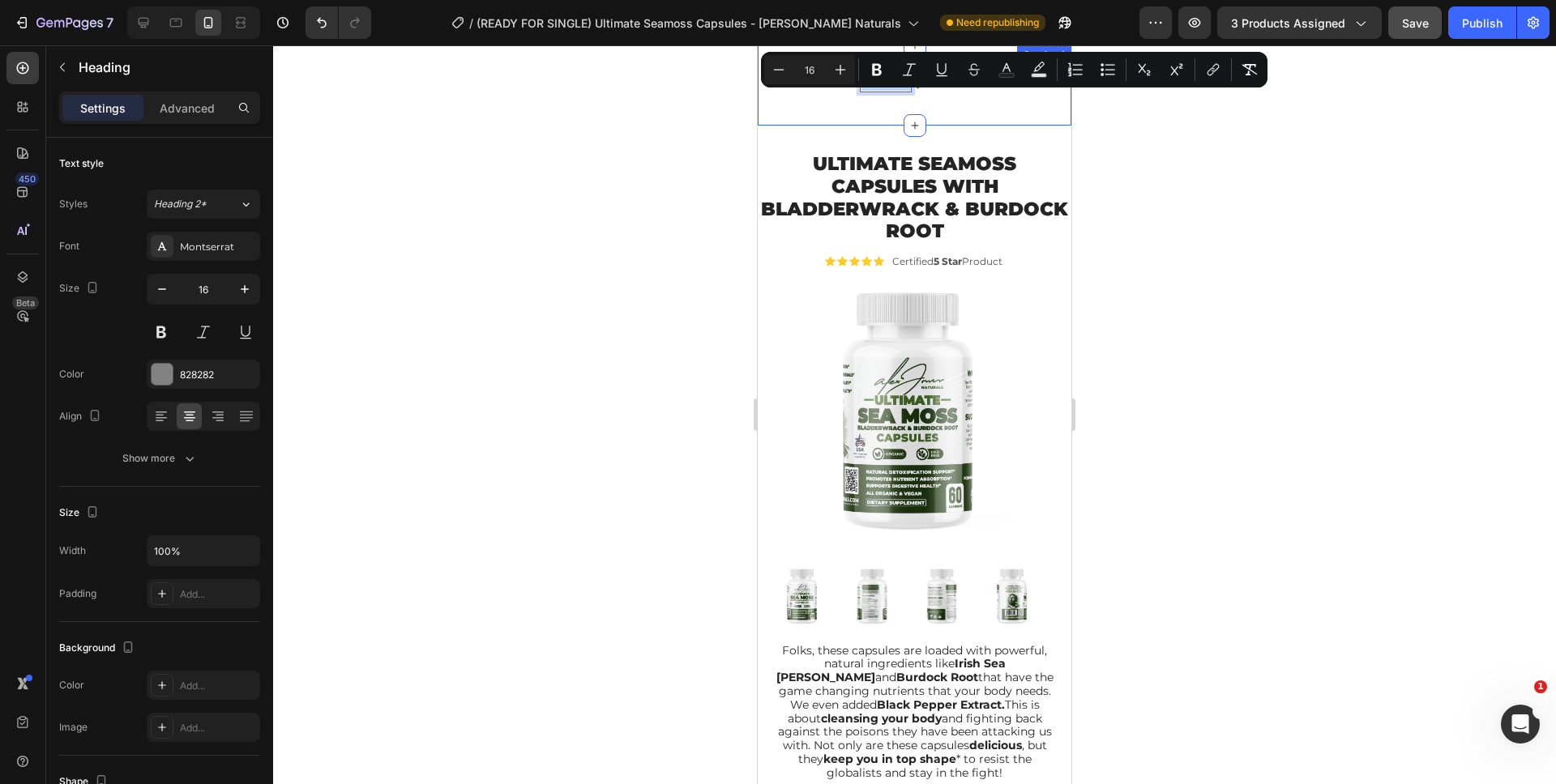
click at [882, 96] on div "$ 89.99 Heading 0 $44.99 Heading Row" at bounding box center [914, 85] width 313 height 28
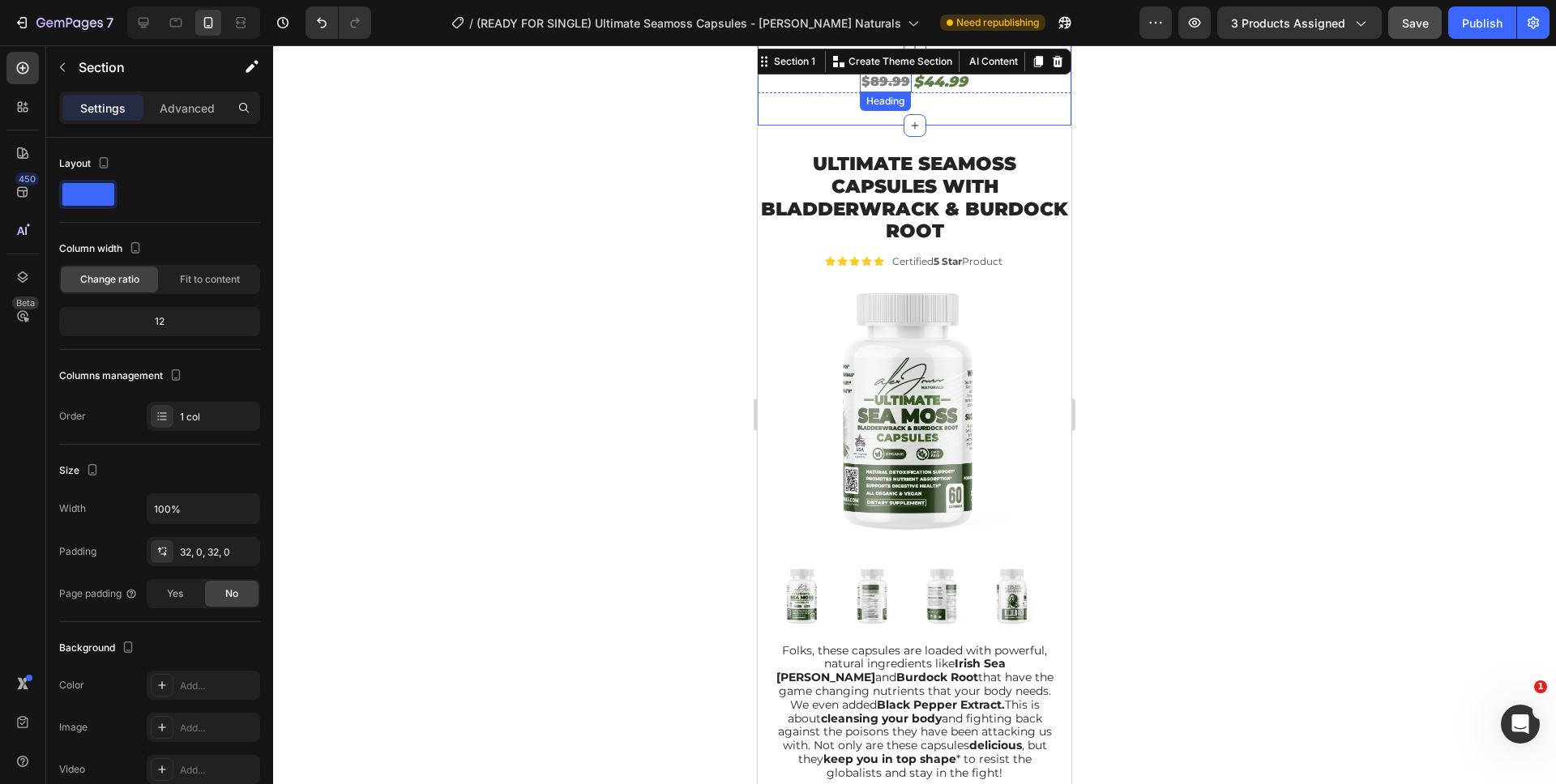
click at [881, 87] on s "89.99" at bounding box center [890, 81] width 40 height 15
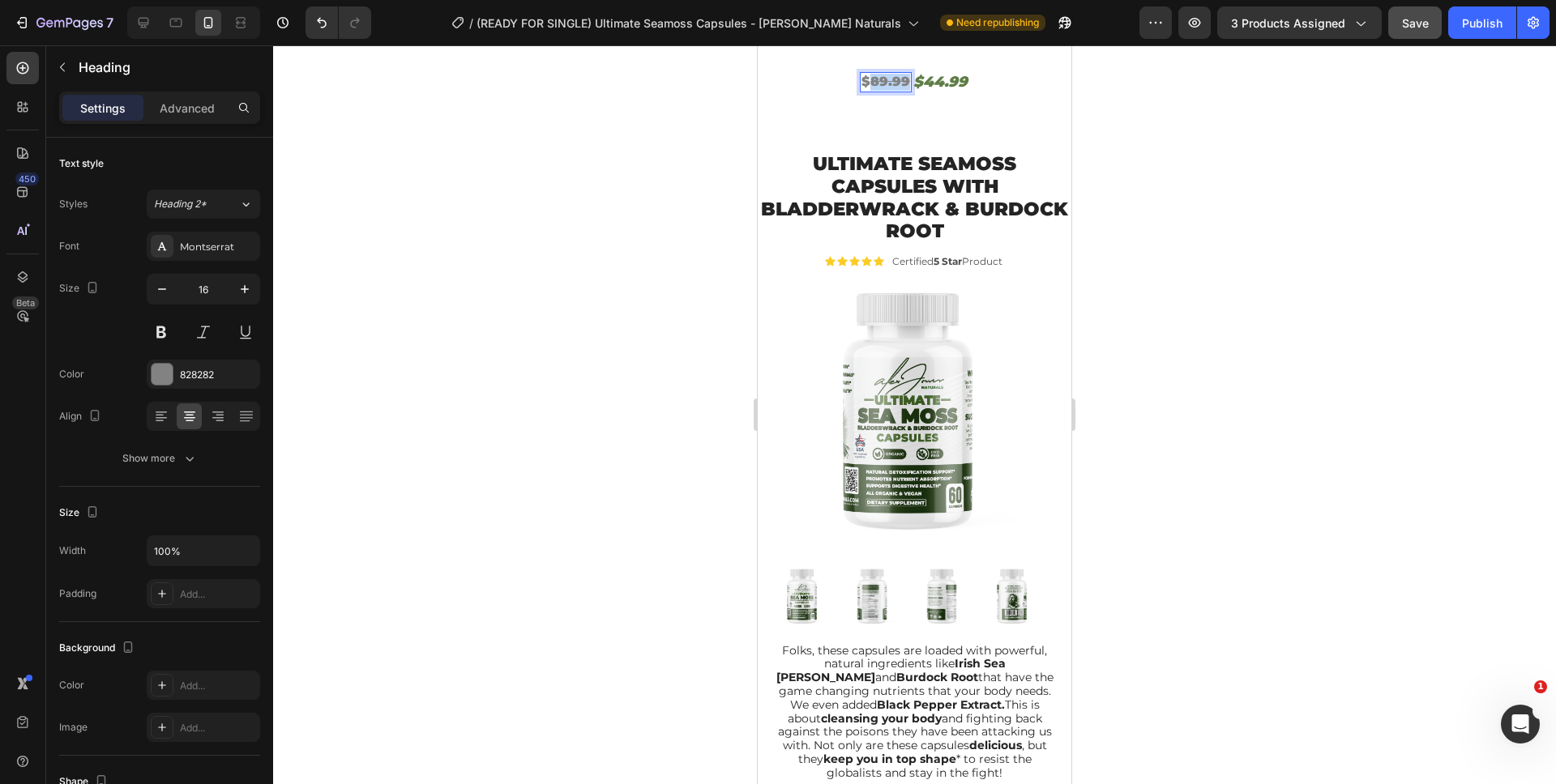
click at [883, 82] on s "89.99" at bounding box center [890, 81] width 40 height 15
click at [938, 78] on h2 "$44.99" at bounding box center [940, 82] width 58 height 22
click at [1236, 153] on div at bounding box center [914, 415] width 1282 height 739
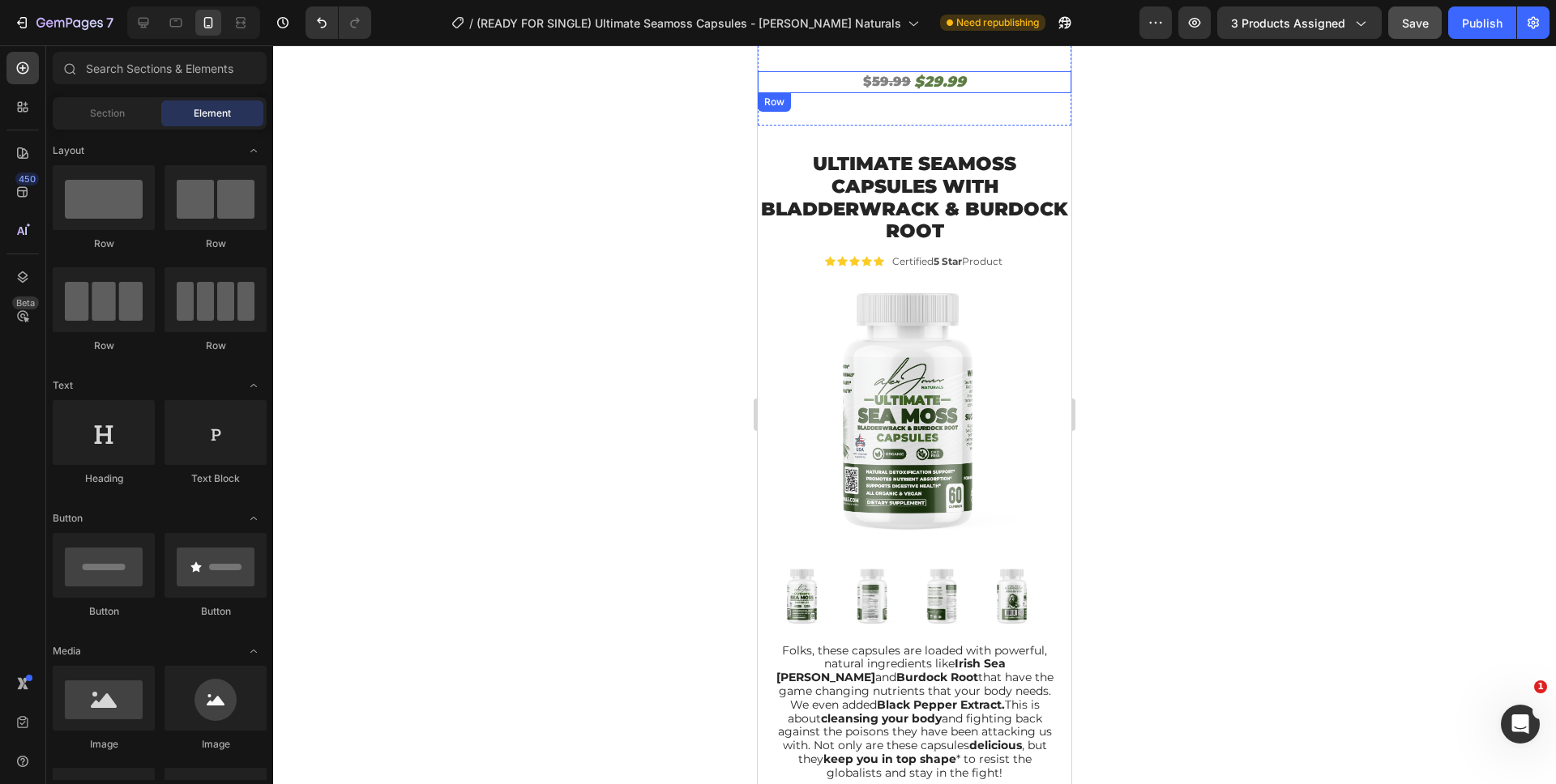
click at [998, 82] on div "$ 59.99 Heading $29.99 Heading Row" at bounding box center [914, 82] width 313 height 22
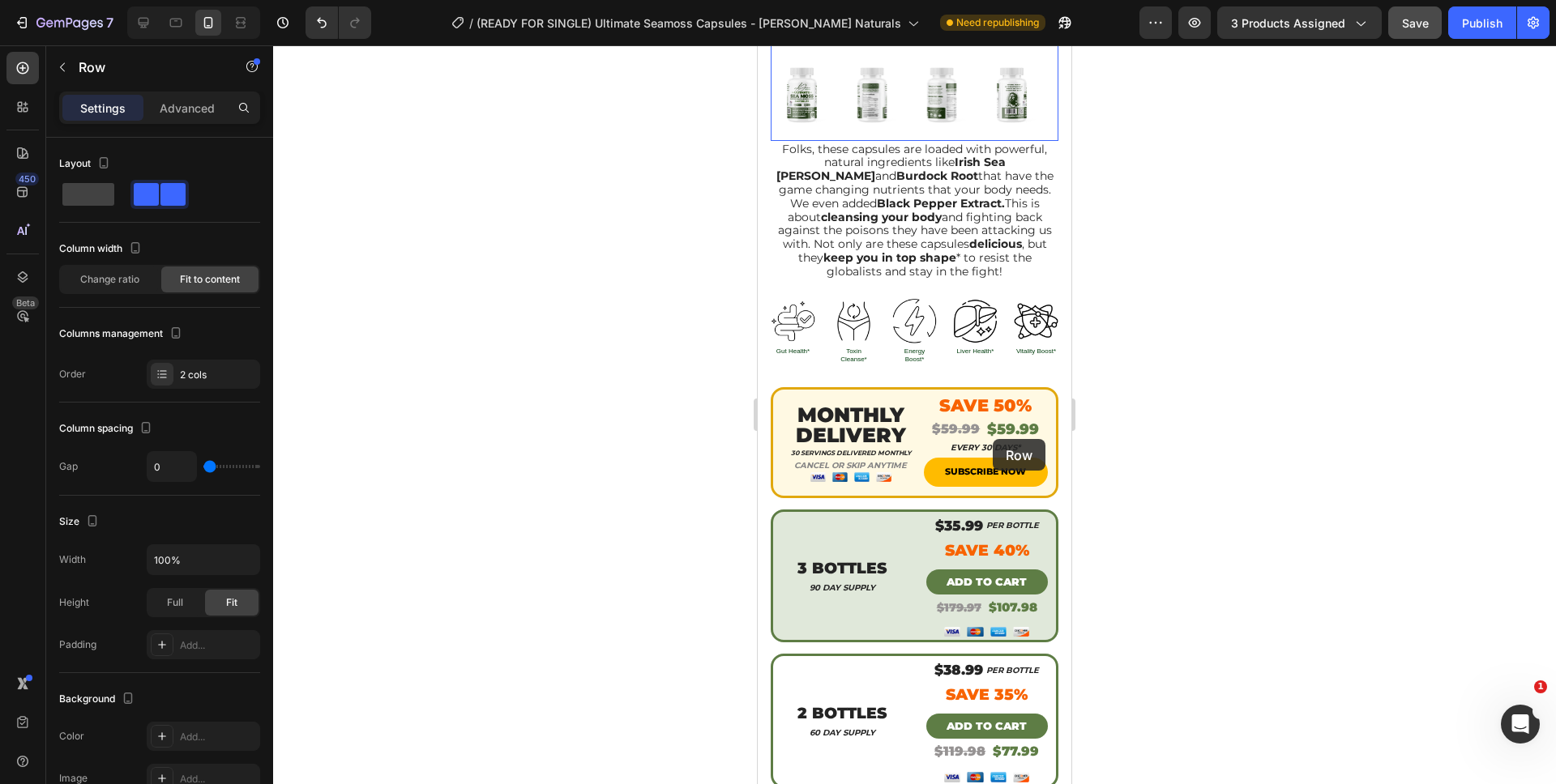
scroll to position [565, 0]
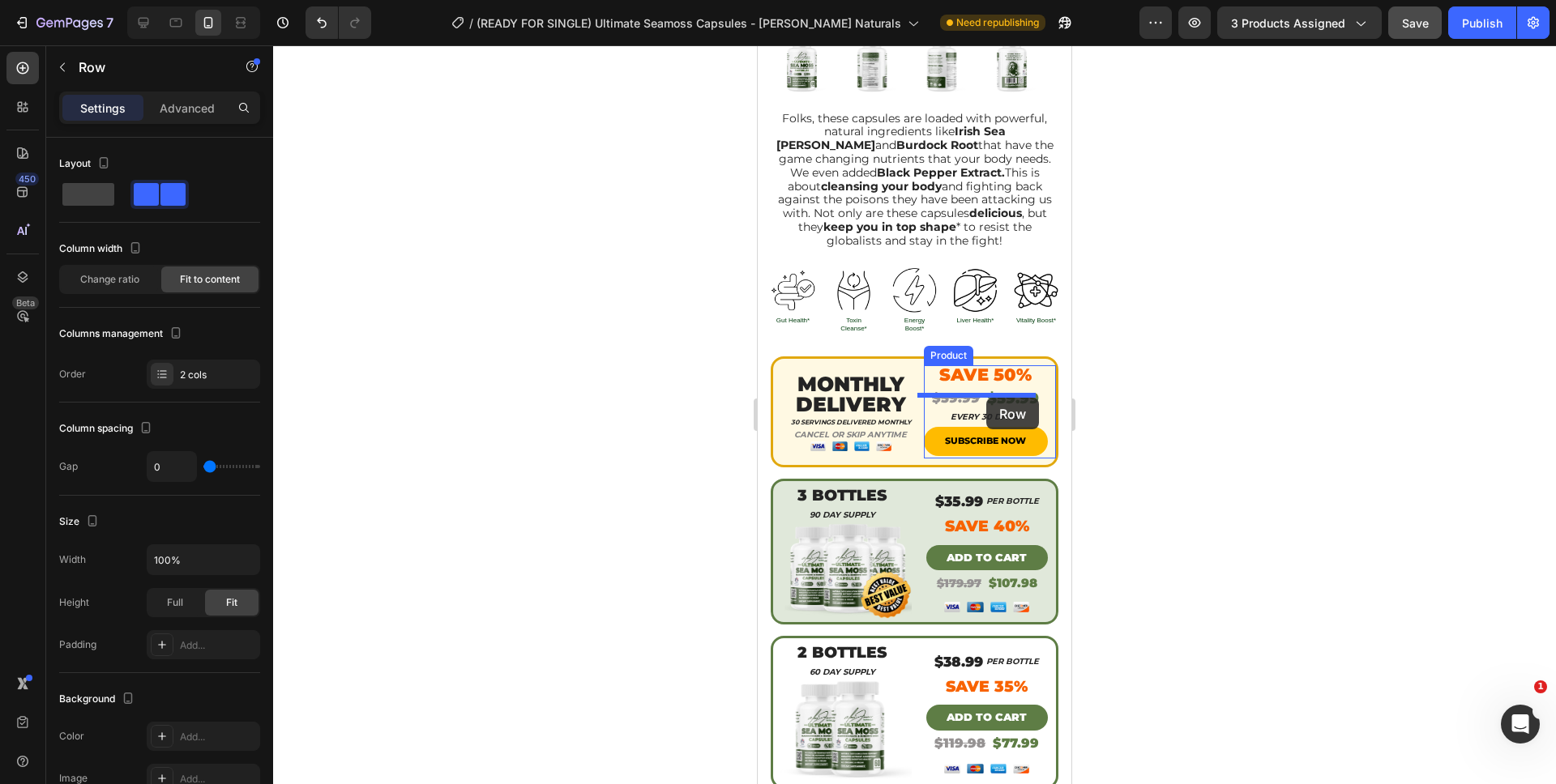
drag, startPoint x: 995, startPoint y: 81, endPoint x: 986, endPoint y: 398, distance: 317.1
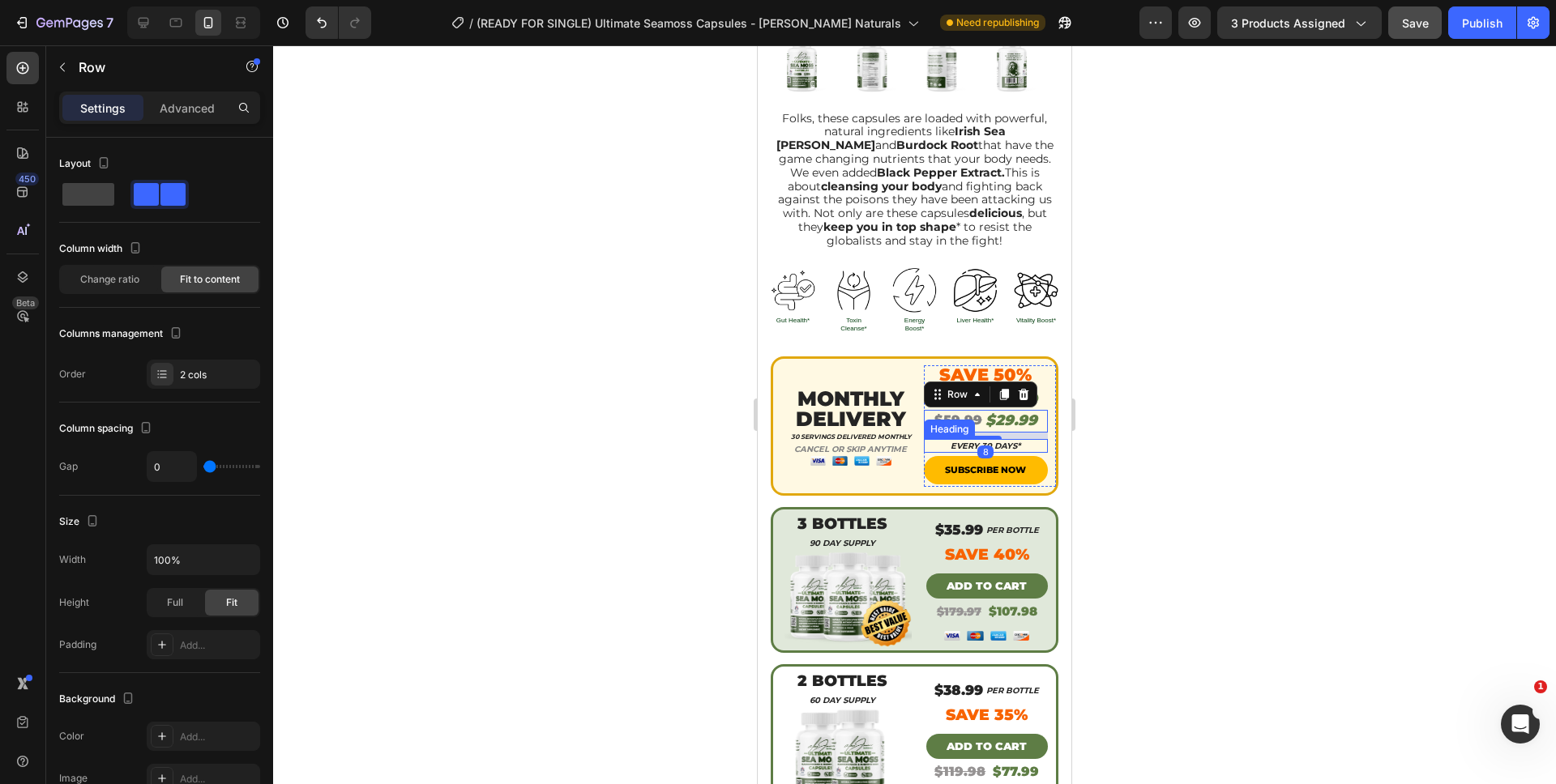
click at [1171, 429] on div at bounding box center [914, 415] width 1282 height 739
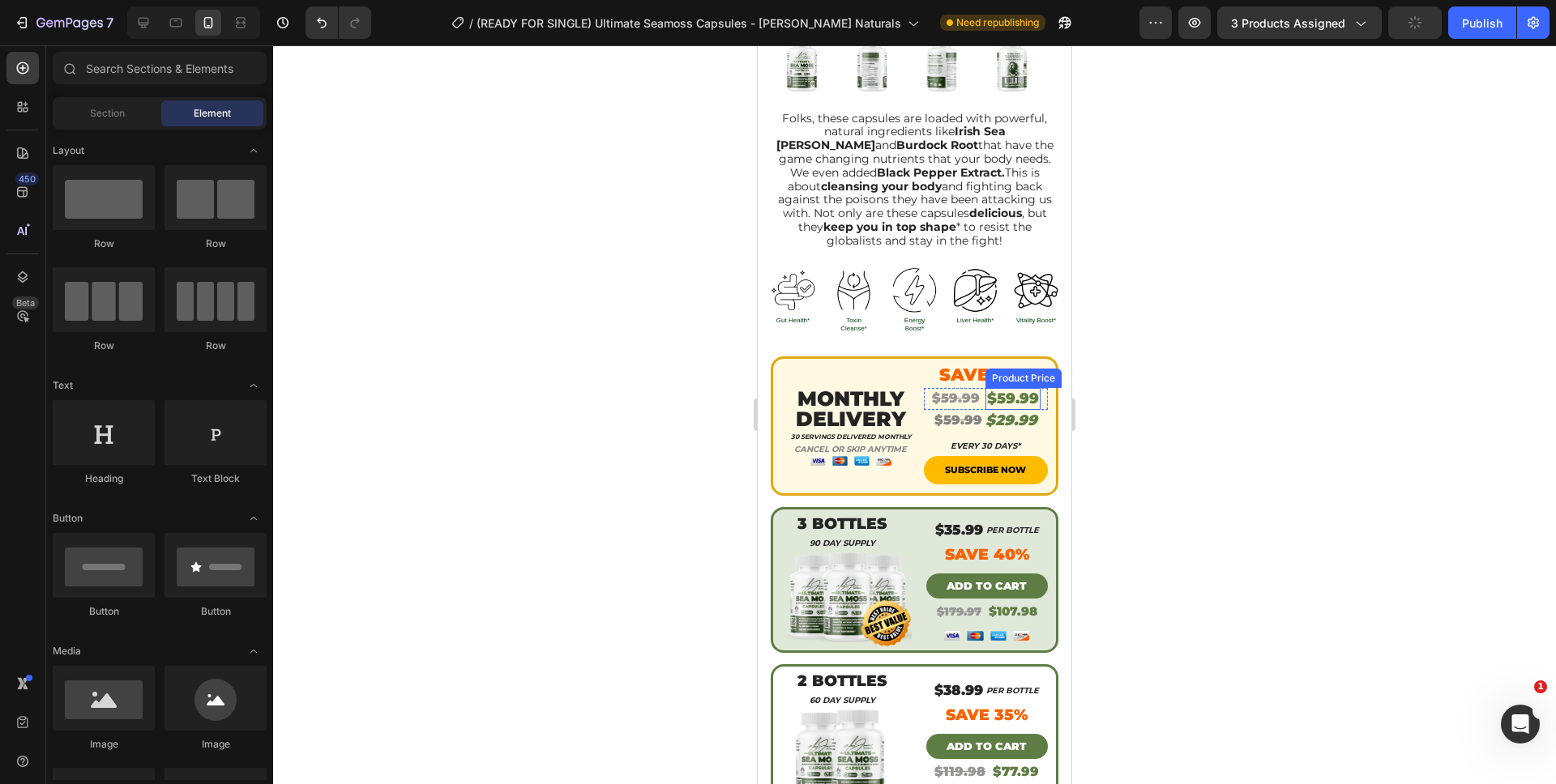
click at [1022, 388] on div "$59.99" at bounding box center [1013, 398] width 55 height 22
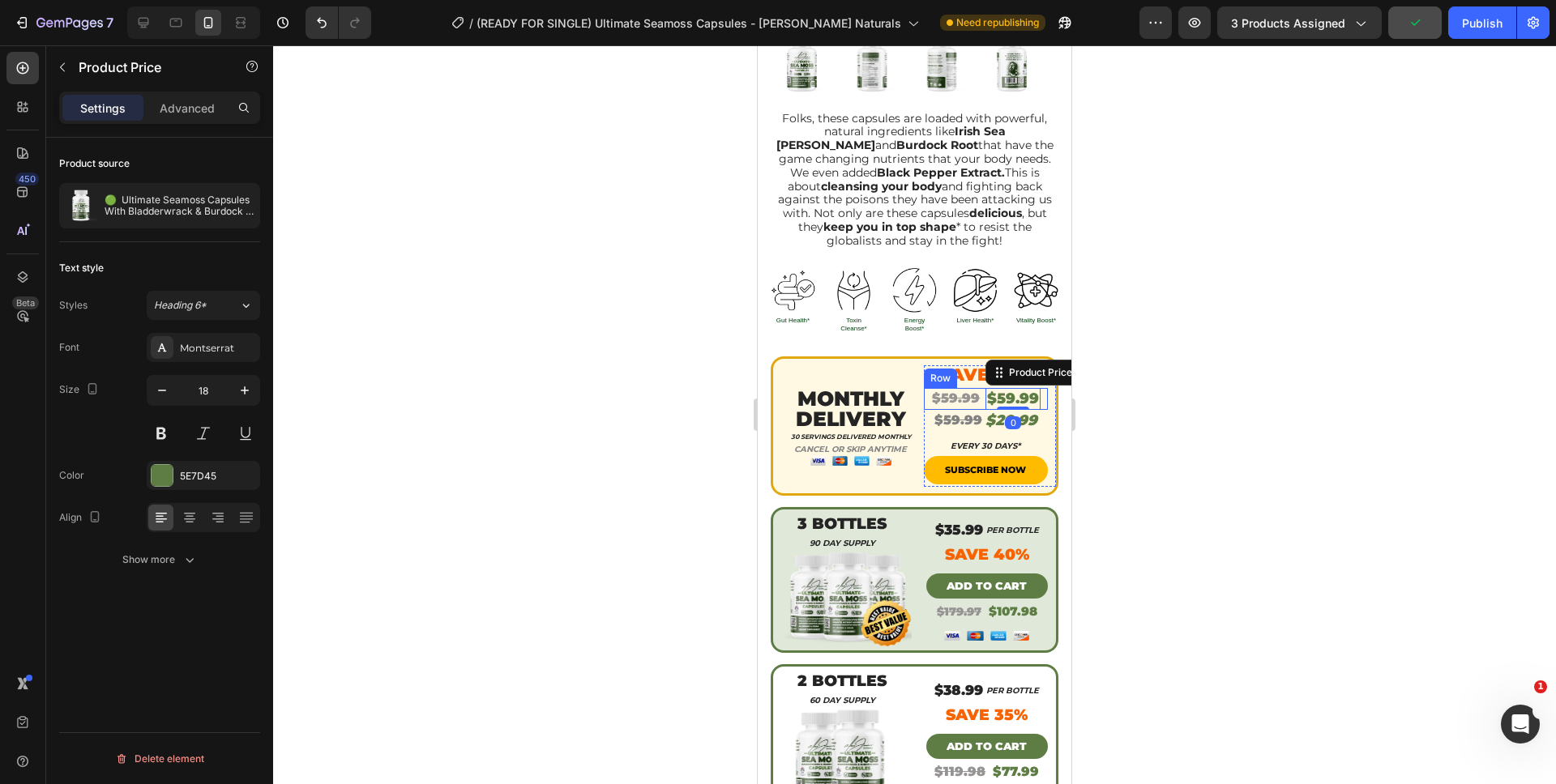
click at [1032, 388] on div "$59.99 Product Price Product Price $59.99 Product Price Edit content in Shopify…" at bounding box center [986, 398] width 125 height 22
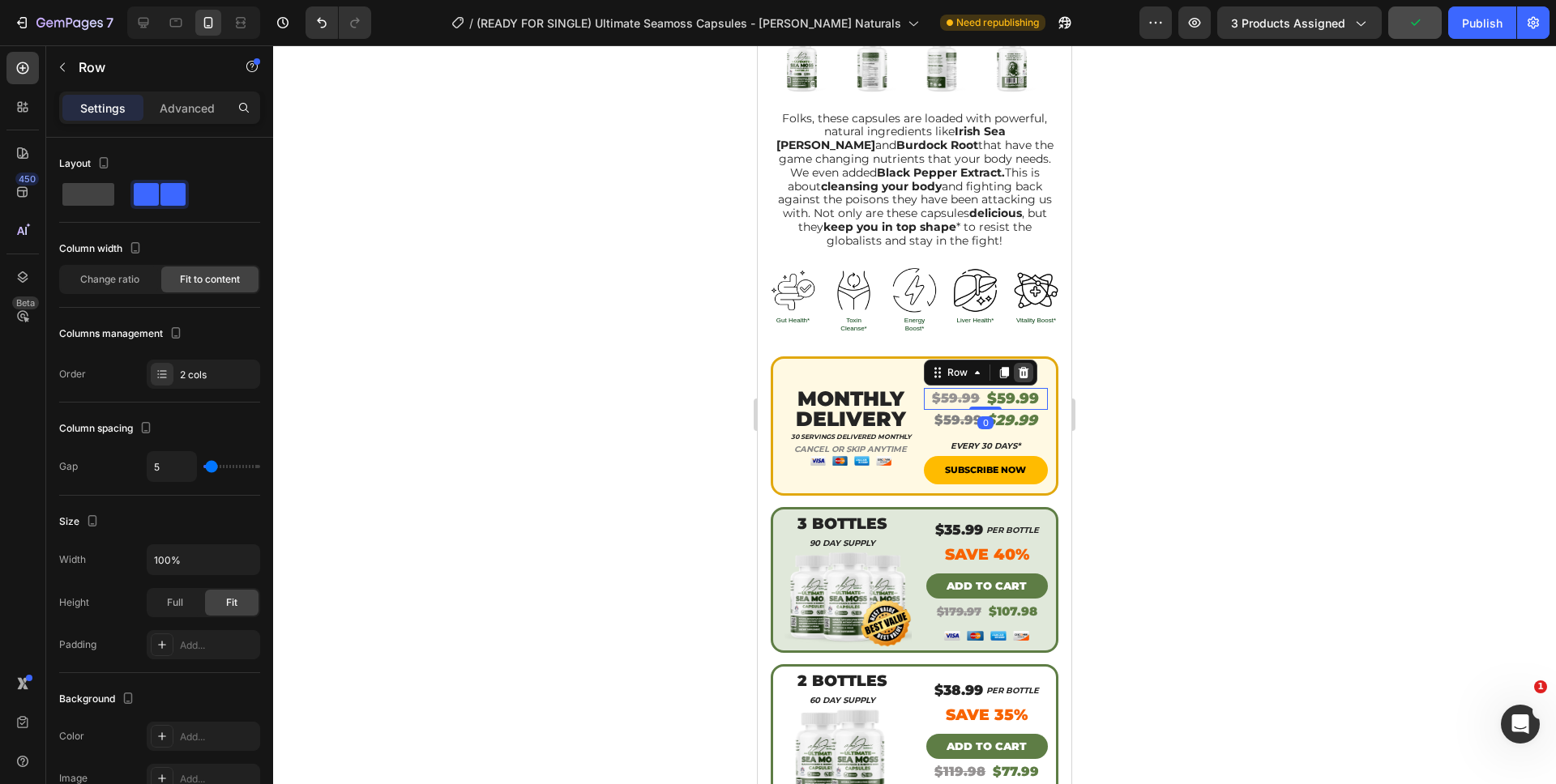
click at [1018, 364] on div at bounding box center [1023, 373] width 19 height 19
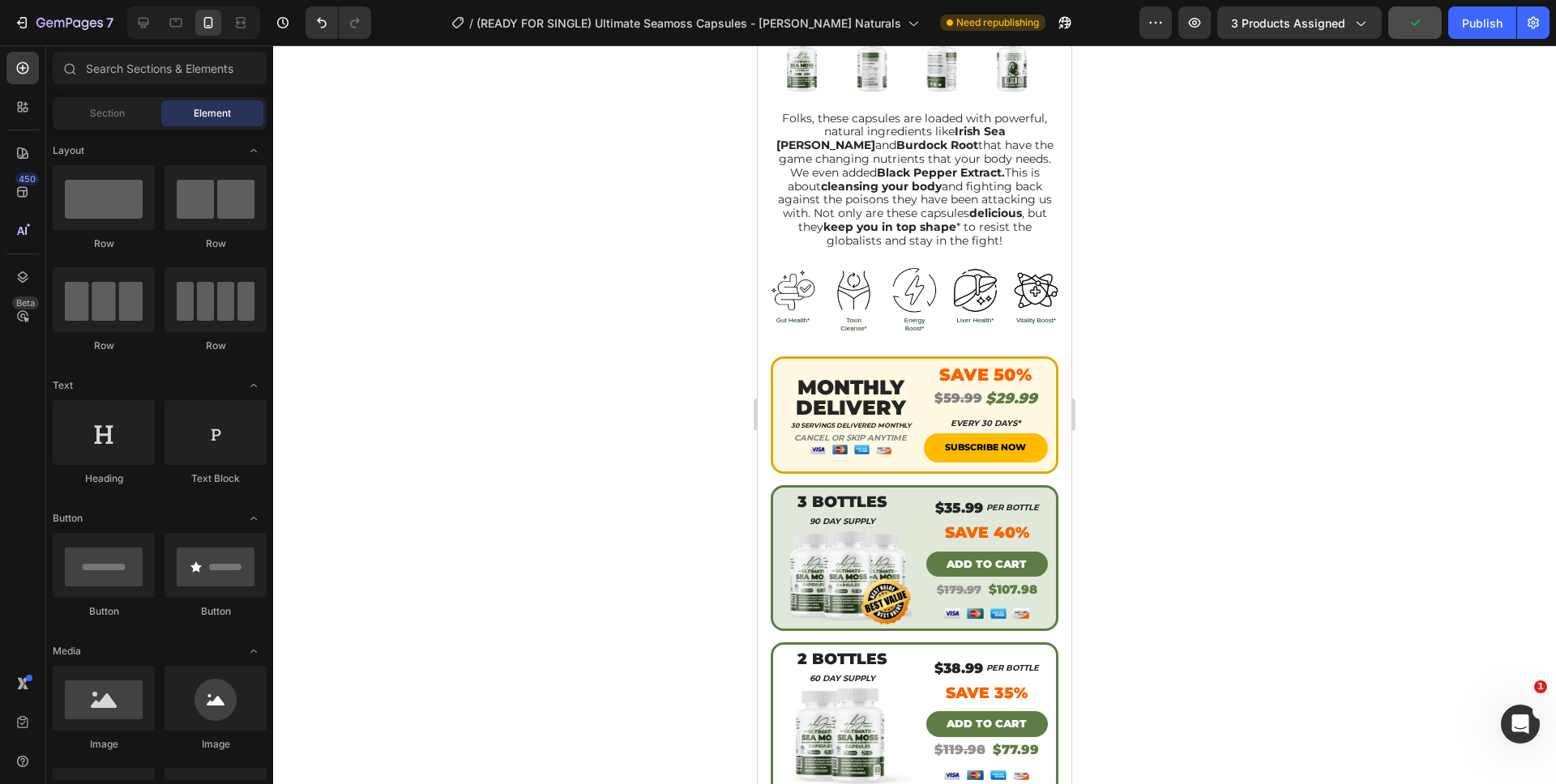
click at [1150, 373] on div at bounding box center [914, 415] width 1282 height 739
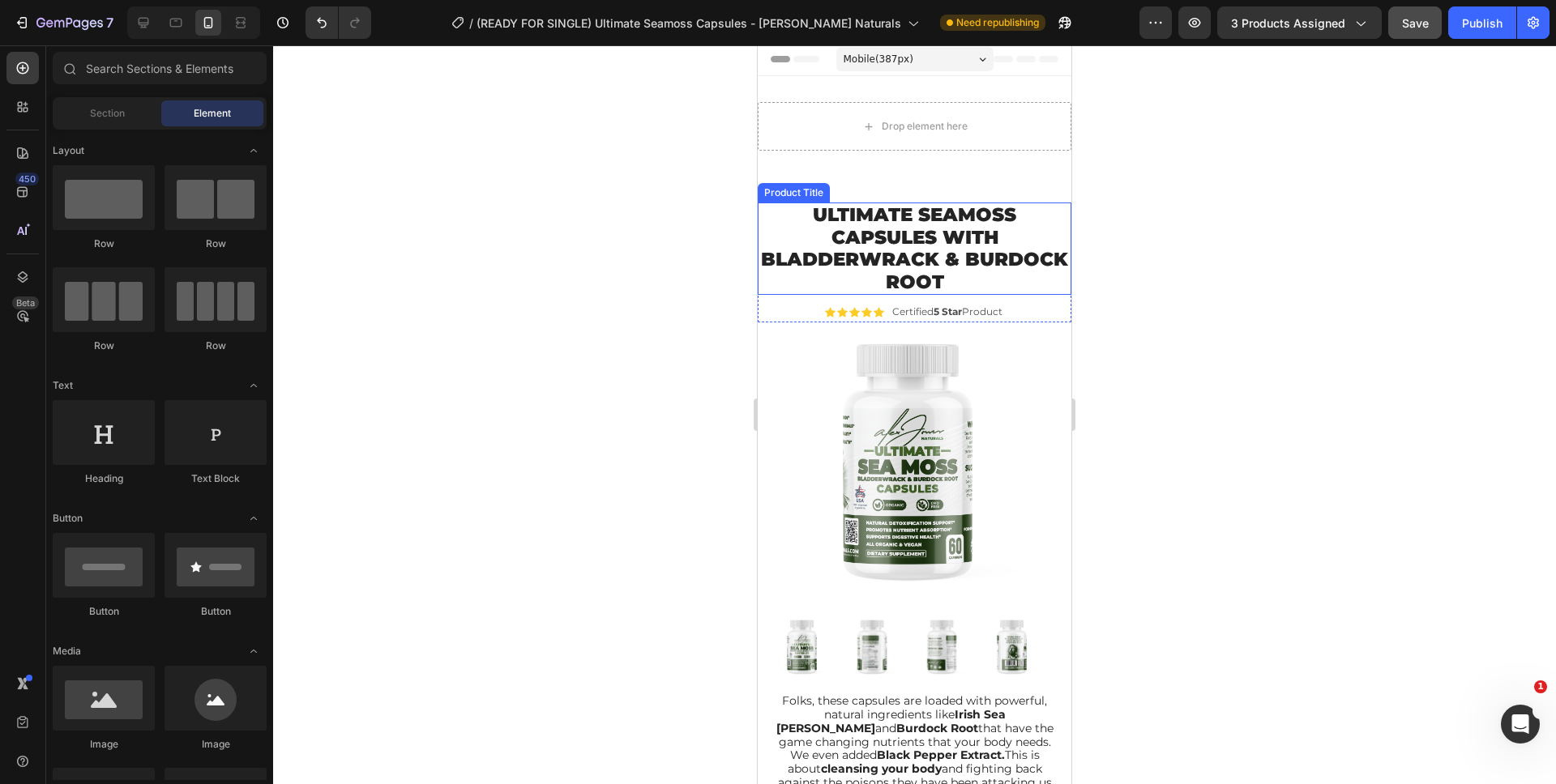
scroll to position [3, 0]
click at [1004, 132] on div "Drop element here" at bounding box center [914, 126] width 313 height 49
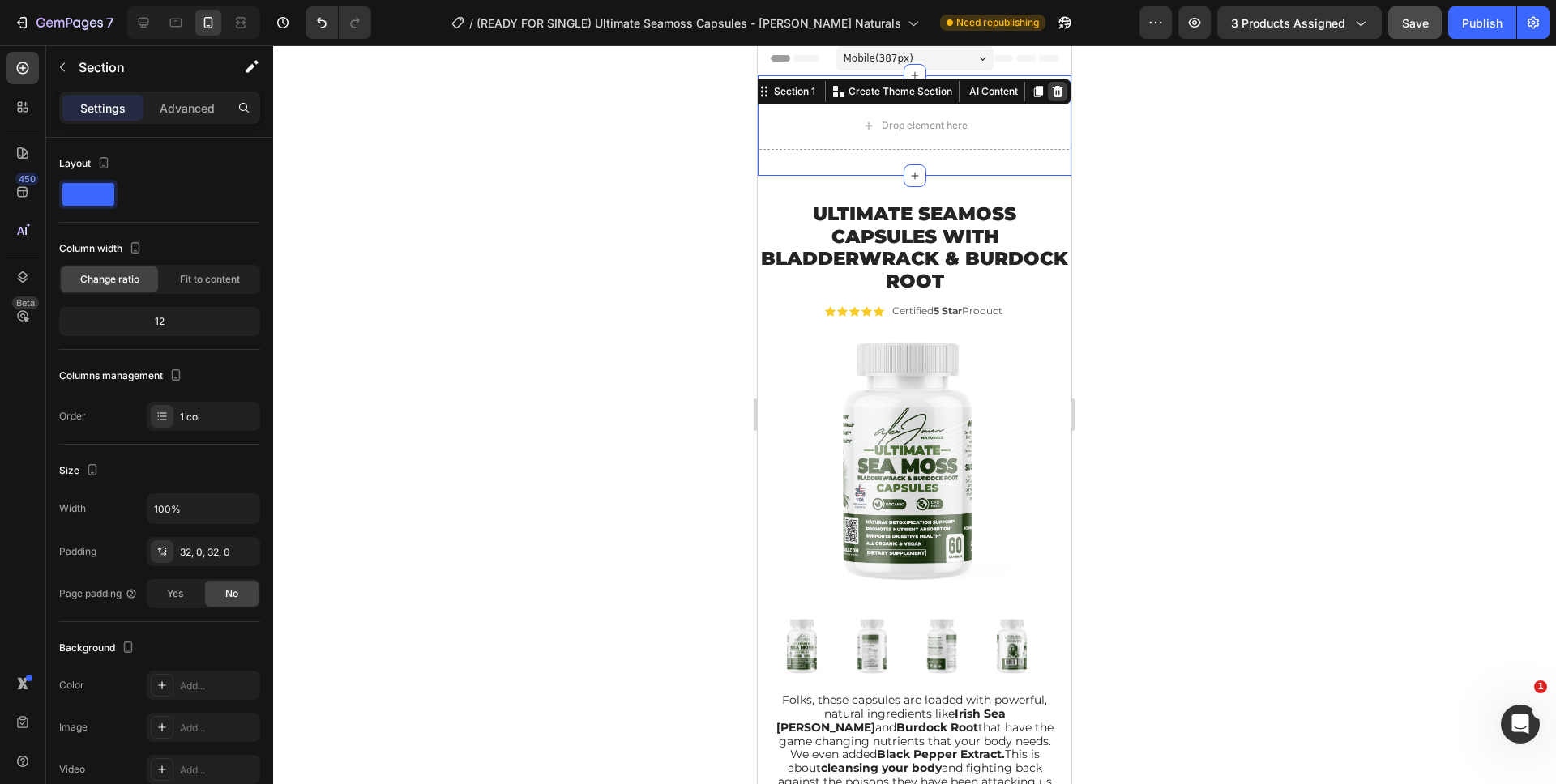
click at [1052, 90] on icon at bounding box center [1057, 92] width 11 height 11
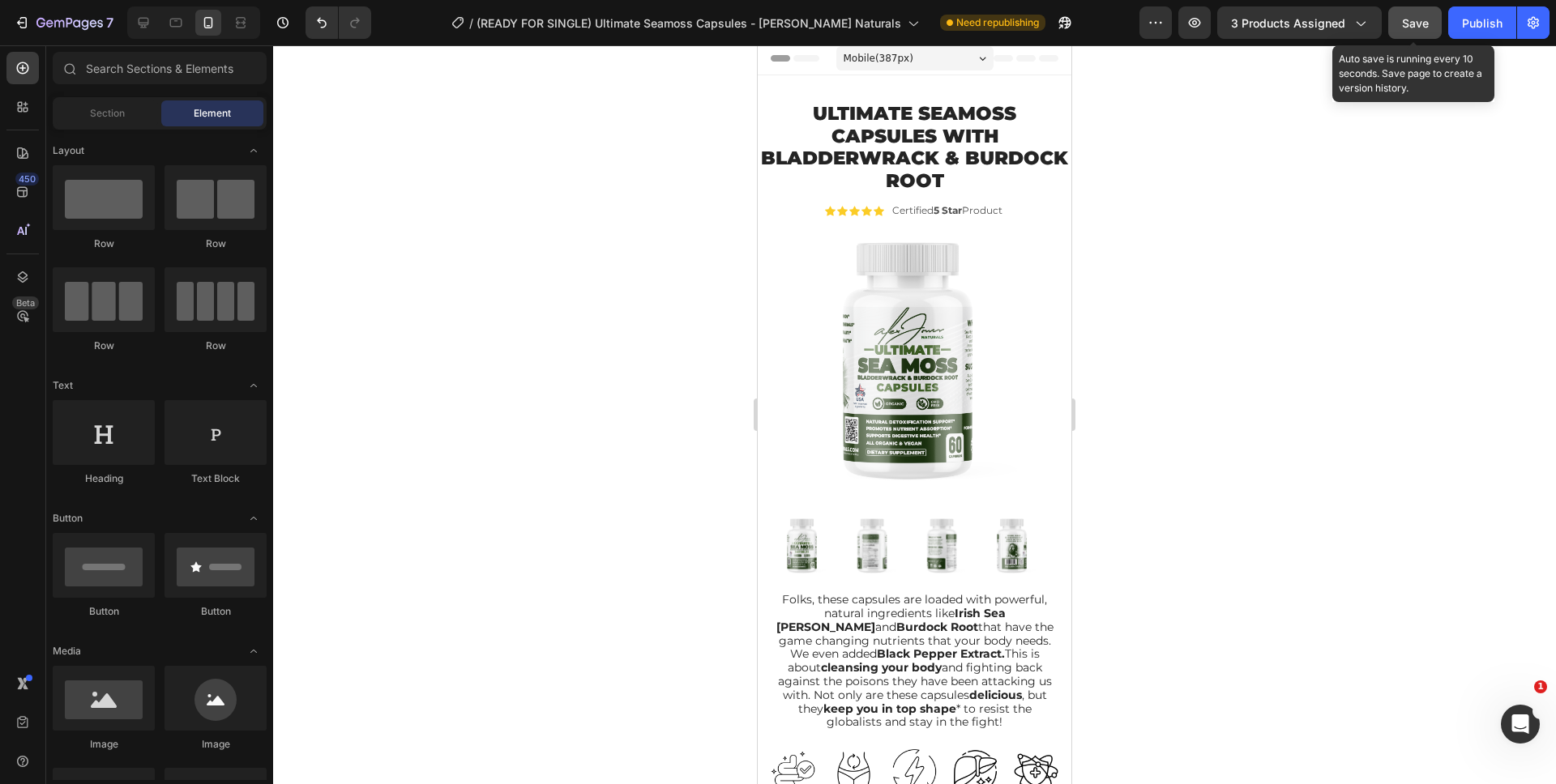
click at [1415, 22] on span "Save" at bounding box center [1415, 23] width 27 height 14
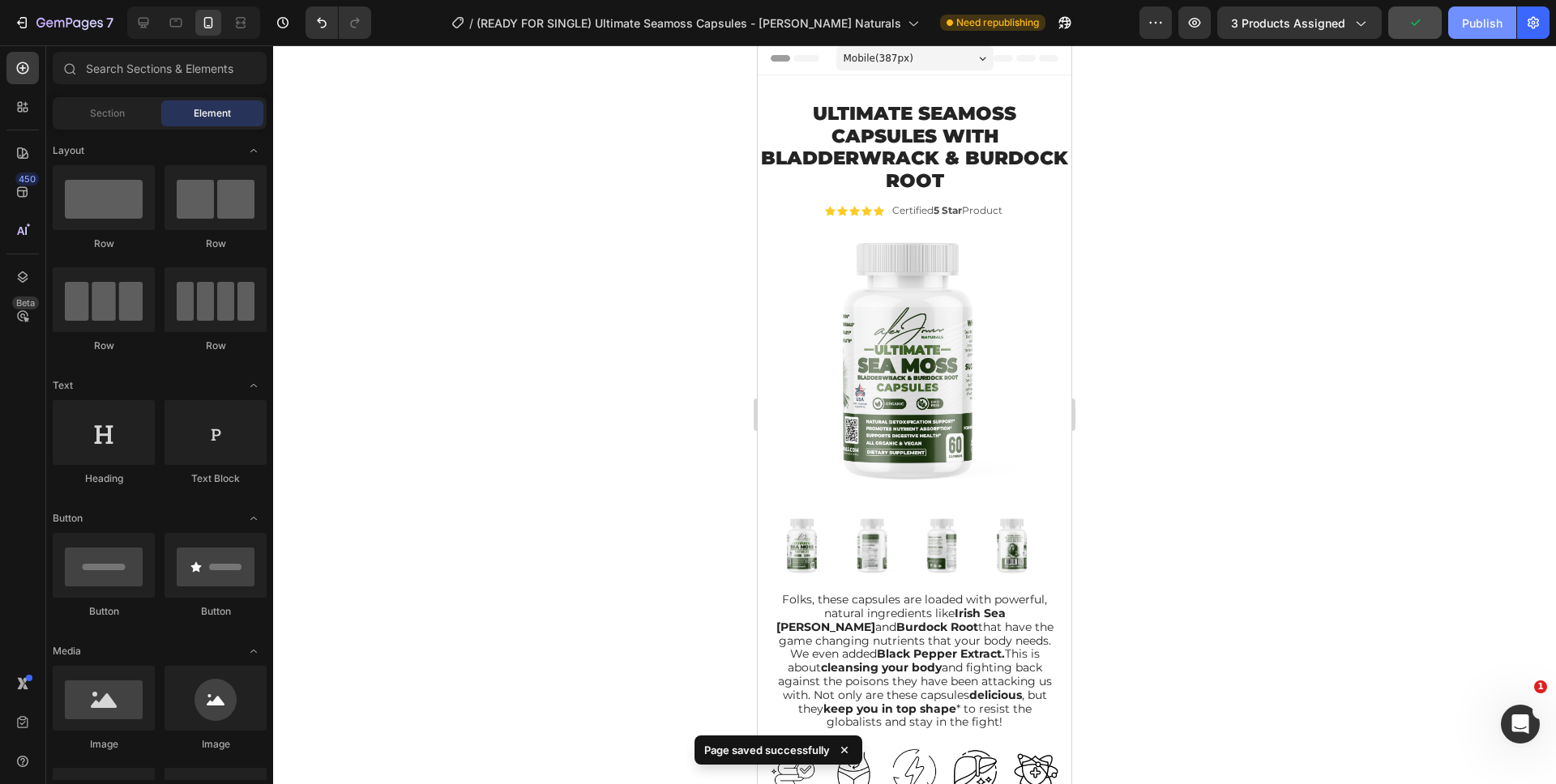
click at [1467, 27] on div "Publish" at bounding box center [1482, 23] width 41 height 17
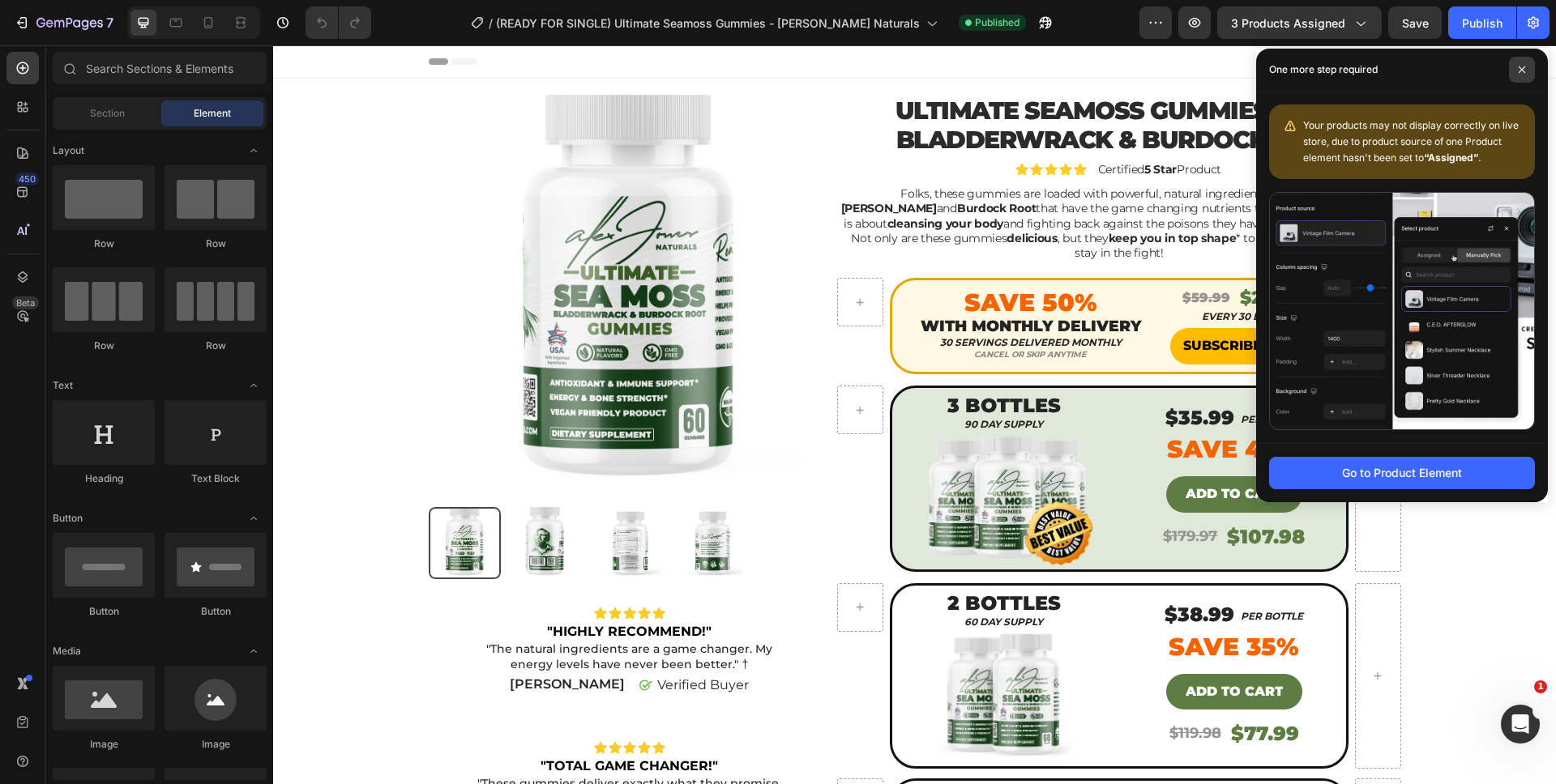
click at [1522, 77] on span at bounding box center [1522, 70] width 26 height 26
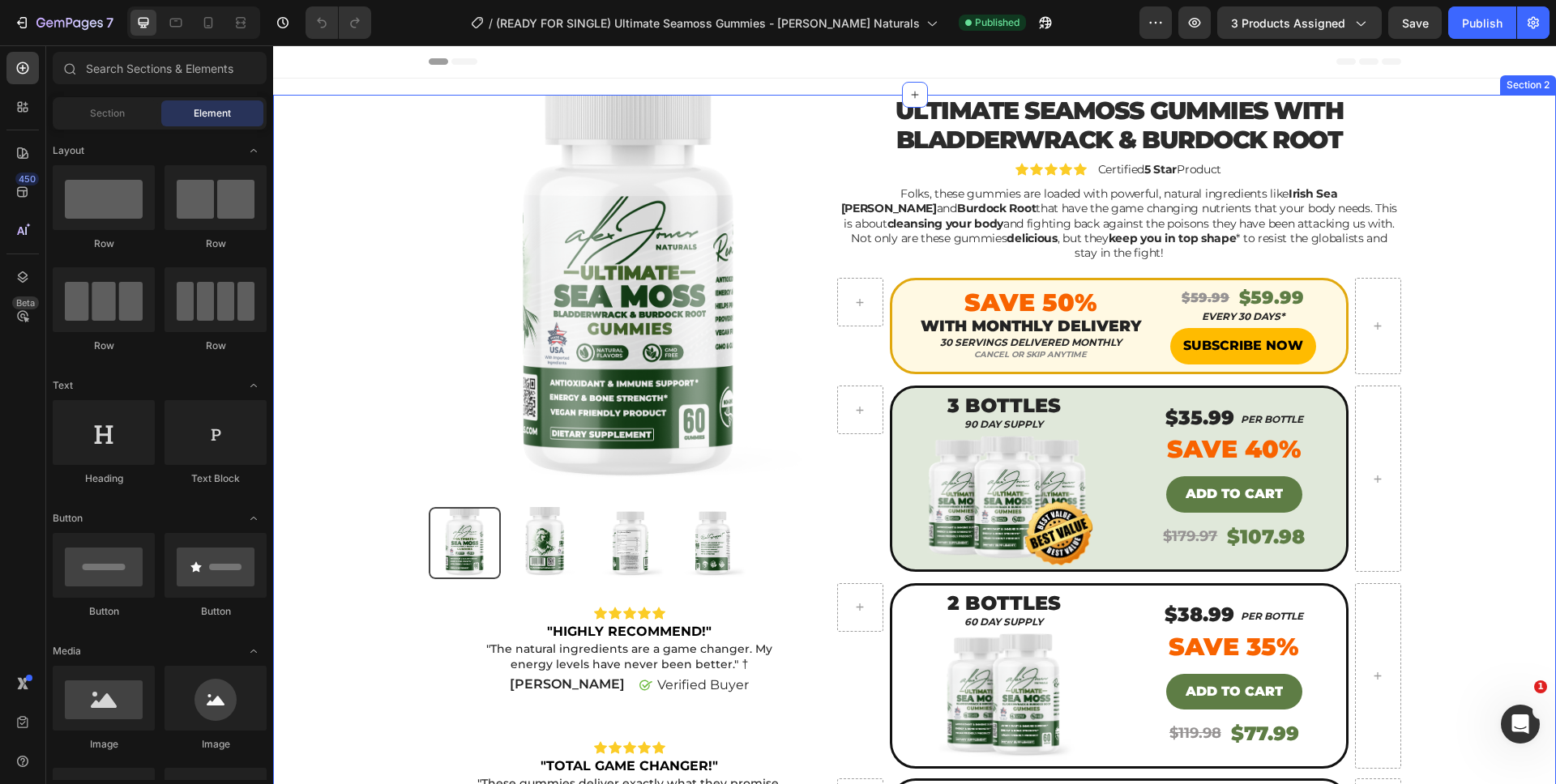
click at [1427, 112] on div "Product Images Icon Icon Icon Icon Icon Icon List "HIGHLY RECOMMEND!" Text Bloc…" at bounding box center [914, 664] width 1259 height 1139
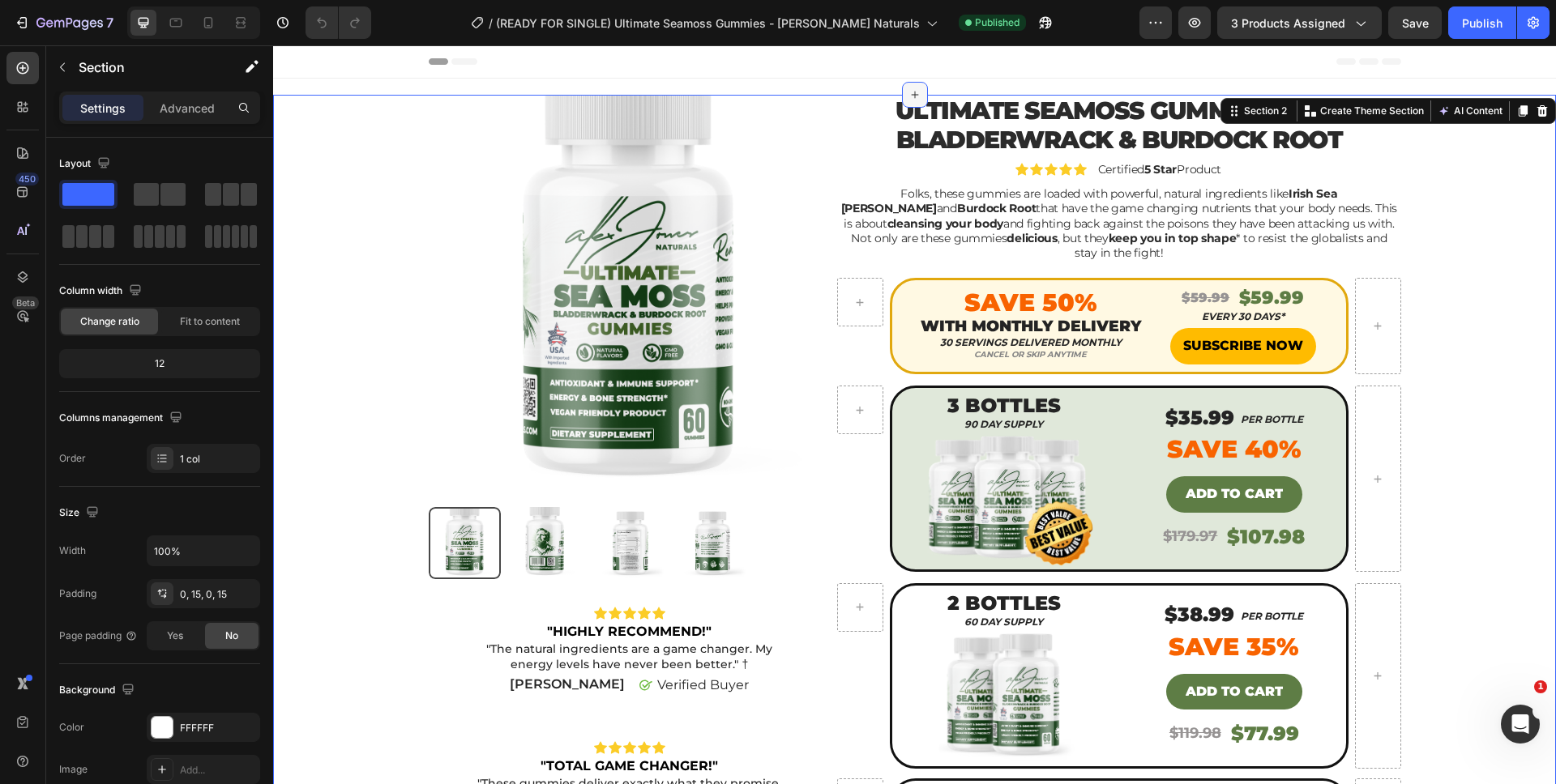
click at [910, 97] on icon at bounding box center [914, 95] width 13 height 13
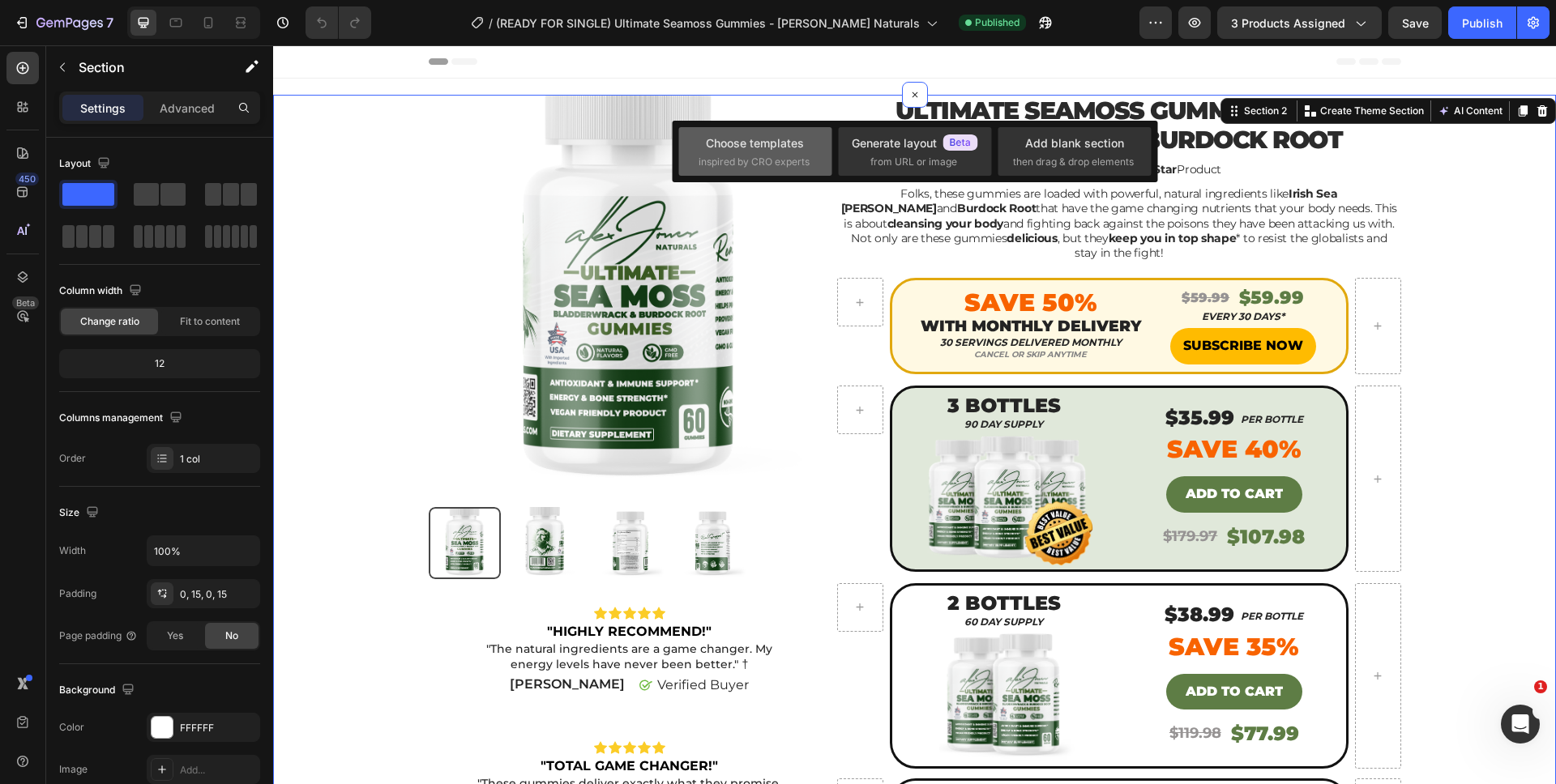
click at [771, 149] on div "Choose templates" at bounding box center [754, 143] width 98 height 17
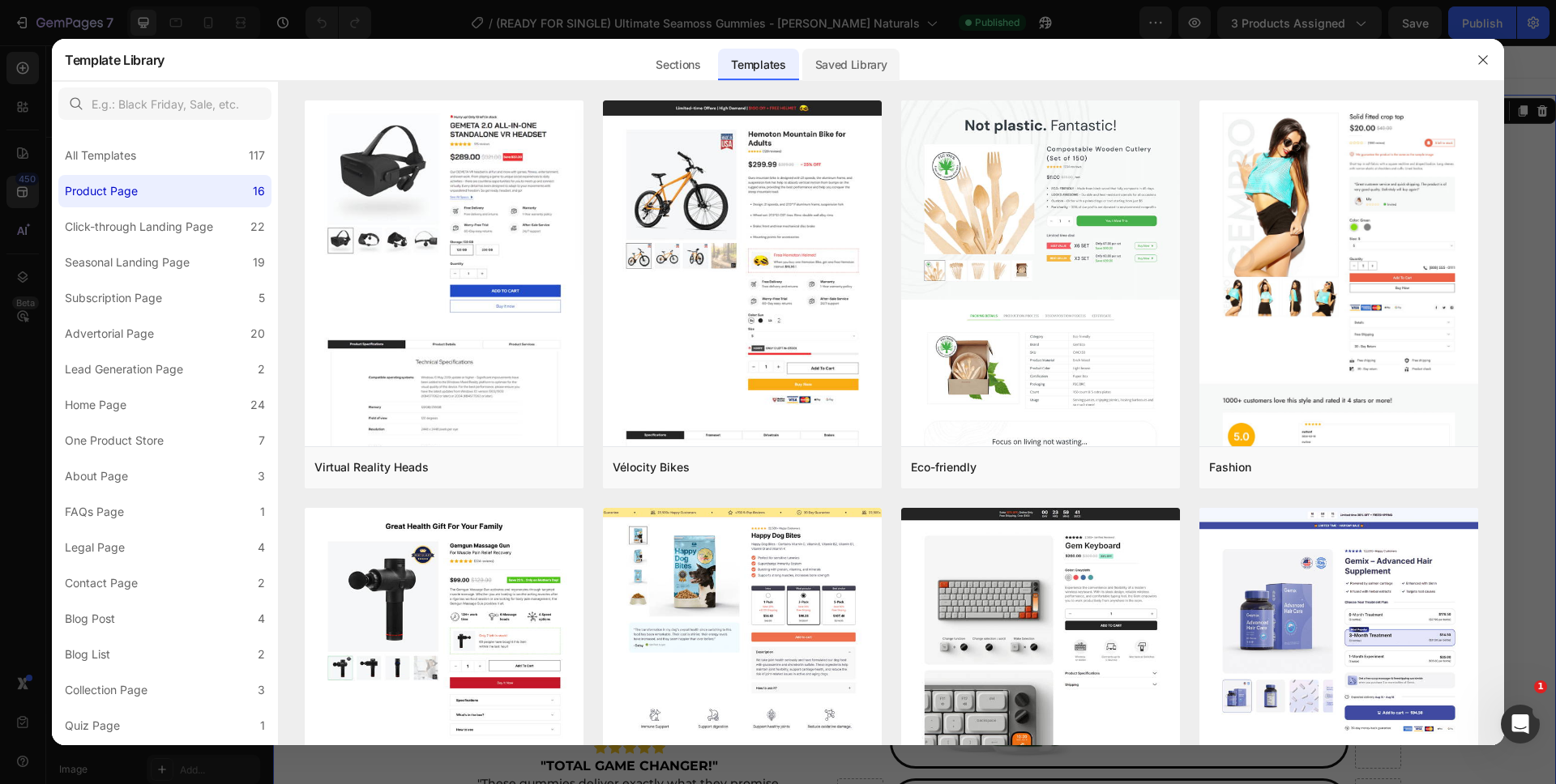
click at [841, 77] on div "Saved Library" at bounding box center [851, 65] width 98 height 32
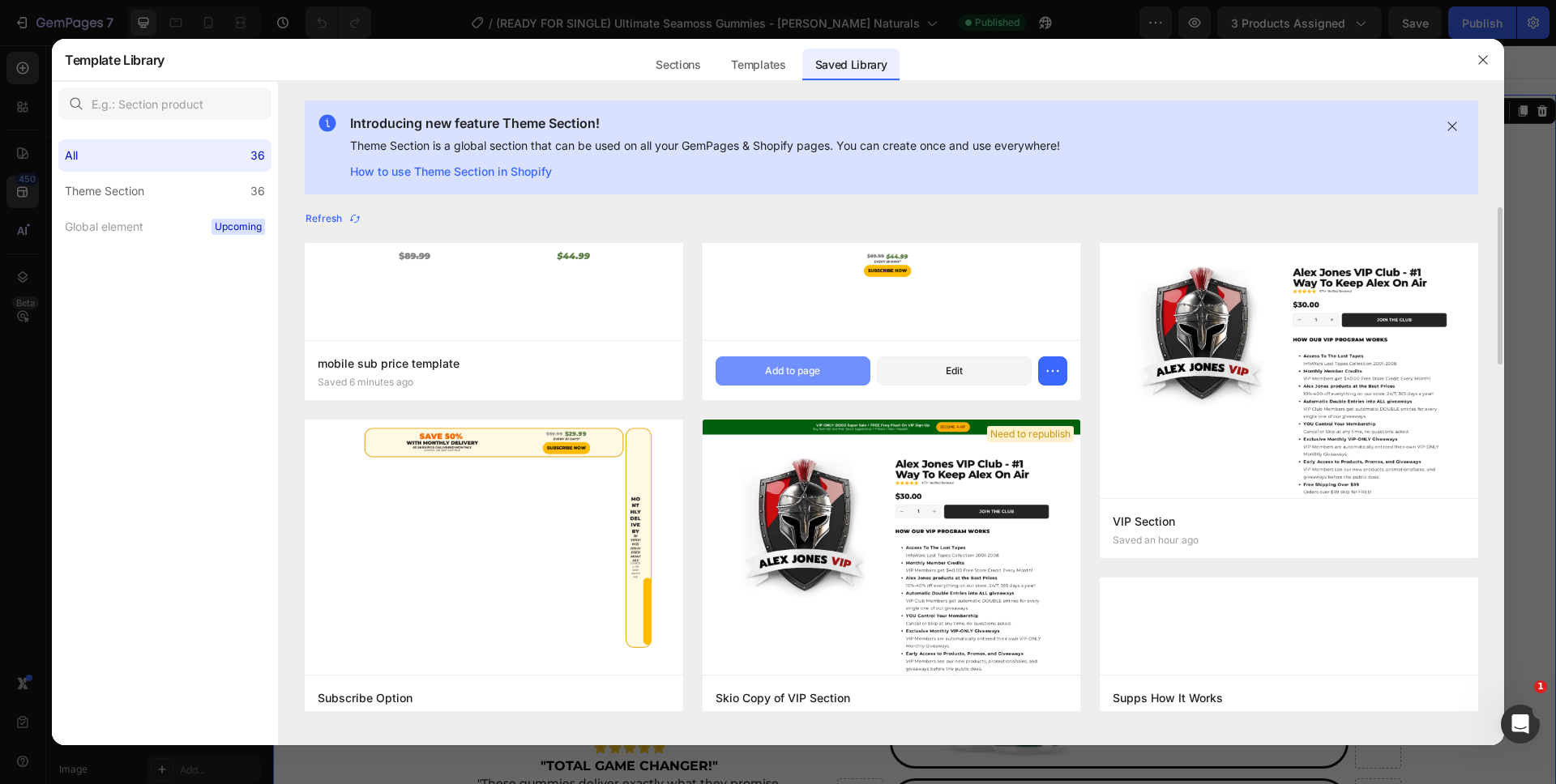
click at [751, 373] on button "Add to page" at bounding box center [793, 371] width 155 height 29
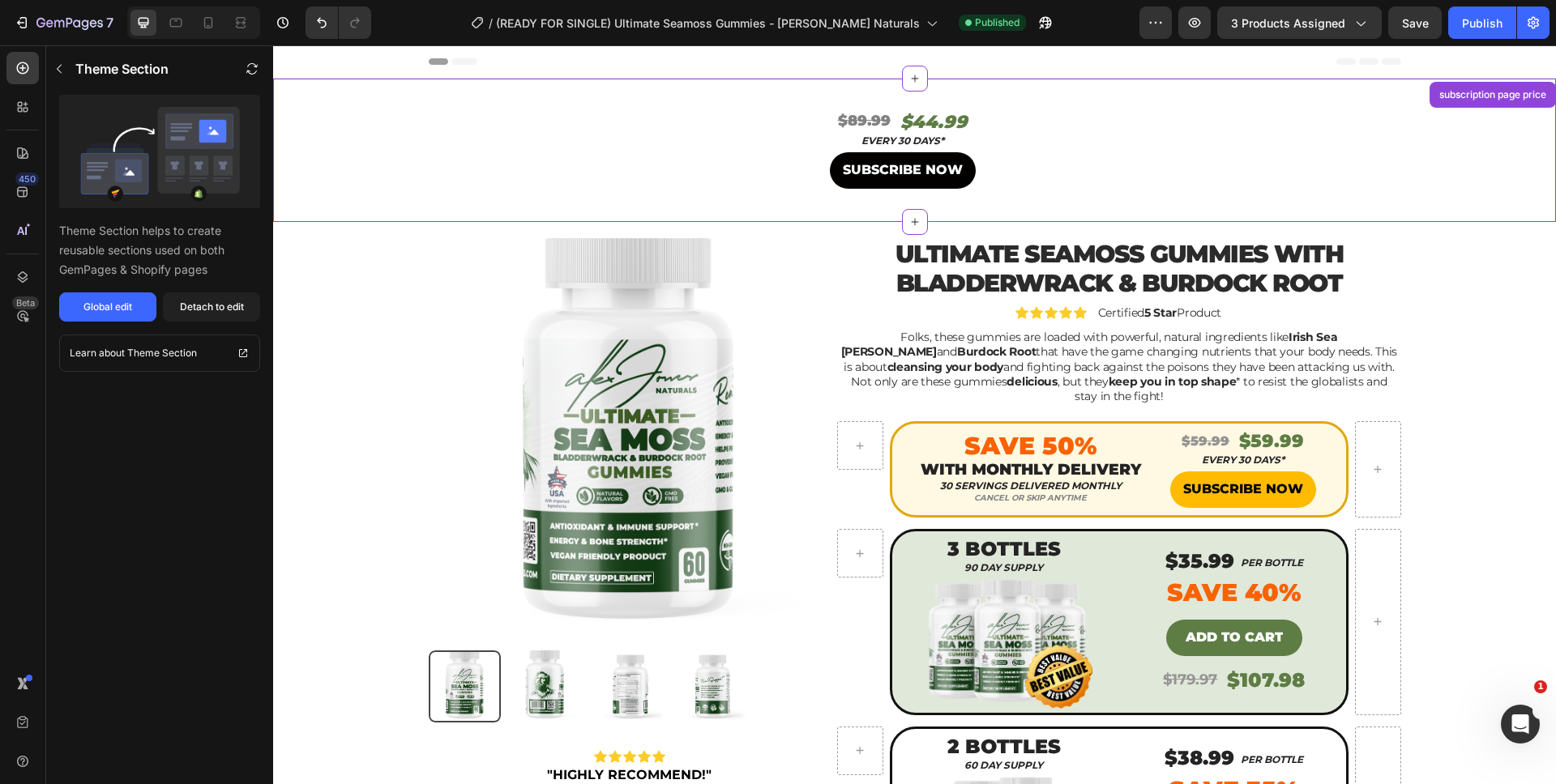
scroll to position [33, 0]
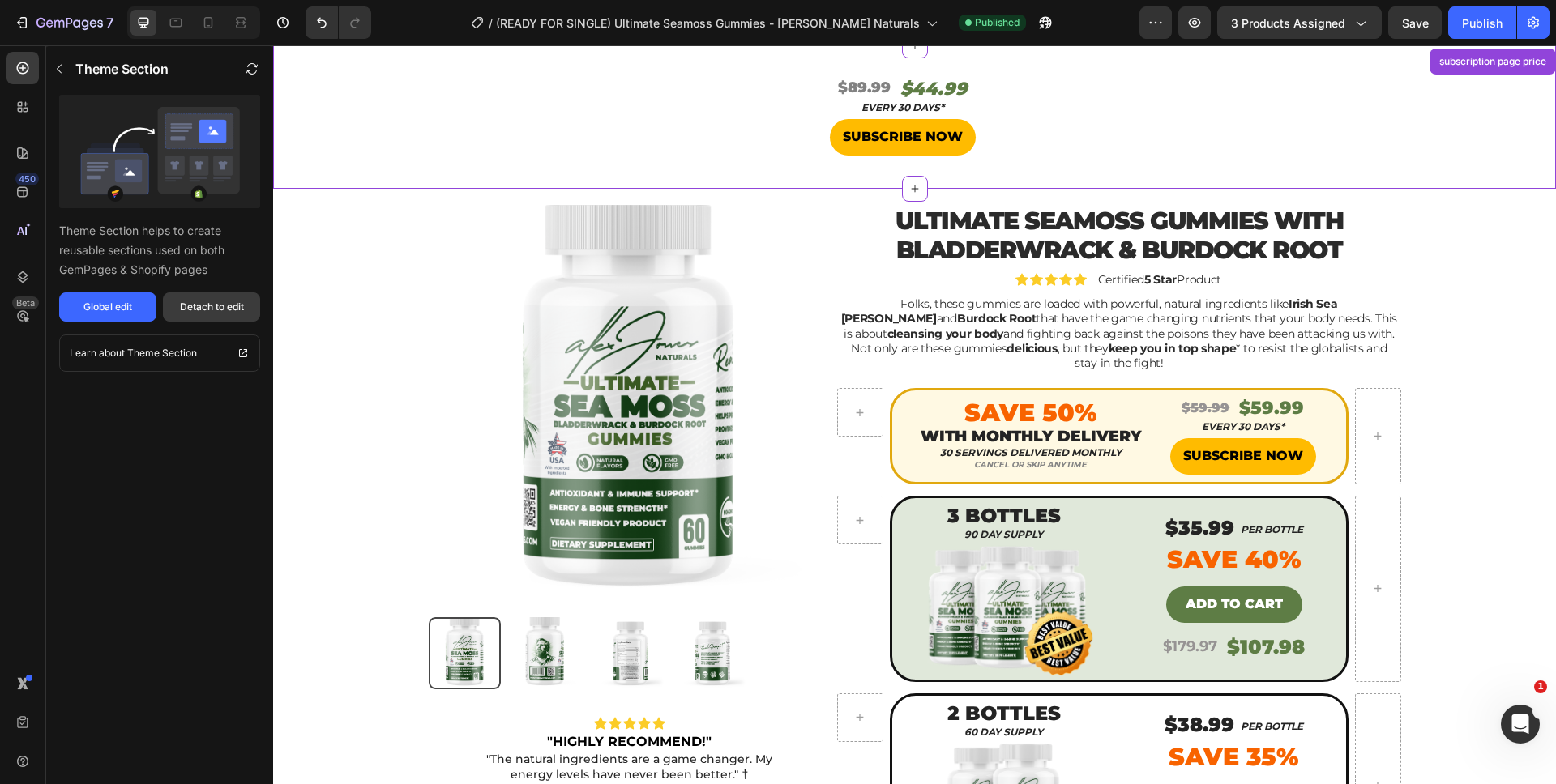
click at [218, 305] on div "Detach to edit" at bounding box center [212, 307] width 64 height 15
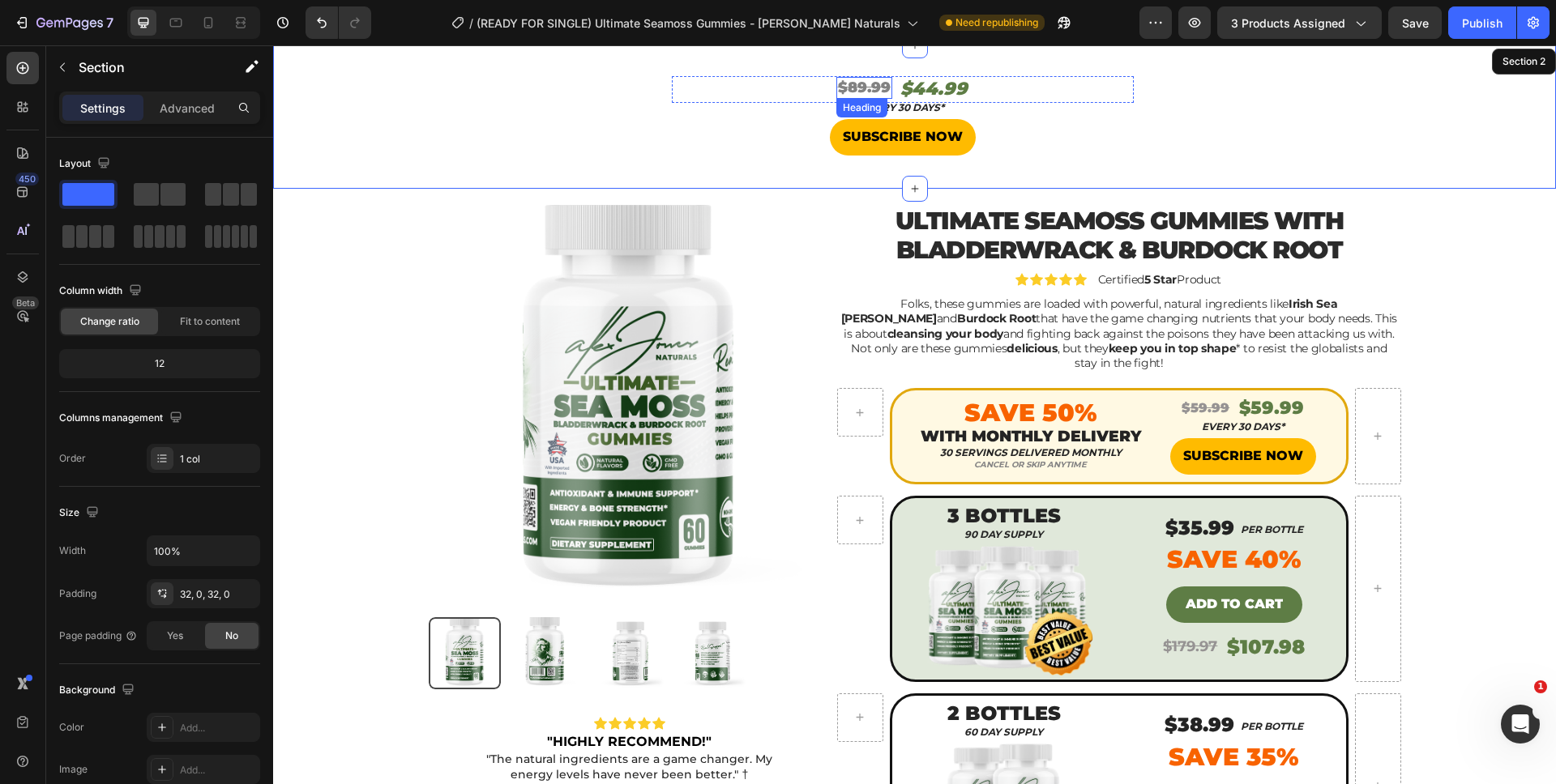
click at [858, 85] on s "$89.99" at bounding box center [864, 88] width 53 height 18
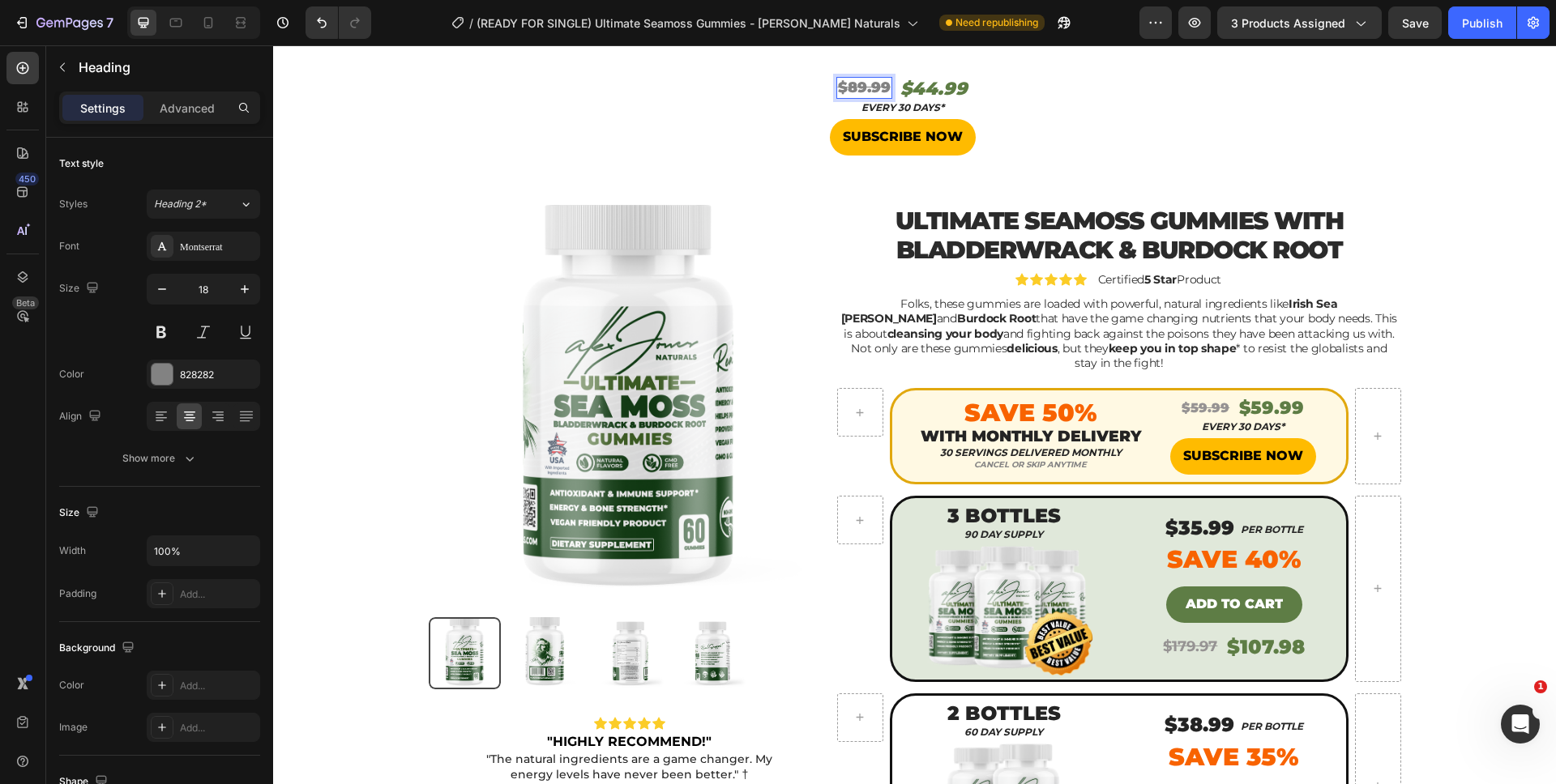
click at [854, 87] on s "$89.99" at bounding box center [864, 88] width 53 height 18
click at [936, 93] on h2 "$44.99" at bounding box center [933, 89] width 71 height 27
click at [1044, 88] on div "⁠⁠⁠⁠⁠⁠⁠ $59.99 Heading $29.99 Heading 0 Row" at bounding box center [902, 89] width 462 height 27
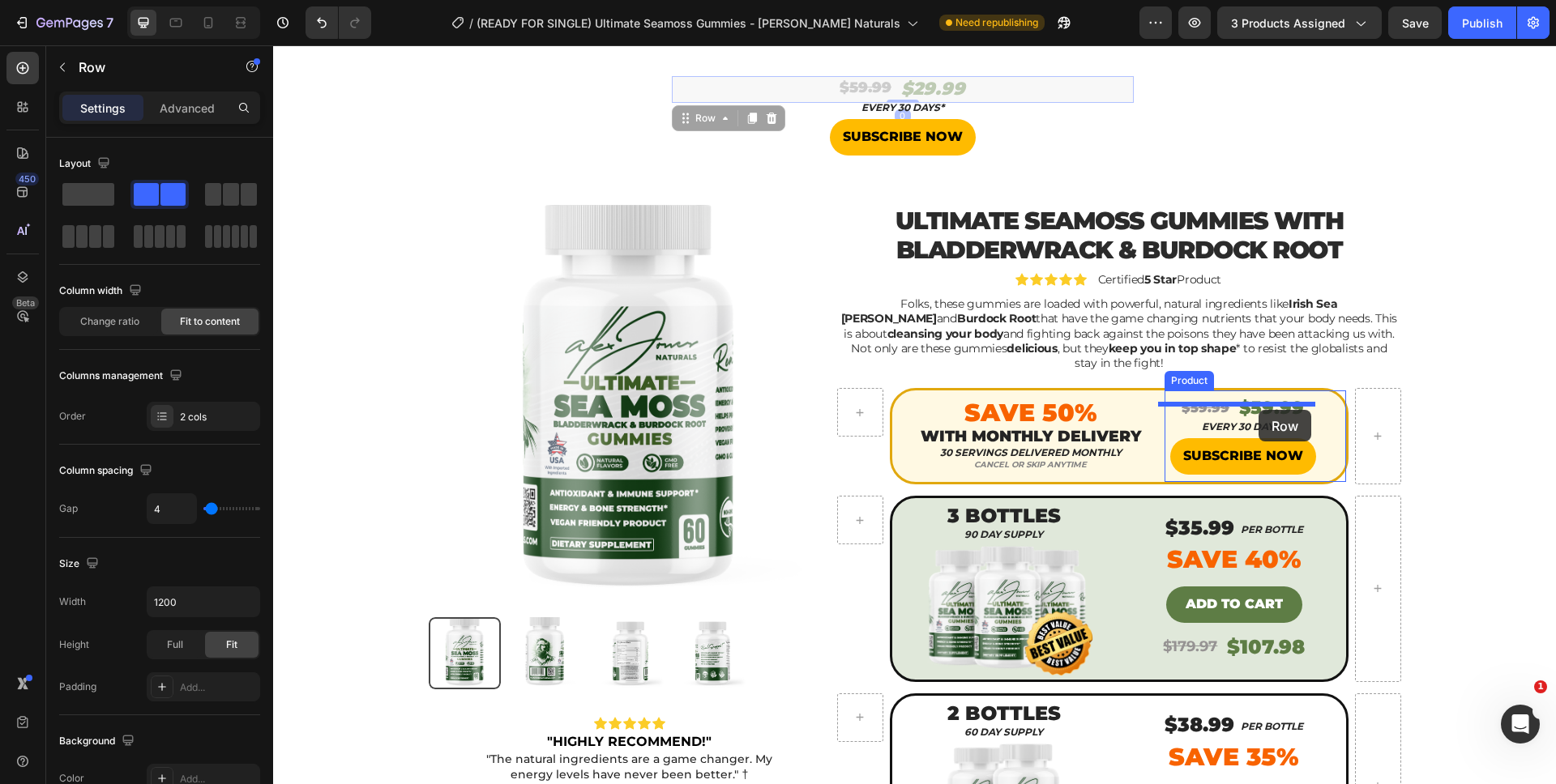
drag, startPoint x: 1021, startPoint y: 92, endPoint x: 1259, endPoint y: 410, distance: 397.2
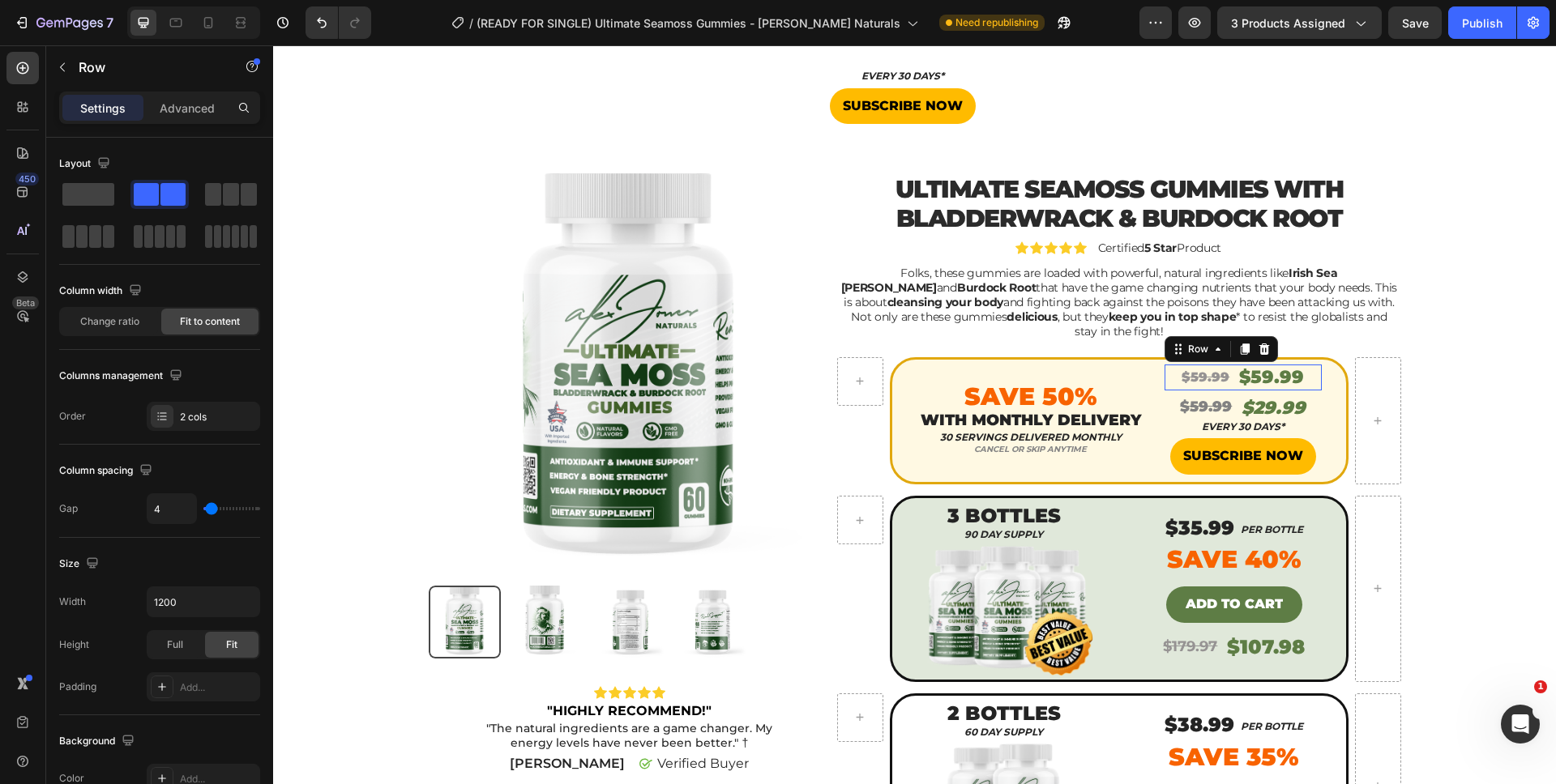
click at [1301, 367] on div "$59.99 Product Price Product Price $59.99 Product Price Product Price Row 0" at bounding box center [1243, 377] width 158 height 27
click at [1261, 342] on div at bounding box center [1264, 349] width 19 height 19
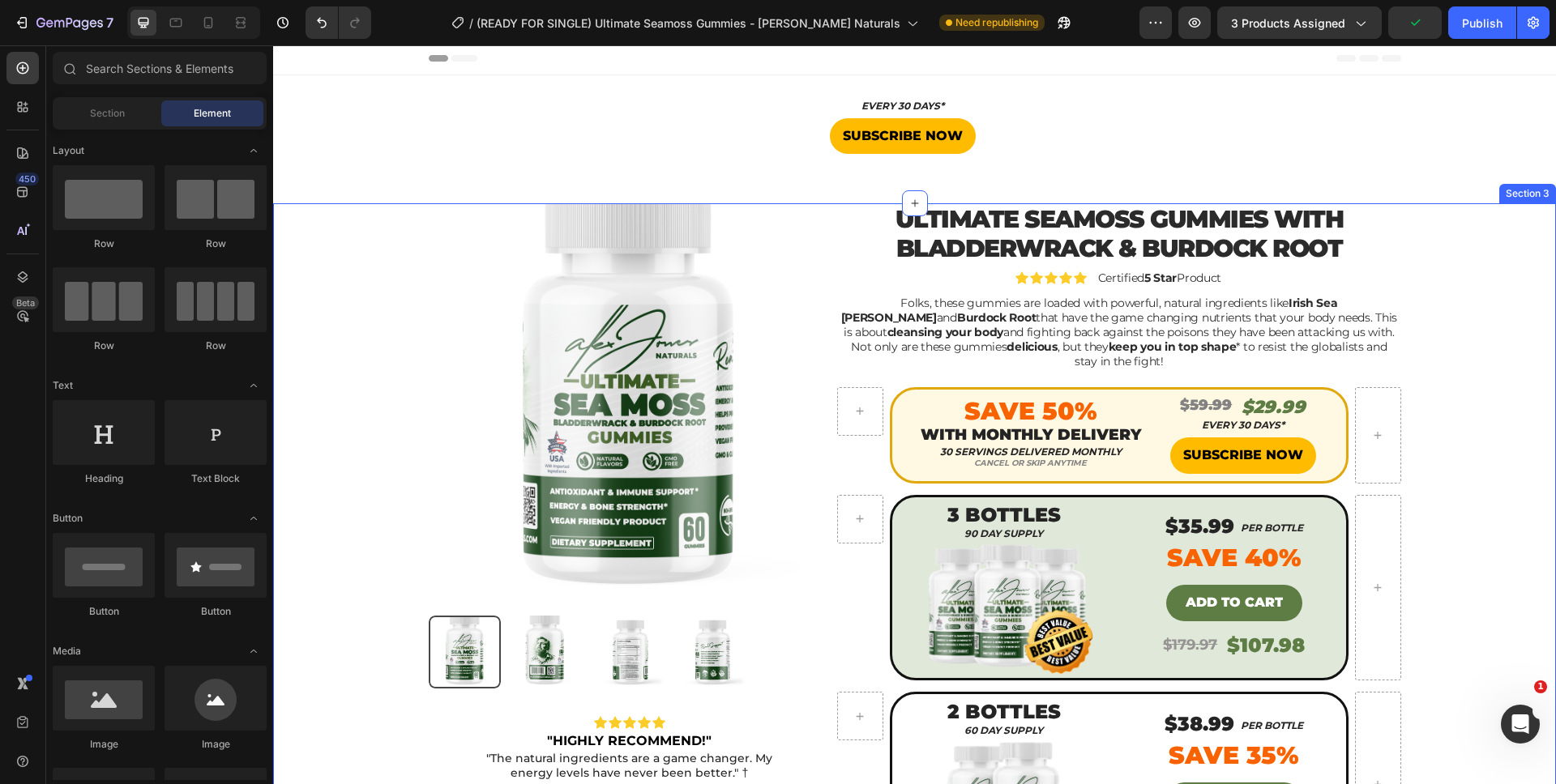
scroll to position [0, 0]
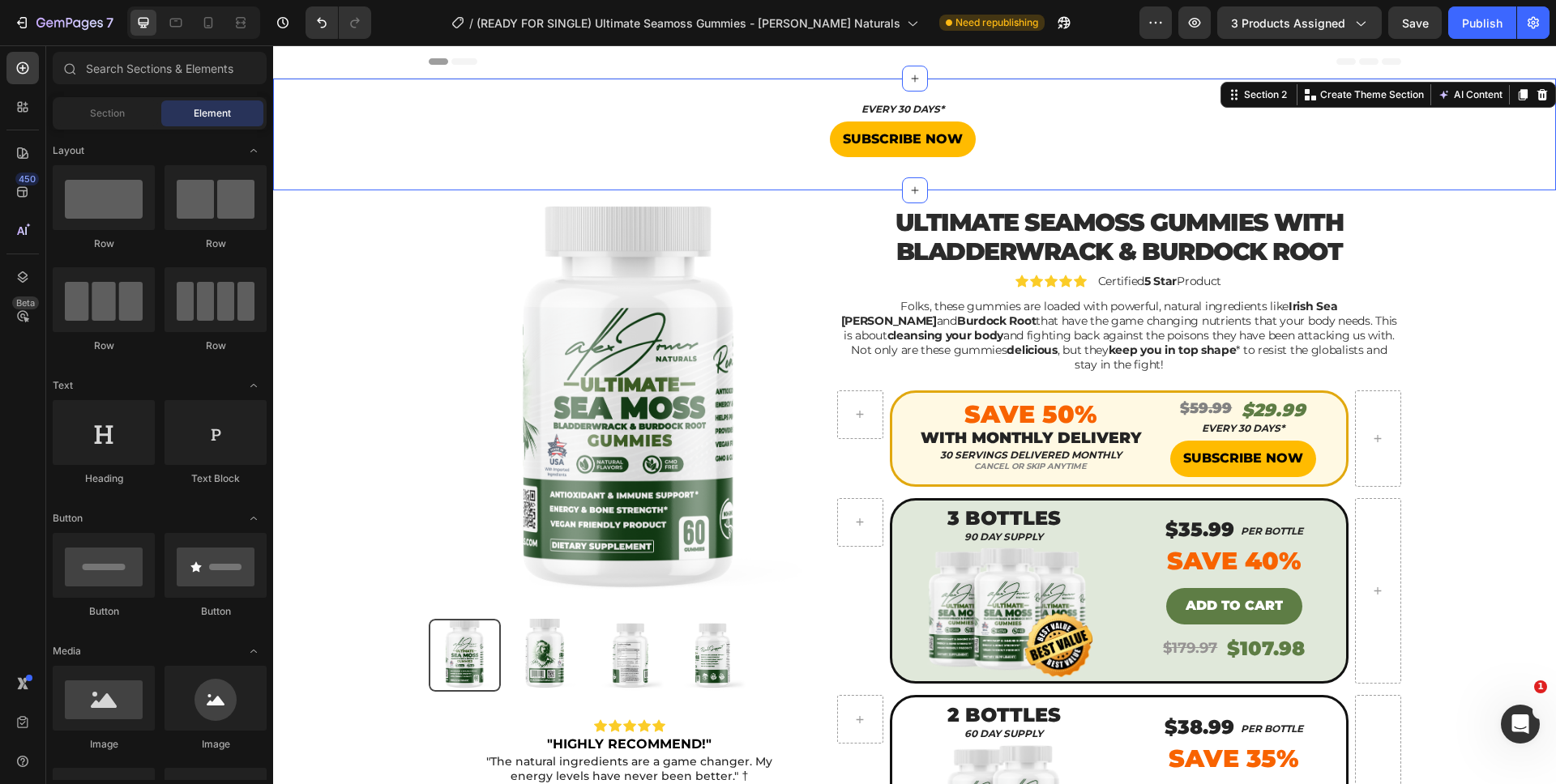
click at [1218, 152] on div "EVERY 30 DAYS* Heading SUBSCRIBE NOW Button Product" at bounding box center [914, 135] width 1282 height 60
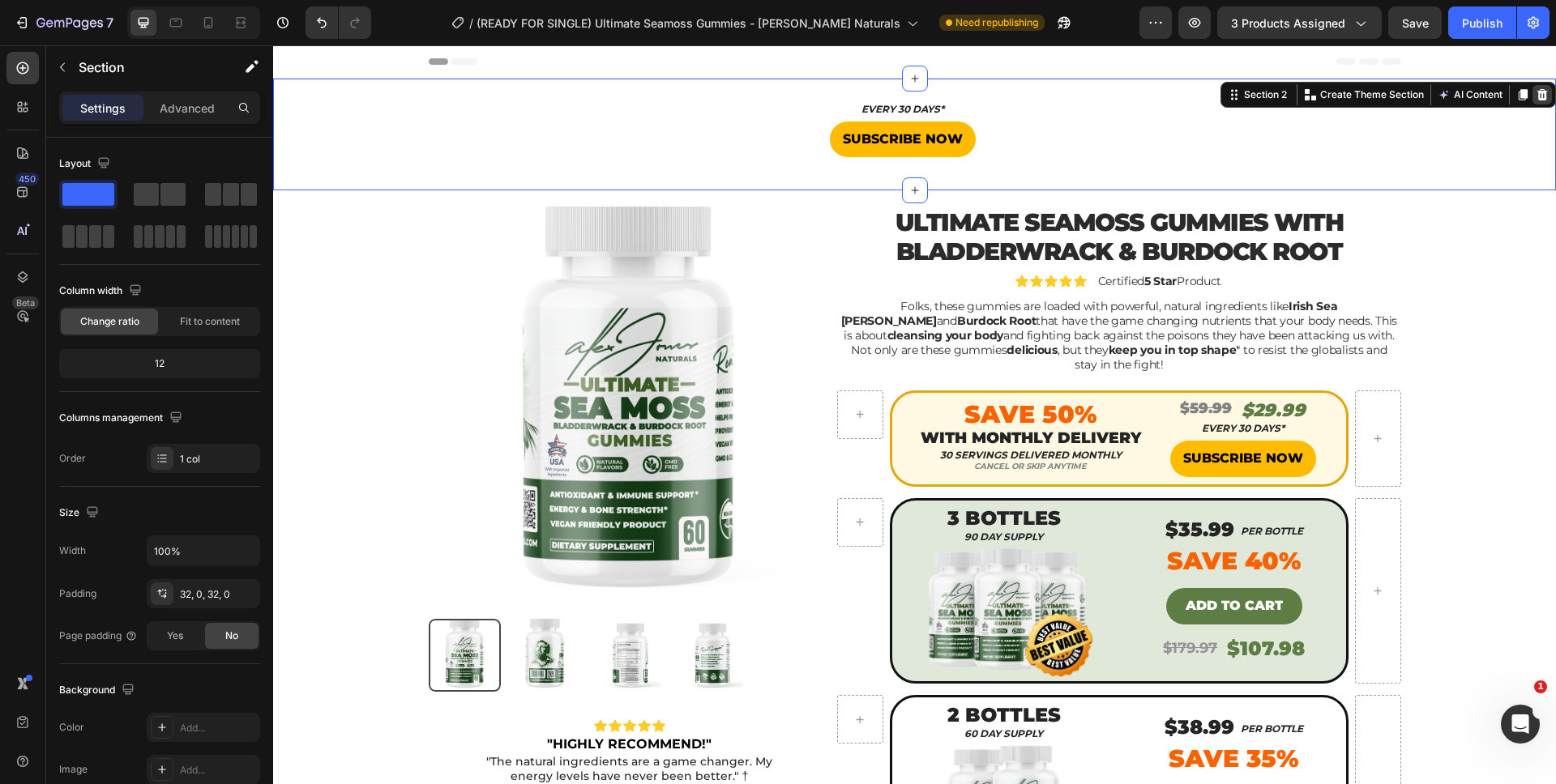
click at [1537, 98] on icon at bounding box center [1542, 95] width 11 height 11
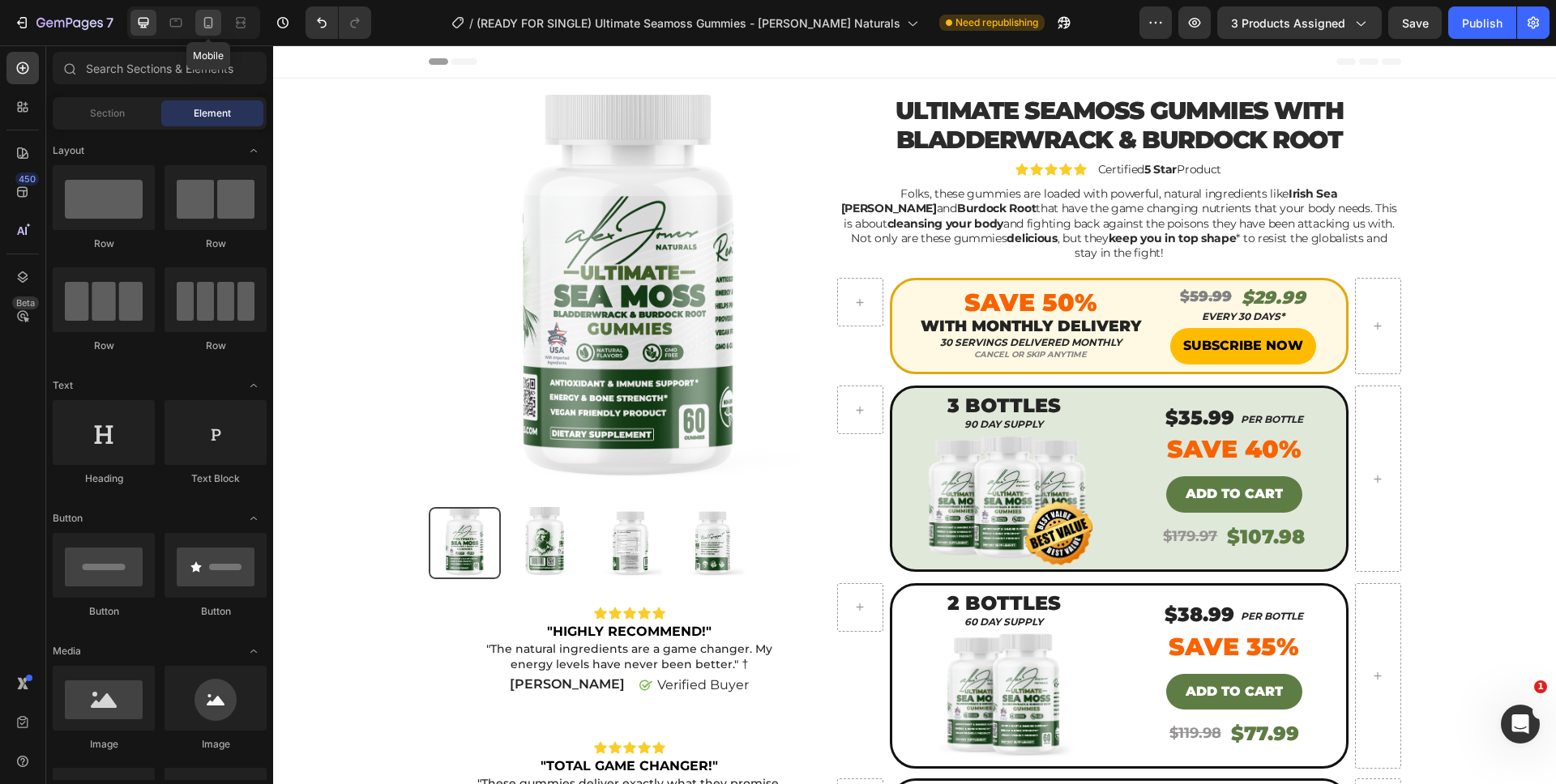
click at [204, 27] on icon at bounding box center [208, 23] width 16 height 16
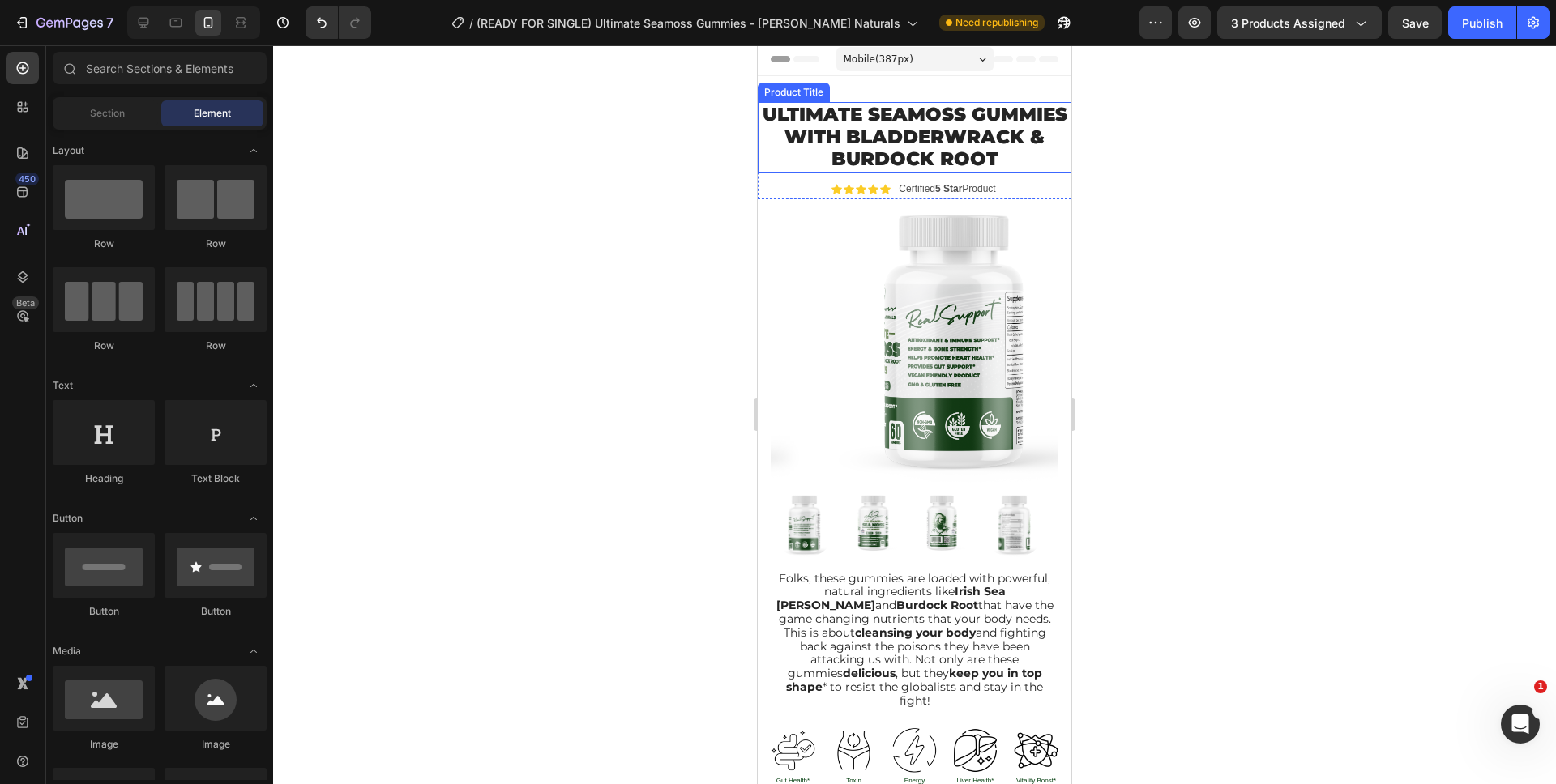
scroll to position [3, 0]
click at [980, 125] on h1 "Ultimate Seamoss Gummies With Bladderwrack & Burdock Root" at bounding box center [914, 136] width 313 height 71
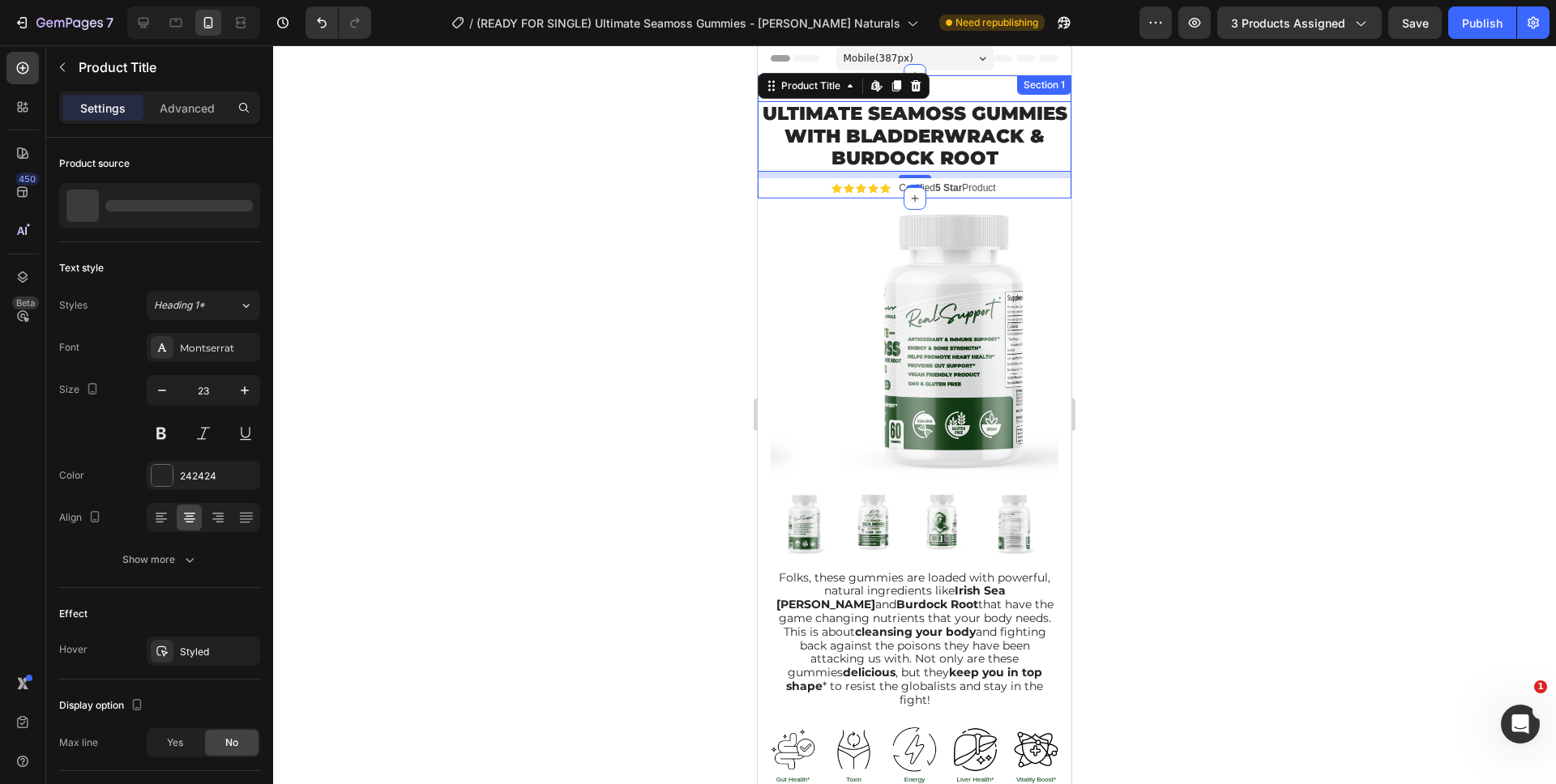
click at [967, 90] on div "Ultimate Seamoss Gummies With Bladderwrack & Burdock Root Product Title Edit co…" at bounding box center [914, 137] width 313 height 123
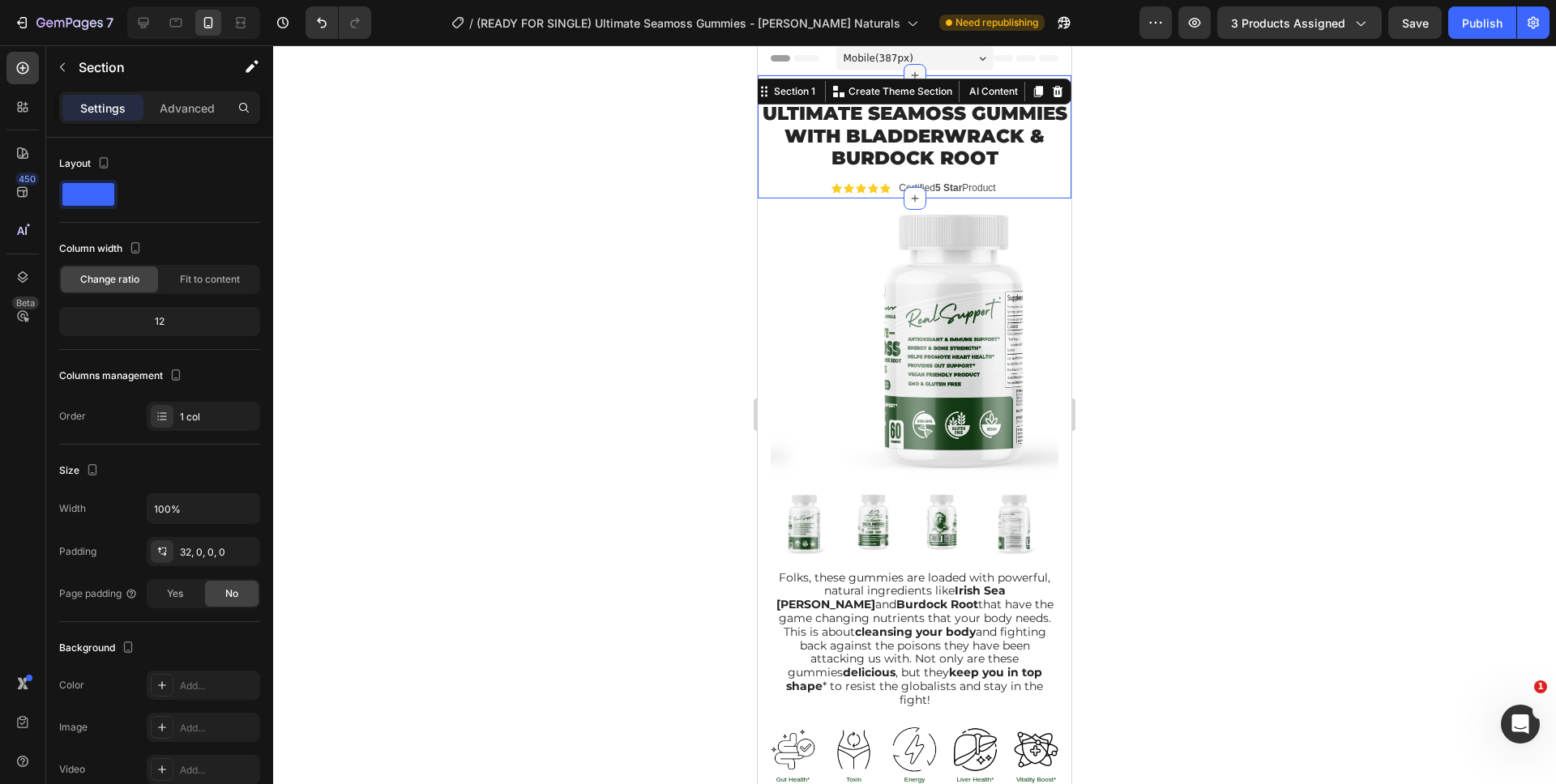
click at [908, 72] on icon at bounding box center [914, 75] width 13 height 13
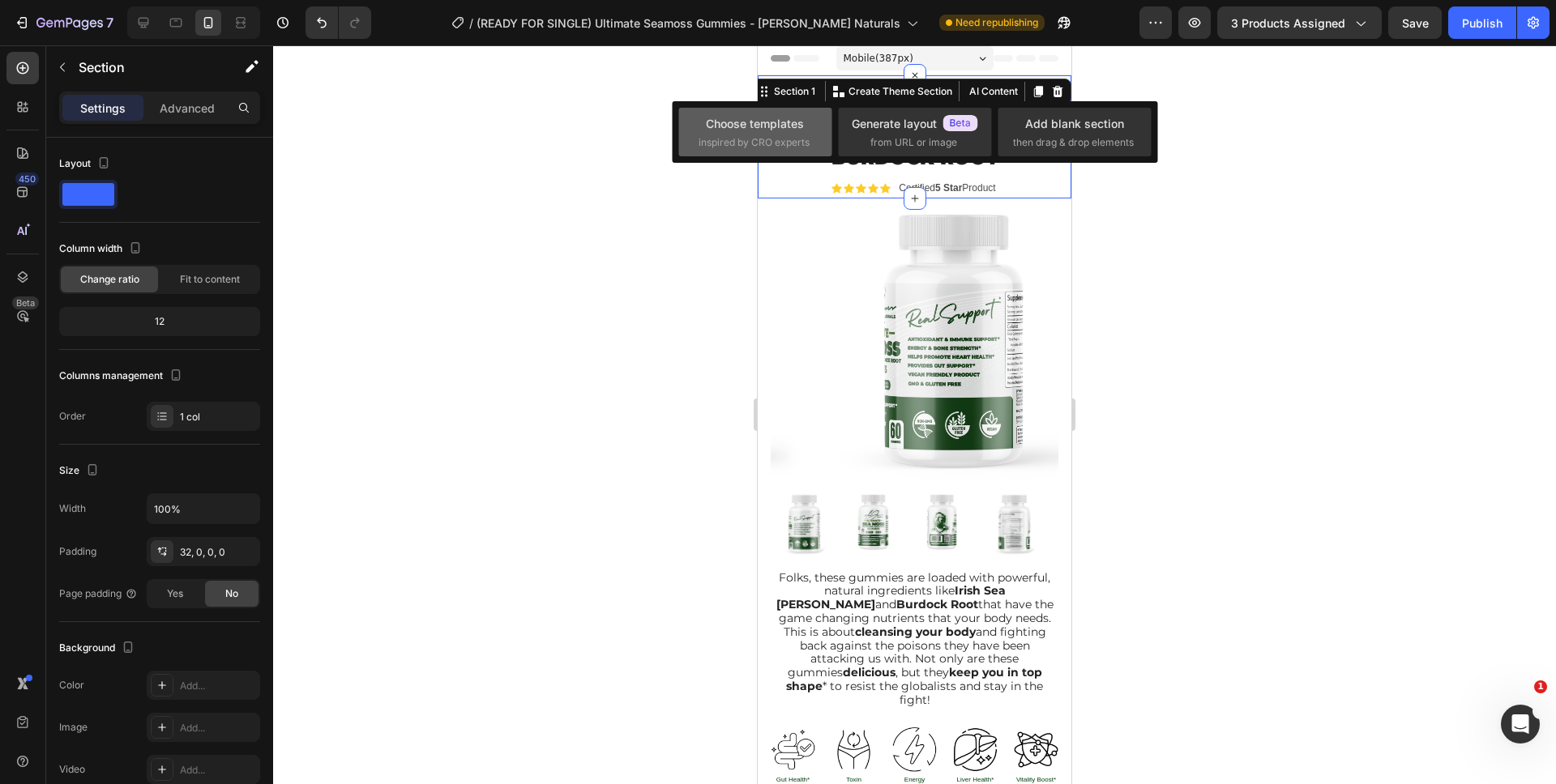
click at [788, 136] on span "inspired by CRO experts" at bounding box center [754, 143] width 111 height 15
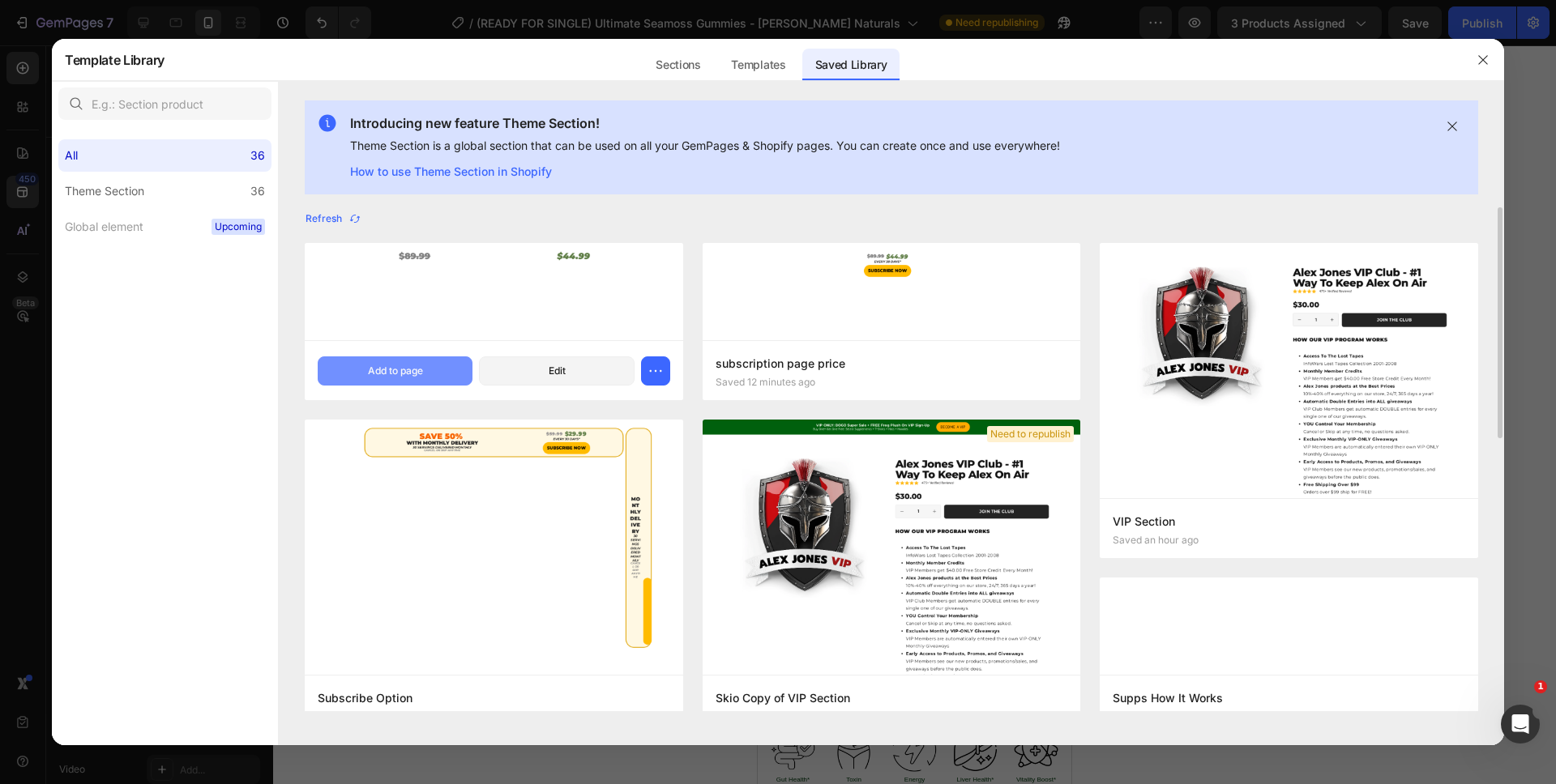
click at [400, 375] on div "Add to page" at bounding box center [395, 371] width 55 height 15
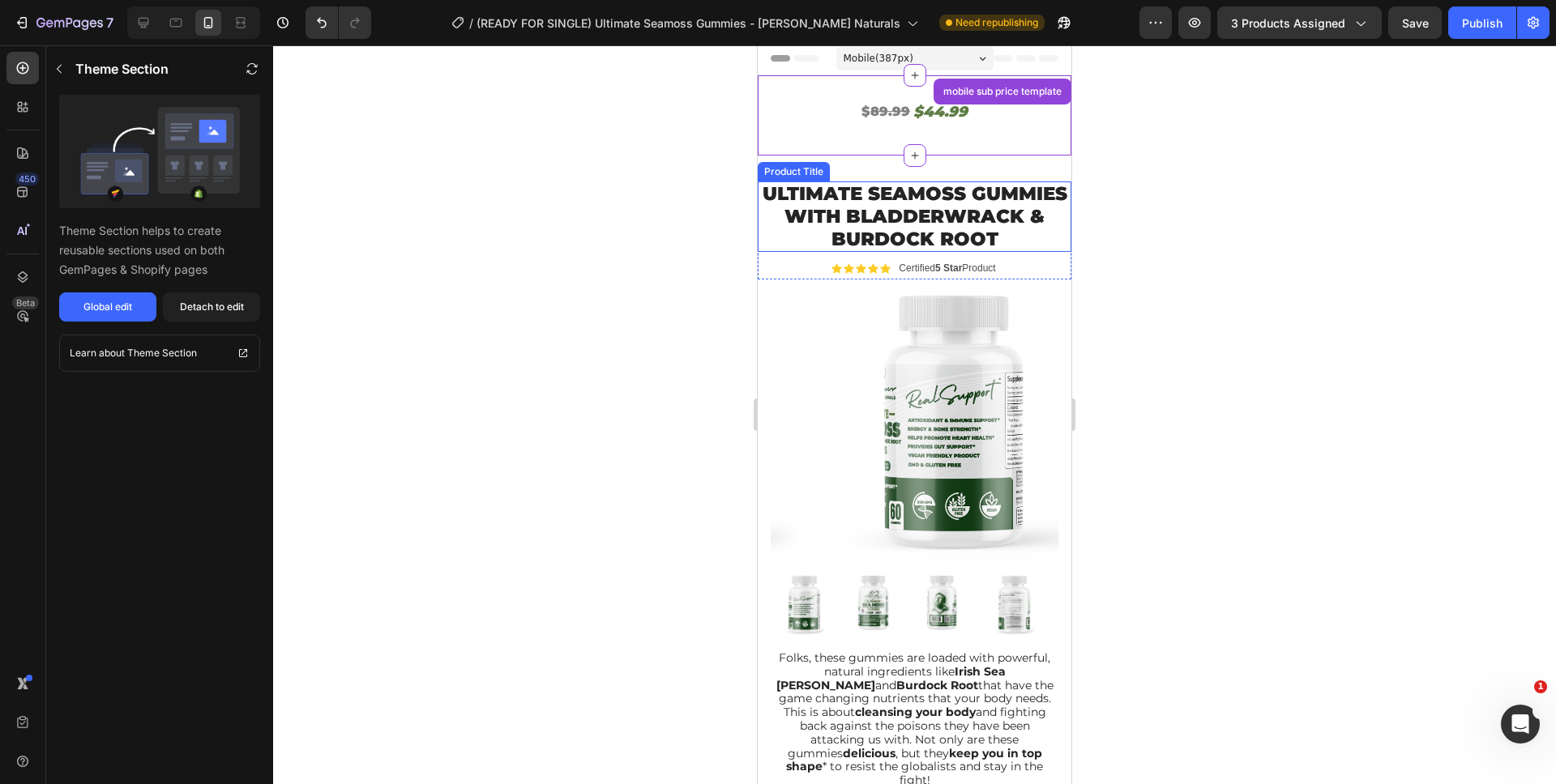
scroll to position [33, 0]
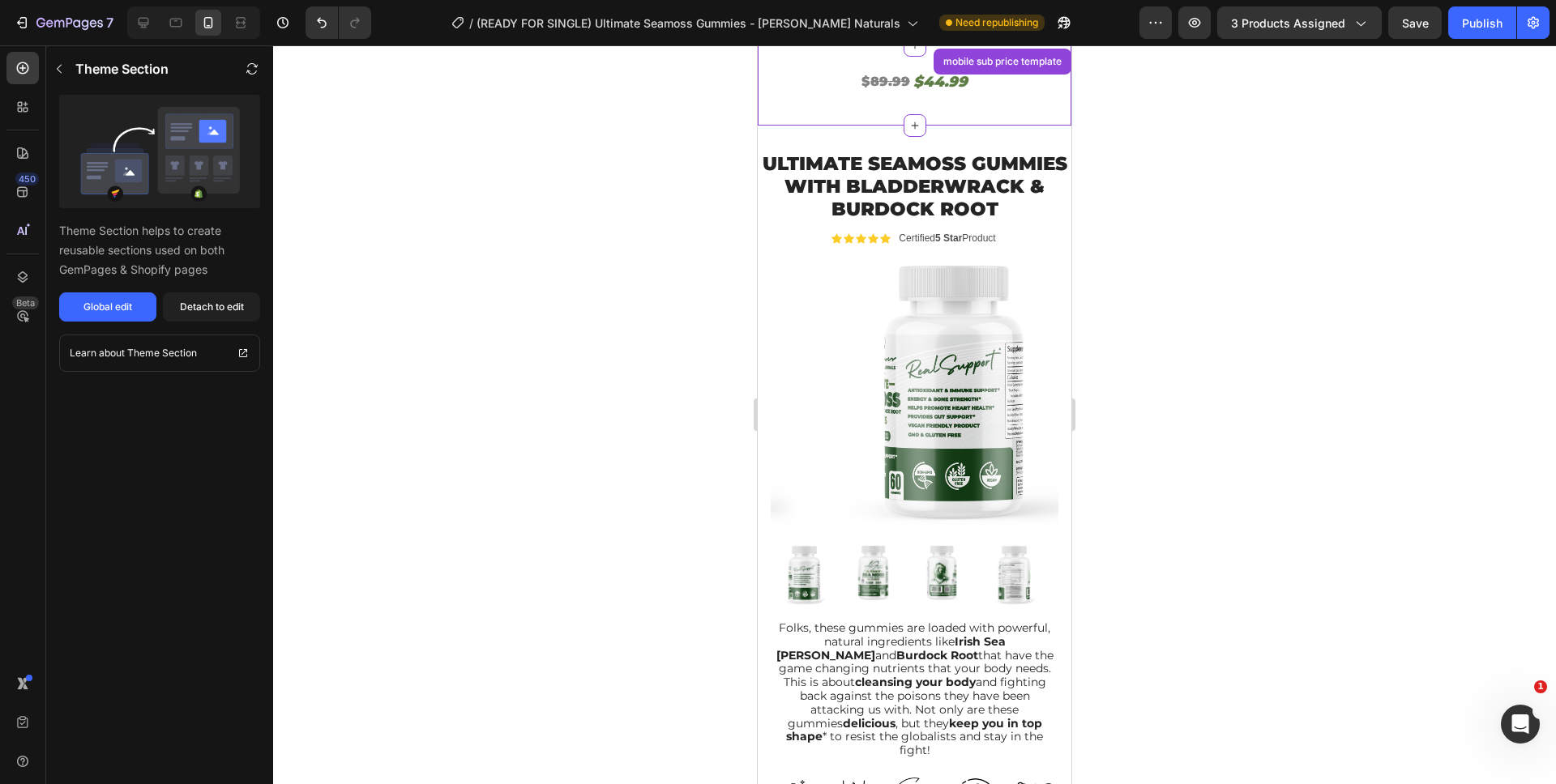
click at [881, 81] on s "89.99" at bounding box center [890, 81] width 40 height 15
click at [882, 81] on s "89.99" at bounding box center [890, 81] width 40 height 15
click at [201, 308] on div "Detach to edit" at bounding box center [212, 307] width 64 height 15
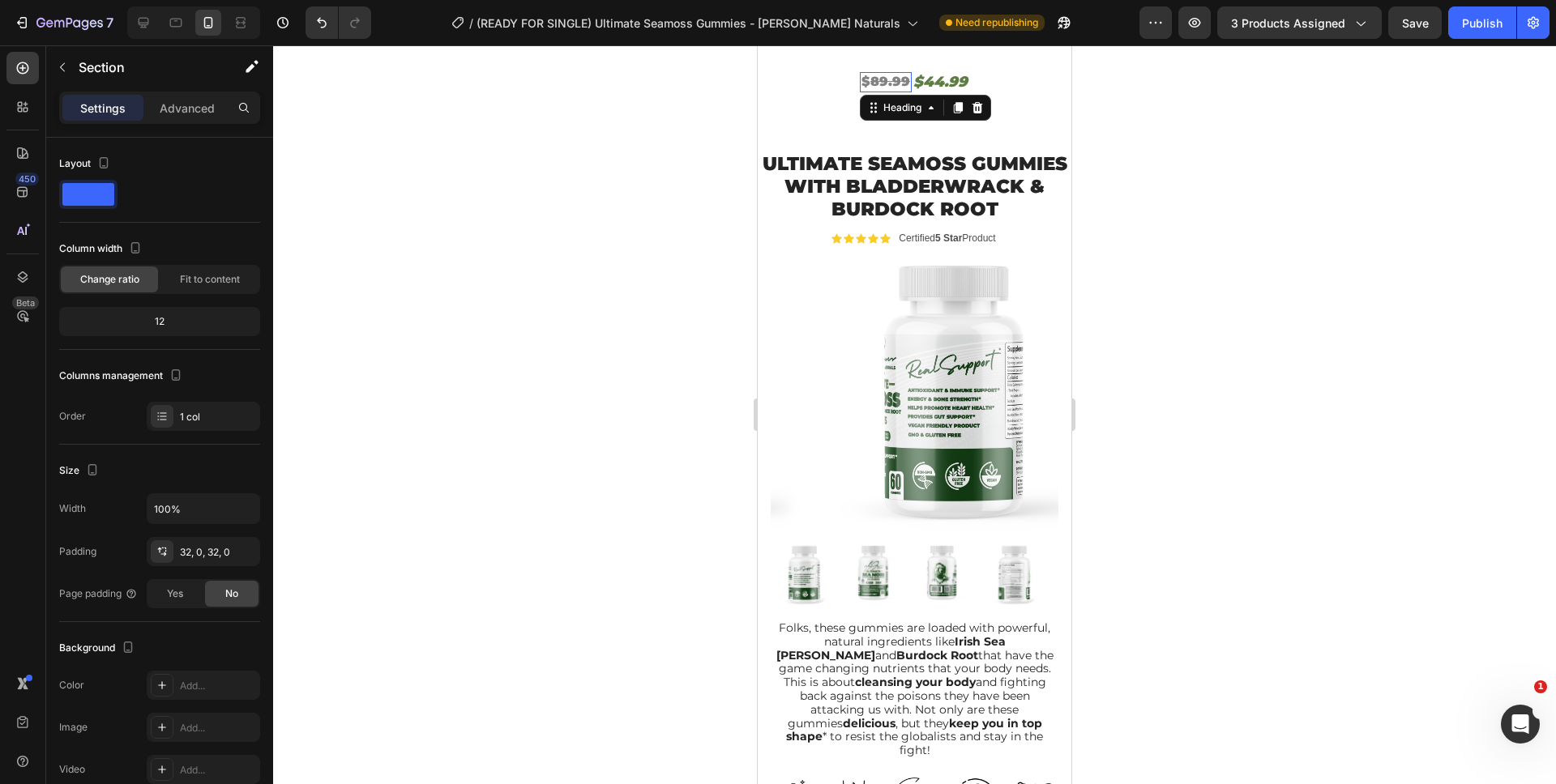
click at [894, 83] on s "89.99" at bounding box center [890, 81] width 40 height 15
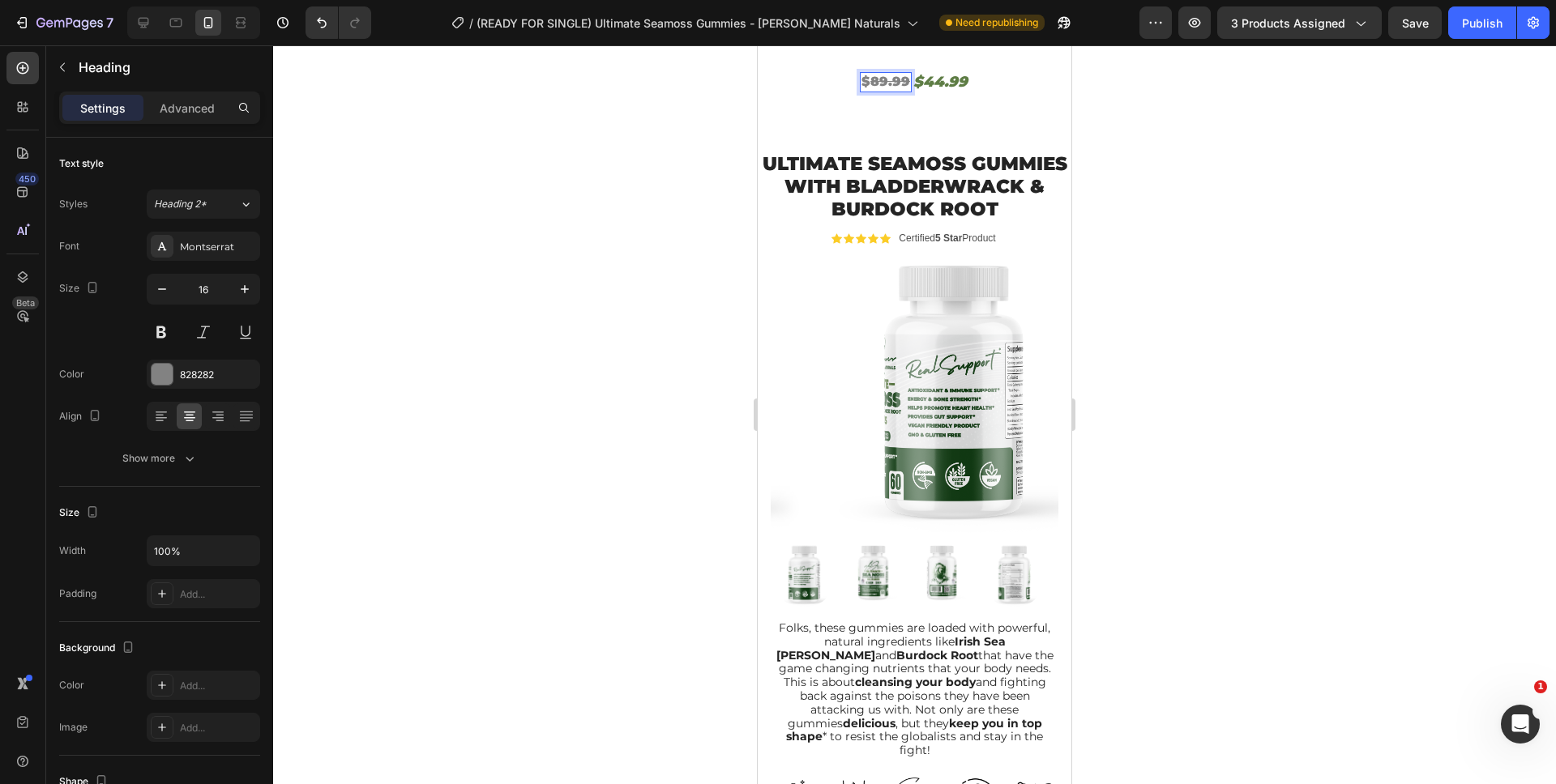
click at [884, 80] on s "89.99" at bounding box center [890, 81] width 40 height 15
click at [932, 77] on h2 "$44.99" at bounding box center [940, 82] width 58 height 22
click at [1130, 149] on div at bounding box center [914, 415] width 1282 height 739
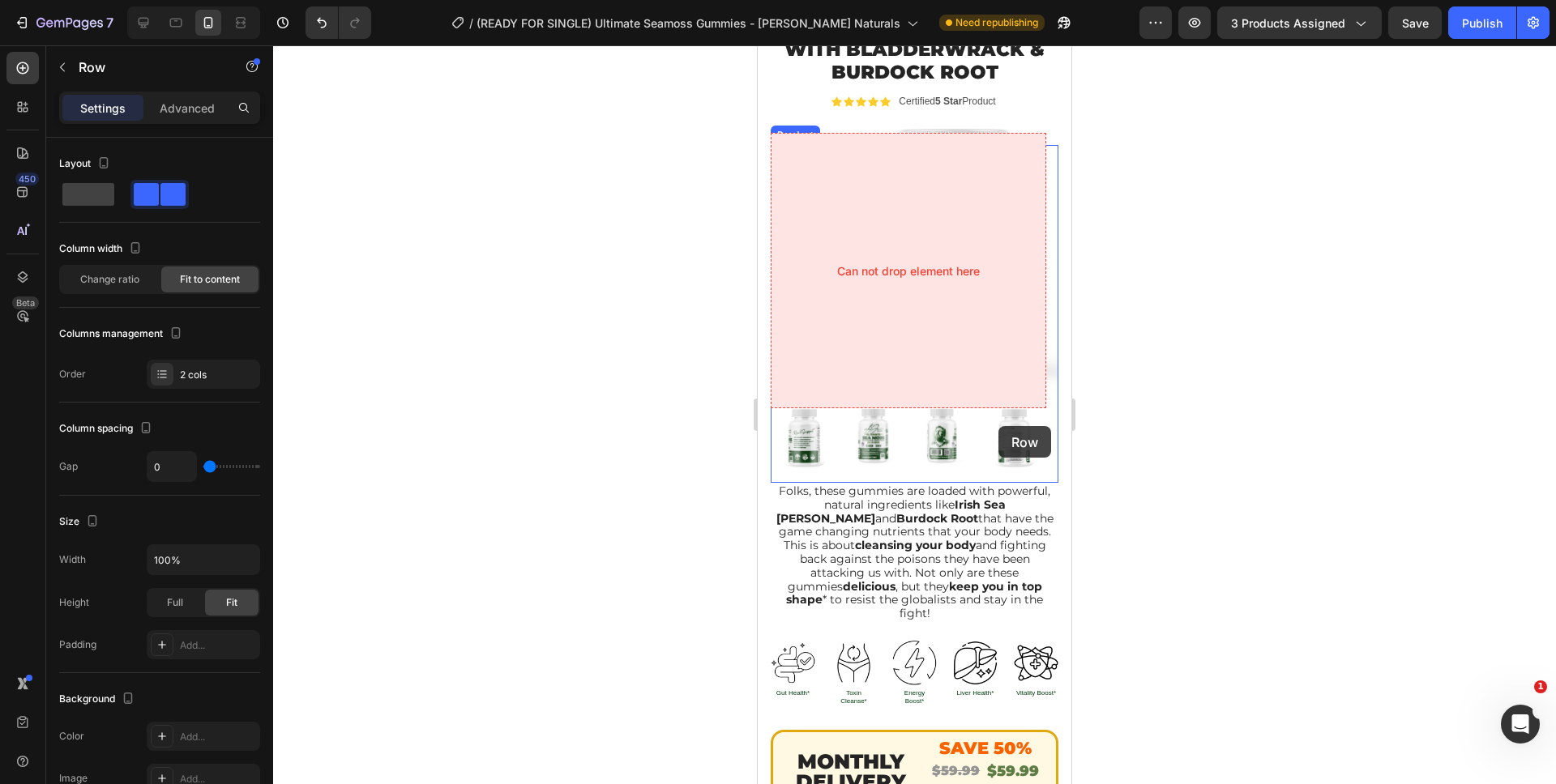
scroll to position [555, 0]
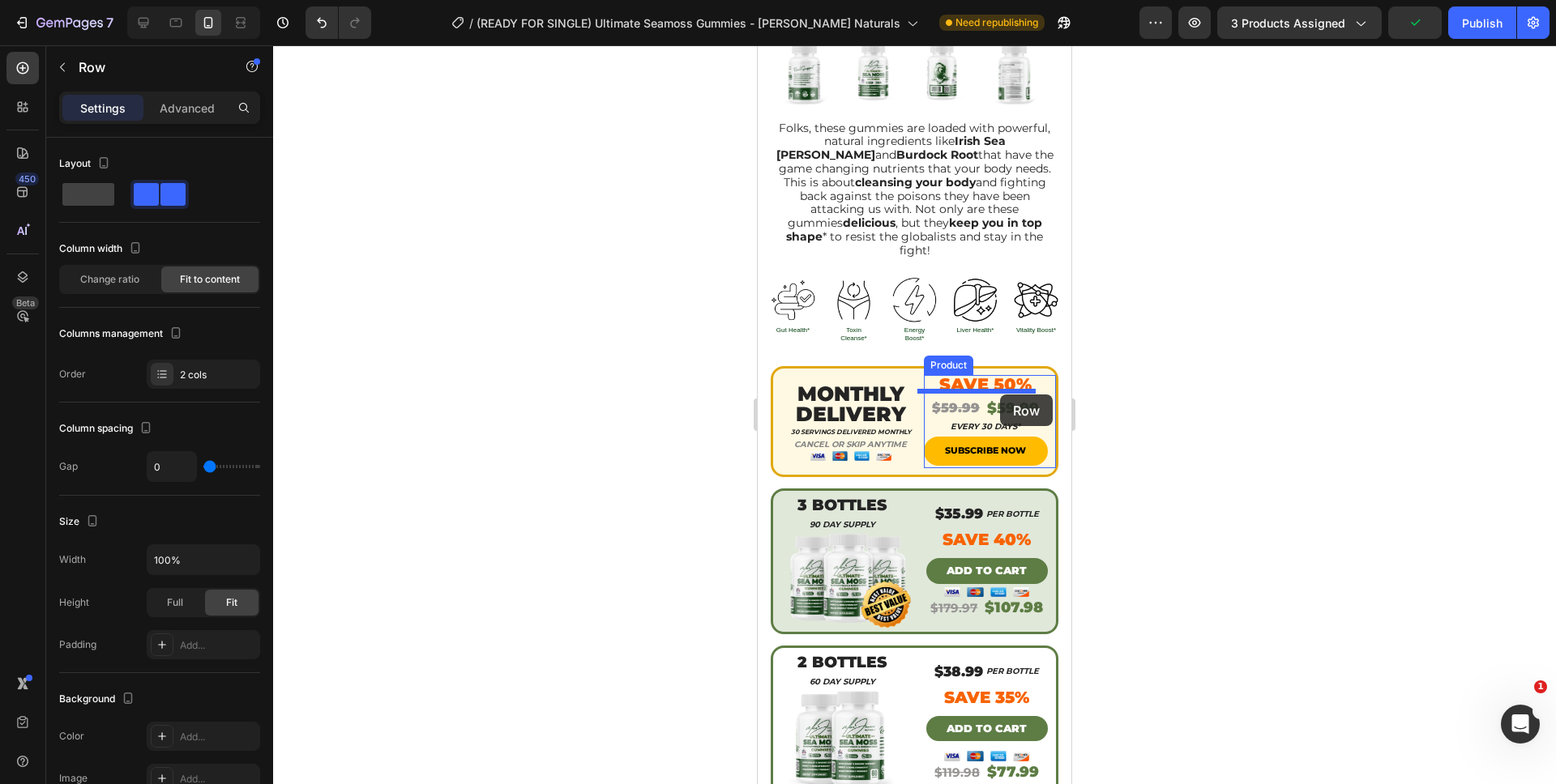
drag, startPoint x: 981, startPoint y: 83, endPoint x: 1000, endPoint y: 394, distance: 311.6
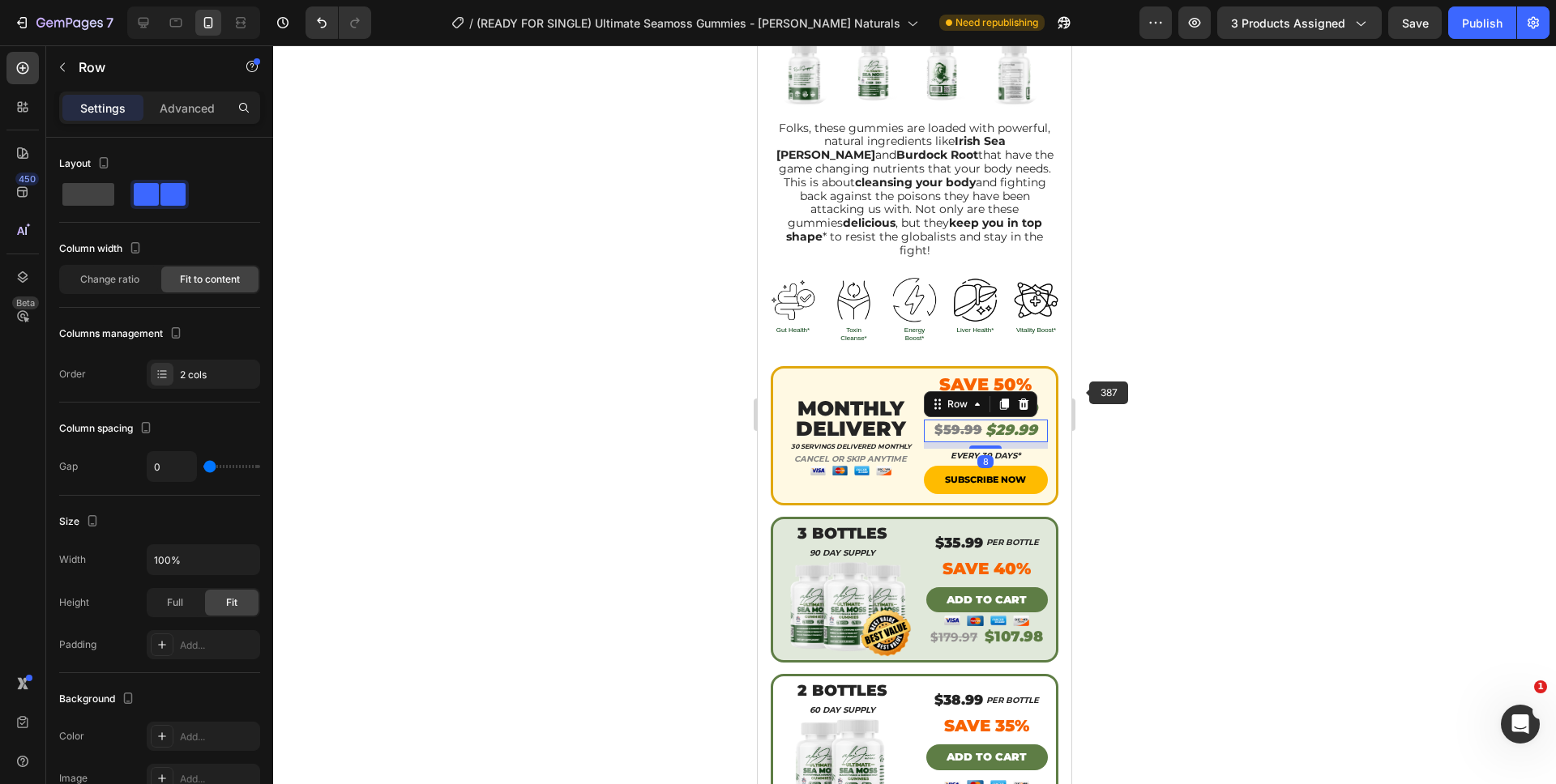
click at [1143, 398] on div at bounding box center [914, 415] width 1282 height 739
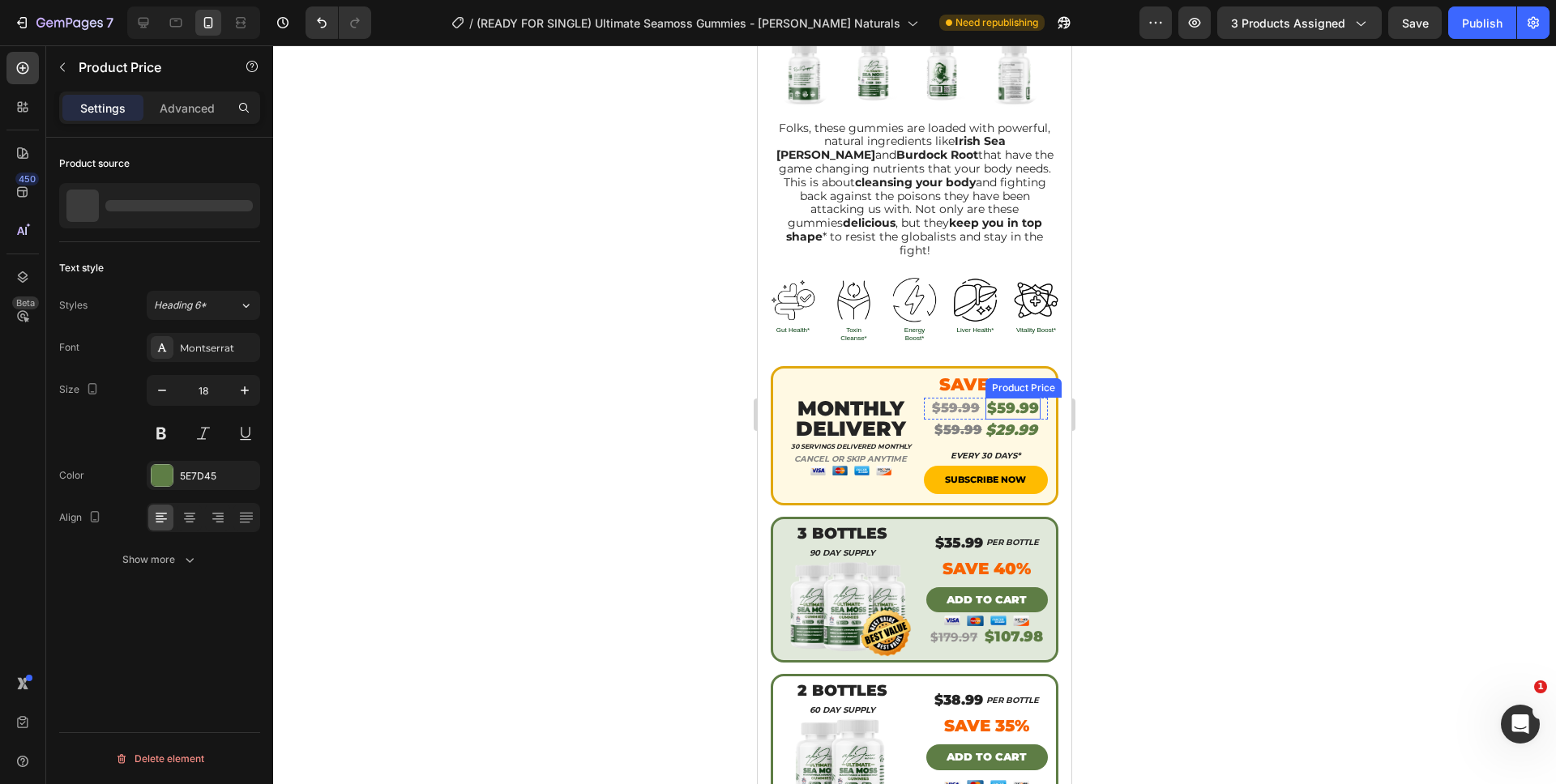
click at [985, 398] on div "$59.99" at bounding box center [1013, 408] width 55 height 22
click at [970, 398] on div "$59.99" at bounding box center [955, 408] width 51 height 20
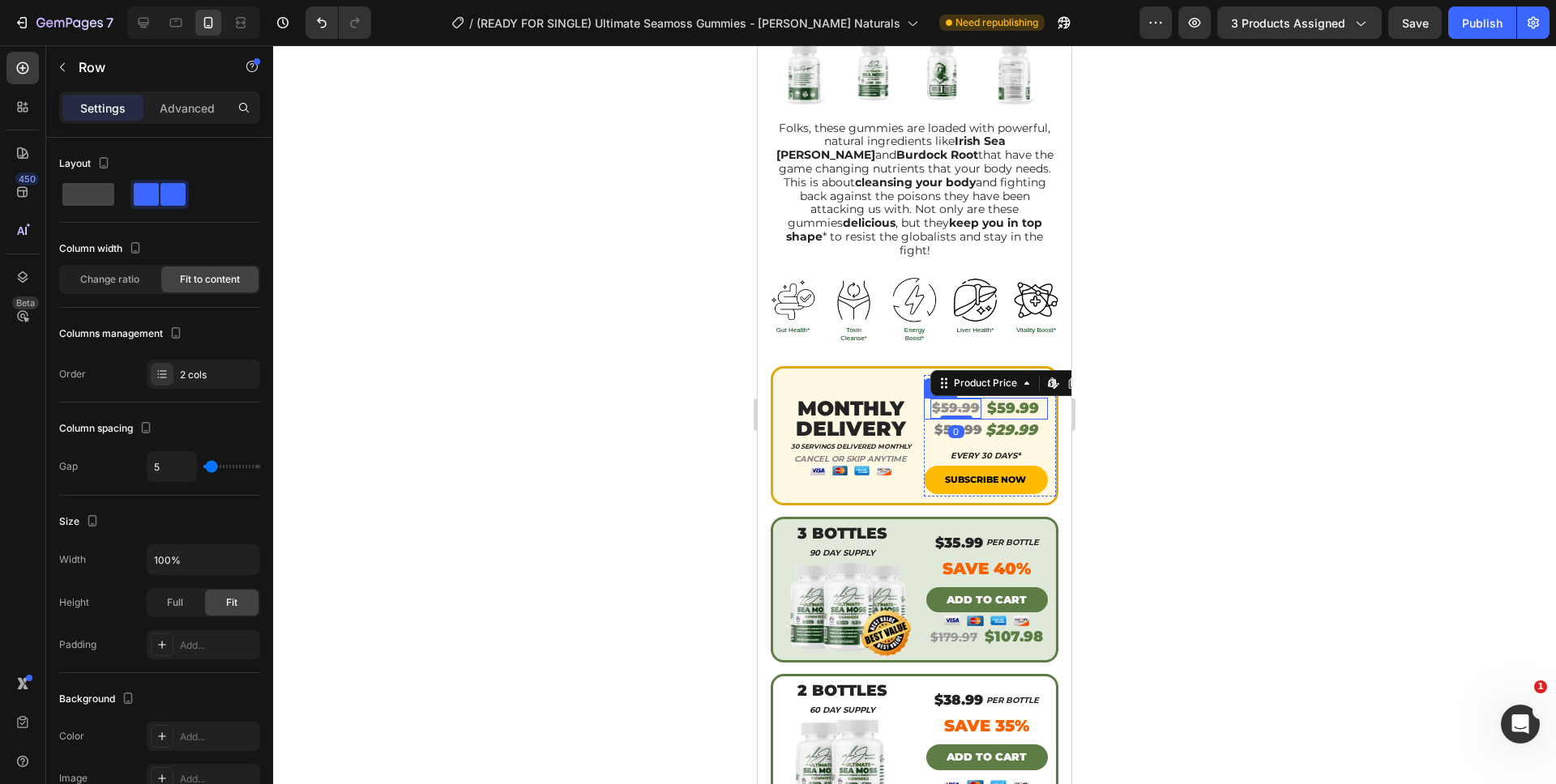
click at [973, 398] on div "$59.99 Product Price Edit content in Shopify 0 Product Price Edit content in Sh…" at bounding box center [986, 408] width 125 height 22
click at [1019, 373] on div at bounding box center [1023, 382] width 19 height 19
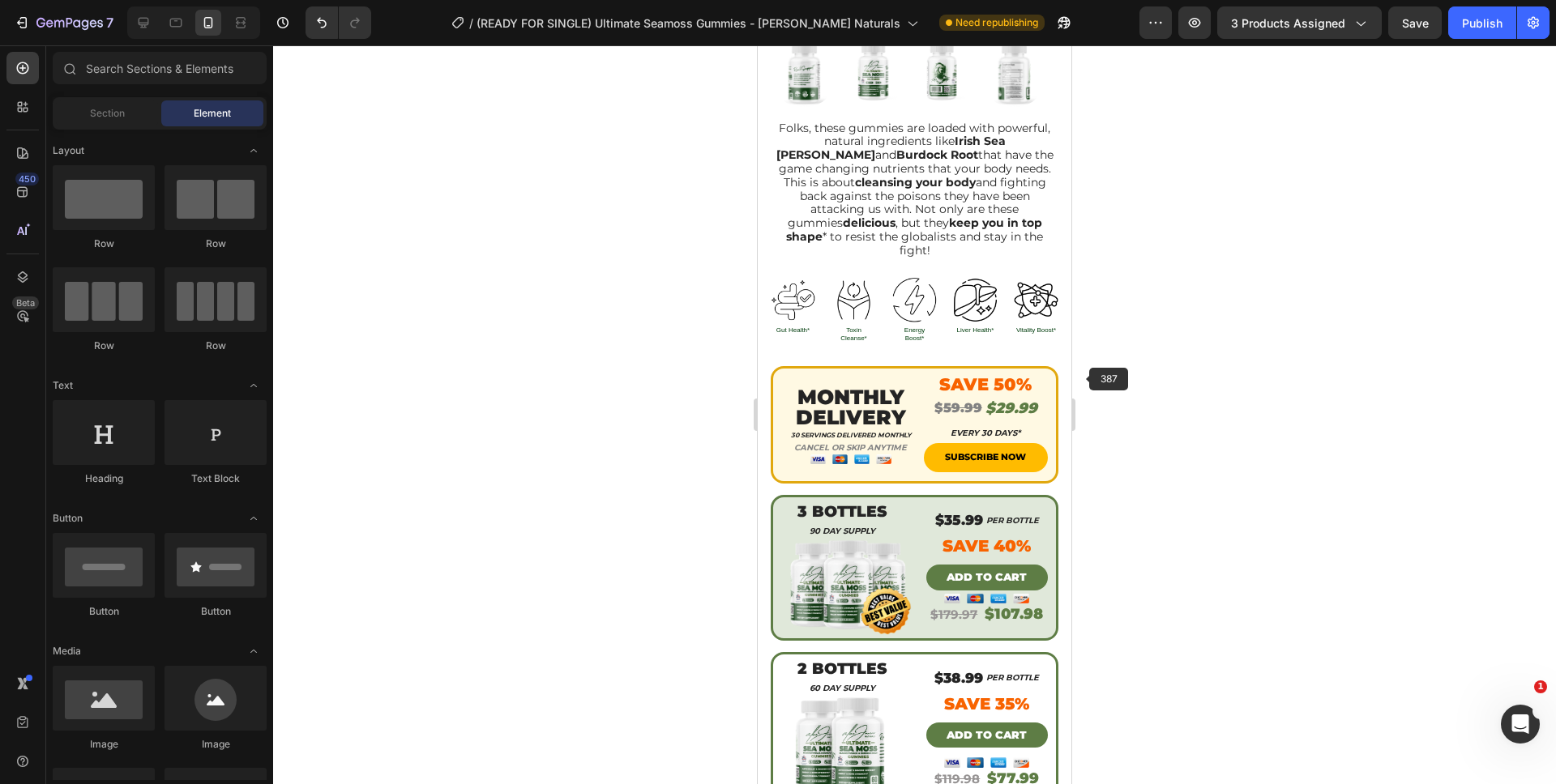
click at [1108, 387] on div at bounding box center [914, 415] width 1282 height 739
click at [1415, 29] on span "Save" at bounding box center [1415, 23] width 27 height 14
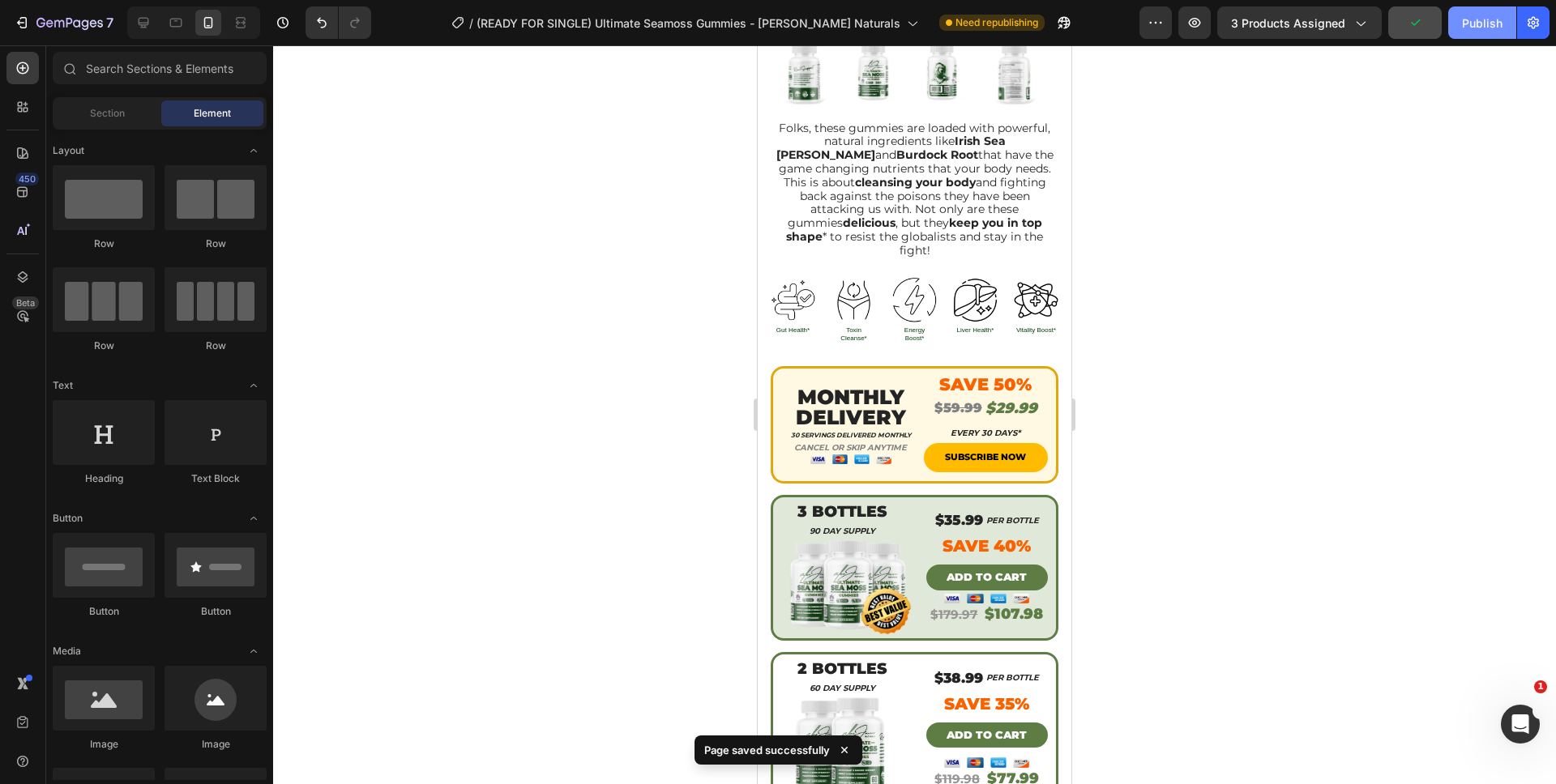
click at [1468, 28] on div "Publish" at bounding box center [1482, 23] width 41 height 17
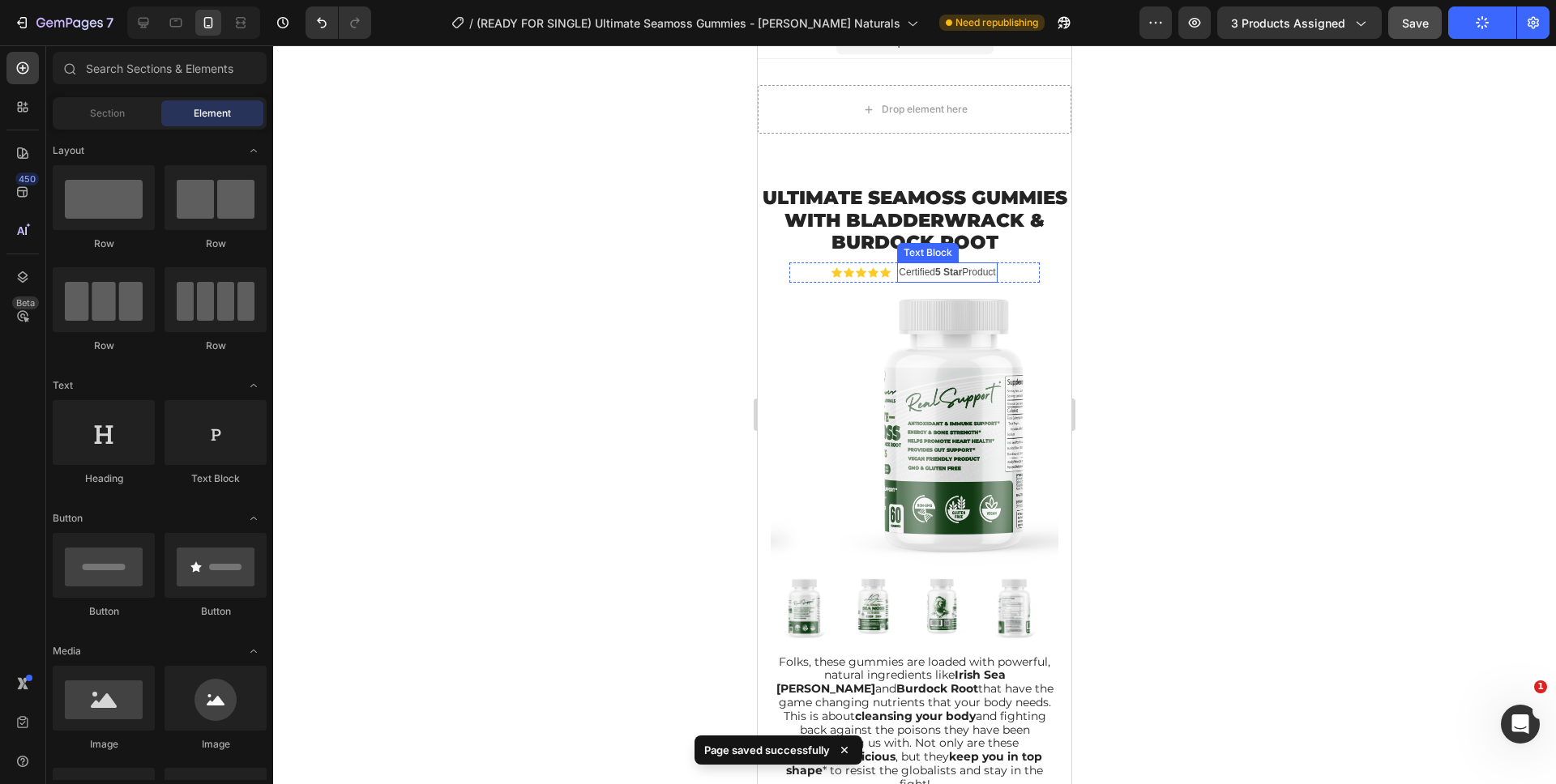
scroll to position [20, 0]
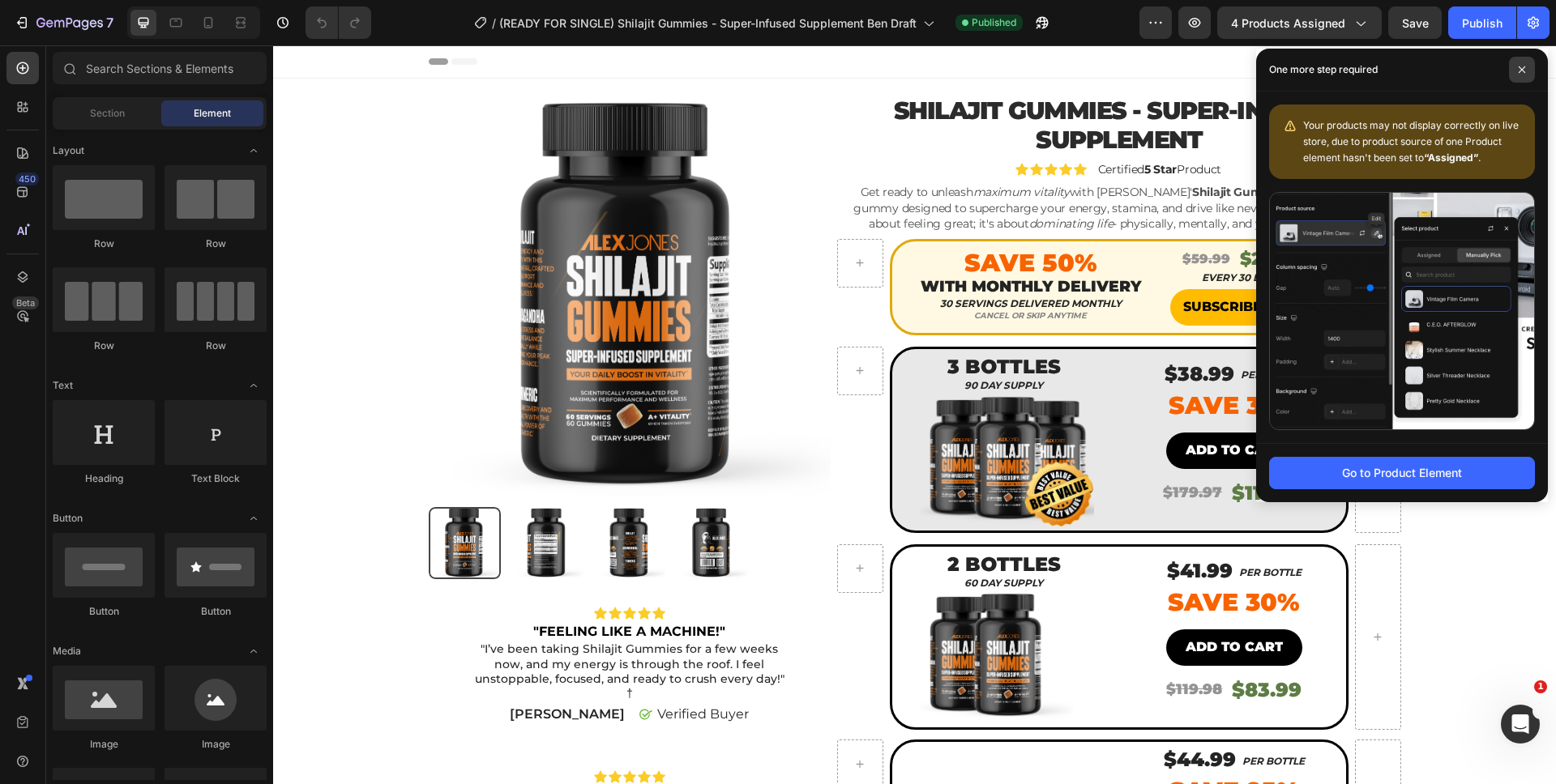
click at [1523, 73] on icon at bounding box center [1522, 70] width 8 height 8
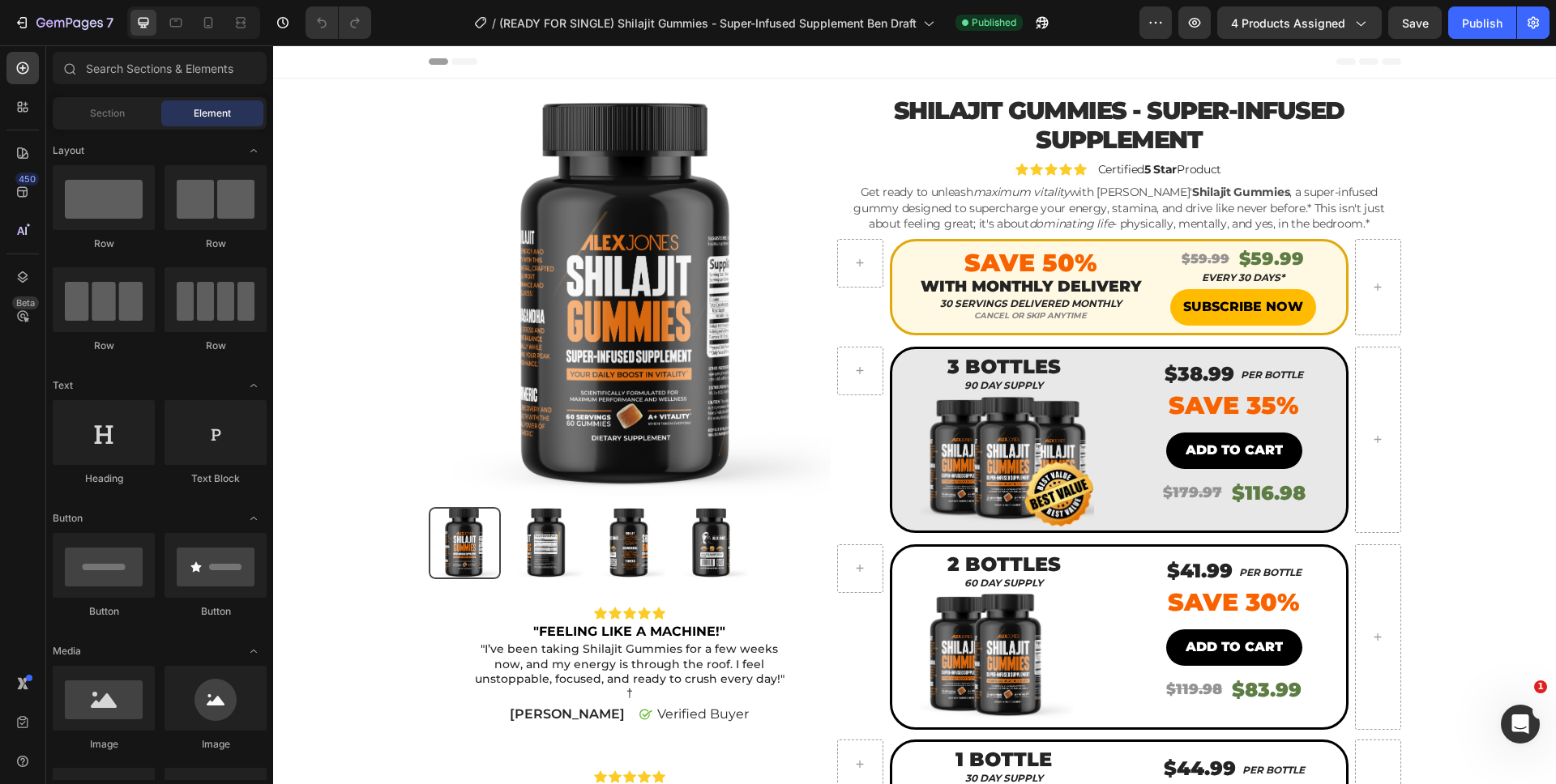
click at [1411, 132] on div "Product Images Icon Icon Icon Icon Icon Icon List "FEELING LIKE A MACHINE!" Tex…" at bounding box center [914, 597] width 1259 height 1006
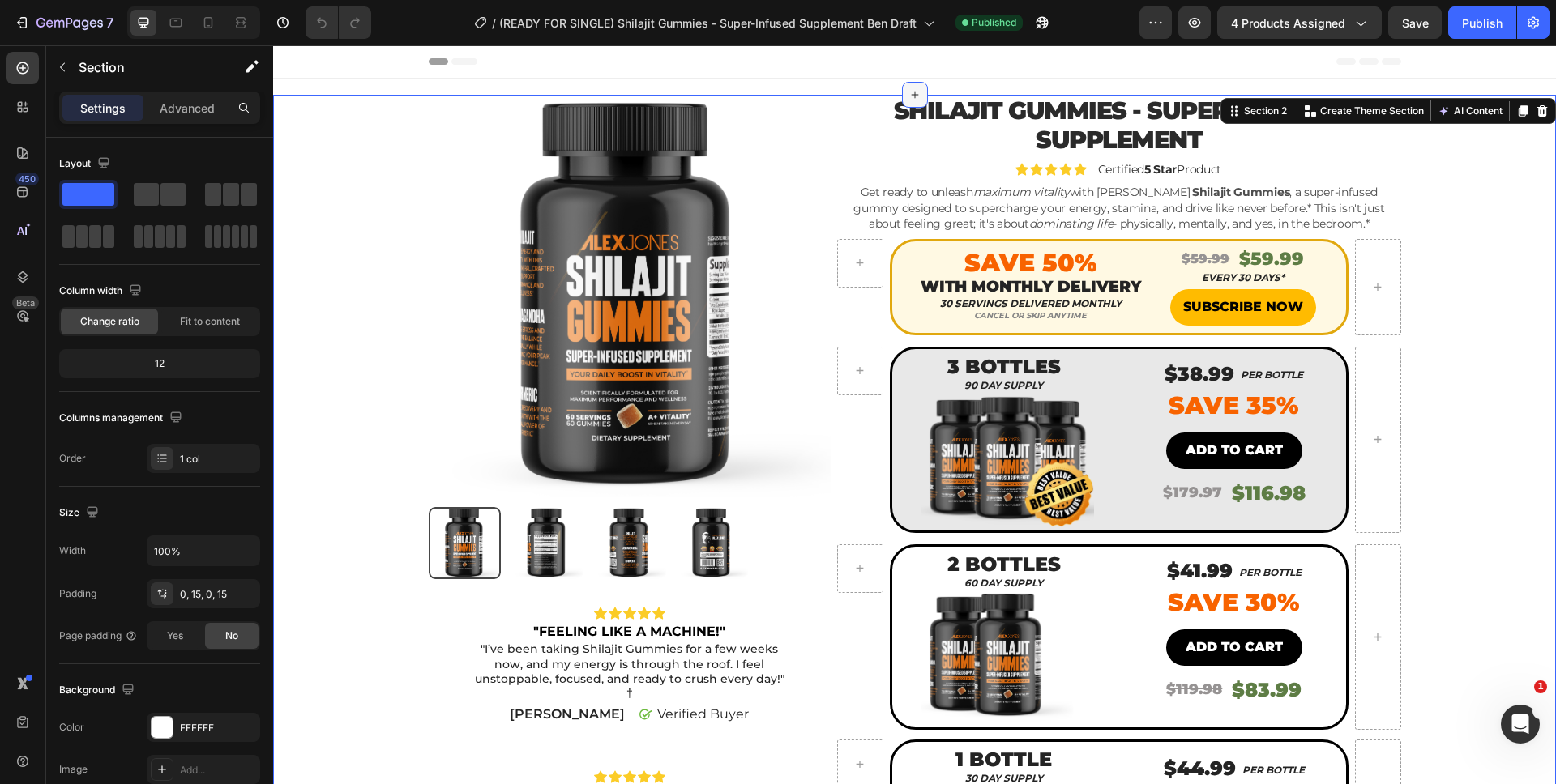
click at [909, 93] on icon at bounding box center [914, 95] width 13 height 13
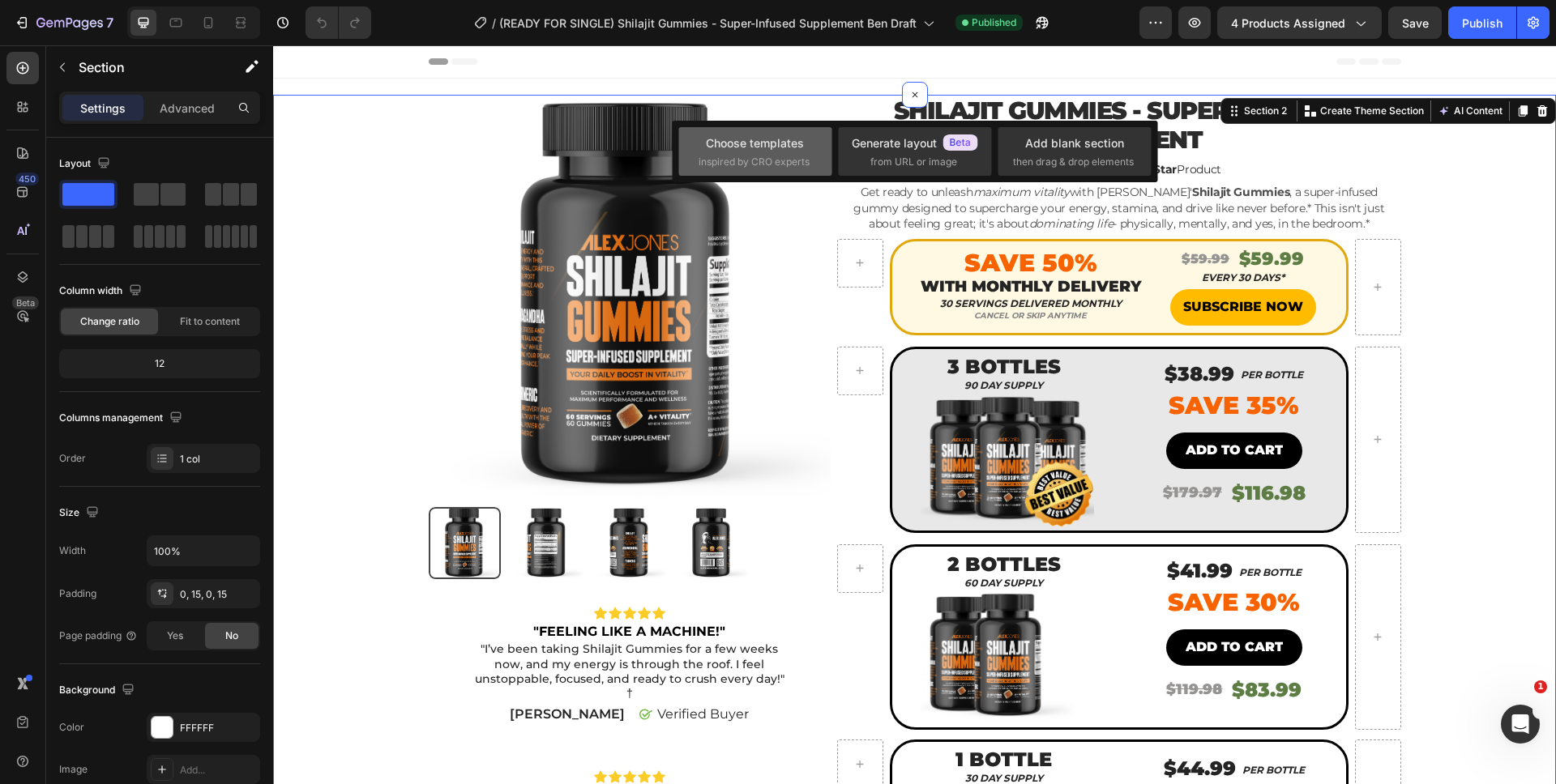
click at [785, 140] on div "Choose templates" at bounding box center [754, 143] width 98 height 17
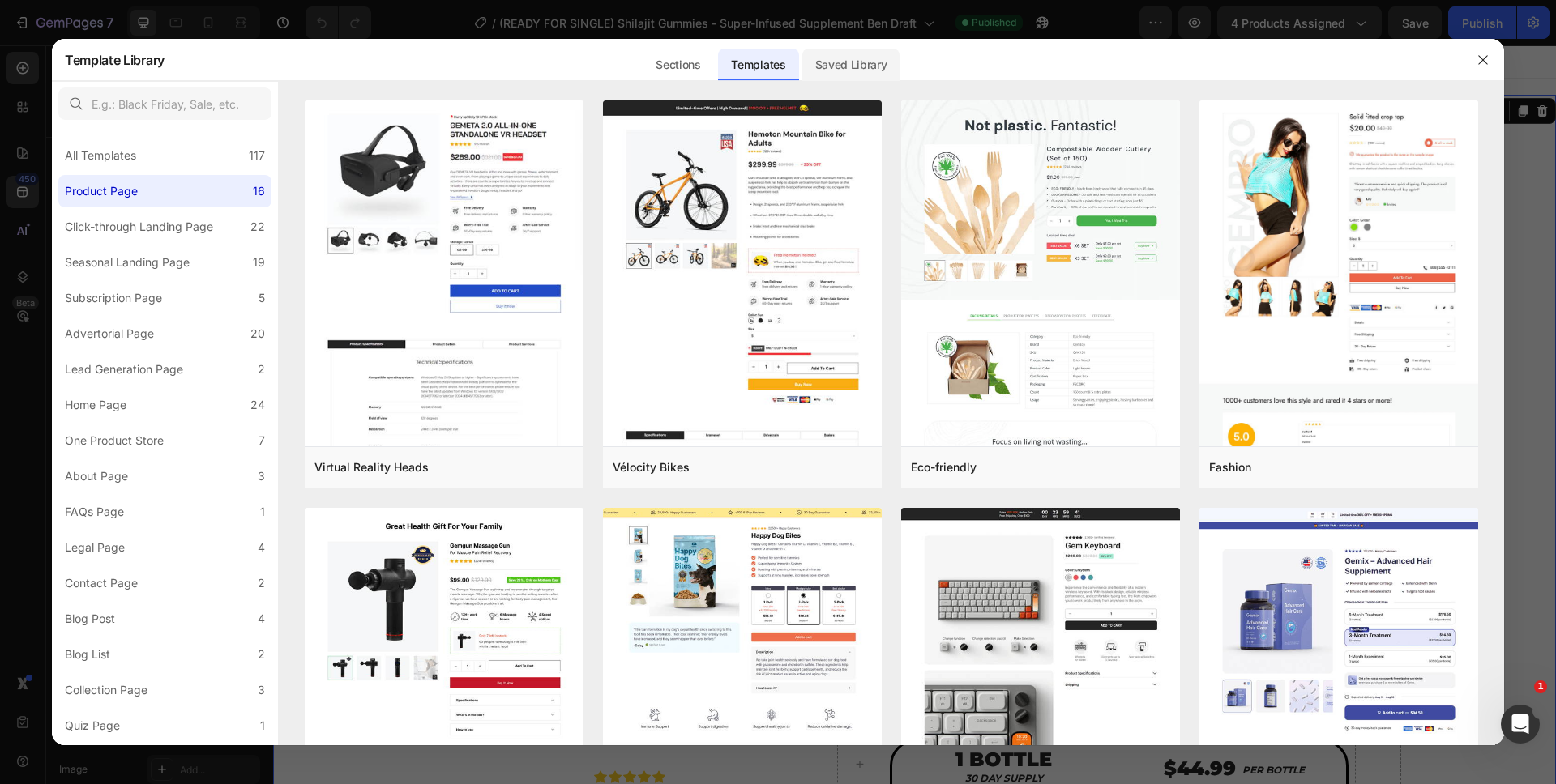
click at [849, 62] on div "Saved Library" at bounding box center [851, 65] width 98 height 32
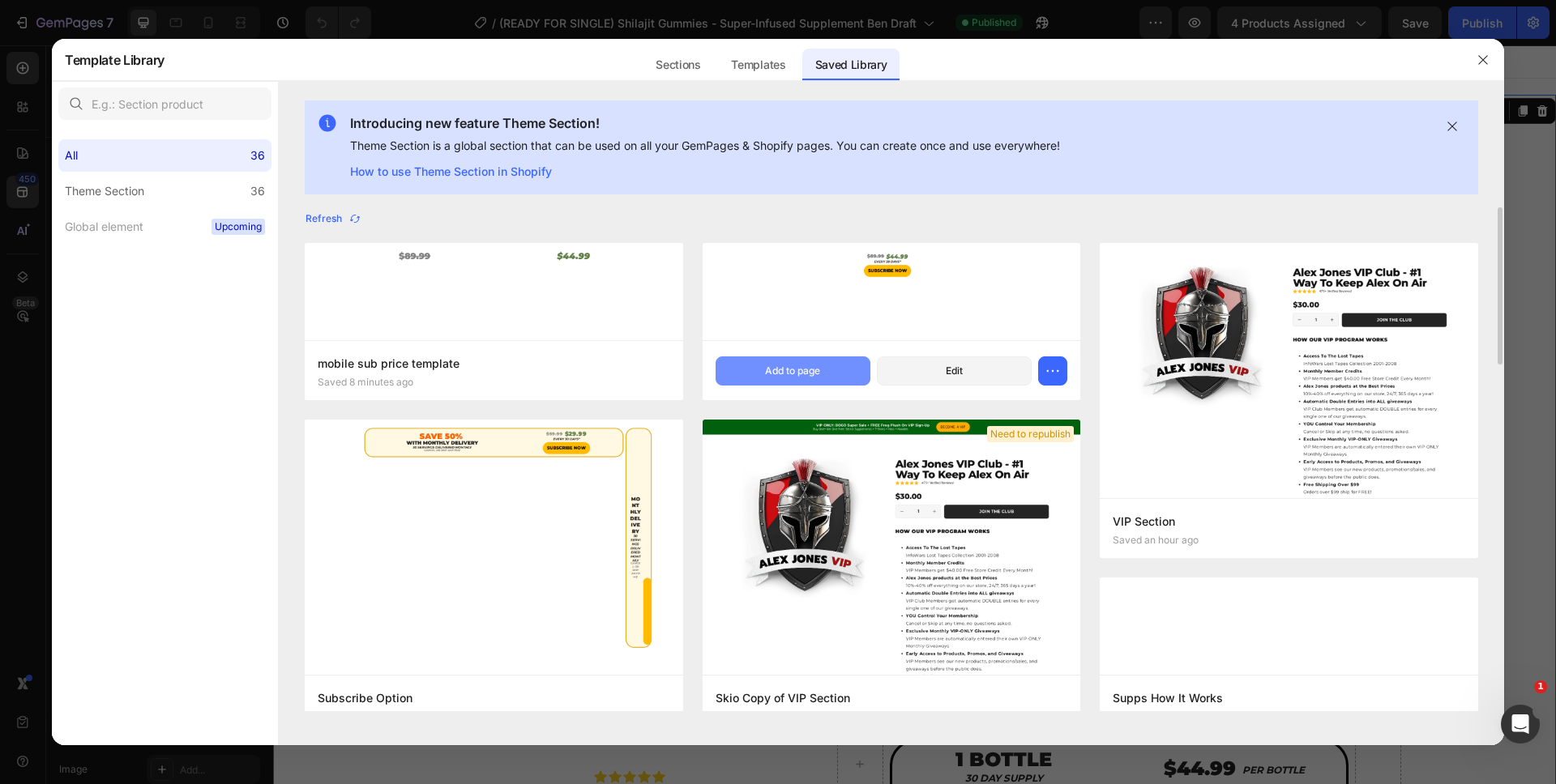
click at [806, 368] on div "Add to page" at bounding box center [793, 371] width 55 height 15
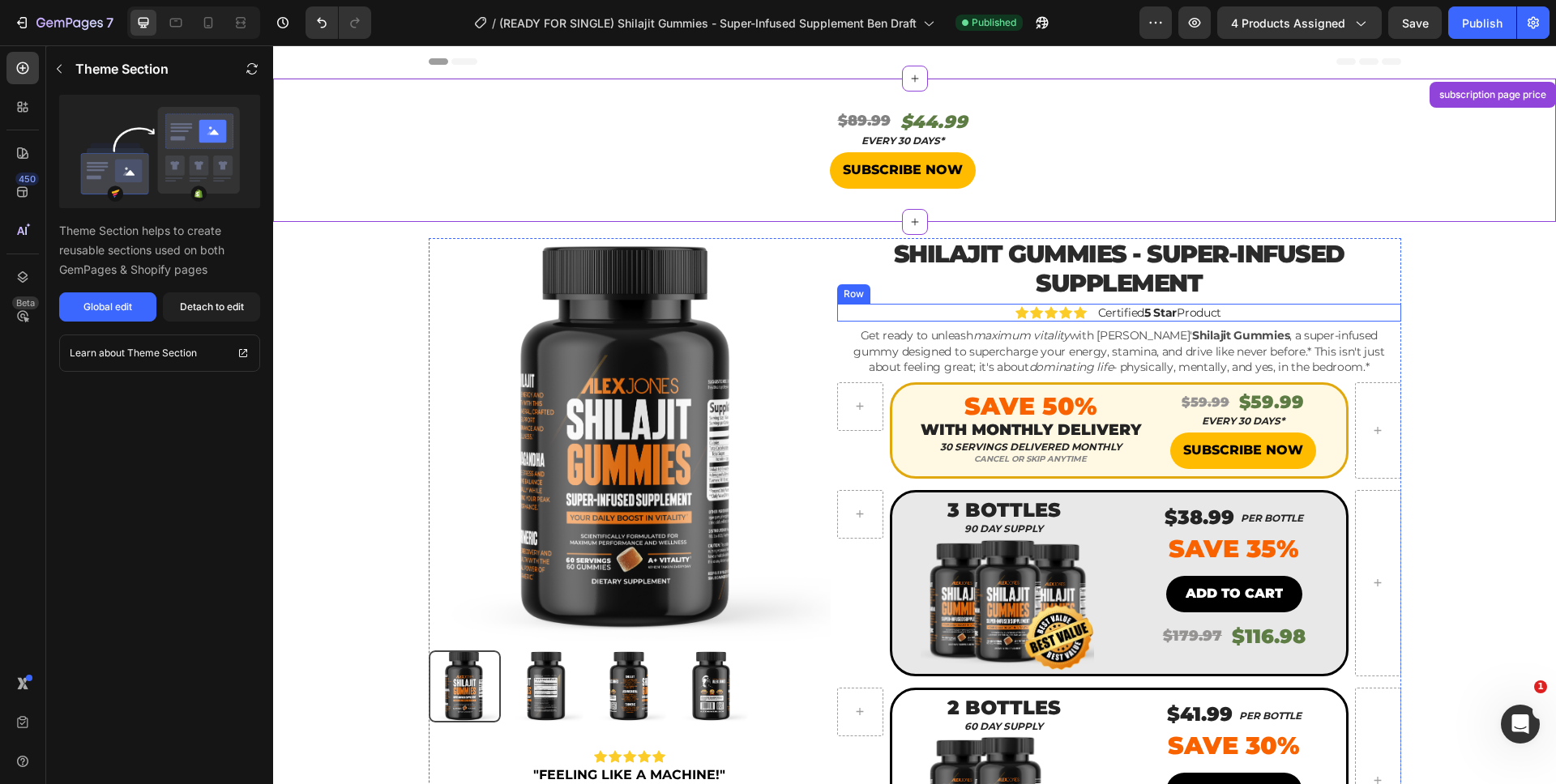
scroll to position [33, 0]
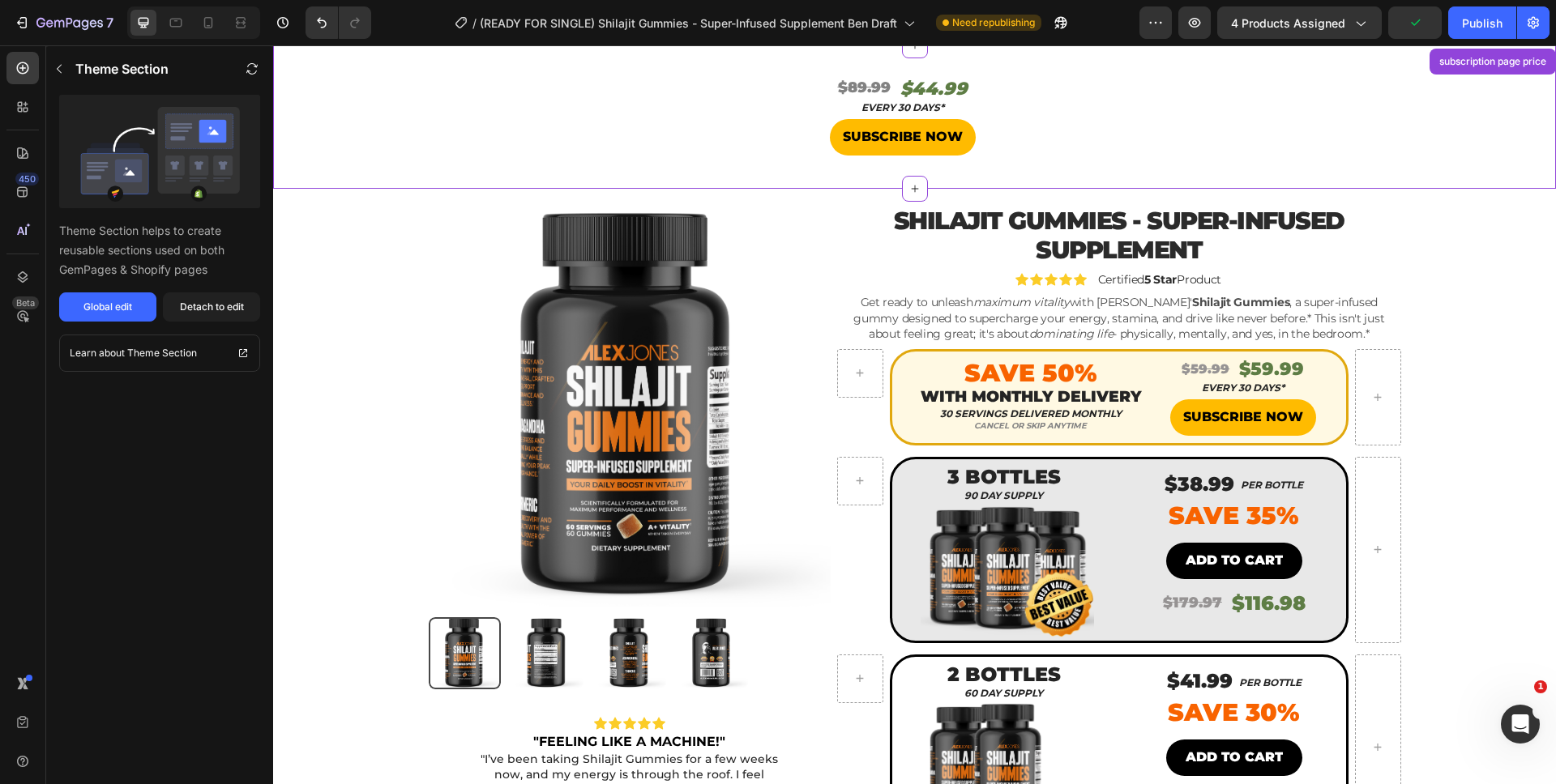
click at [996, 87] on div "$89.99 Heading $44.99 Heading Row" at bounding box center [902, 89] width 462 height 27
drag, startPoint x: 216, startPoint y: 313, endPoint x: 336, endPoint y: 152, distance: 200.8
click at [216, 313] on div "Detach to edit" at bounding box center [212, 307] width 64 height 15
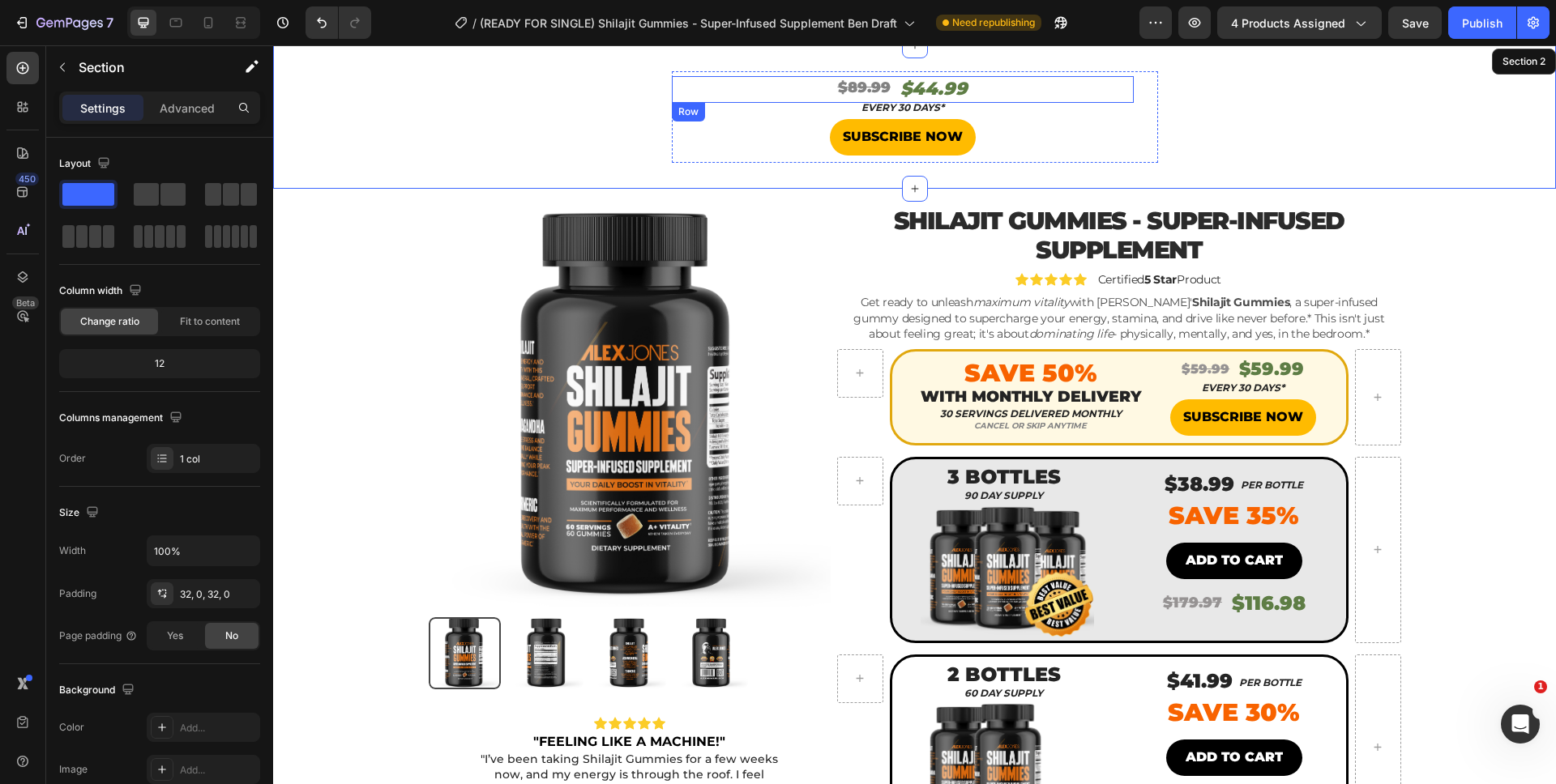
click at [979, 83] on div "$89.99 Heading $44.99 Heading Row" at bounding box center [902, 89] width 462 height 27
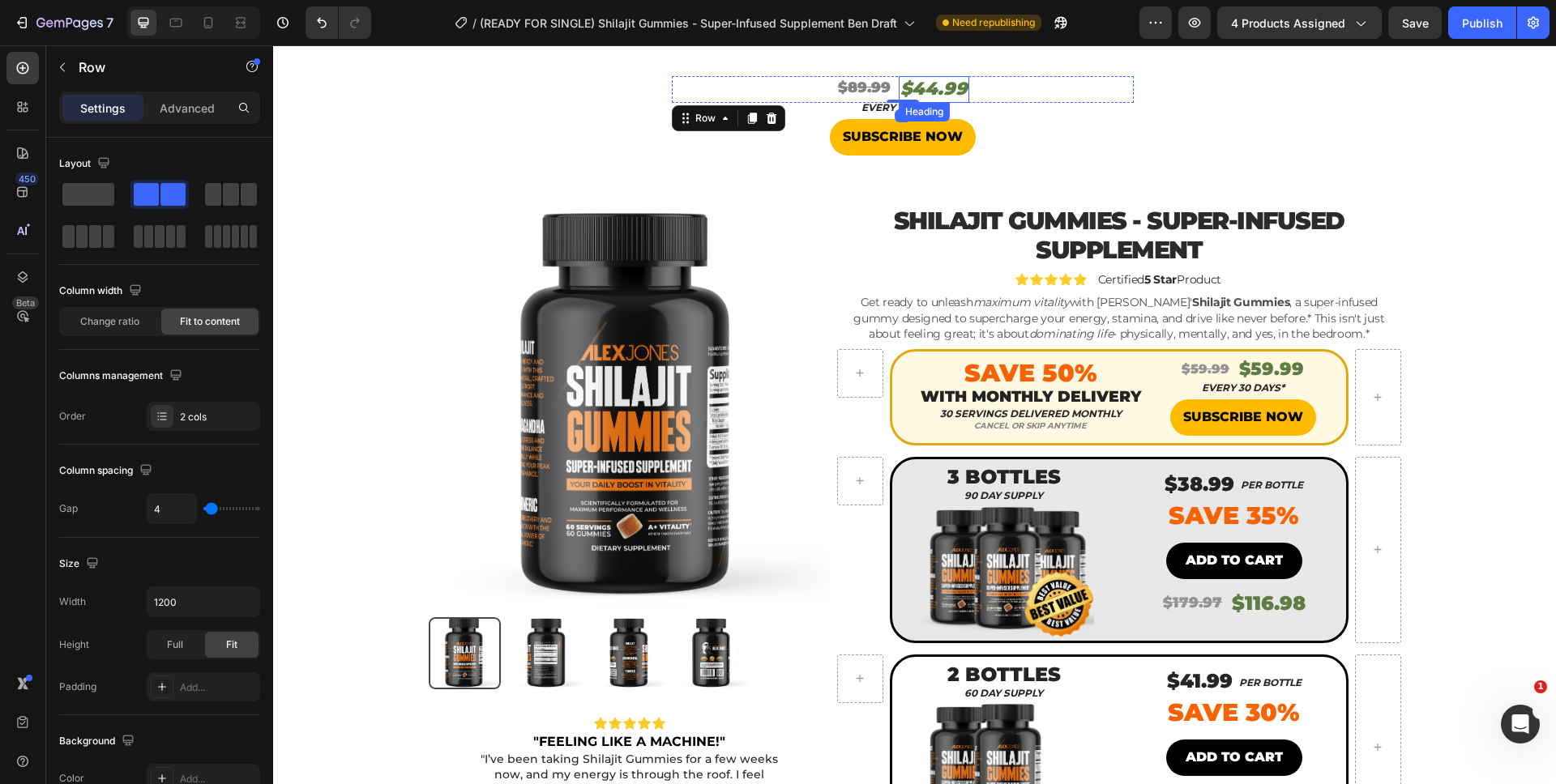
click at [853, 84] on s "$89.99" at bounding box center [864, 88] width 53 height 18
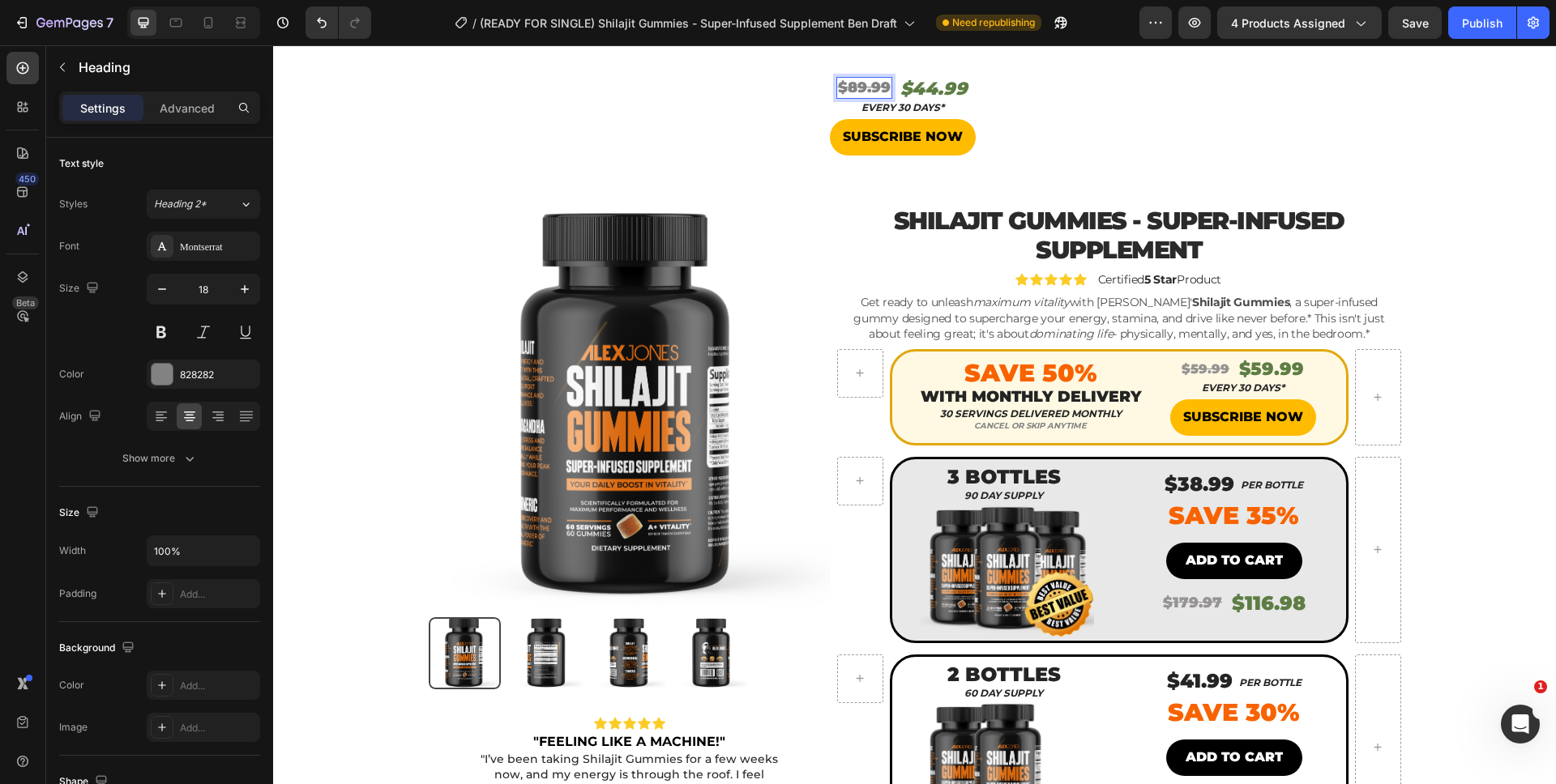
click at [849, 85] on s "$89.99" at bounding box center [864, 88] width 53 height 18
click at [941, 88] on h2 "$44.99" at bounding box center [933, 89] width 71 height 27
click at [971, 96] on div "⁠⁠⁠⁠⁠⁠⁠ $59.99 Heading $29.99 Heading 0 Row" at bounding box center [902, 89] width 462 height 27
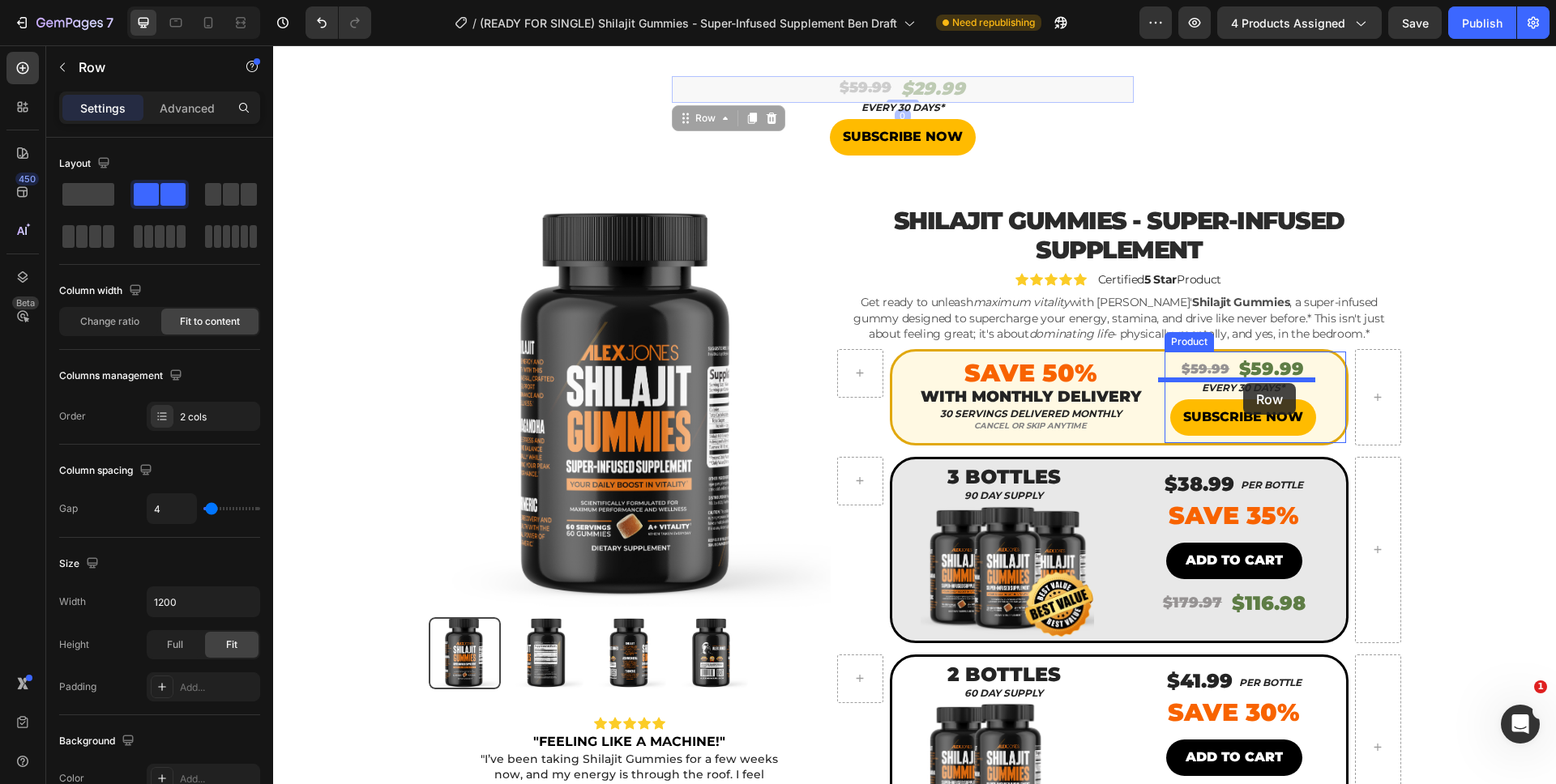
drag, startPoint x: 985, startPoint y: 89, endPoint x: 1243, endPoint y: 383, distance: 391.2
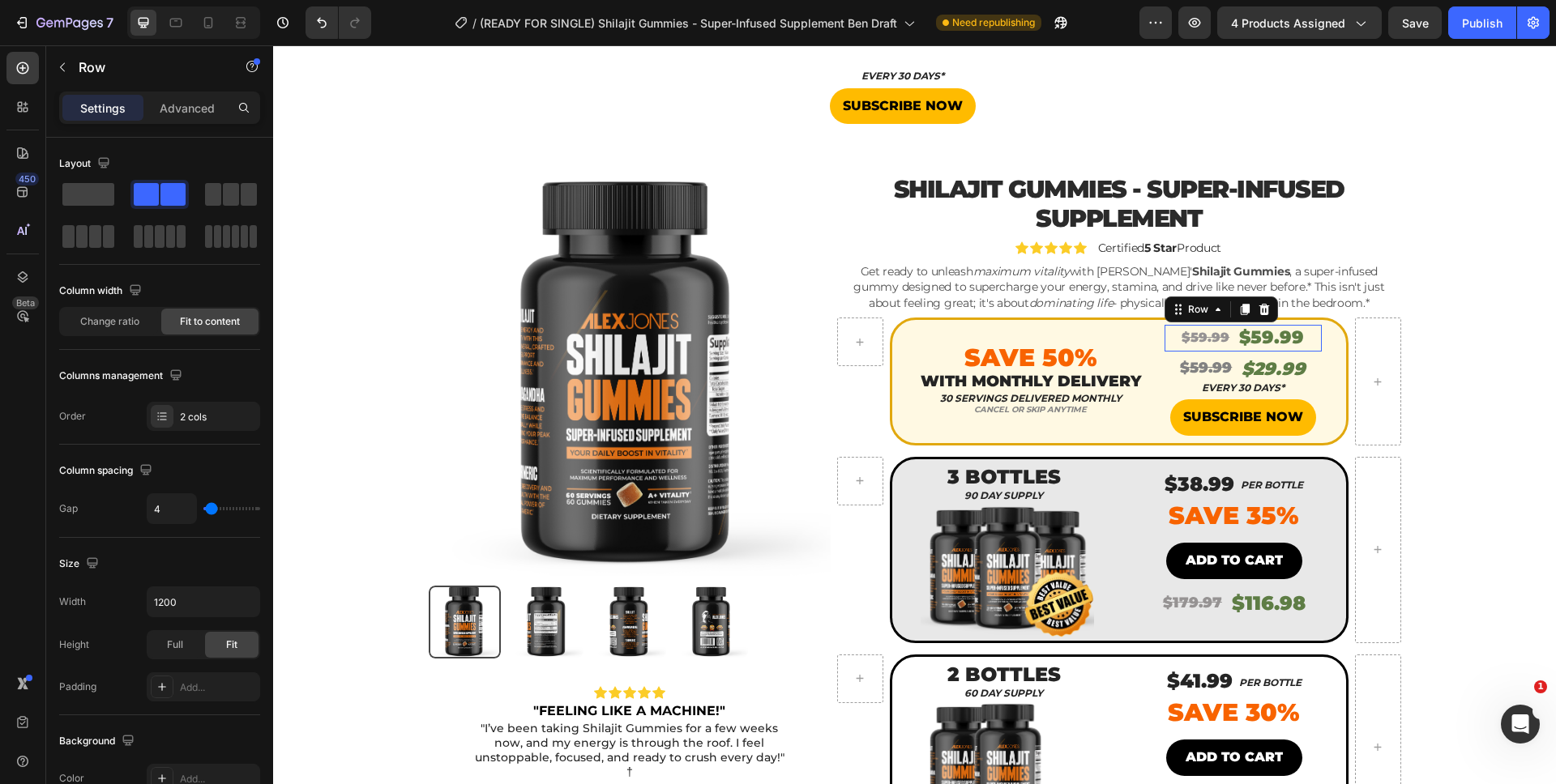
click at [1303, 344] on div "$59.99 Product Price Product Price $59.99 Product Price Product Price Row 0" at bounding box center [1243, 338] width 158 height 27
click at [1262, 312] on icon at bounding box center [1264, 309] width 13 height 13
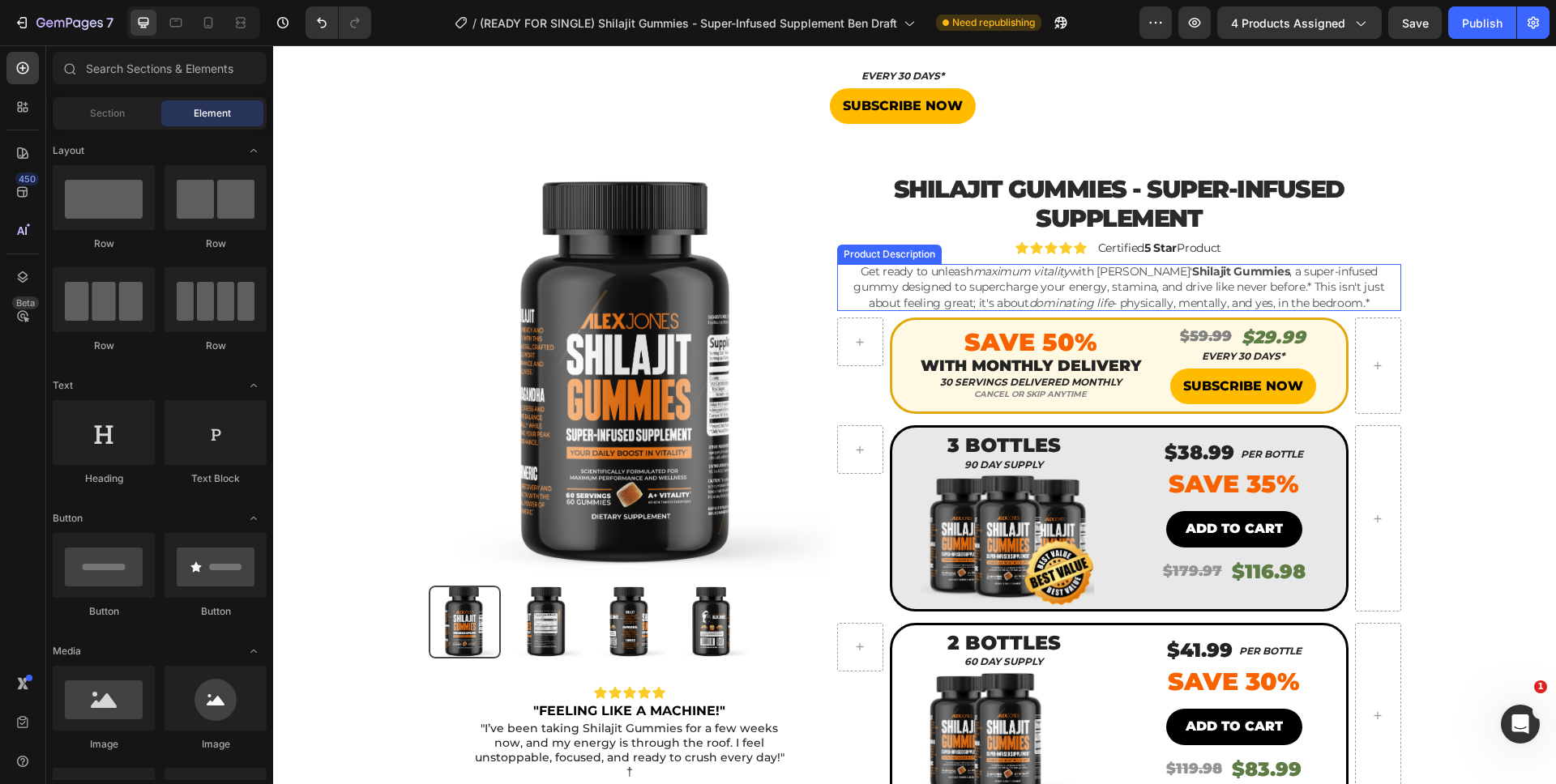
click at [1464, 316] on div "Product Images Icon Icon Icon Icon Icon Icon List "FEELING LIKE A MACHINE!" Tex…" at bounding box center [914, 676] width 1259 height 1006
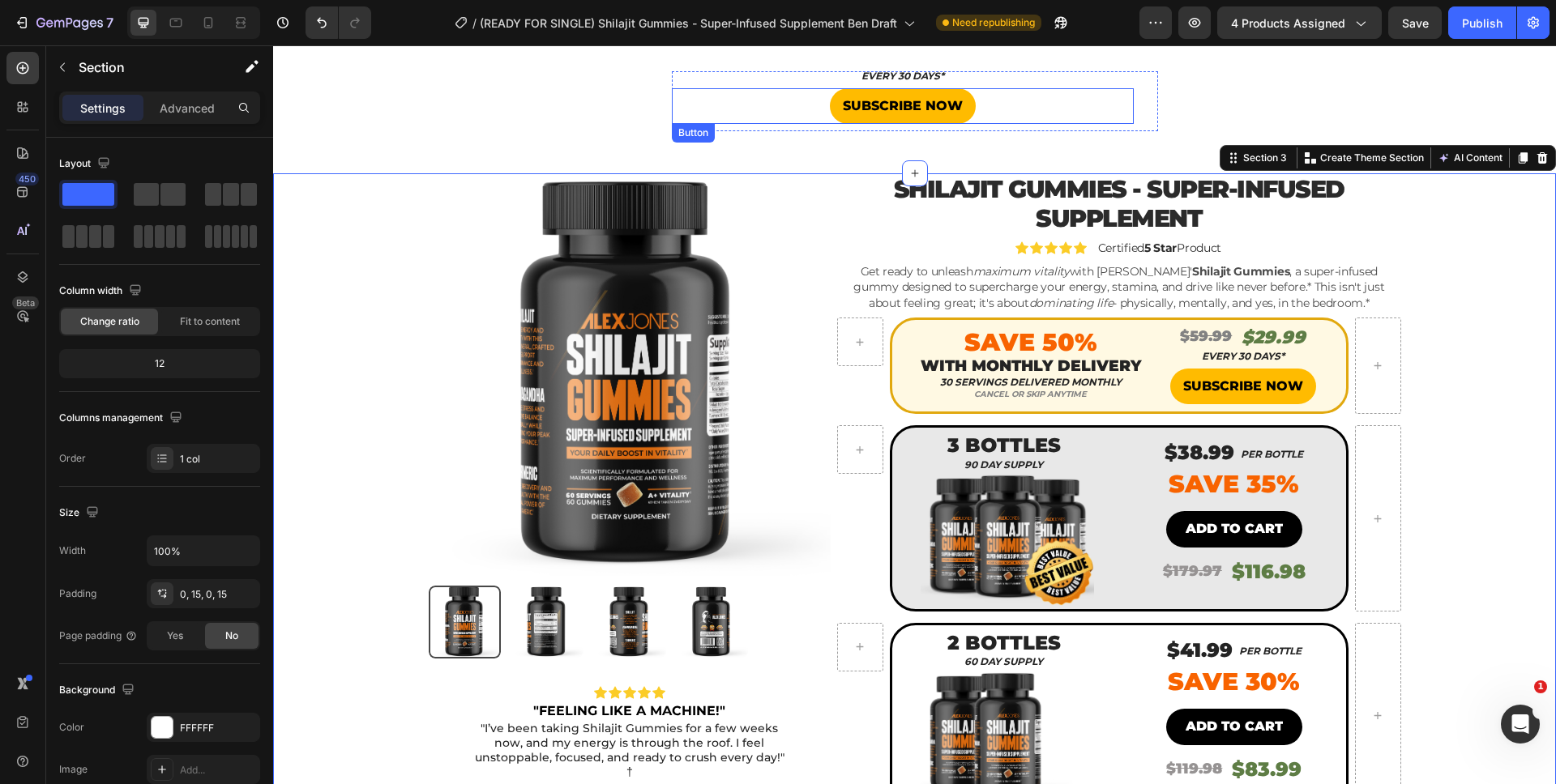
click at [1126, 97] on div "SUBSCRIBE NOW Button" at bounding box center [902, 106] width 462 height 37
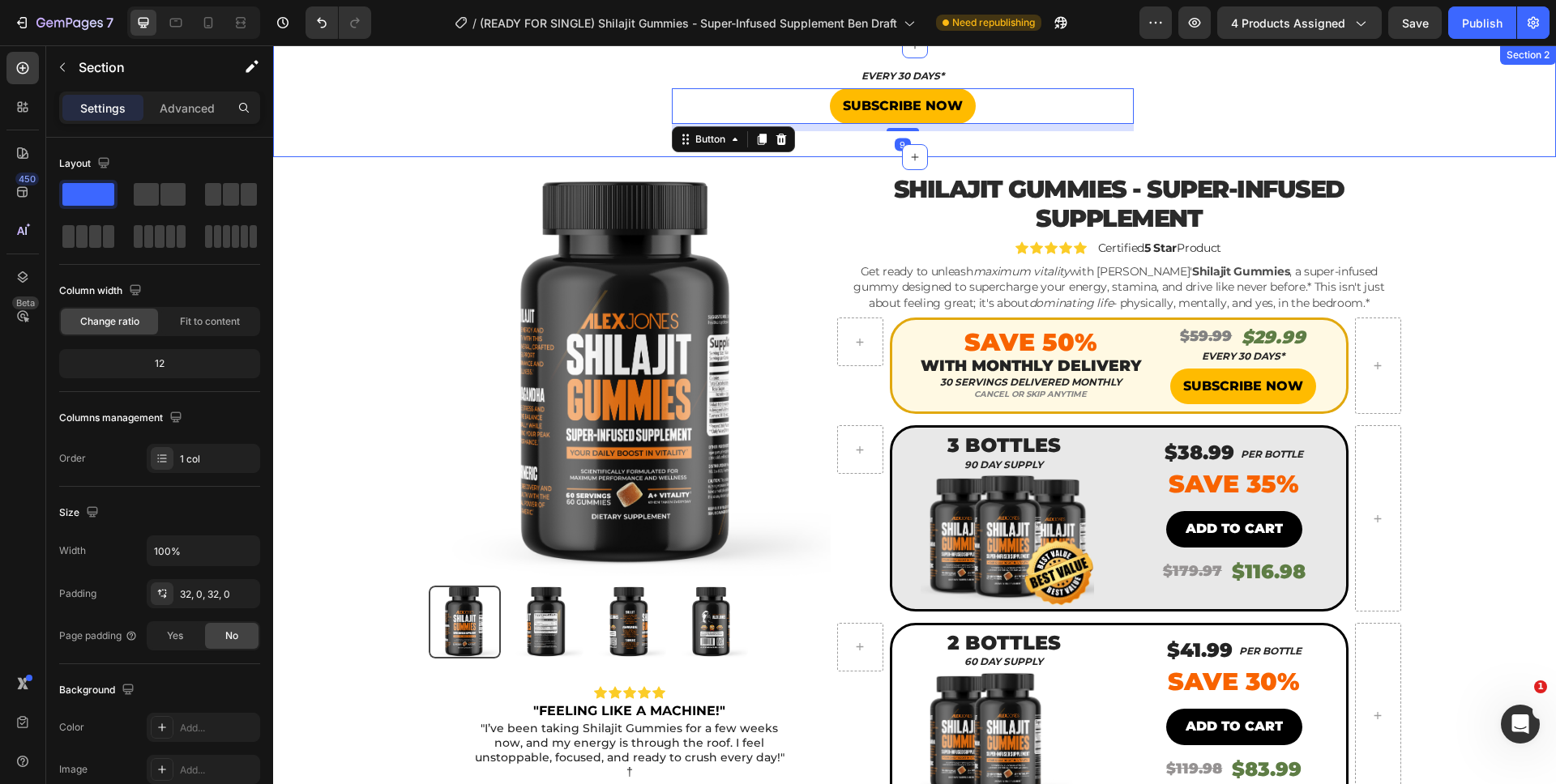
click at [1277, 99] on div "EVERY 30 DAYS* Heading SUBSCRIBE NOW Button 9 Product" at bounding box center [914, 101] width 1282 height 60
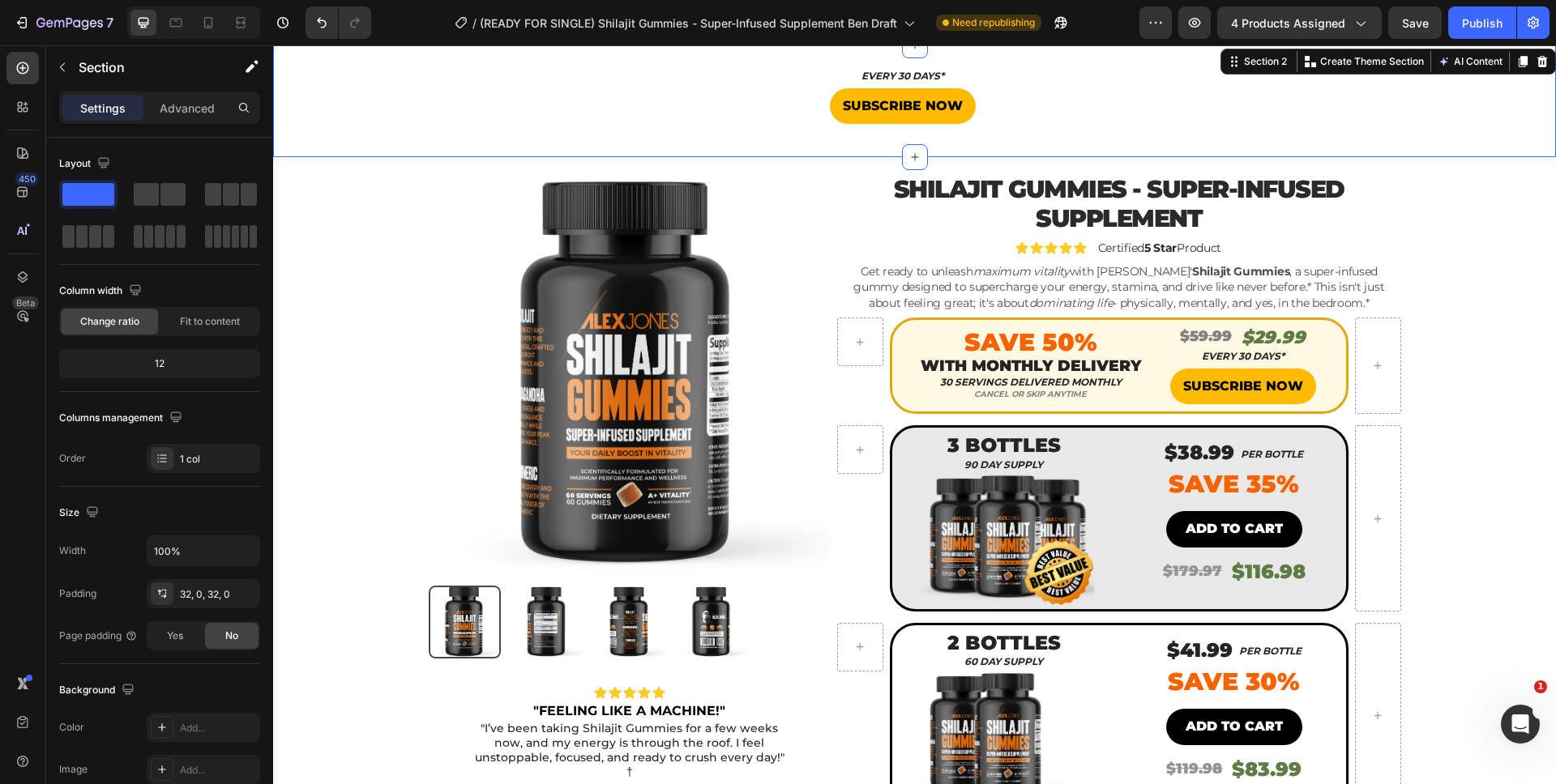
click at [1536, 60] on icon at bounding box center [1542, 62] width 13 height 13
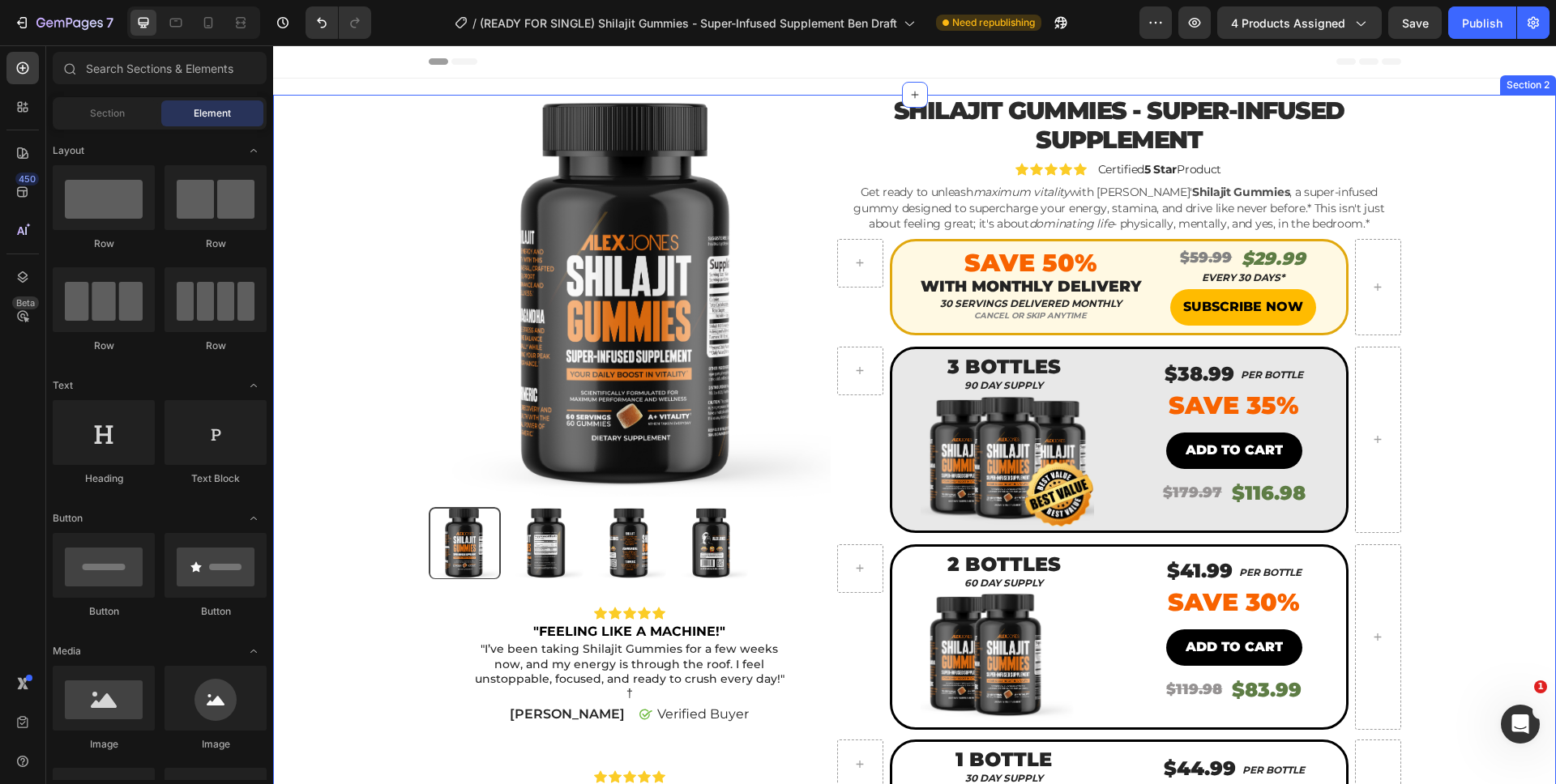
click at [1454, 229] on div "Product Images Icon Icon Icon Icon Icon Icon List "FEELING LIKE A MACHINE!" Tex…" at bounding box center [914, 597] width 1259 height 1006
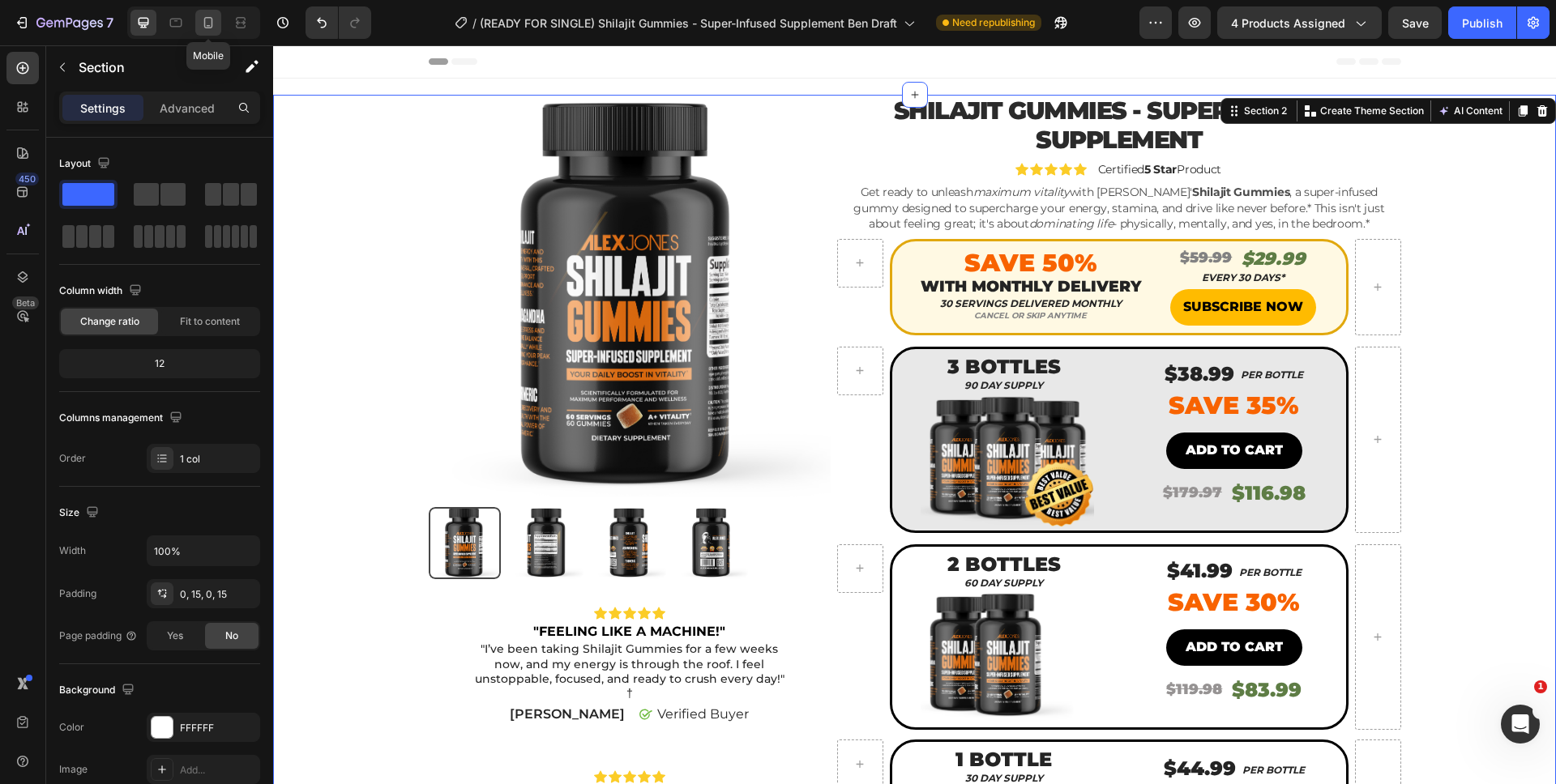
click at [209, 24] on icon at bounding box center [208, 23] width 16 height 16
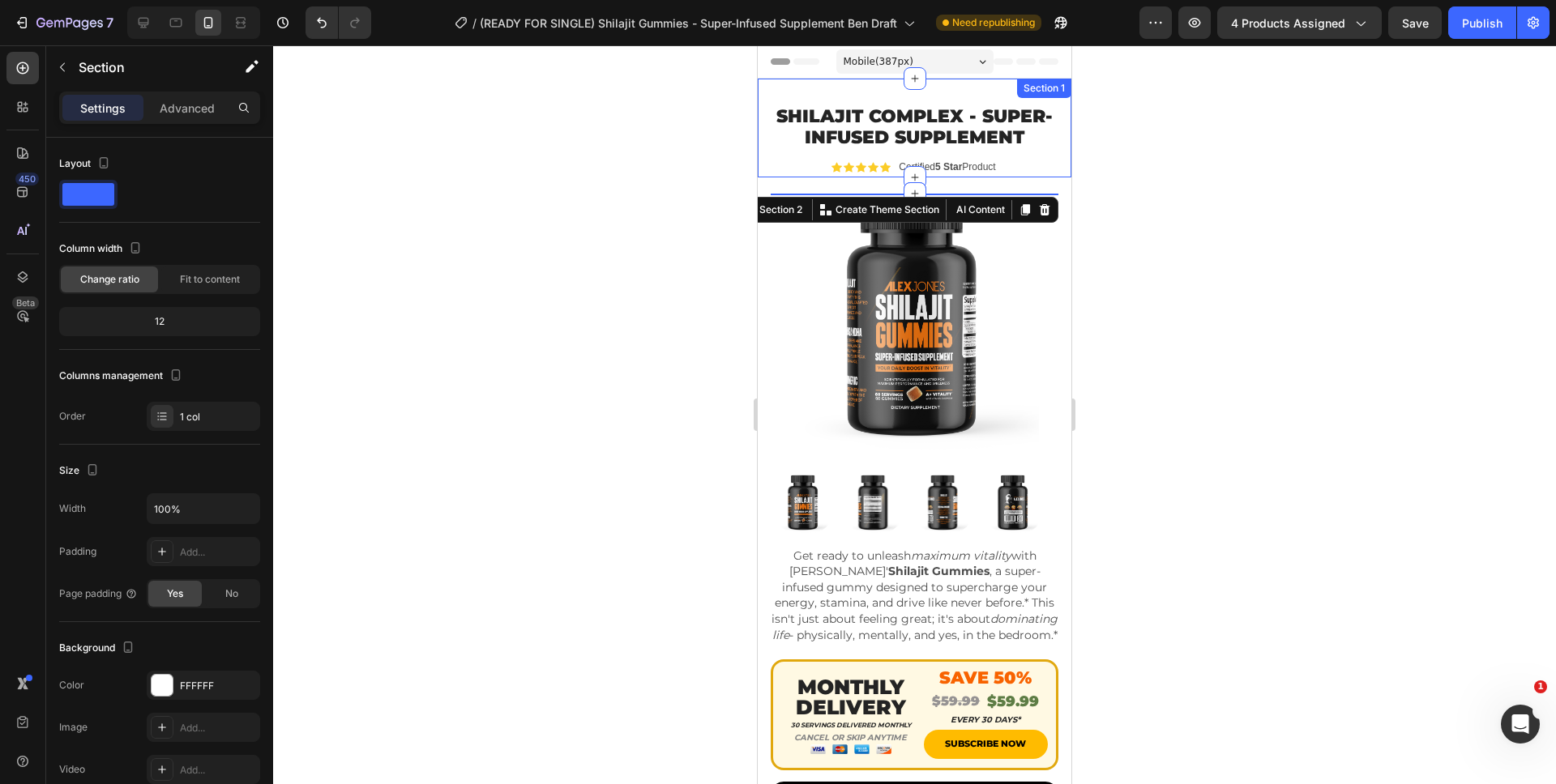
click at [1045, 101] on div "Shilajit Complex - Super-Infused Supplement Product Title Icon Icon Icon Icon I…" at bounding box center [914, 128] width 313 height 99
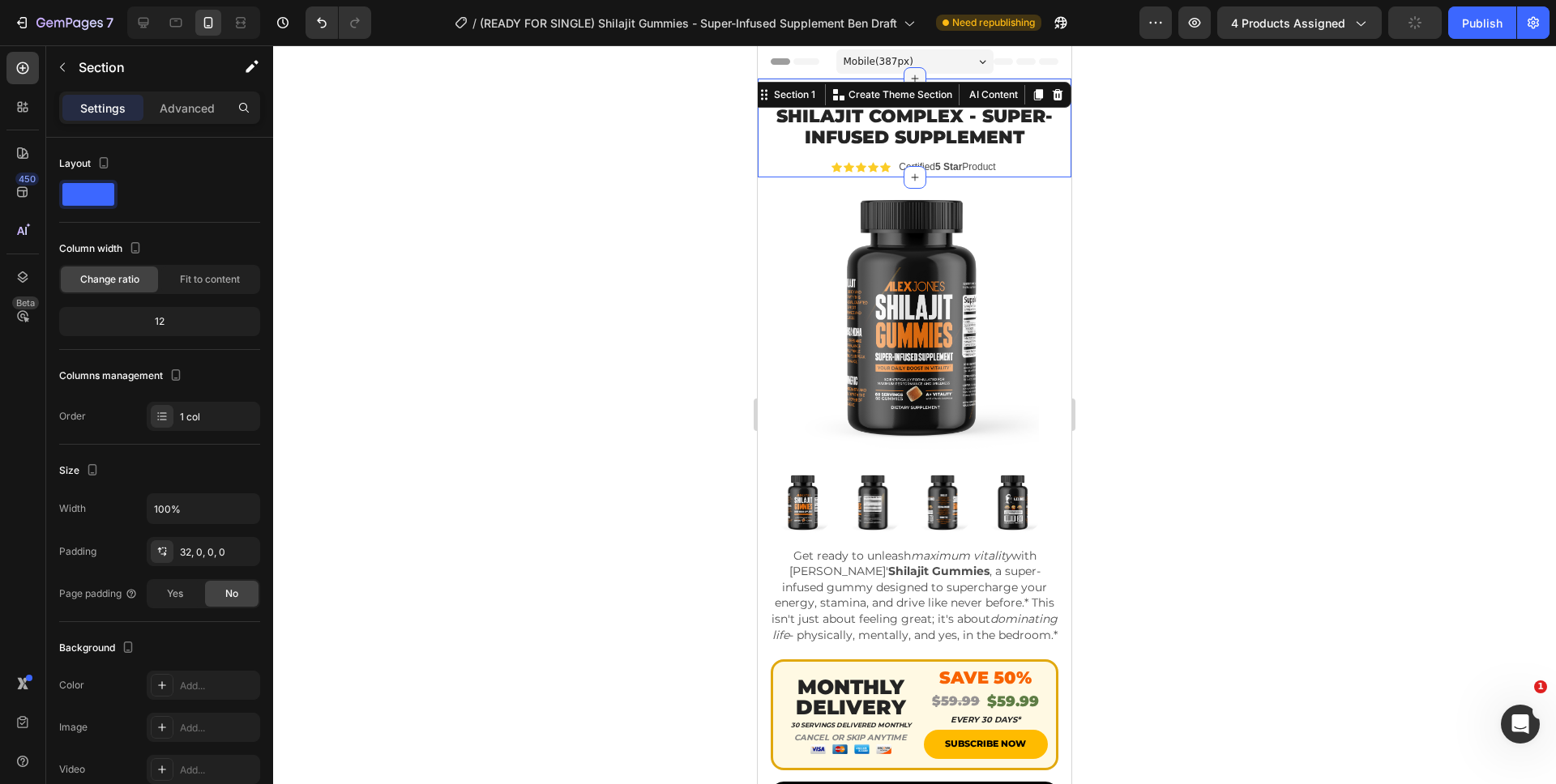
click at [903, 74] on div at bounding box center [914, 79] width 23 height 23
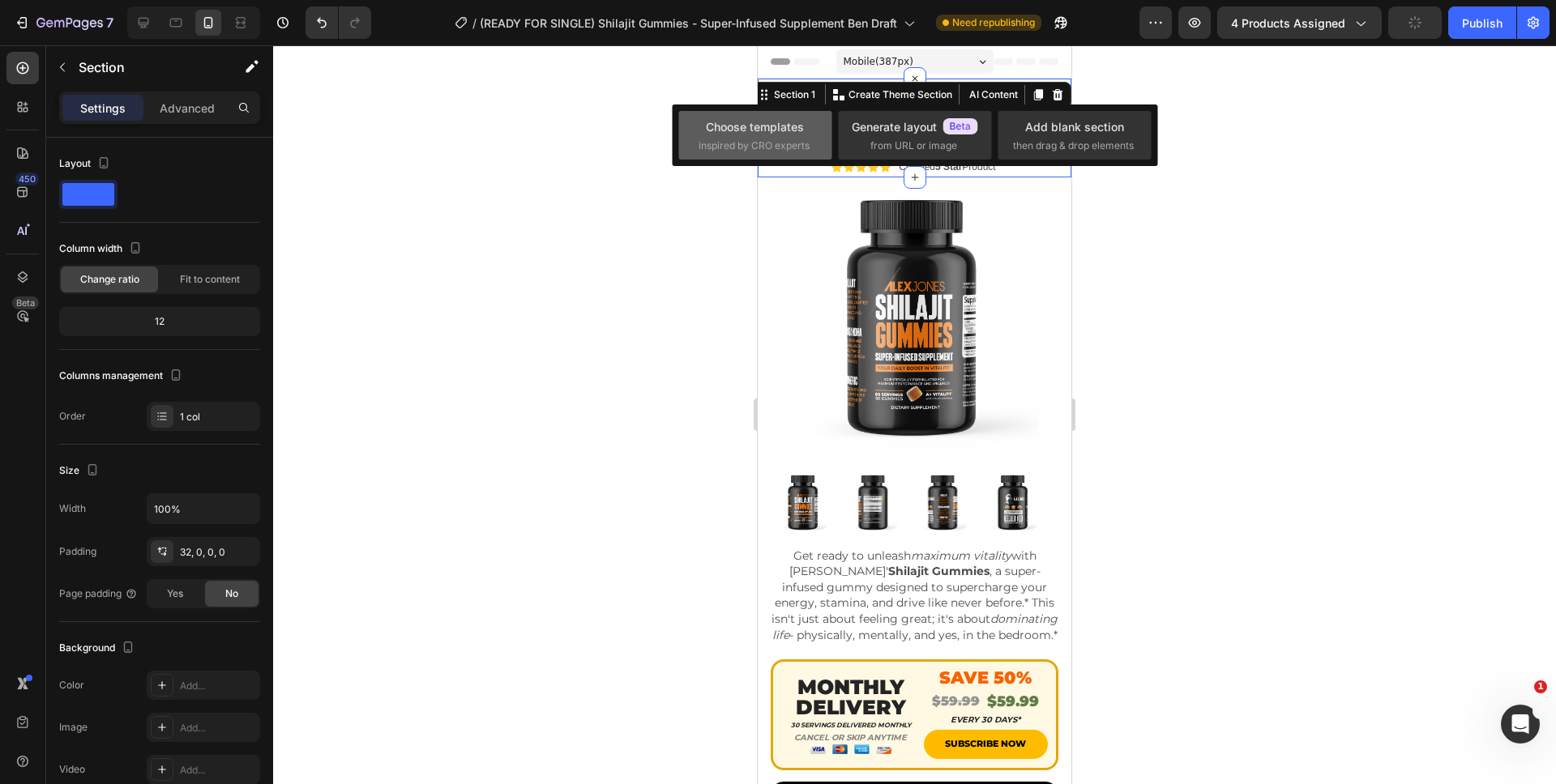
click at [761, 136] on div "Choose templates inspired by CRO experts" at bounding box center [755, 136] width 114 height 35
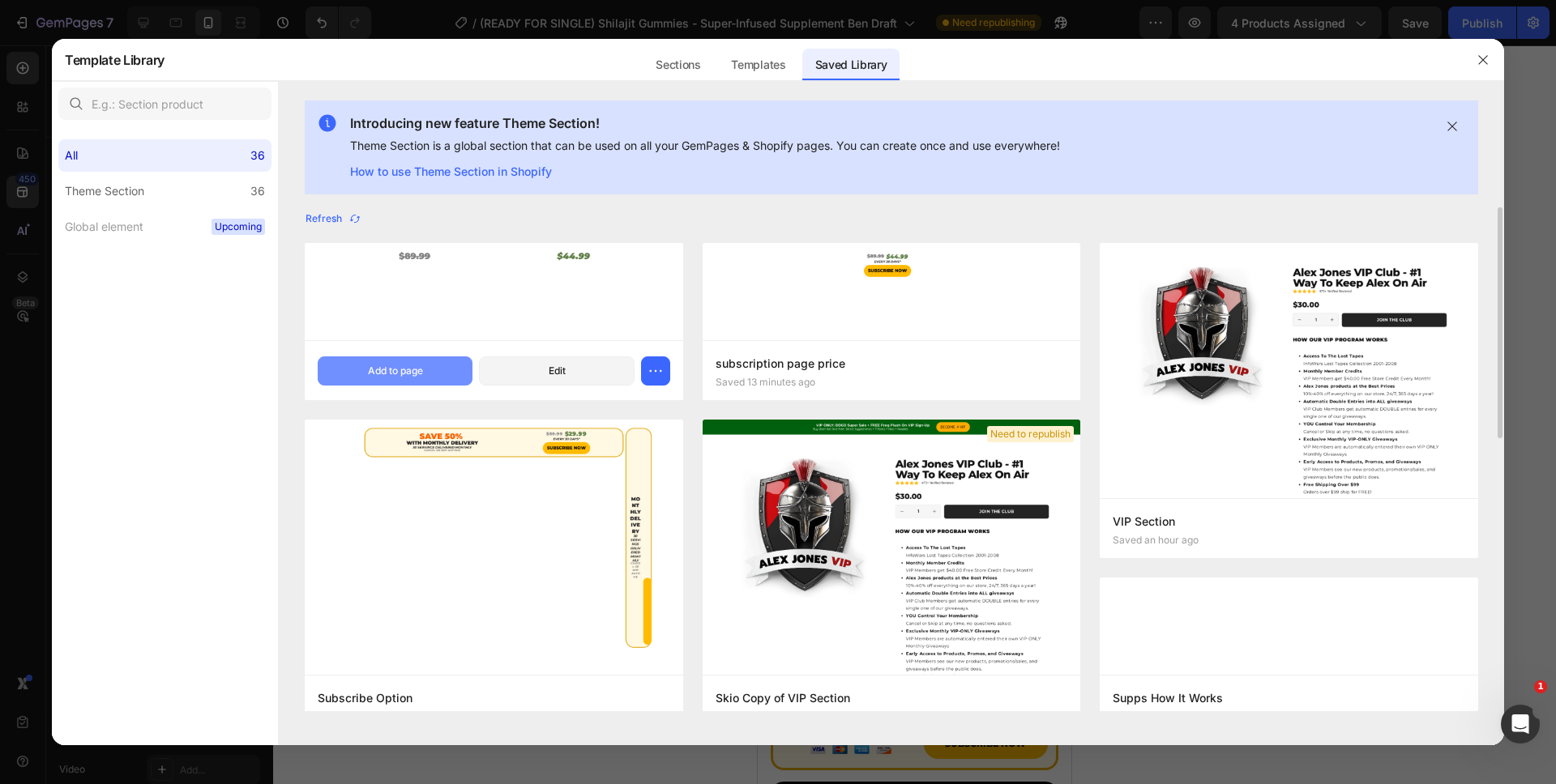
click at [410, 364] on div "Add to page" at bounding box center [395, 371] width 55 height 15
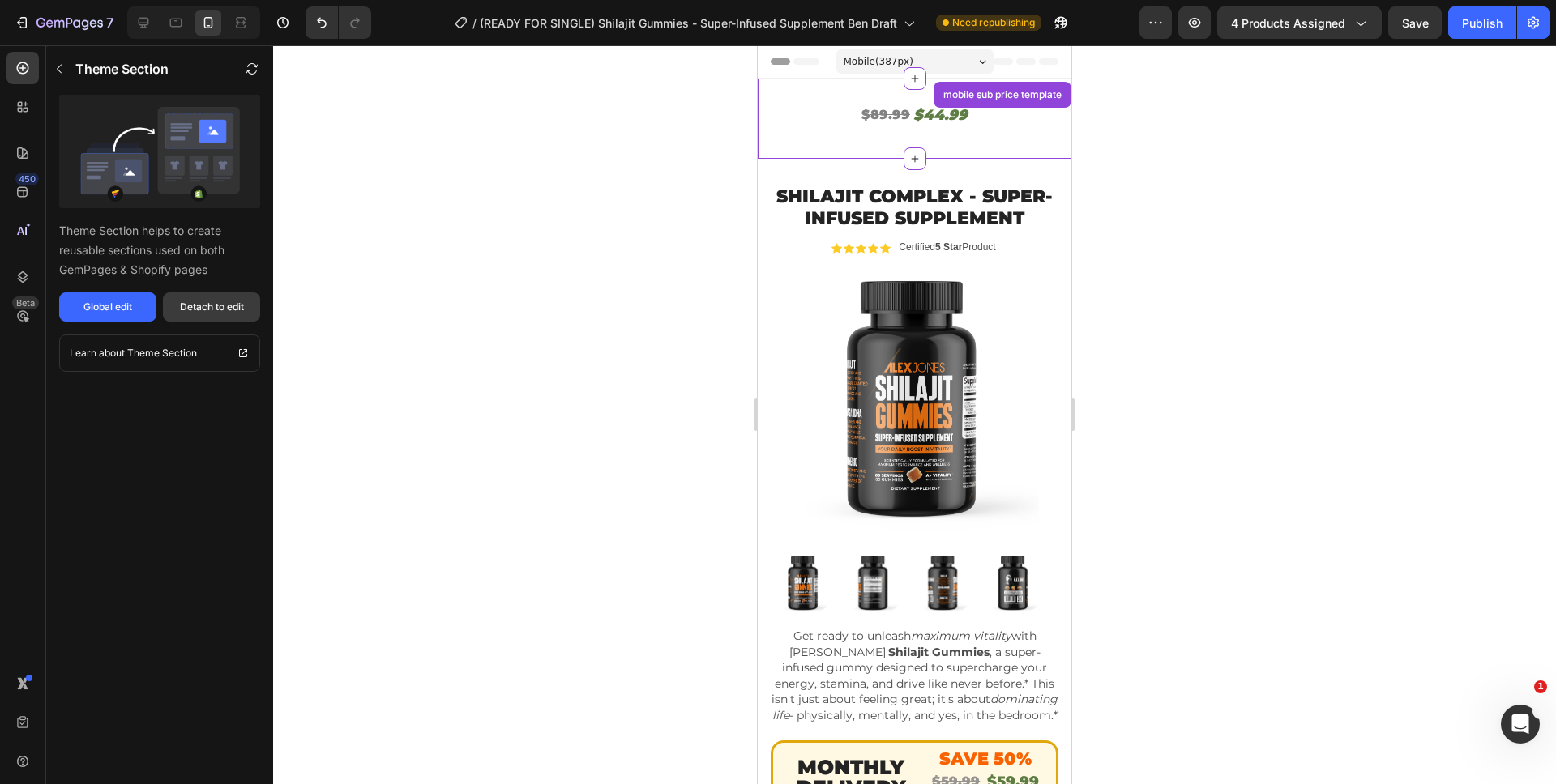
click at [237, 304] on div "Detach to edit" at bounding box center [212, 307] width 64 height 15
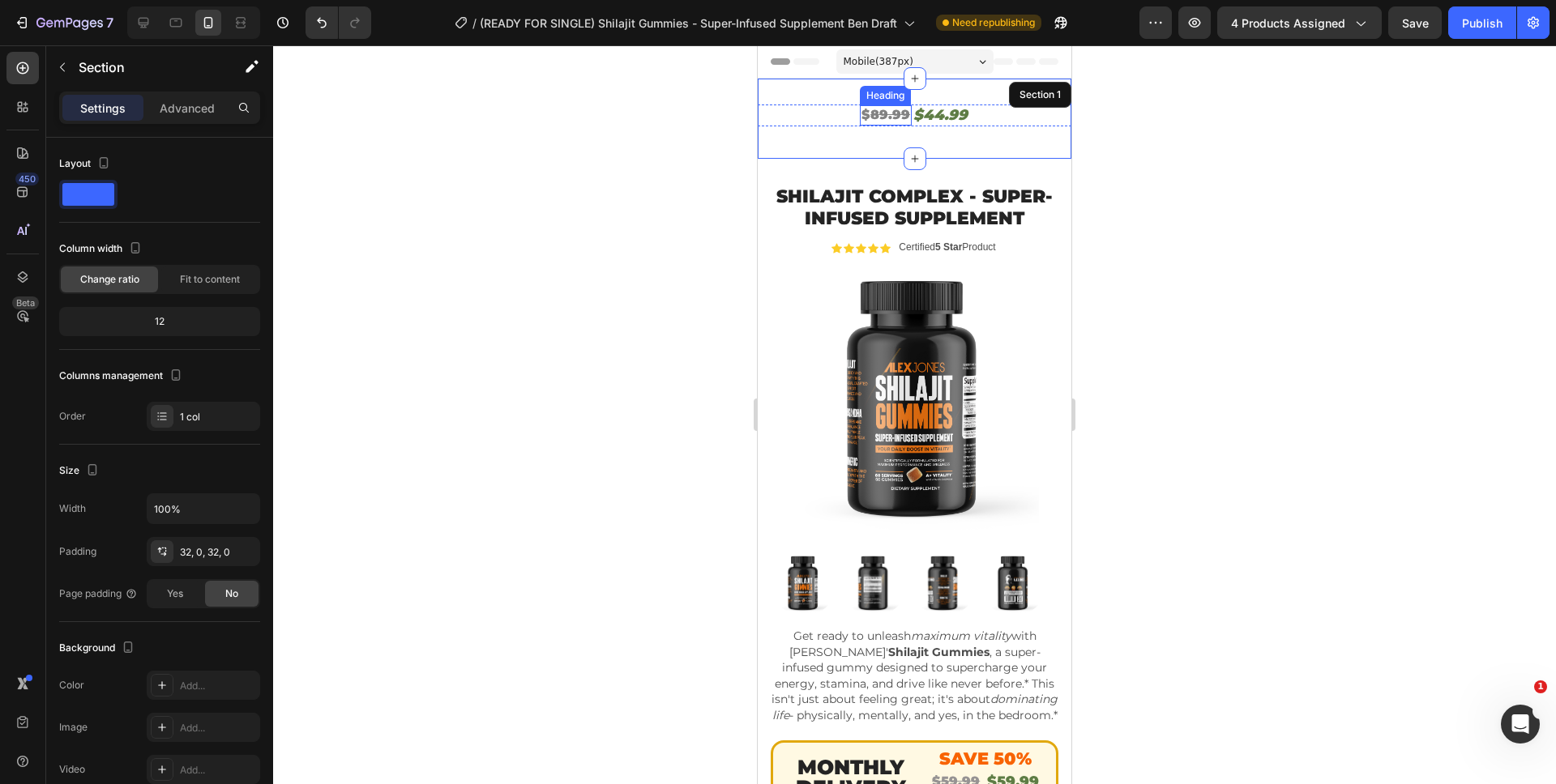
click at [876, 118] on s "89.99" at bounding box center [890, 114] width 40 height 15
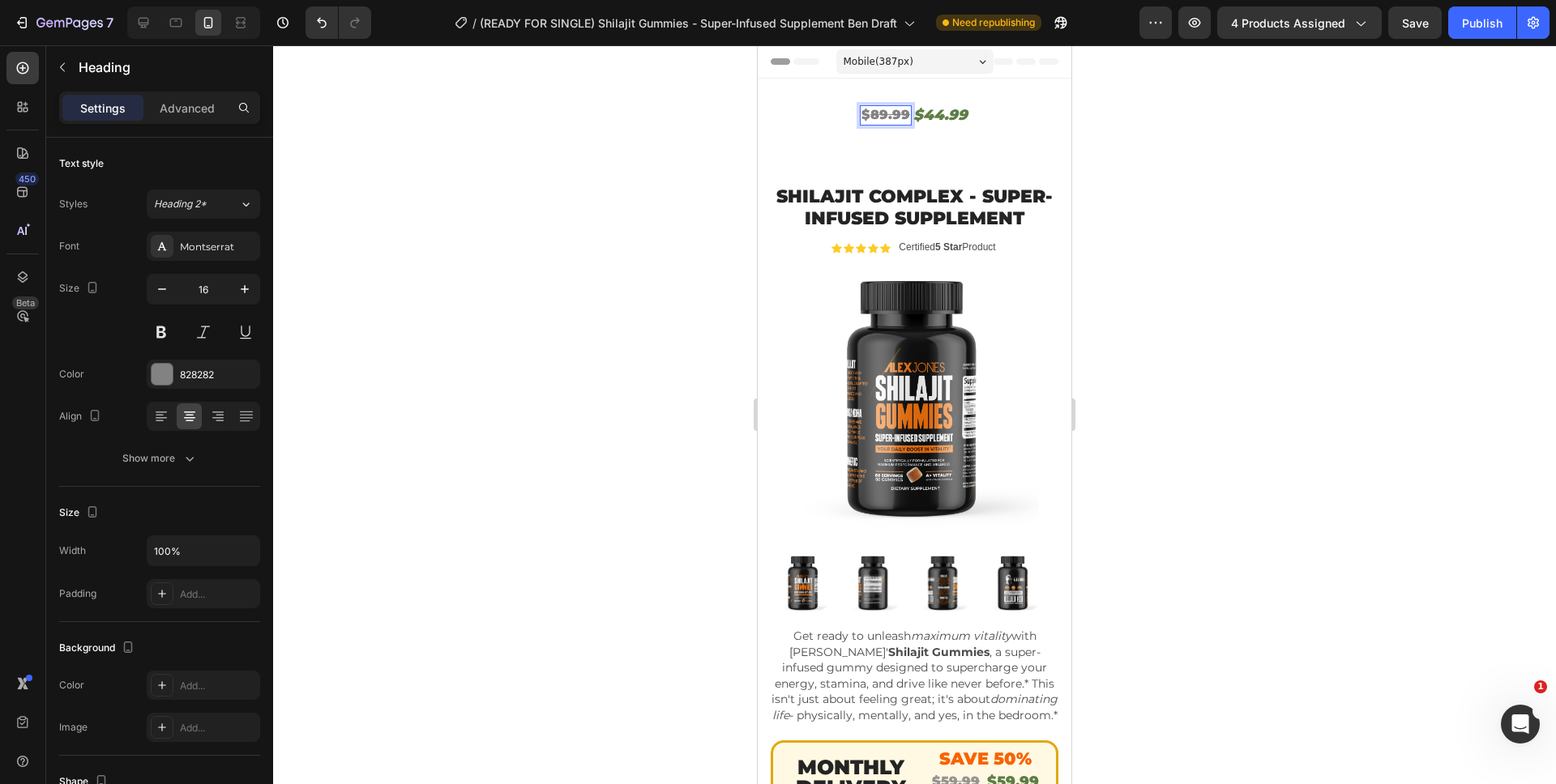
click at [878, 114] on s "89.99" at bounding box center [890, 114] width 40 height 15
click at [929, 114] on h2 "$44.99" at bounding box center [940, 115] width 58 height 22
click at [984, 111] on div "$ 59.99 Heading $29.99 Heading 0 Row" at bounding box center [914, 115] width 313 height 22
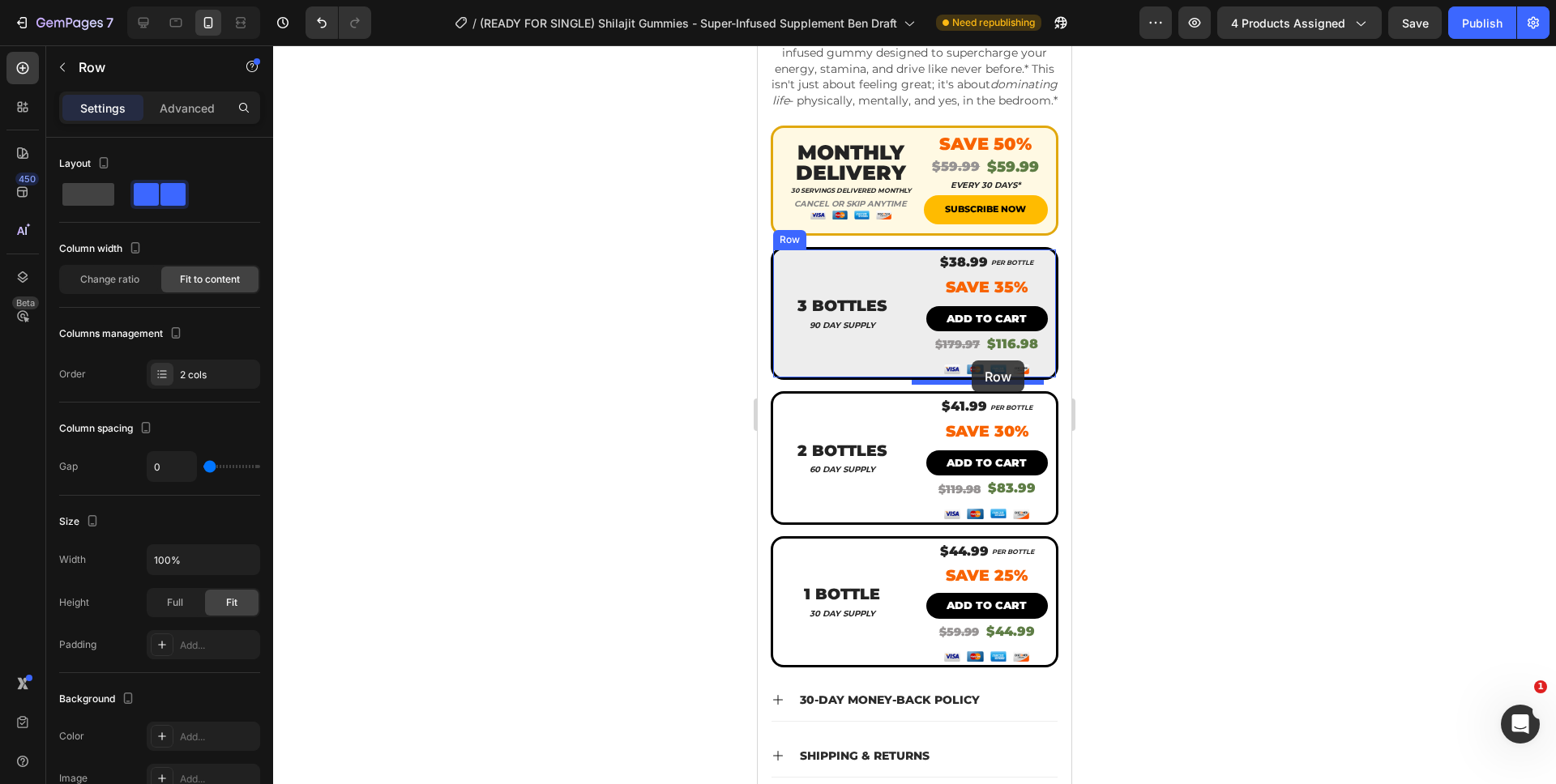
scroll to position [612, 0]
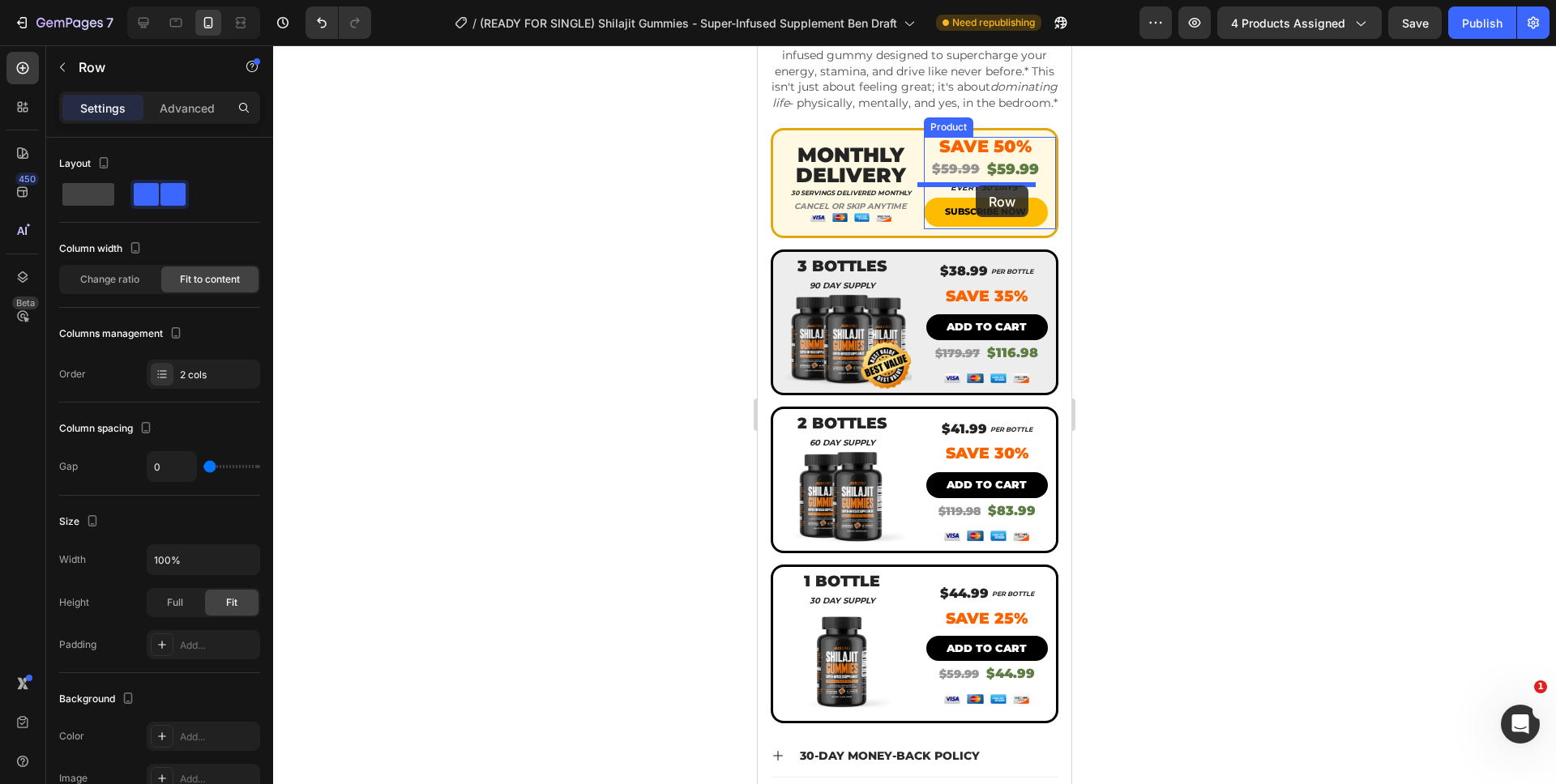
drag, startPoint x: 984, startPoint y: 115, endPoint x: 975, endPoint y: 185, distance: 70.6
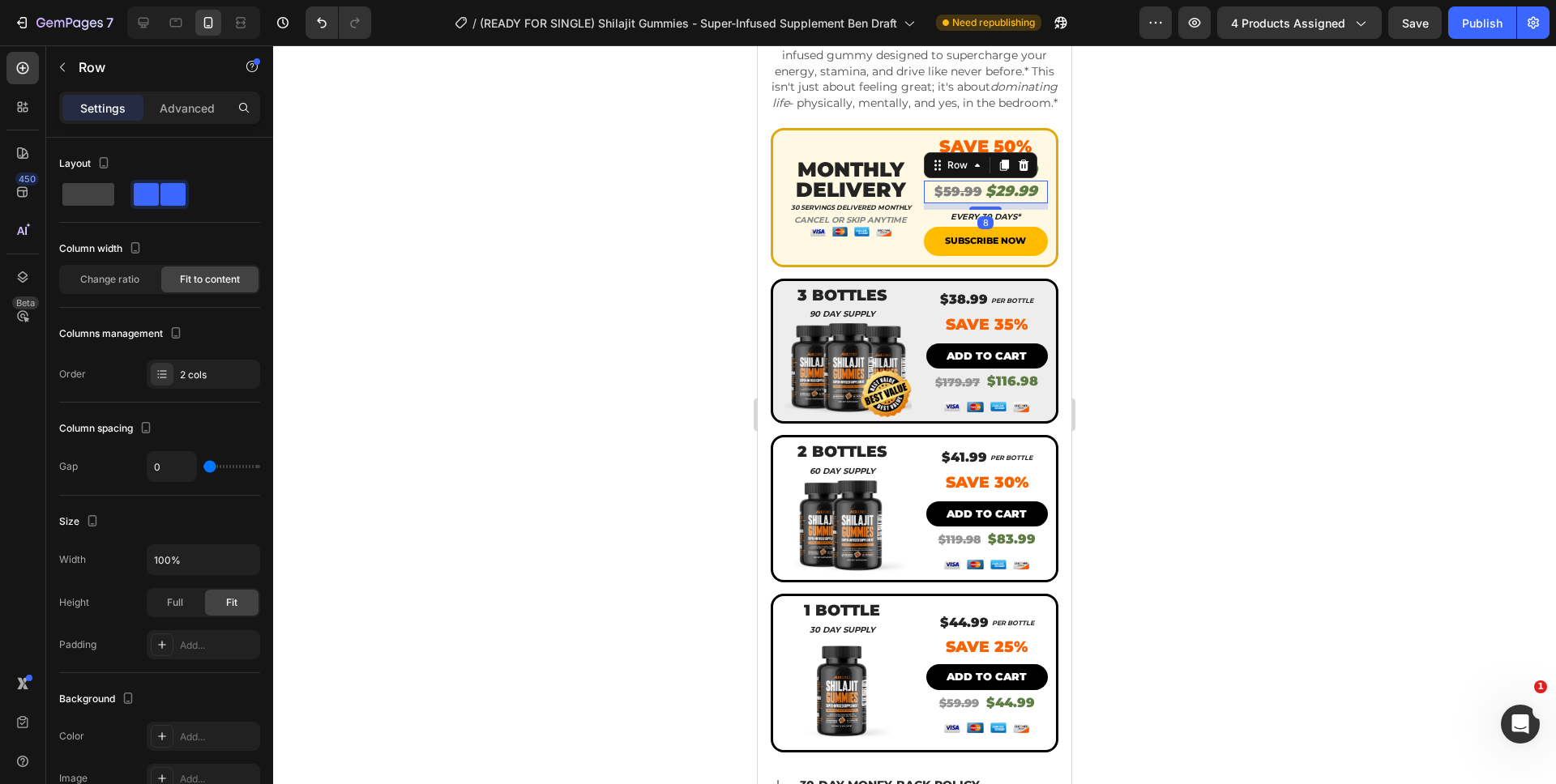
click at [1168, 204] on div at bounding box center [914, 415] width 1282 height 739
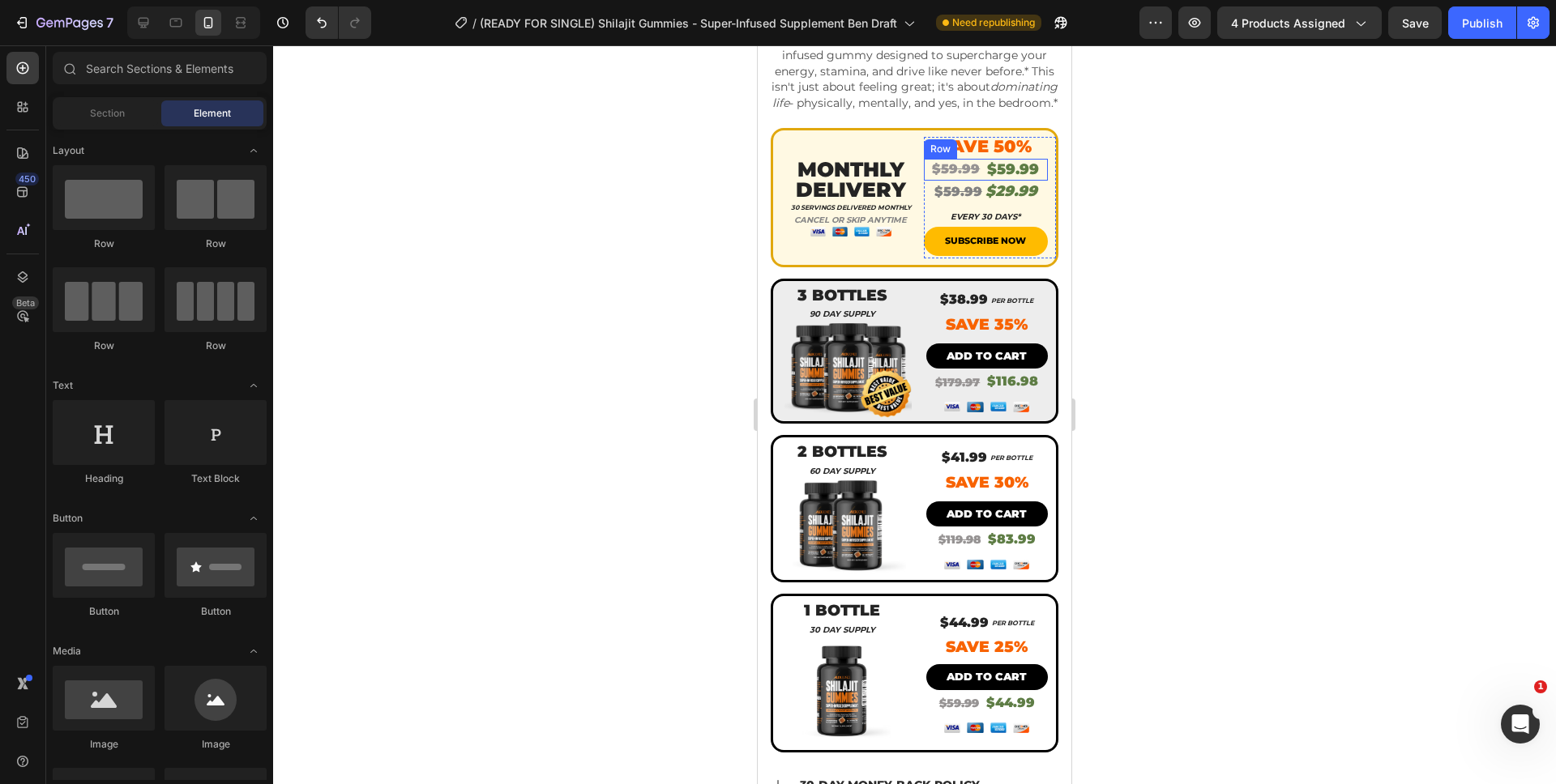
click at [1031, 174] on div "$59.99 Product Price Product Price $59.99 Product Price Product Price Row" at bounding box center [986, 170] width 125 height 22
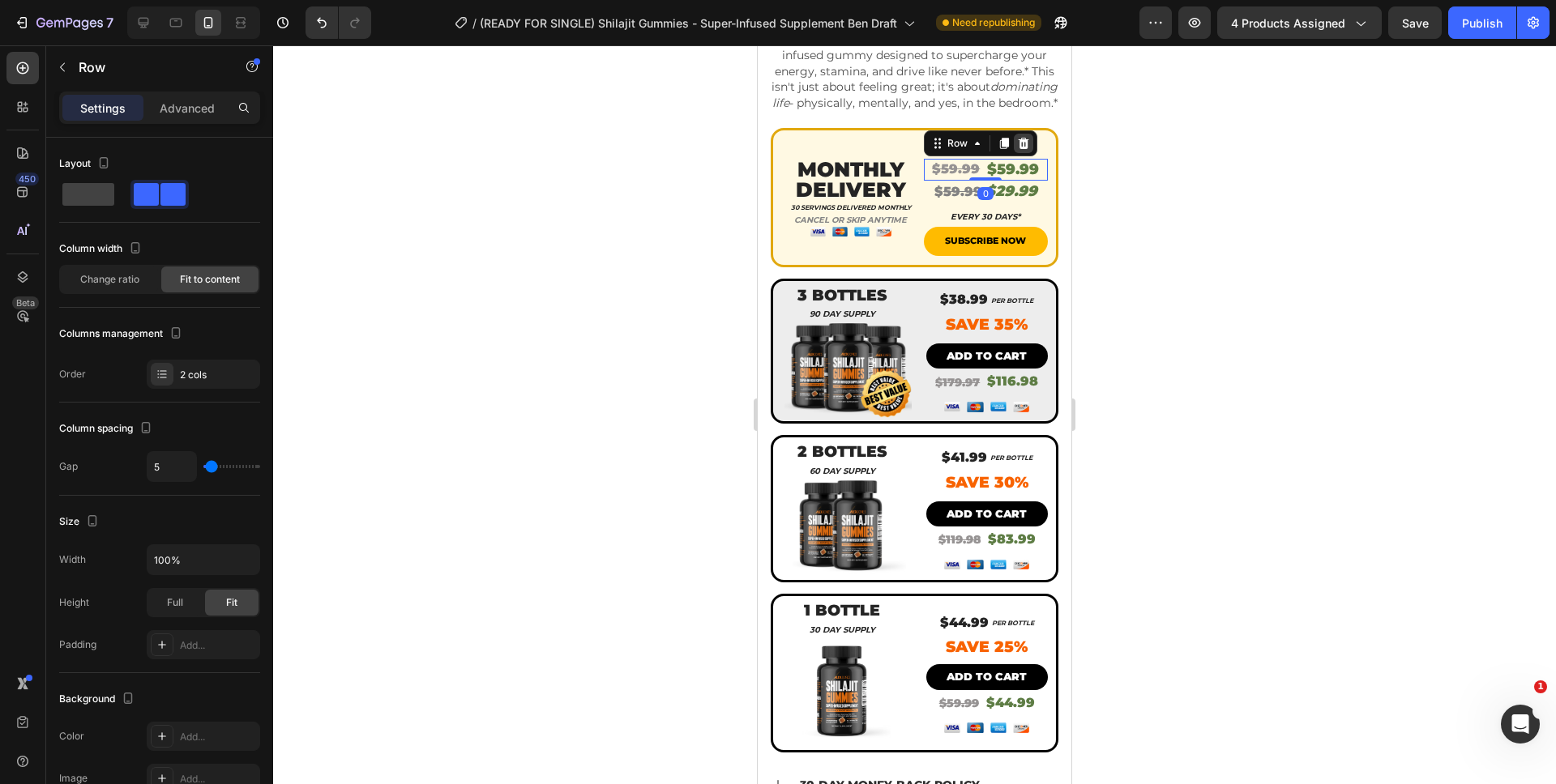
click at [1020, 153] on div at bounding box center [1023, 144] width 19 height 19
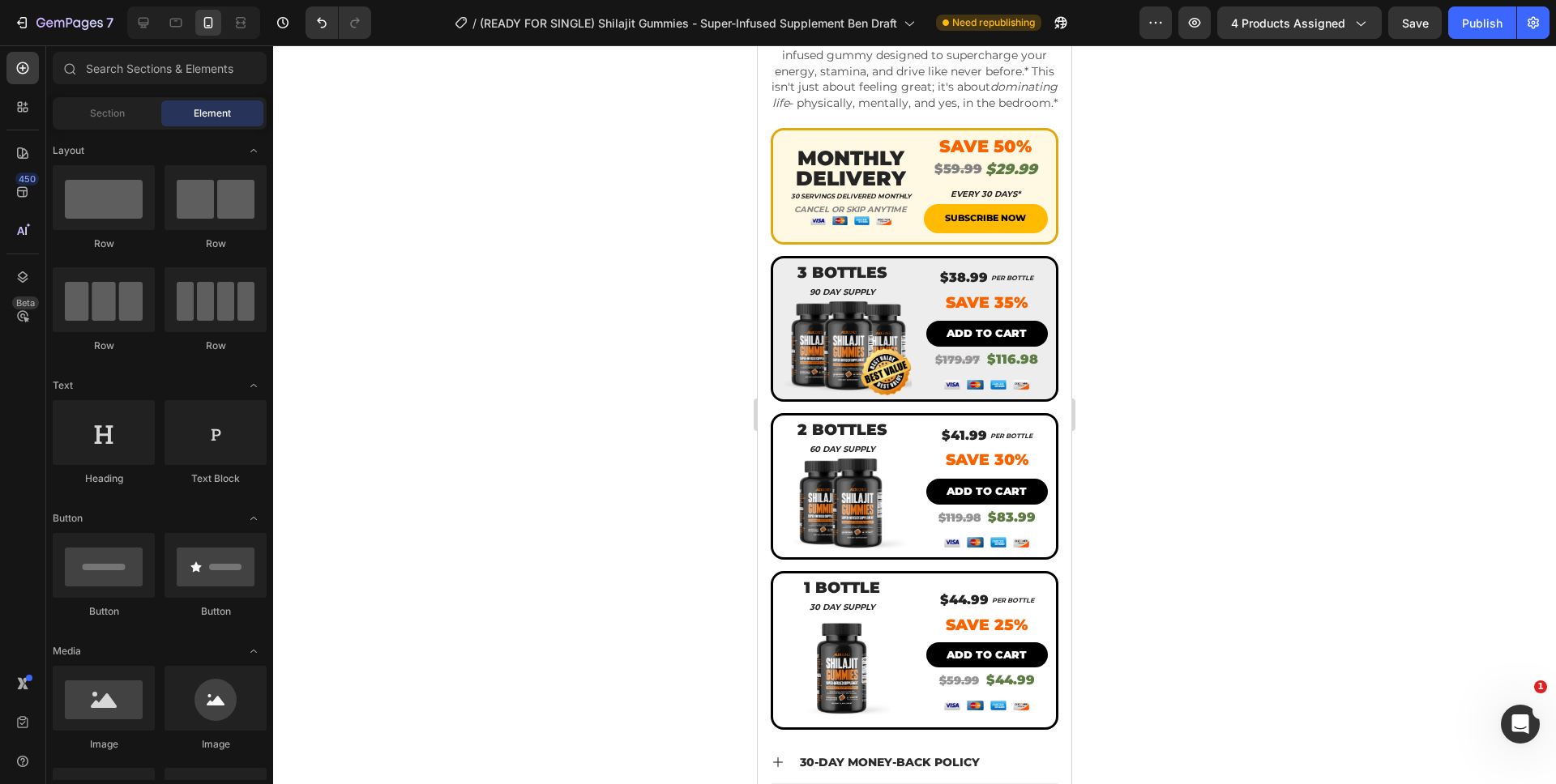
click at [1137, 209] on div at bounding box center [914, 415] width 1282 height 739
click at [1412, 29] on span "Save" at bounding box center [1415, 23] width 27 height 14
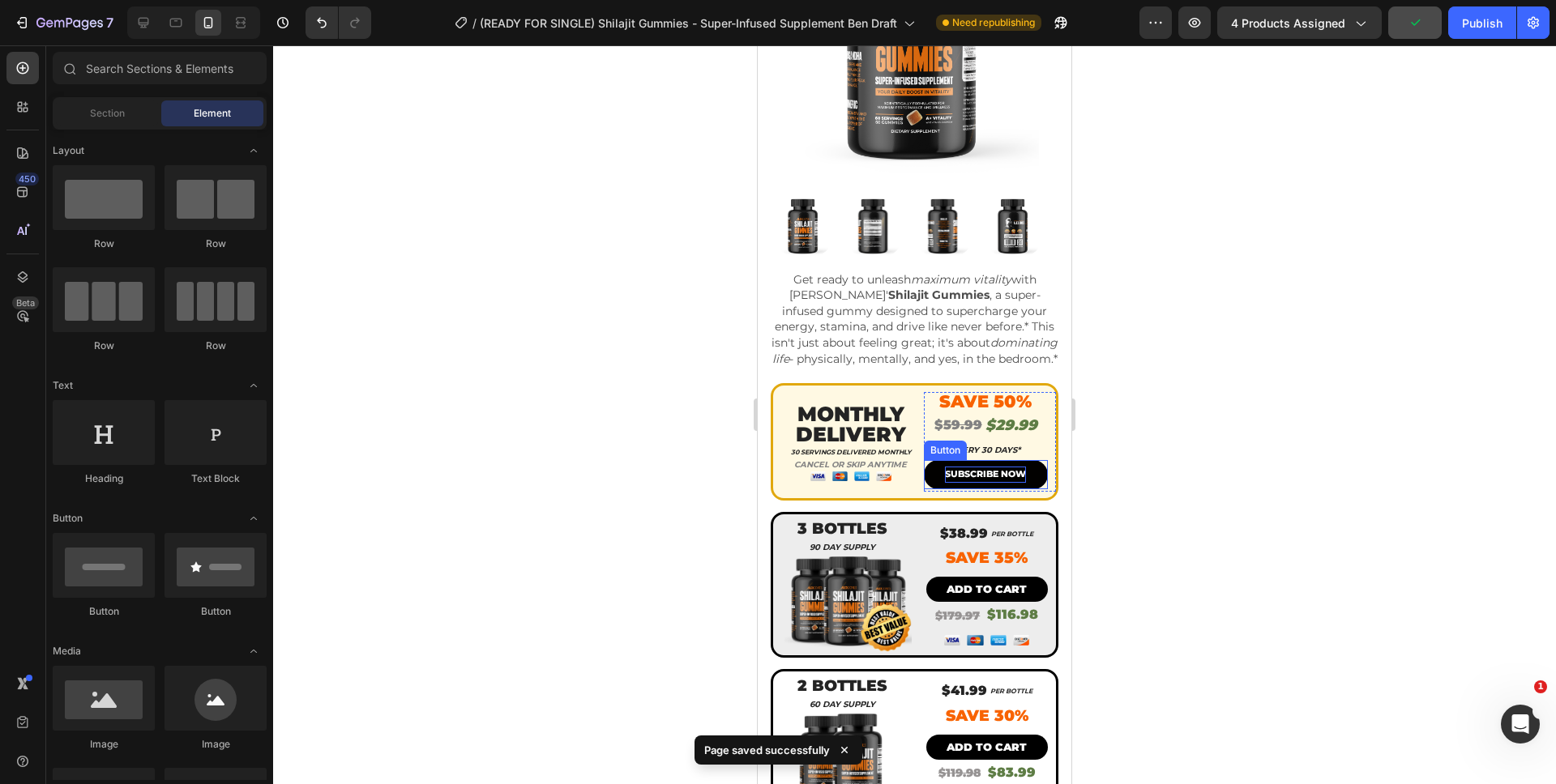
scroll to position [0, 0]
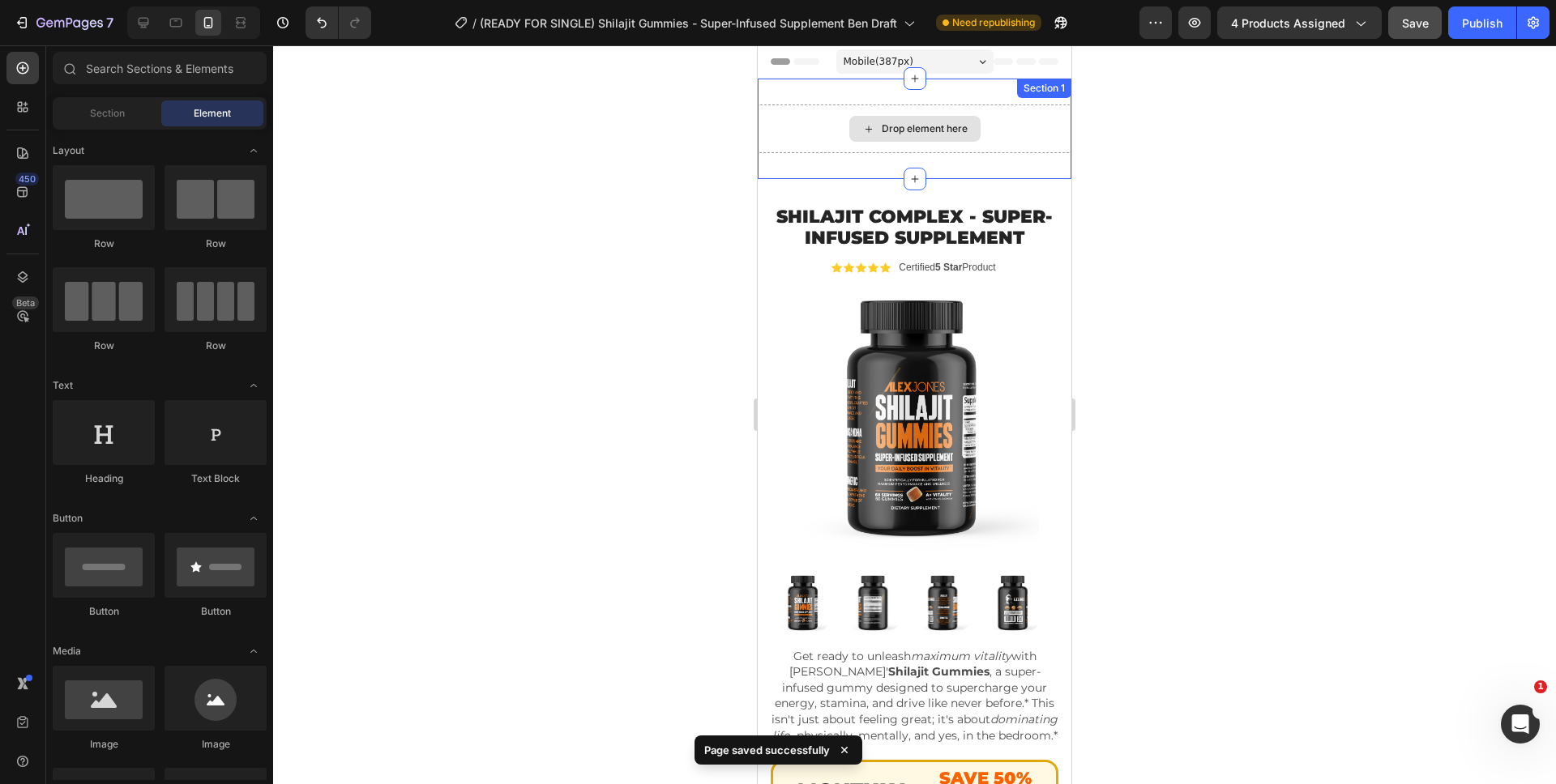
click at [1018, 120] on div "Drop element here" at bounding box center [914, 129] width 313 height 49
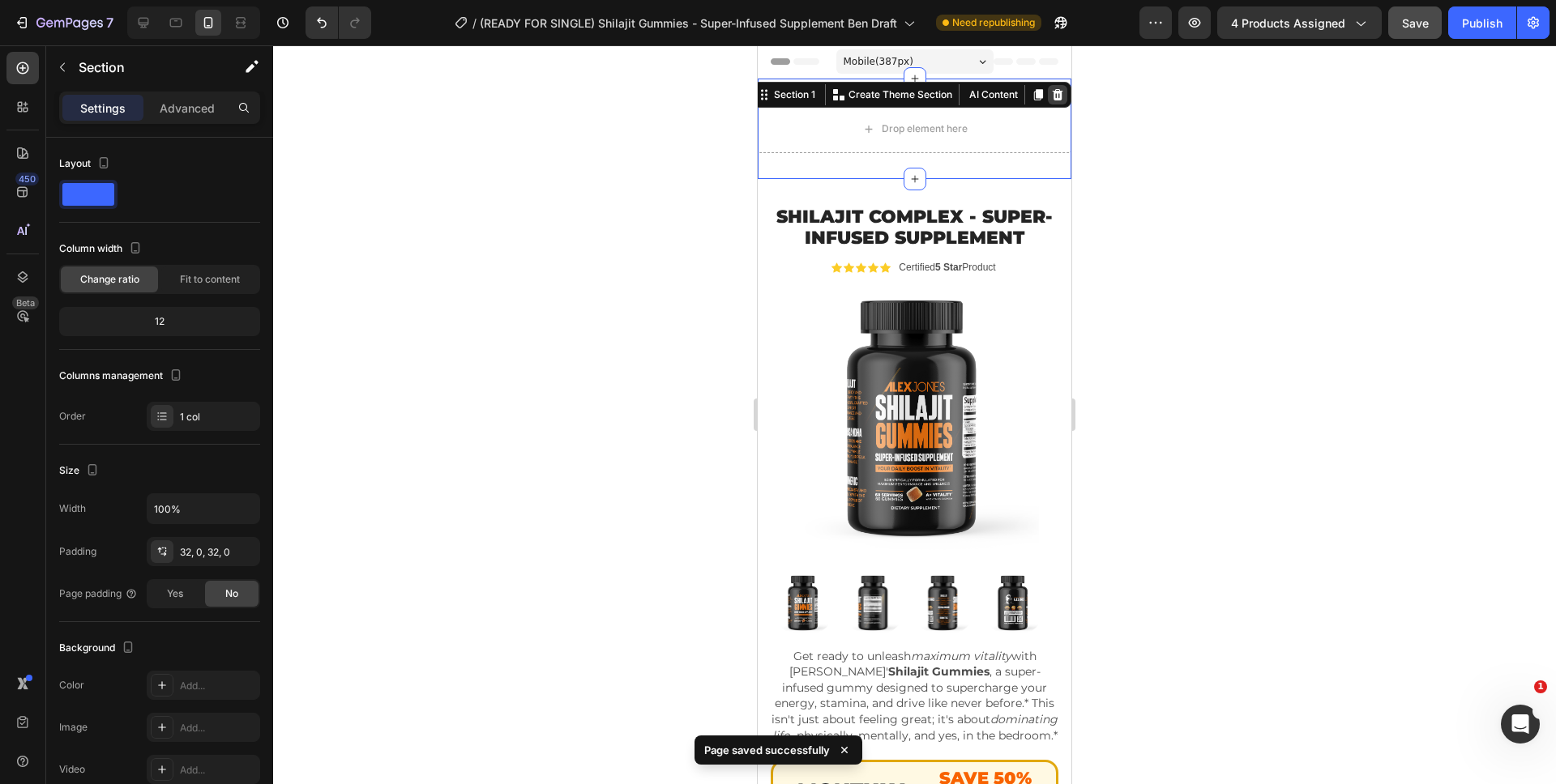
click at [1051, 97] on icon at bounding box center [1057, 95] width 13 height 13
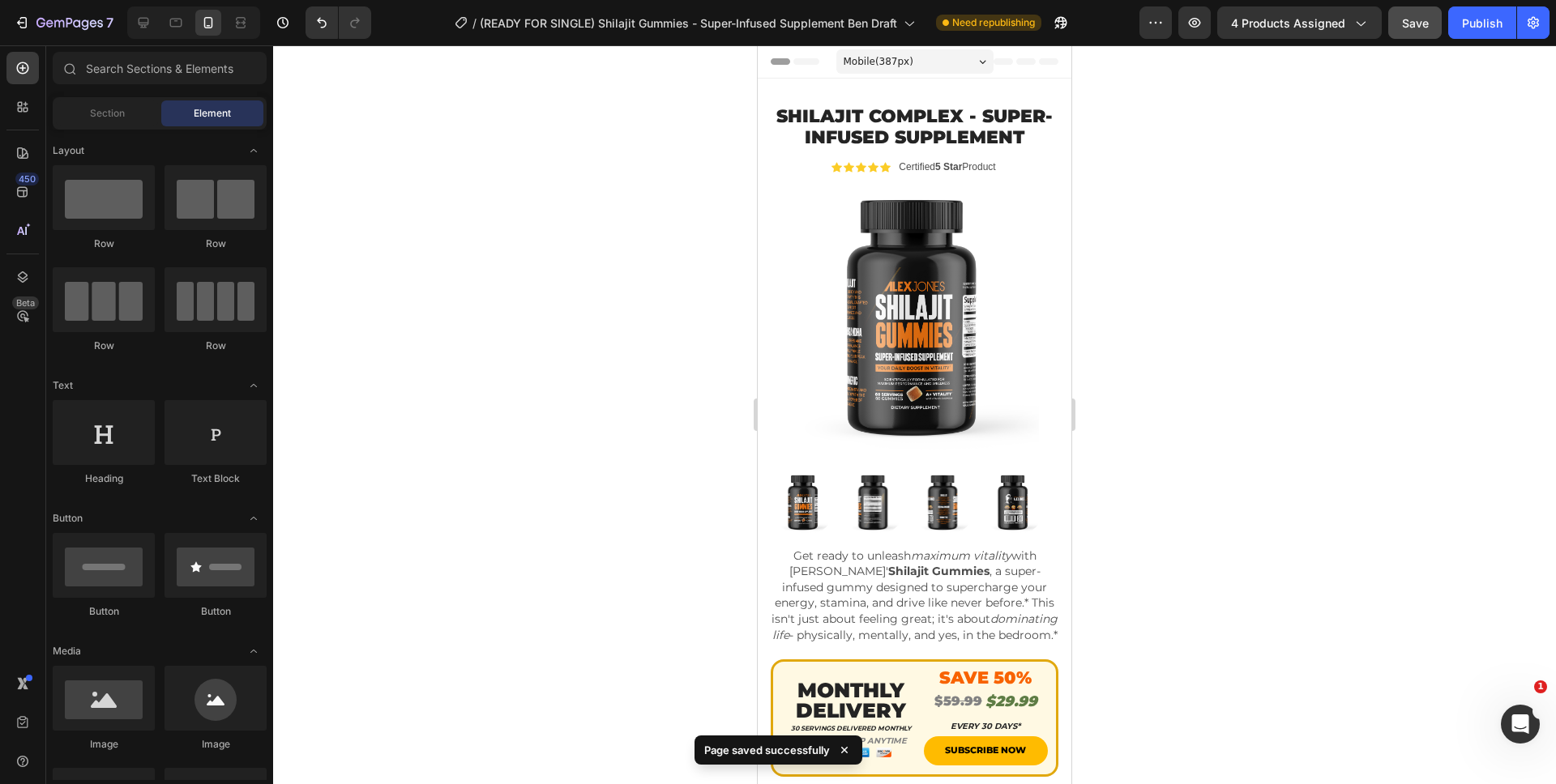
click at [1228, 209] on div at bounding box center [914, 415] width 1282 height 739
click at [1468, 33] on button "Publish" at bounding box center [1482, 23] width 68 height 32
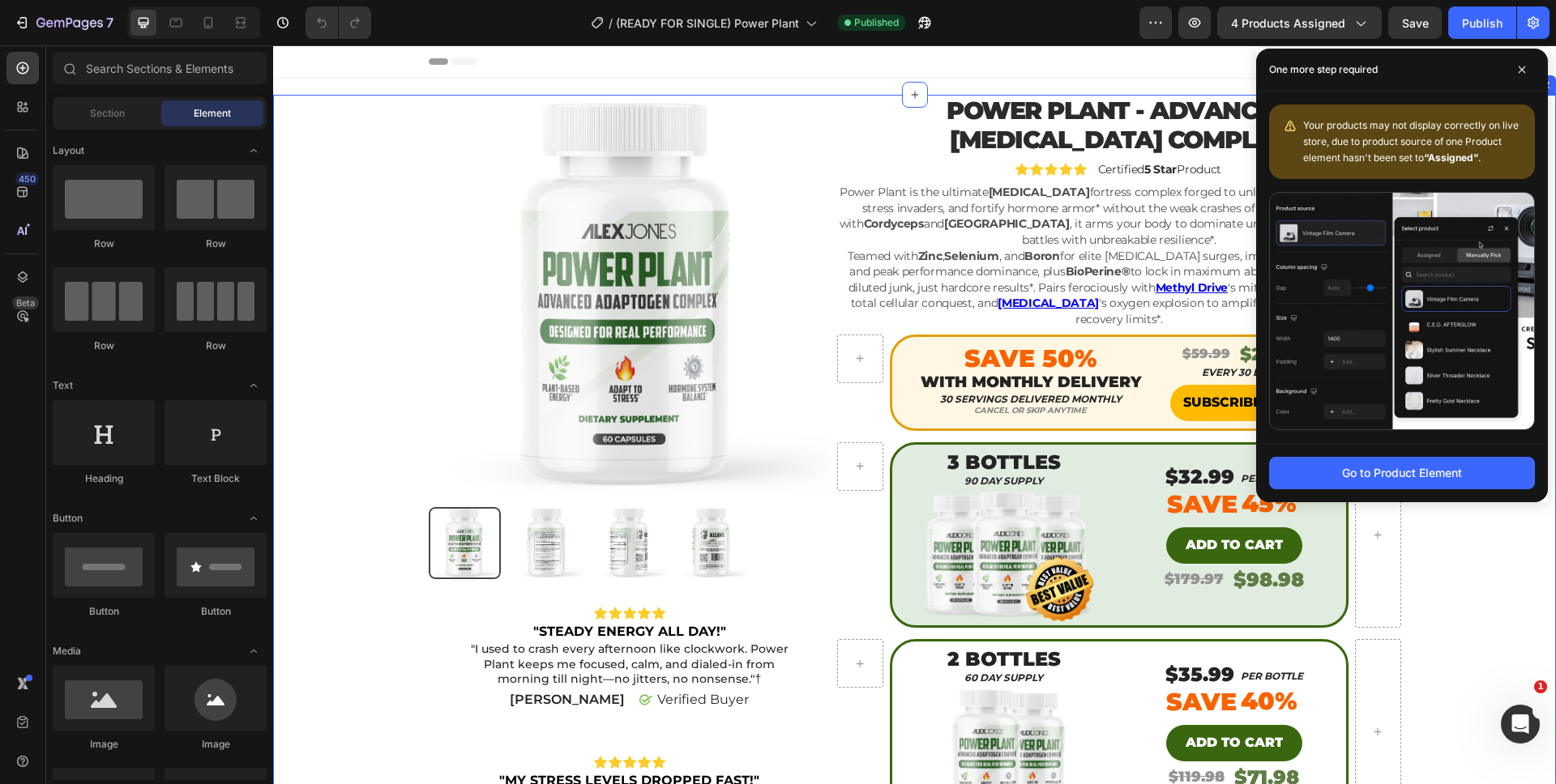
click at [1474, 563] on div "Product Images Icon Icon Icon Icon Icon Icon List "STEADY ENERGY ALL DAY!" Text…" at bounding box center [914, 677] width 1259 height 1164
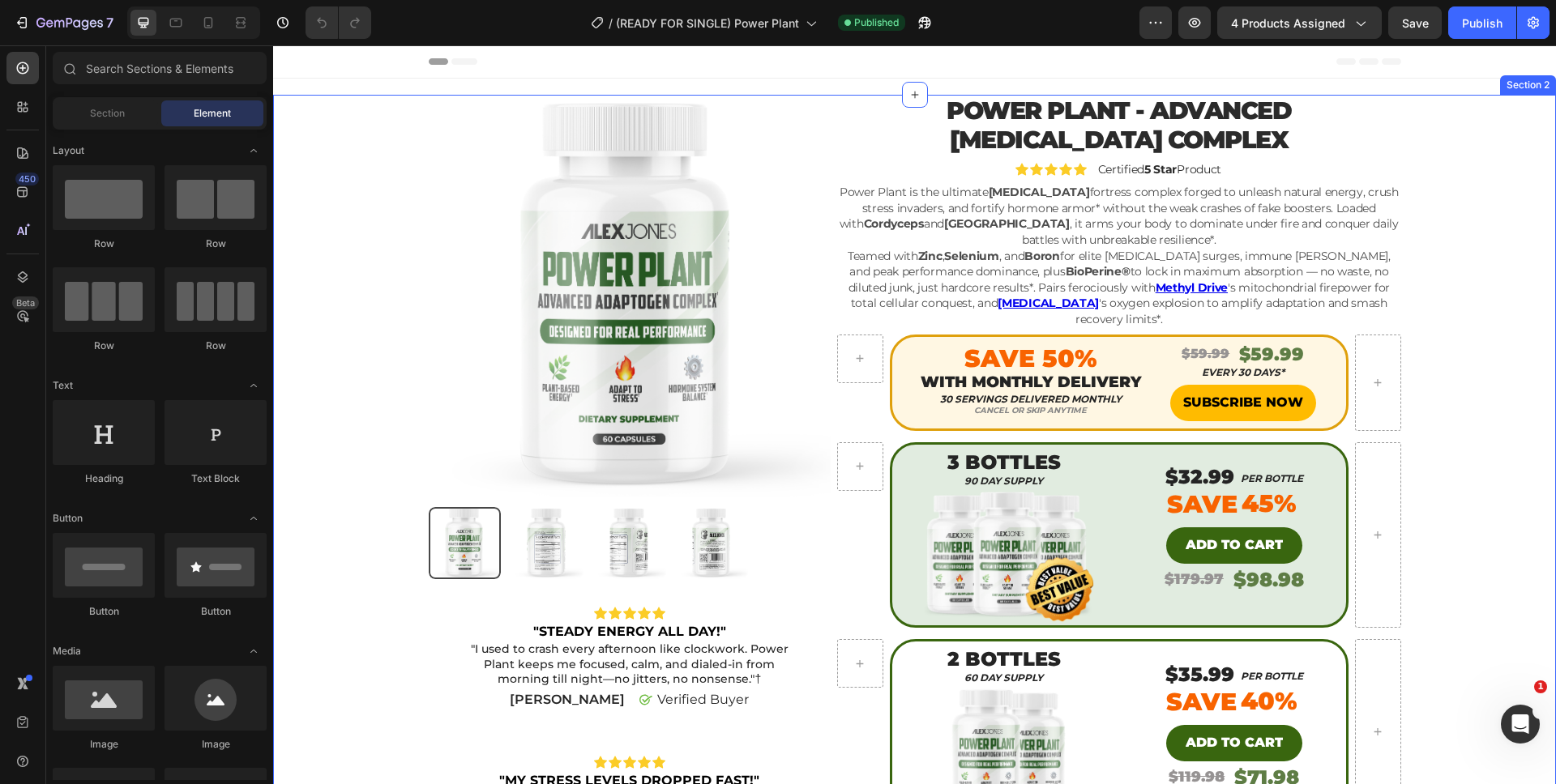
click at [1417, 110] on div "Product Images Icon Icon Icon Icon Icon Icon List "STEADY ENERGY ALL DAY!" Text…" at bounding box center [914, 683] width 1259 height 1176
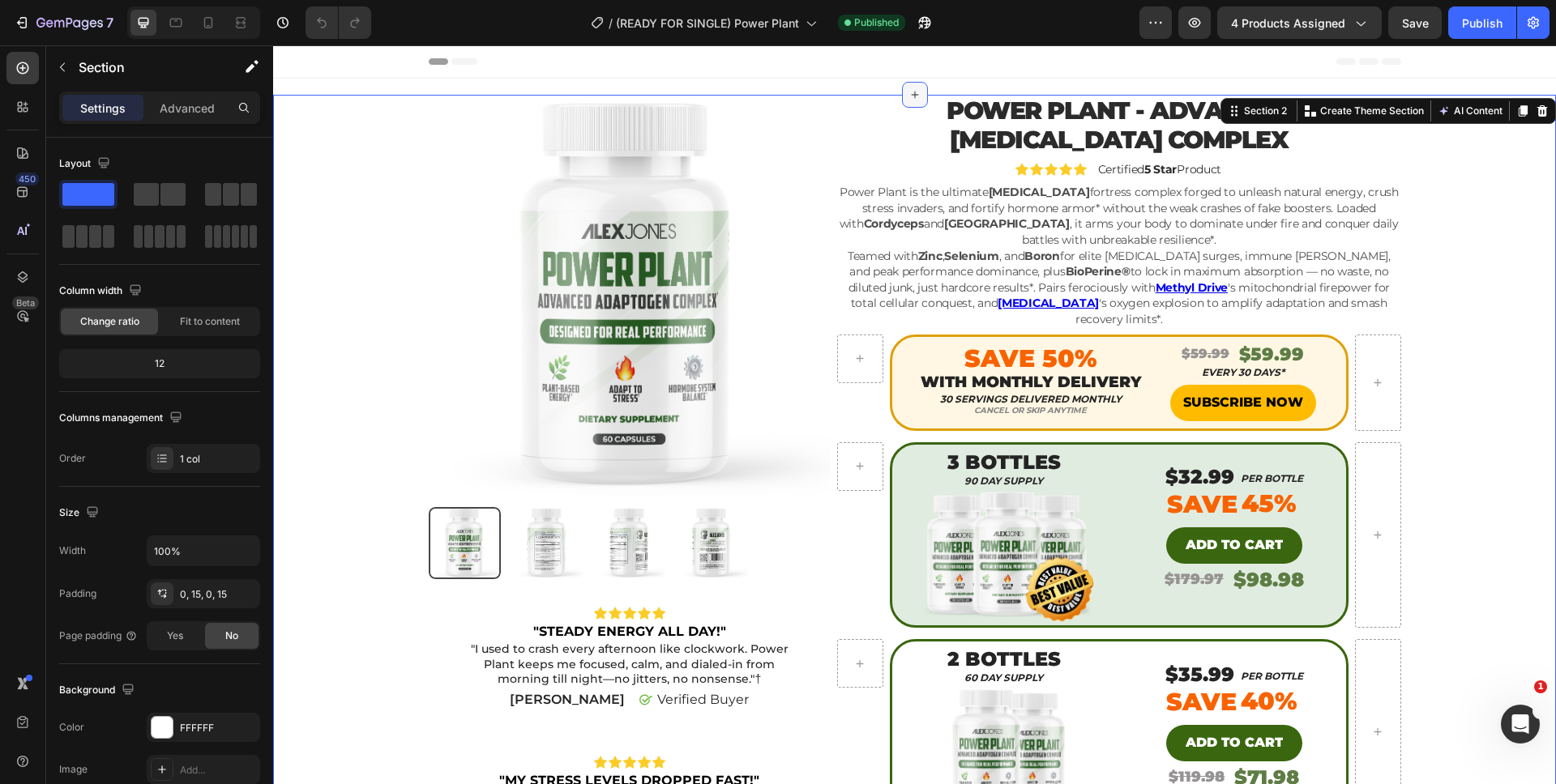
click at [908, 89] on icon at bounding box center [914, 95] width 13 height 13
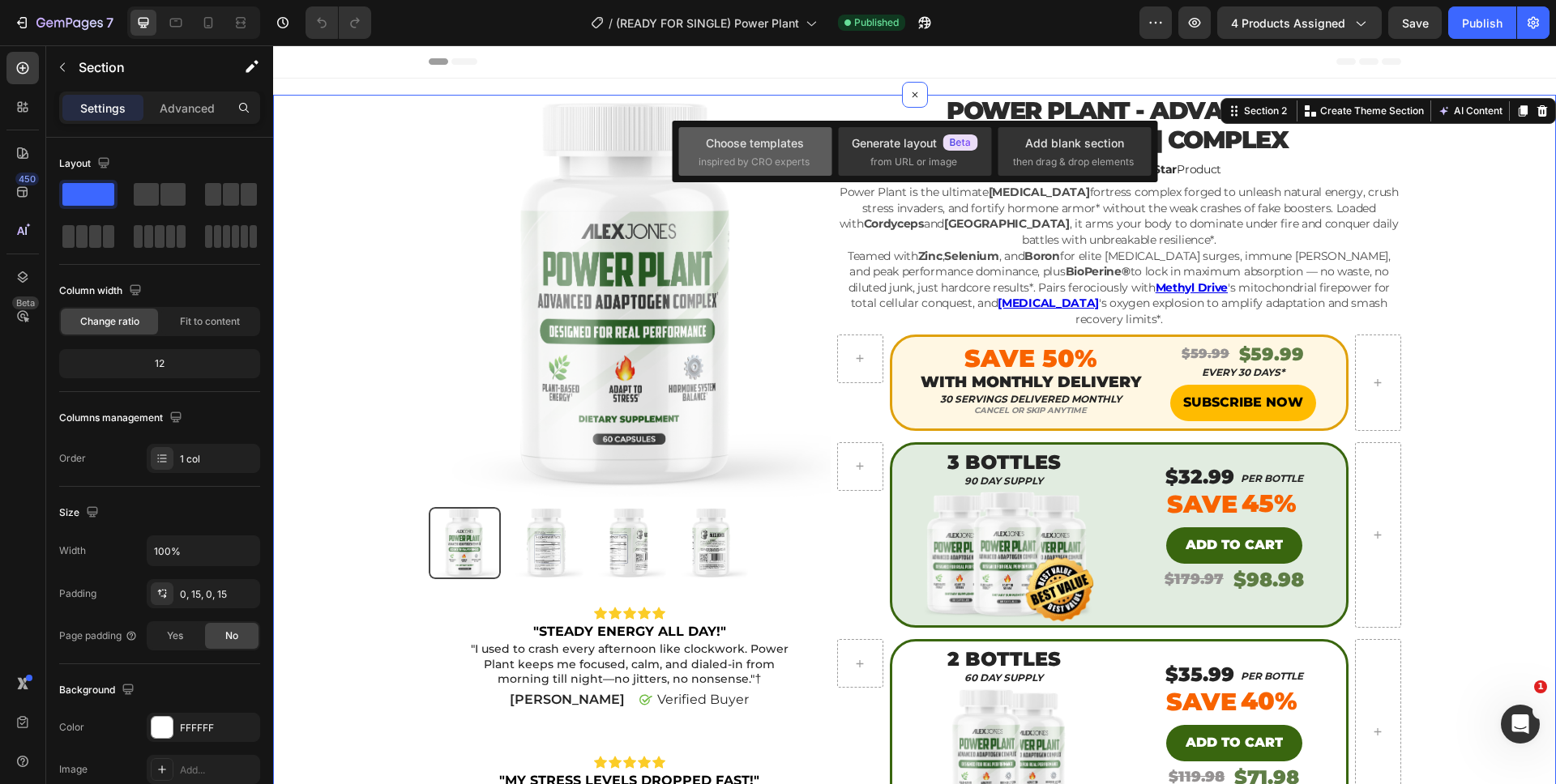
click at [788, 136] on div "Choose templates" at bounding box center [754, 143] width 98 height 17
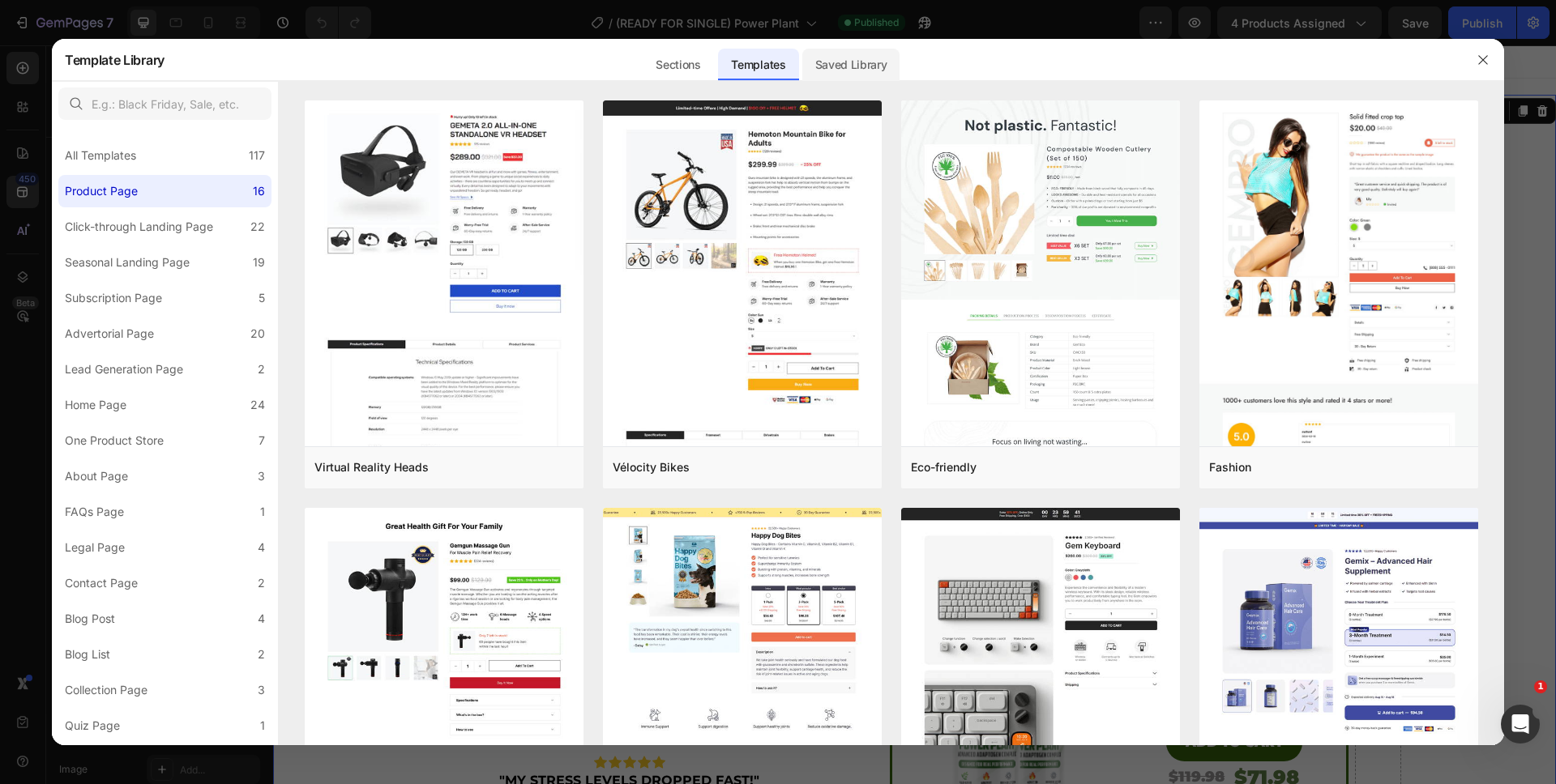
click at [835, 71] on div "Saved Library" at bounding box center [851, 65] width 98 height 32
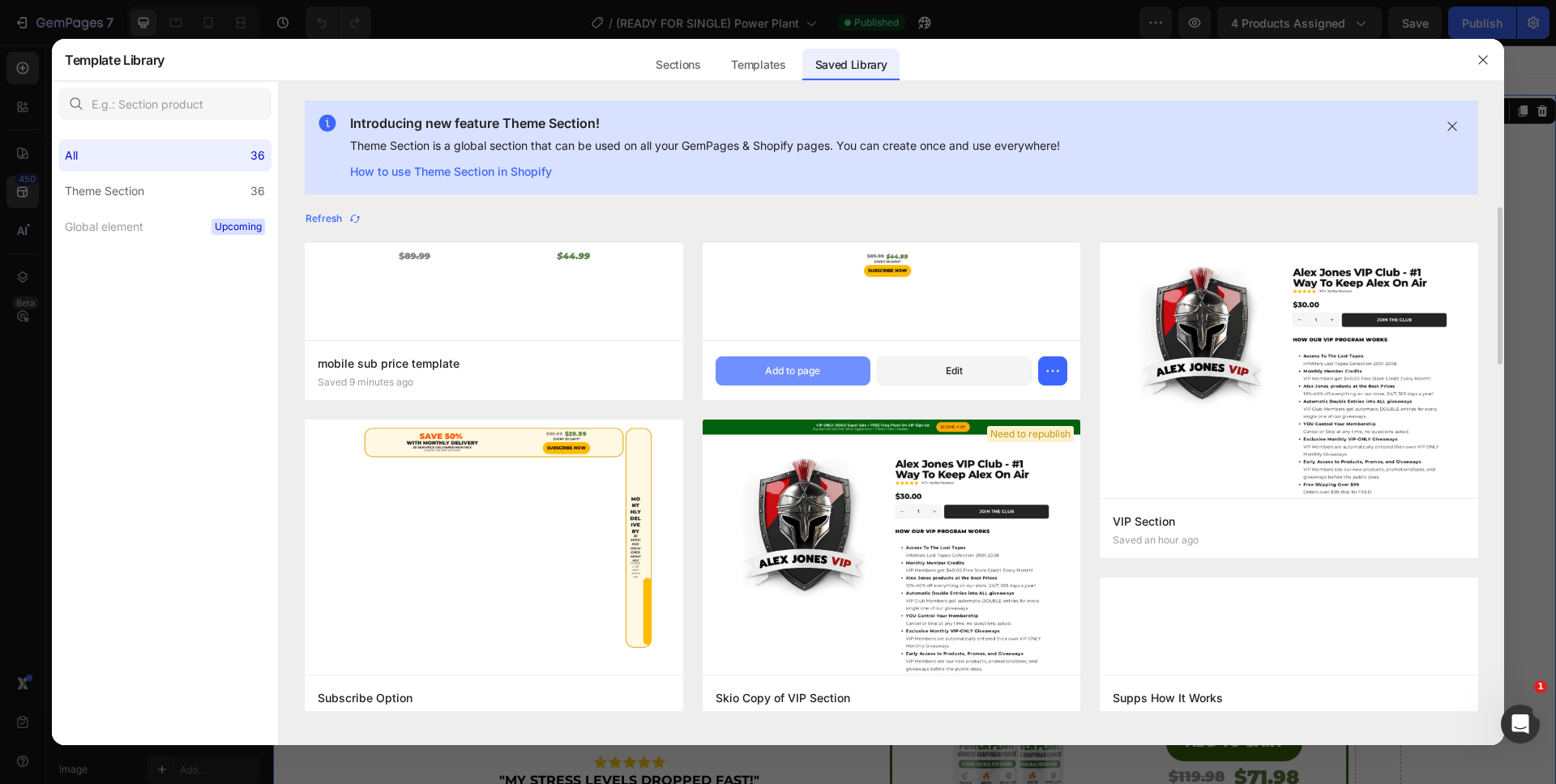
click at [725, 366] on button "Add to page" at bounding box center [793, 371] width 155 height 29
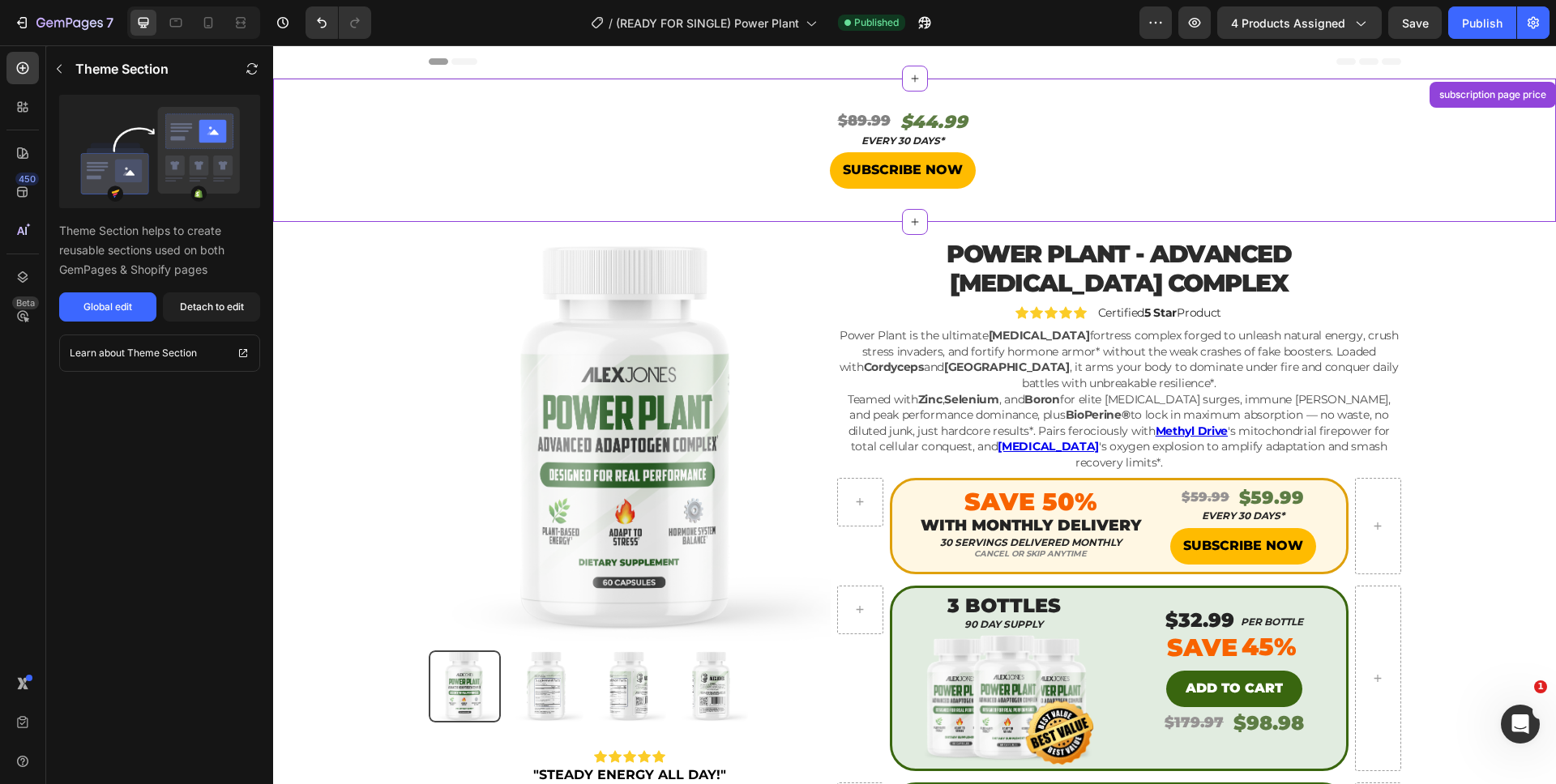
scroll to position [33, 0]
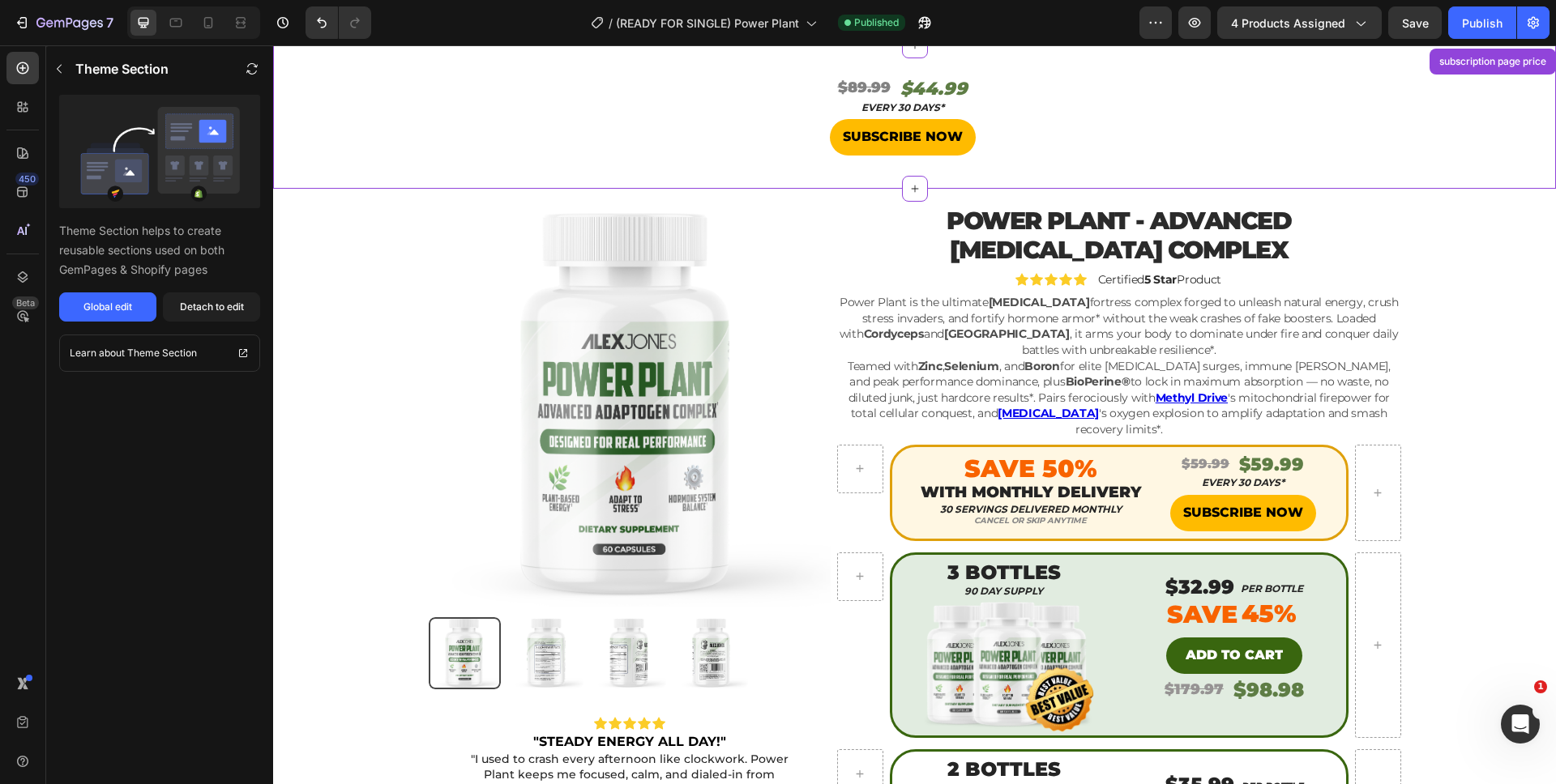
click at [845, 84] on s "$89.99" at bounding box center [864, 88] width 53 height 18
click at [201, 317] on button "Detach to edit" at bounding box center [212, 307] width 97 height 29
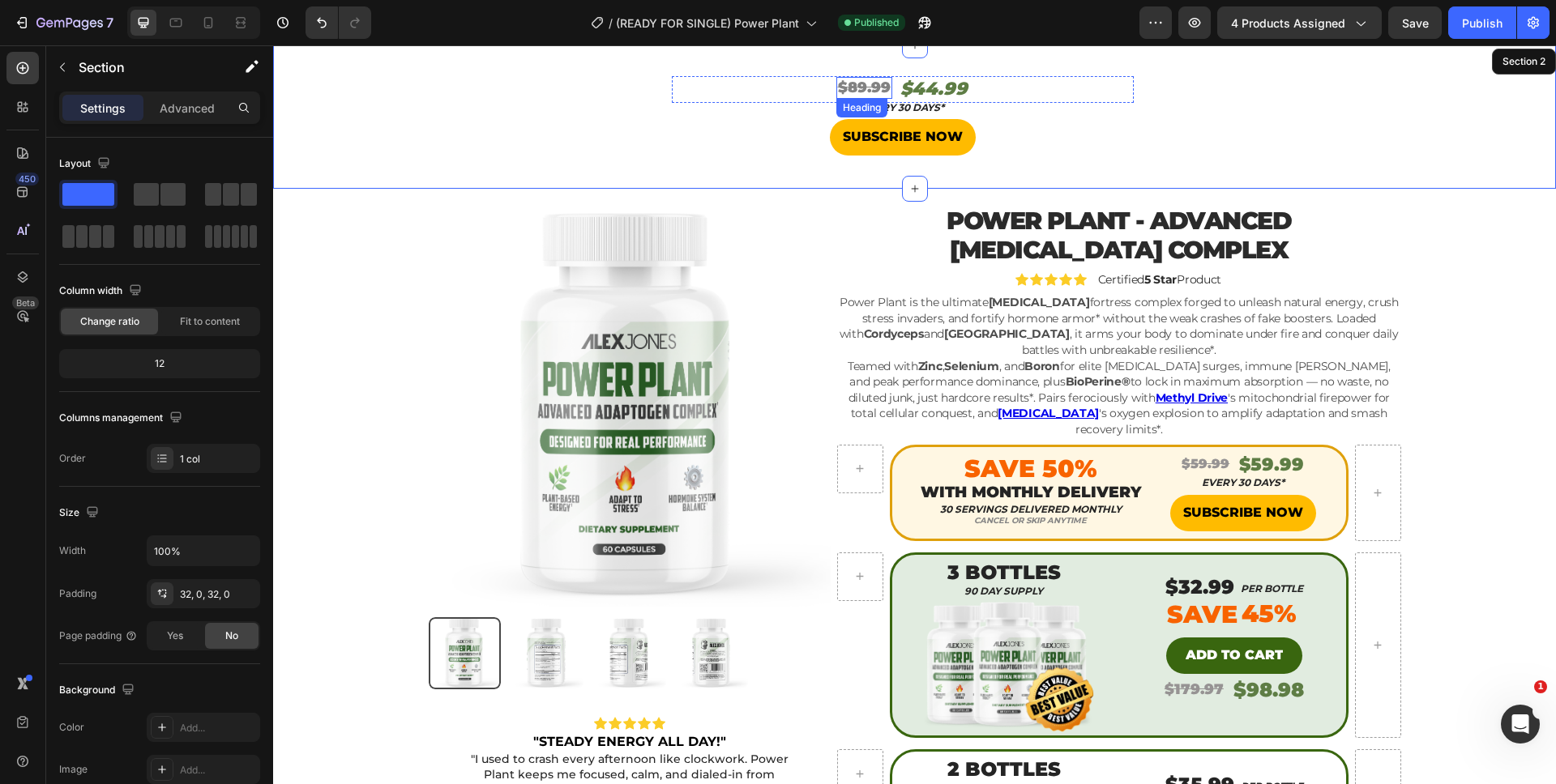
click at [851, 97] on h2 "$89.99" at bounding box center [864, 88] width 56 height 22
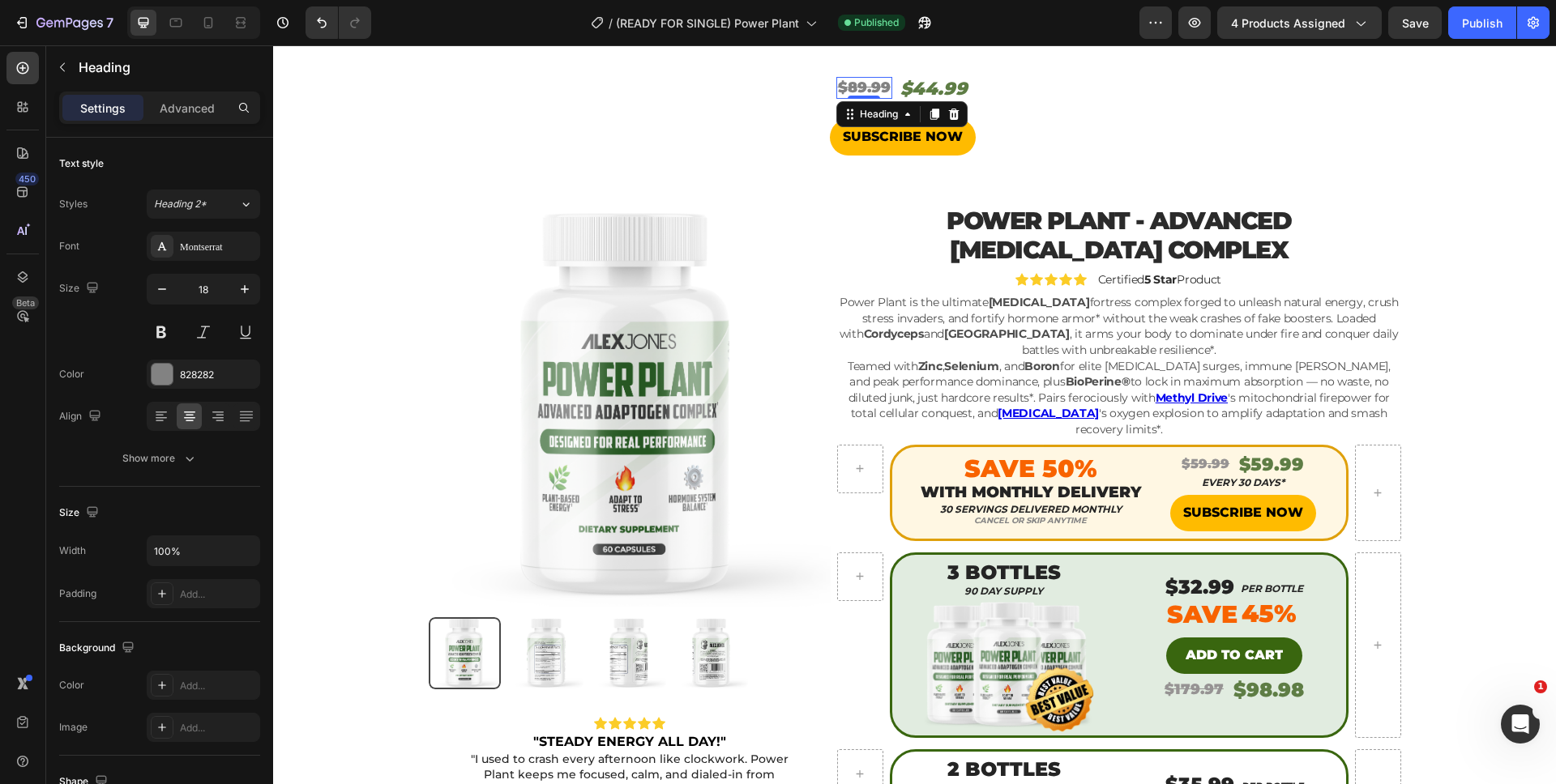
click at [851, 97] on div at bounding box center [864, 97] width 32 height 3
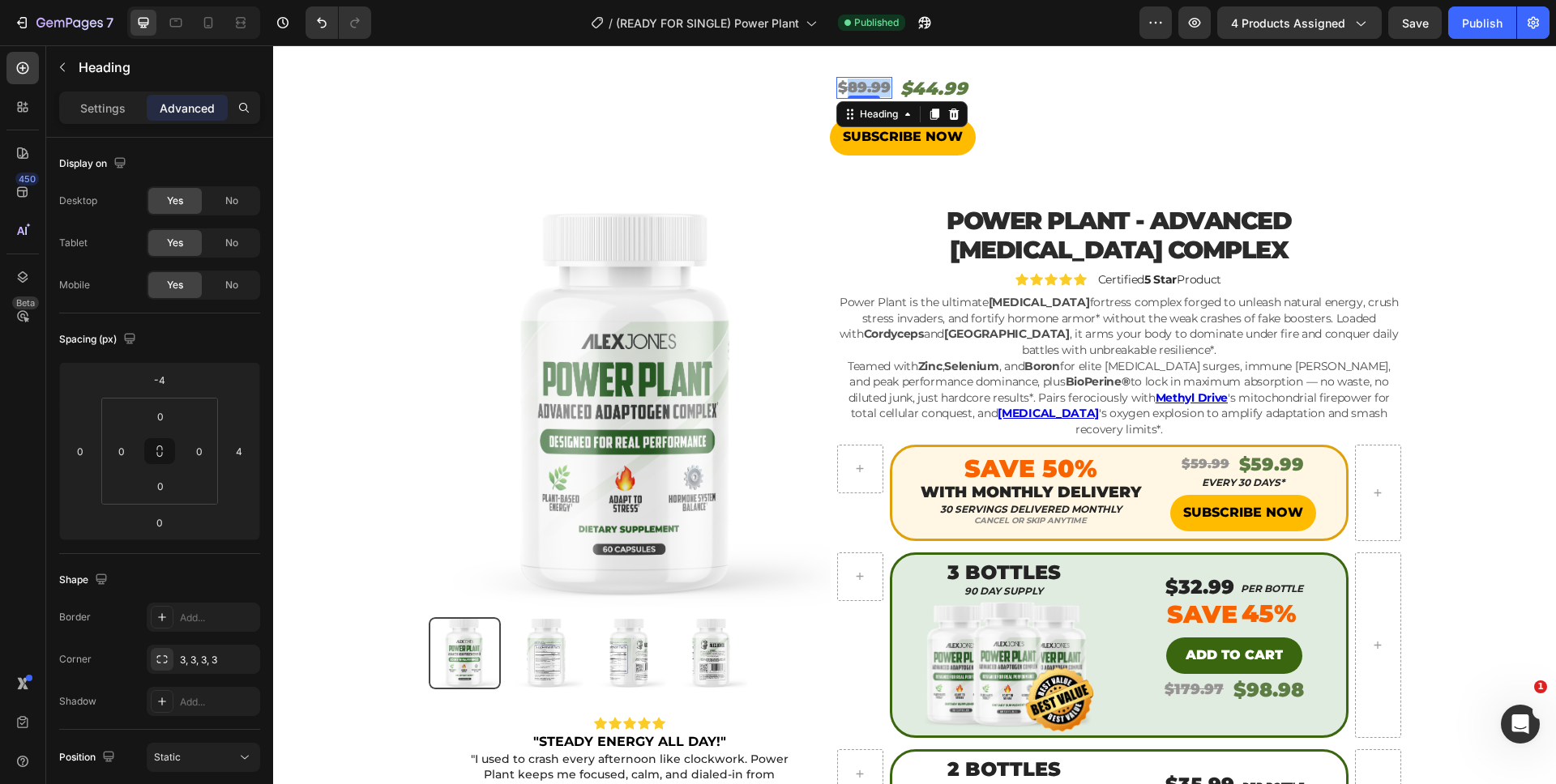
click at [854, 90] on s "$89.99" at bounding box center [864, 88] width 53 height 18
click at [913, 87] on h2 "$44.99" at bounding box center [933, 89] width 71 height 27
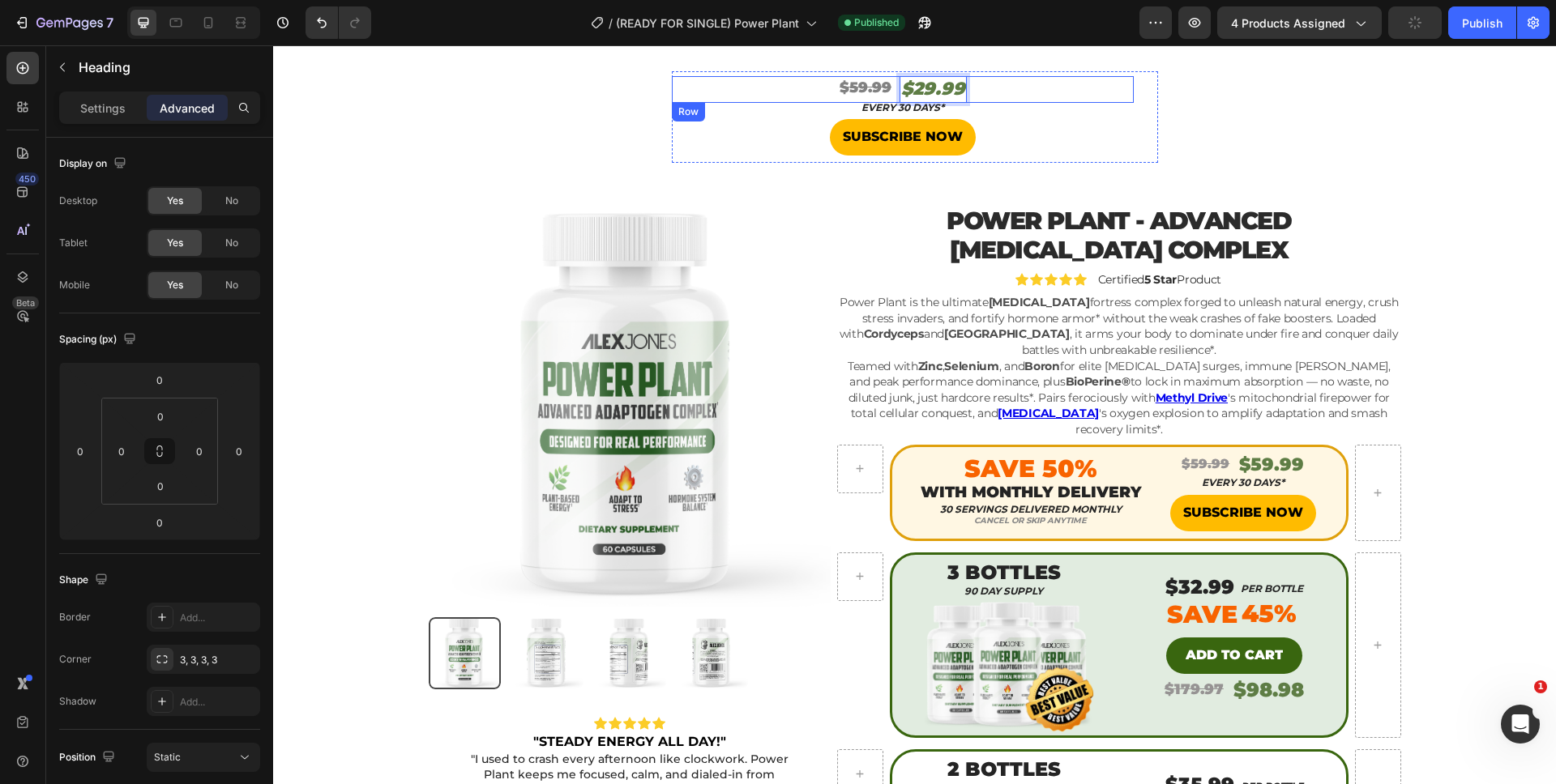
click at [1008, 84] on div "⁠⁠⁠⁠⁠⁠⁠ $59.99 Heading $29.99 Heading 0 Row" at bounding box center [902, 89] width 462 height 27
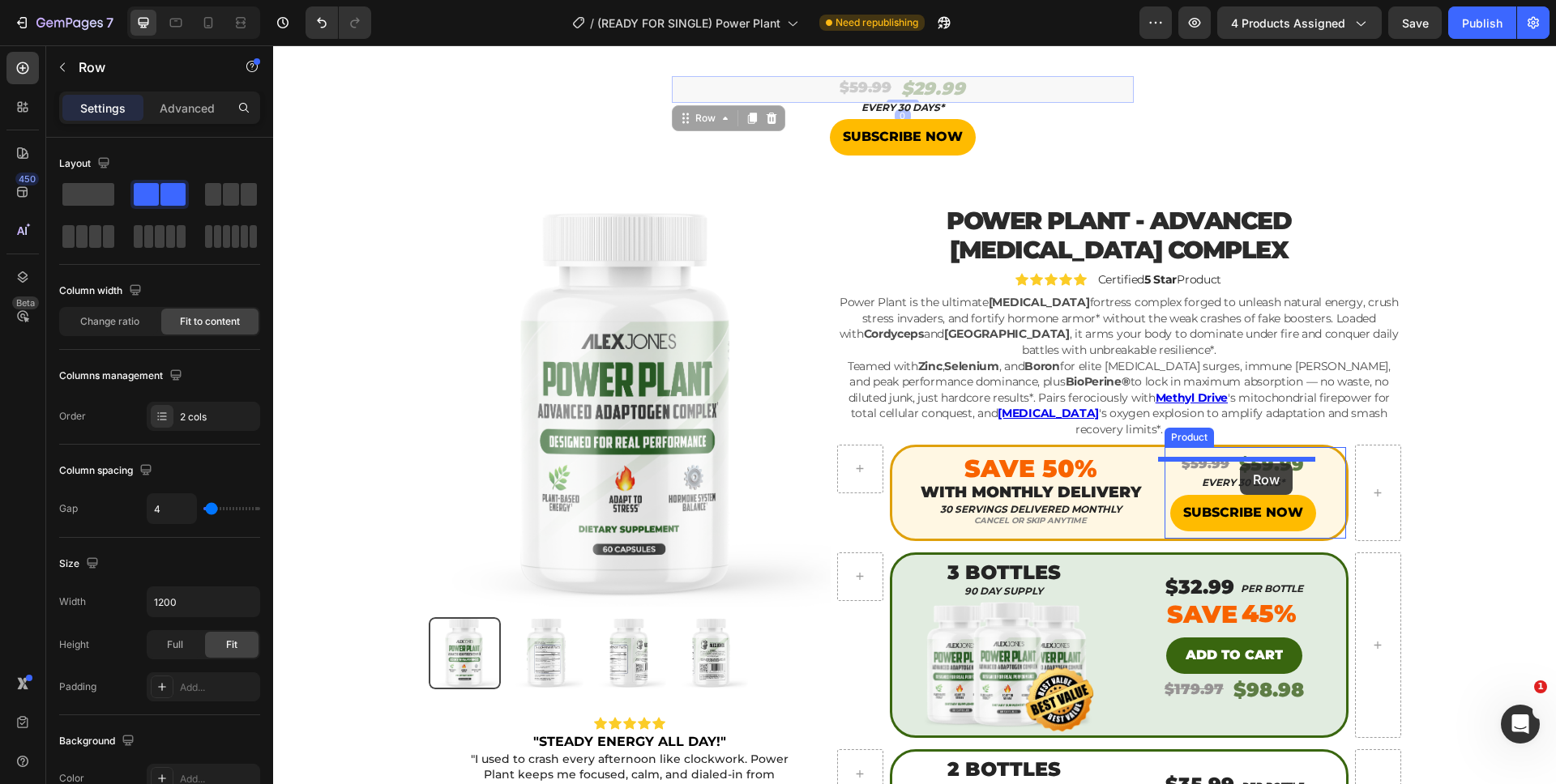
drag, startPoint x: 996, startPoint y: 84, endPoint x: 1240, endPoint y: 464, distance: 451.6
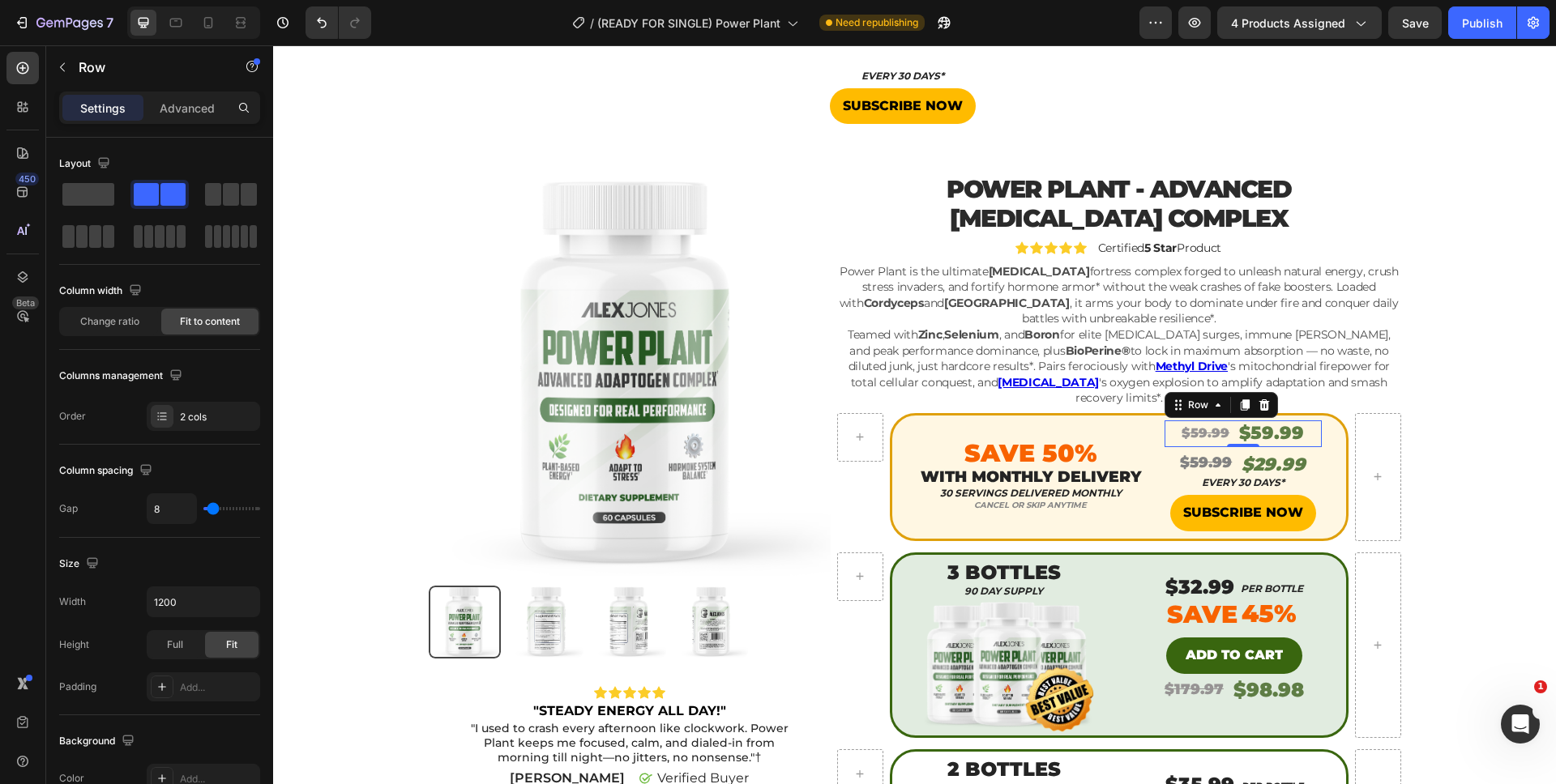
click at [1304, 424] on div "$59.99 Product Price Product Price $59.99 Product Price Product Price Row 0" at bounding box center [1243, 433] width 158 height 27
click at [1259, 399] on icon at bounding box center [1264, 405] width 11 height 11
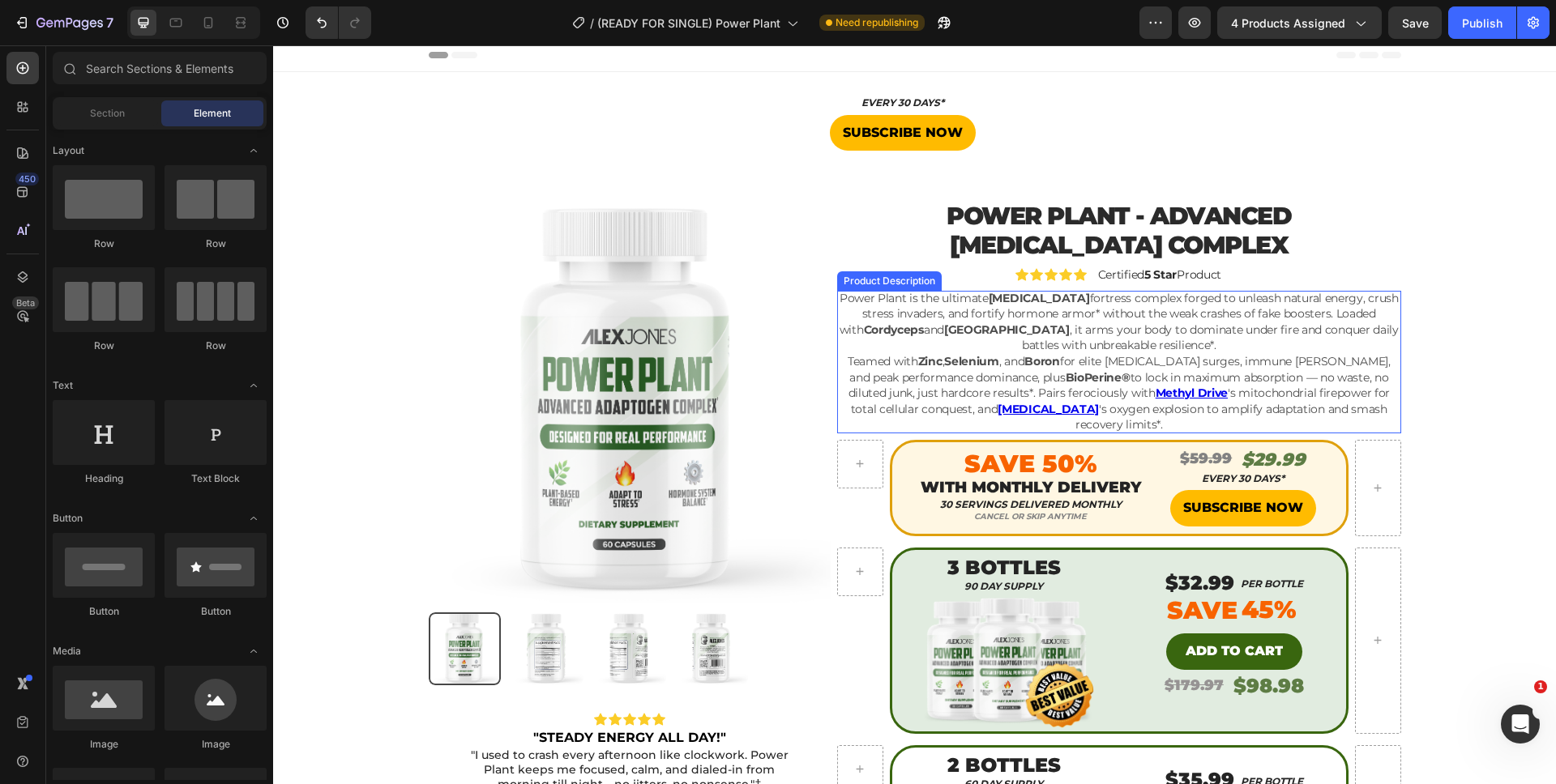
scroll to position [0, 0]
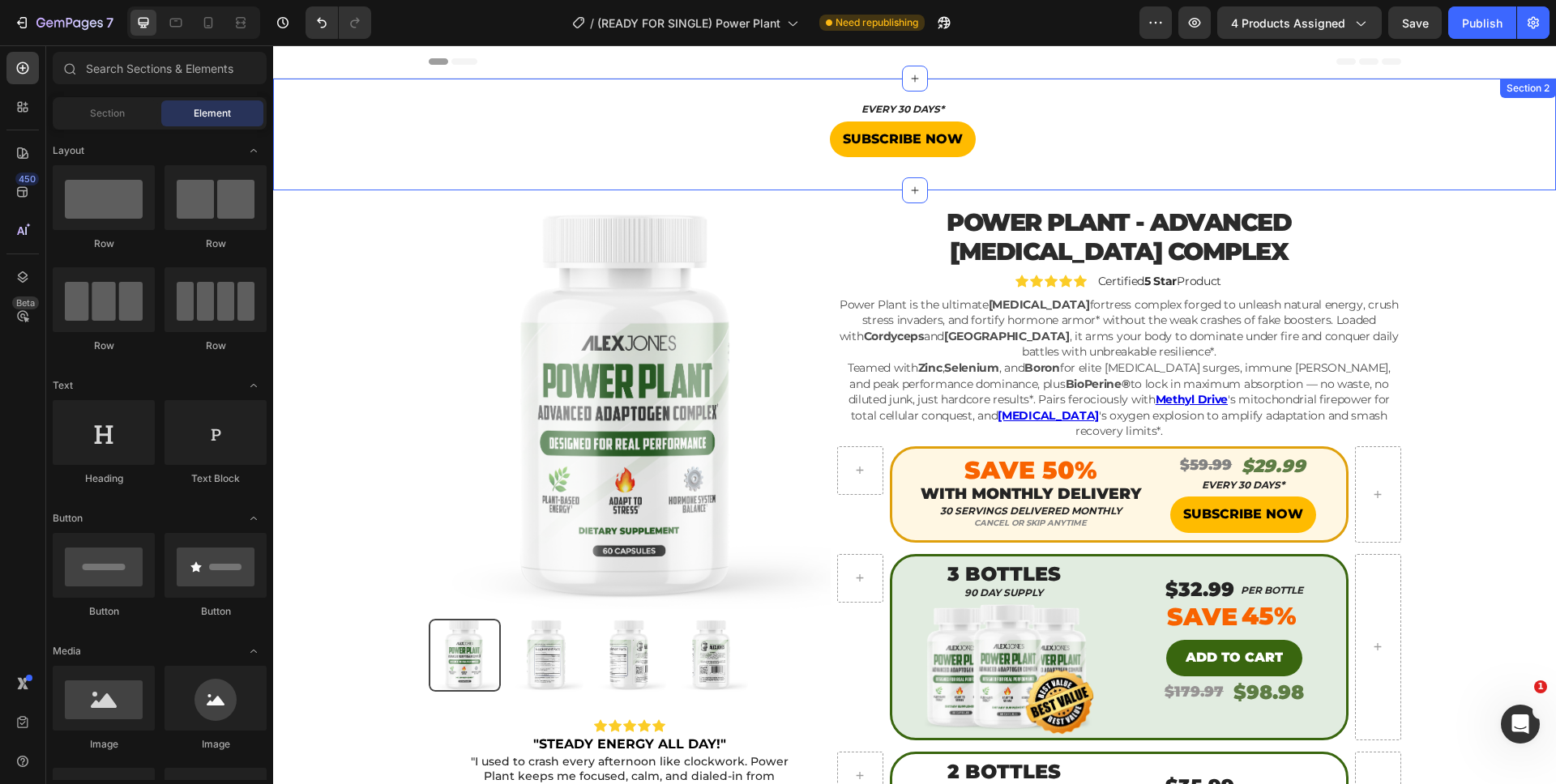
click at [1257, 110] on div "EVERY 30 DAYS* Heading SUBSCRIBE NOW Button Product" at bounding box center [914, 135] width 1282 height 60
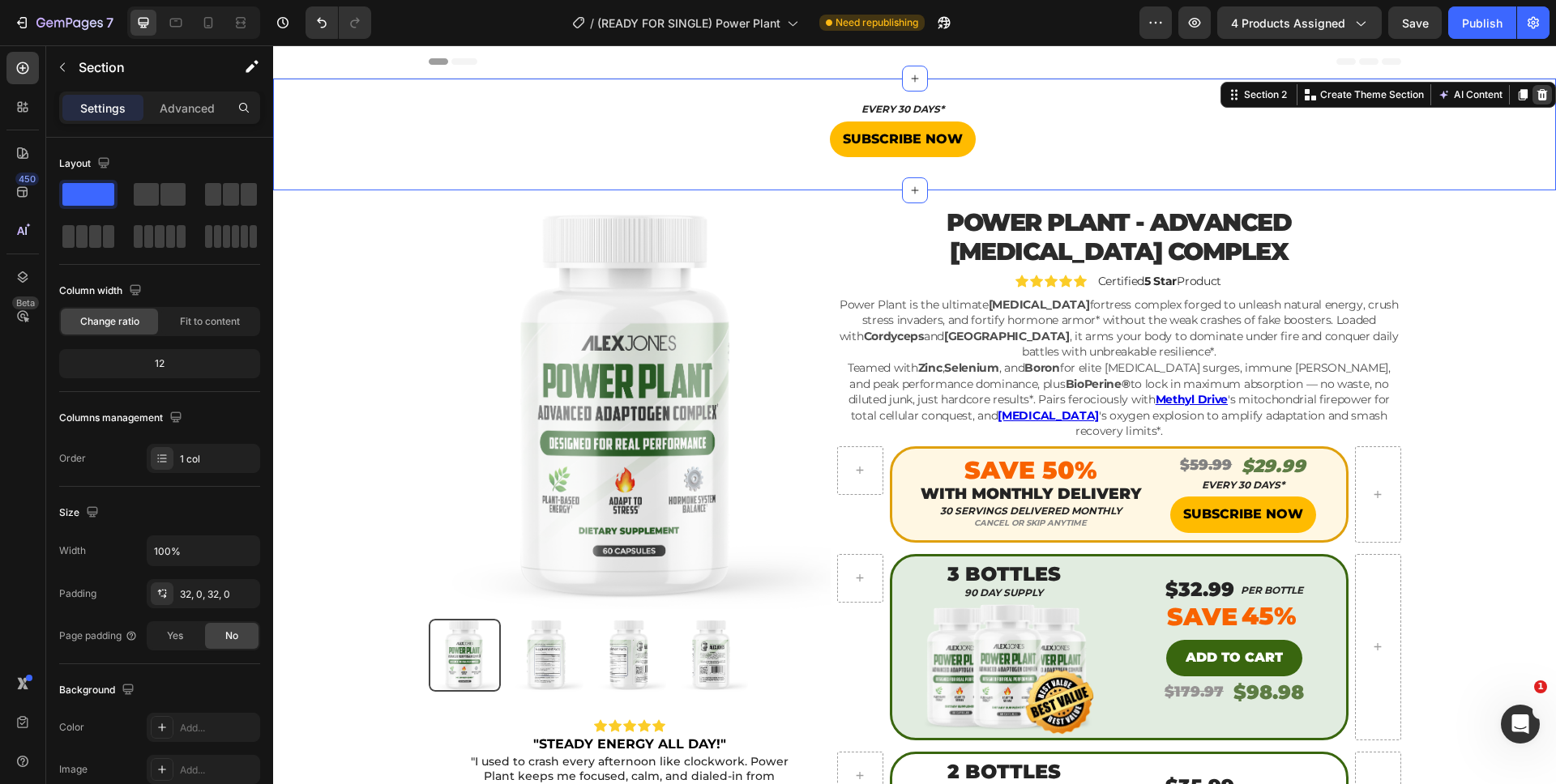
click at [1536, 90] on icon at bounding box center [1542, 95] width 13 height 13
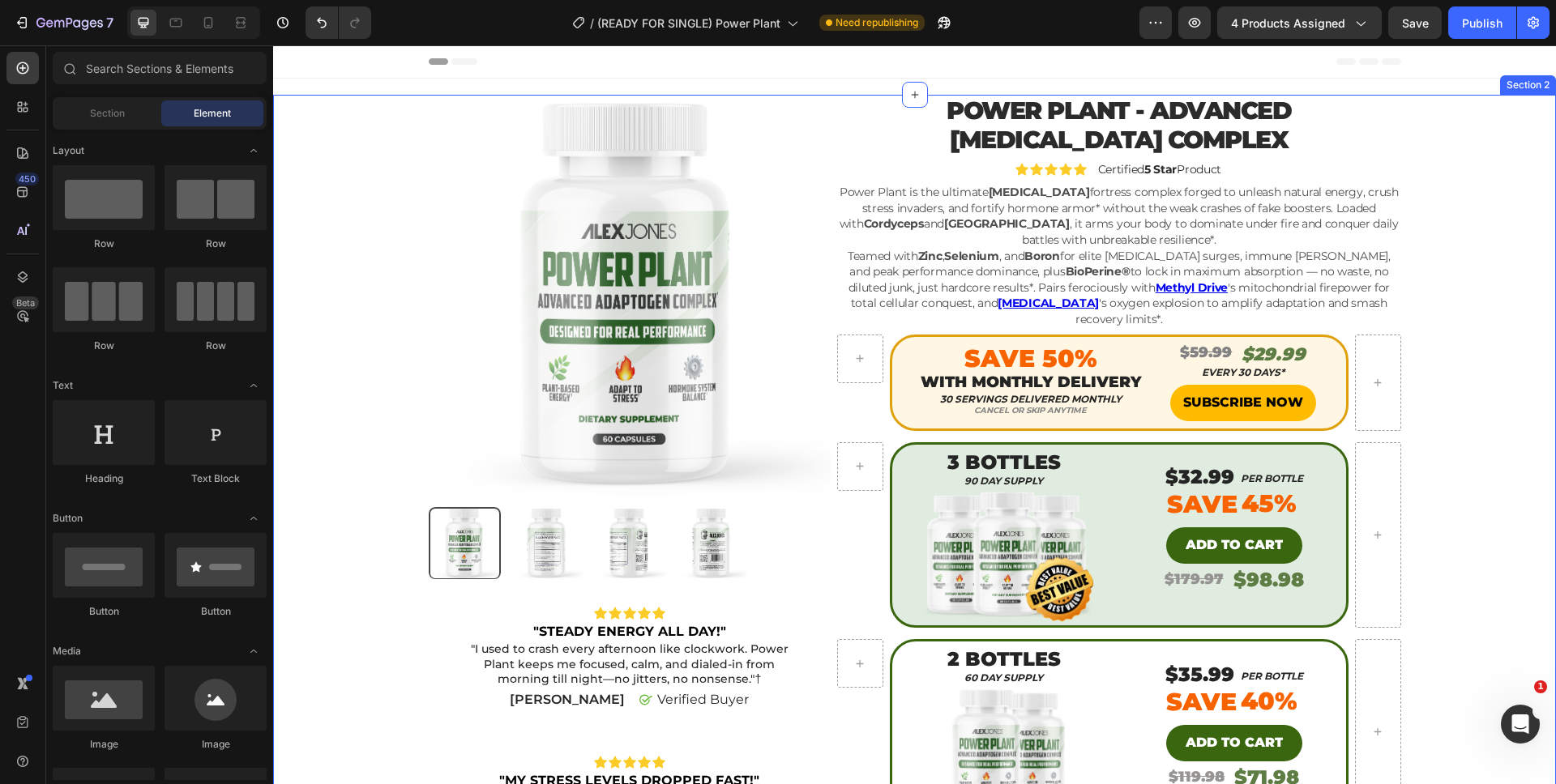
click at [1478, 326] on div "Product Images Icon Icon Icon Icon Icon Icon List "STEADY ENERGY ALL DAY!" Text…" at bounding box center [914, 683] width 1259 height 1176
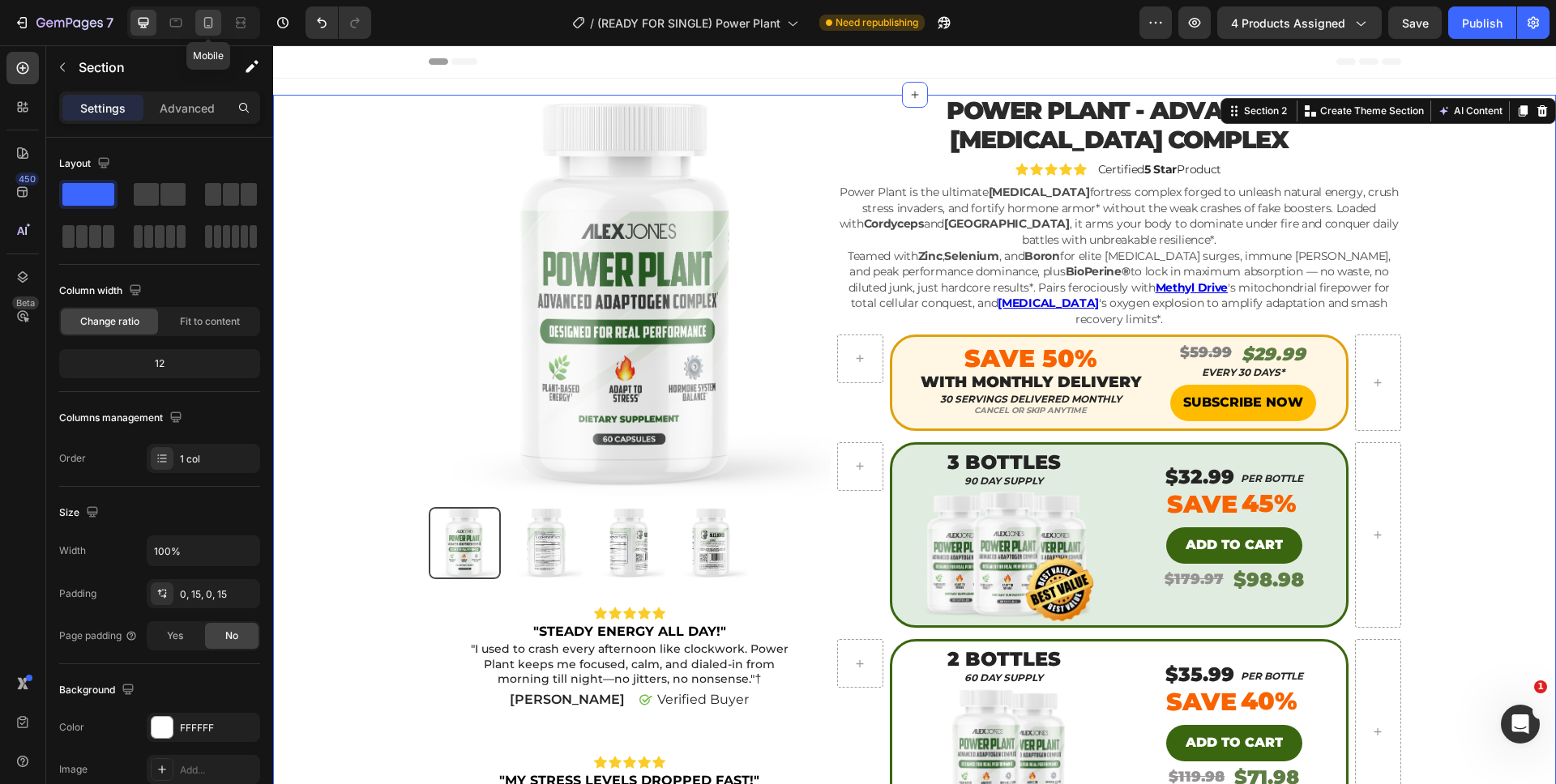
click at [213, 28] on icon at bounding box center [208, 23] width 16 height 16
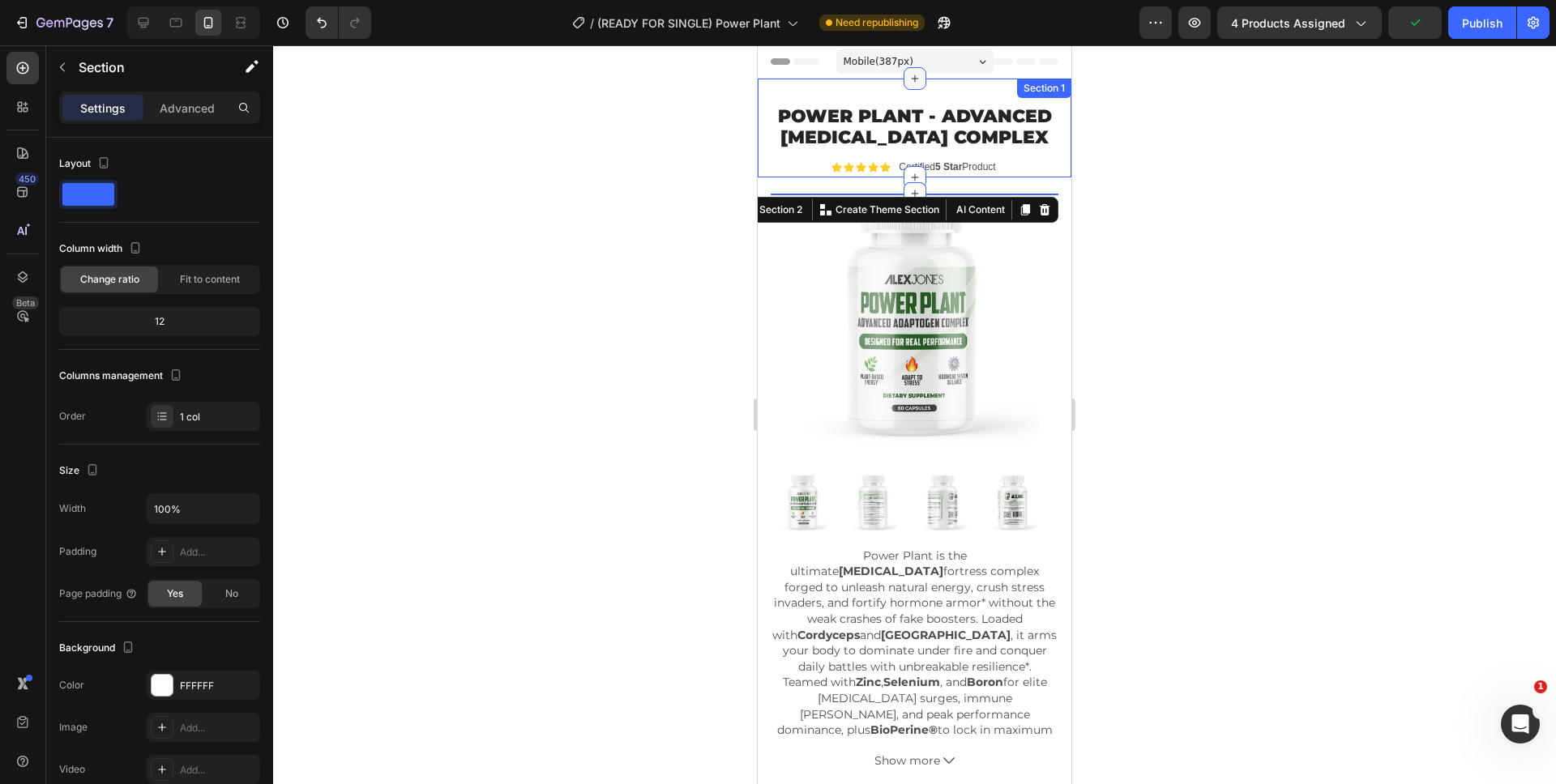
click at [908, 76] on icon at bounding box center [914, 79] width 13 height 13
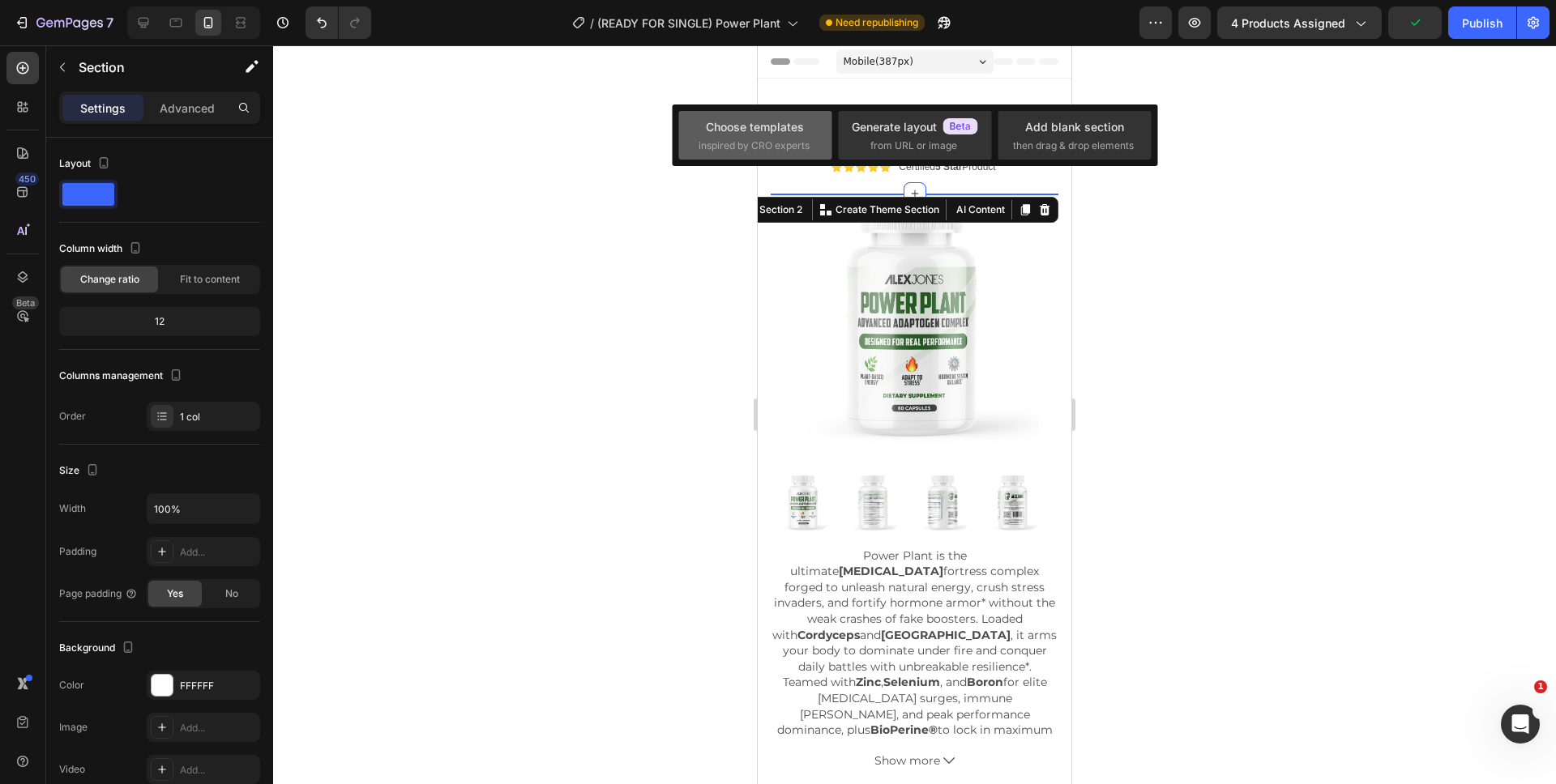
click at [783, 131] on div "Choose templates" at bounding box center [754, 127] width 98 height 17
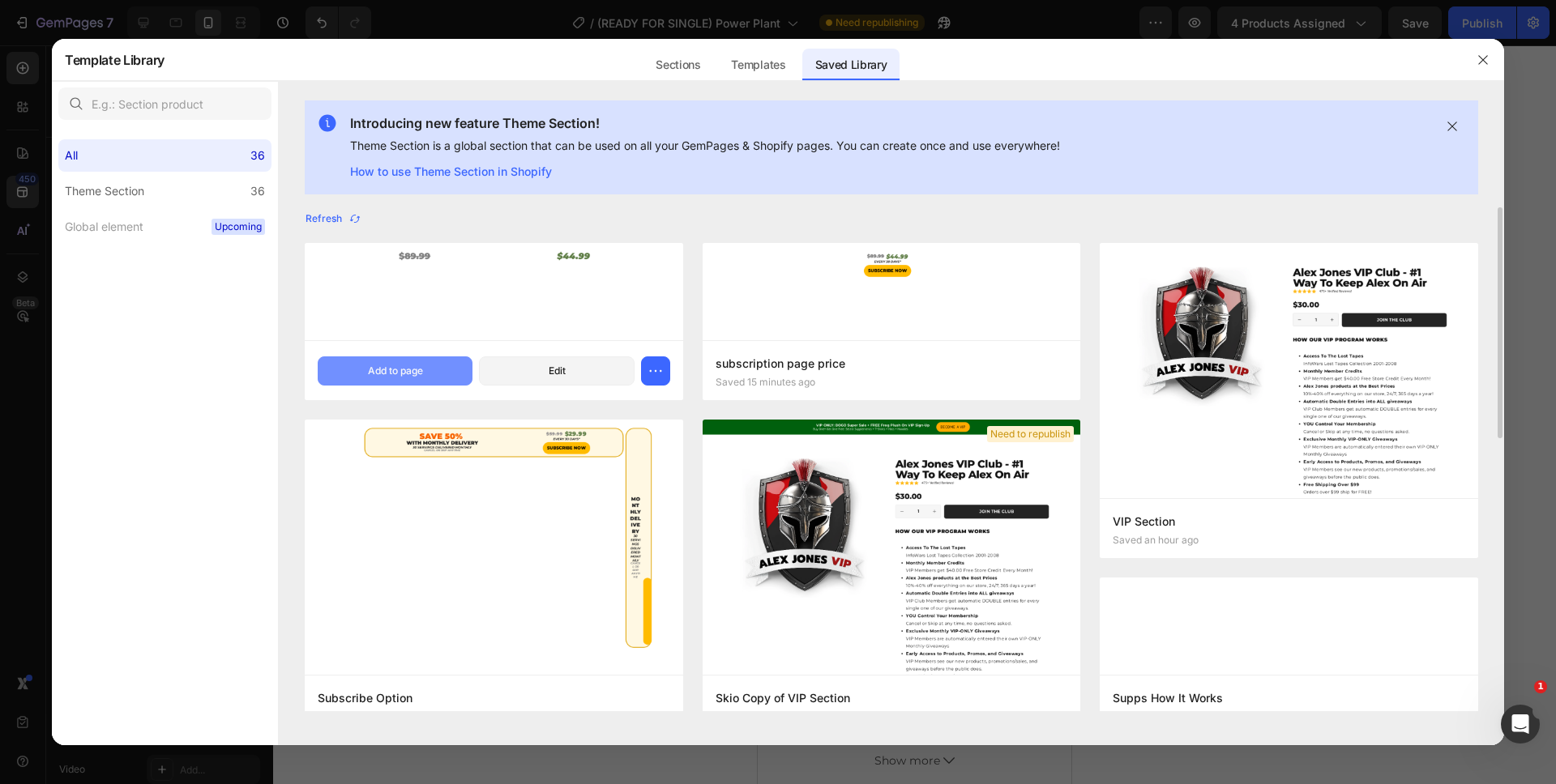
click at [400, 364] on div "Add to page" at bounding box center [395, 371] width 55 height 15
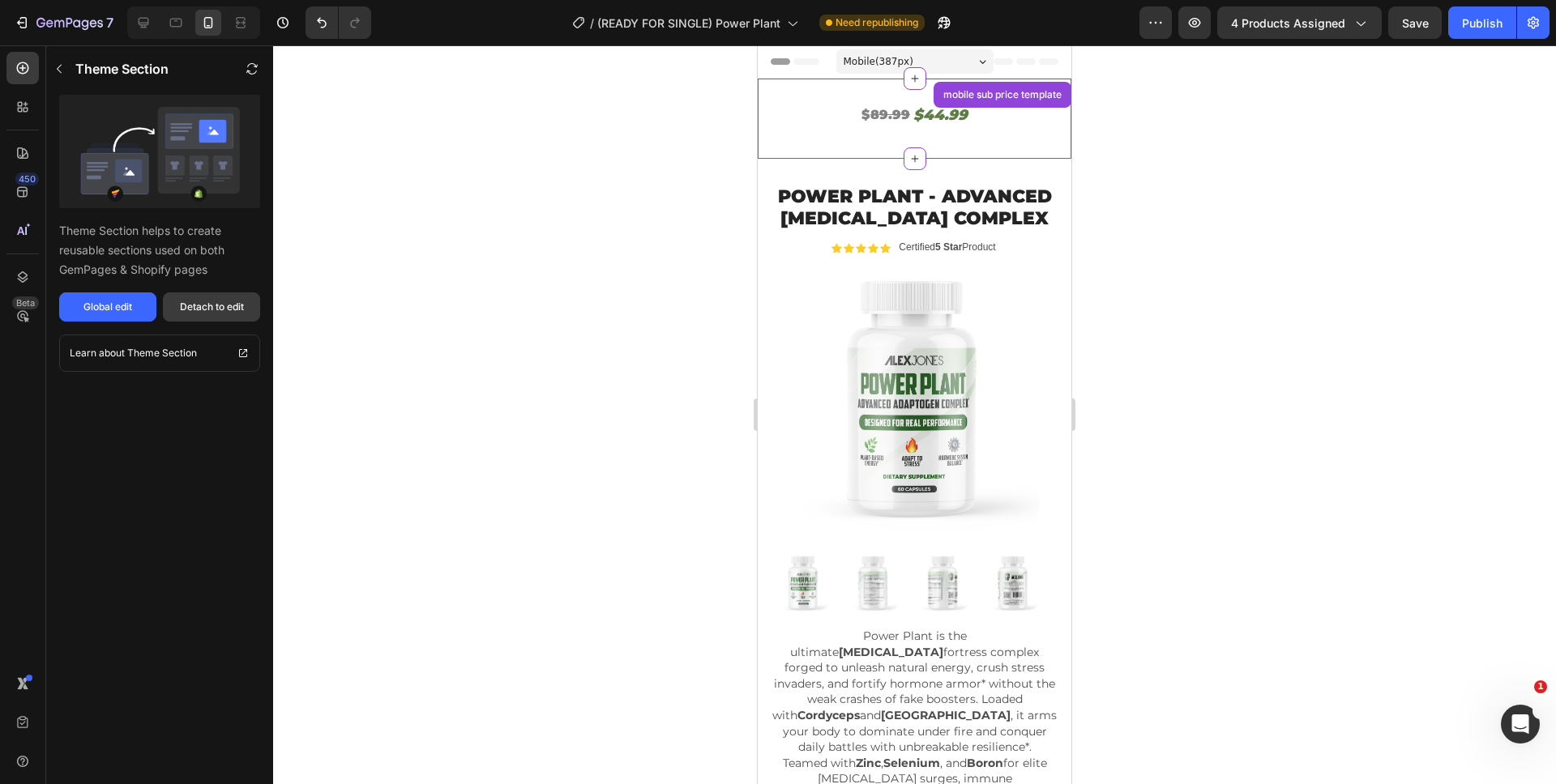
click at [196, 303] on div "Detach to edit" at bounding box center [212, 307] width 64 height 15
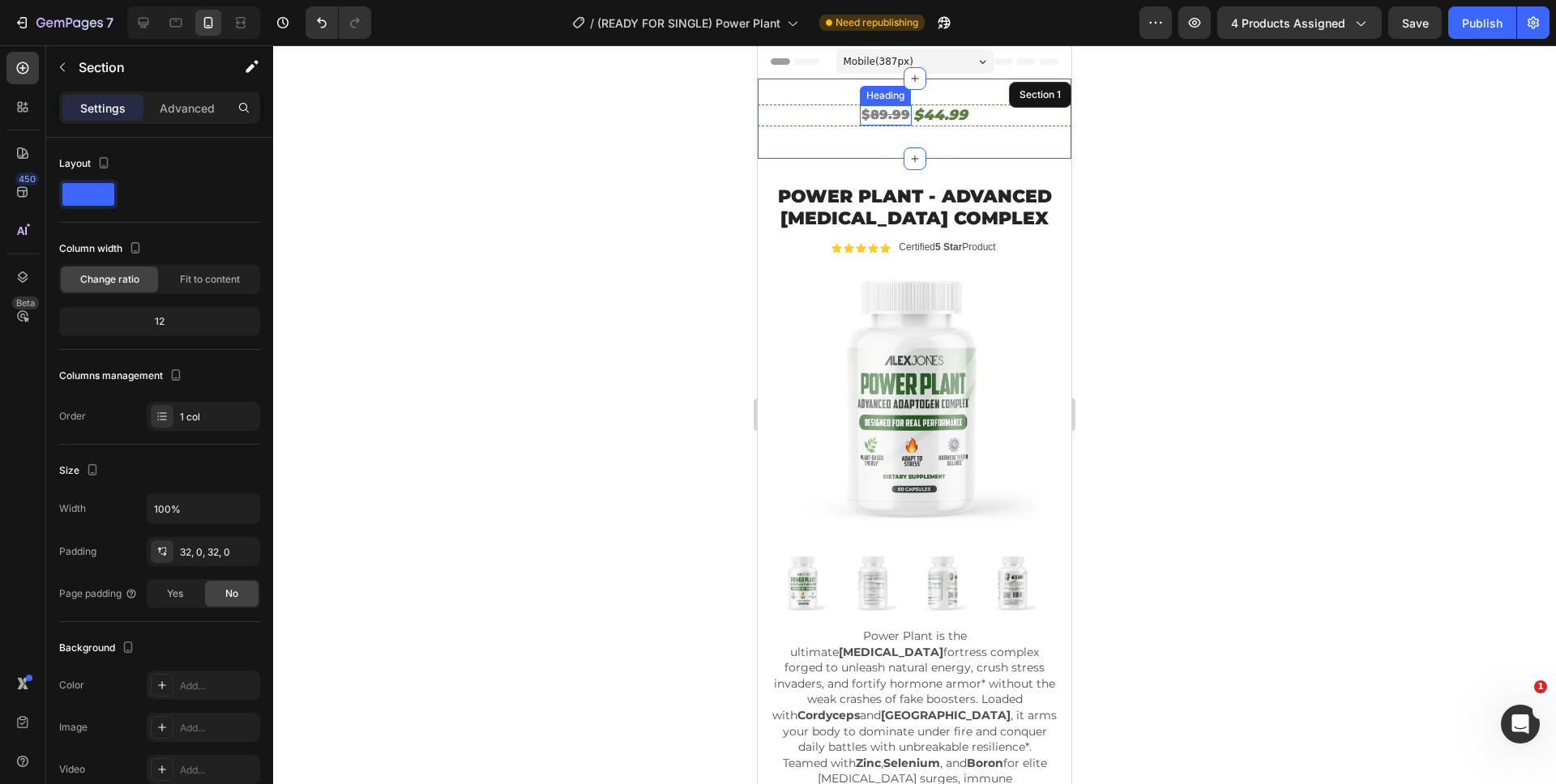
click at [871, 114] on s "89.99" at bounding box center [890, 114] width 40 height 15
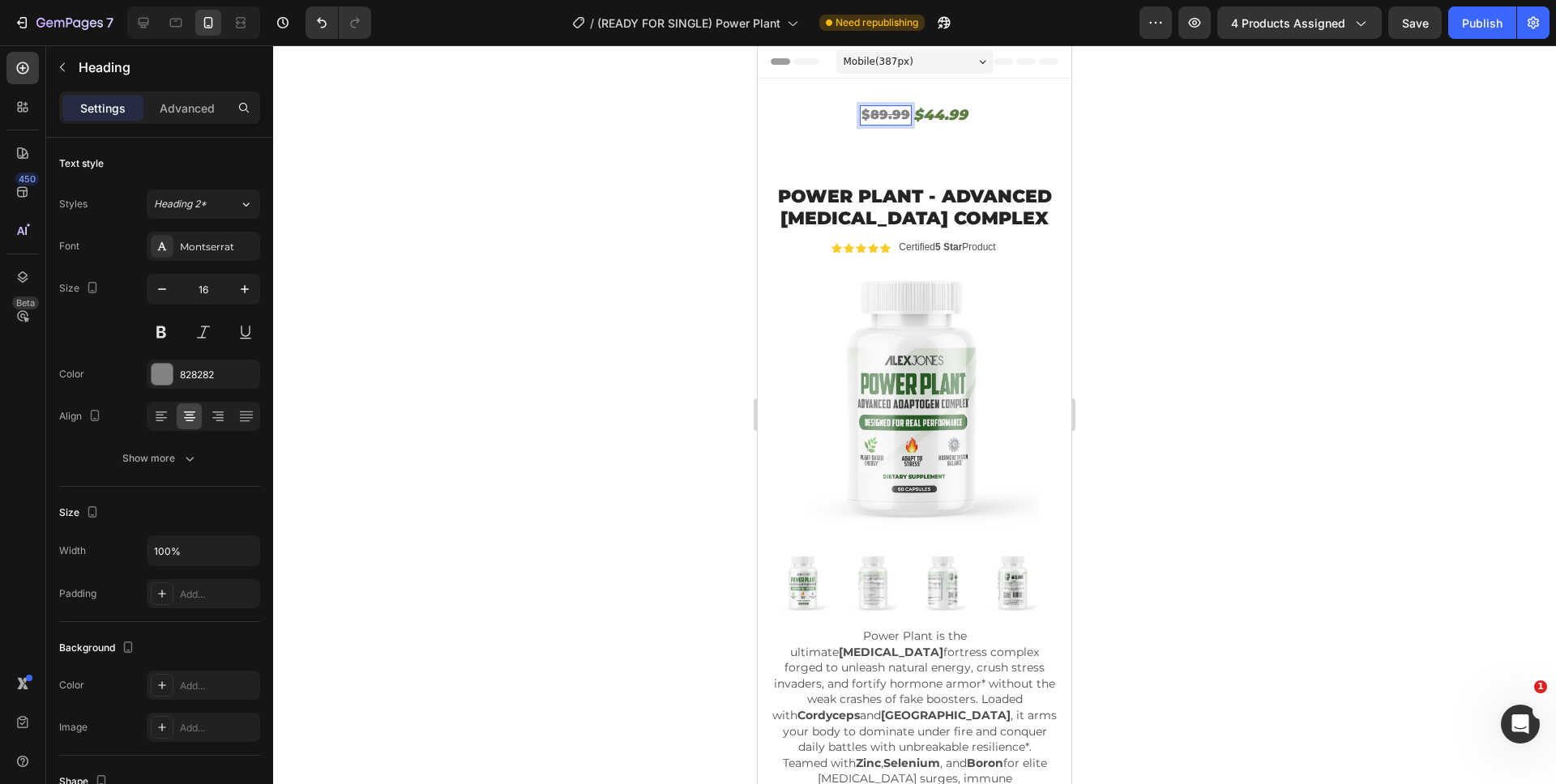
click at [877, 117] on s "89.99" at bounding box center [890, 114] width 40 height 15
click at [932, 117] on h2 "$44.99" at bounding box center [940, 115] width 58 height 22
click at [970, 120] on div "$ 59.99 Heading $29.99 Heading 0 Row" at bounding box center [914, 115] width 313 height 22
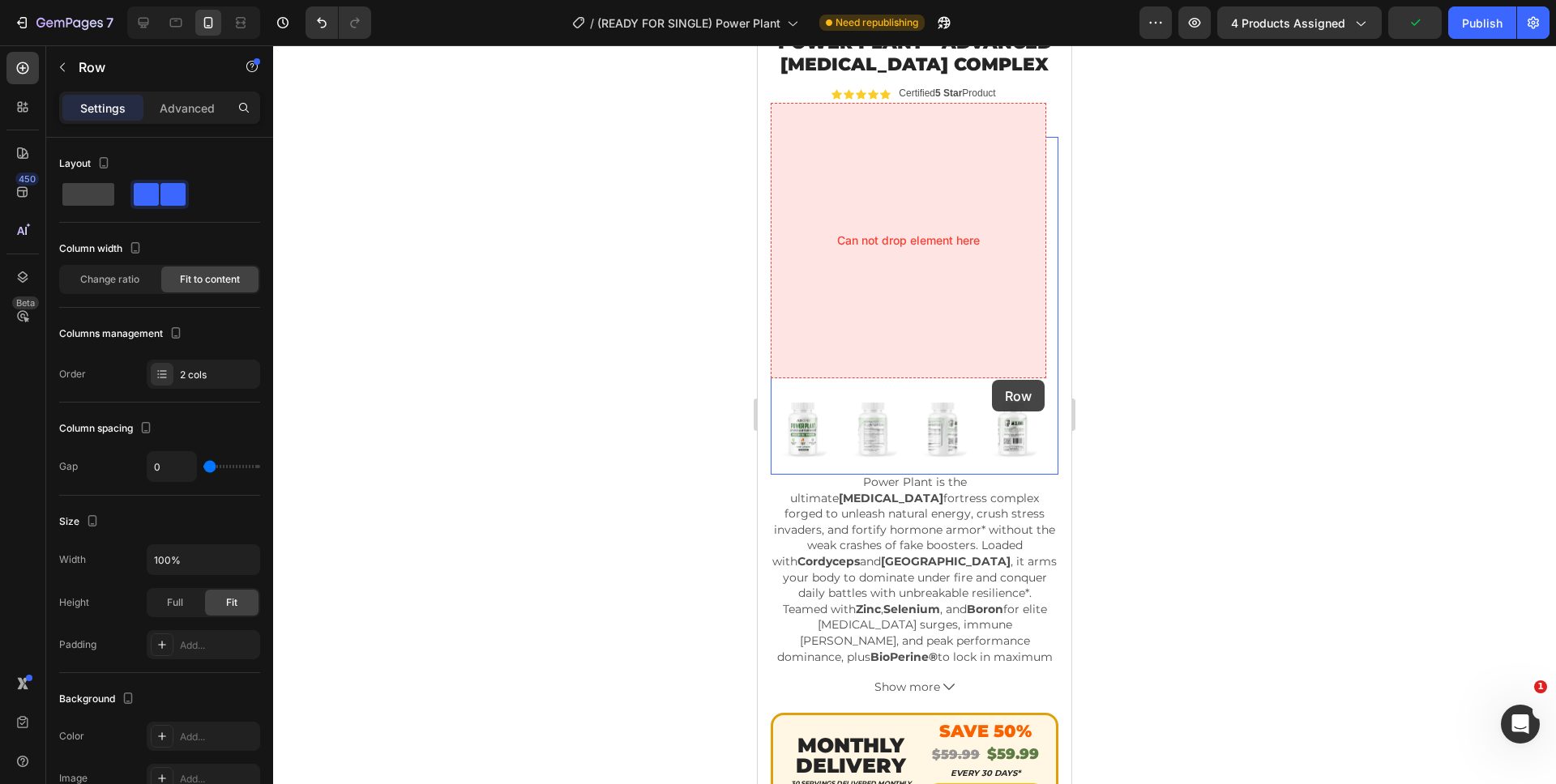
scroll to position [519, 0]
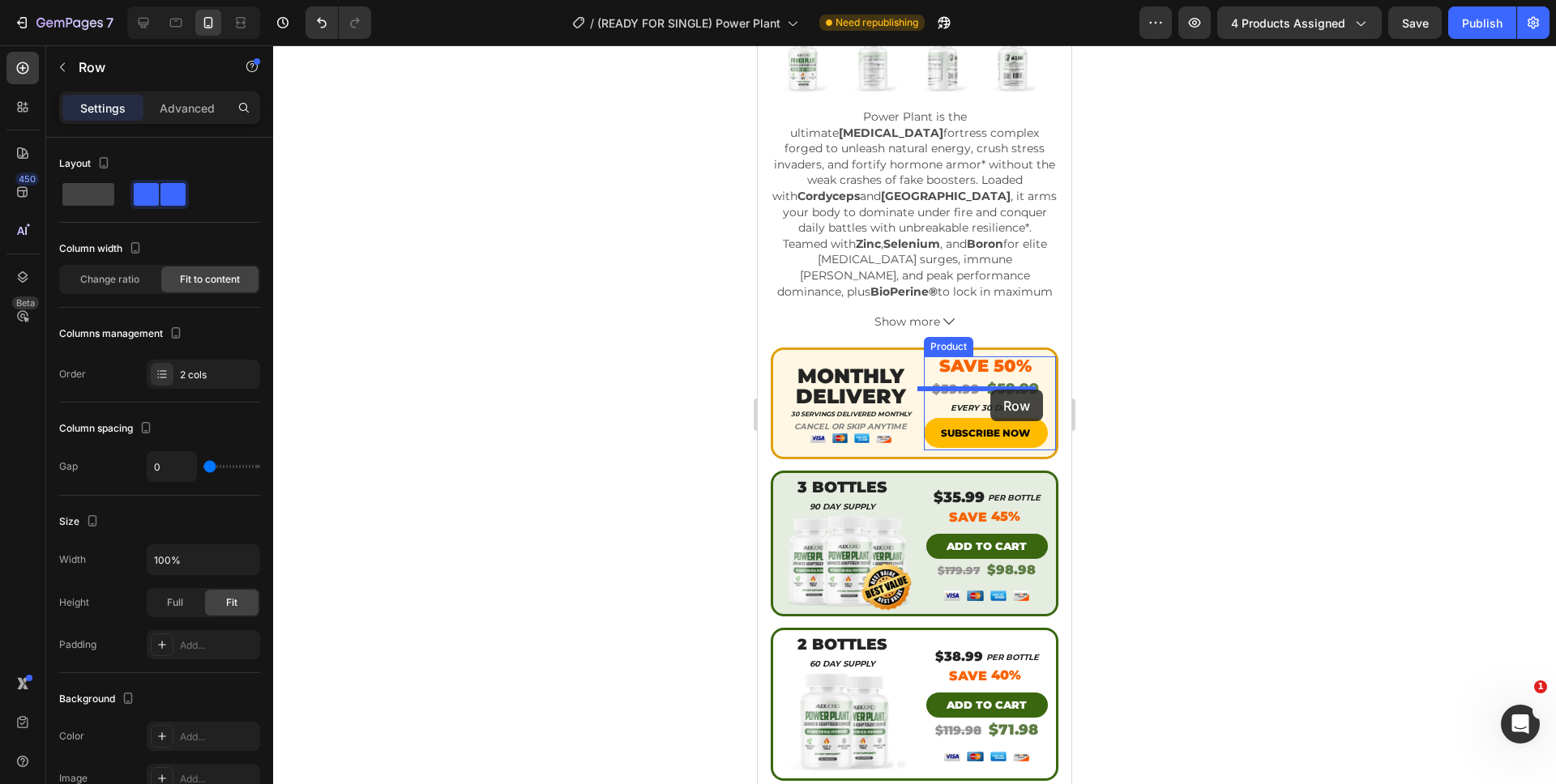
drag, startPoint x: 973, startPoint y: 115, endPoint x: 990, endPoint y: 390, distance: 275.5
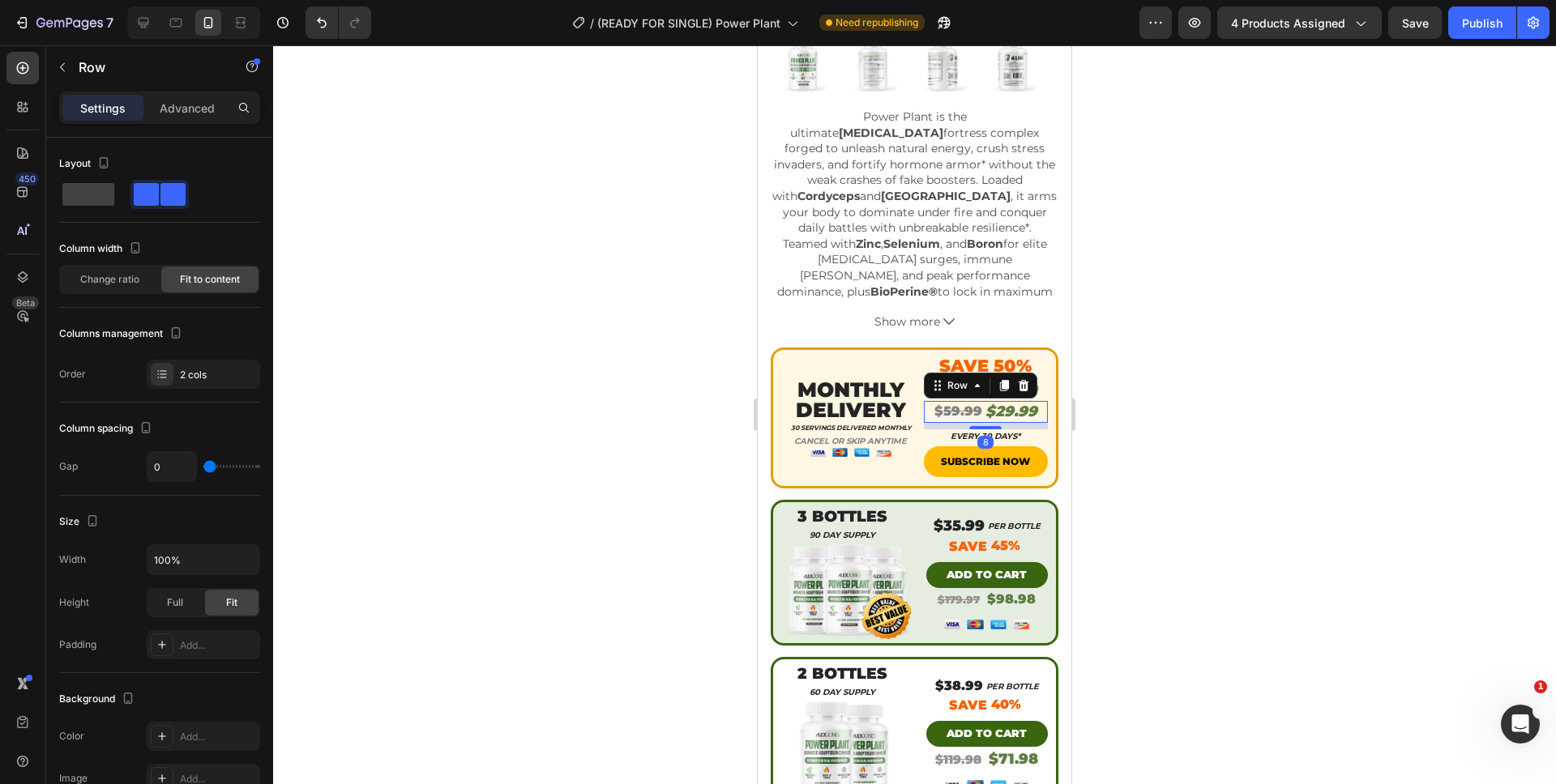
click at [1165, 418] on div at bounding box center [914, 415] width 1282 height 739
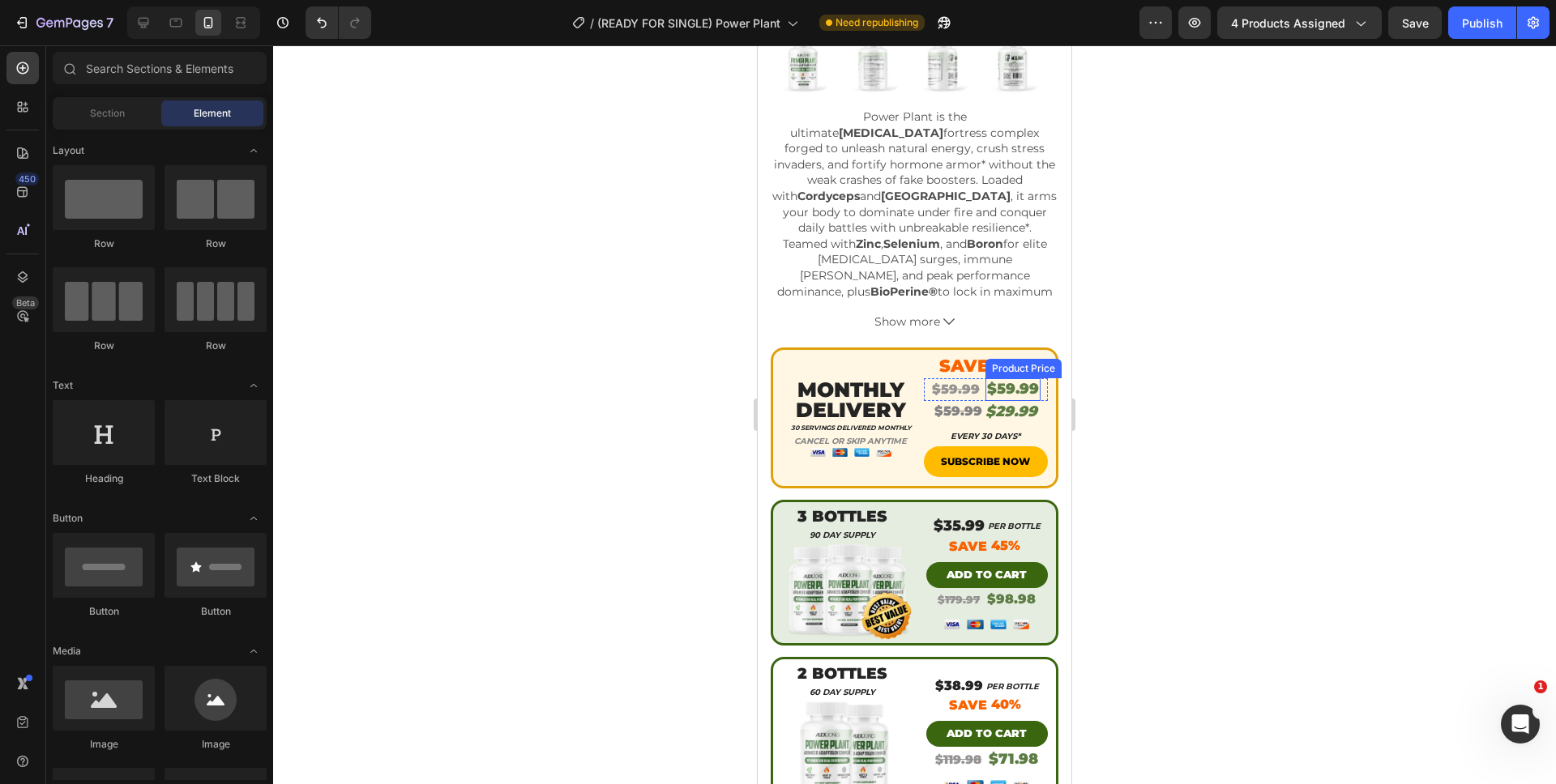
click at [1024, 380] on div "$59.99" at bounding box center [1013, 389] width 55 height 22
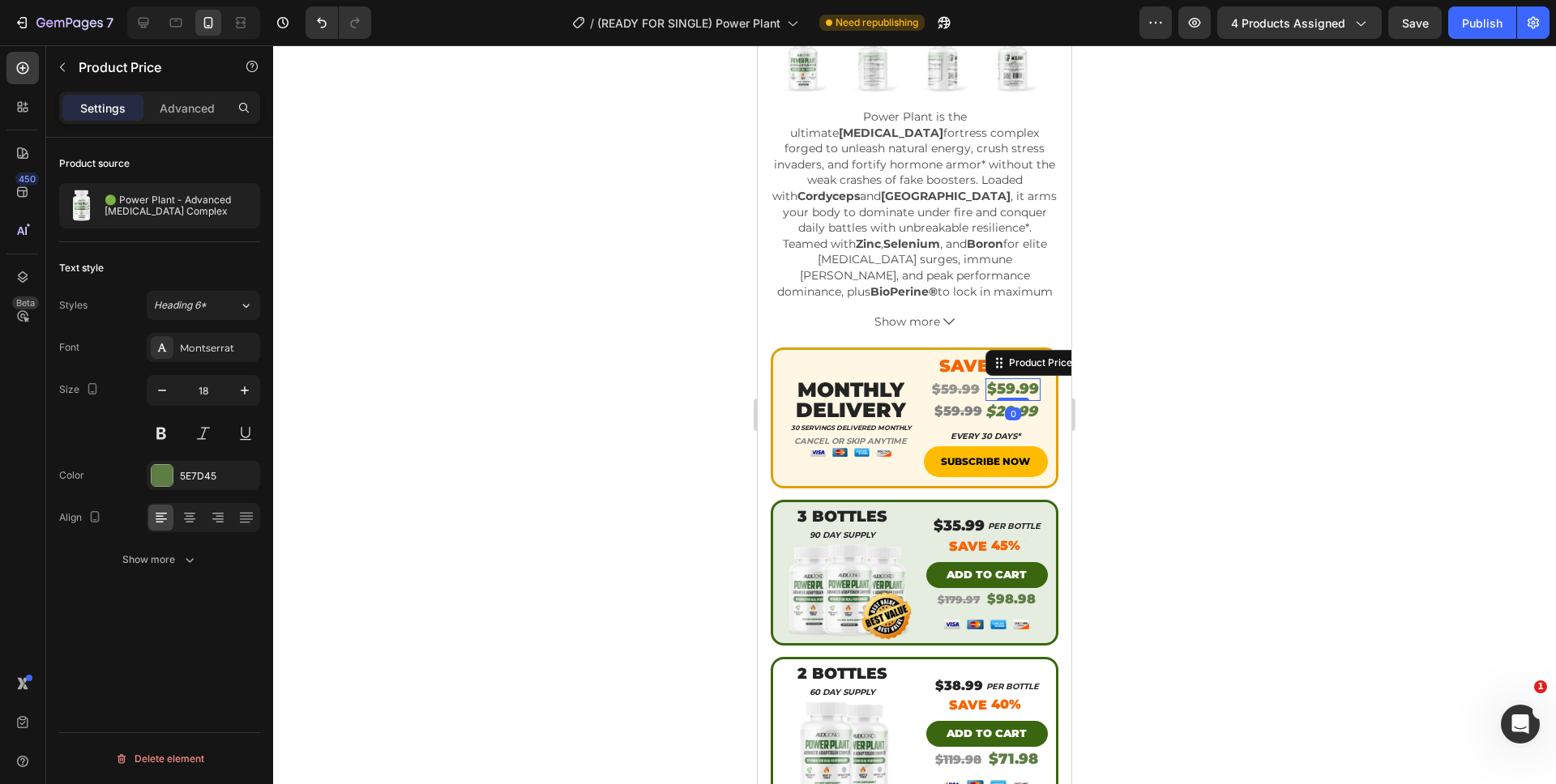
click at [1030, 381] on div "$59.99" at bounding box center [1013, 389] width 55 height 22
click at [1031, 381] on div "$59.99 Product Price Product Price $59.99 Product Price Edit content in Shopify…" at bounding box center [986, 389] width 125 height 22
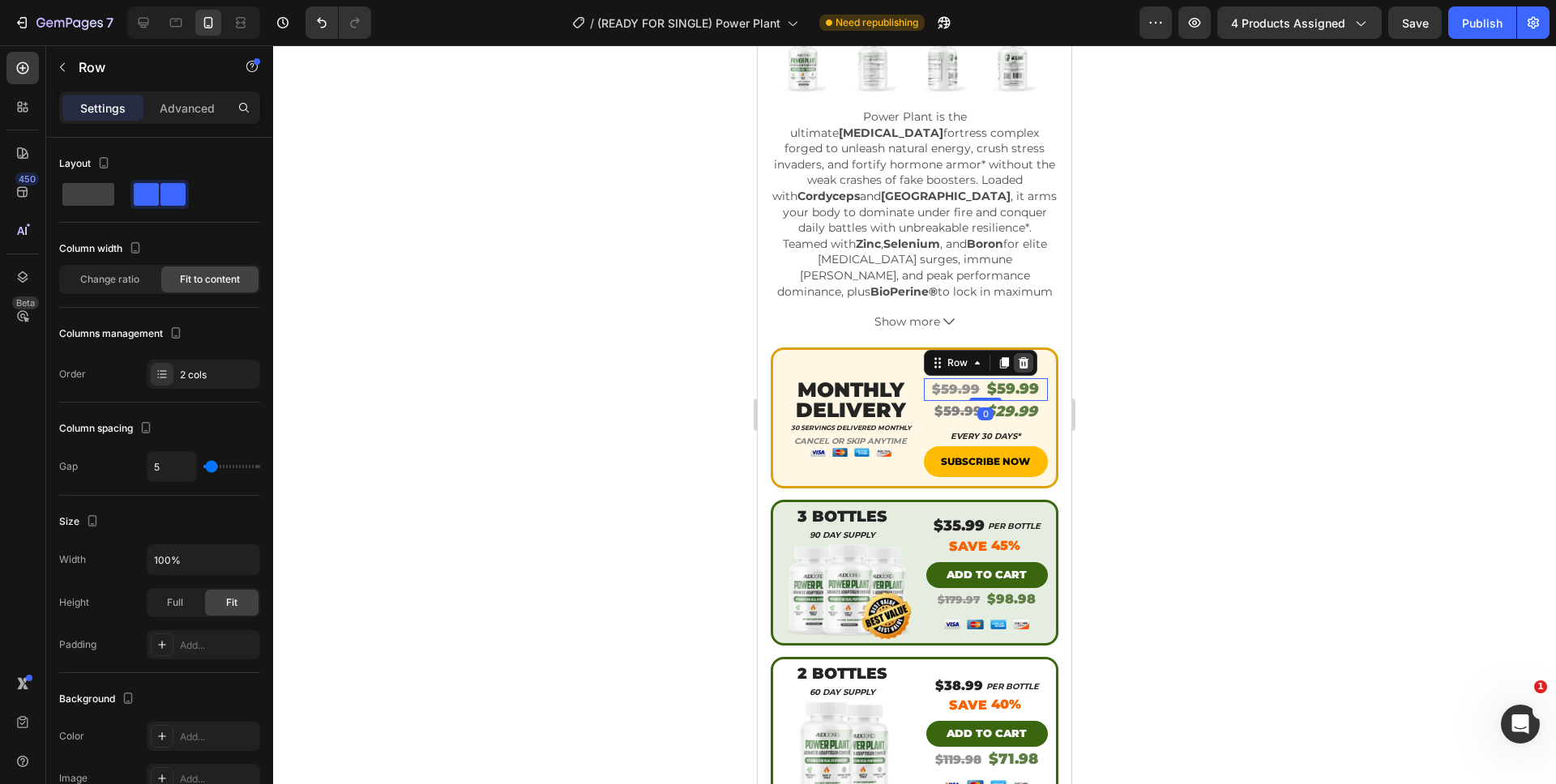
click at [1017, 356] on icon at bounding box center [1023, 363] width 13 height 13
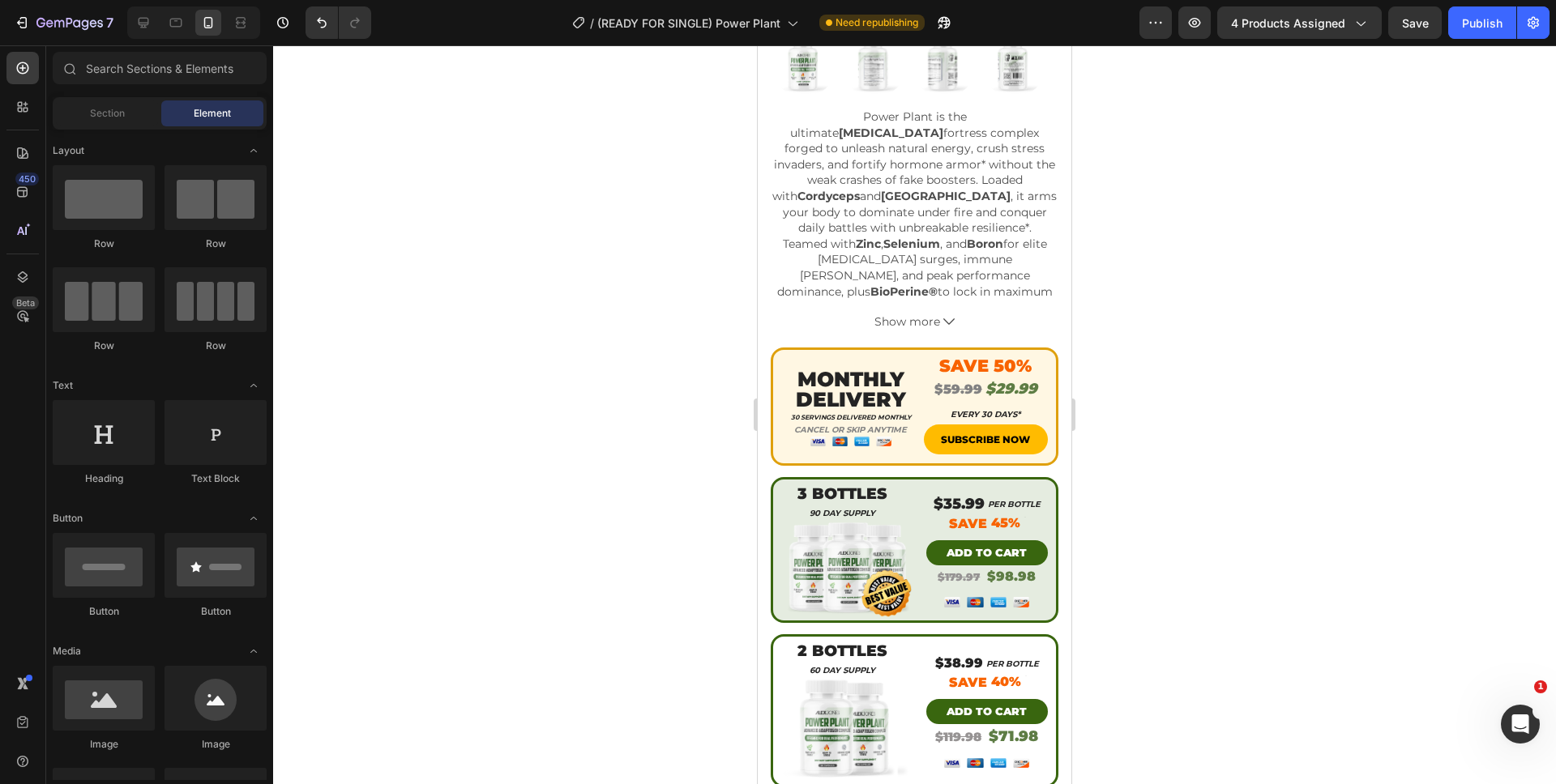
click at [1091, 368] on div at bounding box center [914, 415] width 1282 height 739
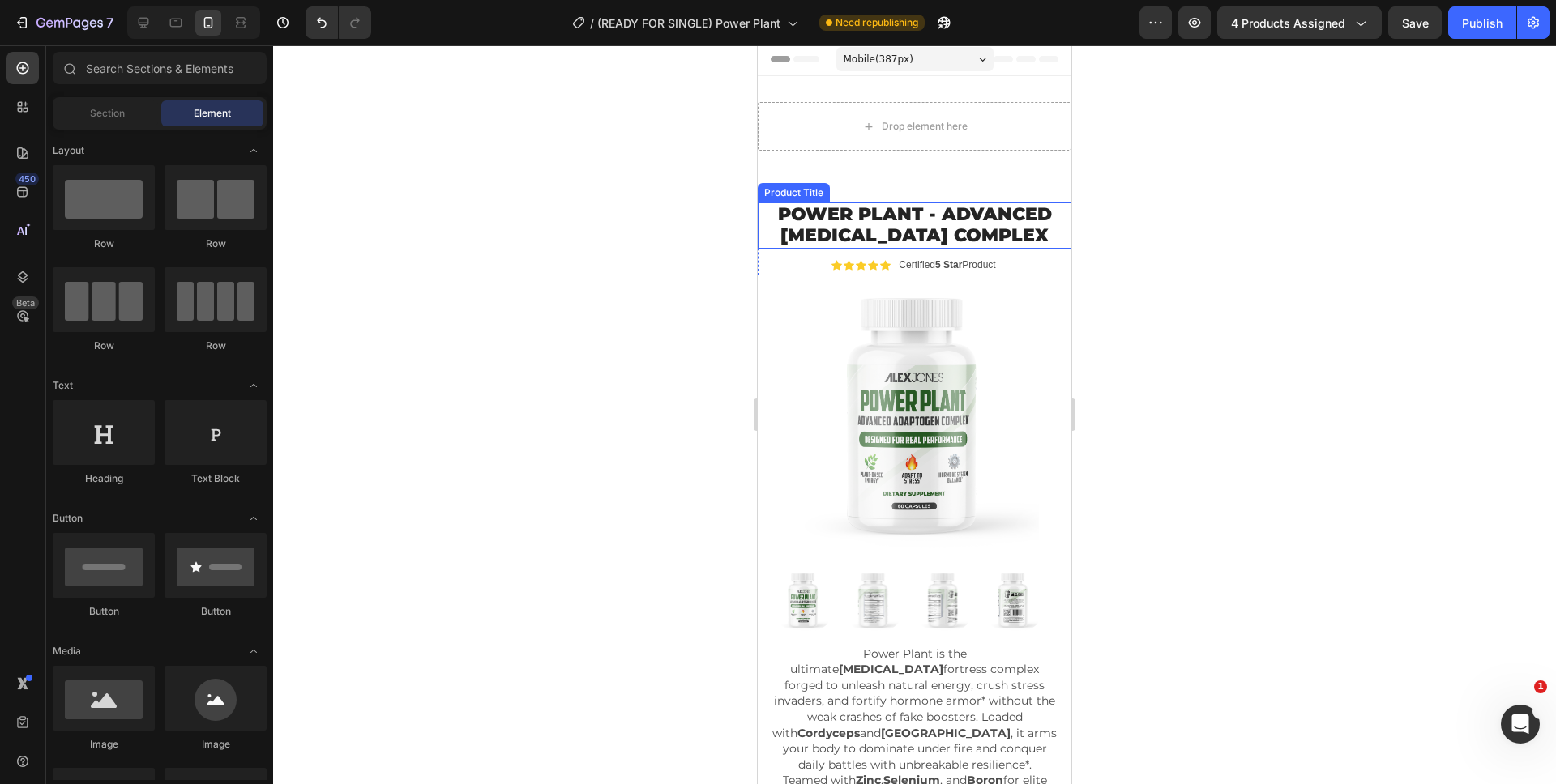
scroll to position [3, 0]
click at [1005, 136] on div "Drop element here" at bounding box center [914, 126] width 313 height 49
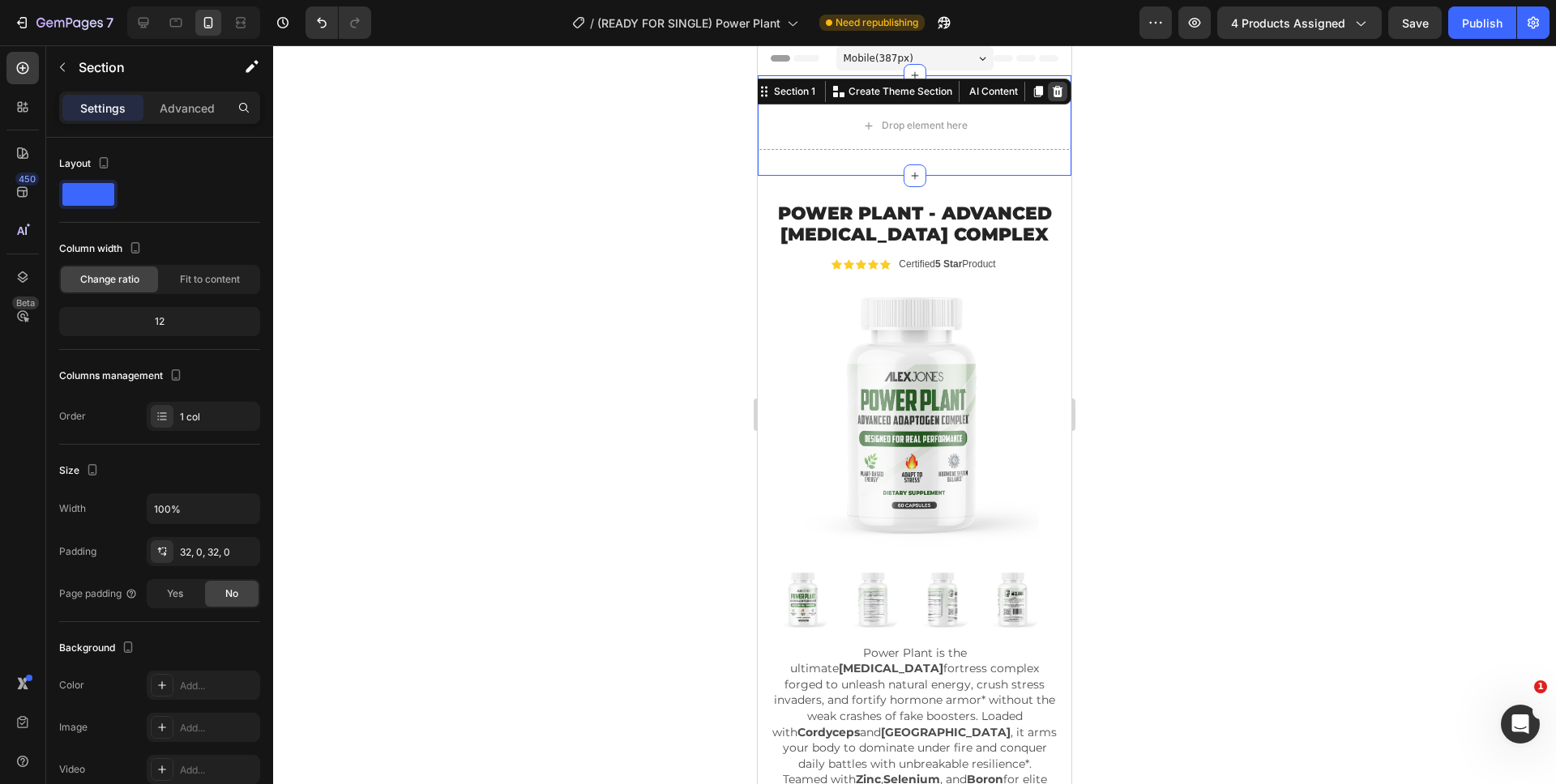
click at [1052, 88] on icon at bounding box center [1057, 92] width 11 height 11
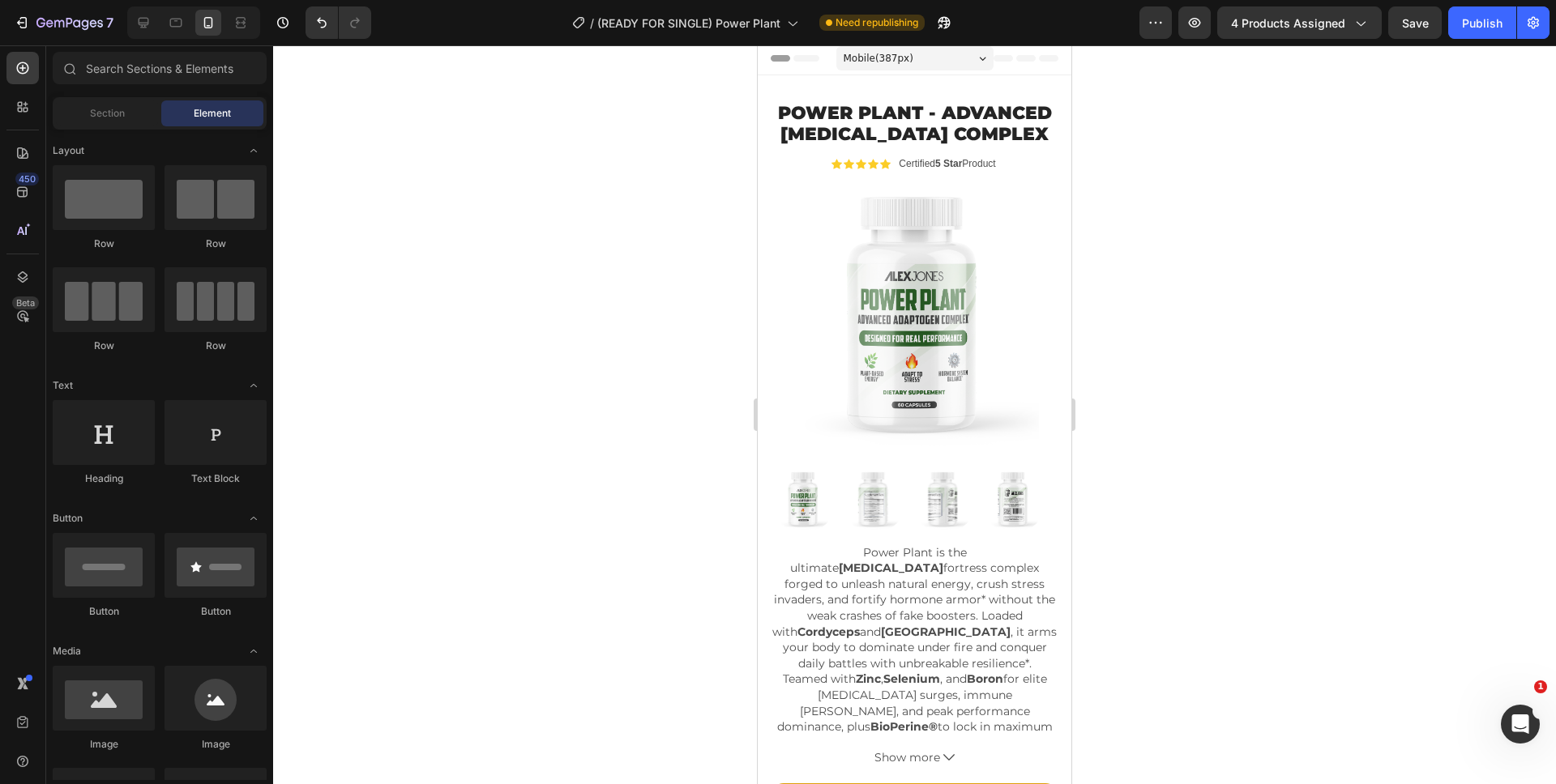
click at [1152, 235] on div at bounding box center [914, 415] width 1282 height 739
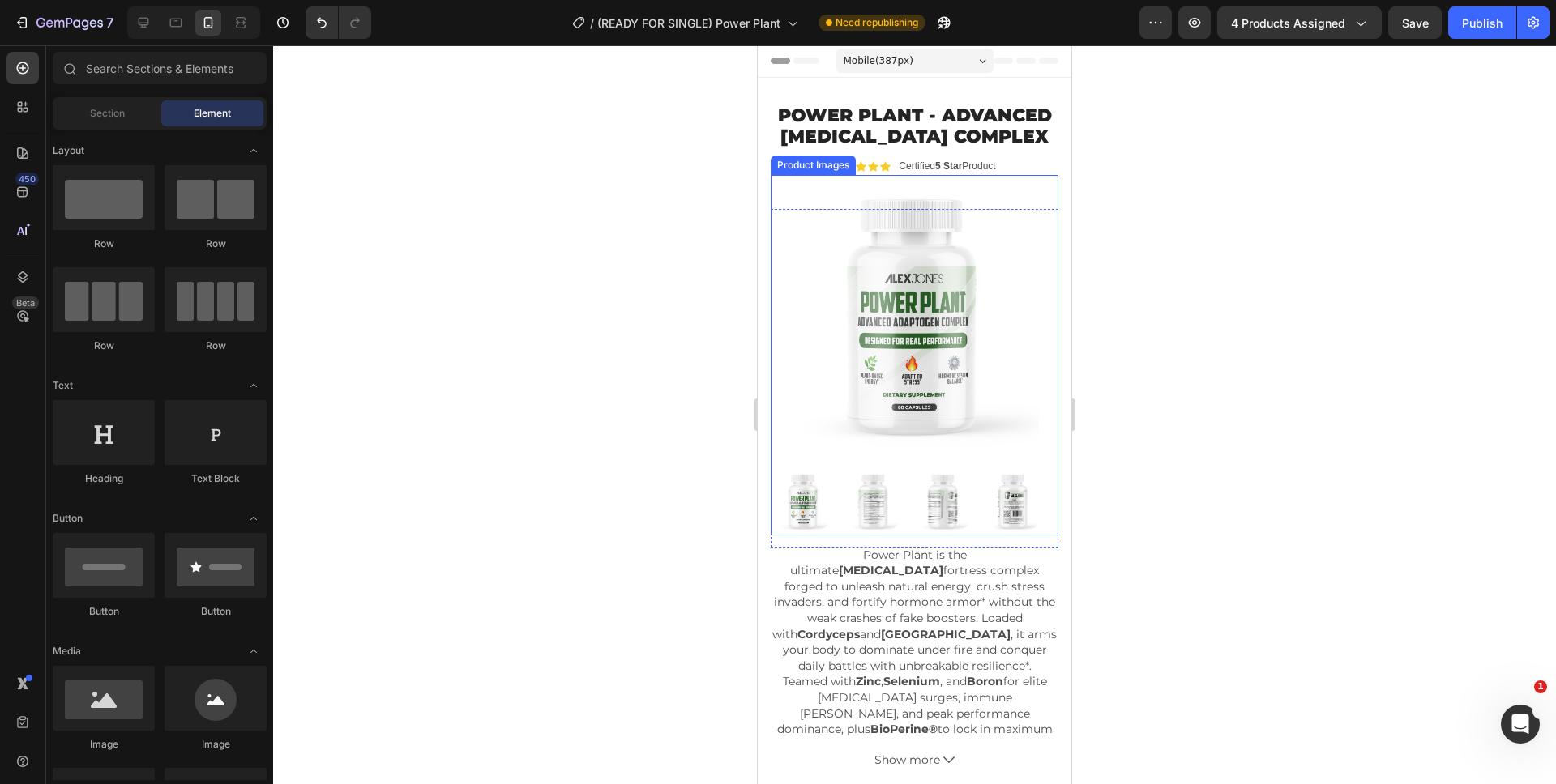
scroll to position [0, 0]
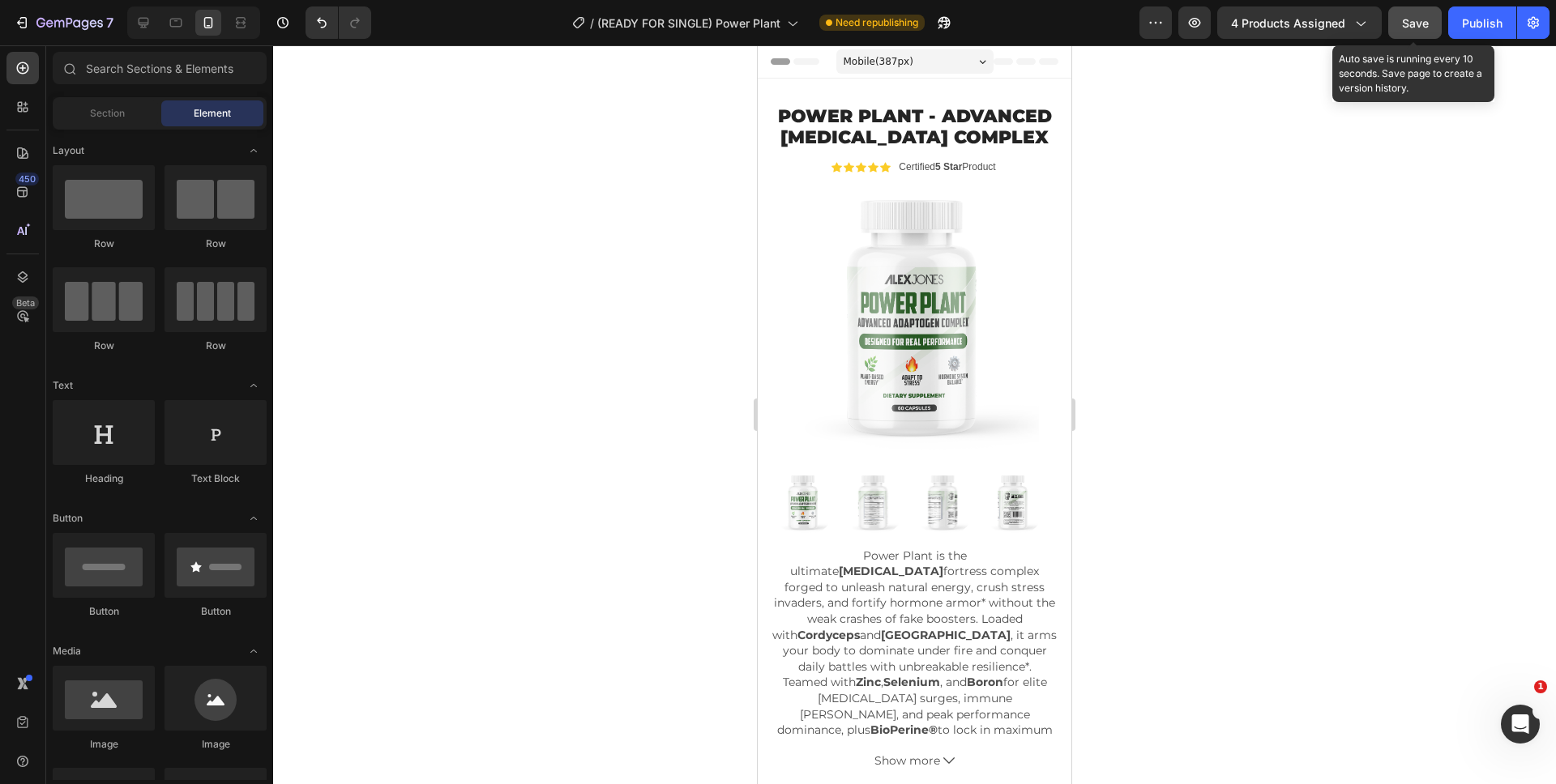
click at [1414, 24] on span "Save" at bounding box center [1415, 23] width 27 height 14
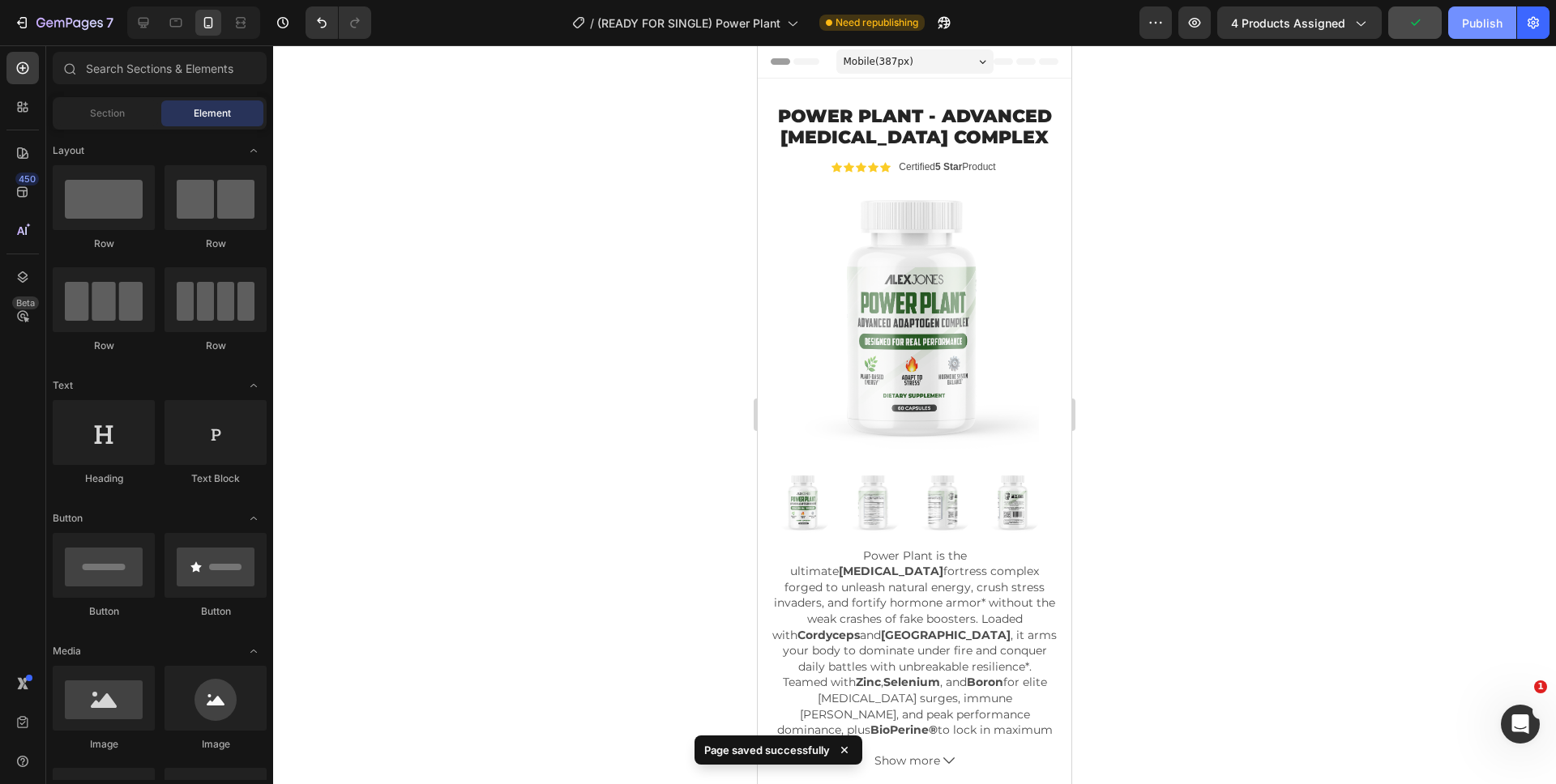
click at [1474, 37] on button "Publish" at bounding box center [1482, 23] width 68 height 32
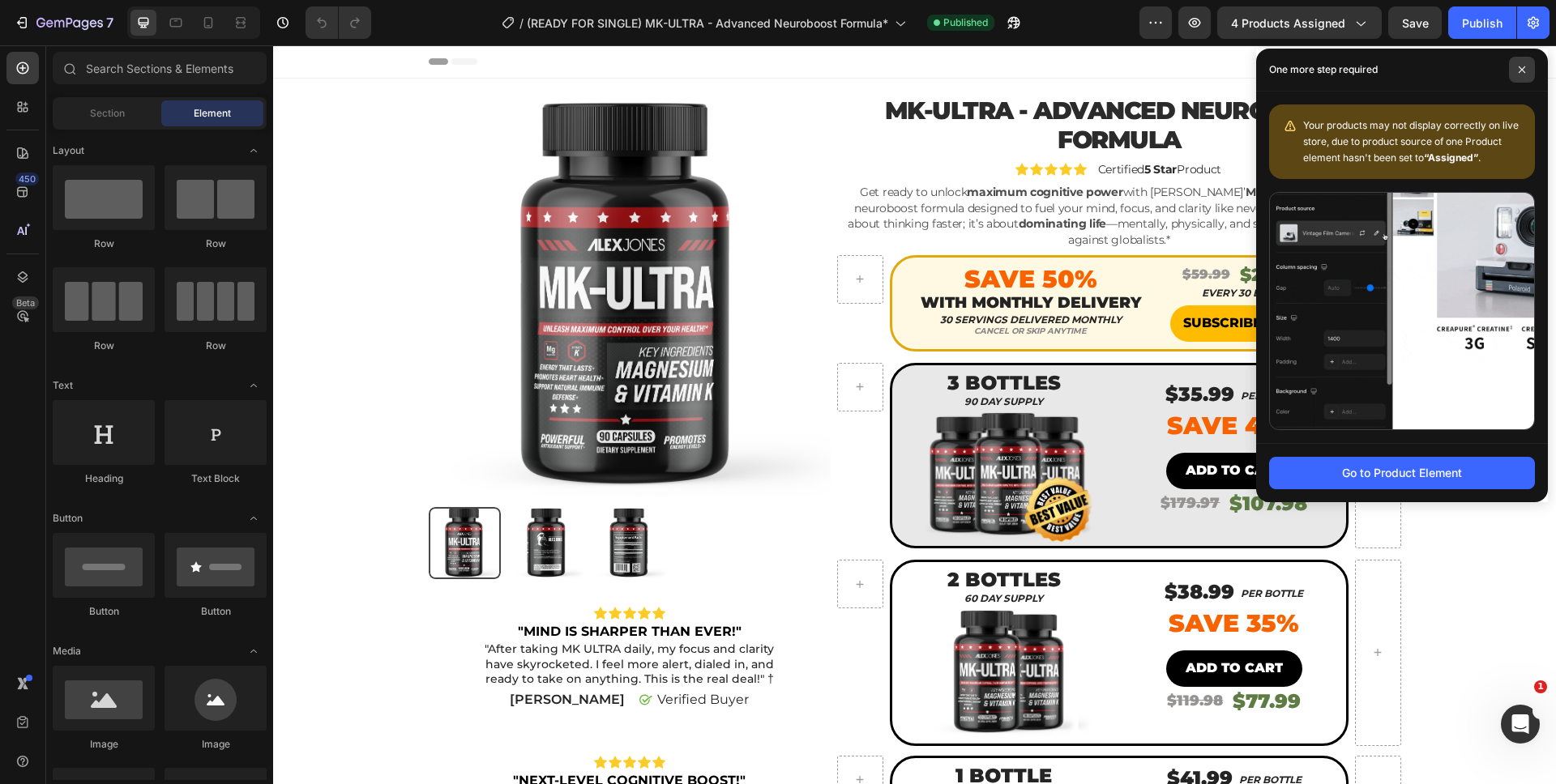
click at [1524, 67] on icon at bounding box center [1522, 70] width 6 height 6
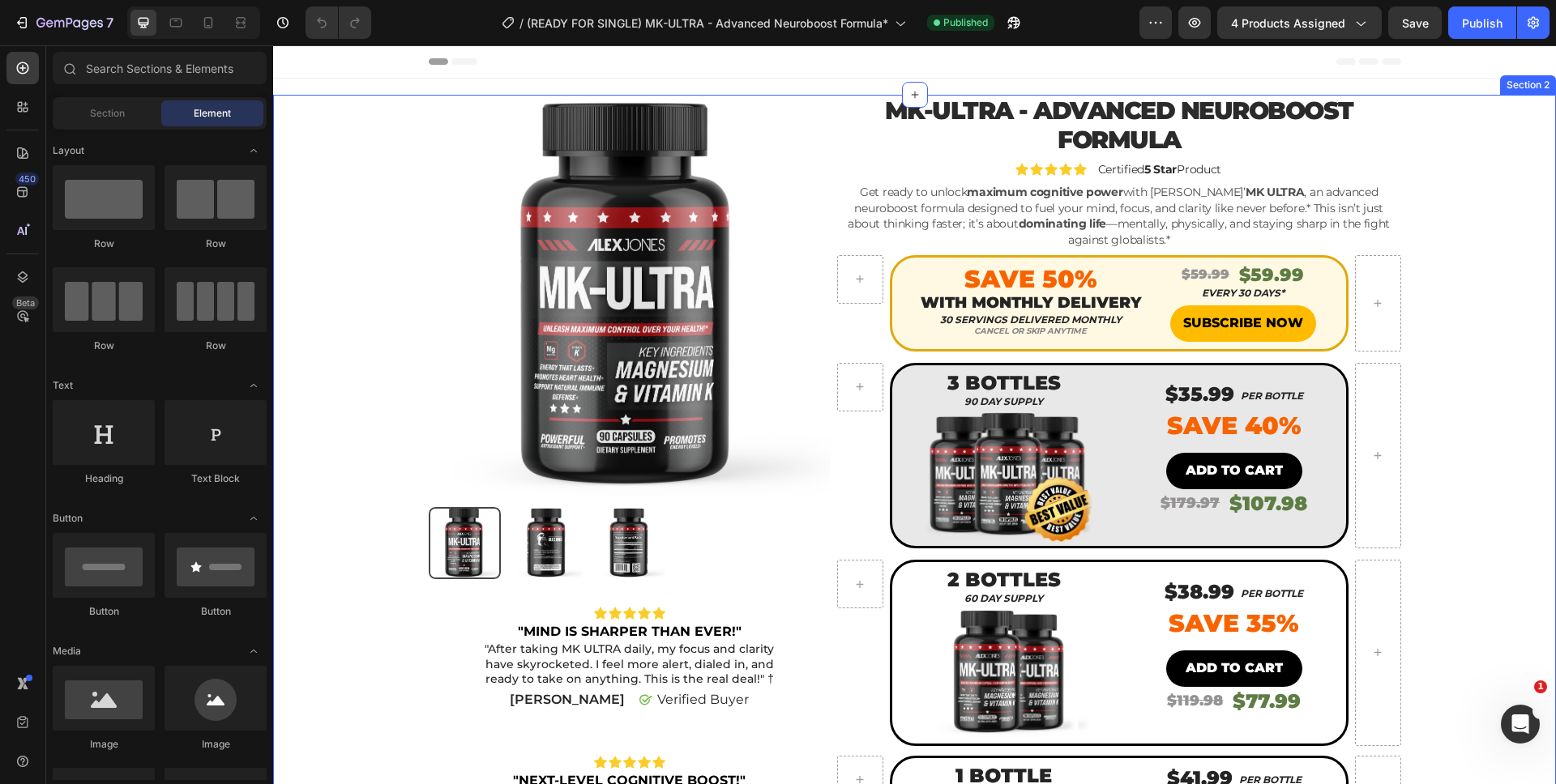
click at [1411, 97] on div "Product Images Icon Icon Icon Icon Icon Icon List "MIND IS SHARPER THAN EVER!" …" at bounding box center [914, 594] width 1259 height 999
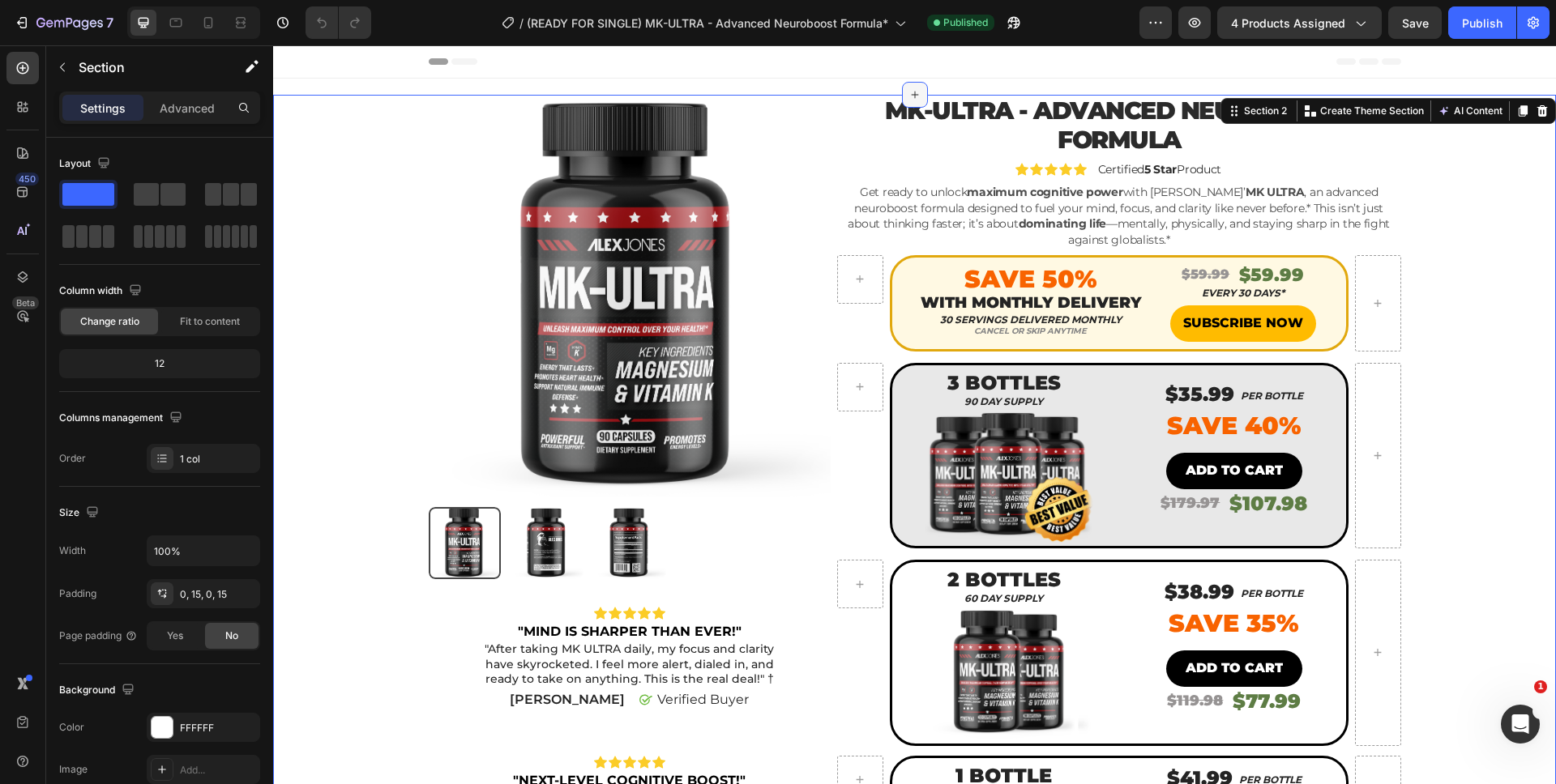
click at [908, 91] on icon at bounding box center [914, 95] width 13 height 13
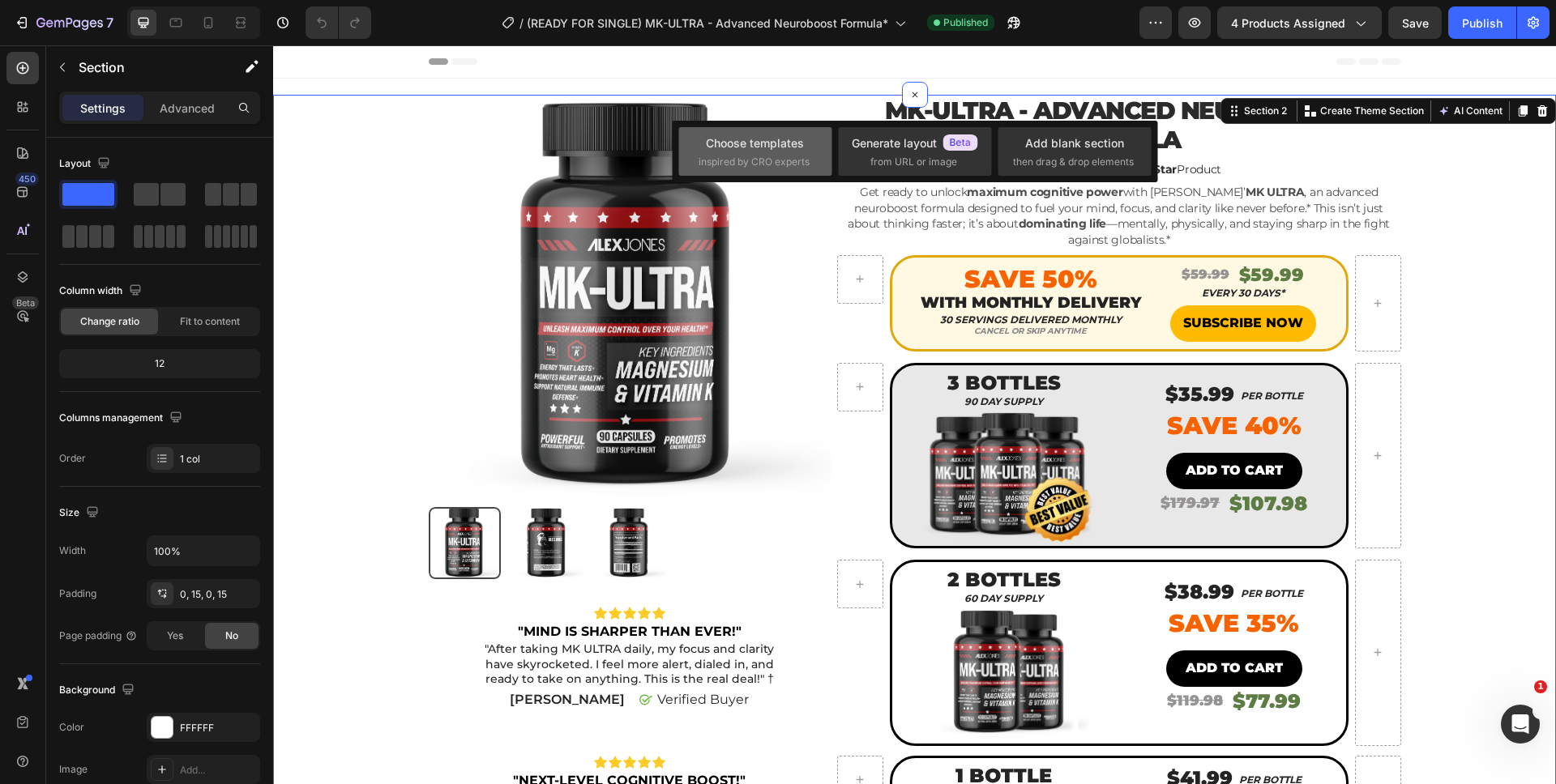
click at [767, 163] on span "inspired by CRO experts" at bounding box center [754, 162] width 111 height 15
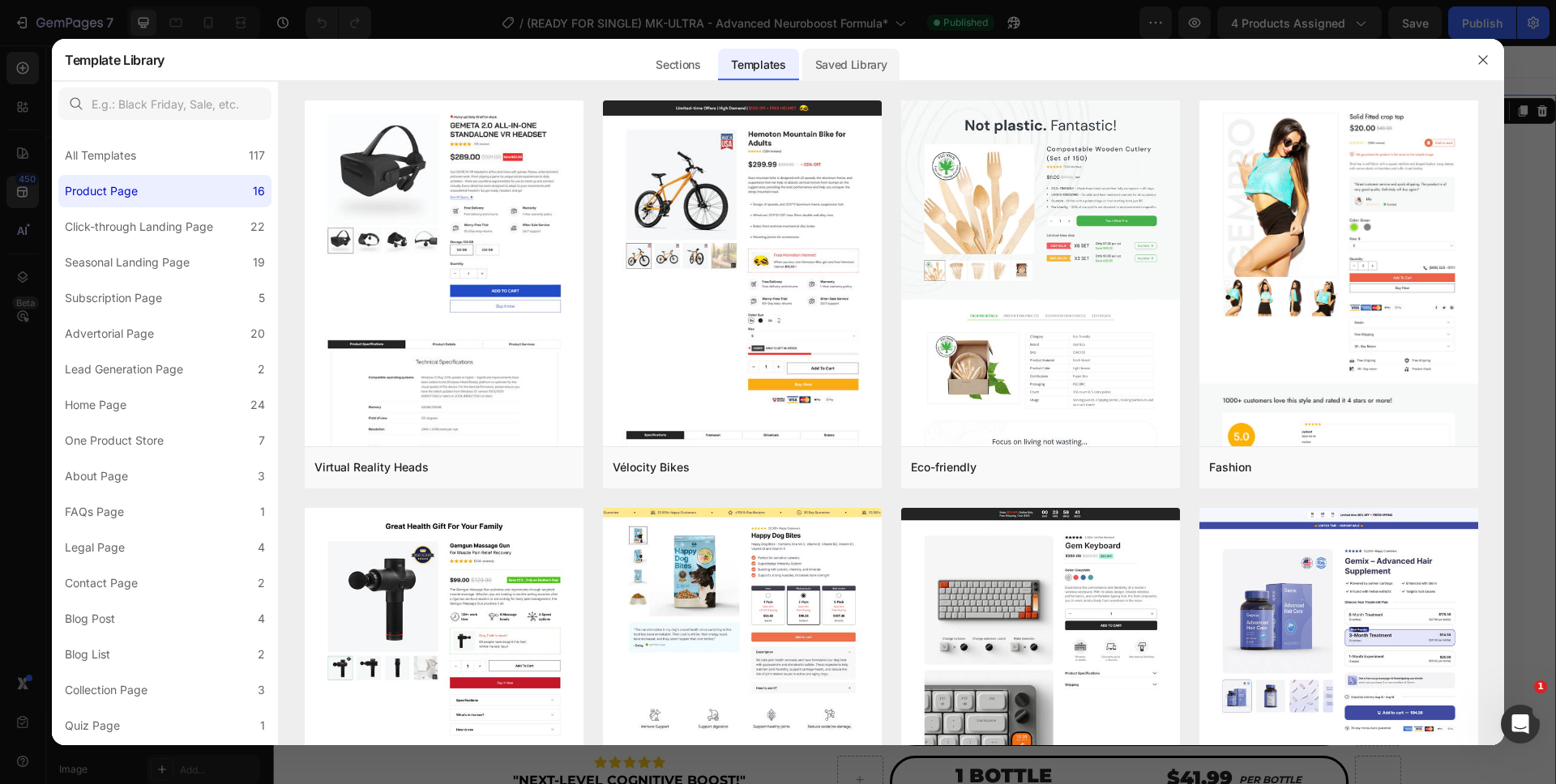
click at [841, 73] on div "Saved Library" at bounding box center [851, 65] width 98 height 32
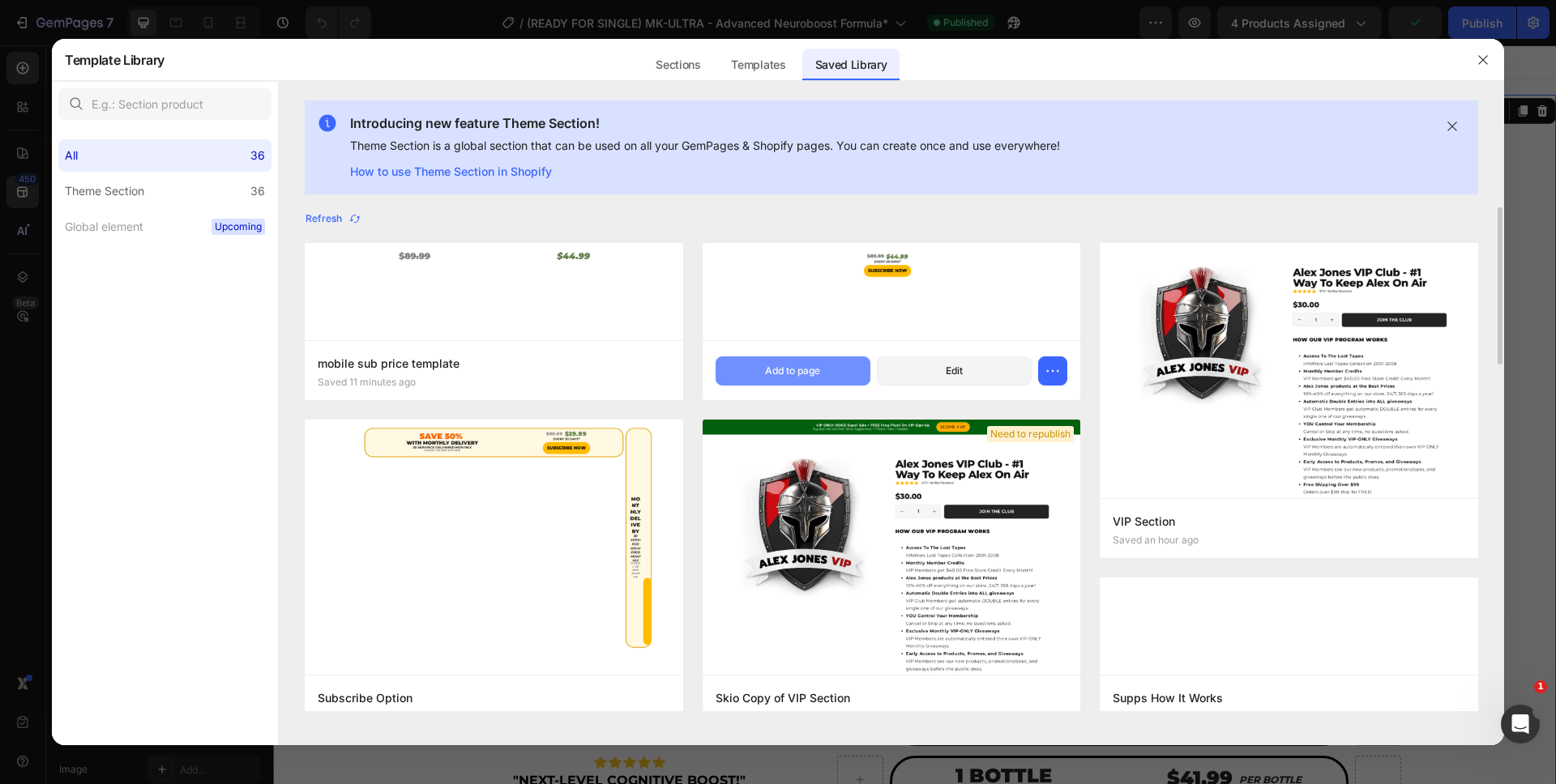
click at [739, 380] on button "Add to page" at bounding box center [793, 371] width 155 height 29
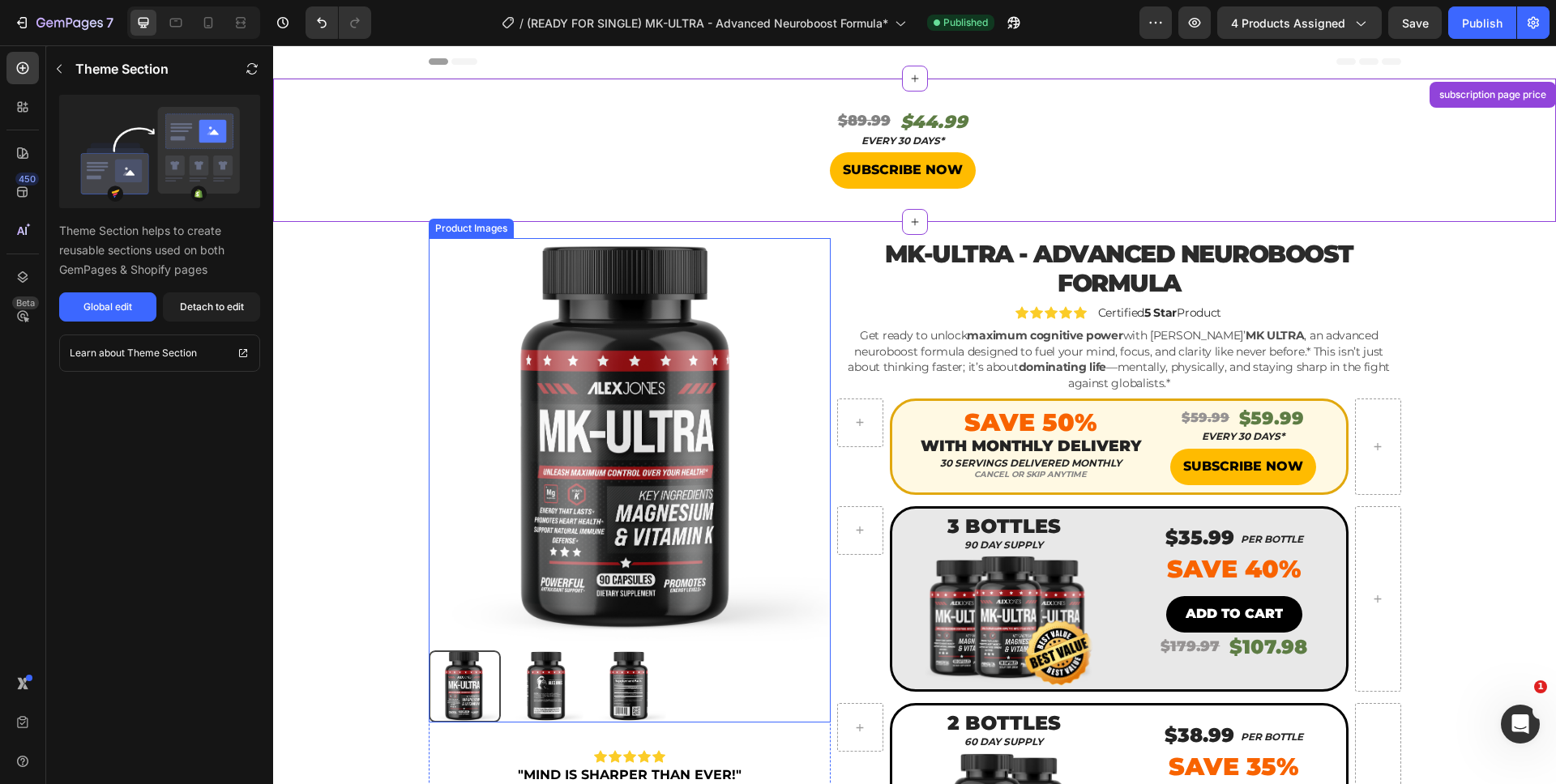
scroll to position [33, 0]
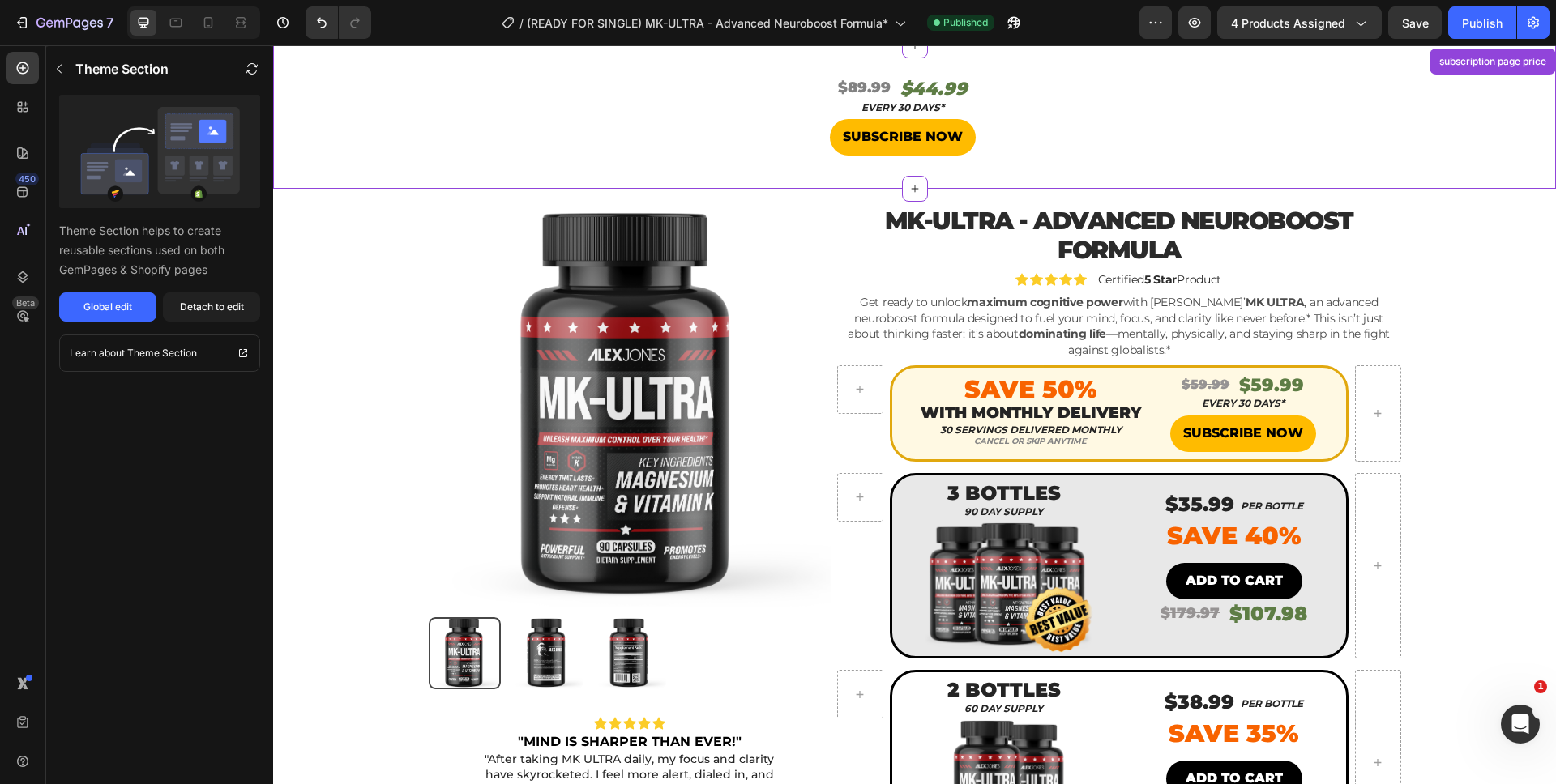
click at [971, 79] on div "$89.99 Heading $44.99 Heading Row" at bounding box center [902, 89] width 462 height 27
click at [207, 296] on button "Detach to edit" at bounding box center [212, 307] width 97 height 29
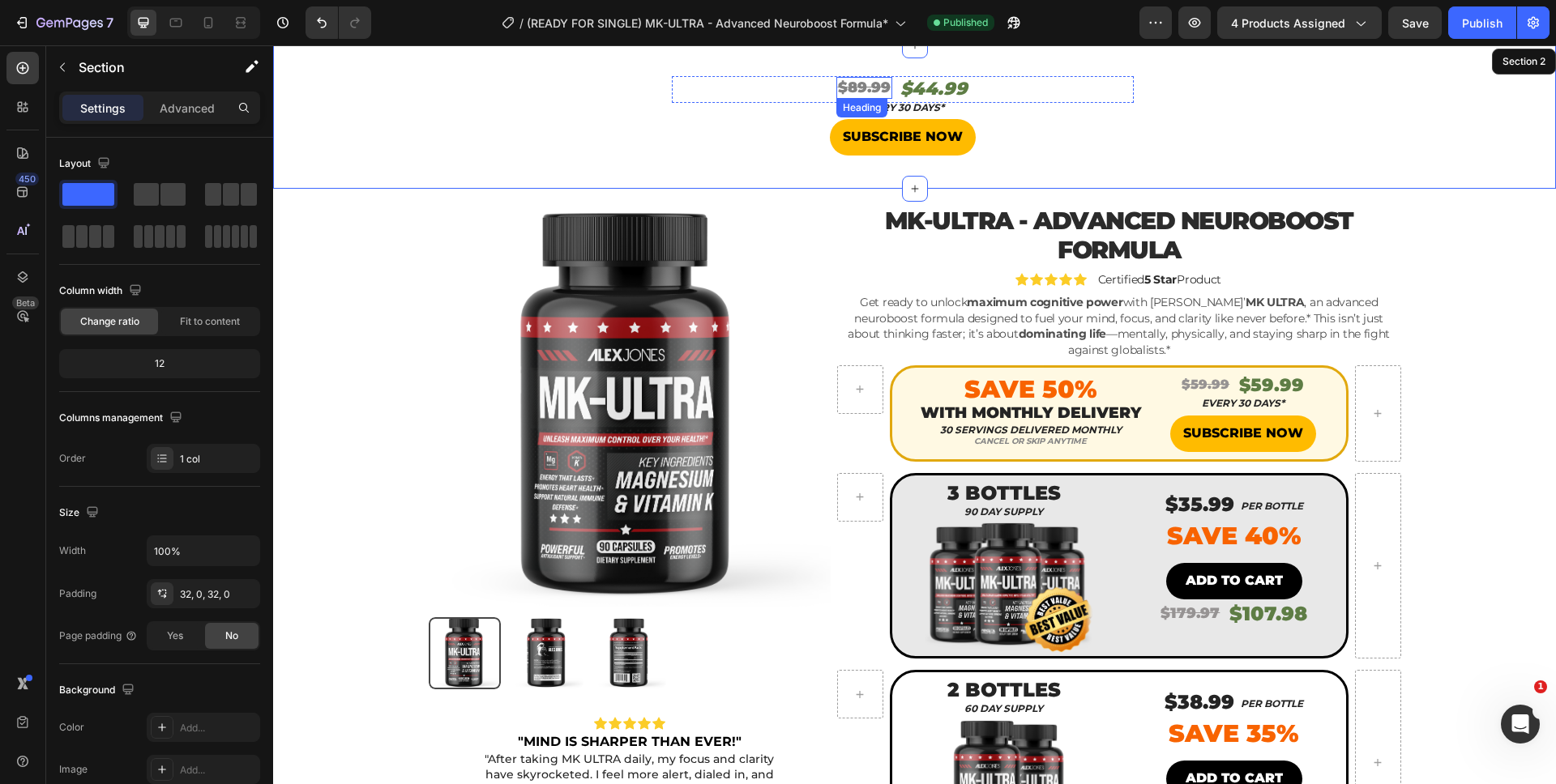
click at [850, 81] on s "$89.99" at bounding box center [864, 88] width 53 height 18
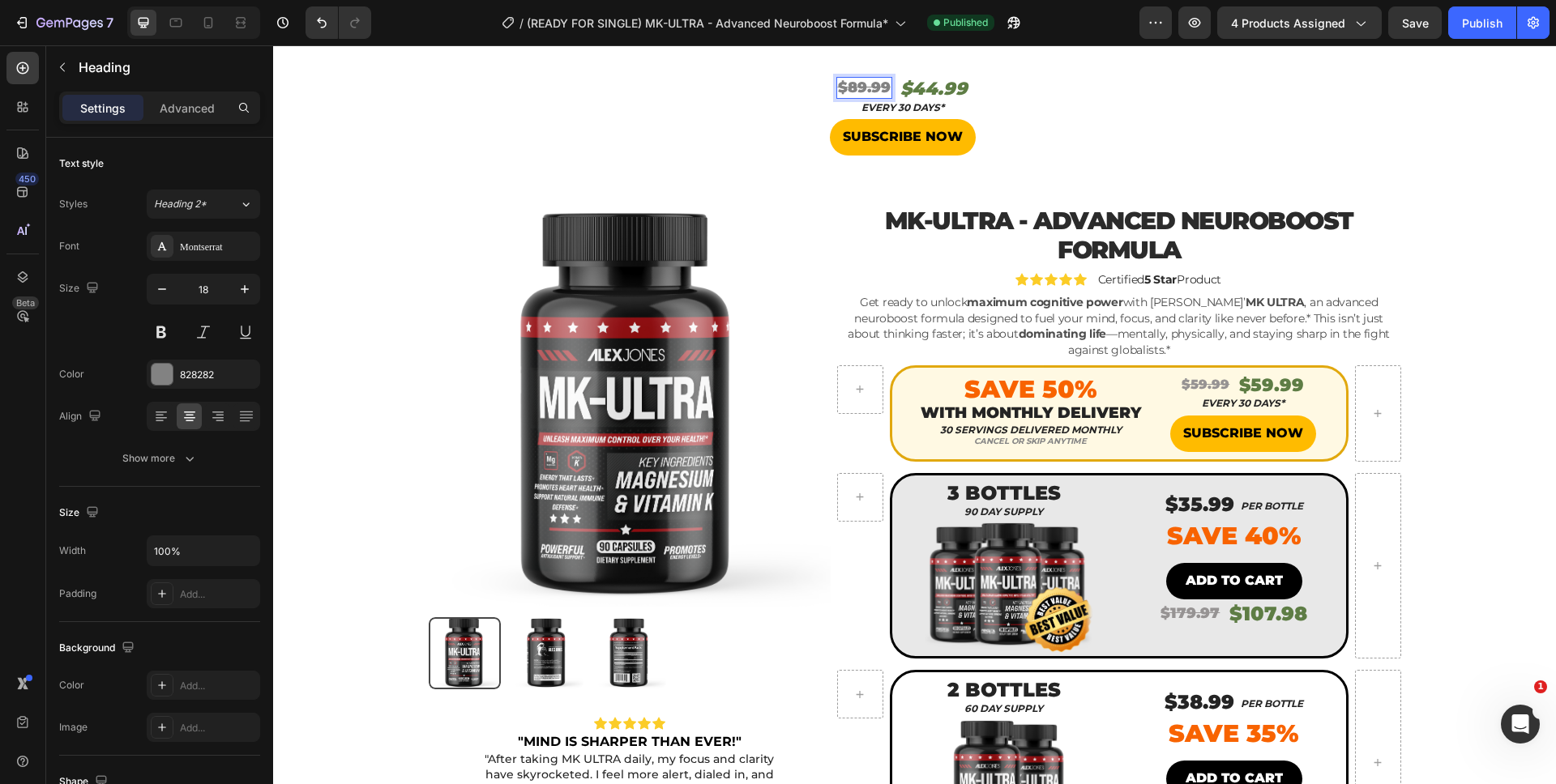
click at [851, 84] on s "$89.99" at bounding box center [864, 88] width 53 height 18
click at [929, 87] on h2 "$44.99" at bounding box center [933, 89] width 71 height 27
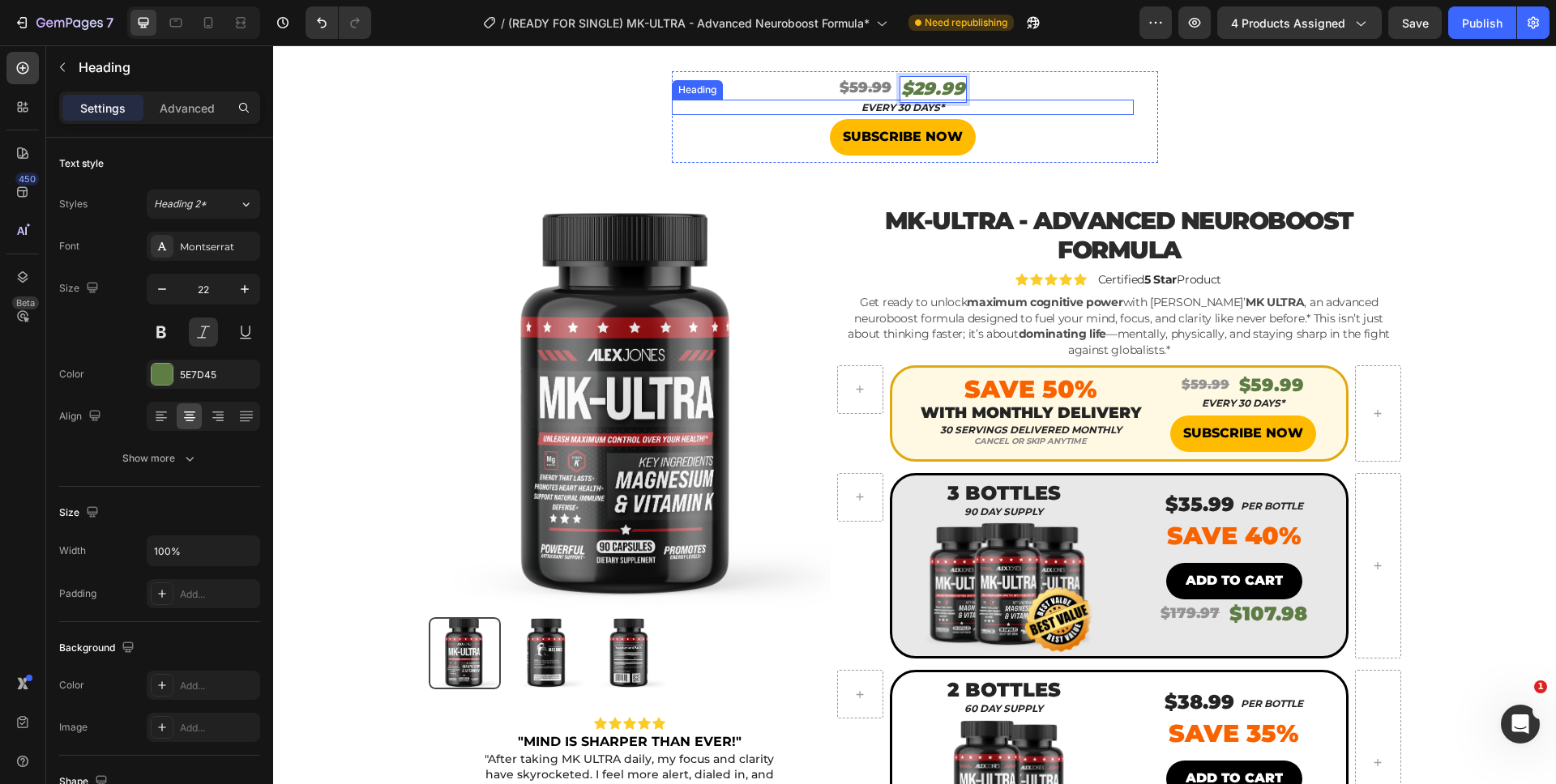
click at [984, 101] on h2 "EVERY 30 DAYS*" at bounding box center [902, 108] width 462 height 16
click at [986, 88] on div "⁠⁠⁠⁠⁠⁠⁠ $59.99 Heading $29.99 Heading Row" at bounding box center [902, 89] width 462 height 27
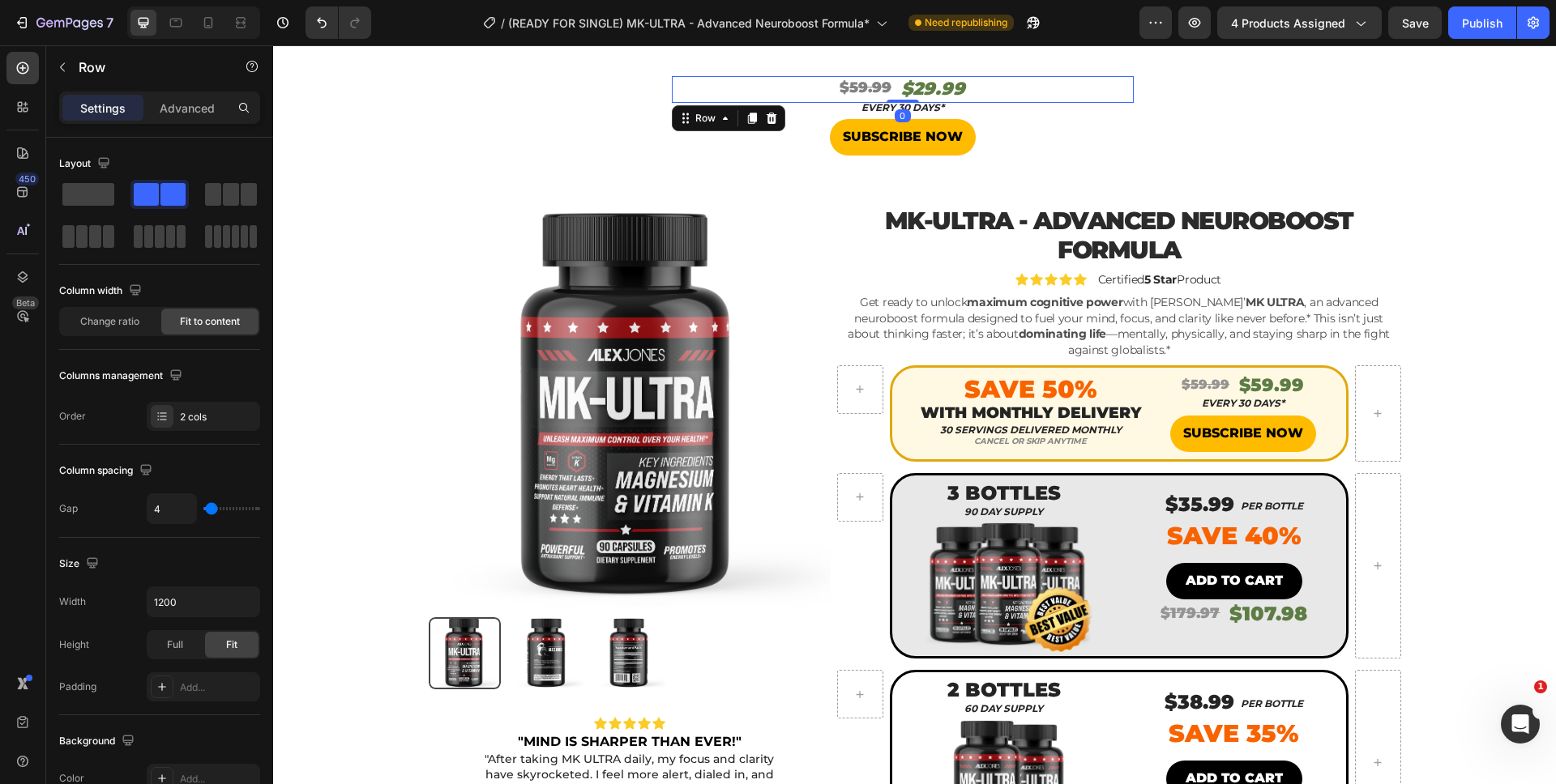
click at [978, 84] on div "⁠⁠⁠⁠⁠⁠⁠ $59.99 Heading $29.99 Heading Row 0" at bounding box center [902, 89] width 462 height 27
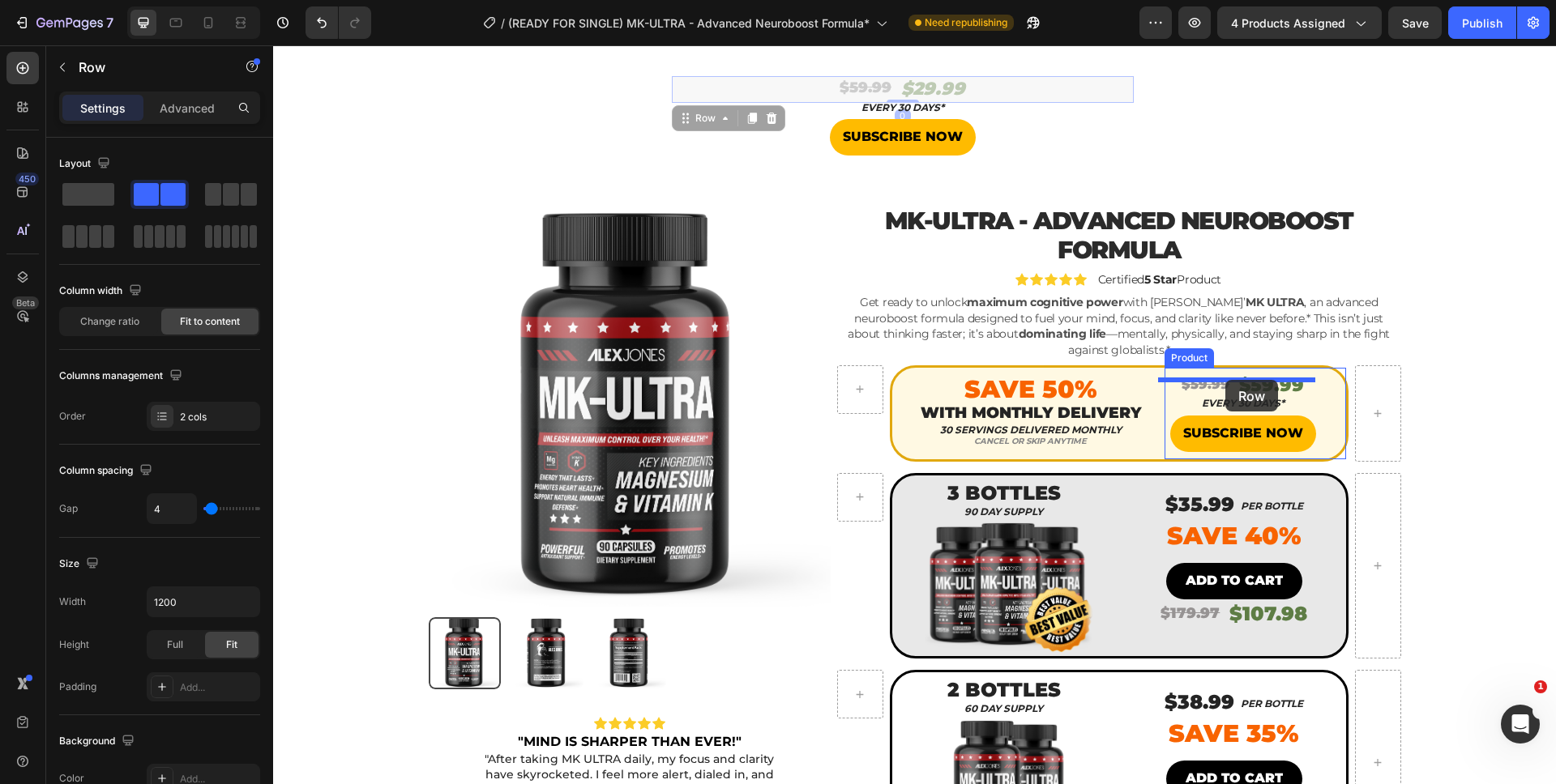
drag, startPoint x: 973, startPoint y: 87, endPoint x: 1225, endPoint y: 380, distance: 386.5
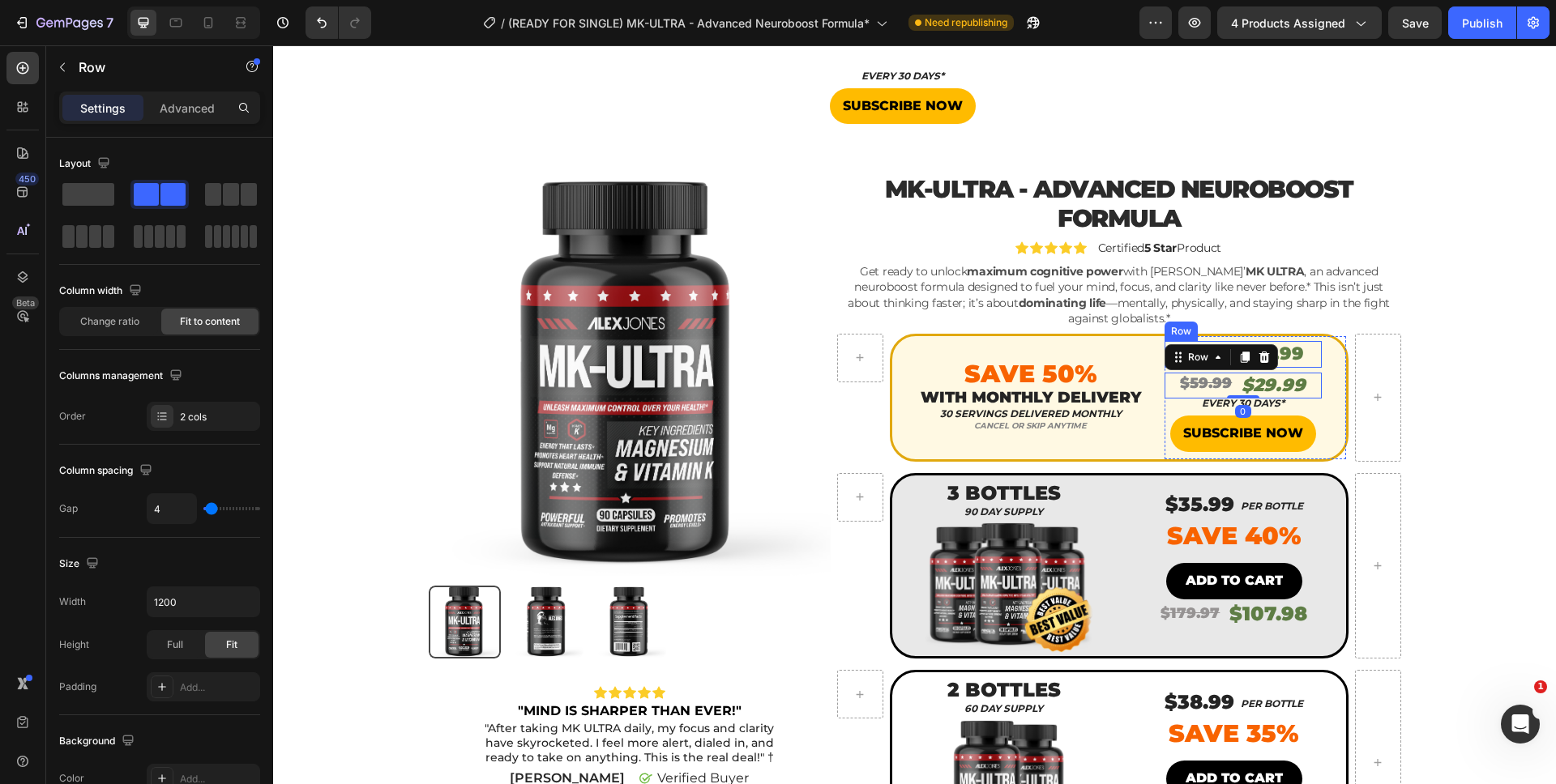
click at [1302, 342] on div "$59.99 Product Price Product Price $59.99 Product Price Product Price Row" at bounding box center [1243, 354] width 158 height 27
click at [1261, 320] on icon at bounding box center [1264, 325] width 11 height 11
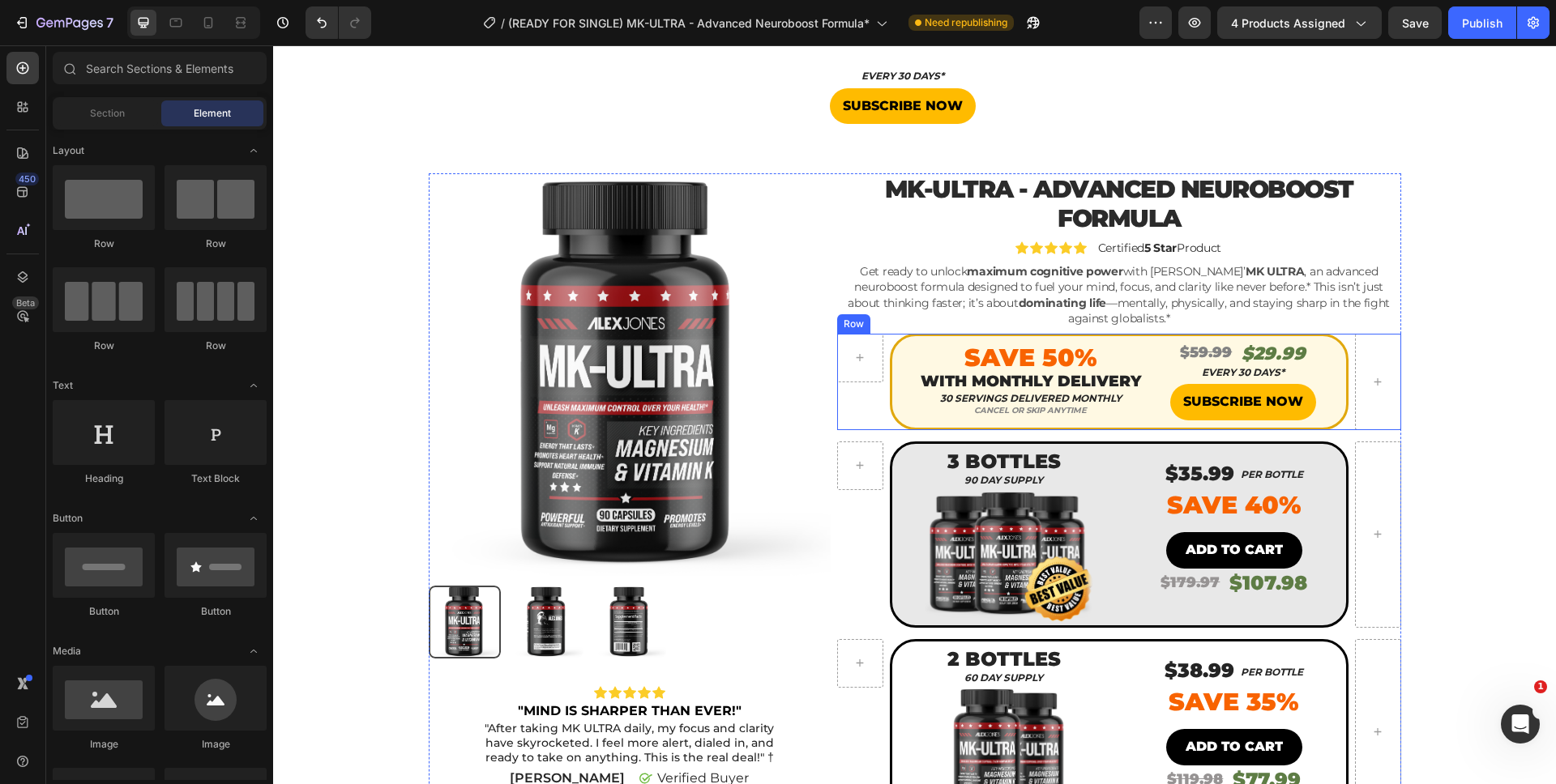
click at [1481, 339] on div "Product Images Icon Icon Icon Icon Icon Icon List "MIND IS SHARPER THAN EVER!" …" at bounding box center [914, 673] width 1259 height 999
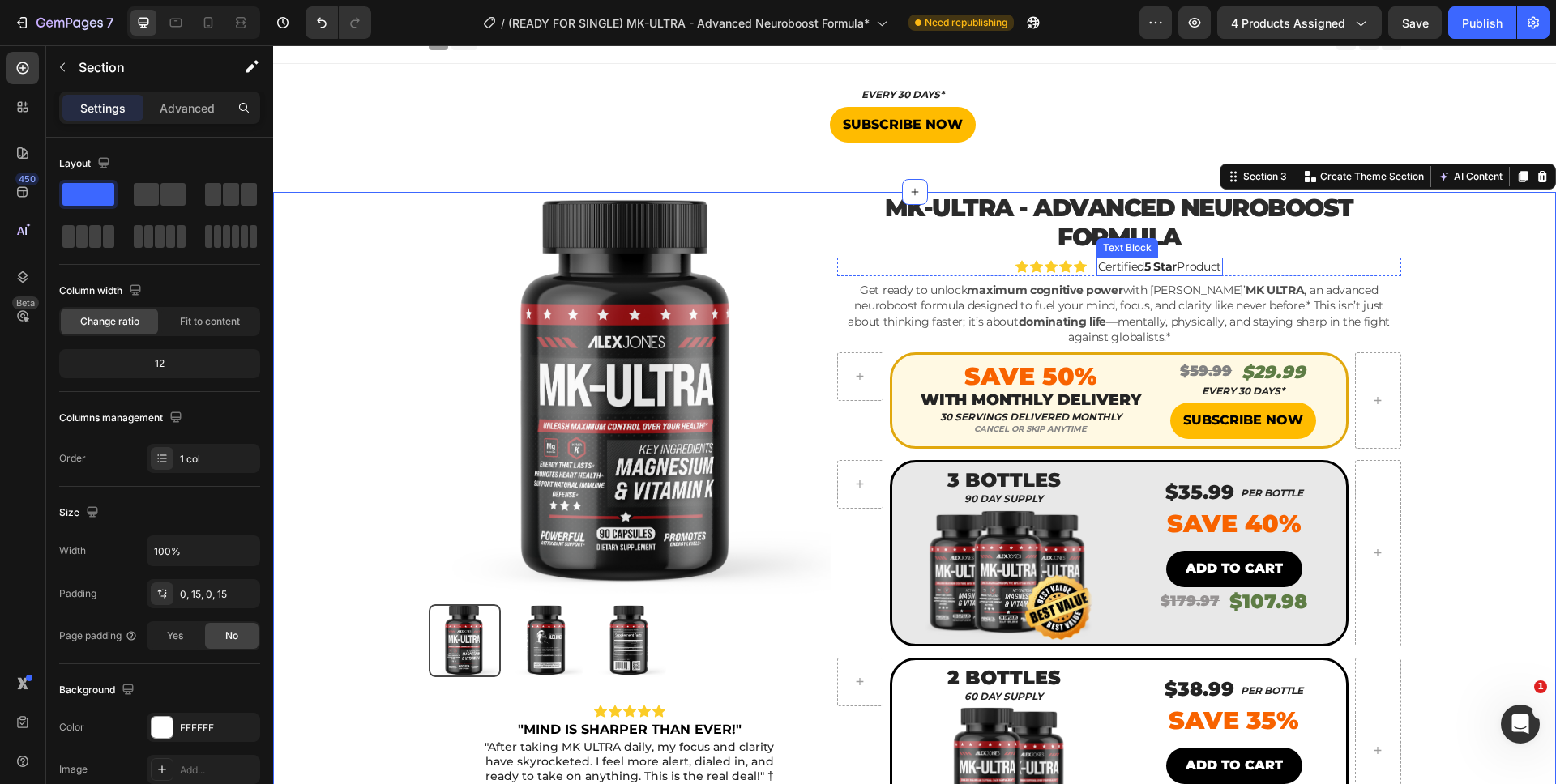
scroll to position [0, 0]
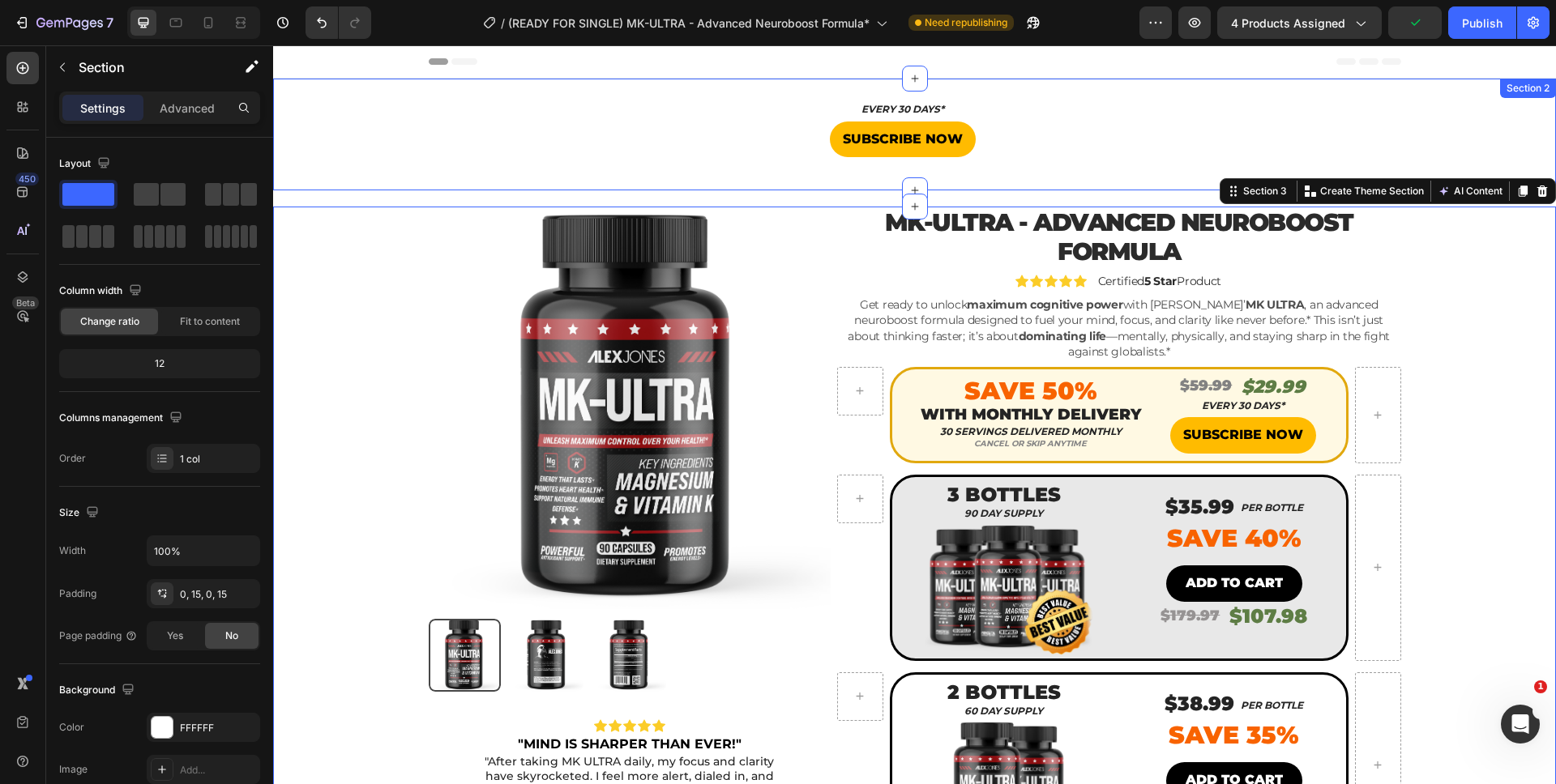
click at [1225, 125] on div "EVERY 30 DAYS* Heading SUBSCRIBE NOW Button Product" at bounding box center [914, 135] width 1282 height 60
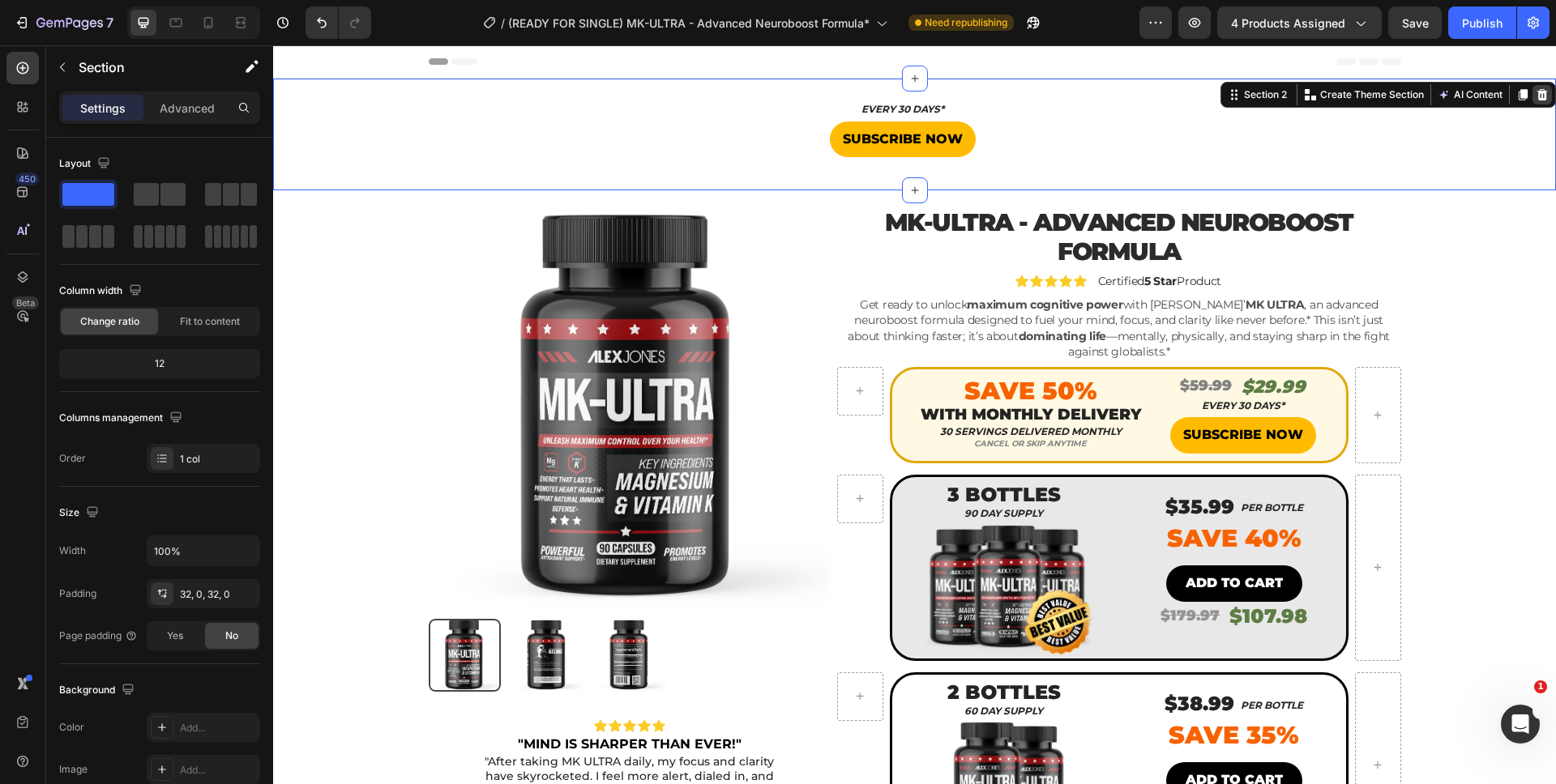
click at [1536, 93] on icon at bounding box center [1542, 95] width 13 height 13
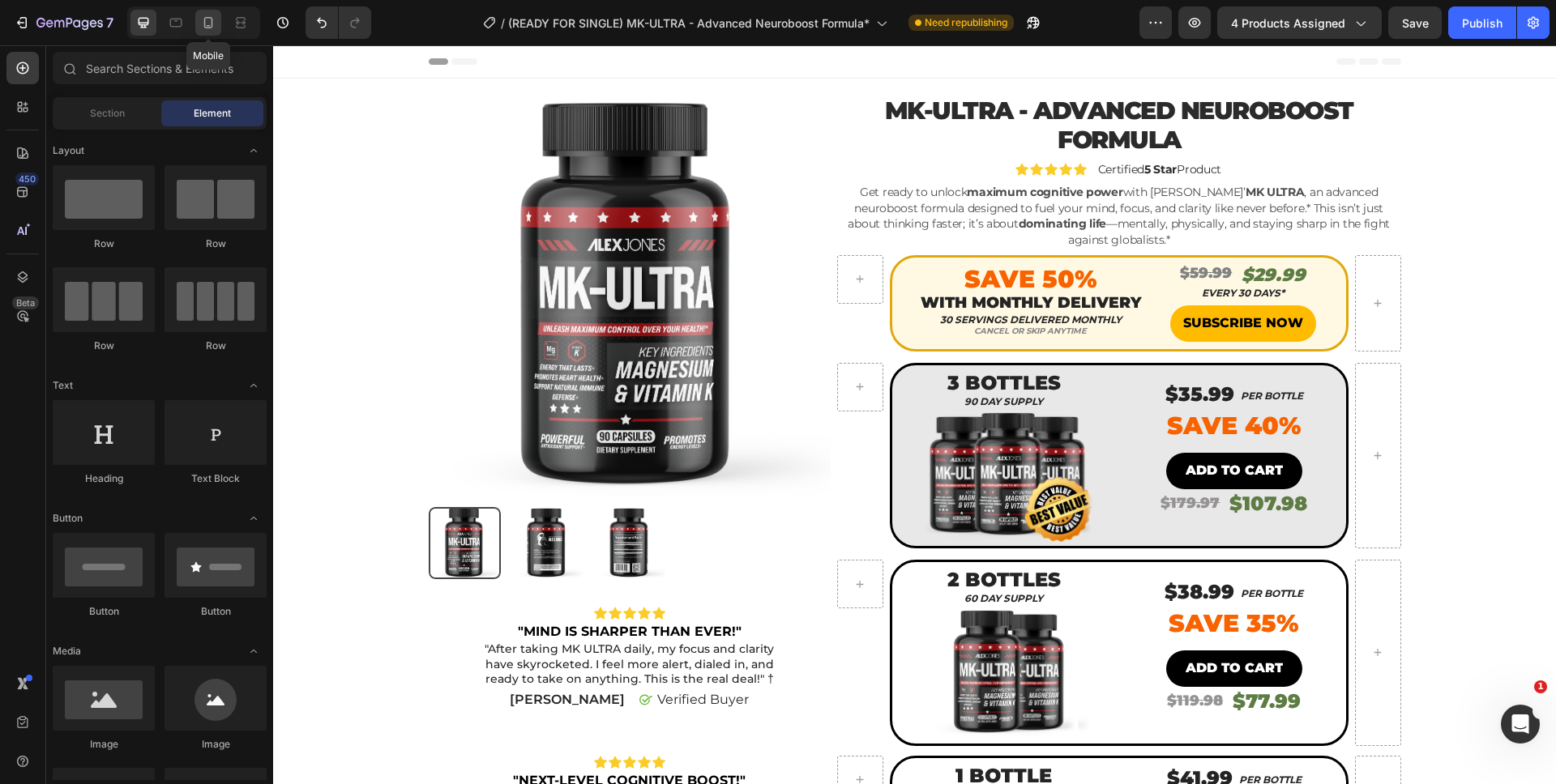
click at [215, 24] on icon at bounding box center [208, 23] width 16 height 16
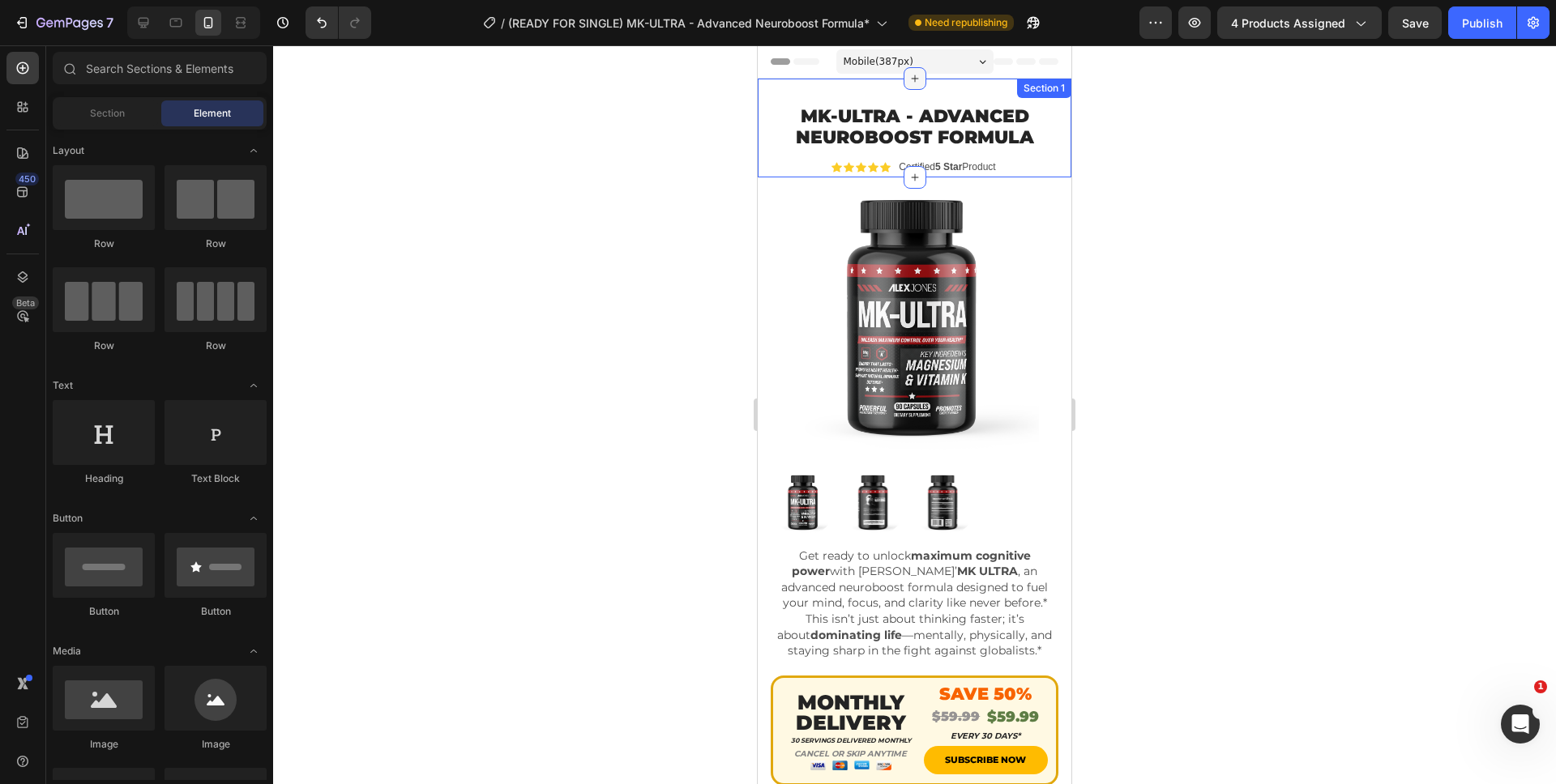
click at [914, 79] on icon at bounding box center [914, 79] width 13 height 13
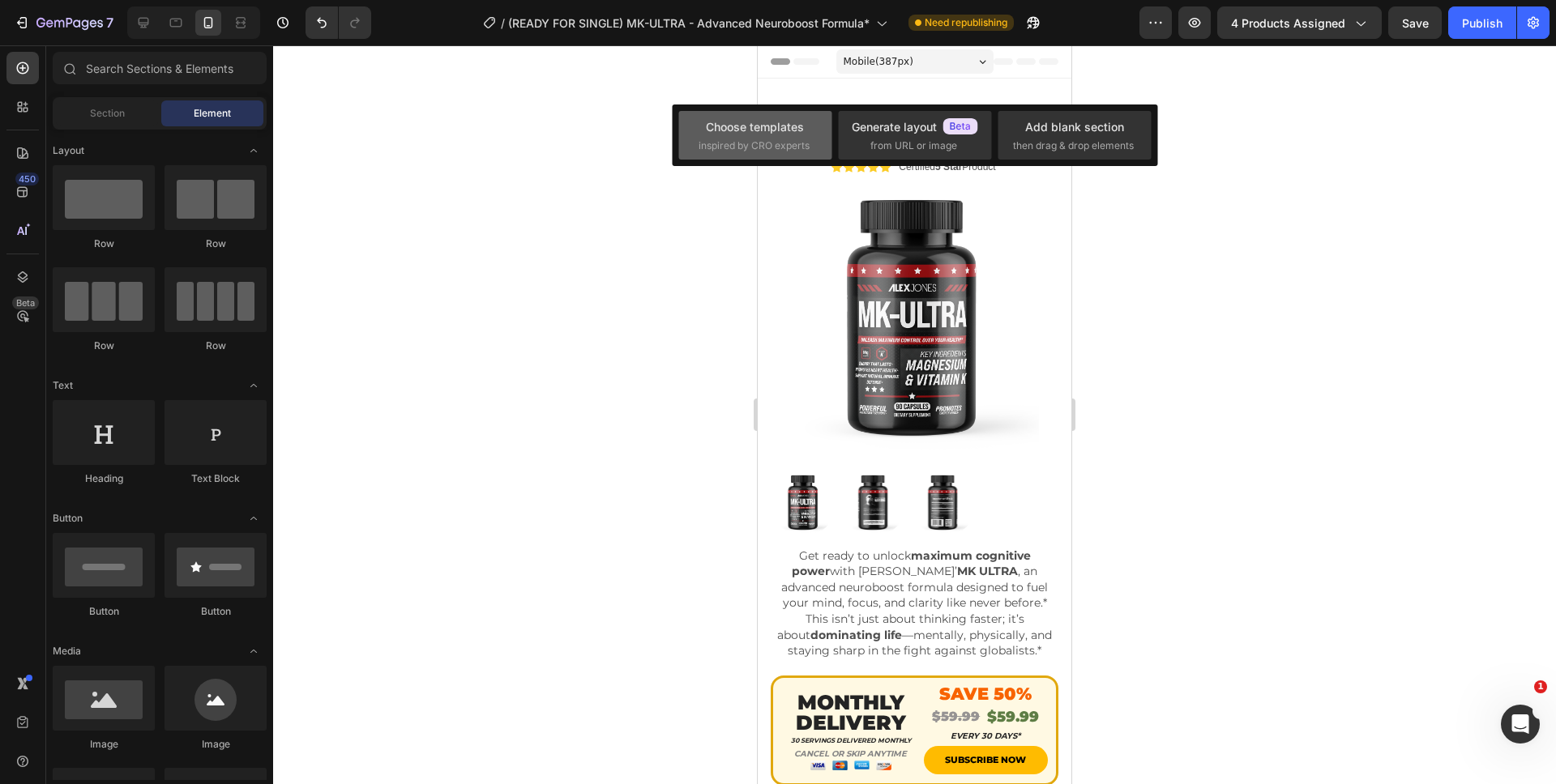
click at [746, 121] on div "Choose templates" at bounding box center [754, 127] width 98 height 17
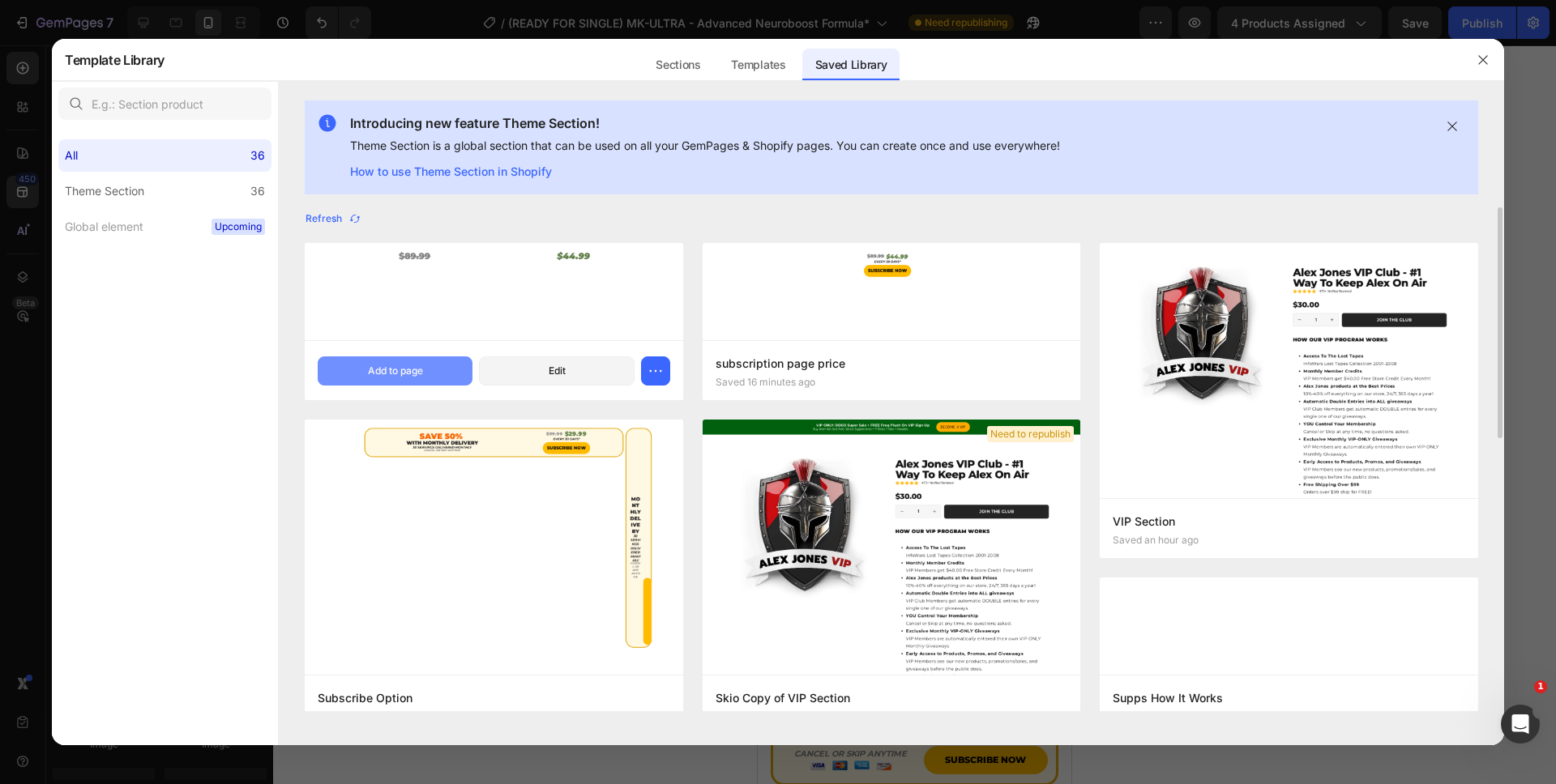
click at [403, 364] on div "Add to page" at bounding box center [395, 371] width 55 height 15
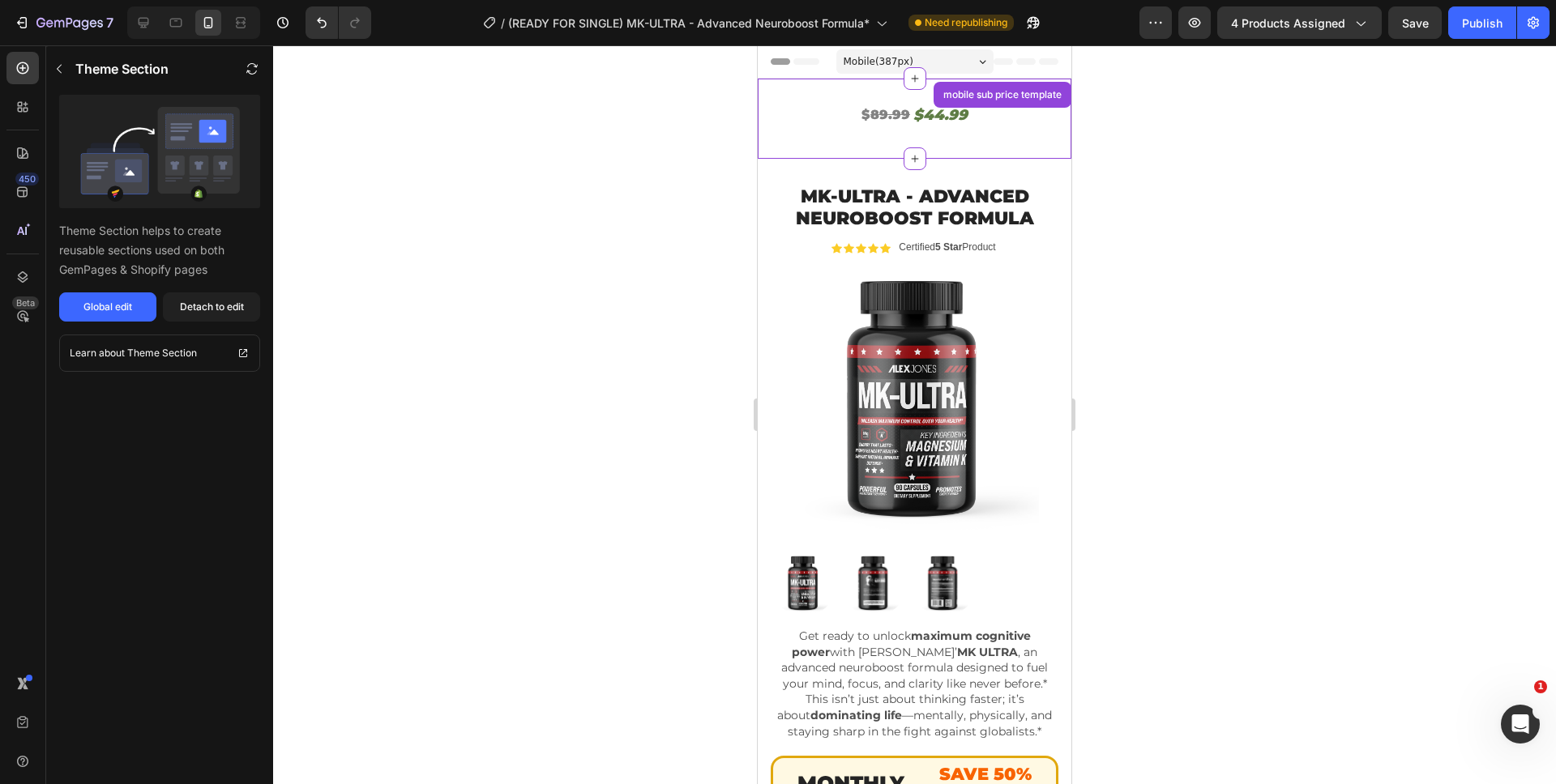
click at [900, 117] on s "89.99" at bounding box center [890, 114] width 40 height 15
click at [886, 114] on s "89.99" at bounding box center [890, 114] width 40 height 15
click at [188, 300] on div "Detach to edit" at bounding box center [212, 307] width 64 height 15
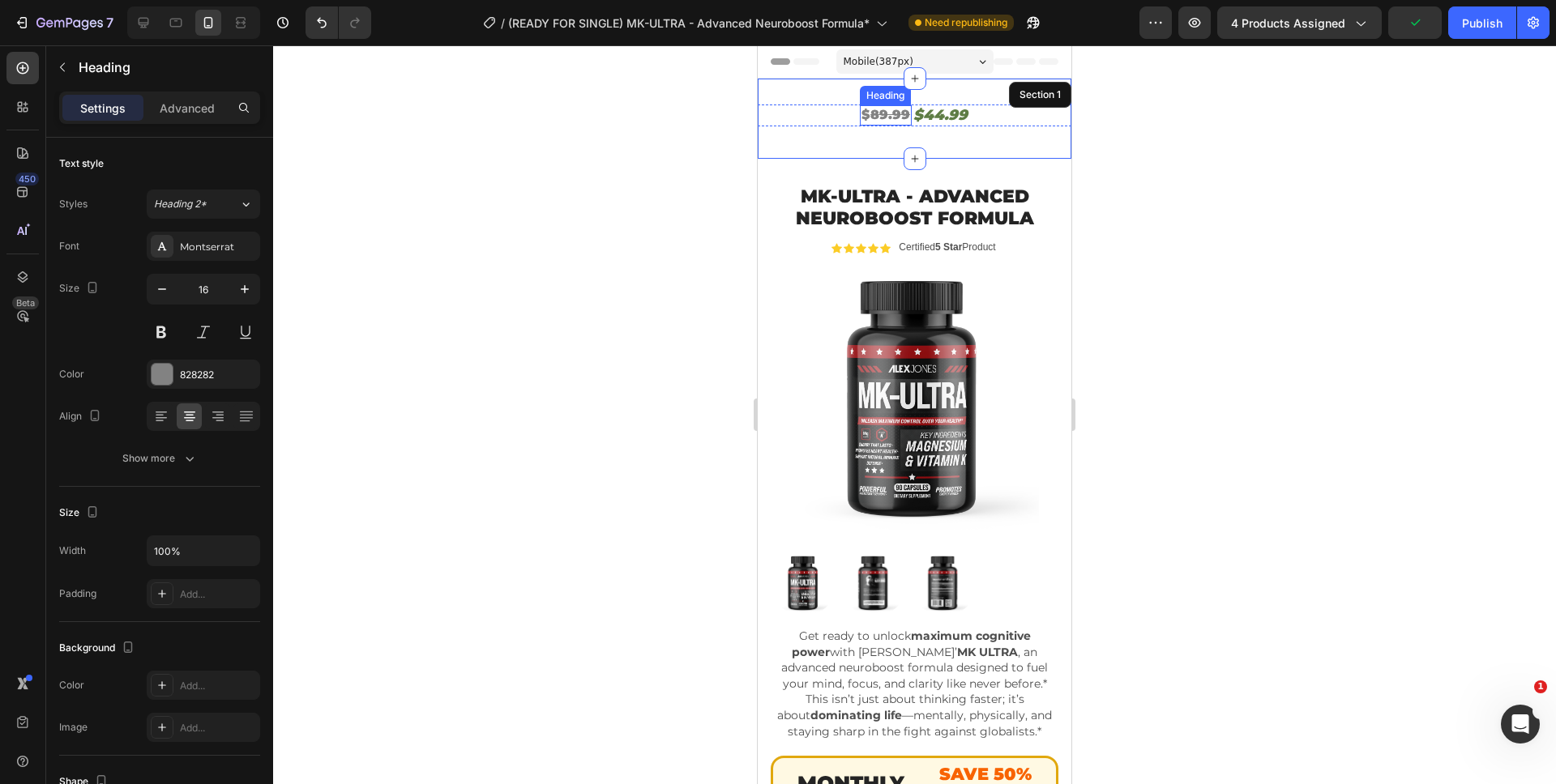
click at [874, 115] on s "89.99" at bounding box center [890, 114] width 40 height 15
click at [875, 114] on s "89.99" at bounding box center [890, 114] width 40 height 15
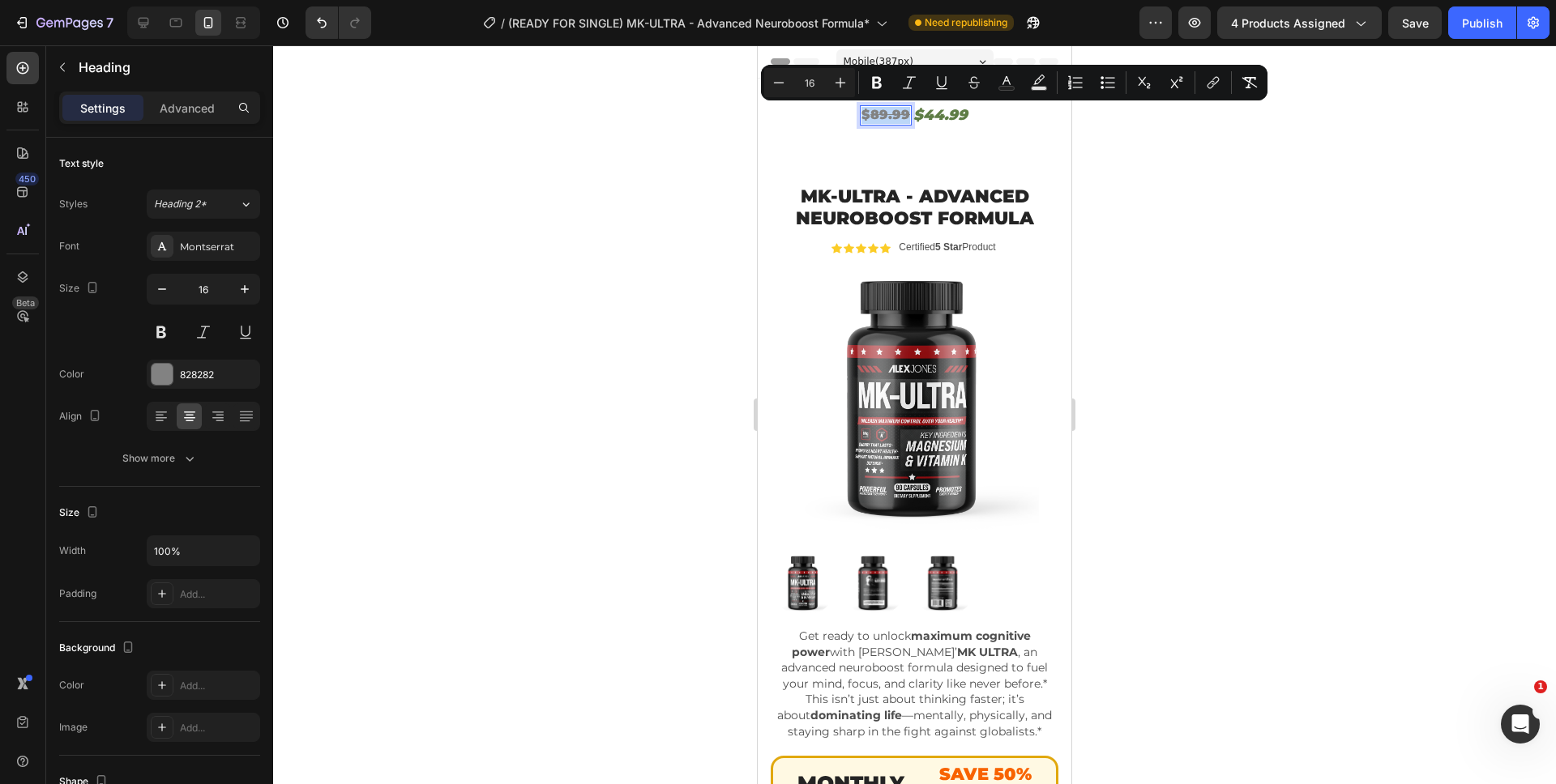
click at [875, 114] on s "89.99" at bounding box center [890, 114] width 40 height 15
click at [878, 116] on s "89.99" at bounding box center [890, 114] width 40 height 15
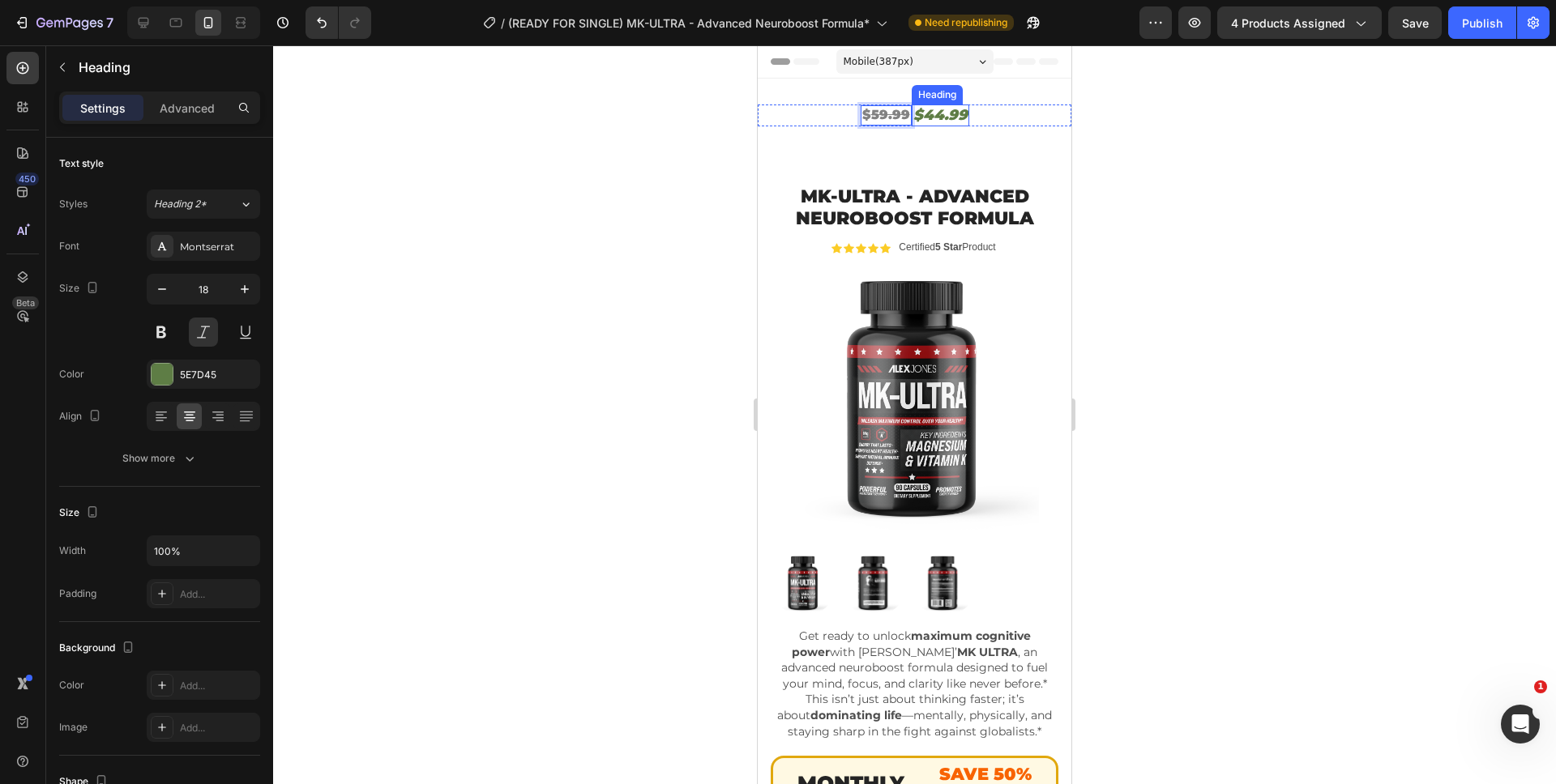
click at [929, 114] on h2 "$44.99" at bounding box center [940, 115] width 58 height 22
click at [996, 111] on div "$ 59.99 Heading $29.99 Heading 0 Row" at bounding box center [914, 115] width 313 height 22
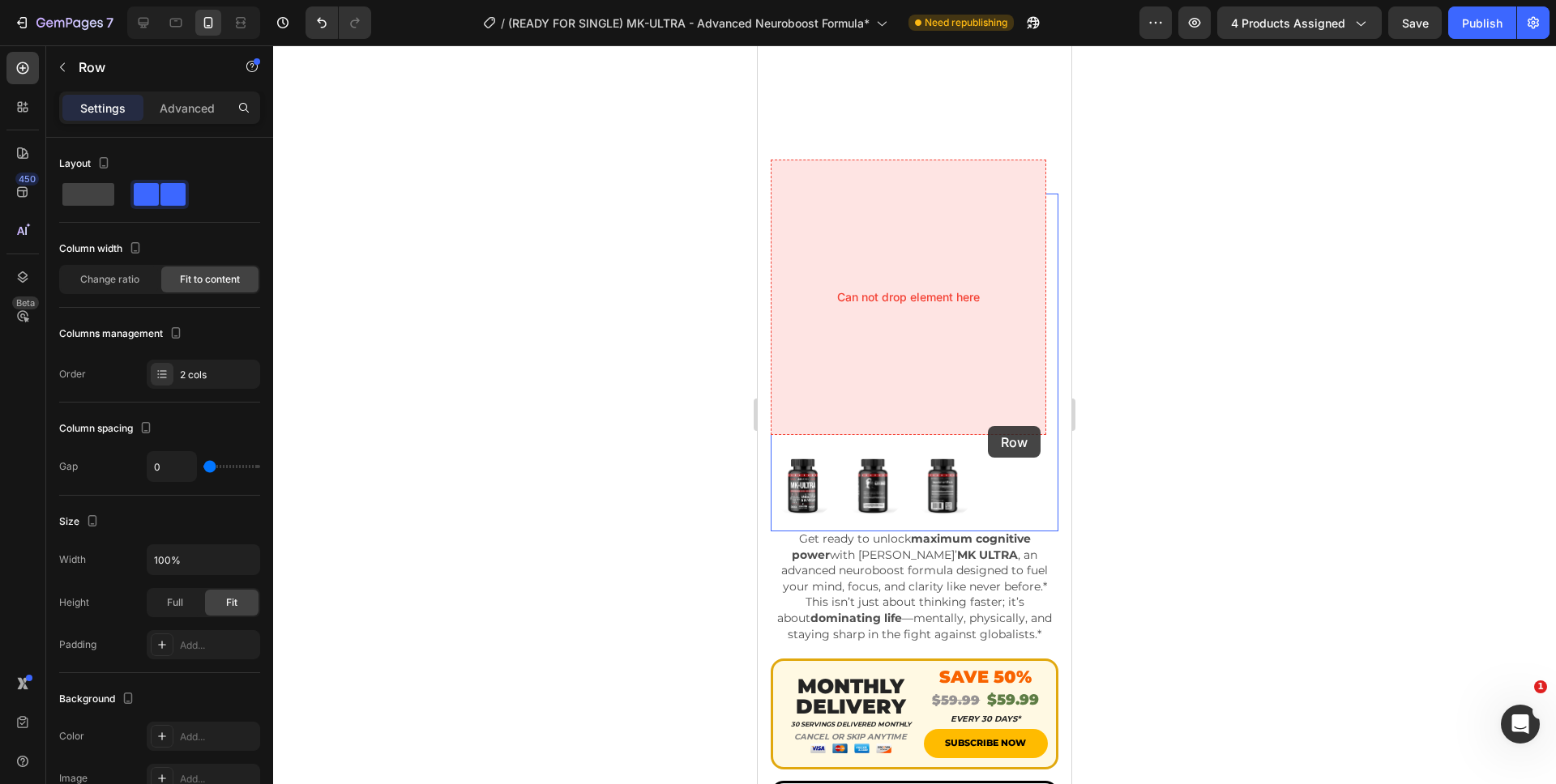
scroll to position [506, 0]
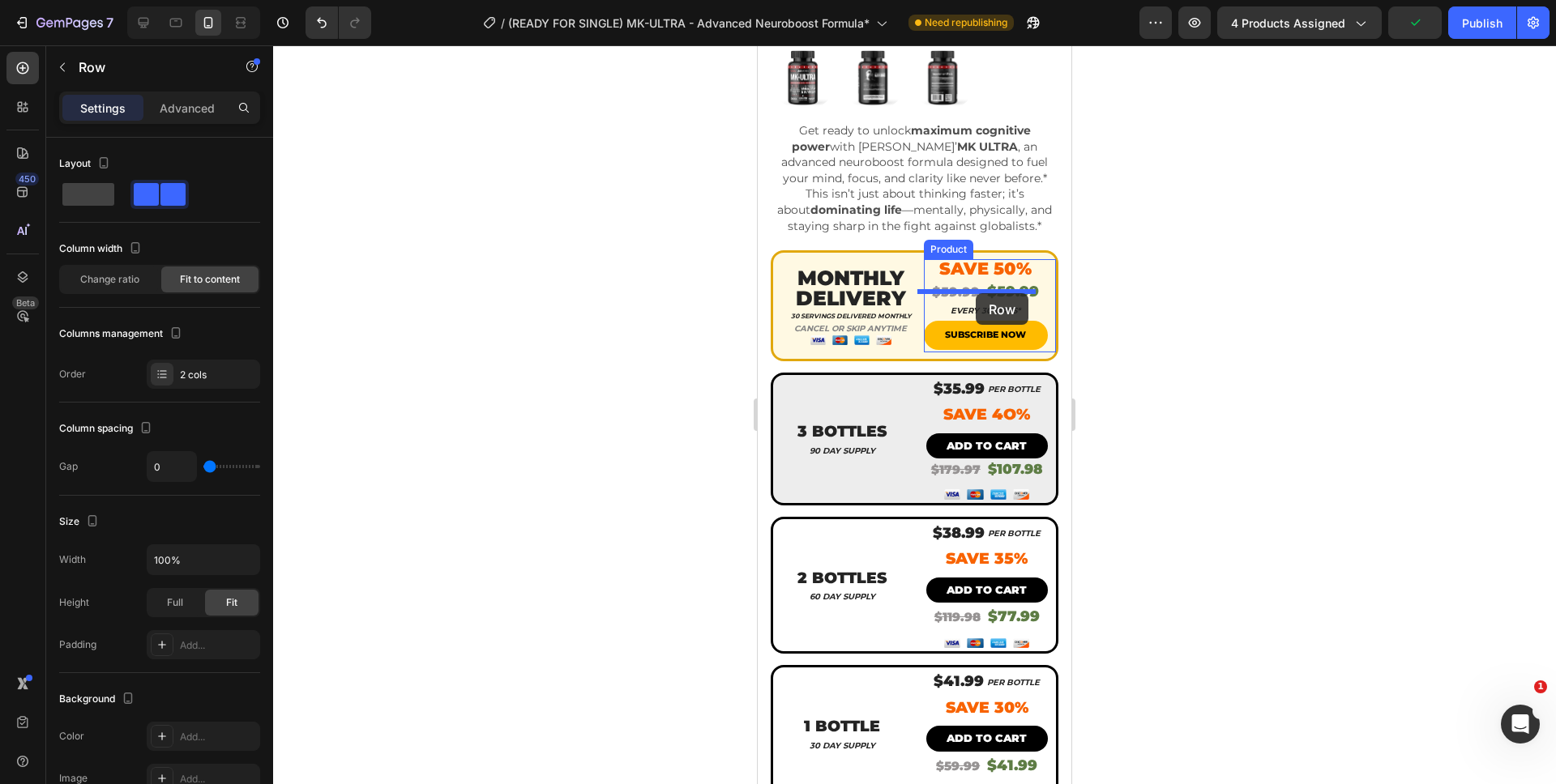
drag, startPoint x: 981, startPoint y: 115, endPoint x: 975, endPoint y: 291, distance: 176.1
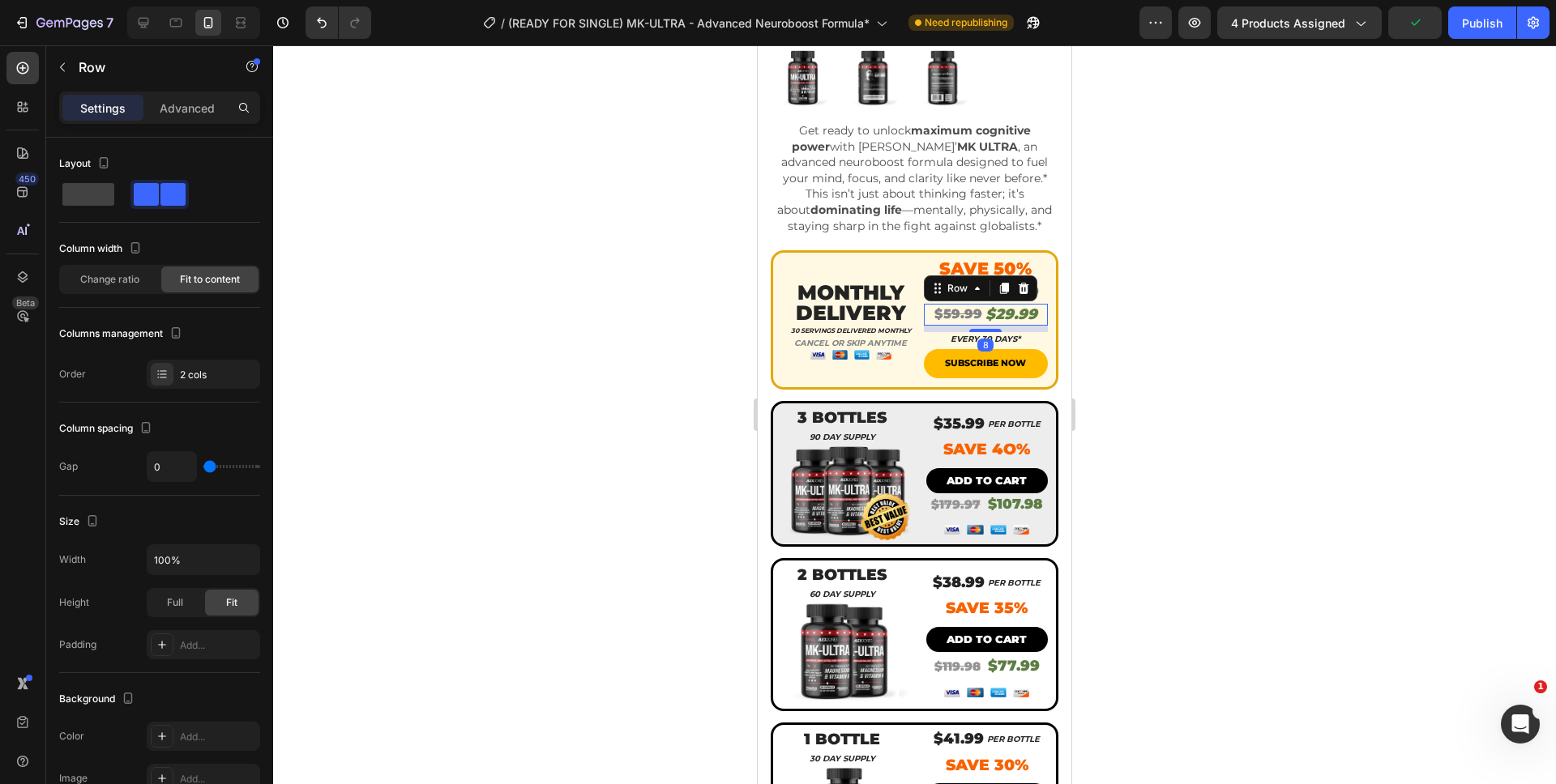
click at [1102, 298] on div at bounding box center [914, 415] width 1282 height 739
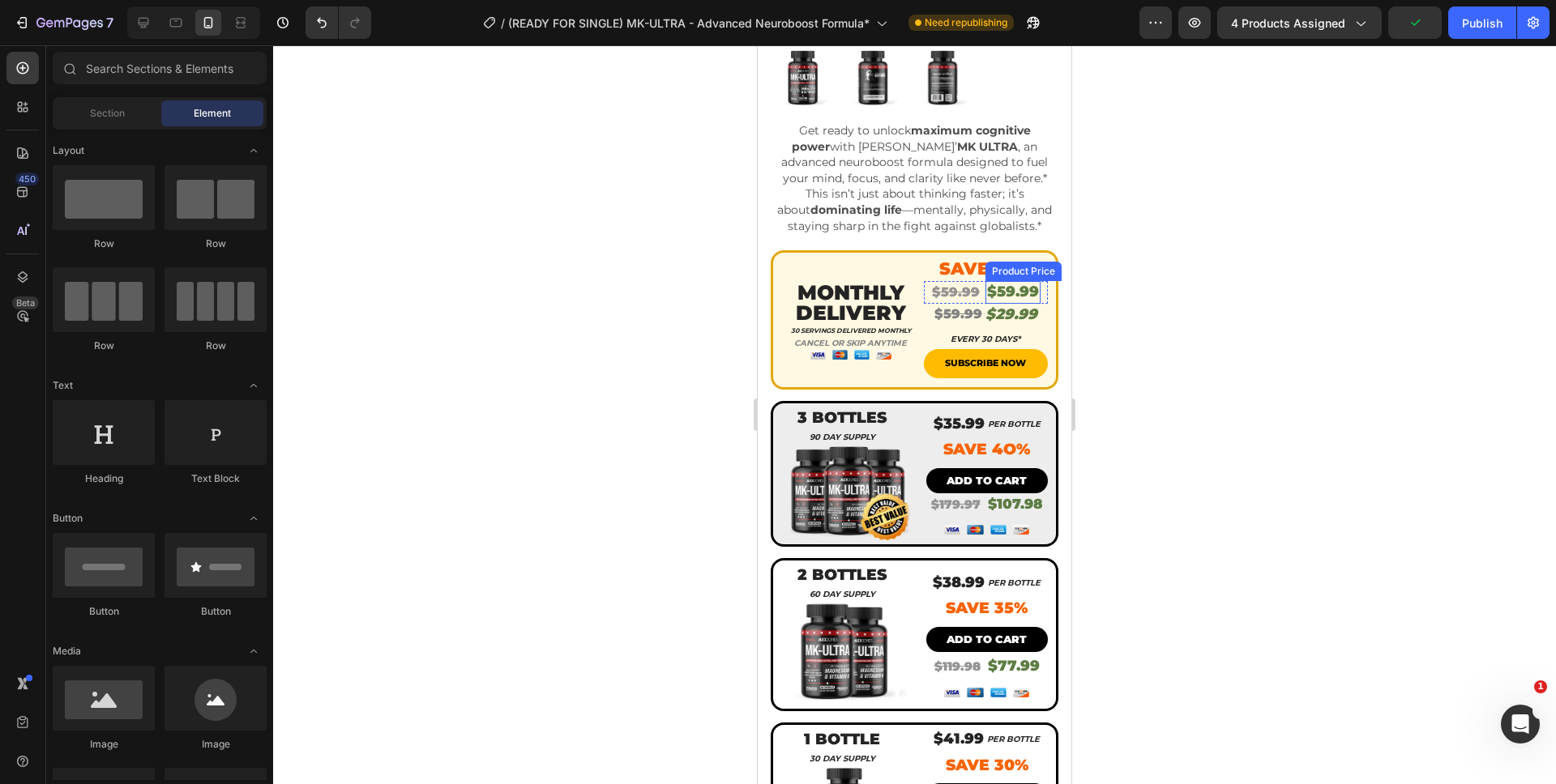
click at [1022, 281] on div "$59.99" at bounding box center [1013, 291] width 55 height 22
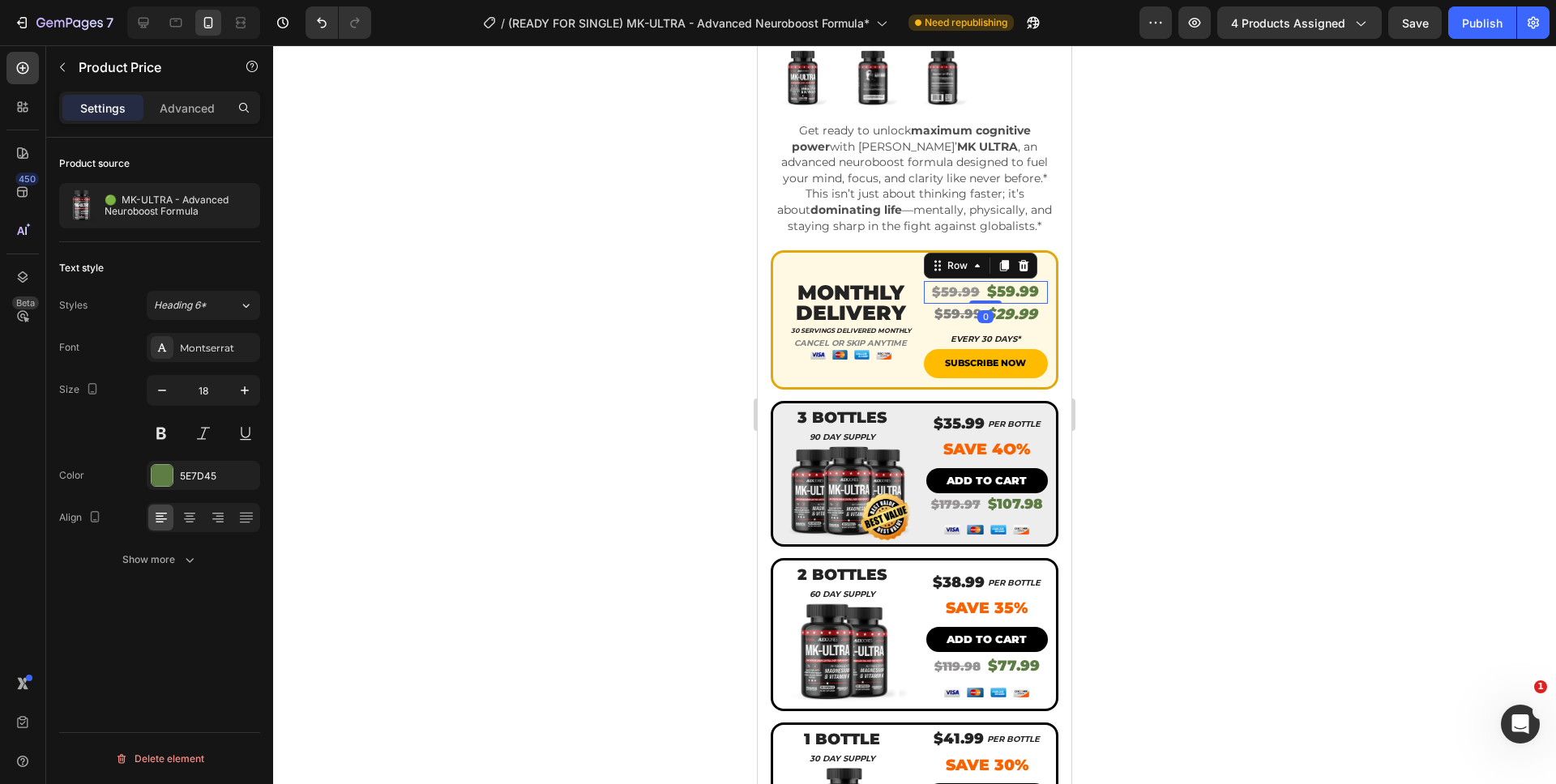
click at [923, 281] on div "$59.99 Product Price Product Price $59.99 Product Price Product Price Row 0" at bounding box center [986, 291] width 125 height 22
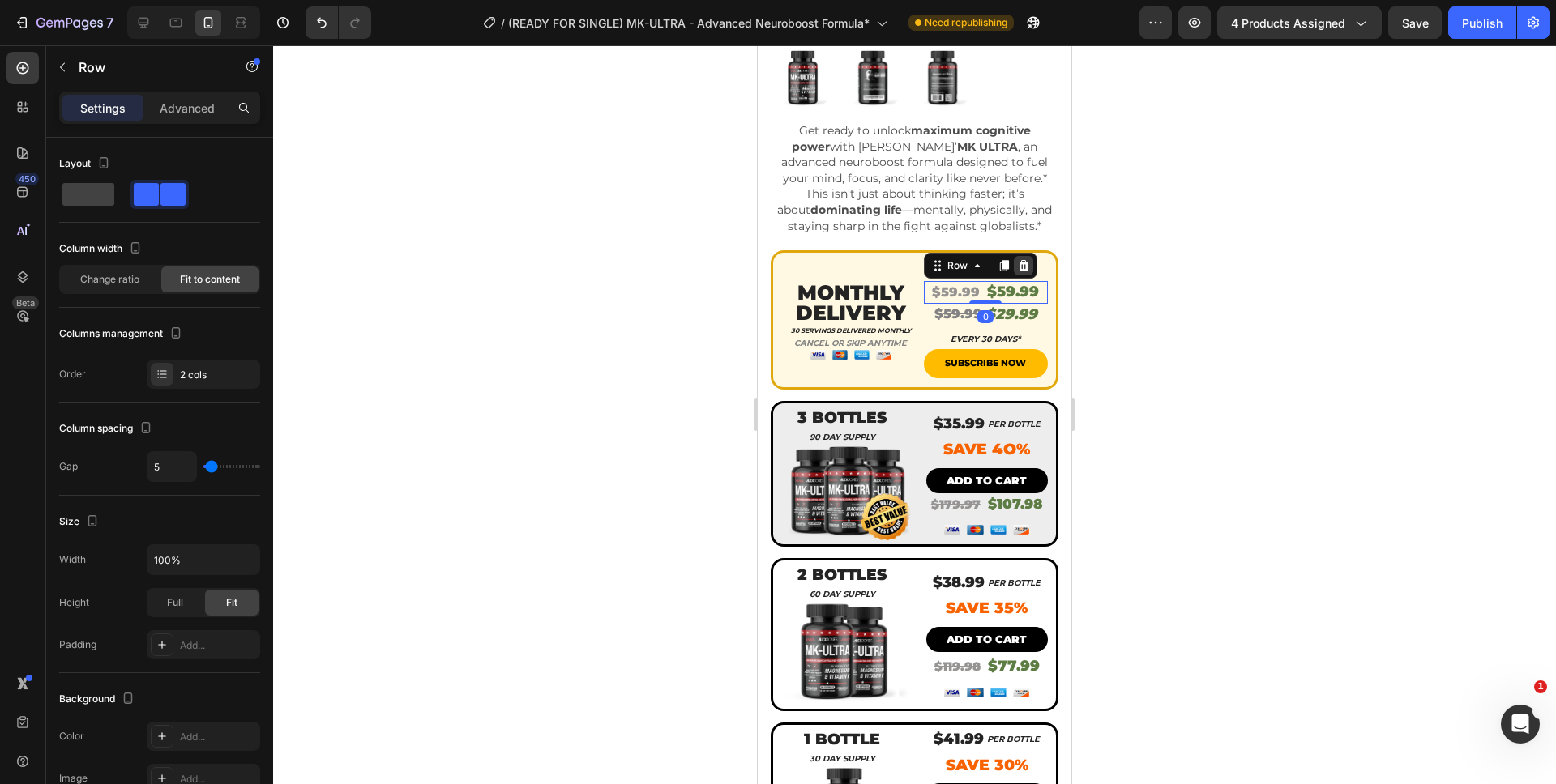
click at [1018, 260] on icon at bounding box center [1022, 265] width 11 height 11
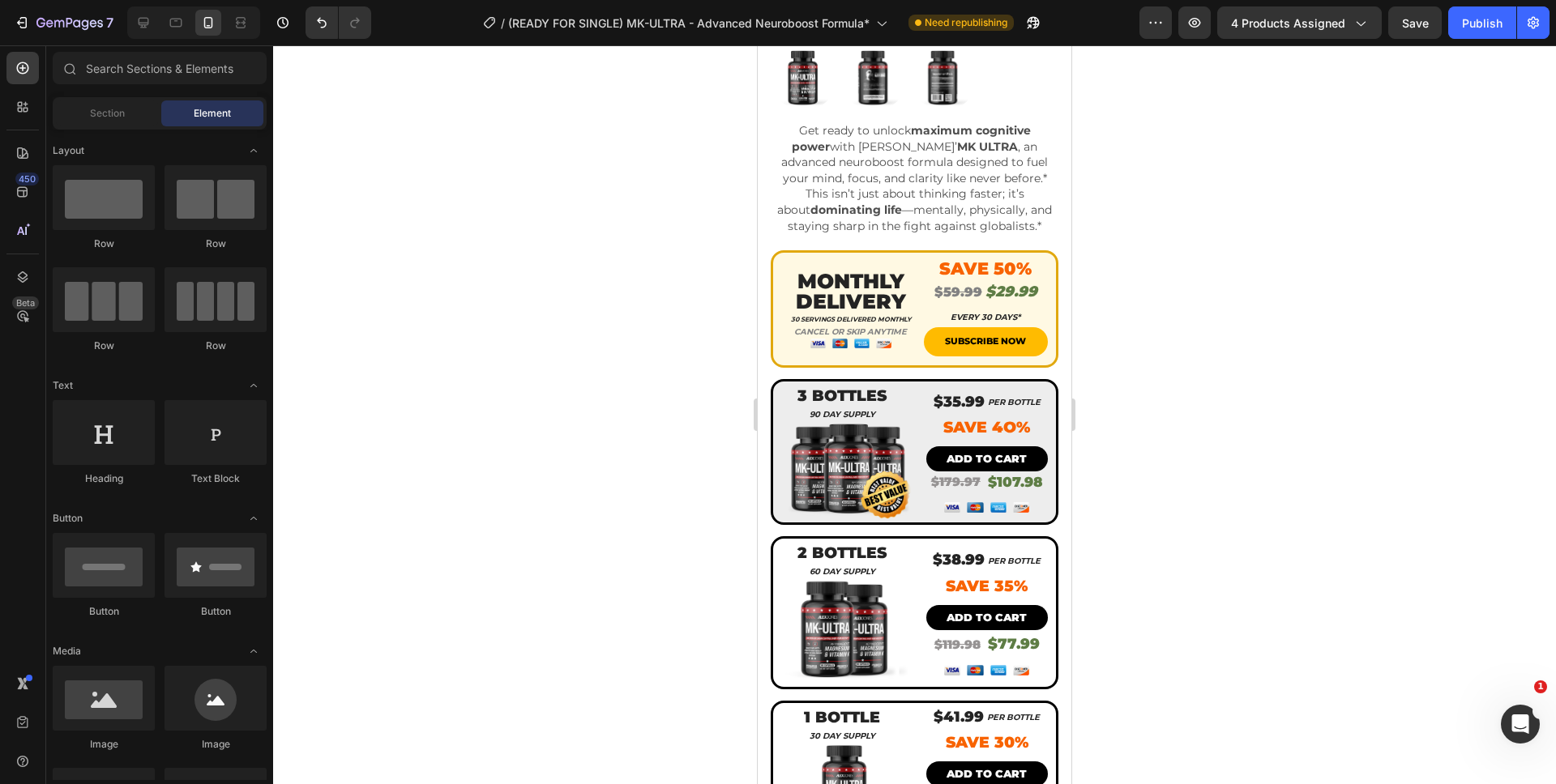
click at [1152, 282] on div at bounding box center [914, 415] width 1282 height 739
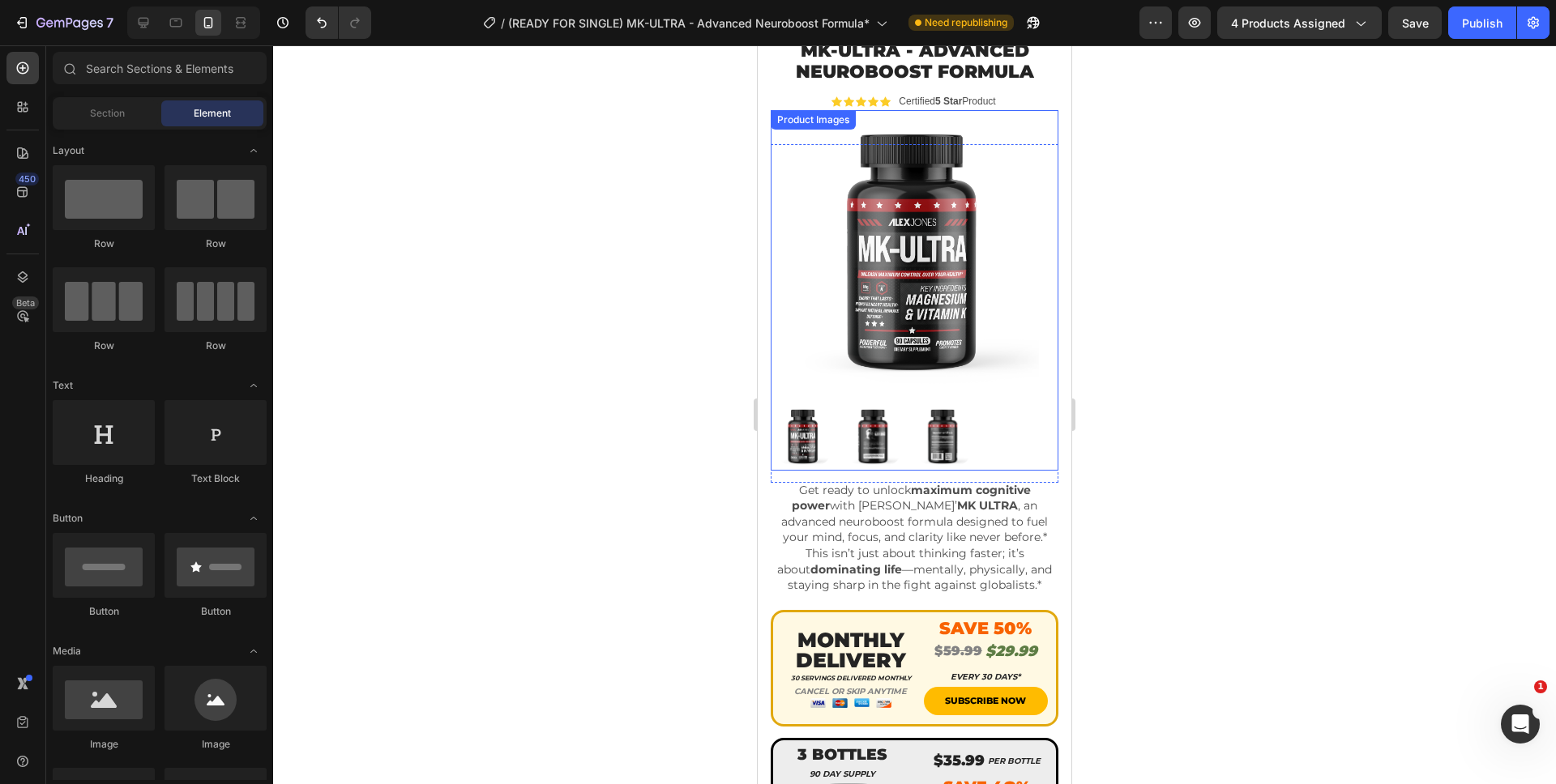
scroll to position [0, 0]
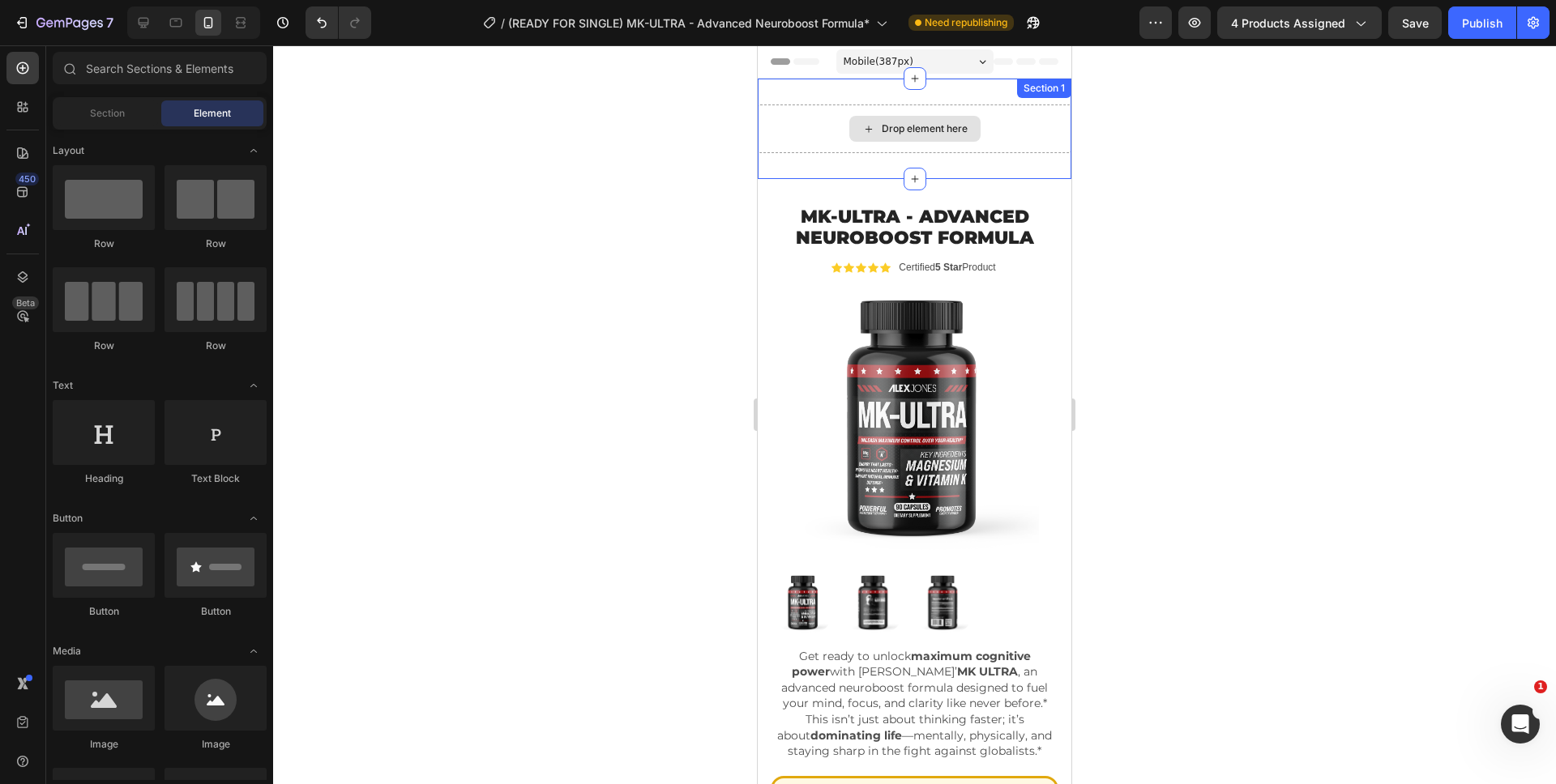
click at [1006, 136] on div "Drop element here" at bounding box center [914, 129] width 313 height 49
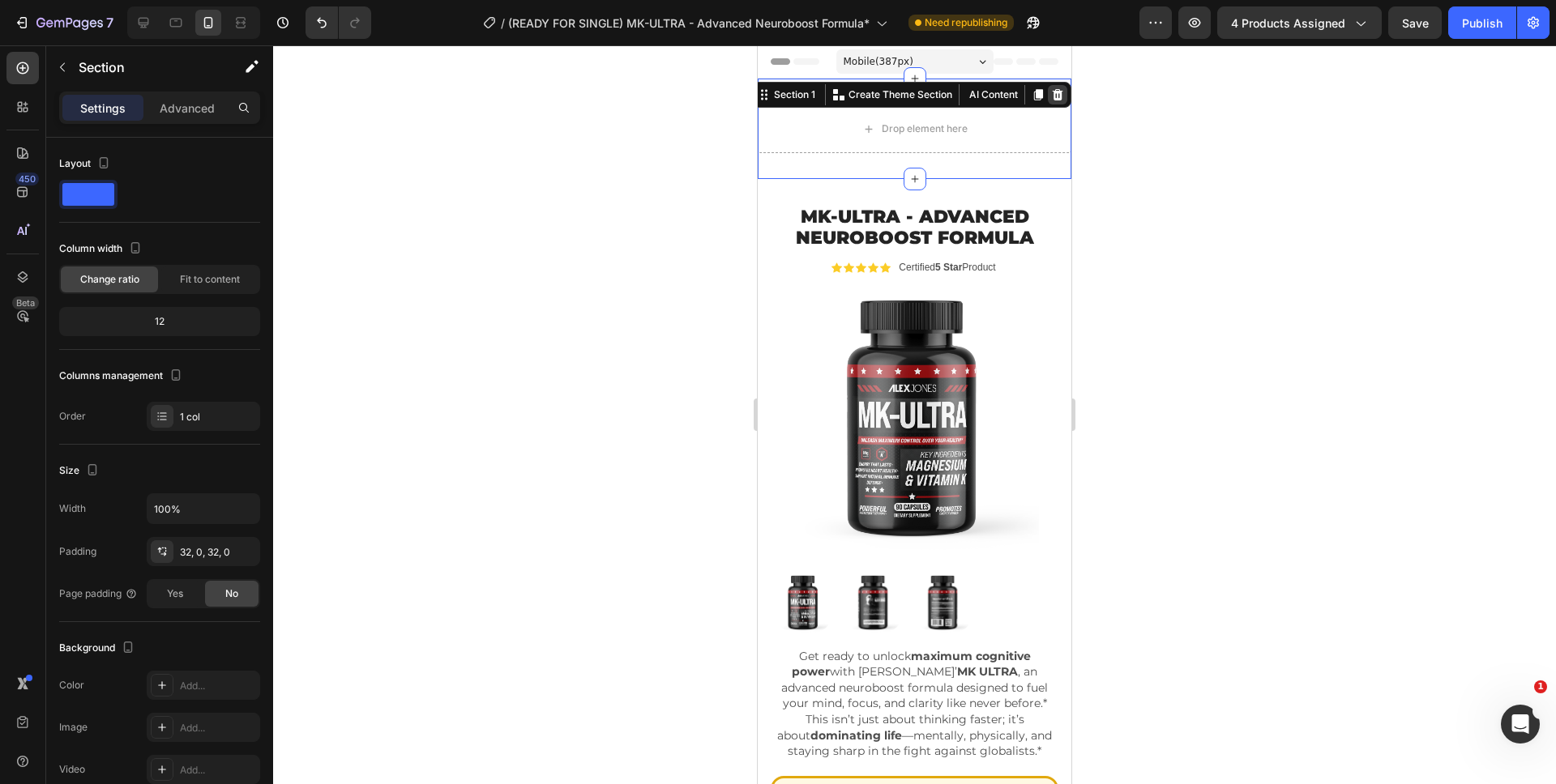
click at [1051, 89] on icon at bounding box center [1057, 95] width 13 height 13
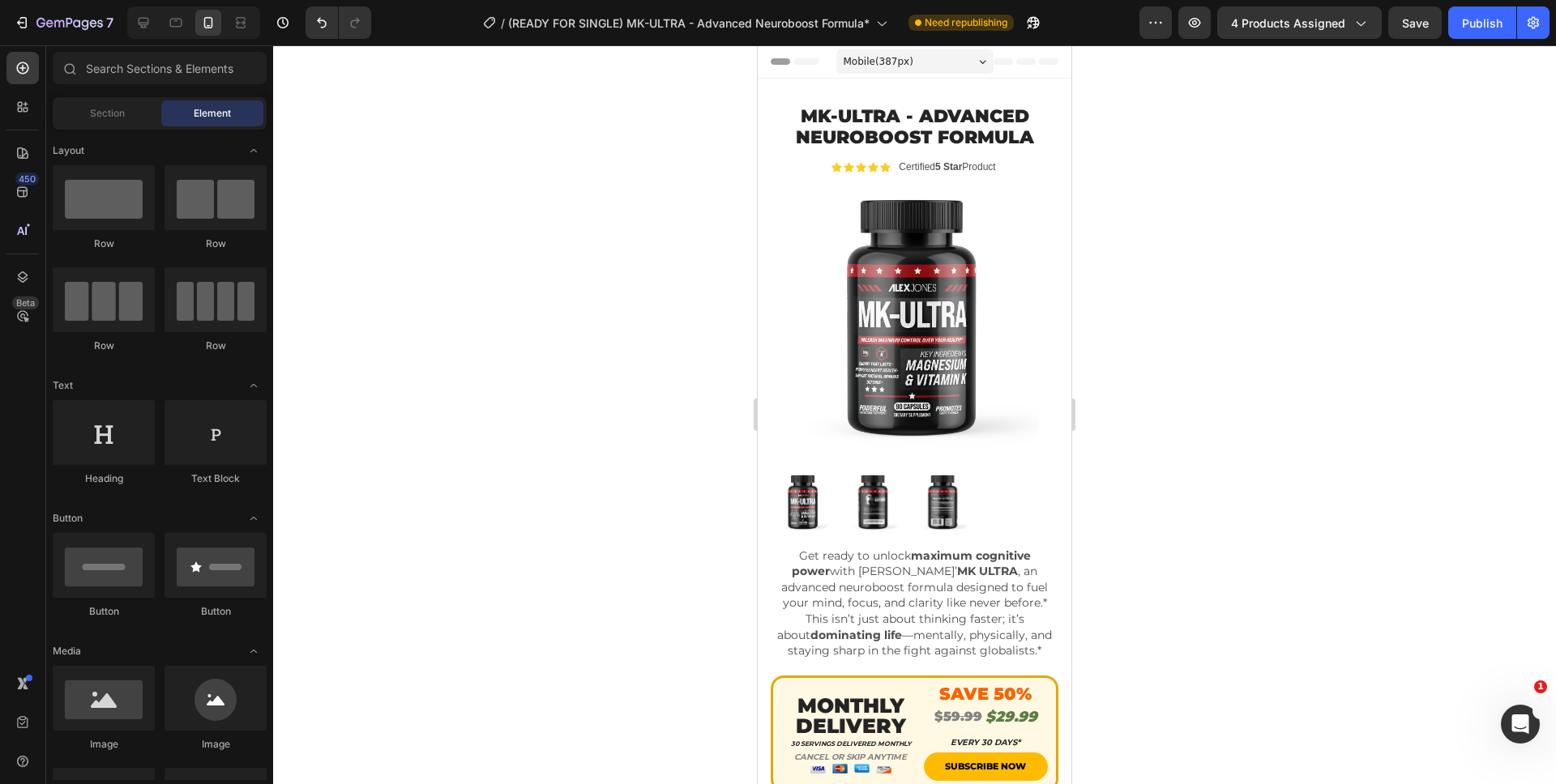
click at [1181, 180] on div at bounding box center [914, 415] width 1282 height 739
click at [1437, 27] on button "Save" at bounding box center [1415, 23] width 54 height 32
click at [1473, 32] on button "Publish" at bounding box center [1482, 23] width 68 height 32
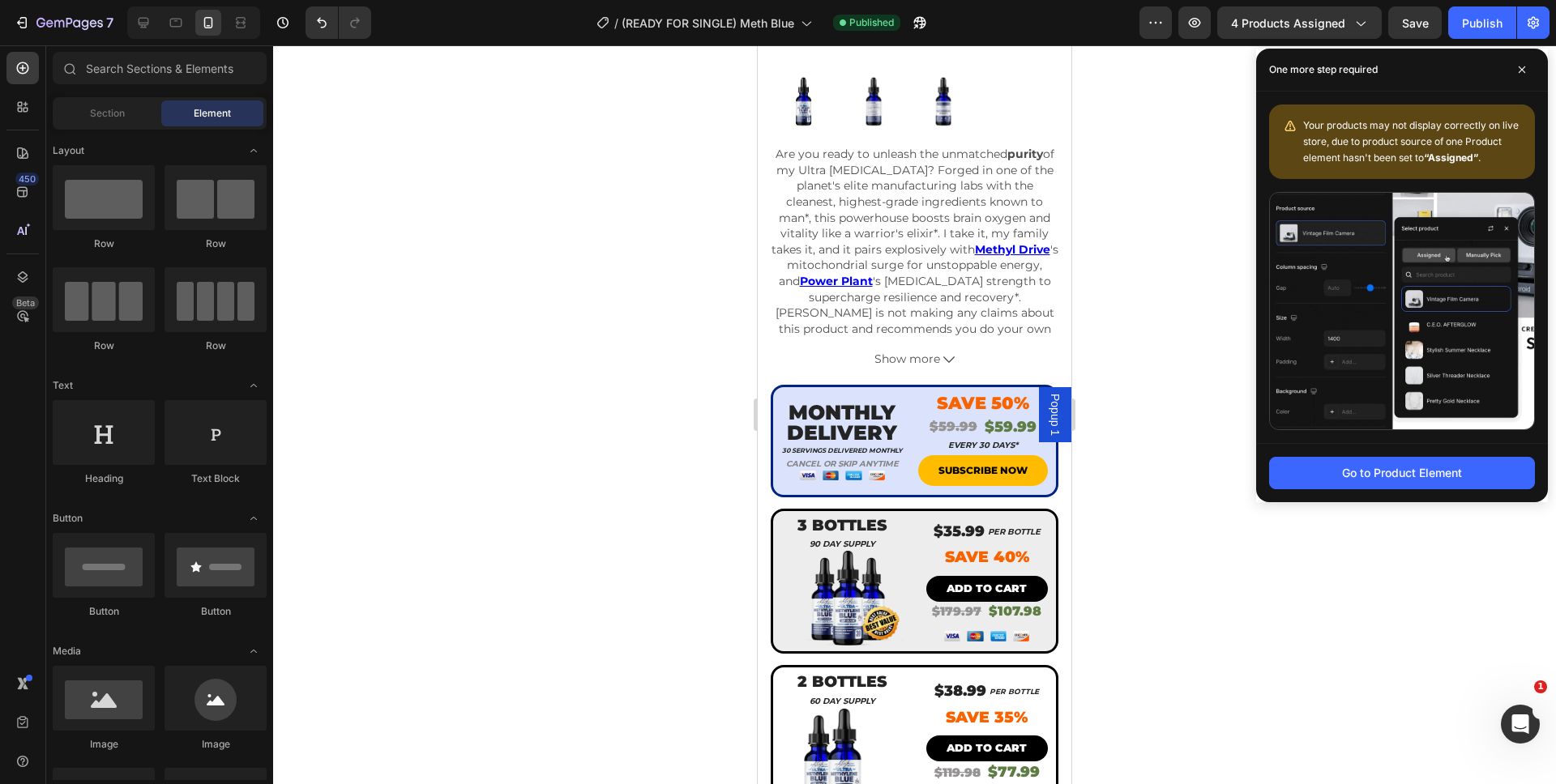
scroll to position [691, 0]
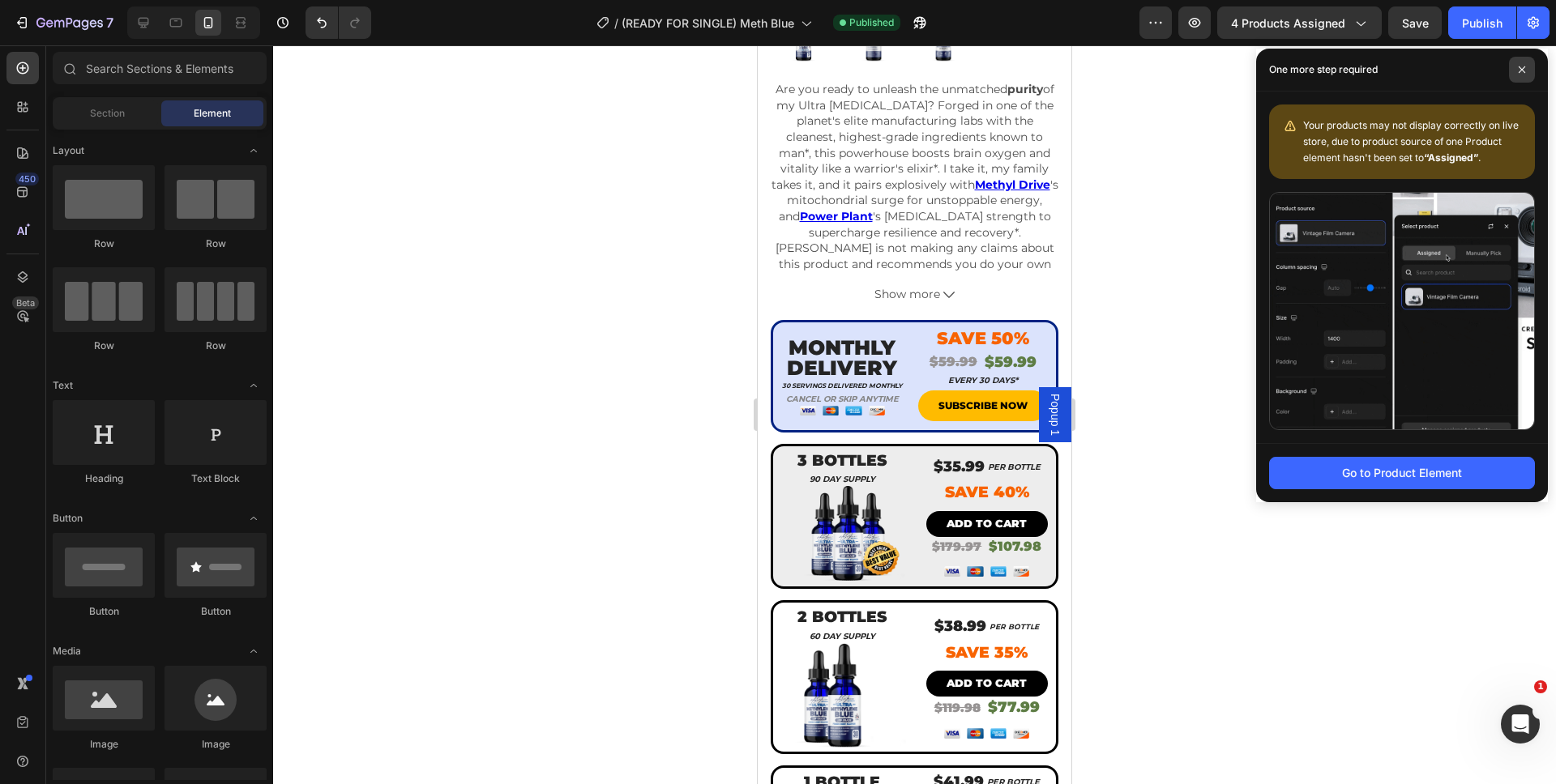
click at [1519, 75] on span at bounding box center [1522, 70] width 26 height 26
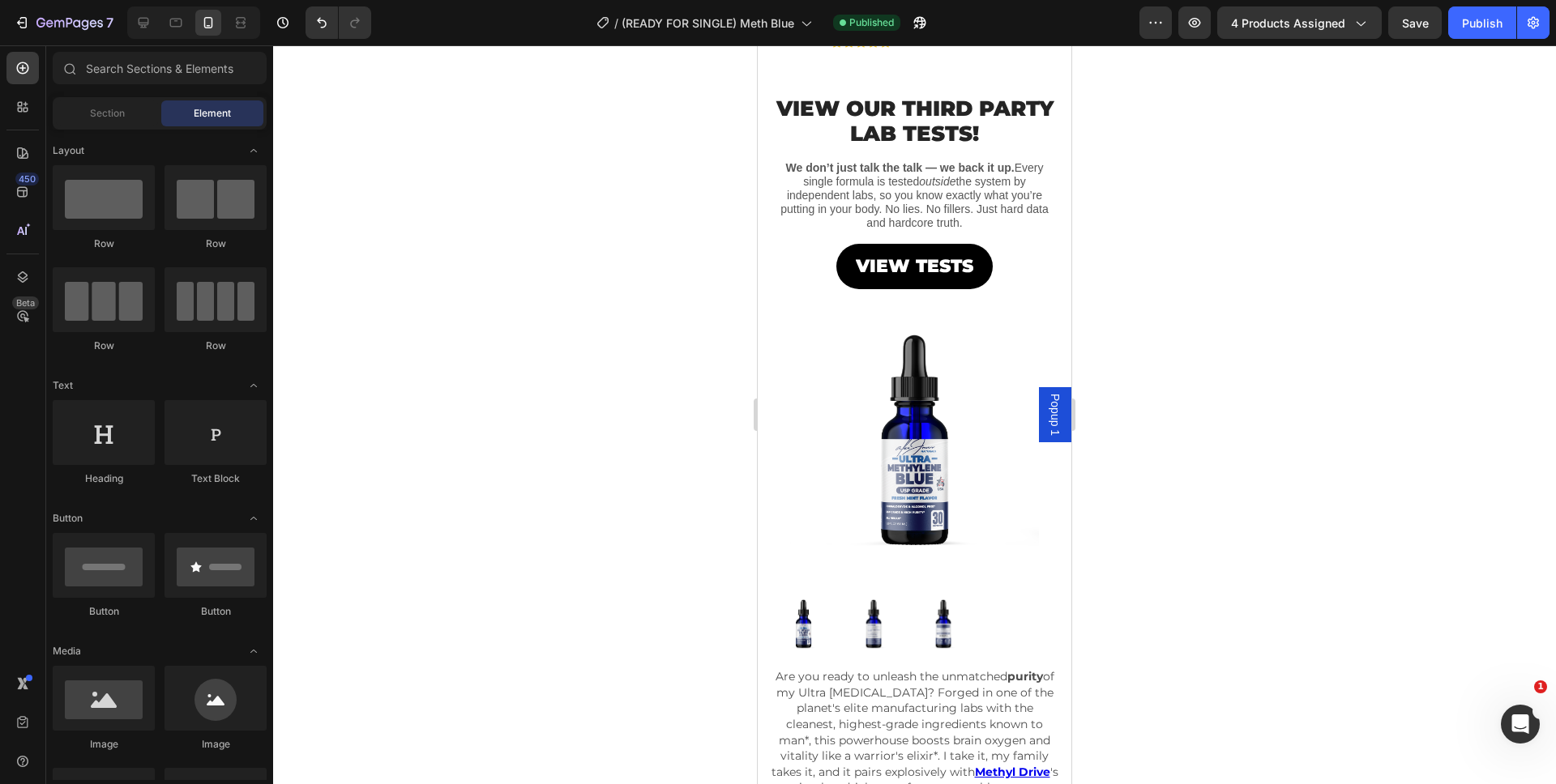
scroll to position [0, 0]
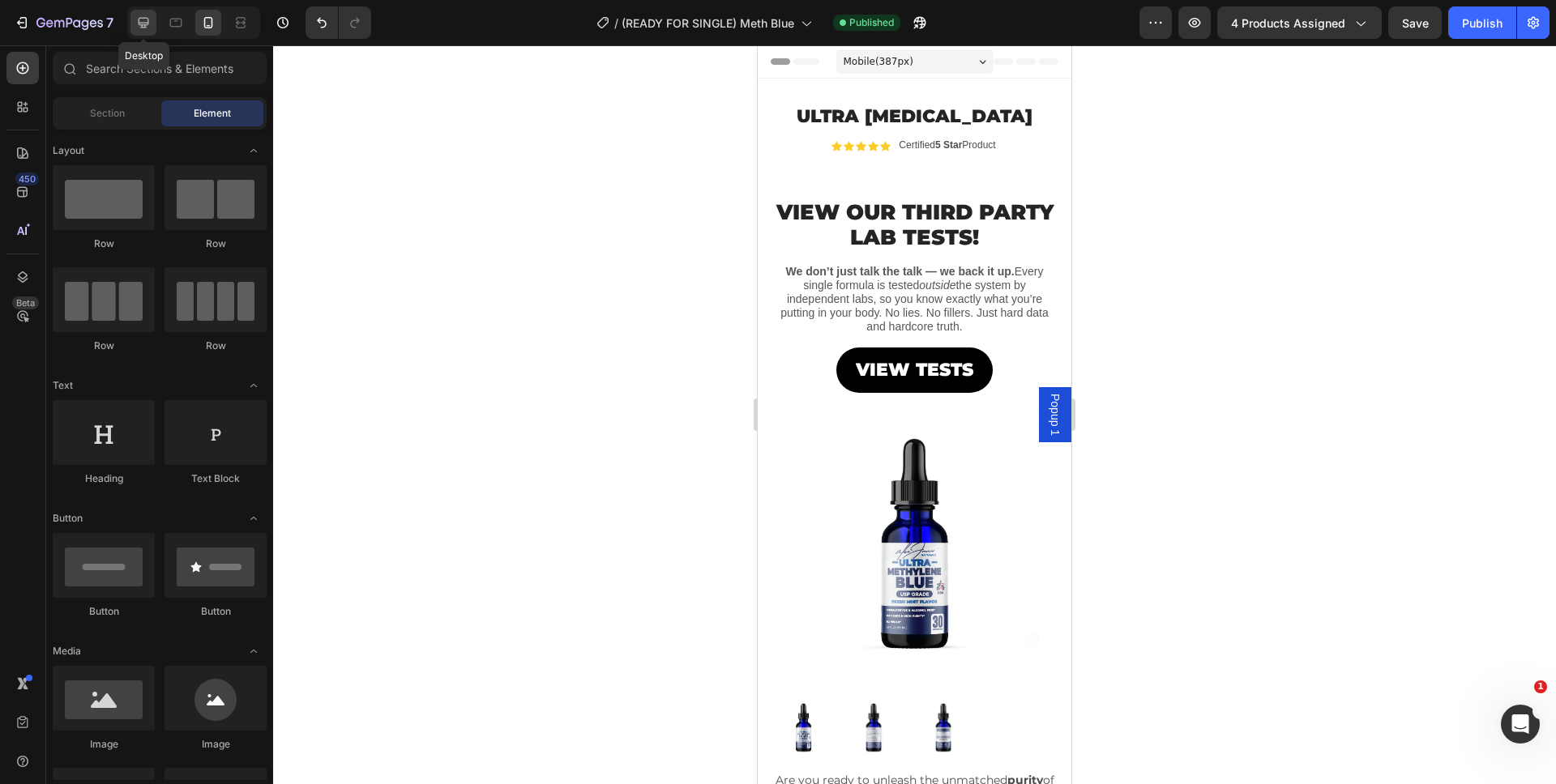
click at [144, 28] on icon at bounding box center [144, 23] width 16 height 16
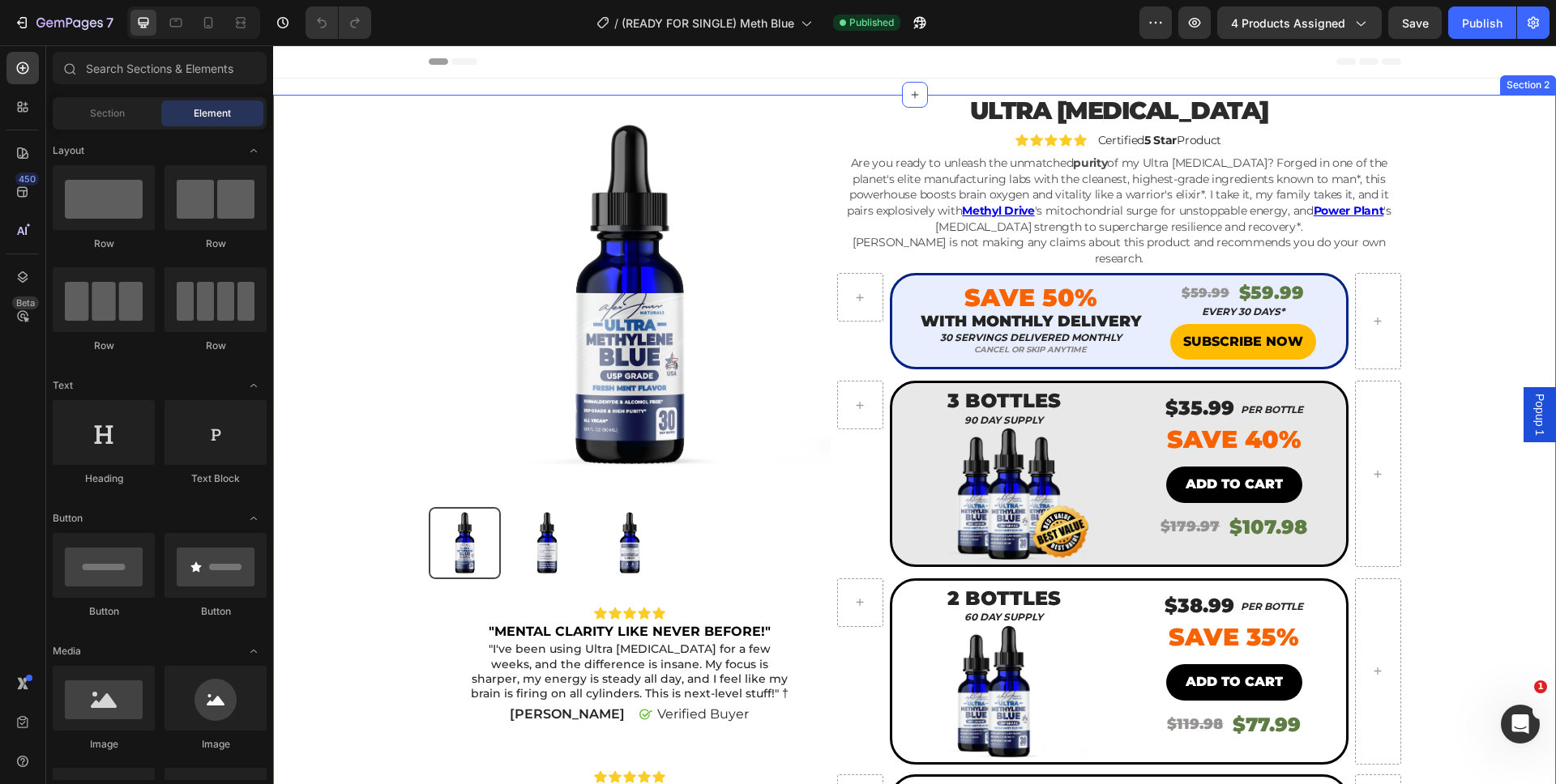
click at [1410, 106] on div "Product Images Icon Icon Icon Icon Icon Icon List "MENTAL CLARITY LIKE NEVER BE…" at bounding box center [914, 654] width 1259 height 1119
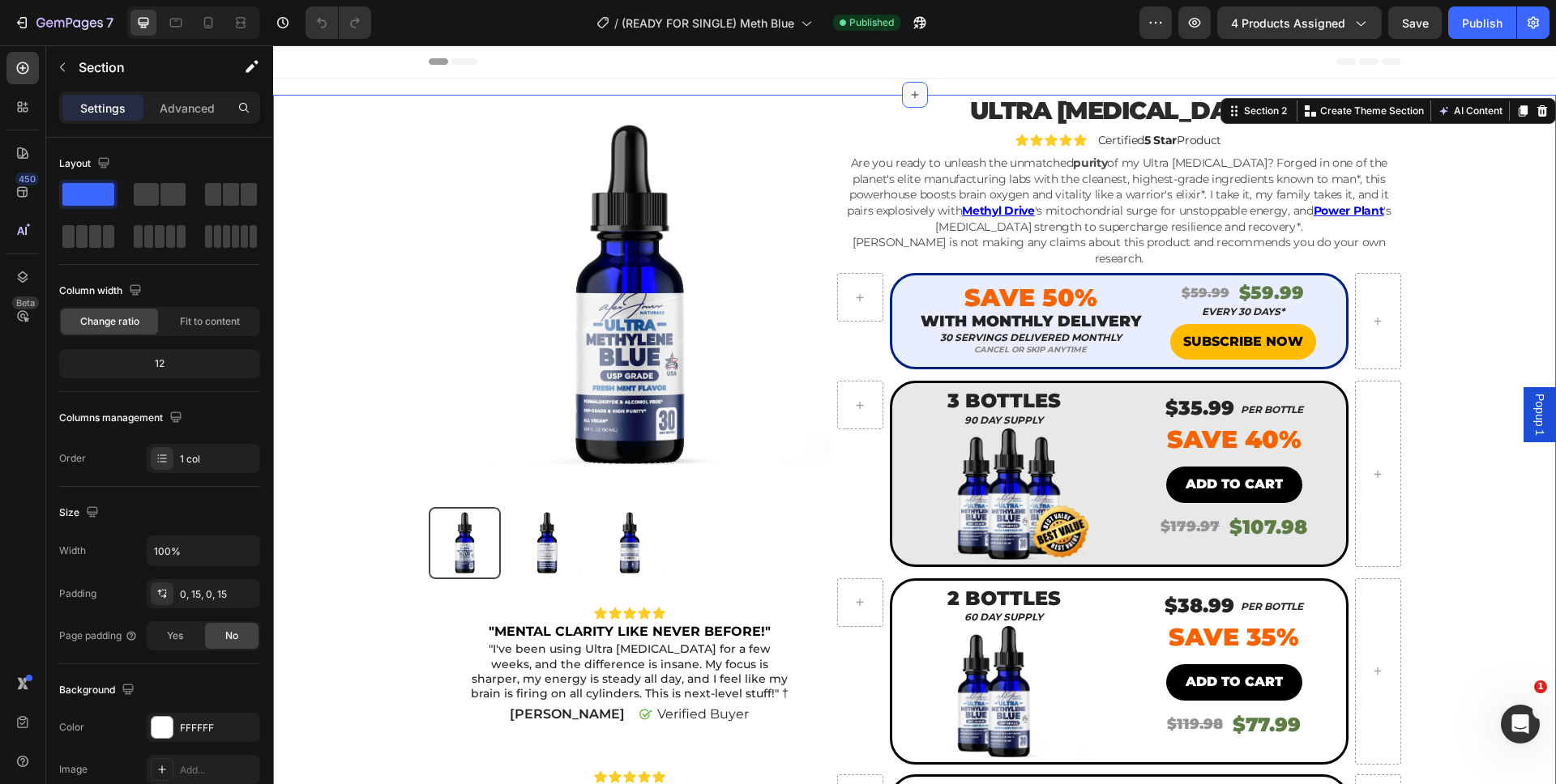
click at [901, 88] on div at bounding box center [914, 95] width 26 height 26
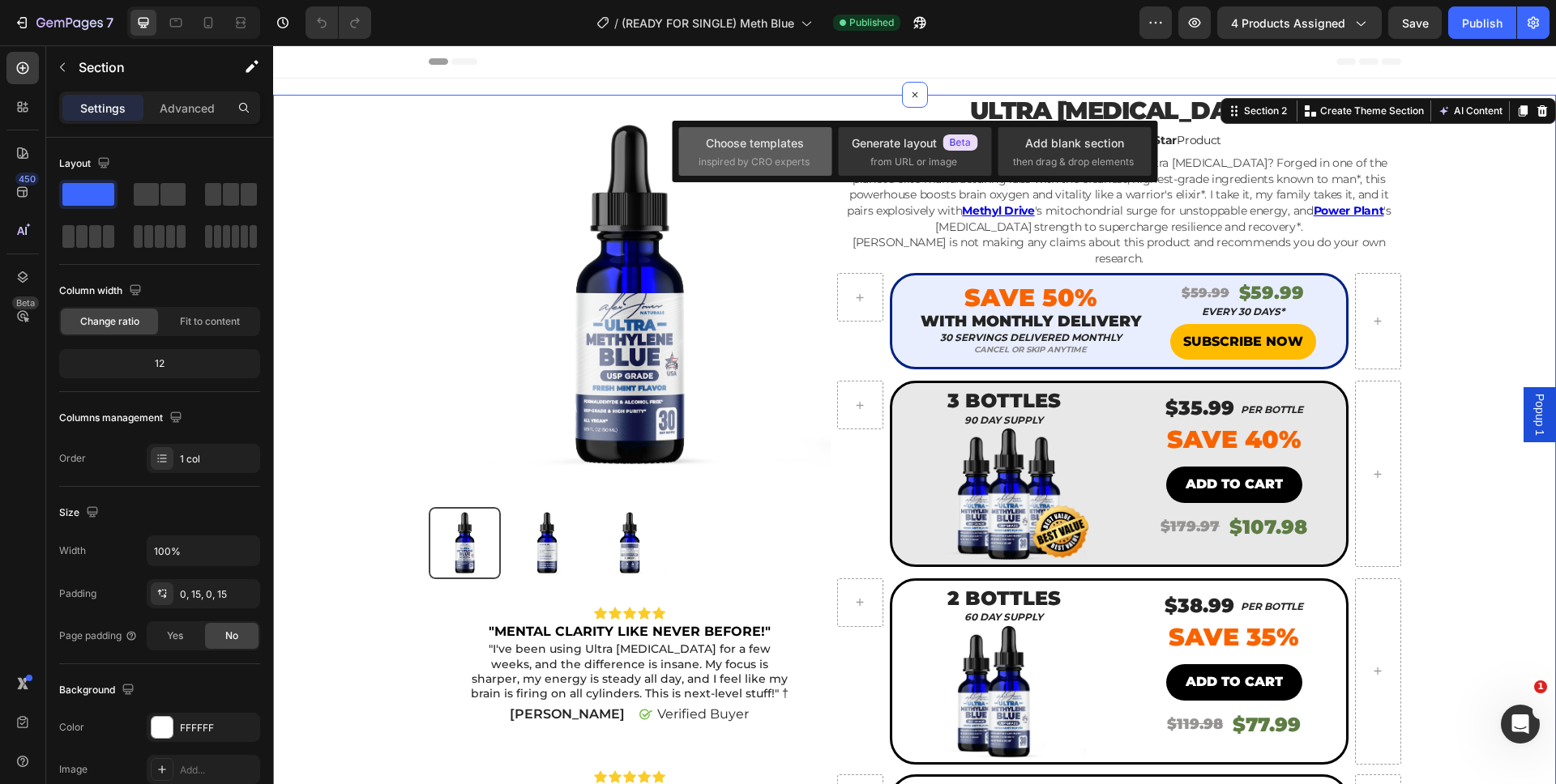
click at [766, 153] on div "Choose templates inspired by CRO experts" at bounding box center [755, 152] width 114 height 35
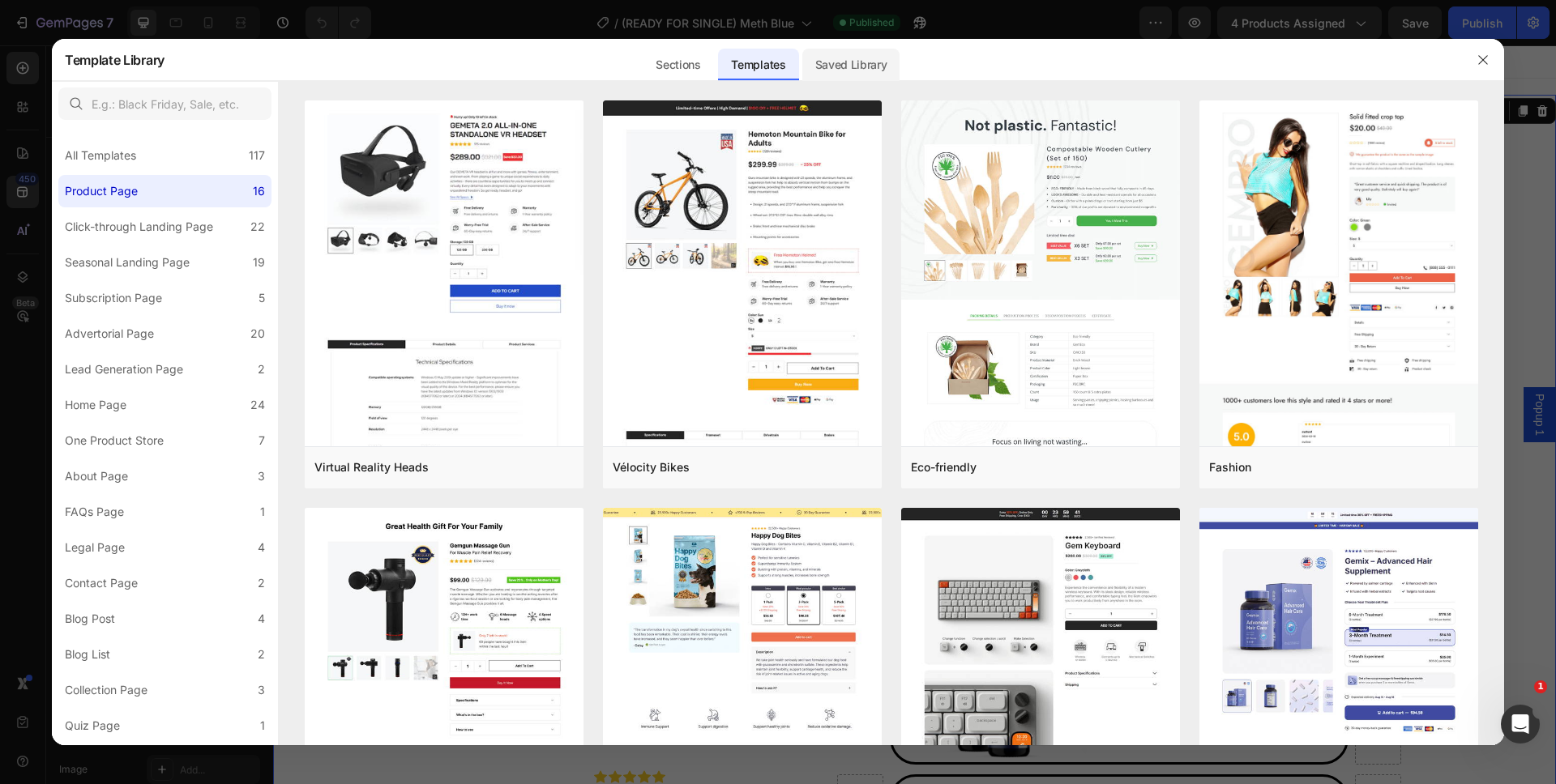
click at [864, 75] on div "Saved Library" at bounding box center [851, 65] width 98 height 32
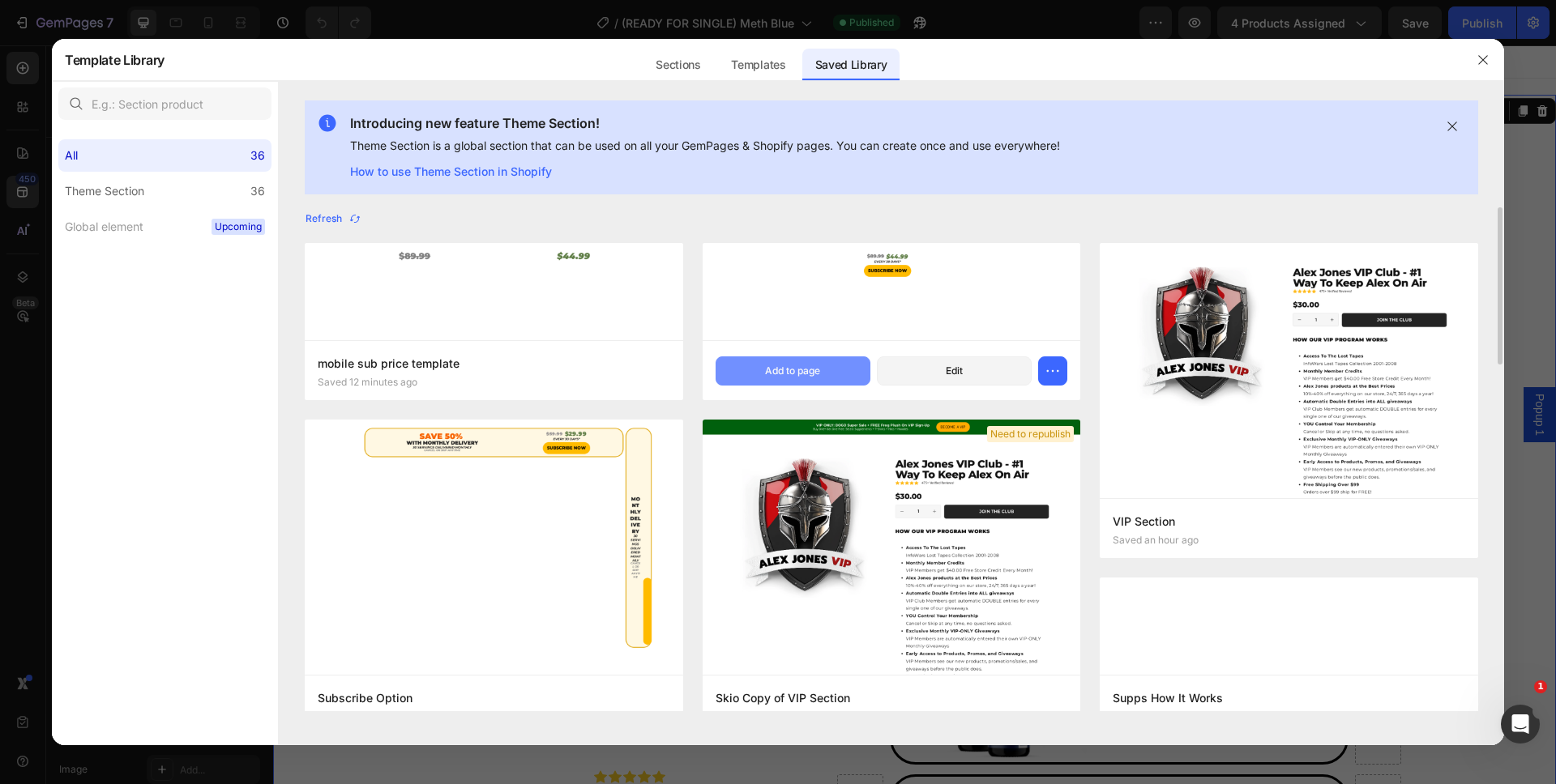
click at [744, 364] on button "Add to page" at bounding box center [793, 371] width 155 height 29
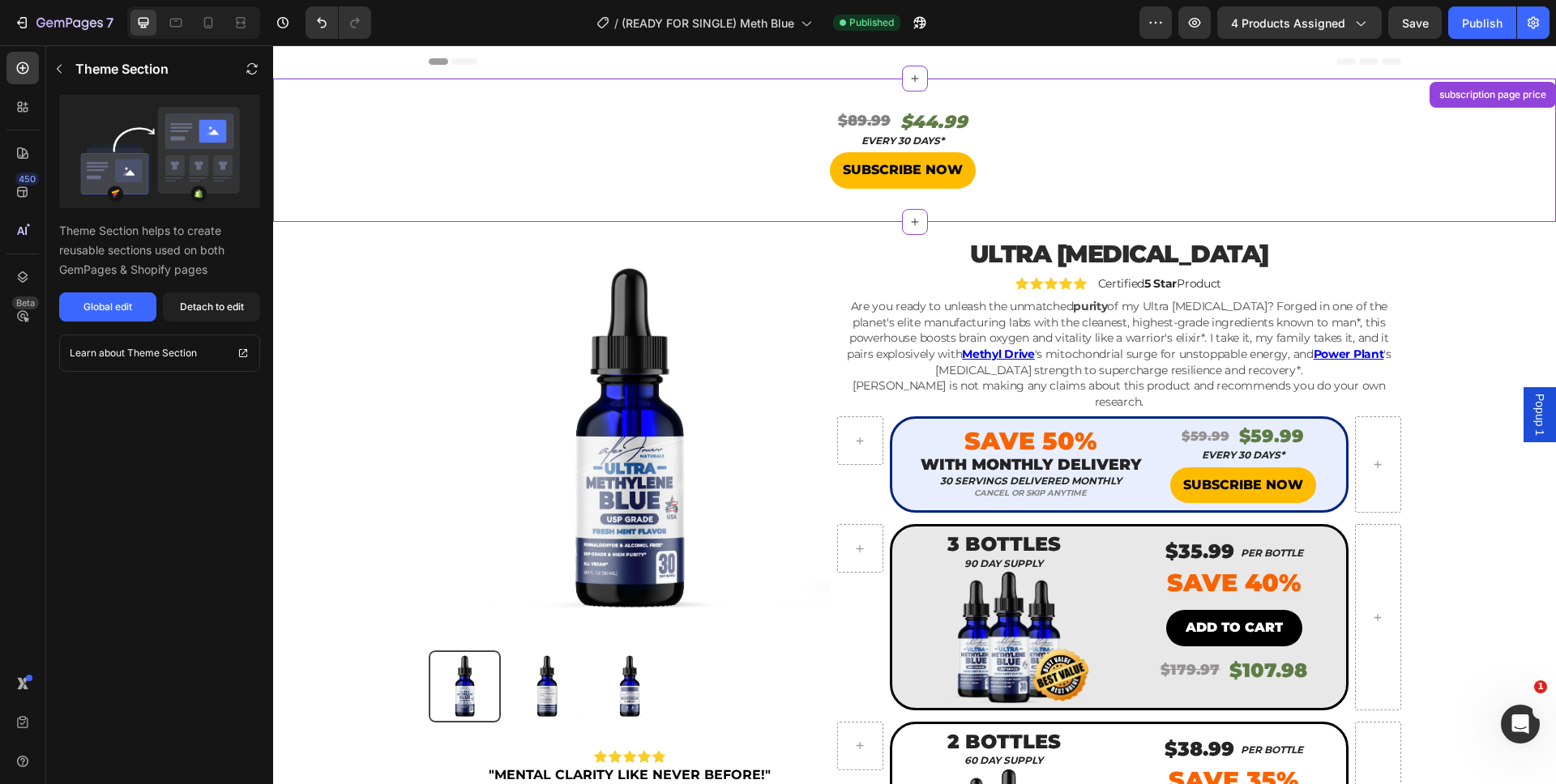
scroll to position [33, 0]
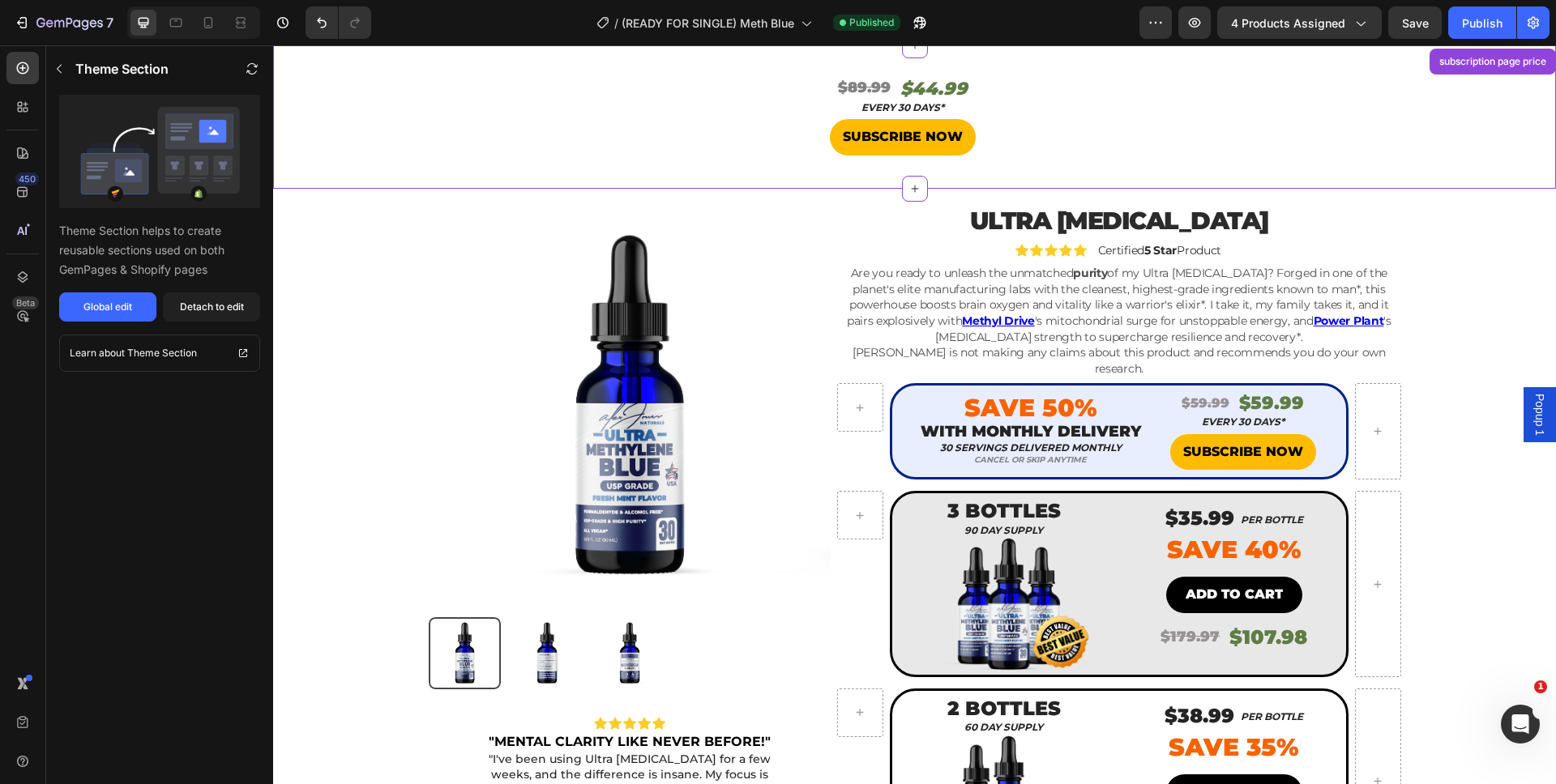
click at [958, 85] on h2 "$44.99" at bounding box center [934, 89] width 71 height 27
click at [205, 315] on button "Detach to edit" at bounding box center [212, 307] width 97 height 29
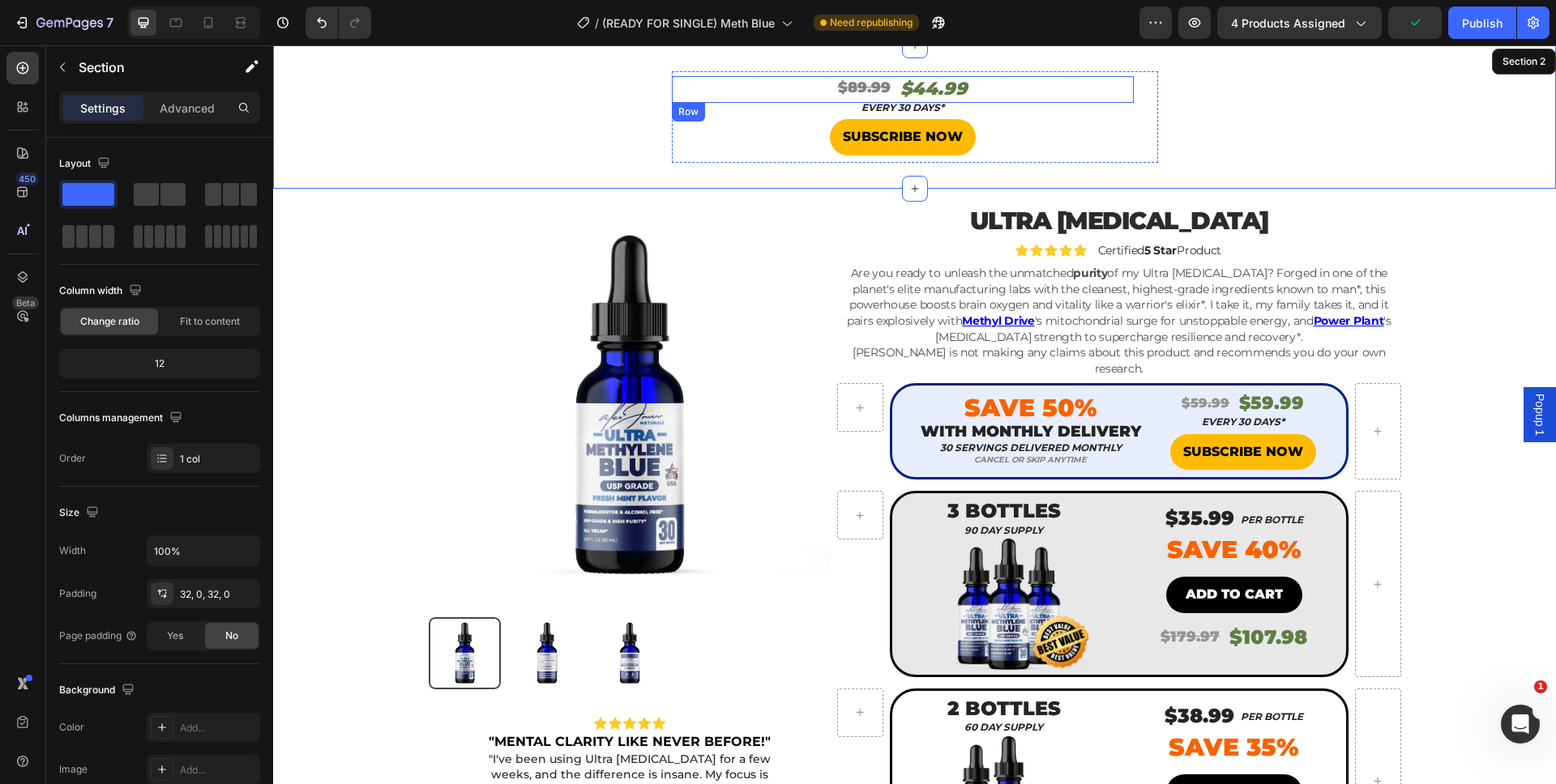
click at [967, 97] on div "$89.99 Heading $44.99 Heading Row" at bounding box center [902, 89] width 462 height 27
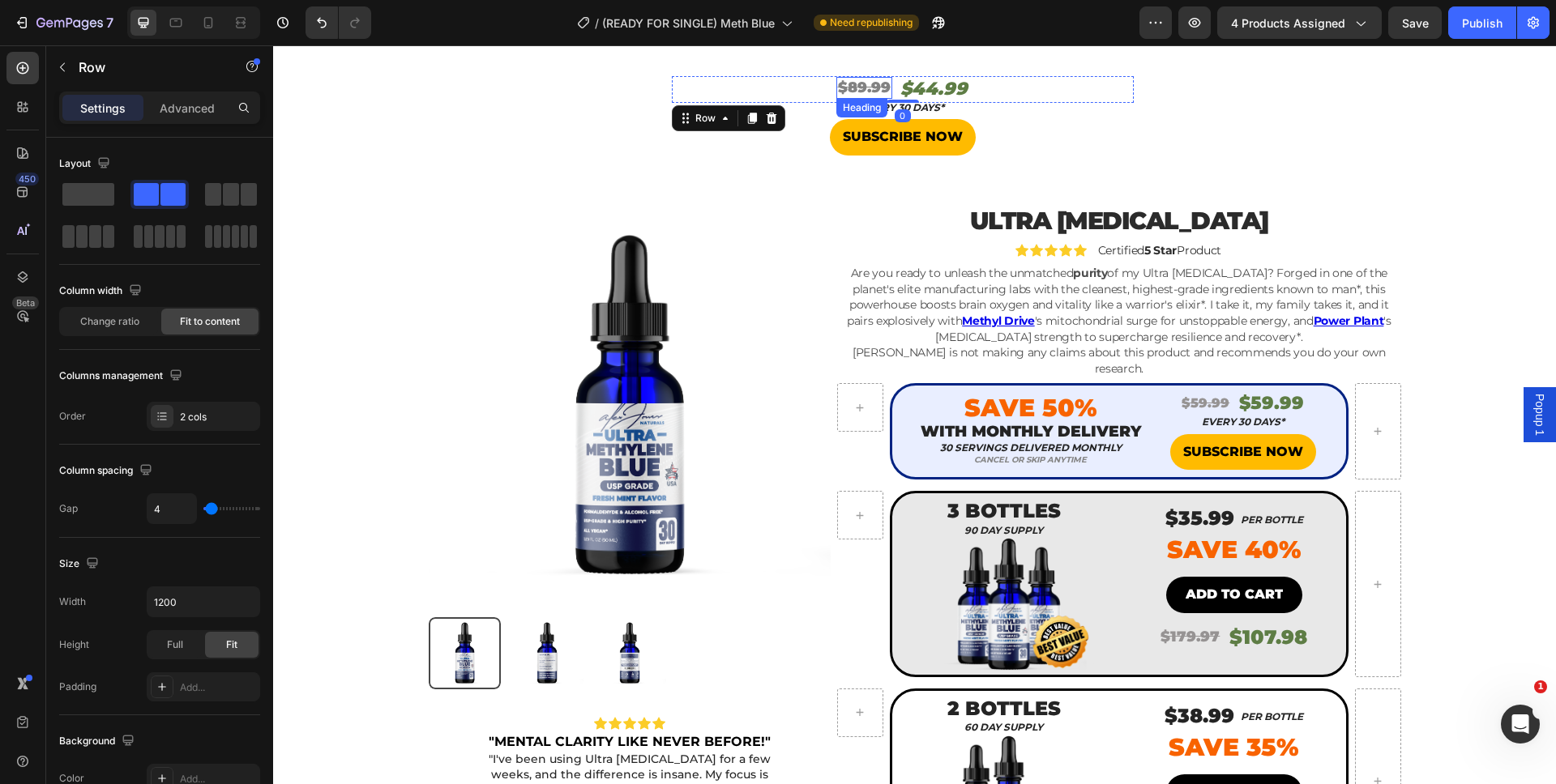
click at [862, 92] on s "$89.99" at bounding box center [864, 88] width 53 height 18
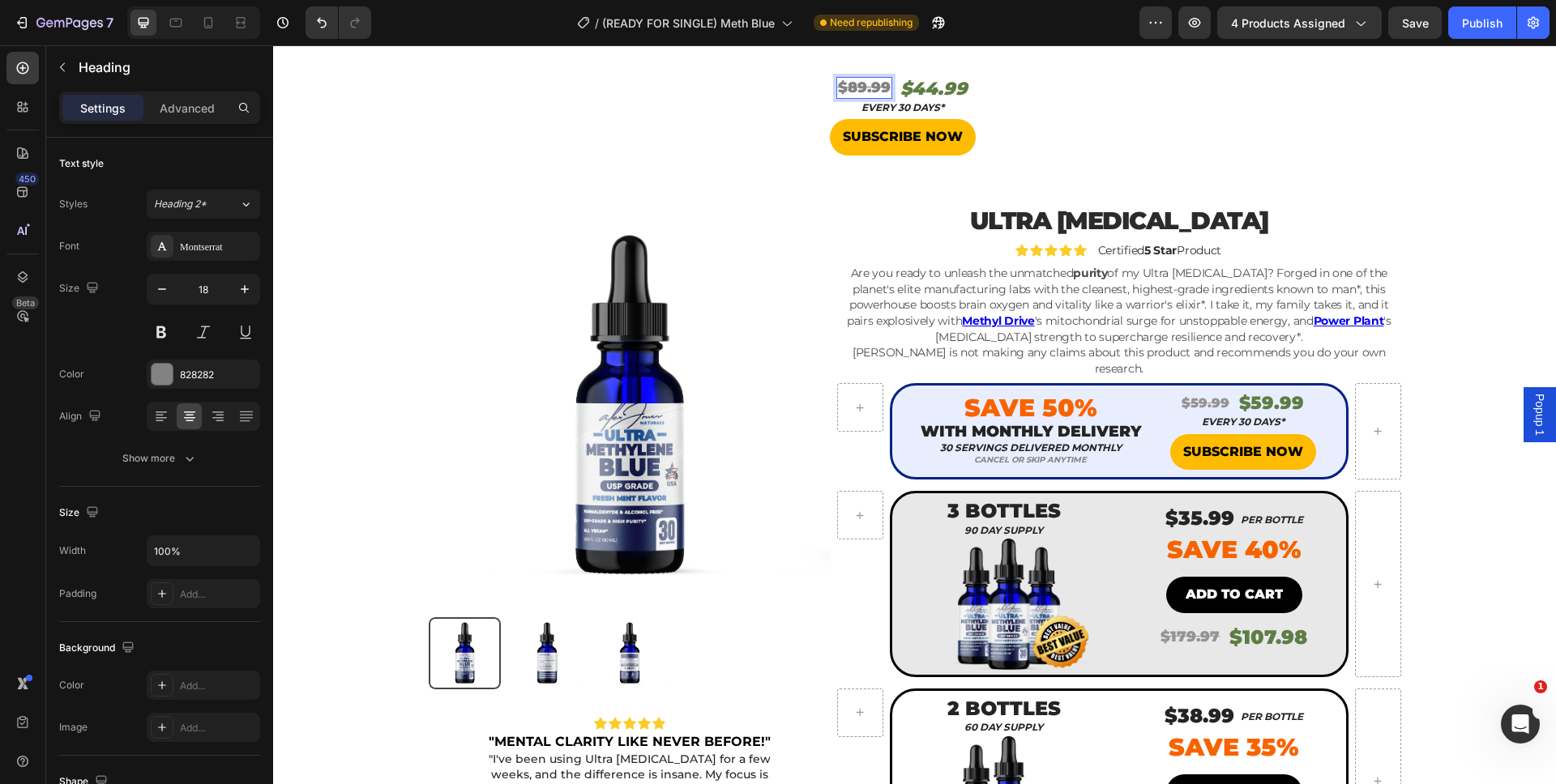
click at [858, 84] on s "$89.99" at bounding box center [864, 88] width 53 height 18
click at [918, 83] on h2 "$44.99" at bounding box center [933, 89] width 71 height 27
click at [979, 84] on div "⁠⁠⁠⁠⁠⁠⁠ $59.99 Heading $29.99 Heading 0 Row" at bounding box center [902, 89] width 462 height 27
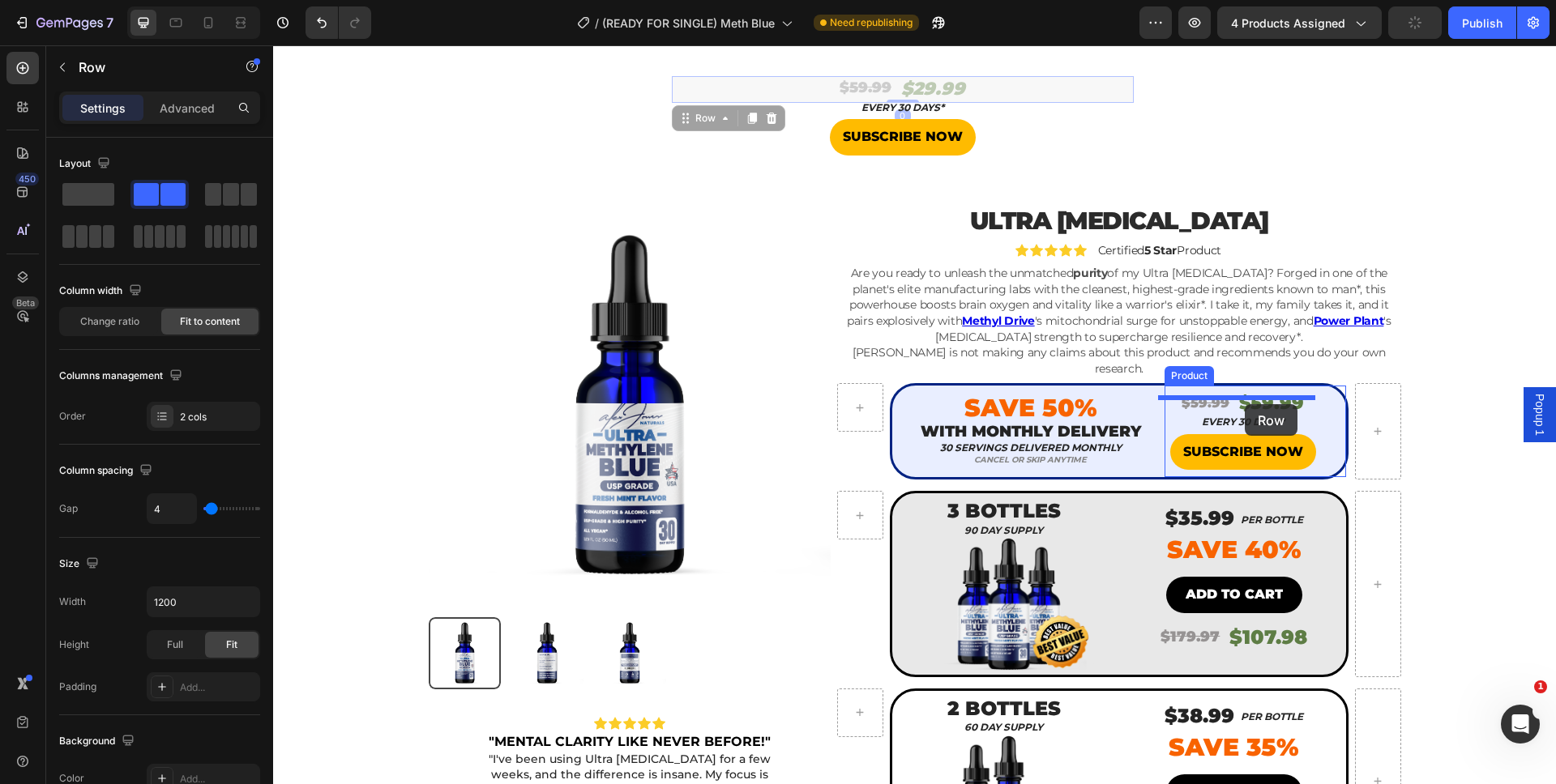
drag, startPoint x: 979, startPoint y: 84, endPoint x: 1245, endPoint y: 403, distance: 415.4
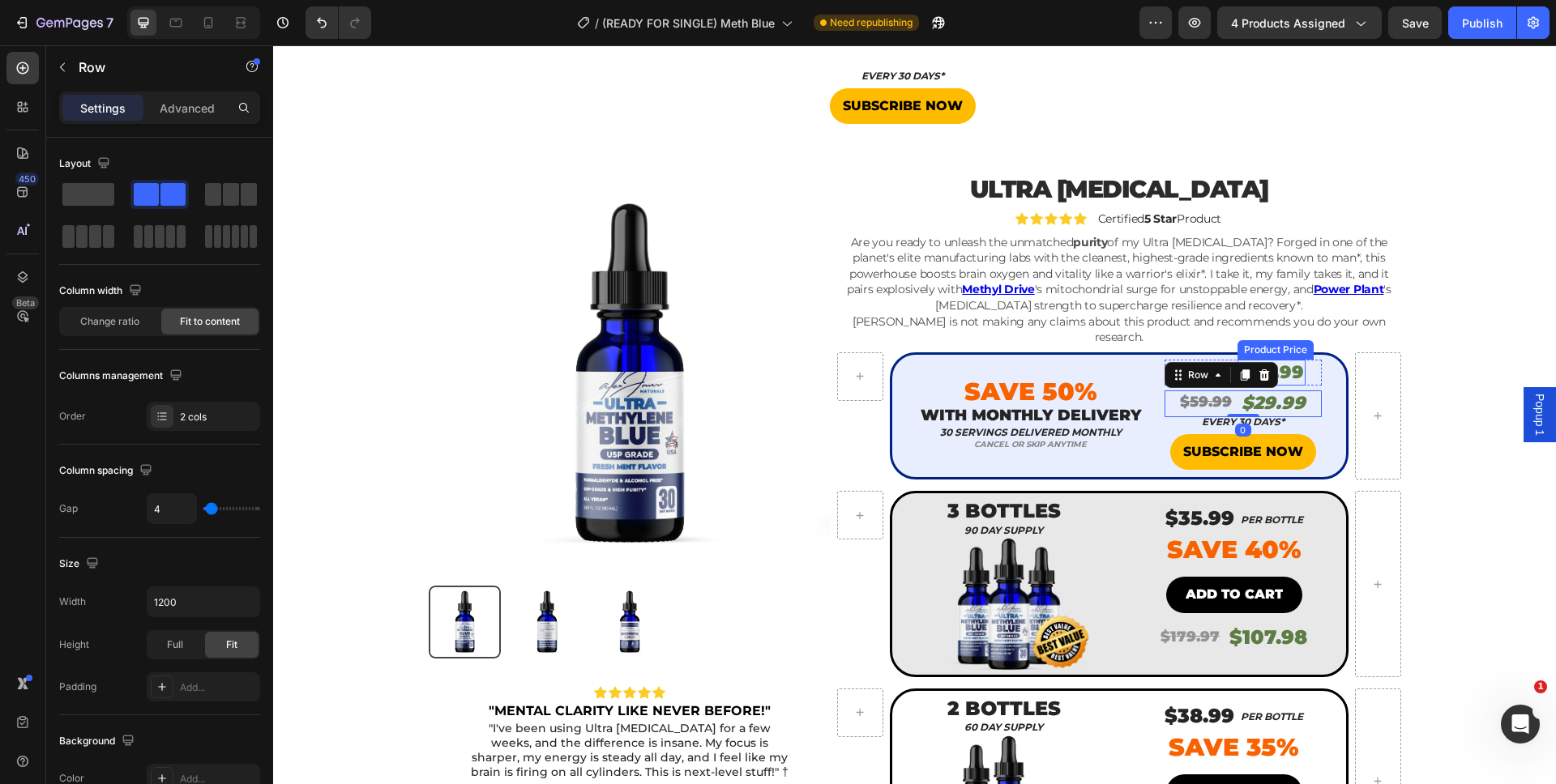
click at [1299, 360] on div "$59.99 Product Price Product Price $59.99 Product Price Product Price Row" at bounding box center [1243, 373] width 158 height 27
click at [1300, 360] on div "$59.99 Product Price Product Price $59.99 Product Price Product Price Row 0" at bounding box center [1243, 373] width 158 height 27
click at [1260, 338] on icon at bounding box center [1264, 344] width 13 height 13
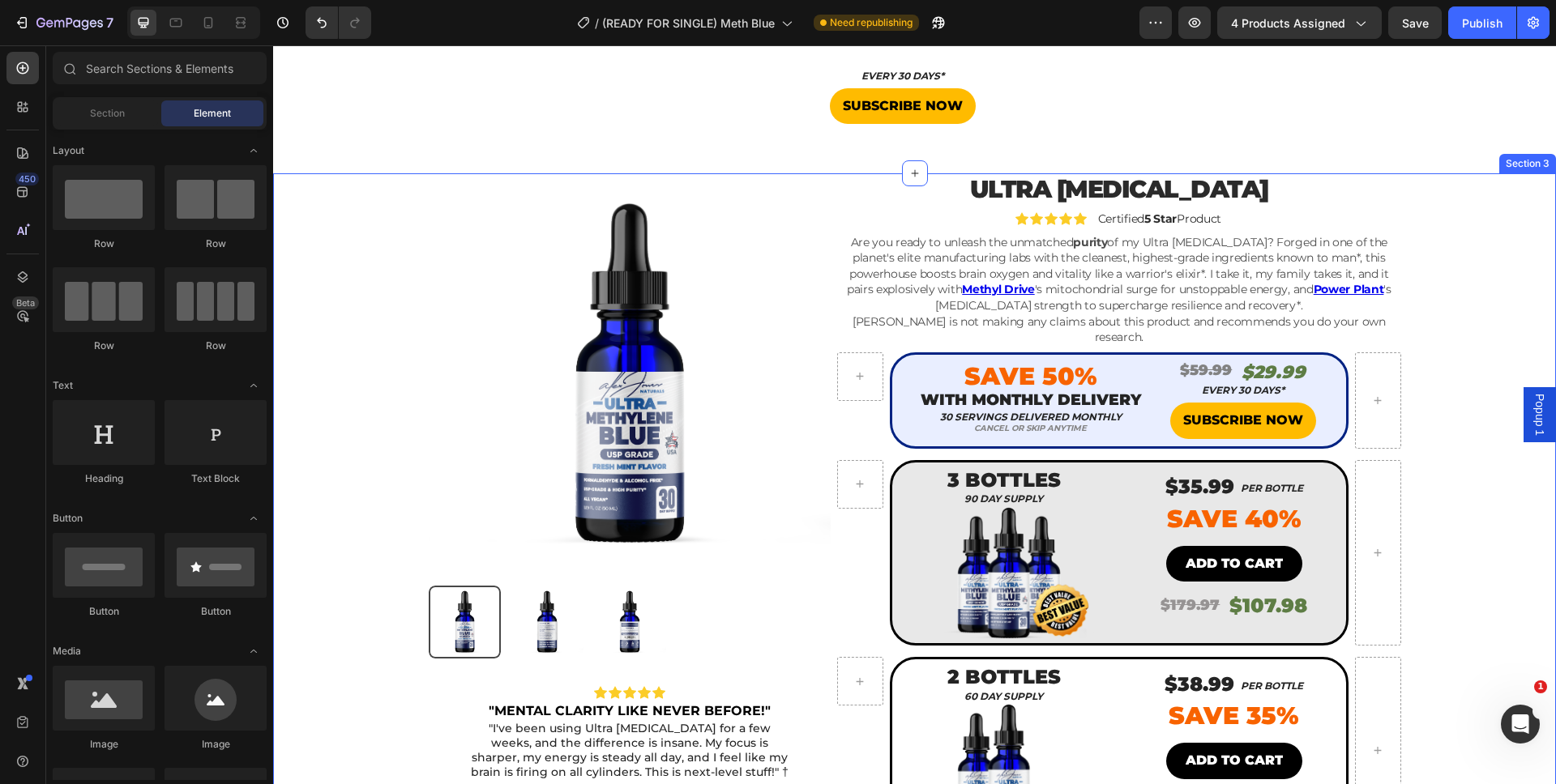
click at [1460, 317] on div "Product Images Icon Icon Icon Icon Icon Icon List "MENTAL CLARITY LIKE NEVER BE…" at bounding box center [914, 733] width 1259 height 1119
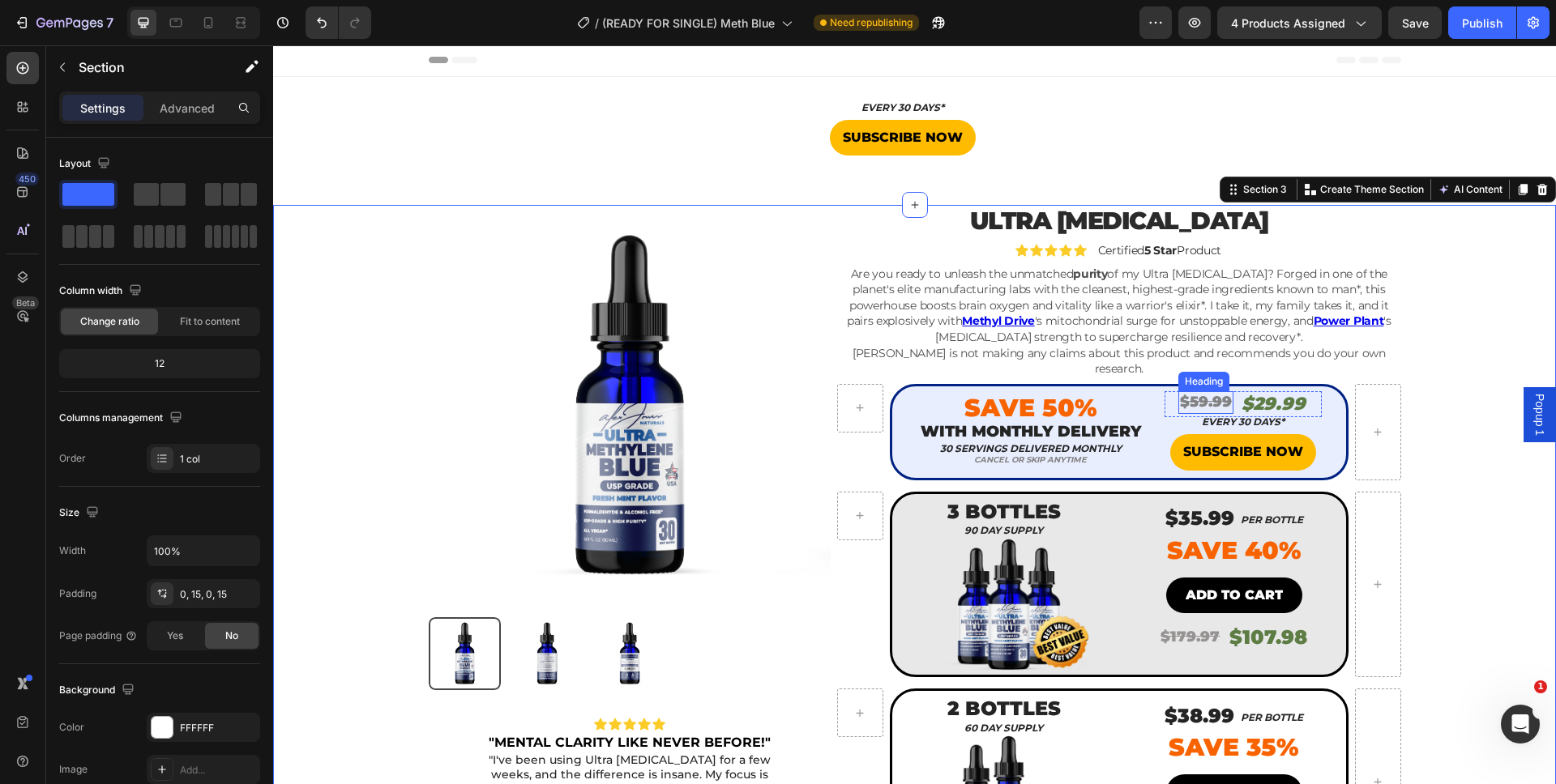
scroll to position [0, 0]
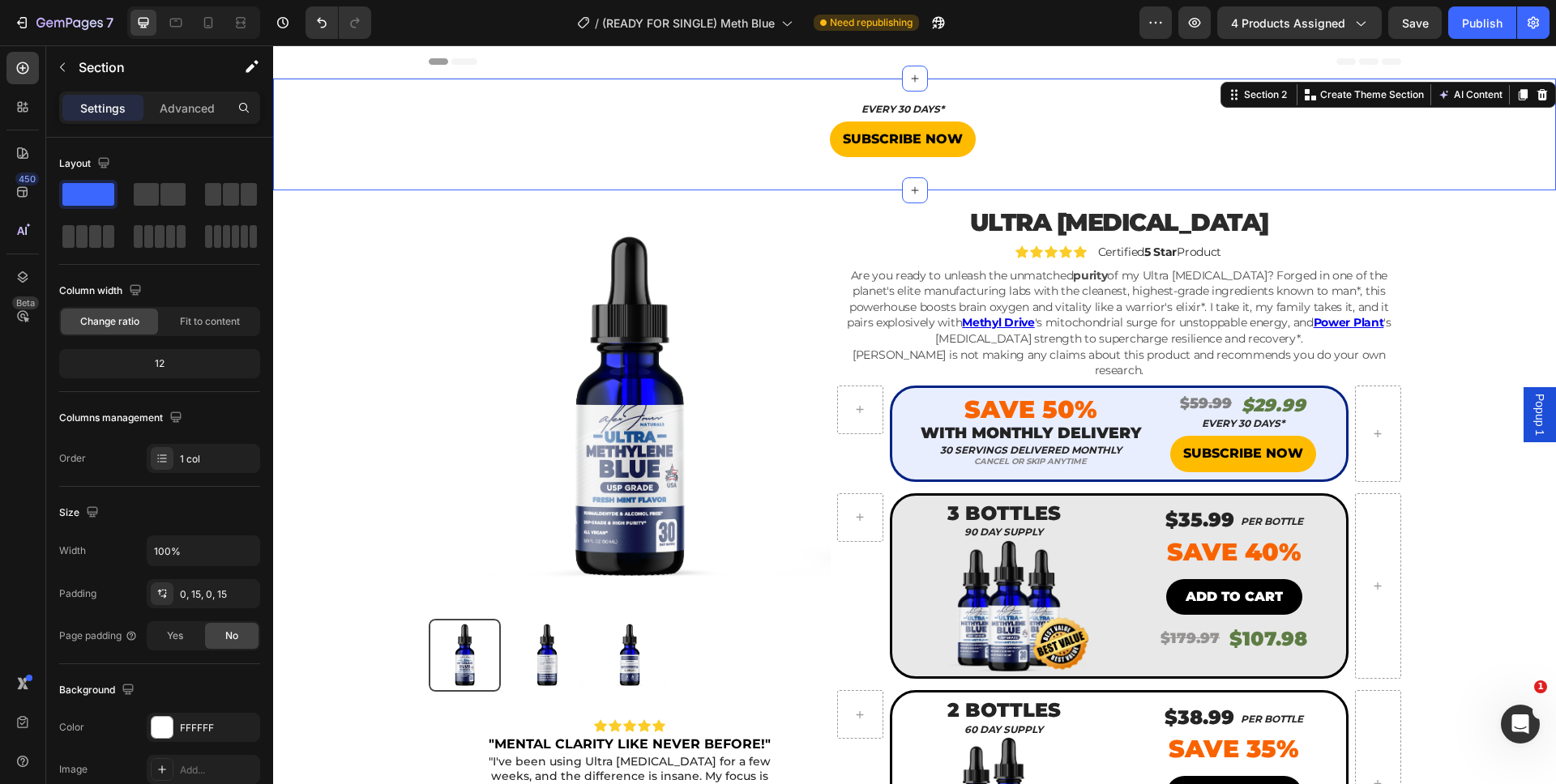
click at [1270, 124] on div "EVERY 30 DAYS* Heading SUBSCRIBE NOW Button Product" at bounding box center [914, 135] width 1282 height 60
click at [1536, 99] on icon at bounding box center [1542, 95] width 13 height 13
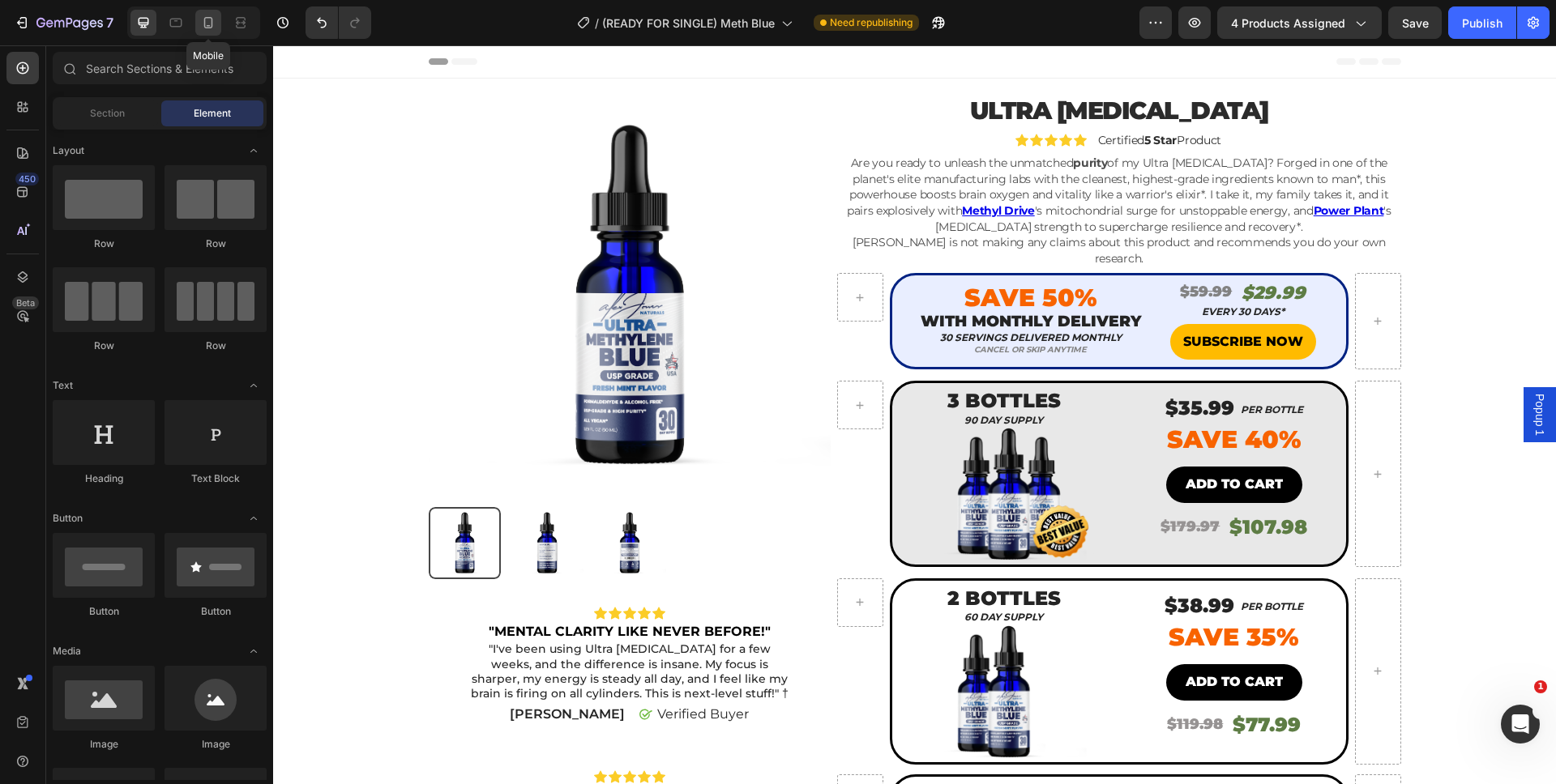
click at [214, 28] on icon at bounding box center [208, 23] width 16 height 16
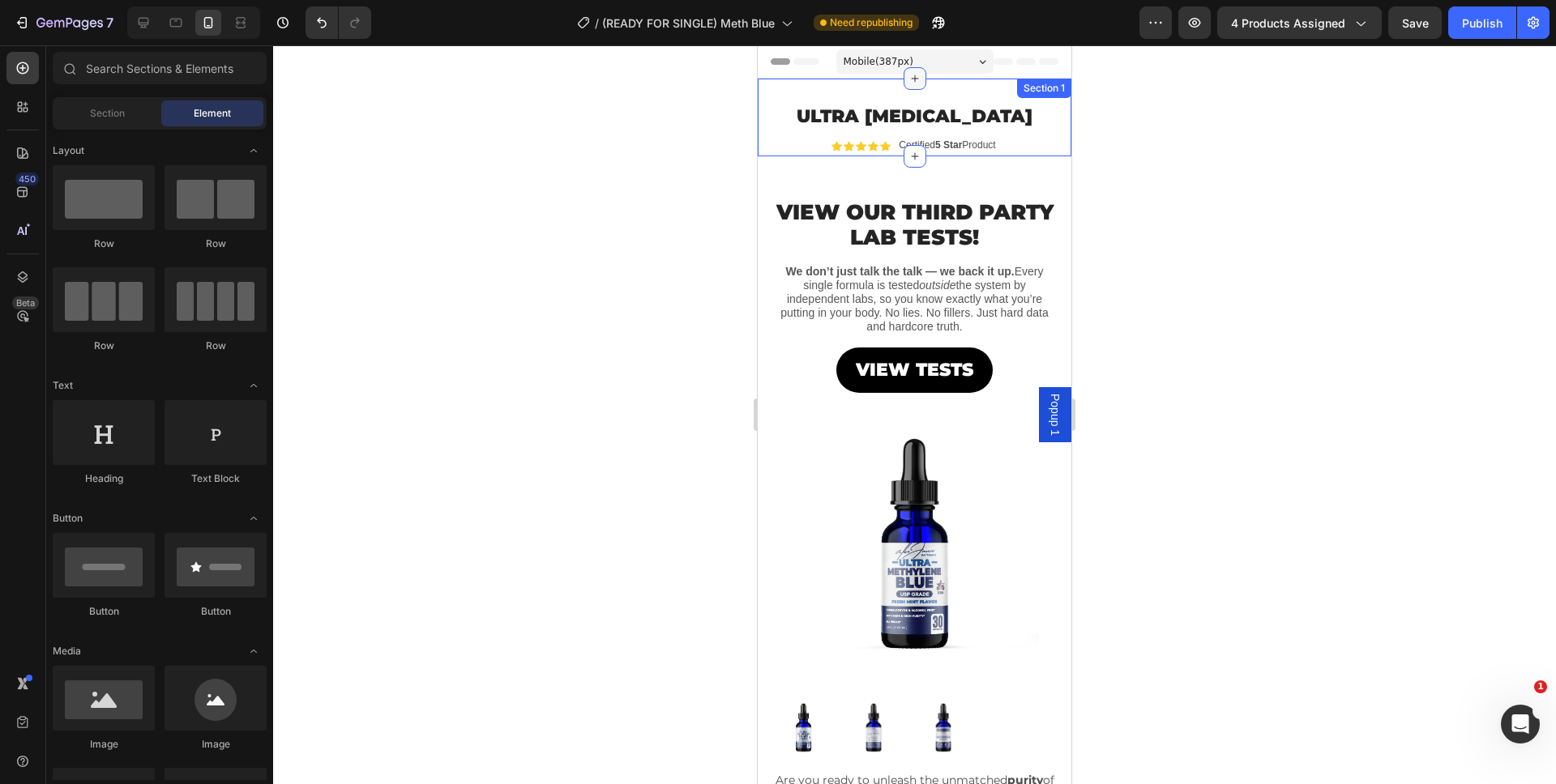
click at [915, 79] on div at bounding box center [914, 79] width 23 height 23
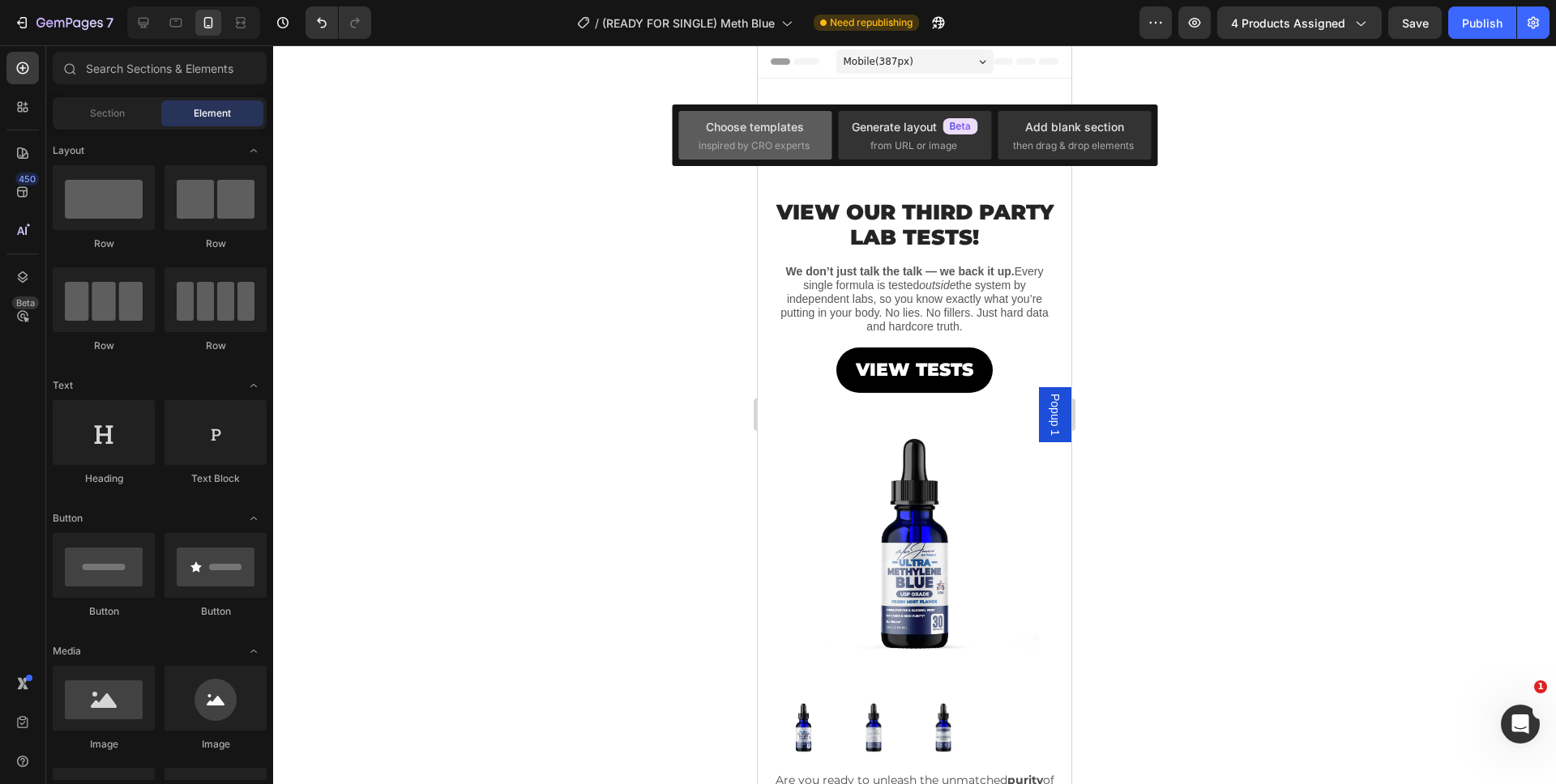
click at [770, 118] on div "Choose templates" at bounding box center [754, 127] width 98 height 17
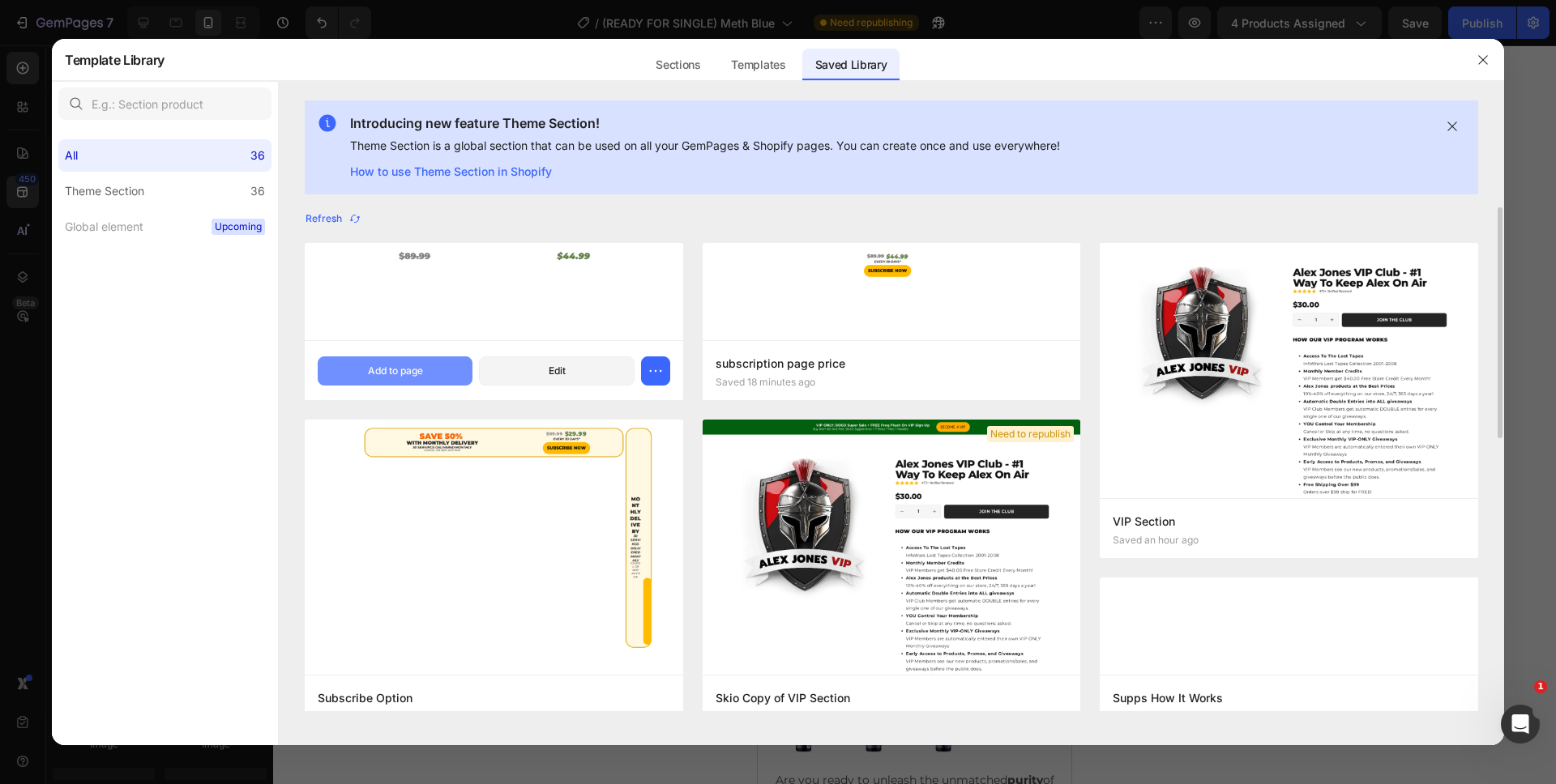
click at [413, 374] on div "Add to page" at bounding box center [395, 371] width 55 height 15
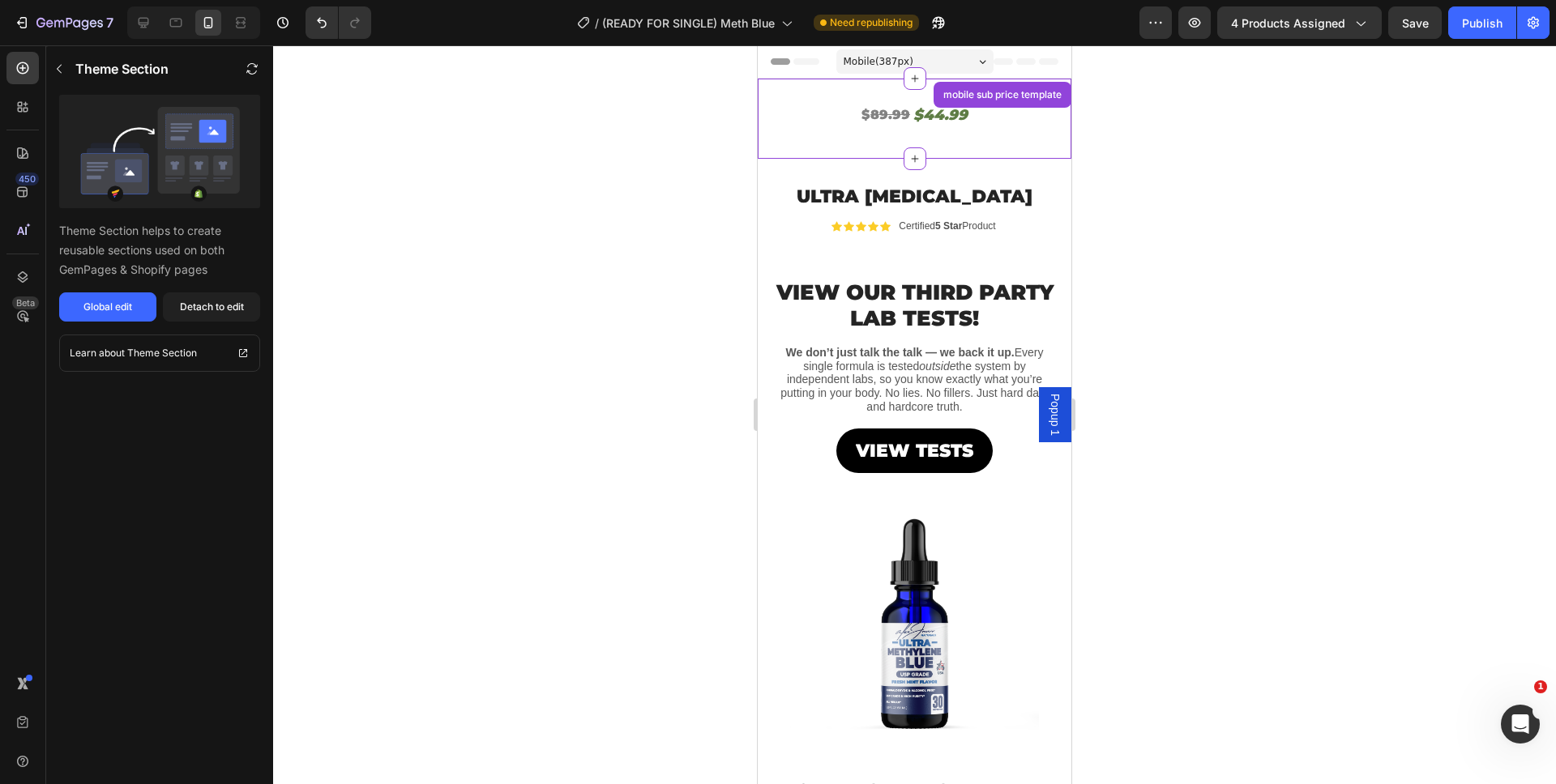
scroll to position [33, 0]
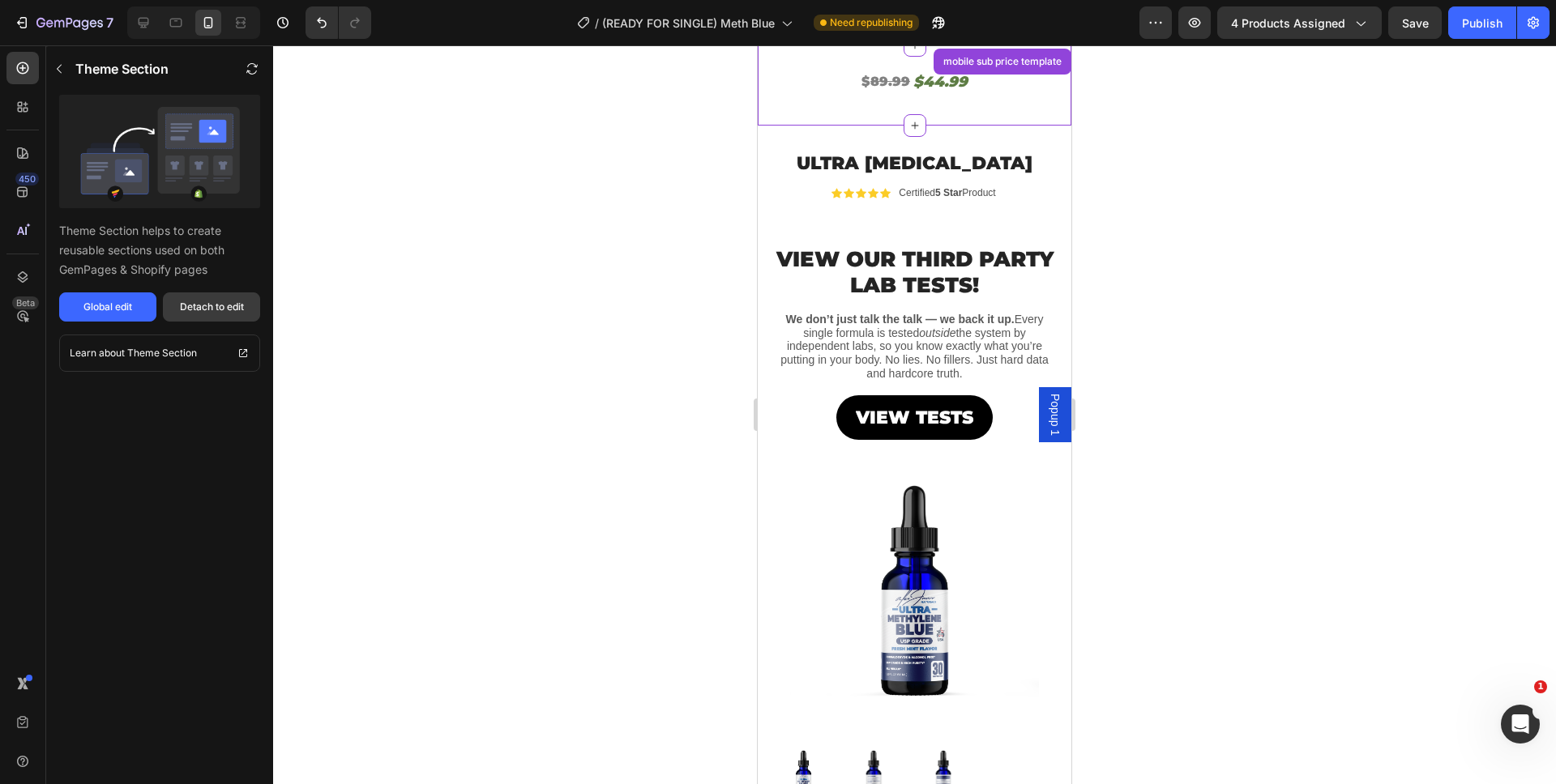
click at [223, 297] on button "Detach to edit" at bounding box center [212, 307] width 97 height 29
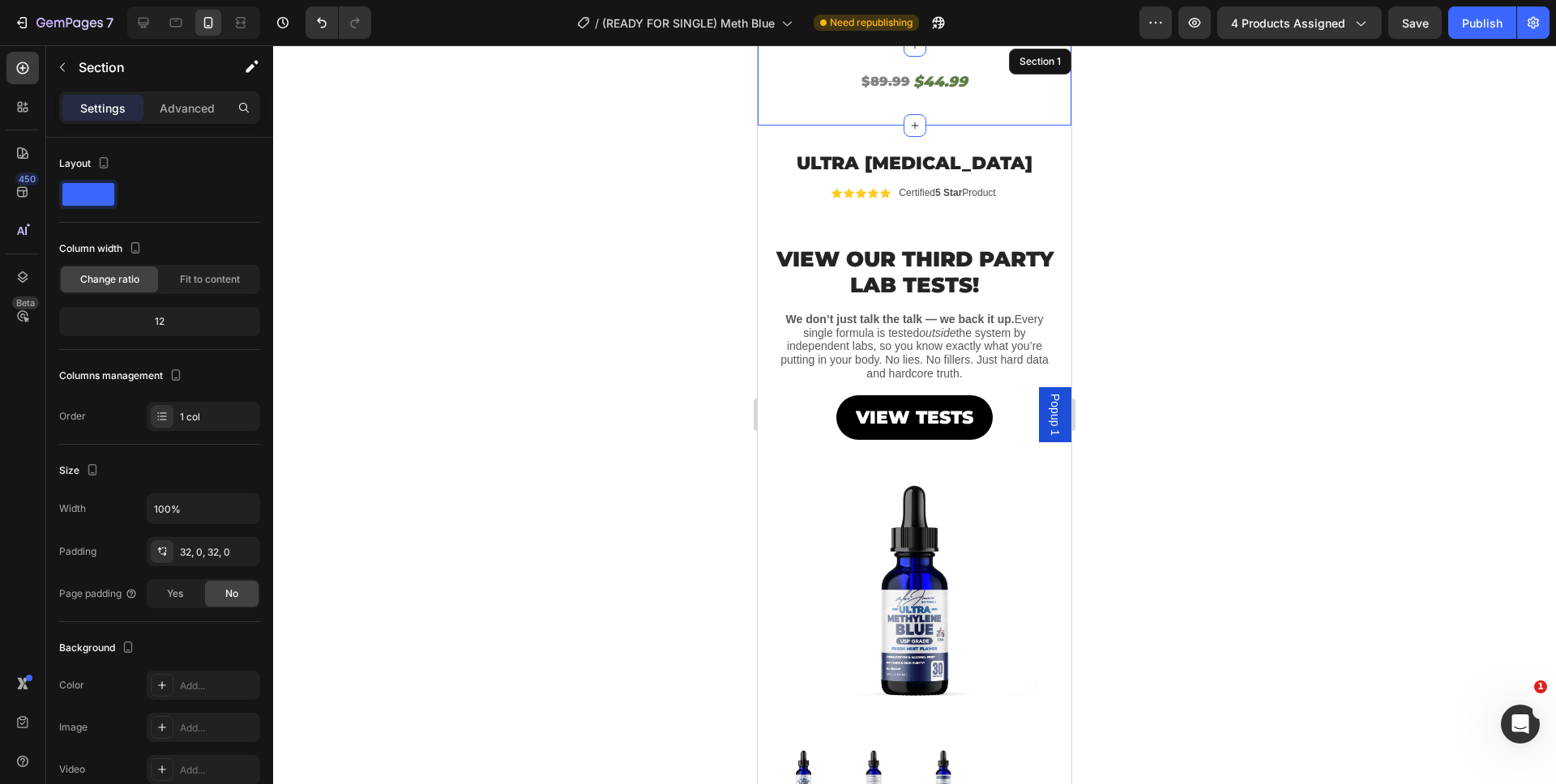
click at [884, 70] on div "$ 89.99 Heading $44.99 Heading Row Section 1" at bounding box center [914, 85] width 313 height 80
click at [879, 77] on s "89.99" at bounding box center [890, 81] width 40 height 15
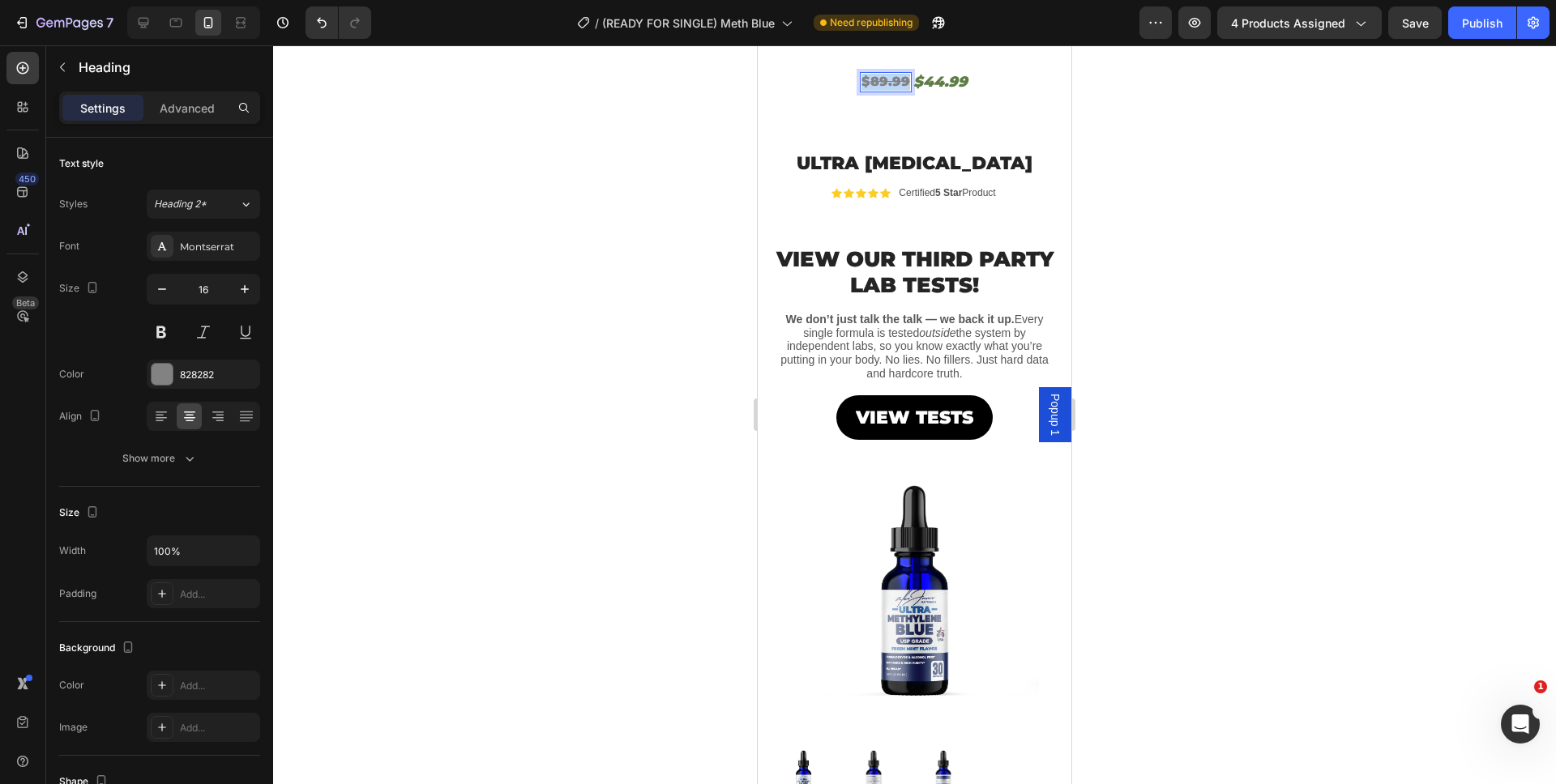
click at [879, 77] on s "89.99" at bounding box center [890, 81] width 40 height 15
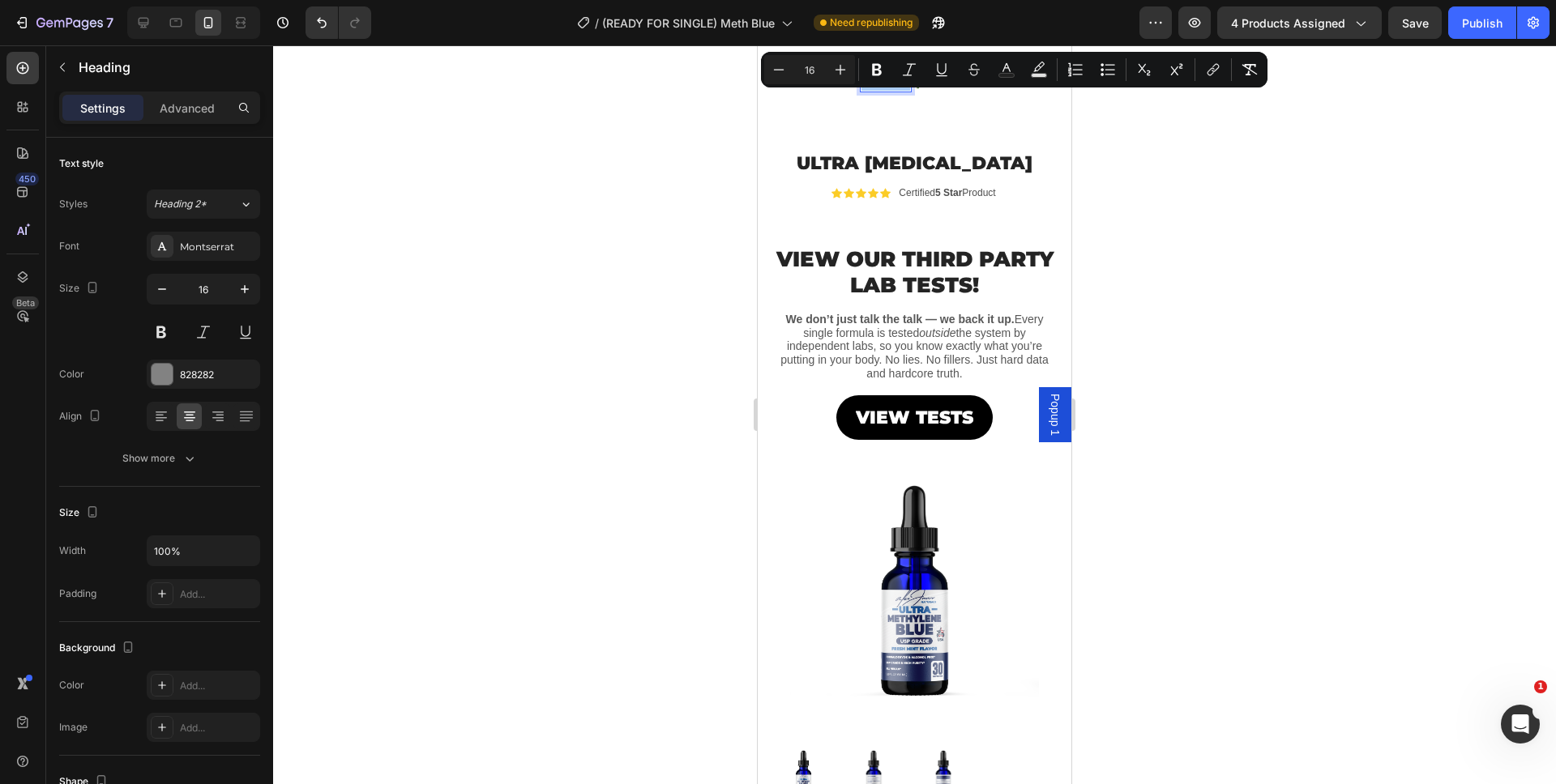
click at [879, 77] on icon "Editor contextual toolbar" at bounding box center [877, 70] width 16 height 16
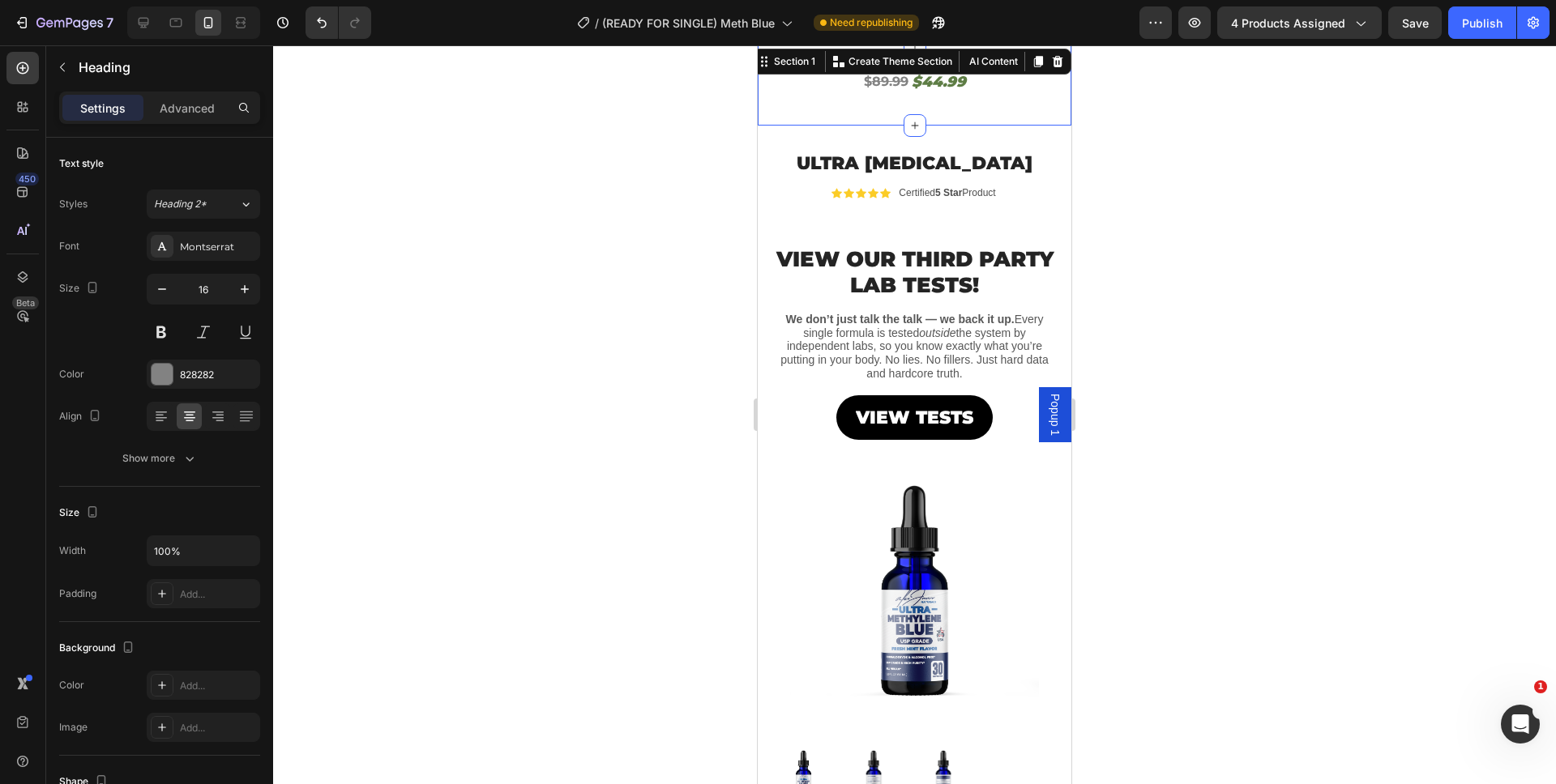
click at [828, 96] on div "⁠⁠⁠⁠⁠⁠⁠ $ 89.99 Heading $44.99 Heading Row" at bounding box center [914, 85] width 313 height 28
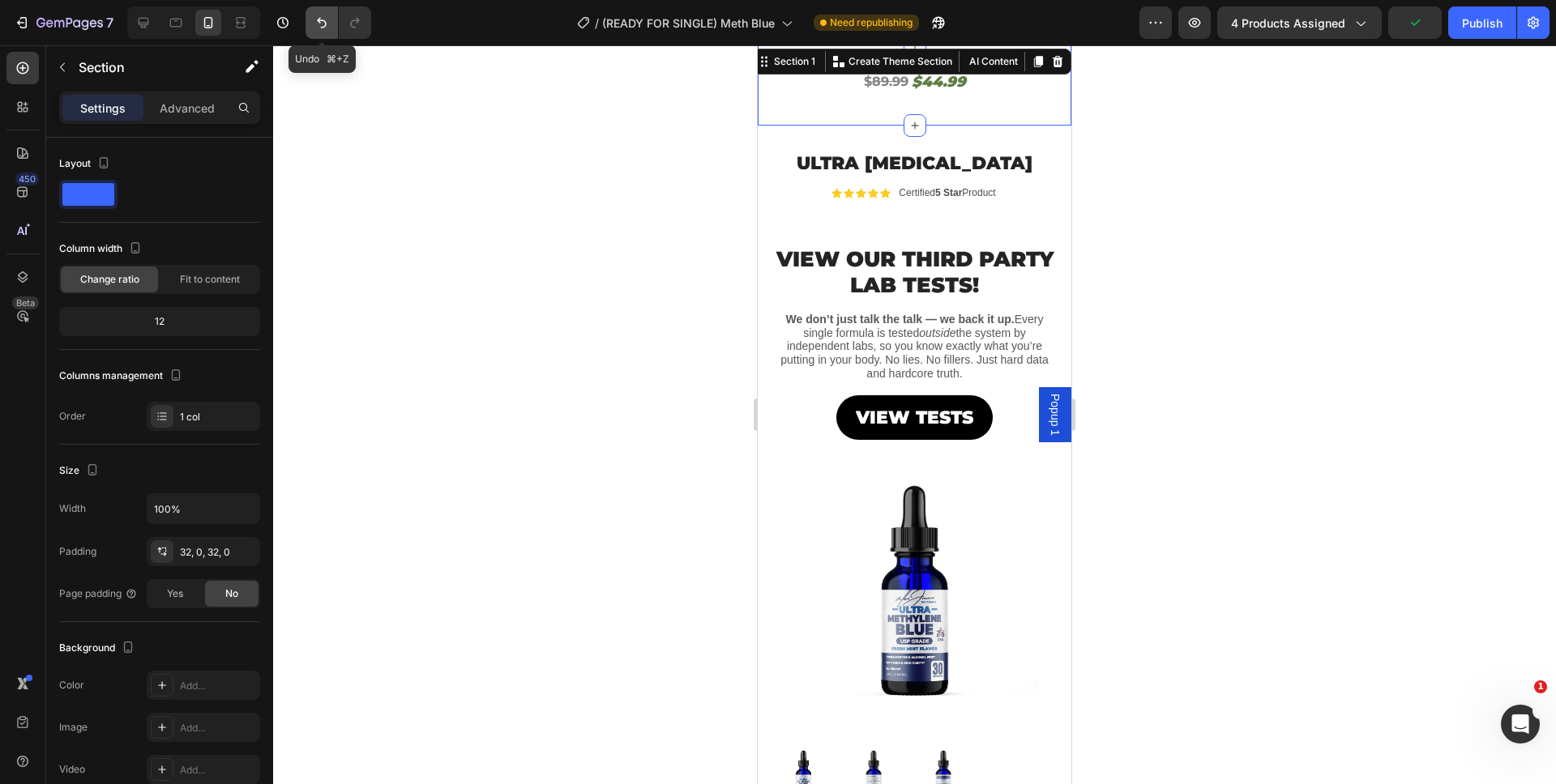
click at [319, 21] on icon "Undo/Redo" at bounding box center [322, 23] width 16 height 16
click at [873, 83] on s "89.99" at bounding box center [890, 81] width 40 height 15
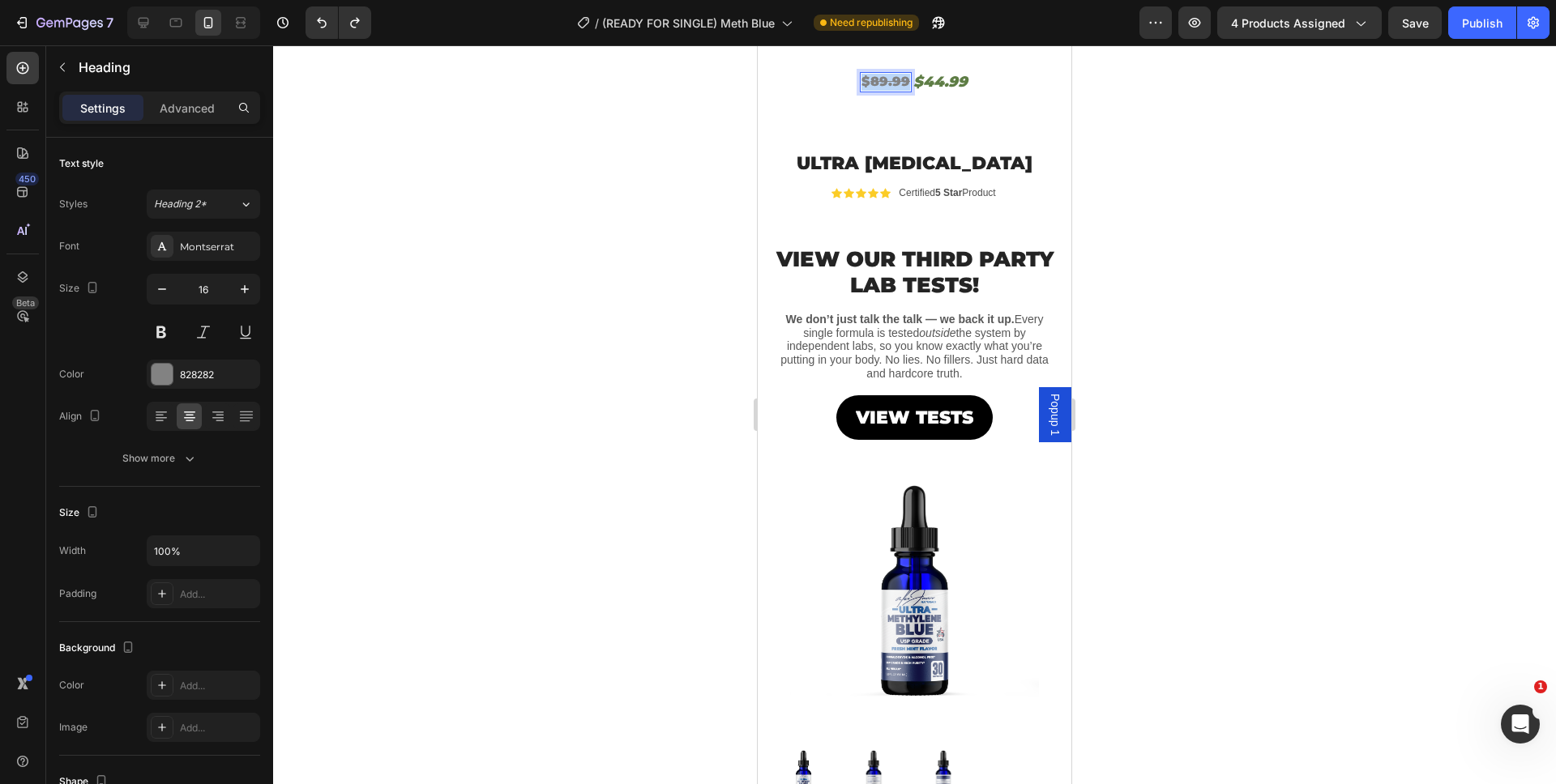
click at [873, 83] on s "89.99" at bounding box center [890, 81] width 40 height 15
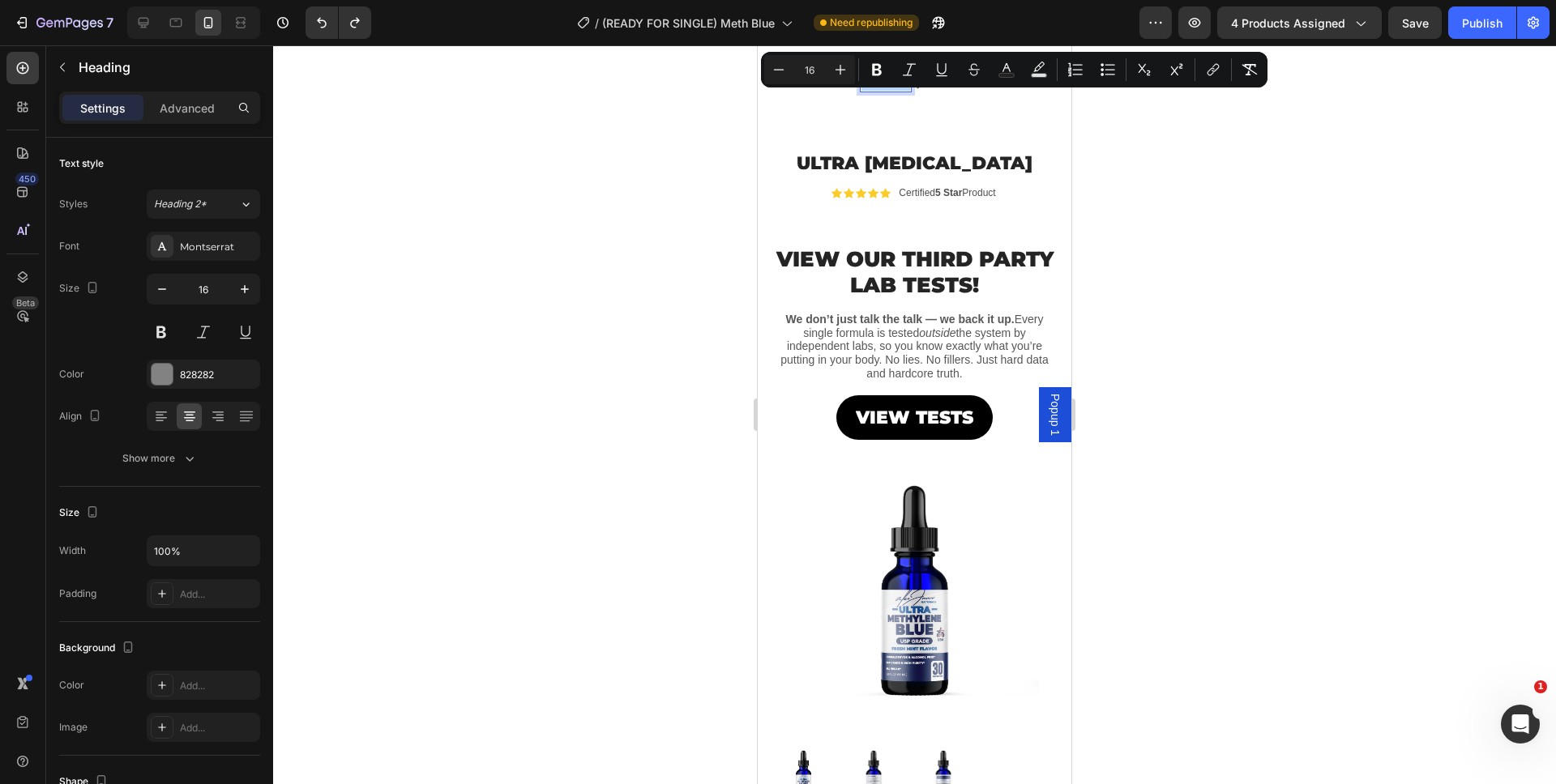
click at [883, 89] on p "$ 89.99" at bounding box center [886, 82] width 49 height 17
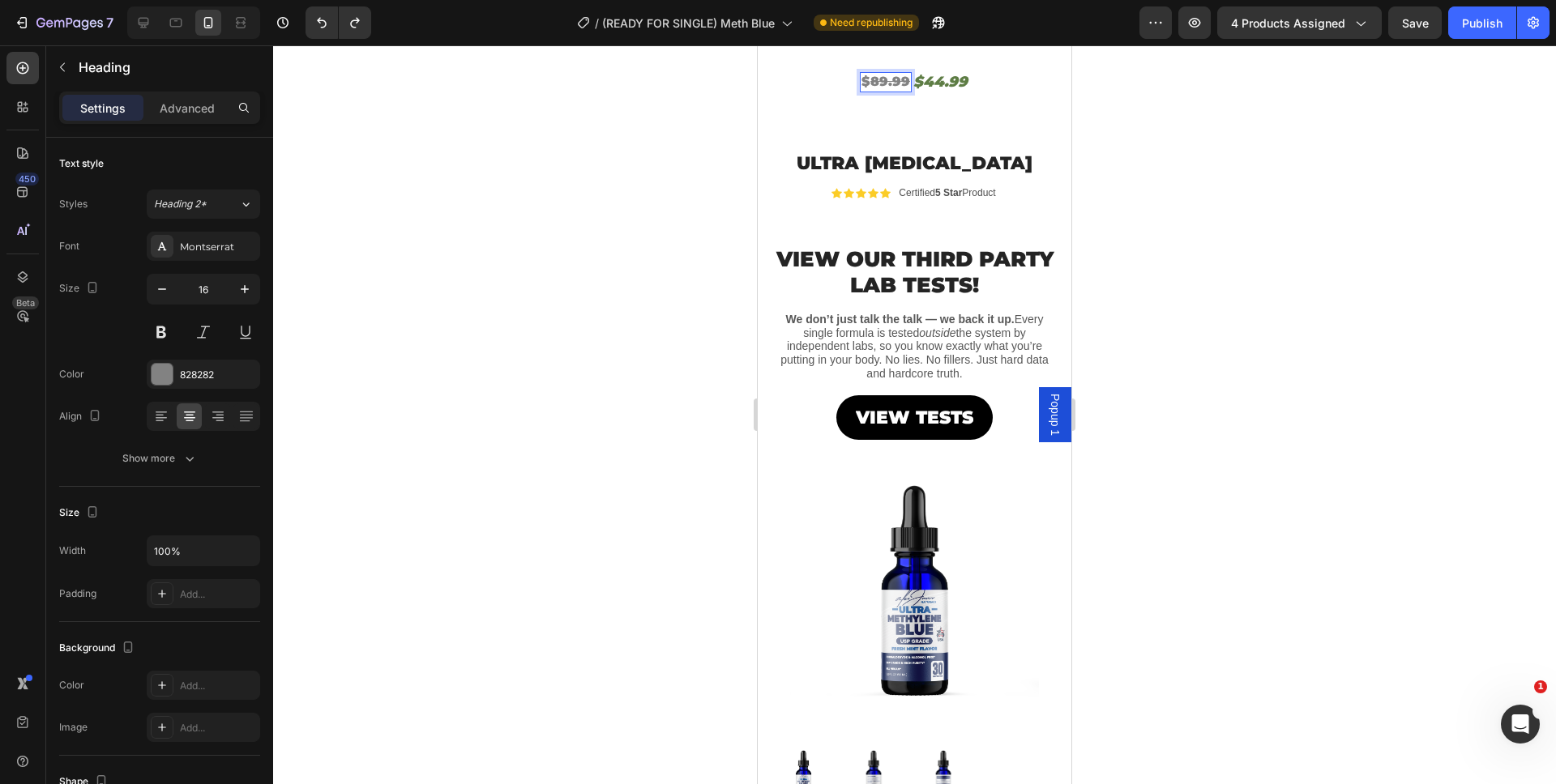
click at [884, 87] on s "89.99" at bounding box center [890, 81] width 40 height 15
click at [957, 78] on h2 "$44.99" at bounding box center [940, 82] width 58 height 22
click at [952, 80] on p "$44.99" at bounding box center [940, 82] width 54 height 19
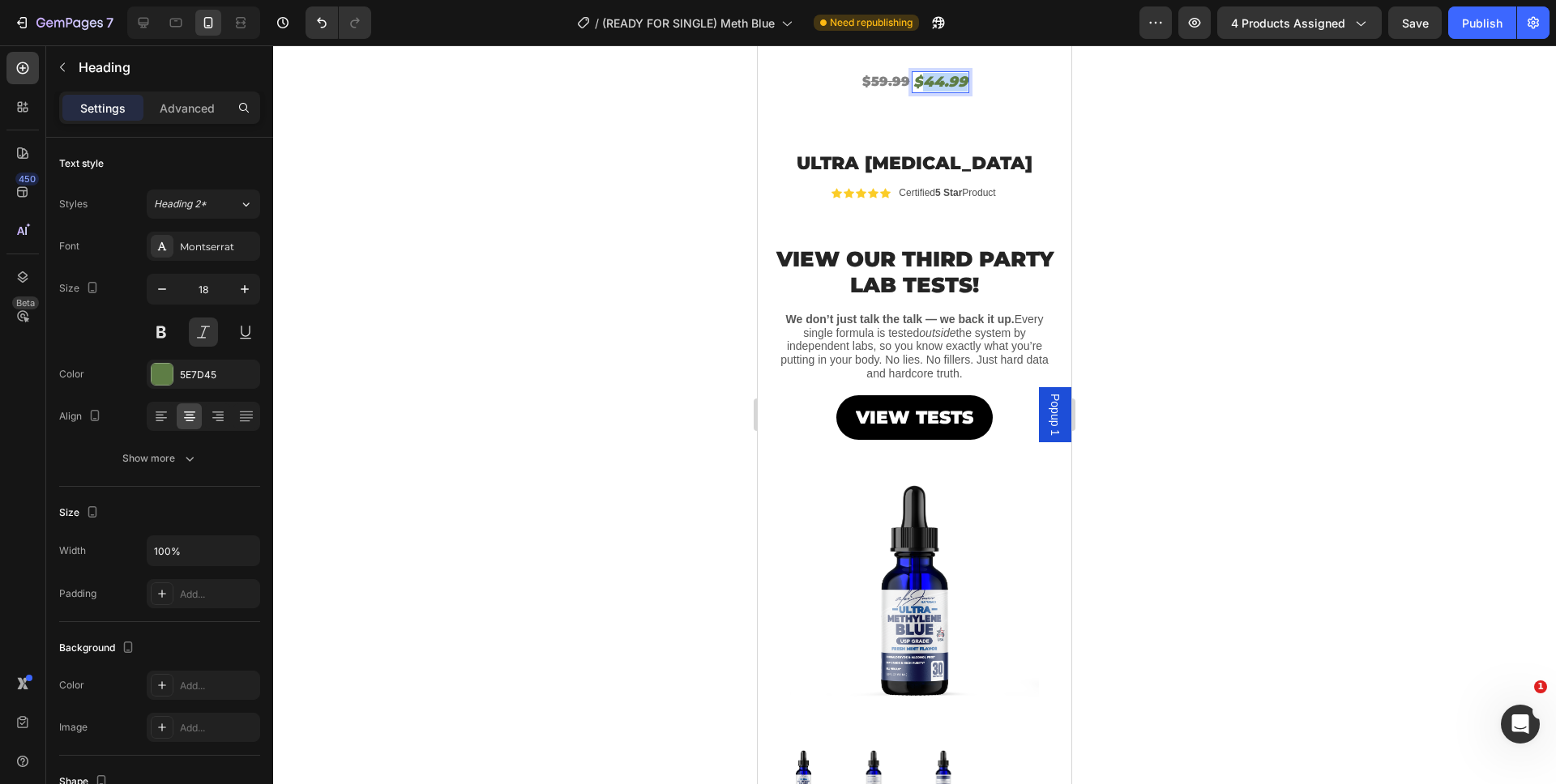
click at [952, 80] on p "$44.99" at bounding box center [940, 82] width 54 height 19
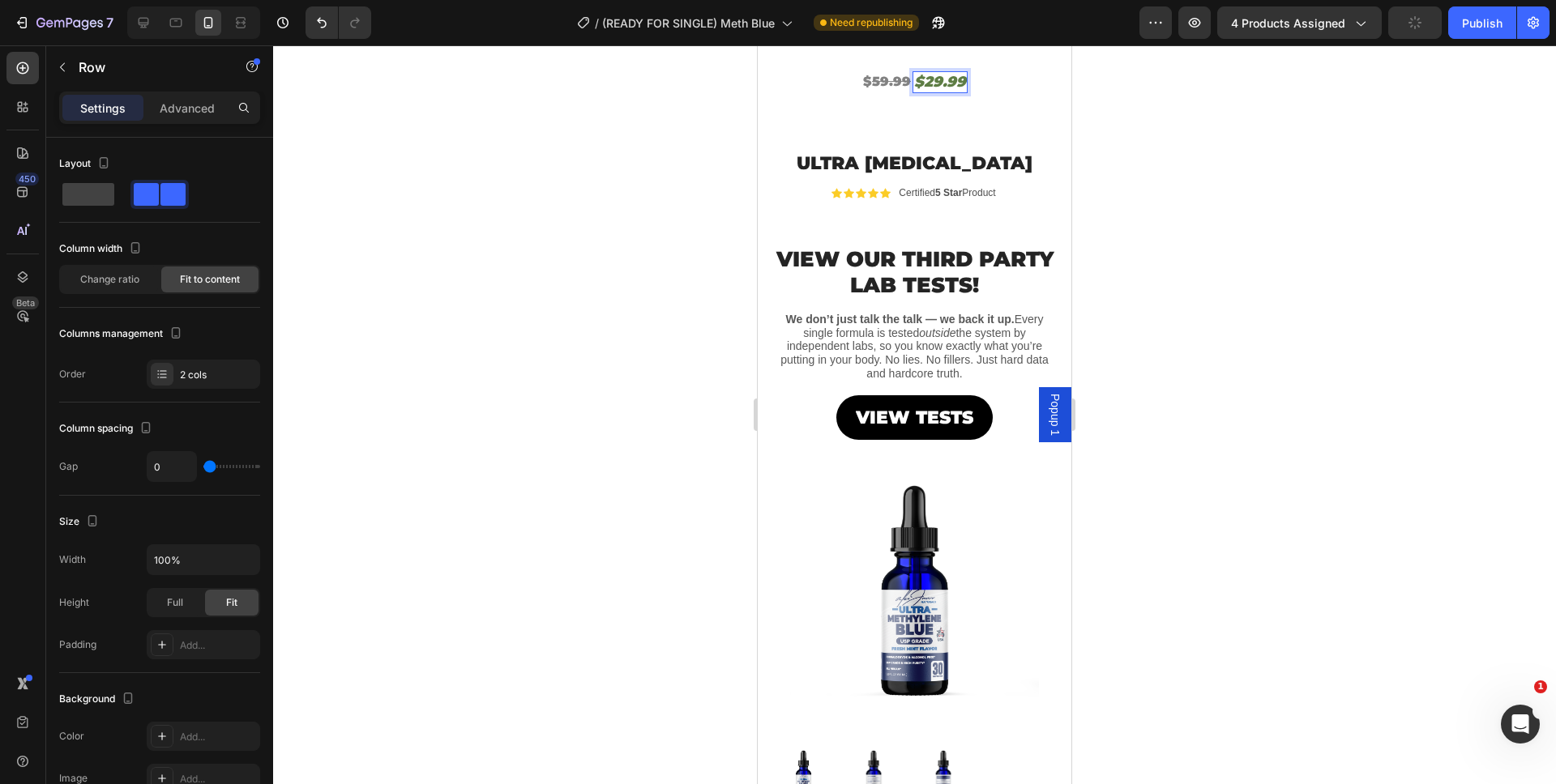
click at [974, 86] on div "$ 59.99 Heading $29.99 Heading 0 Row" at bounding box center [914, 82] width 313 height 22
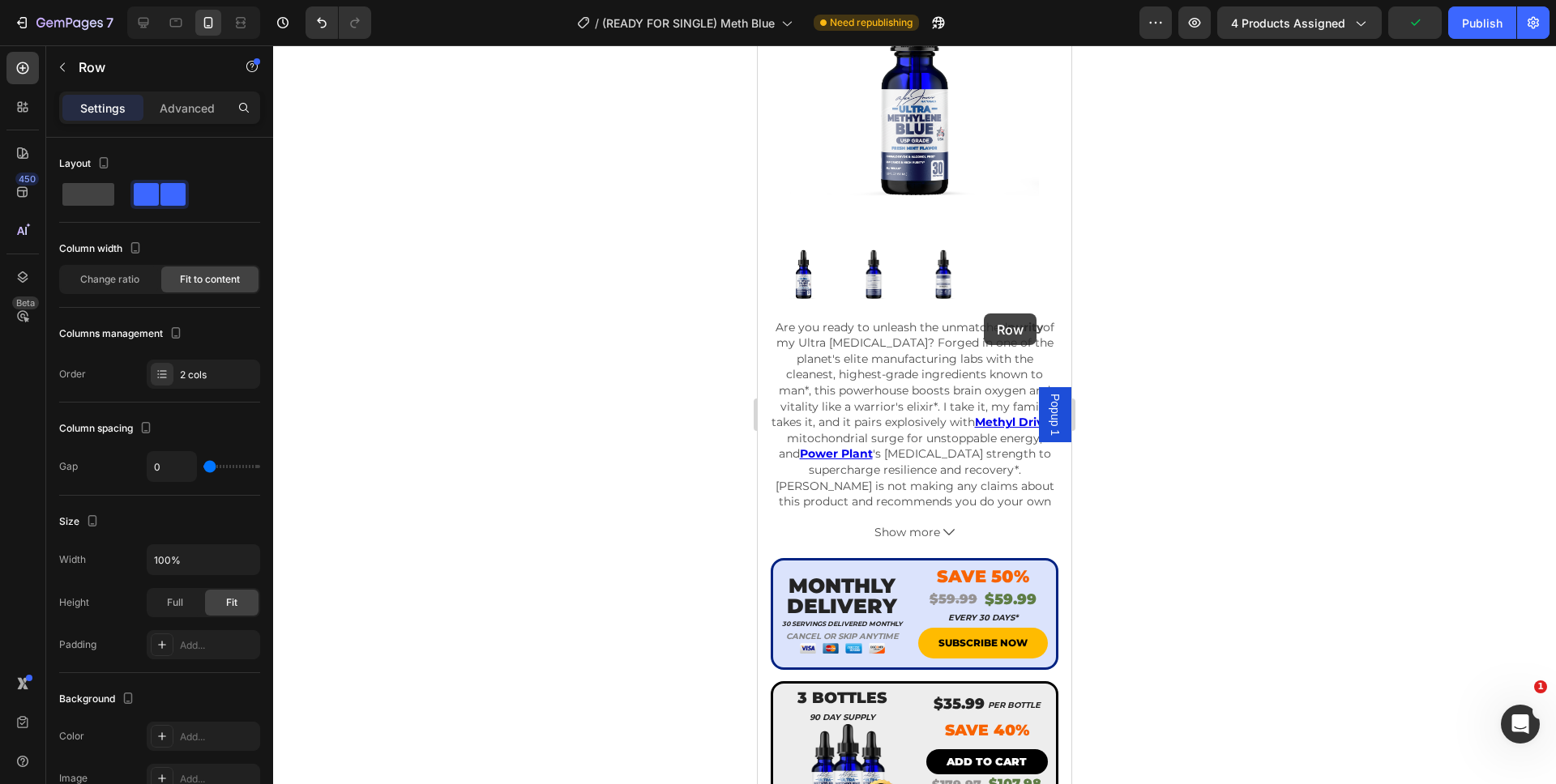
scroll to position [551, 0]
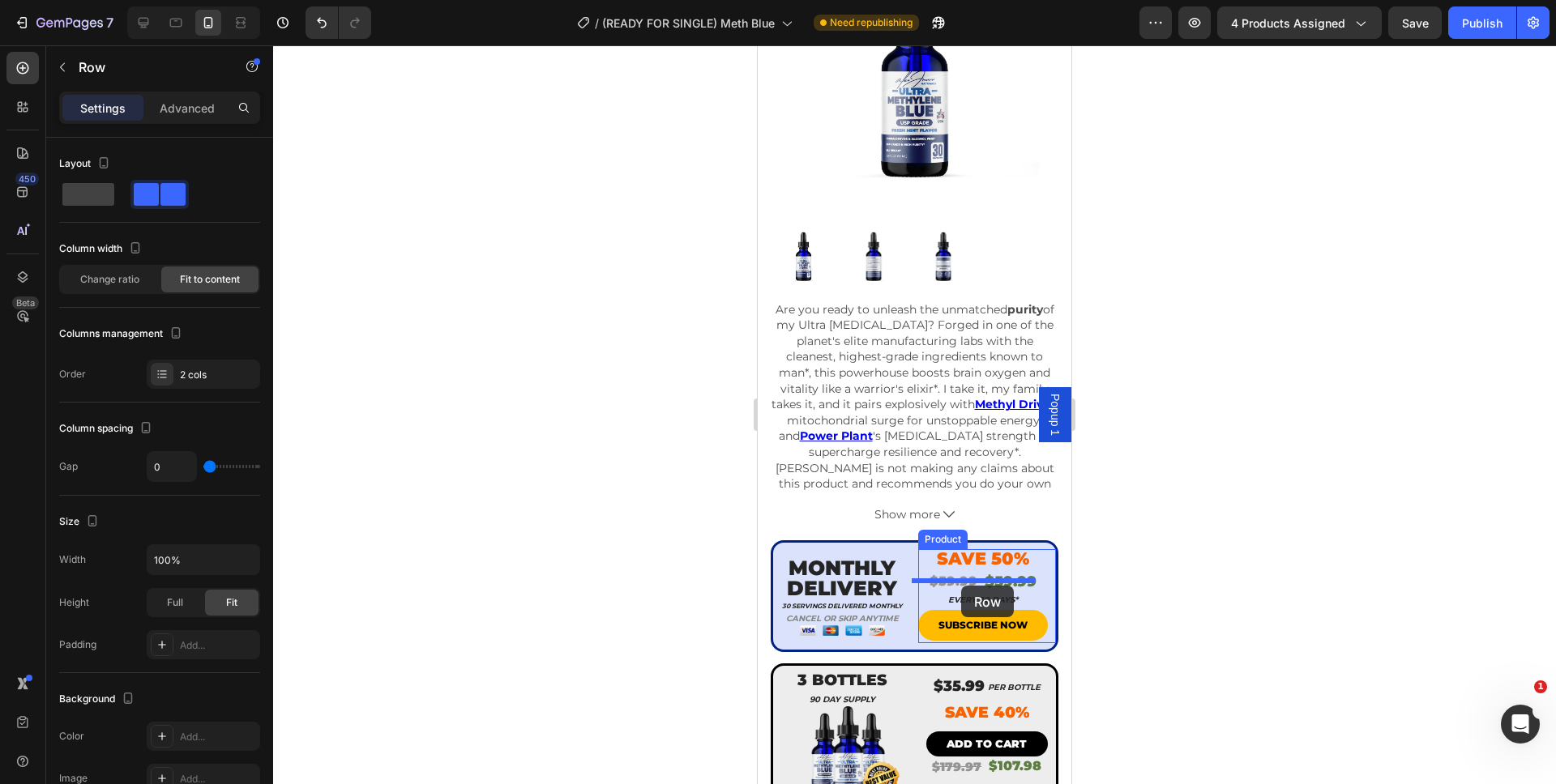
drag, startPoint x: 970, startPoint y: 80, endPoint x: 961, endPoint y: 585, distance: 505.1
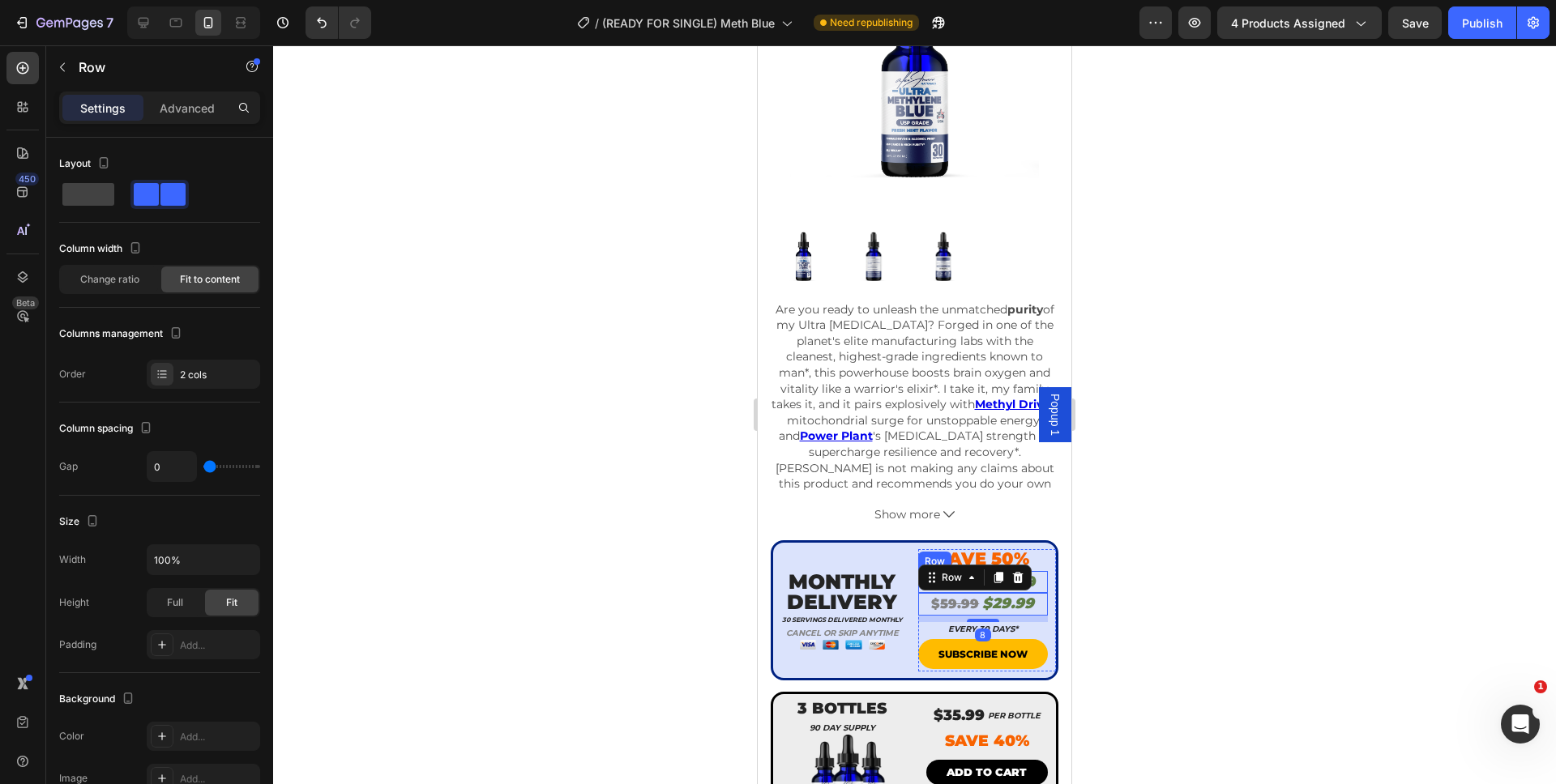
click at [1033, 574] on div "$59.99 Product Price Product Price $59.99 Product Price Product Price Row" at bounding box center [983, 581] width 131 height 22
click at [1012, 549] on icon at bounding box center [1017, 555] width 11 height 11
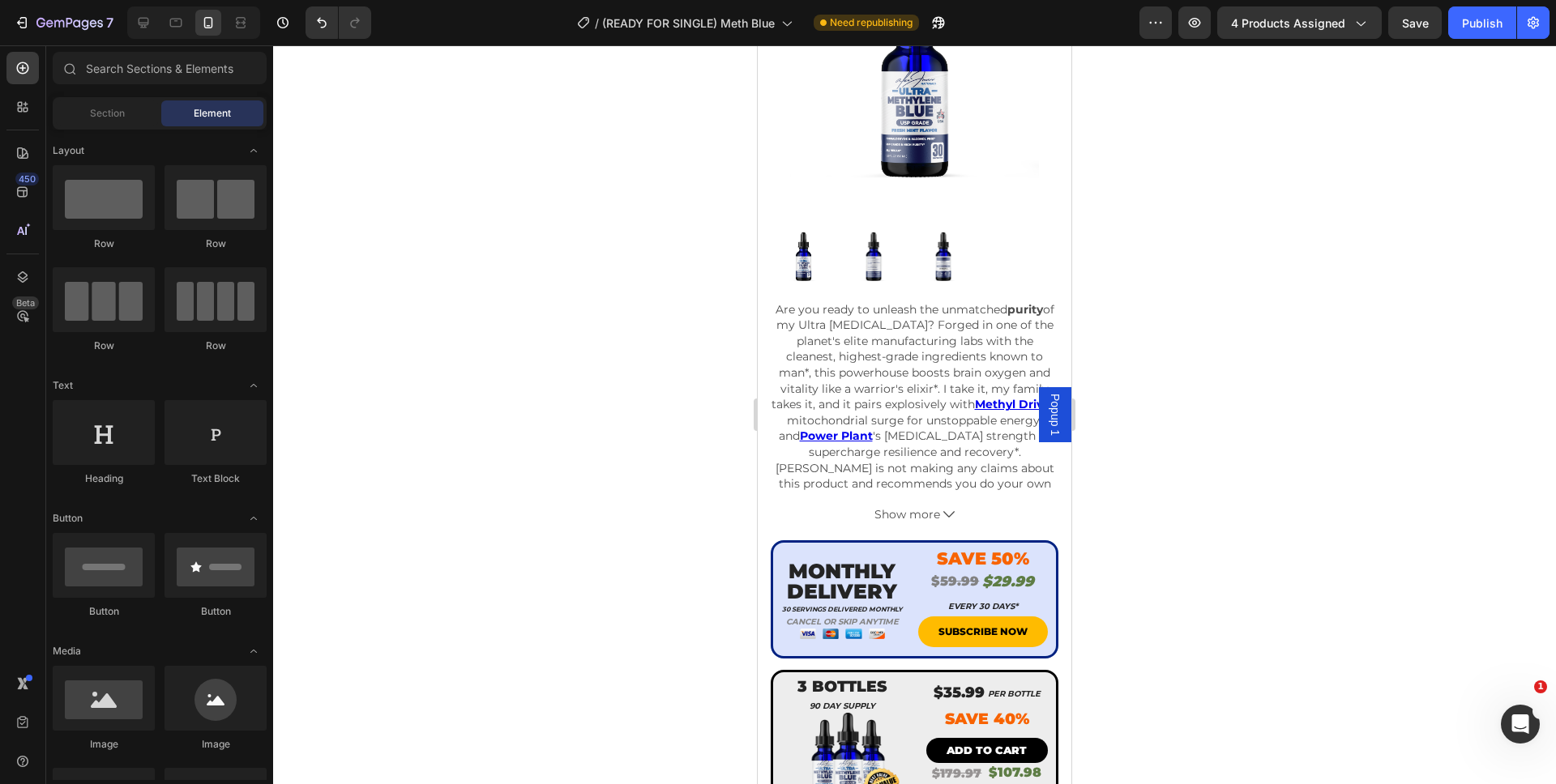
click at [1127, 566] on div at bounding box center [914, 415] width 1282 height 739
click at [1420, 23] on span "Save" at bounding box center [1415, 23] width 27 height 14
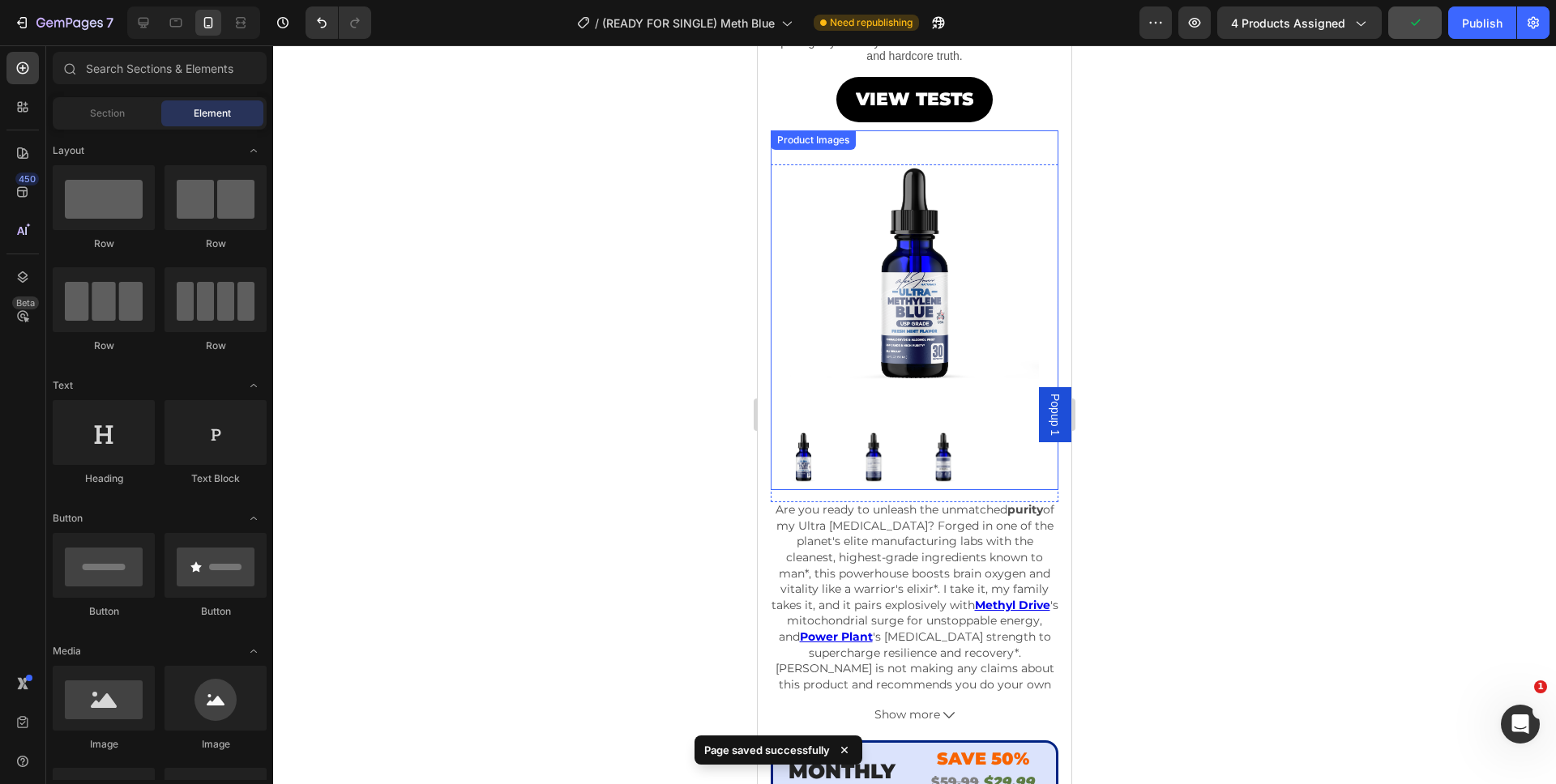
scroll to position [0, 0]
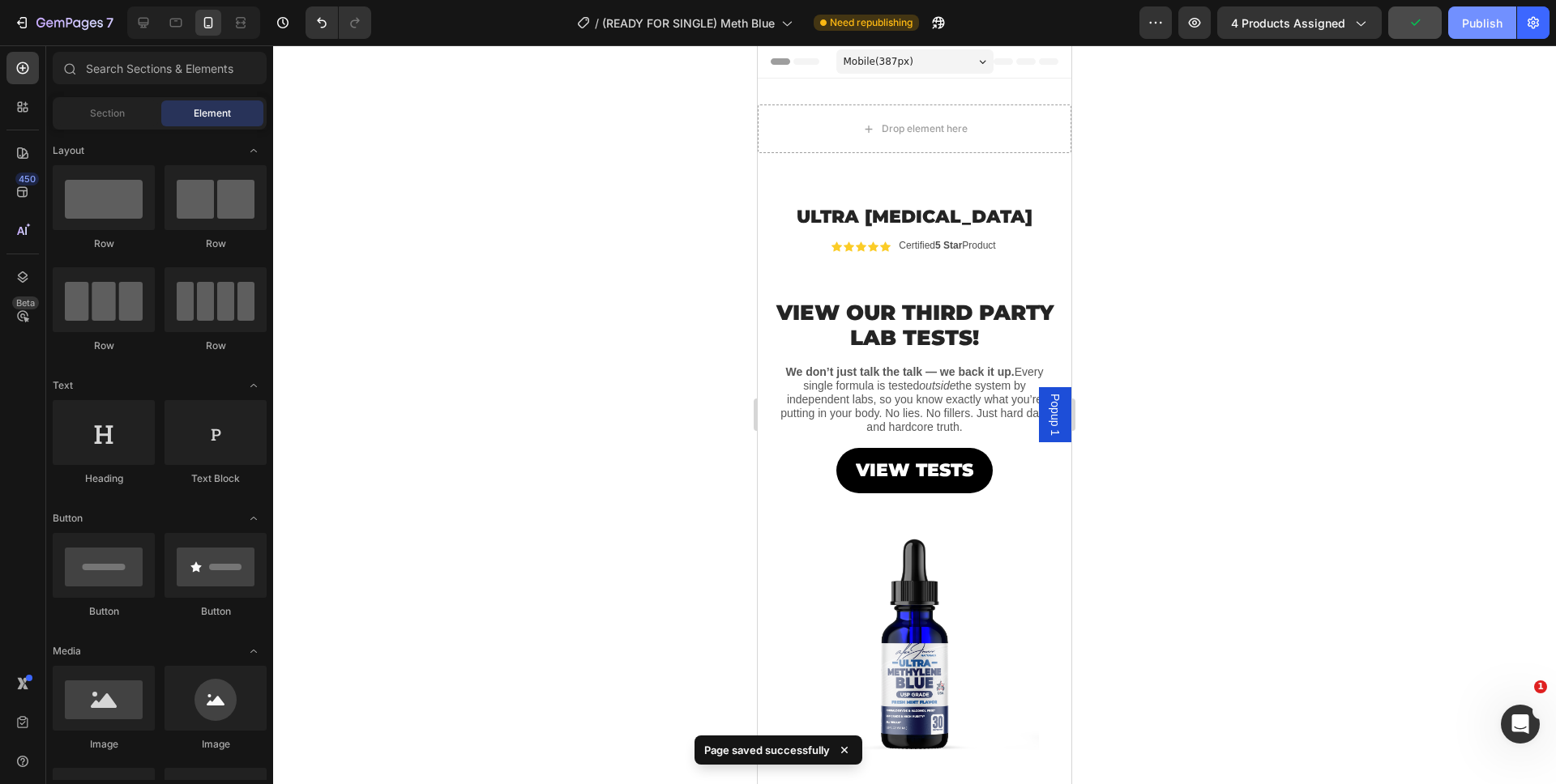
click at [1472, 25] on div "Publish" at bounding box center [1482, 23] width 41 height 17
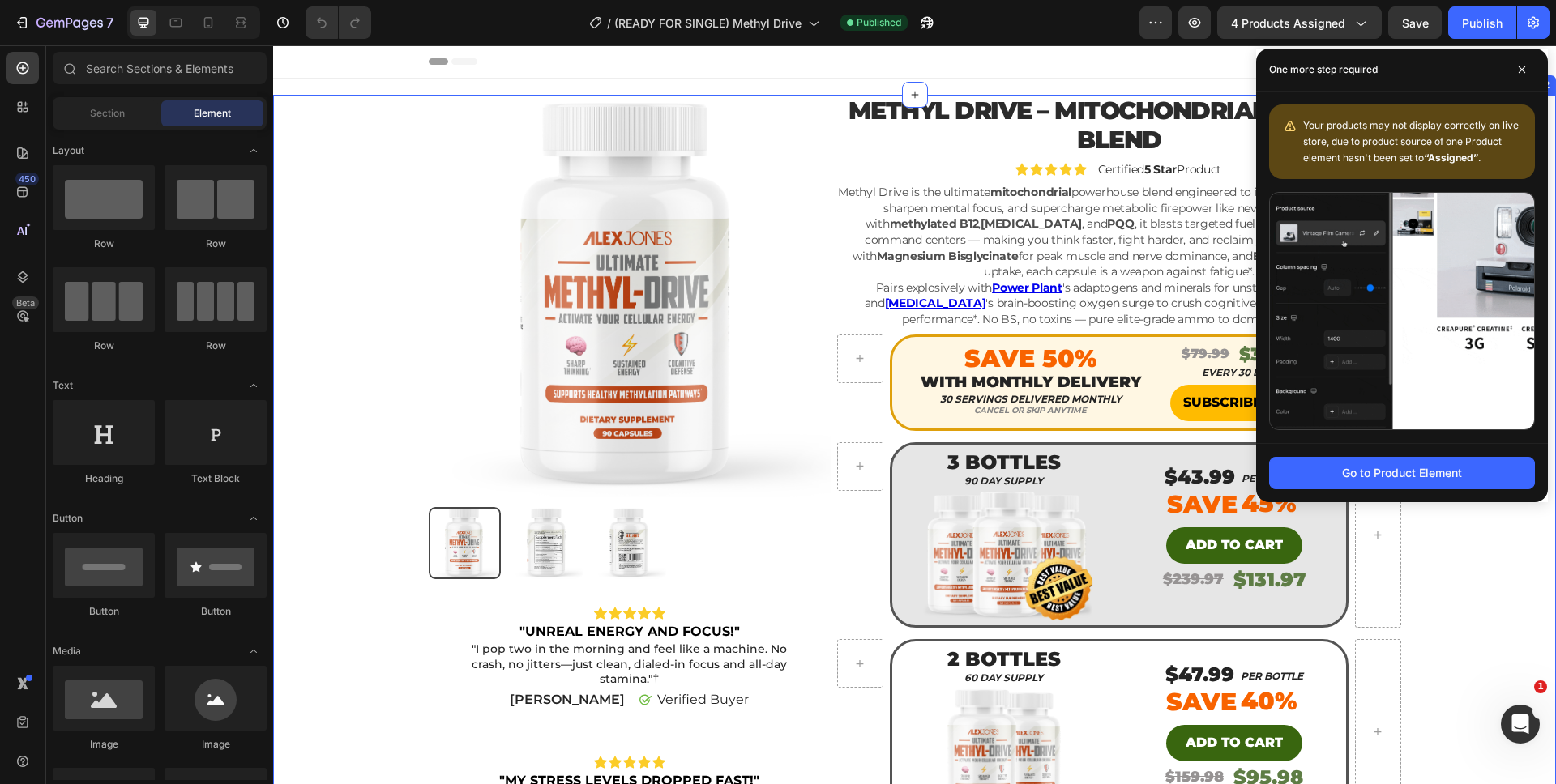
click at [1449, 563] on div "Product Images Icon Icon Icon Icon Icon Icon List "UNREAL ENERGY AND FOCUS!" Te…" at bounding box center [914, 677] width 1259 height 1164
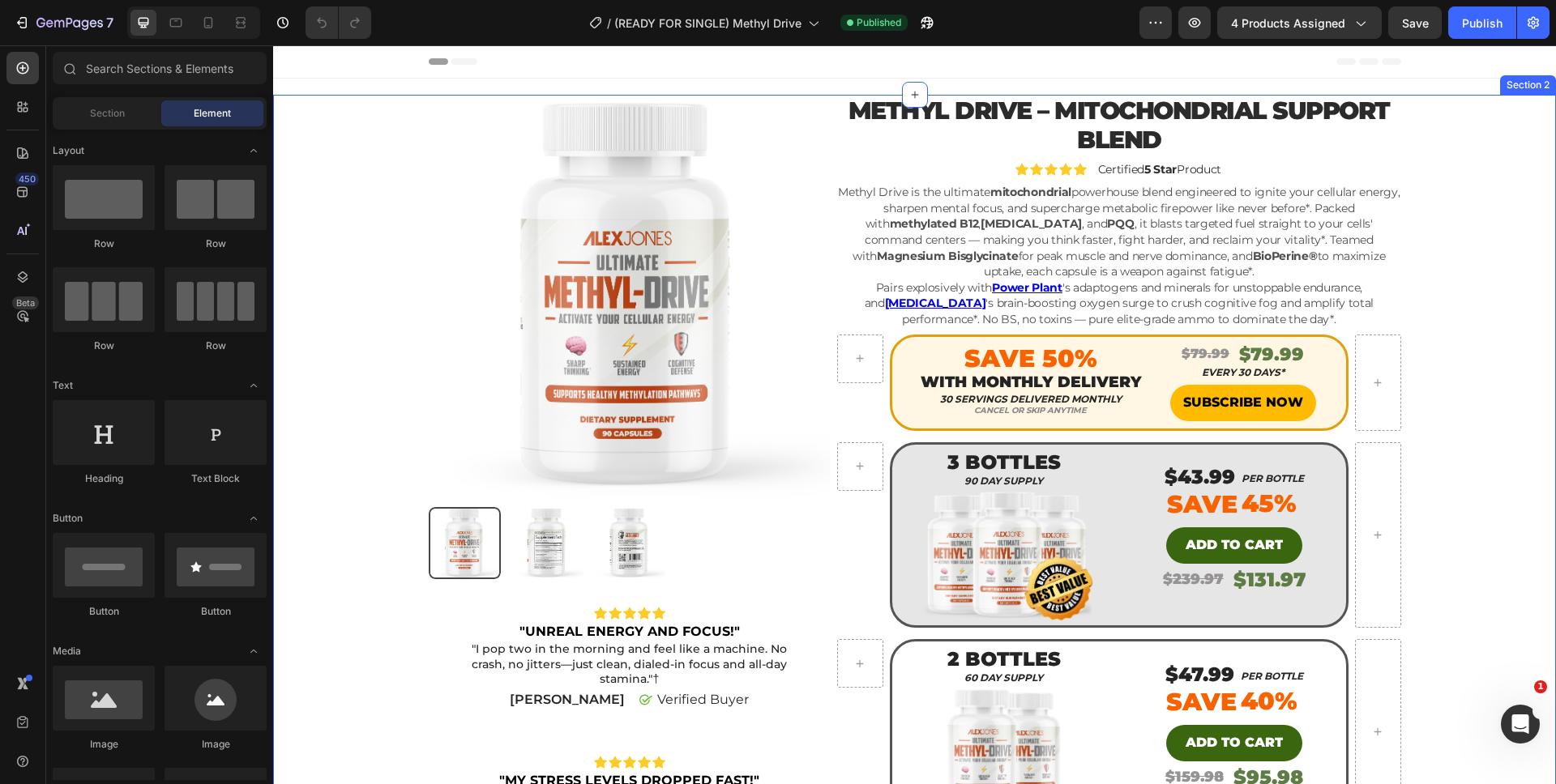
click at [1407, 110] on div "Product Images Icon Icon Icon Icon Icon Icon List "UNREAL ENERGY AND FOCUS!" Te…" at bounding box center [914, 683] width 1259 height 1176
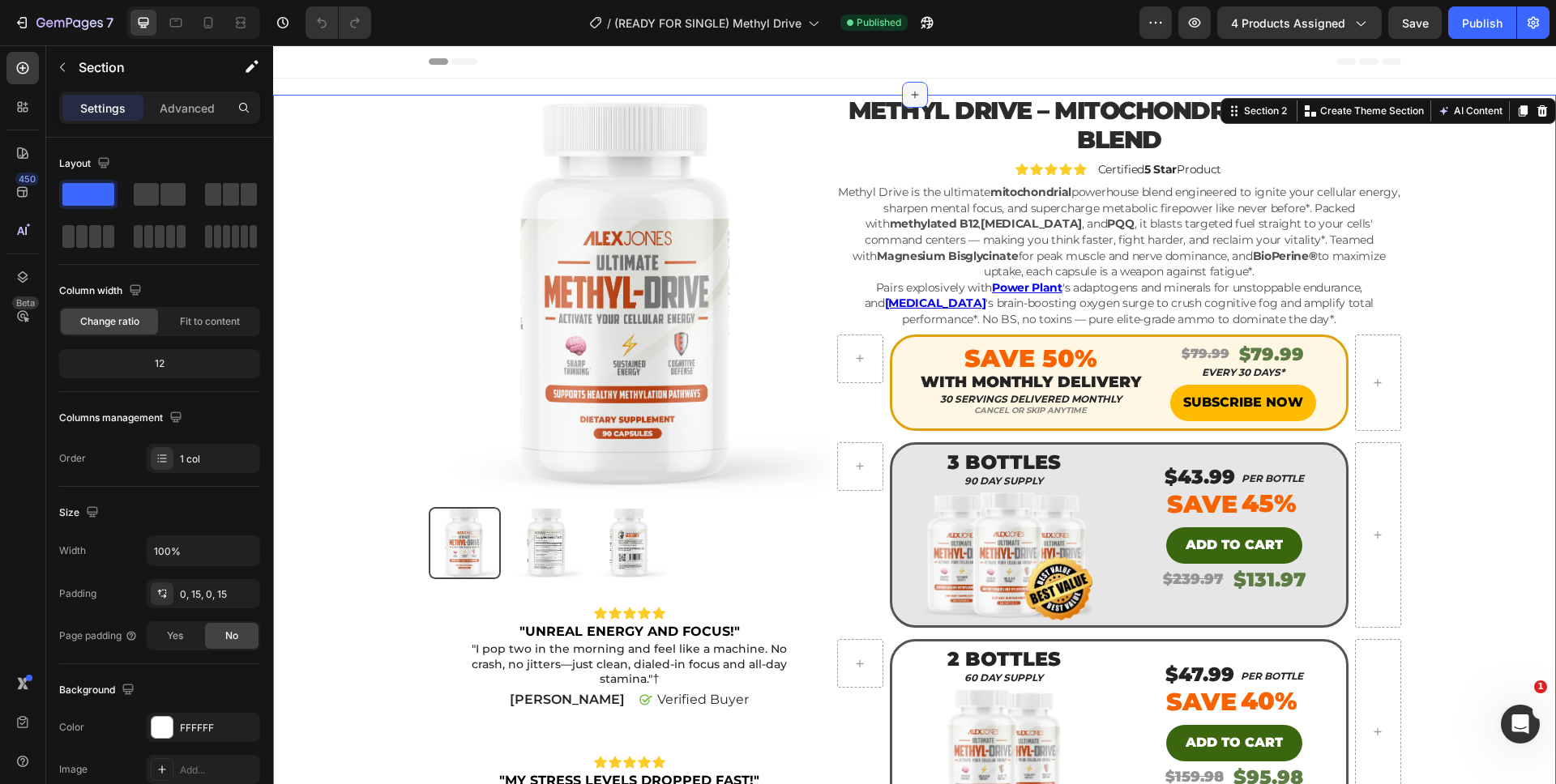
click at [908, 92] on icon at bounding box center [914, 95] width 13 height 13
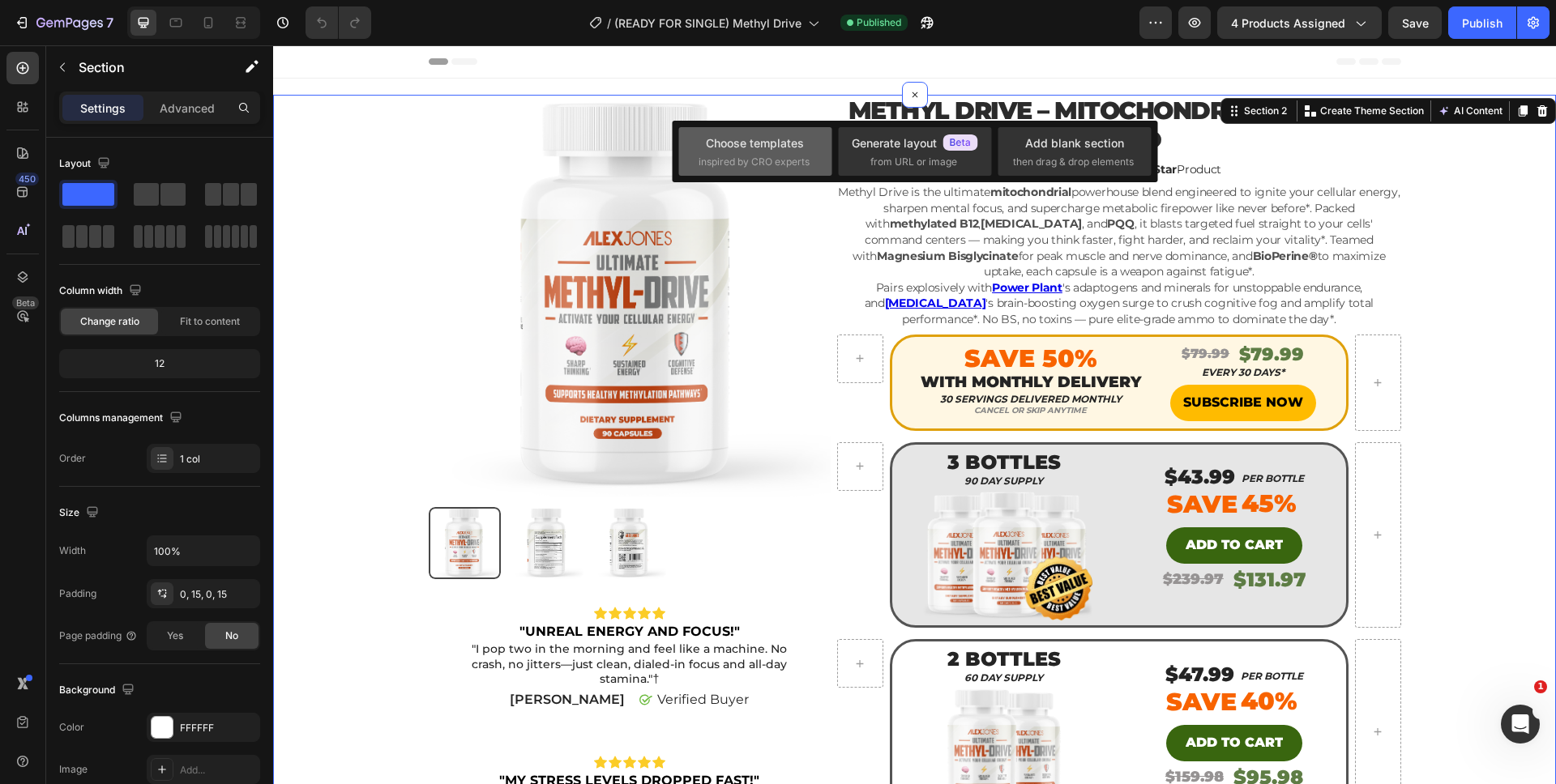
click at [764, 155] on span "inspired by CRO experts" at bounding box center [754, 162] width 111 height 15
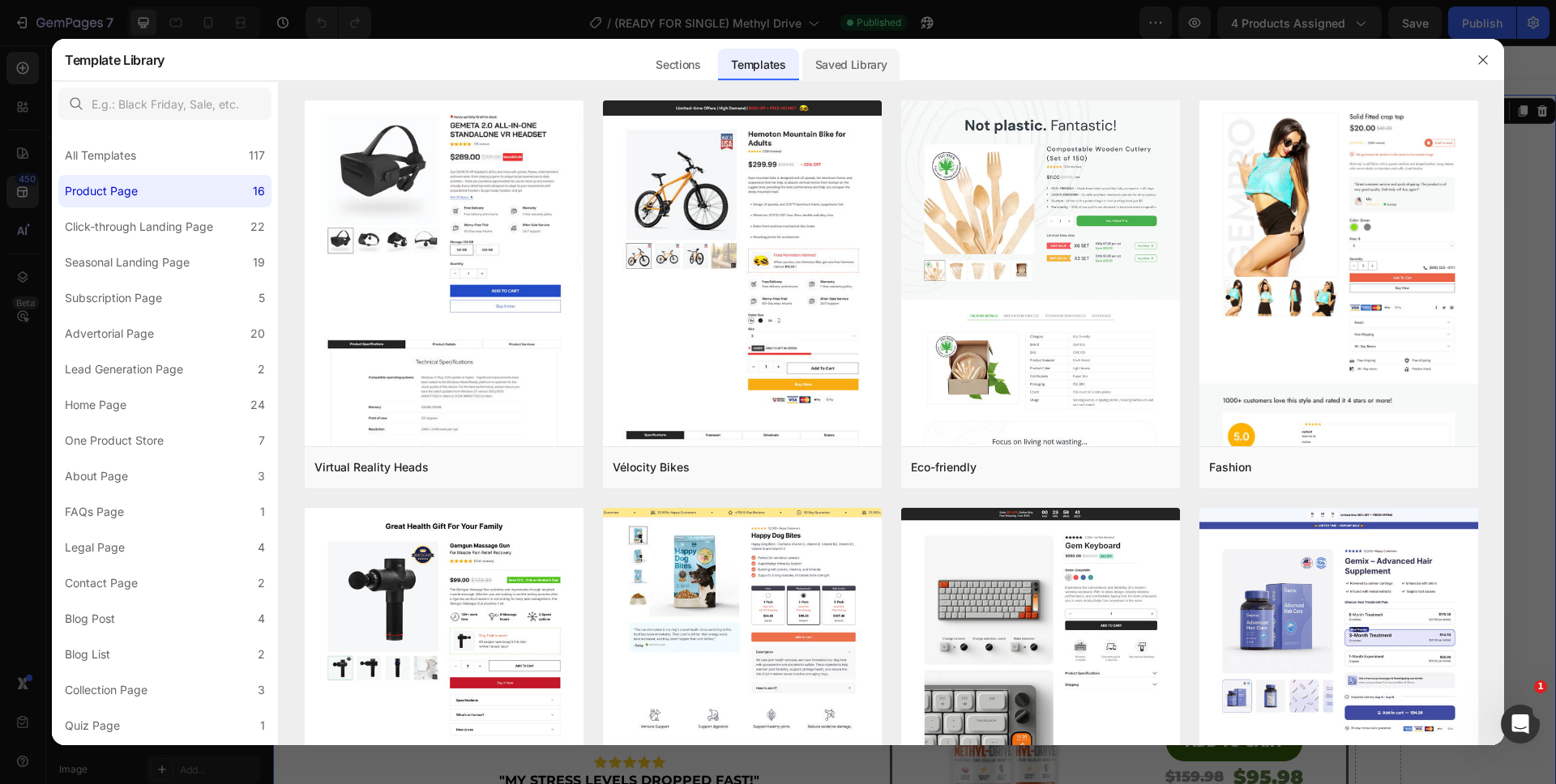
click at [848, 71] on div "Saved Library" at bounding box center [851, 65] width 98 height 32
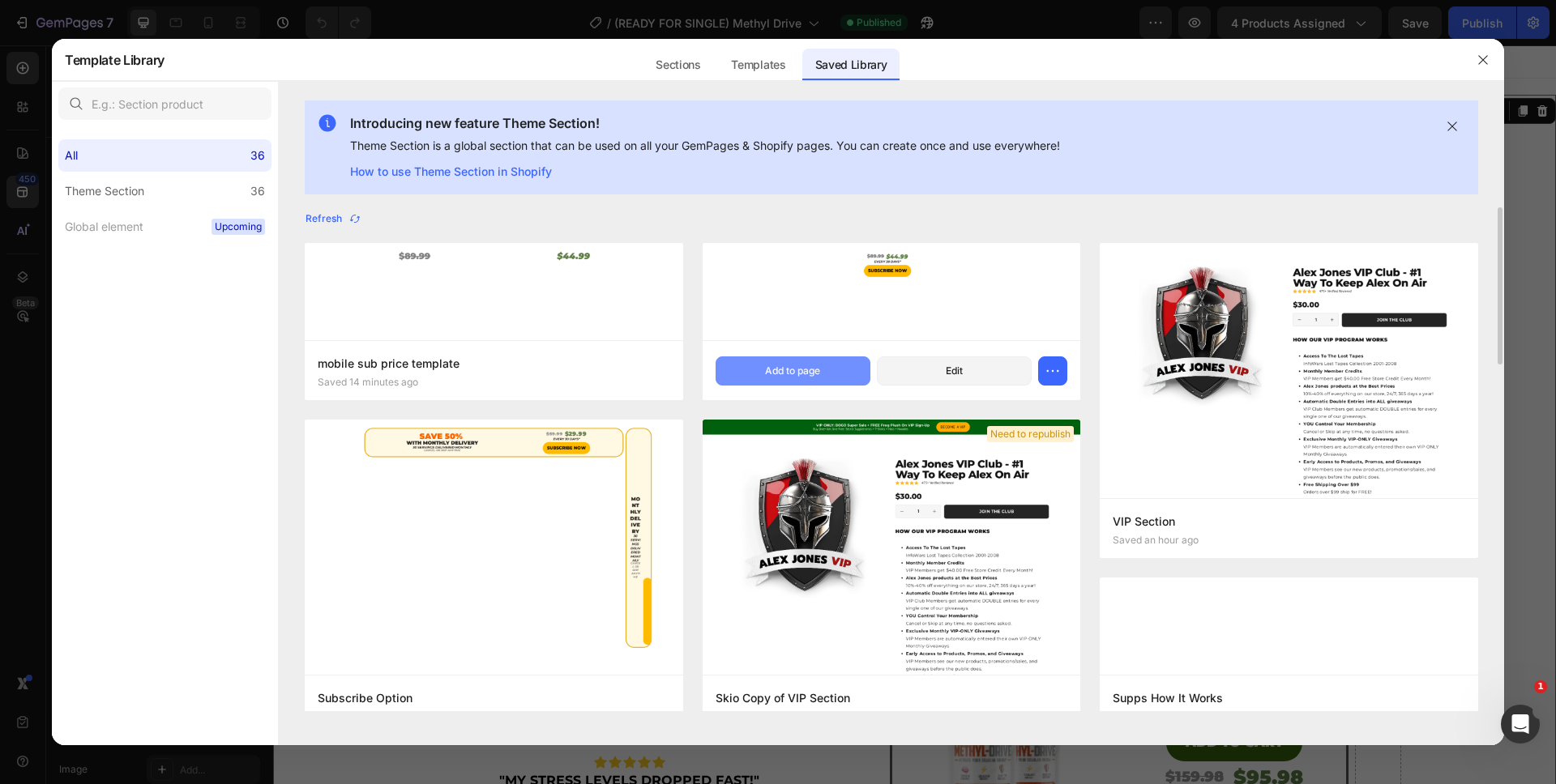
click at [792, 365] on div "Add to page" at bounding box center [793, 371] width 55 height 15
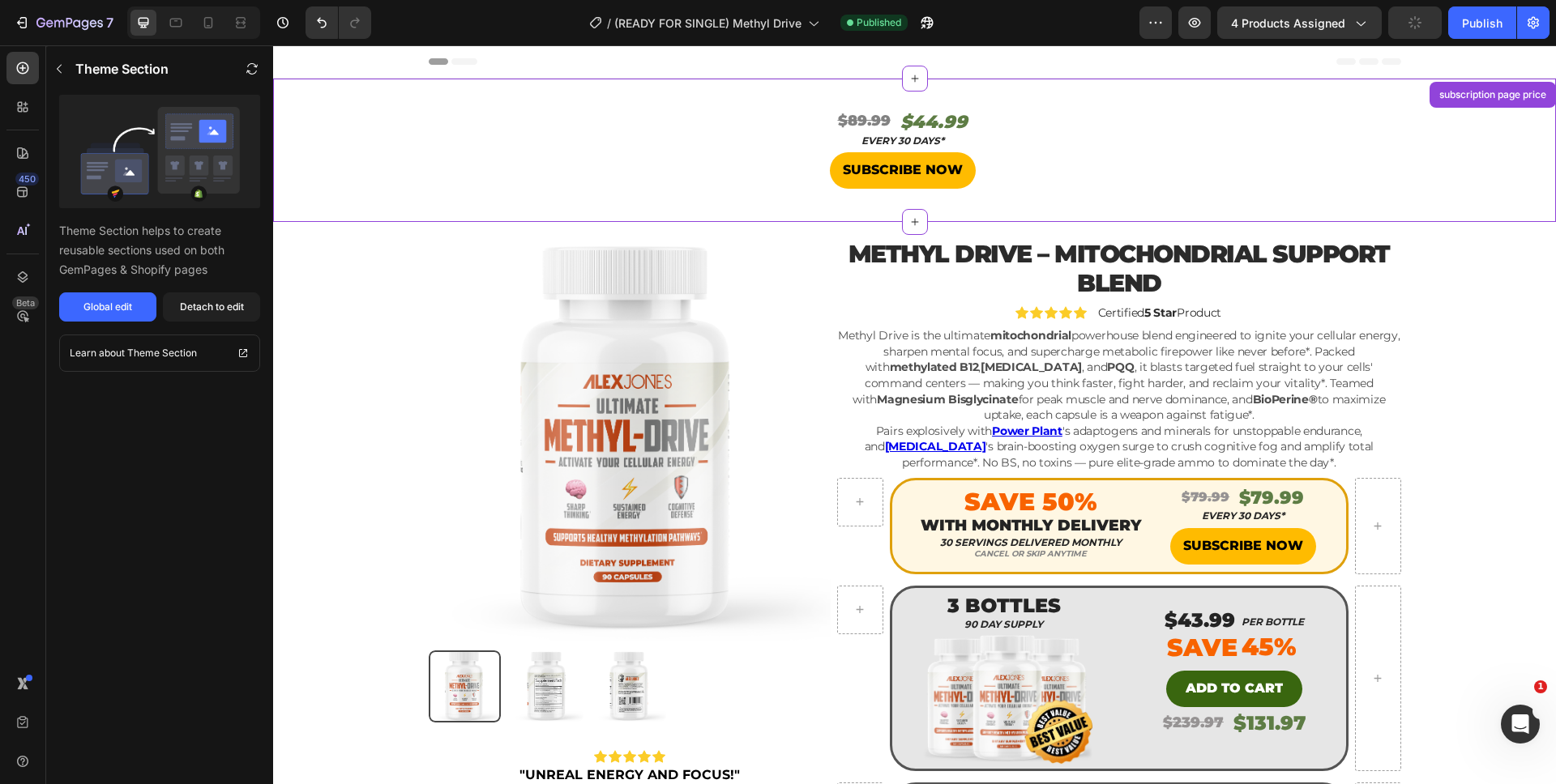
scroll to position [33, 0]
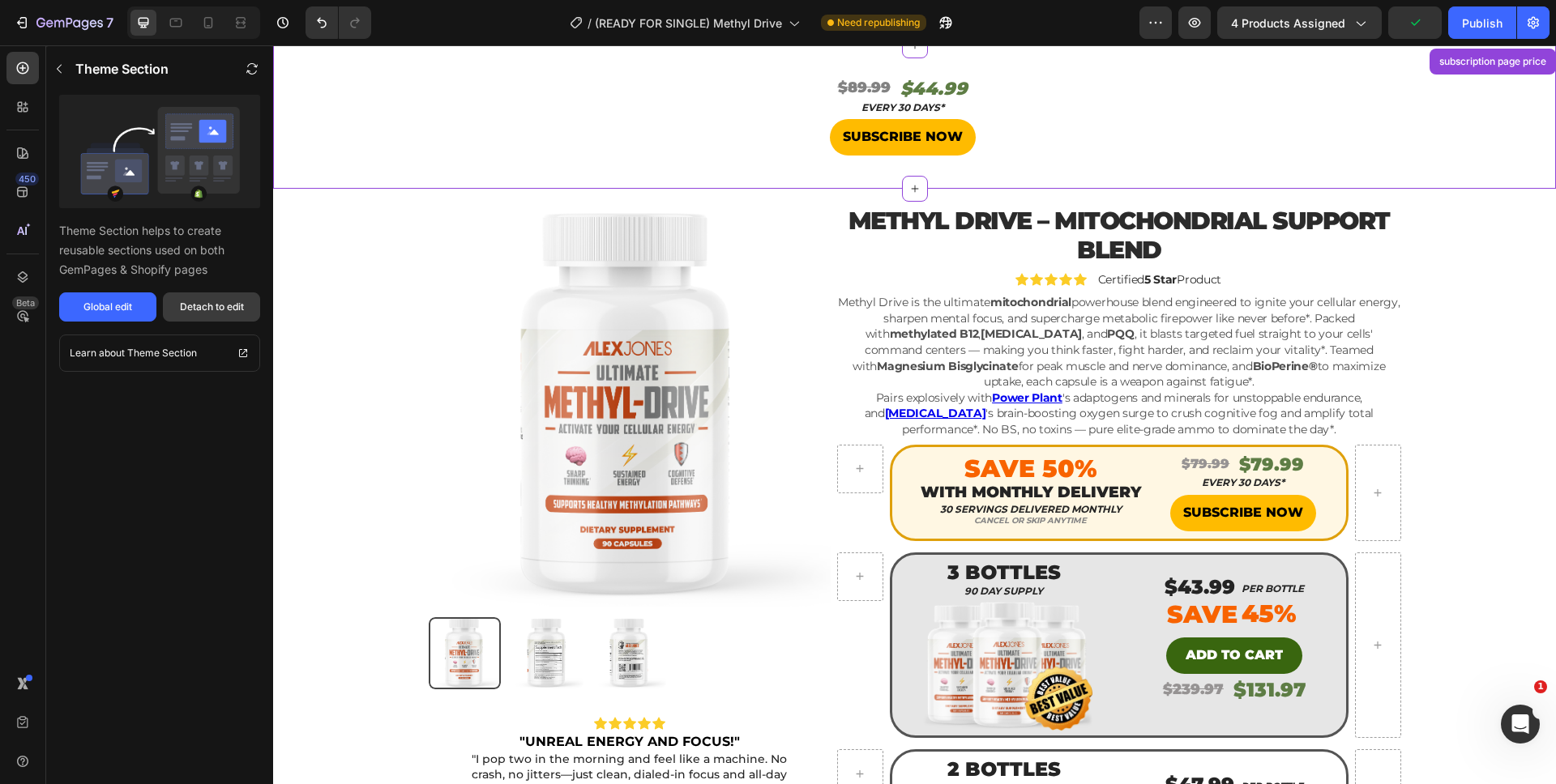
click at [196, 314] on button "Detach to edit" at bounding box center [212, 307] width 97 height 29
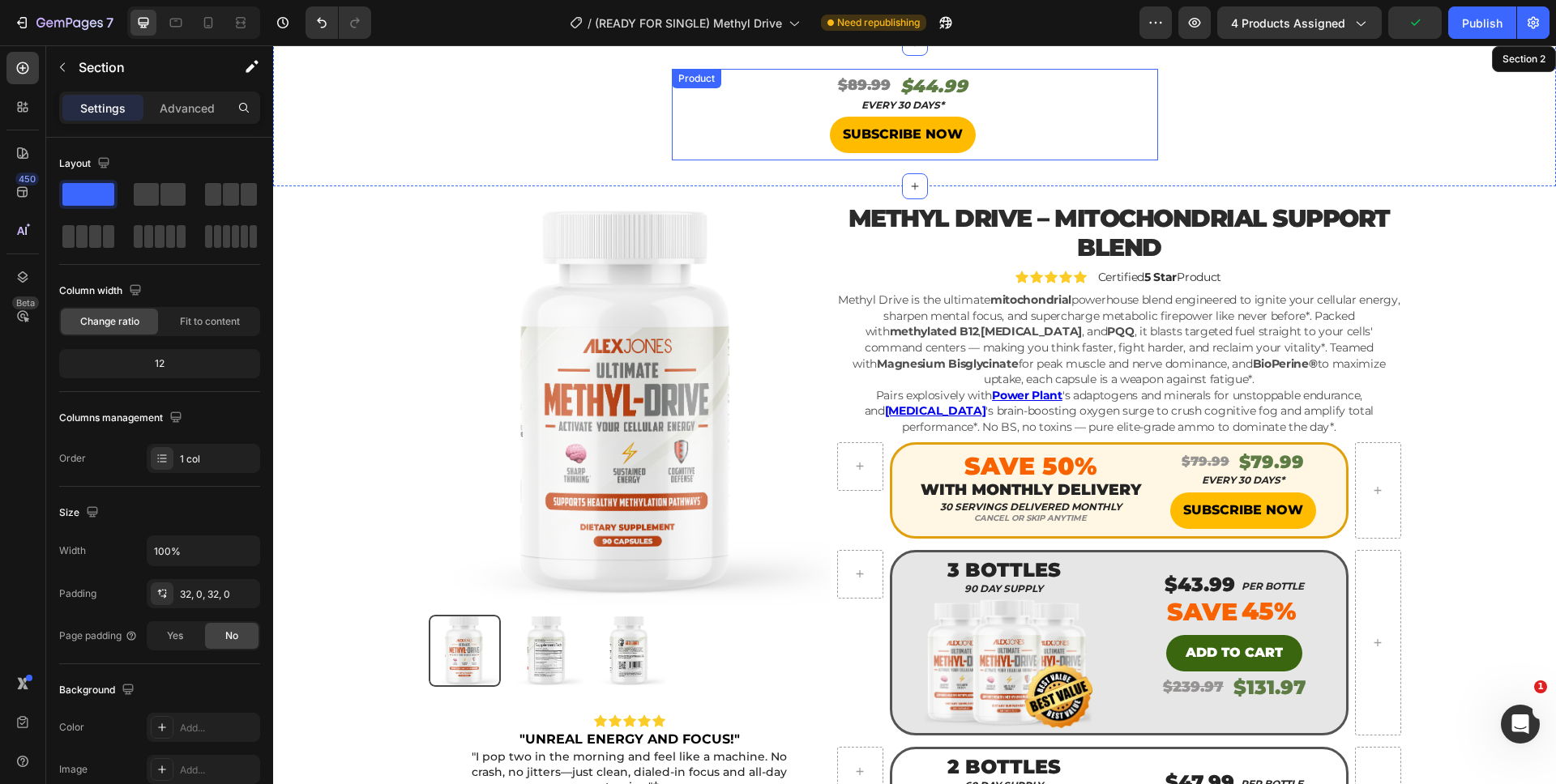
scroll to position [37, 0]
click at [855, 84] on s "$89.99" at bounding box center [864, 84] width 53 height 18
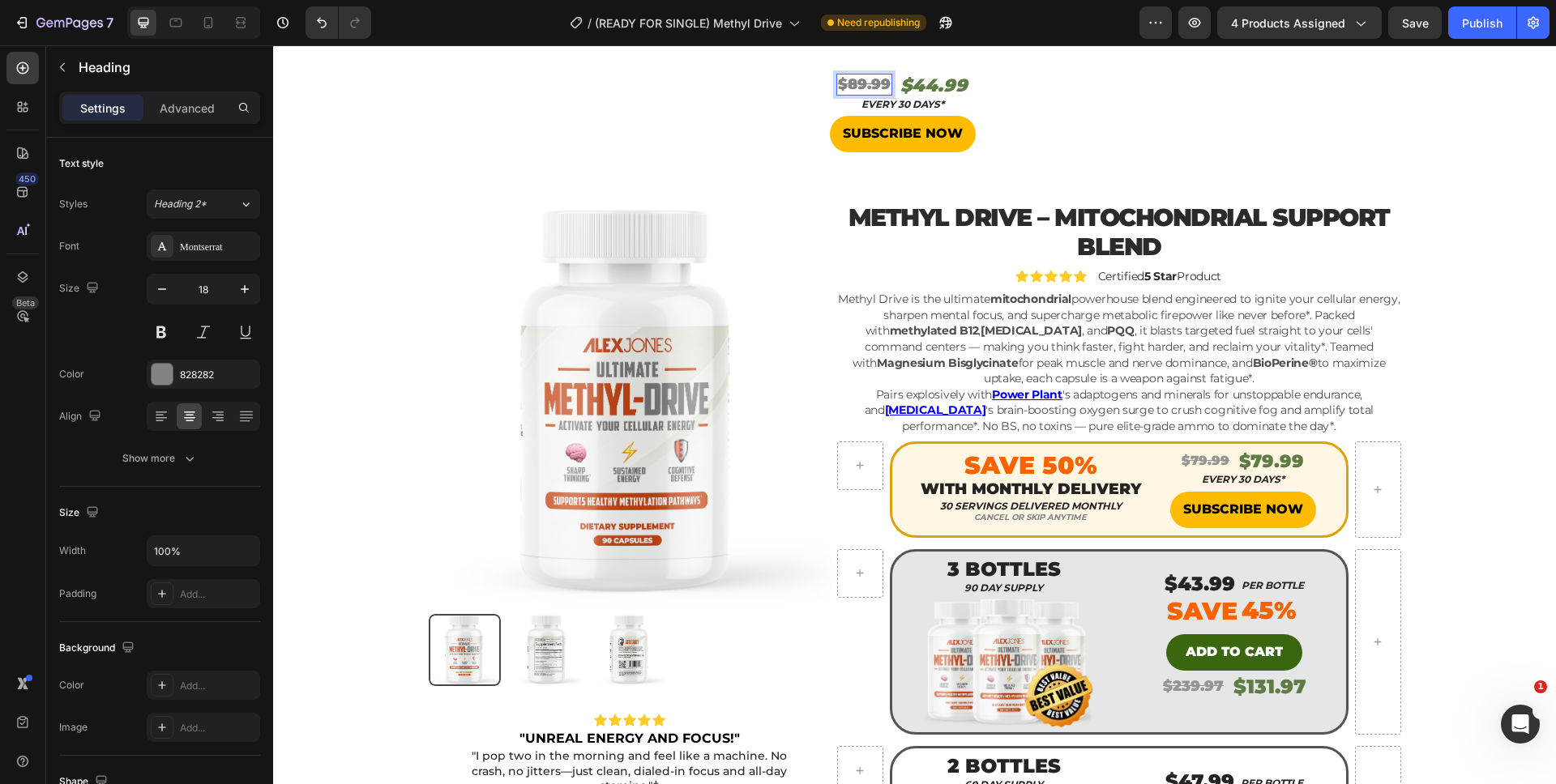
click at [857, 82] on s "$89.99" at bounding box center [864, 84] width 53 height 18
click at [915, 85] on h2 "$44.99" at bounding box center [934, 86] width 71 height 27
click at [1042, 101] on h2 "EVERY 30 DAYS*" at bounding box center [902, 105] width 462 height 16
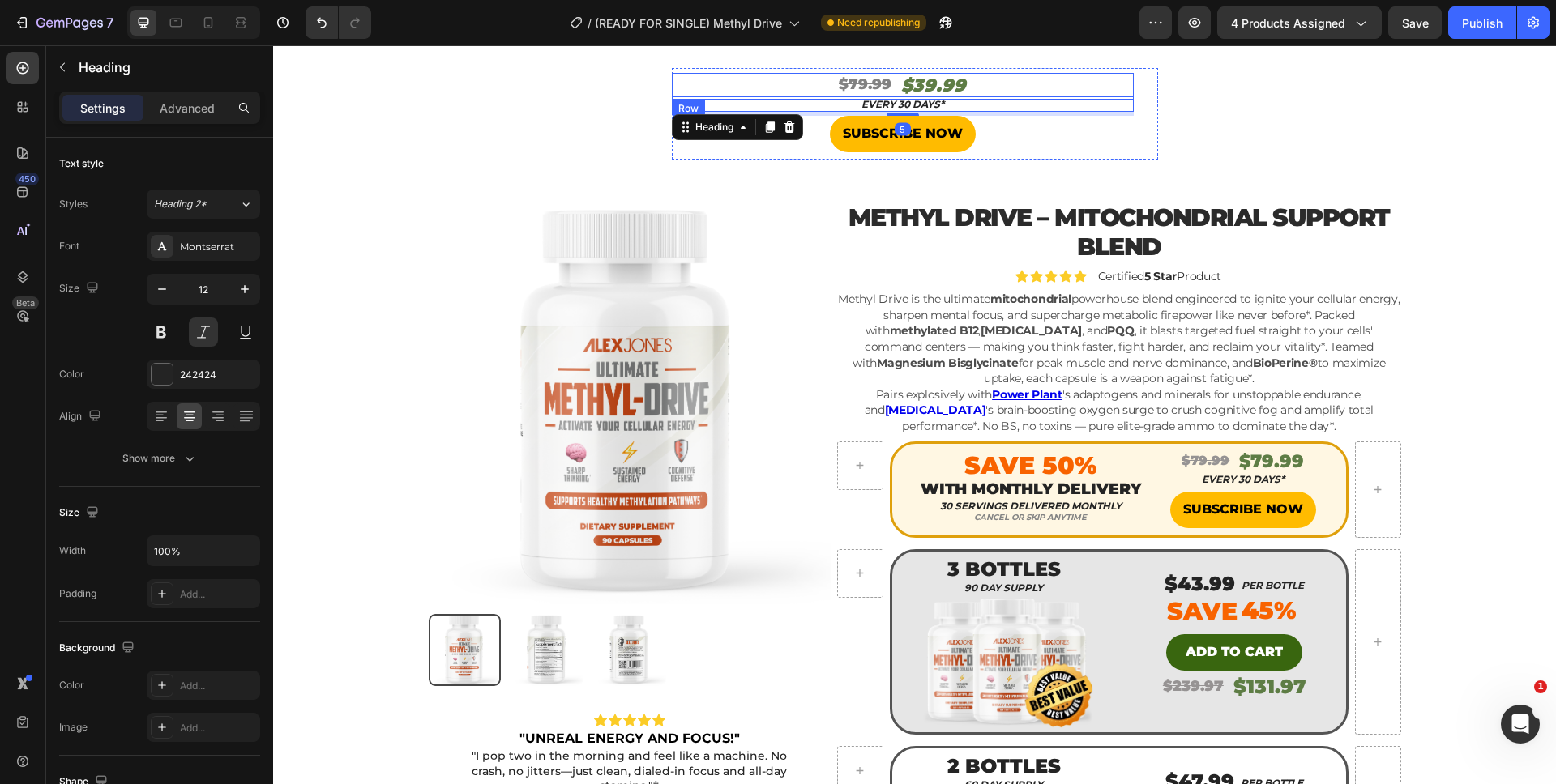
click at [1015, 80] on div "⁠⁠⁠⁠⁠⁠⁠ $79.99 Heading $39.99 Heading Row" at bounding box center [902, 86] width 462 height 27
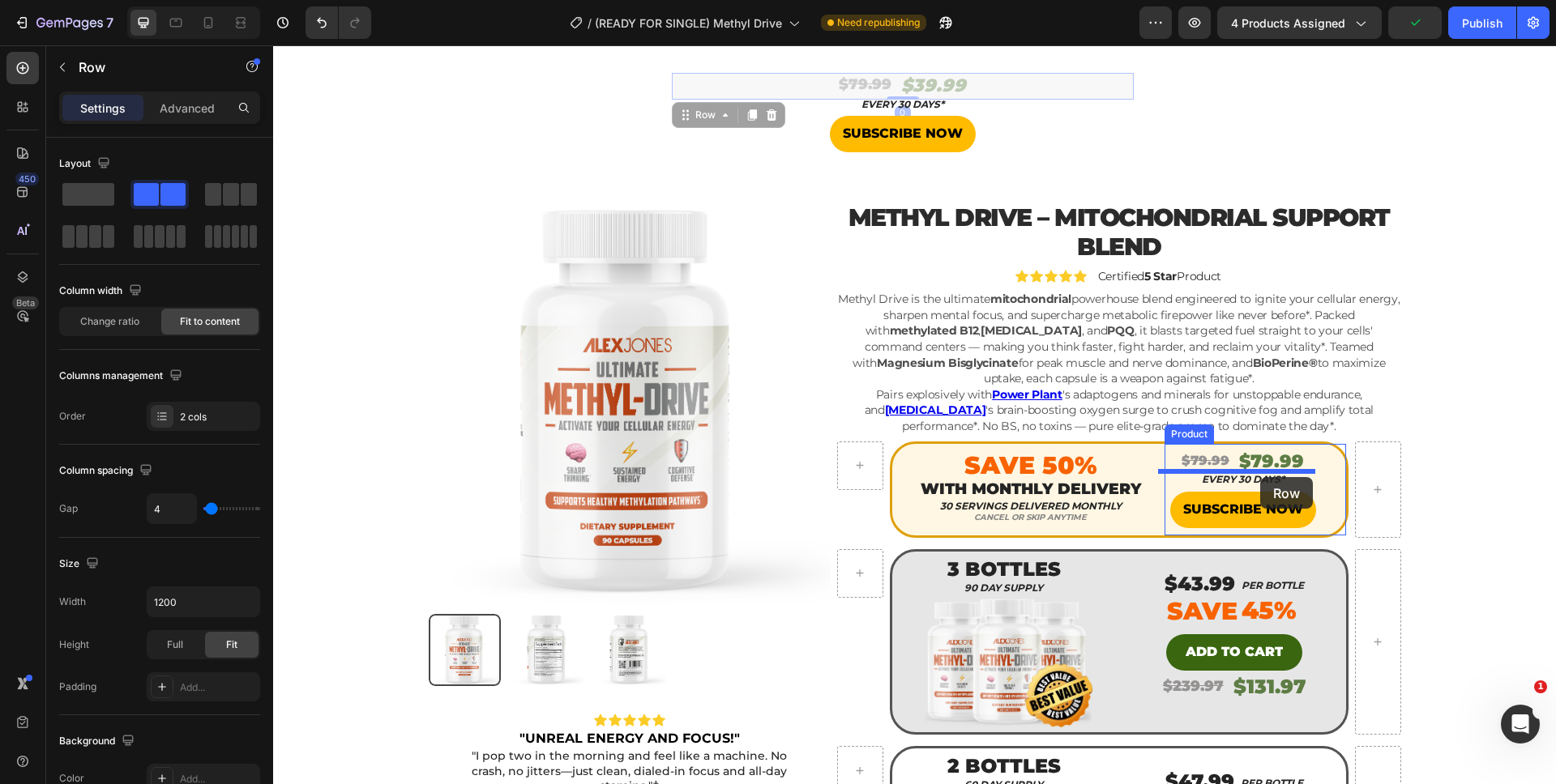
drag, startPoint x: 968, startPoint y: 79, endPoint x: 1260, endPoint y: 477, distance: 493.6
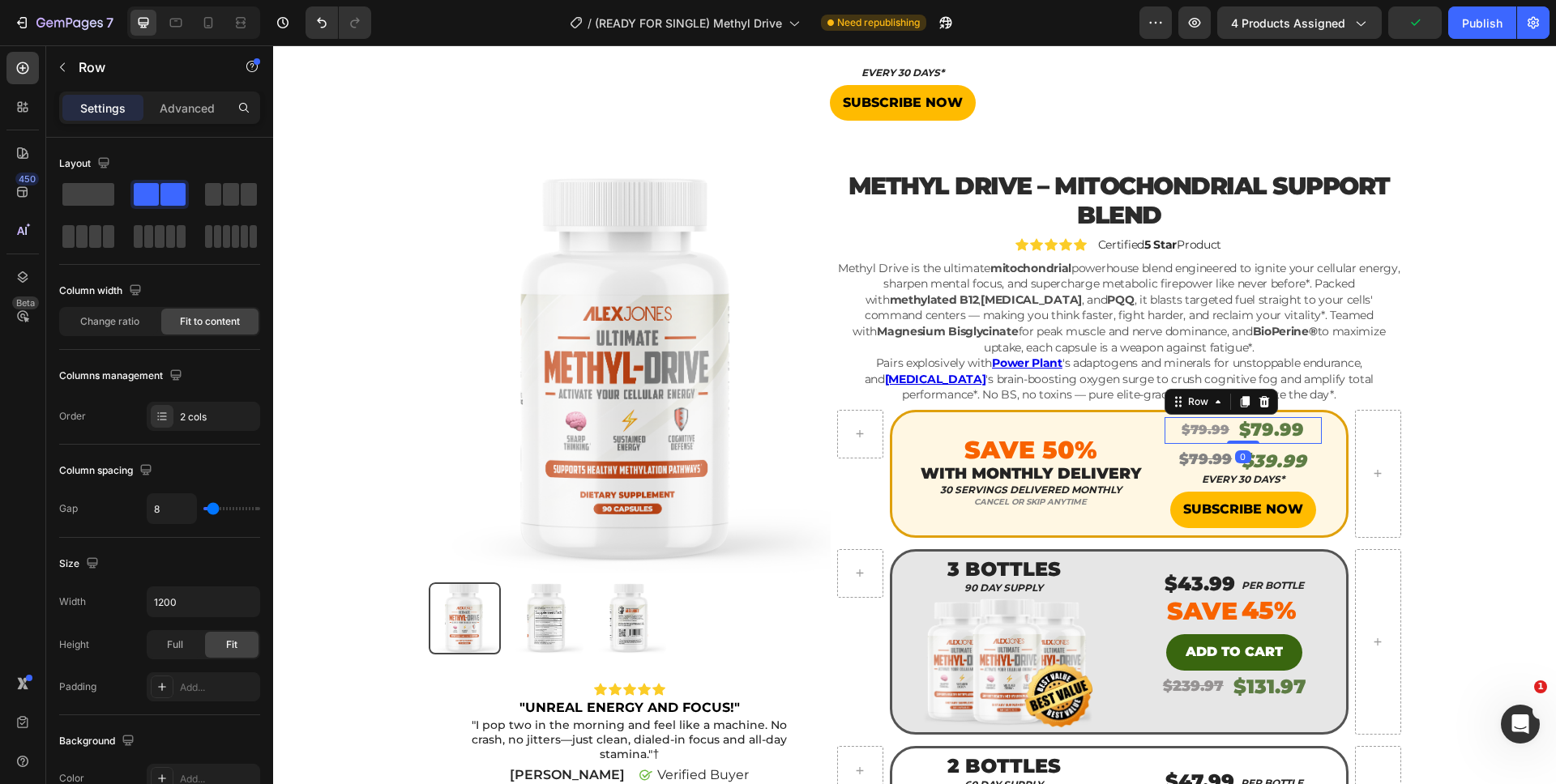
click at [1304, 438] on div "$79.99 Product Price Product Price $79.99 Product Price Product Price Row 0" at bounding box center [1243, 430] width 158 height 27
click at [1259, 403] on icon at bounding box center [1264, 402] width 11 height 11
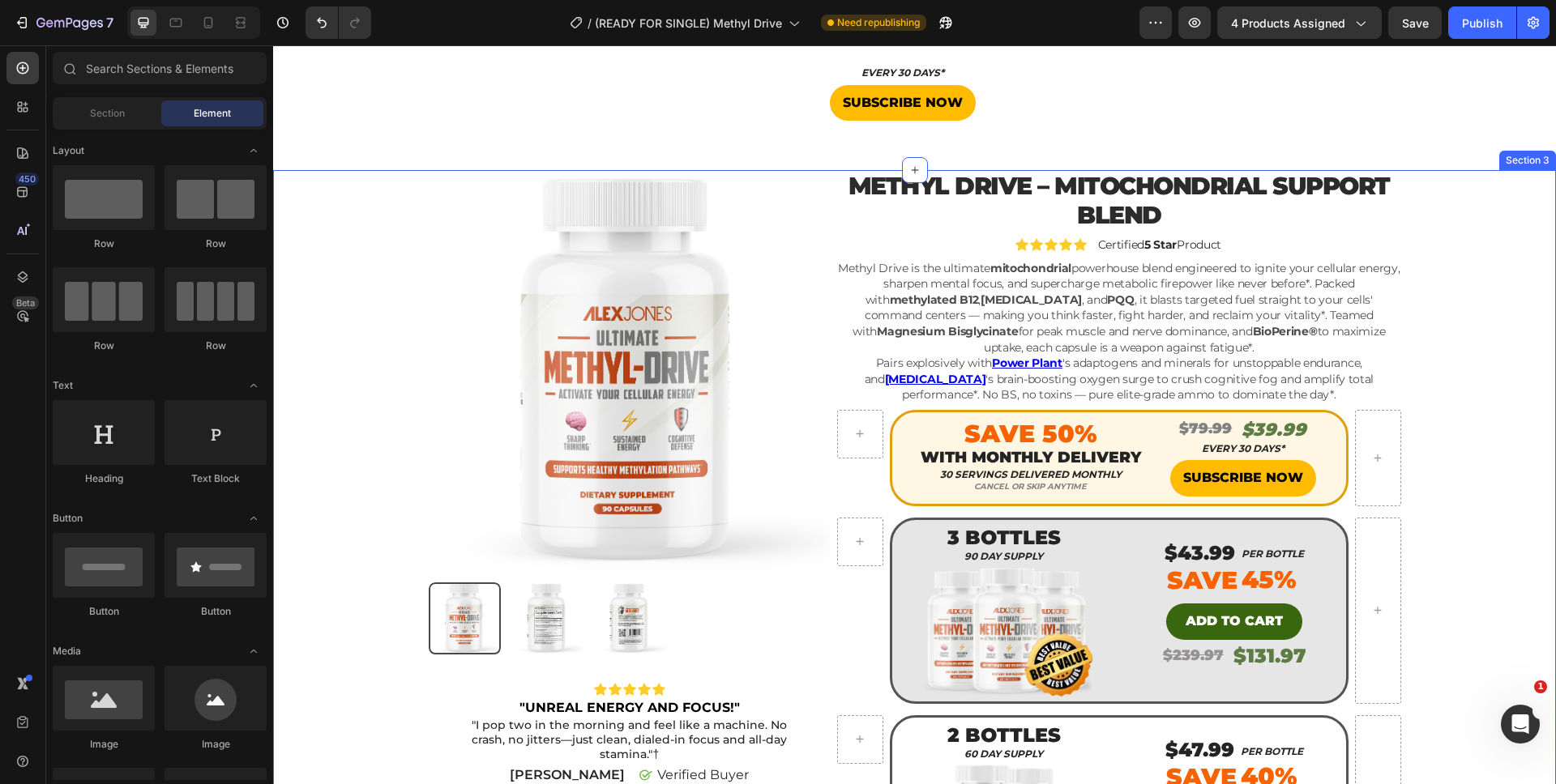
click at [1480, 437] on div "Product Images Icon Icon Icon Icon Icon Icon List "UNREAL ENERGY AND FOCUS!" Te…" at bounding box center [914, 758] width 1259 height 1176
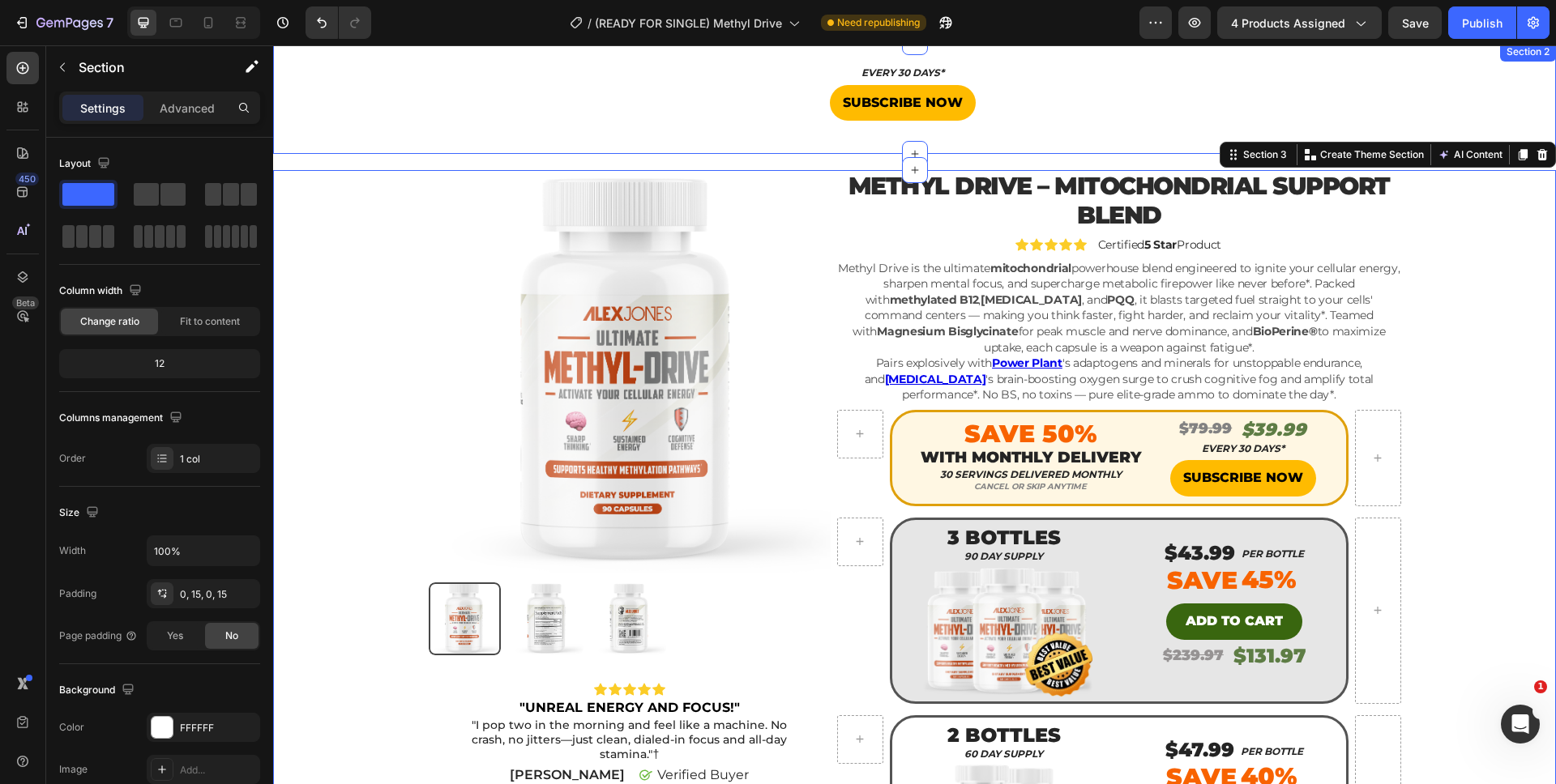
click at [1386, 97] on div "EVERY 30 DAYS* Heading SUBSCRIBE NOW Button Product" at bounding box center [914, 98] width 1282 height 60
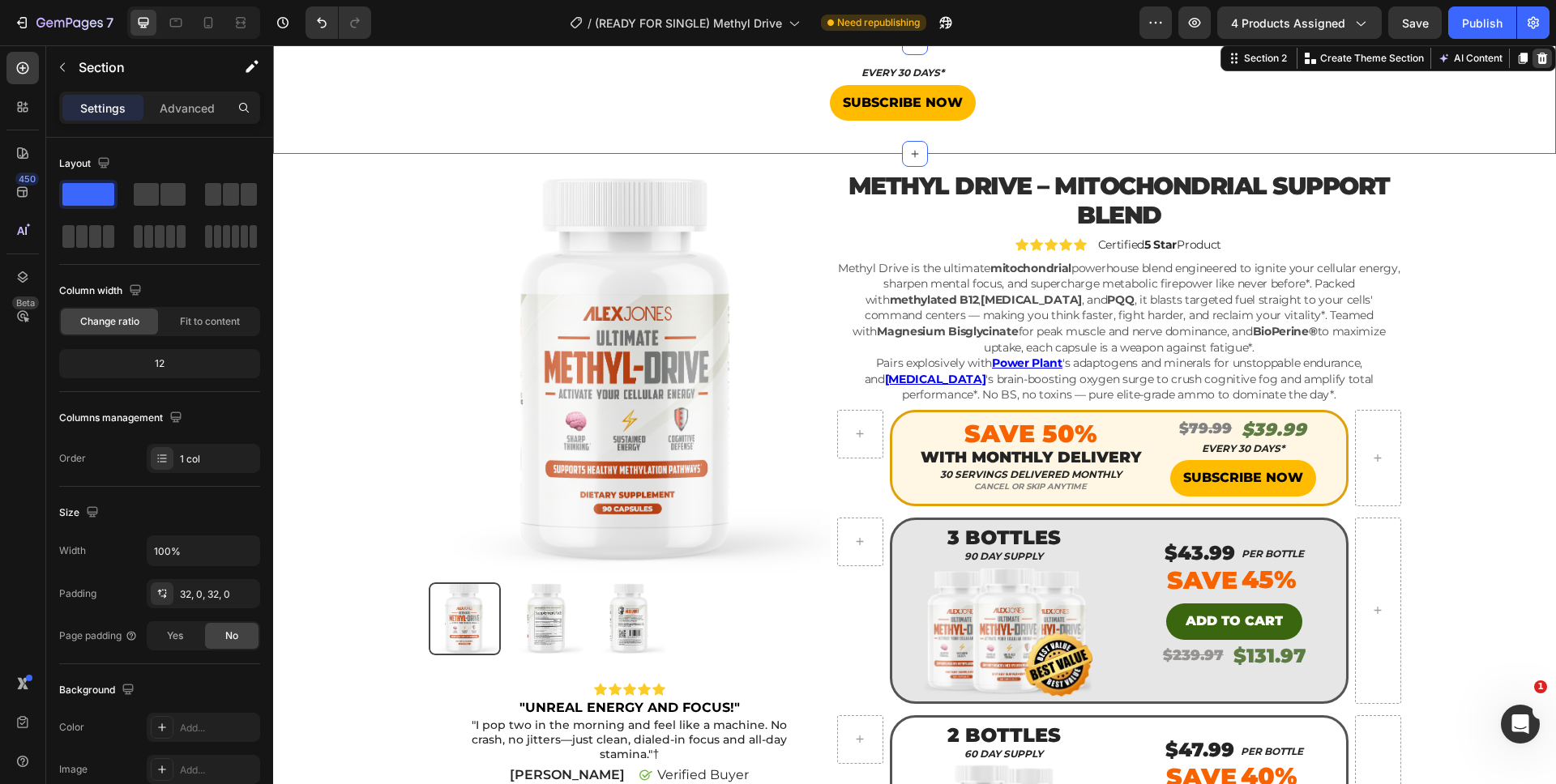
click at [1532, 66] on div at bounding box center [1542, 58] width 19 height 19
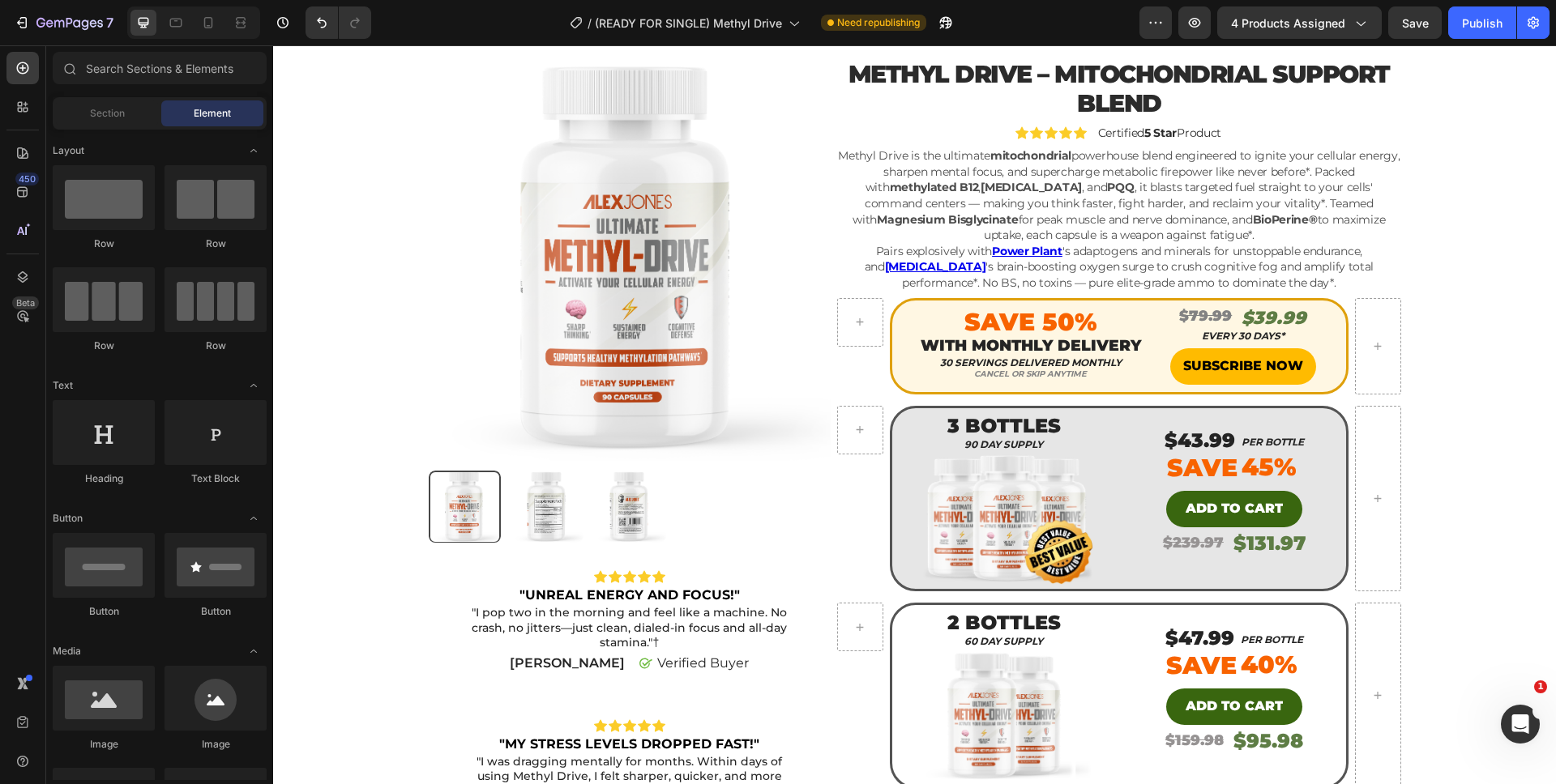
scroll to position [0, 0]
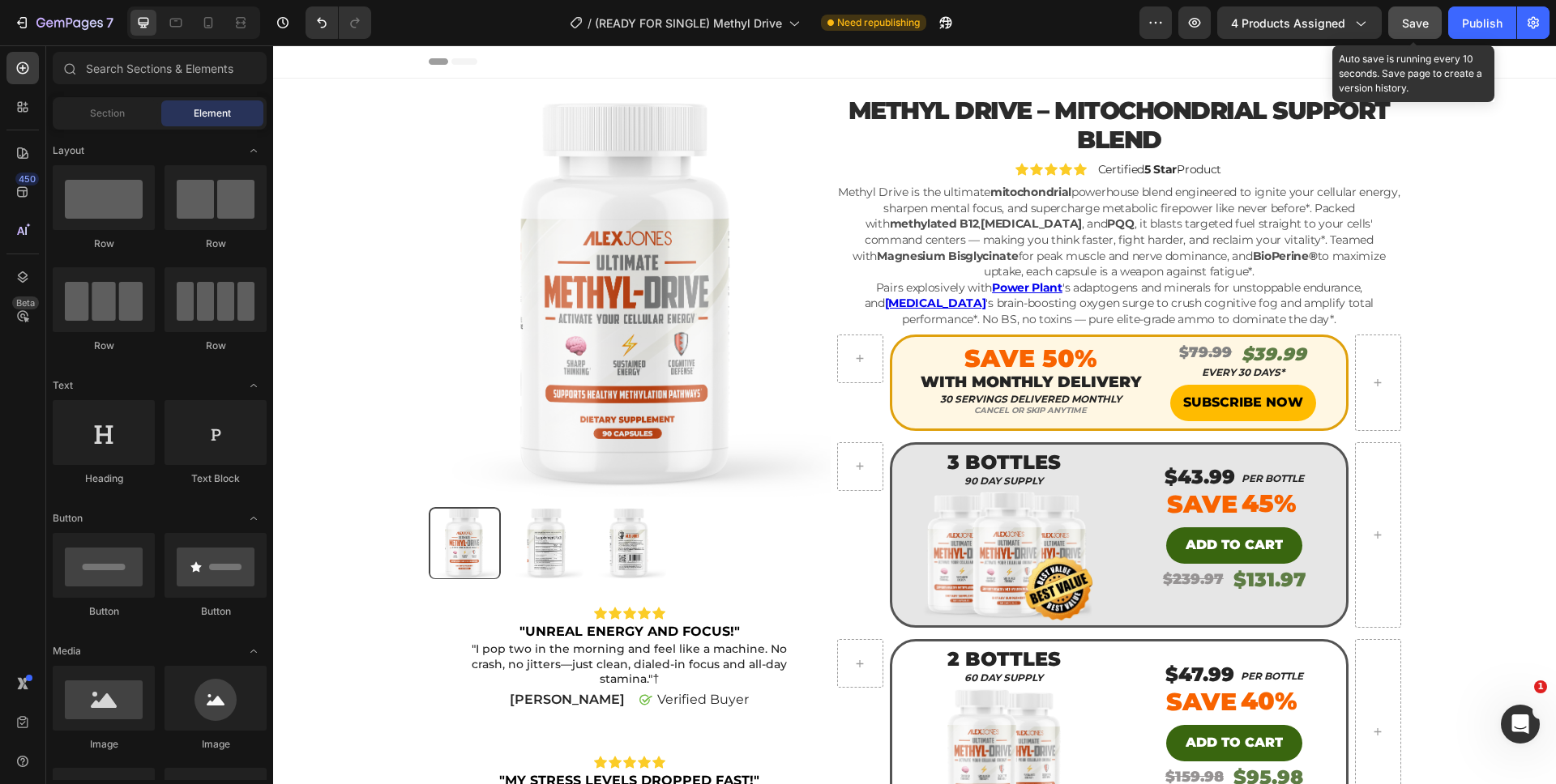
drag, startPoint x: 1424, startPoint y: 26, endPoint x: 1044, endPoint y: 2, distance: 380.8
click at [1424, 26] on span "Save" at bounding box center [1415, 23] width 27 height 14
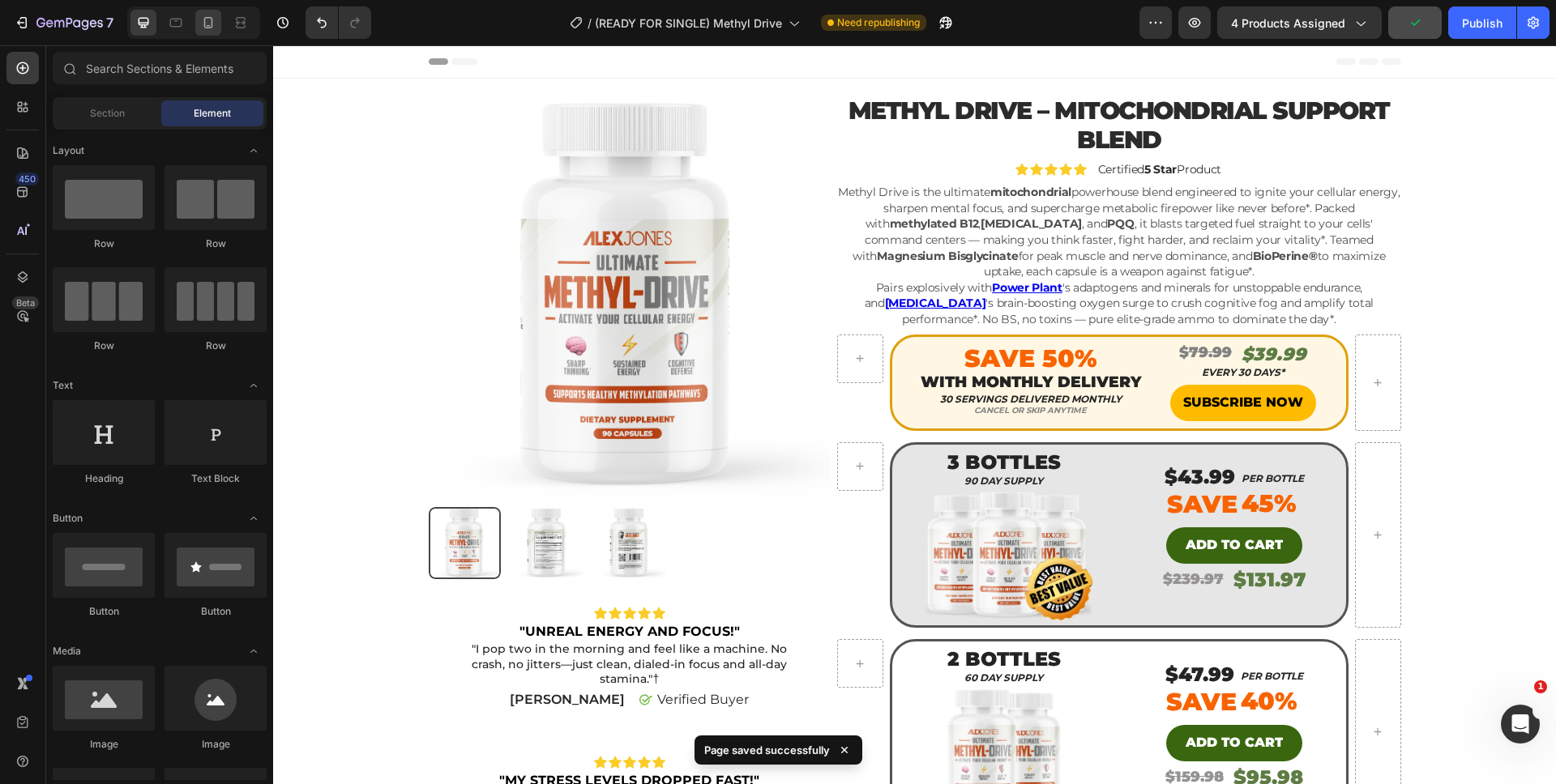
click at [205, 35] on div at bounding box center [208, 23] width 26 height 26
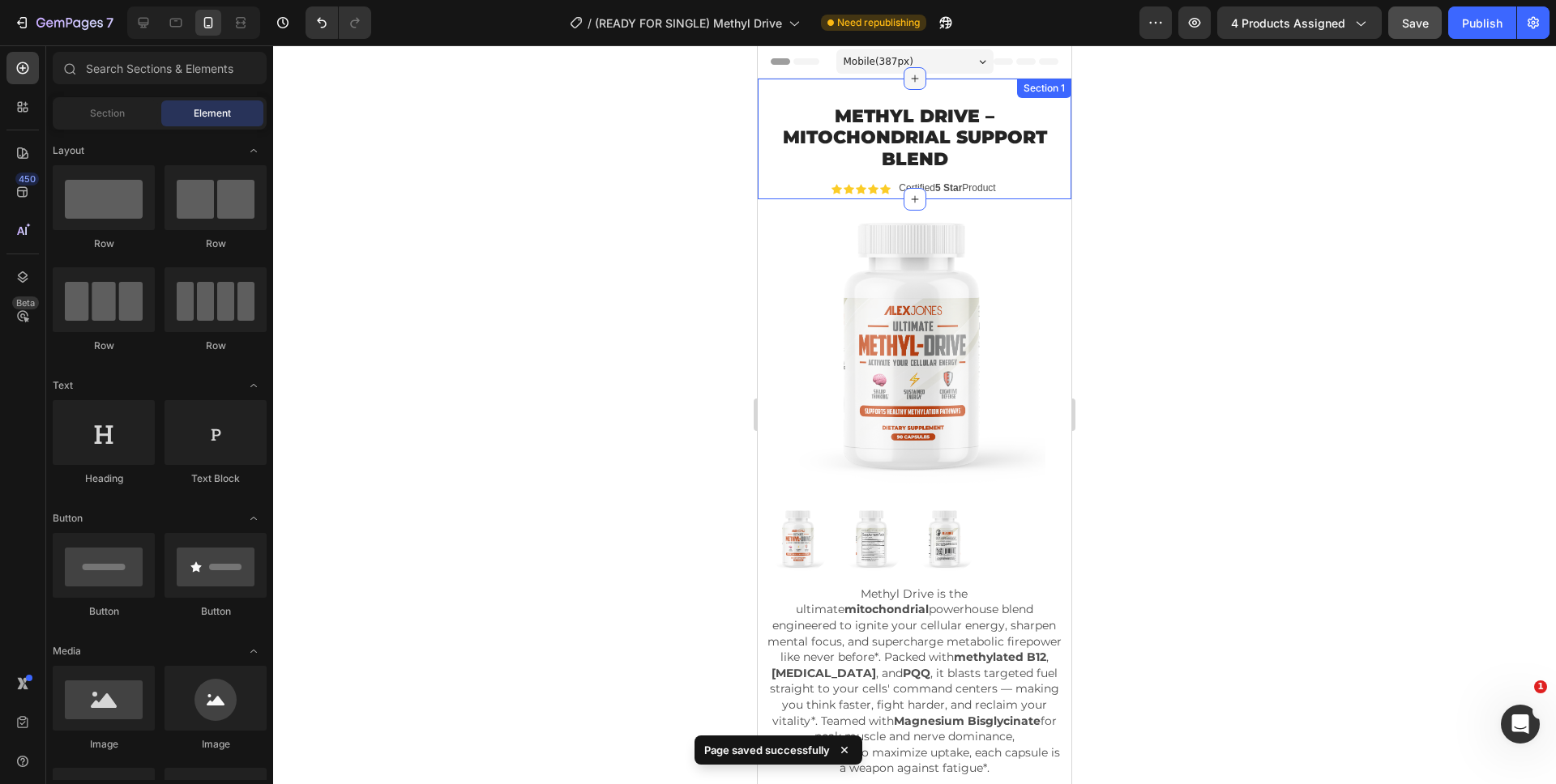
click at [910, 82] on icon at bounding box center [914, 79] width 13 height 13
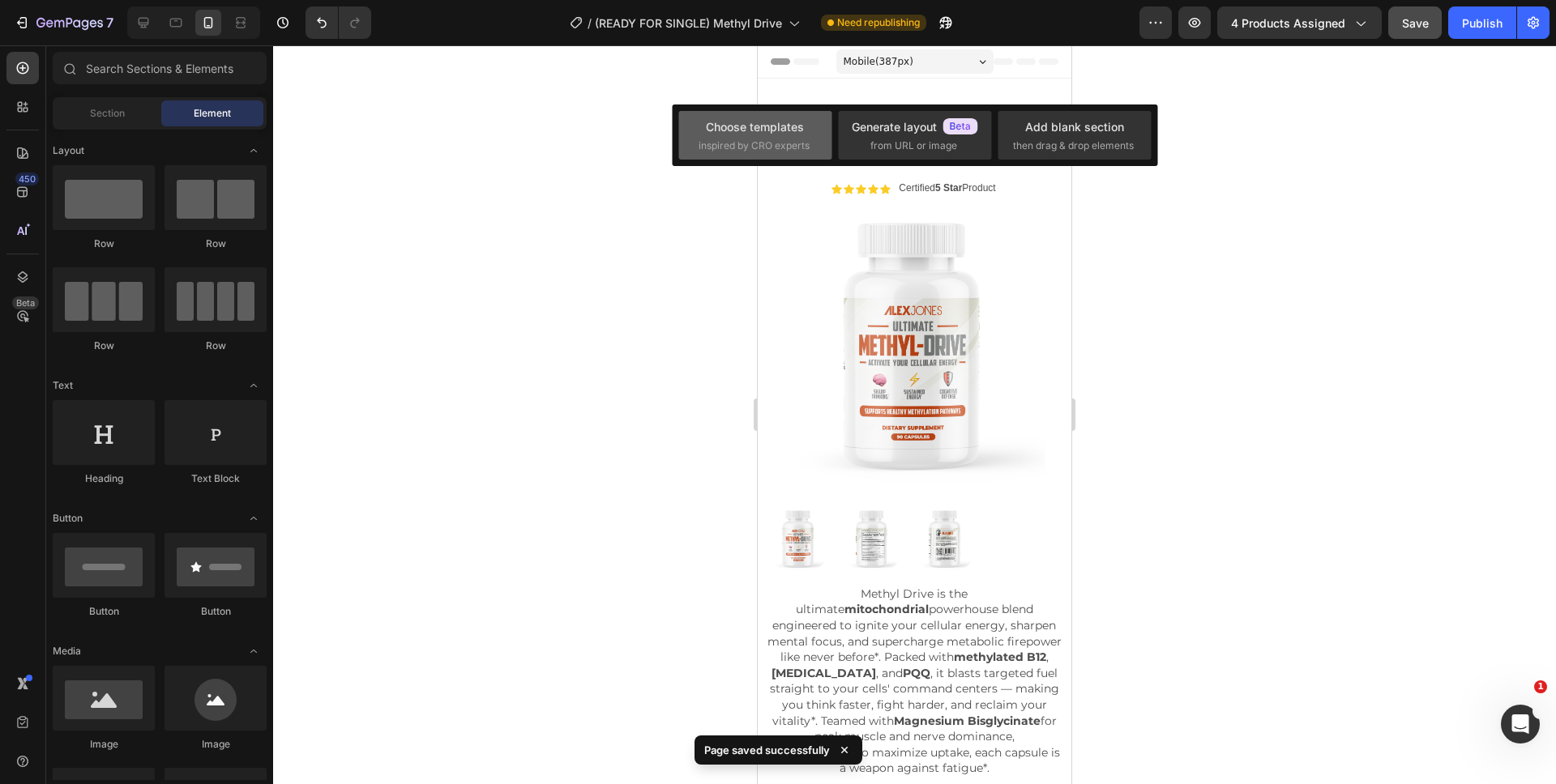
click at [763, 123] on div "Choose templates" at bounding box center [754, 127] width 98 height 17
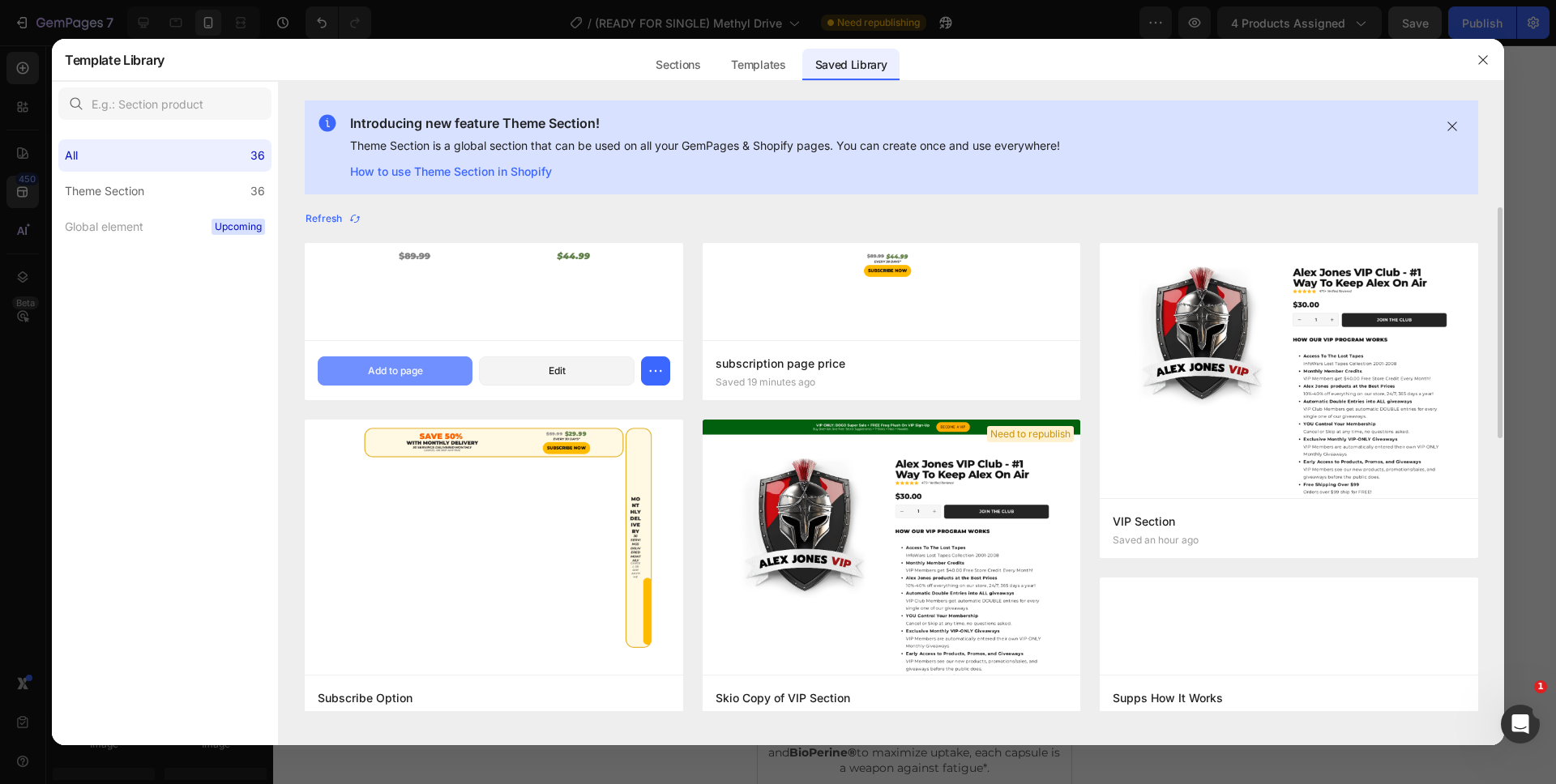
click at [393, 365] on div "Add to page" at bounding box center [395, 371] width 55 height 15
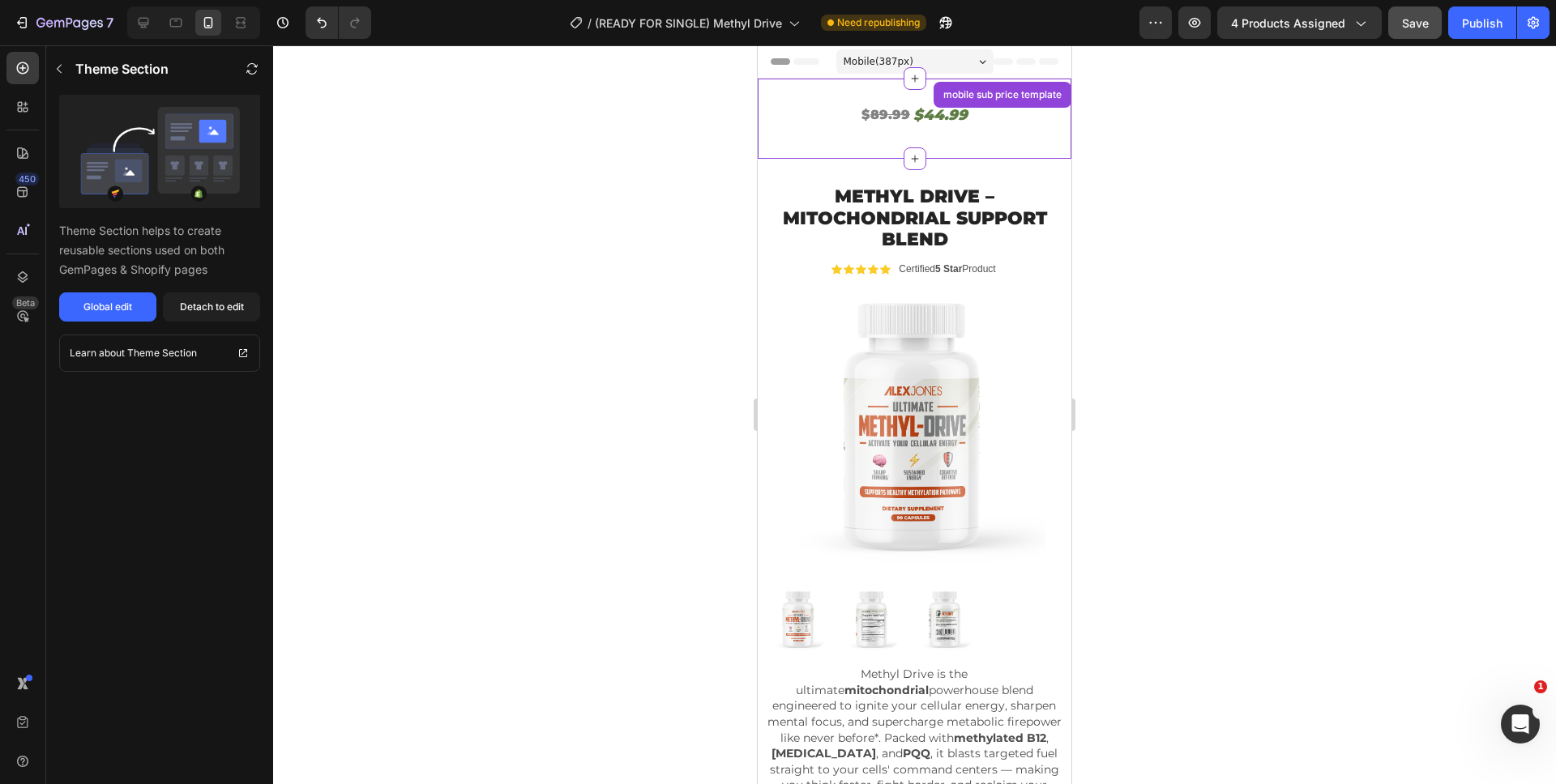
scroll to position [33, 0]
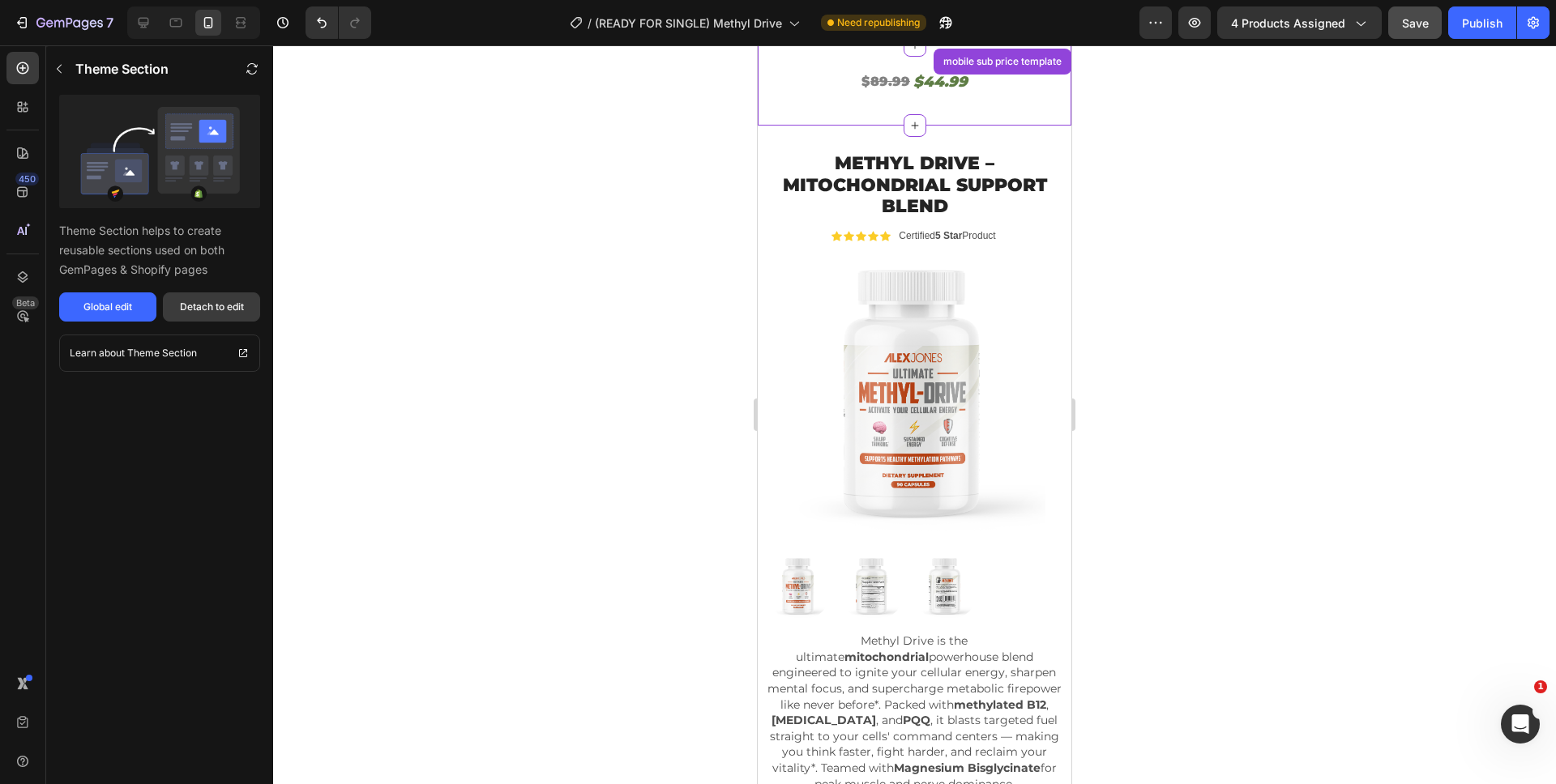
click at [197, 317] on button "Detach to edit" at bounding box center [212, 307] width 97 height 29
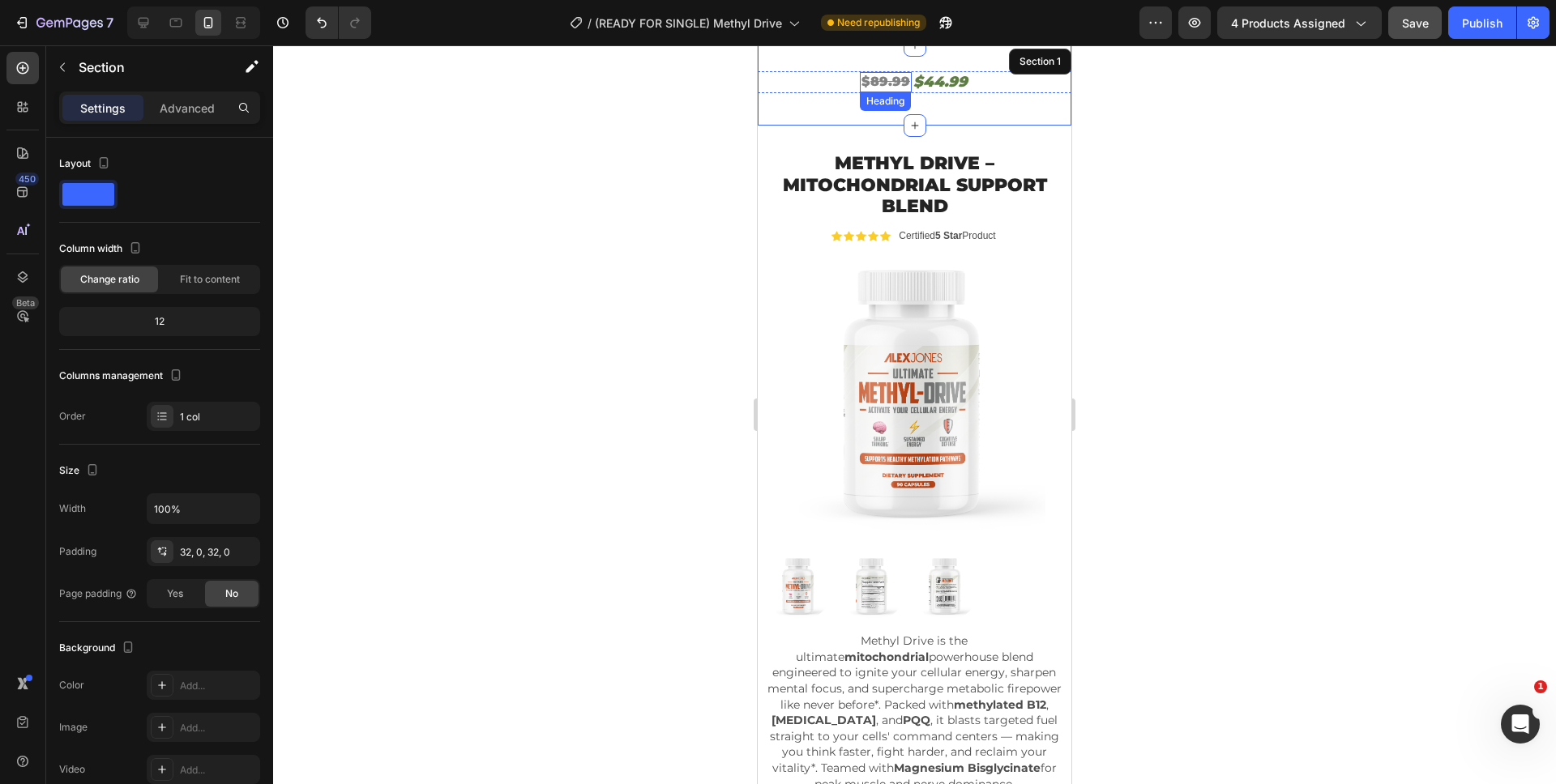
click at [895, 80] on s "89.99" at bounding box center [890, 81] width 40 height 15
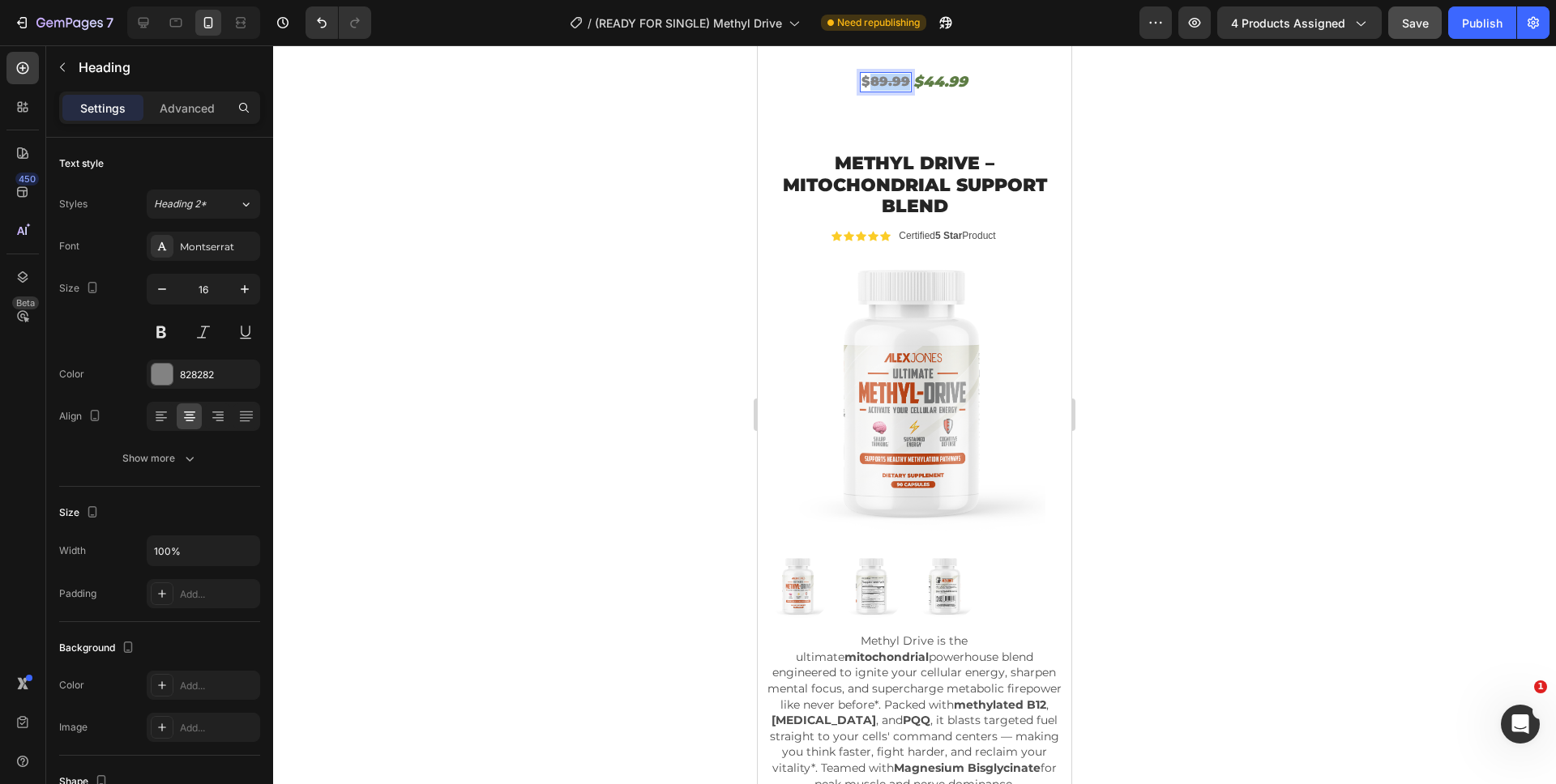
click at [884, 80] on s "89.99" at bounding box center [890, 81] width 40 height 15
click at [949, 82] on h2 "$44.99" at bounding box center [940, 82] width 58 height 22
click at [987, 84] on div "$ 79.99 Heading $39.99 Heading 0 Row" at bounding box center [914, 82] width 313 height 22
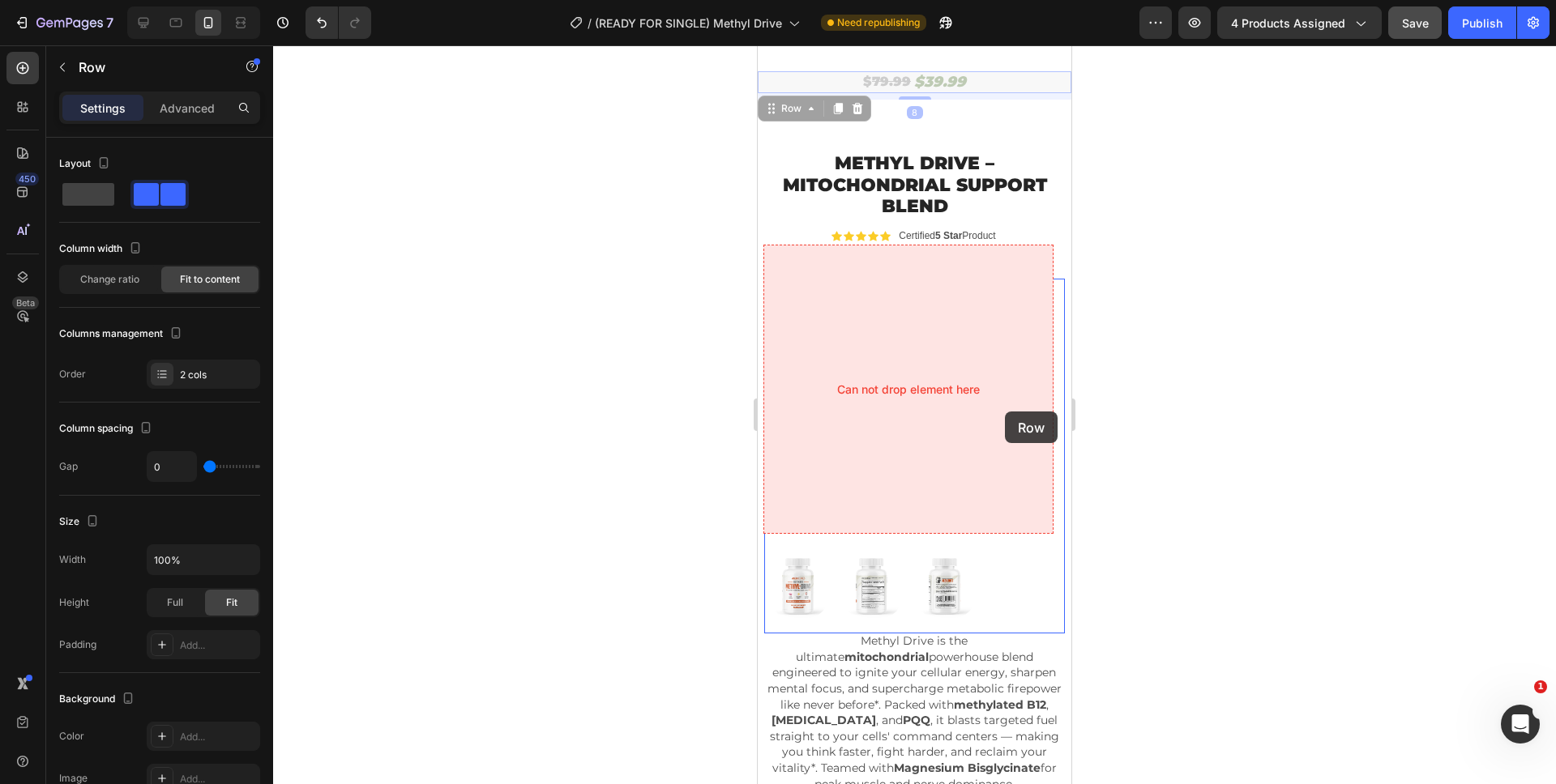
scroll to position [541, 0]
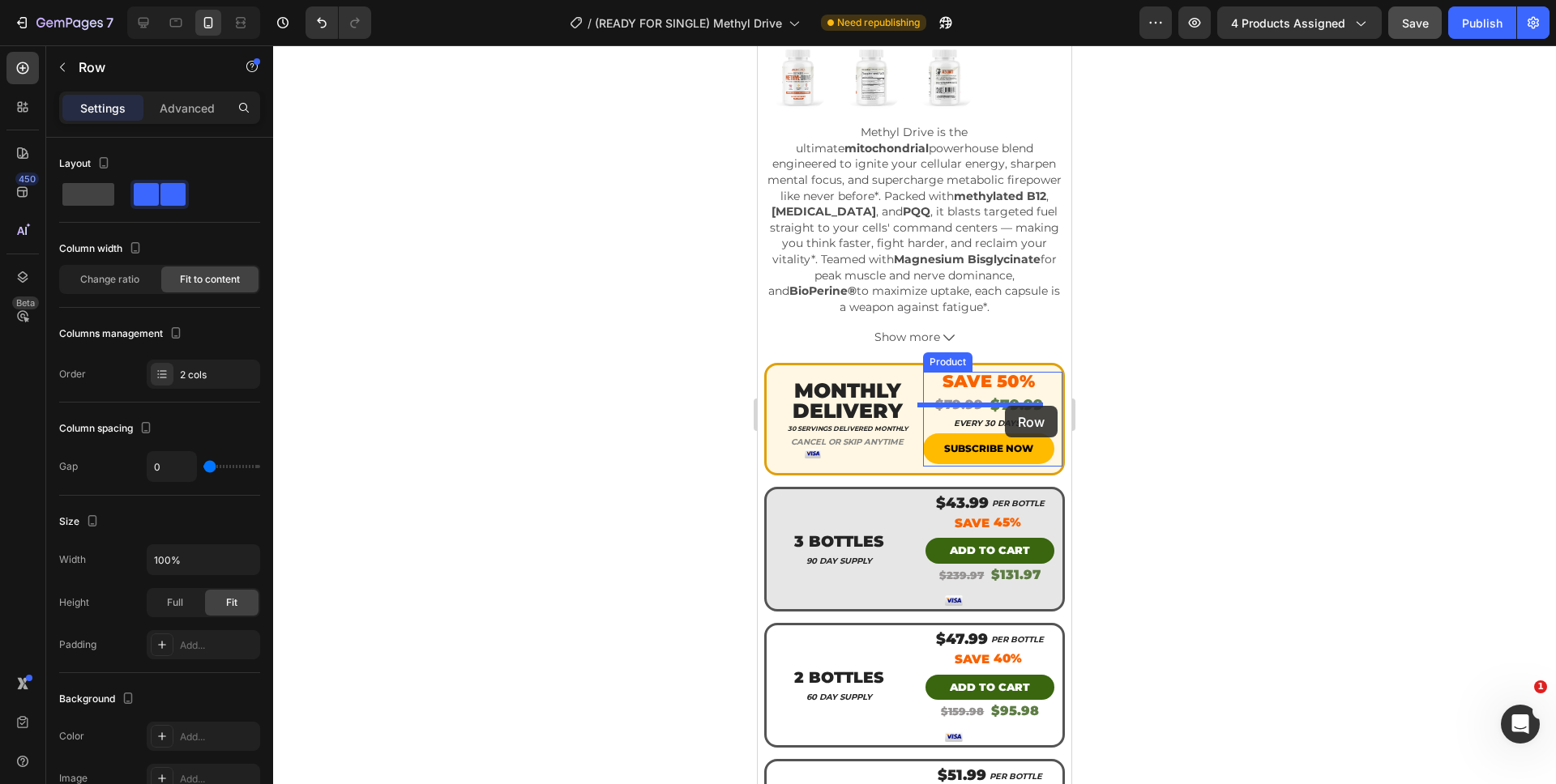
drag, startPoint x: 987, startPoint y: 84, endPoint x: 1005, endPoint y: 406, distance: 322.5
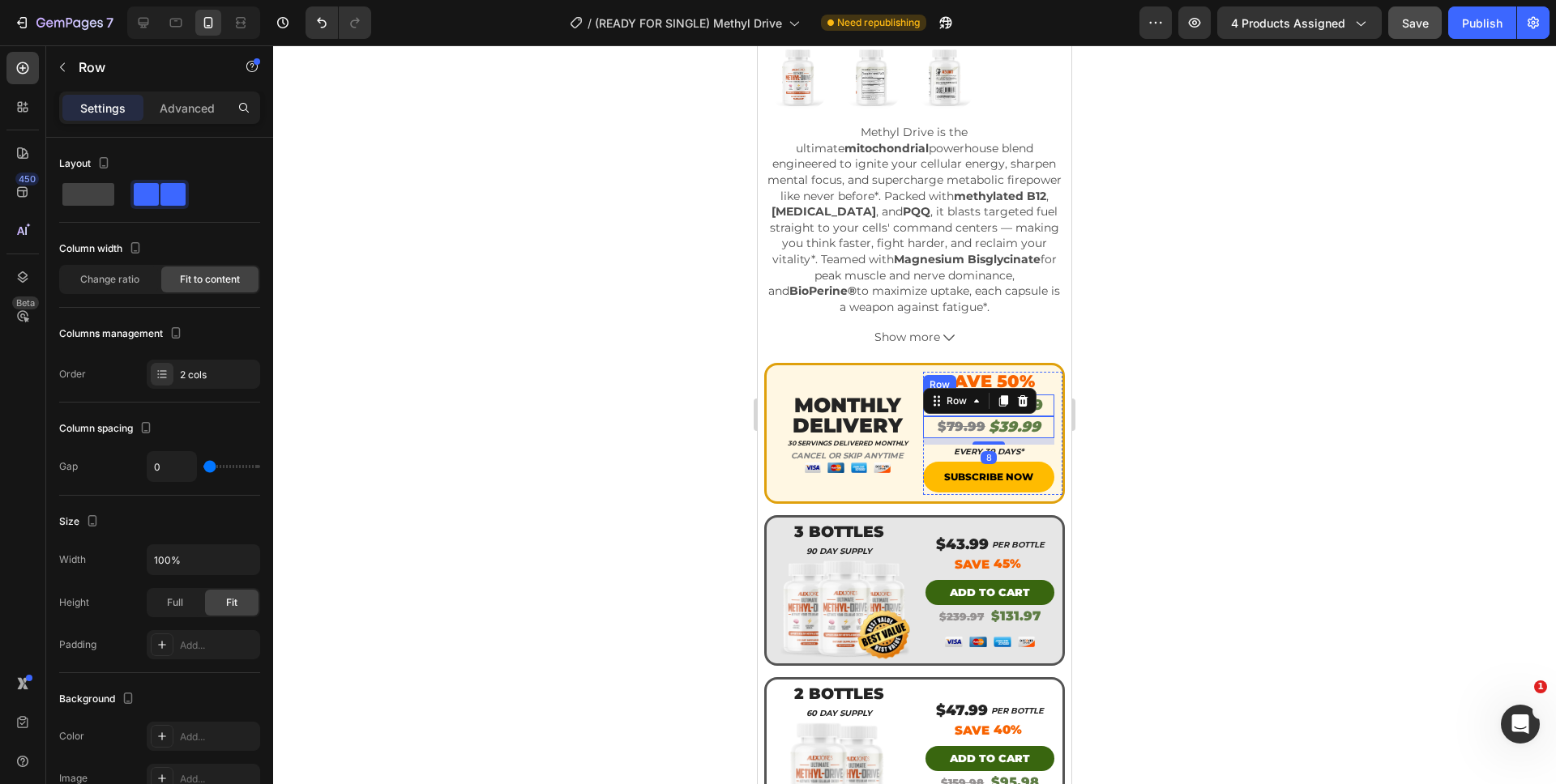
click at [1040, 395] on div "$79.99 Product Price Product Price $79.99 Product Price Product Price Row" at bounding box center [988, 405] width 132 height 22
click at [1035, 394] on div "$79.99 Product Price Product Price $79.99 Product Price Product Price Row 0" at bounding box center [988, 405] width 132 height 22
click at [1013, 369] on div at bounding box center [1022, 379] width 19 height 19
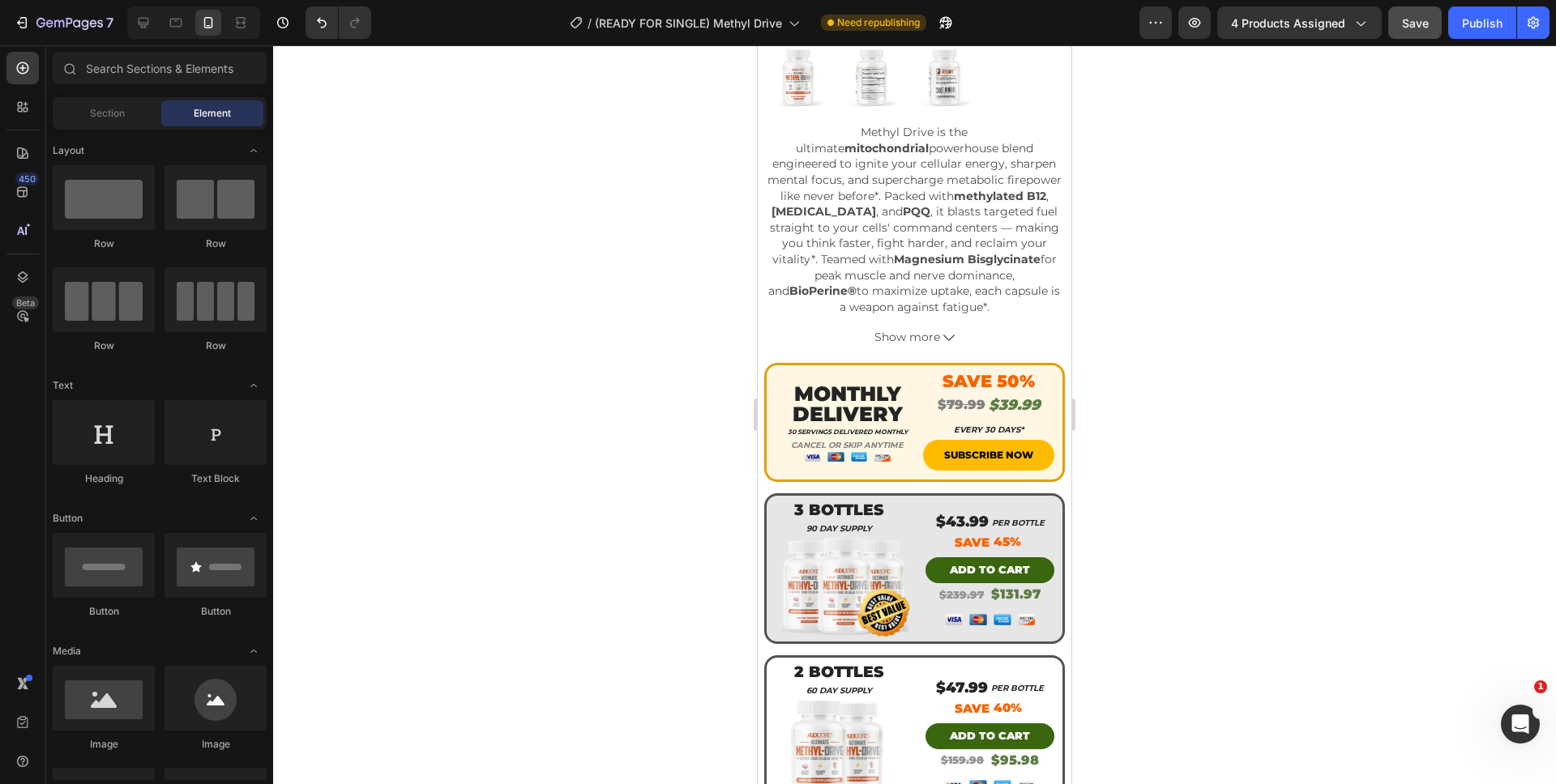
click at [1135, 398] on div at bounding box center [914, 415] width 1282 height 739
click at [1437, 17] on button "Save" at bounding box center [1415, 23] width 54 height 32
click at [1489, 19] on div "Publish" at bounding box center [1482, 23] width 41 height 17
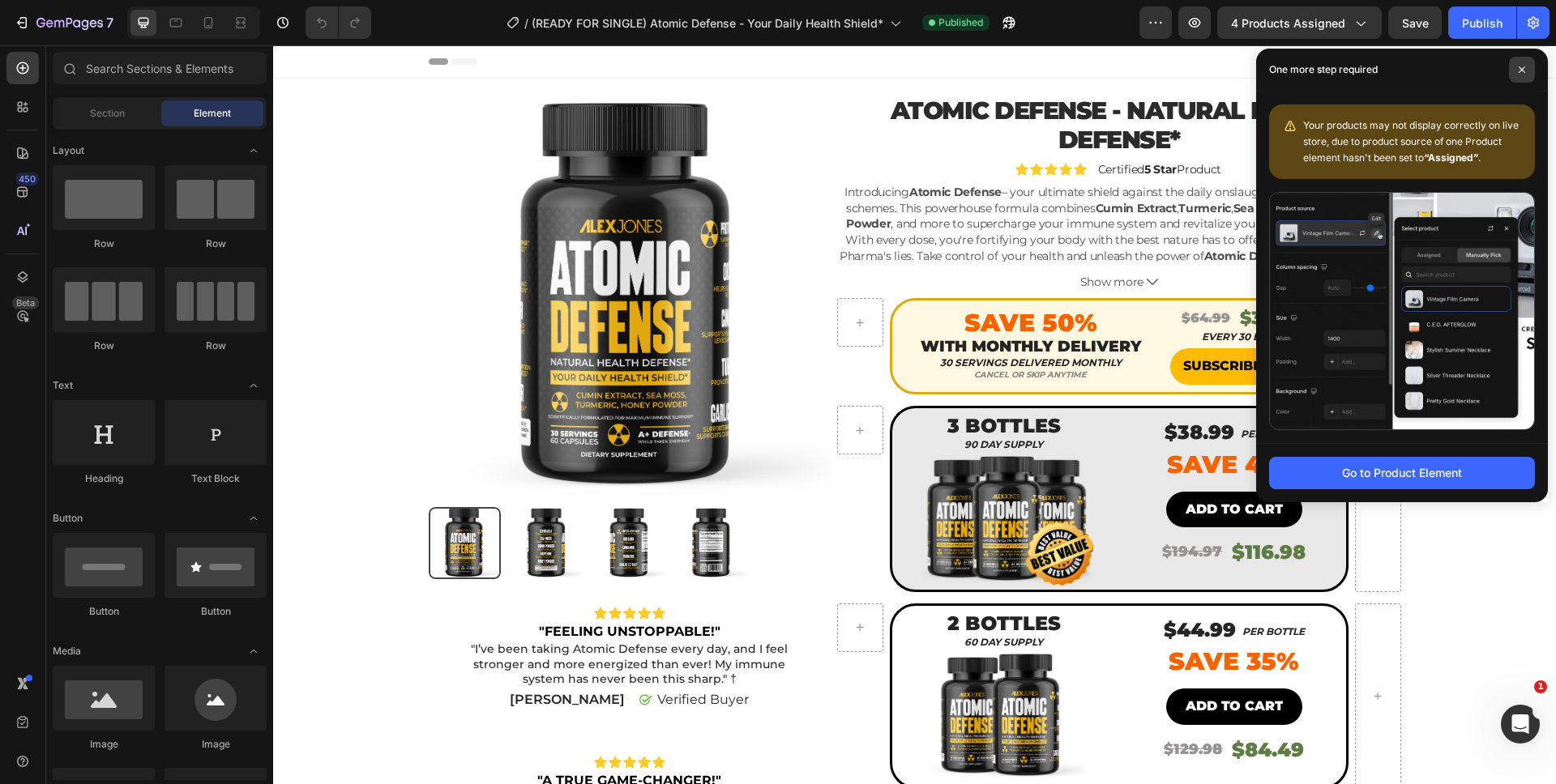
click at [1521, 67] on icon at bounding box center [1522, 70] width 8 height 8
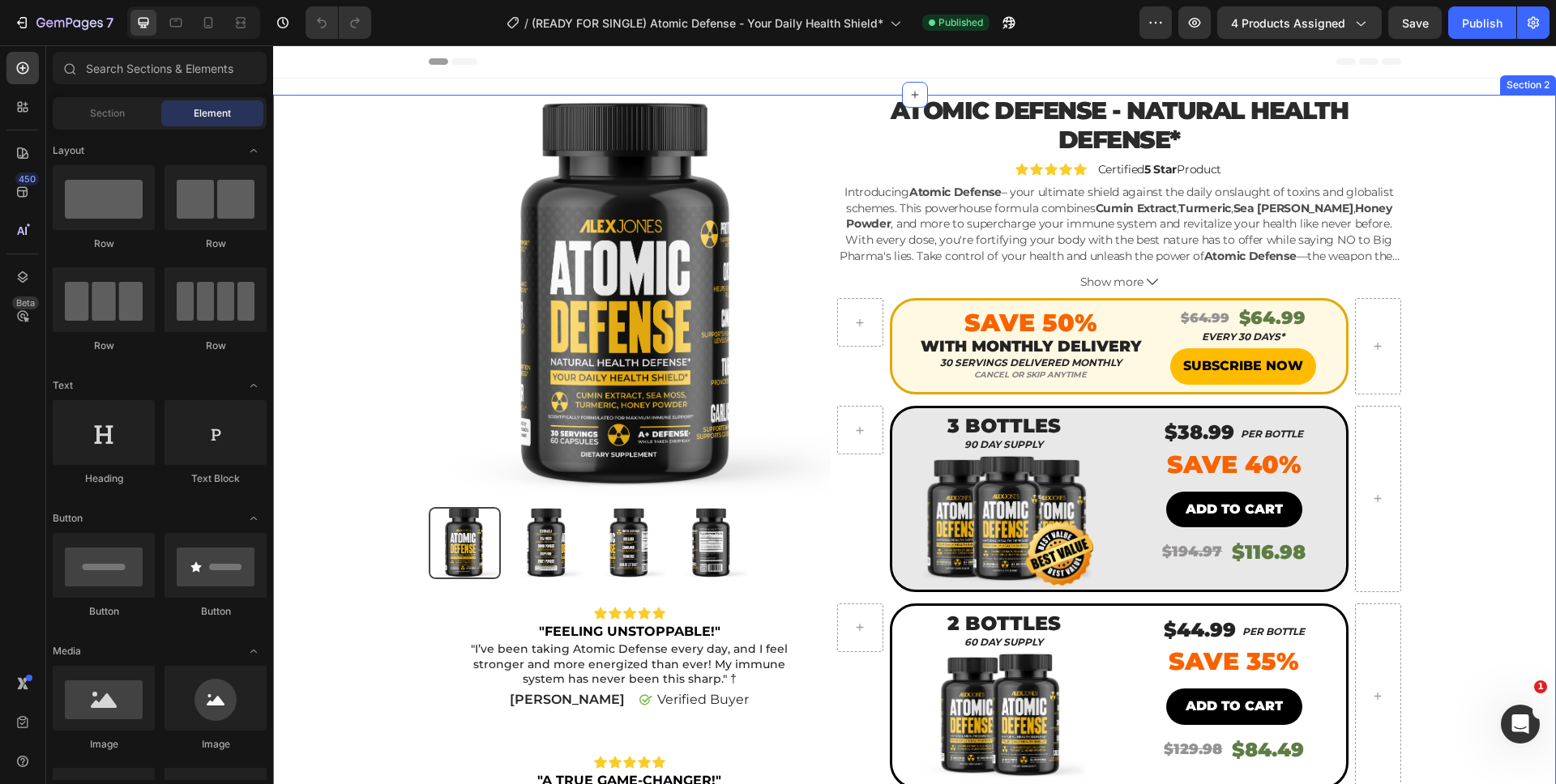
click at [1442, 106] on div "Product Images Icon Icon Icon Icon Icon Icon List "FEELING UNSTOPPABLE!" Text B…" at bounding box center [914, 707] width 1259 height 1224
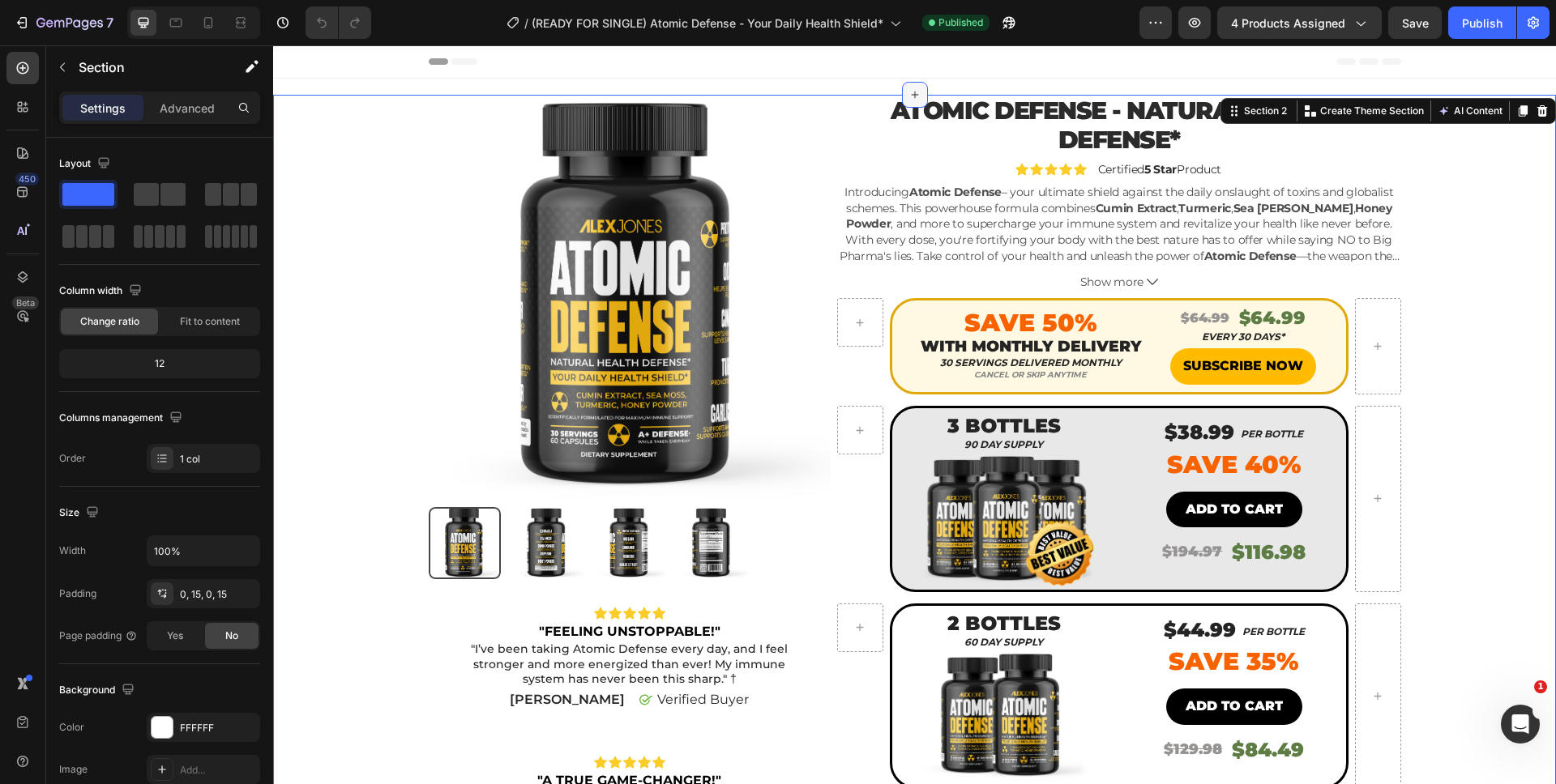
click at [910, 89] on icon at bounding box center [914, 95] width 13 height 13
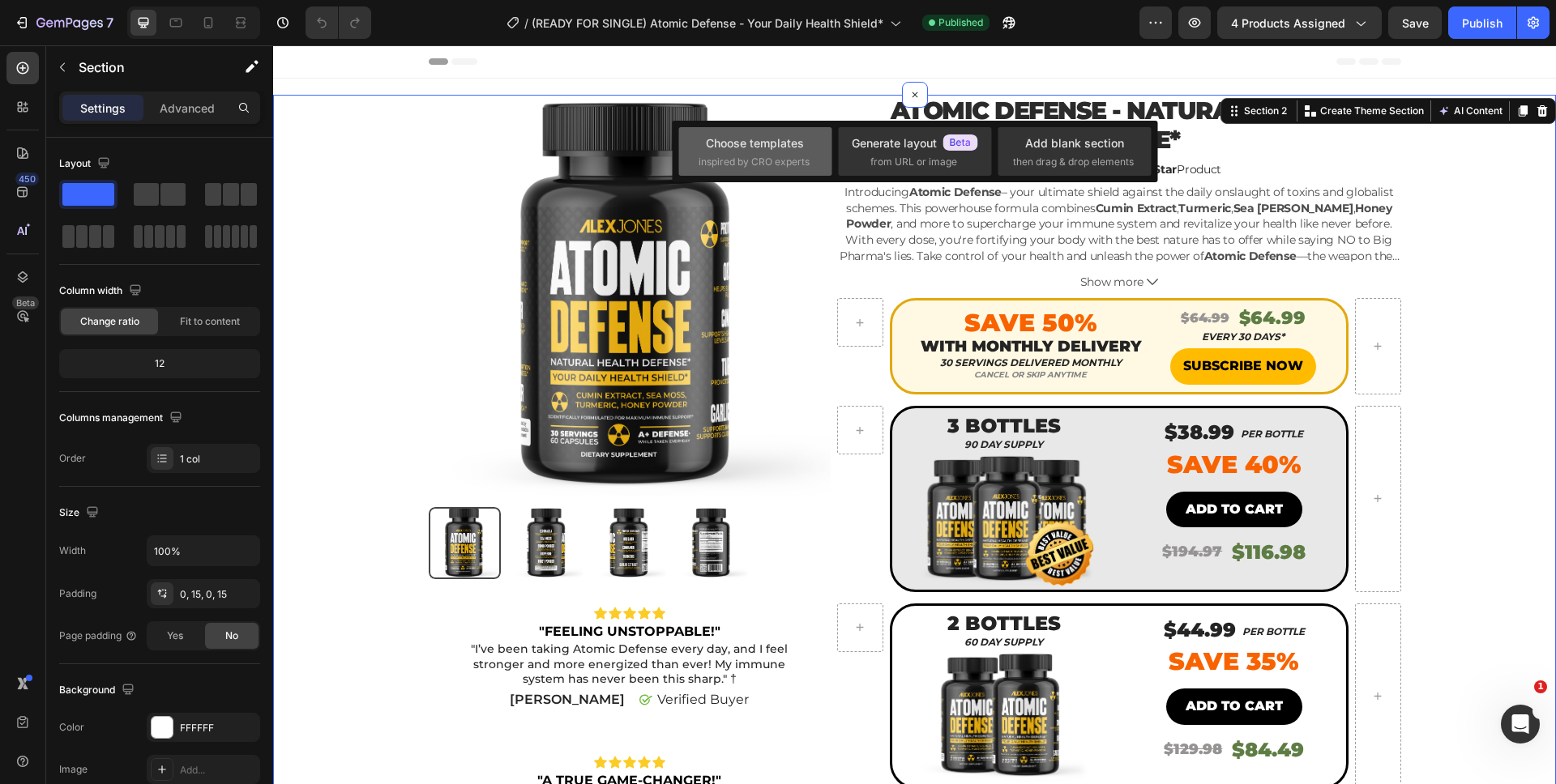
click at [751, 140] on div "Choose templates" at bounding box center [754, 143] width 98 height 17
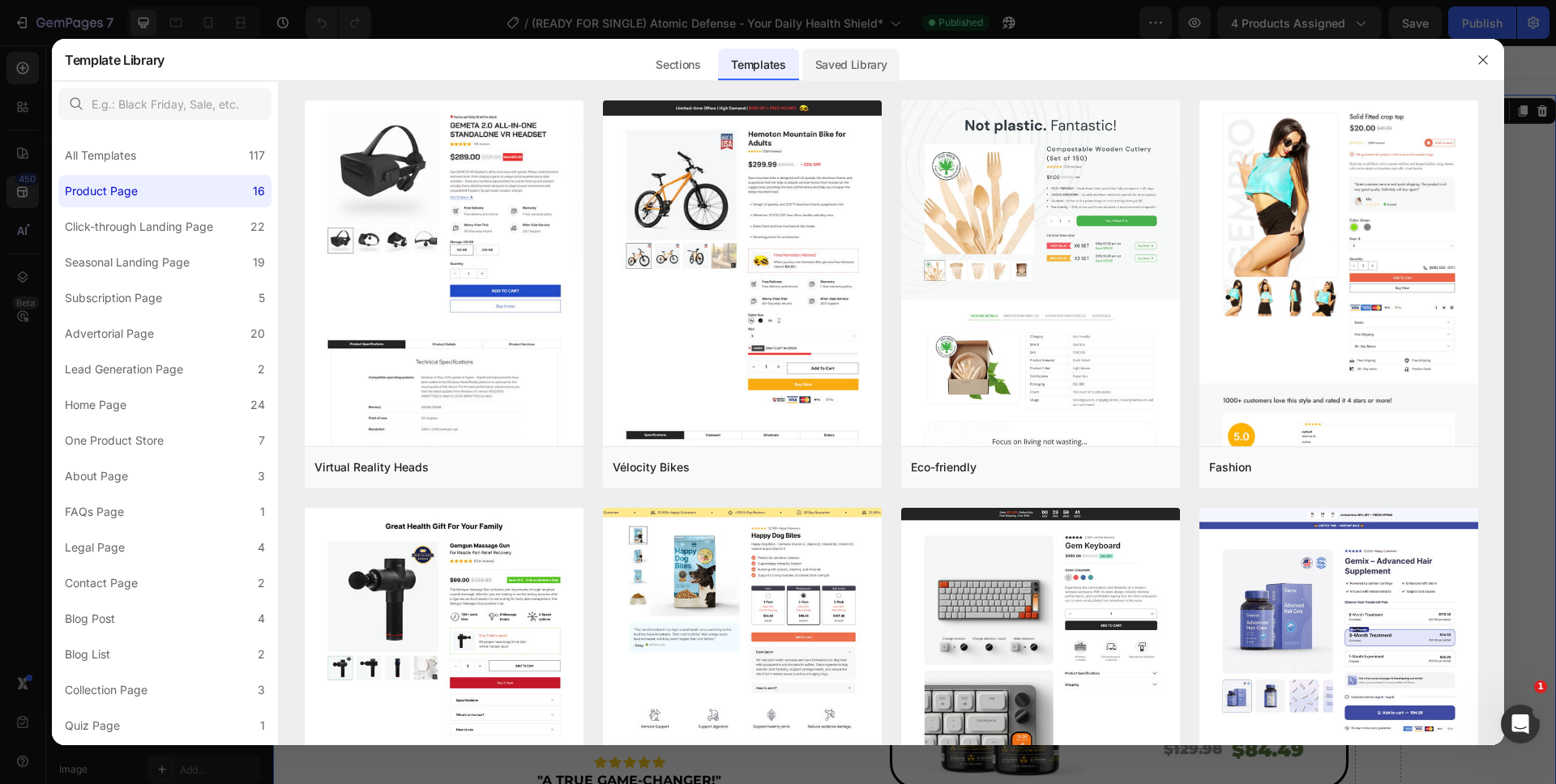
click at [850, 62] on div "Saved Library" at bounding box center [851, 65] width 98 height 32
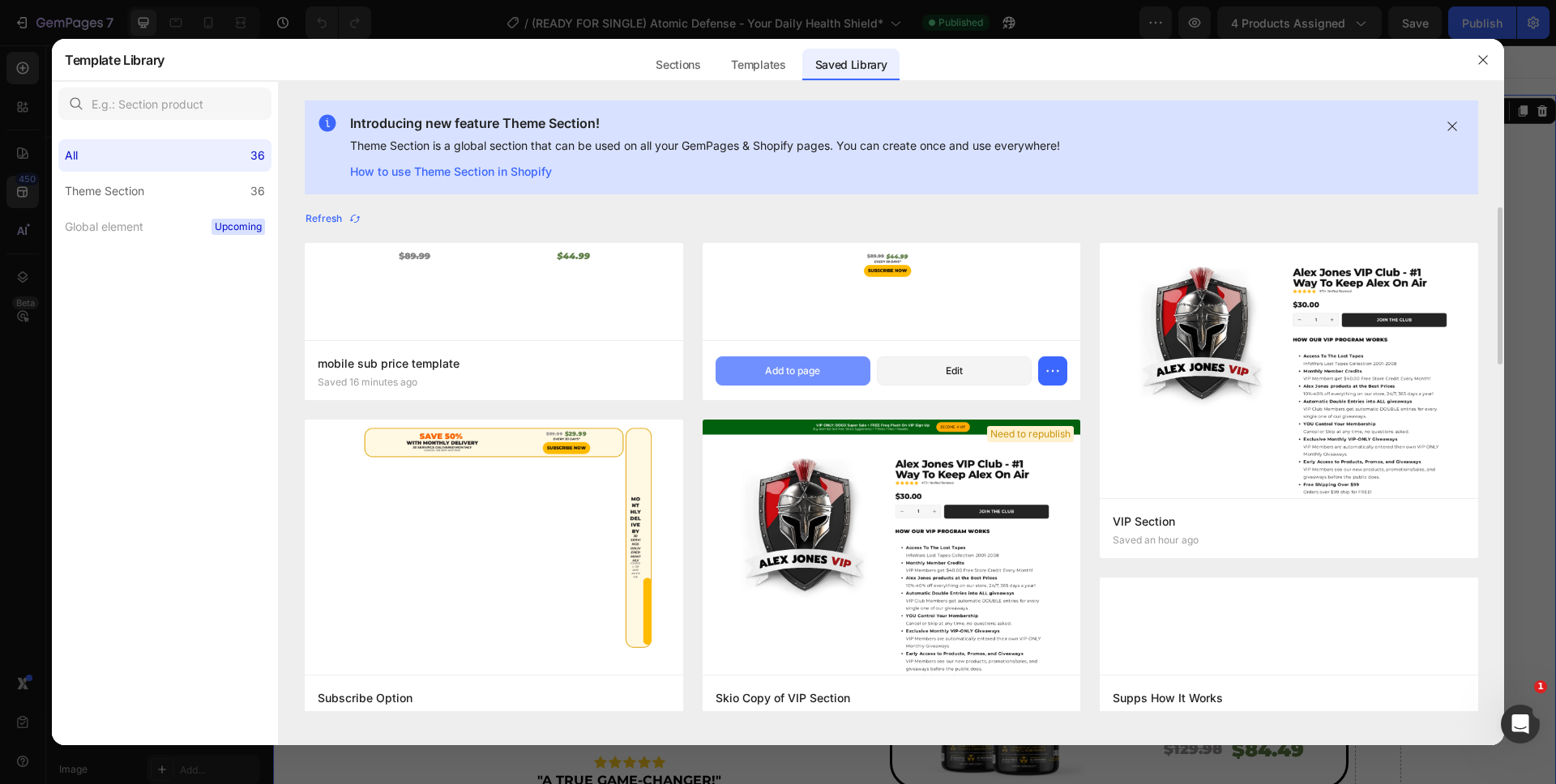
click at [719, 376] on button "Add to page" at bounding box center [793, 371] width 155 height 29
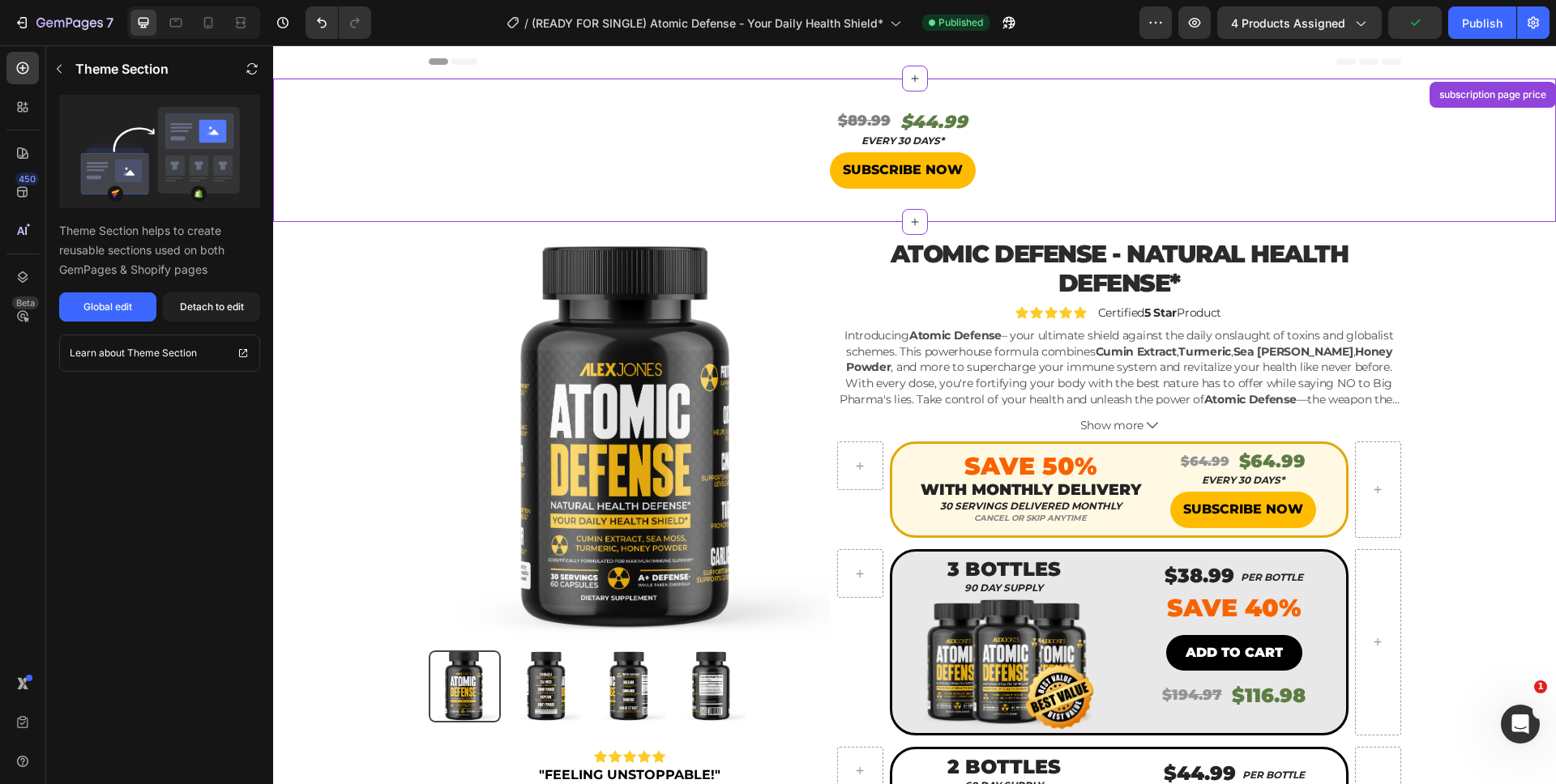
scroll to position [33, 0]
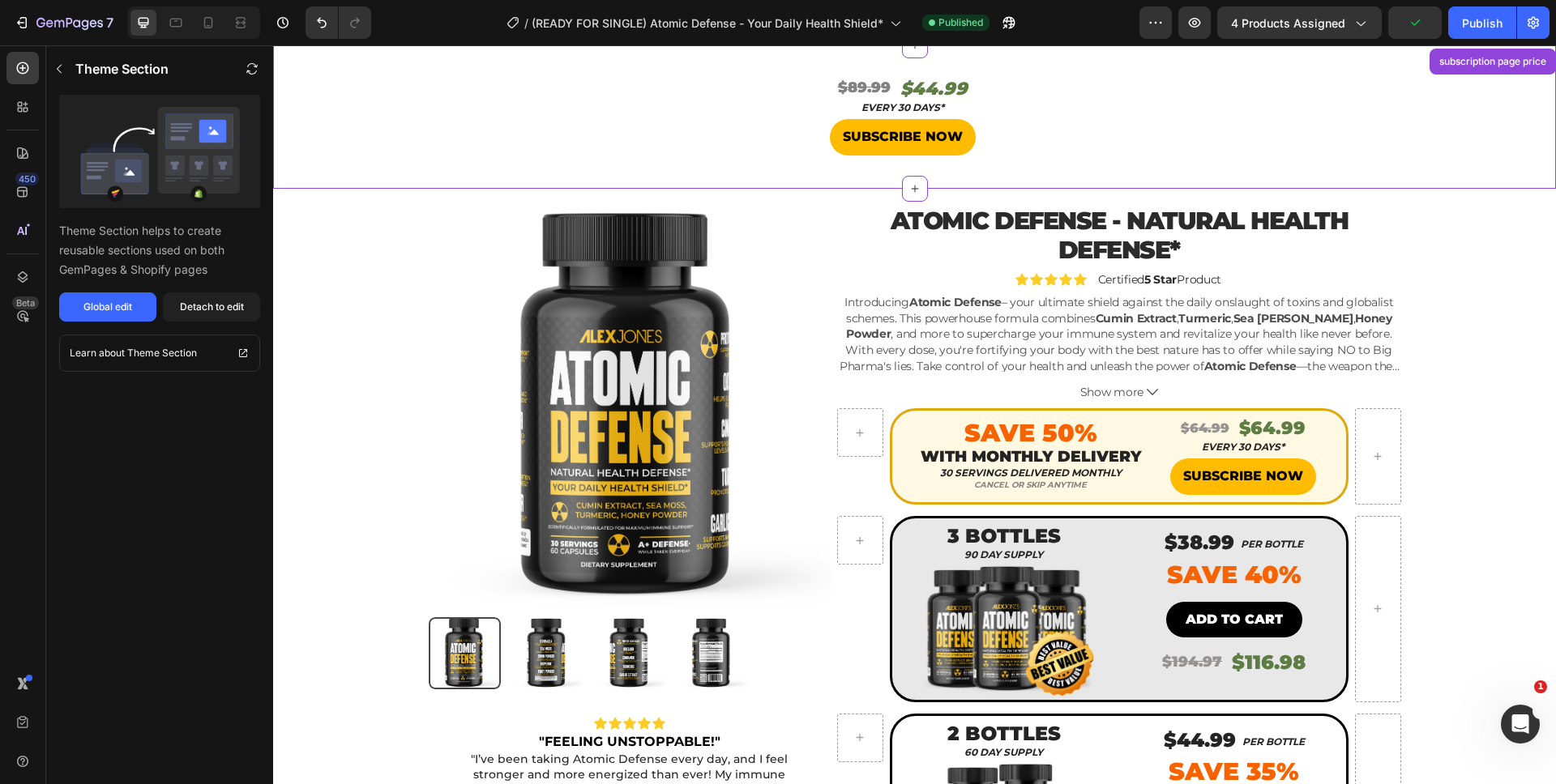
click at [867, 95] on s "$89.99" at bounding box center [864, 88] width 53 height 18
click at [197, 299] on div "Detach to edit" at bounding box center [212, 307] width 64 height 15
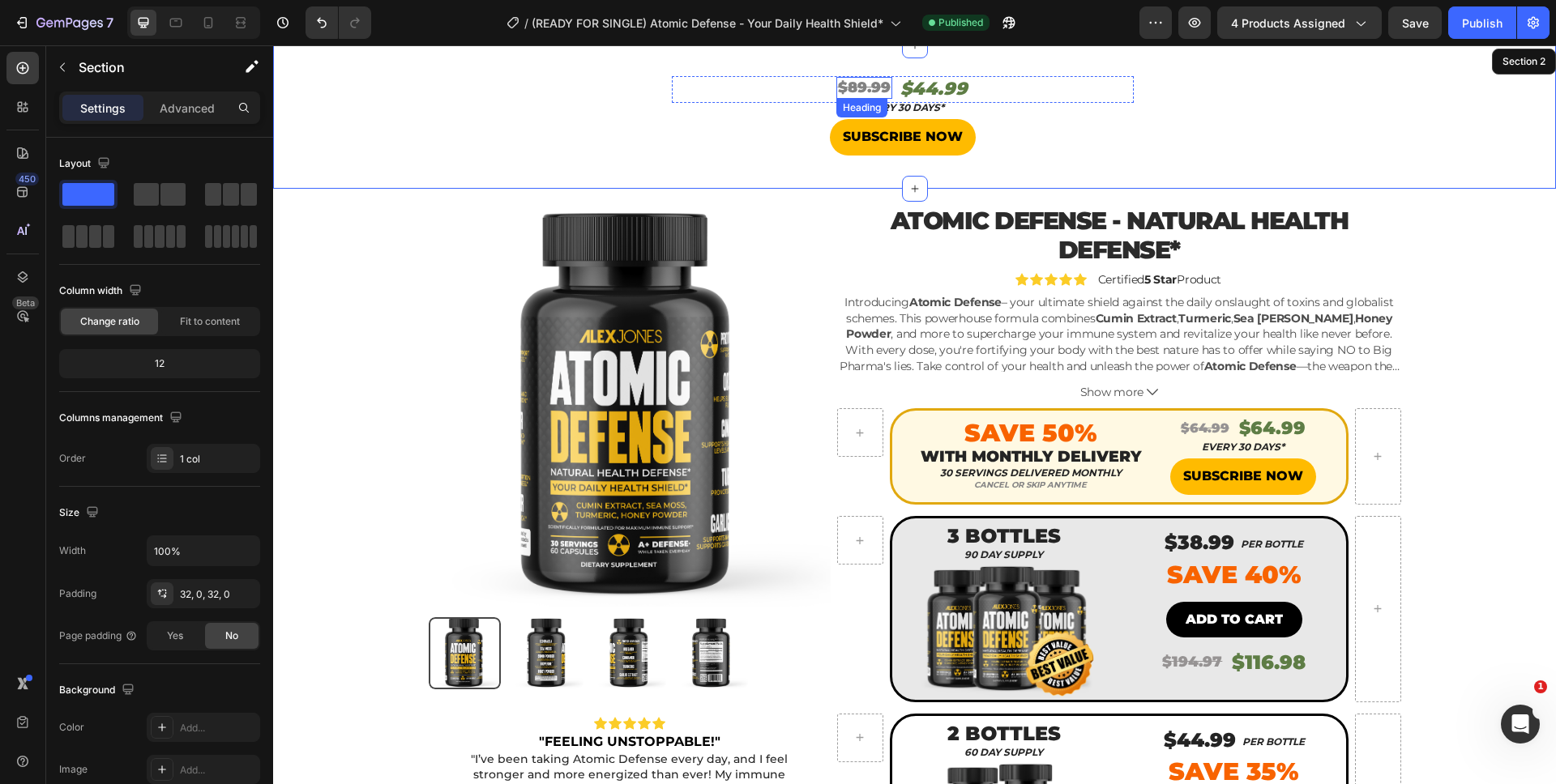
click at [875, 86] on s "$89.99" at bounding box center [864, 88] width 53 height 18
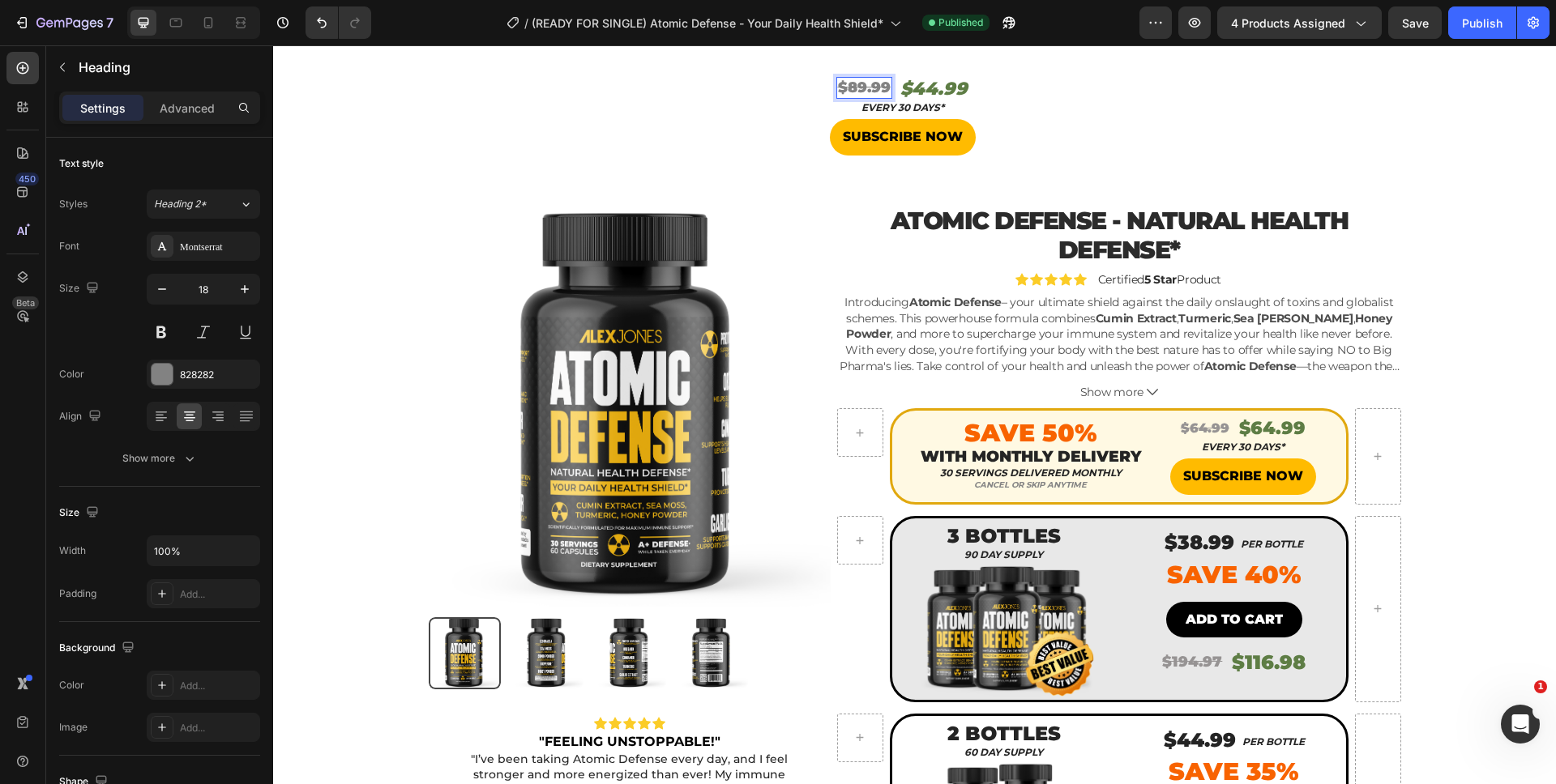
click at [865, 86] on s "$89.99" at bounding box center [864, 88] width 53 height 18
click at [921, 85] on h2 "$44.99" at bounding box center [934, 89] width 71 height 27
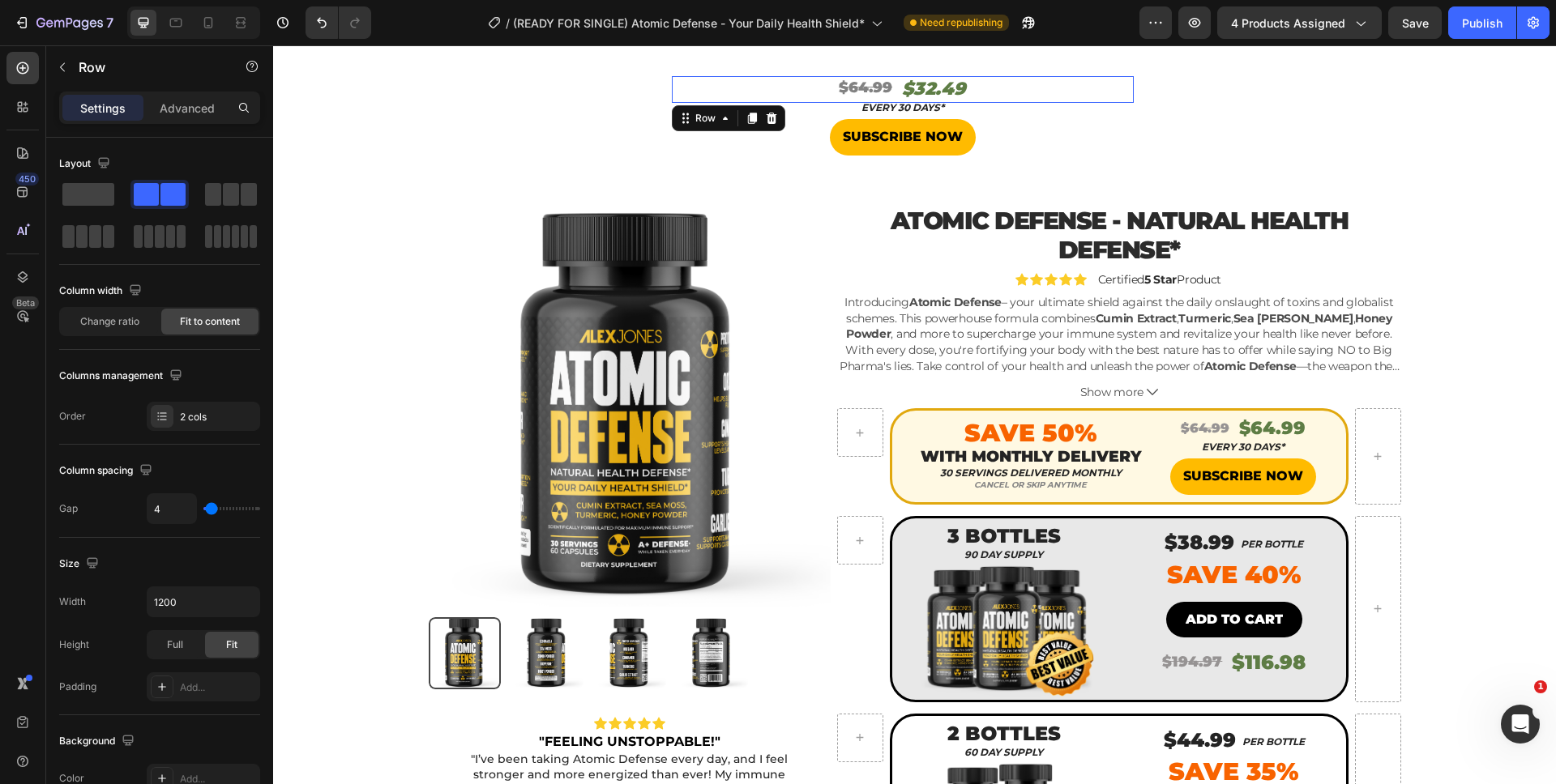
click at [962, 84] on div "⁠⁠⁠⁠⁠⁠⁠ $64.99 Heading $32.49 Heading Row 0" at bounding box center [902, 89] width 462 height 27
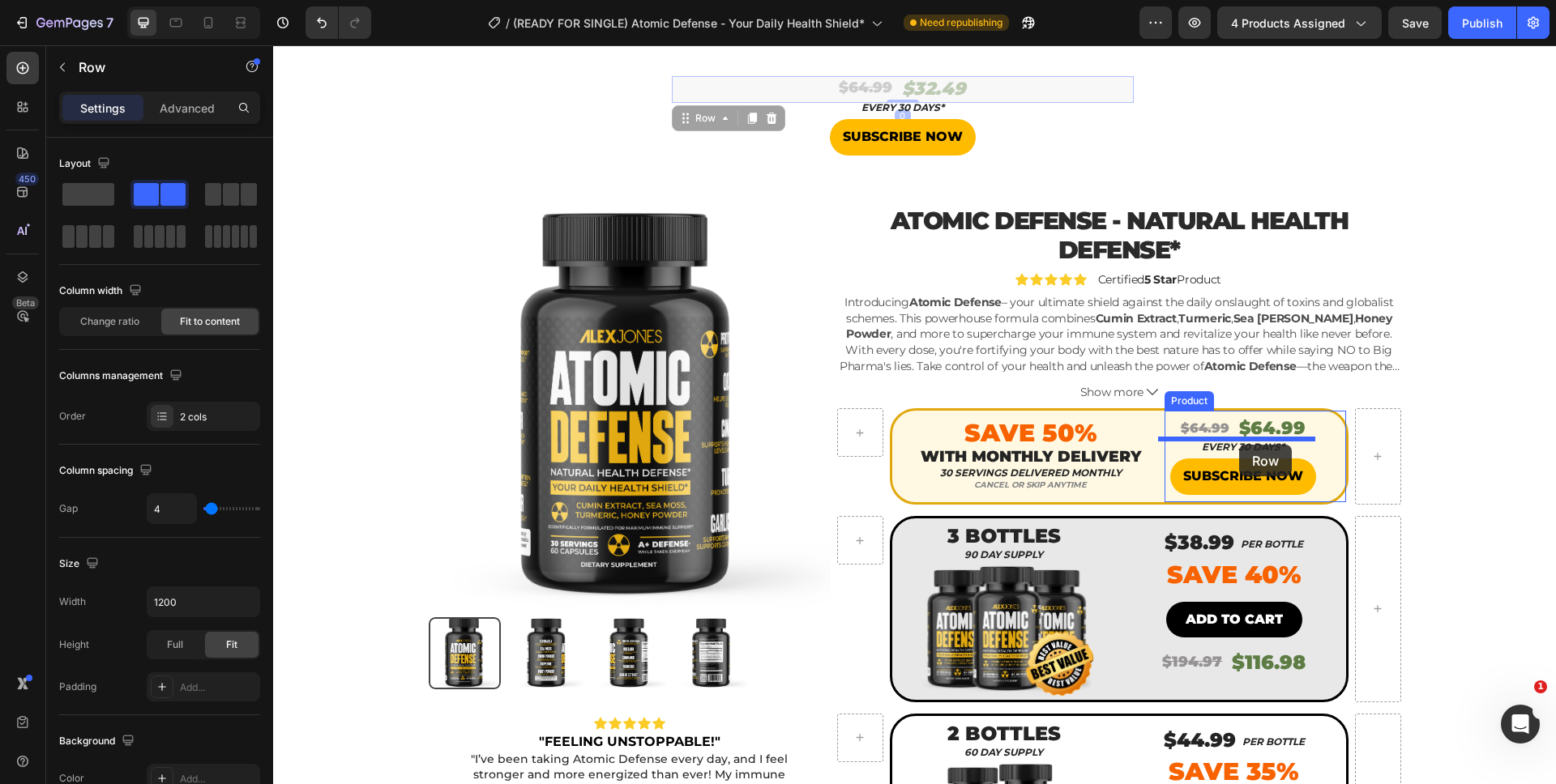
drag, startPoint x: 974, startPoint y: 89, endPoint x: 1239, endPoint y: 445, distance: 443.8
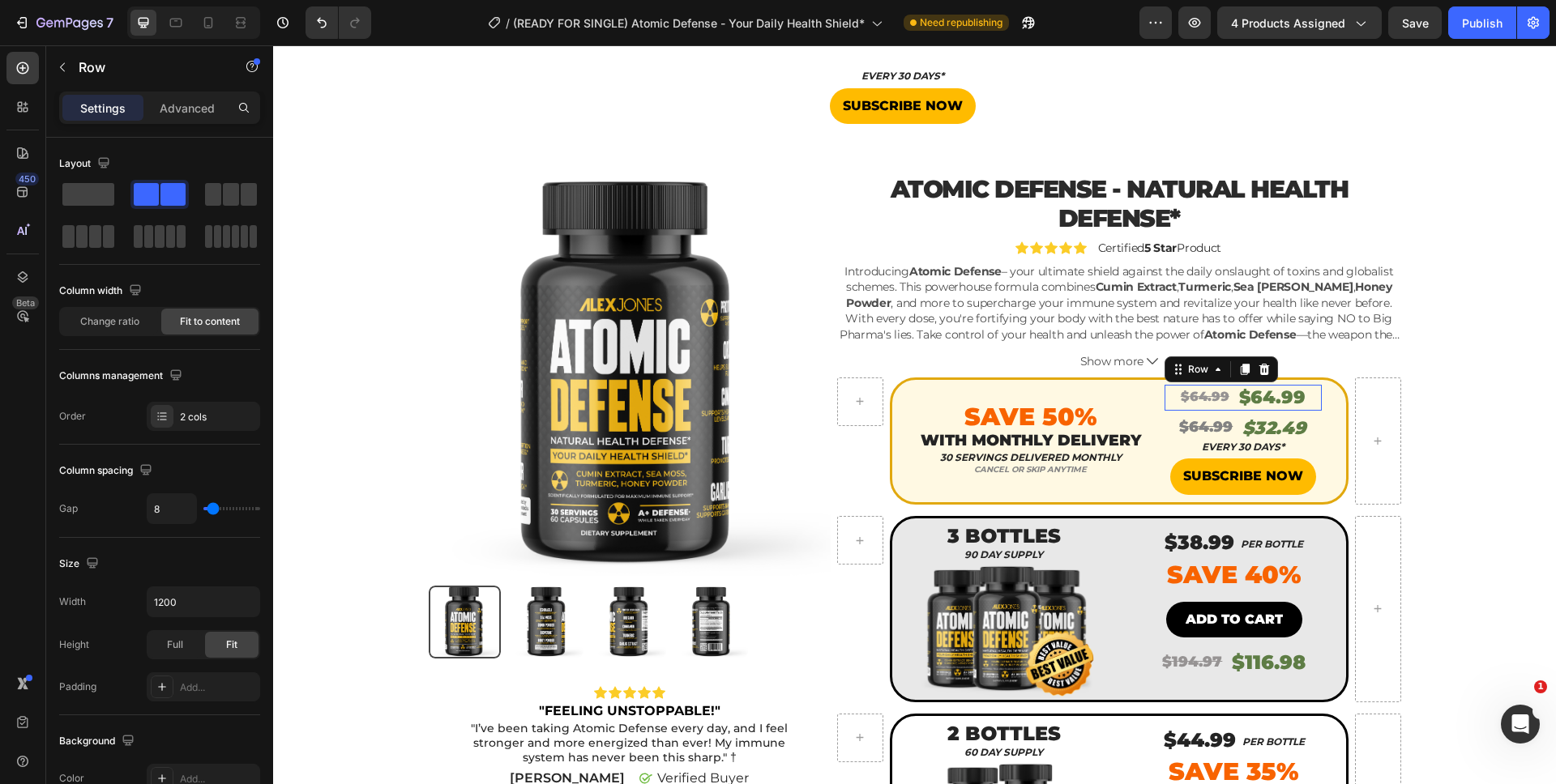
click at [1306, 404] on div "$64.99 Product Price Product Price $64.99 Product Price Product Price Row 0" at bounding box center [1243, 398] width 158 height 27
click at [1258, 363] on icon at bounding box center [1264, 369] width 13 height 13
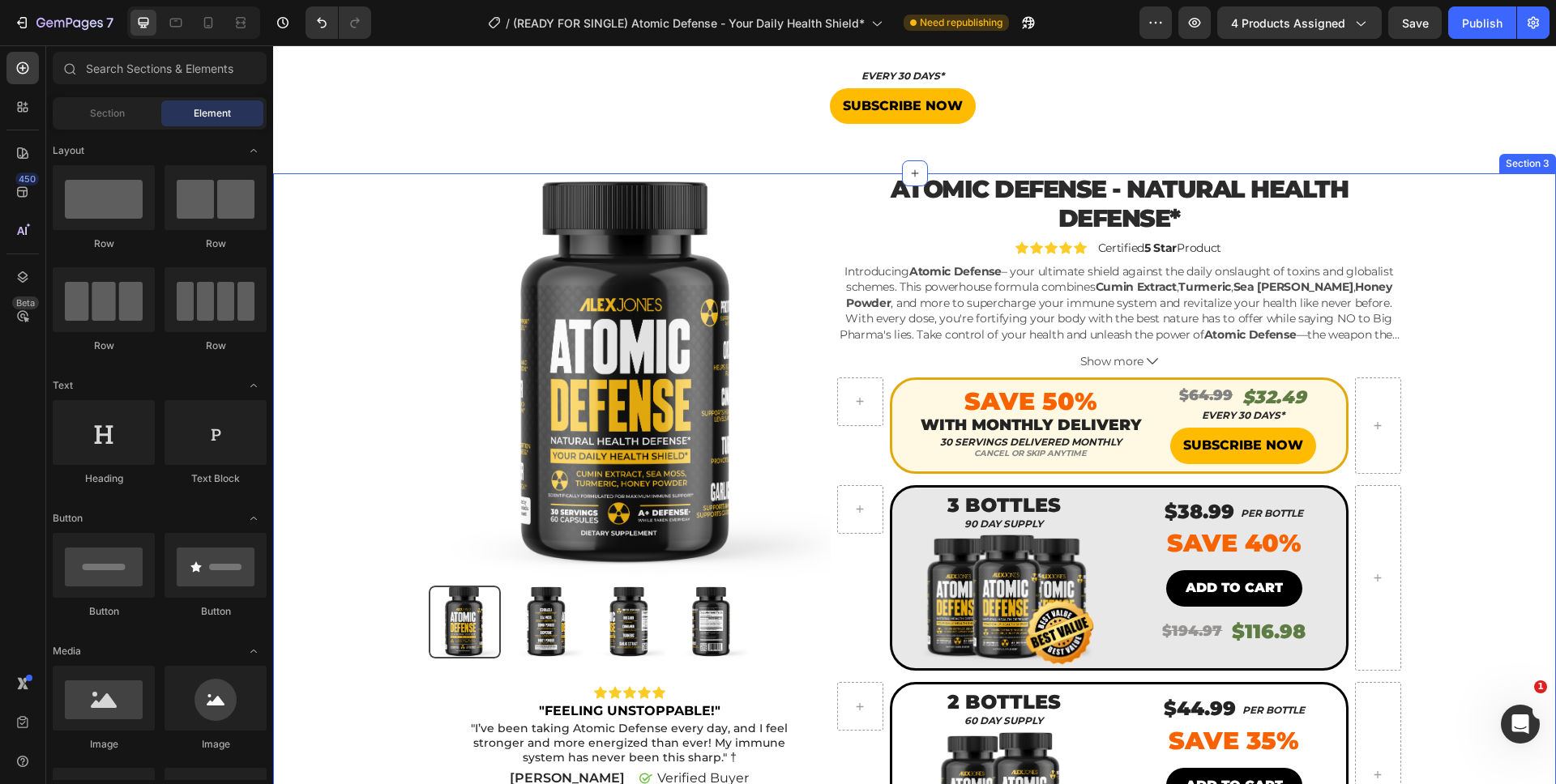
click at [1483, 424] on div "Product Images Icon Icon Icon Icon Icon Icon List "FEELING UNSTOPPABLE!" Text B…" at bounding box center [914, 786] width 1259 height 1224
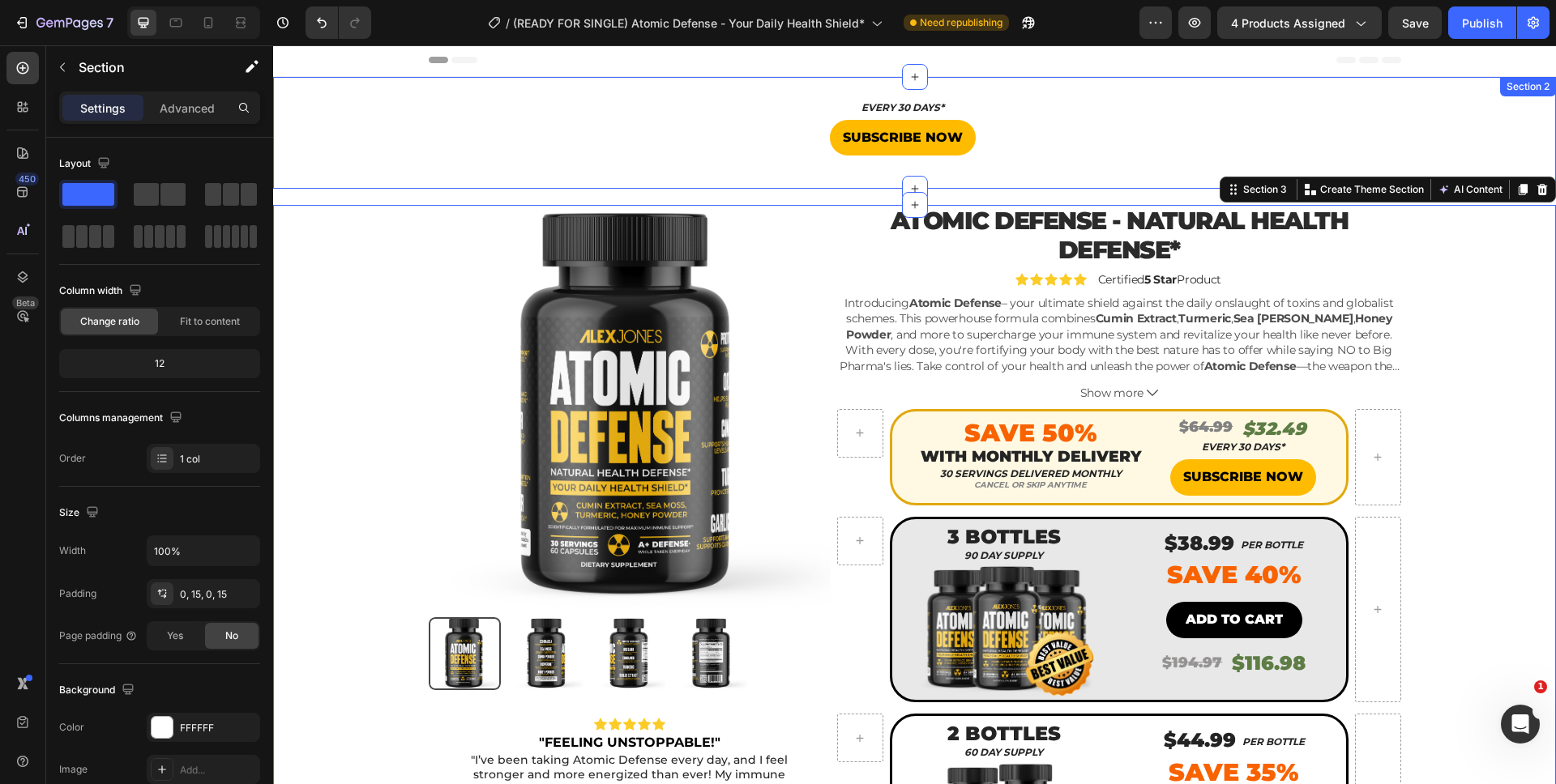
scroll to position [0, 0]
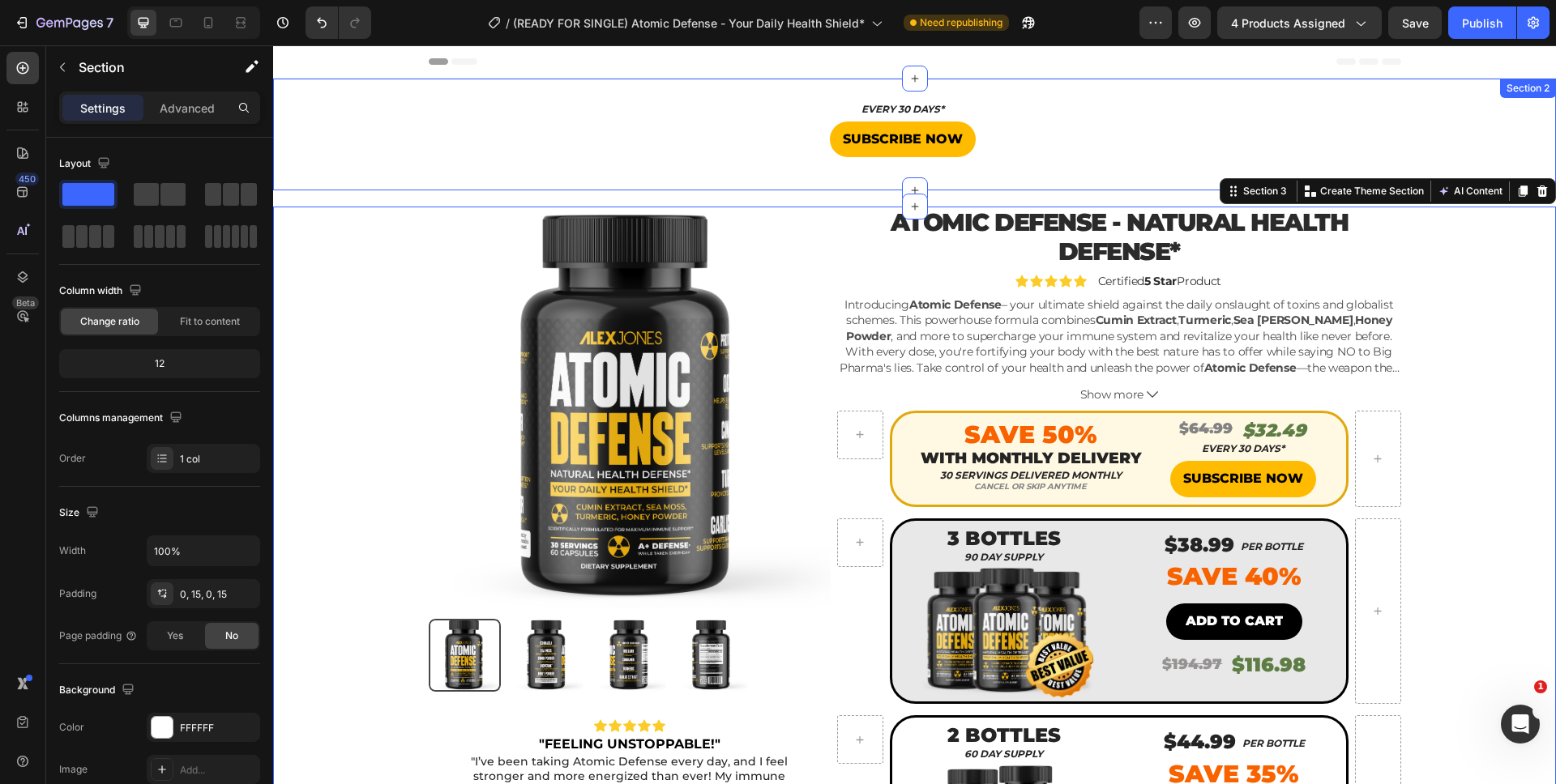
click at [1283, 121] on div "EVERY 30 DAYS* Heading SUBSCRIBE NOW Button Product" at bounding box center [914, 135] width 1282 height 60
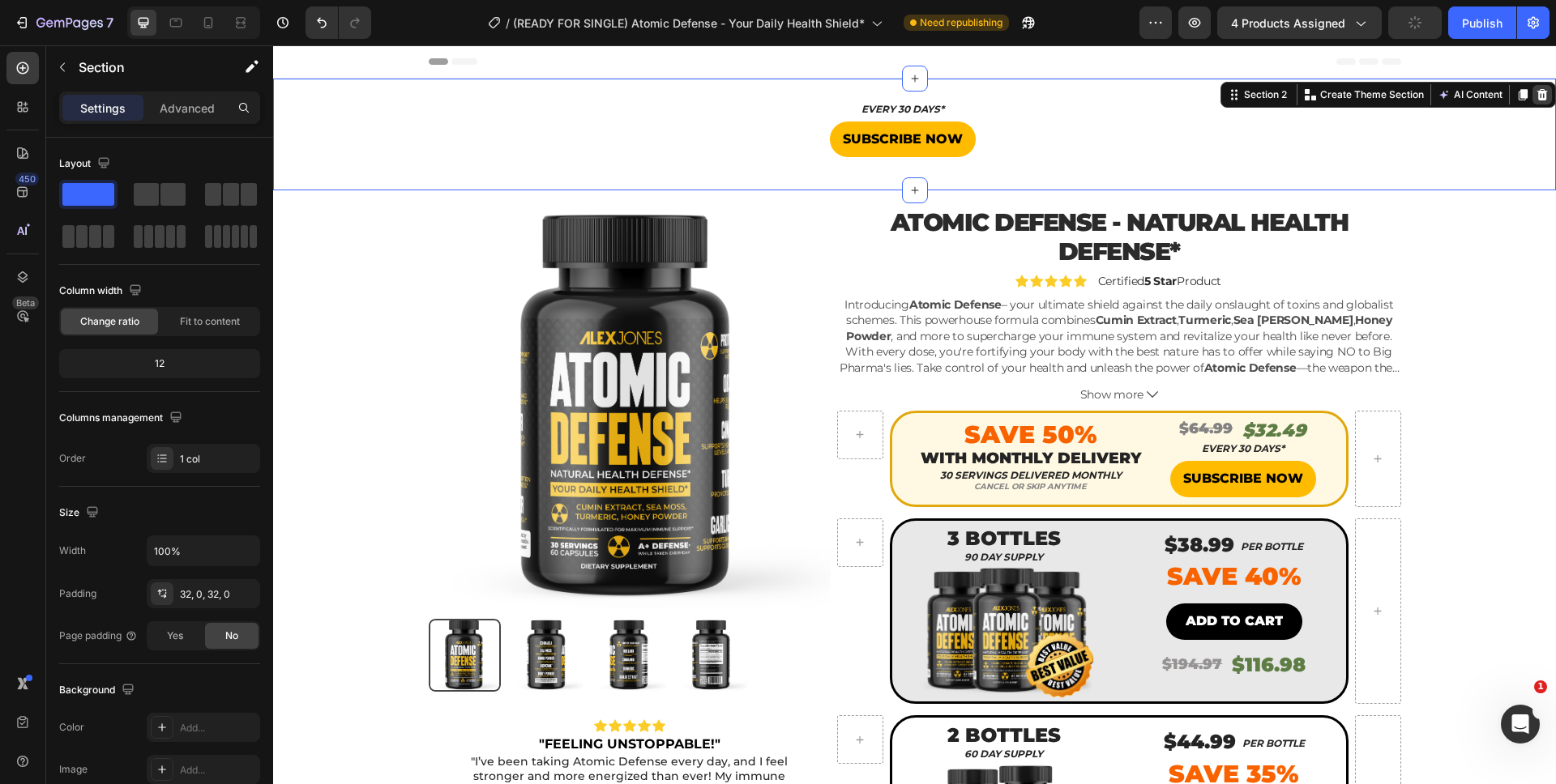
click at [1536, 101] on icon at bounding box center [1542, 95] width 13 height 13
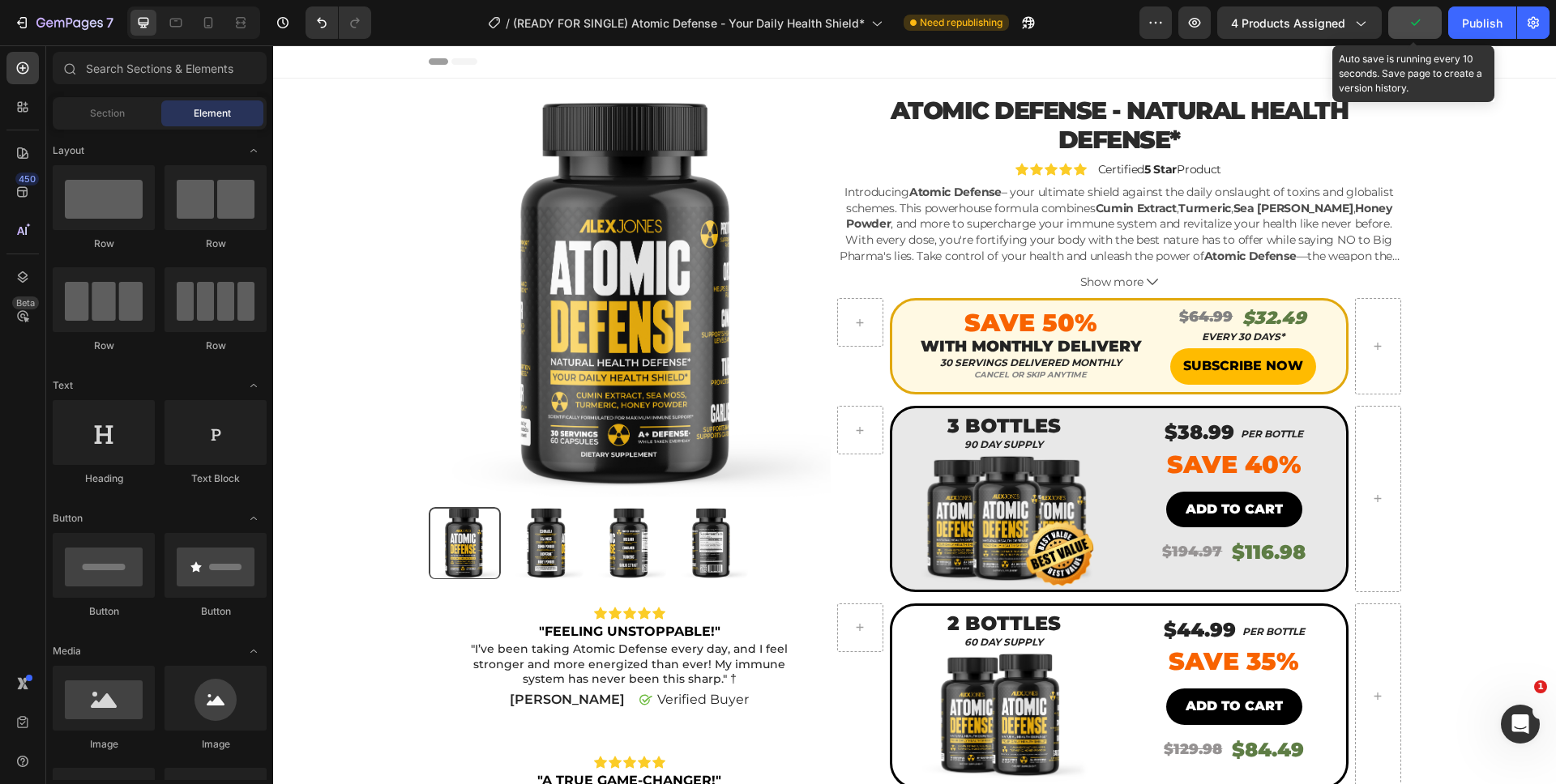
click at [1403, 19] on button "button" at bounding box center [1415, 23] width 54 height 32
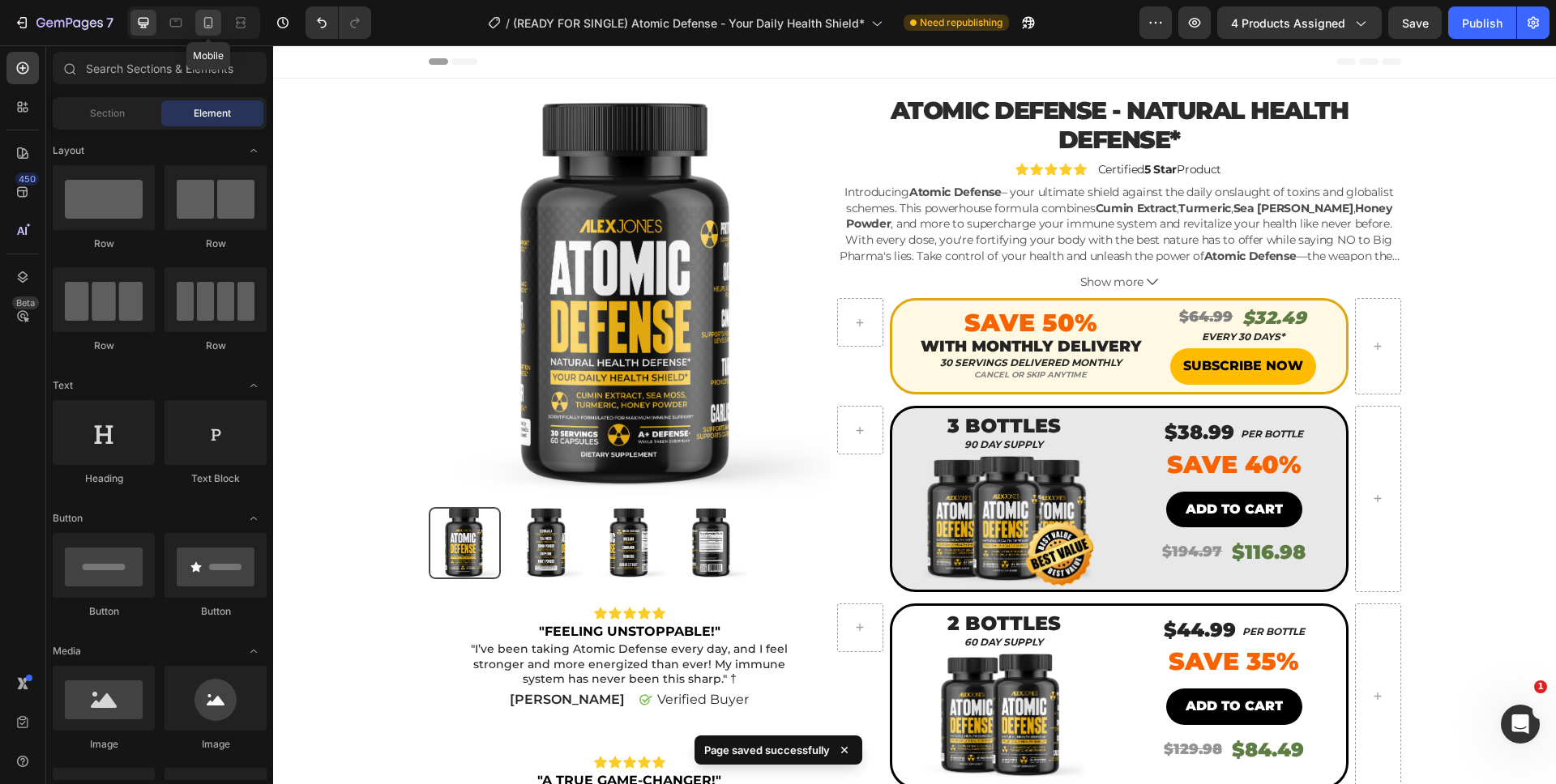
click at [218, 25] on div at bounding box center [208, 23] width 26 height 26
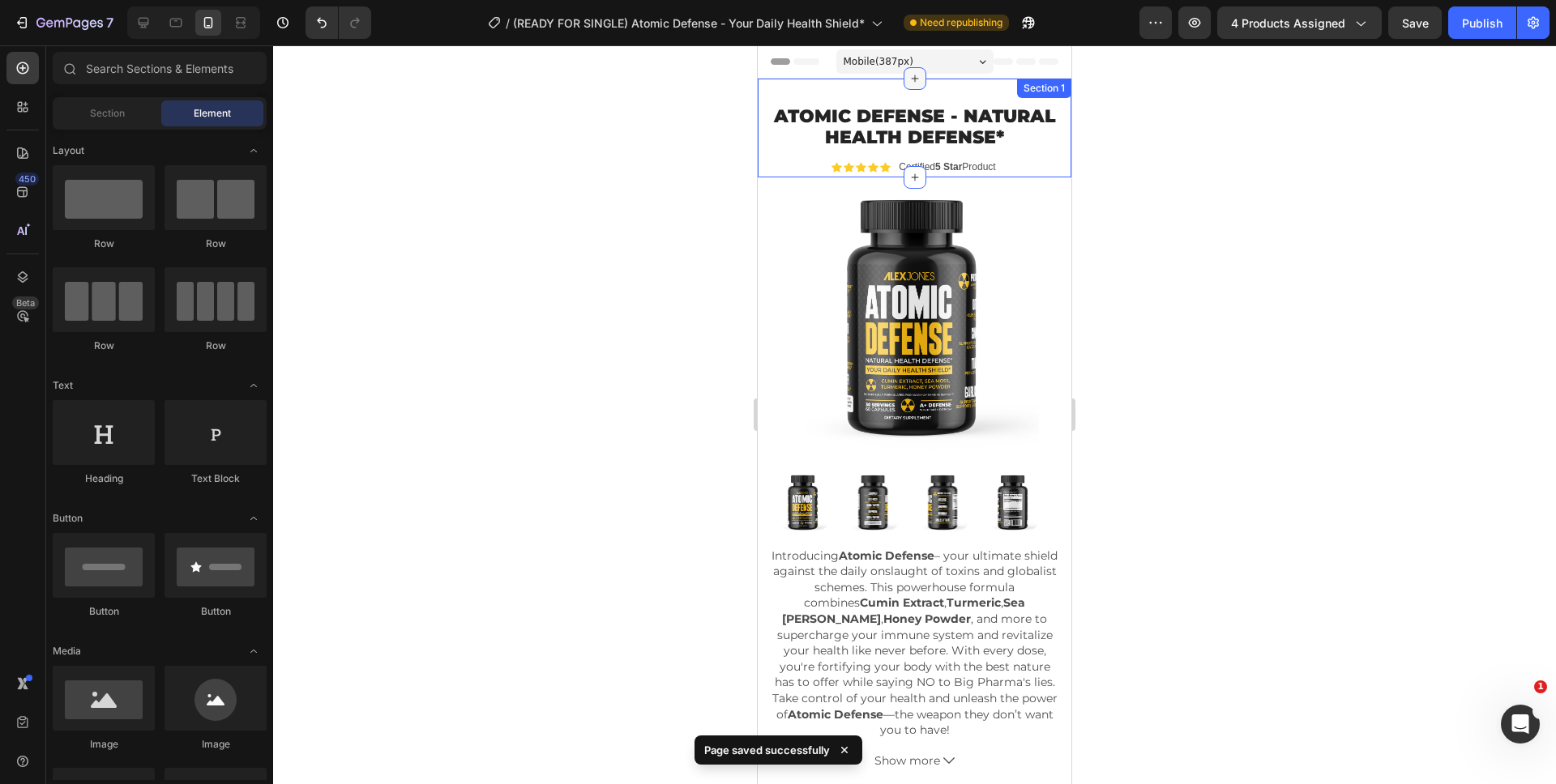
click at [912, 84] on icon at bounding box center [914, 79] width 13 height 13
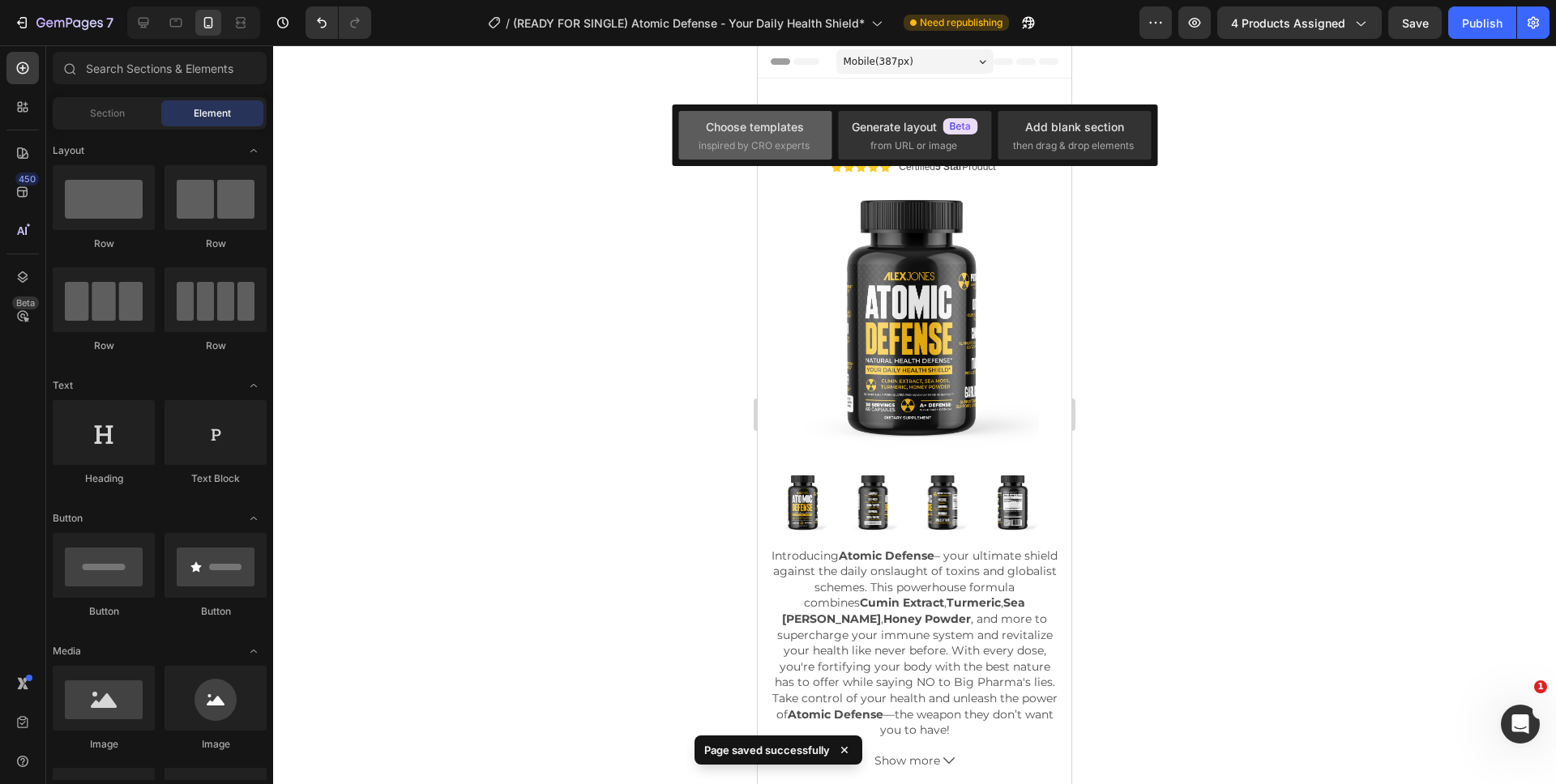
click at [752, 125] on div "Choose templates" at bounding box center [754, 127] width 98 height 17
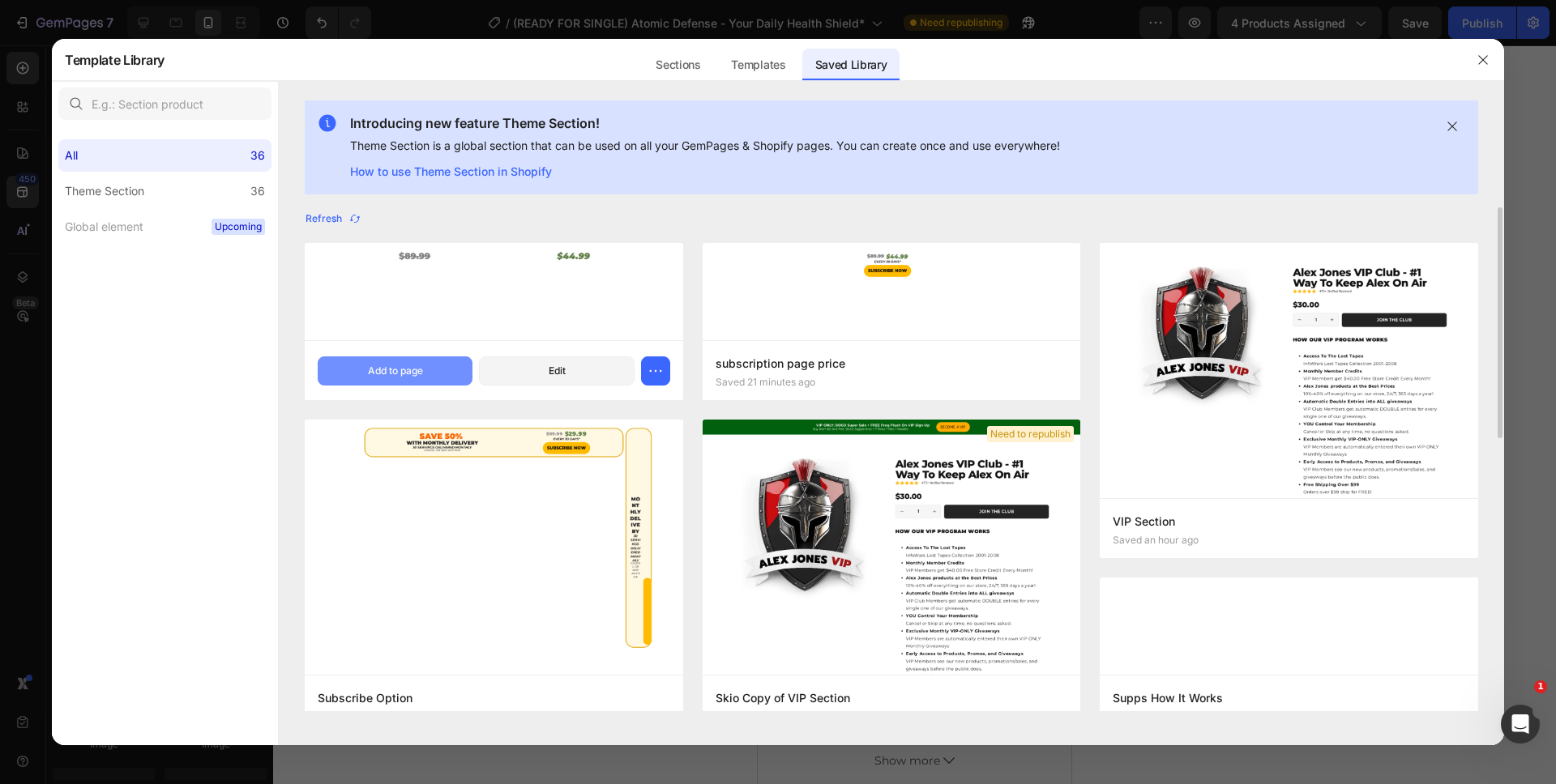
click at [398, 373] on div "Add to page" at bounding box center [395, 371] width 55 height 15
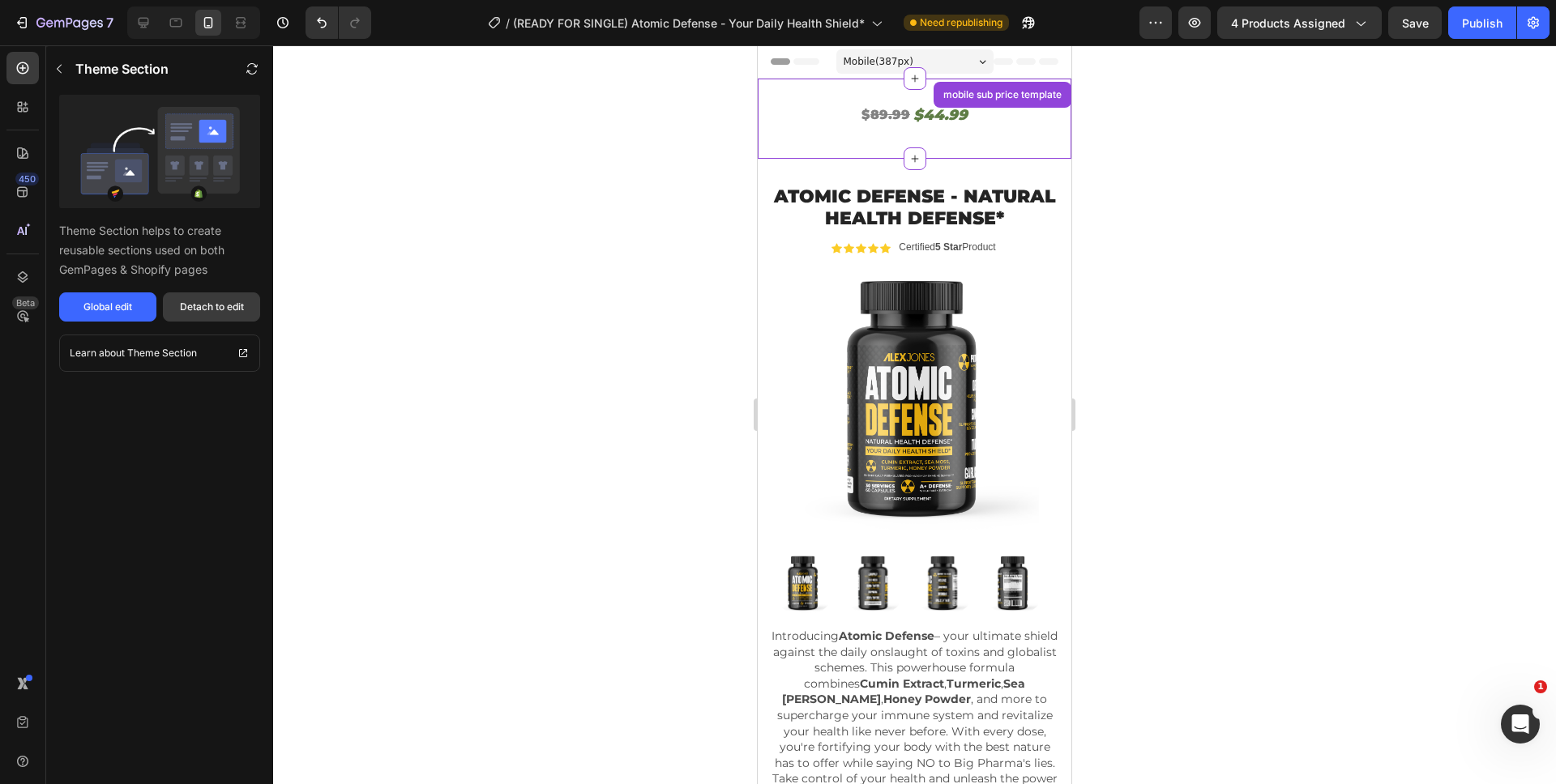
click at [166, 309] on button "Detach to edit" at bounding box center [212, 307] width 97 height 29
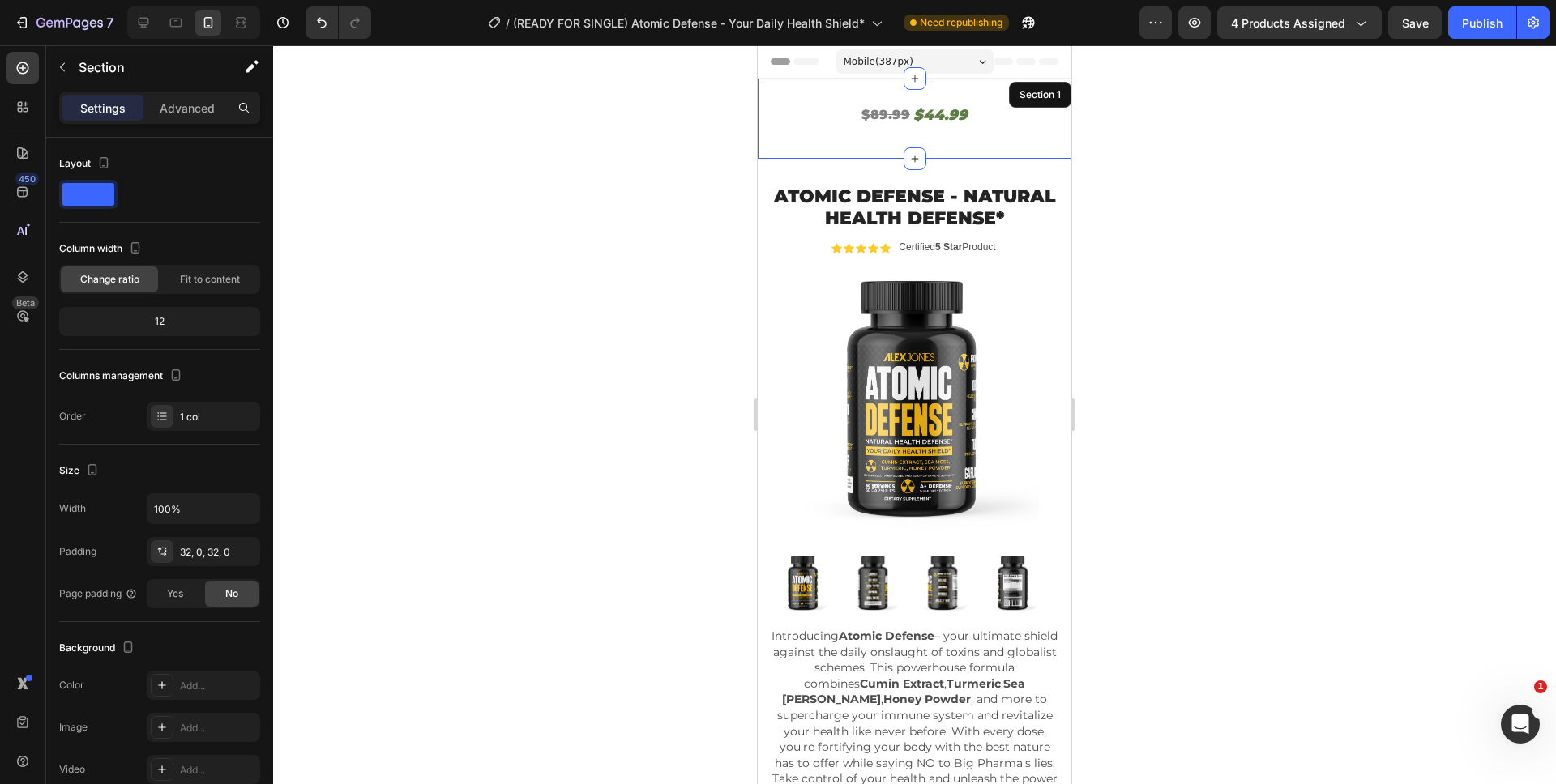
click at [871, 117] on s "89.99" at bounding box center [890, 114] width 40 height 15
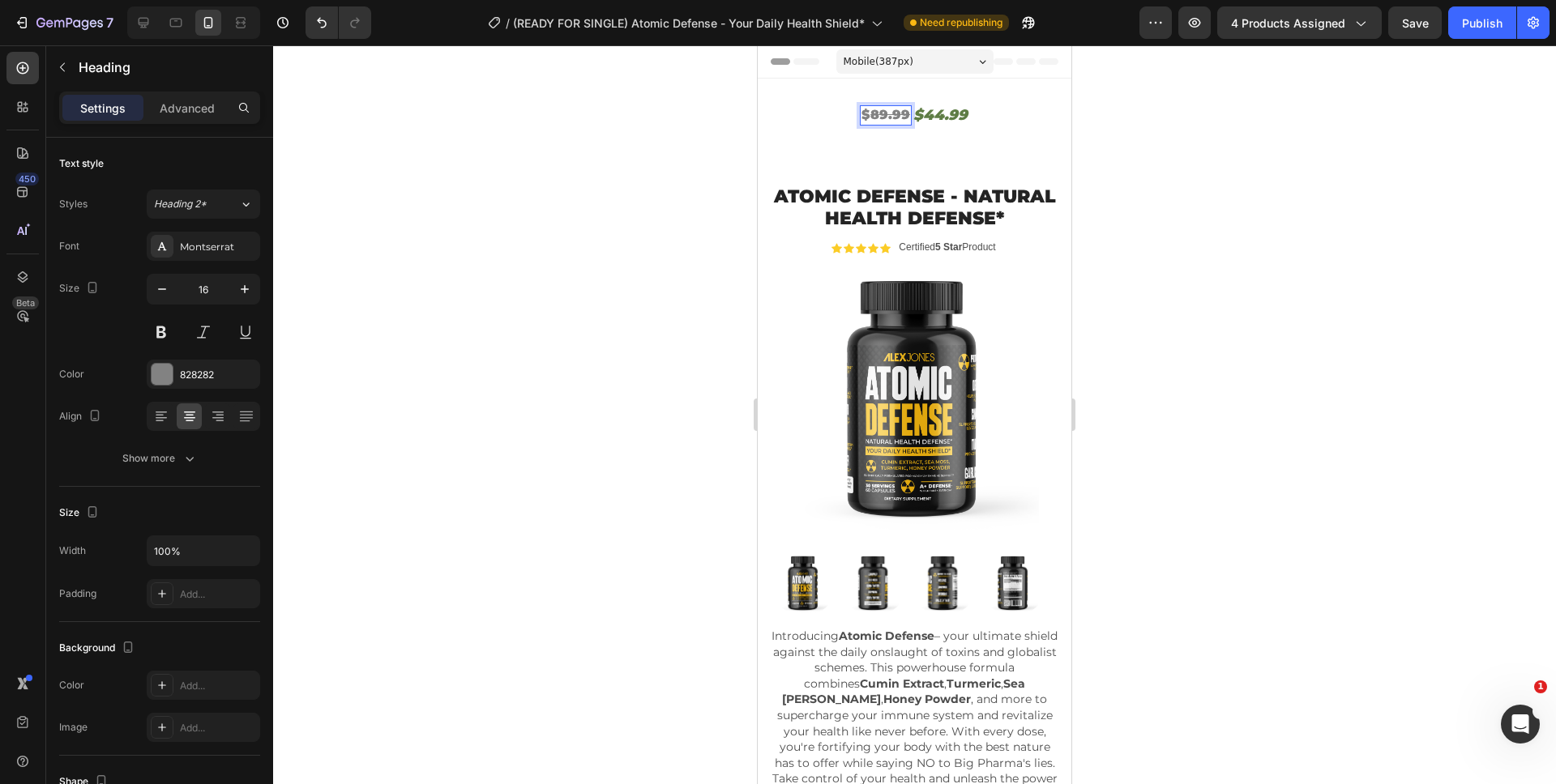
click at [875, 114] on s "89.99" at bounding box center [890, 114] width 40 height 15
click at [948, 118] on h2 "$44.99" at bounding box center [940, 115] width 58 height 22
click at [970, 106] on div "$ 64.99 Heading $32.49 Heading 0 Row" at bounding box center [914, 115] width 313 height 22
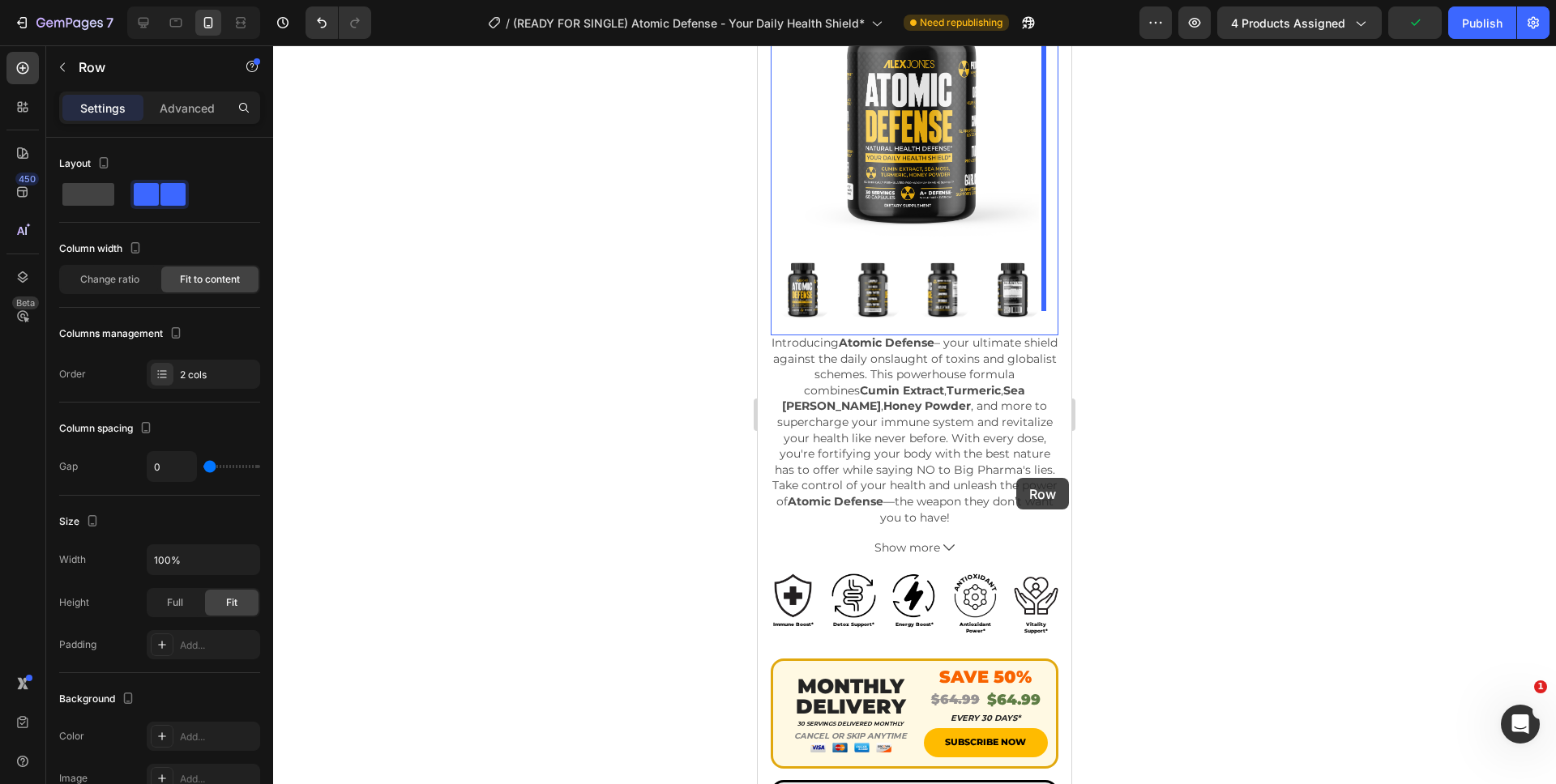
scroll to position [775, 0]
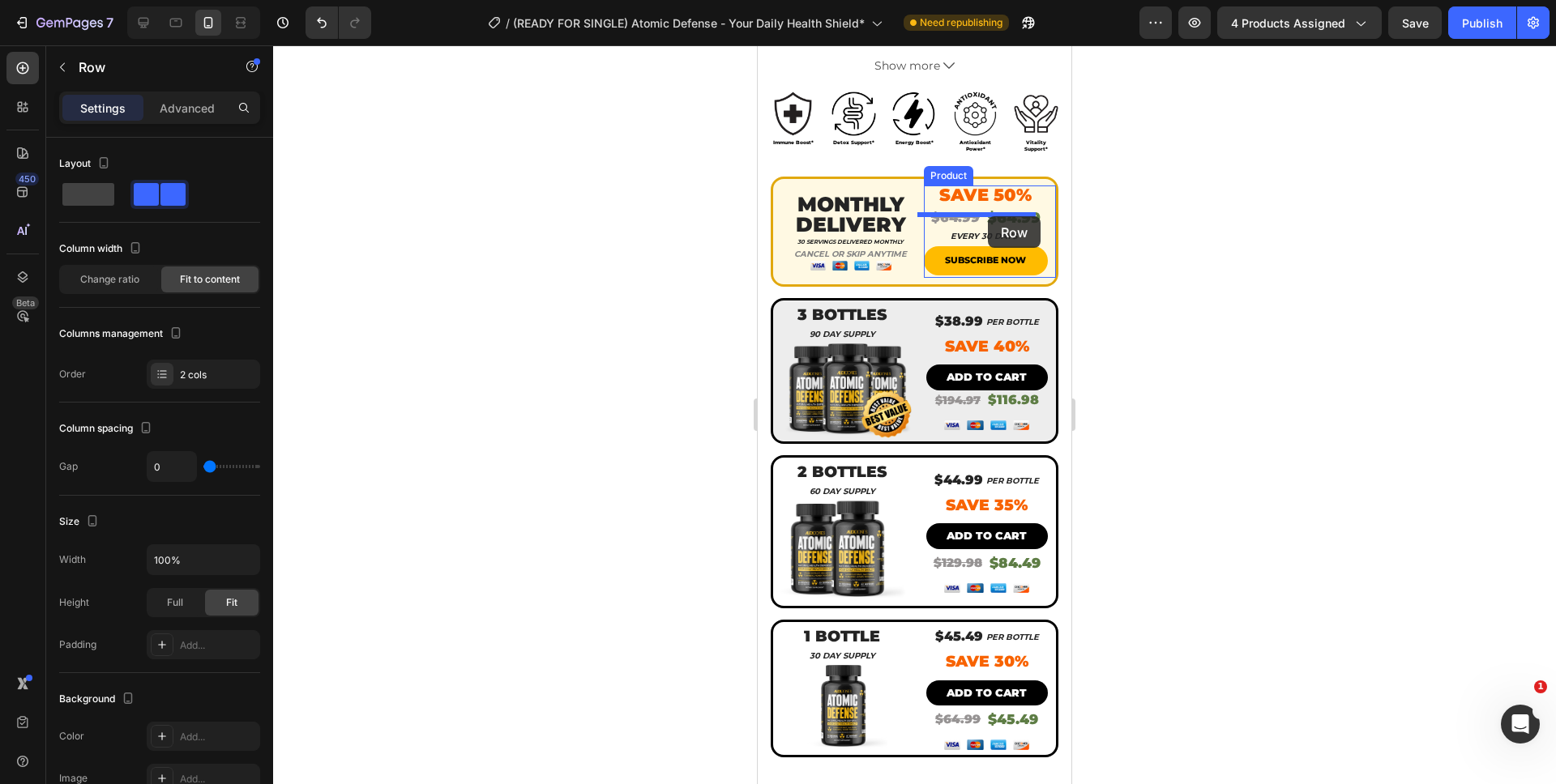
drag, startPoint x: 967, startPoint y: 128, endPoint x: 988, endPoint y: 216, distance: 90.5
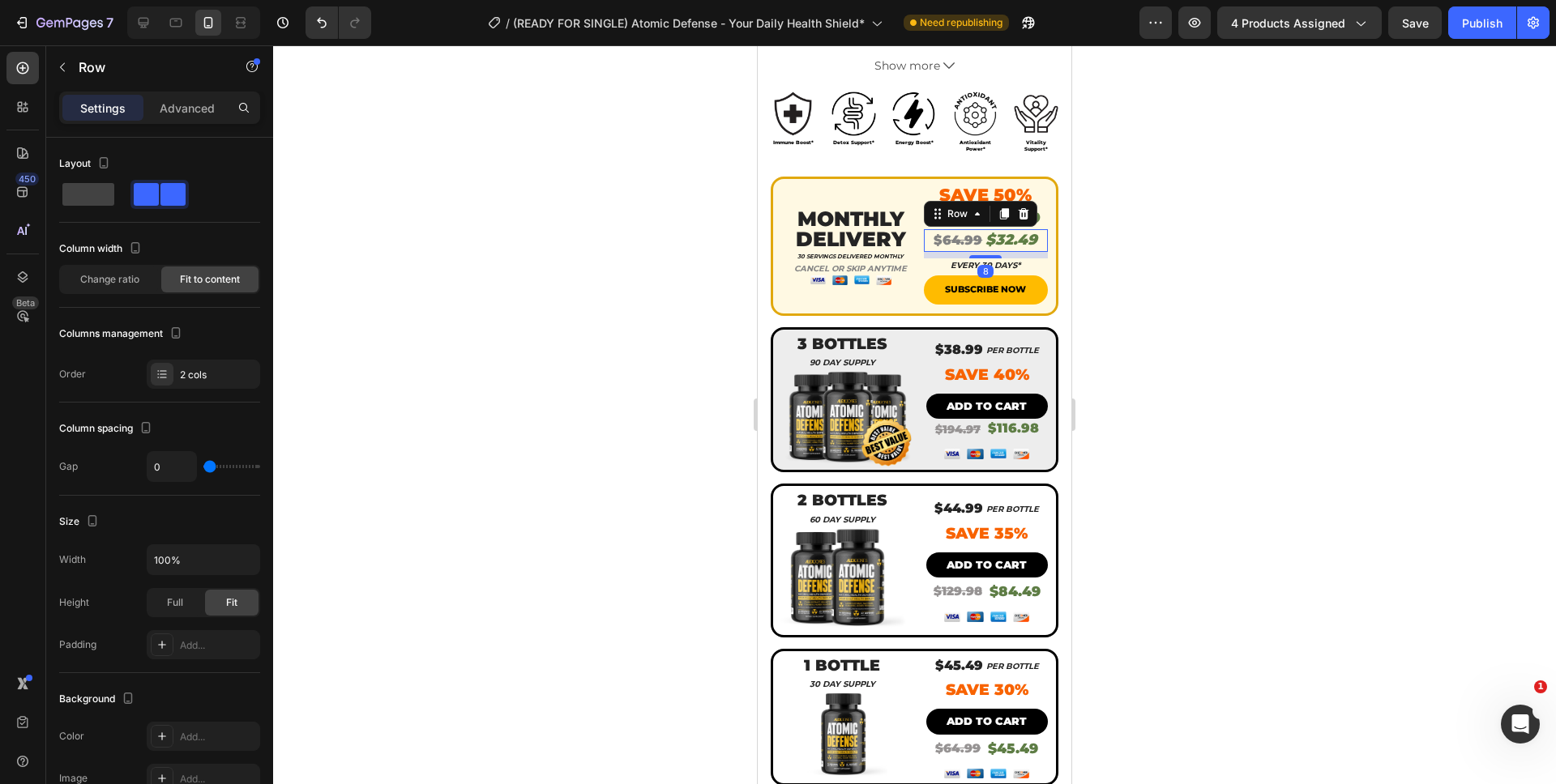
click at [1201, 225] on div at bounding box center [914, 415] width 1282 height 739
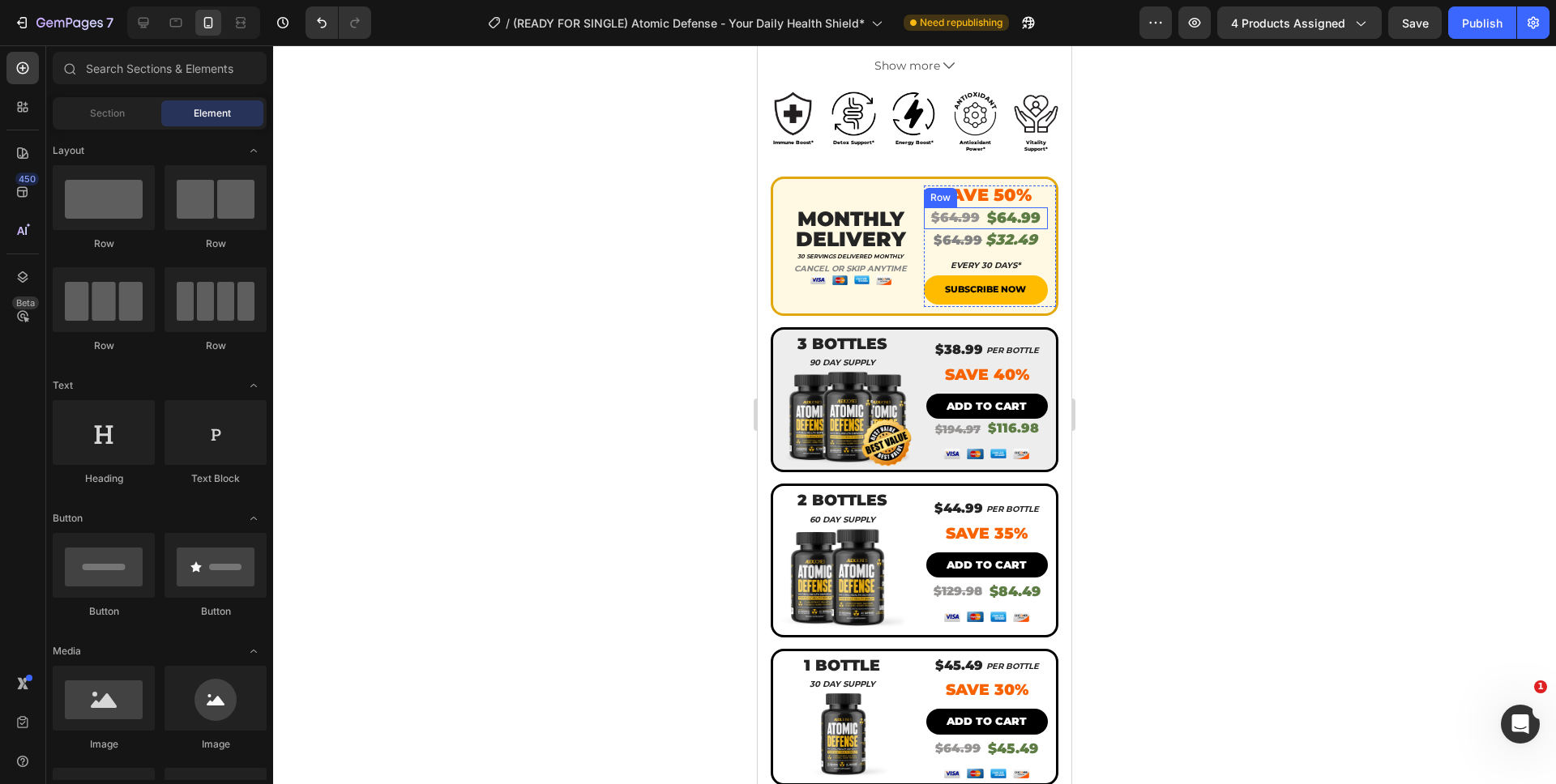
click at [1032, 207] on div "$64.99 Product Price Product Price $64.99 Product Price Product Price Row" at bounding box center [986, 218] width 125 height 22
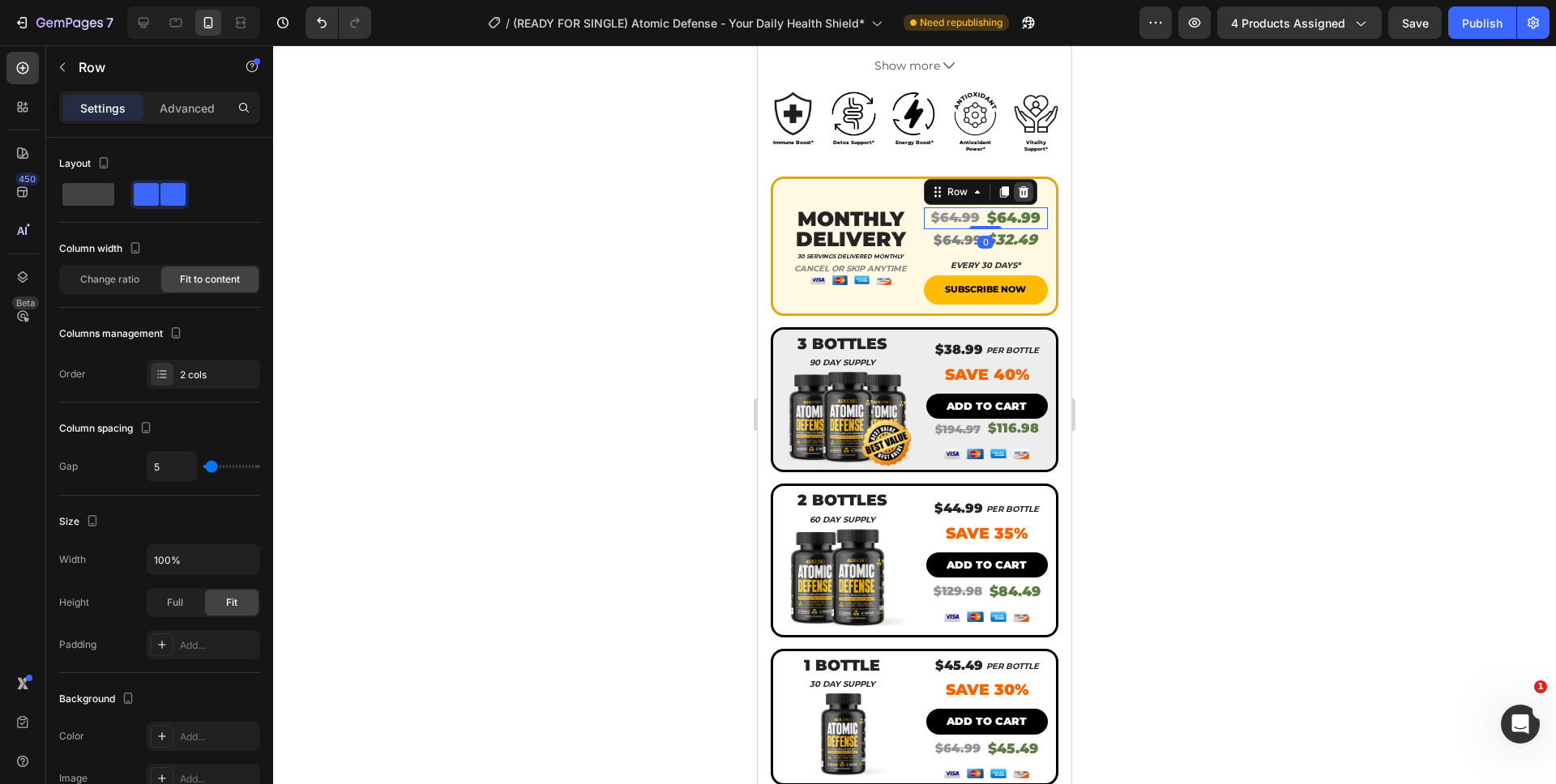
click at [1023, 184] on div at bounding box center [1023, 192] width 19 height 19
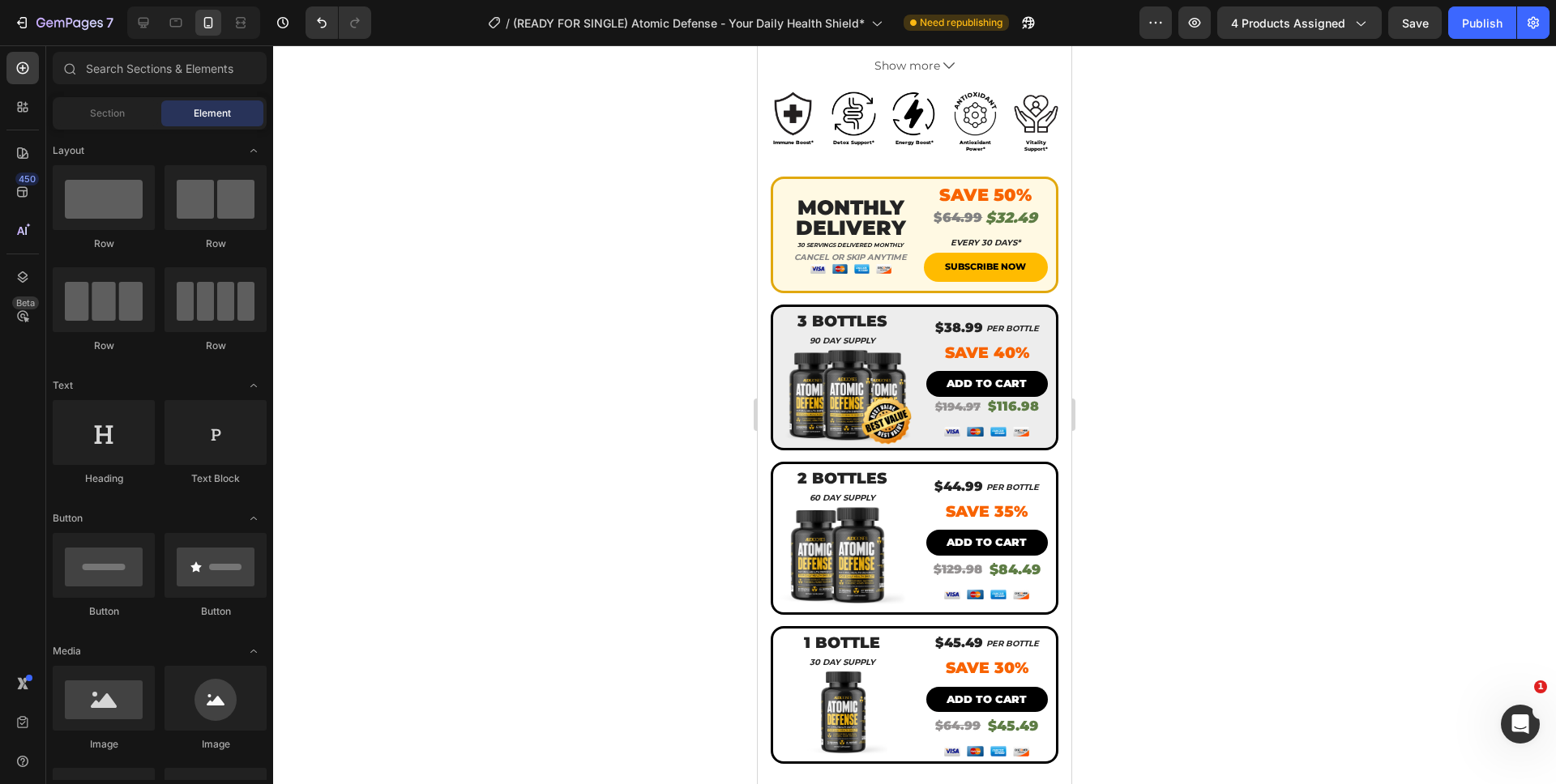
click at [1137, 230] on div at bounding box center [914, 415] width 1282 height 739
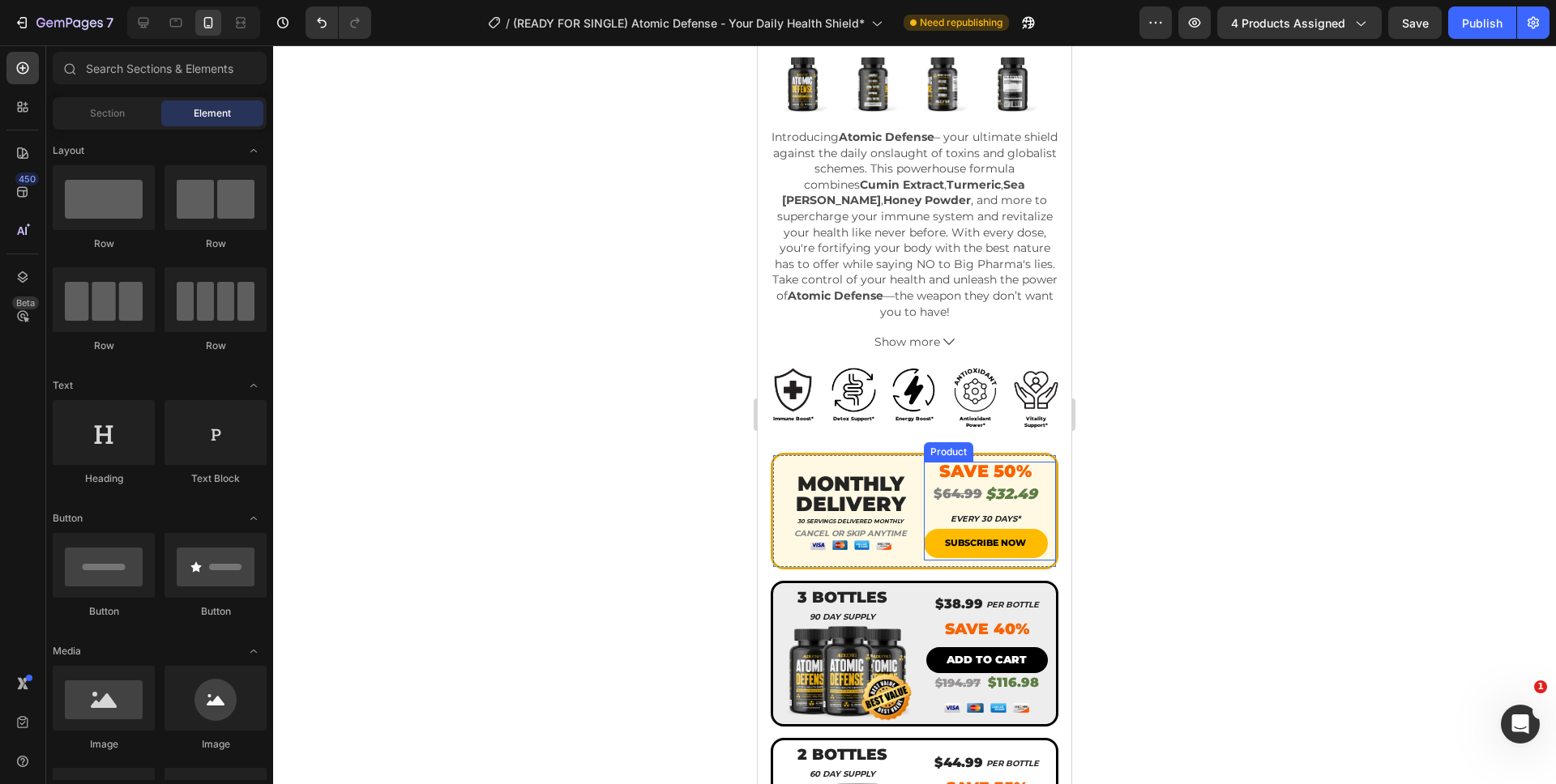
scroll to position [0, 0]
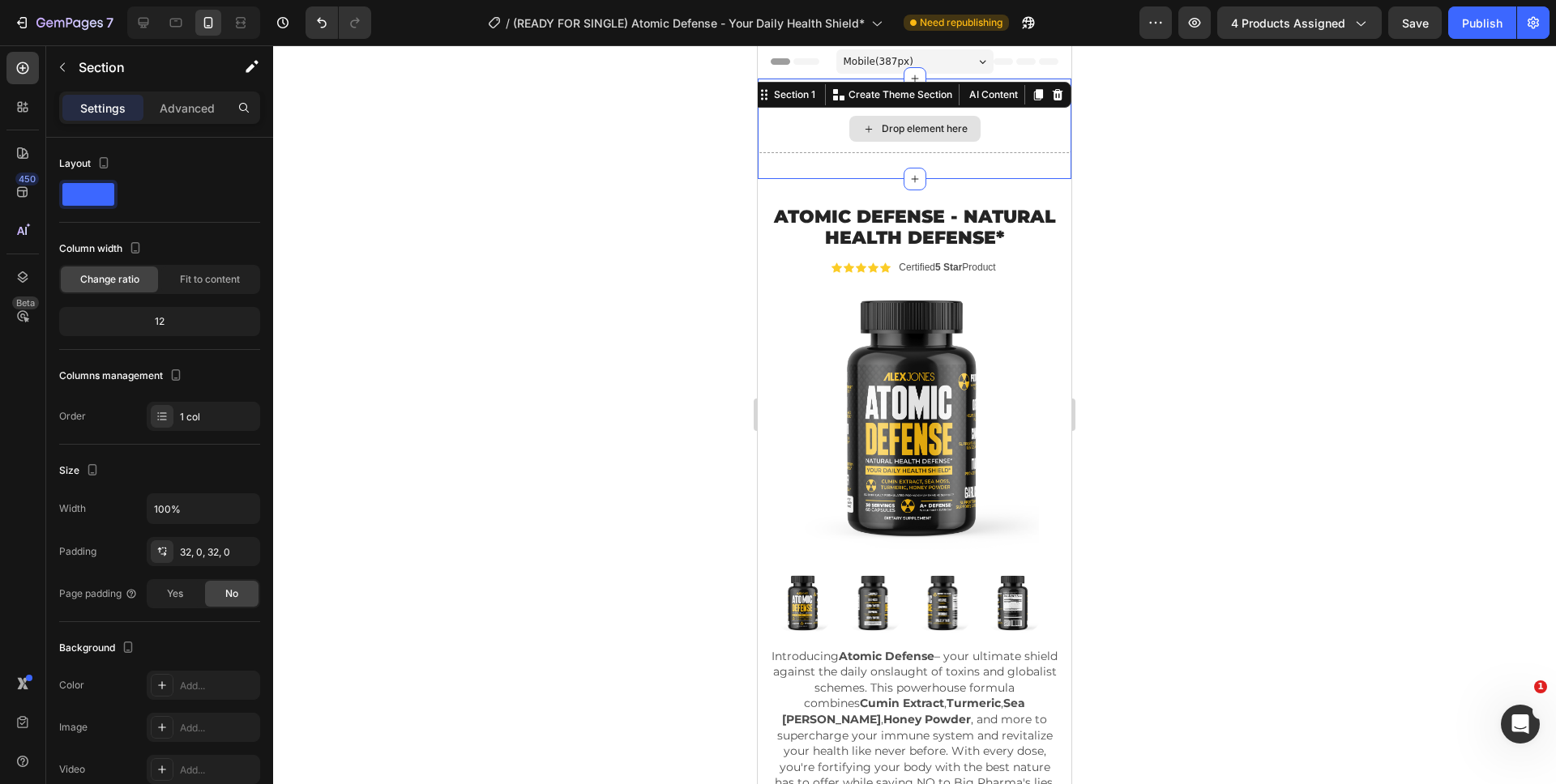
click at [985, 110] on div "Drop element here" at bounding box center [914, 129] width 313 height 49
click at [1052, 94] on icon at bounding box center [1057, 95] width 11 height 11
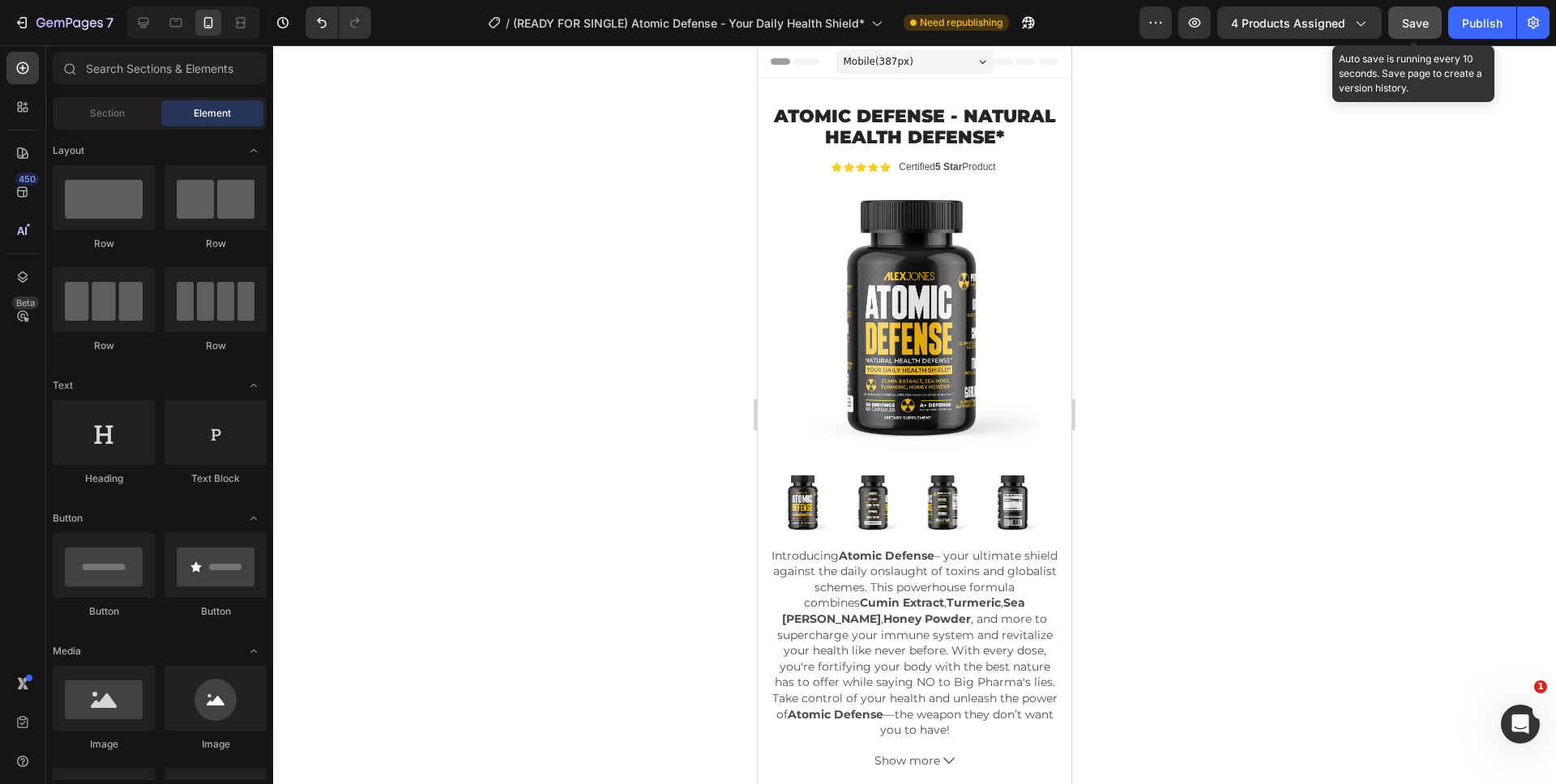
click at [1425, 25] on span "Save" at bounding box center [1415, 23] width 27 height 14
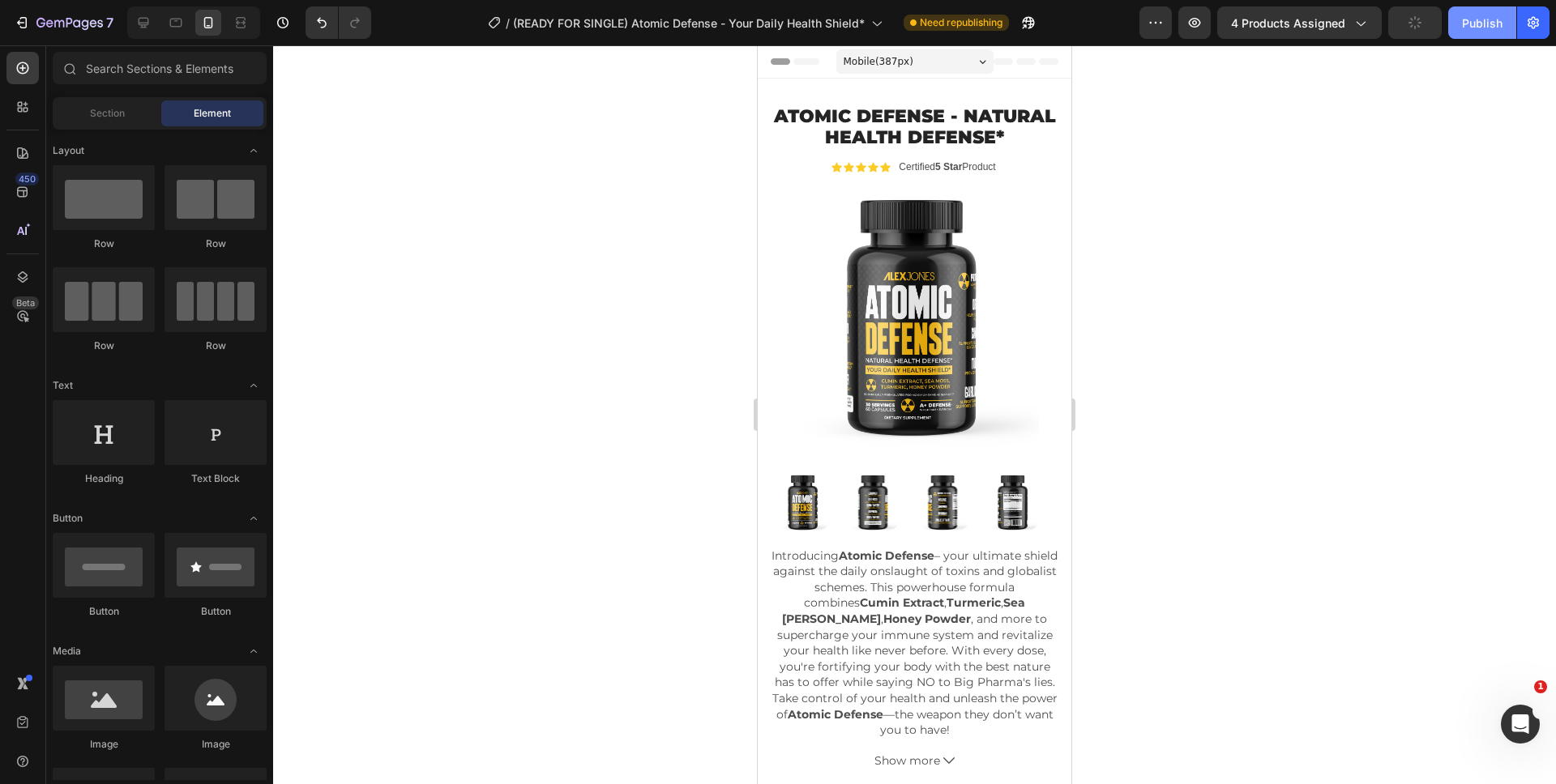
click at [1480, 25] on div "Publish" at bounding box center [1482, 23] width 41 height 17
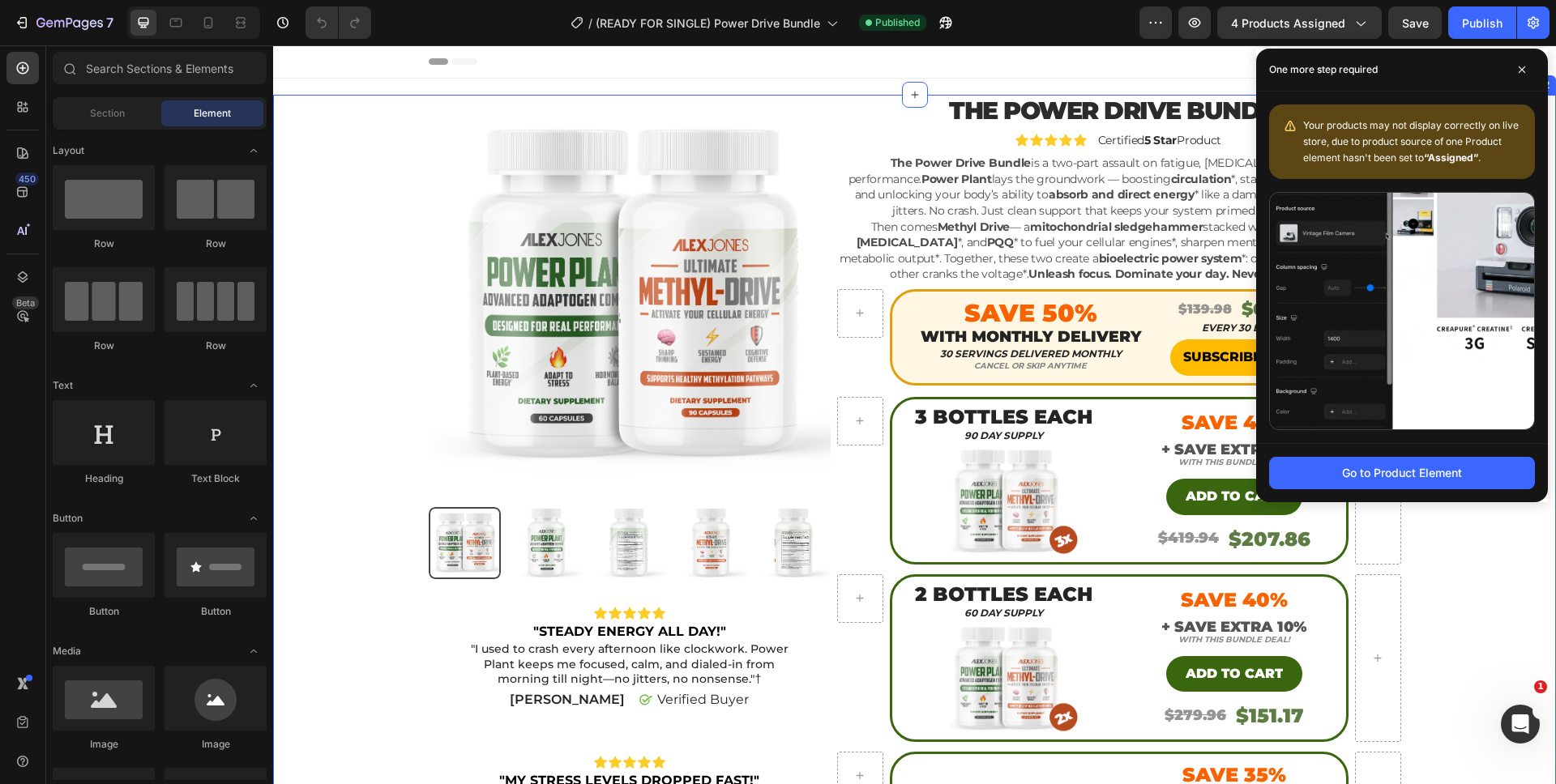
click at [1454, 595] on div "Product Images Icon Icon Icon Icon Icon Icon List "STEADY ENERGY ALL DAY!" Text…" at bounding box center [914, 590] width 1259 height 990
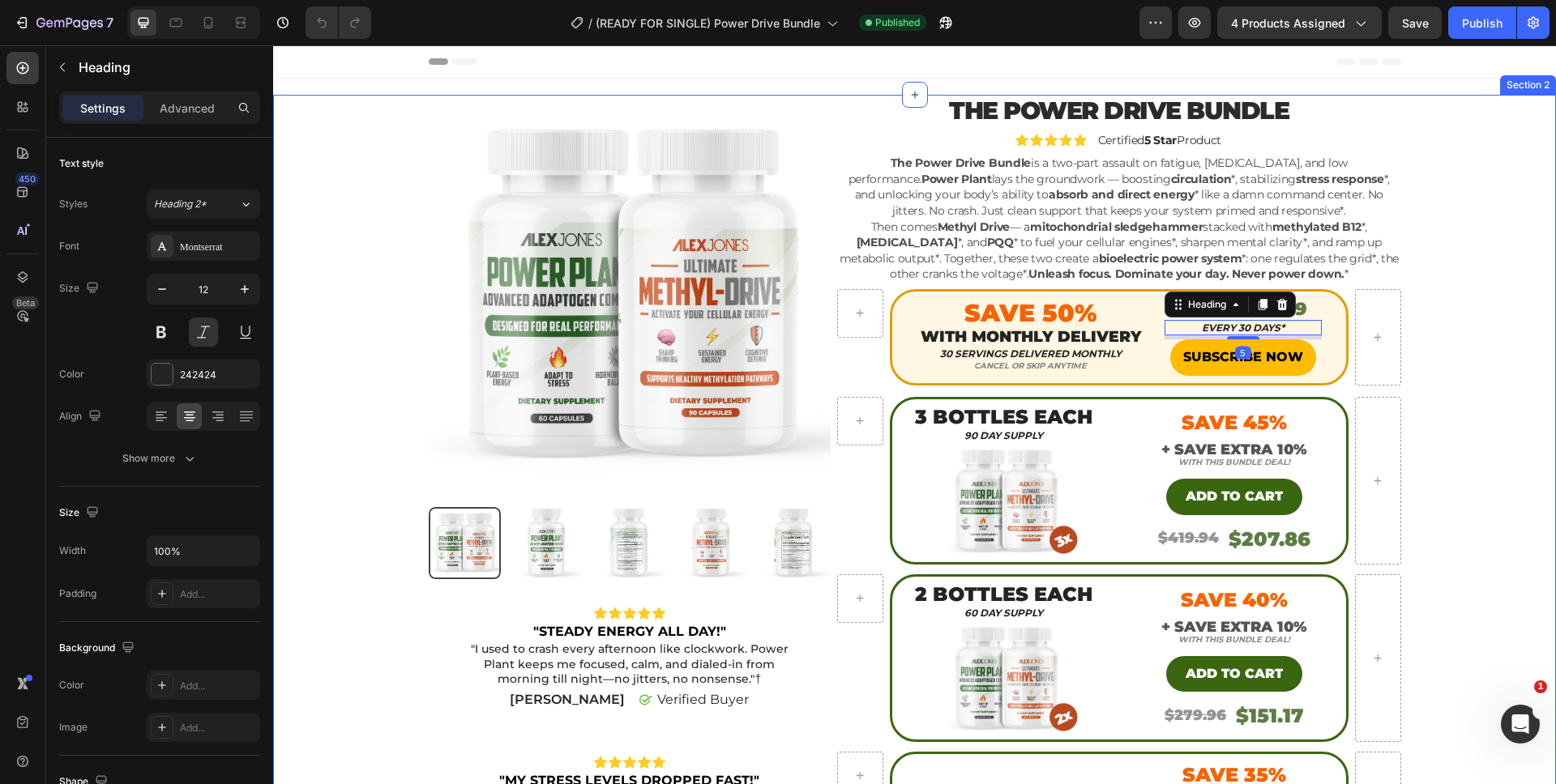
click at [1473, 362] on div "Product Images Icon Icon Icon Icon Icon Icon List "STEADY ENERGY ALL DAY!" Text…" at bounding box center [914, 590] width 1259 height 990
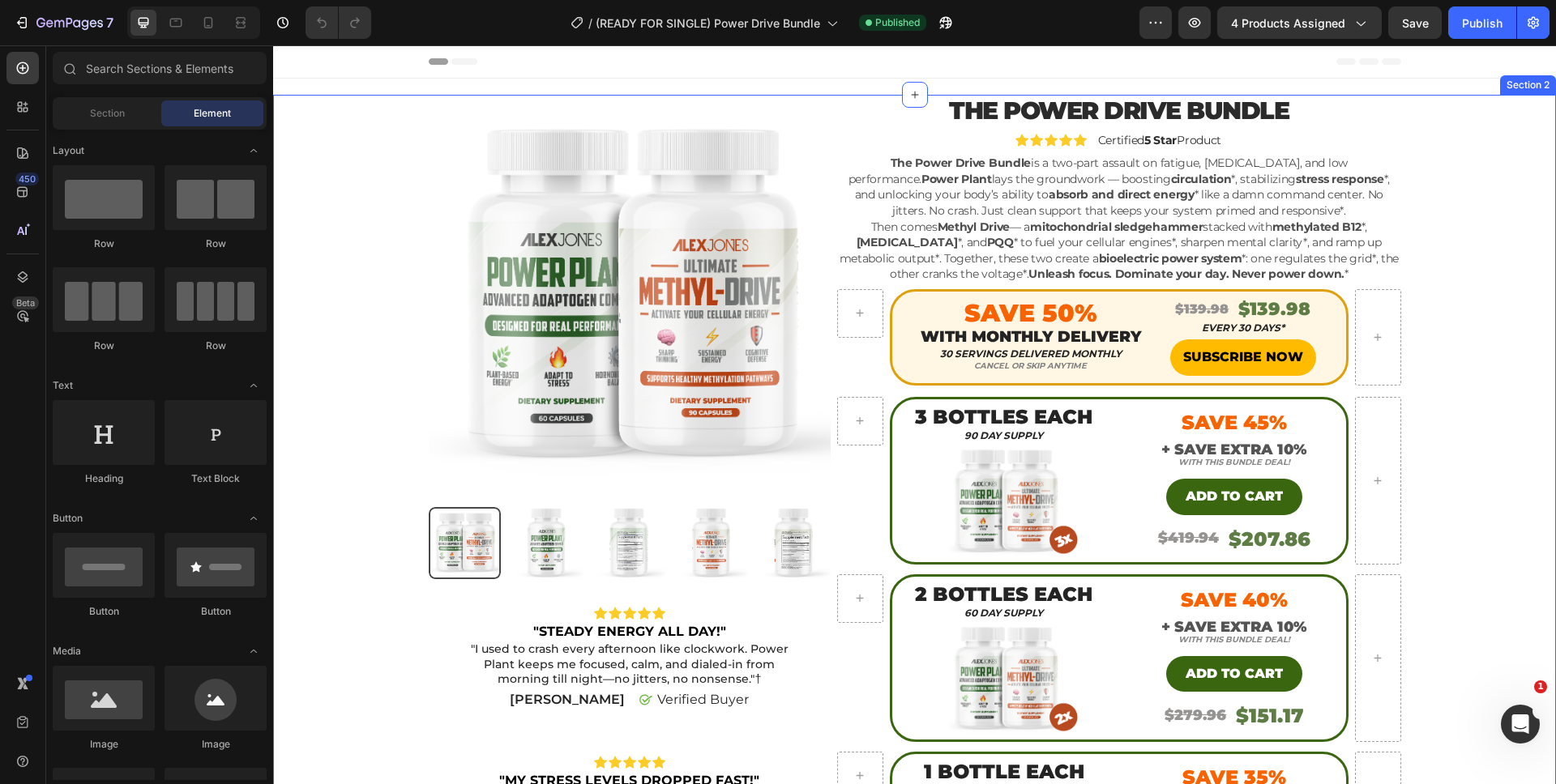
click at [1455, 111] on div "Product Images Icon Icon Icon Icon Icon Icon List "STEADY ENERGY ALL DAY!" Text…" at bounding box center [914, 592] width 1259 height 995
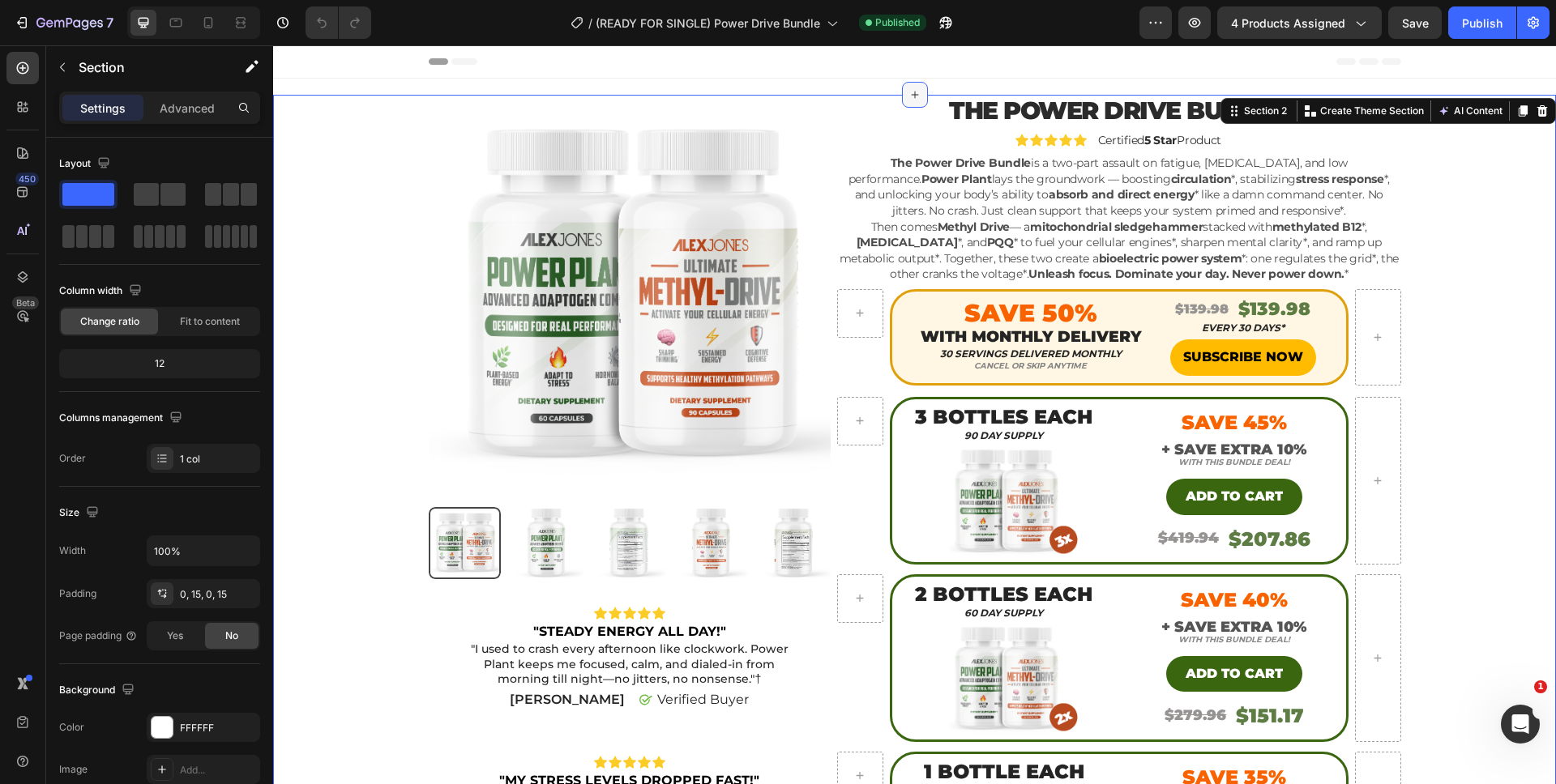
click at [909, 88] on icon at bounding box center [914, 95] width 13 height 13
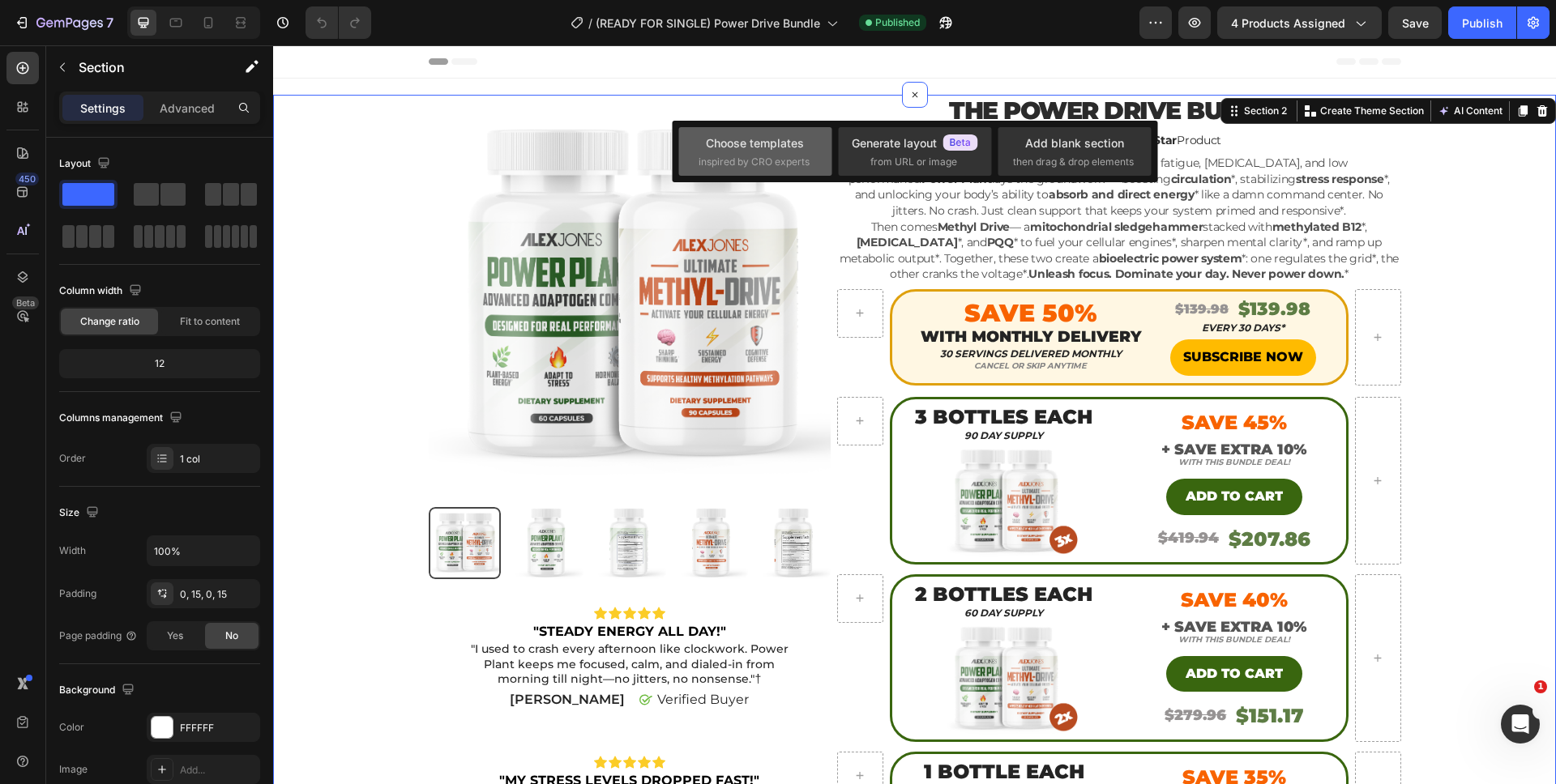
click at [767, 141] on div "Choose templates" at bounding box center [754, 143] width 98 height 17
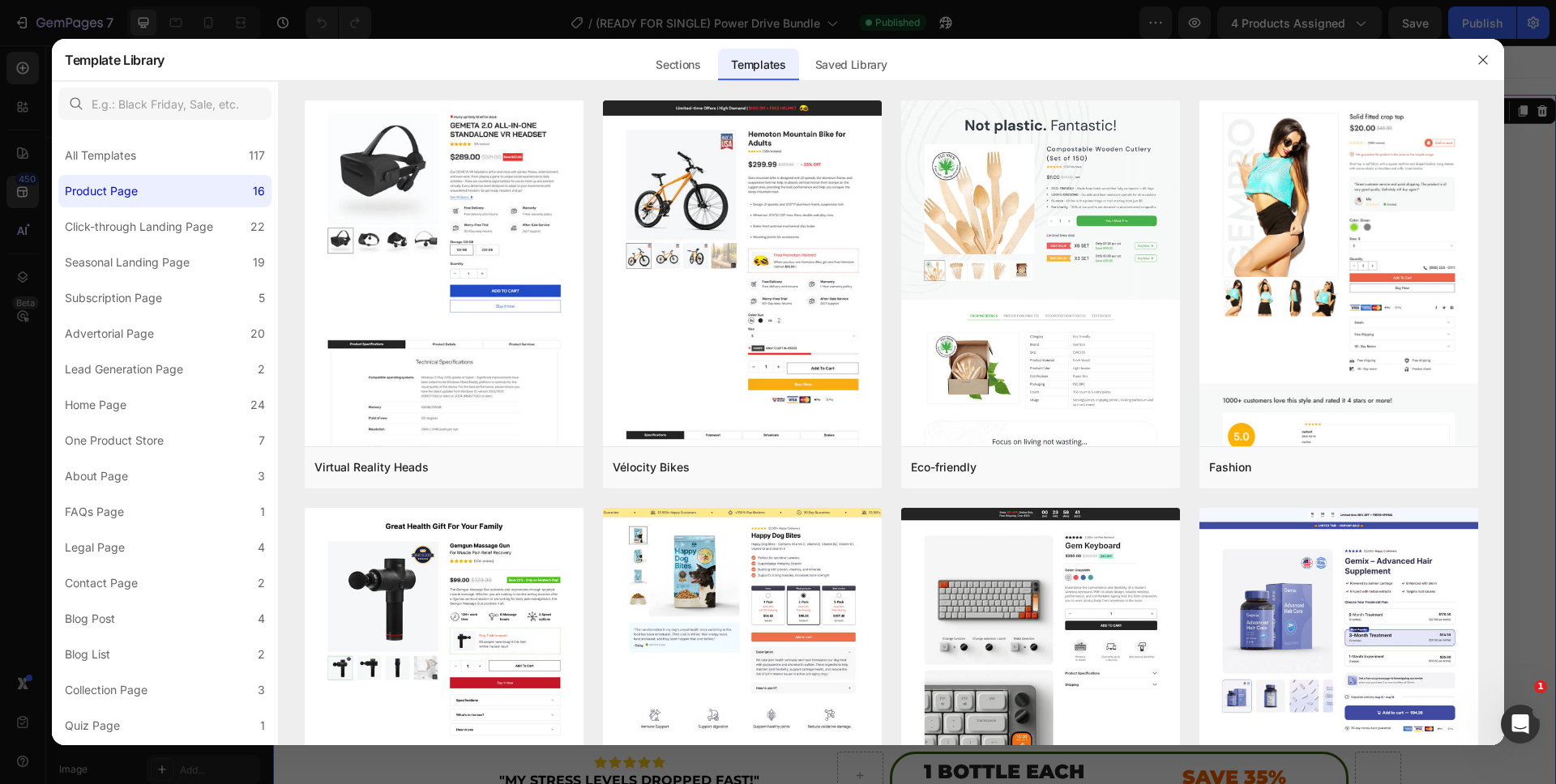
click at [837, 81] on div "Template Library Sections Templates Existing pages Saved Library Templates Save…" at bounding box center [778, 60] width 1452 height 42
click at [838, 75] on div "Saved Library" at bounding box center [851, 65] width 98 height 32
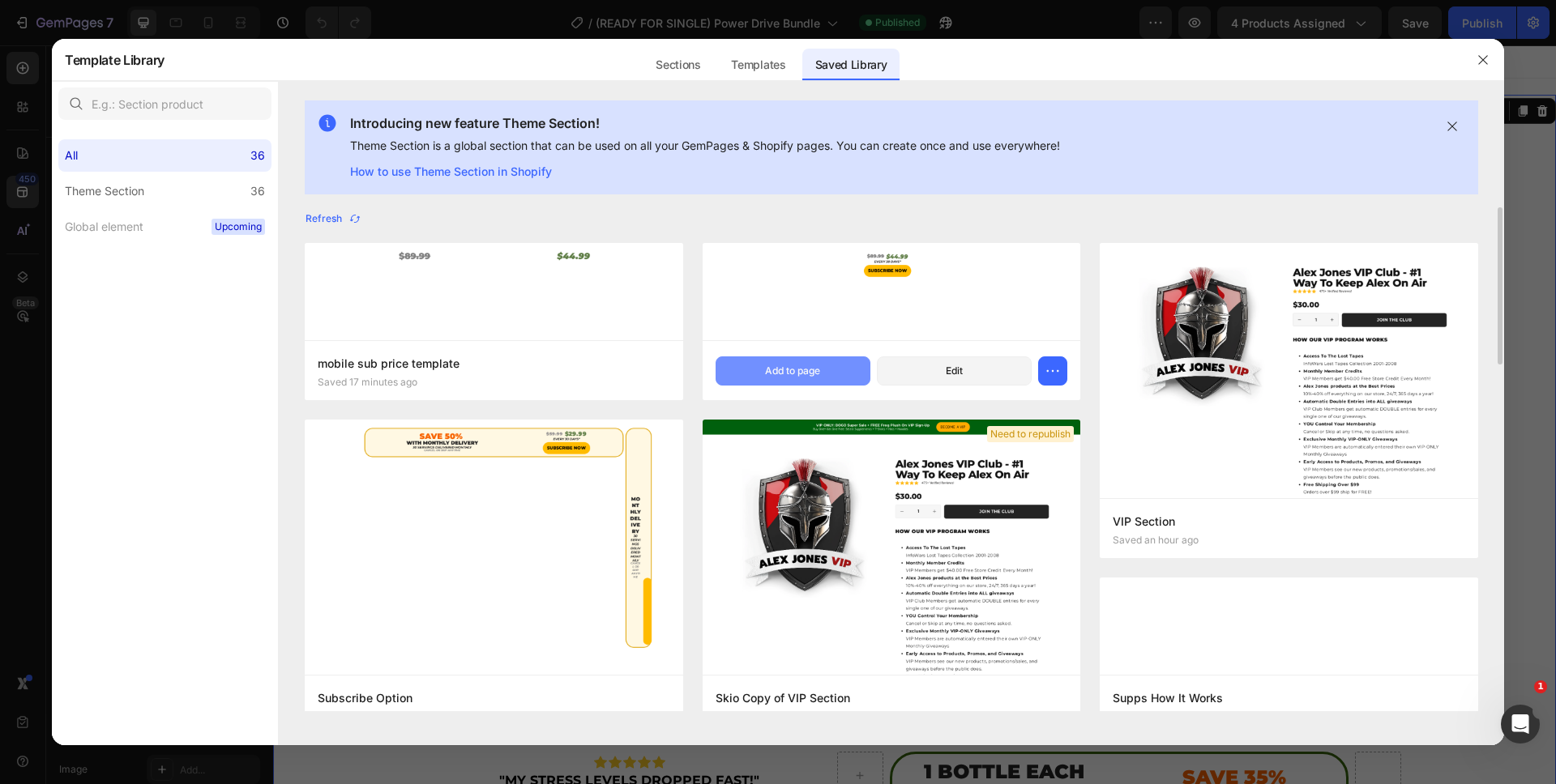
click at [732, 364] on button "Add to page" at bounding box center [793, 371] width 155 height 29
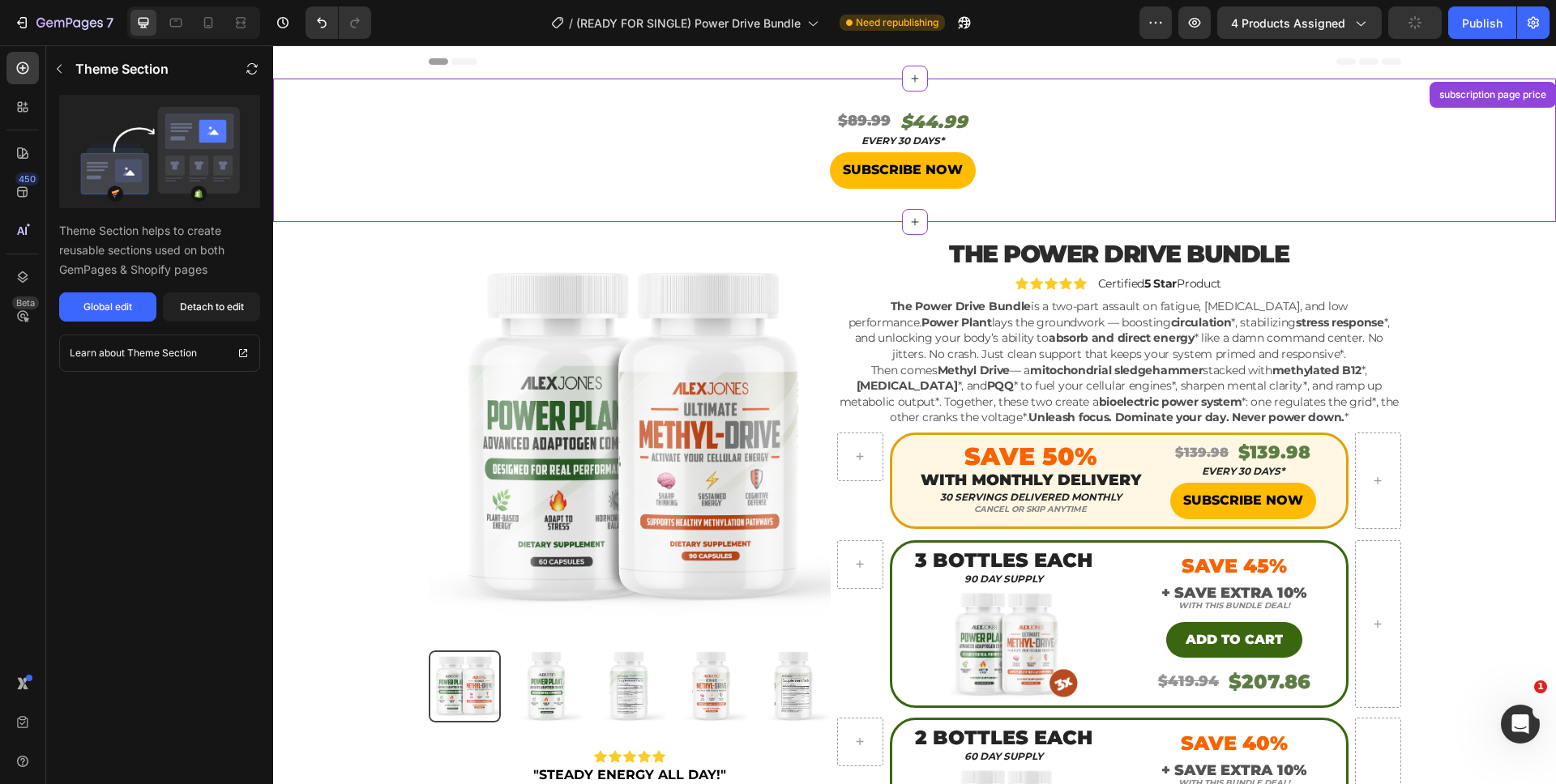
scroll to position [33, 0]
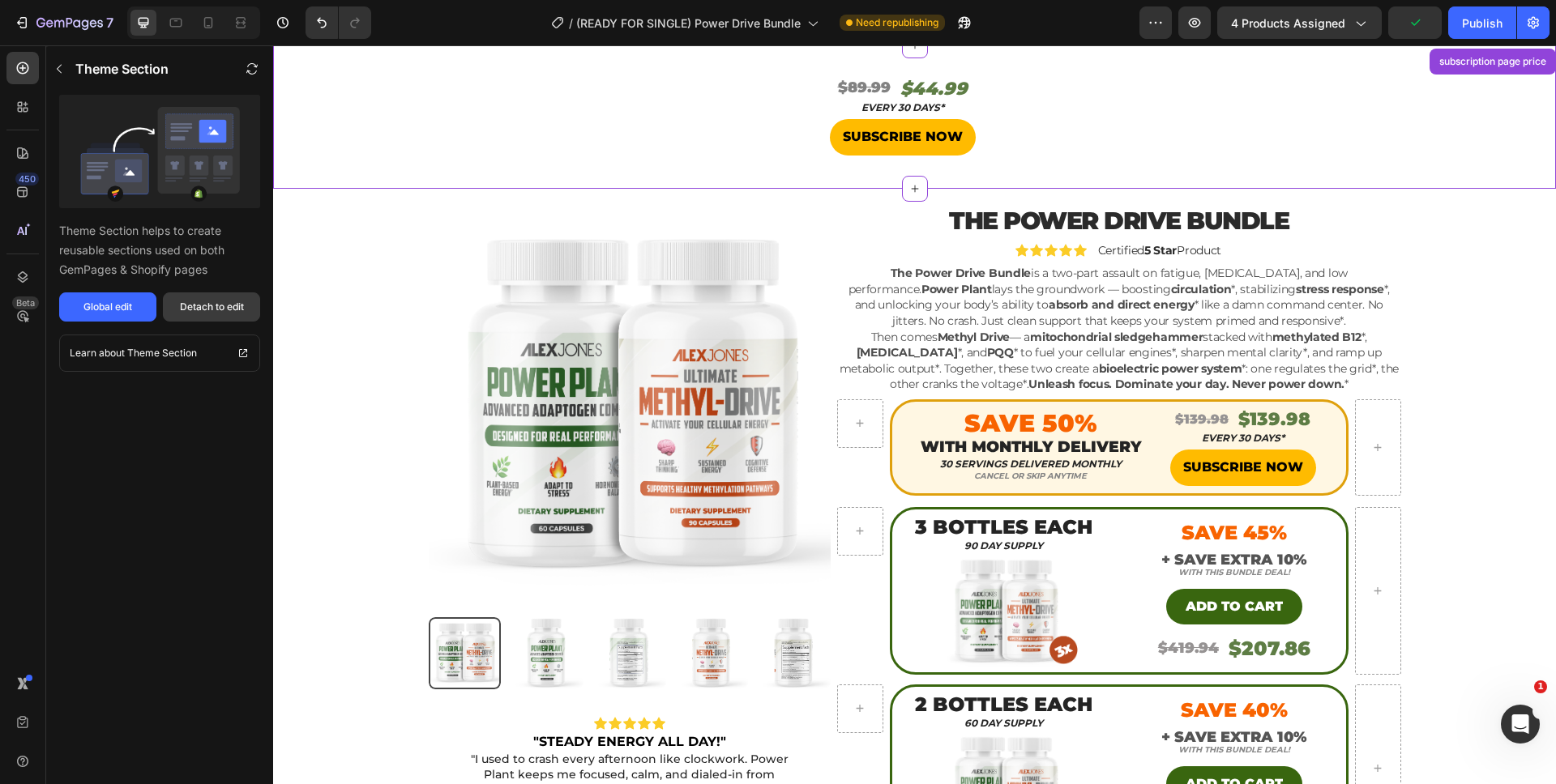
click at [228, 301] on div "Detach to edit" at bounding box center [212, 307] width 64 height 15
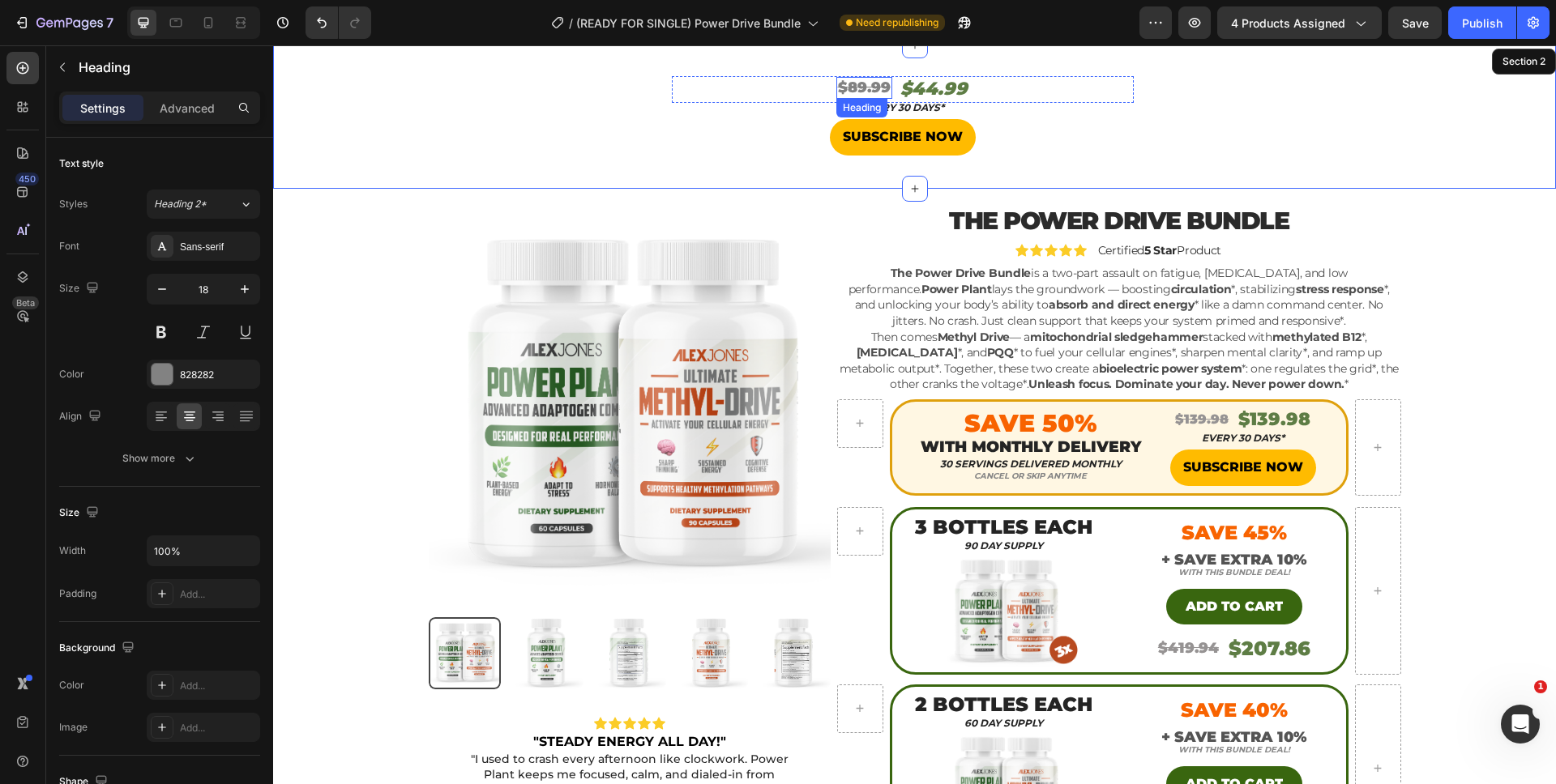
click at [849, 84] on s "$89.99" at bounding box center [864, 88] width 53 height 18
click at [857, 84] on s "$89.99" at bounding box center [864, 88] width 53 height 18
click at [921, 90] on h2 "$44.99" at bounding box center [936, 89] width 71 height 27
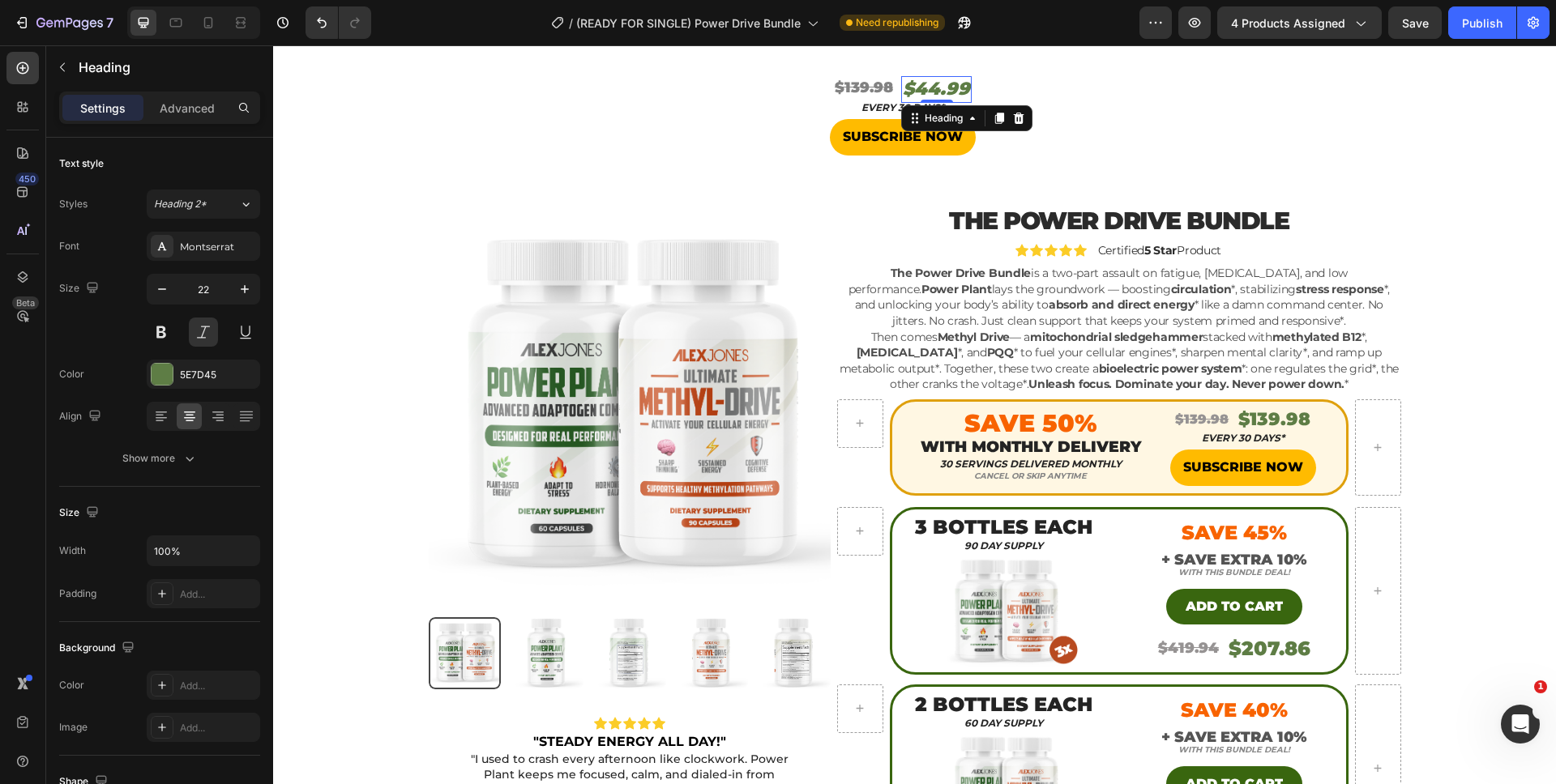
click at [921, 90] on h2 "$44.99" at bounding box center [936, 89] width 71 height 27
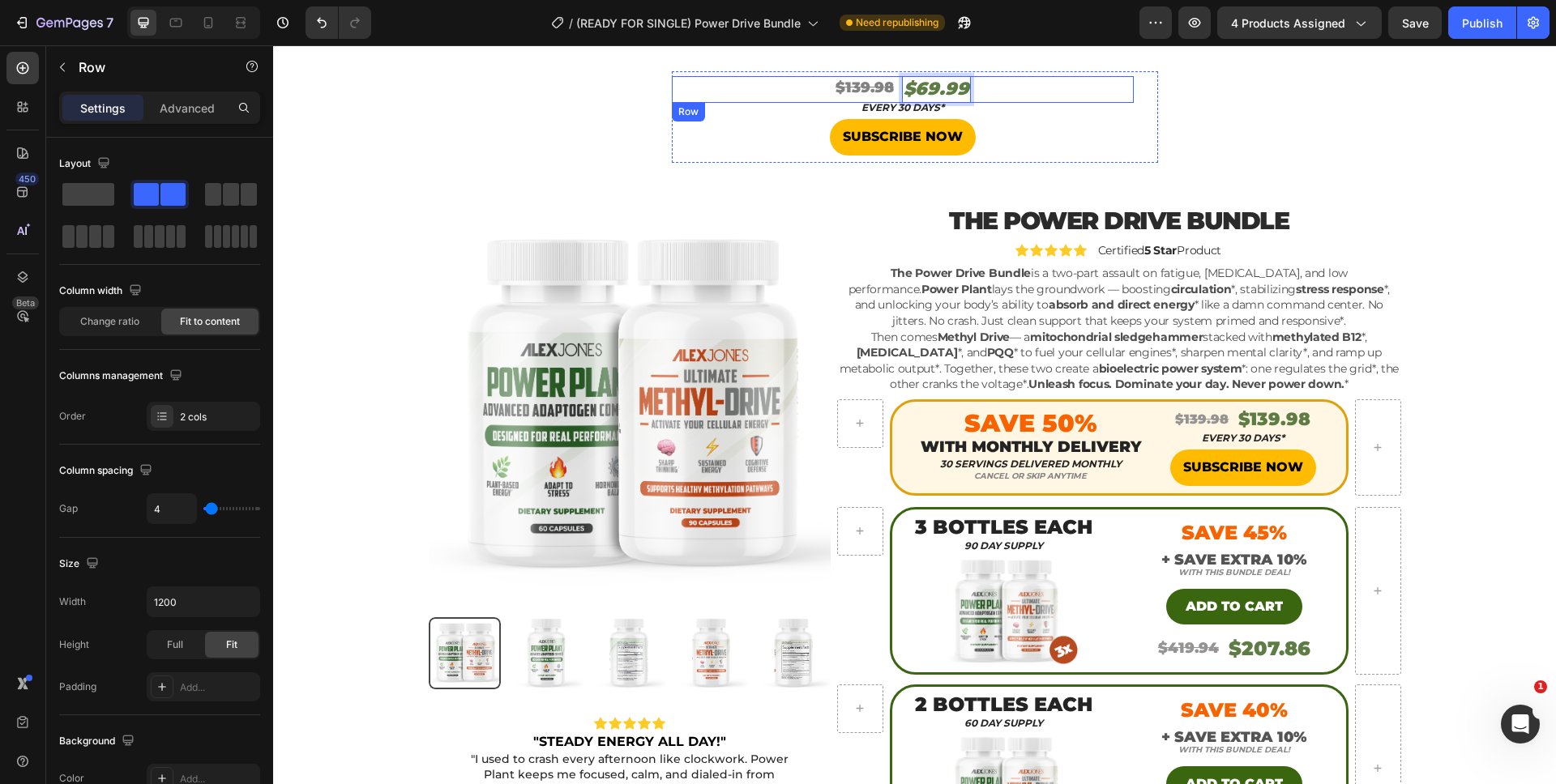
click at [1013, 97] on div "⁠⁠⁠⁠⁠⁠⁠ $139.98 Heading $69.99 Heading 0 Row" at bounding box center [902, 89] width 462 height 27
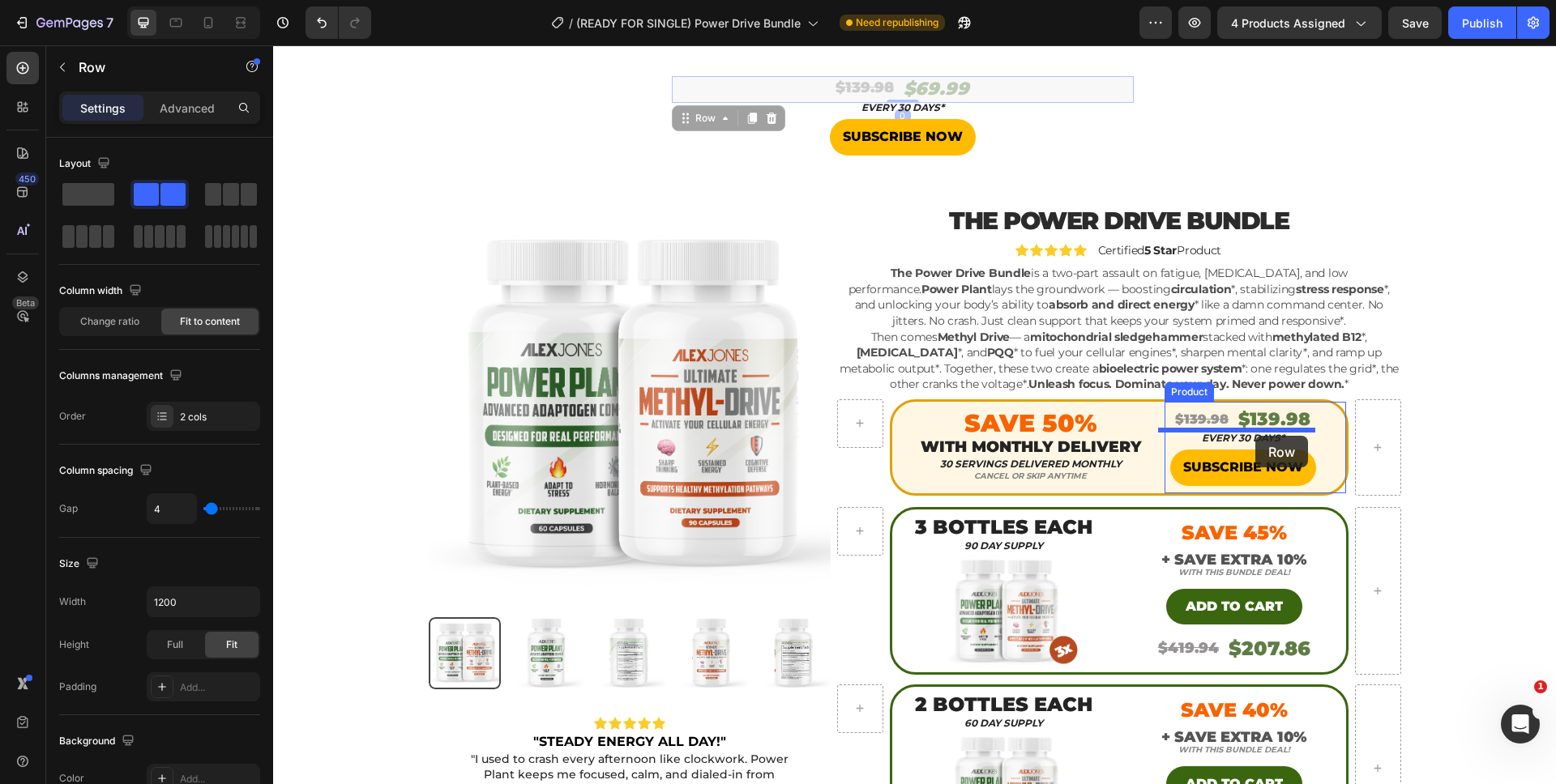
drag, startPoint x: 992, startPoint y: 89, endPoint x: 1256, endPoint y: 436, distance: 436.0
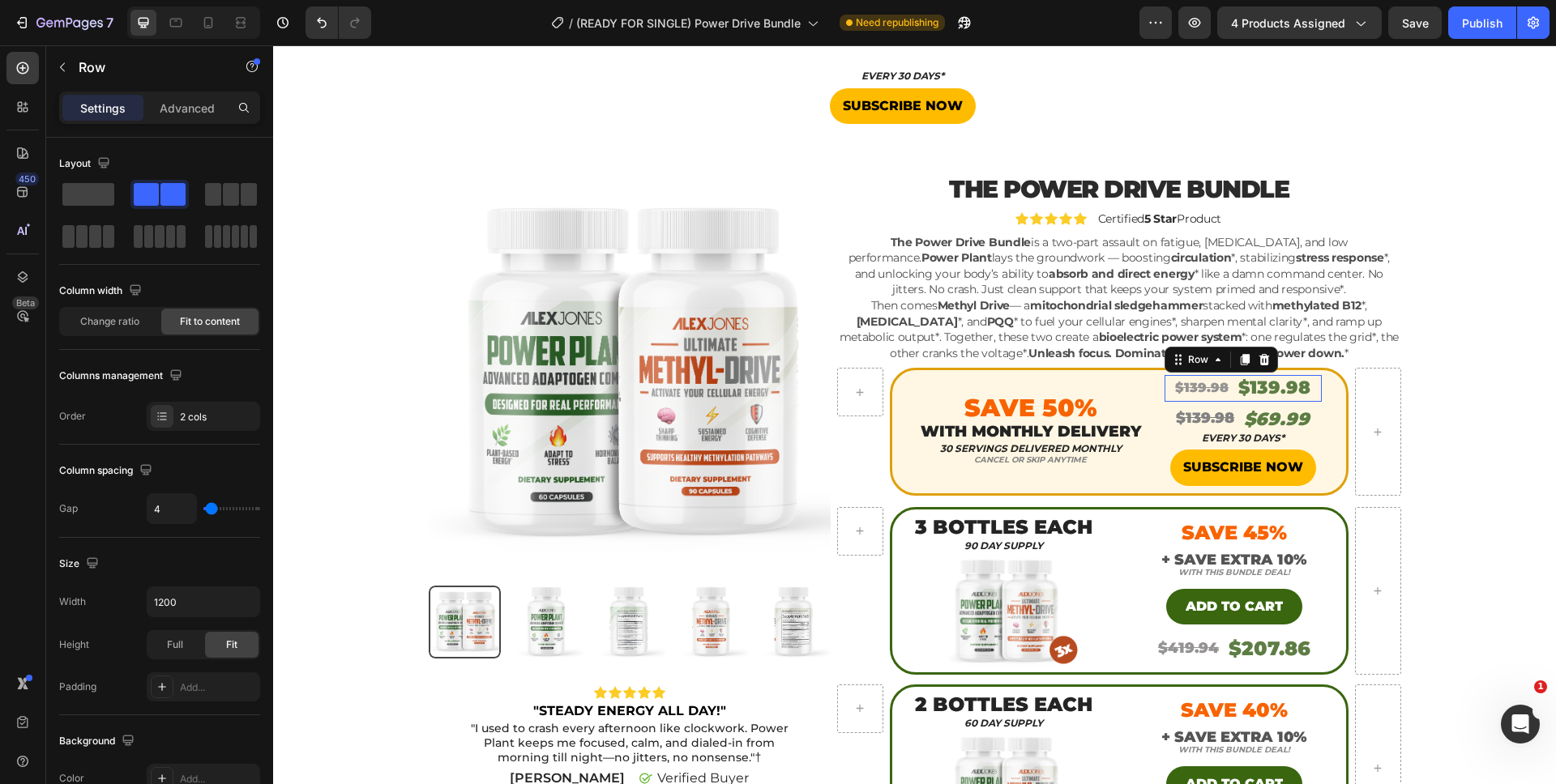
click at [1308, 396] on div "$139.98 Product Price Product Price $139.98 Product Price Product Price Row 0" at bounding box center [1243, 388] width 158 height 27
click at [1259, 357] on icon at bounding box center [1264, 360] width 11 height 11
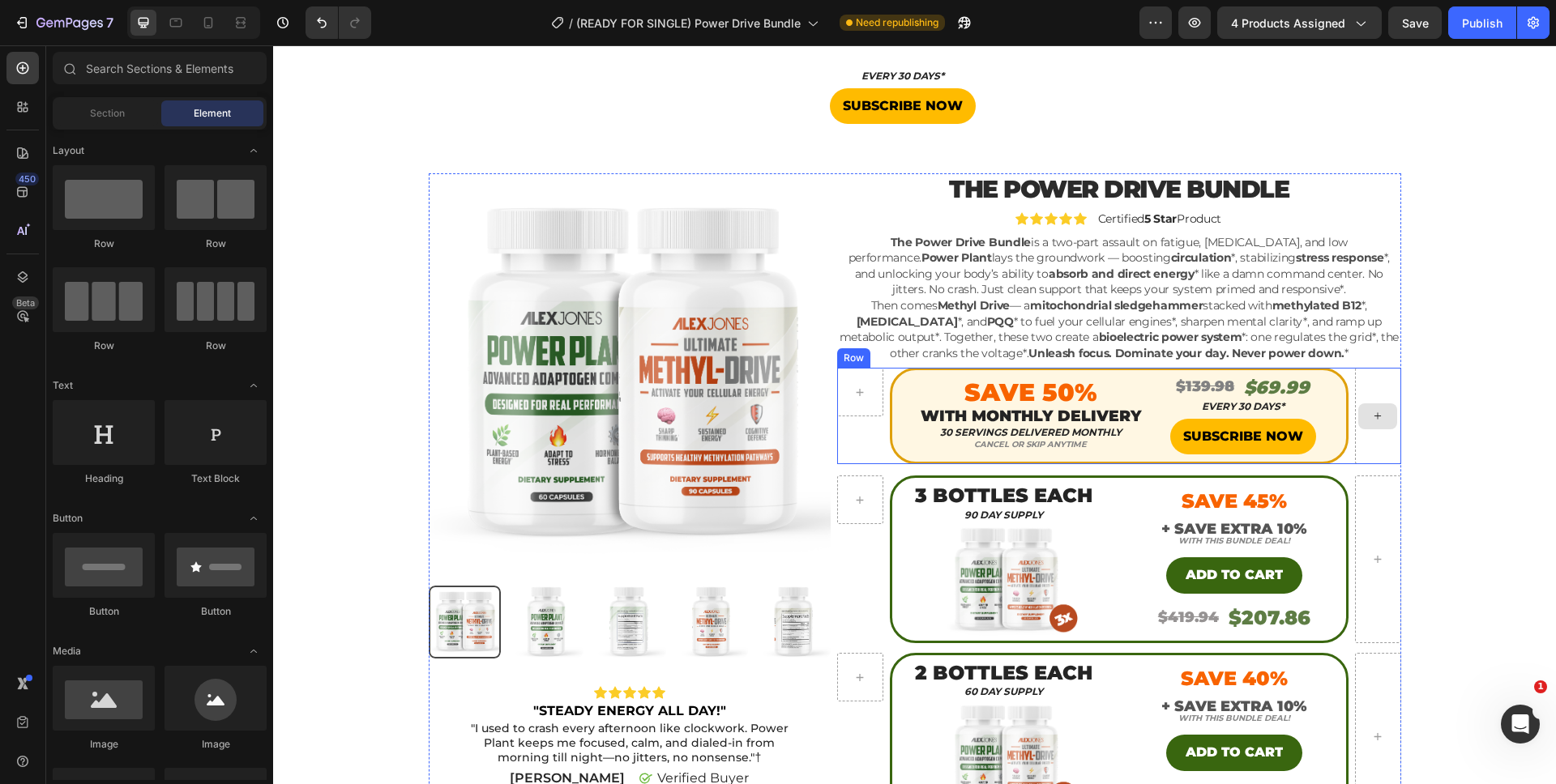
click at [1481, 395] on div "Product Images Icon Icon Icon Icon Icon Icon List "STEADY ENERGY ALL DAY!" Text…" at bounding box center [914, 671] width 1259 height 995
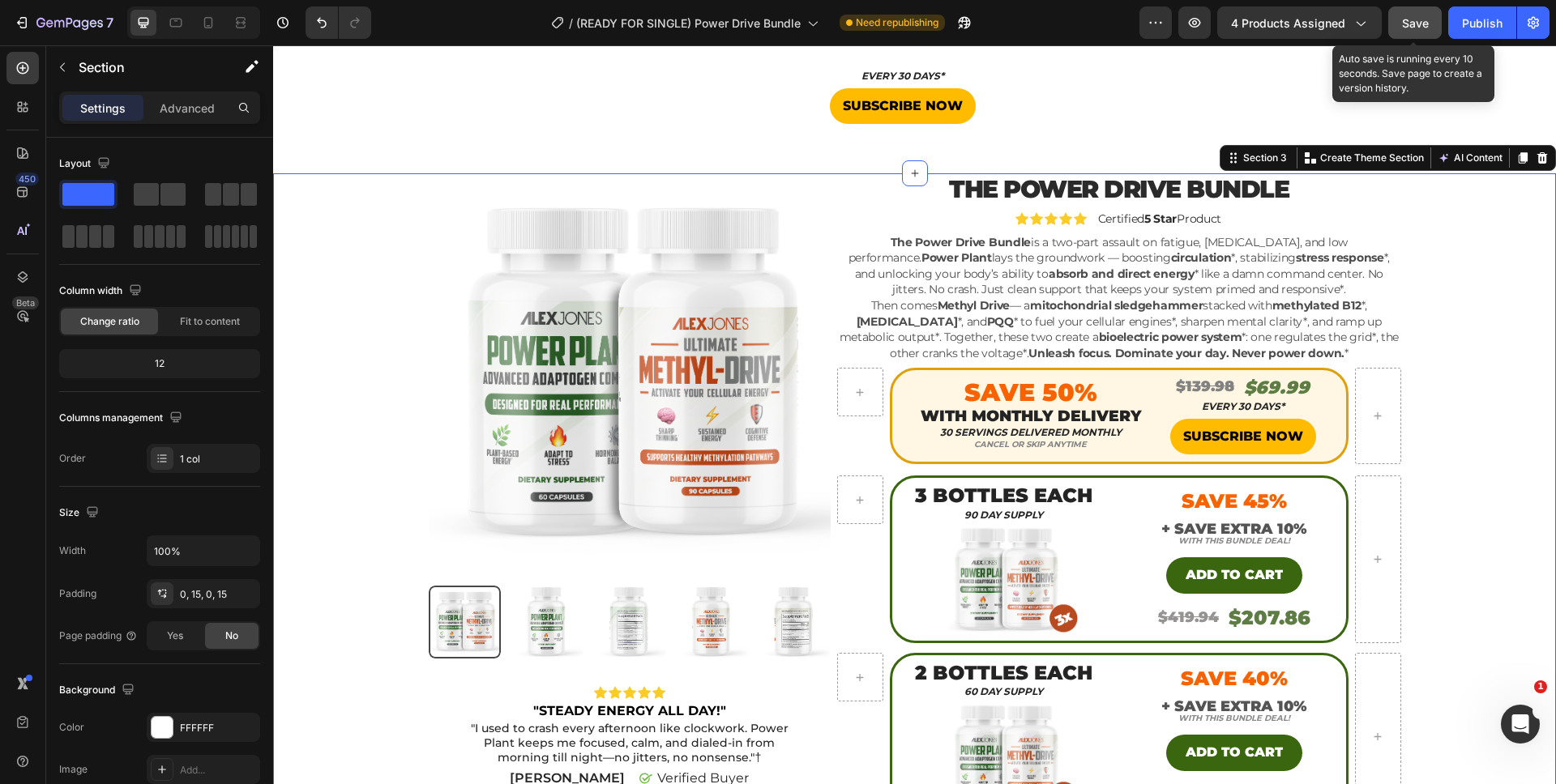
click at [1409, 32] on button "Save" at bounding box center [1415, 23] width 54 height 32
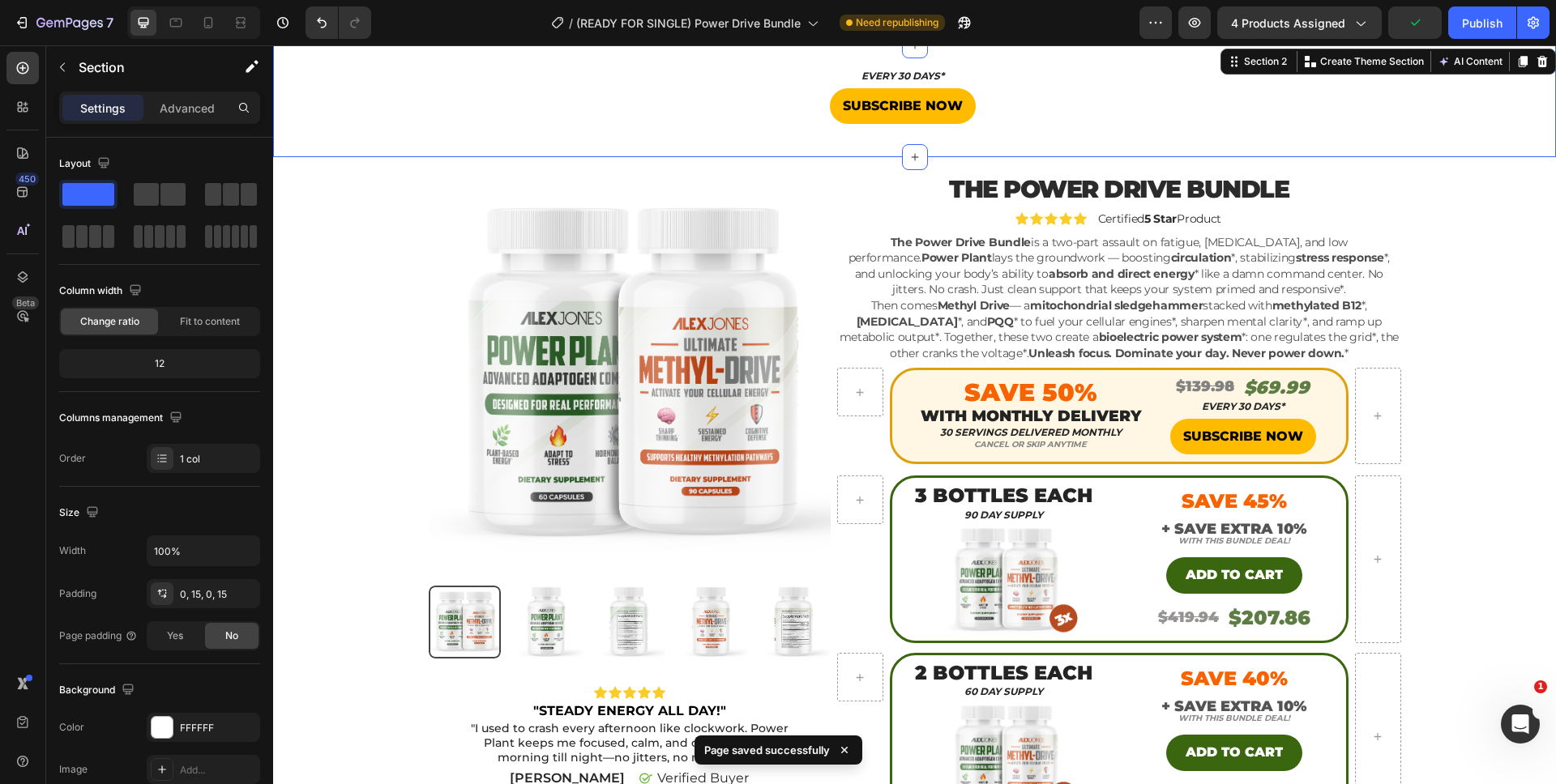
click at [1234, 98] on div "EVERY 30 DAYS* Heading SUBSCRIBE NOW Button Product" at bounding box center [914, 101] width 1282 height 60
click at [1536, 60] on icon at bounding box center [1542, 62] width 13 height 13
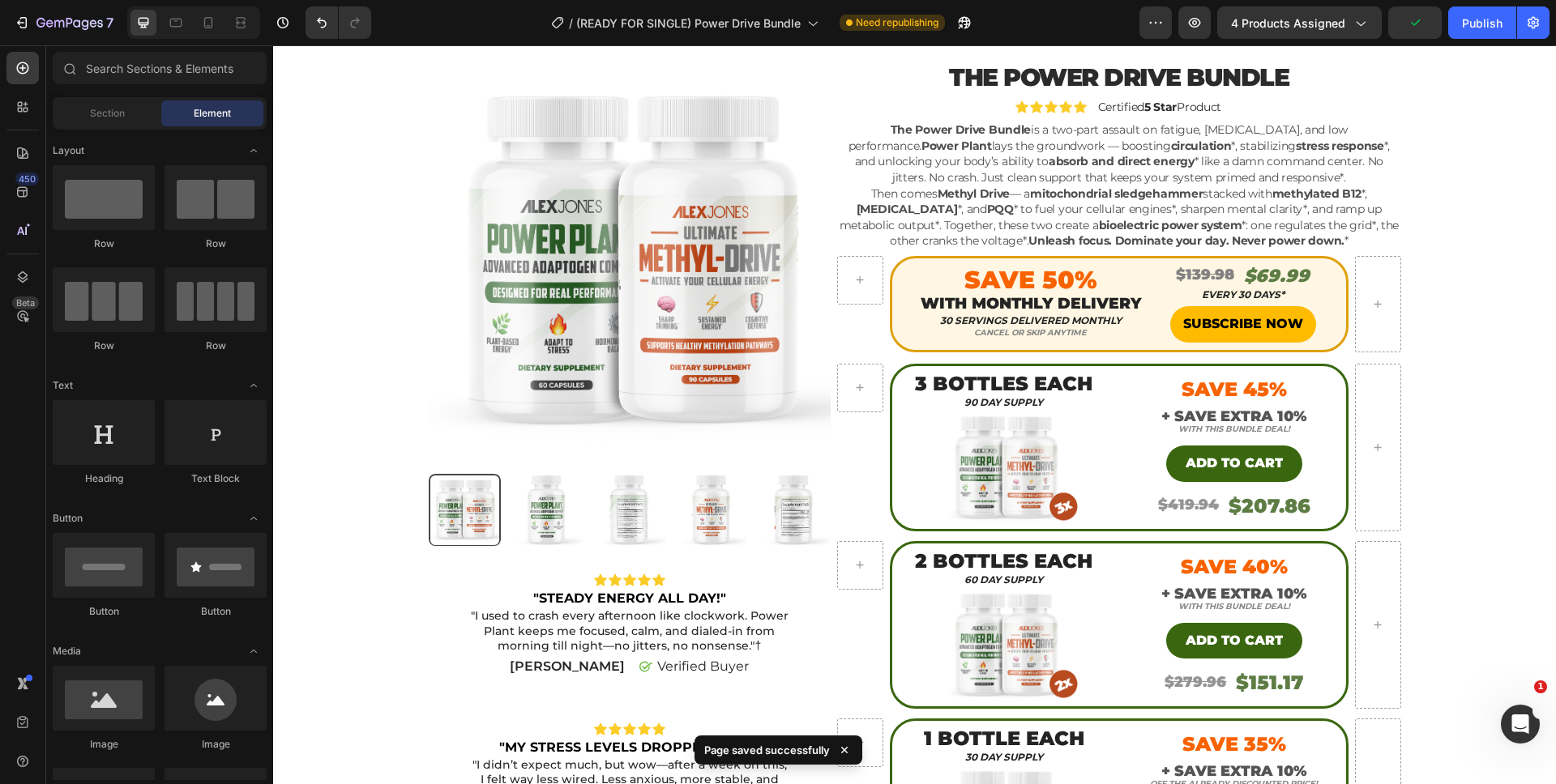
scroll to position [0, 0]
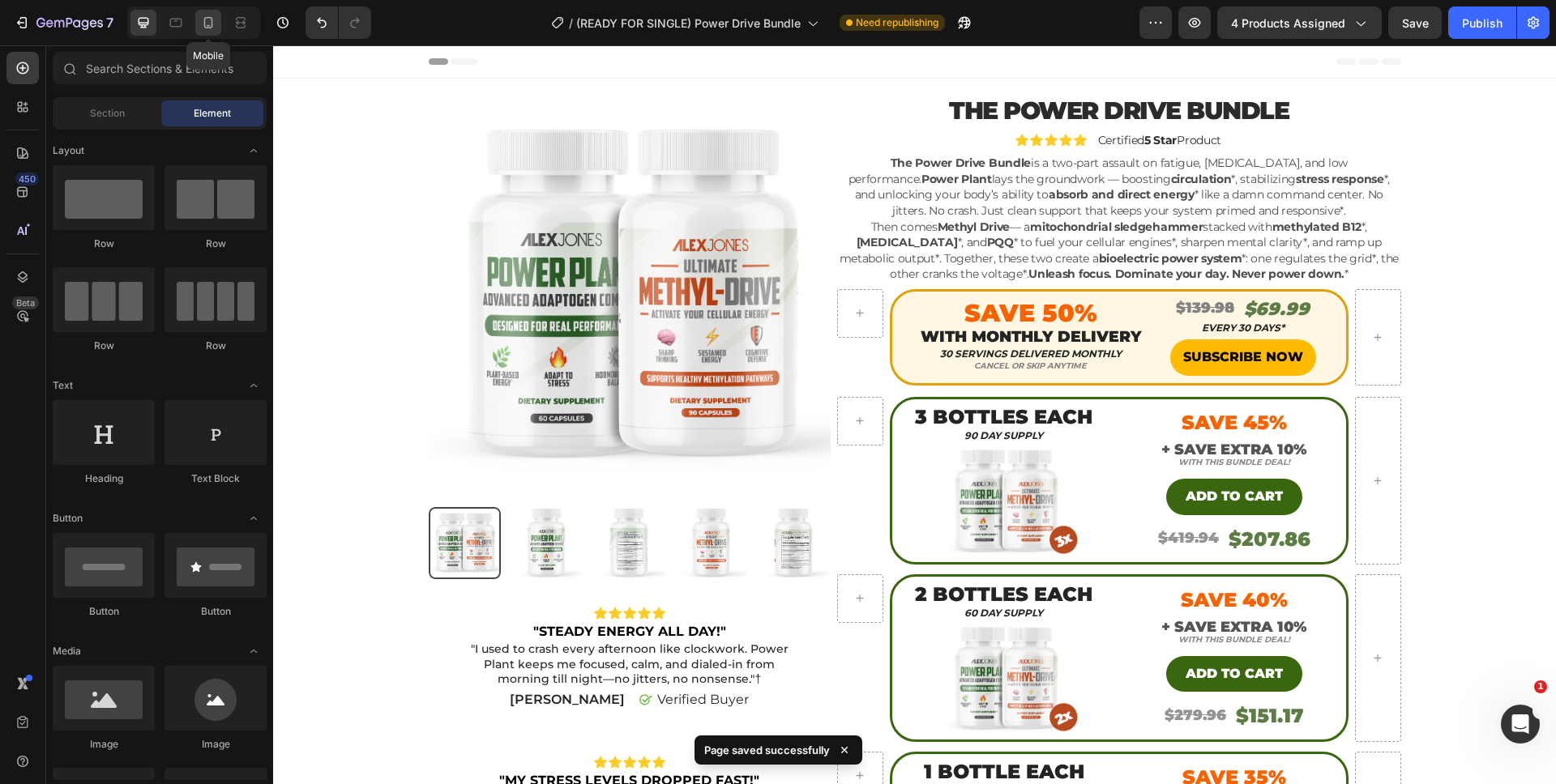
click at [207, 32] on div at bounding box center [208, 23] width 26 height 26
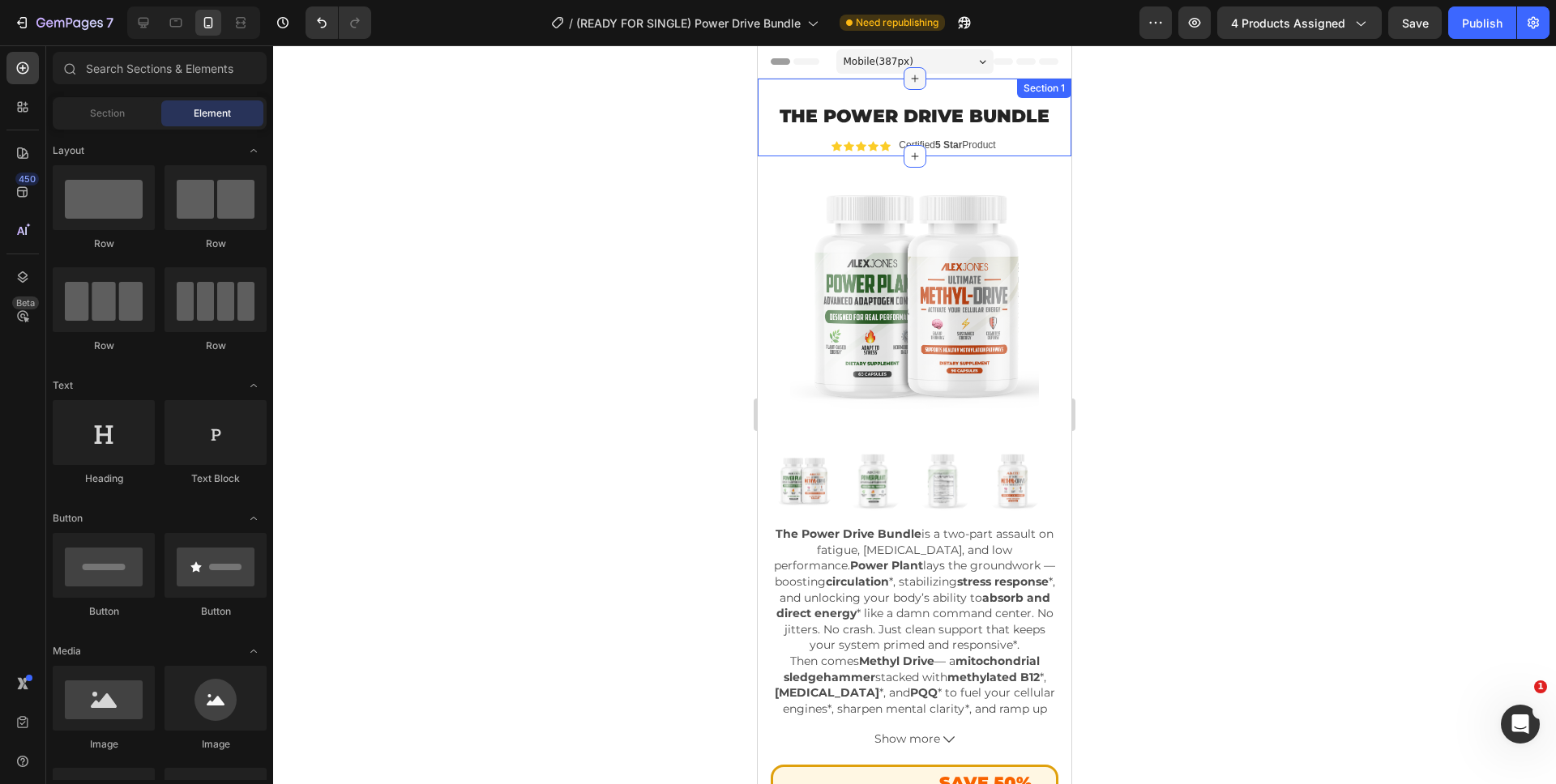
click at [910, 78] on icon at bounding box center [914, 79] width 7 height 7
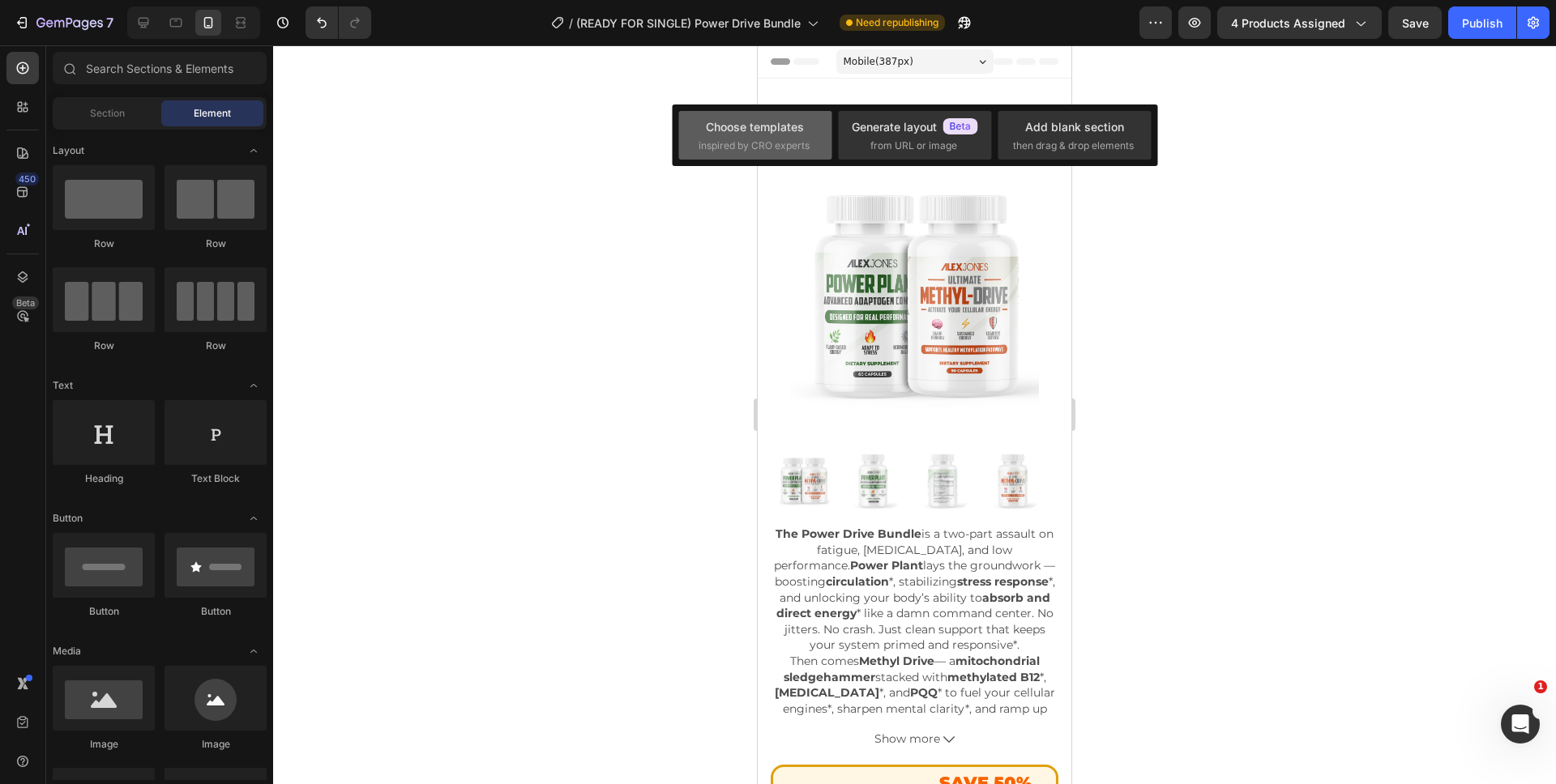
click at [784, 118] on div "Choose templates" at bounding box center [754, 127] width 98 height 17
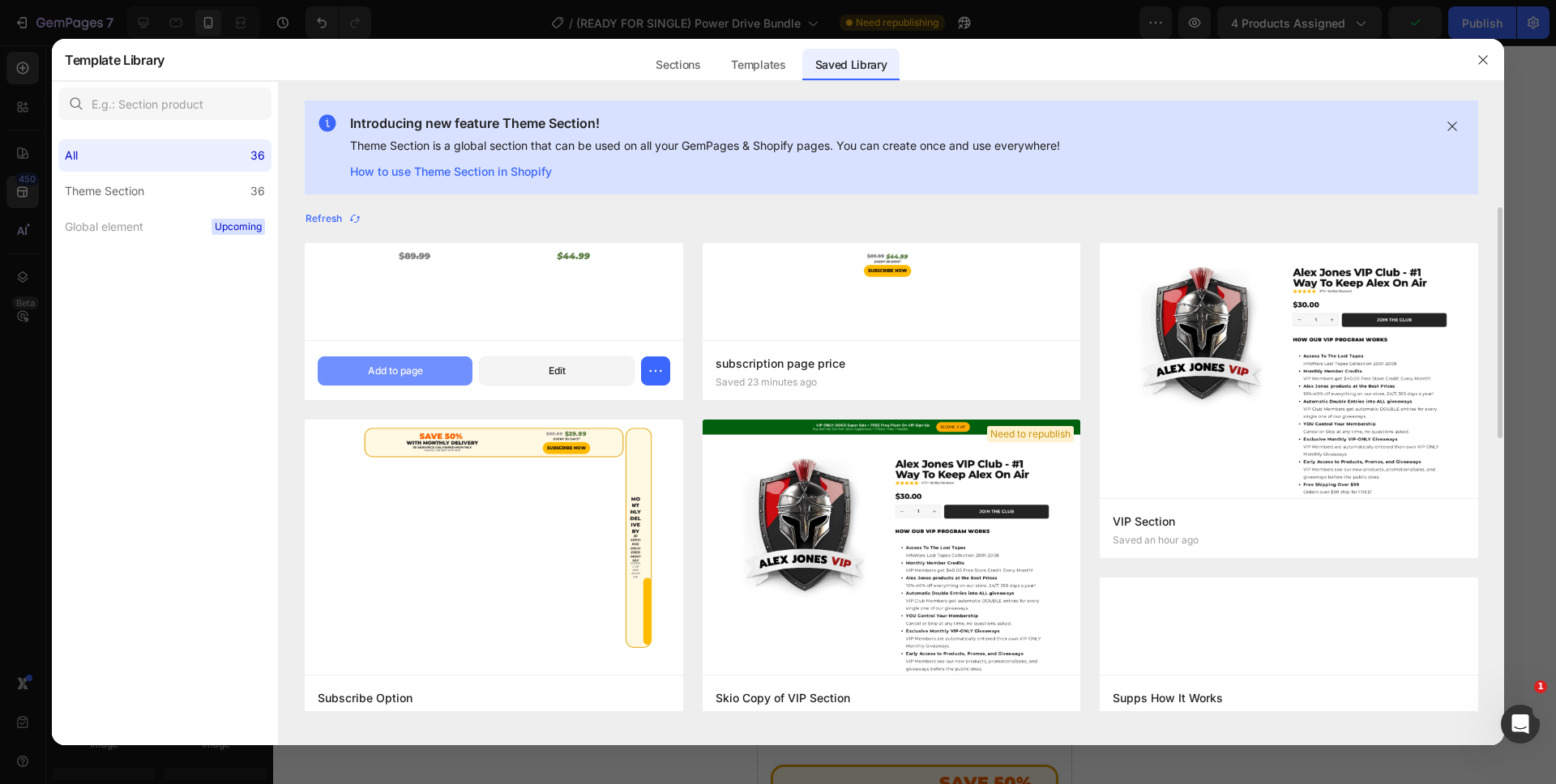
click at [379, 377] on div "Add to page" at bounding box center [395, 371] width 55 height 15
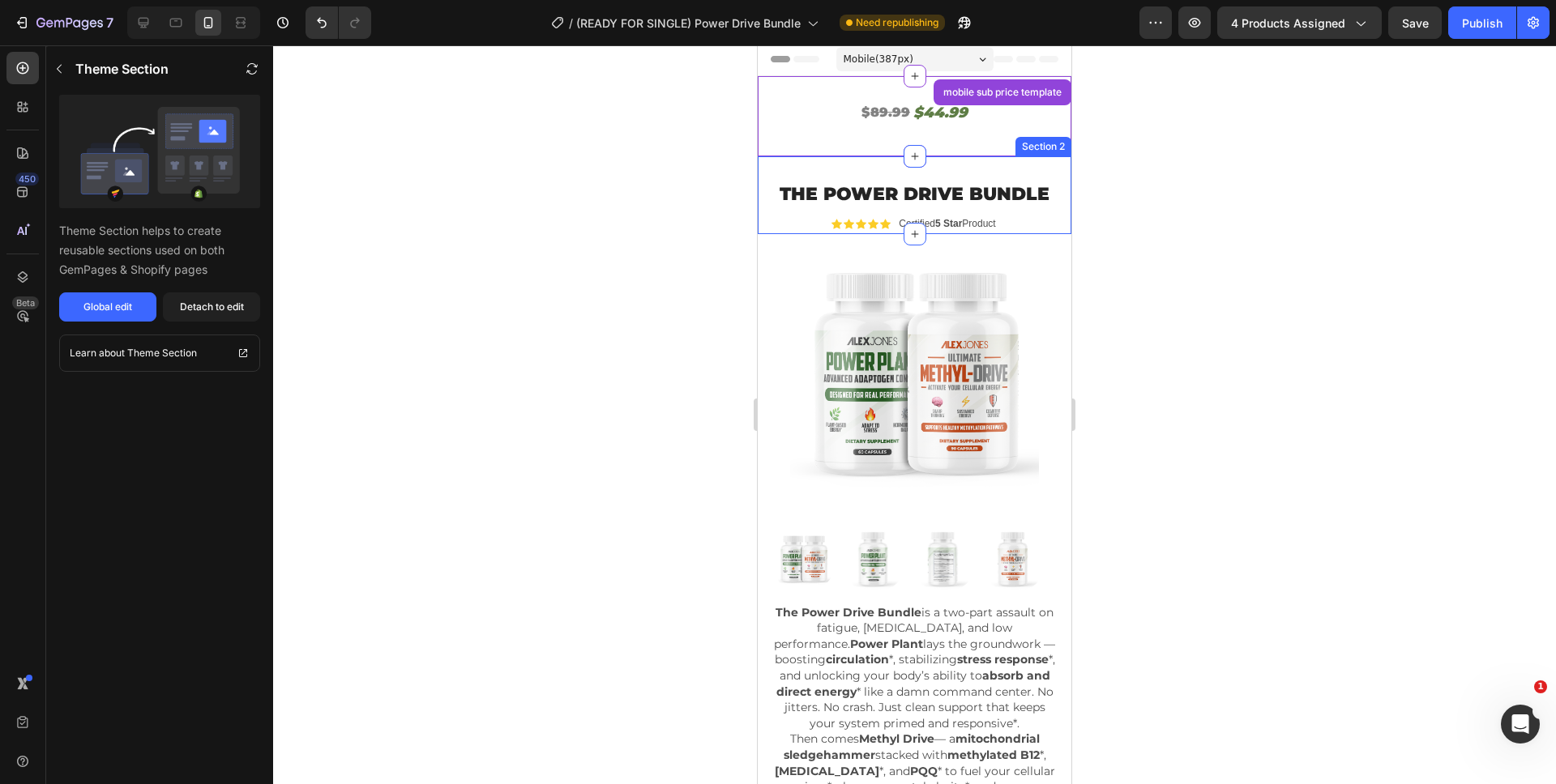
scroll to position [3, 0]
click at [225, 295] on button "Detach to edit" at bounding box center [212, 307] width 97 height 29
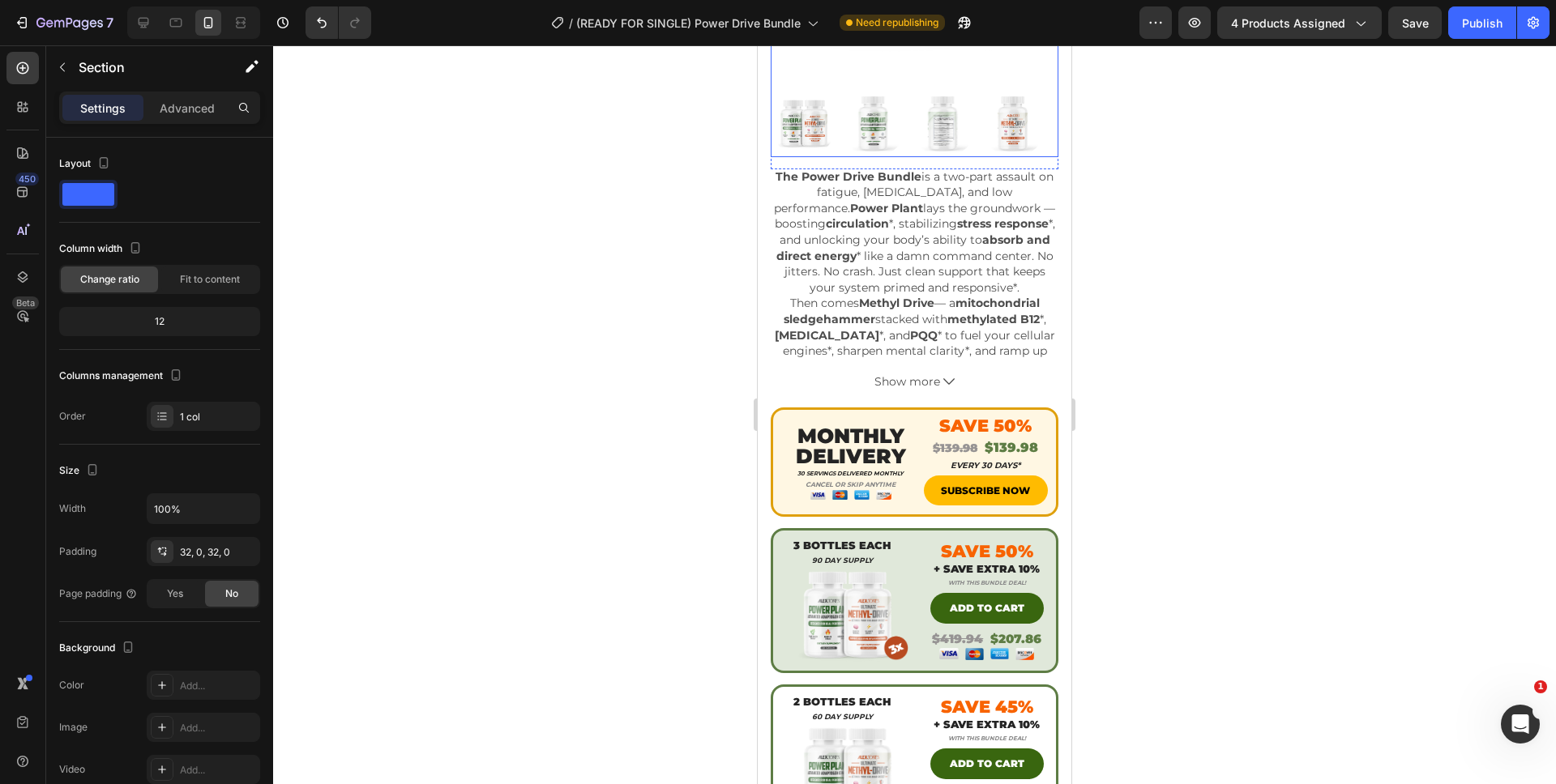
scroll to position [0, 0]
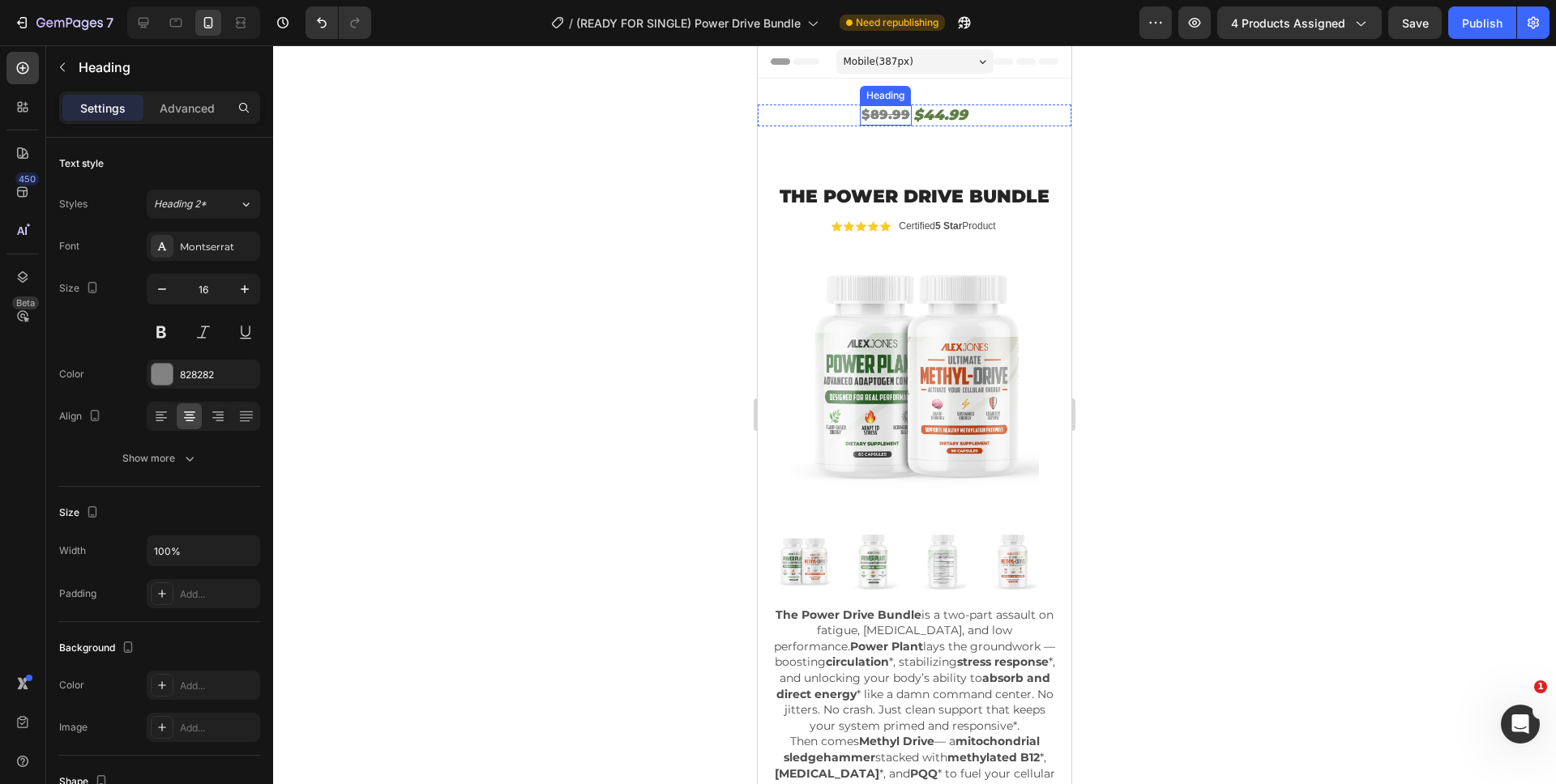
click at [888, 113] on s "89.99" at bounding box center [890, 114] width 40 height 15
click at [887, 114] on s "89.99" at bounding box center [890, 114] width 40 height 15
click at [930, 114] on h2 "$44.99" at bounding box center [942, 115] width 58 height 22
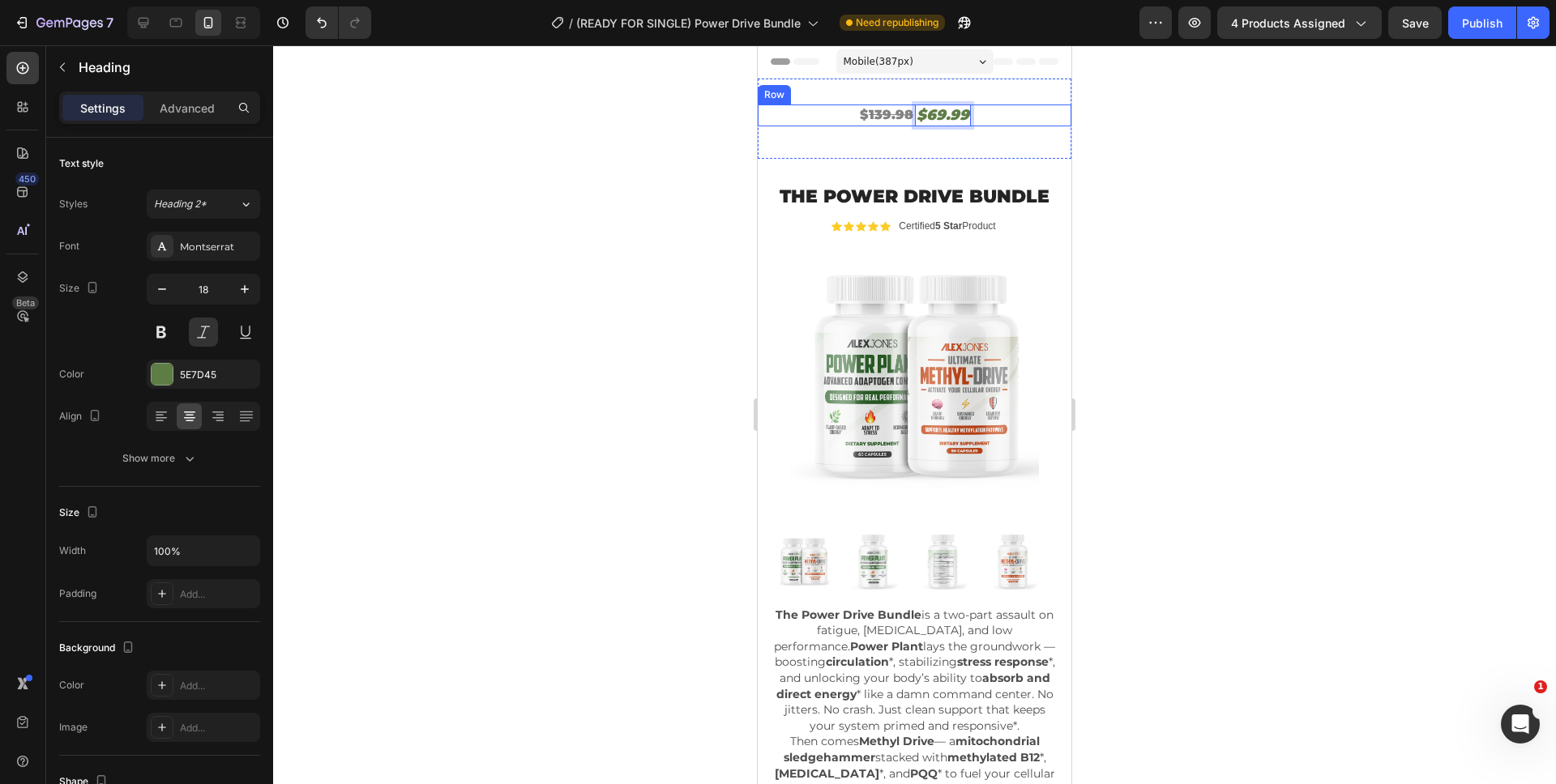
click at [978, 119] on div "$ 139.98 Heading $69.99 Heading 0 Row" at bounding box center [914, 115] width 313 height 22
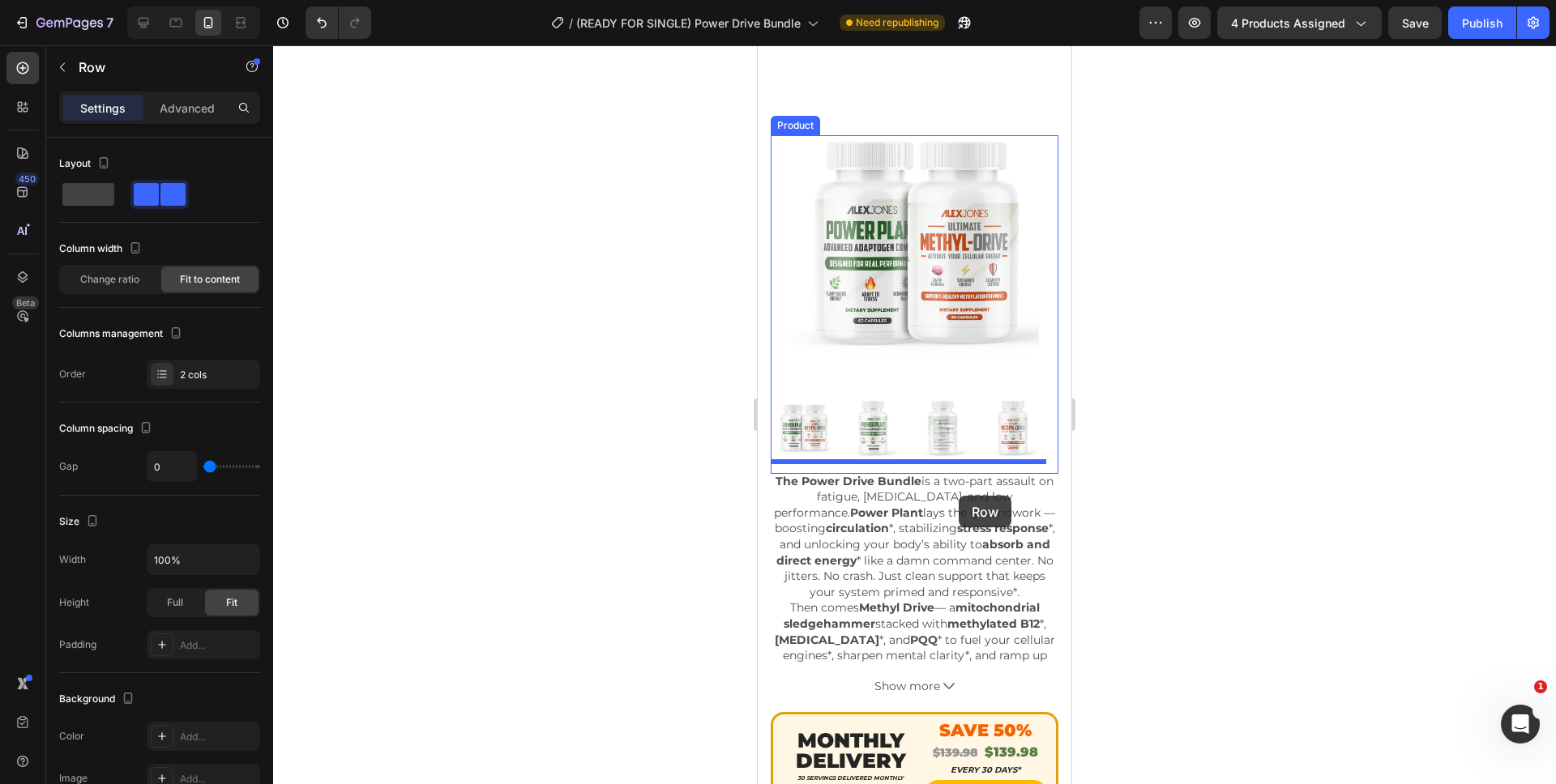
scroll to position [519, 0]
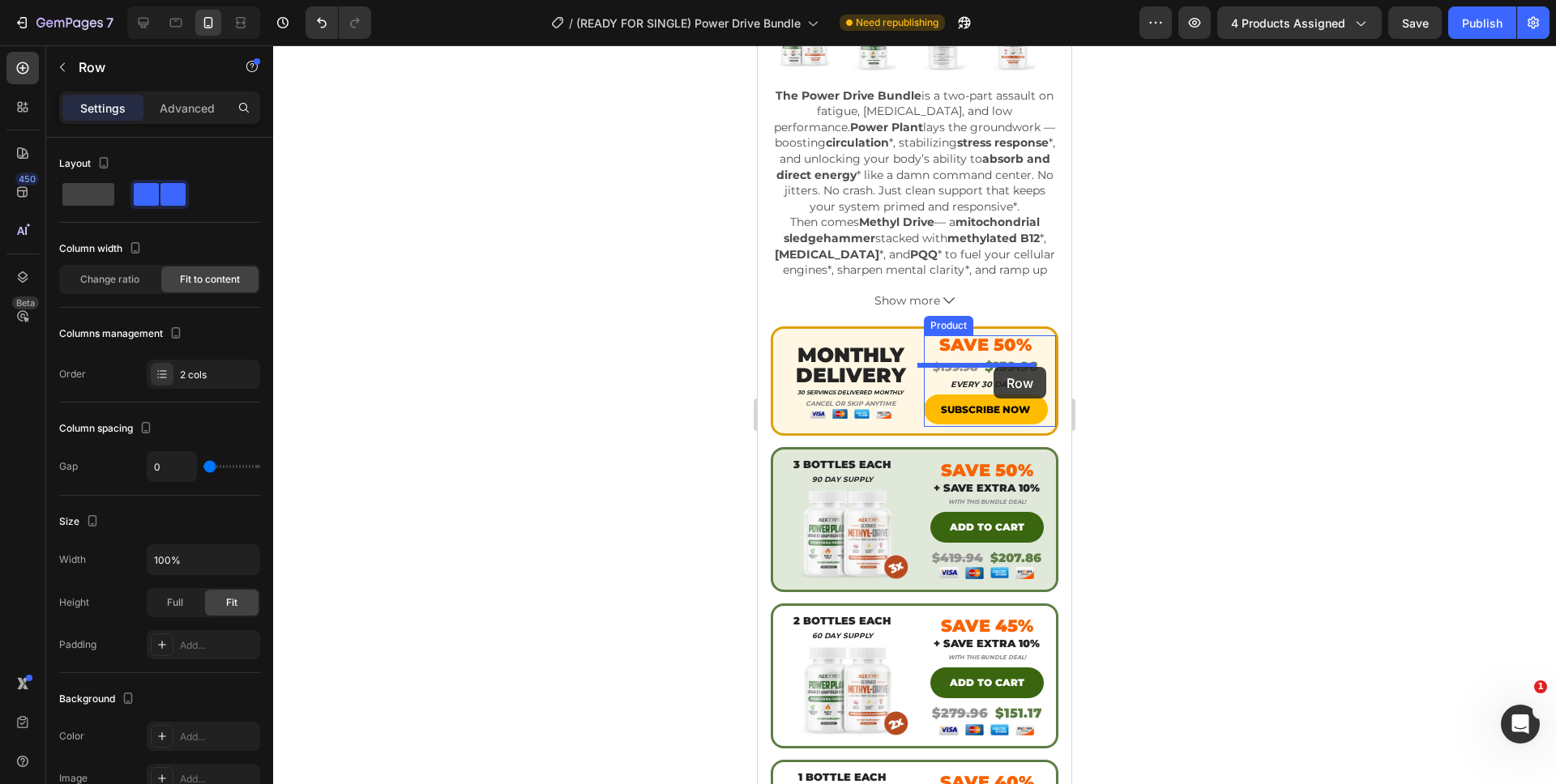
drag, startPoint x: 978, startPoint y: 118, endPoint x: 993, endPoint y: 367, distance: 249.5
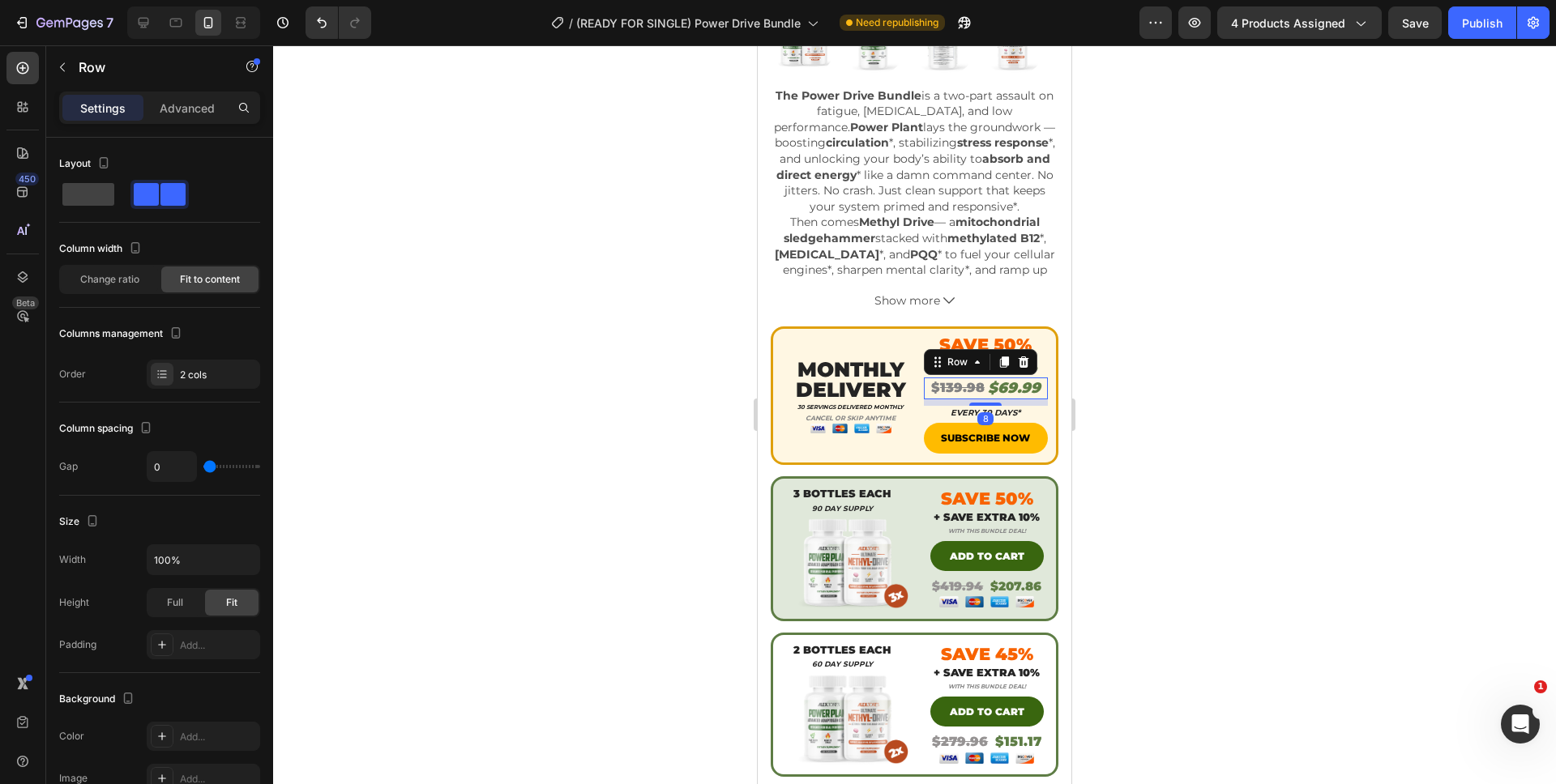
click at [1154, 396] on div at bounding box center [914, 415] width 1282 height 739
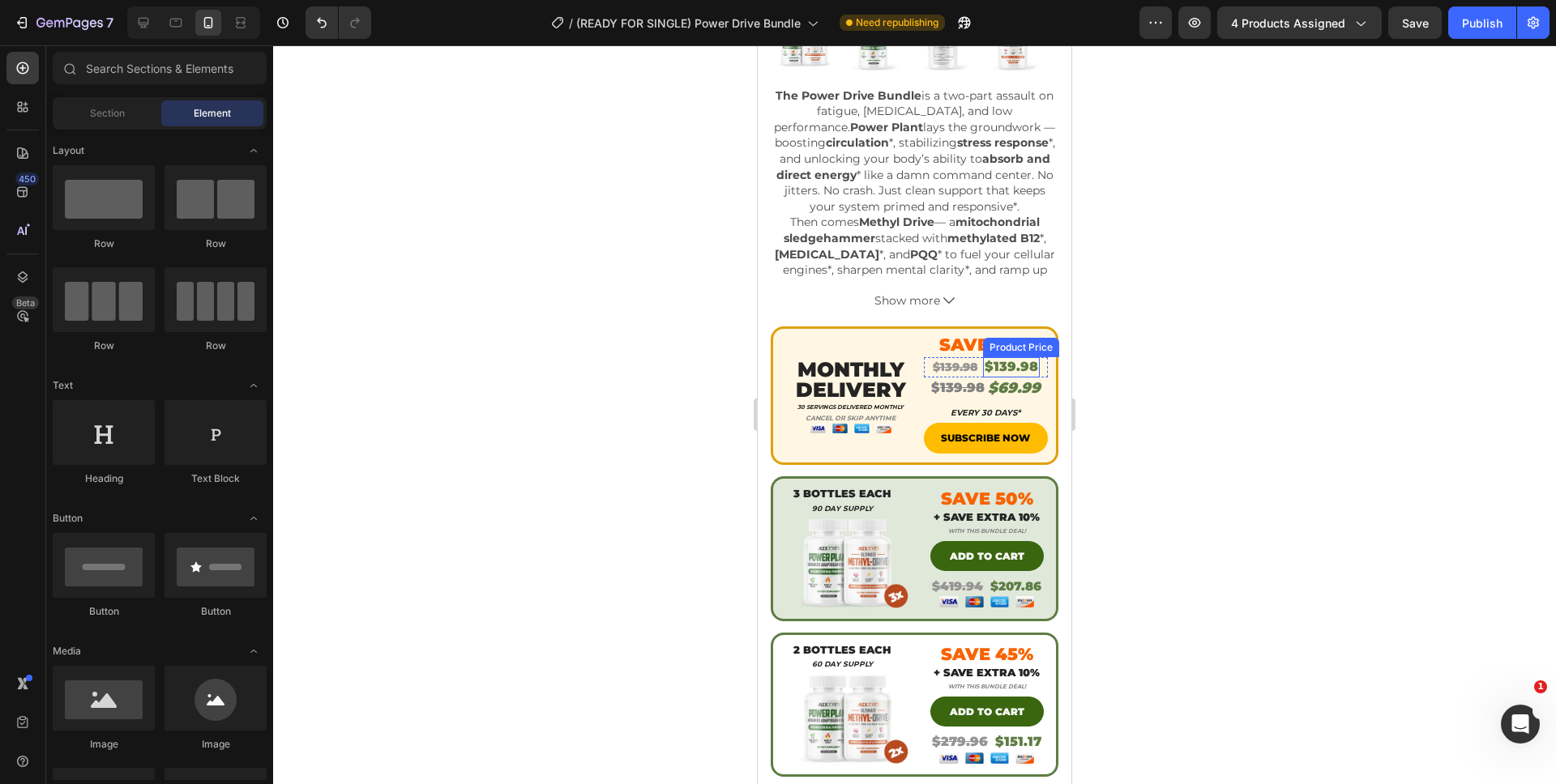
click at [1028, 357] on div "$139.98" at bounding box center [1011, 367] width 57 height 20
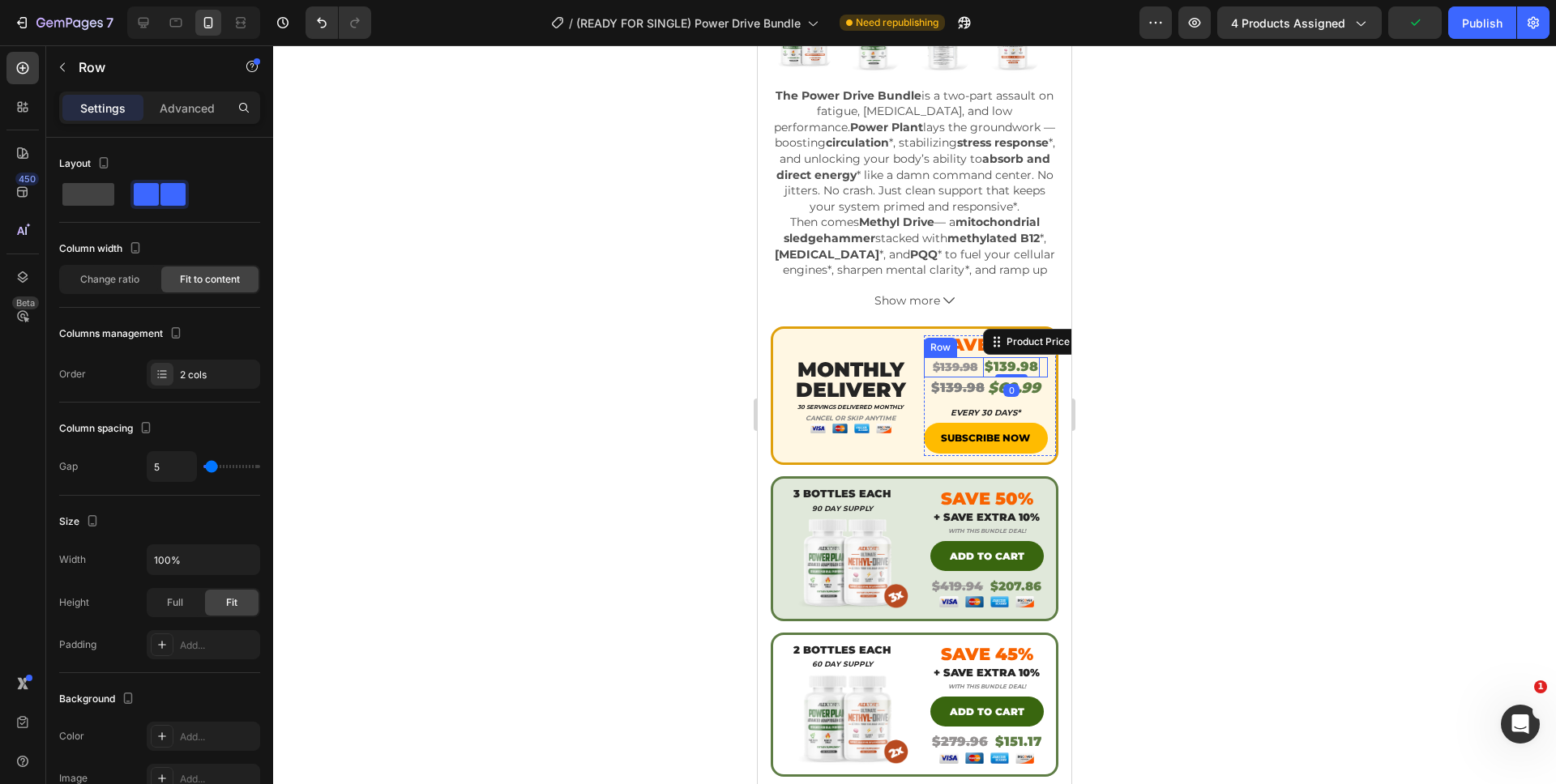
click at [1032, 358] on div "$139.98 Product Price Product Price $139.98 Product Price Edit content in Shopi…" at bounding box center [986, 367] width 125 height 20
click at [1020, 337] on div at bounding box center [1023, 342] width 19 height 19
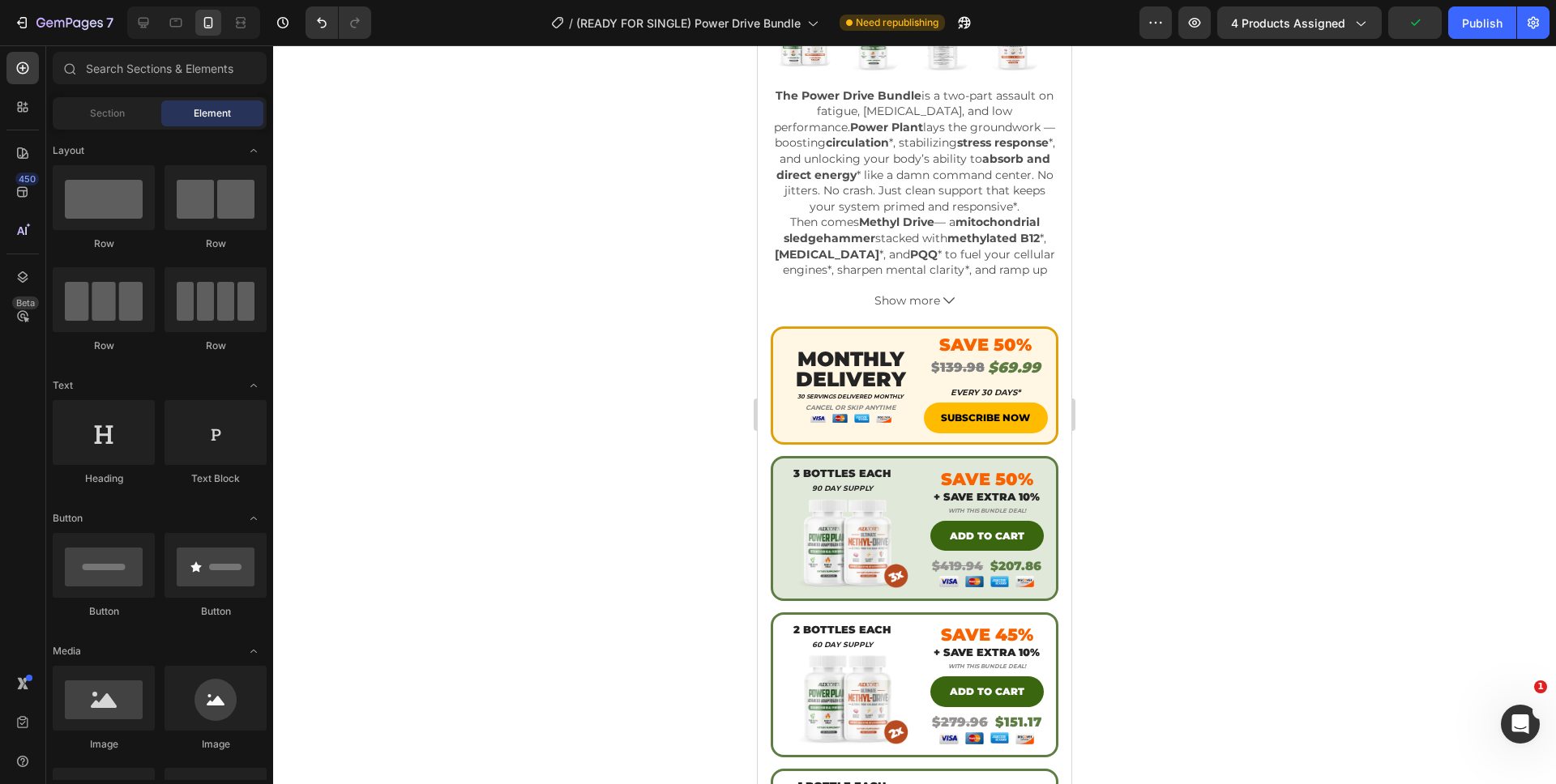
click at [1108, 381] on div at bounding box center [914, 415] width 1282 height 739
click at [1407, 31] on button "Save" at bounding box center [1415, 23] width 54 height 32
click at [1464, 19] on div "Publish" at bounding box center [1482, 23] width 41 height 17
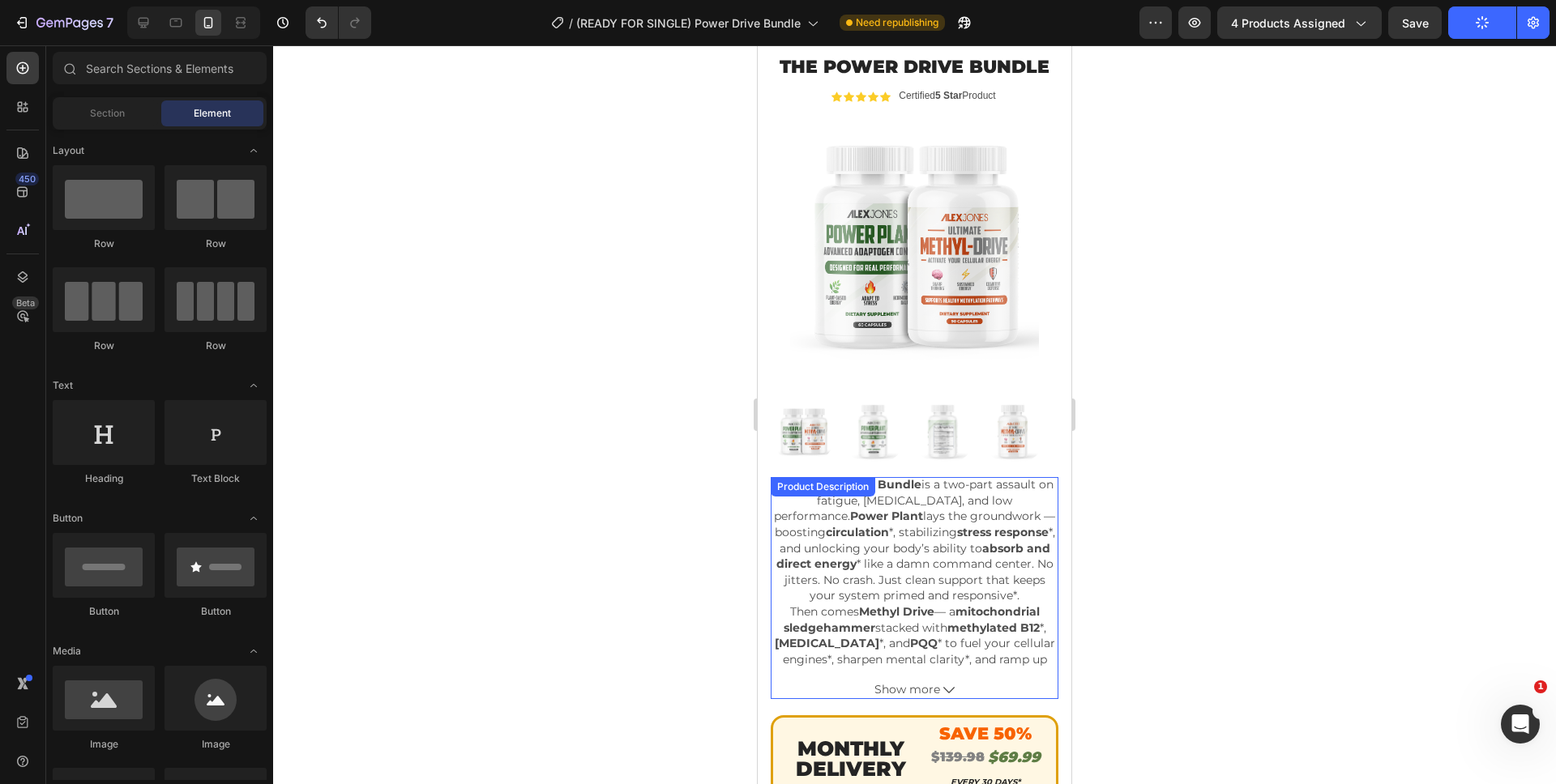
scroll to position [0, 0]
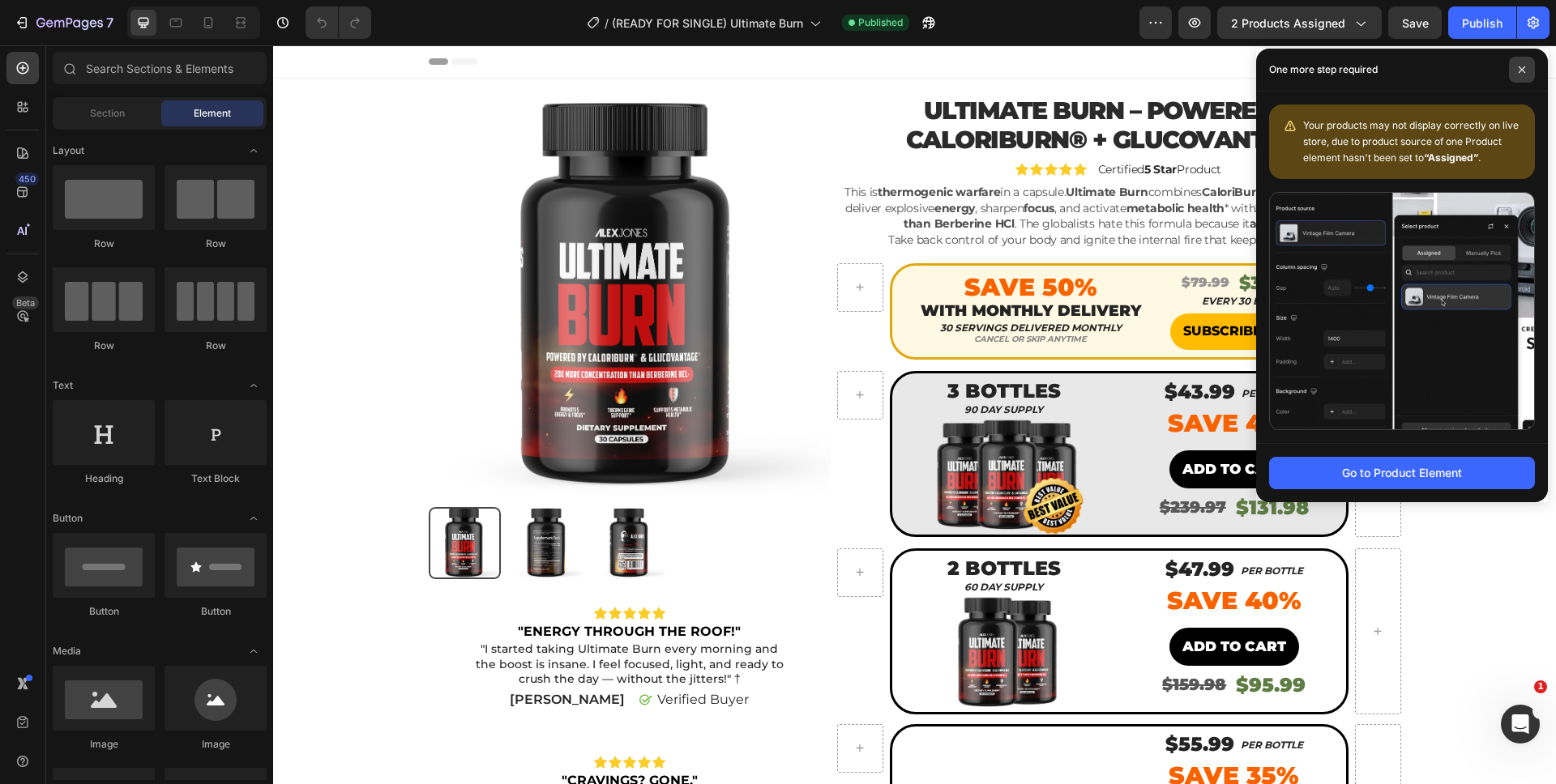
click at [1523, 75] on span at bounding box center [1522, 70] width 26 height 26
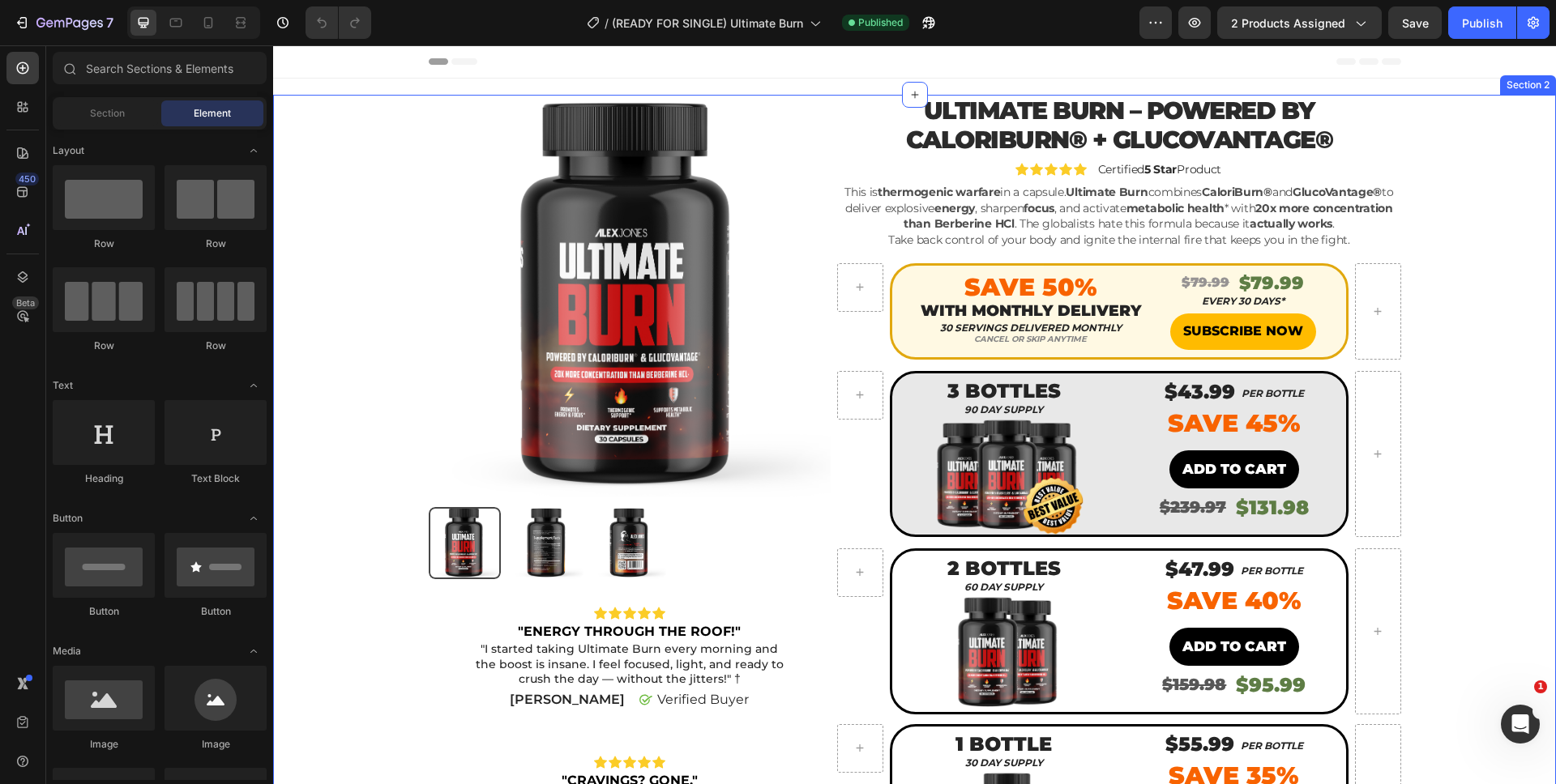
click at [1421, 101] on div "Product Images Icon Icon Icon Icon Icon Icon List "ENERGY THROUGH THE ROOF!" Te…" at bounding box center [914, 687] width 1259 height 1183
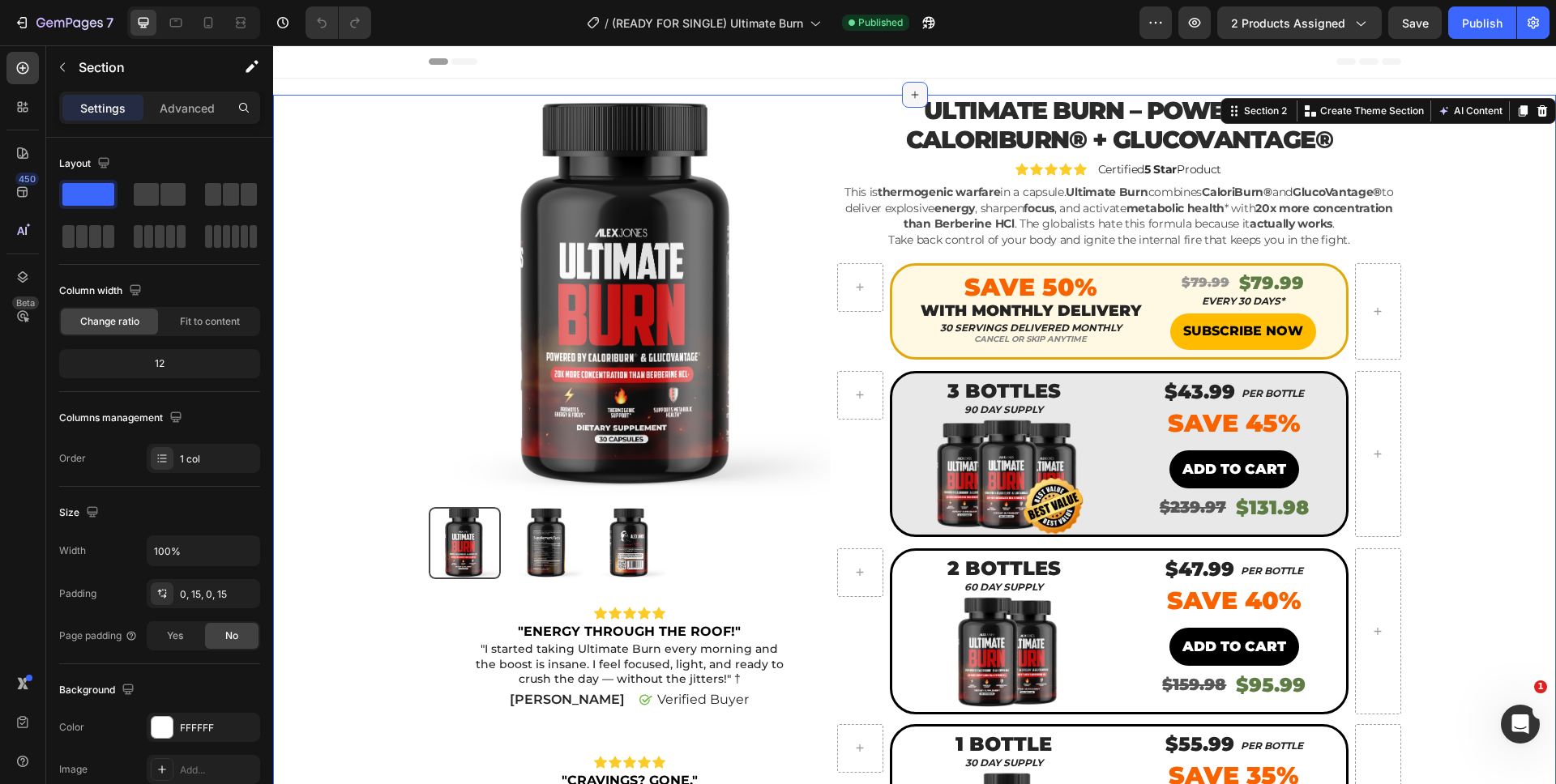
click at [906, 87] on div at bounding box center [914, 95] width 26 height 26
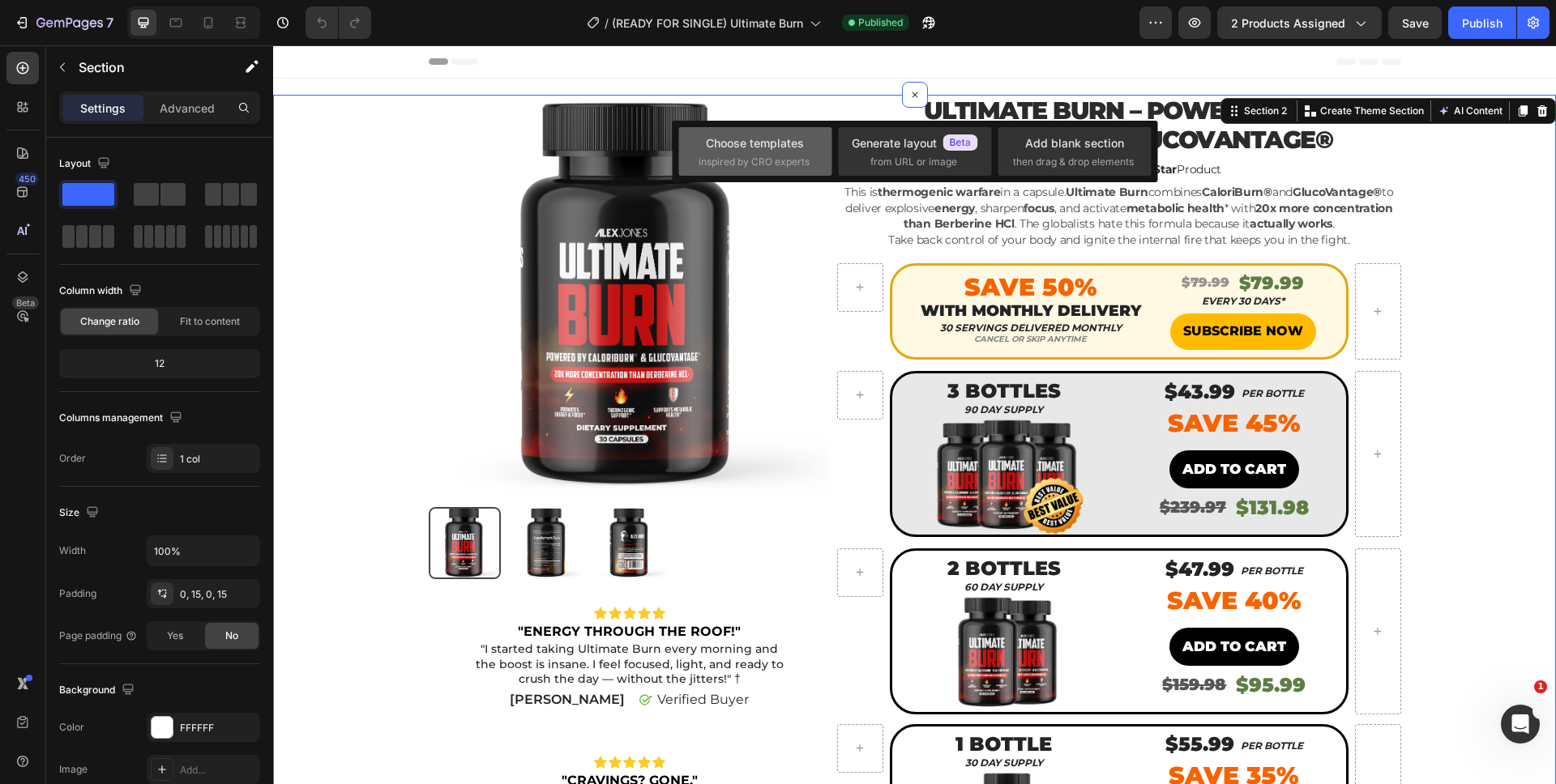
click at [741, 149] on div "Choose templates" at bounding box center [754, 143] width 98 height 17
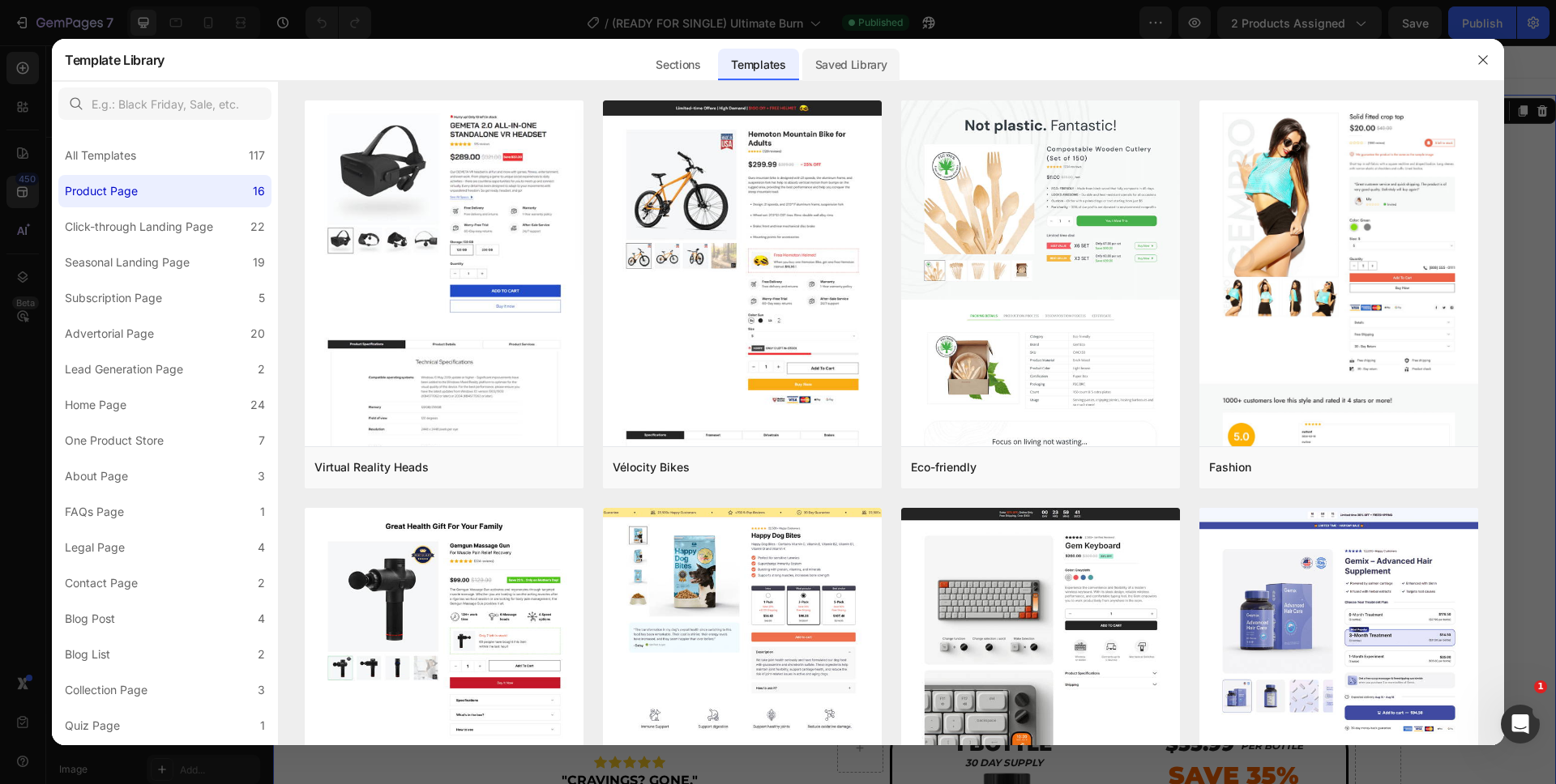
click at [843, 63] on div "Saved Library" at bounding box center [851, 65] width 98 height 32
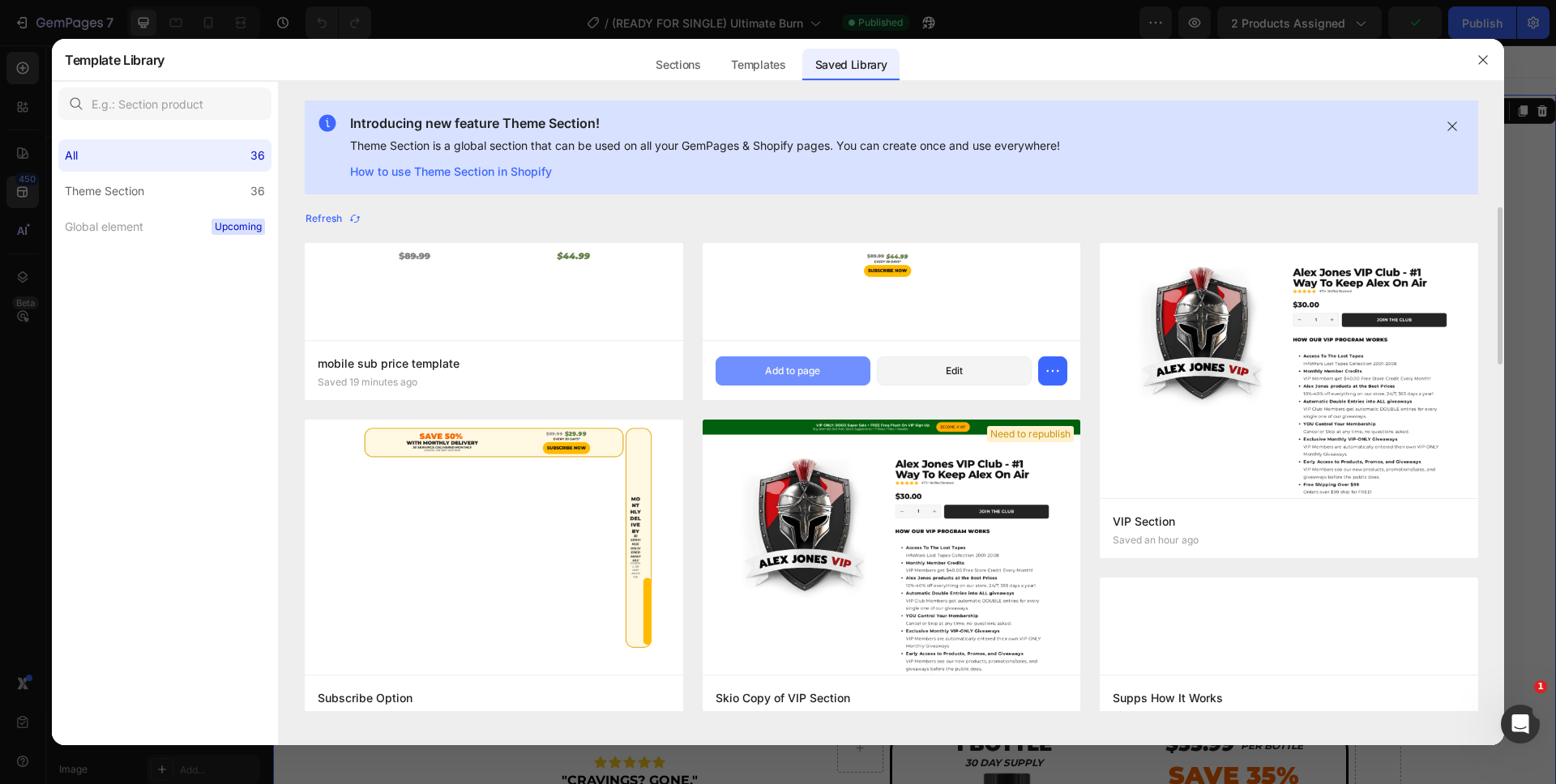
click at [769, 375] on div "Add to page" at bounding box center [793, 371] width 55 height 15
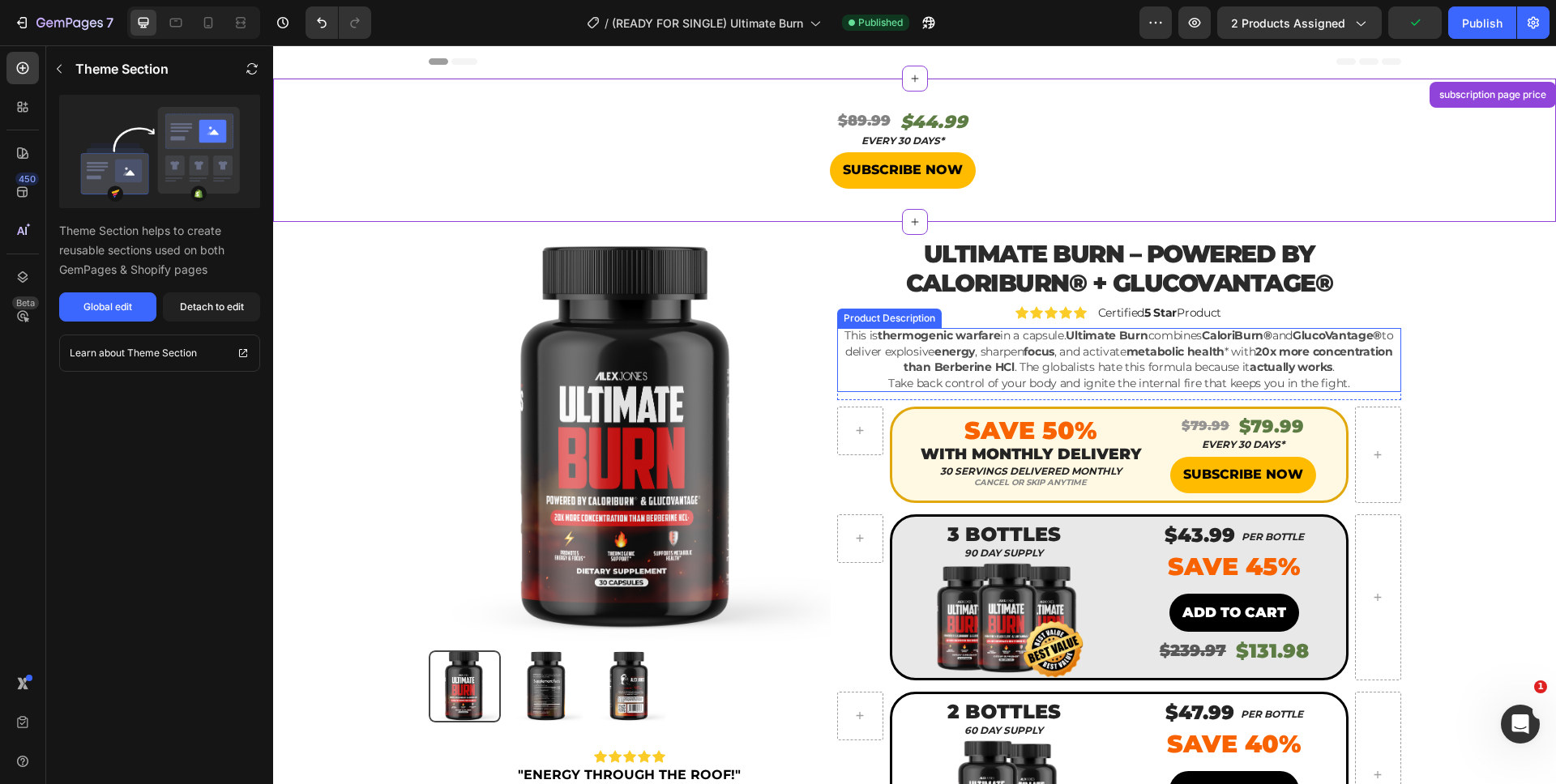
scroll to position [33, 0]
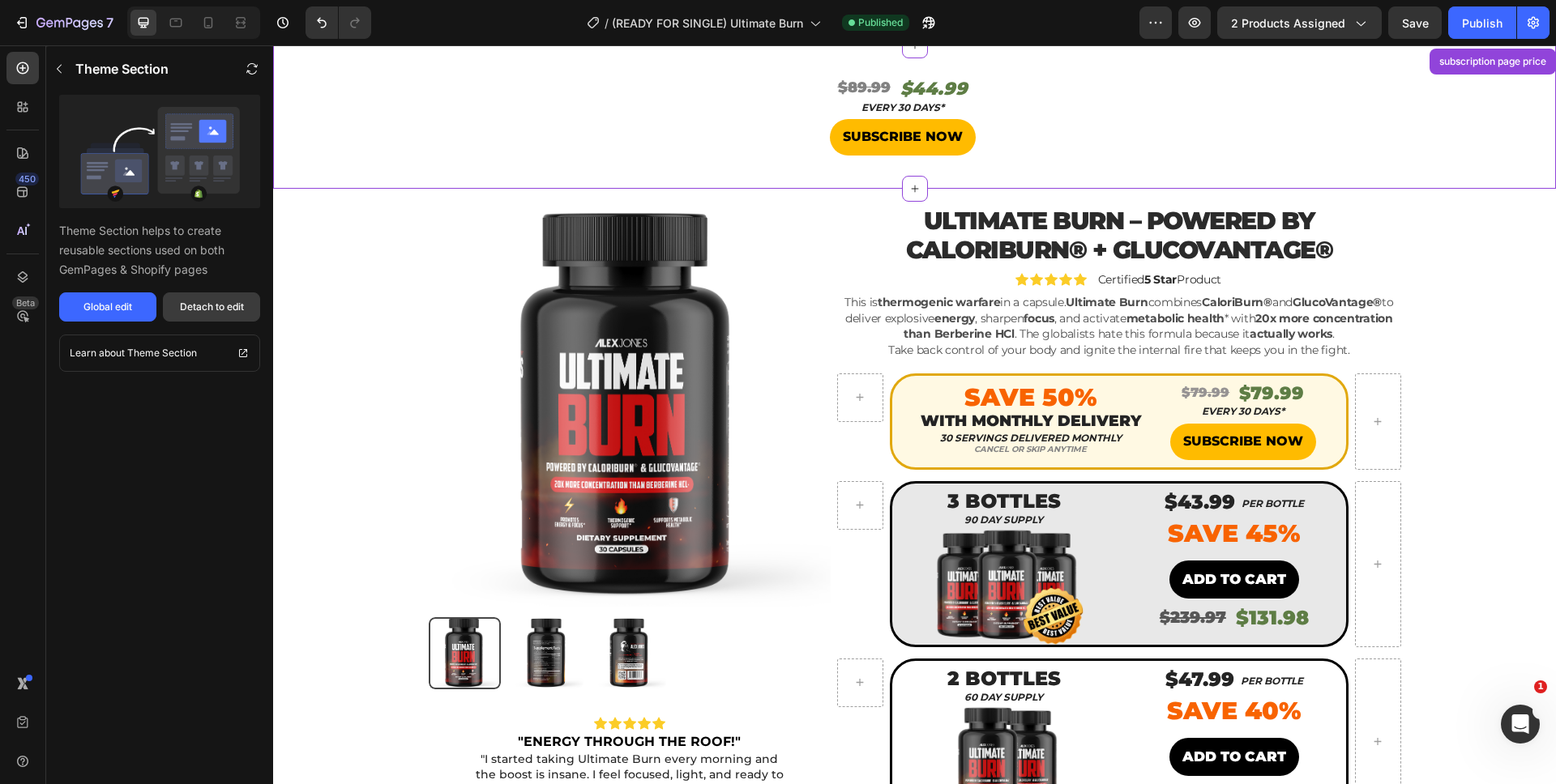
click at [218, 304] on div "Detach to edit" at bounding box center [212, 307] width 64 height 15
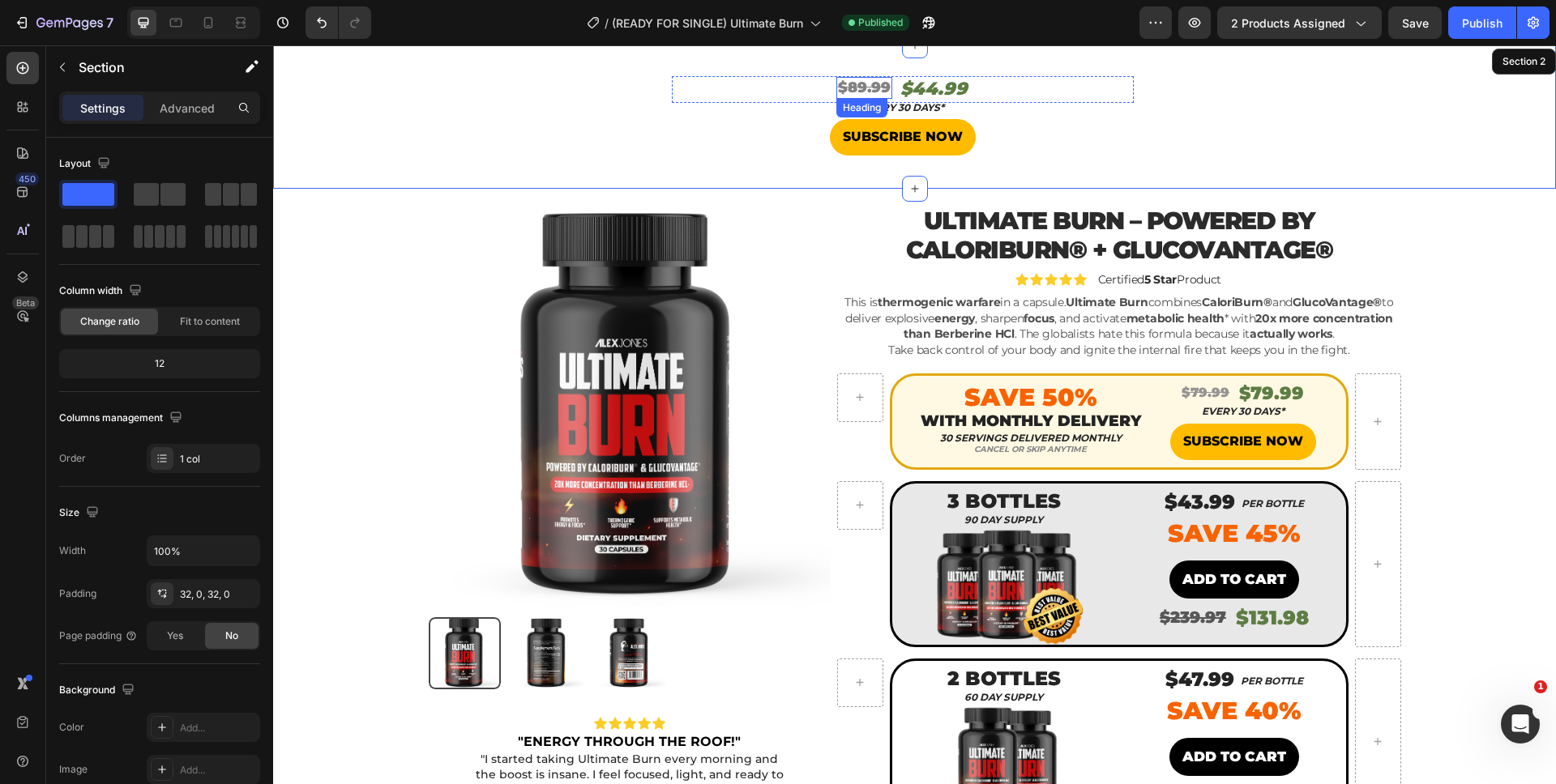
click at [856, 84] on s "$89.99" at bounding box center [864, 88] width 53 height 18
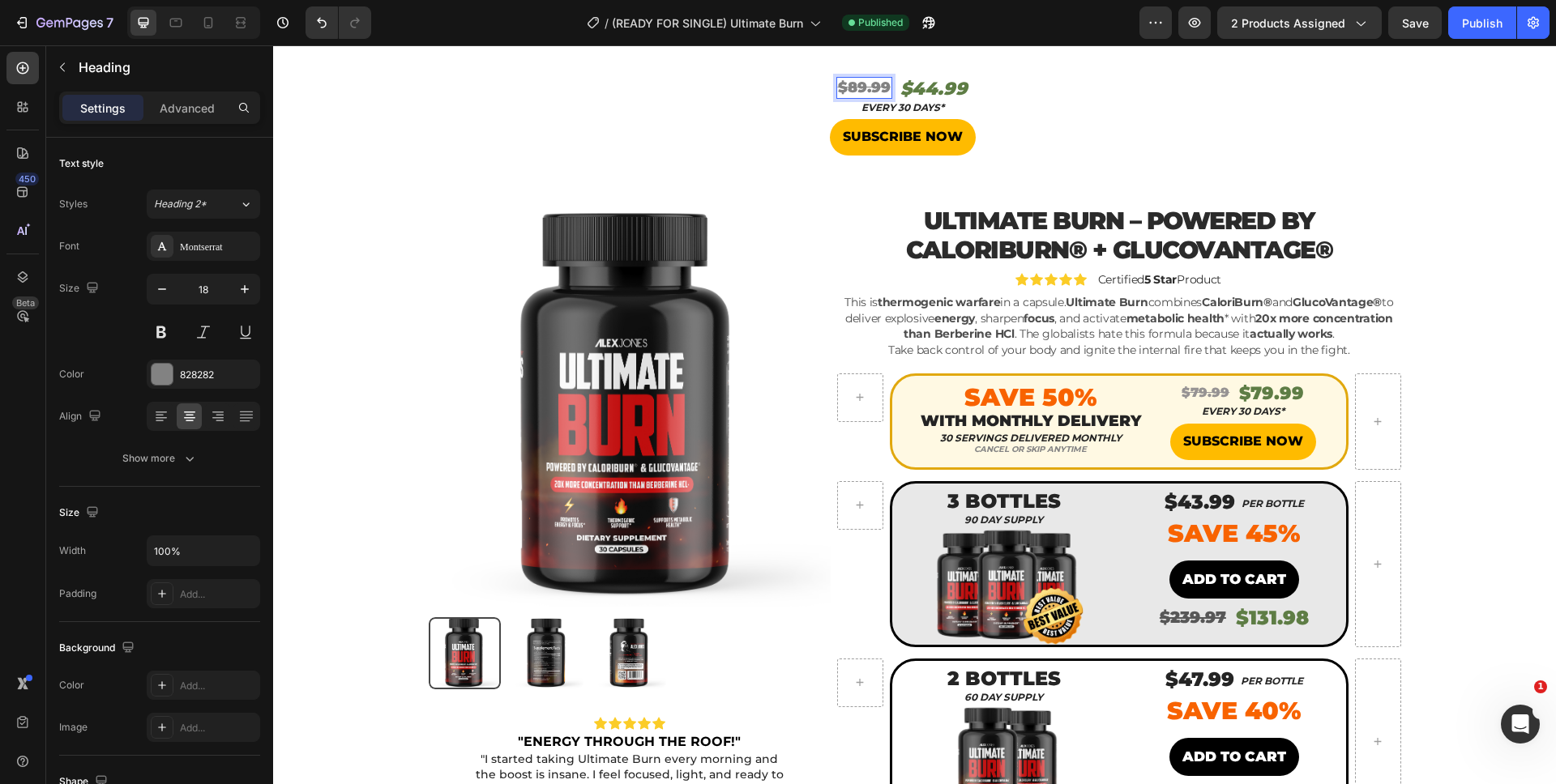
click at [851, 85] on s "$89.99" at bounding box center [864, 88] width 53 height 18
click at [922, 84] on h2 "$44.99" at bounding box center [934, 89] width 71 height 27
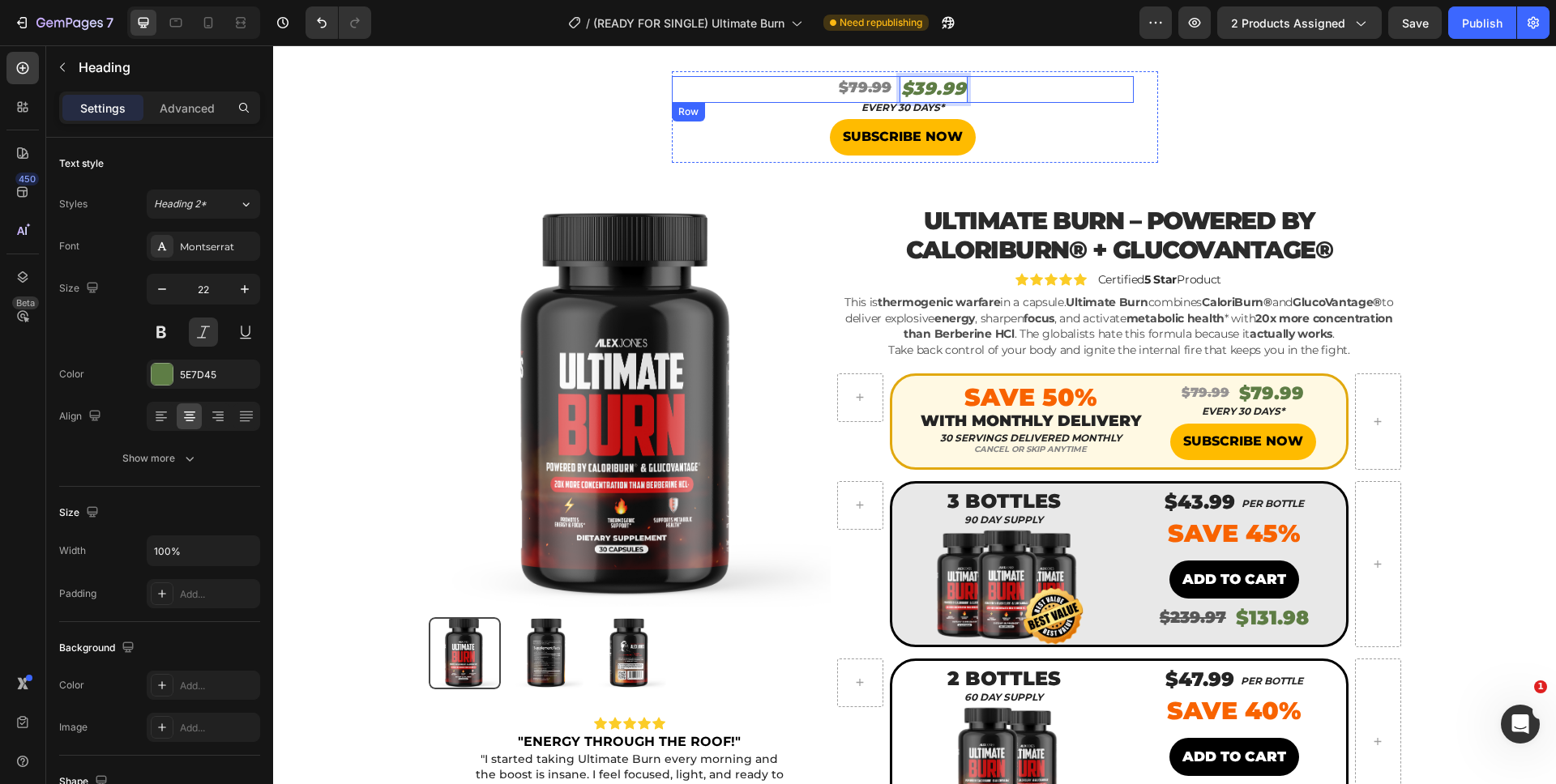
click at [972, 81] on div "⁠⁠⁠⁠⁠⁠⁠ $79.99 Heading $39.99 Heading 0 Row" at bounding box center [902, 89] width 462 height 27
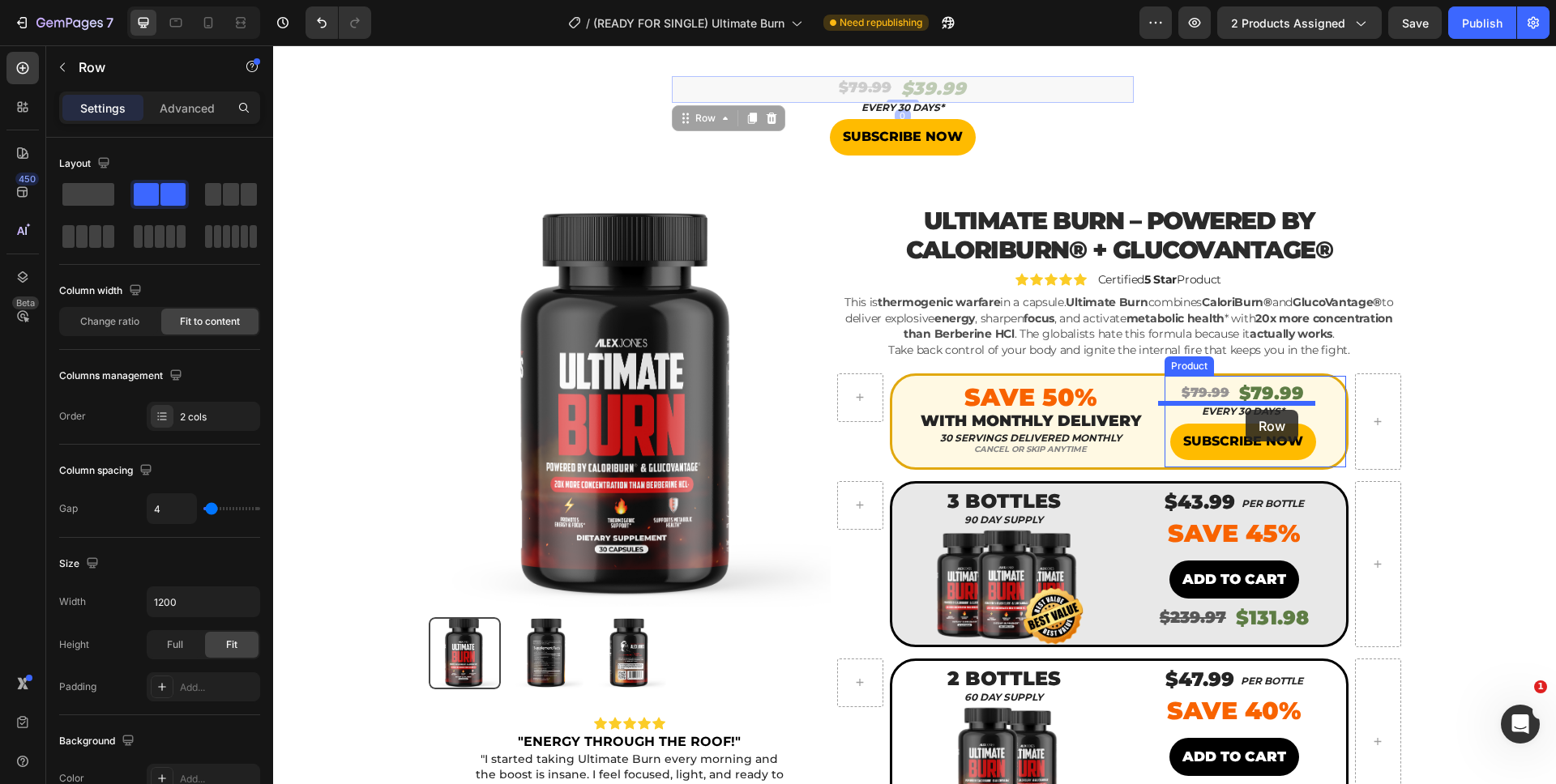
drag, startPoint x: 972, startPoint y: 85, endPoint x: 1249, endPoint y: 406, distance: 424.0
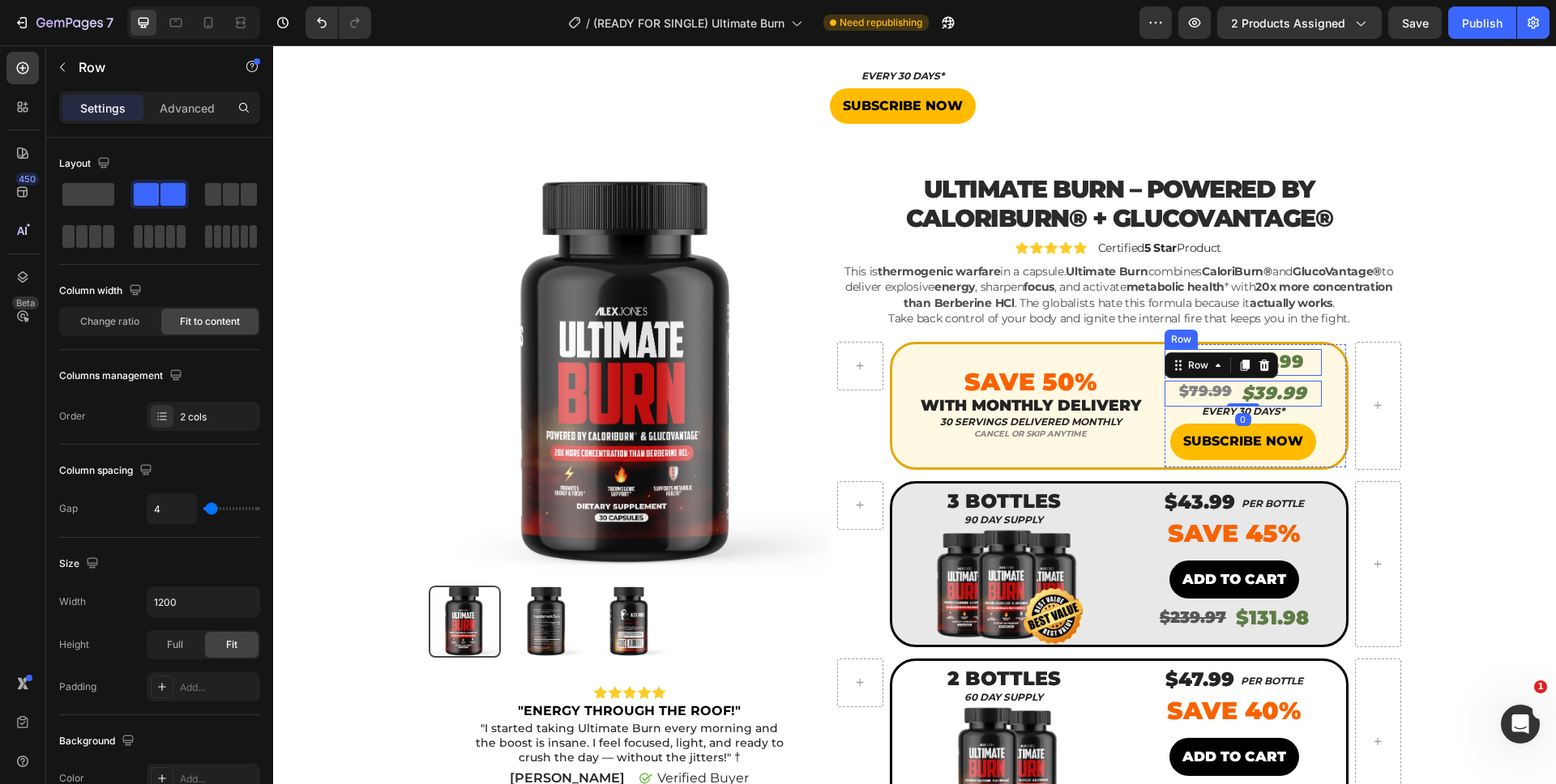
click at [1310, 366] on div "$79.99 Product Price Product Price $79.99 Product Price Product Price Row" at bounding box center [1243, 362] width 158 height 27
click at [1259, 330] on icon at bounding box center [1264, 334] width 11 height 11
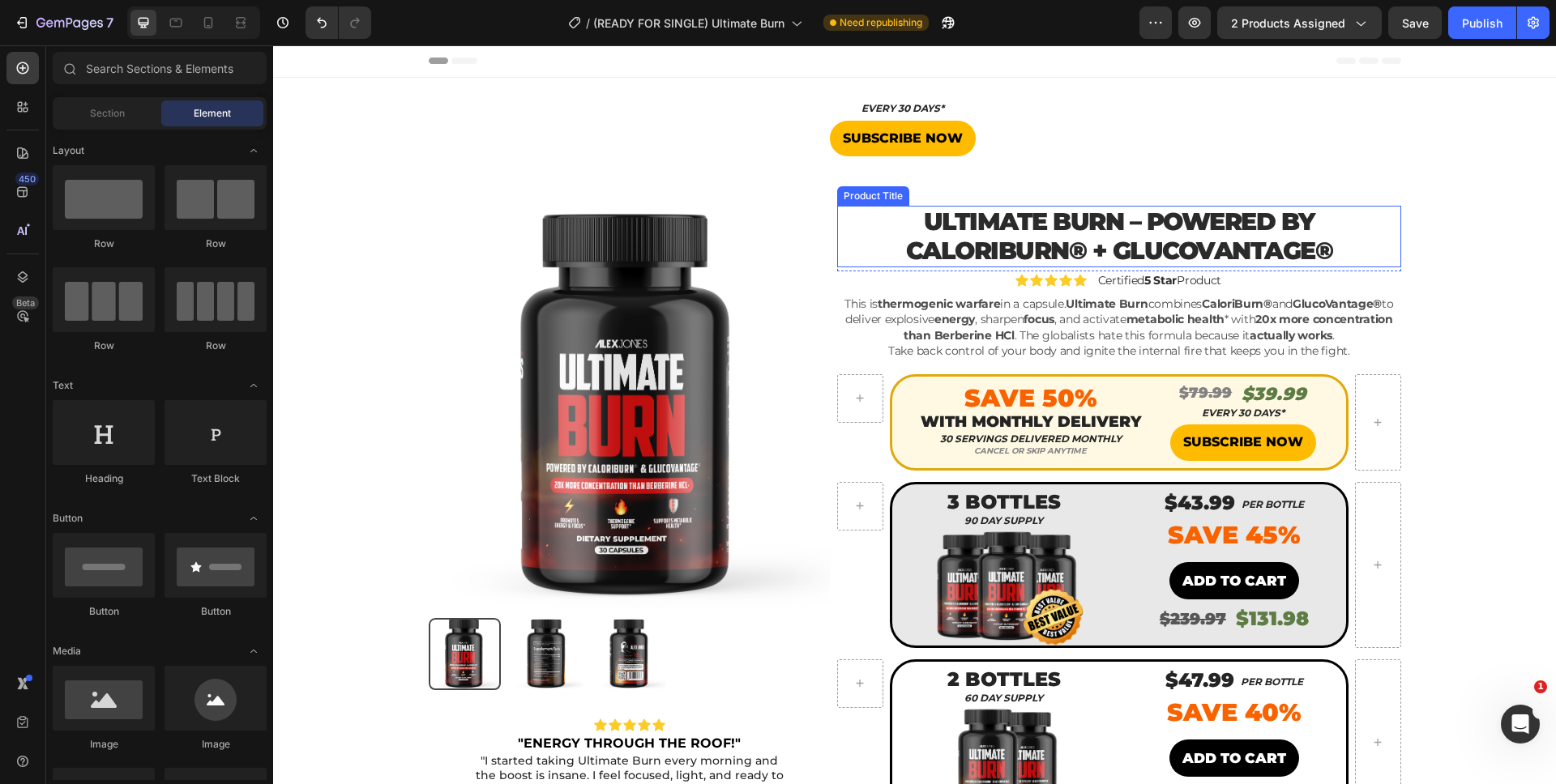
scroll to position [0, 0]
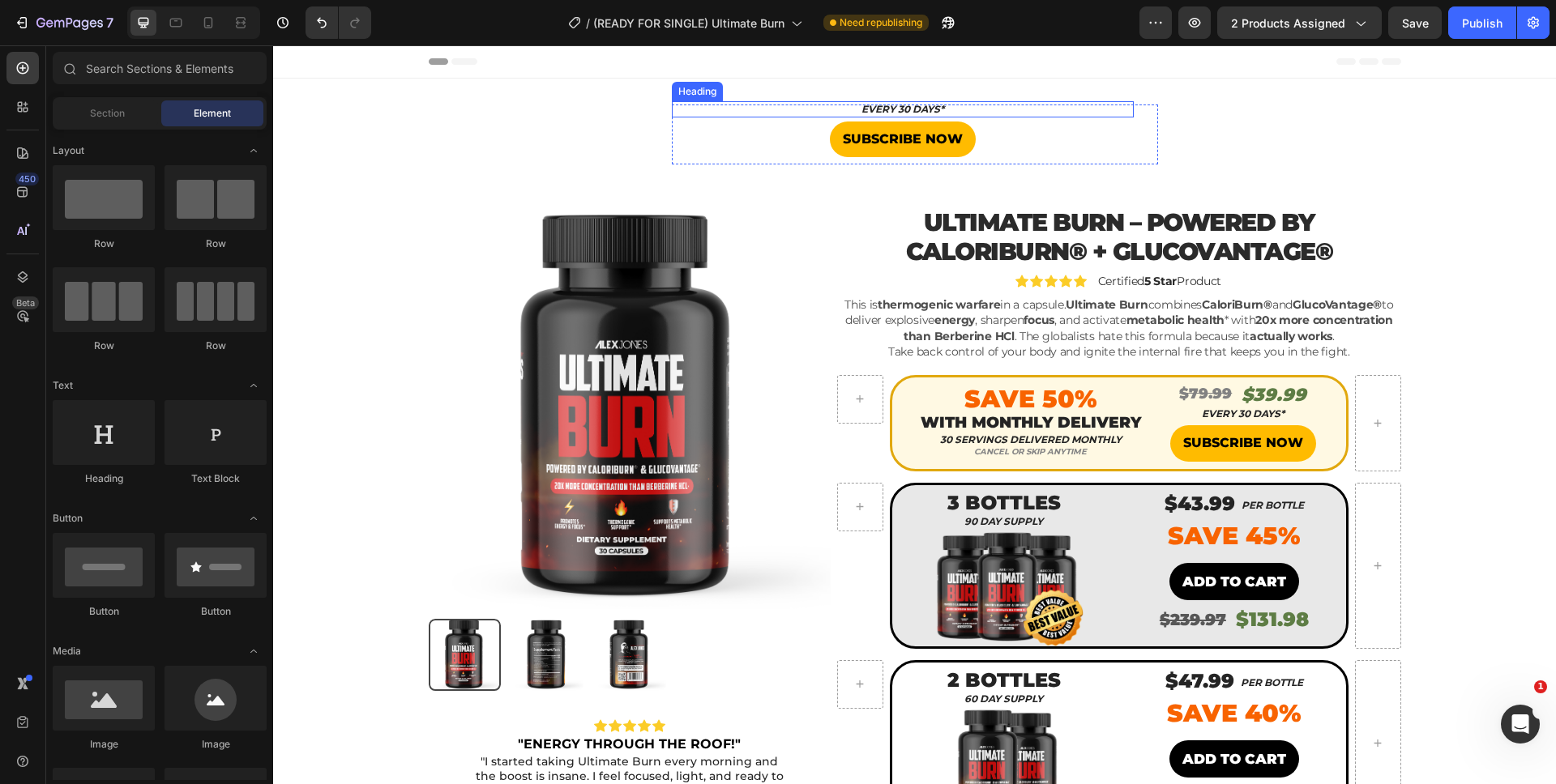
click at [1078, 110] on h2 "EVERY 30 DAYS*" at bounding box center [902, 110] width 462 height 16
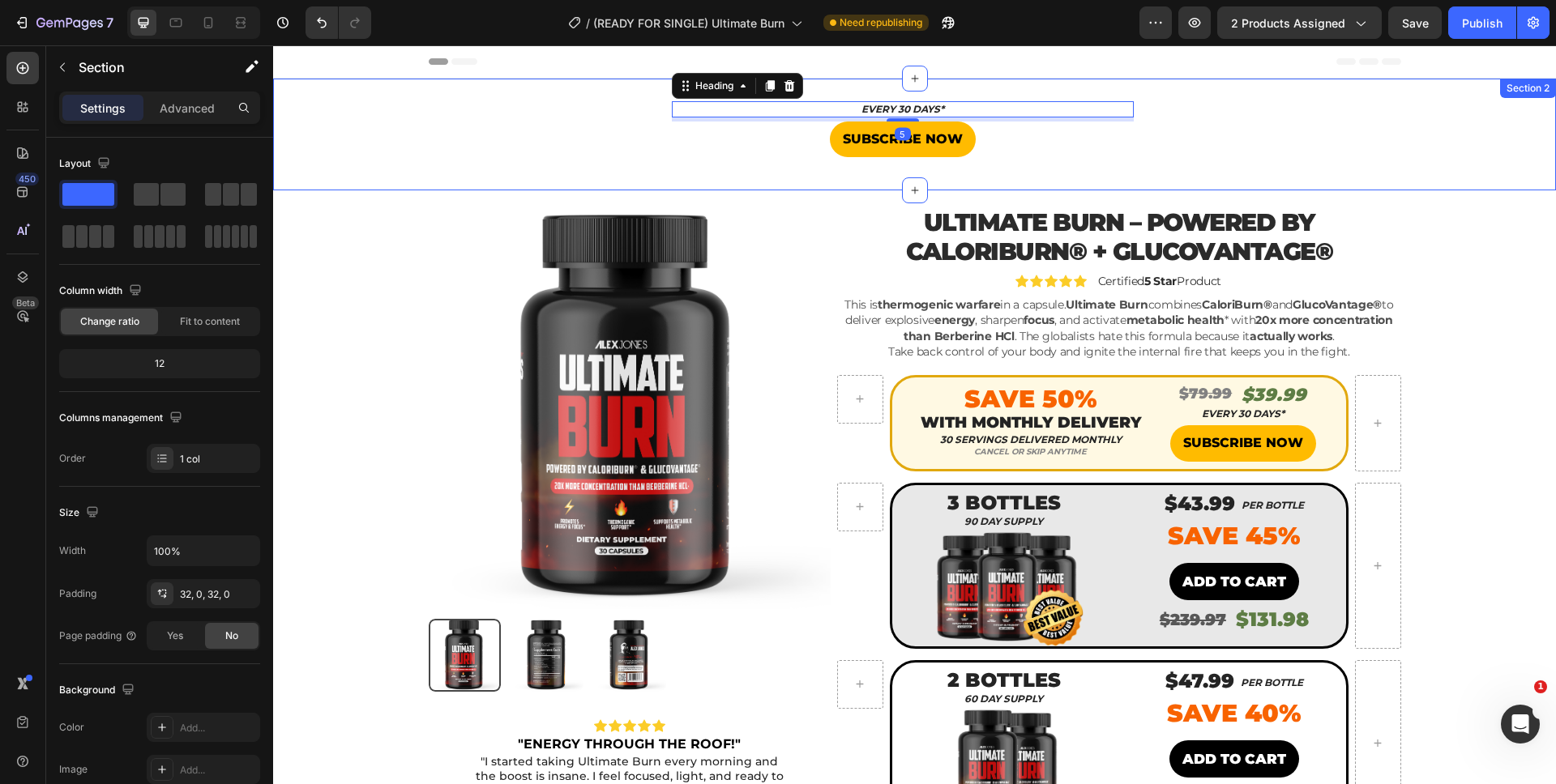
click at [1193, 141] on div "EVERY 30 DAYS* Heading 5 SUBSCRIBE NOW Button Product" at bounding box center [914, 135] width 1282 height 60
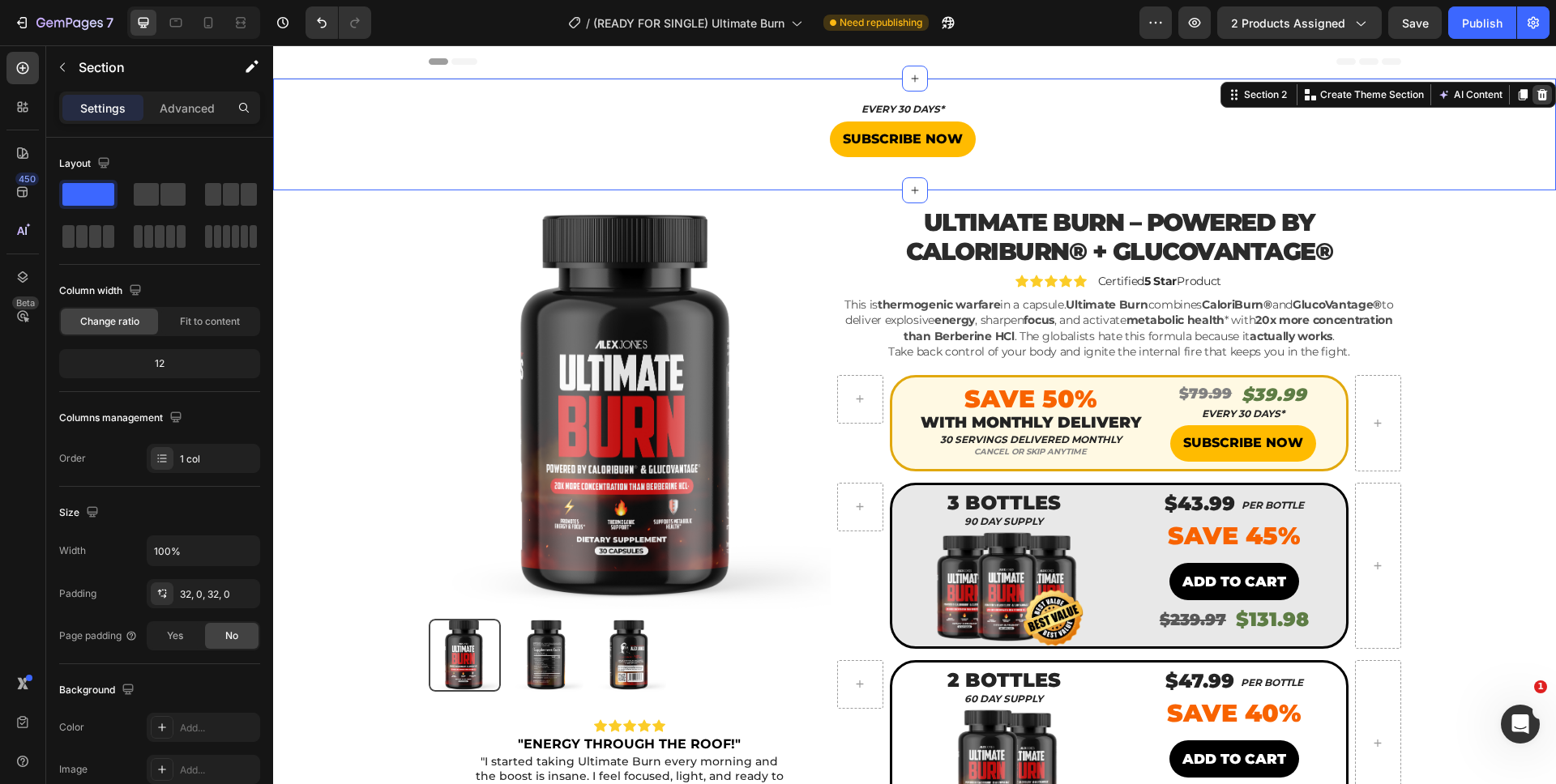
click at [1537, 93] on icon at bounding box center [1542, 95] width 11 height 11
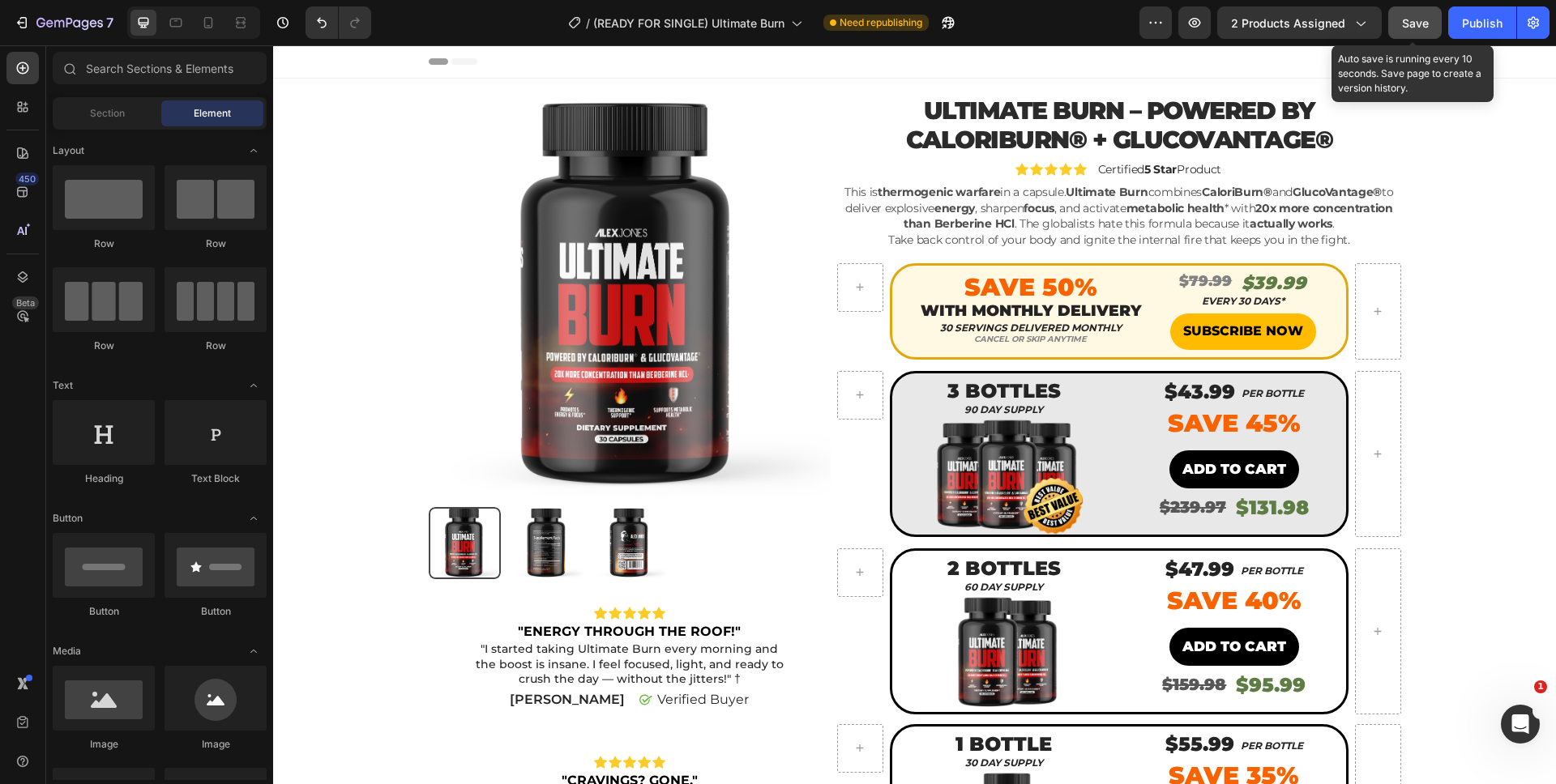
click at [1424, 11] on button "Save" at bounding box center [1415, 23] width 54 height 32
click at [192, 17] on div at bounding box center [194, 23] width 133 height 32
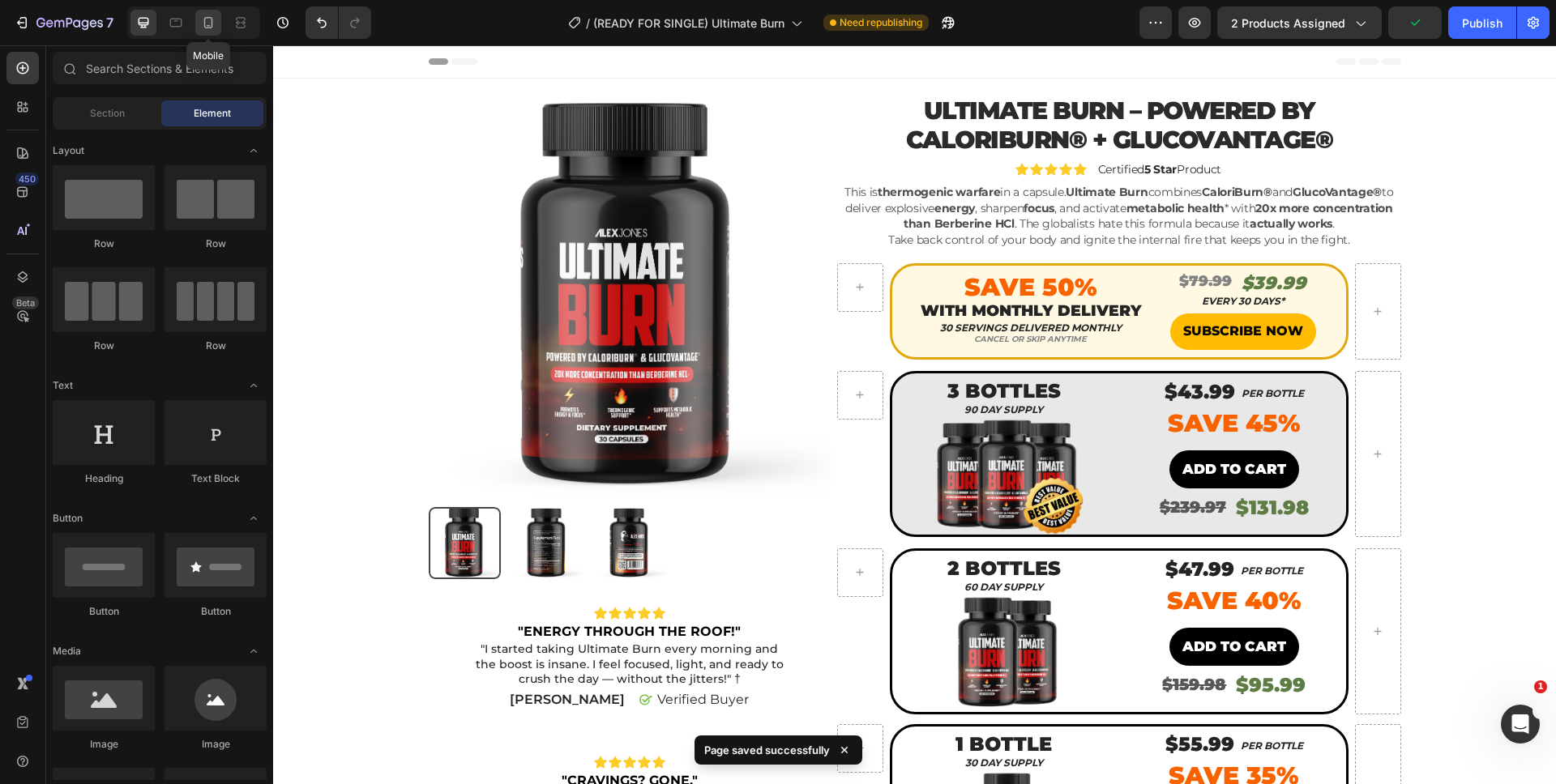
click at [199, 20] on div at bounding box center [208, 23] width 26 height 26
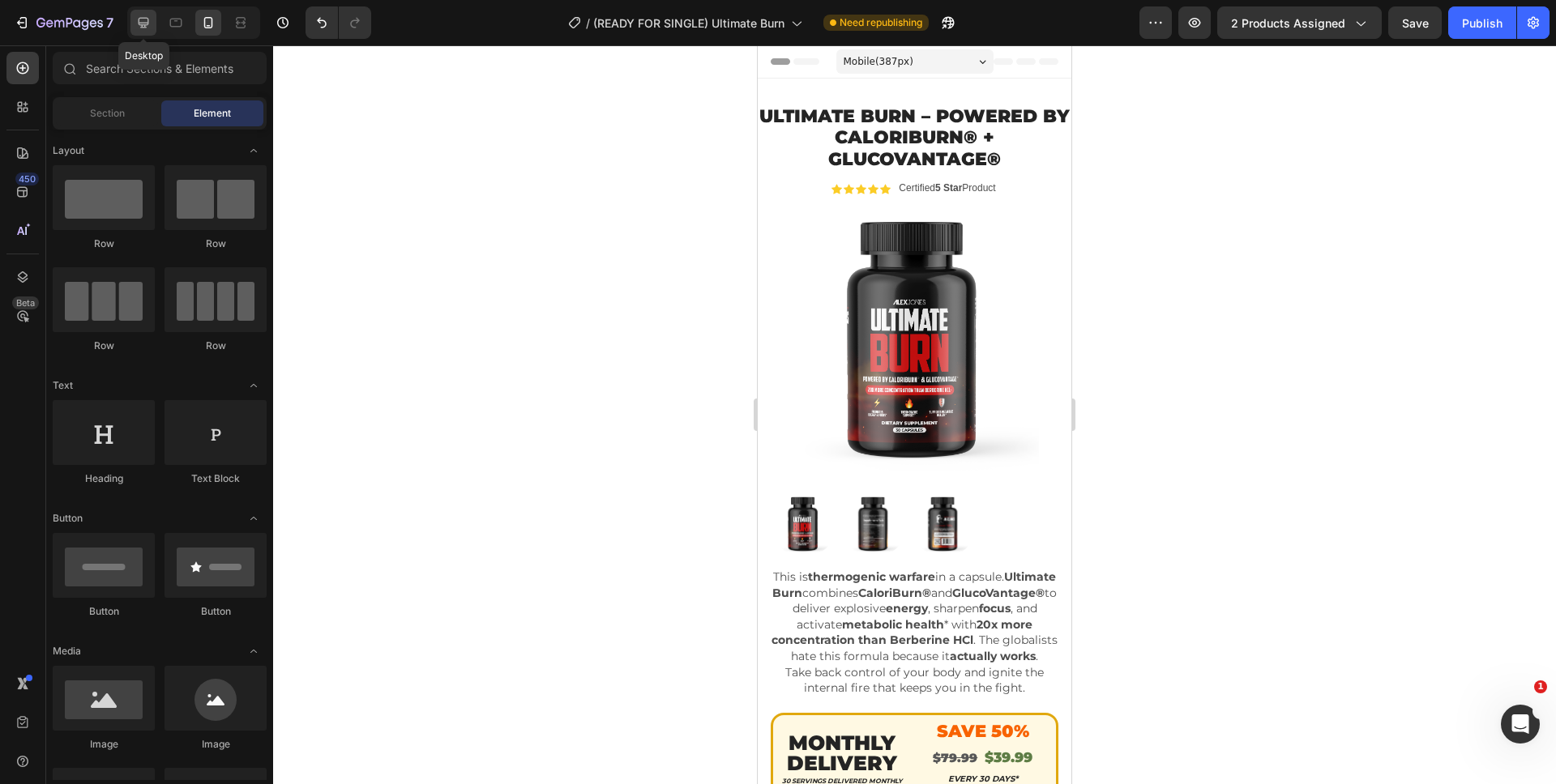
click at [132, 23] on div at bounding box center [144, 23] width 26 height 26
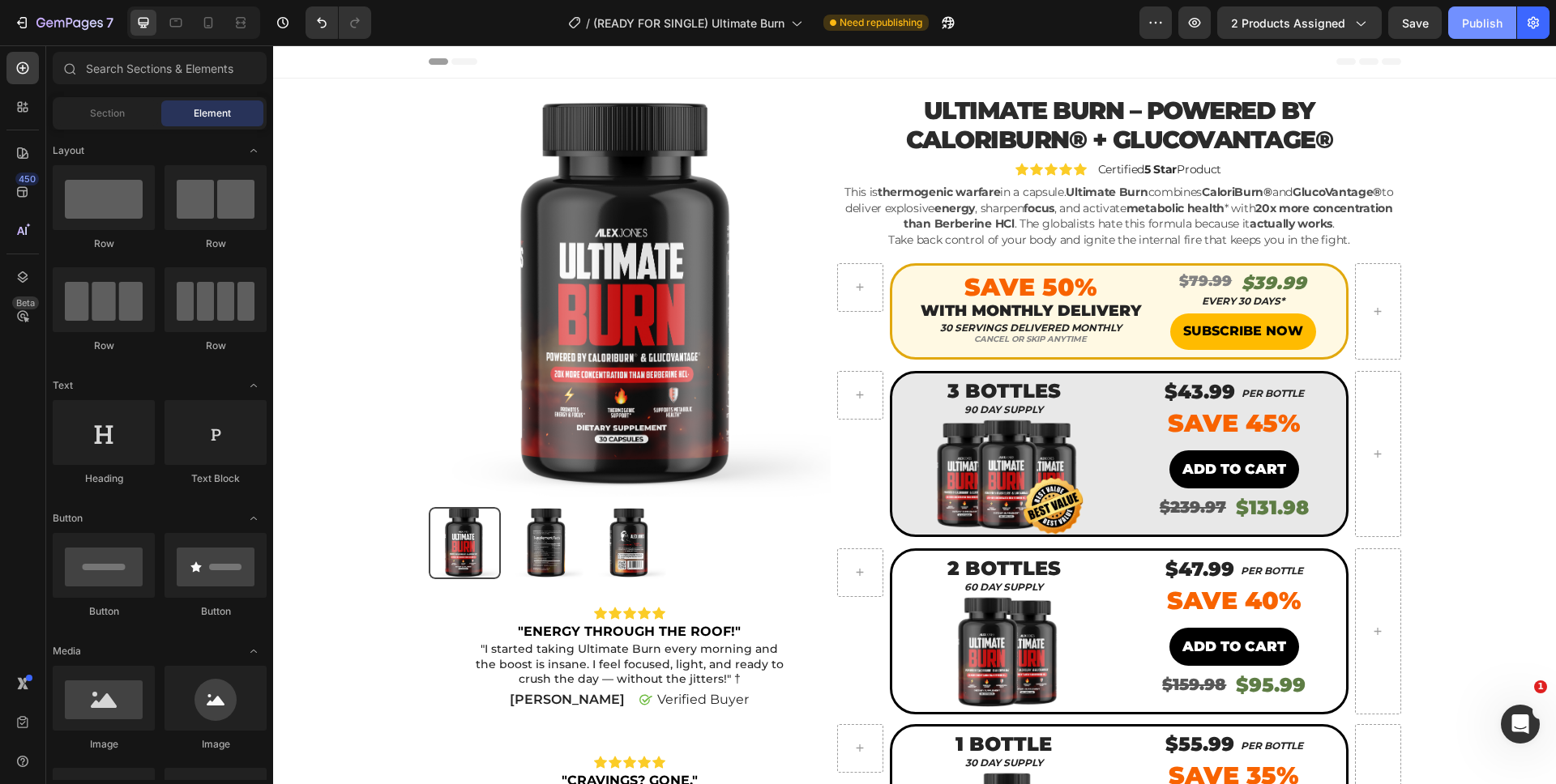
click at [1461, 24] on button "Publish" at bounding box center [1482, 23] width 68 height 32
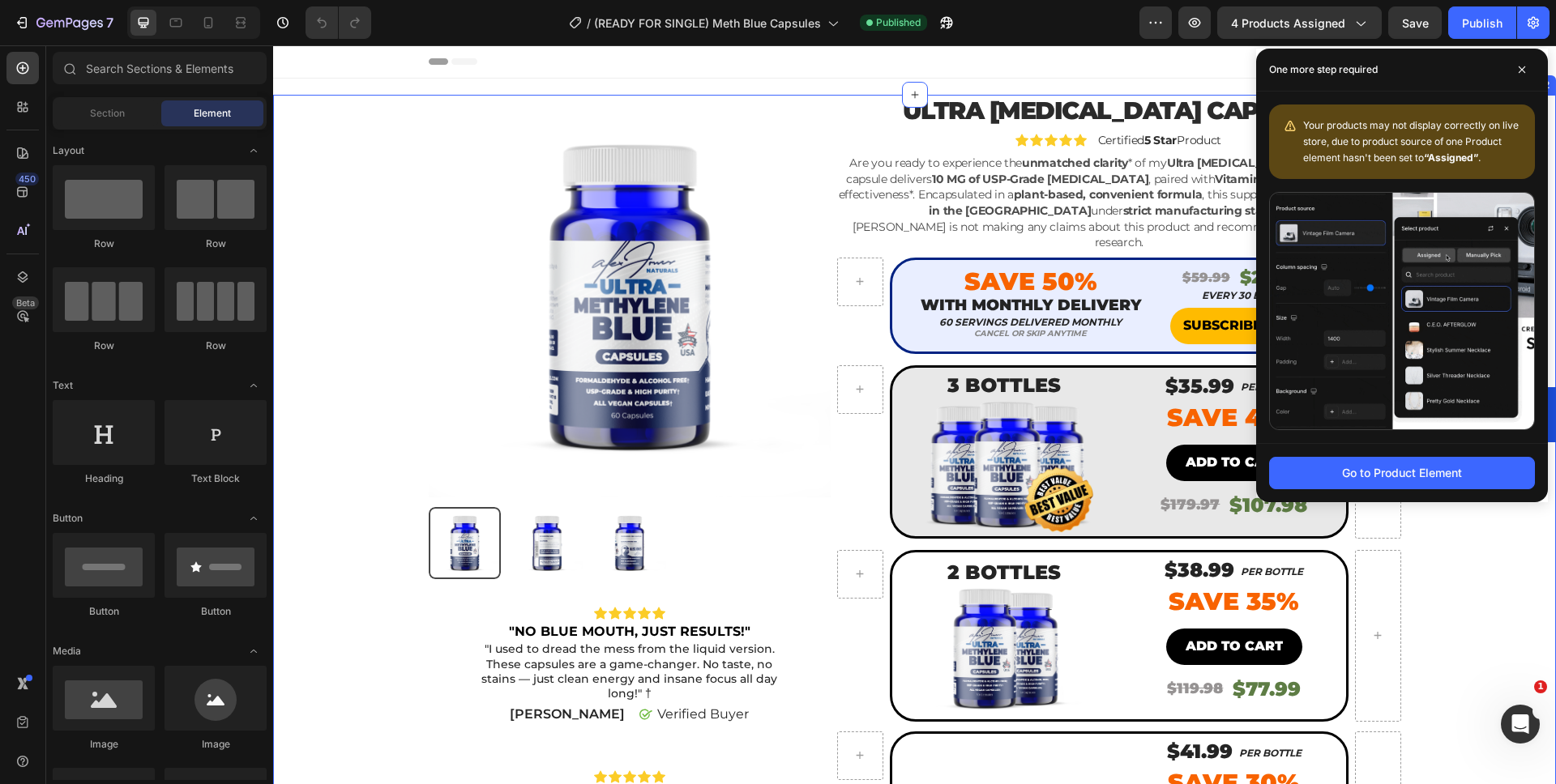
click at [1433, 574] on div "Product Images Icon Icon Icon Icon Icon Icon List "NO BLUE MOUTH, JUST RESULTS!…" at bounding box center [914, 633] width 1259 height 1076
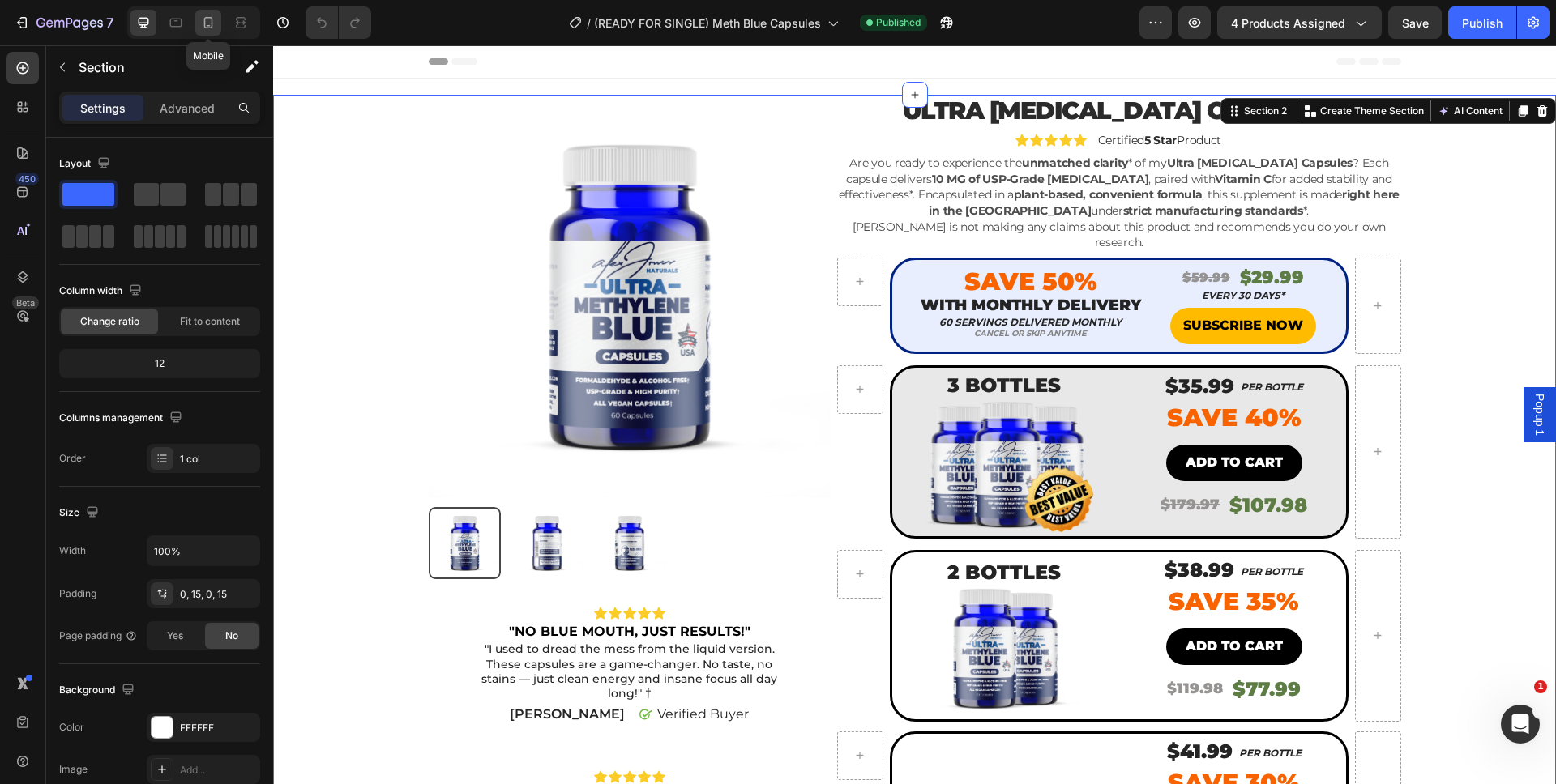
click at [205, 29] on icon at bounding box center [208, 23] width 16 height 16
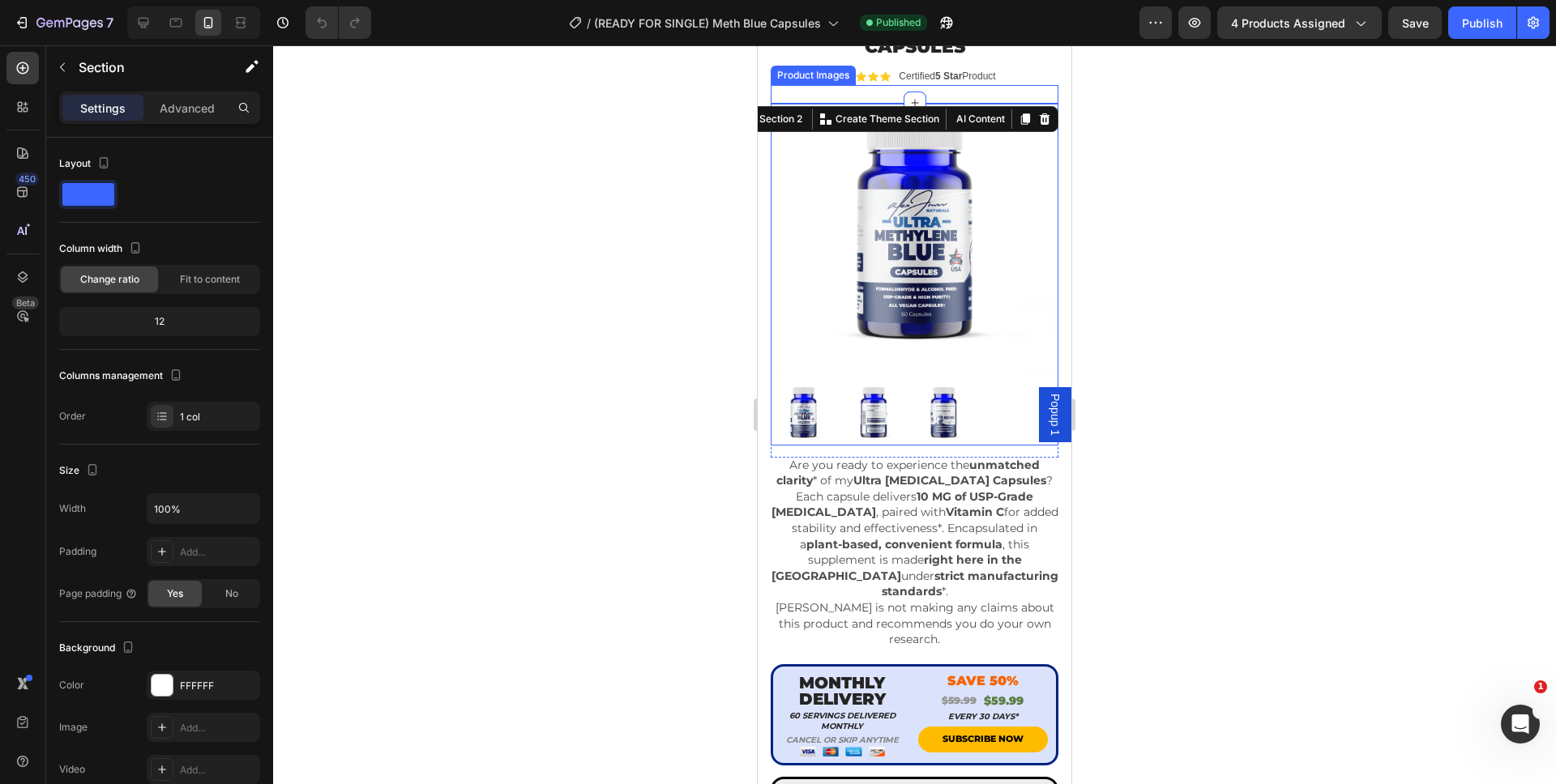
scroll to position [92, 0]
click at [143, 28] on icon at bounding box center [144, 23] width 16 height 16
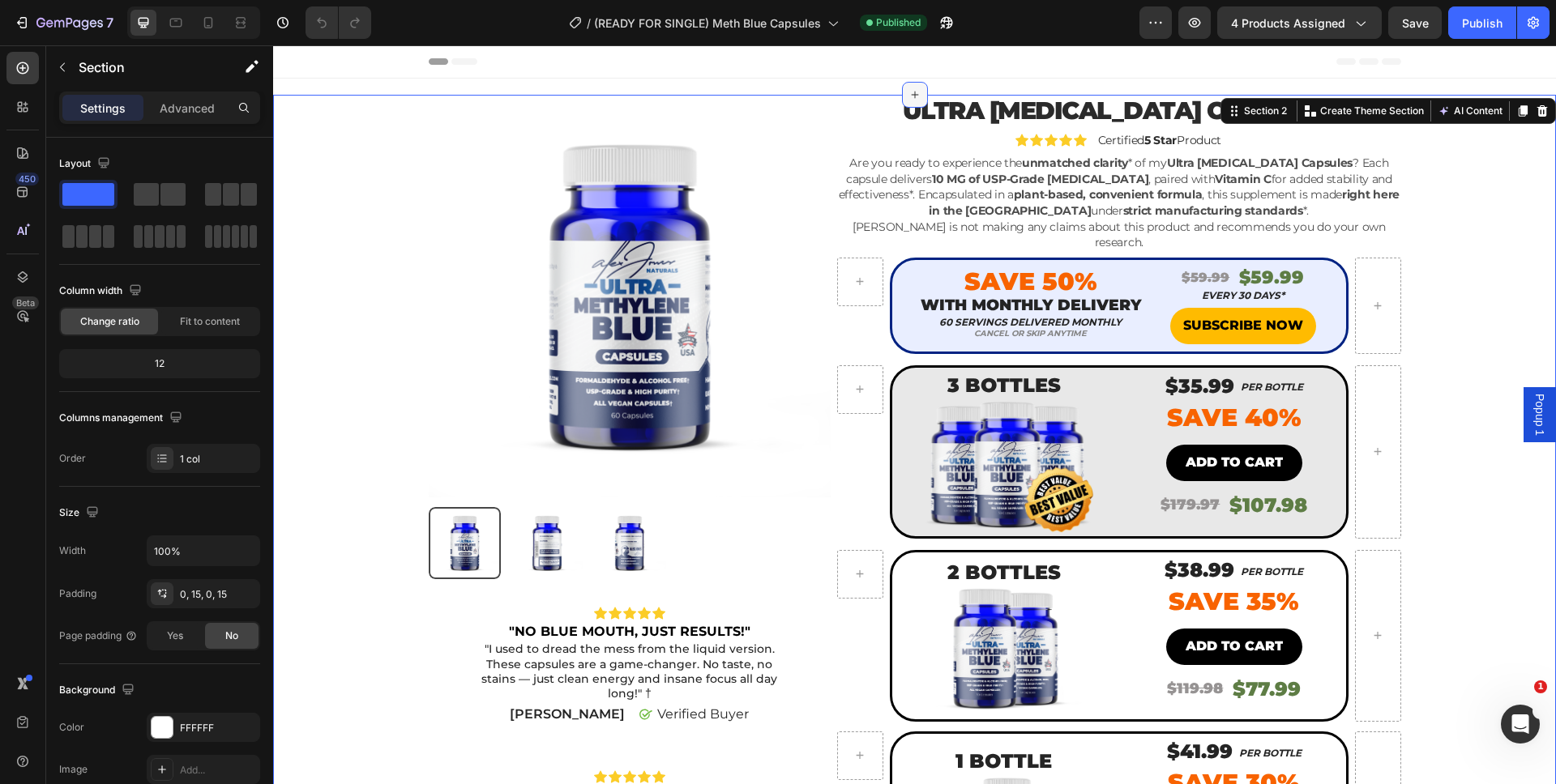
click at [910, 93] on icon at bounding box center [914, 95] width 7 height 7
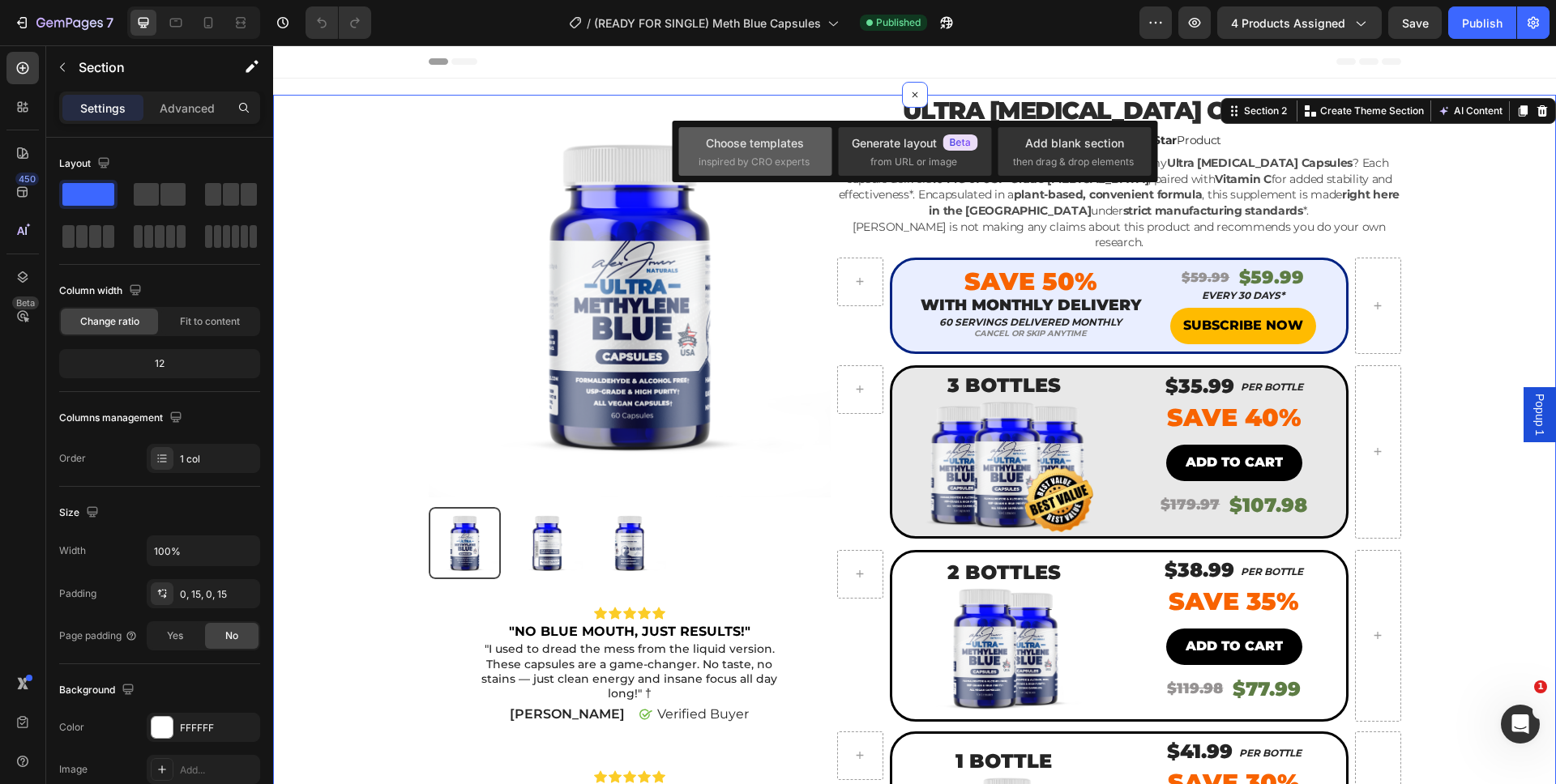
click at [761, 140] on div "Choose templates" at bounding box center [754, 143] width 98 height 17
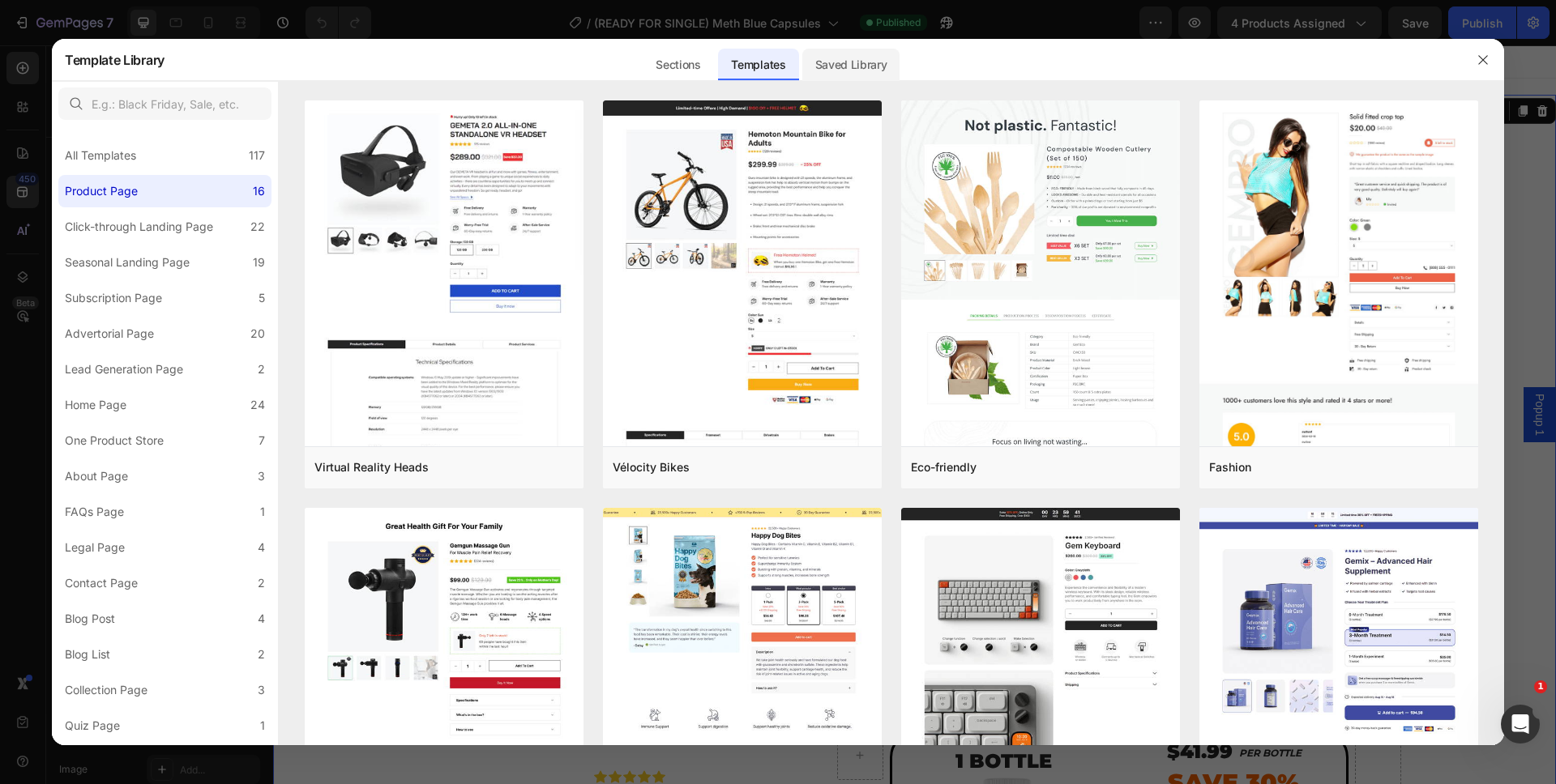
click at [823, 69] on div "Saved Library" at bounding box center [851, 65] width 98 height 32
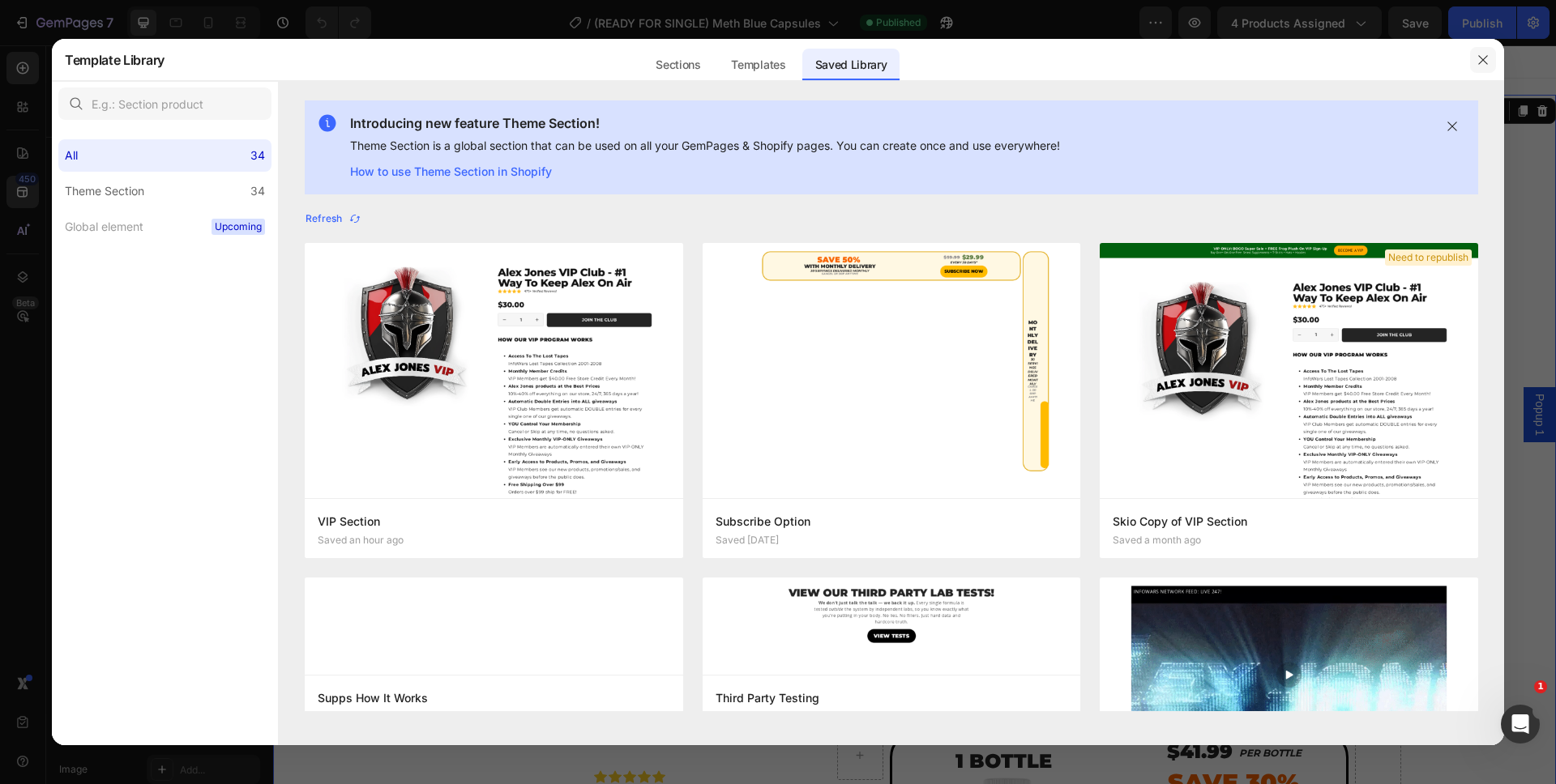
click at [1485, 55] on icon "button" at bounding box center [1483, 60] width 13 height 13
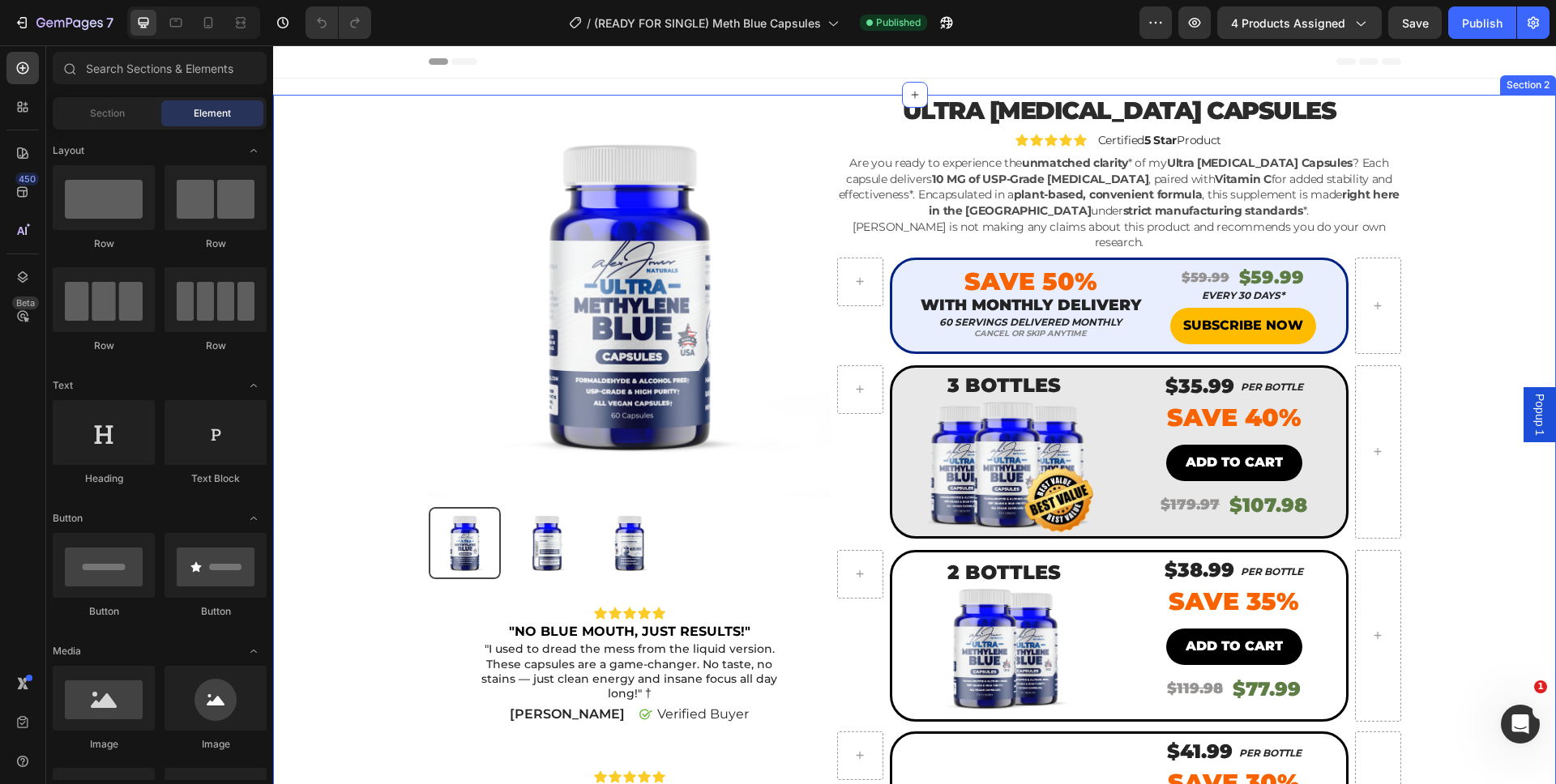
click at [1476, 114] on div "Product Images Icon Icon Icon Icon Icon Icon List "NO BLUE MOUTH, JUST RESULTS!…" at bounding box center [914, 633] width 1259 height 1076
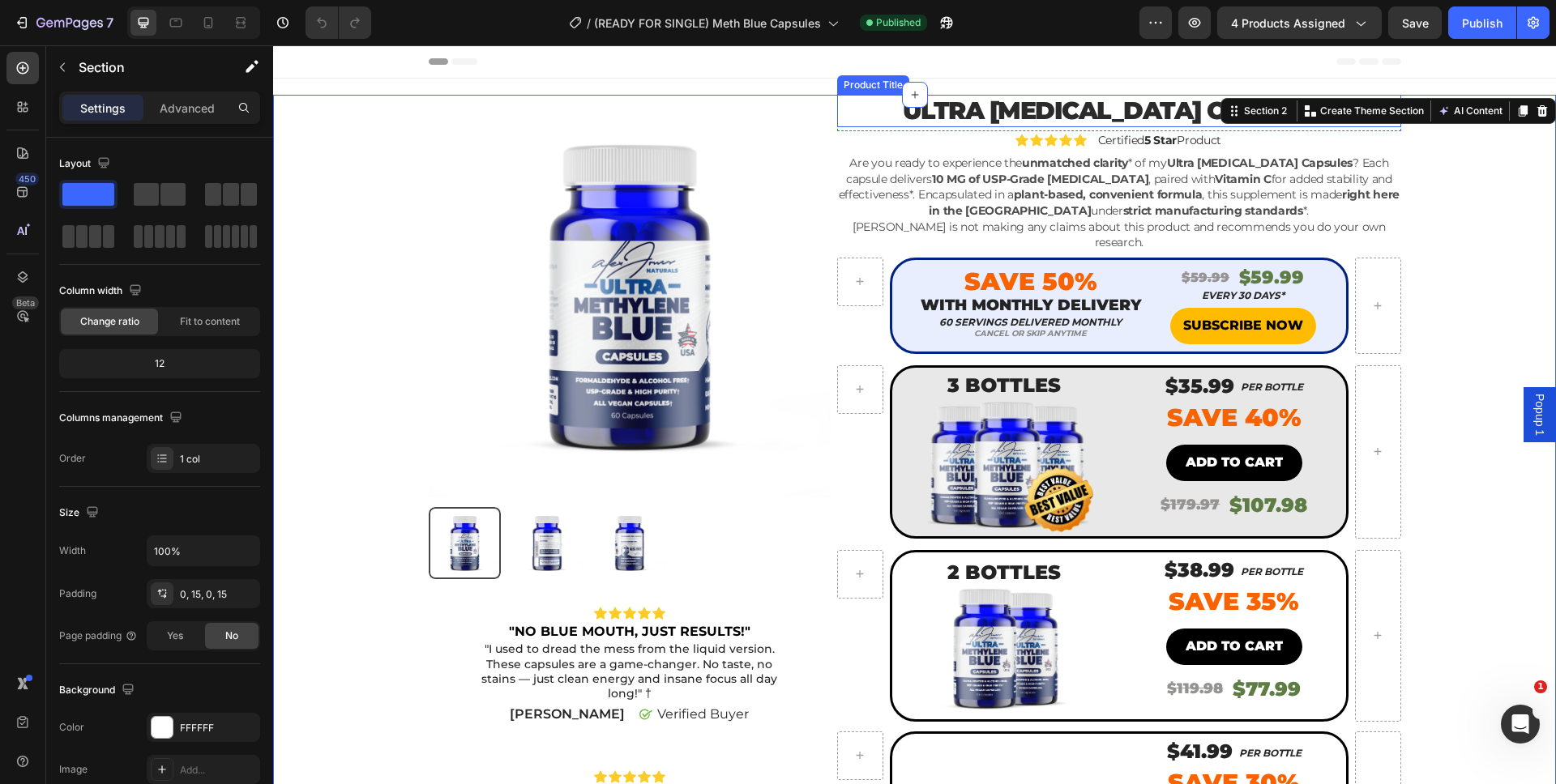
click at [921, 96] on h1 "Ultra [MEDICAL_DATA] Capsules" at bounding box center [1118, 111] width 563 height 32
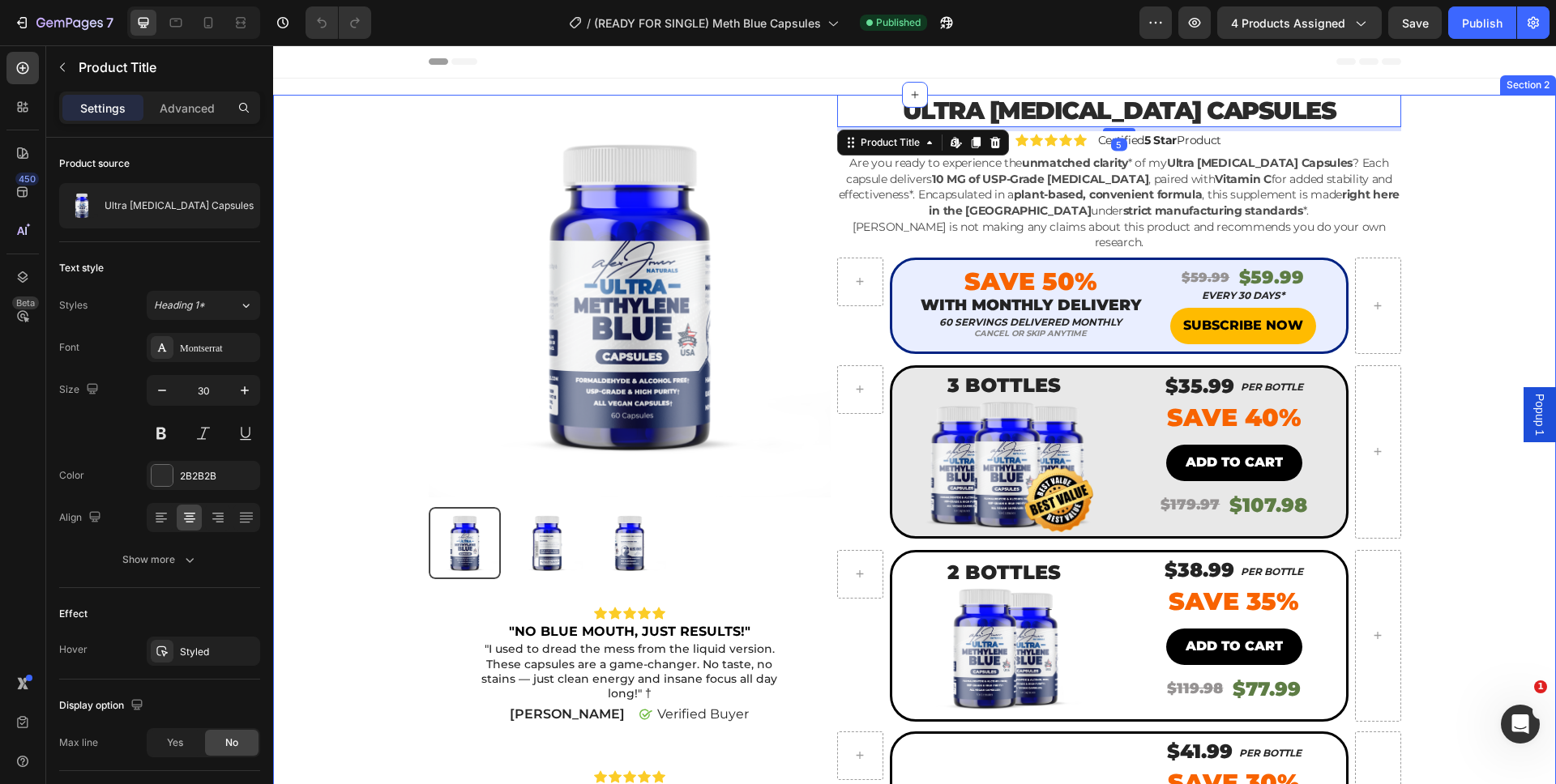
click at [1443, 163] on div "Product Images Icon Icon Icon Icon Icon Icon List "NO BLUE MOUTH, JUST RESULTS!…" at bounding box center [914, 633] width 1259 height 1076
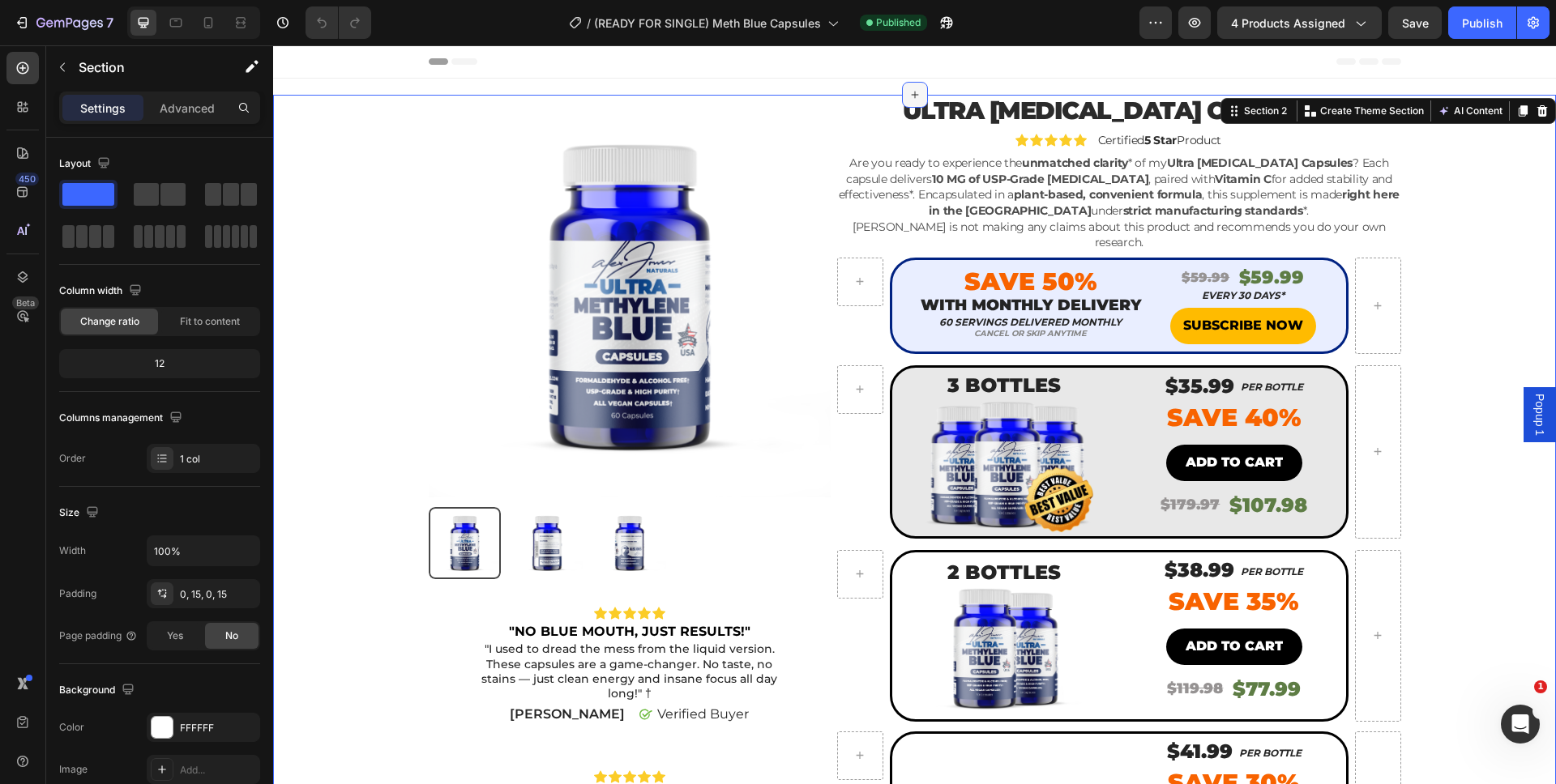
click at [908, 98] on icon at bounding box center [914, 95] width 13 height 13
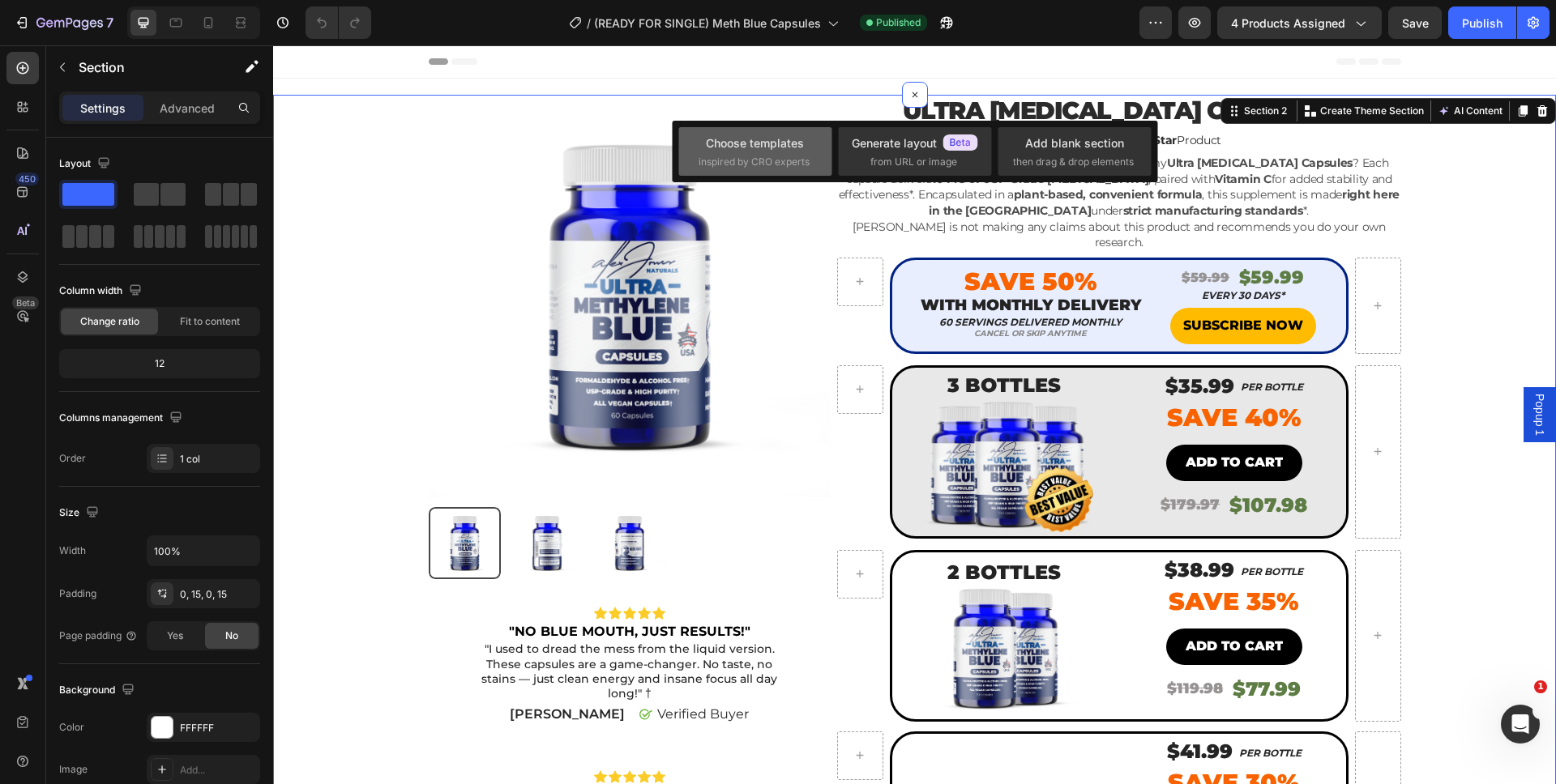
click at [744, 158] on span "inspired by CRO experts" at bounding box center [754, 162] width 111 height 15
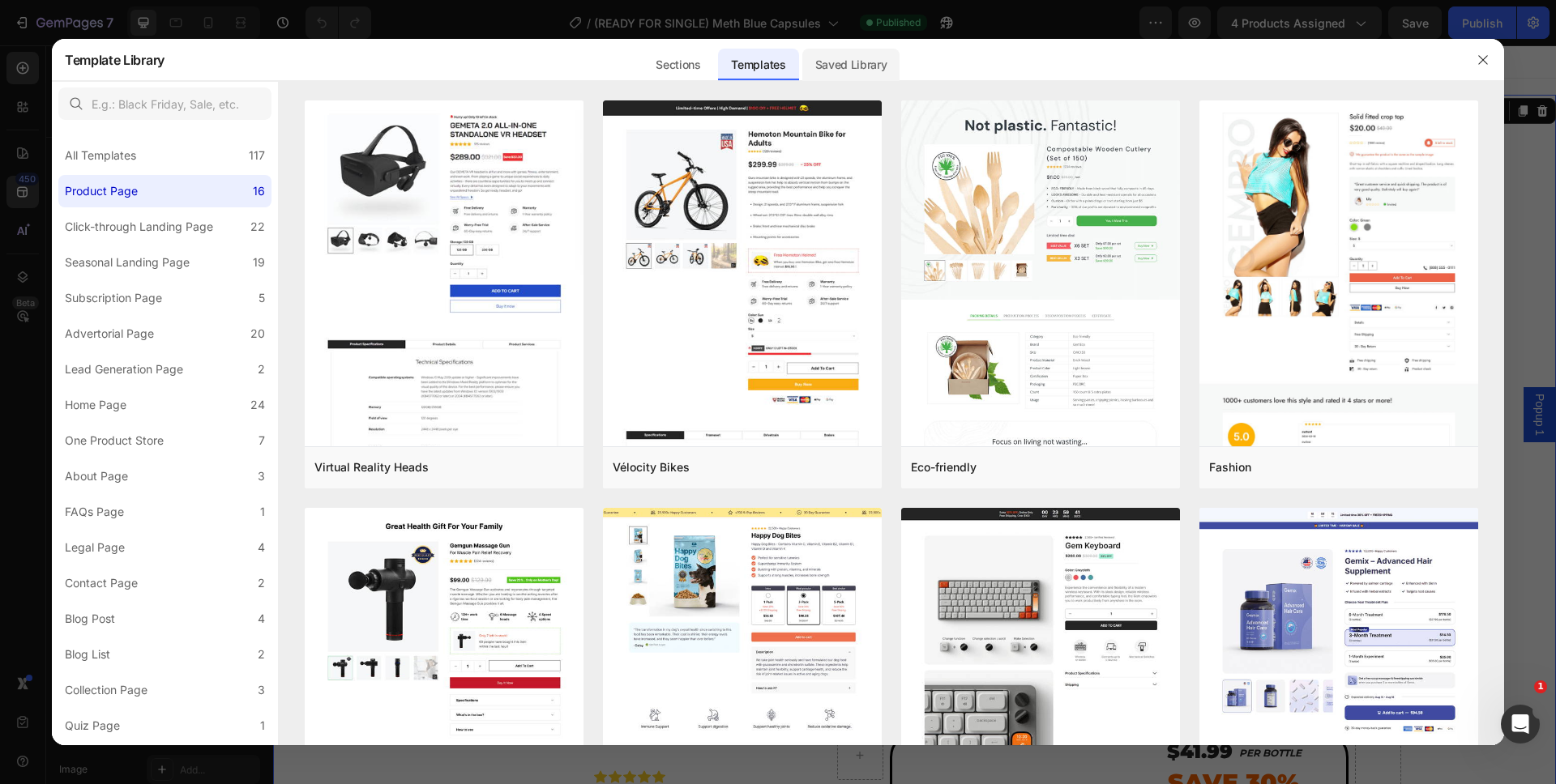
click at [867, 60] on div "Saved Library" at bounding box center [851, 65] width 98 height 32
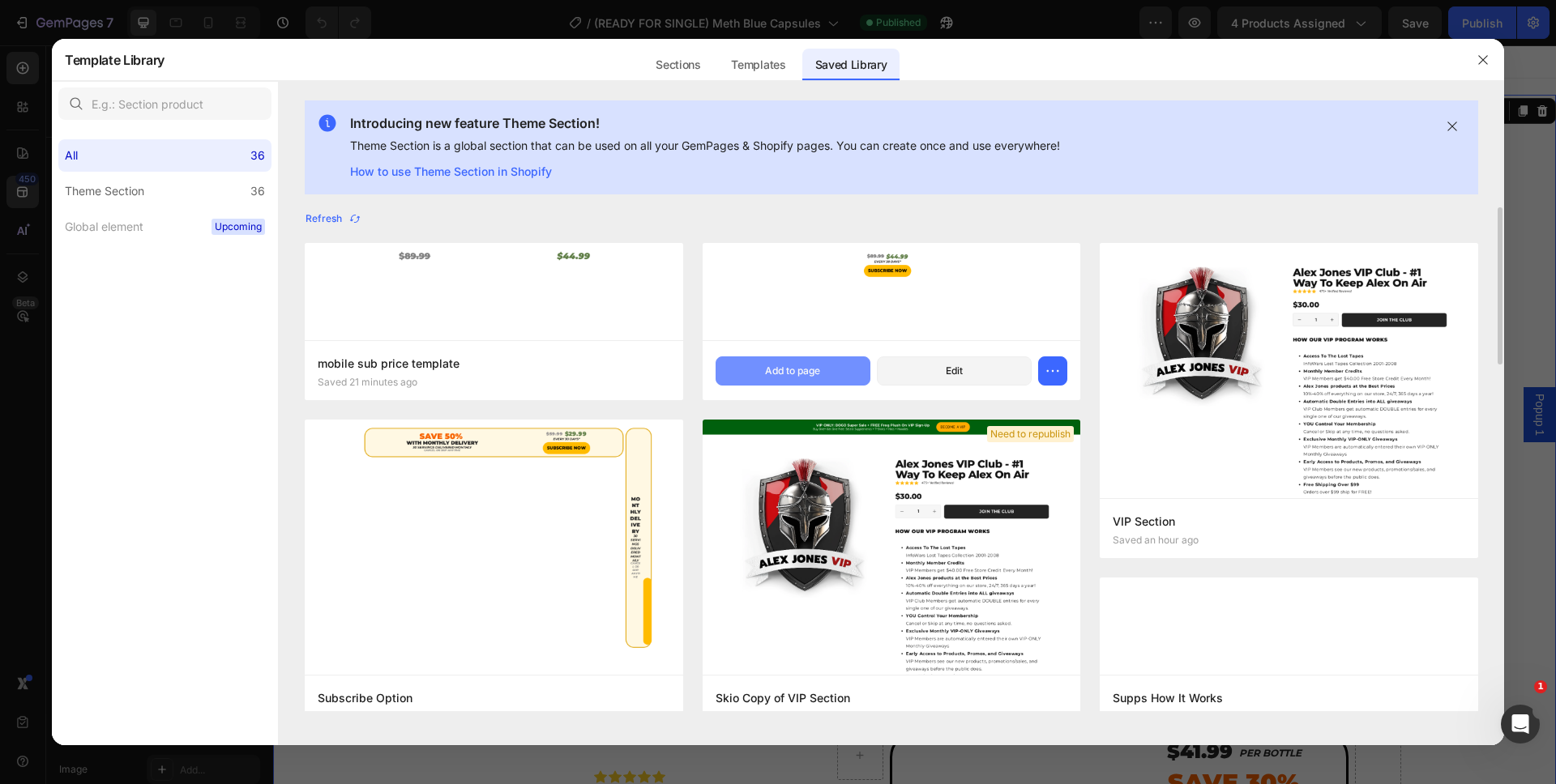
click at [741, 367] on button "Add to page" at bounding box center [793, 371] width 155 height 29
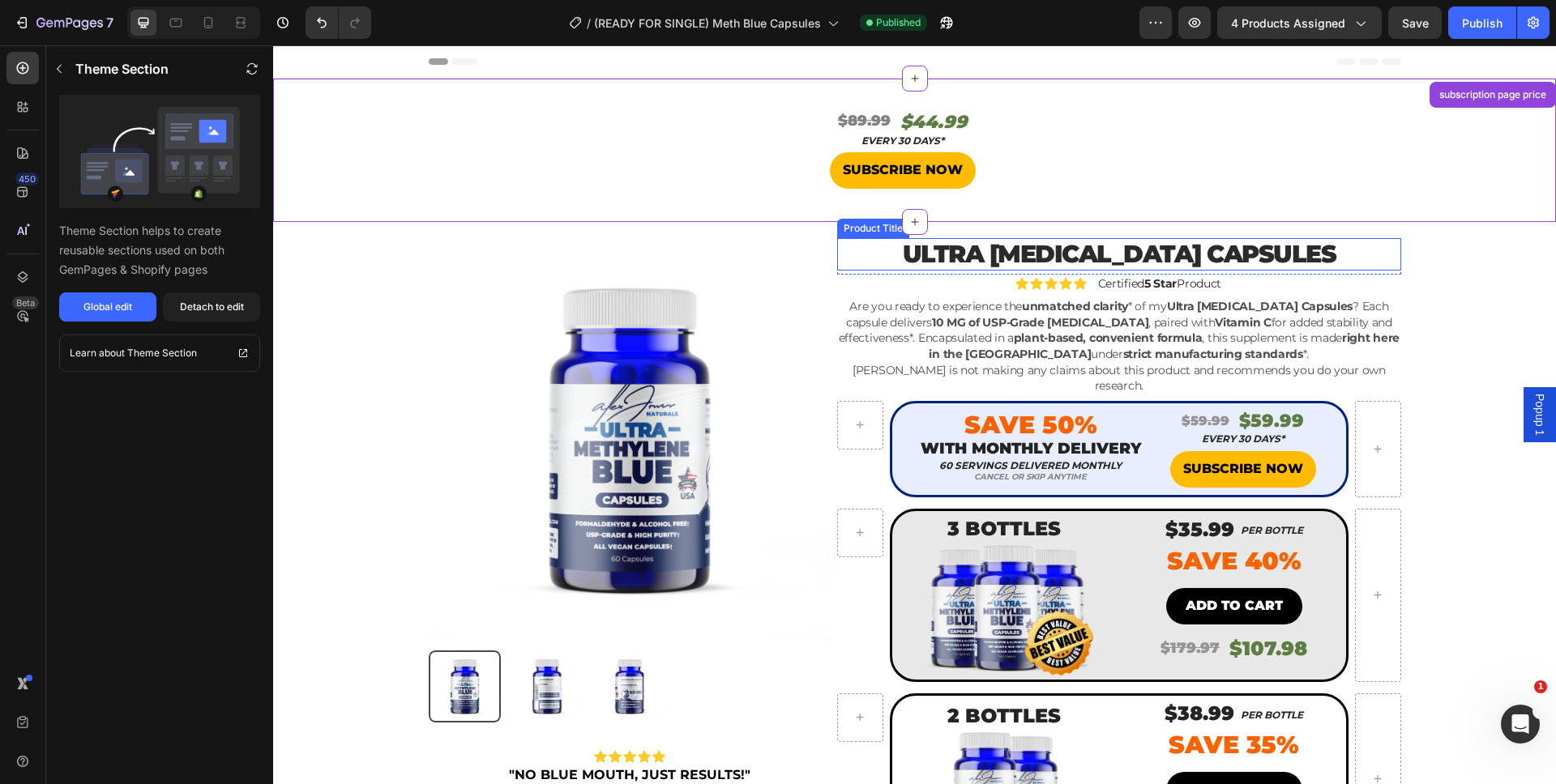
scroll to position [33, 0]
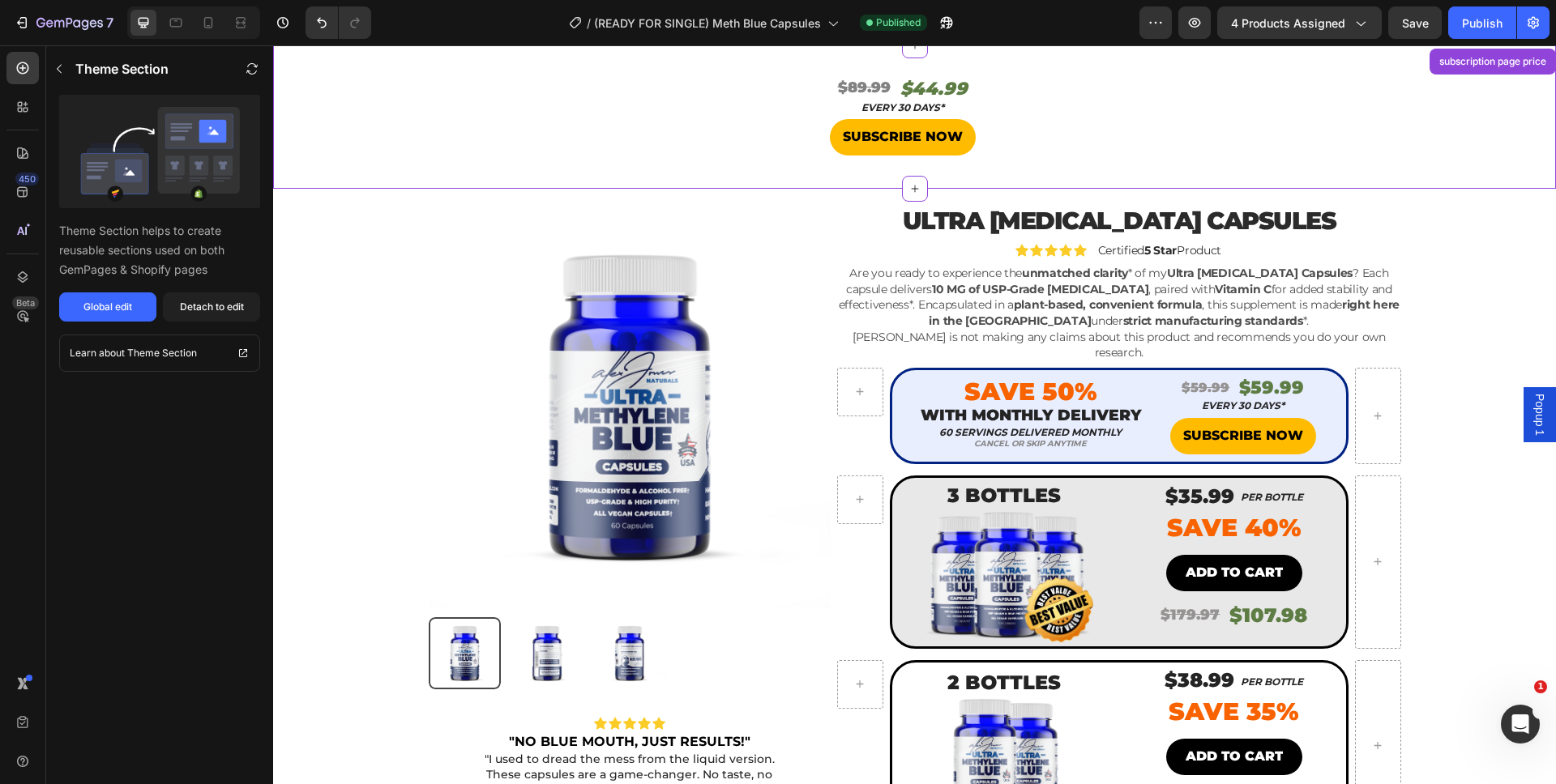
click at [953, 89] on h2 "$44.99" at bounding box center [934, 89] width 71 height 27
click at [244, 291] on div "Theme Section helps to create reusable sections used on both GemPages & Shopify…" at bounding box center [159, 208] width 227 height 226
click at [233, 300] on div "Detach to edit" at bounding box center [212, 307] width 64 height 15
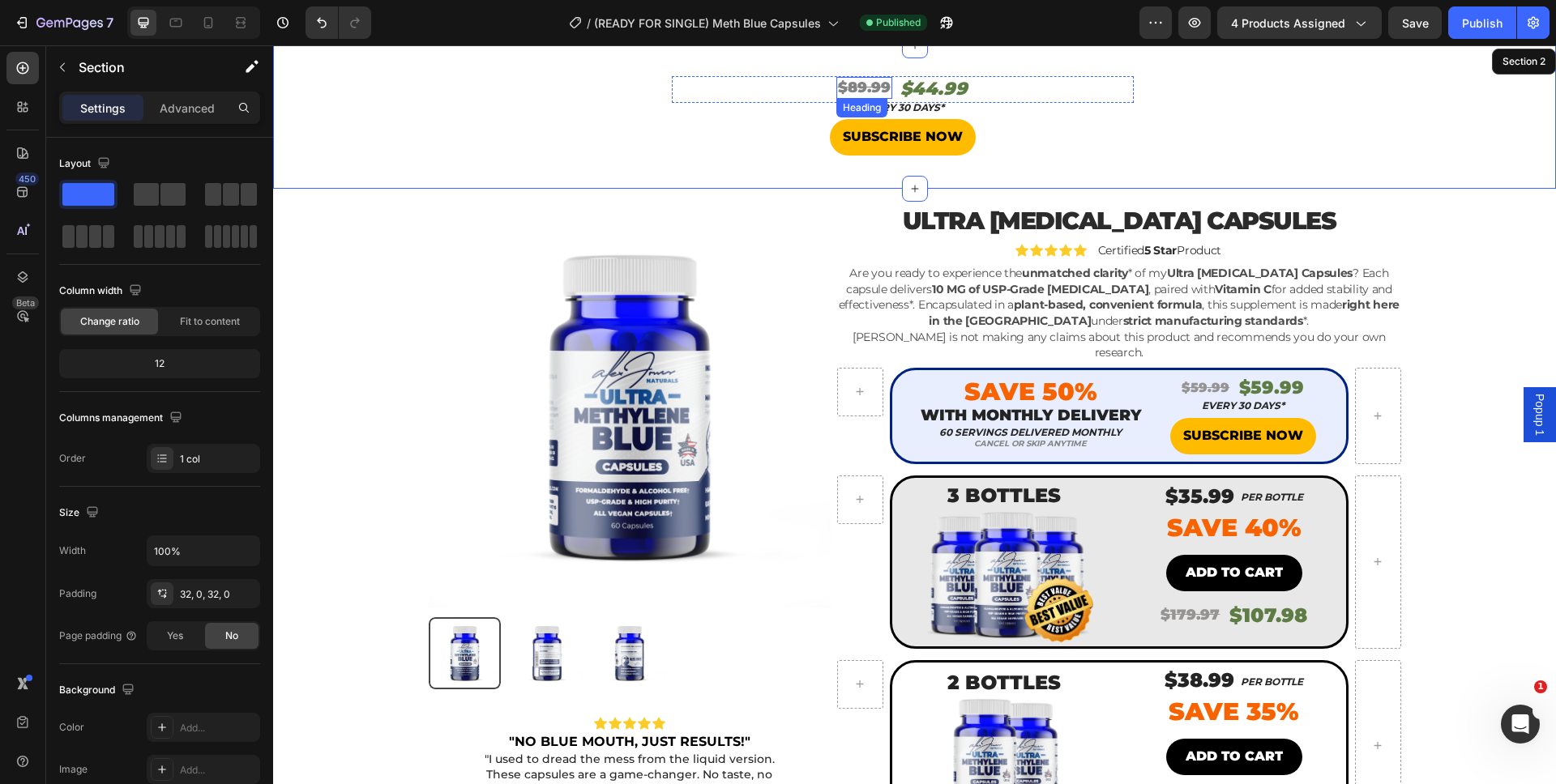
click at [858, 89] on s "$89.99" at bounding box center [864, 88] width 53 height 18
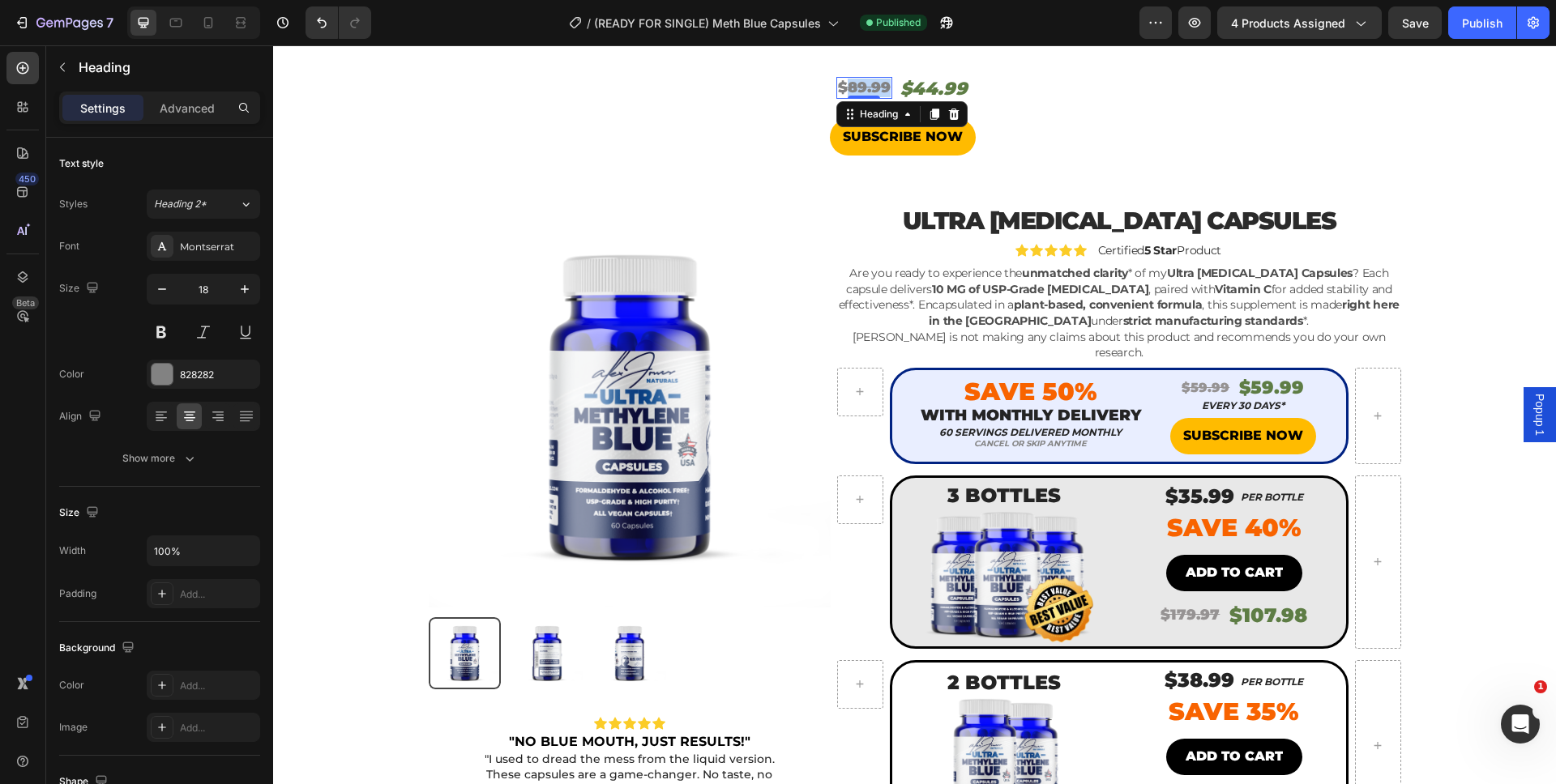
click at [860, 85] on s "$89.99" at bounding box center [864, 88] width 53 height 18
click at [901, 93] on h2 "$44.99" at bounding box center [933, 89] width 71 height 27
click at [944, 86] on h2 "$44.99" at bounding box center [933, 89] width 71 height 27
click at [944, 86] on p "$44.99" at bounding box center [933, 89] width 67 height 24
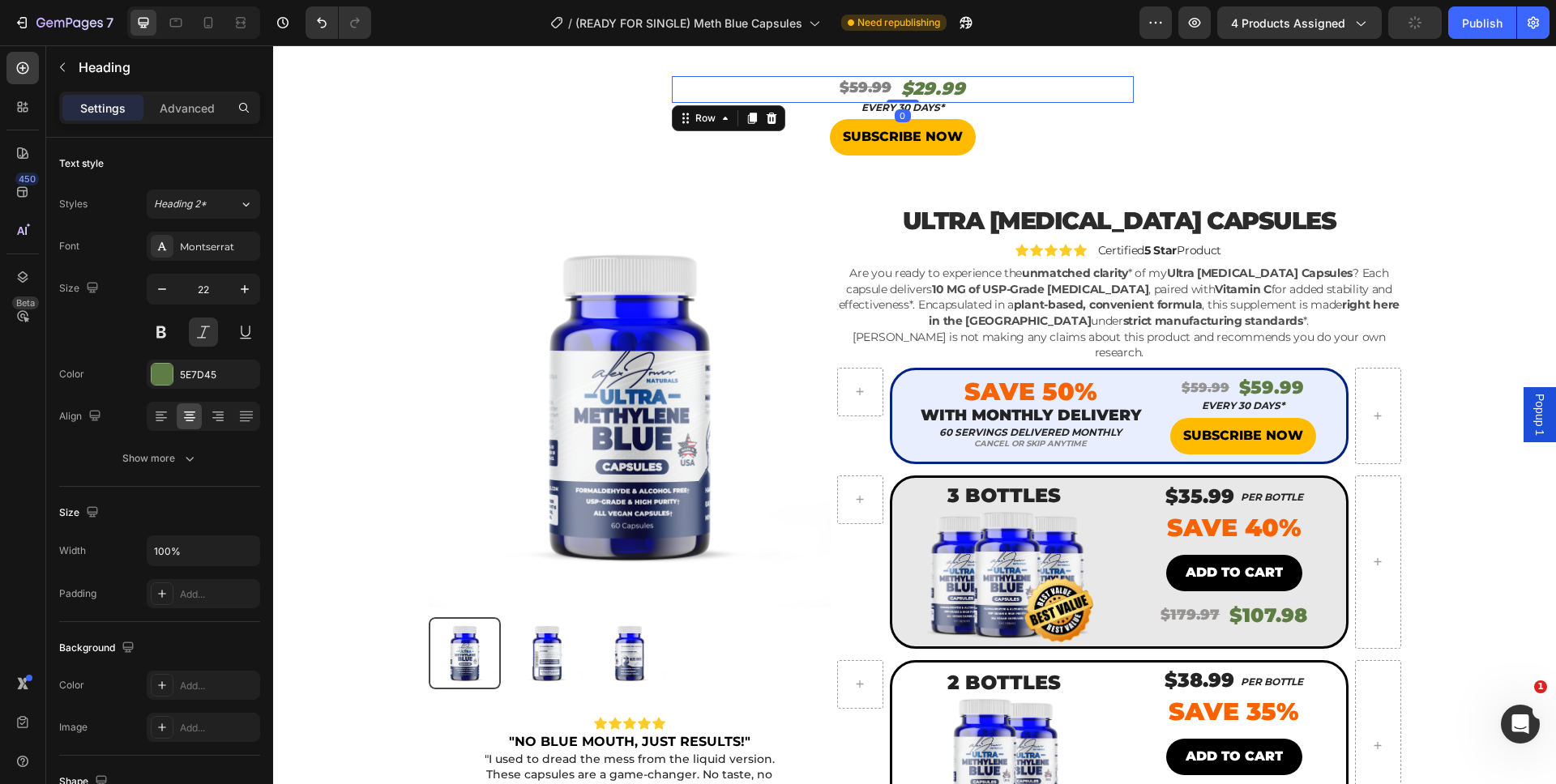
click at [980, 83] on div "⁠⁠⁠⁠⁠⁠⁠ $59.99 Heading $29.99 Heading Row 0" at bounding box center [902, 89] width 462 height 27
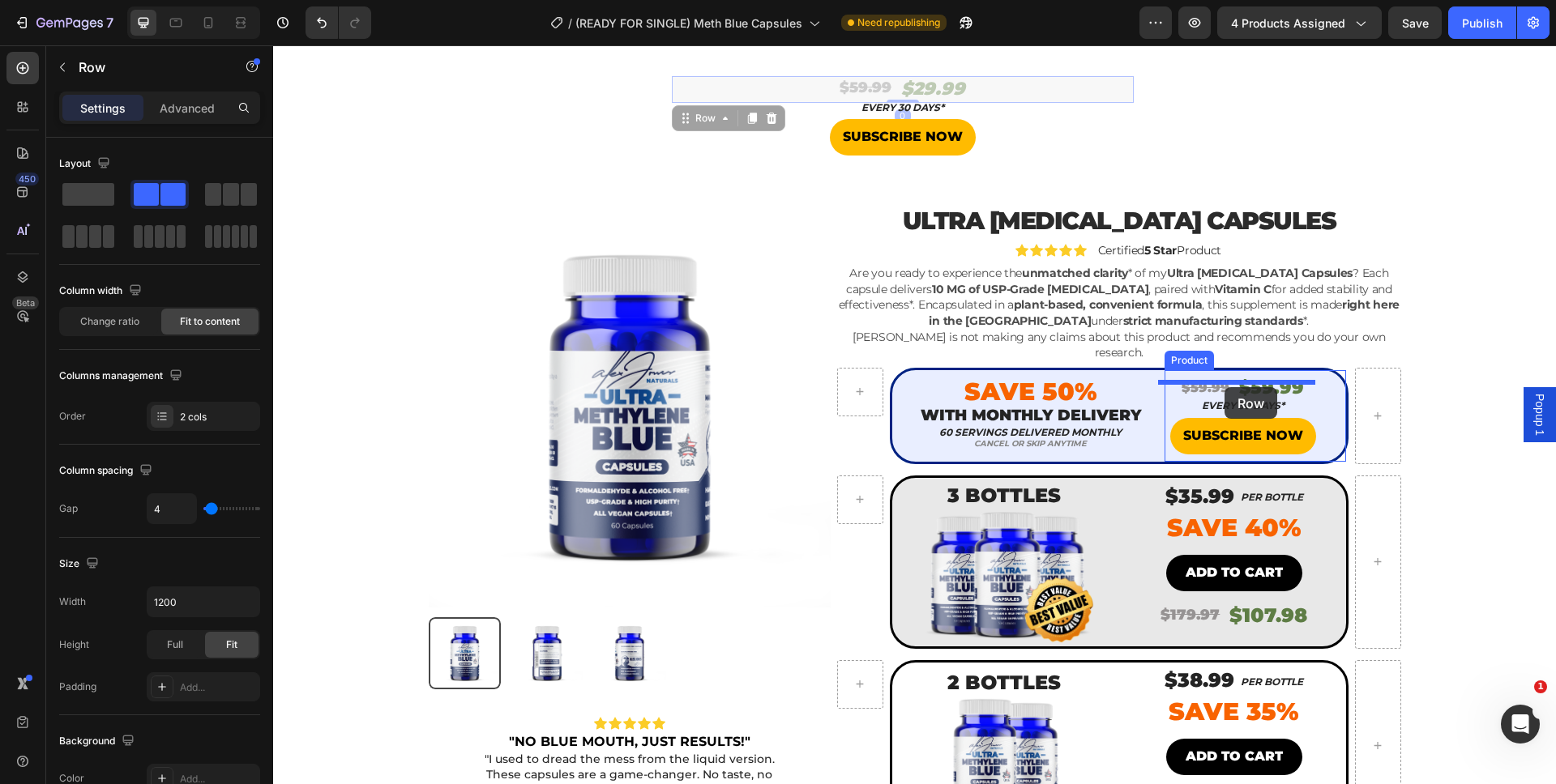
drag, startPoint x: 979, startPoint y: 86, endPoint x: 1225, endPoint y: 387, distance: 388.7
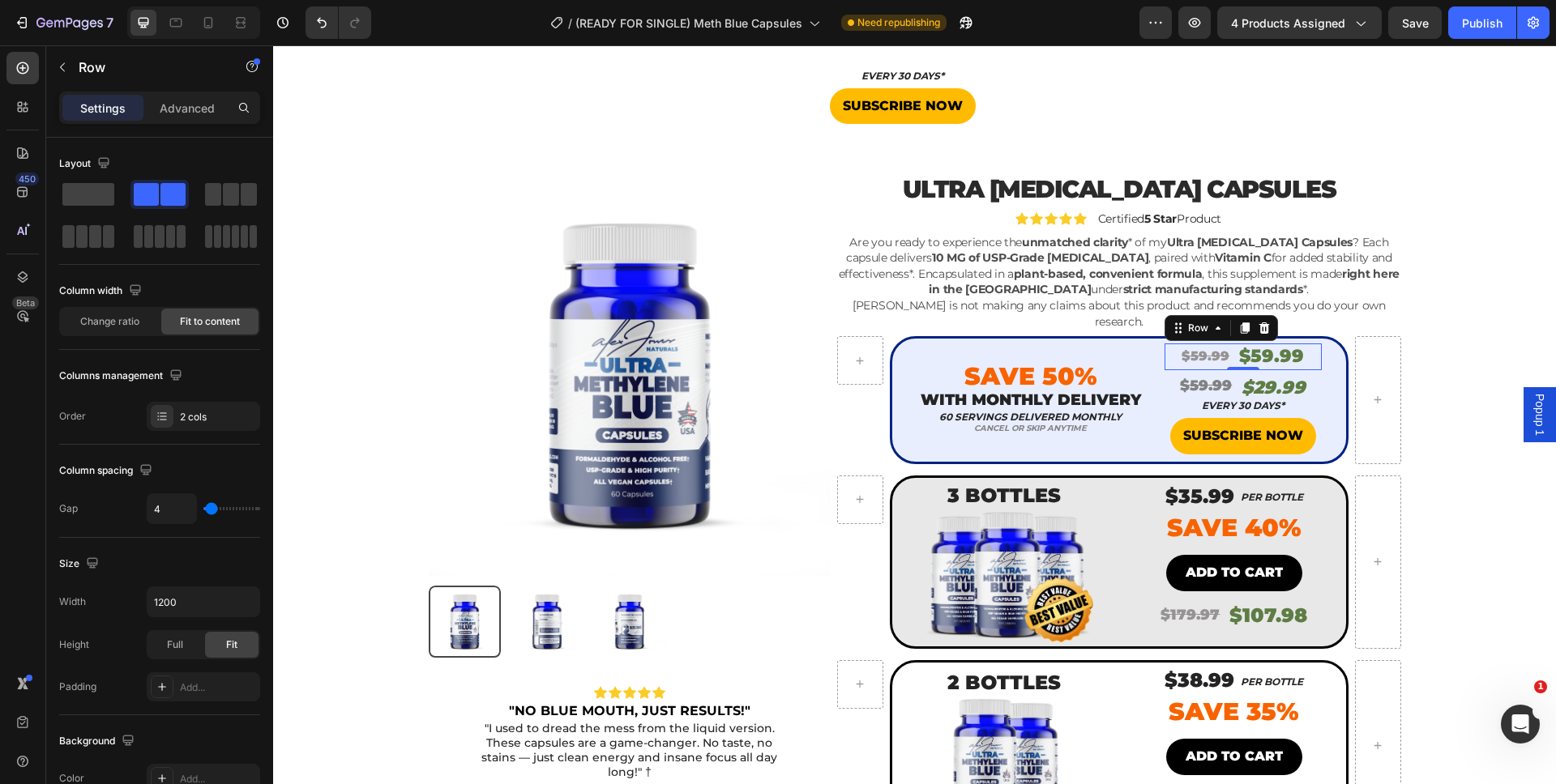
click at [1306, 348] on div "$59.99 Product Price Product Price $59.99 Product Price Product Price Row 0" at bounding box center [1243, 356] width 158 height 27
click at [1267, 320] on div "Row" at bounding box center [1221, 328] width 114 height 26
click at [1259, 322] on icon at bounding box center [1264, 328] width 11 height 11
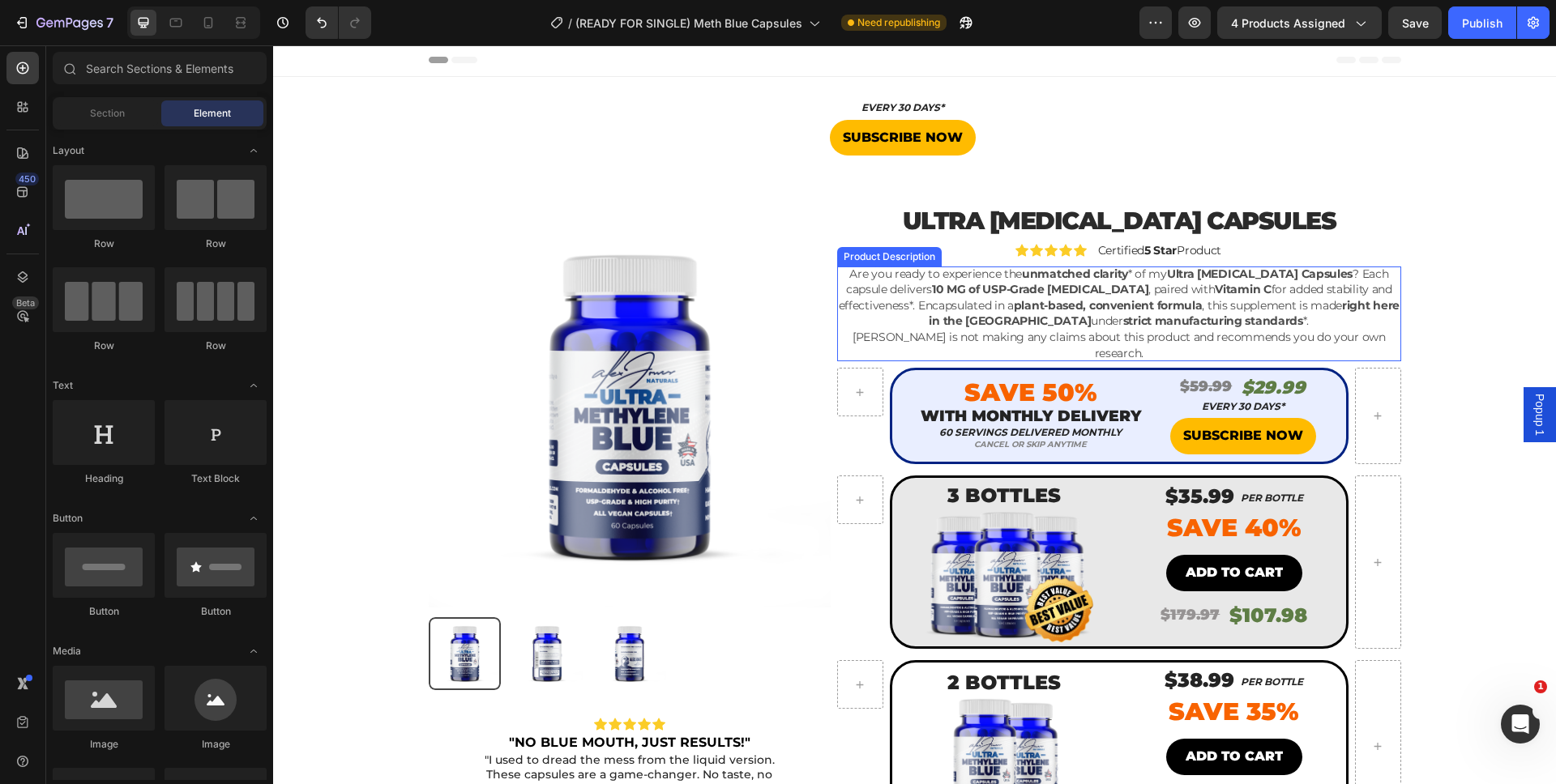
scroll to position [0, 0]
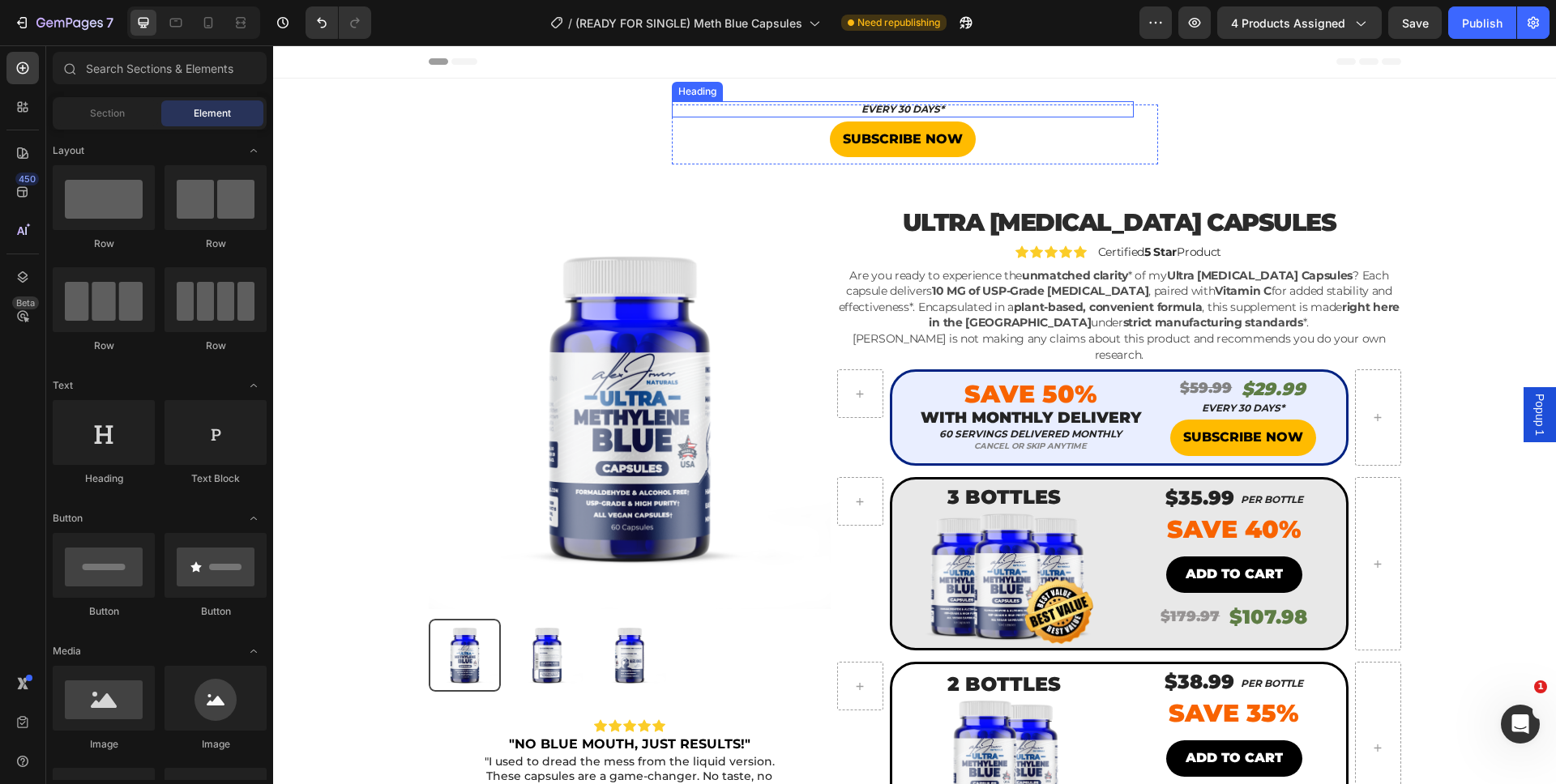
click at [1098, 112] on h2 "EVERY 30 DAYS*" at bounding box center [902, 110] width 462 height 16
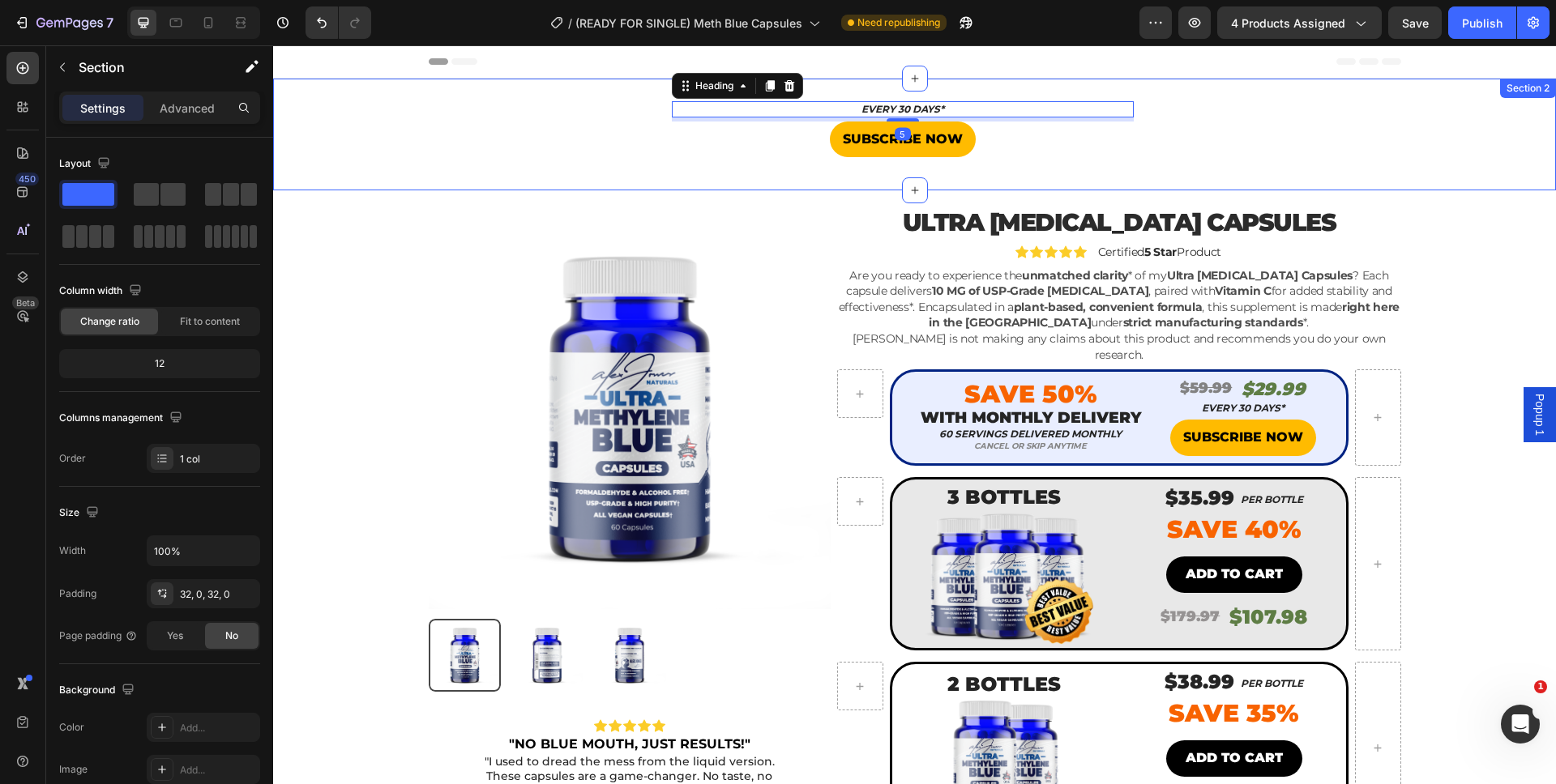
click at [1223, 113] on div "EVERY 30 DAYS* Heading 5 SUBSCRIBE NOW Button Product" at bounding box center [914, 135] width 1282 height 60
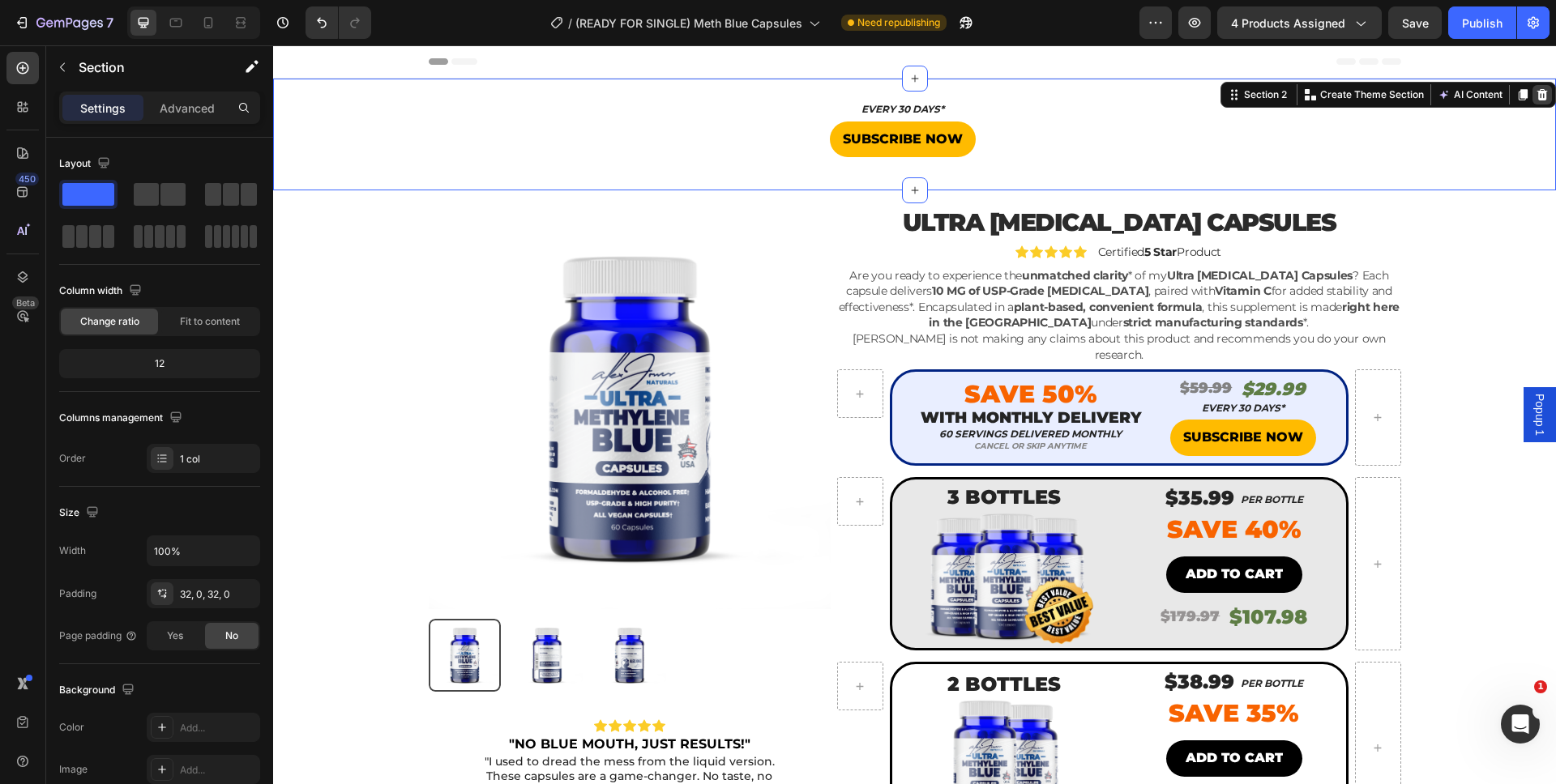
click at [1536, 95] on icon at bounding box center [1542, 95] width 13 height 13
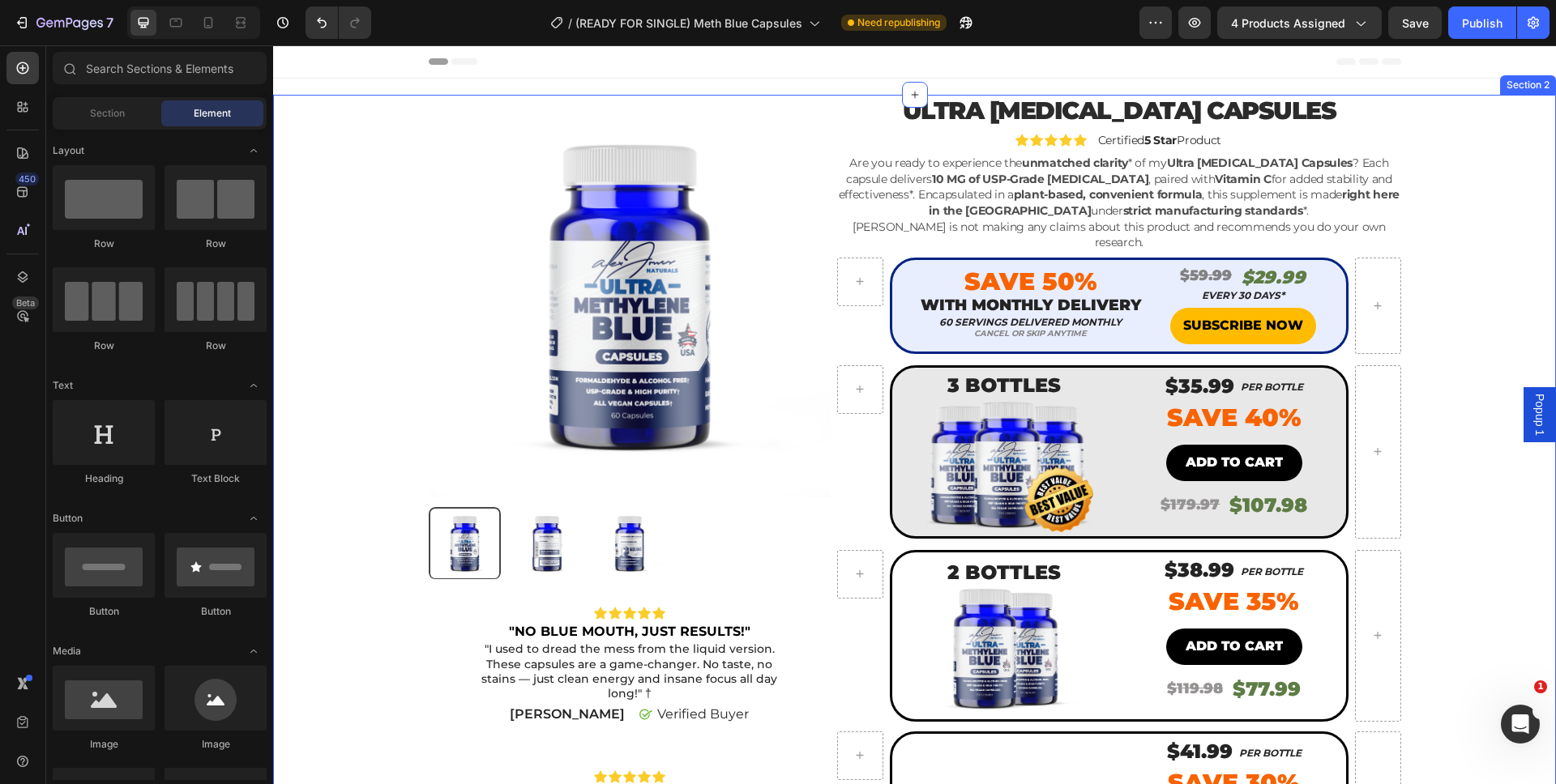
click at [1433, 299] on div "Product Images Icon Icon Icon Icon Icon Icon List "NO BLUE MOUTH, JUST RESULTS!…" at bounding box center [914, 633] width 1259 height 1076
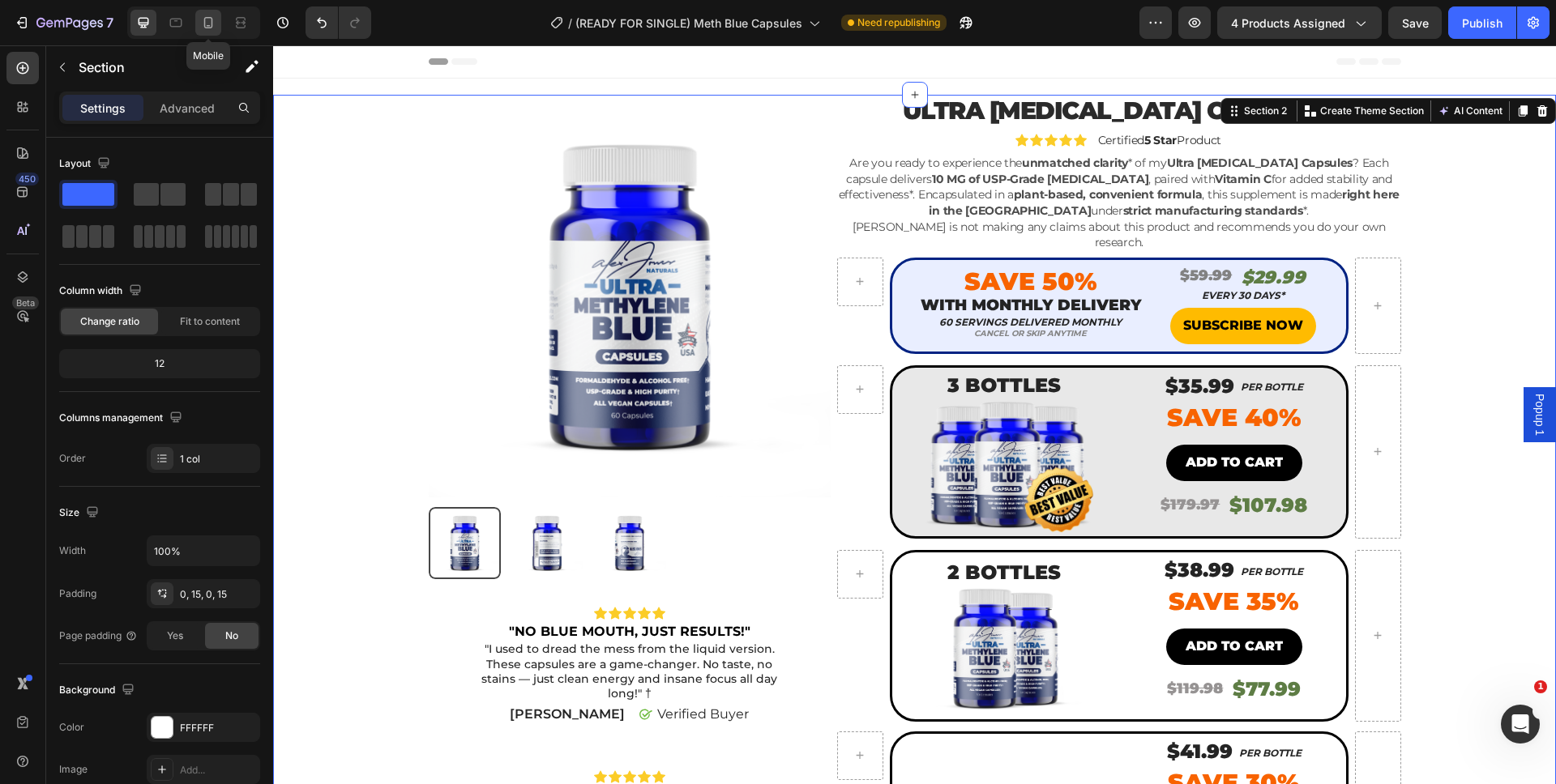
click at [215, 26] on icon at bounding box center [208, 23] width 16 height 16
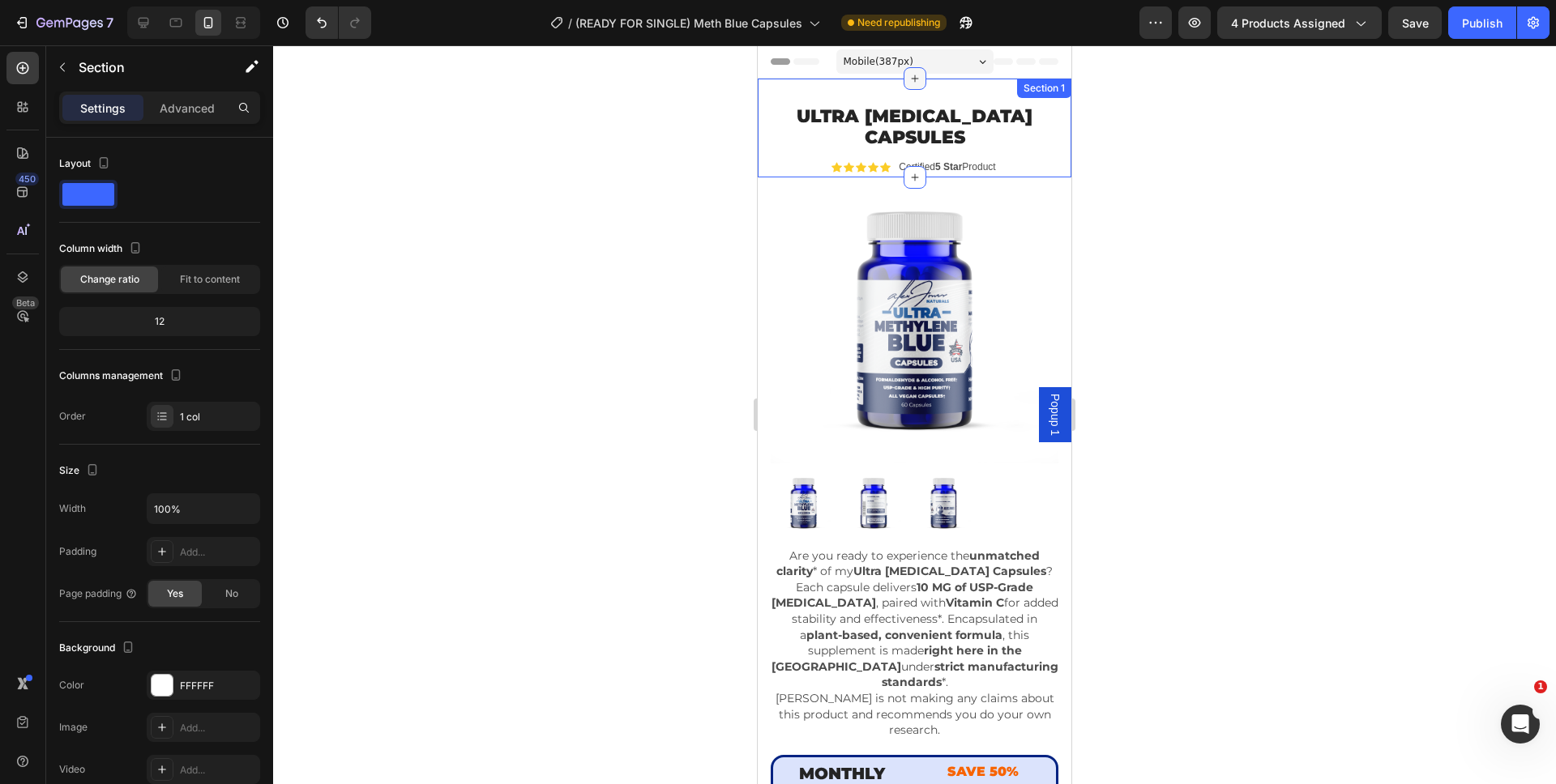
click at [906, 88] on div at bounding box center [914, 79] width 23 height 23
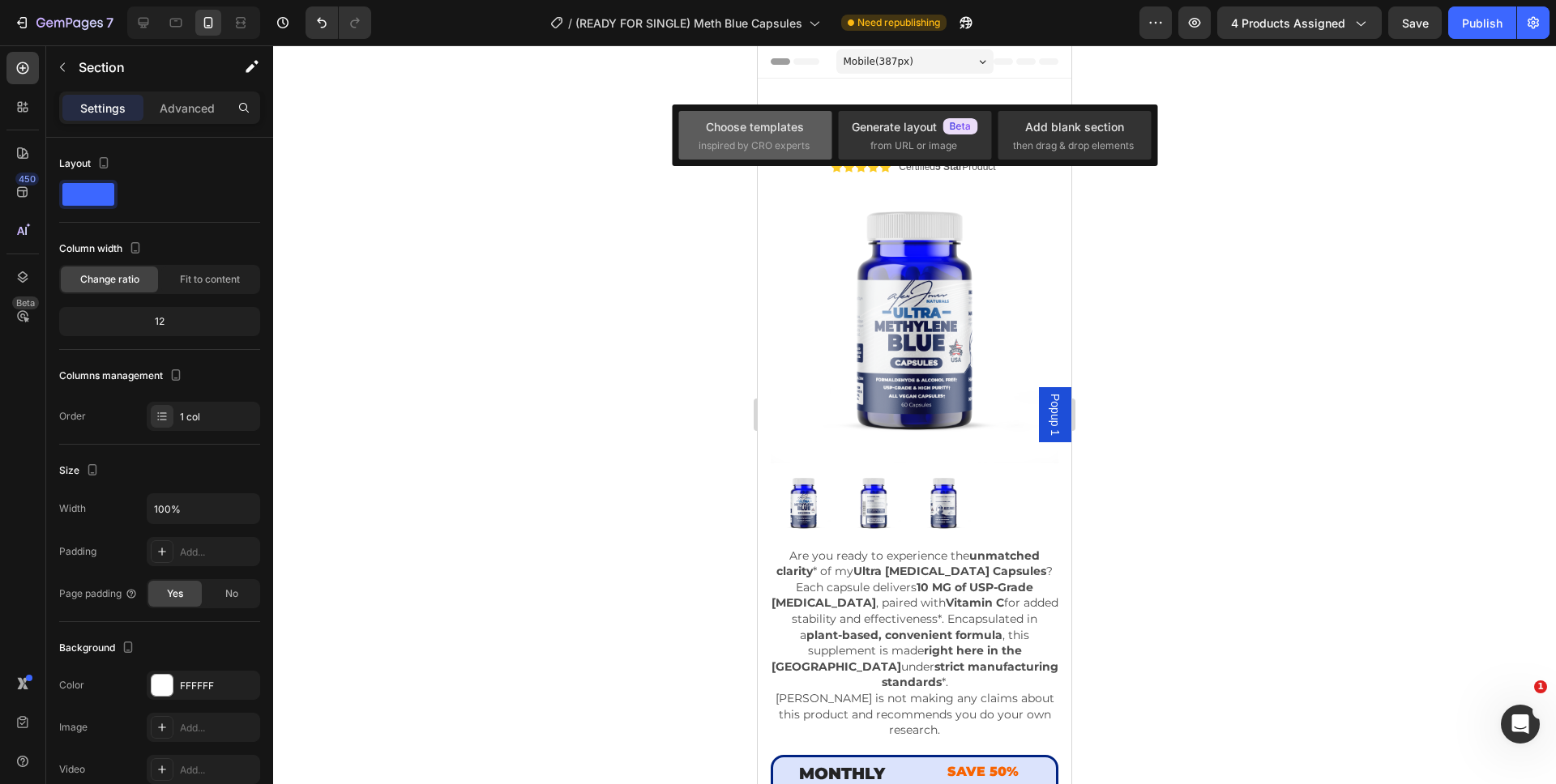
click at [773, 129] on div "Choose templates" at bounding box center [754, 127] width 98 height 17
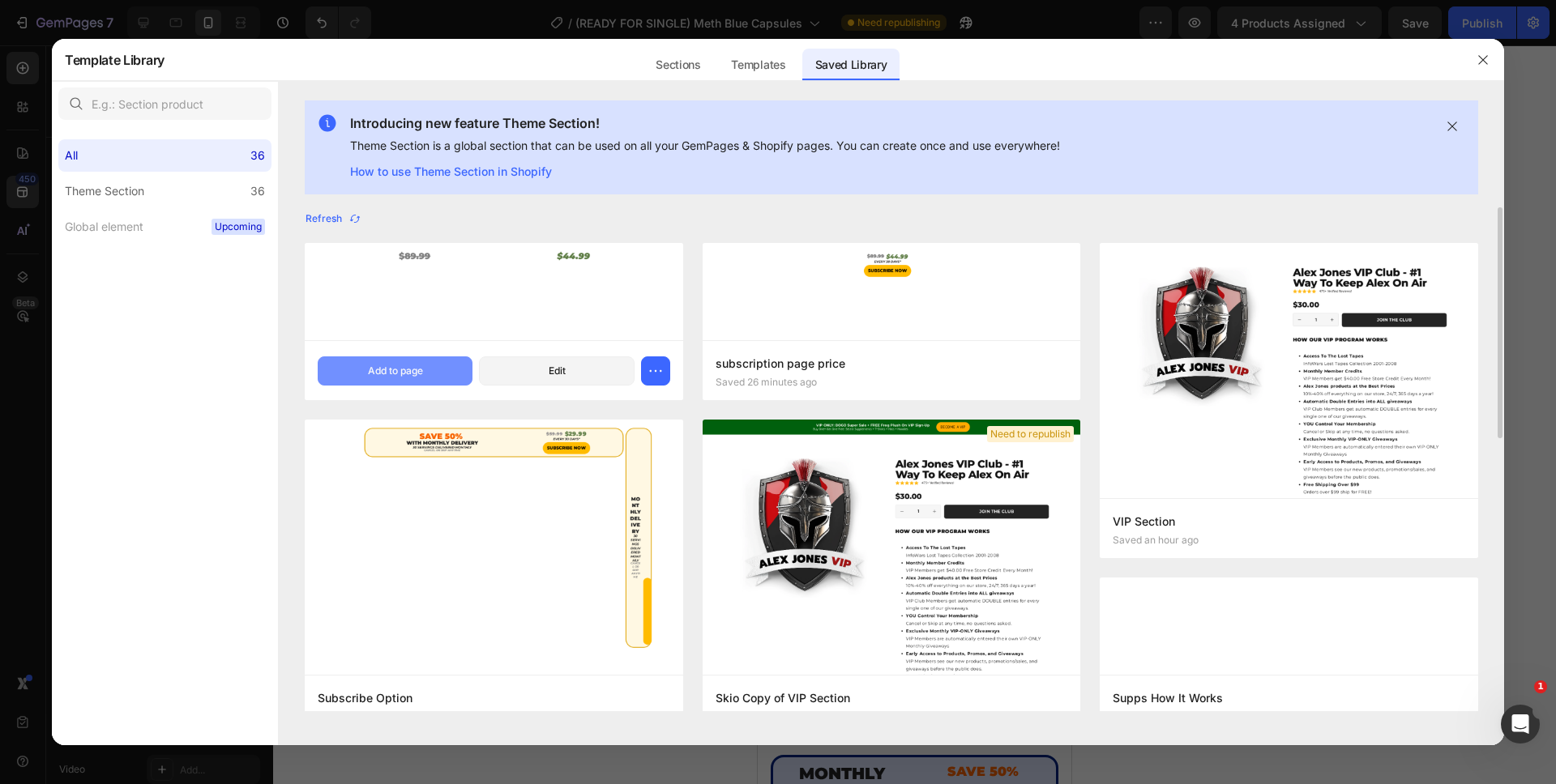
click at [414, 367] on div "Add to page" at bounding box center [395, 371] width 55 height 15
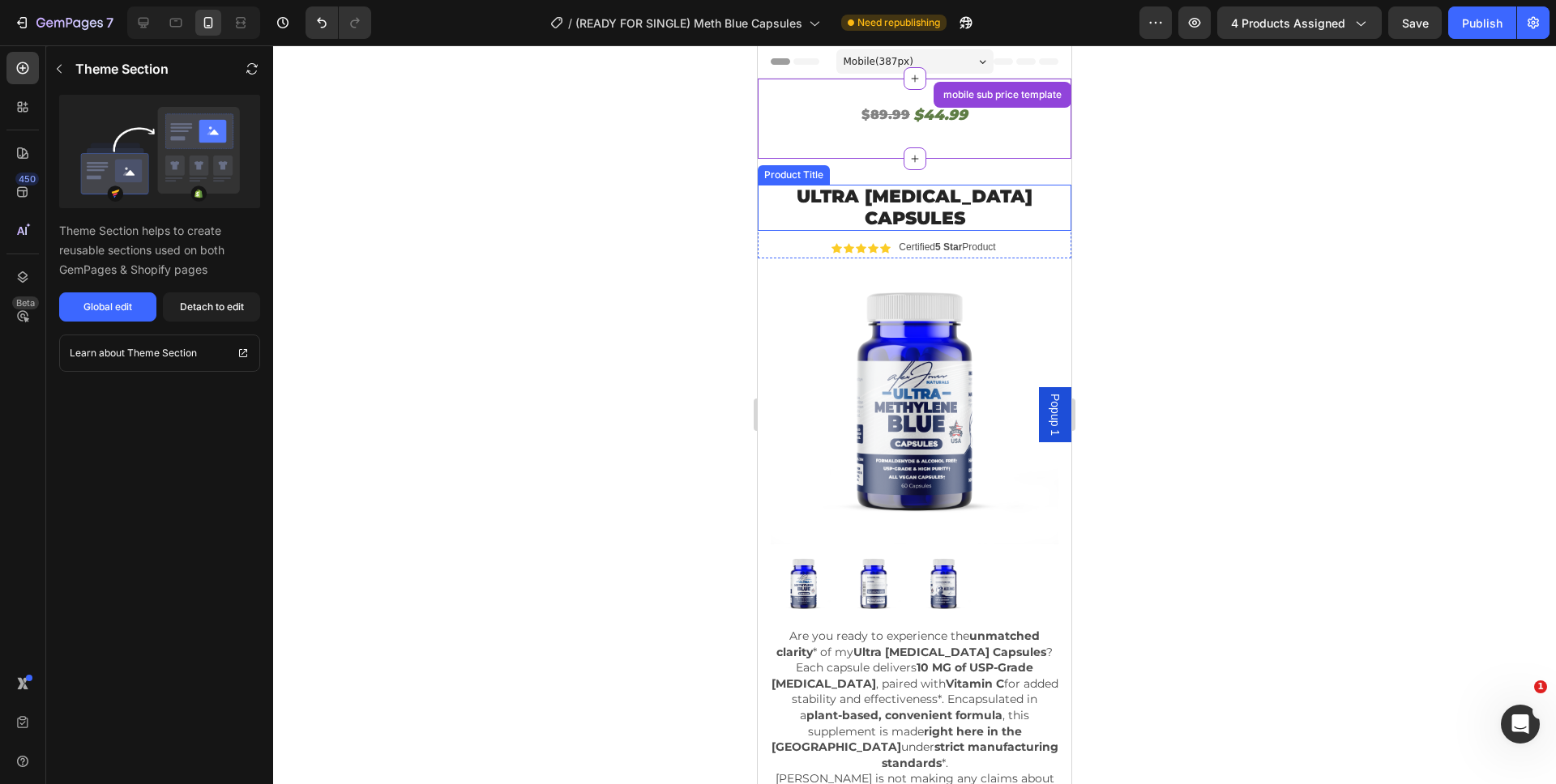
scroll to position [33, 0]
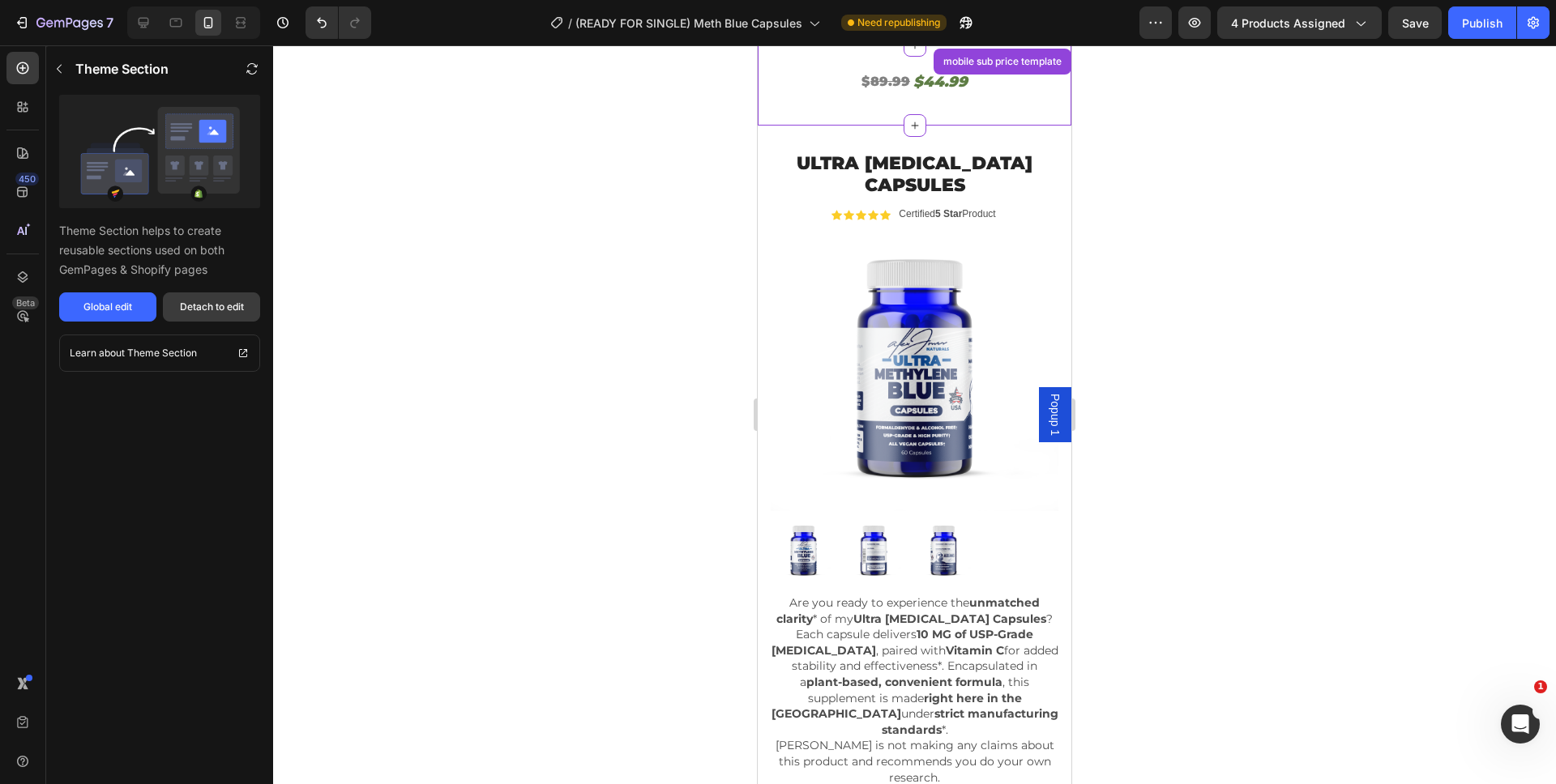
click at [201, 309] on div "Detach to edit" at bounding box center [212, 307] width 64 height 15
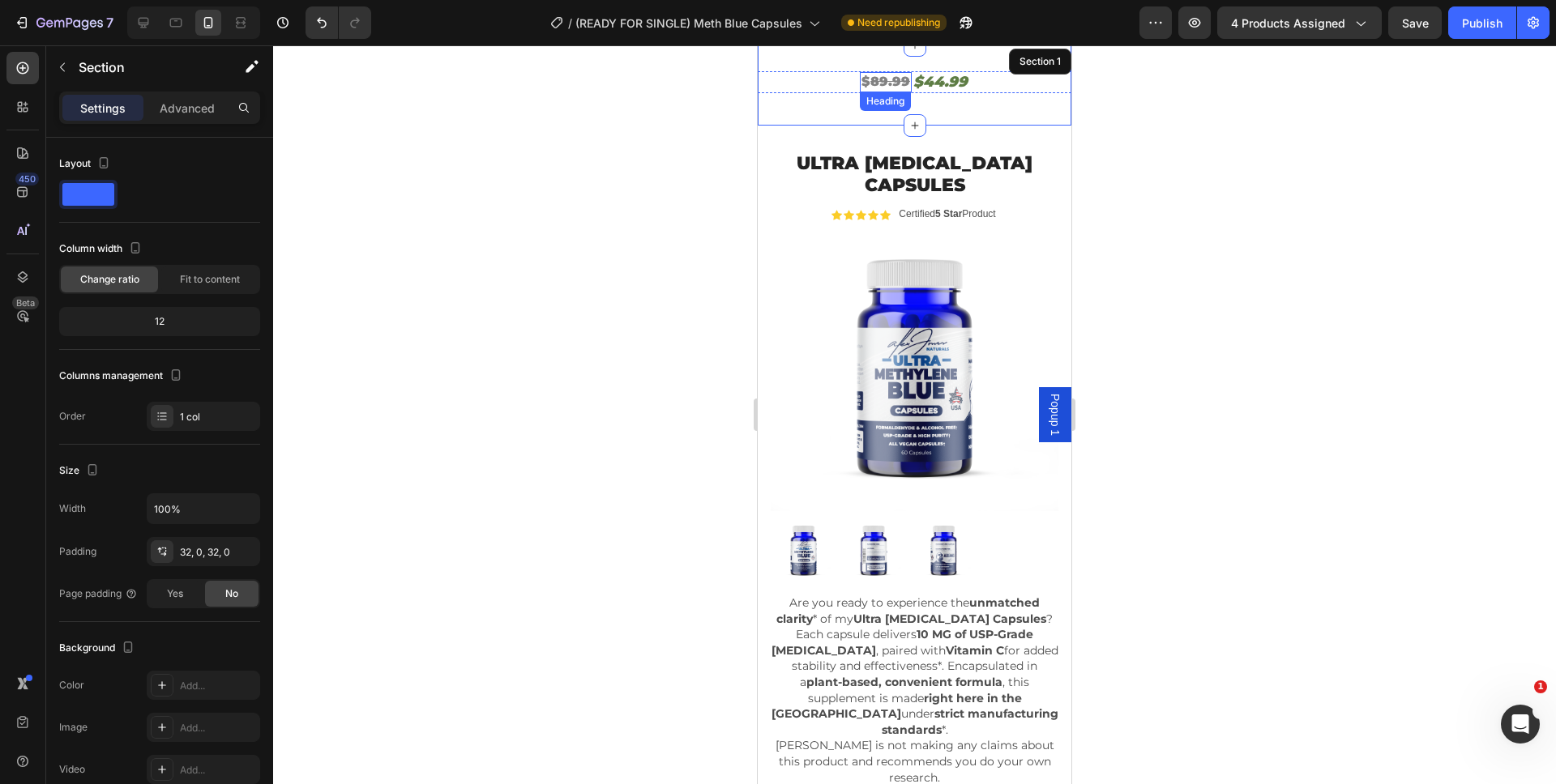
click at [875, 86] on s "89.99" at bounding box center [890, 81] width 40 height 15
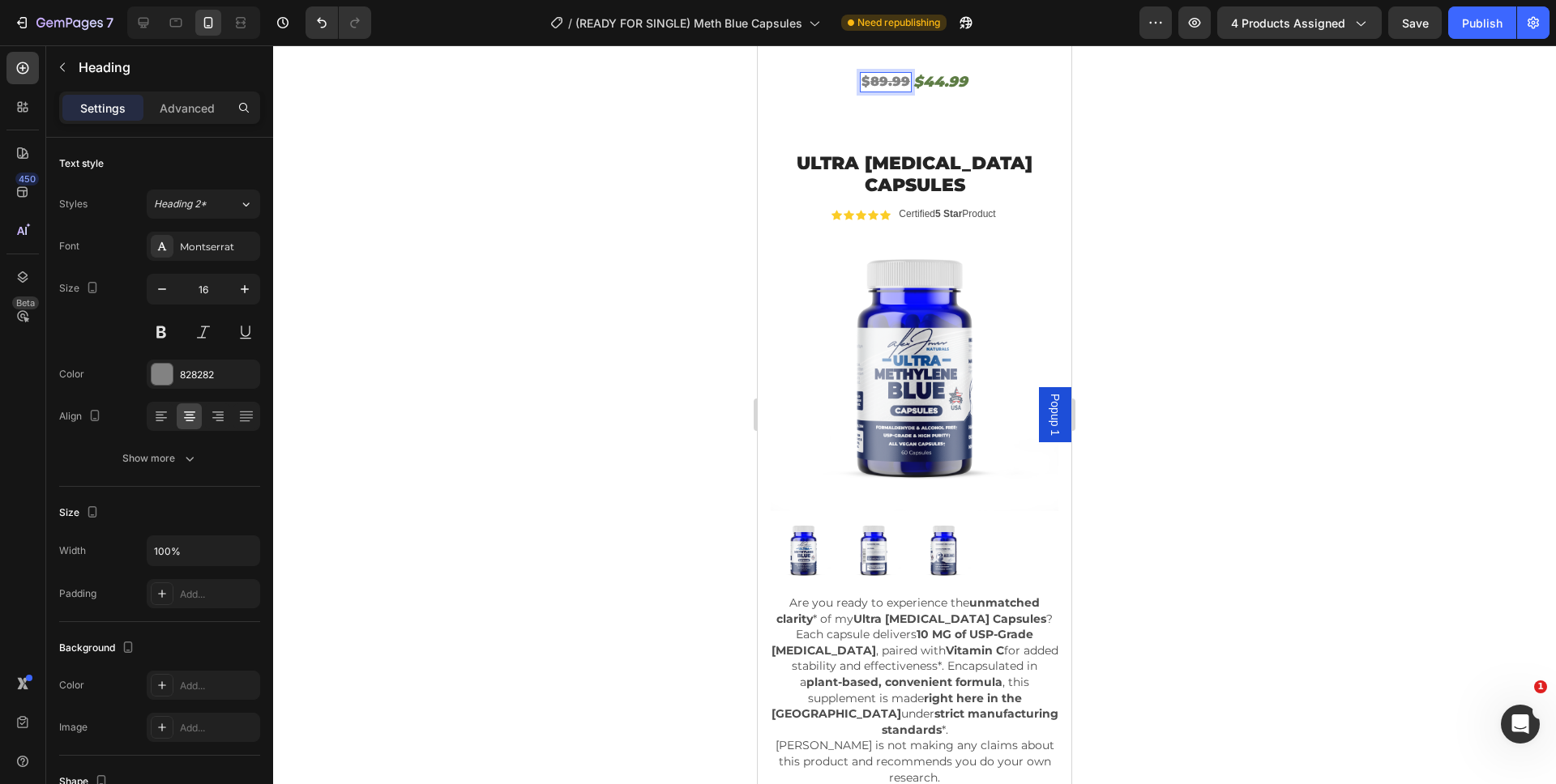
click at [876, 83] on s "89.99" at bounding box center [890, 81] width 40 height 15
click at [938, 80] on h2 "$44.99" at bounding box center [940, 82] width 58 height 22
click at [967, 84] on div "$ 59.99 Heading $29.99 Heading 0 Row" at bounding box center [914, 82] width 313 height 22
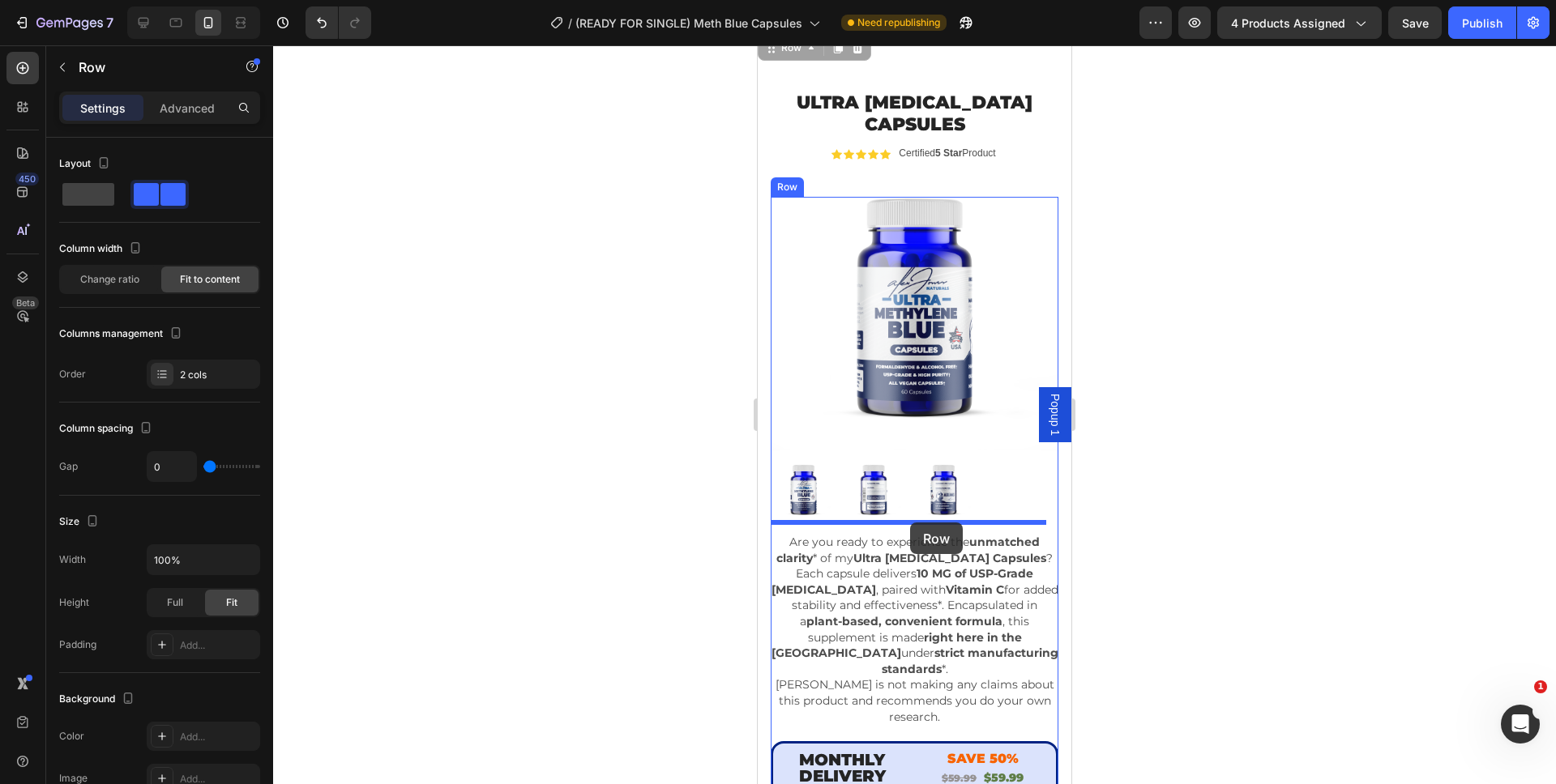
scroll to position [544, 0]
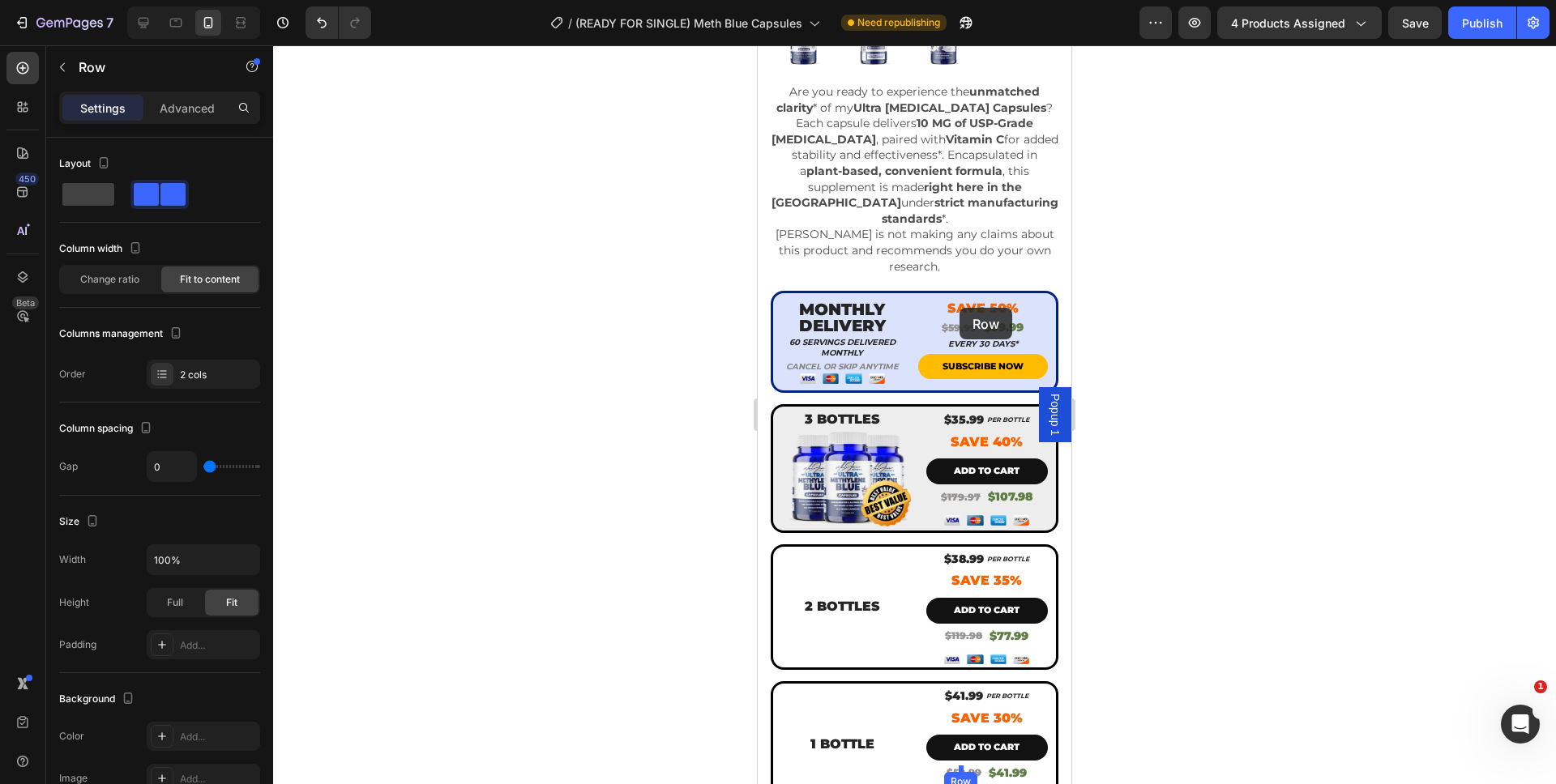
drag, startPoint x: 1002, startPoint y: 81, endPoint x: 959, endPoint y: 308, distance: 231.0
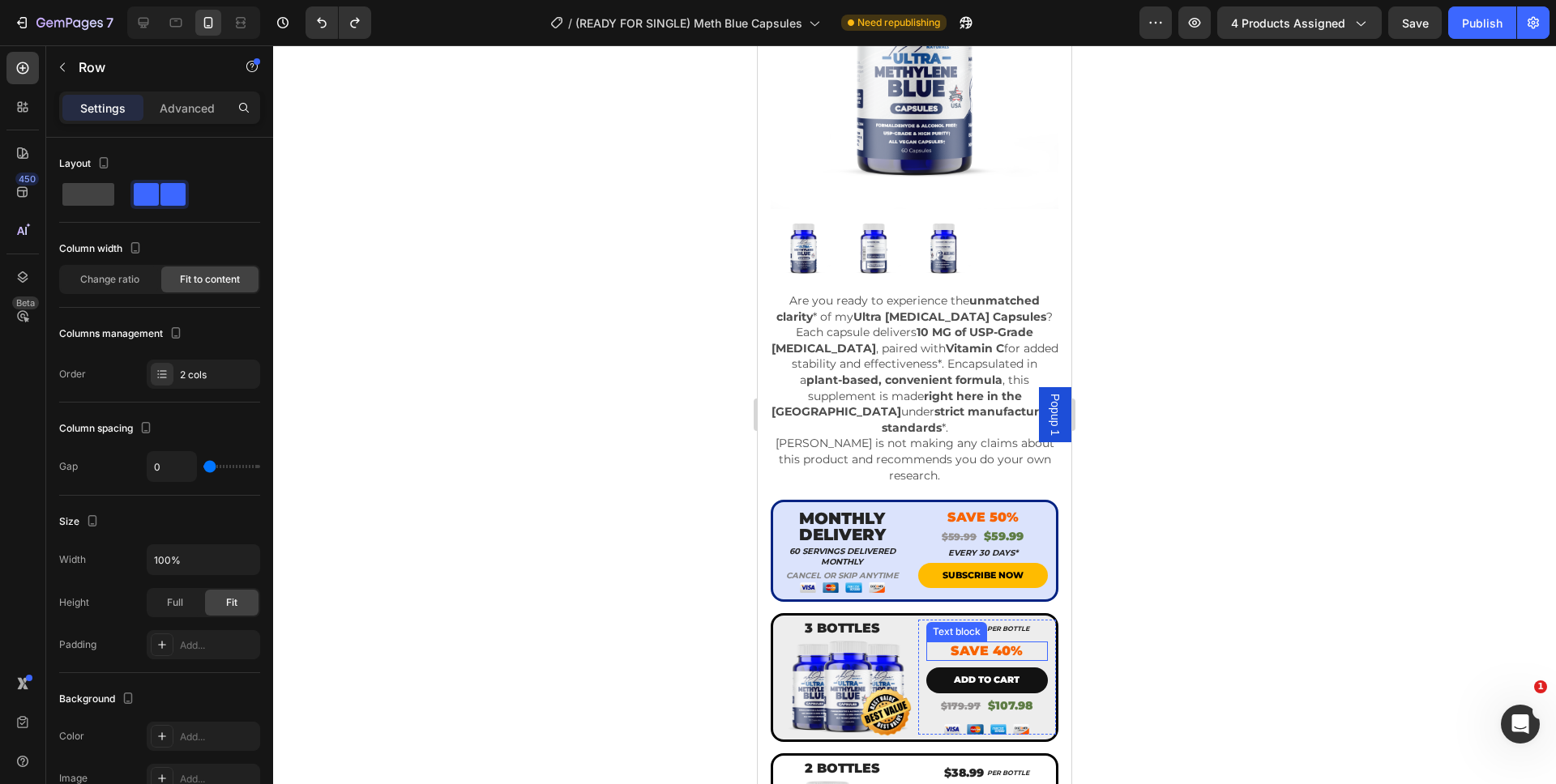
scroll to position [0, 0]
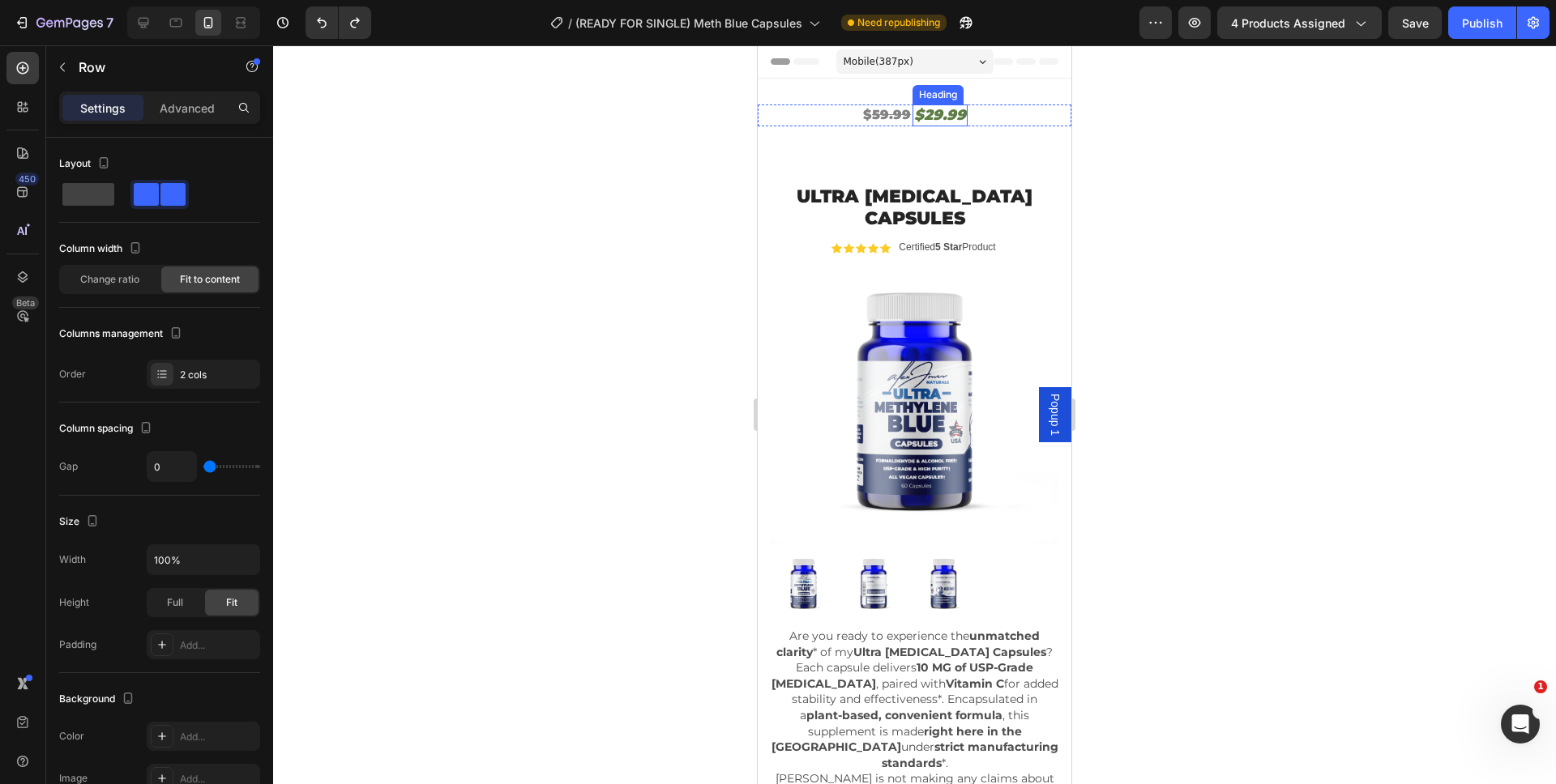
click at [951, 114] on h2 "$29.99" at bounding box center [940, 115] width 55 height 22
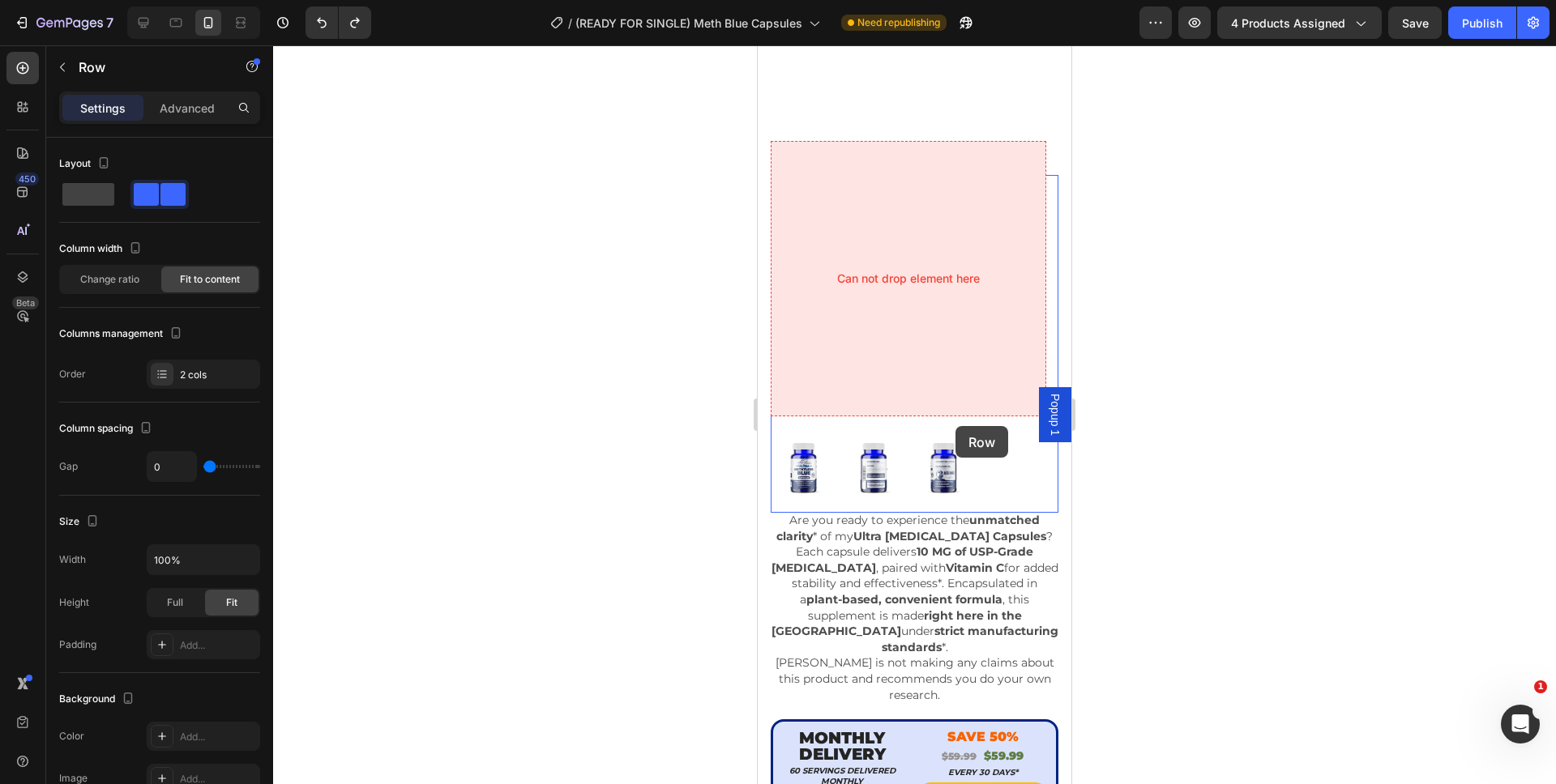
scroll to position [526, 0]
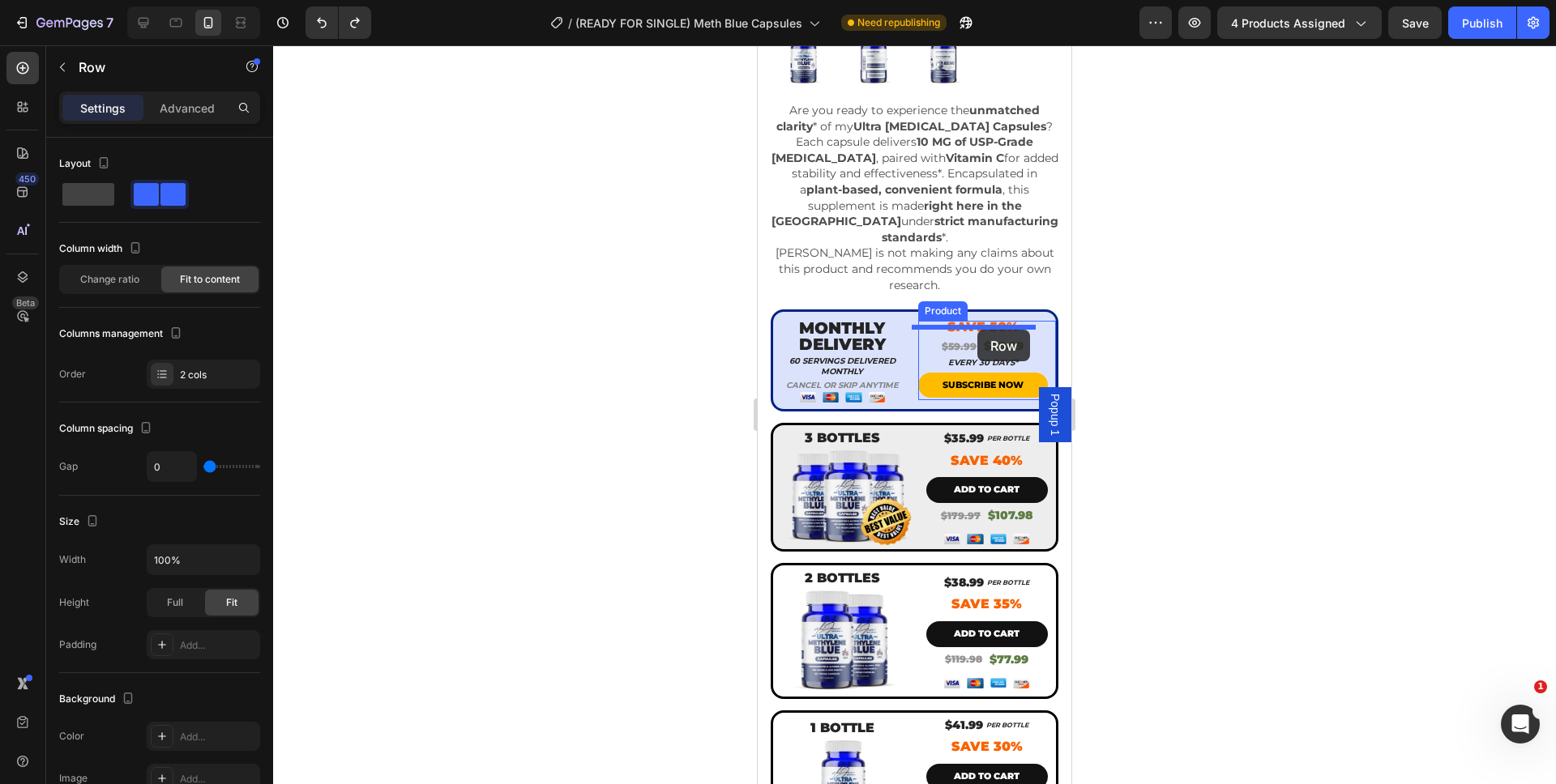
drag, startPoint x: 965, startPoint y: 114, endPoint x: 976, endPoint y: 328, distance: 214.3
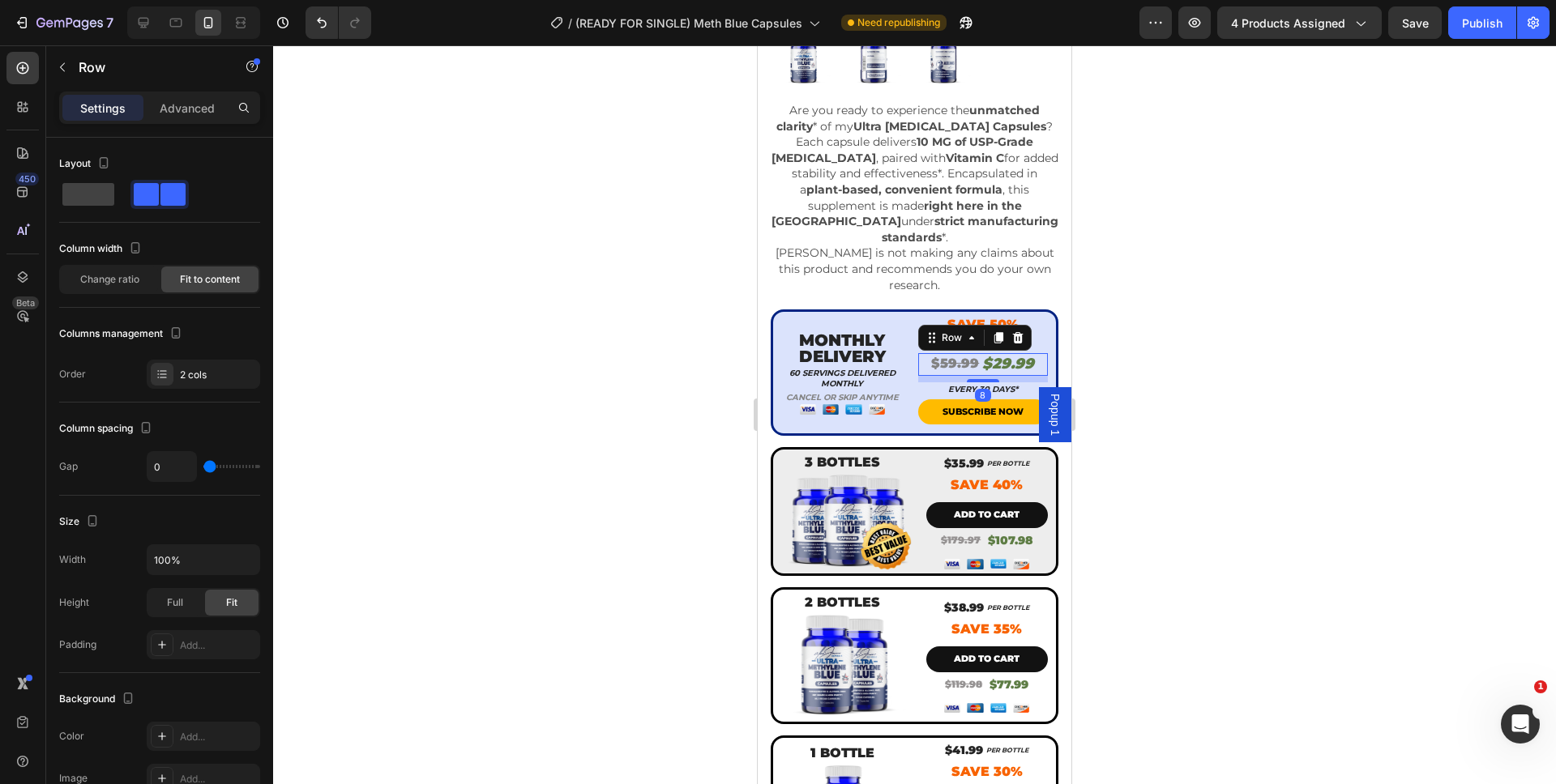
click at [1123, 348] on div at bounding box center [914, 415] width 1282 height 739
click at [924, 335] on div "$59.99 Product Price Product Price $59.99 Product Price Product Price Row" at bounding box center [983, 344] width 131 height 18
click at [1012, 313] on icon at bounding box center [1018, 320] width 13 height 13
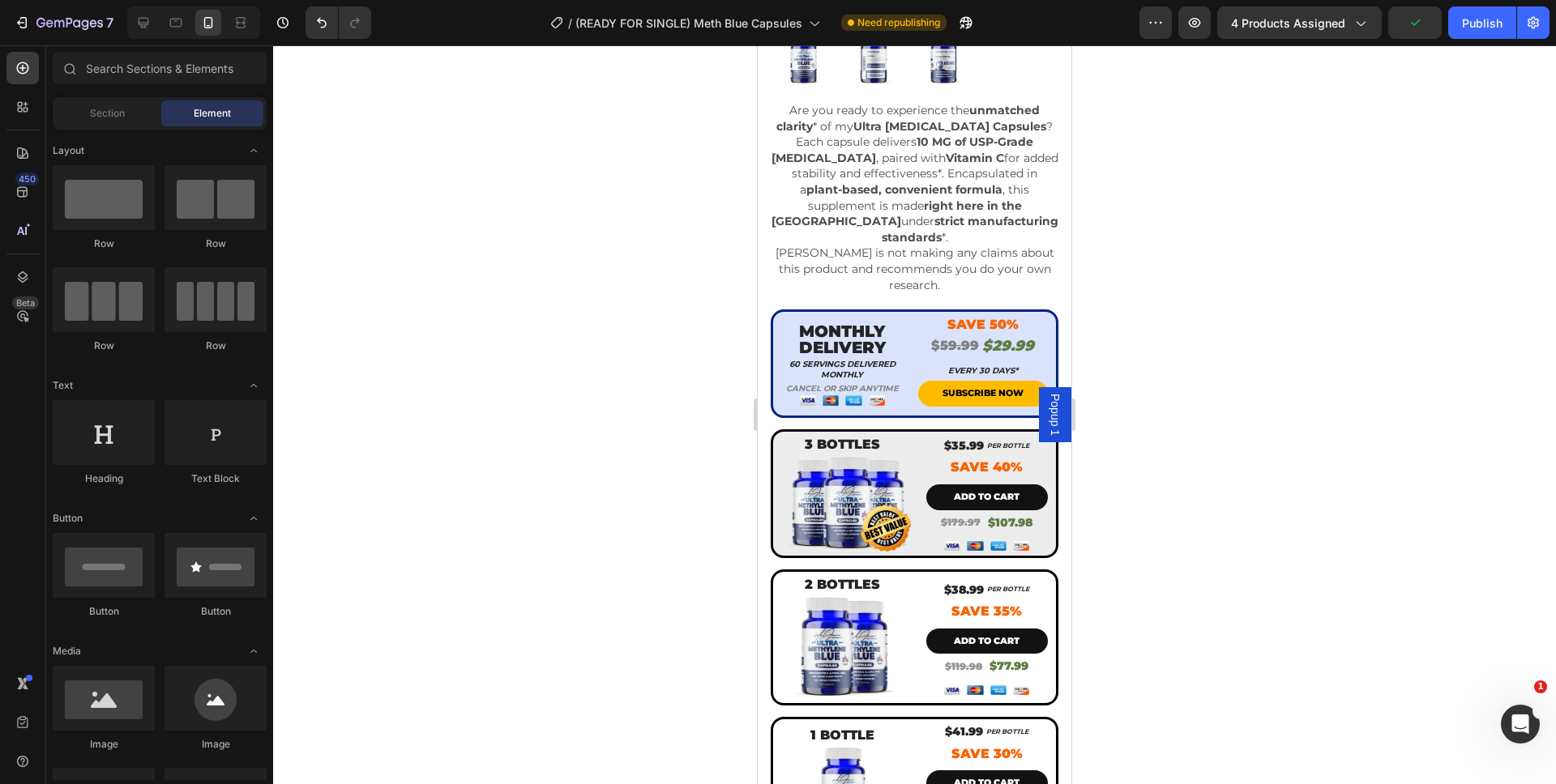
click at [1091, 325] on div at bounding box center [914, 415] width 1282 height 739
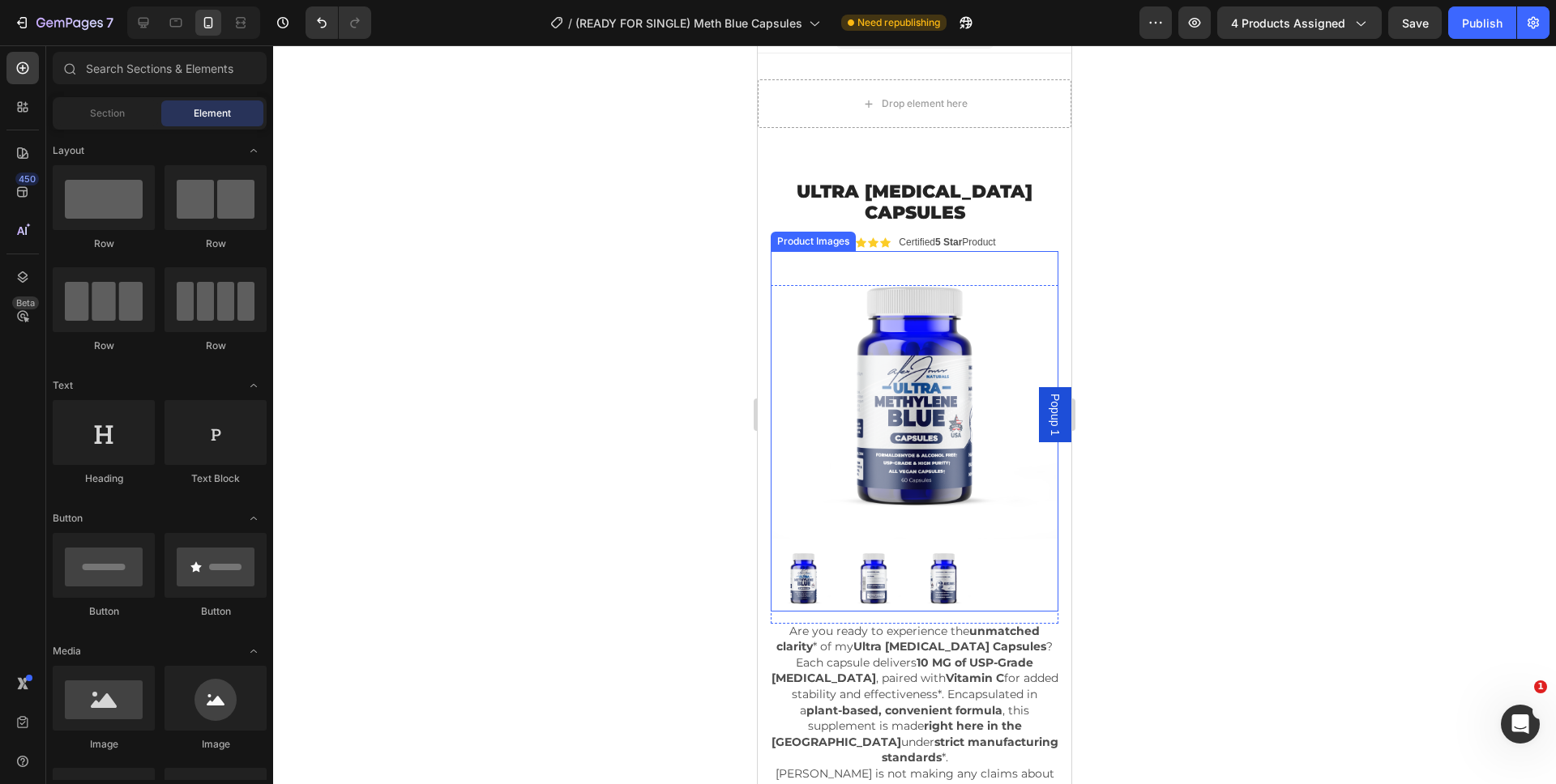
scroll to position [0, 0]
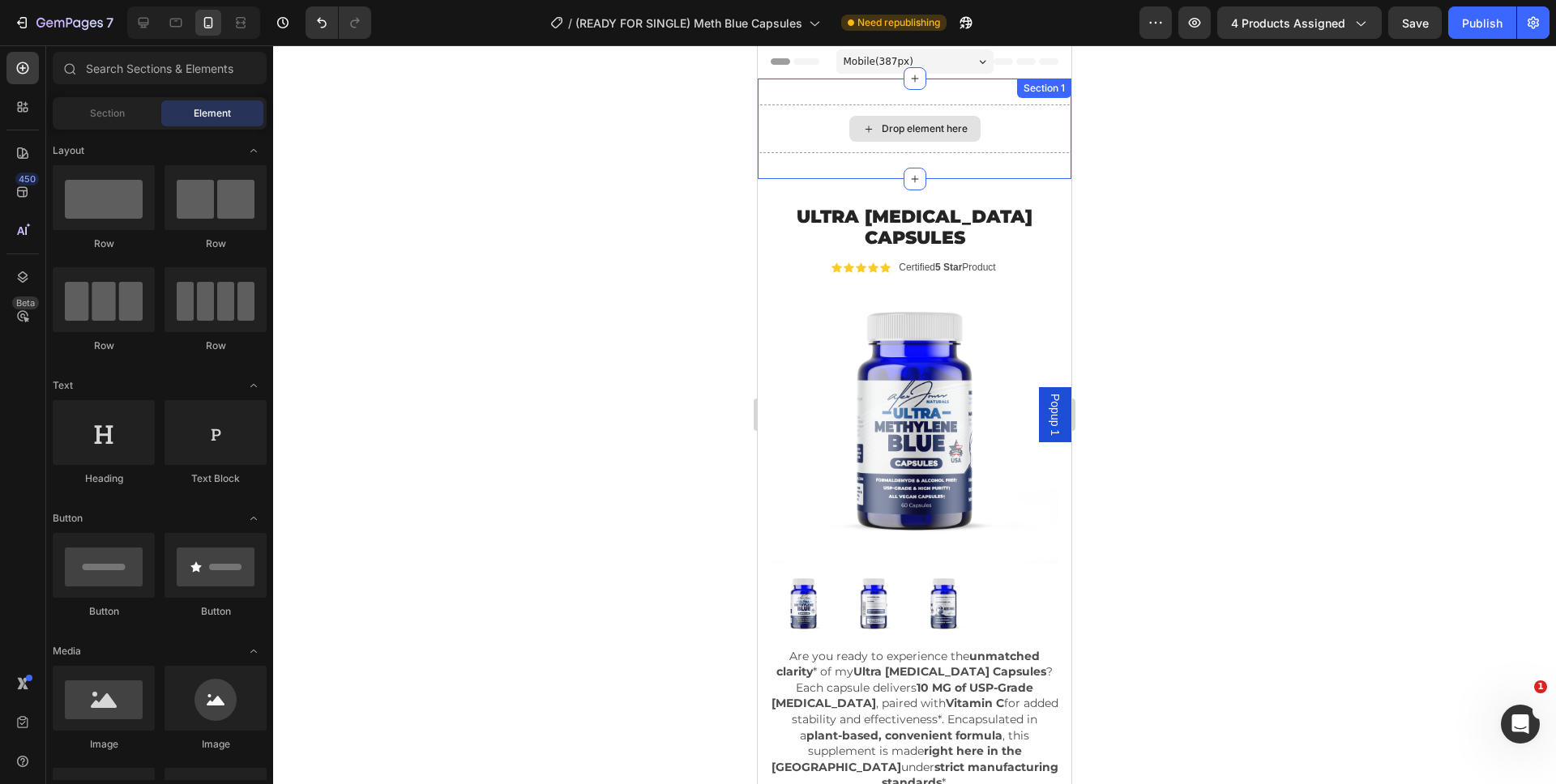
click at [986, 135] on div "Drop element here" at bounding box center [914, 129] width 313 height 49
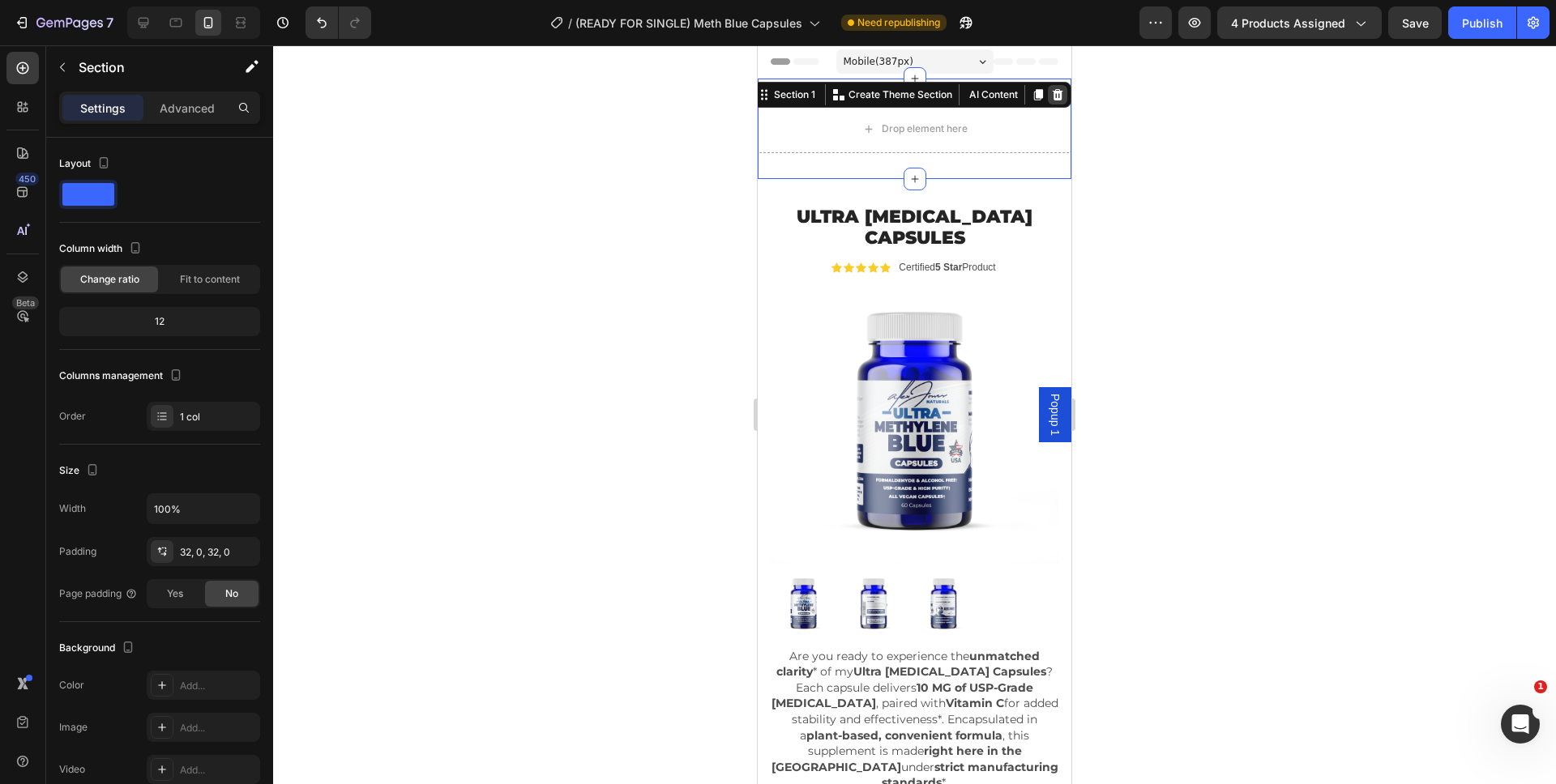
click at [1052, 89] on icon at bounding box center [1057, 95] width 11 height 11
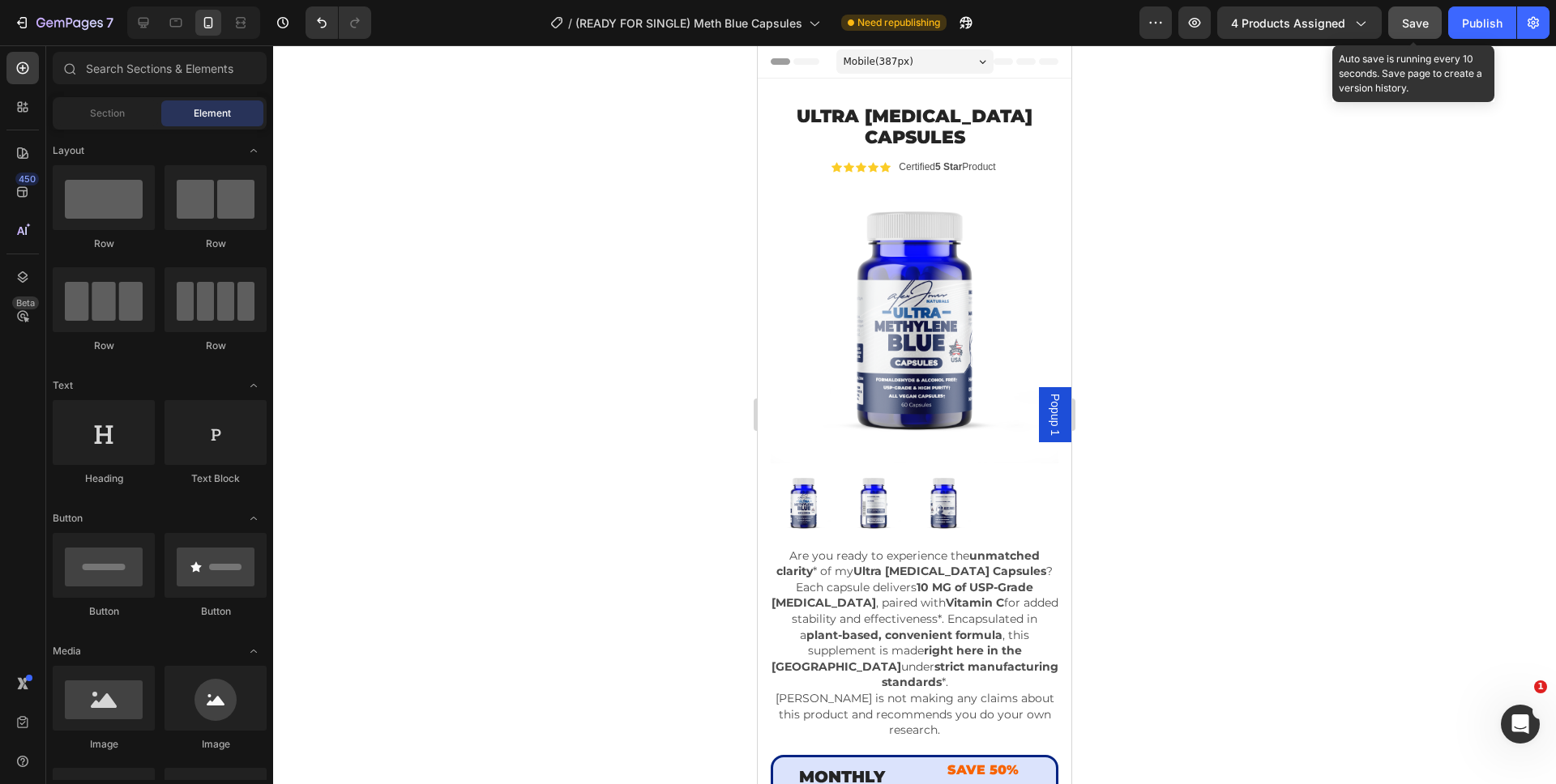
click at [1411, 30] on div "Save" at bounding box center [1415, 23] width 27 height 17
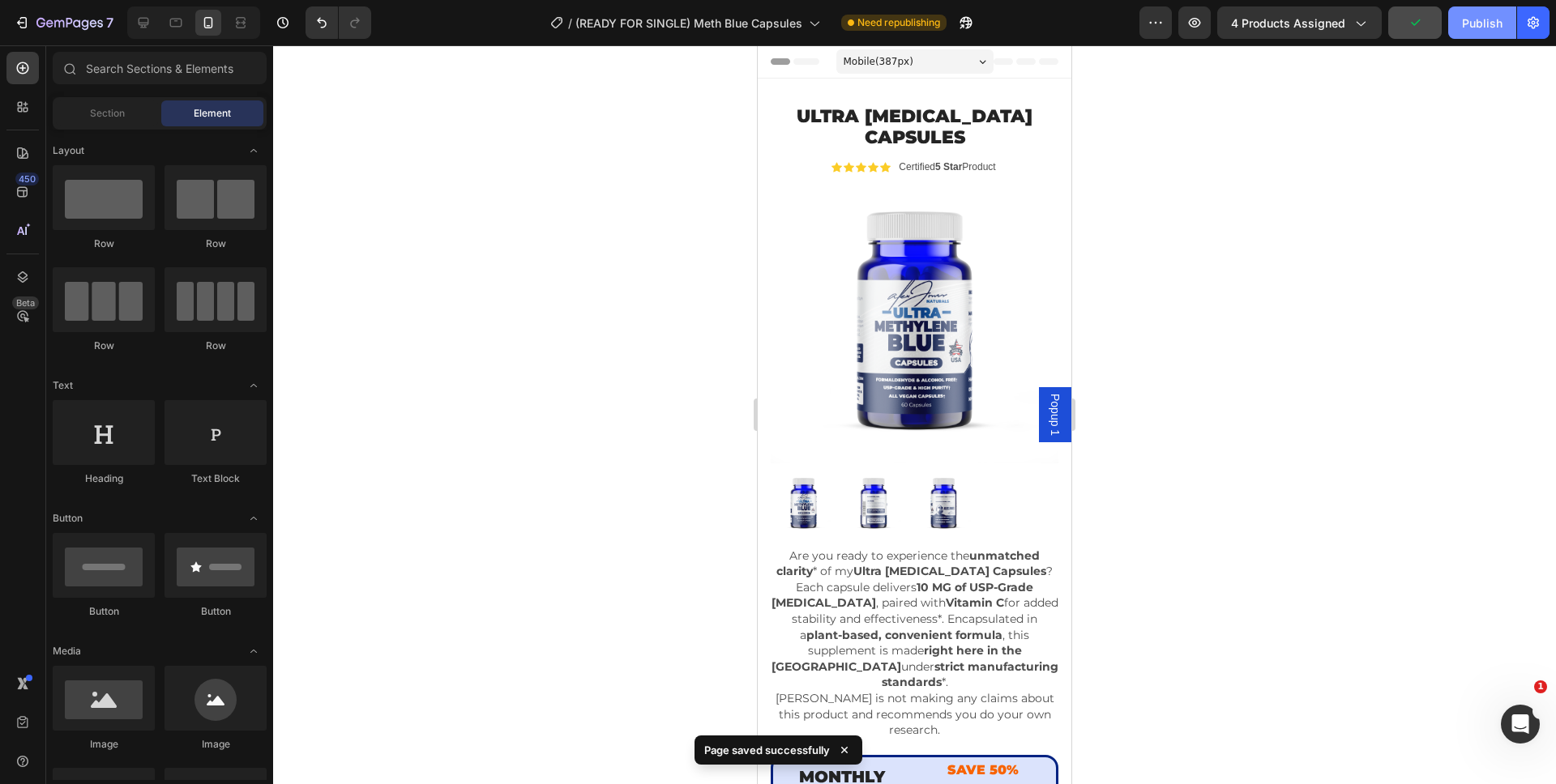
click at [1471, 24] on div "Publish" at bounding box center [1482, 23] width 41 height 17
